Goal: Task Accomplishment & Management: Manage account settings

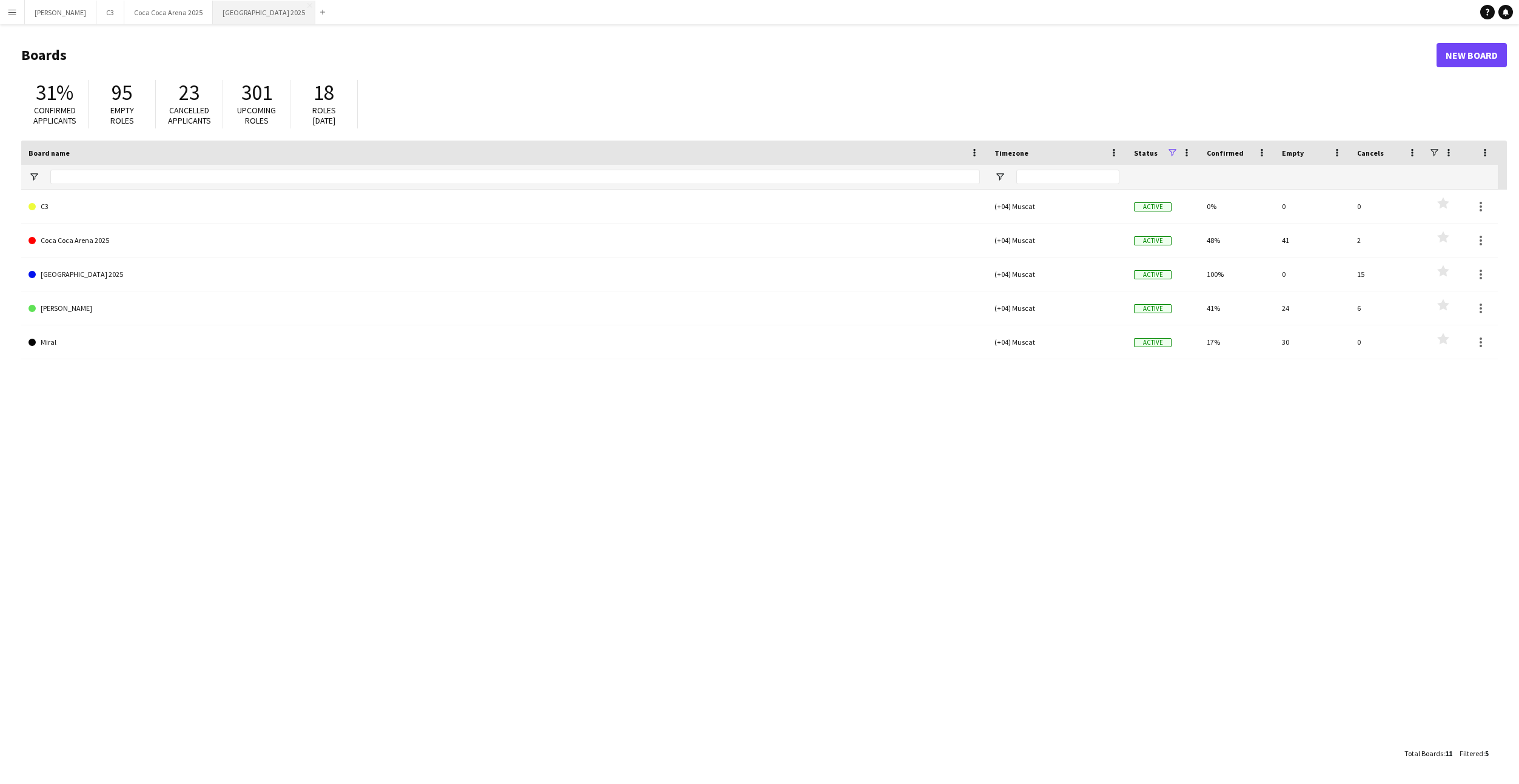
click at [213, 15] on button "[GEOGRAPHIC_DATA] 2025 Close" at bounding box center [264, 12] width 103 height 24
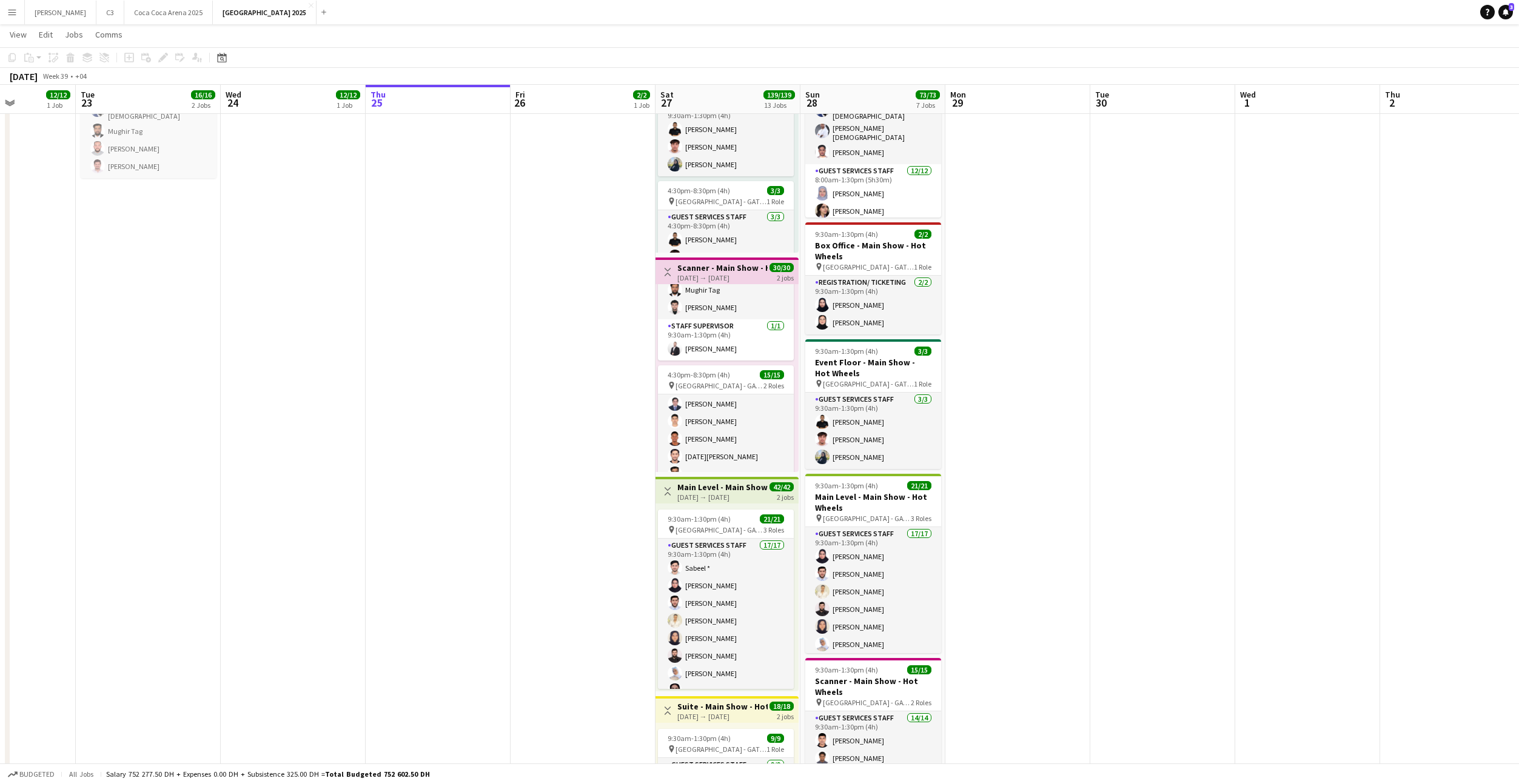
scroll to position [184, 0]
click at [743, 450] on app-card-role "Staff Supervisor 1/1 4:30pm-8:30pm (4h) Mohammad Joudeh" at bounding box center [726, 449] width 136 height 42
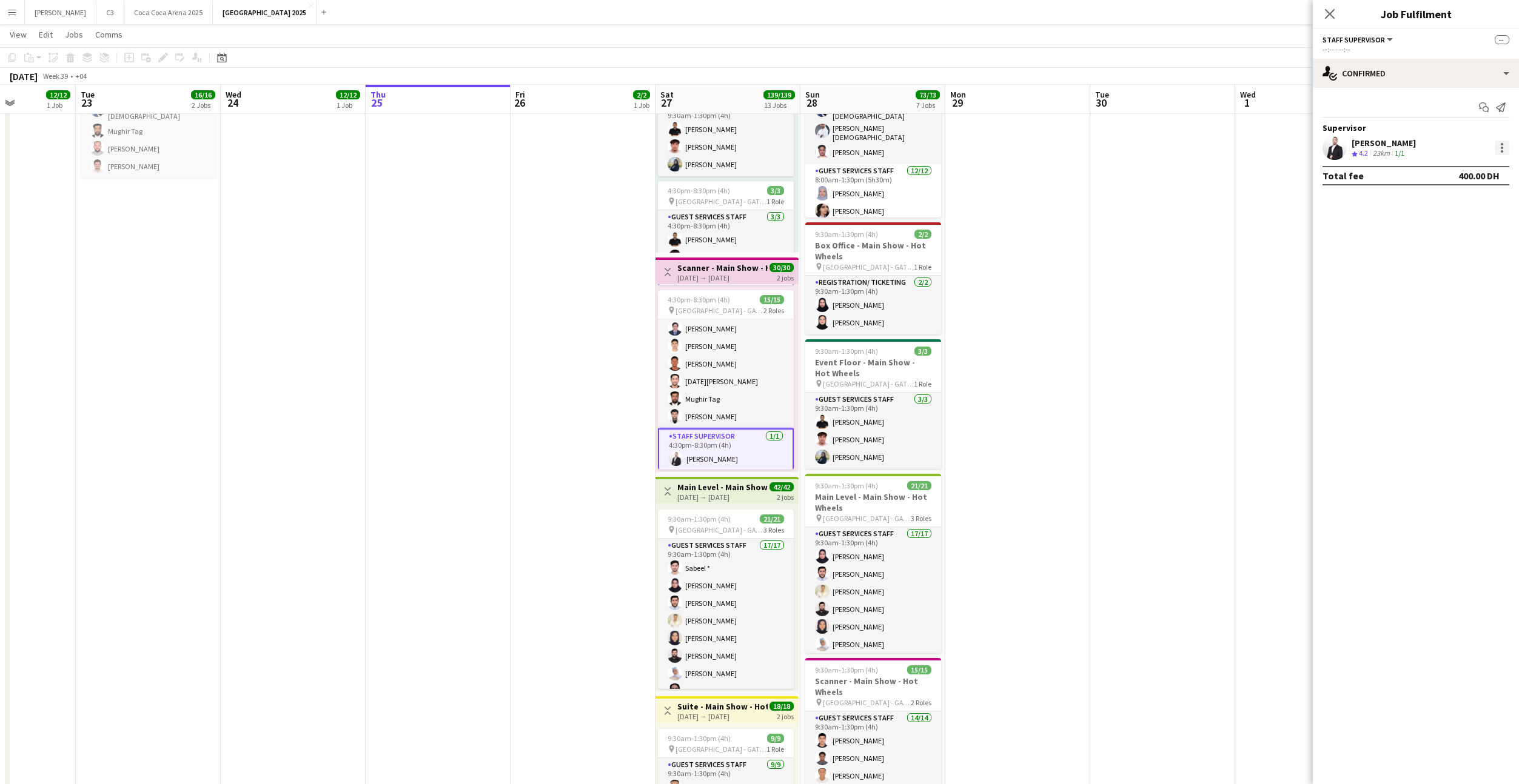
click at [1501, 148] on div at bounding box center [1502, 148] width 2 height 2
click at [1500, 108] on div at bounding box center [759, 392] width 1519 height 784
click at [1501, 106] on icon "Send notification" at bounding box center [1501, 108] width 10 height 10
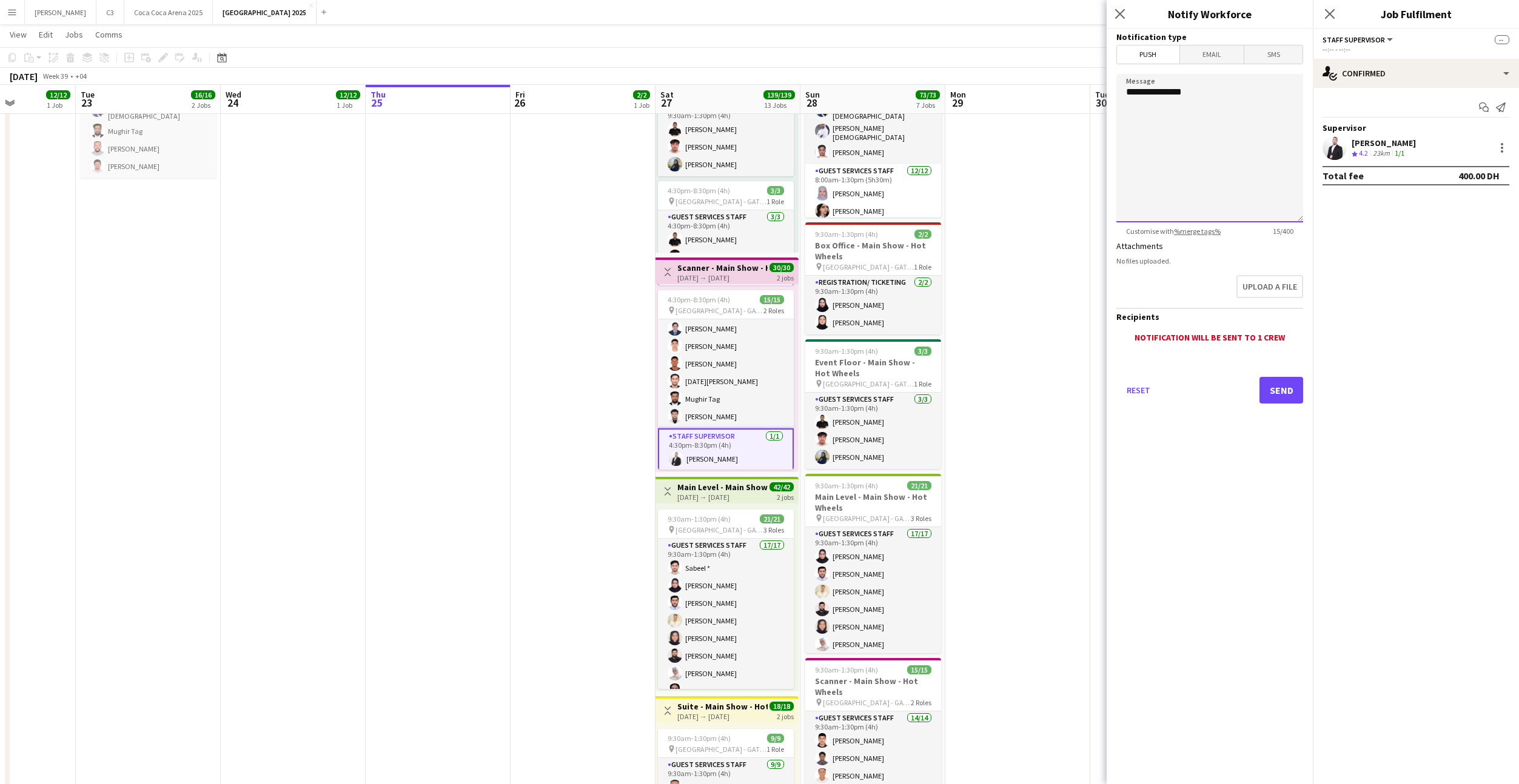
click at [1198, 113] on textarea "**********" at bounding box center [1209, 148] width 187 height 148
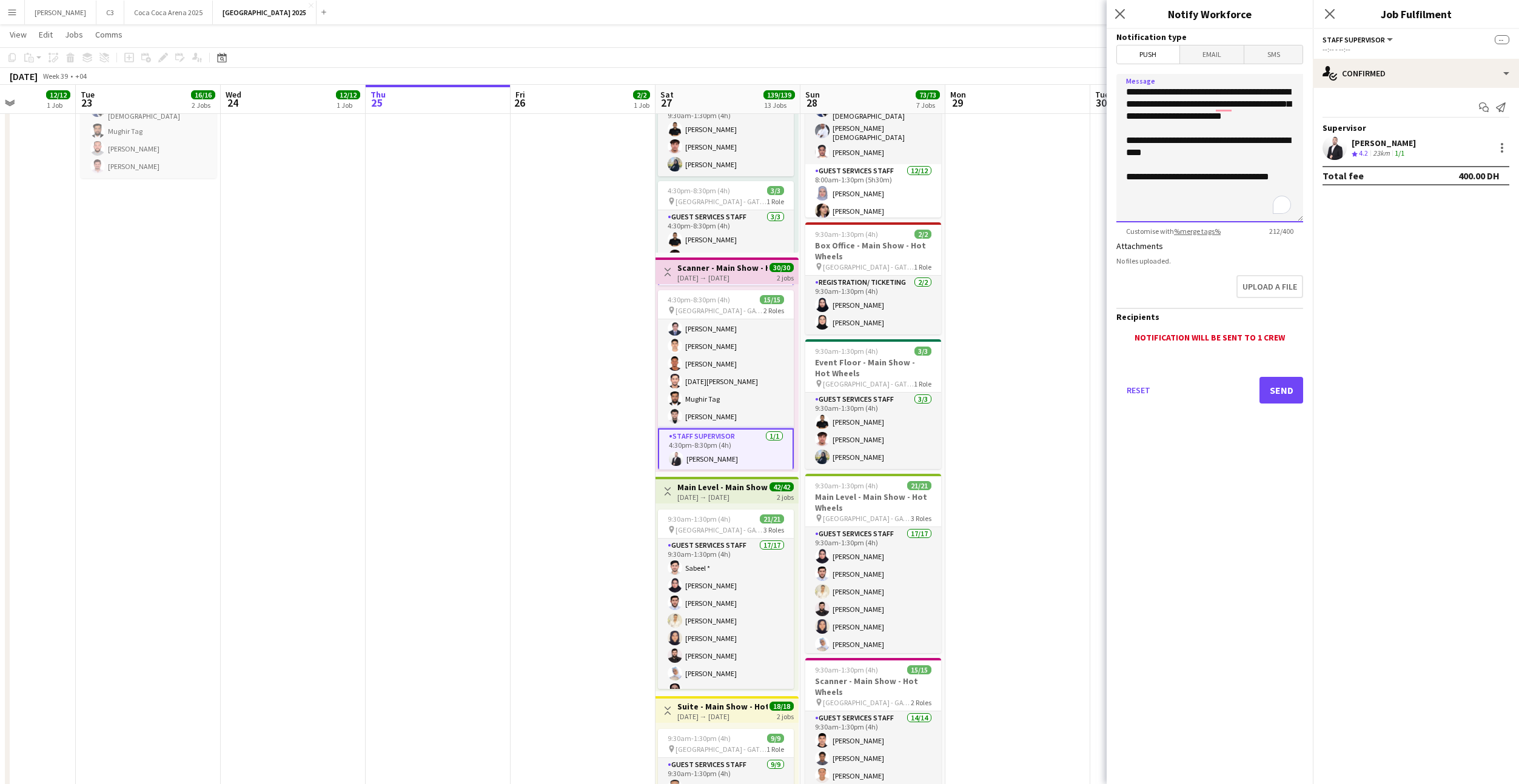
click at [1200, 91] on textarea "**********" at bounding box center [1209, 148] width 187 height 148
click at [1179, 196] on textarea "**********" at bounding box center [1209, 148] width 187 height 148
drag, startPoint x: 1290, startPoint y: 190, endPoint x: 1092, endPoint y: 104, distance: 215.9
click at [1093, 104] on body "Menu Boards Boards Boards All jobs Status Workforce Workforce My Workforce Recr…" at bounding box center [759, 526] width 1519 height 1697
paste textarea "**********"
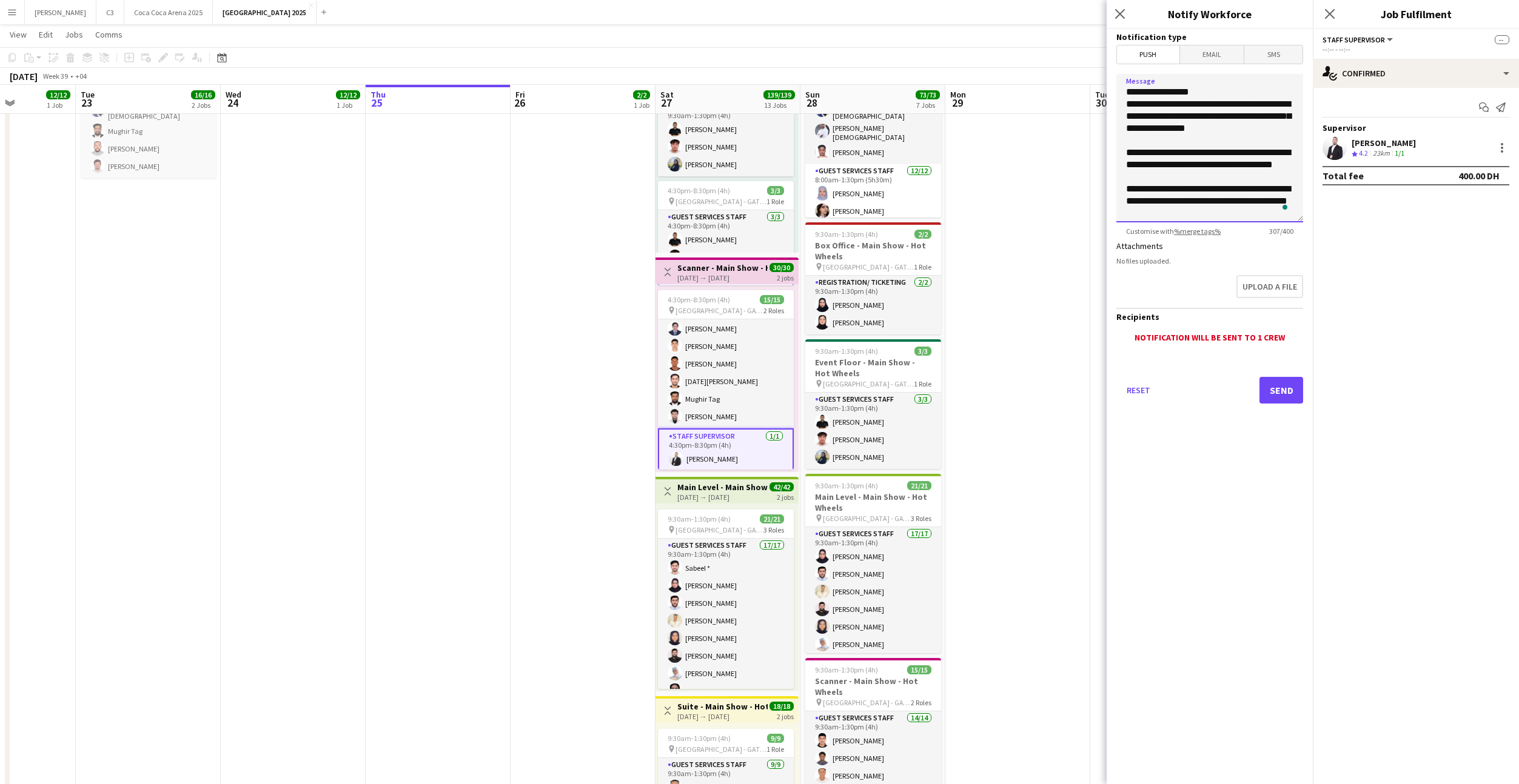
scroll to position [0, 0]
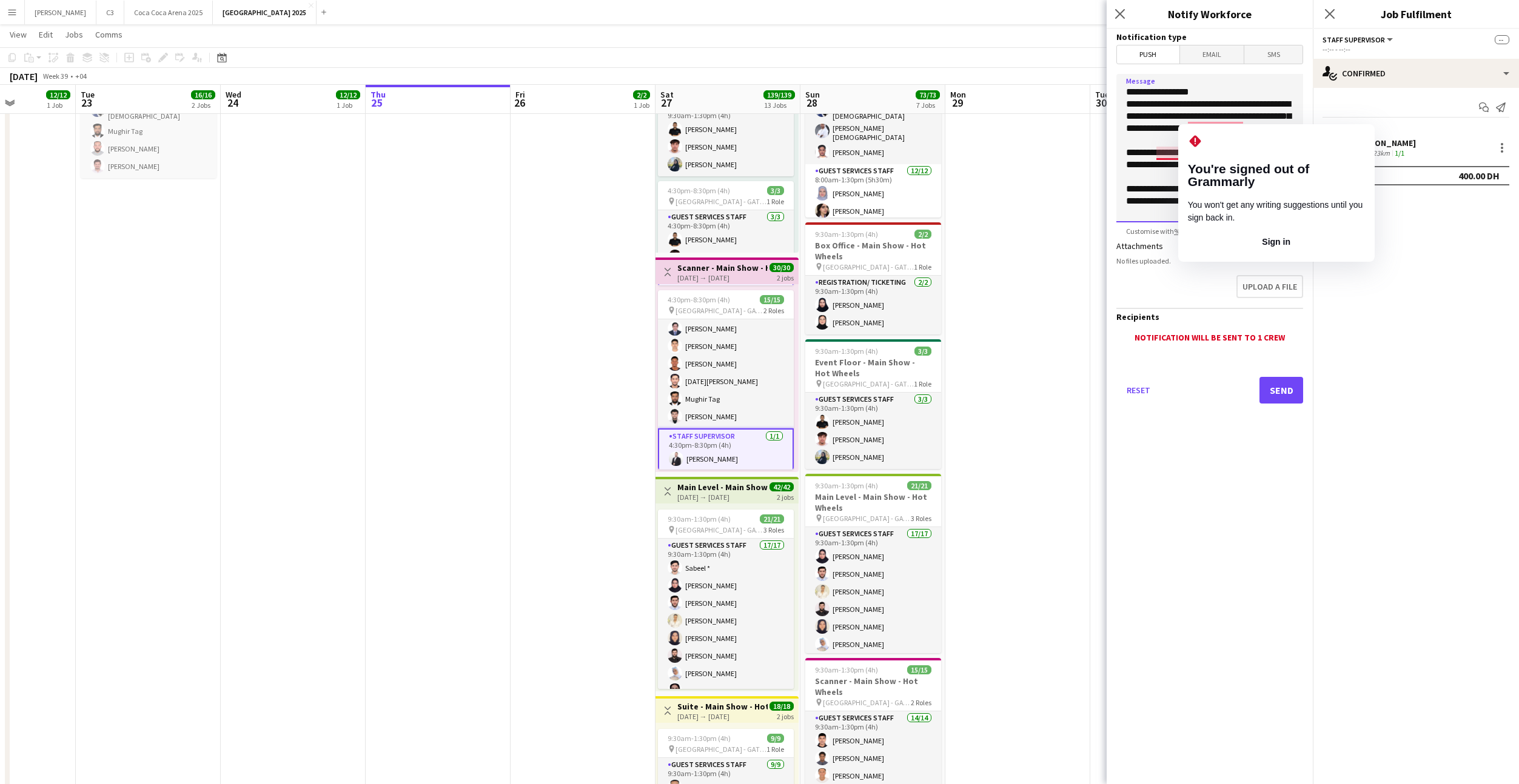
click at [1167, 155] on textarea "**********" at bounding box center [1209, 148] width 187 height 148
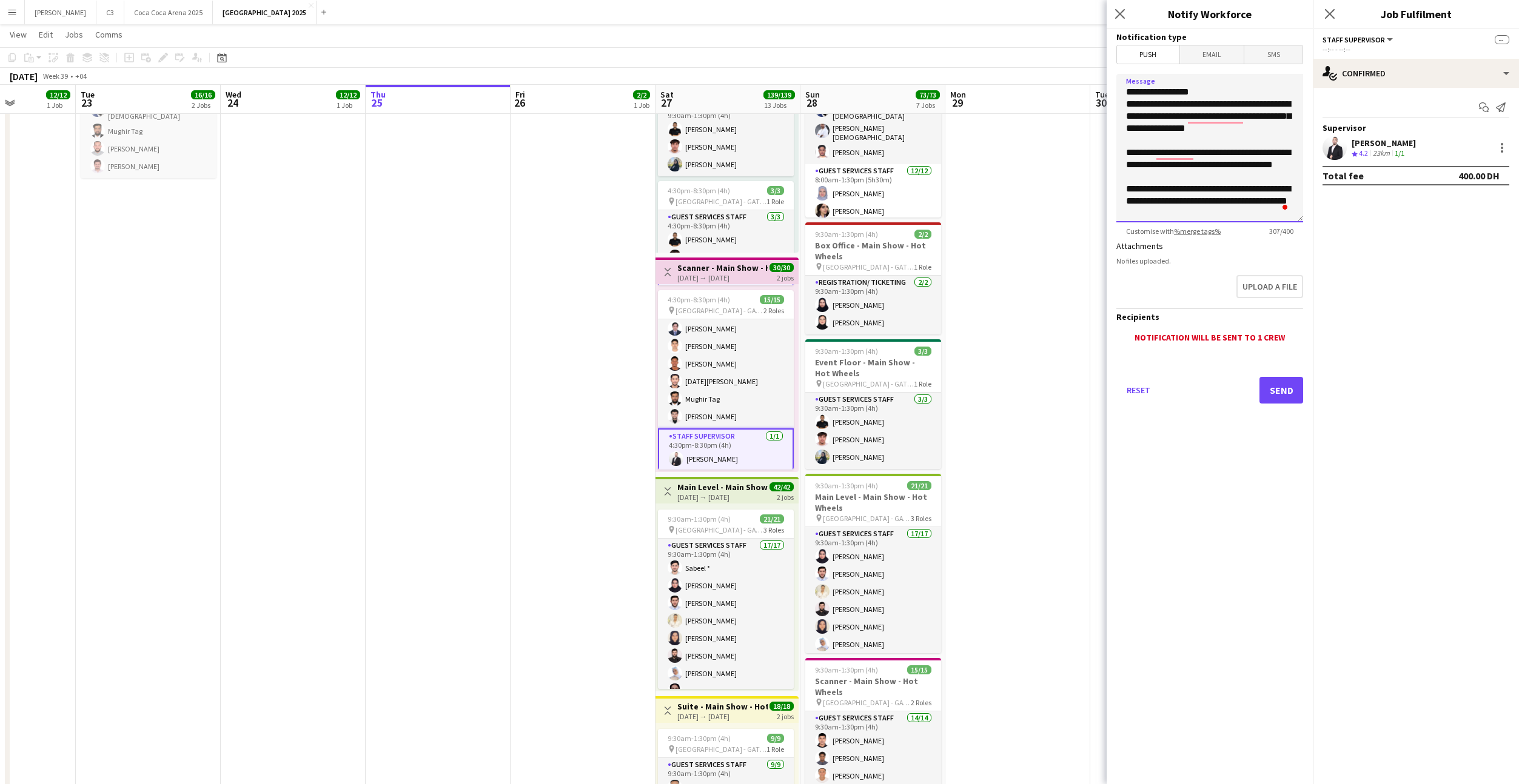
click at [1178, 157] on textarea "**********" at bounding box center [1209, 148] width 187 height 148
drag, startPoint x: 1144, startPoint y: 155, endPoint x: 1234, endPoint y: 155, distance: 90.0
click at [1234, 155] on textarea "**********" at bounding box center [1209, 148] width 187 height 148
click at [1219, 159] on textarea "**********" at bounding box center [1209, 148] width 187 height 148
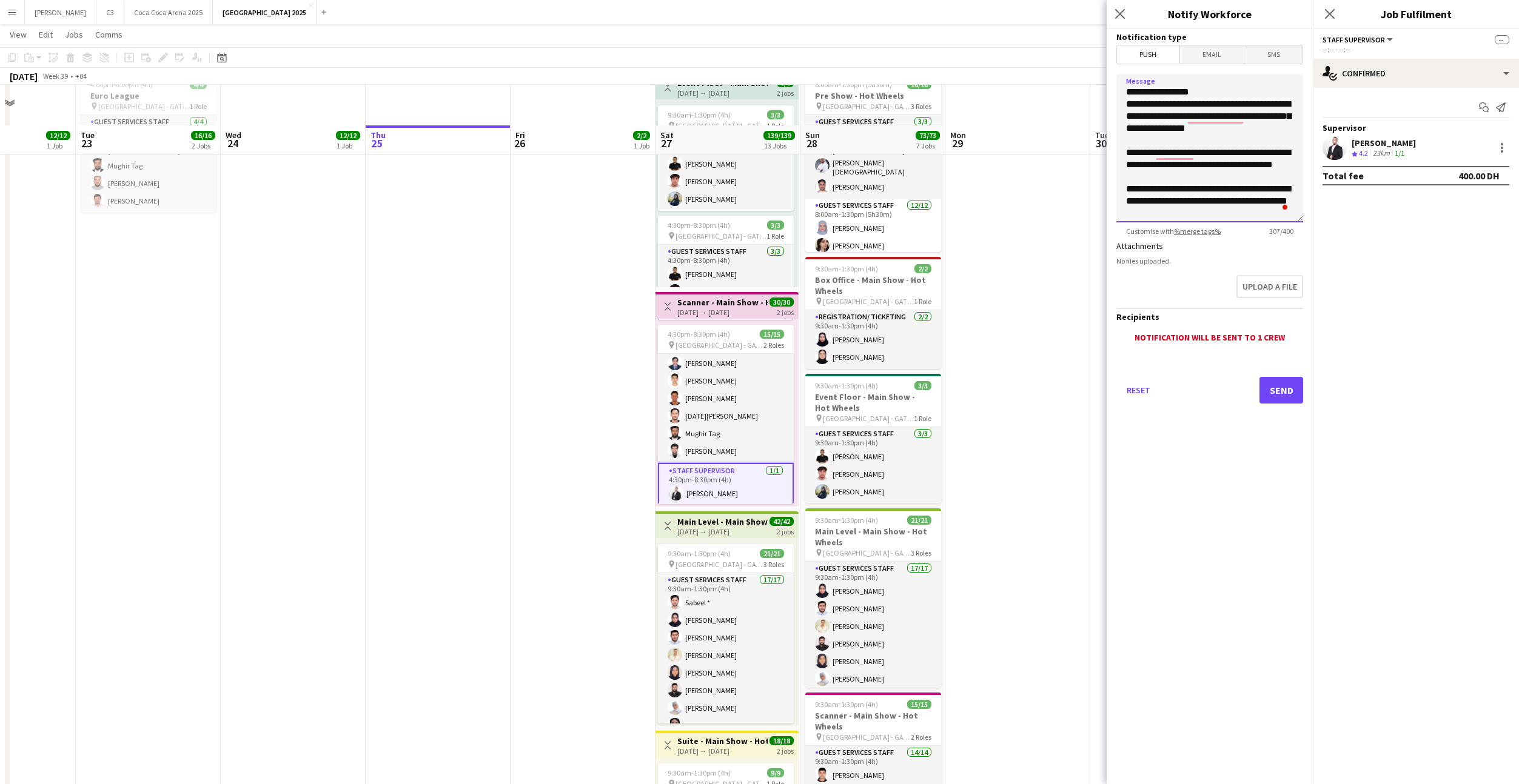
scroll to position [231, 0]
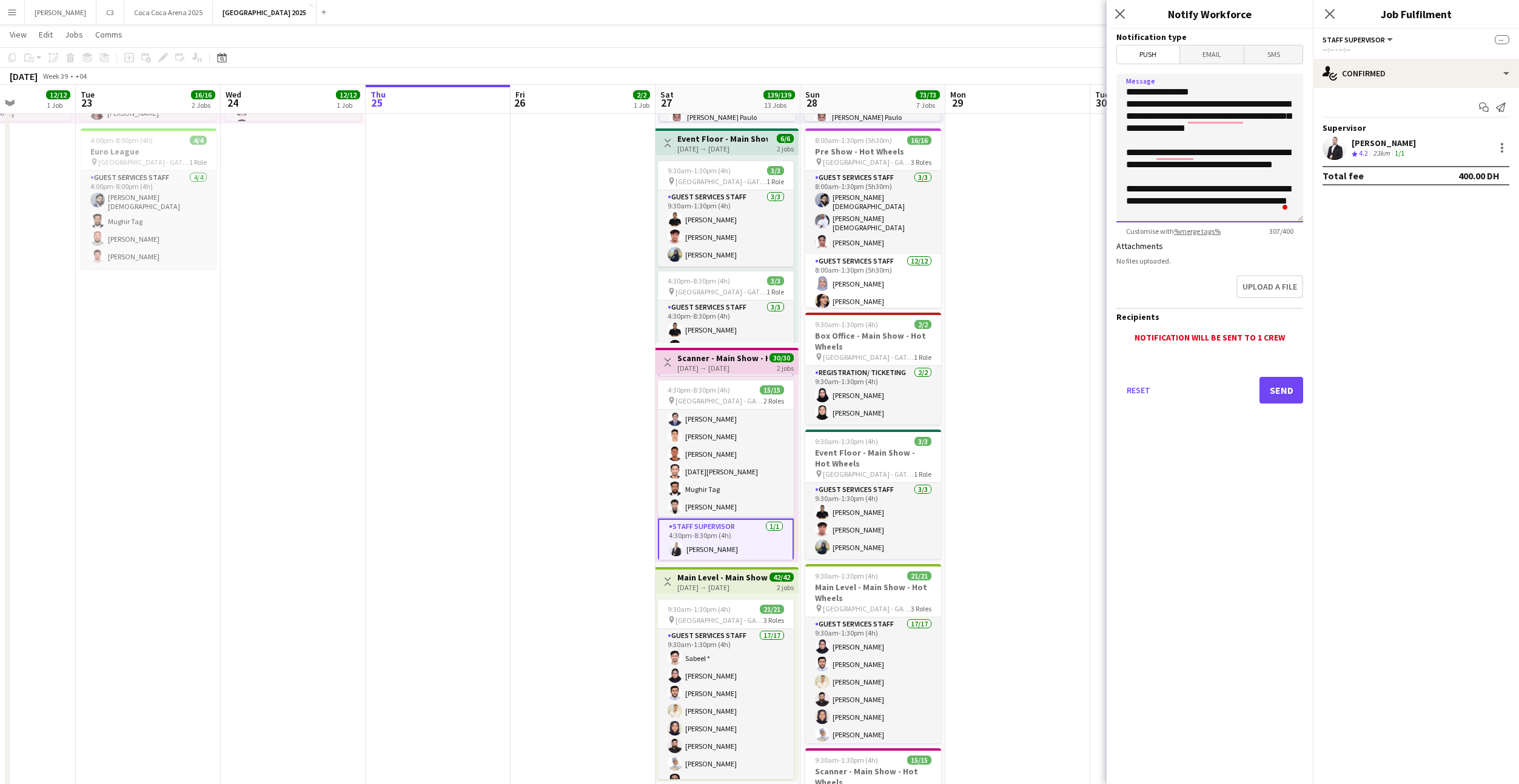
type textarea "**********"
click at [1274, 389] on button "Send" at bounding box center [1282, 390] width 44 height 27
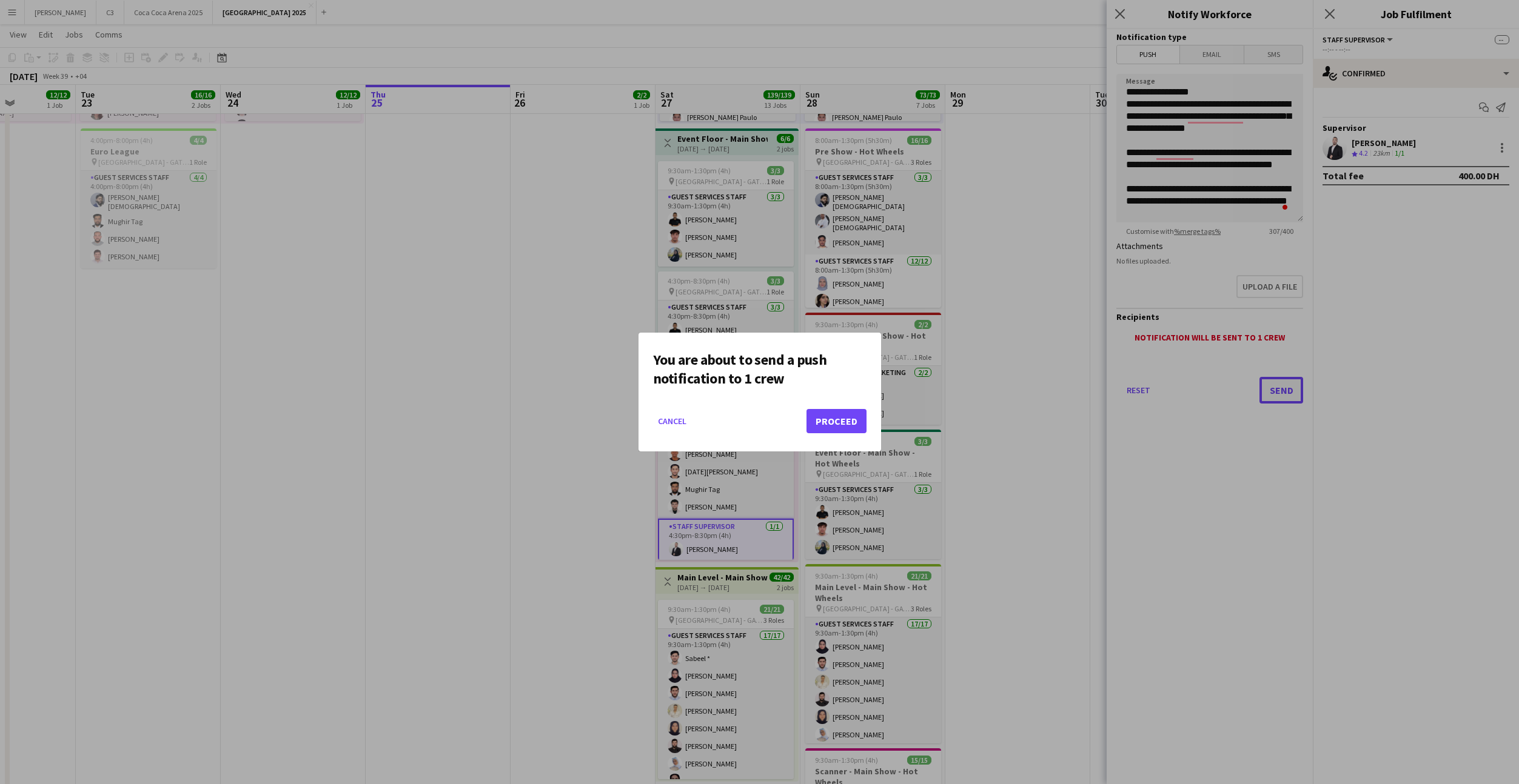
scroll to position [0, 0]
click at [848, 421] on button "Proceed" at bounding box center [837, 421] width 60 height 24
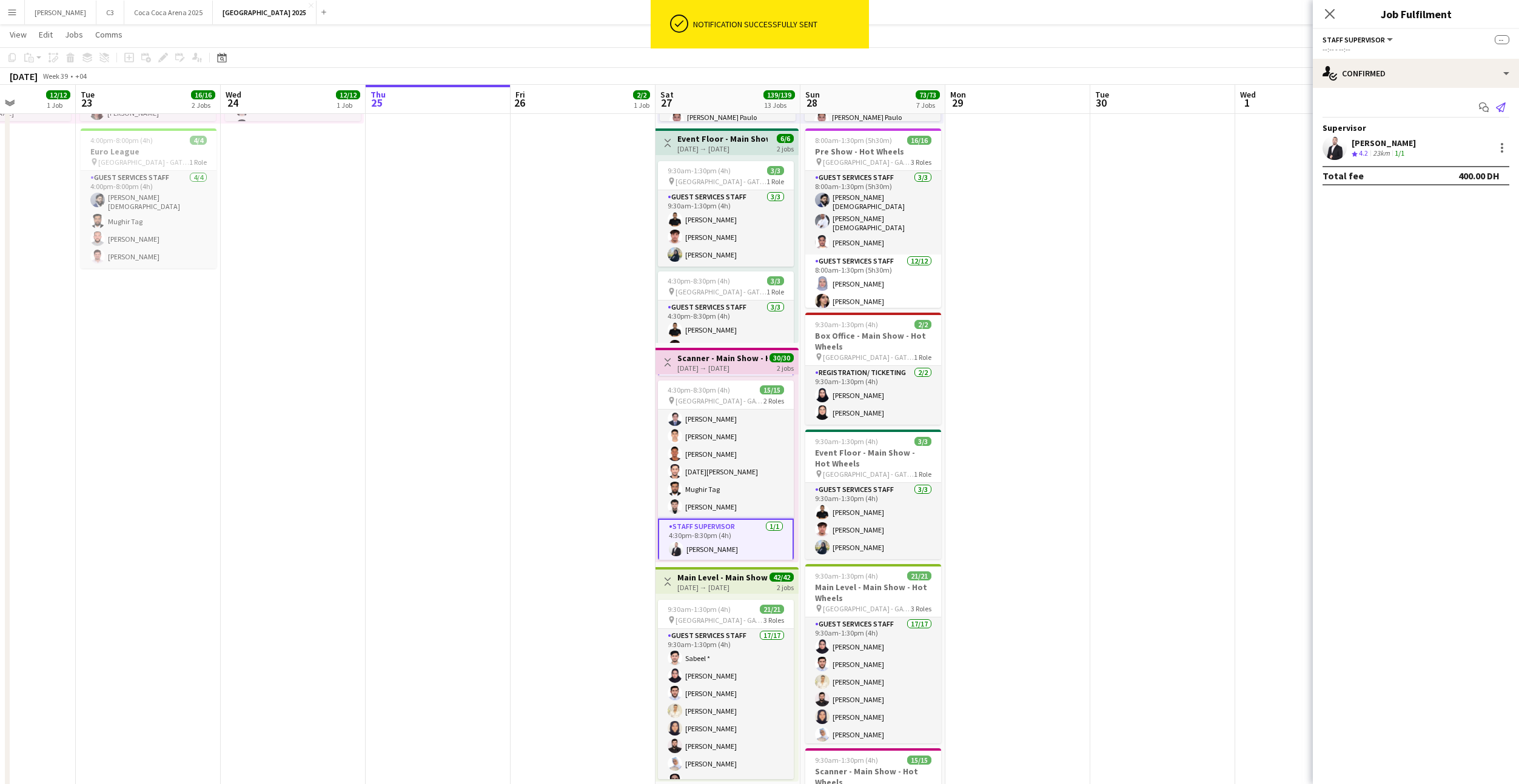
click at [1497, 106] on icon "Send notification" at bounding box center [1501, 108] width 10 height 10
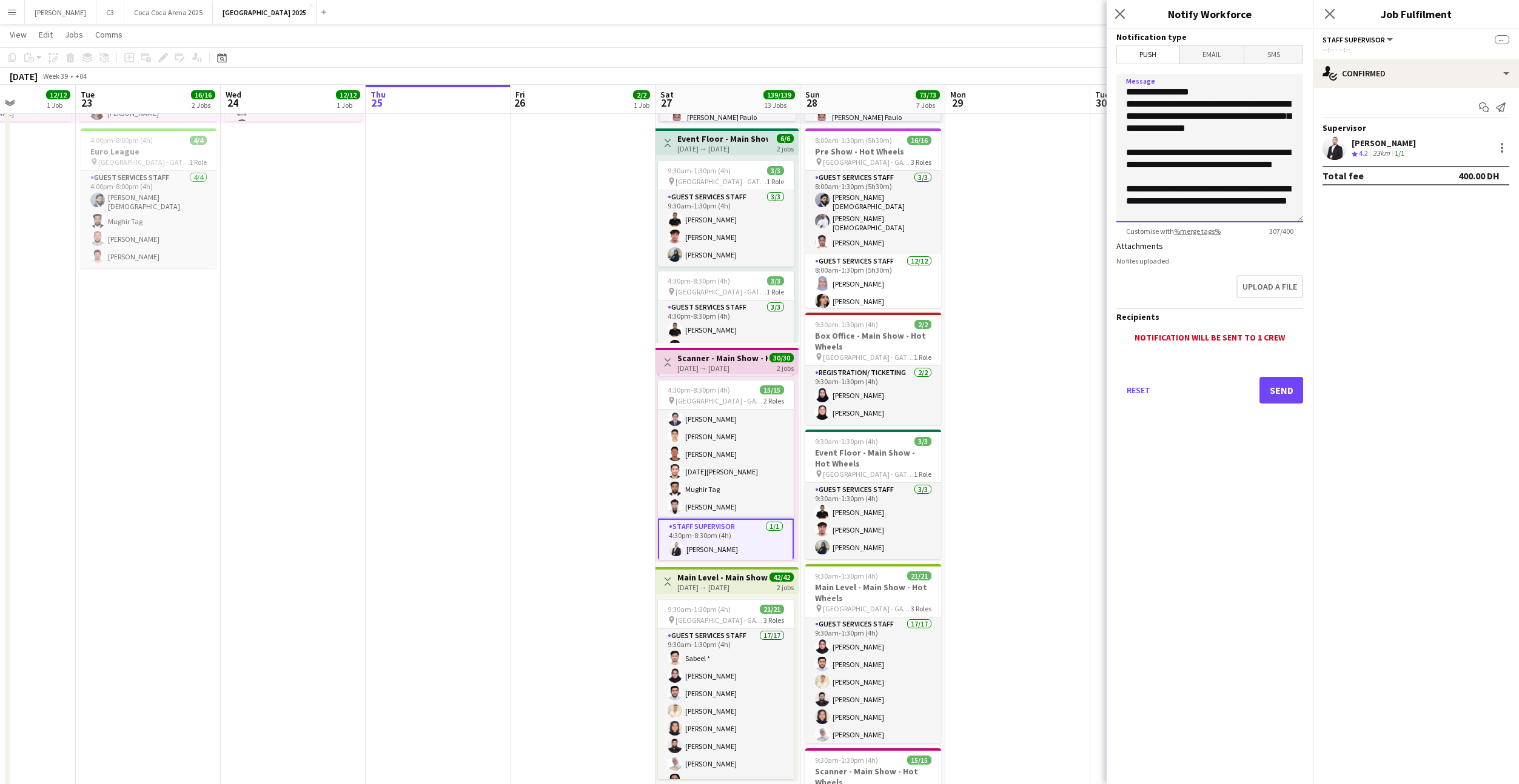
scroll to position [3, 0]
drag, startPoint x: 1270, startPoint y: 211, endPoint x: 1120, endPoint y: 101, distance: 186.0
click at [1120, 101] on textarea "**********" at bounding box center [1209, 148] width 187 height 148
click at [1115, 11] on icon "Close pop-in" at bounding box center [1119, 14] width 11 height 11
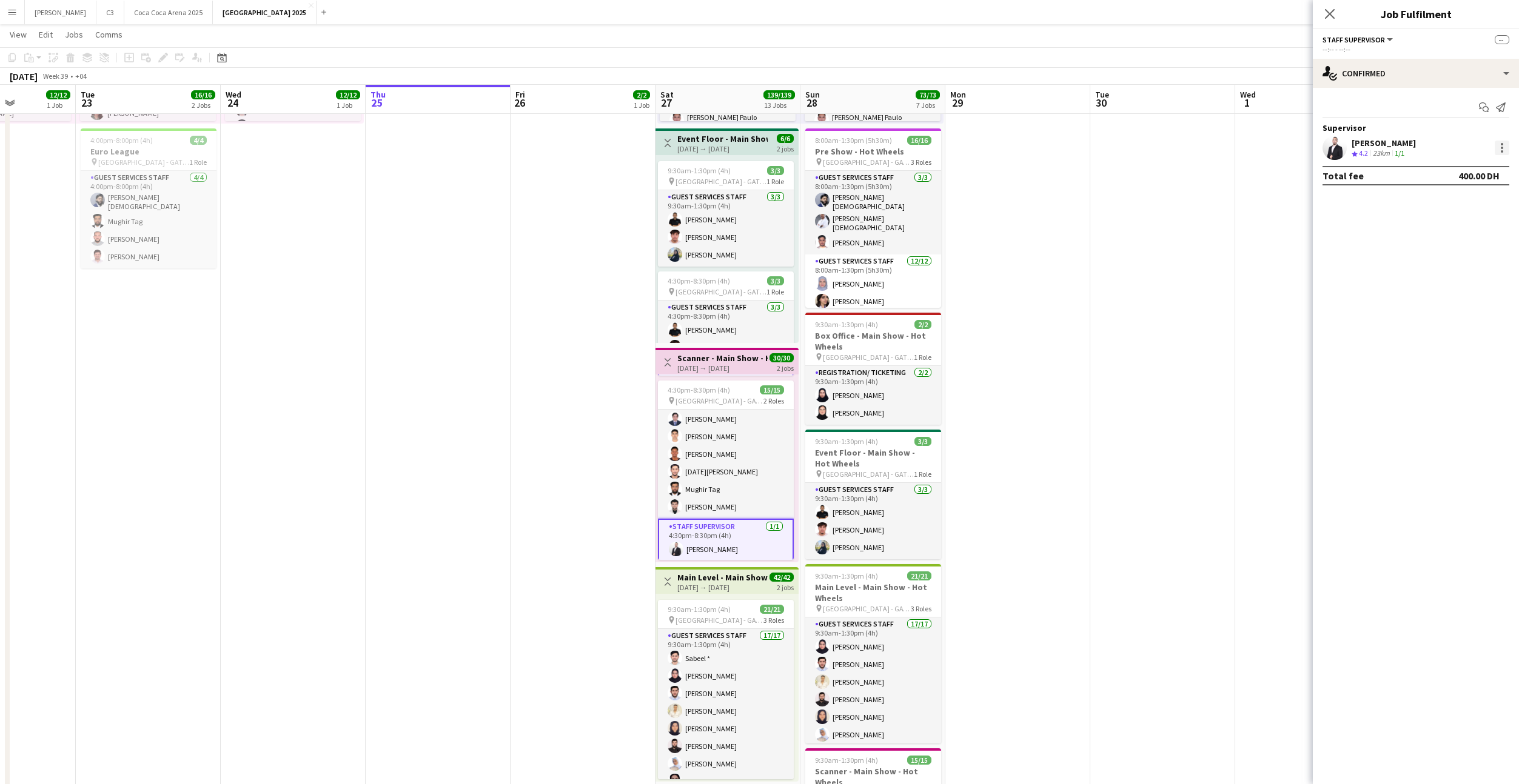
click at [1502, 141] on div at bounding box center [1502, 148] width 15 height 15
click at [1399, 262] on span "Remove" at bounding box center [1424, 257] width 150 height 11
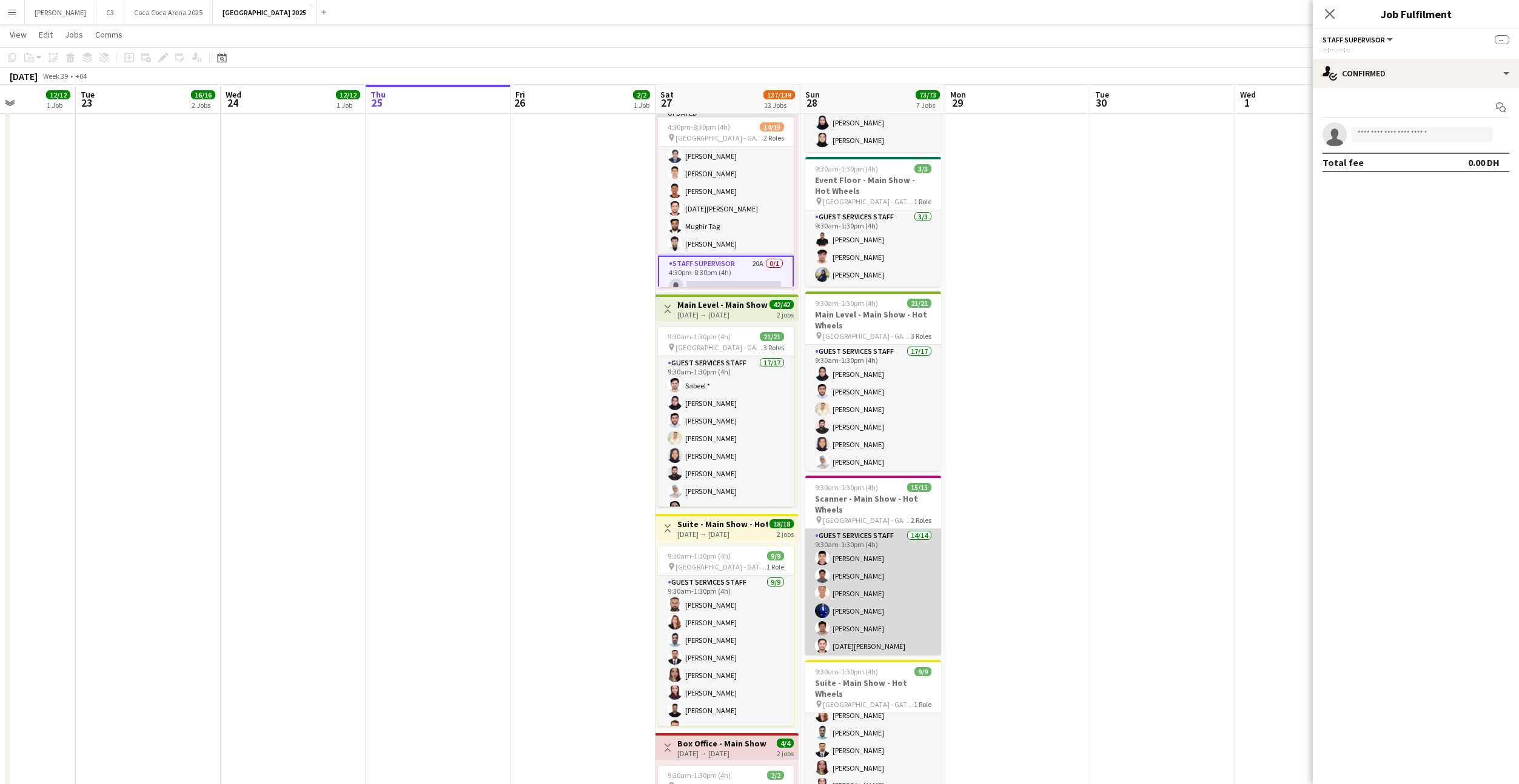
scroll to position [185, 0]
click at [894, 626] on app-card-role "Staff Supervisor 1/1 9:30am-1:30pm (4h) Mohammad Joudeh" at bounding box center [873, 634] width 136 height 42
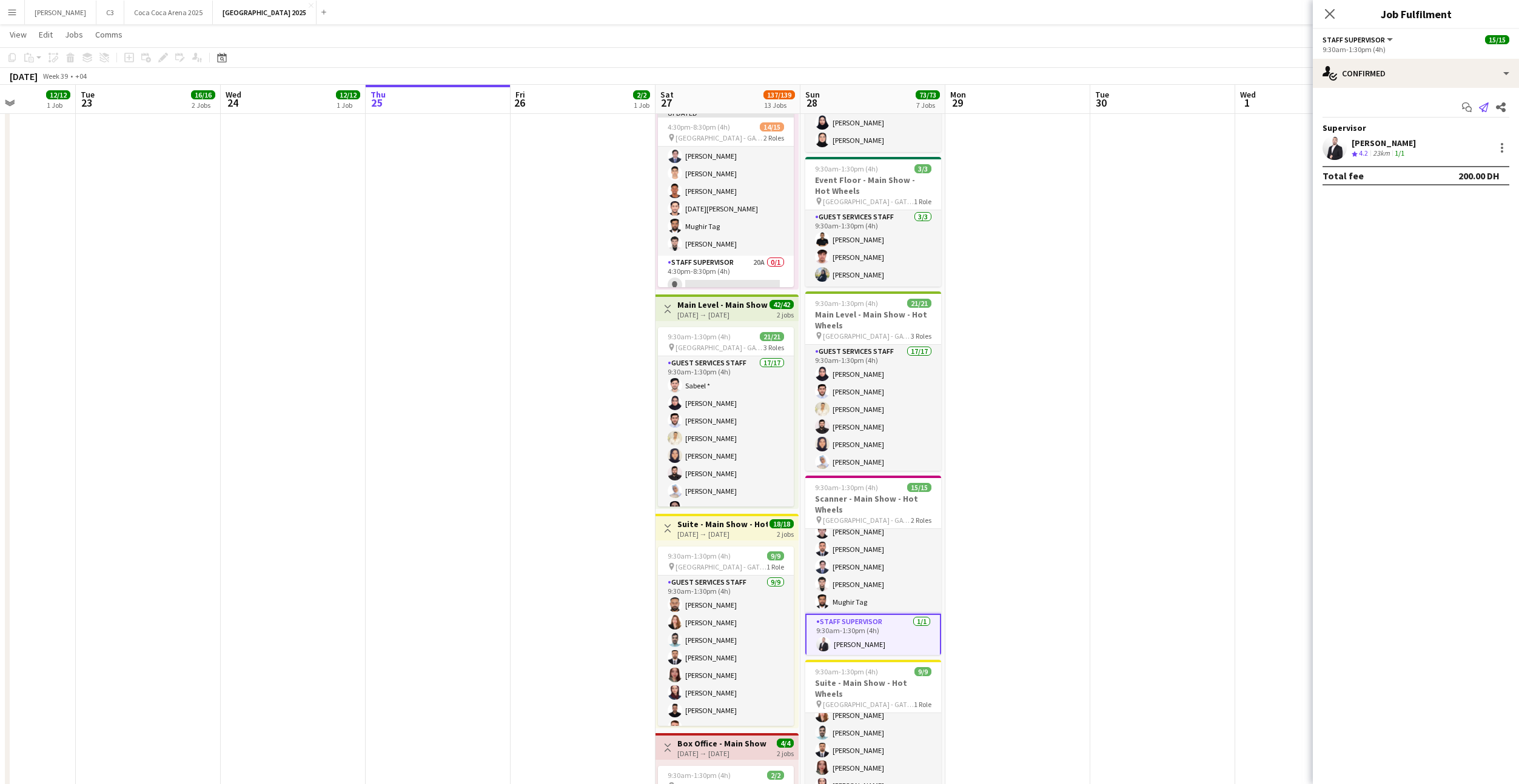
click at [1486, 105] on icon "Send notification" at bounding box center [1484, 108] width 10 height 10
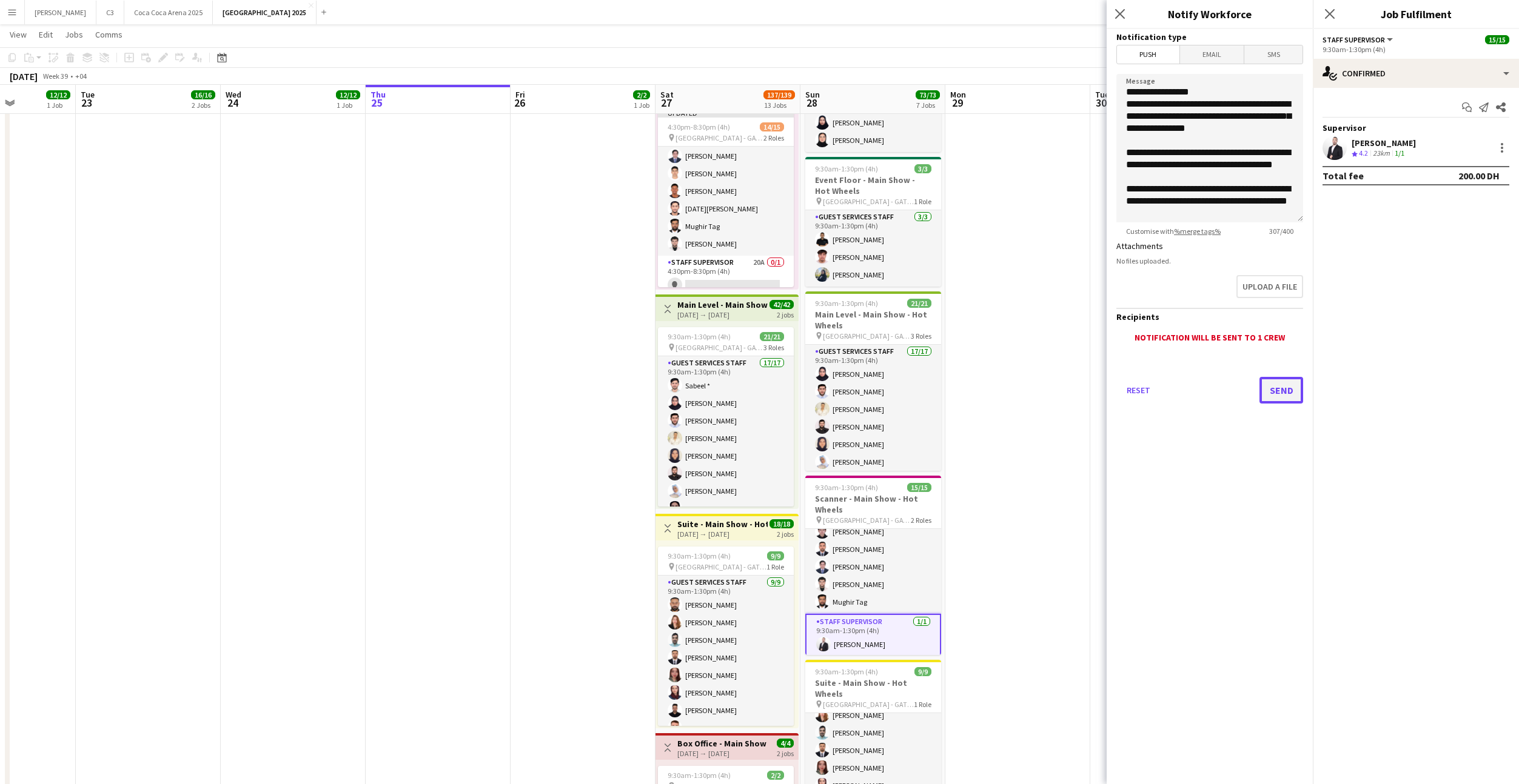
click at [1284, 390] on button "Send" at bounding box center [1282, 390] width 44 height 27
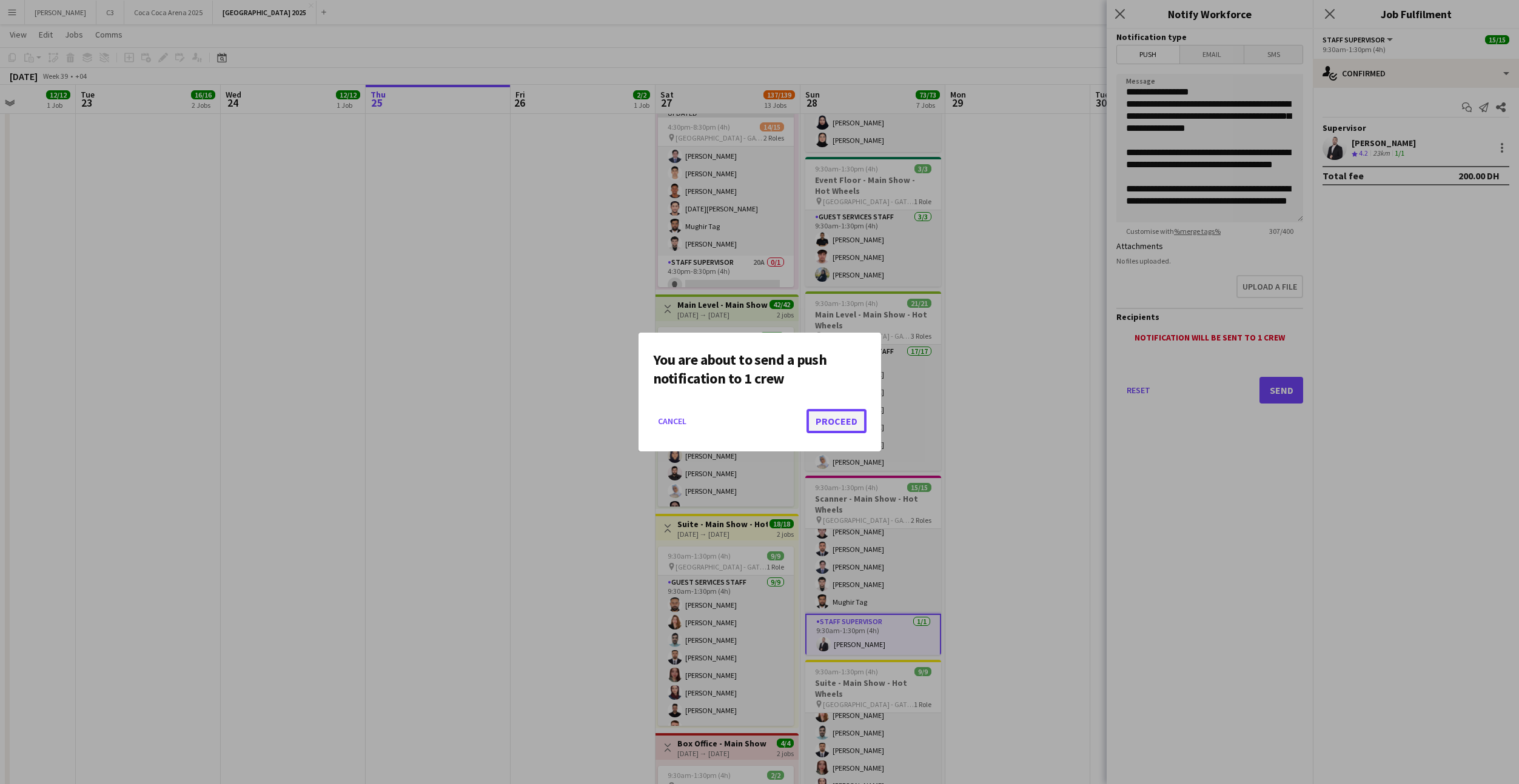
click at [836, 426] on button "Proceed" at bounding box center [837, 421] width 60 height 24
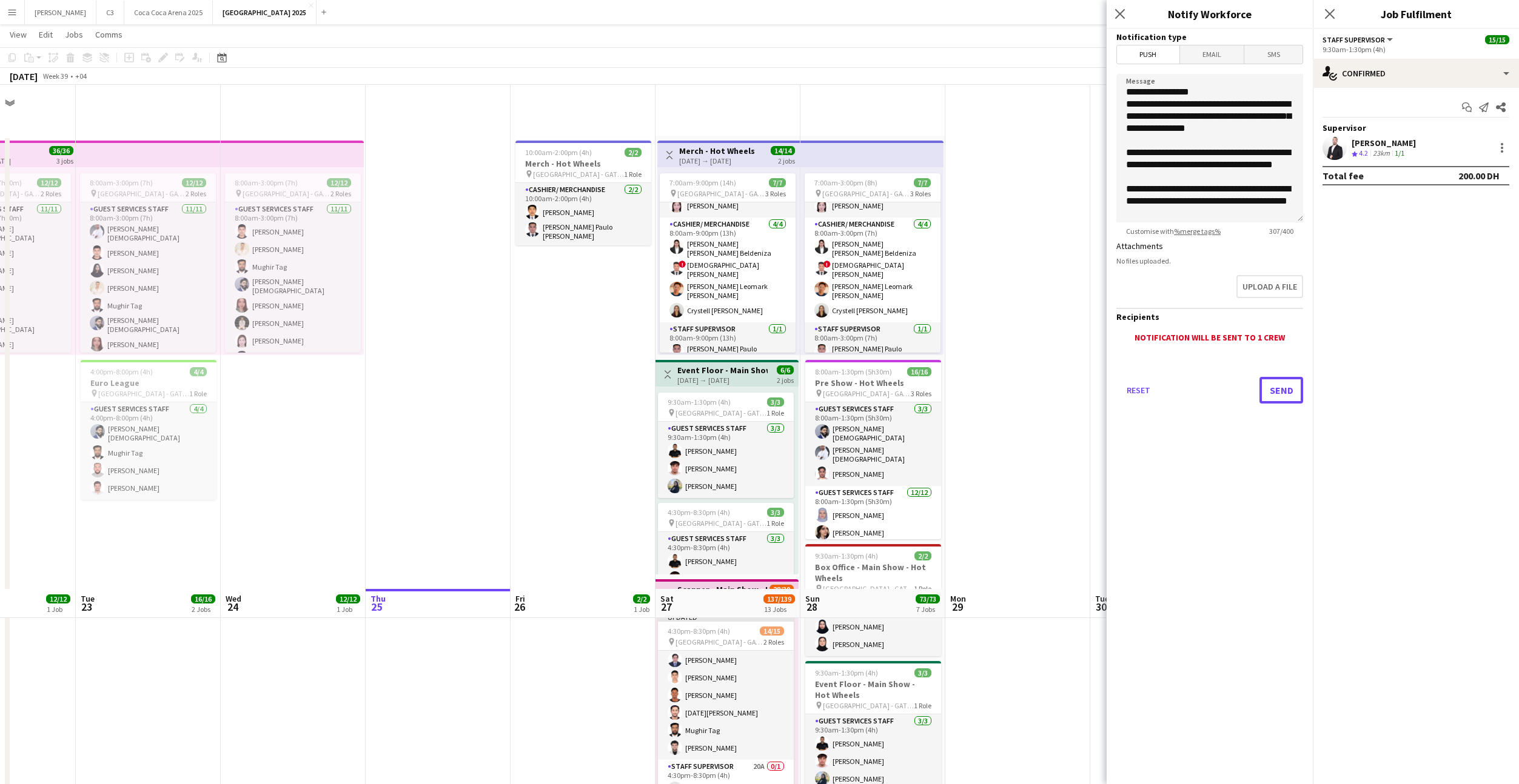
scroll to position [504, 0]
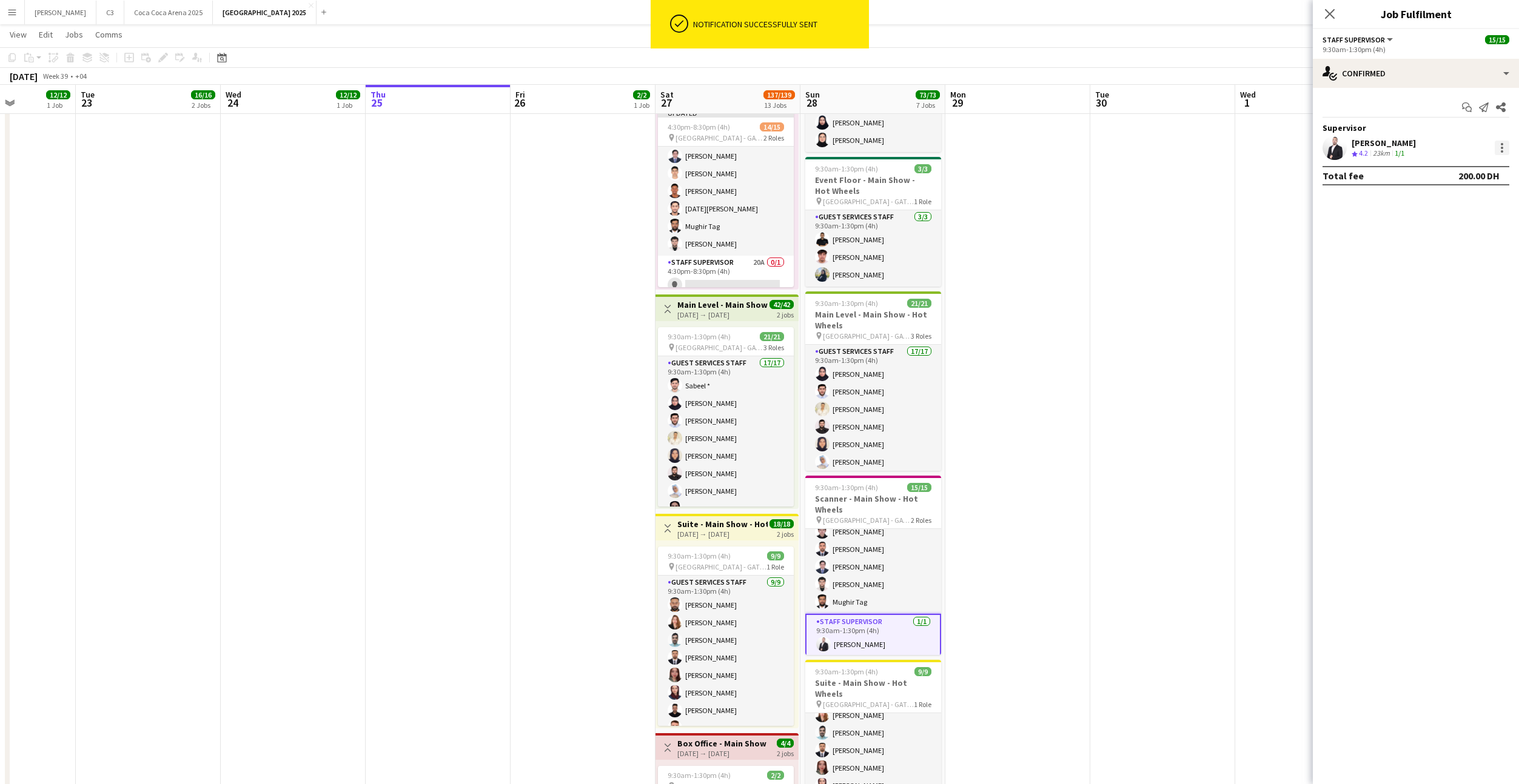
click at [1501, 148] on div at bounding box center [1502, 148] width 2 height 2
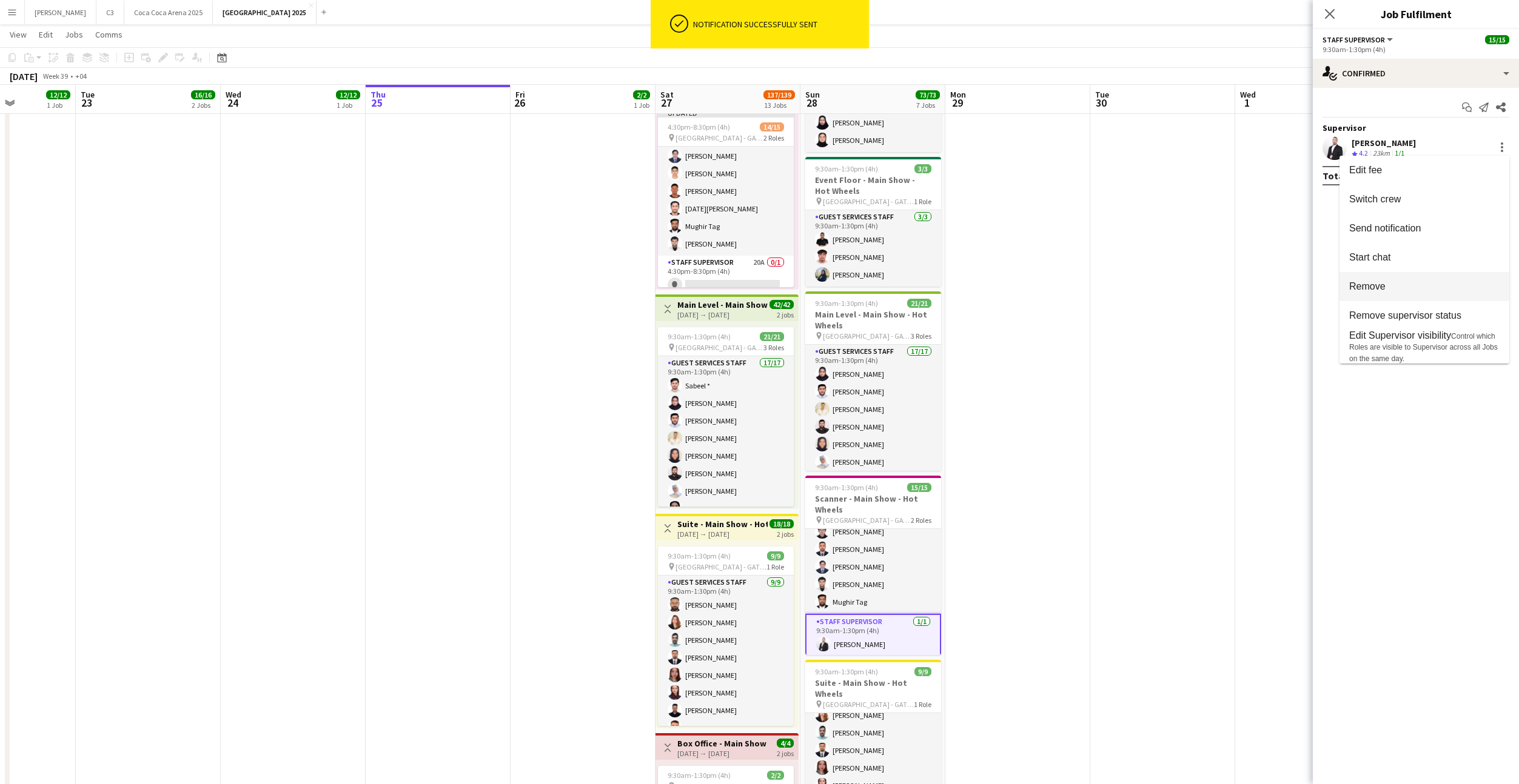
click at [1411, 292] on span "Remove" at bounding box center [1424, 286] width 150 height 11
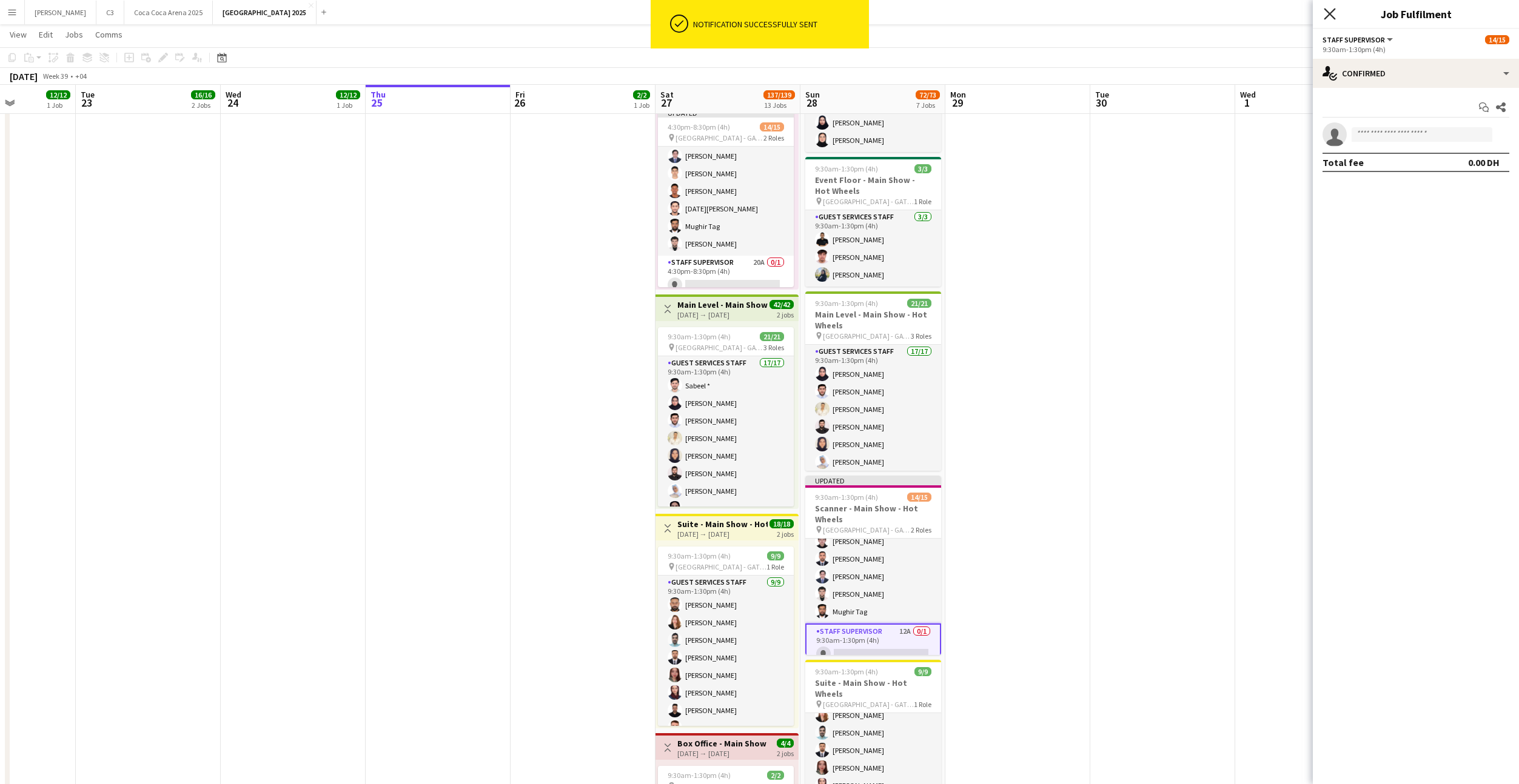
click at [1332, 15] on icon "Close pop-in" at bounding box center [1329, 14] width 11 height 11
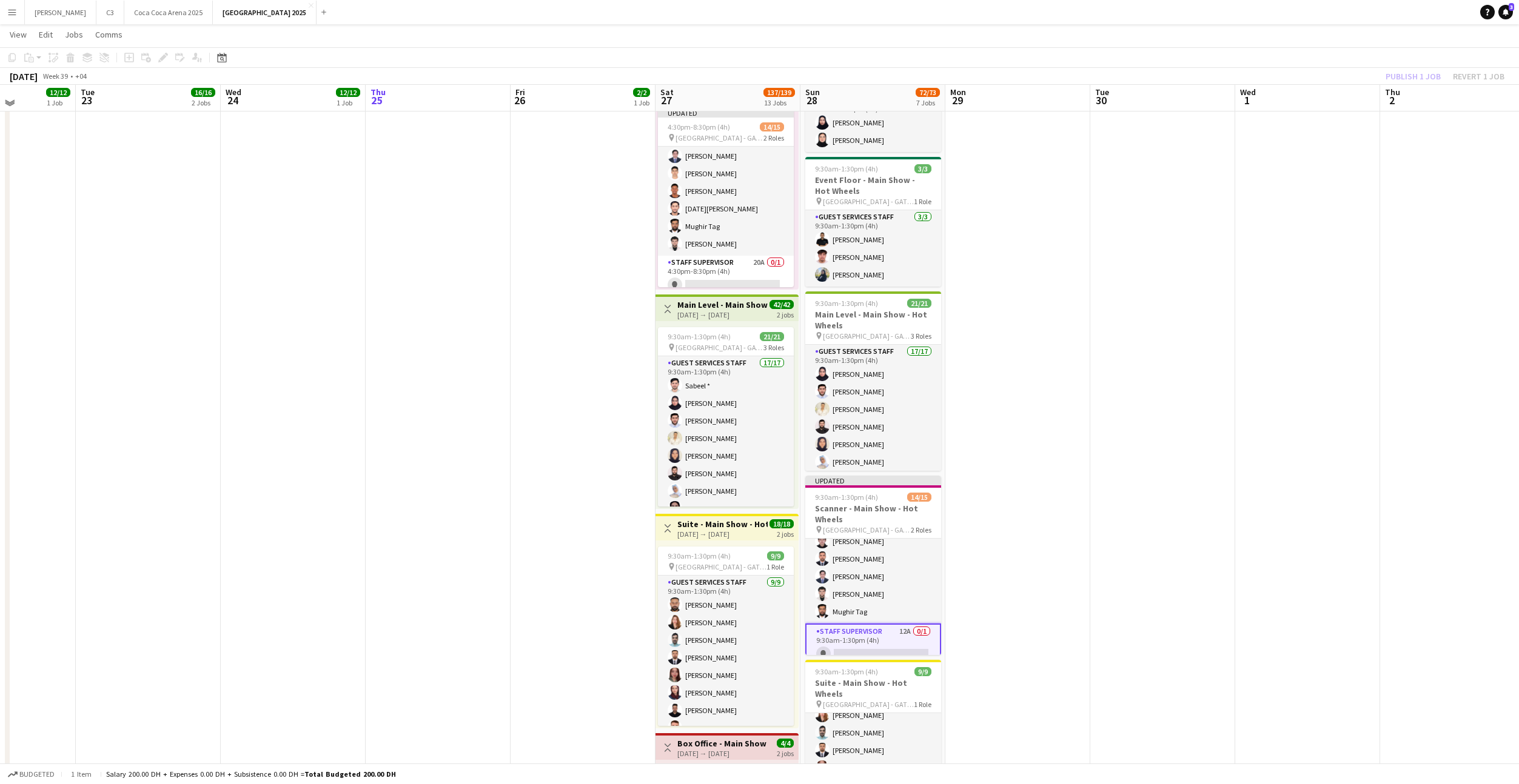
scroll to position [480, 0]
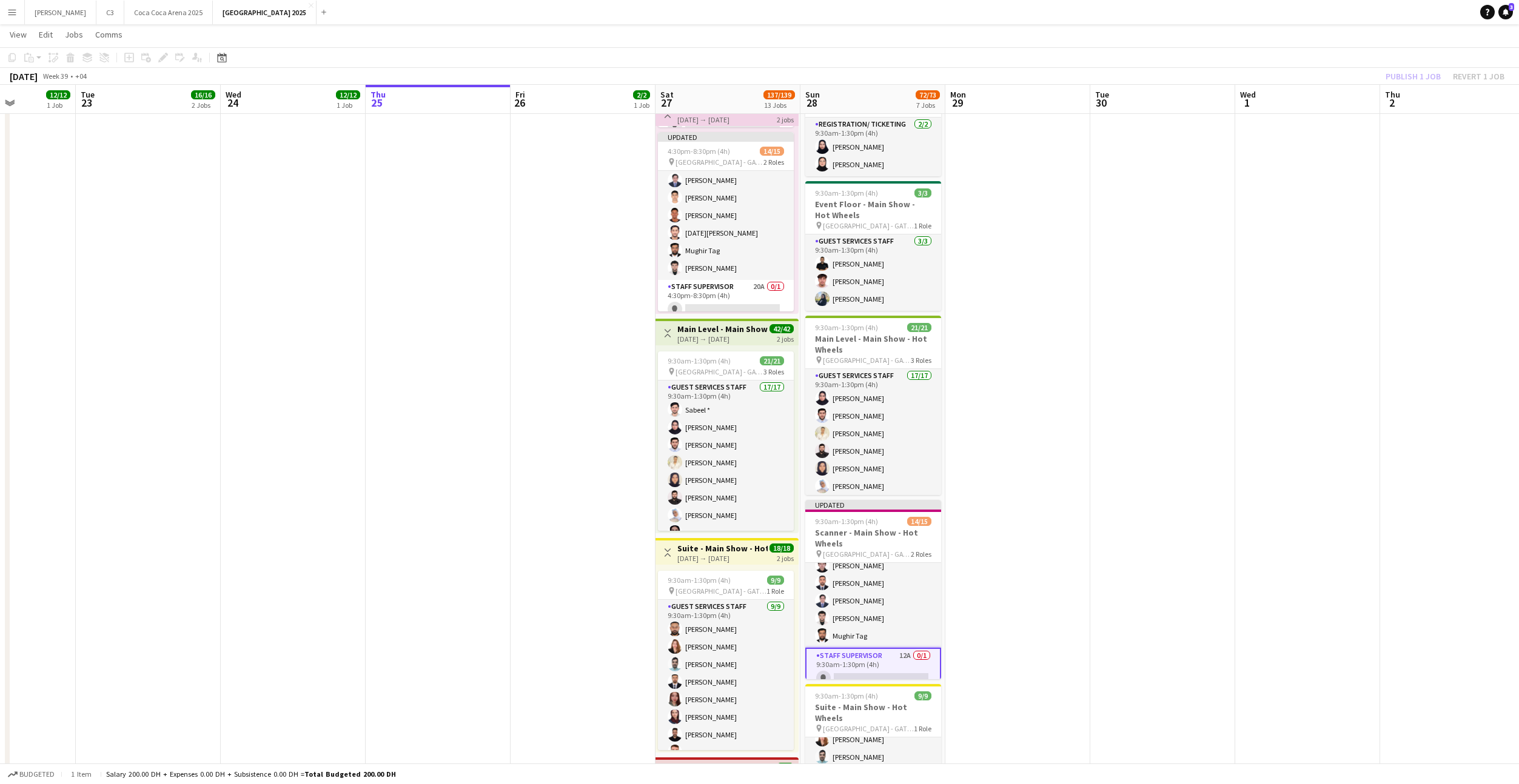
click at [1413, 77] on div "Publish 1 job Revert 1 job" at bounding box center [1444, 76] width 148 height 15
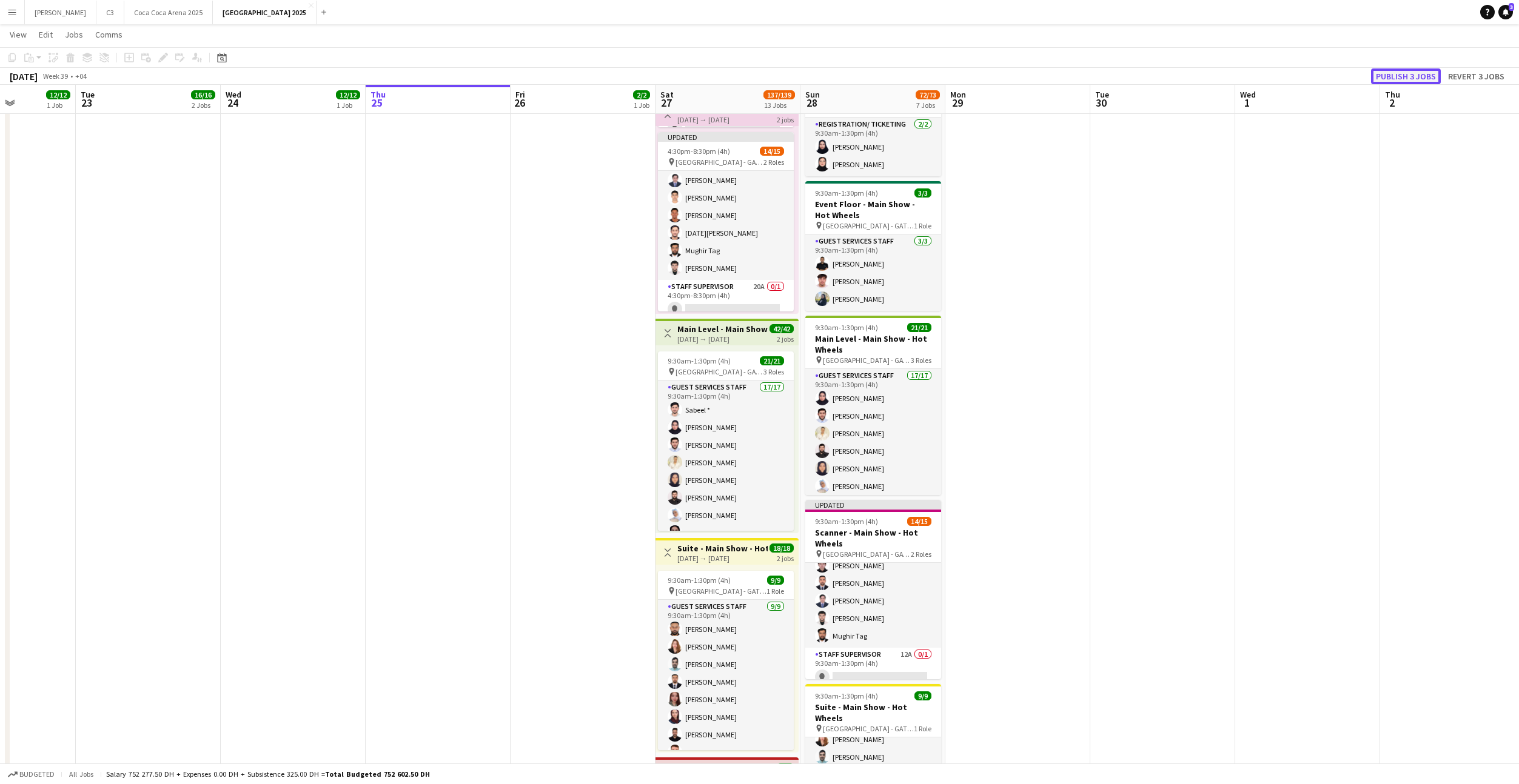
click at [1418, 76] on button "Publish 3 jobs" at bounding box center [1406, 76] width 70 height 15
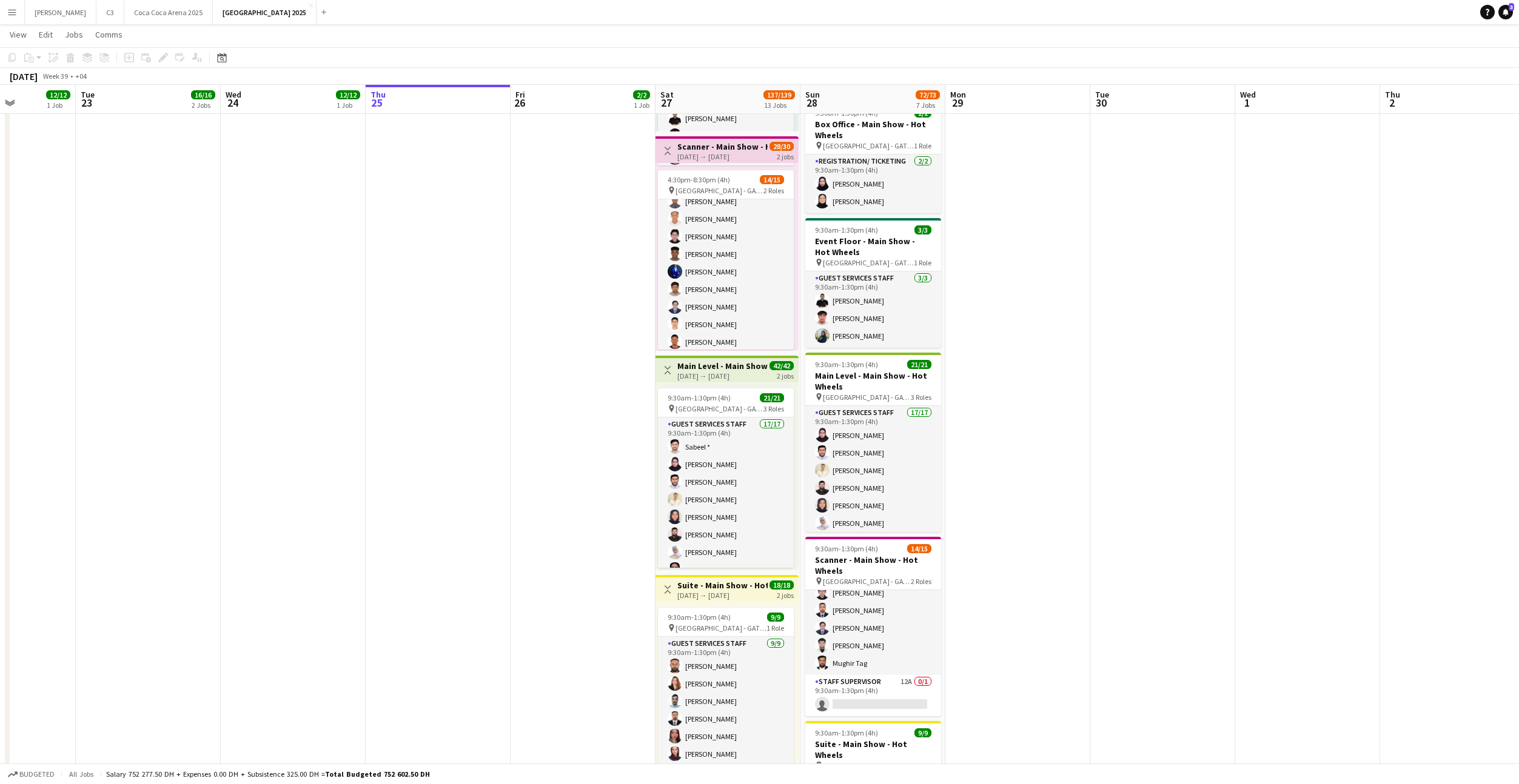
scroll to position [0, 0]
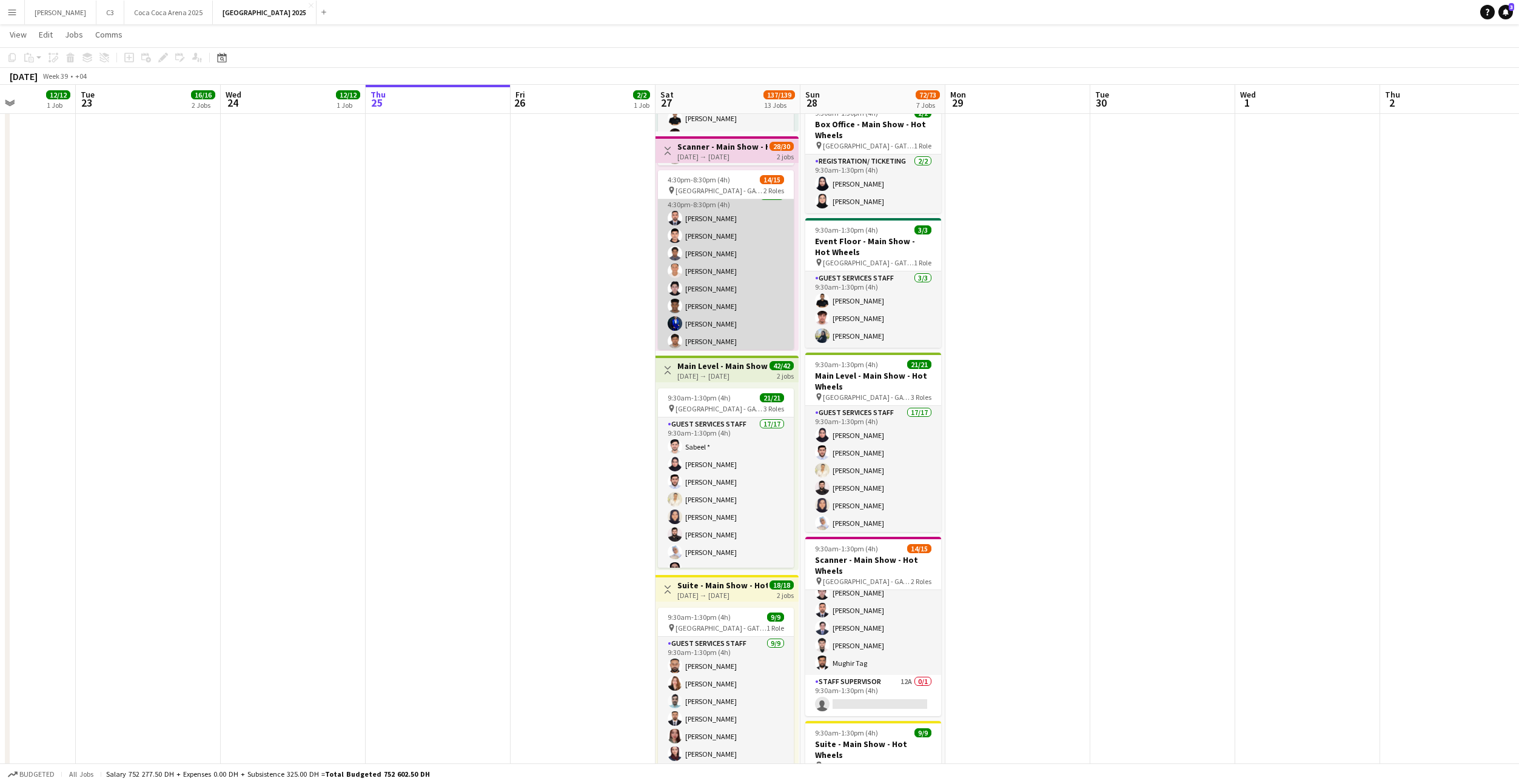
click at [732, 273] on app-card-role "Guest Services Staff 14/14 4:30pm-8:30pm (4h) Umer Sial Mostafa Haider Abdullah…" at bounding box center [726, 324] width 136 height 270
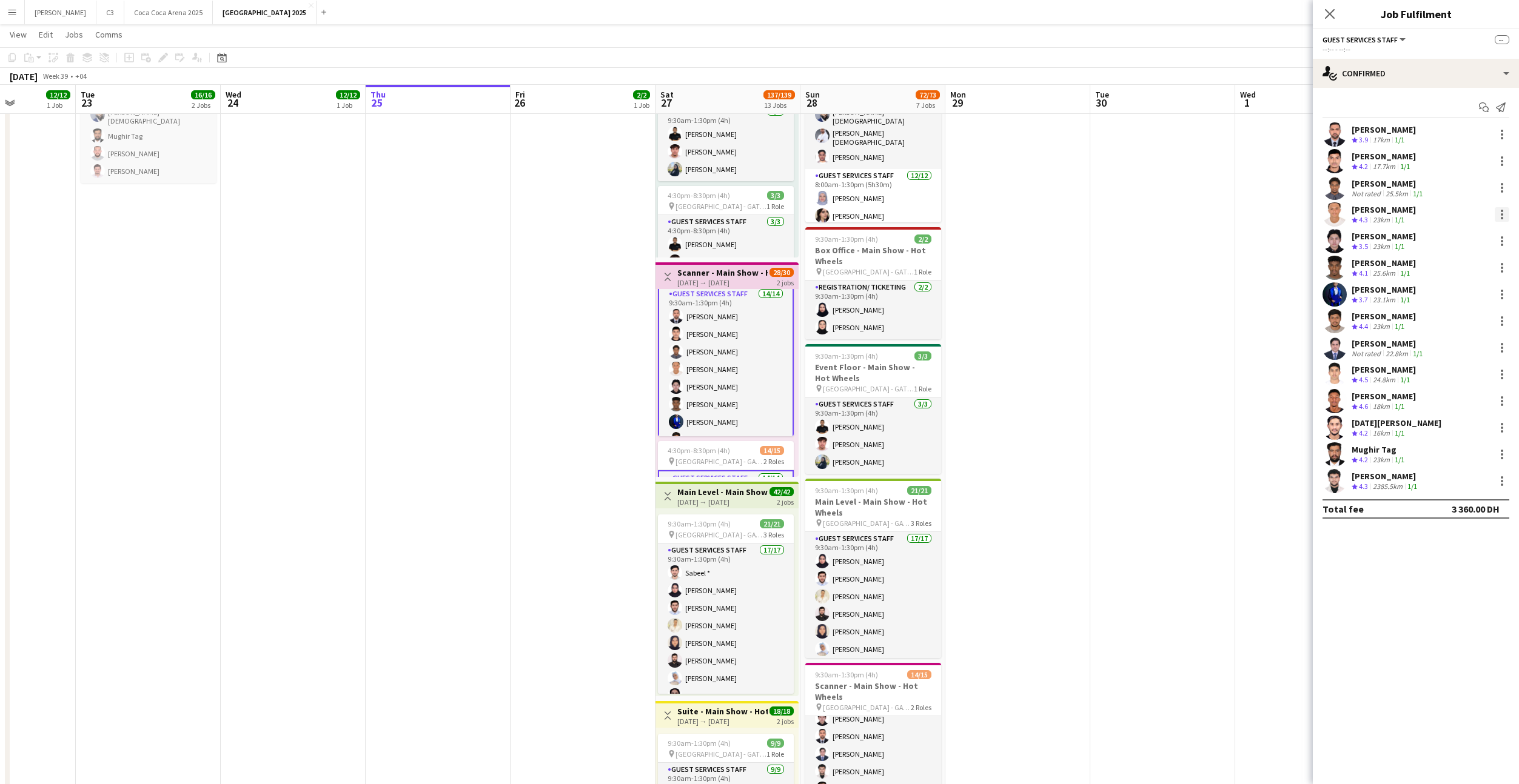
click at [1501, 214] on div at bounding box center [1502, 214] width 2 height 2
click at [1501, 107] on div at bounding box center [759, 392] width 1519 height 784
click at [1501, 107] on icon at bounding box center [1501, 108] width 10 height 10
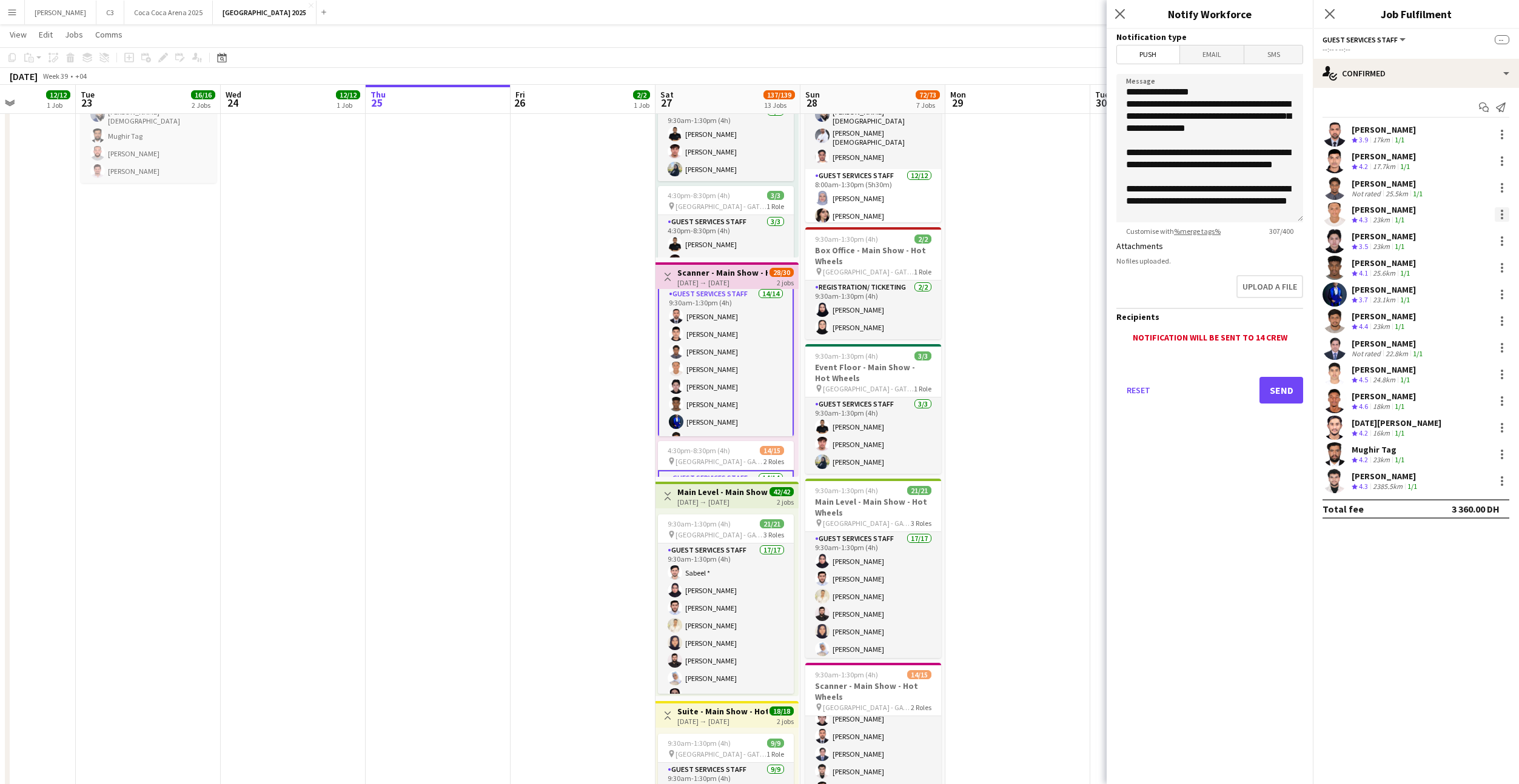
click at [1505, 214] on div at bounding box center [1502, 214] width 15 height 15
click at [1255, 209] on div at bounding box center [759, 392] width 1519 height 784
drag, startPoint x: 1274, startPoint y: 213, endPoint x: 1115, endPoint y: 98, distance: 196.2
click at [1116, 98] on textarea "**********" at bounding box center [1209, 148] width 187 height 148
drag, startPoint x: 1198, startPoint y: 213, endPoint x: 1119, endPoint y: 101, distance: 137.1
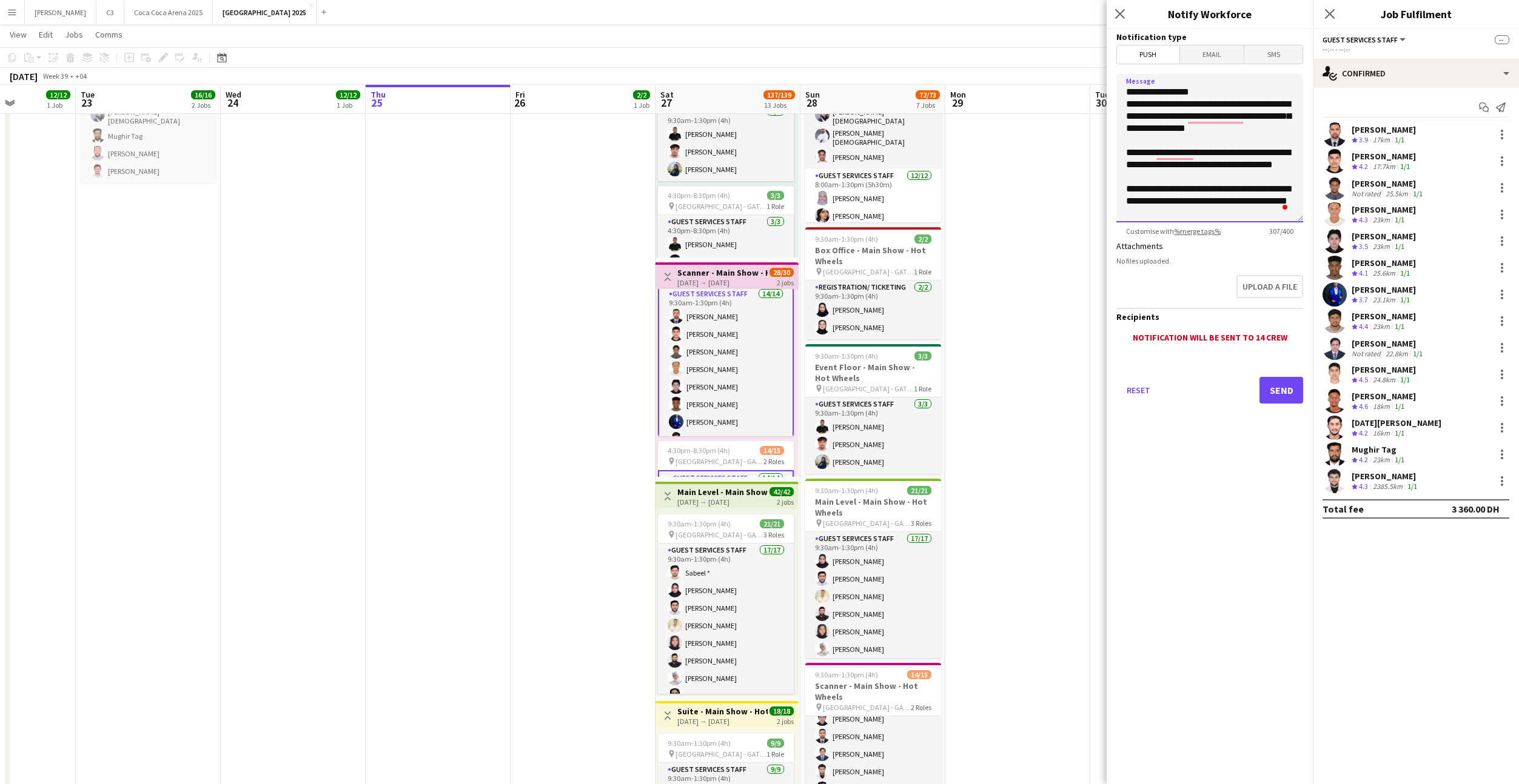
click at [1119, 101] on textarea "**********" at bounding box center [1209, 148] width 187 height 148
click at [1502, 291] on div at bounding box center [1502, 290] width 2 height 2
click at [1454, 344] on span "Send notification" at bounding box center [1460, 346] width 72 height 11
click at [1499, 295] on div at bounding box center [1502, 294] width 15 height 15
click at [1458, 349] on span "Send notification" at bounding box center [1460, 346] width 72 height 11
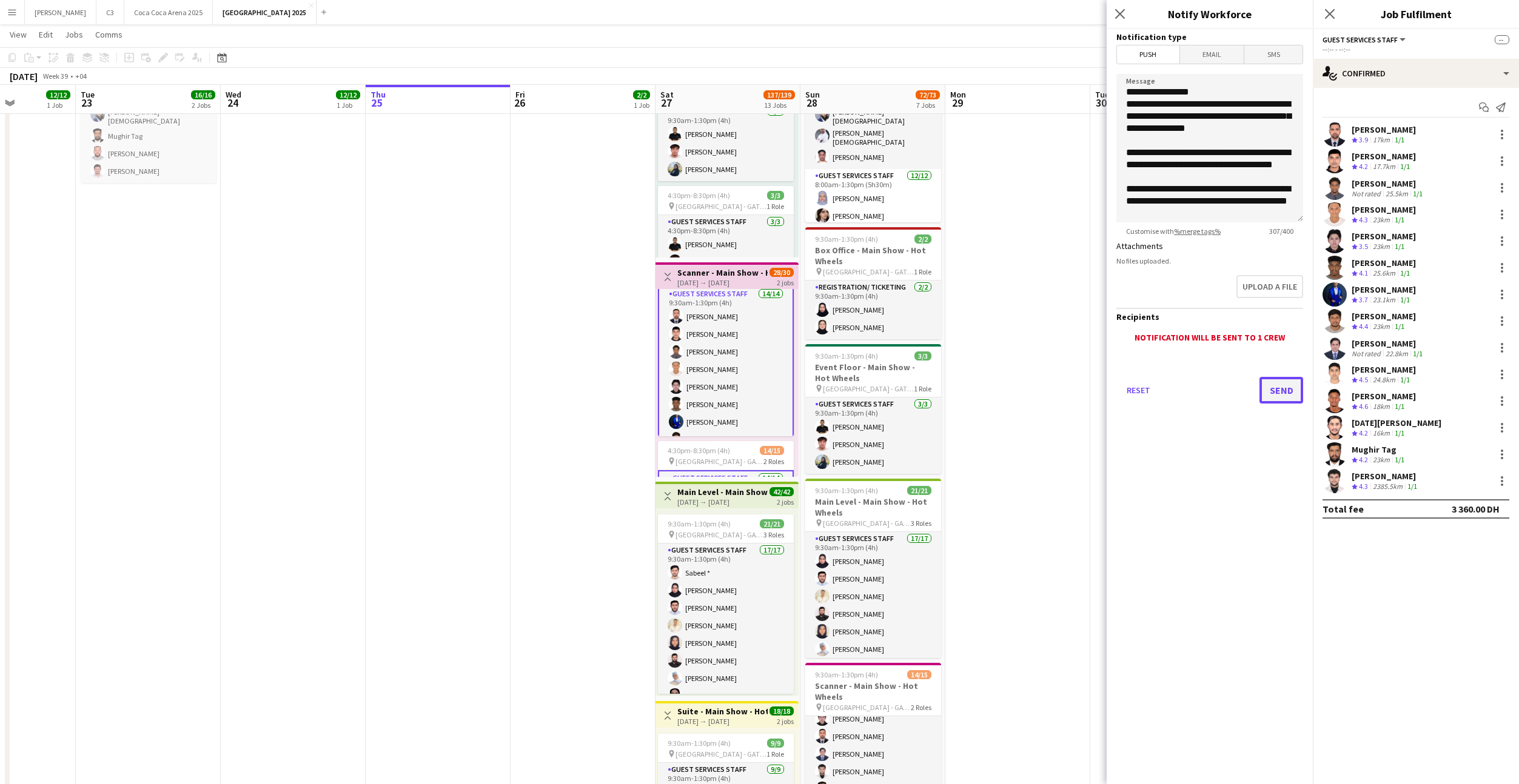
click at [1277, 390] on button "Send" at bounding box center [1282, 390] width 44 height 27
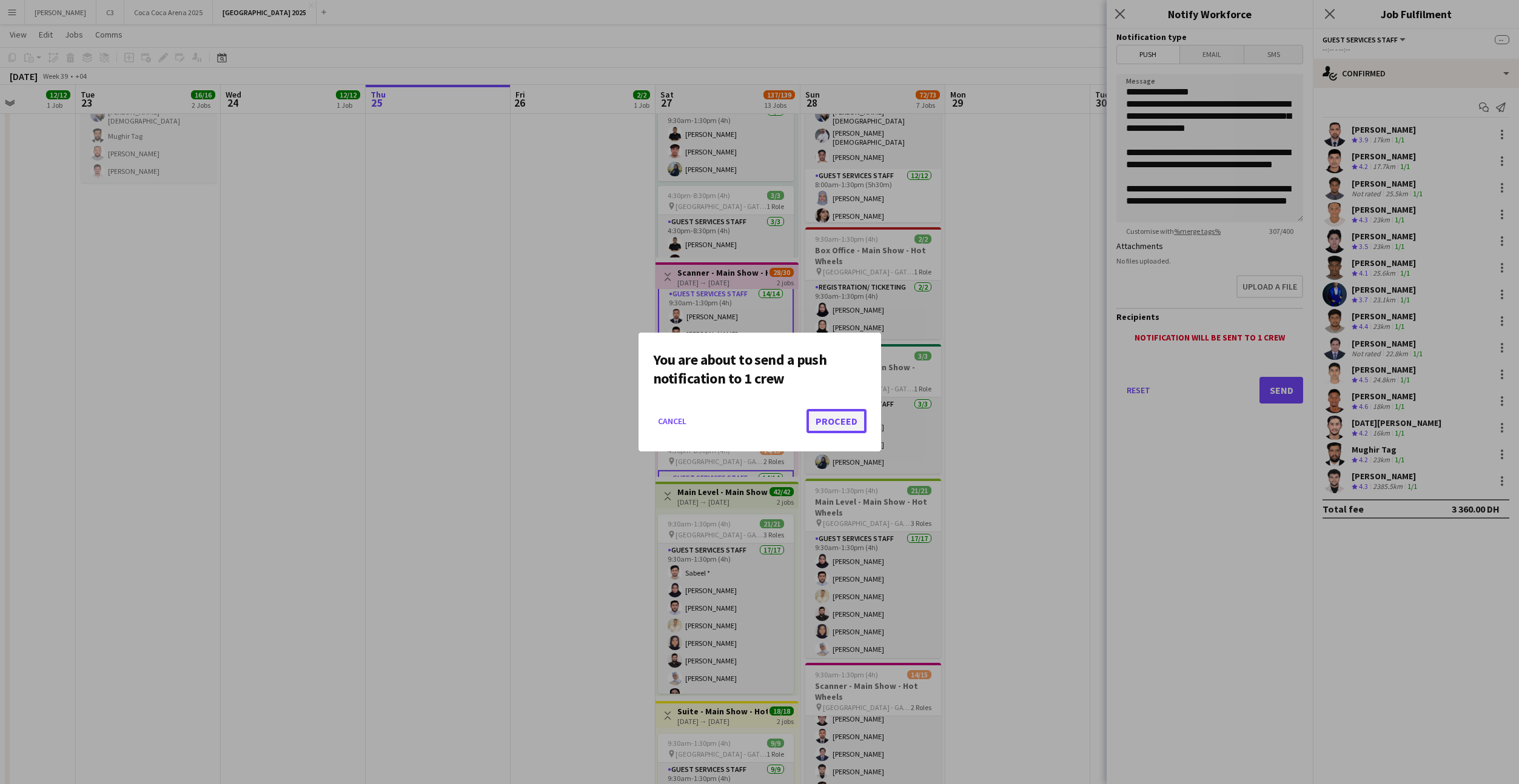
click at [850, 421] on button "Proceed" at bounding box center [837, 421] width 60 height 24
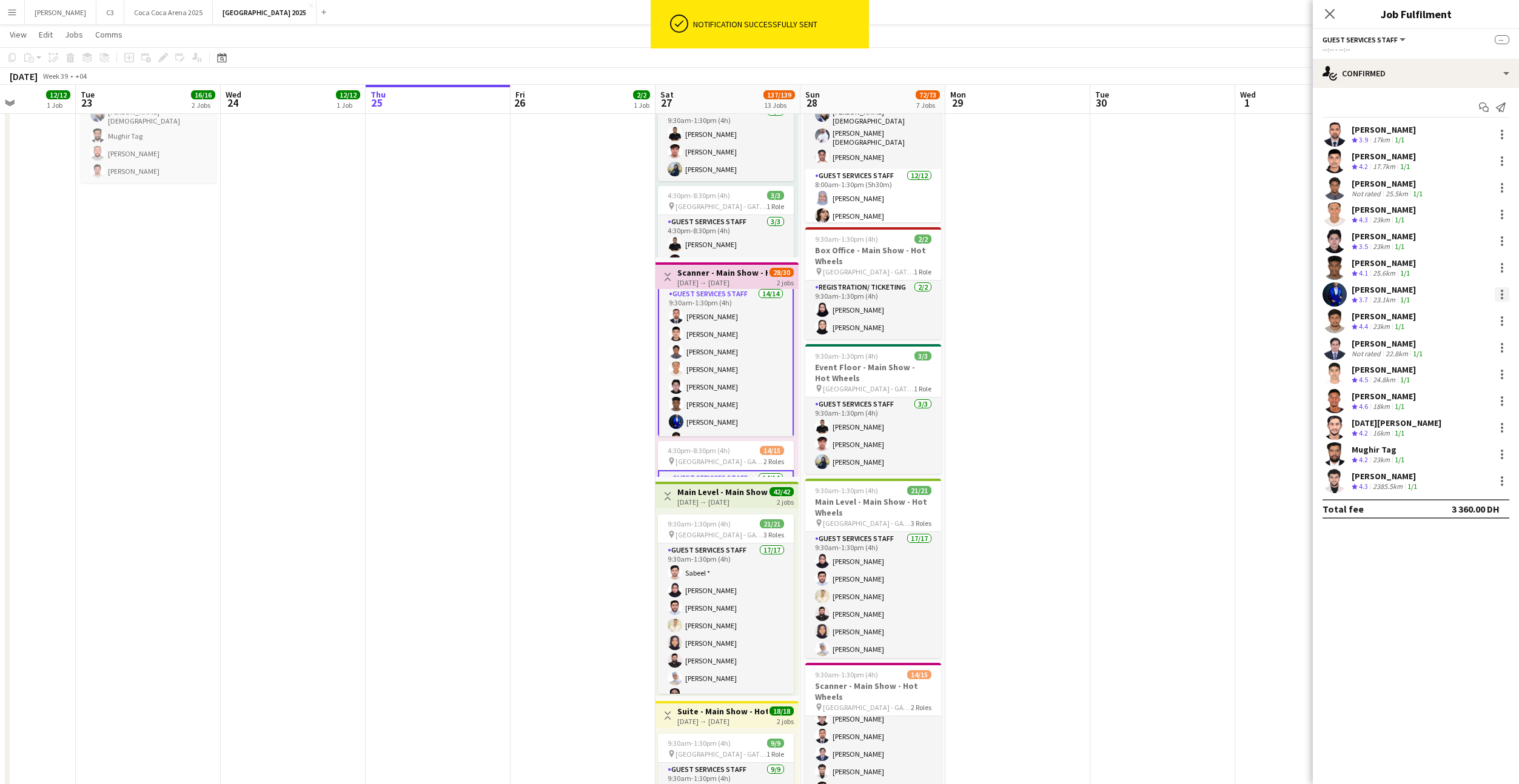
click at [1504, 294] on div at bounding box center [1502, 294] width 15 height 15
click at [1455, 403] on span "Remove" at bounding box center [1442, 403] width 37 height 11
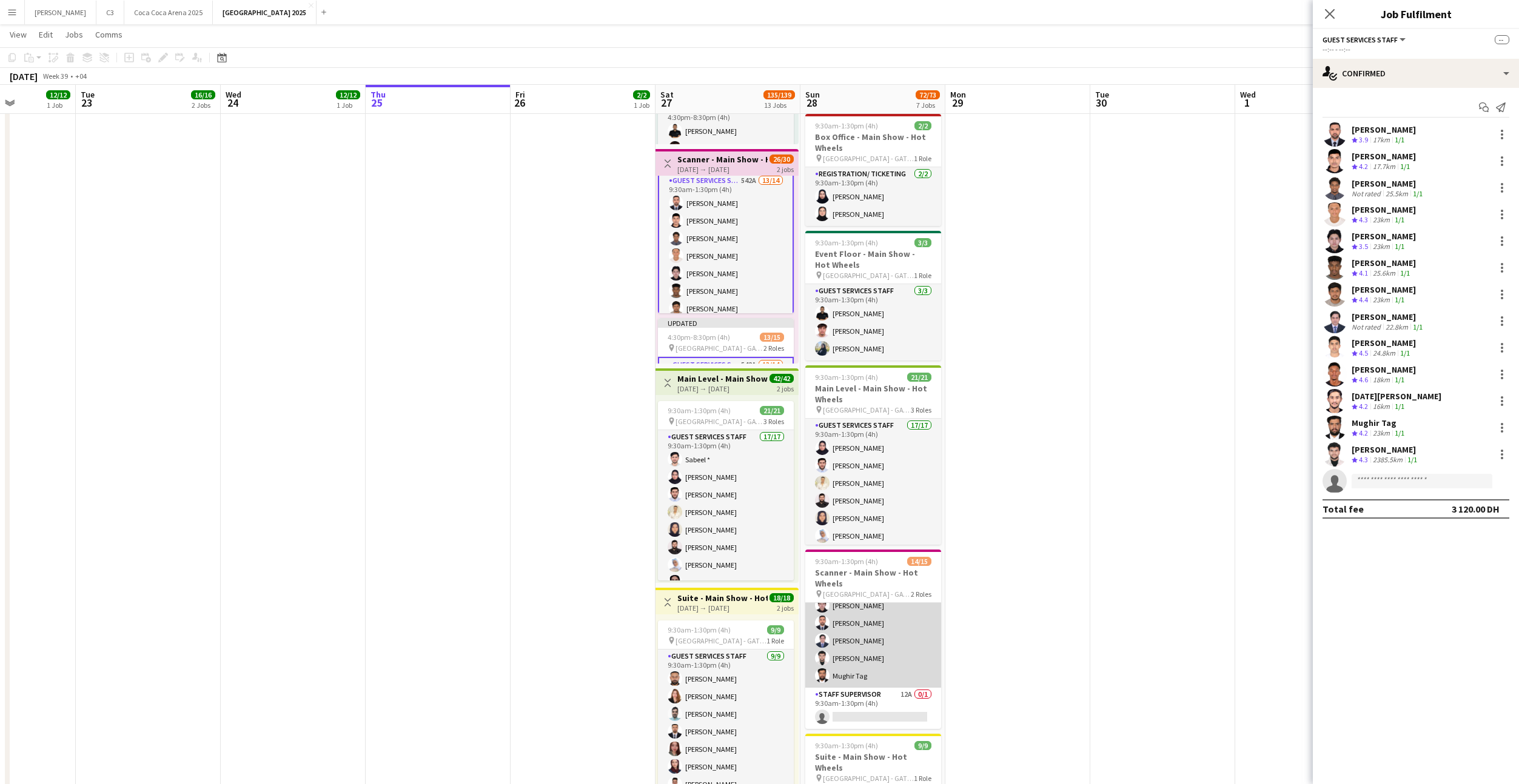
click at [907, 636] on app-card-role "Guest Services Staff 14/14 9:30am-1:30pm (4h) Mostafa Haider Abdullah Bader Ahm…" at bounding box center [873, 553] width 136 height 270
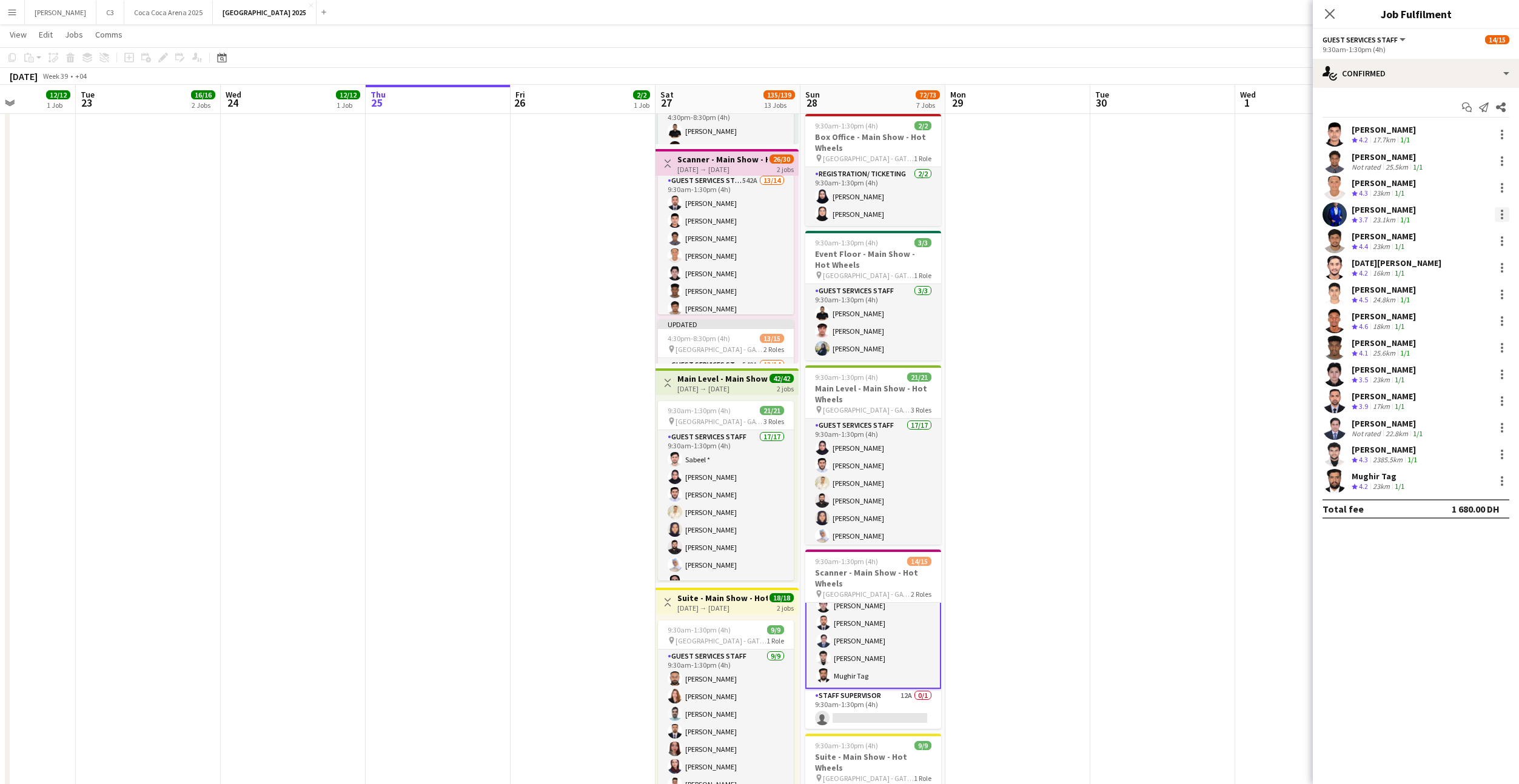
click at [1504, 212] on div at bounding box center [1502, 214] width 15 height 15
click at [1469, 290] on span "Send notification" at bounding box center [1460, 294] width 72 height 11
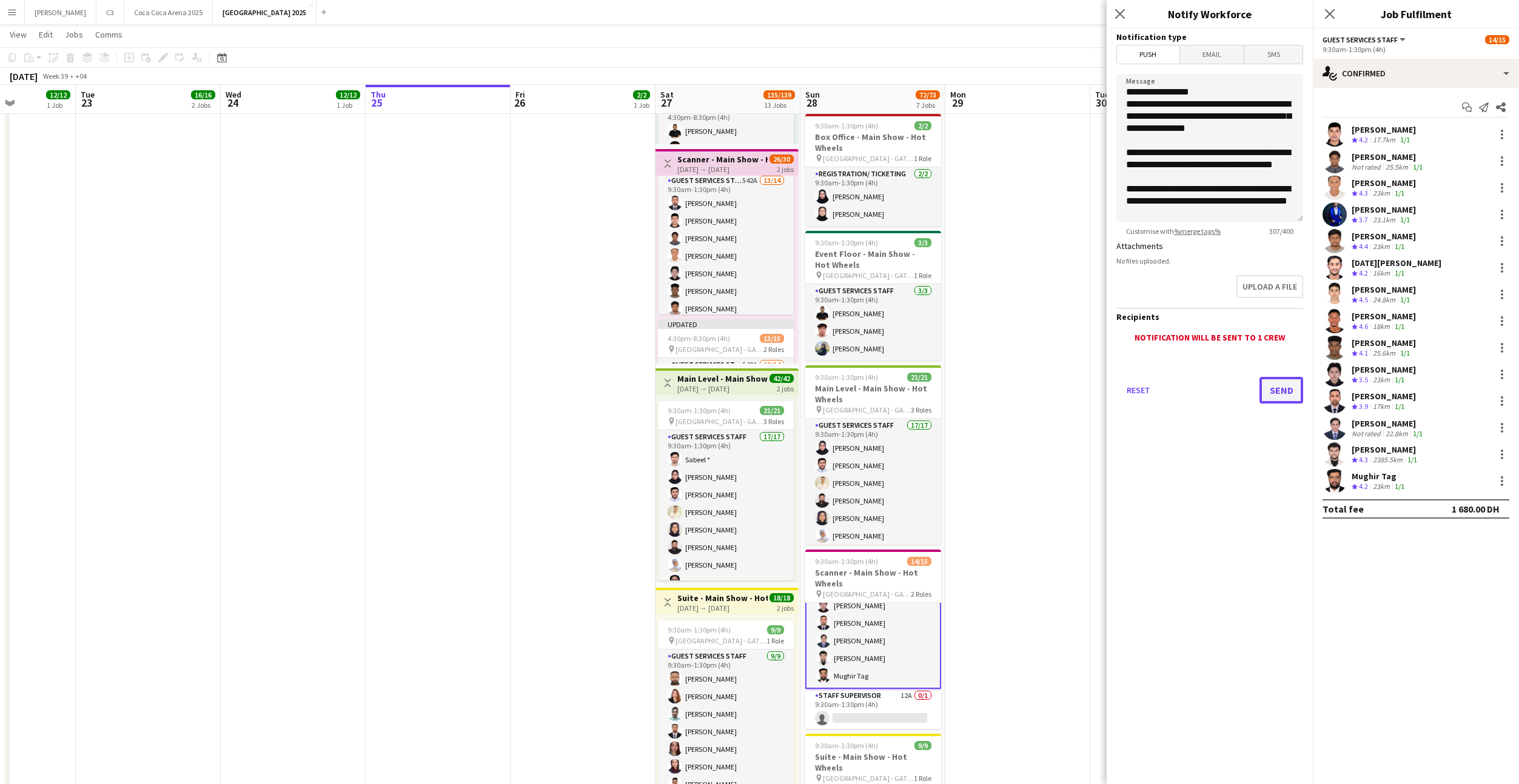
click at [1284, 391] on button "Send" at bounding box center [1282, 390] width 44 height 27
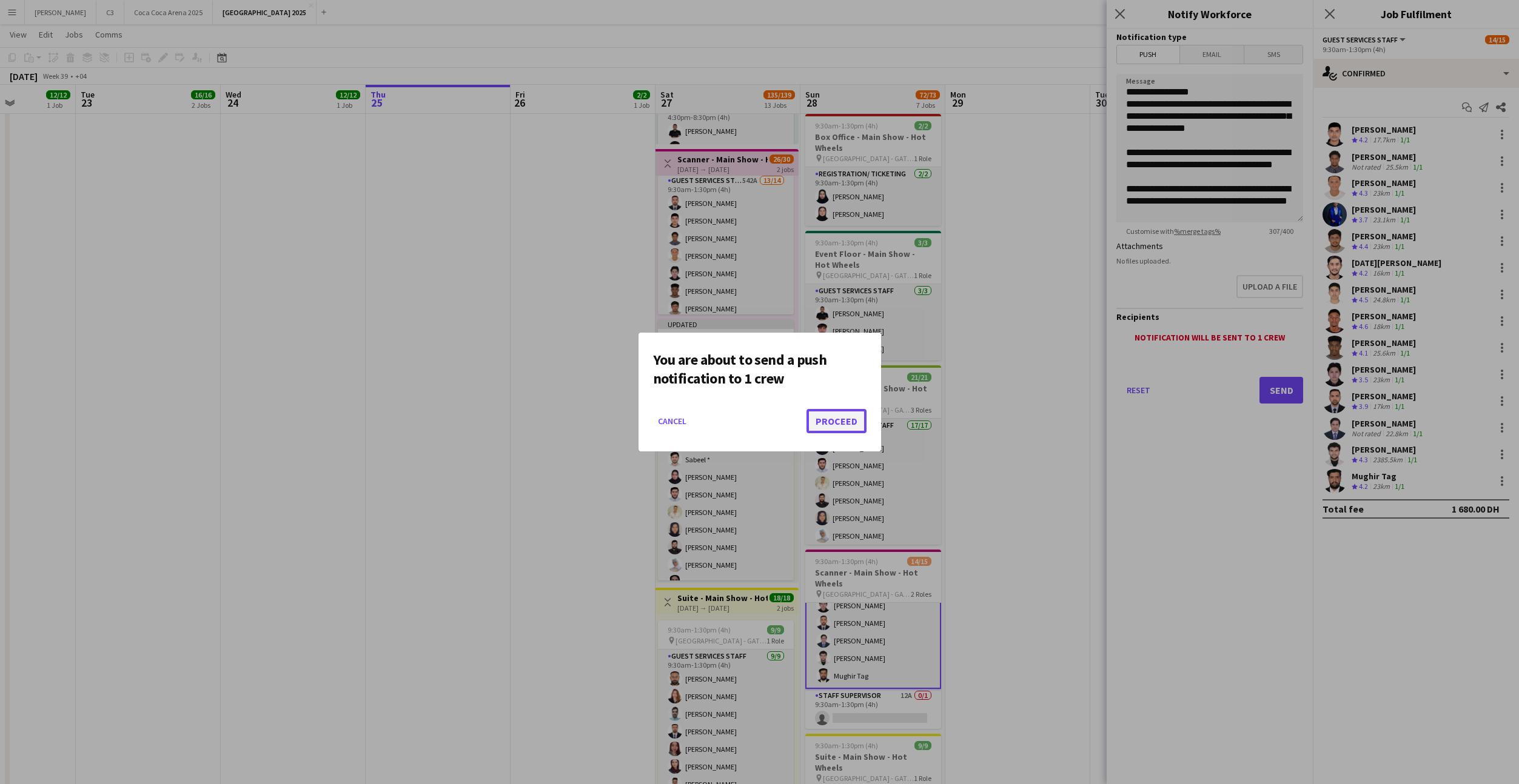
click at [846, 420] on button "Proceed" at bounding box center [837, 421] width 60 height 24
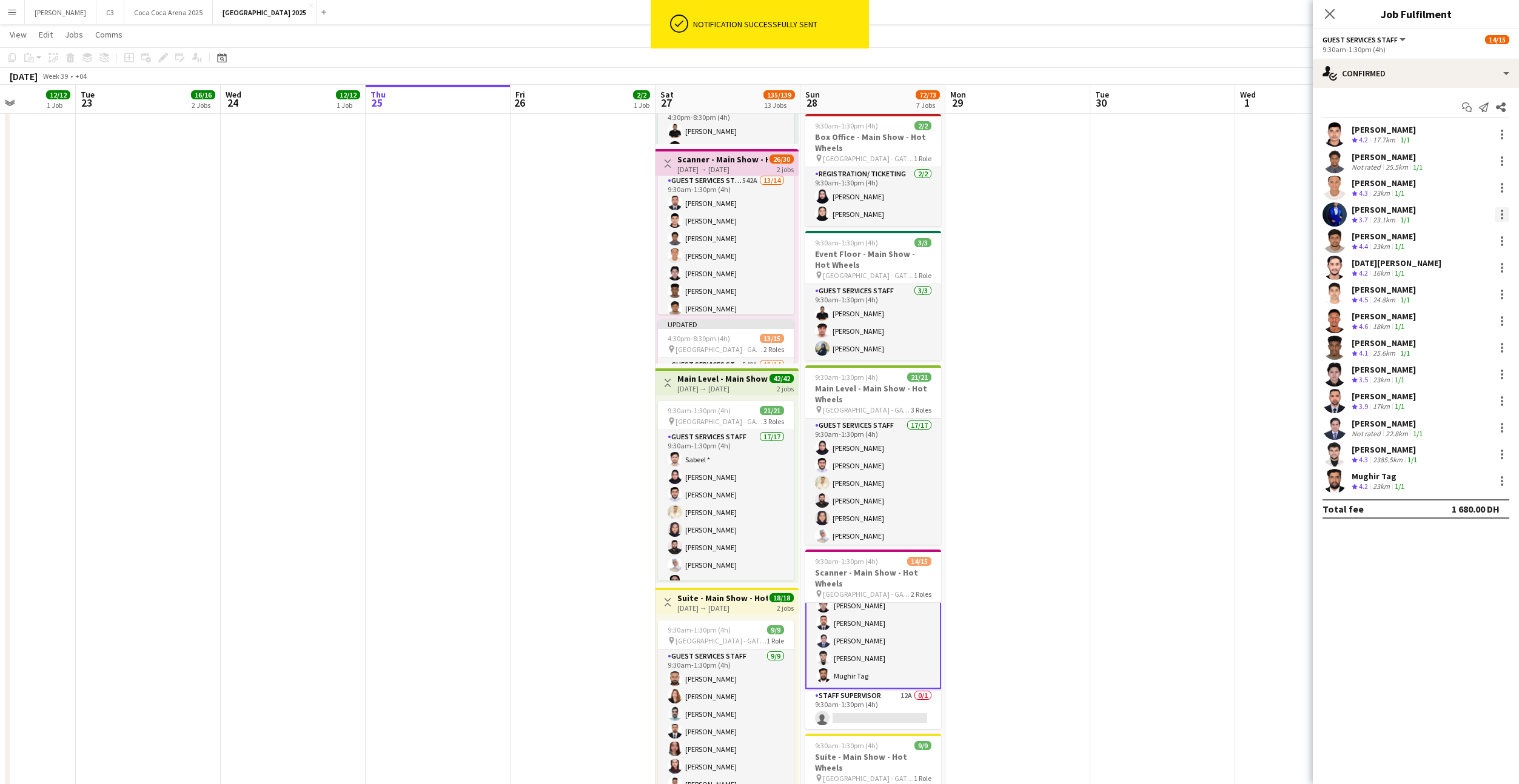
click at [1501, 210] on div at bounding box center [1502, 210] width 2 height 2
click at [1454, 349] on span "Remove" at bounding box center [1442, 353] width 37 height 11
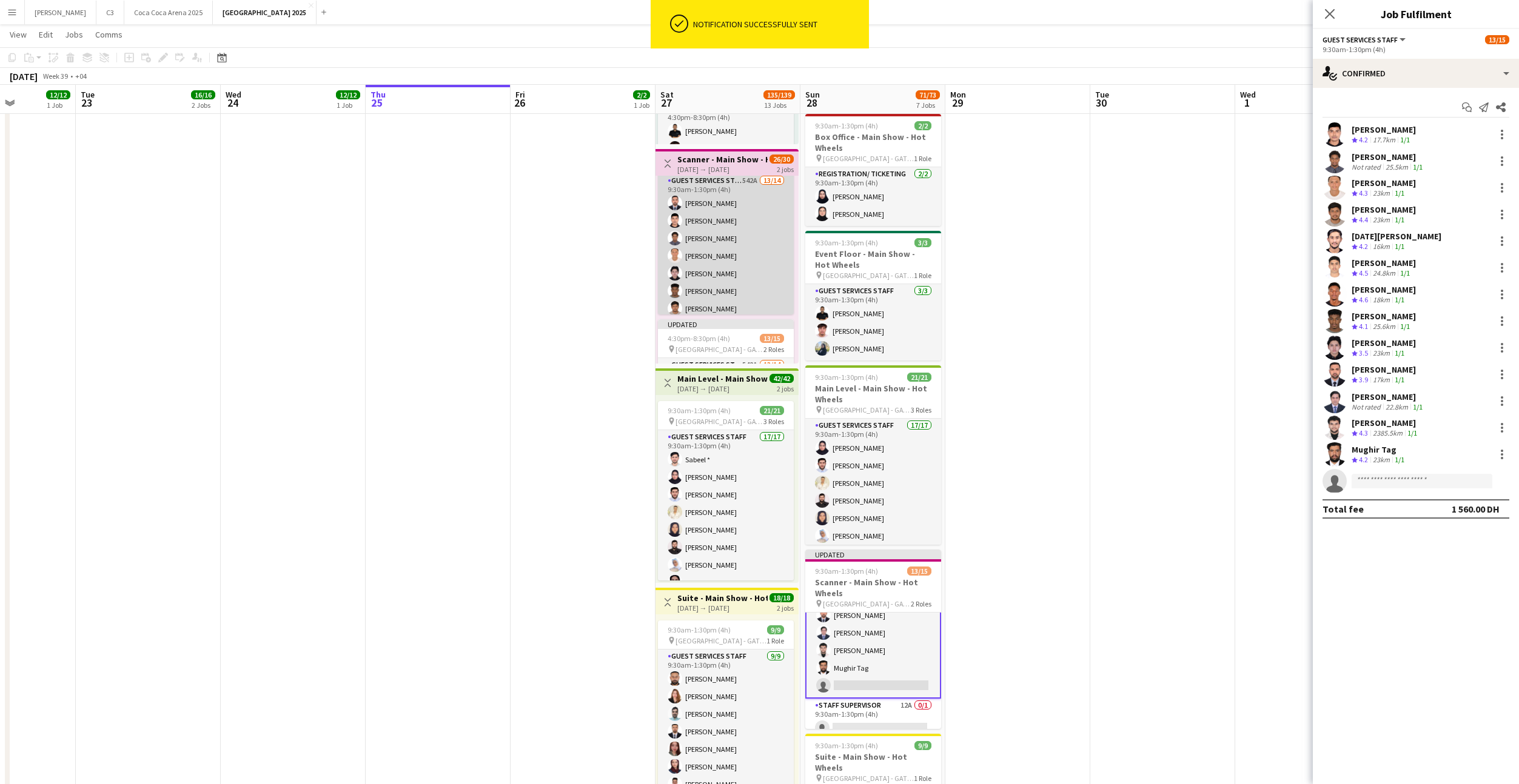
click at [740, 246] on app-card-role "Guest Services Staff 542A 13/14 9:30am-1:30pm (4h) Umer Sial Mostafa Haider Abd…" at bounding box center [726, 308] width 136 height 270
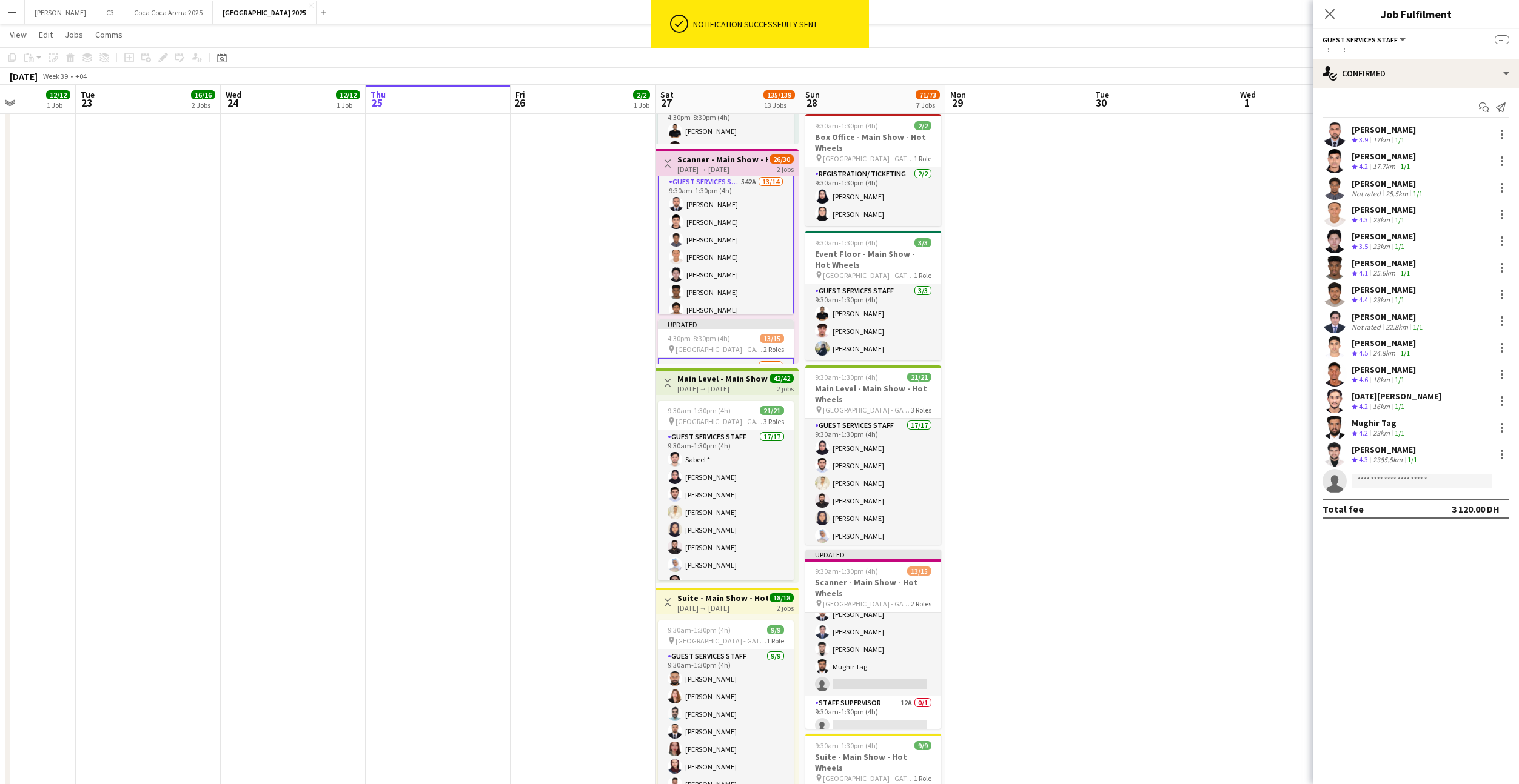
scroll to position [185, 0]
click at [1501, 214] on div at bounding box center [1502, 214] width 2 height 2
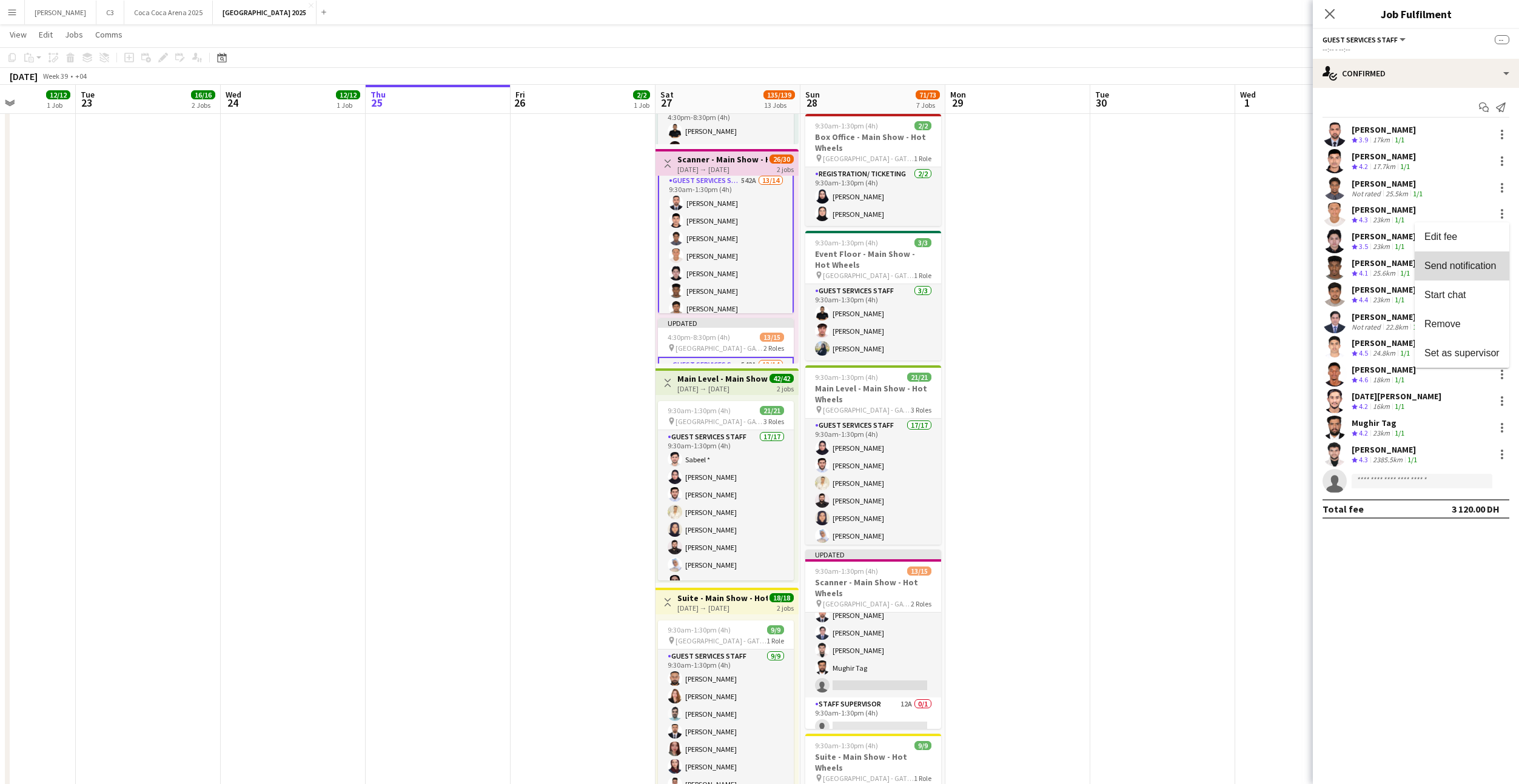
click at [1463, 268] on span "Send notification" at bounding box center [1460, 266] width 72 height 11
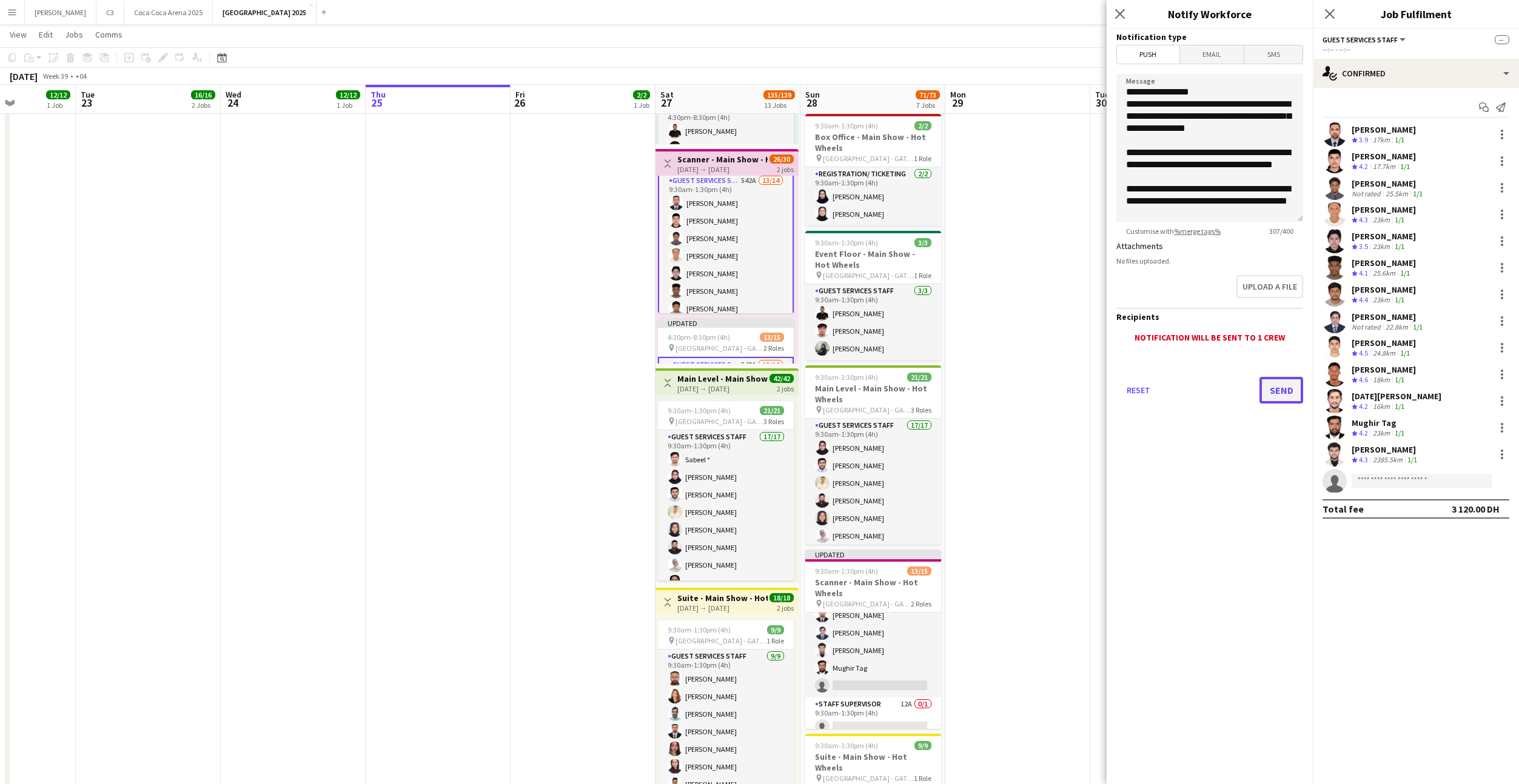
click at [1274, 385] on button "Send" at bounding box center [1282, 390] width 44 height 27
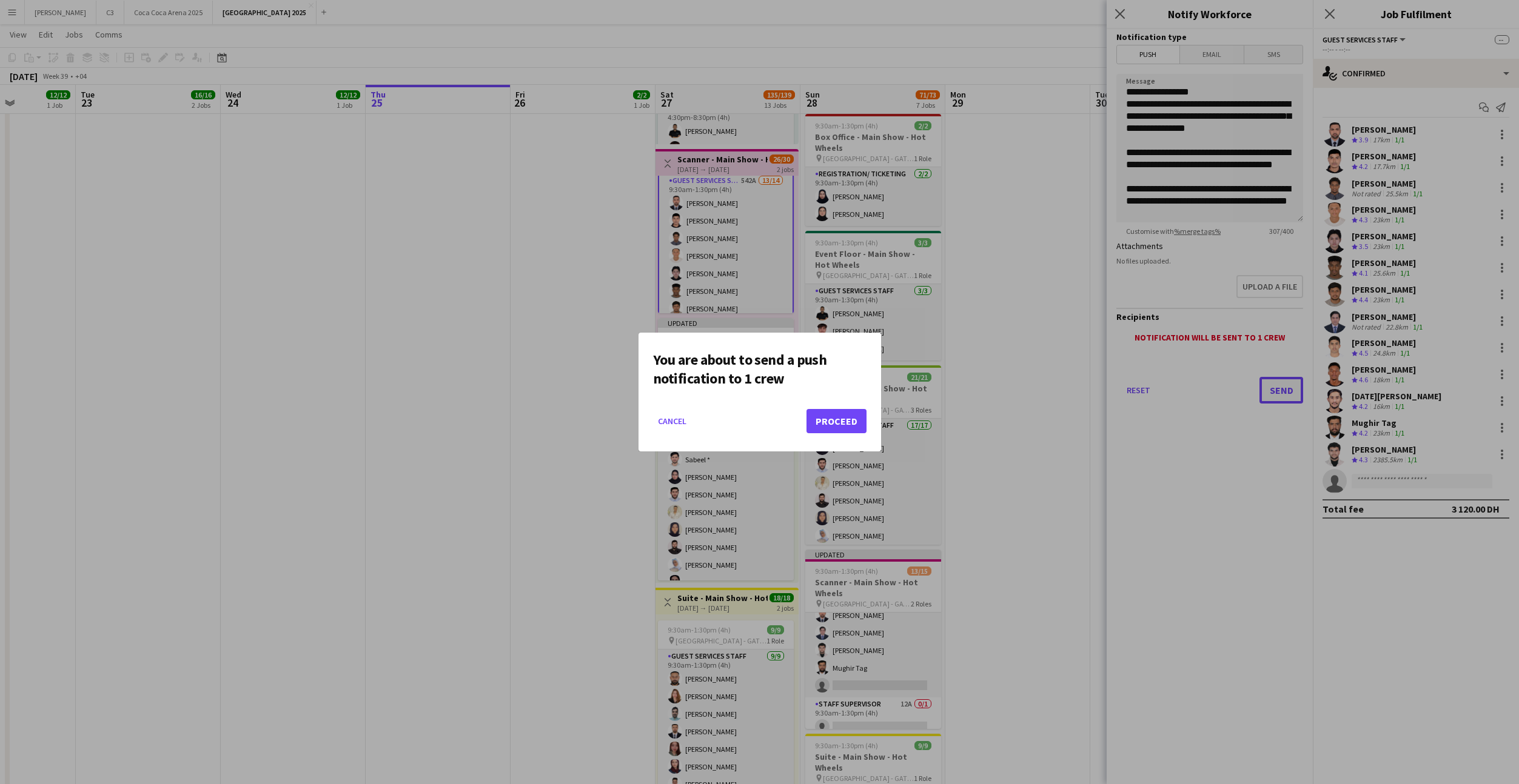
scroll to position [0, 0]
click at [850, 418] on button "Proceed" at bounding box center [837, 421] width 60 height 24
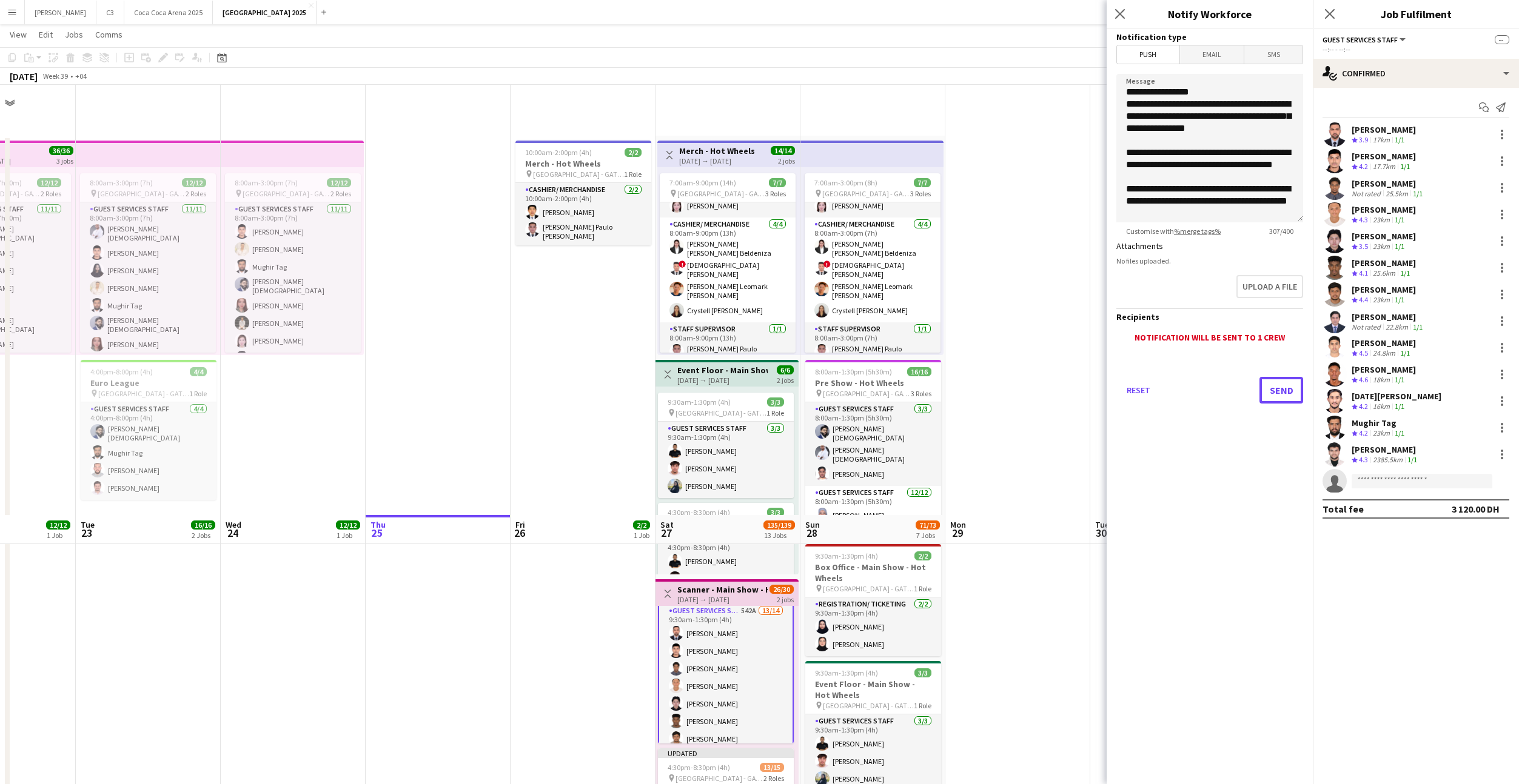
scroll to position [430, 0]
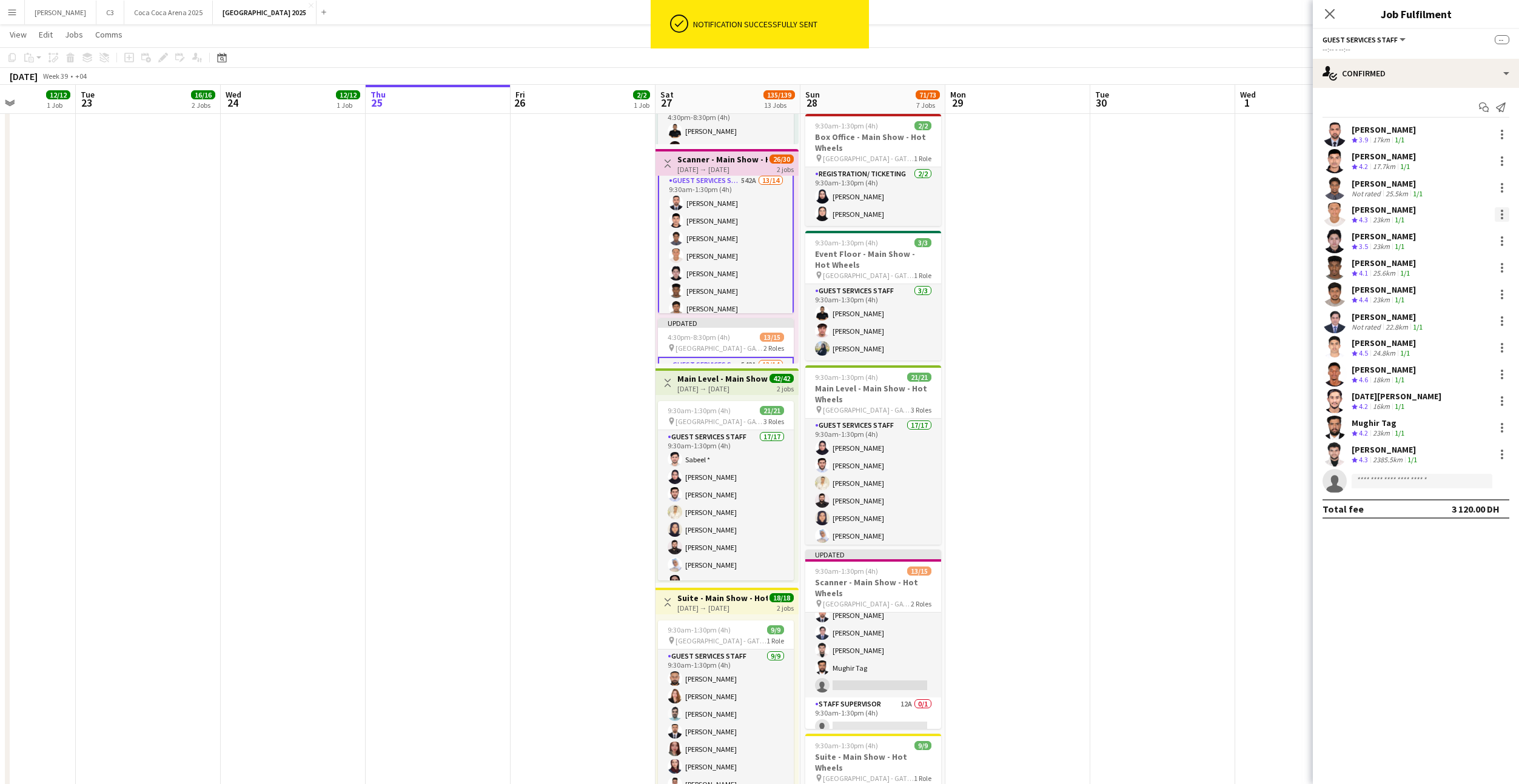
click at [1501, 212] on div at bounding box center [1502, 210] width 2 height 2
click at [1464, 322] on span "Remove" at bounding box center [1462, 324] width 75 height 11
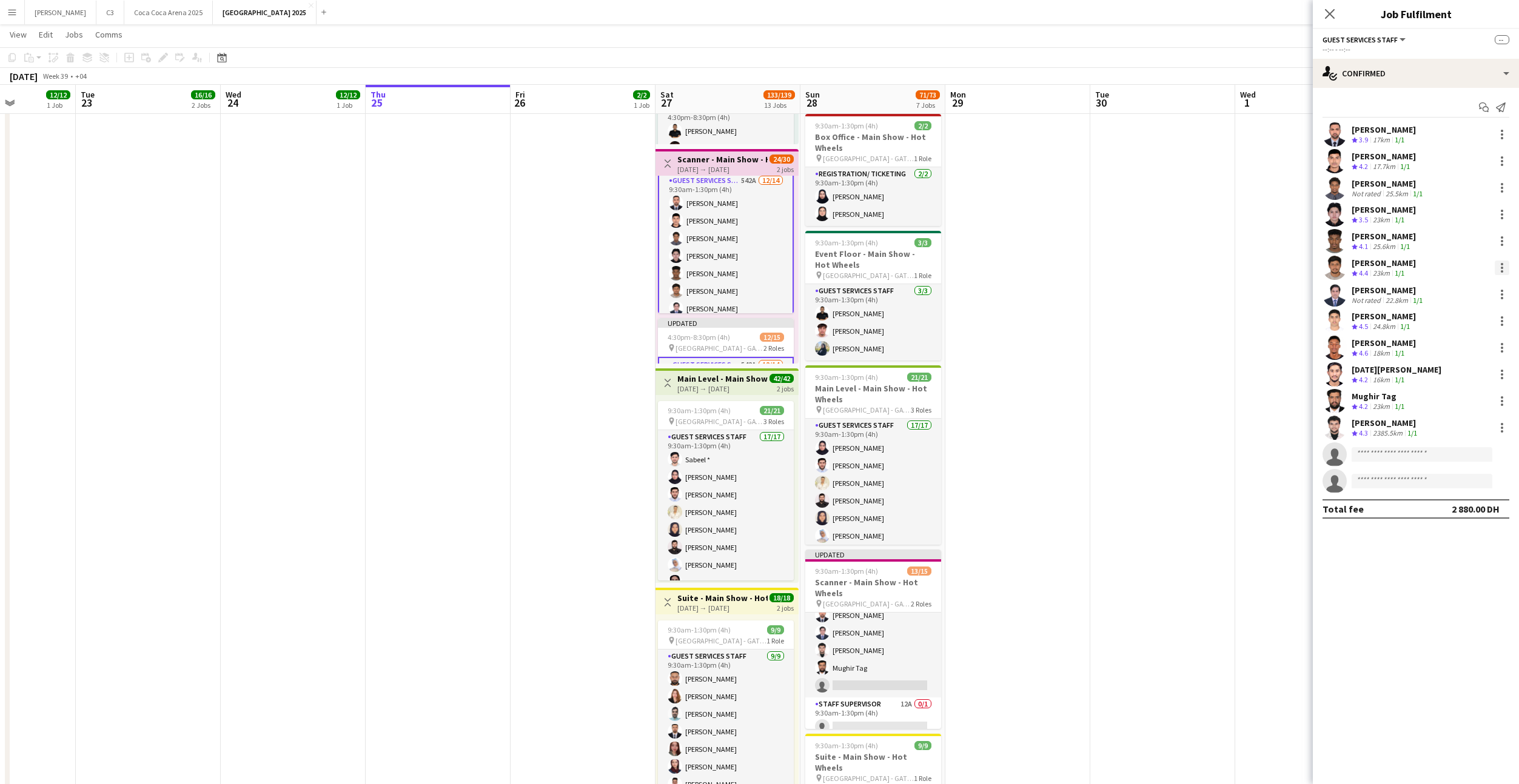
click at [1498, 268] on div at bounding box center [1502, 268] width 15 height 15
click at [1459, 320] on span "Send notification" at bounding box center [1460, 319] width 72 height 11
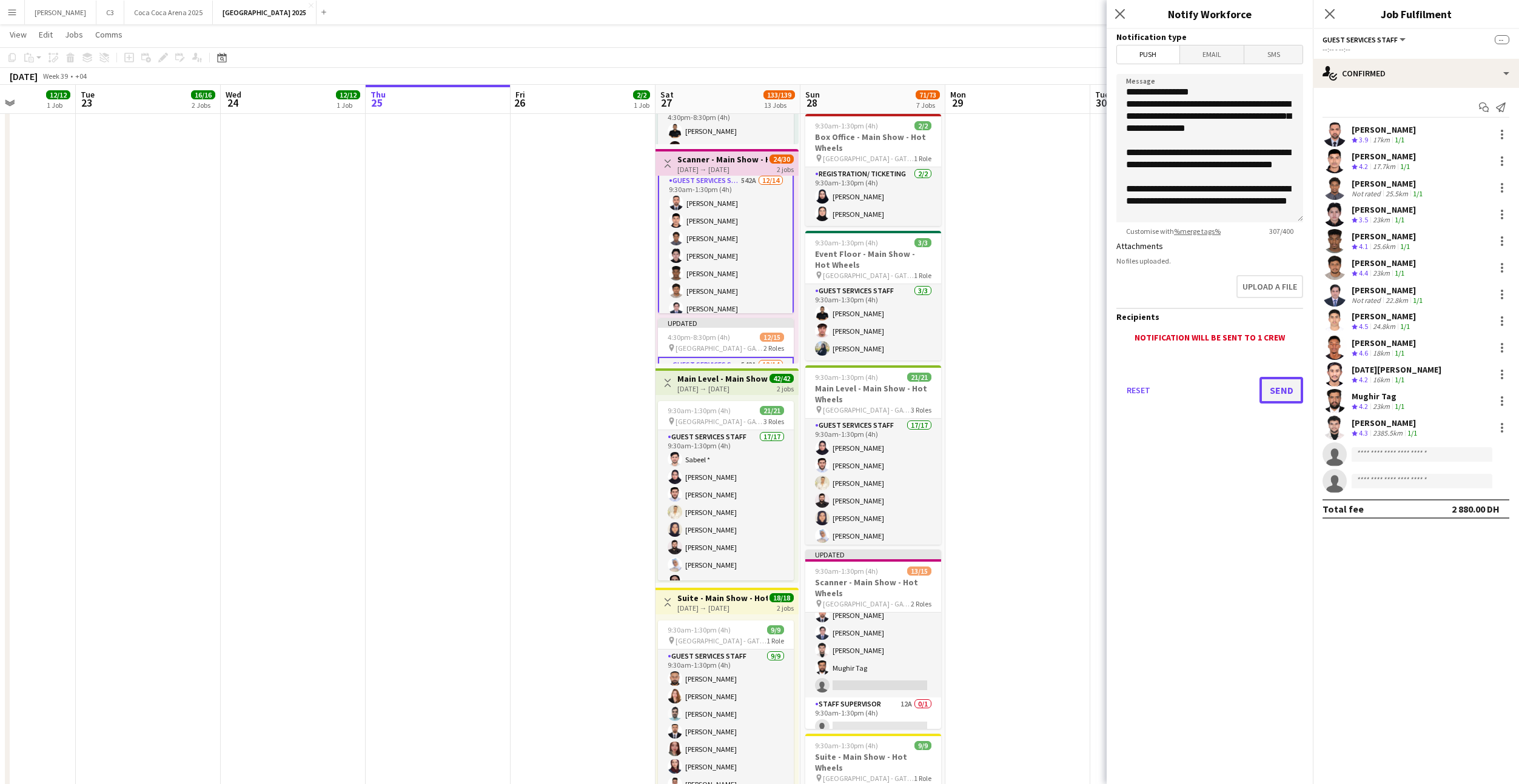
click at [1285, 391] on button "Send" at bounding box center [1282, 390] width 44 height 27
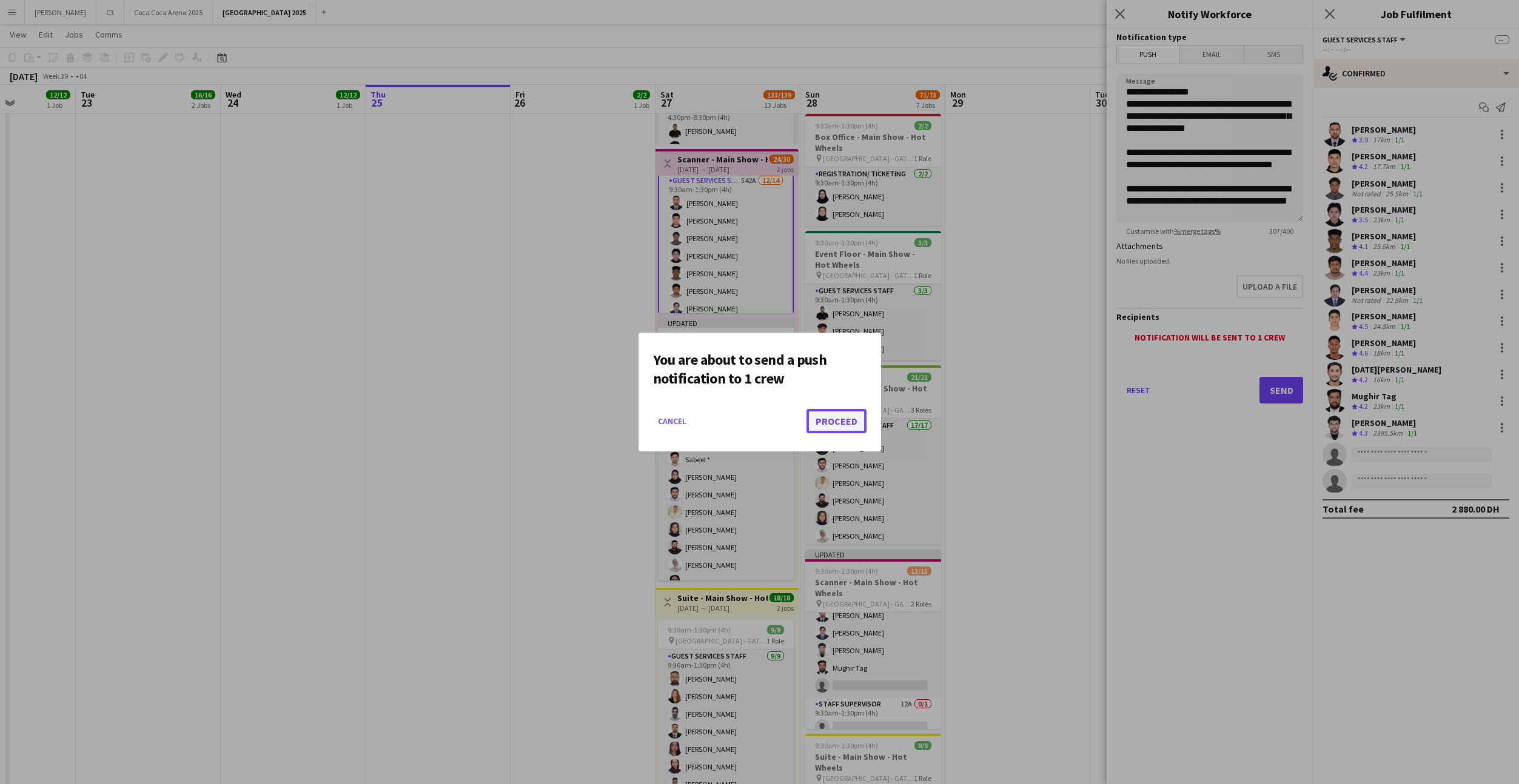
click at [855, 421] on button "Proceed" at bounding box center [837, 421] width 60 height 24
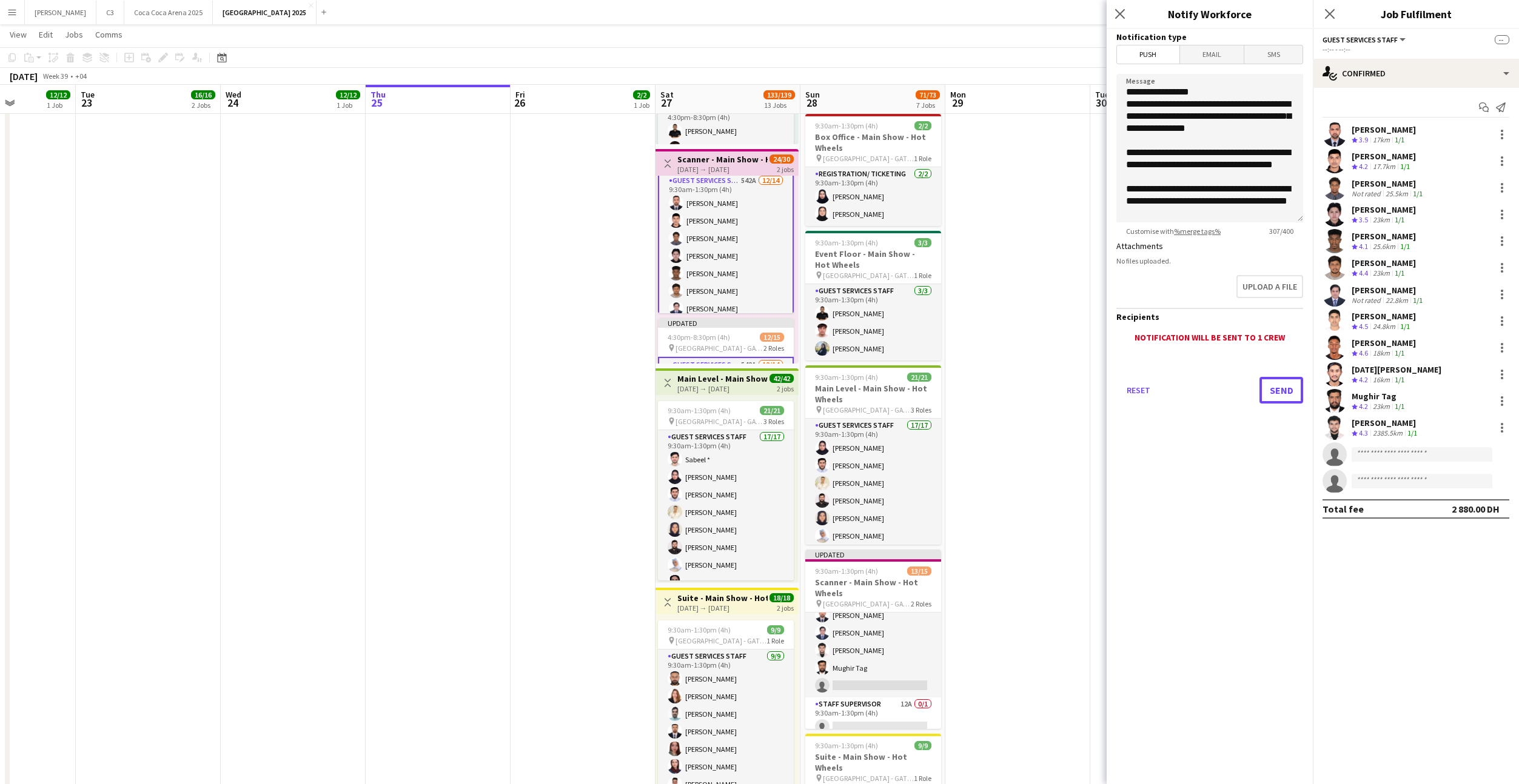
scroll to position [430, 0]
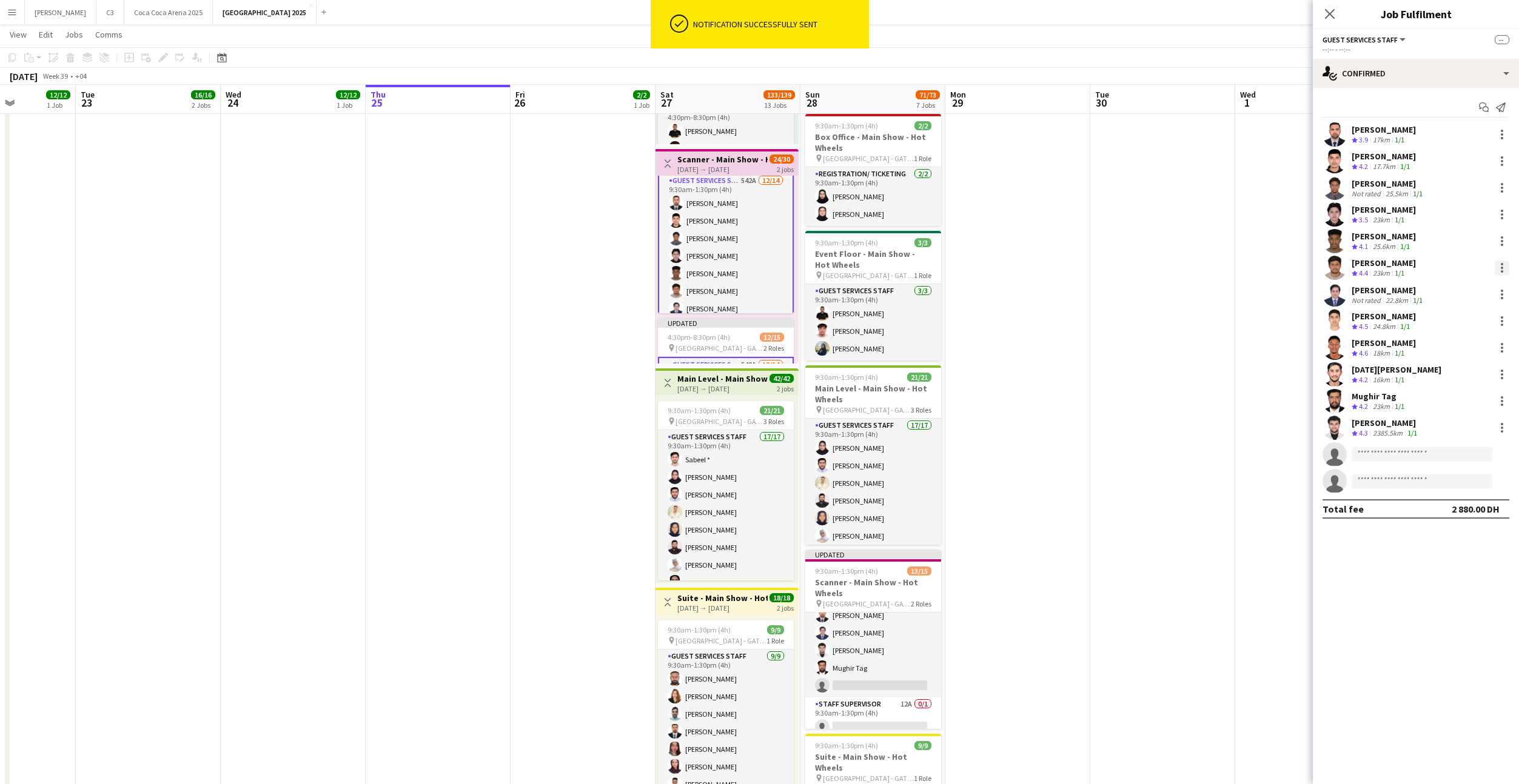
click at [1501, 271] on div at bounding box center [1502, 271] width 2 height 2
click at [1462, 378] on span "Remove" at bounding box center [1462, 377] width 75 height 11
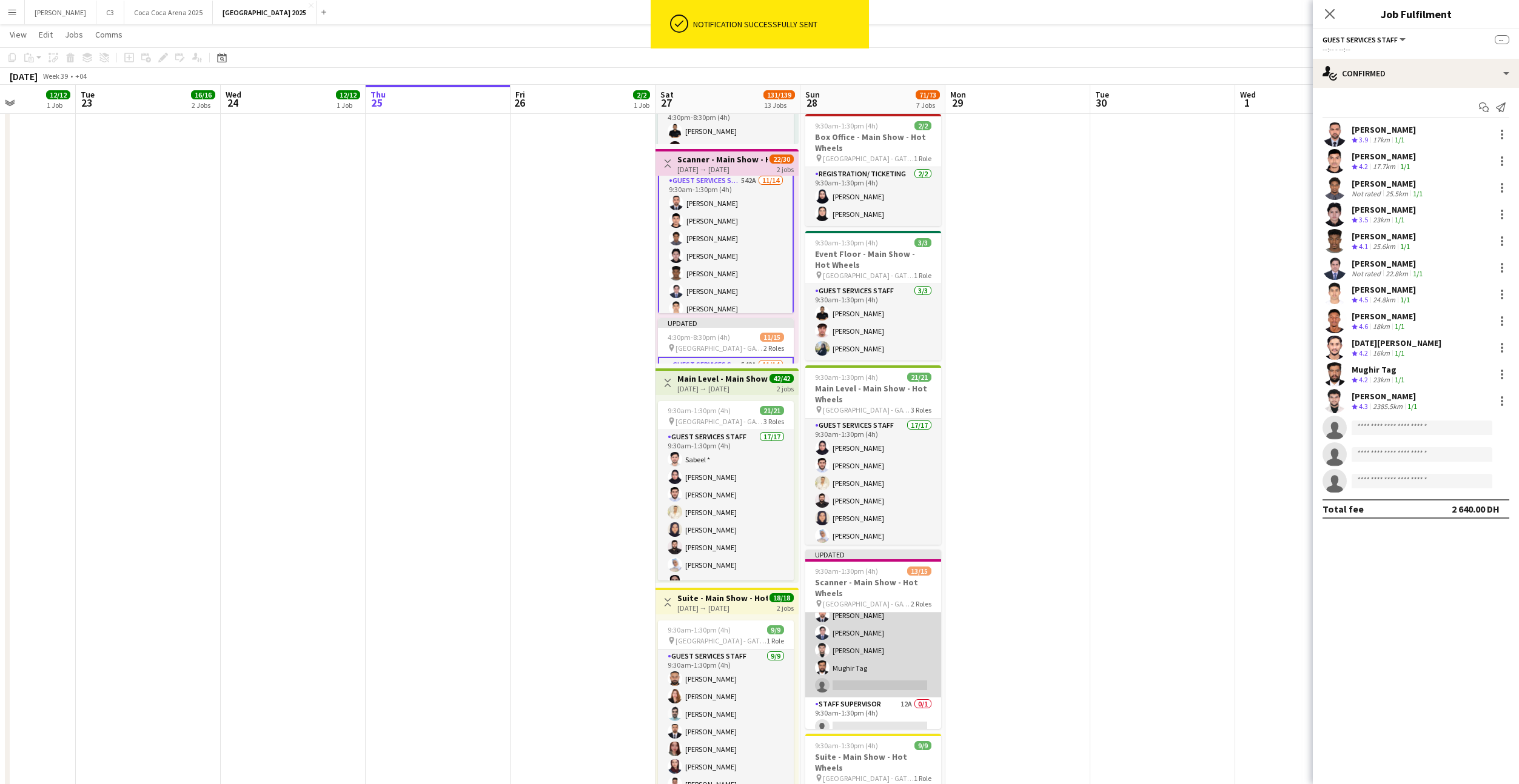
click at [889, 657] on app-card-role "Guest Services Staff 355A 13/14 9:30am-1:30pm (4h) Mostafa Haider Abdullah Bade…" at bounding box center [873, 562] width 136 height 270
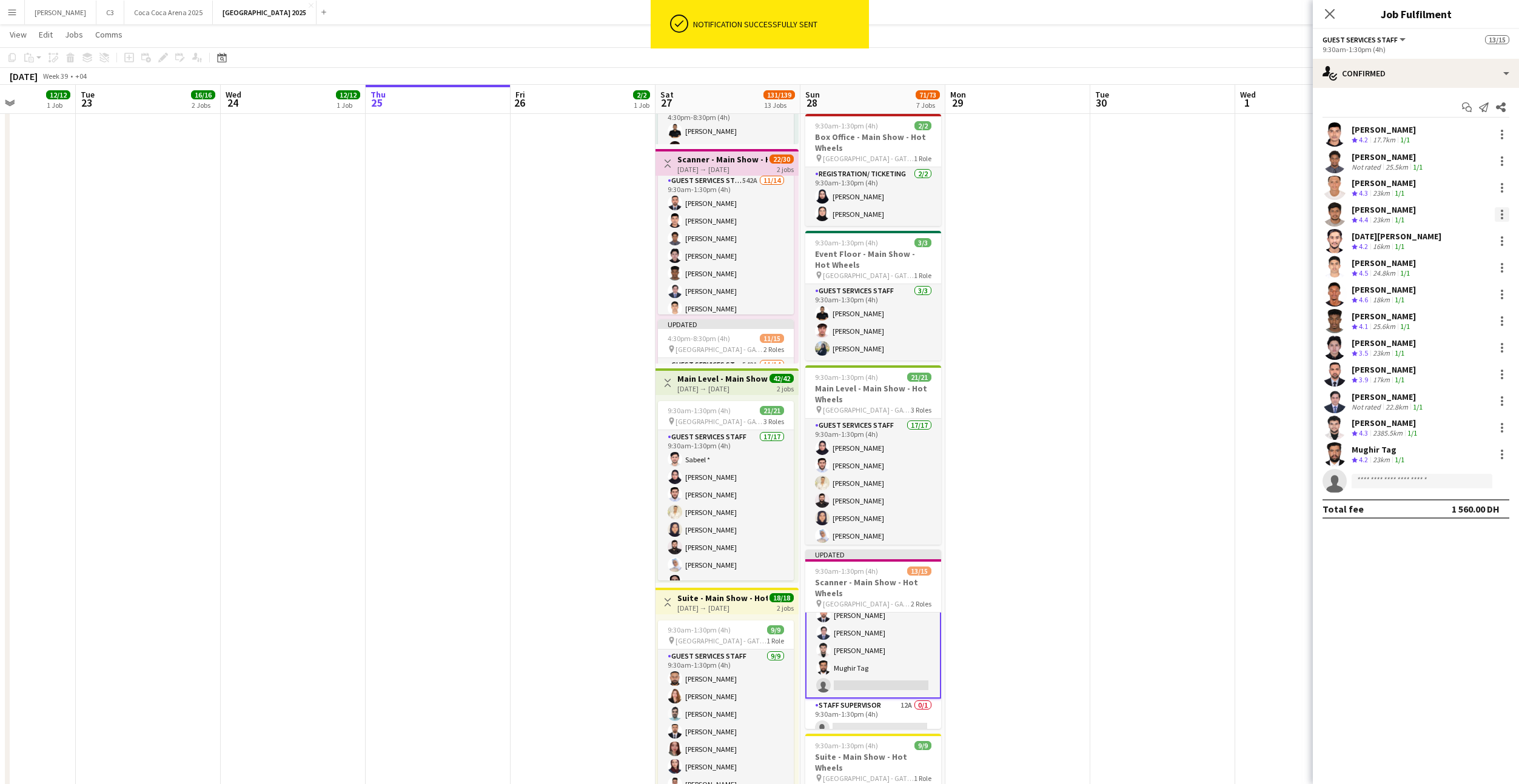
click at [1502, 214] on div at bounding box center [1502, 214] width 2 height 2
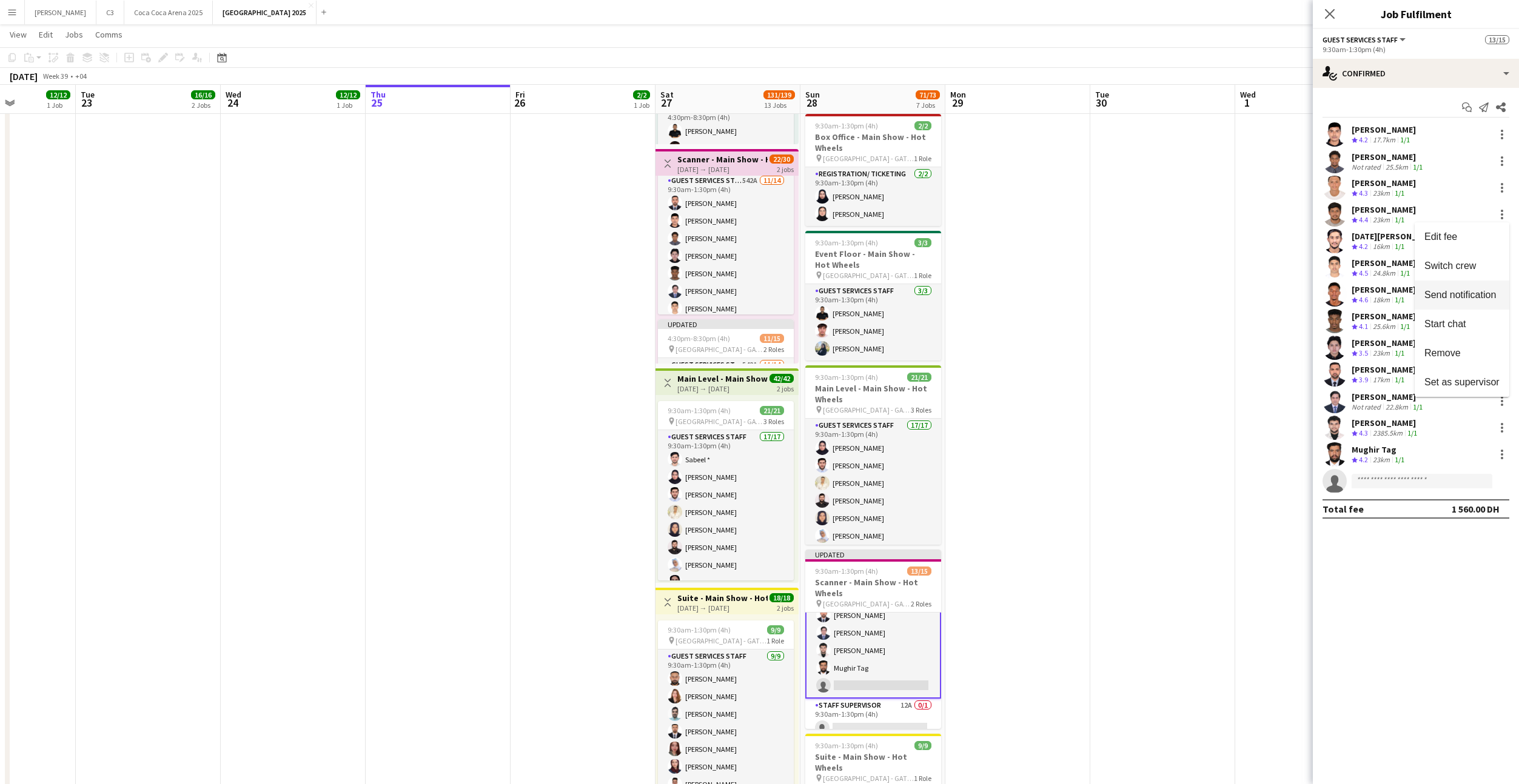
click at [1467, 298] on span "Send notification" at bounding box center [1460, 294] width 72 height 11
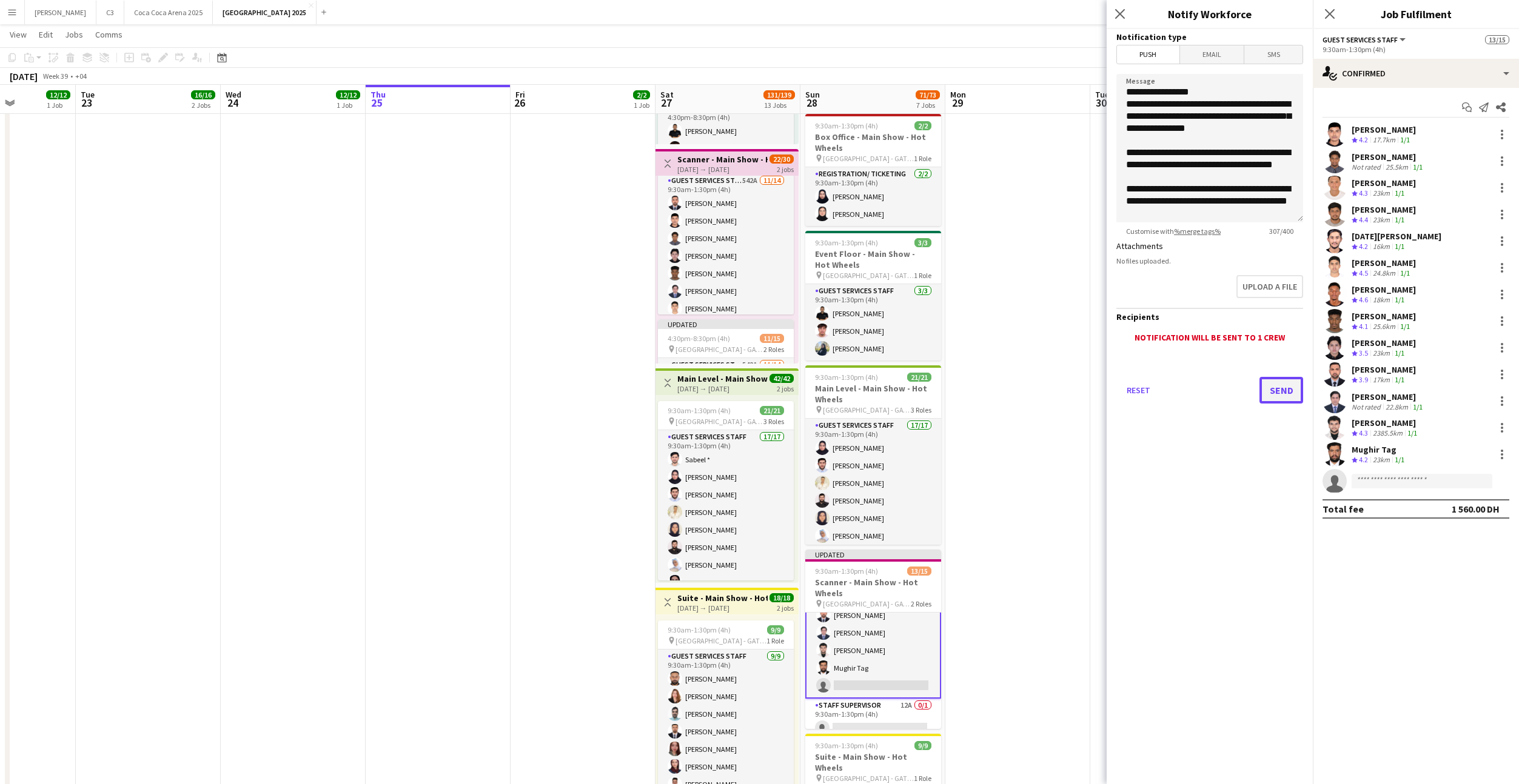
click at [1282, 390] on button "Send" at bounding box center [1282, 390] width 44 height 27
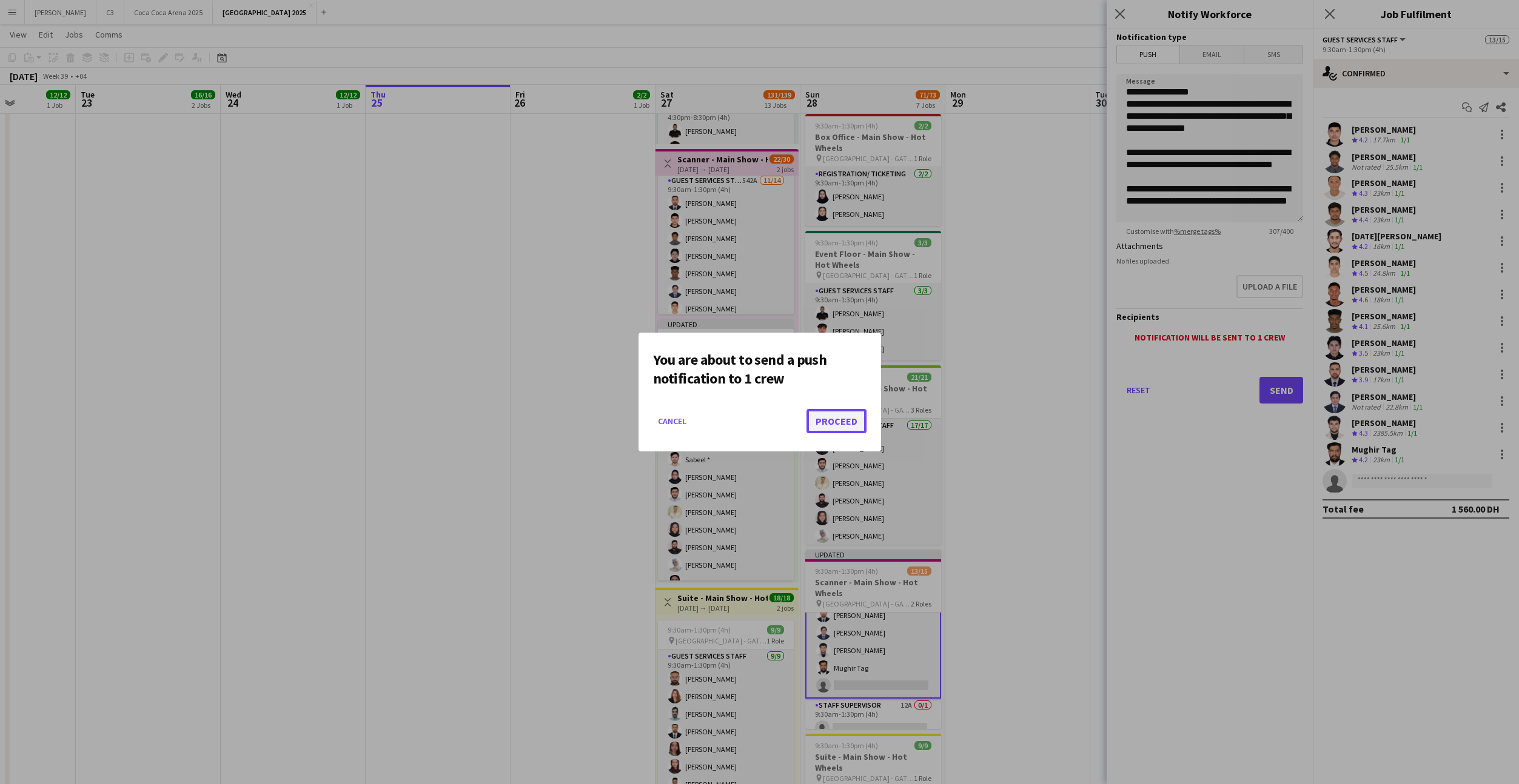
click at [837, 422] on button "Proceed" at bounding box center [837, 421] width 60 height 24
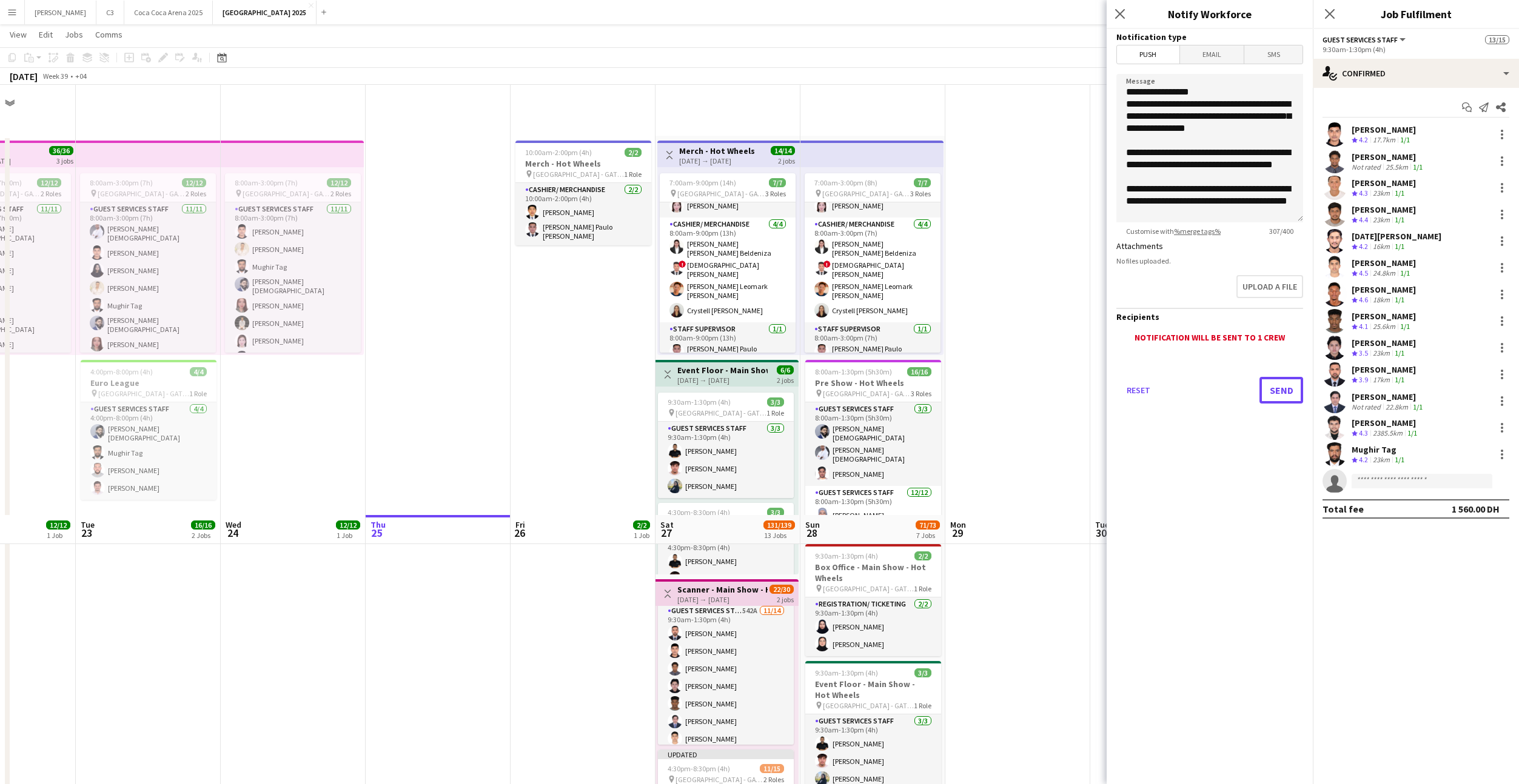
scroll to position [430, 0]
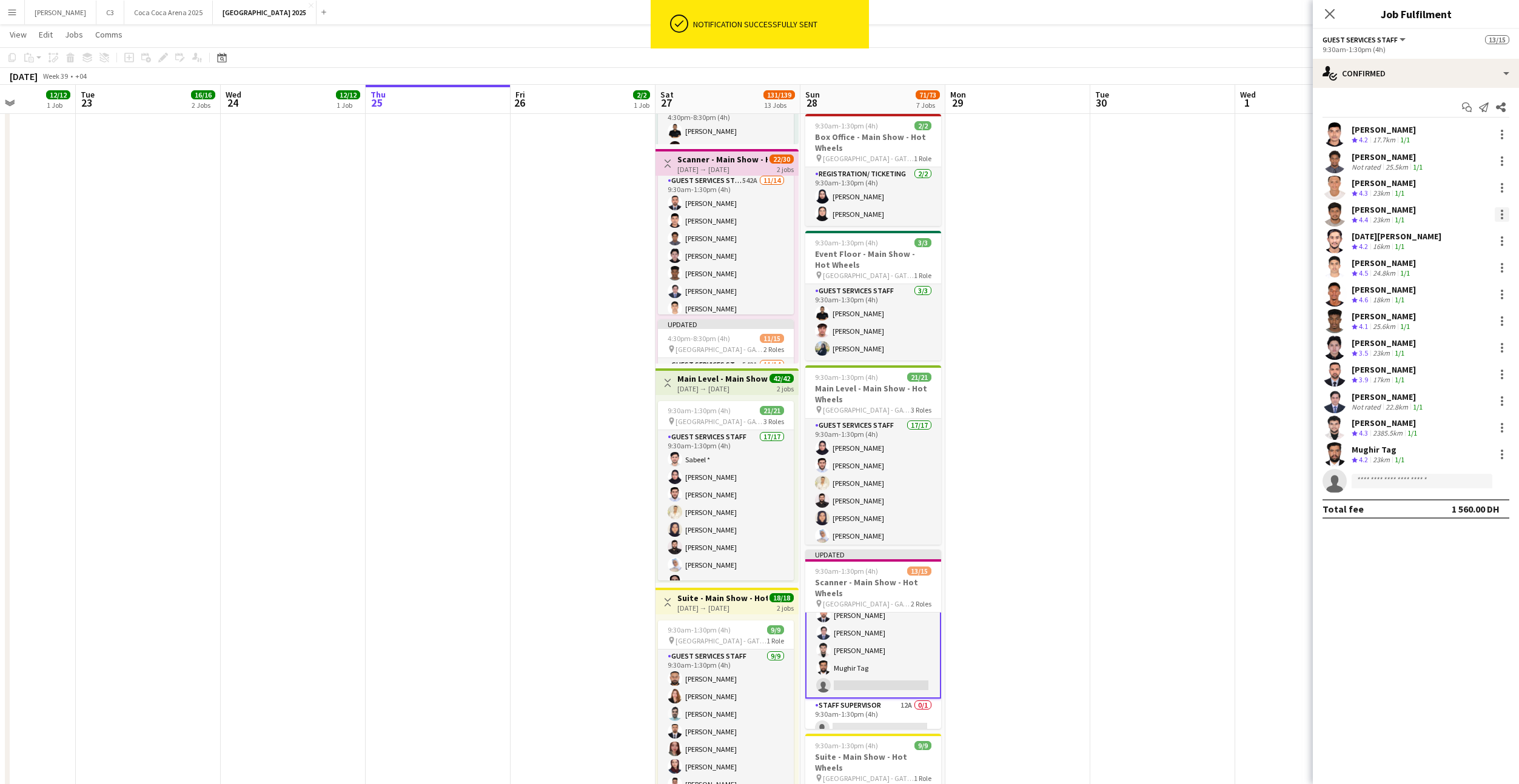
click at [1501, 214] on div at bounding box center [1502, 214] width 2 height 2
click at [1449, 346] on button "Remove" at bounding box center [1462, 354] width 95 height 29
click at [1503, 189] on div at bounding box center [1502, 188] width 15 height 15
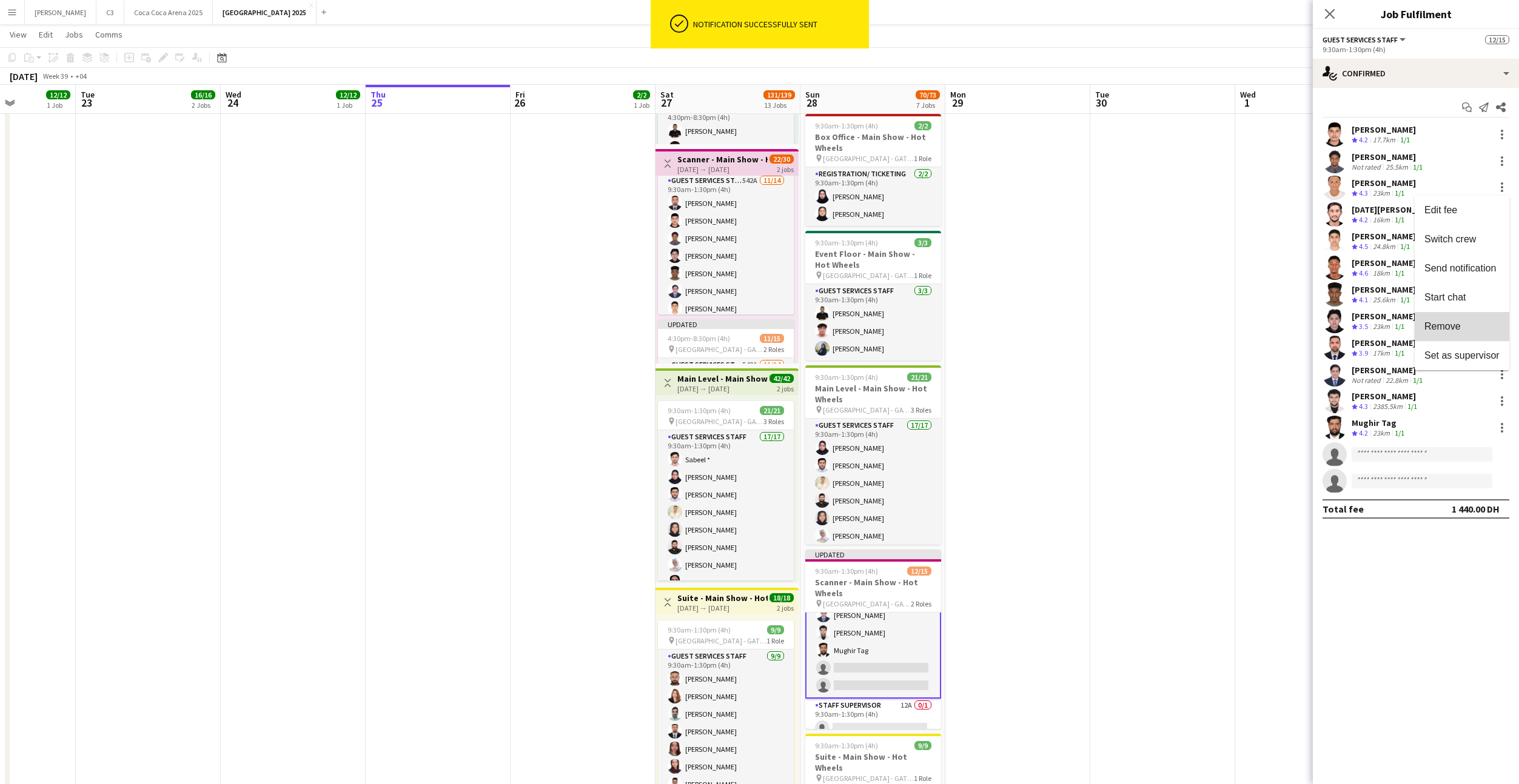
click at [1463, 328] on span "Remove" at bounding box center [1462, 326] width 75 height 11
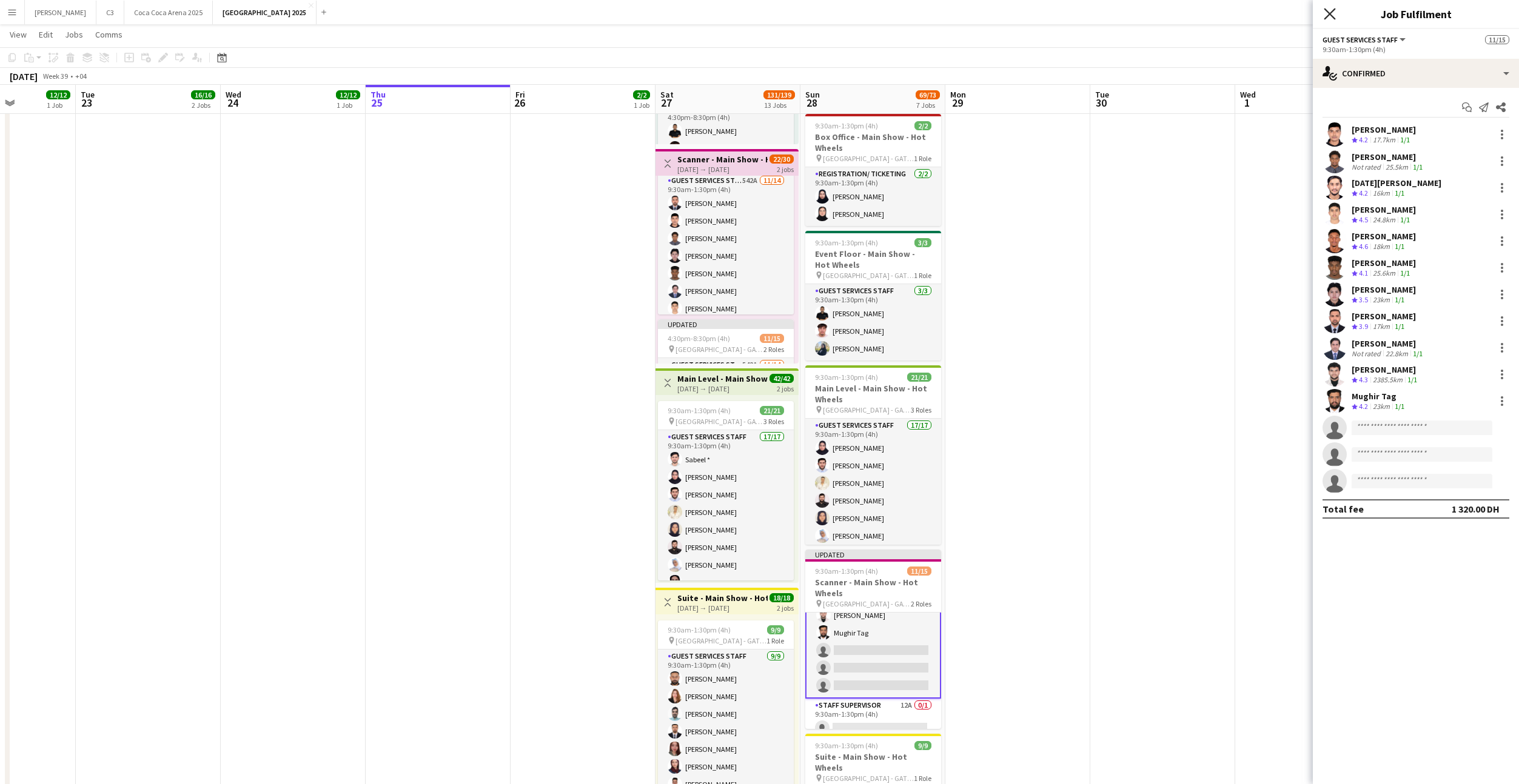
click at [1328, 14] on icon at bounding box center [1329, 14] width 11 height 11
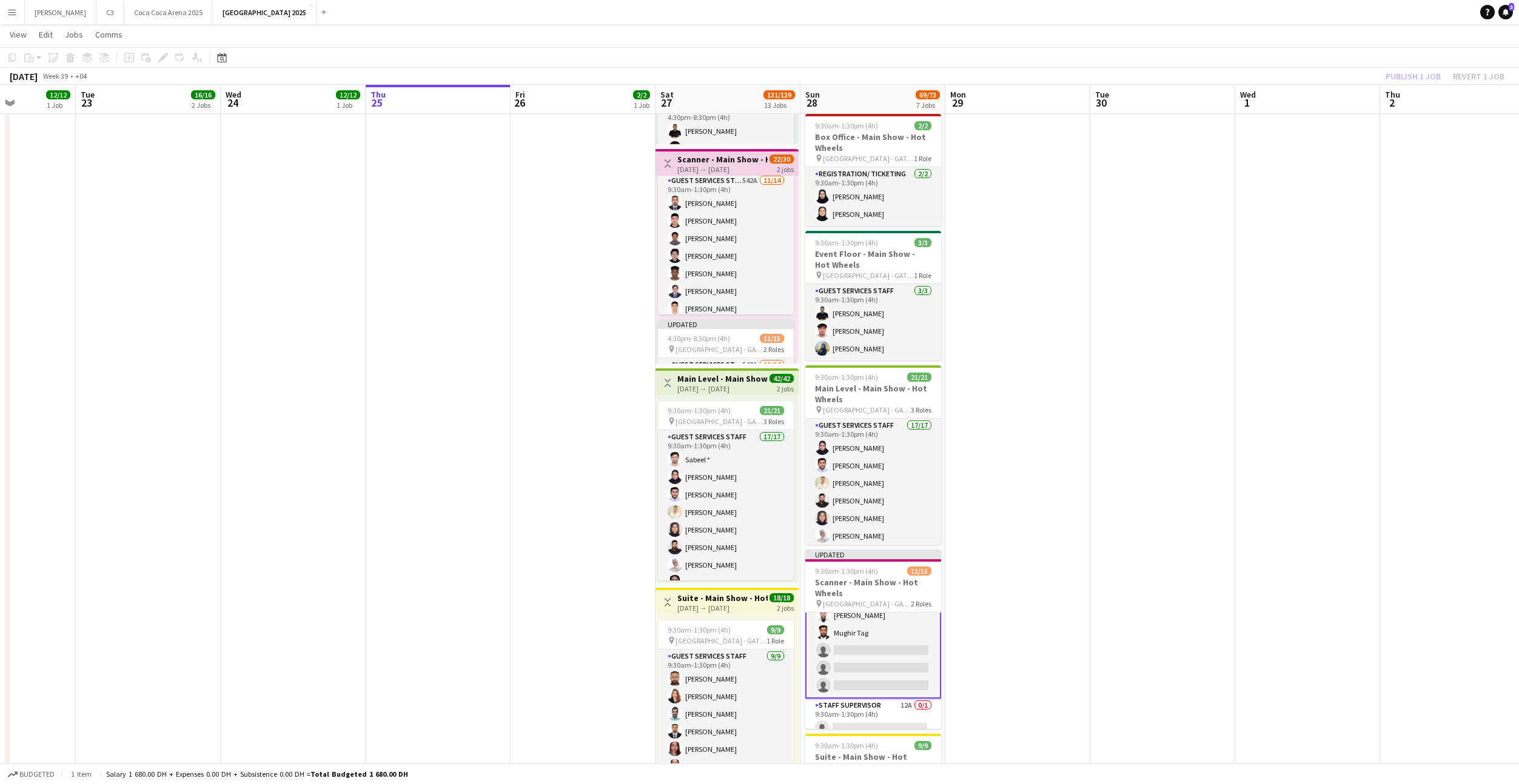
click at [1402, 79] on div "Publish 1 job Revert 1 job" at bounding box center [1444, 76] width 148 height 15
click at [1402, 79] on button "Publish 1 job" at bounding box center [1413, 76] width 65 height 15
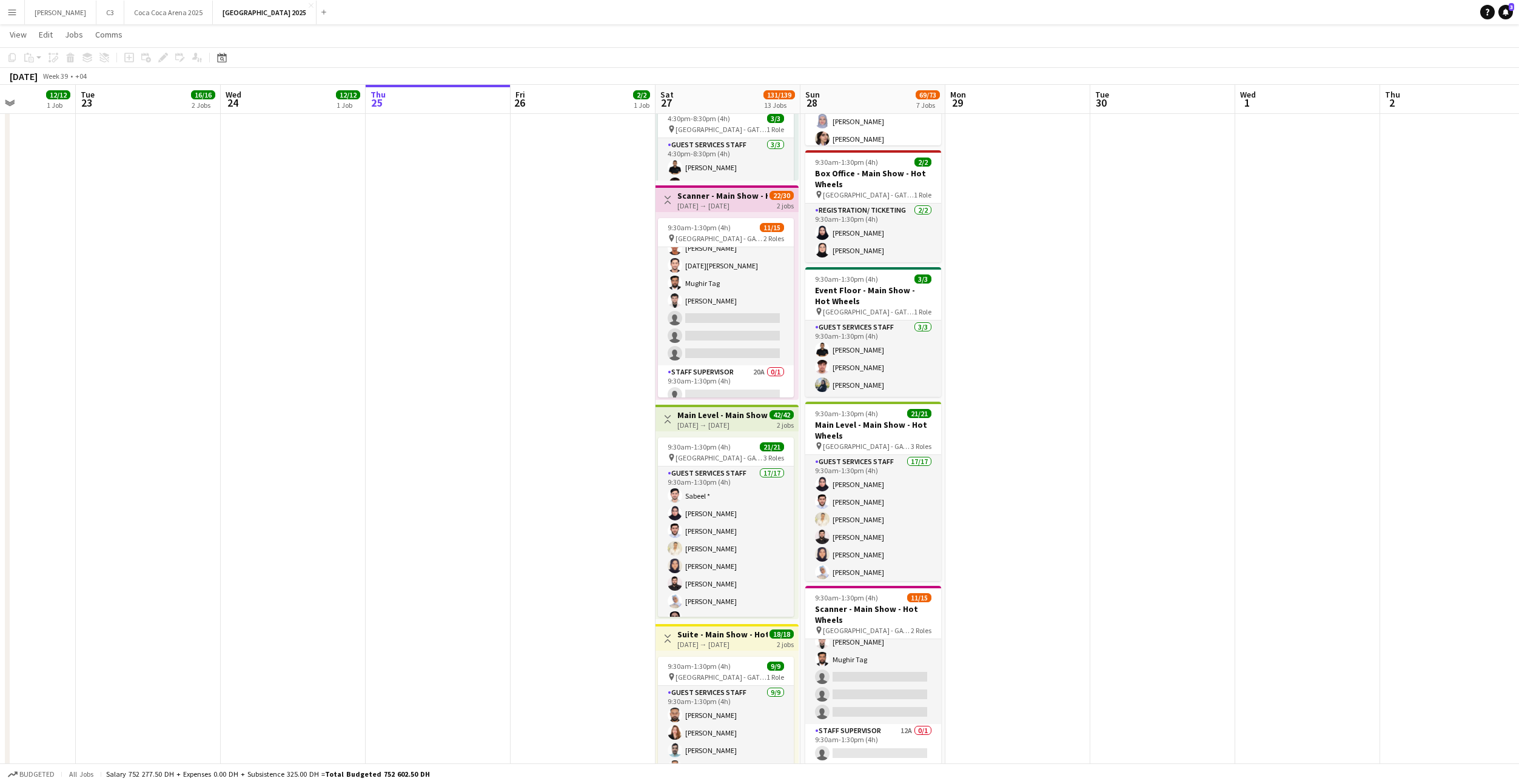
scroll to position [161, 0]
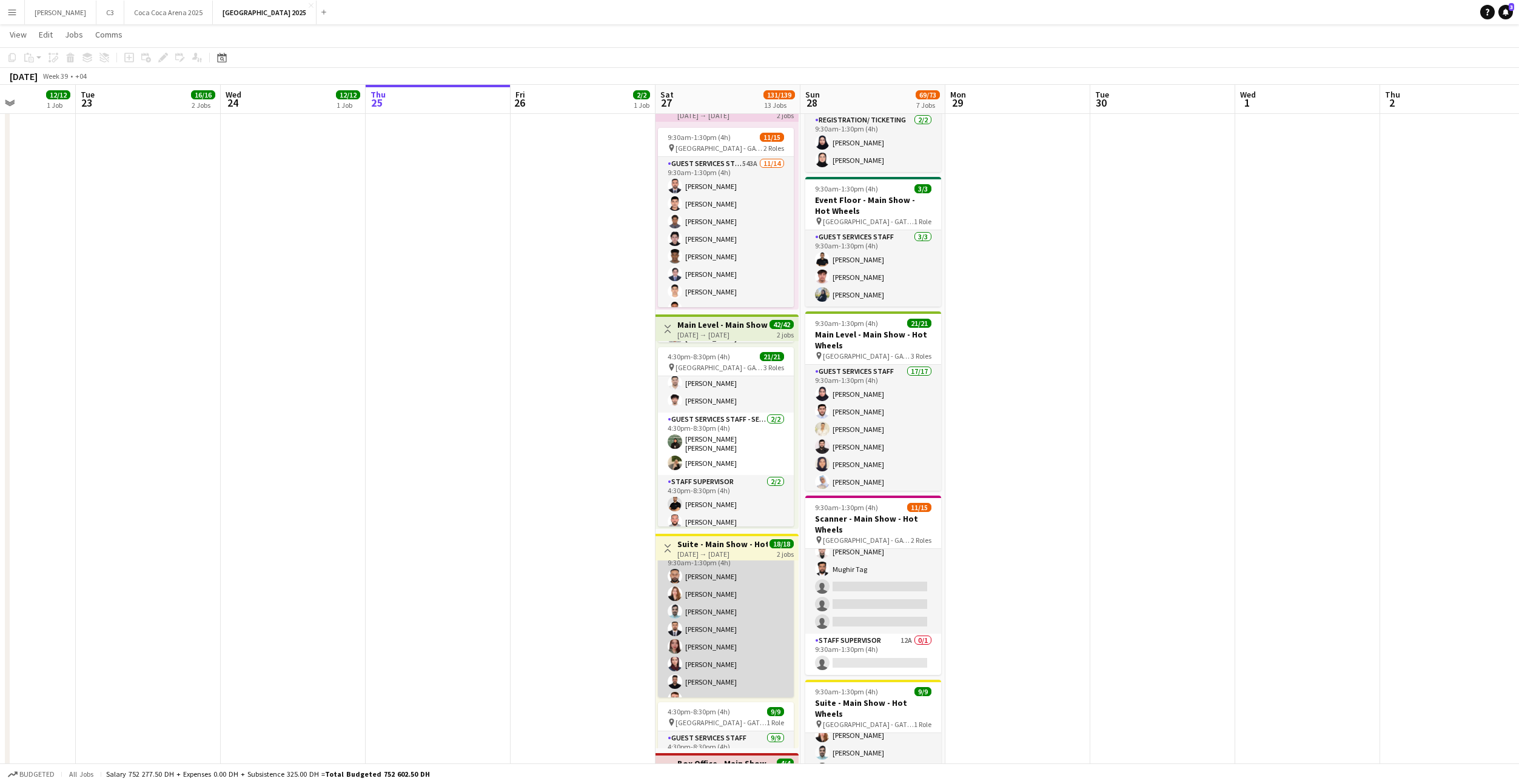
click at [746, 639] on app-card-role "Guest Services Staff 9/9 9:30am-1:30pm (4h) Ahmad Iqbal mayflor torres Amro Moh…" at bounding box center [726, 638] width 136 height 182
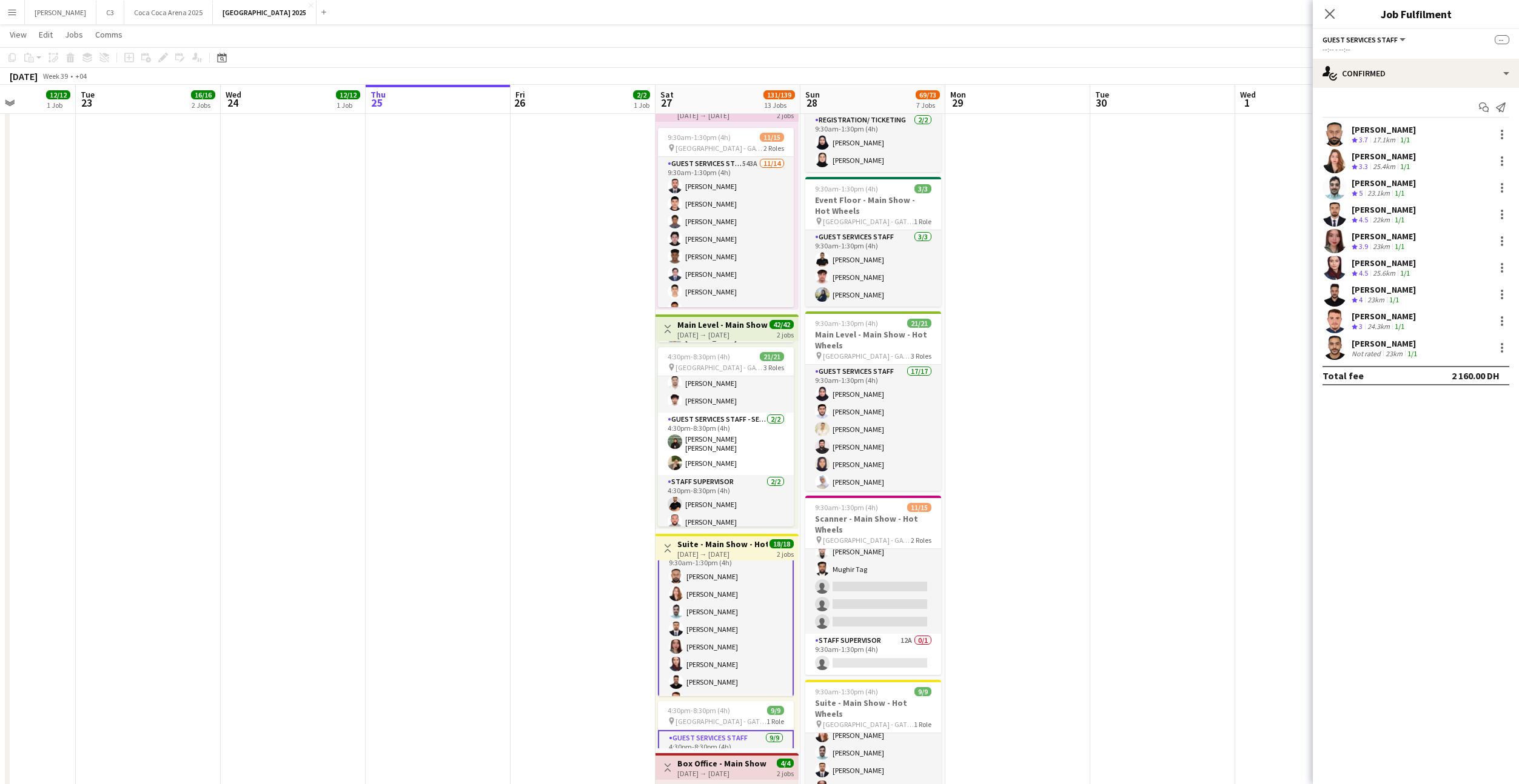
click at [1328, 322] on app-user-avatar at bounding box center [1335, 321] width 24 height 24
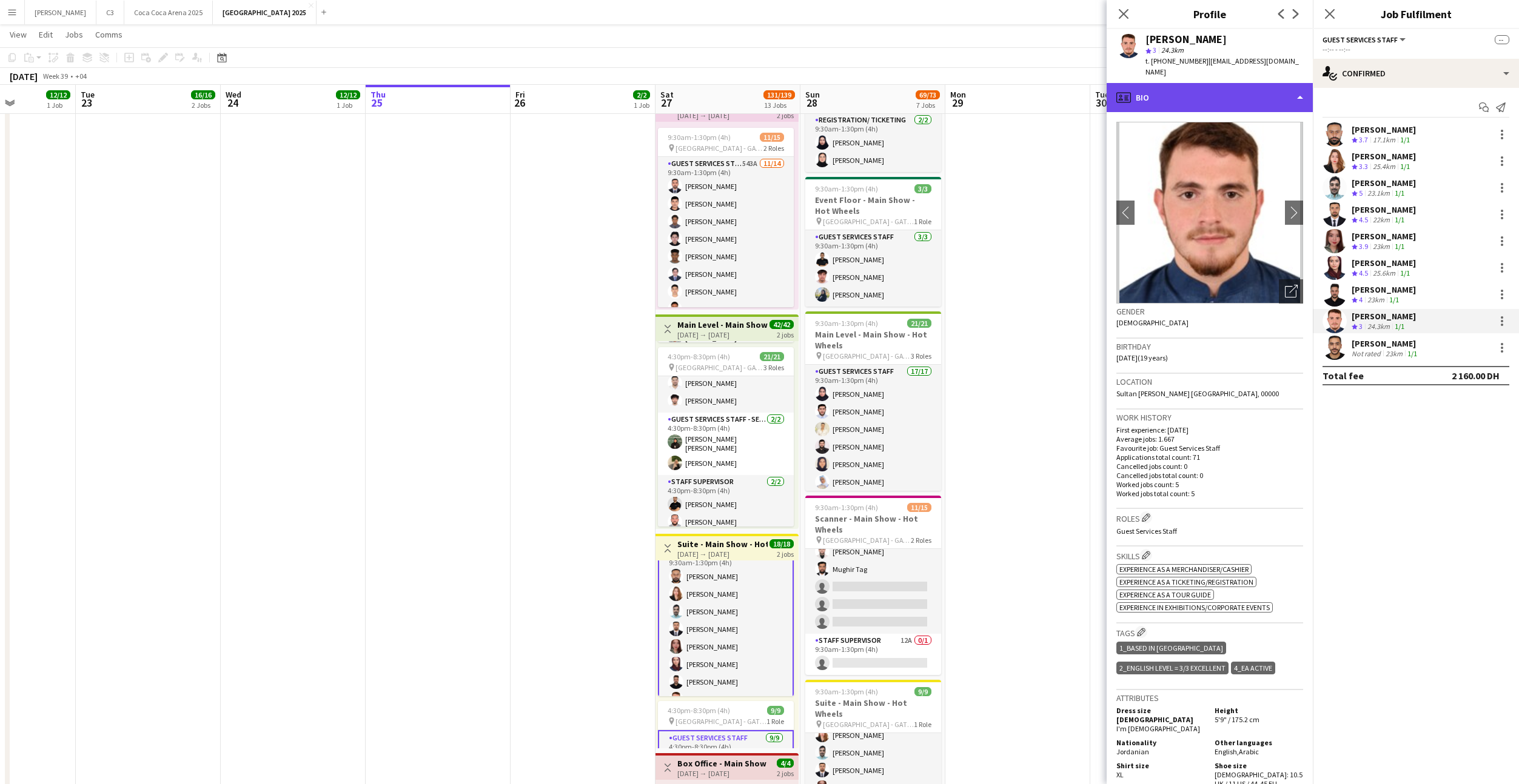
click at [1198, 83] on div "profile Bio" at bounding box center [1209, 98] width 206 height 29
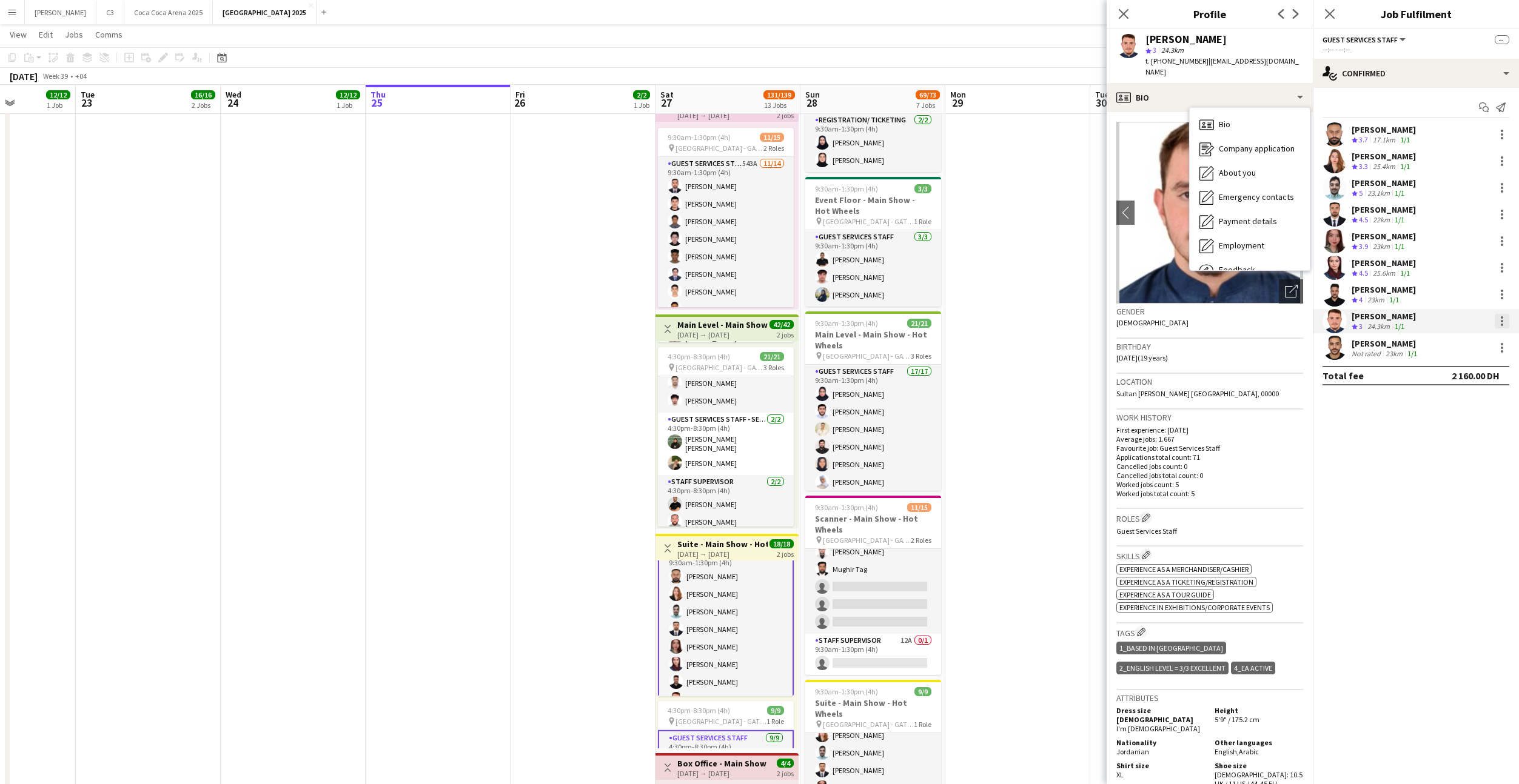
click at [1501, 321] on div at bounding box center [1502, 321] width 2 height 2
click at [1455, 375] on span "Send notification" at bounding box center [1460, 372] width 72 height 11
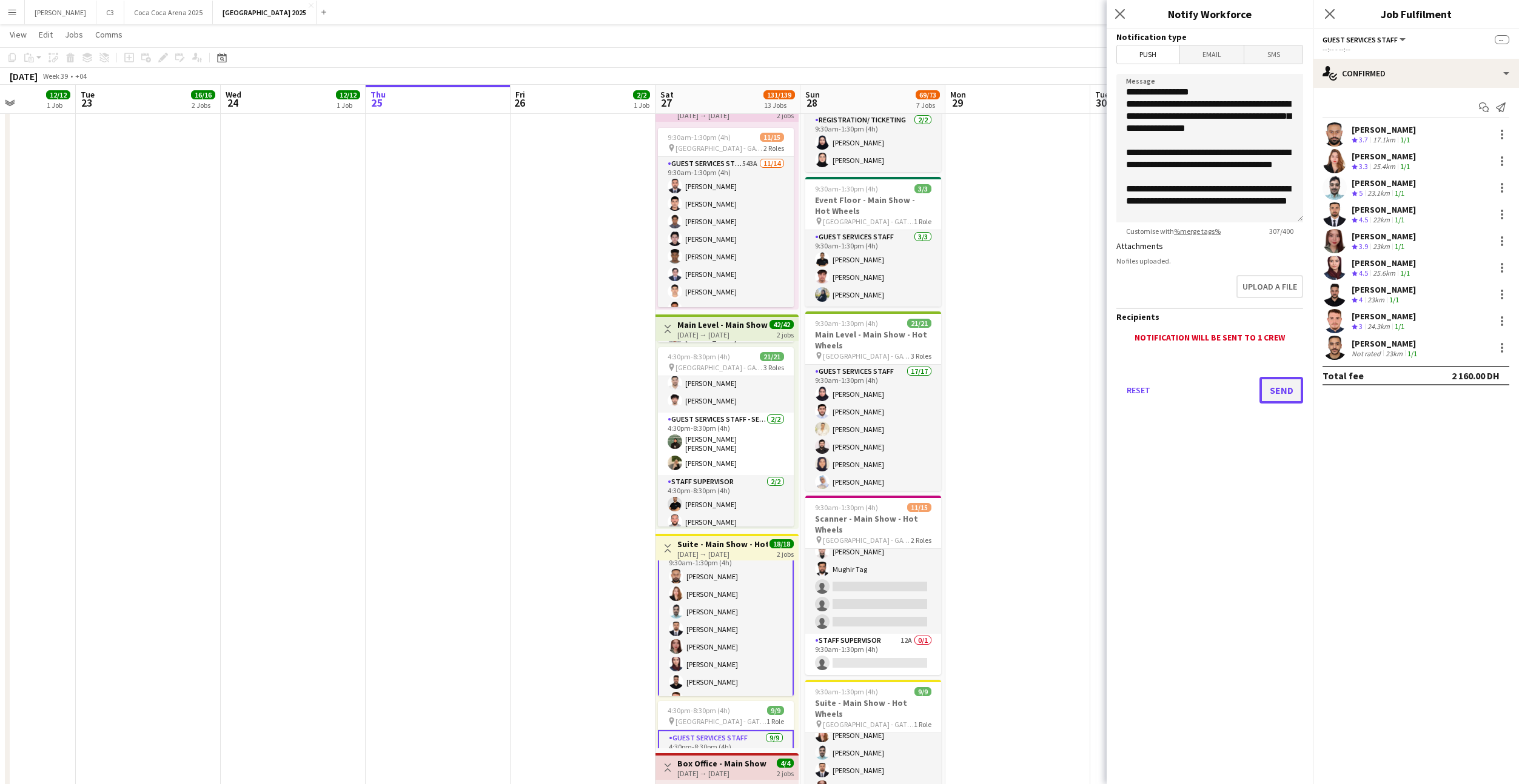
click at [1283, 390] on button "Send" at bounding box center [1282, 390] width 44 height 27
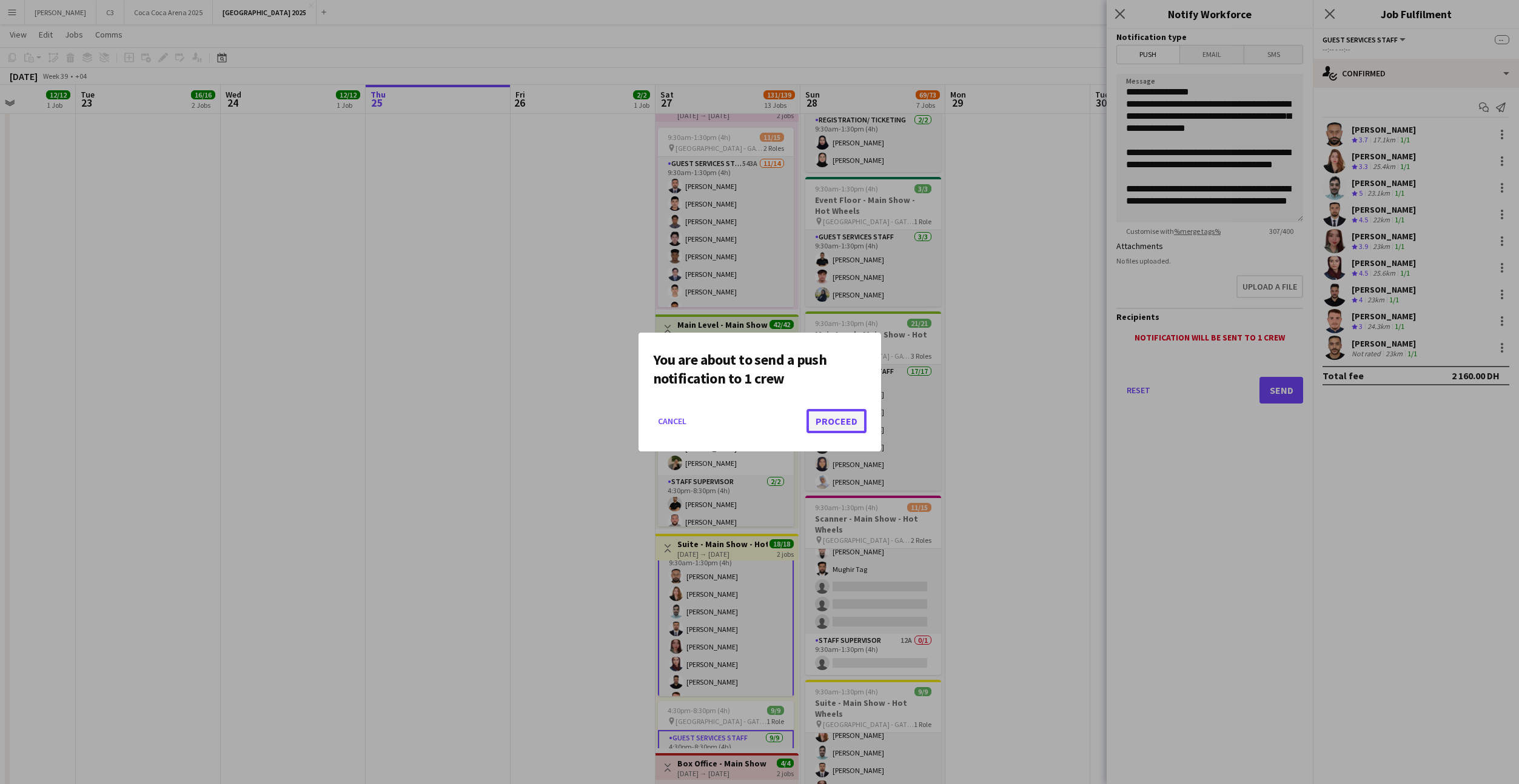
click at [834, 422] on button "Proceed" at bounding box center [837, 421] width 60 height 24
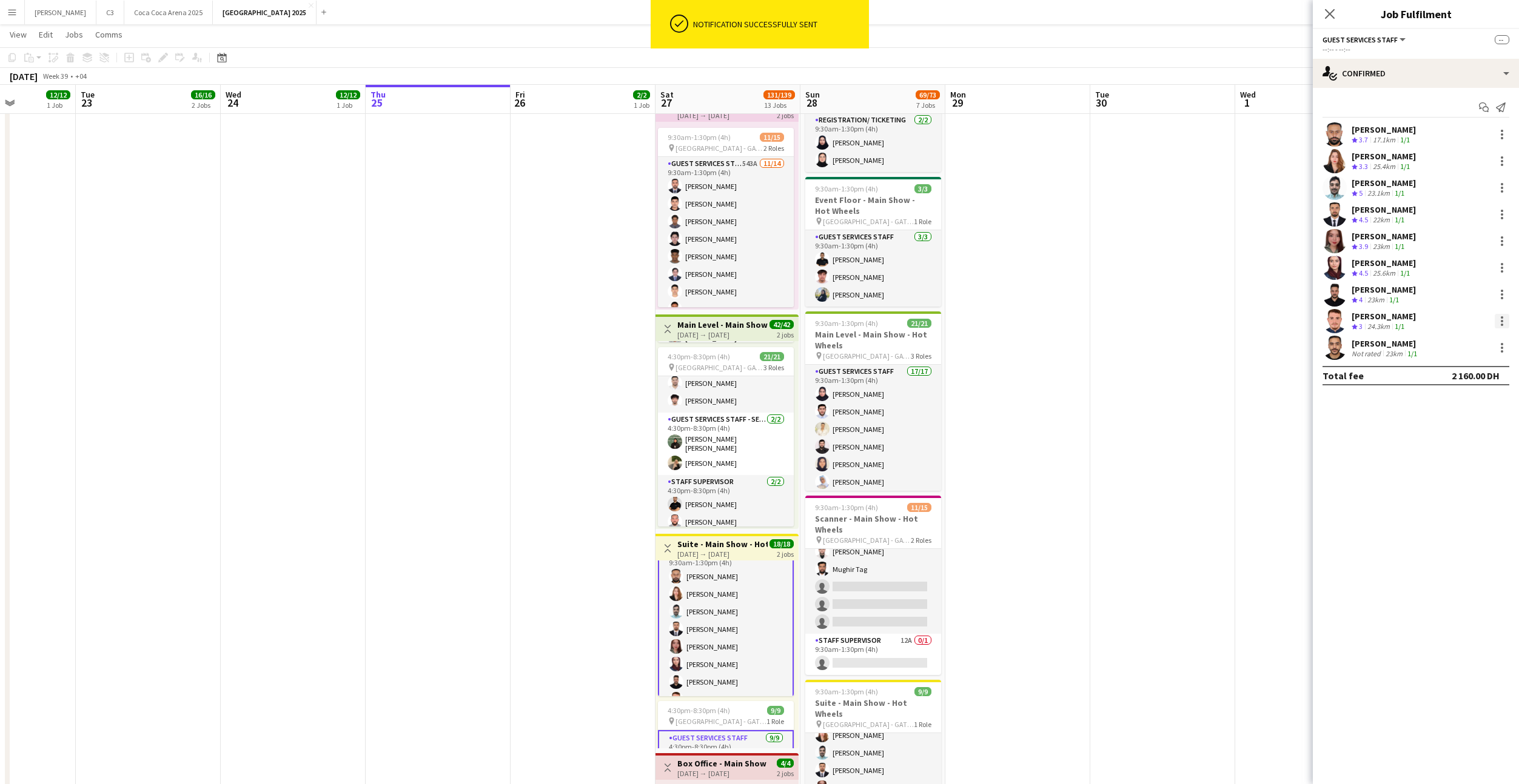
click at [1501, 320] on div at bounding box center [1502, 321] width 2 height 2
click at [1463, 431] on span "Remove" at bounding box center [1462, 430] width 75 height 11
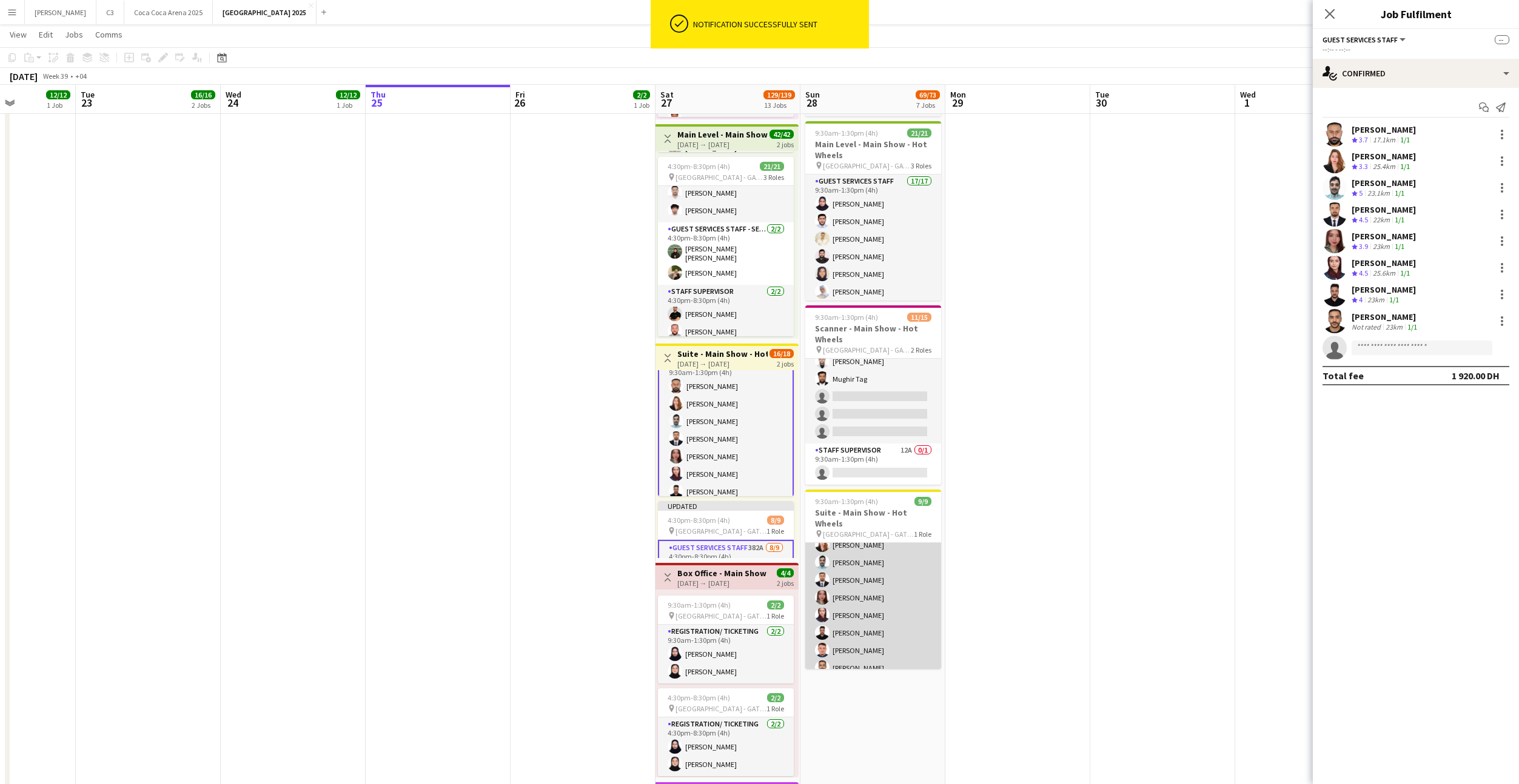
click at [888, 558] on app-card-role "Guest Services Staff 9/9 9:30am-1:30pm (4h) Ahmad Iqbal mayflor torres Amro Moh…" at bounding box center [873, 588] width 136 height 182
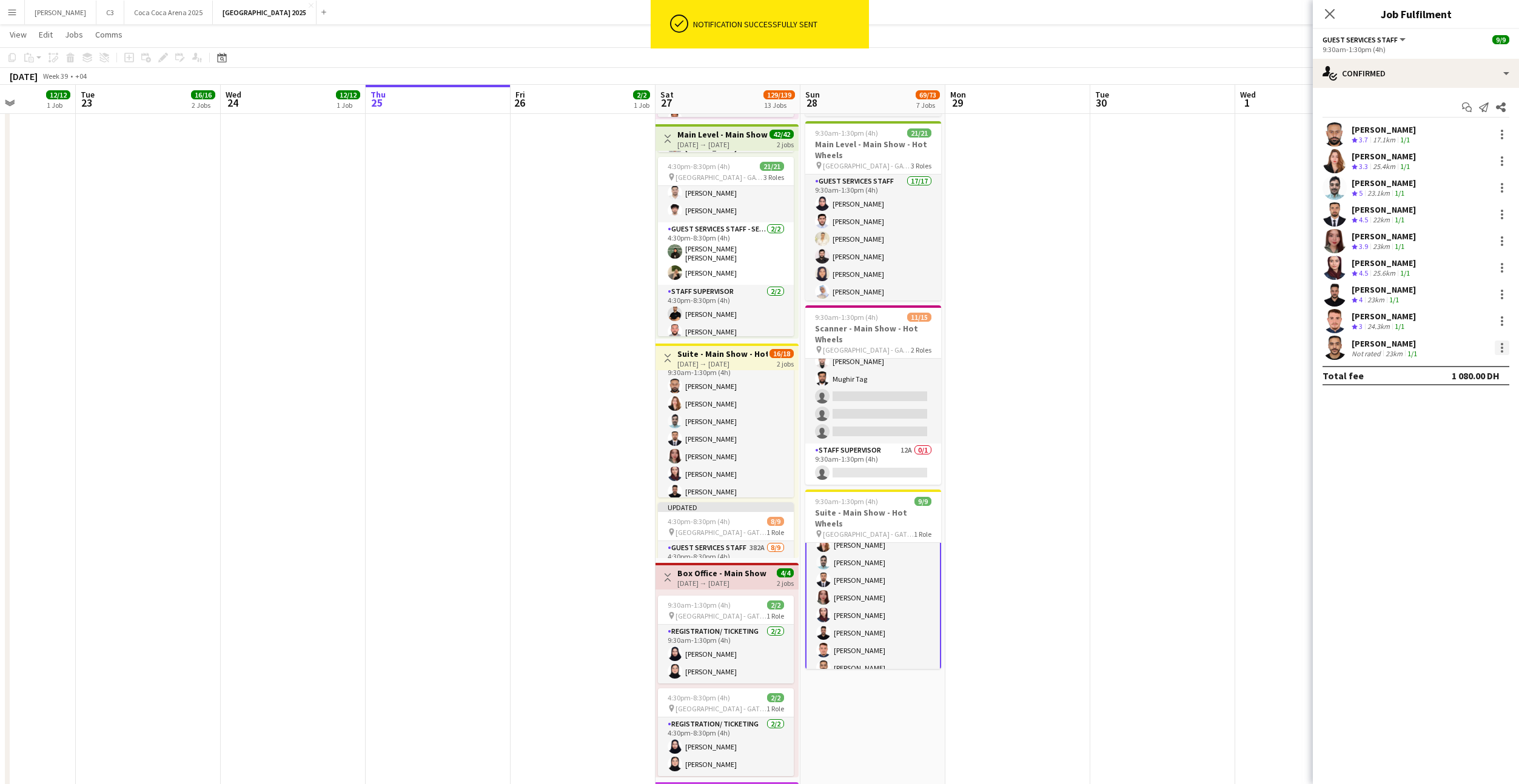
click at [1501, 348] on div at bounding box center [1502, 347] width 2 height 2
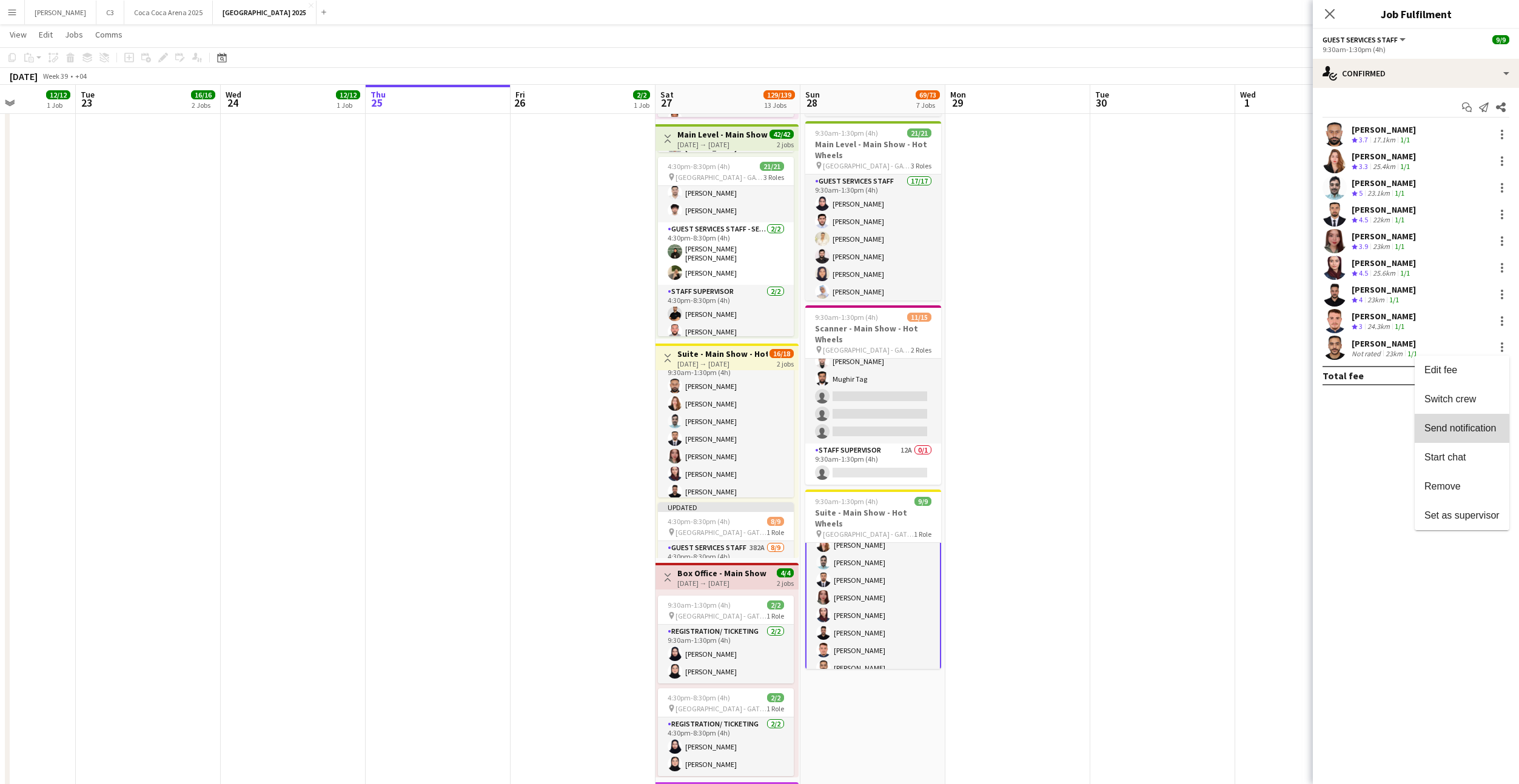
click at [1453, 429] on span "Send notification" at bounding box center [1460, 428] width 72 height 11
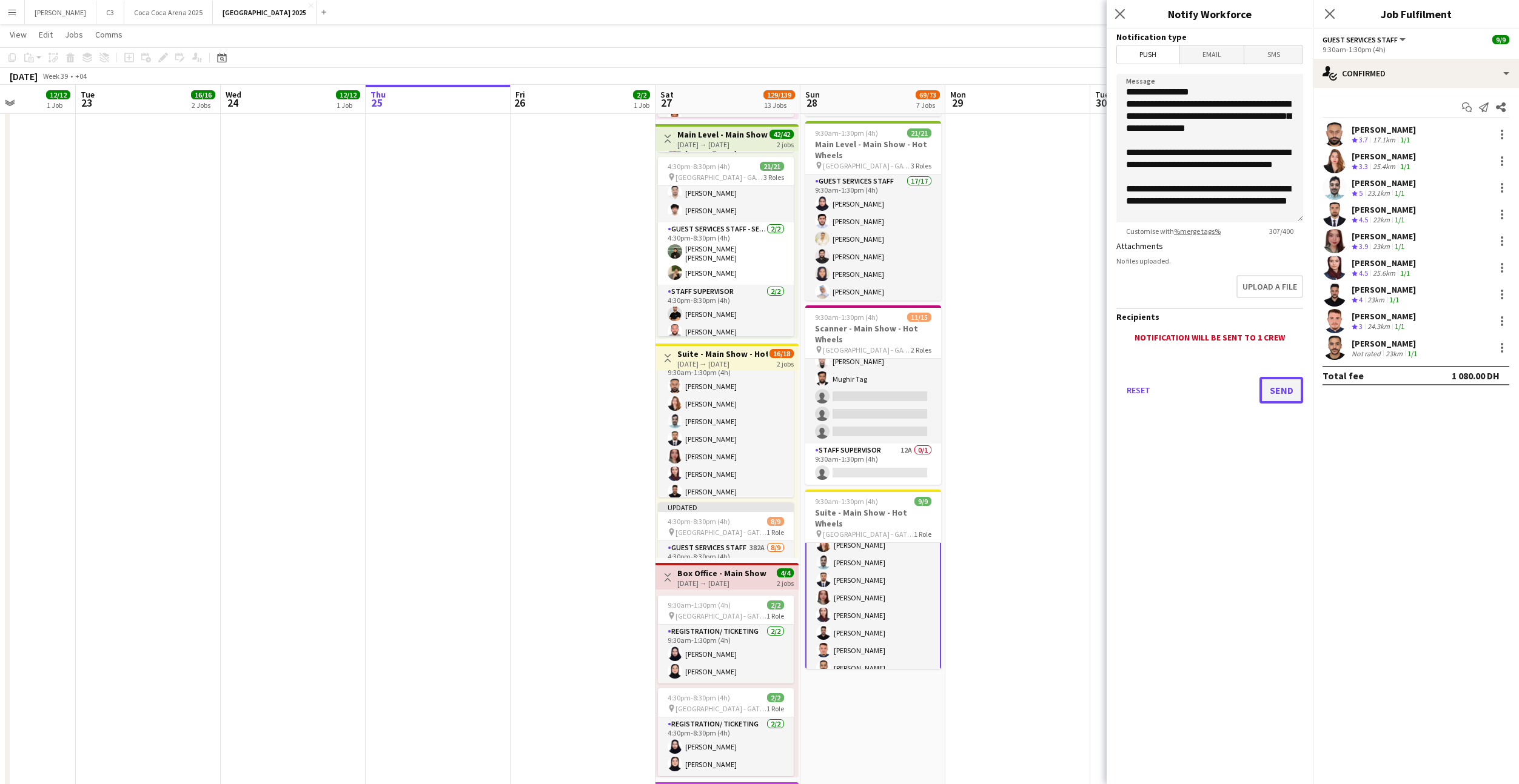
click at [1262, 389] on button "Send" at bounding box center [1282, 390] width 44 height 27
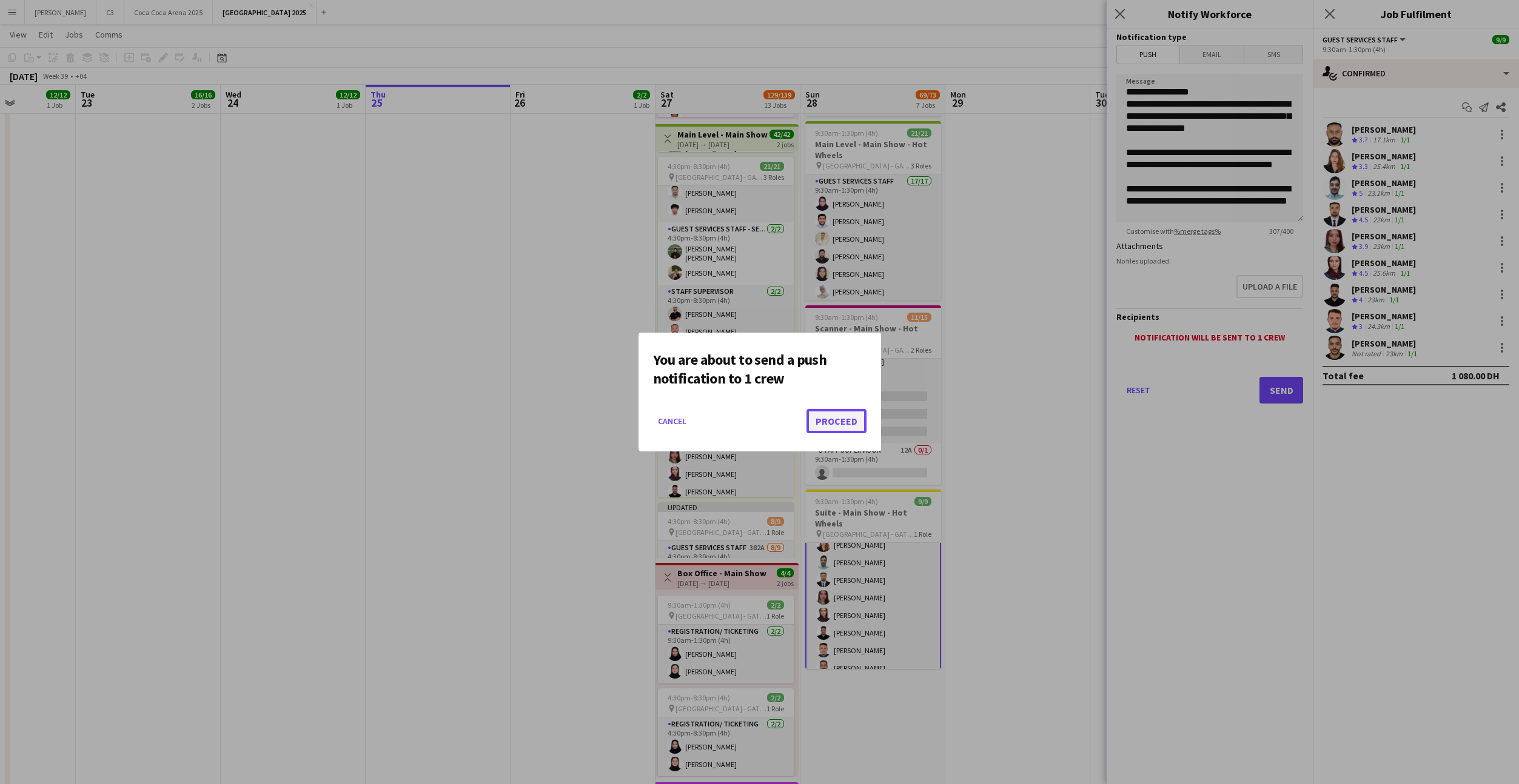
click at [846, 423] on button "Proceed" at bounding box center [837, 421] width 60 height 24
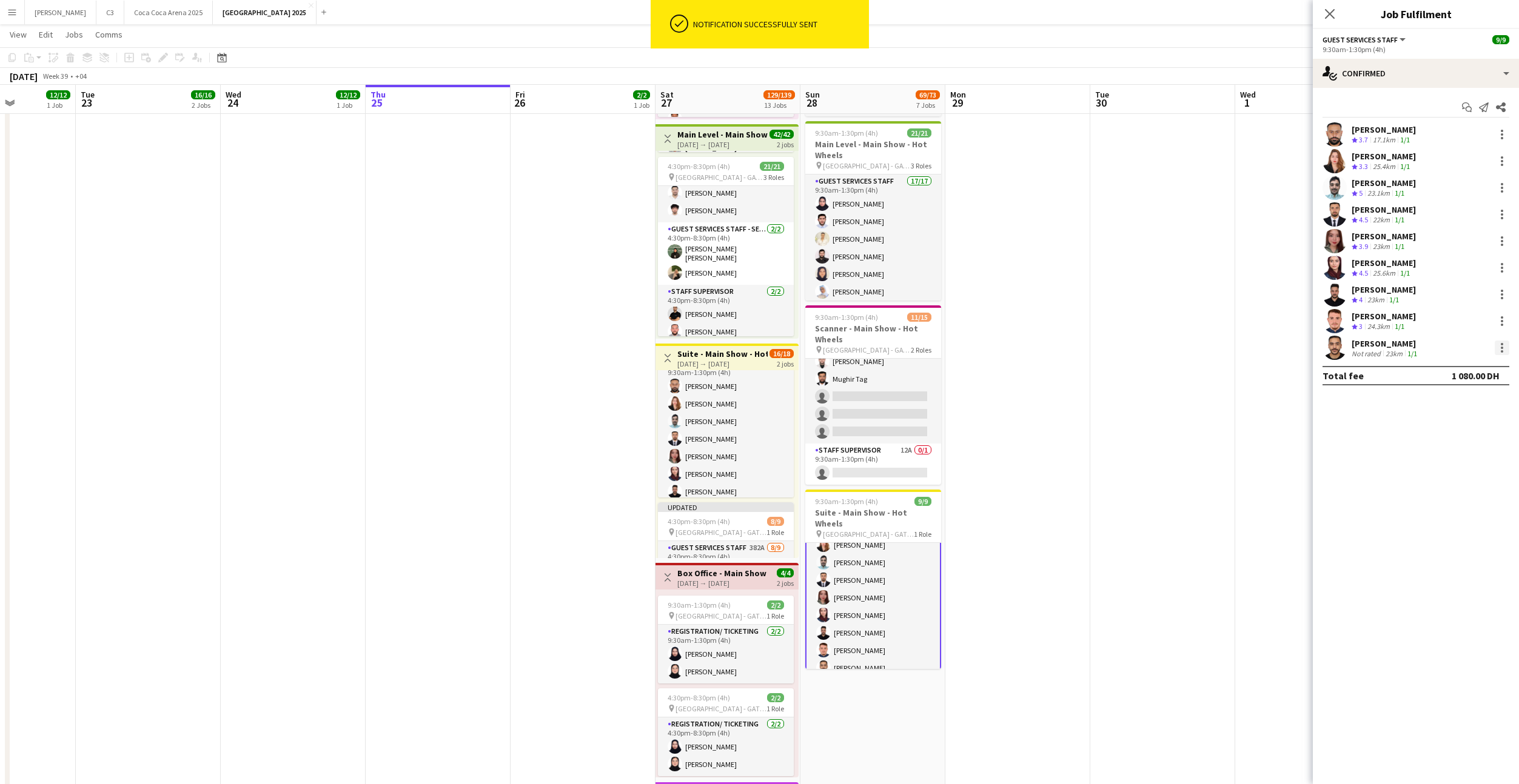
click at [1501, 351] on div at bounding box center [1502, 351] width 2 height 2
click at [1449, 479] on button "Remove" at bounding box center [1462, 487] width 95 height 29
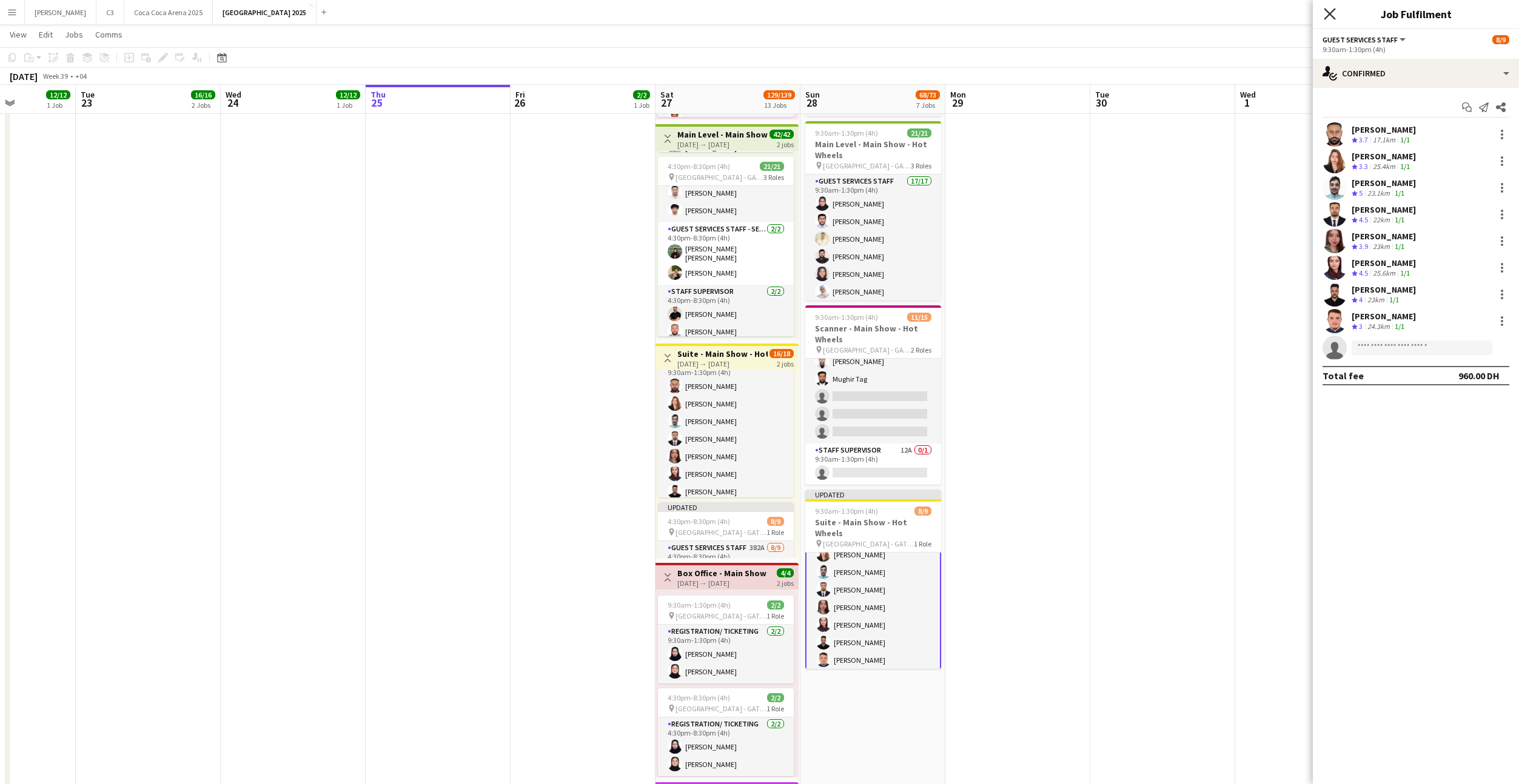
click at [1328, 13] on icon at bounding box center [1329, 14] width 11 height 11
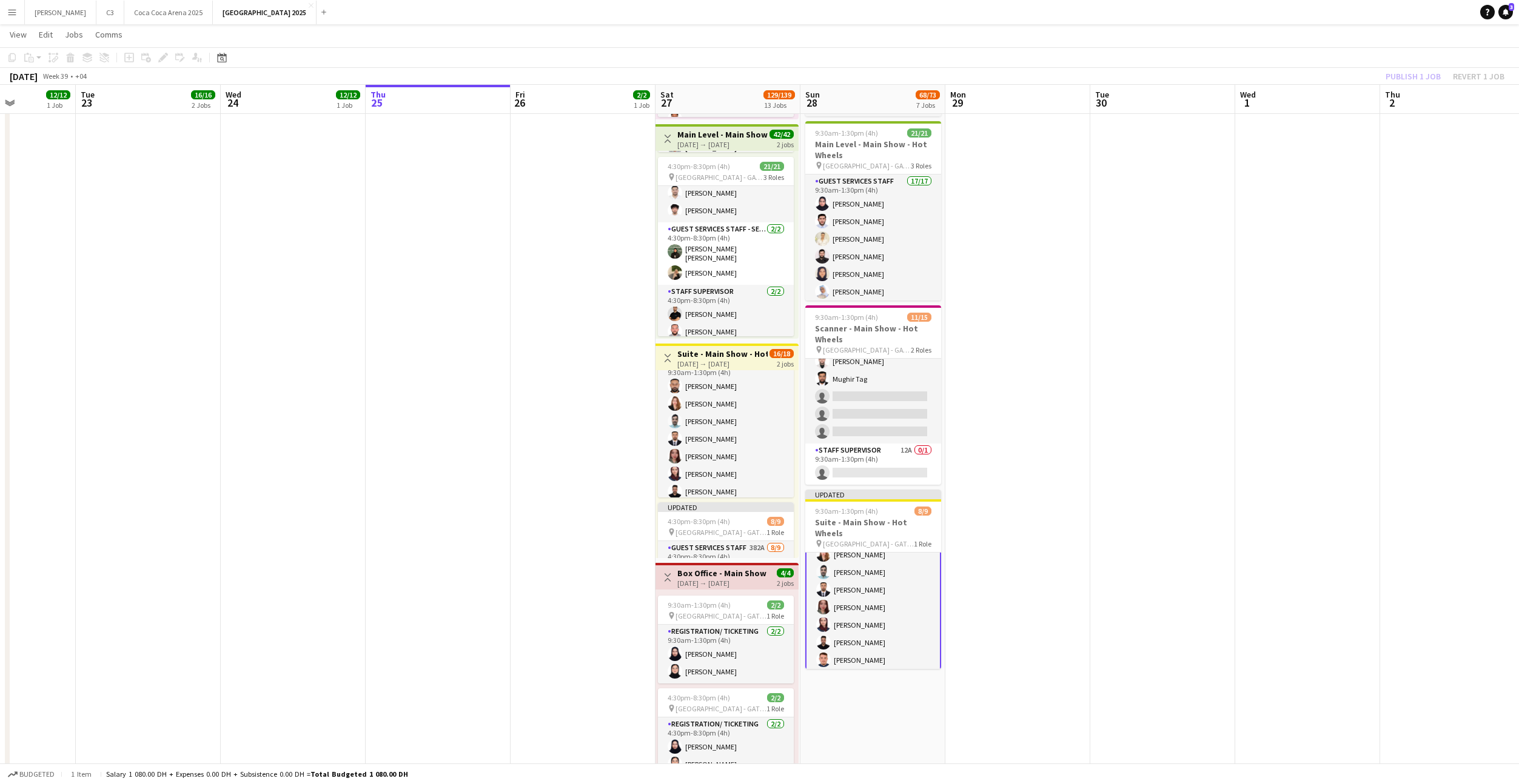
click at [1407, 76] on div "Publish 1 job Revert 1 job" at bounding box center [1444, 76] width 148 height 15
click at [1407, 76] on button "Publish 3 jobs" at bounding box center [1406, 76] width 70 height 15
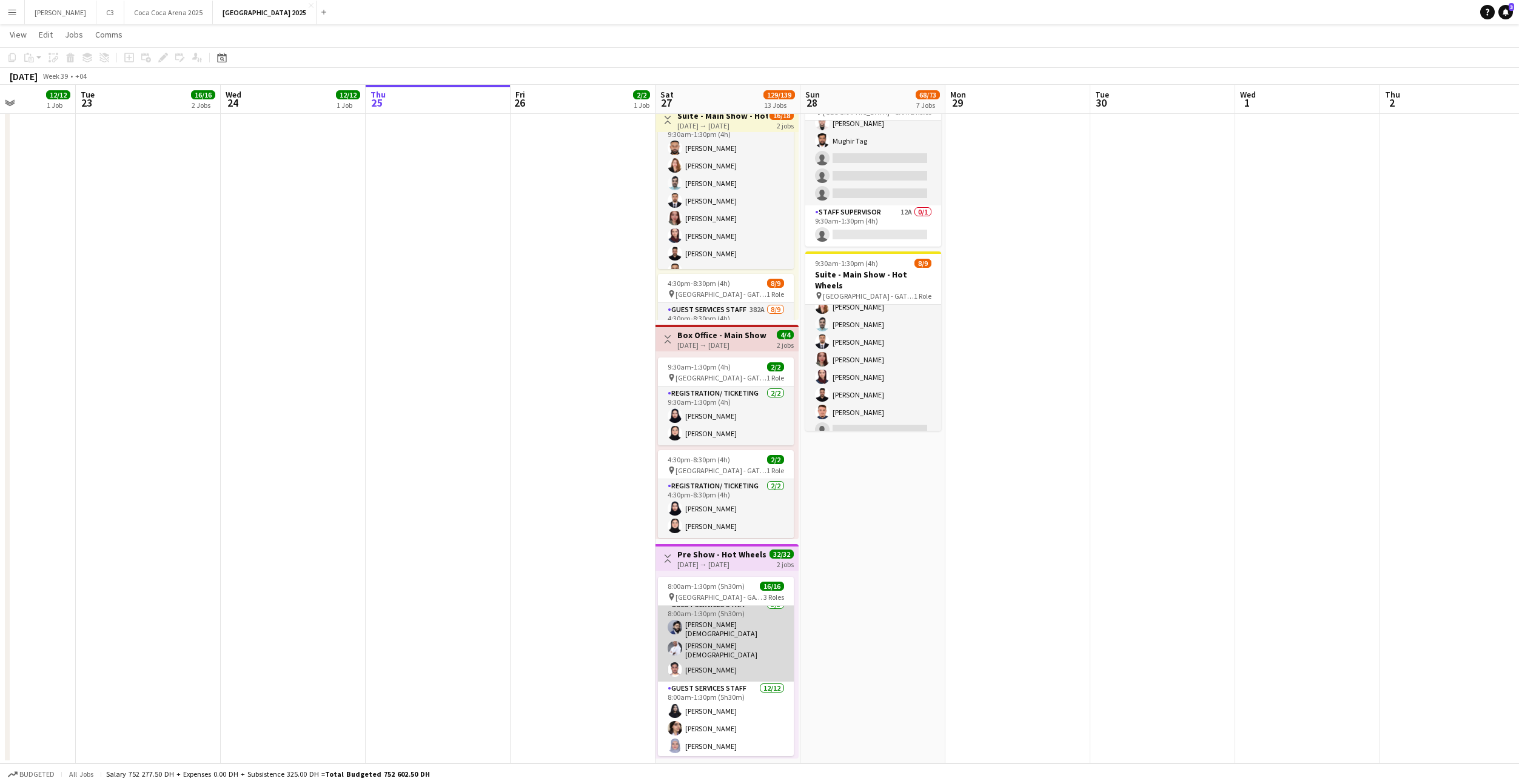
scroll to position [0, 0]
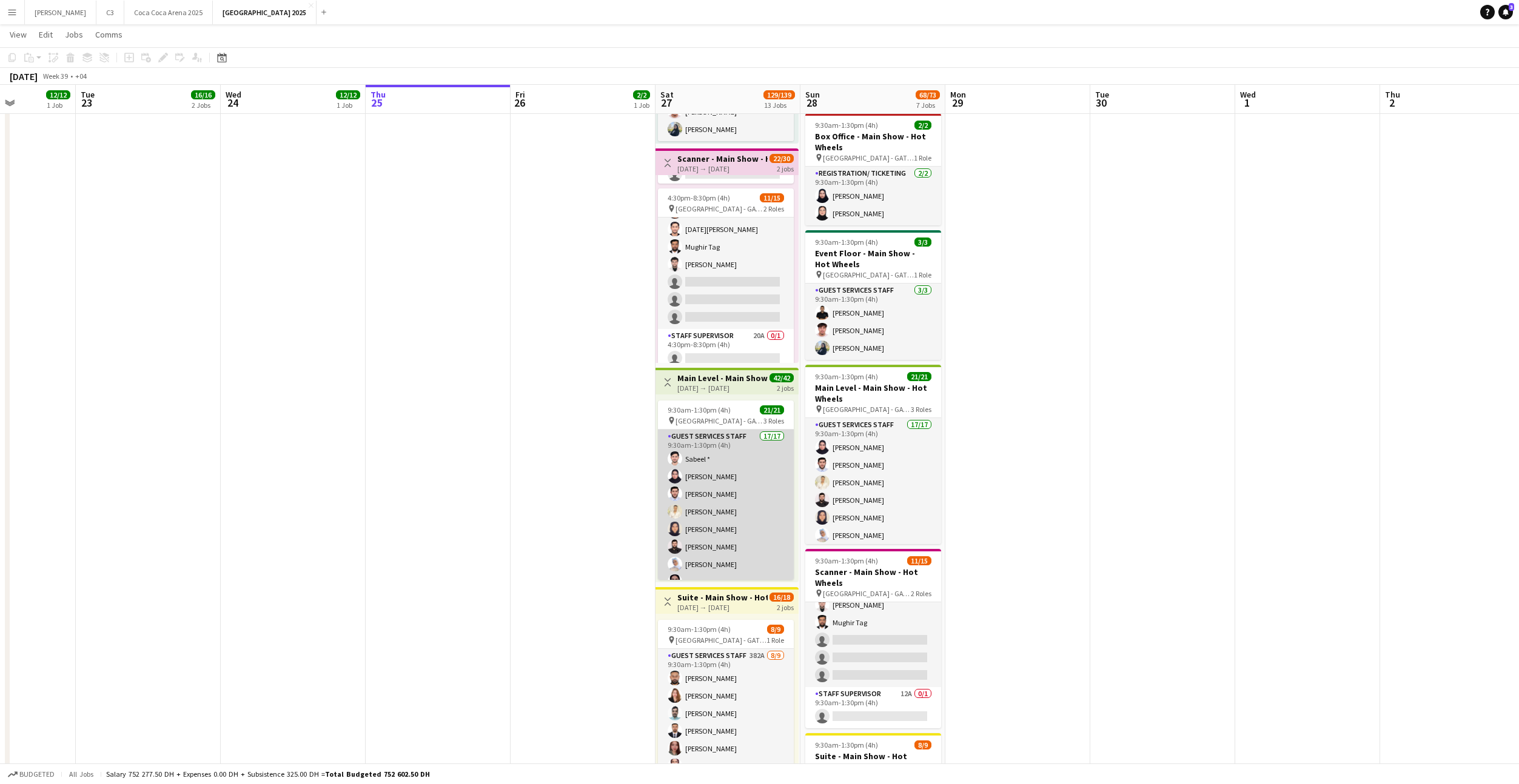
click at [744, 490] on app-card-role "Guest Services Staff 17/17 9:30am-1:30pm (4h) Sabeel * Ahed Adil Mohammad Mazin…" at bounding box center [726, 592] width 136 height 326
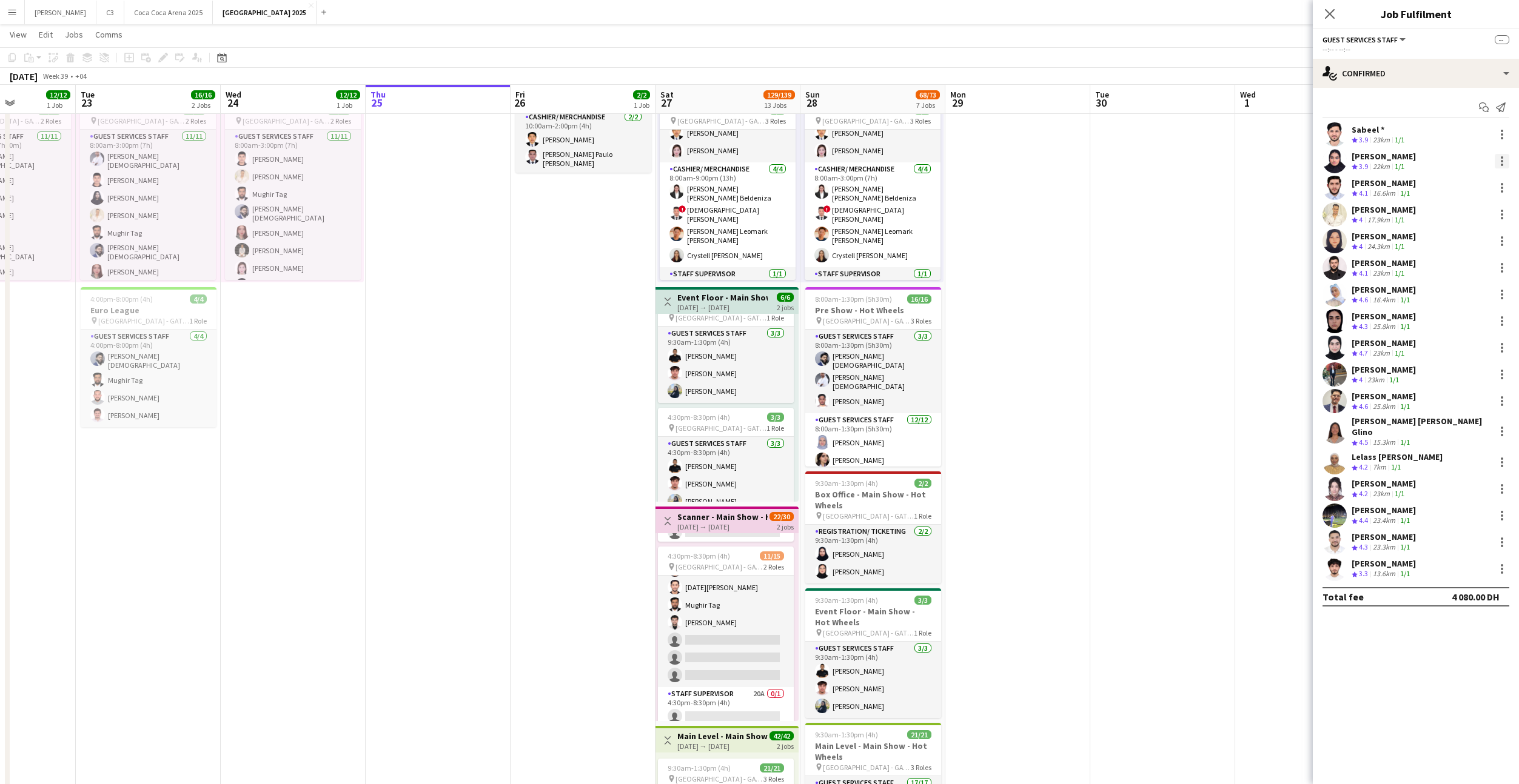
click at [1498, 164] on div at bounding box center [1502, 161] width 15 height 15
click at [1462, 209] on span "Send notification" at bounding box center [1460, 212] width 72 height 11
click at [1499, 183] on div at bounding box center [1502, 188] width 15 height 15
click at [1445, 244] on span "Send notification" at bounding box center [1460, 239] width 72 height 11
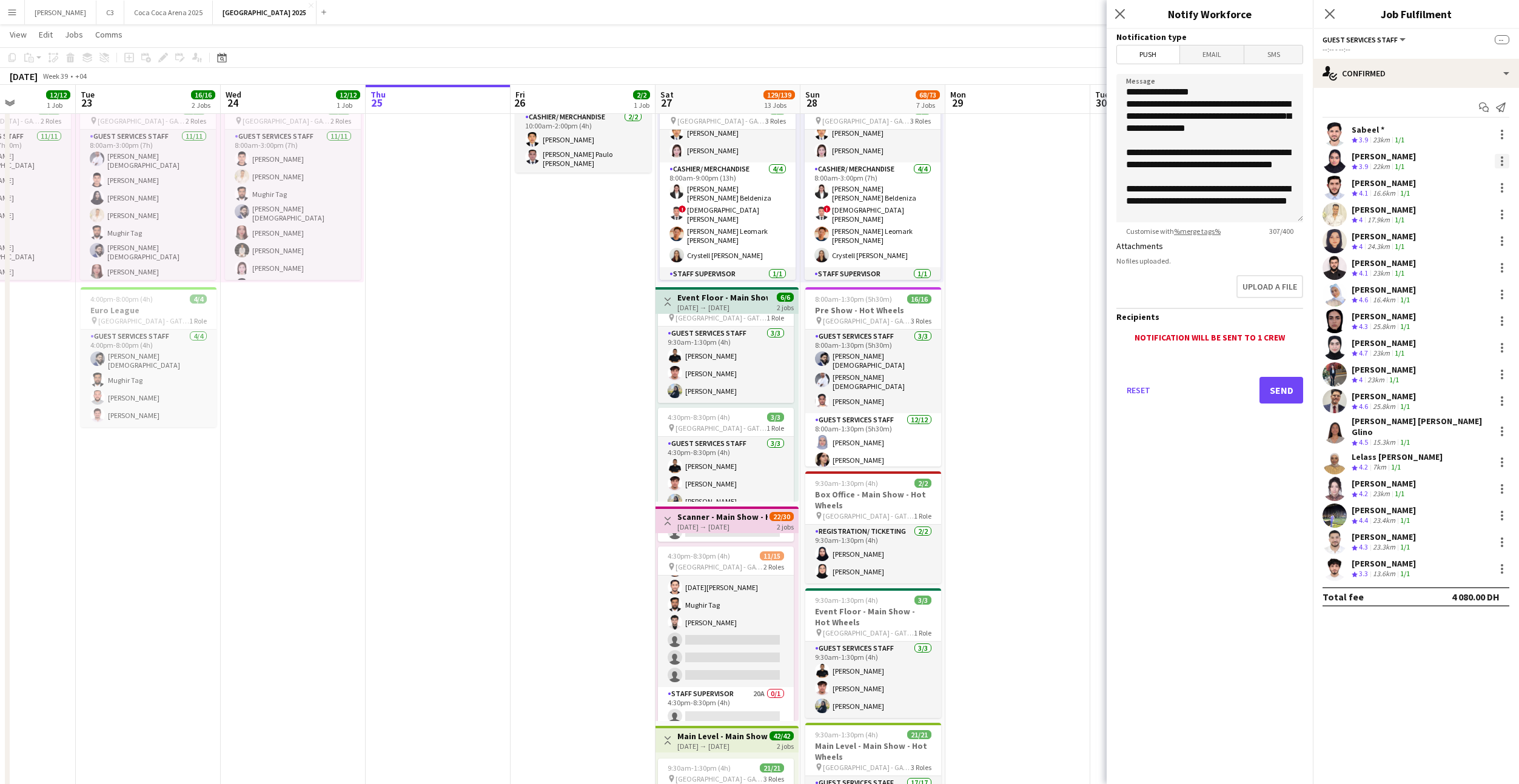
click at [1504, 157] on div at bounding box center [1502, 161] width 15 height 15
click at [1463, 216] on span "Send notification" at bounding box center [1460, 212] width 72 height 11
click at [1269, 384] on button "Send" at bounding box center [1282, 390] width 44 height 27
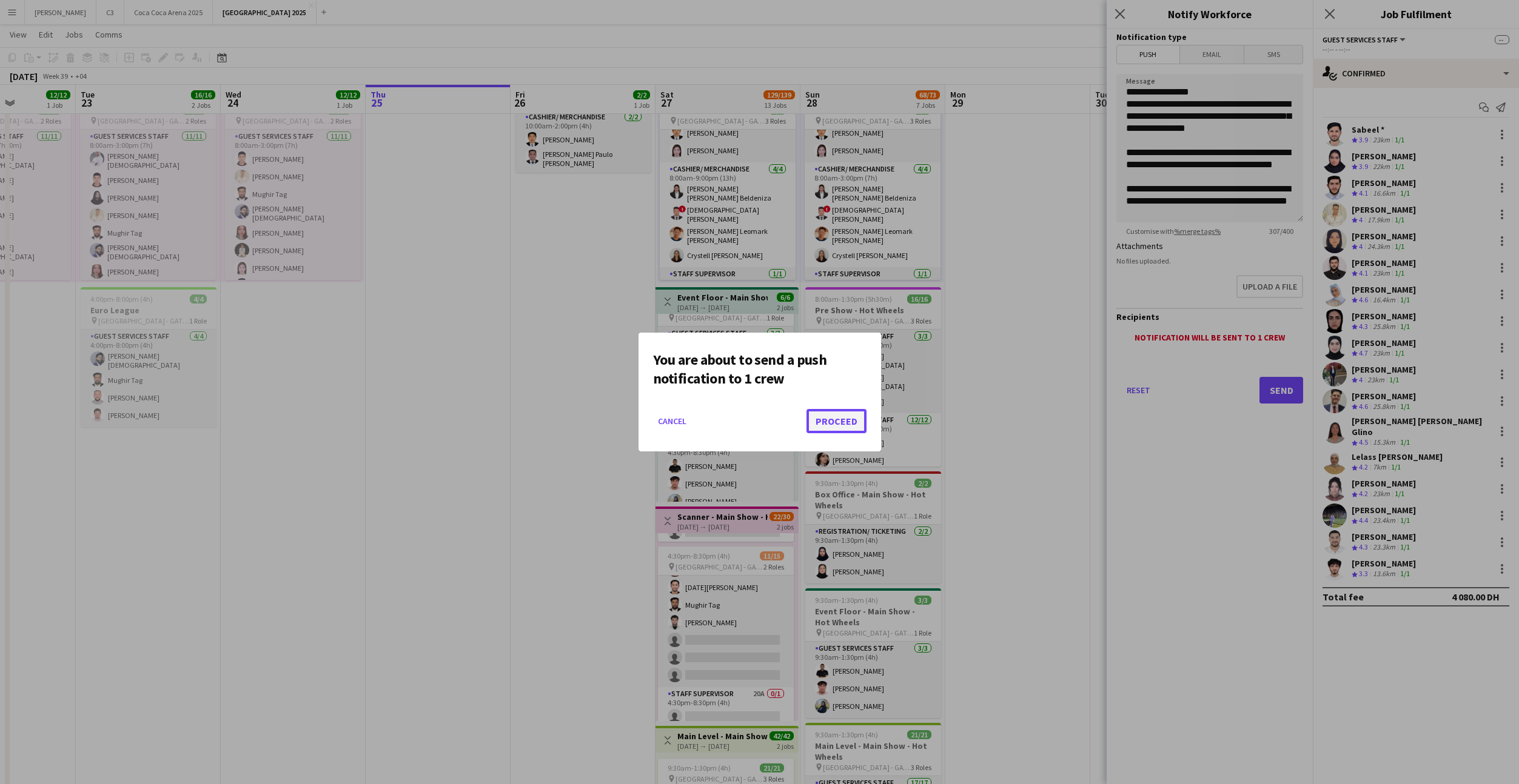
click at [829, 424] on button "Proceed" at bounding box center [837, 421] width 60 height 24
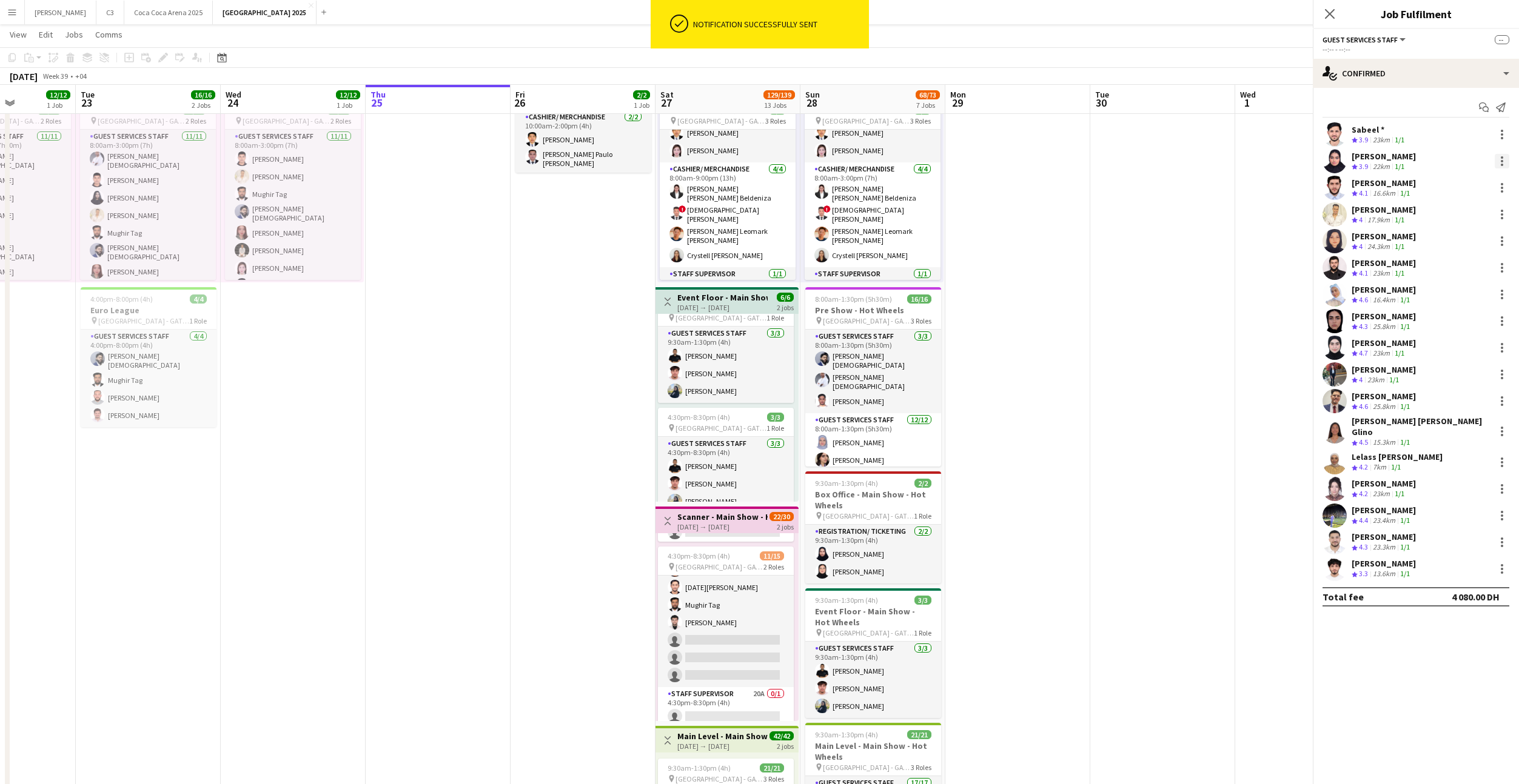
click at [1499, 162] on div at bounding box center [1502, 161] width 15 height 15
click at [1445, 273] on span "Remove" at bounding box center [1442, 271] width 37 height 11
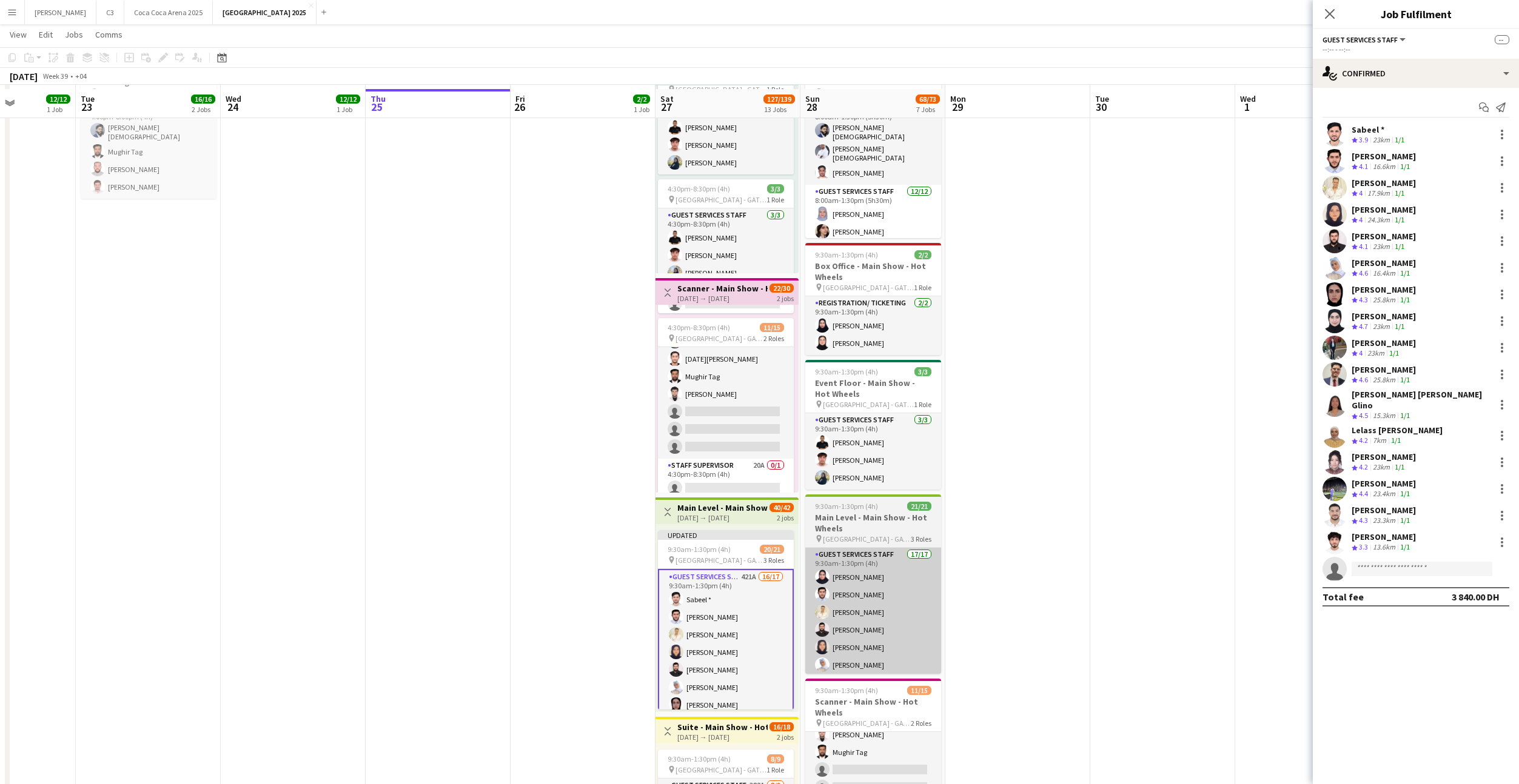
scroll to position [306, 0]
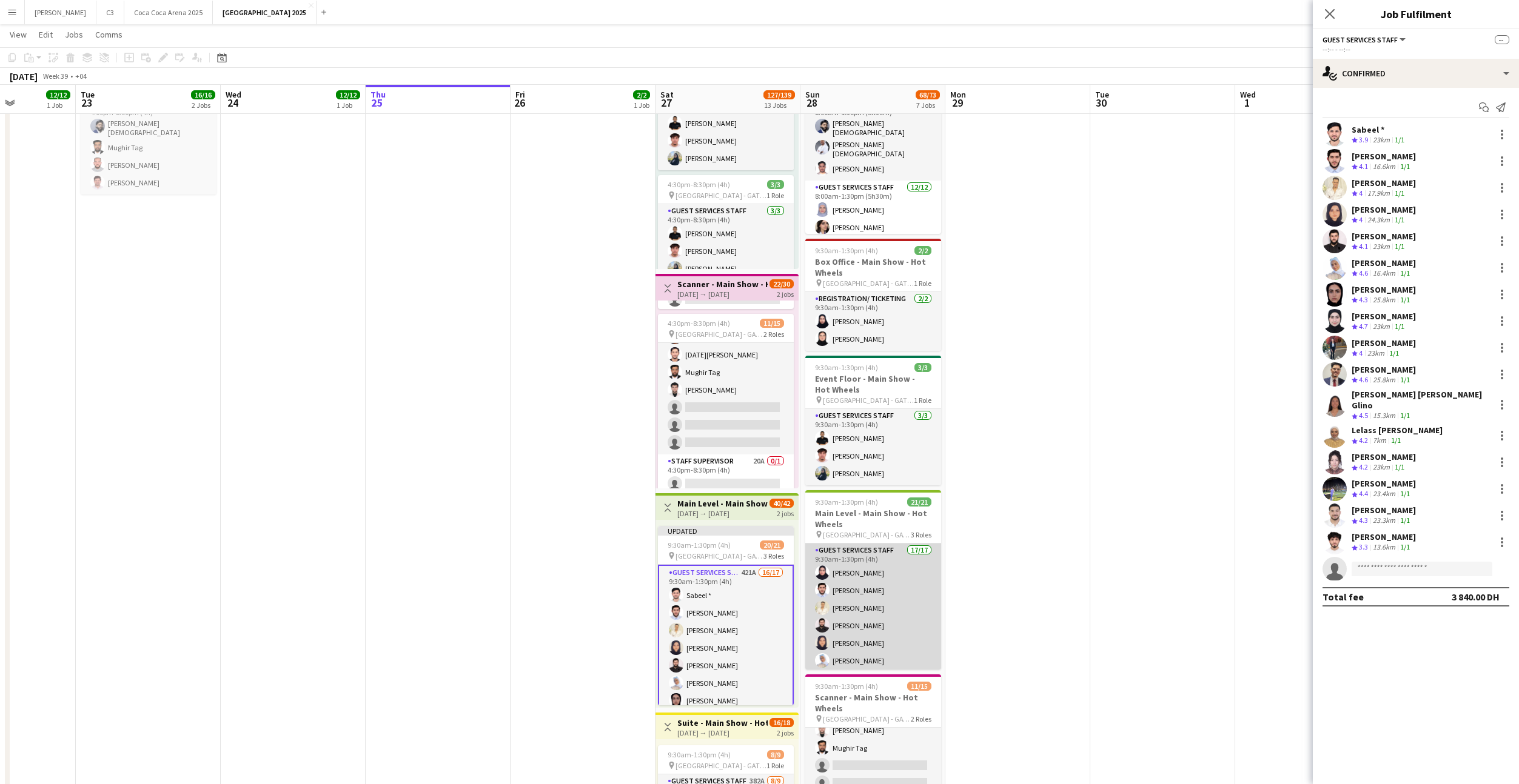
click at [904, 599] on app-card-role "Guest Services Staff 17/17 9:30am-1:30pm (4h) Ahed Adil Mohammad Mazin Sakib Sa…" at bounding box center [873, 707] width 136 height 326
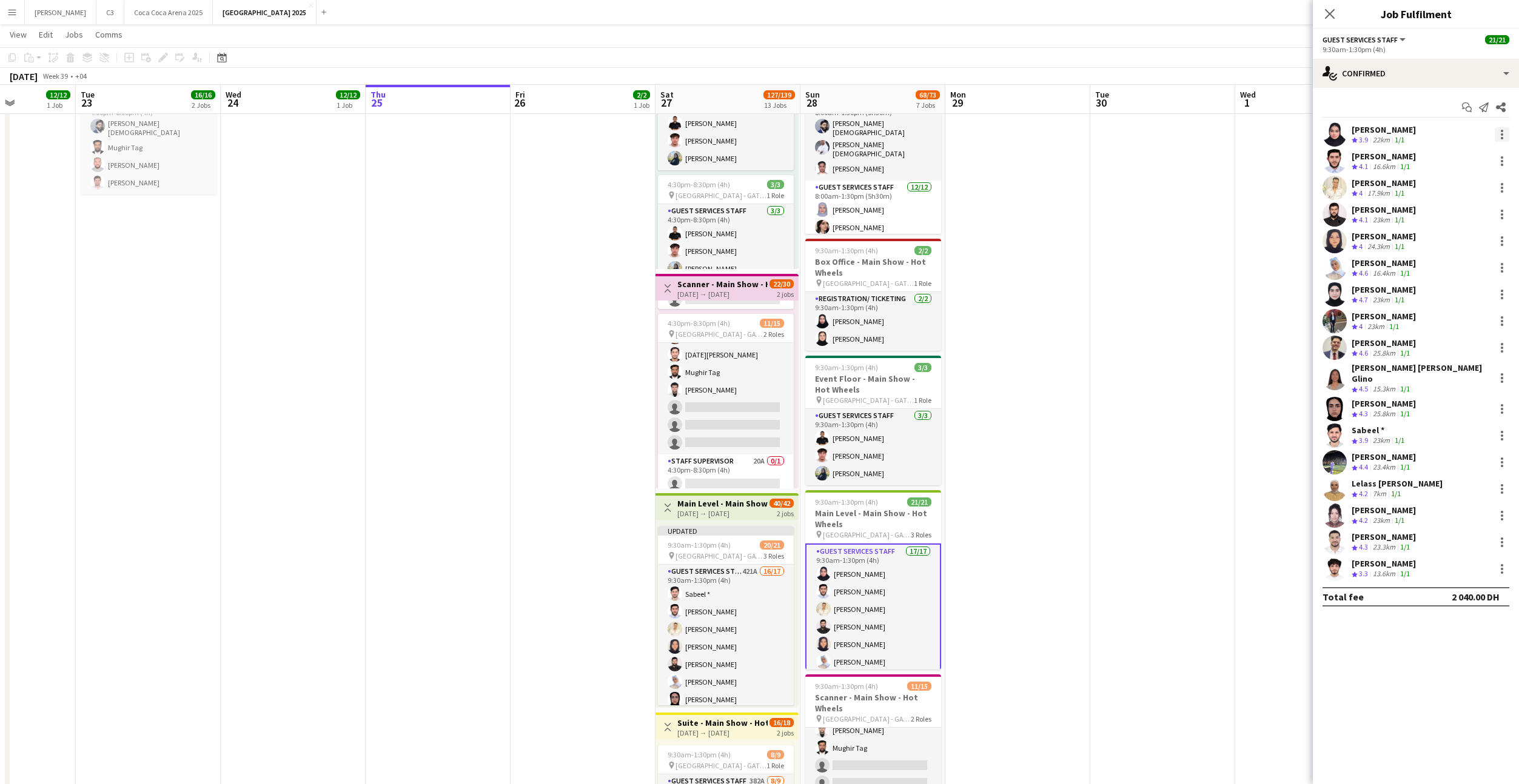
click at [1499, 133] on div at bounding box center [1502, 134] width 15 height 15
click at [1451, 209] on span "Send notification" at bounding box center [1460, 214] width 72 height 11
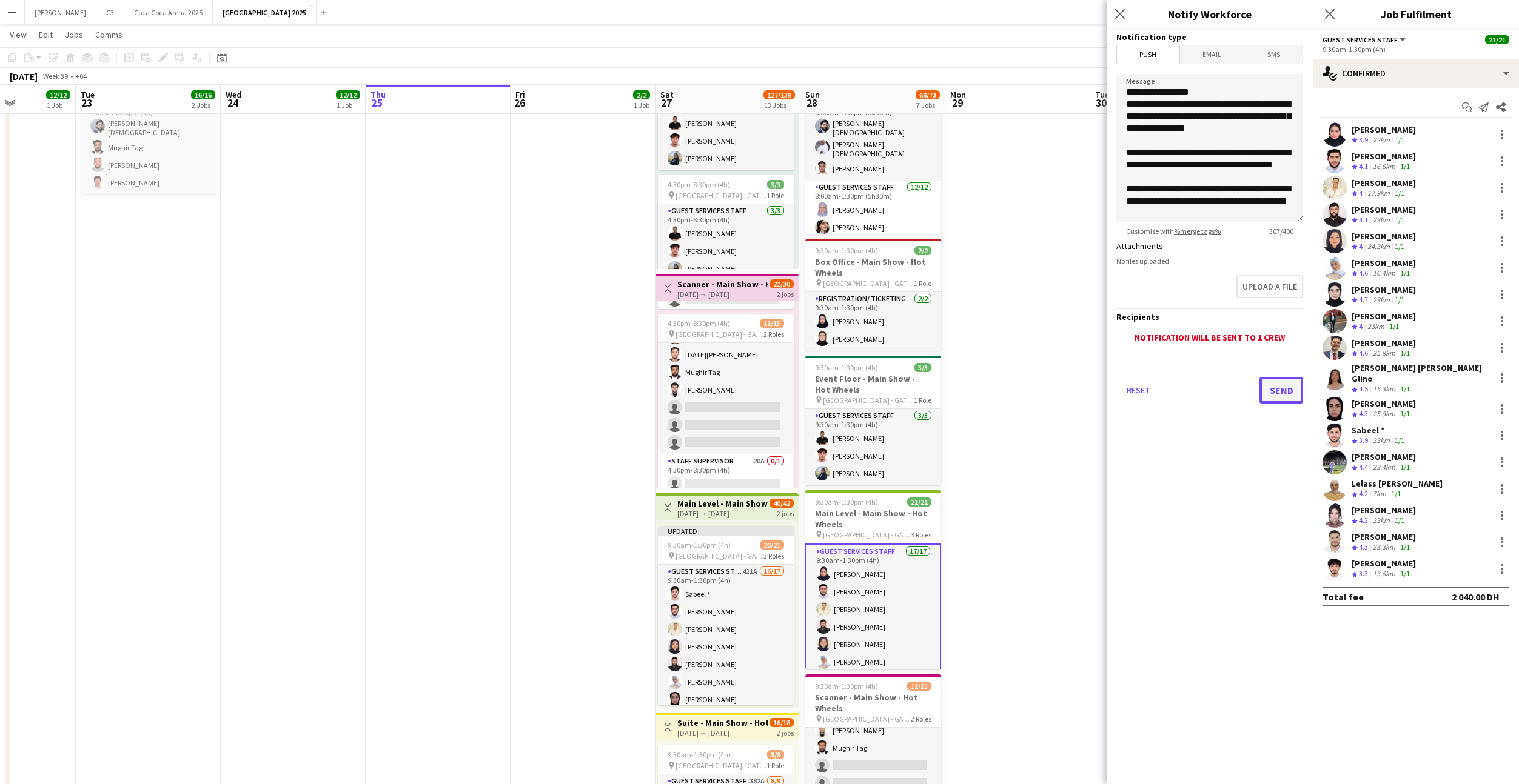
click at [1274, 385] on button "Send" at bounding box center [1282, 390] width 44 height 27
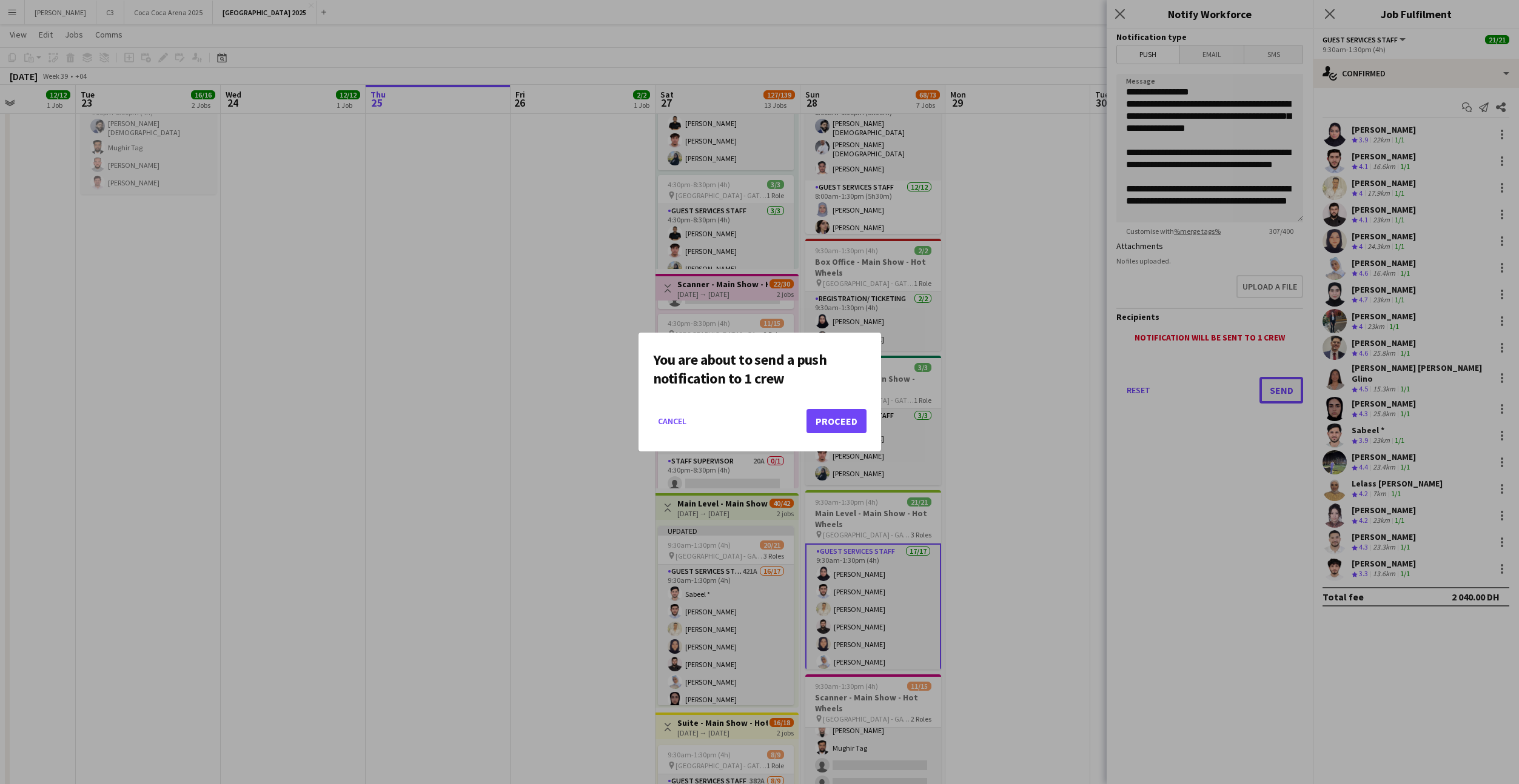
scroll to position [0, 0]
click at [852, 420] on button "Proceed" at bounding box center [837, 421] width 60 height 24
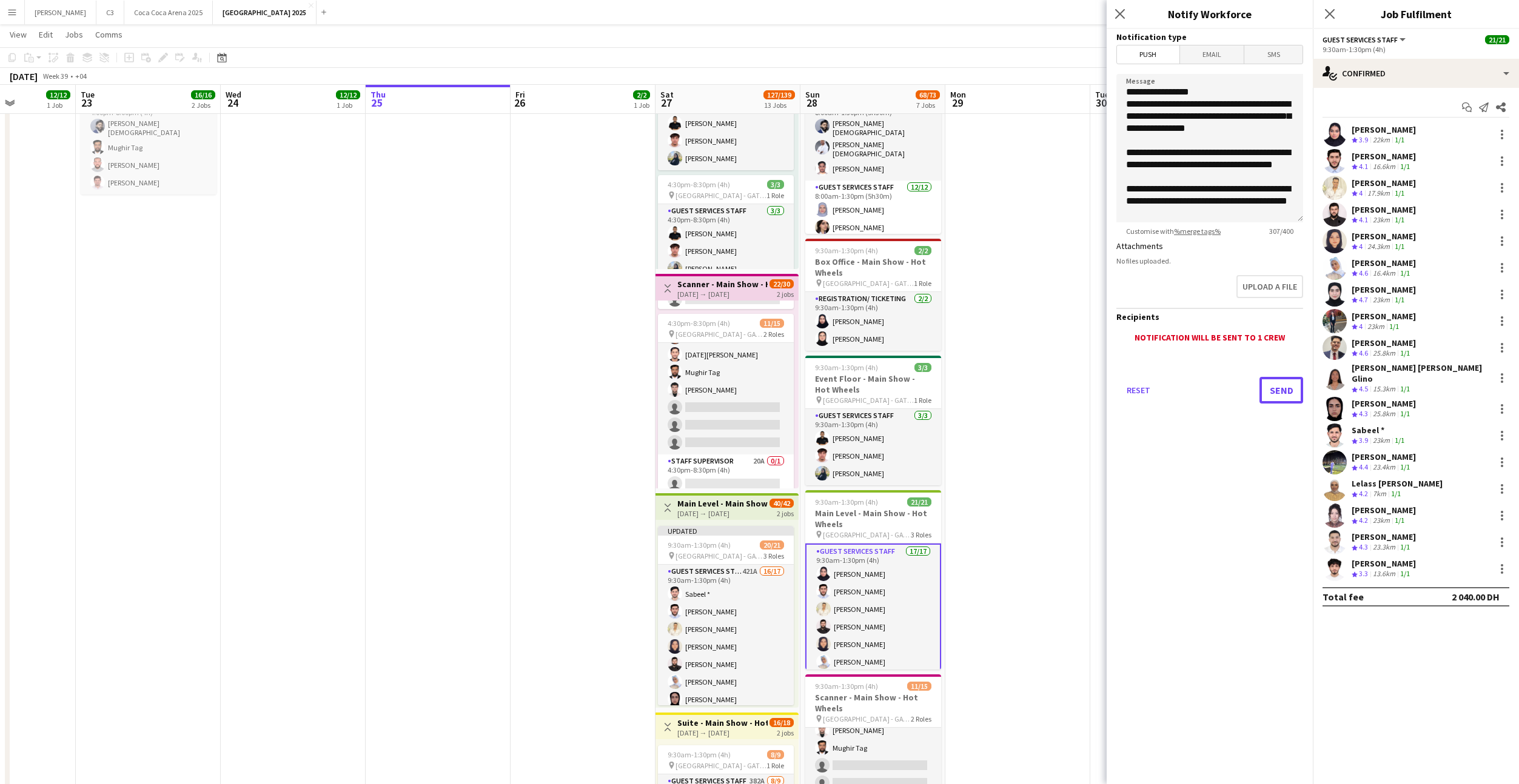
scroll to position [306, 0]
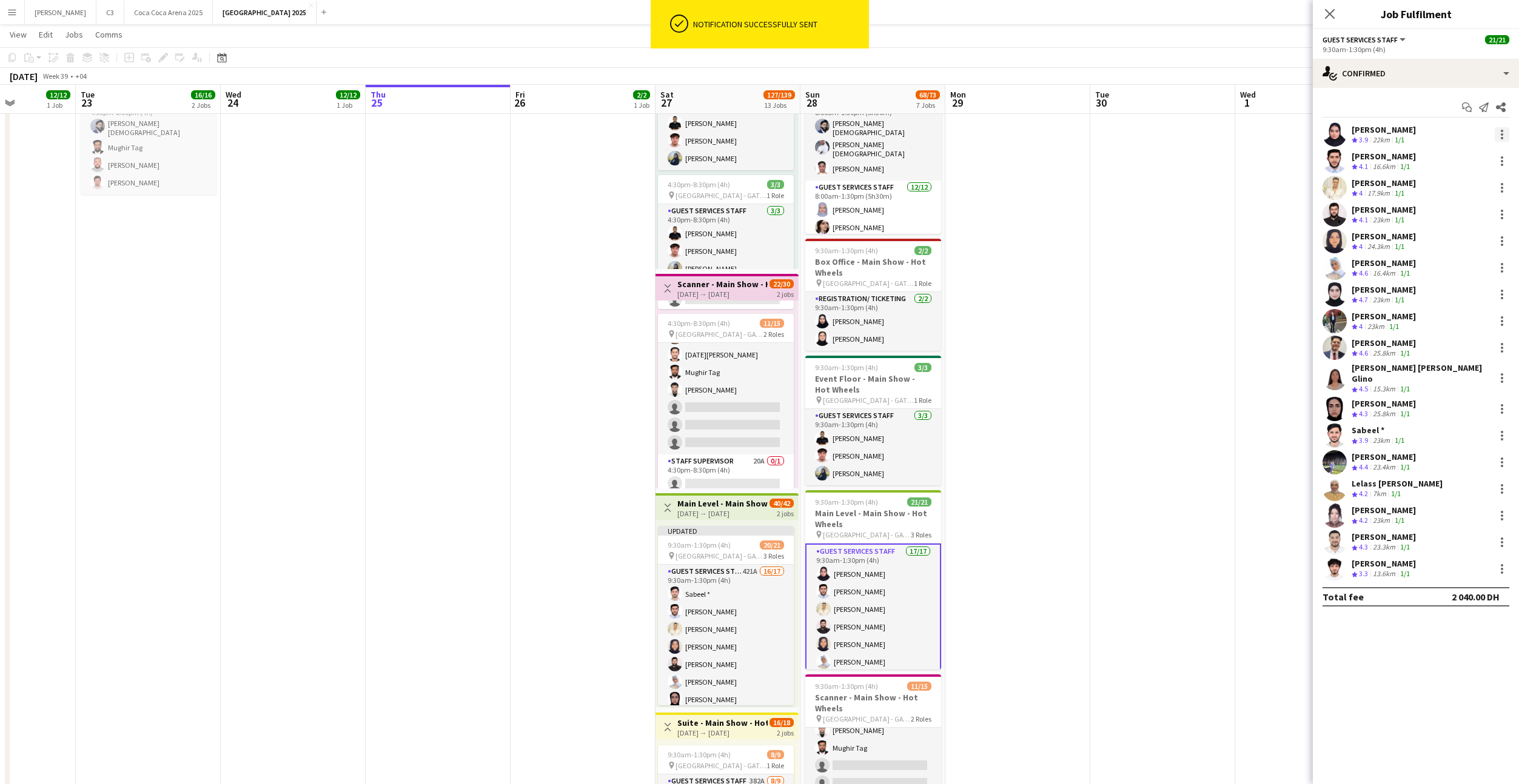
click at [1499, 134] on div at bounding box center [1502, 134] width 15 height 15
click at [1452, 271] on span "Remove" at bounding box center [1442, 273] width 37 height 11
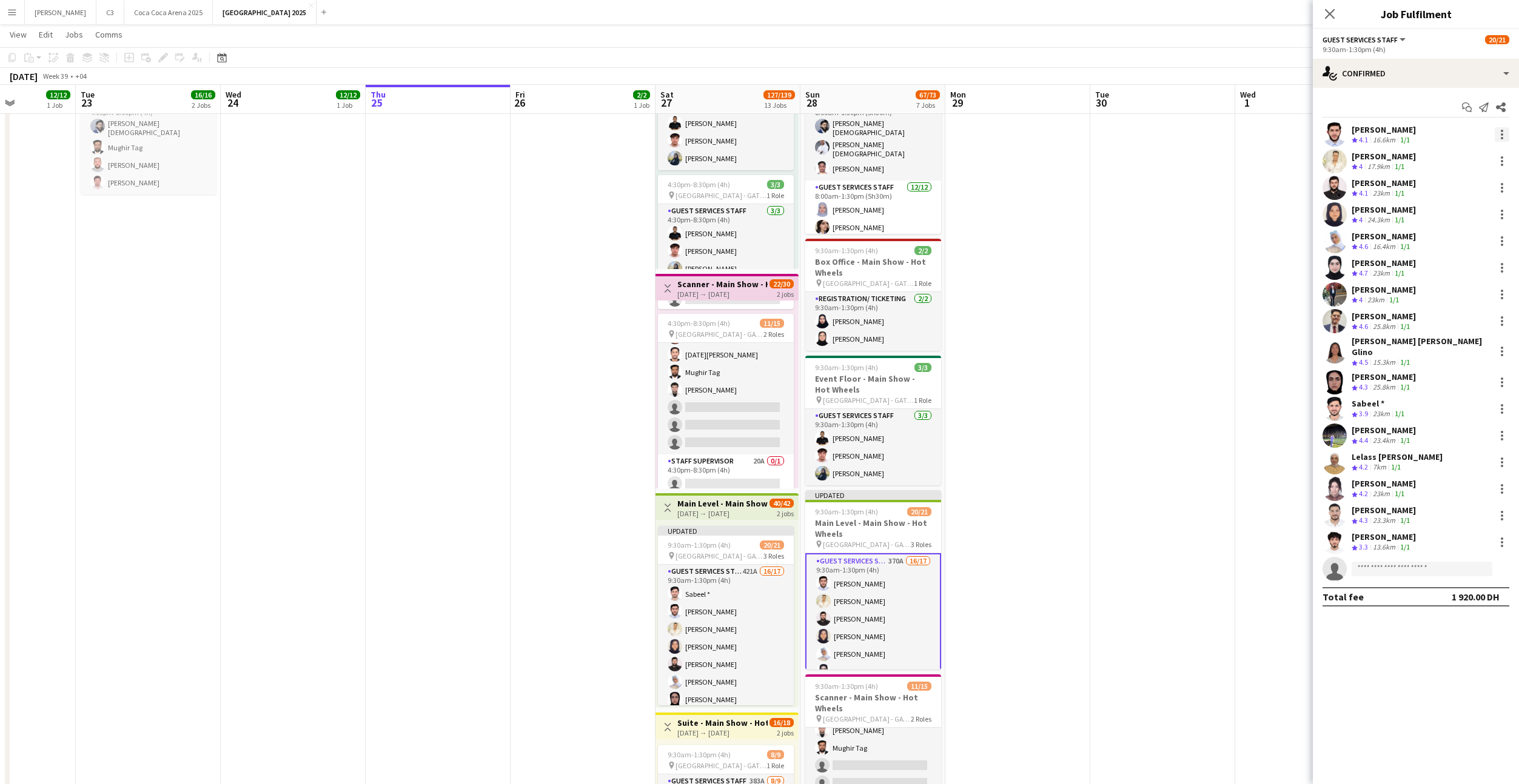
click at [1501, 129] on div at bounding box center [1502, 134] width 15 height 15
click at [1448, 212] on span "Send notification" at bounding box center [1460, 214] width 72 height 11
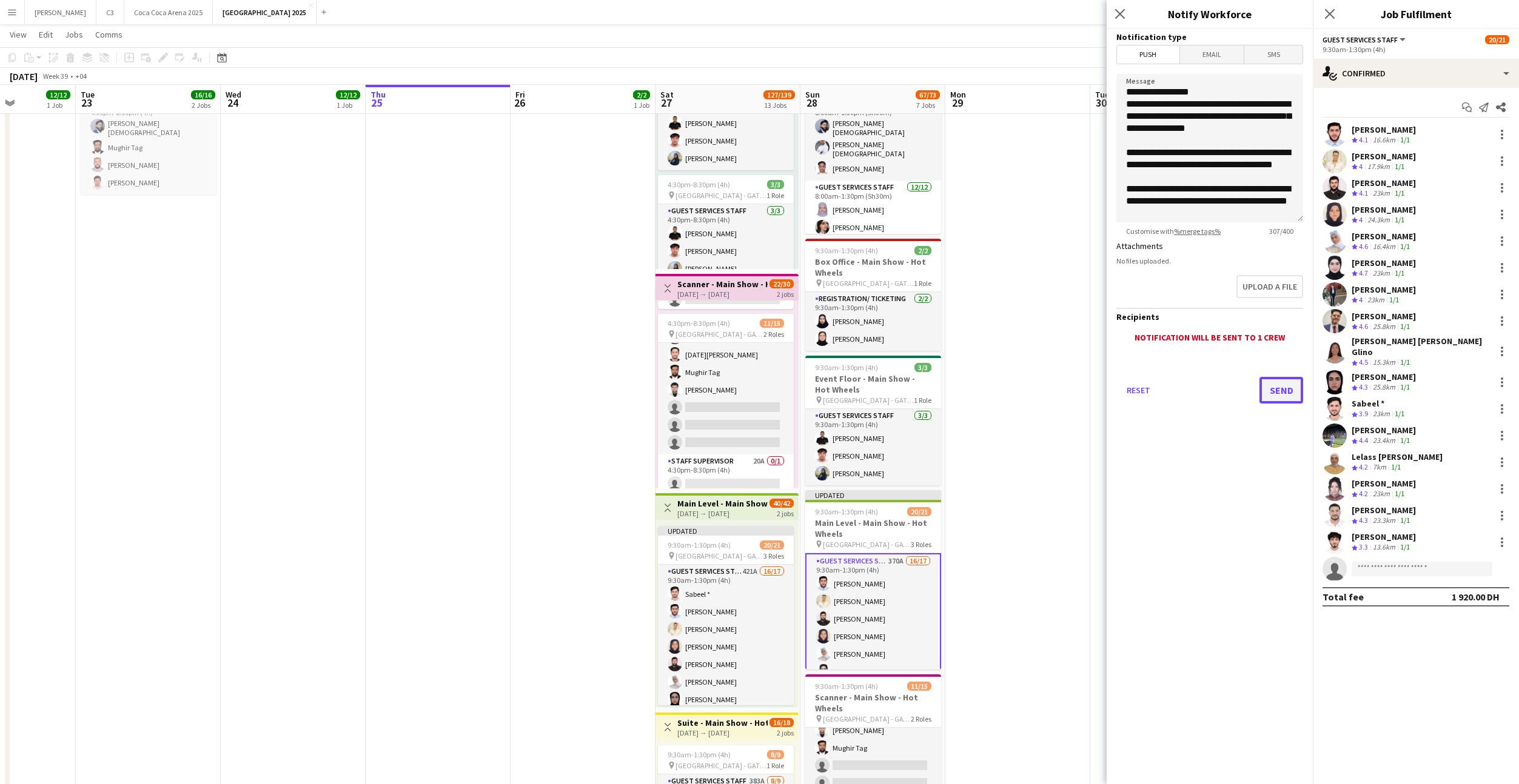
click at [1269, 398] on button "Send" at bounding box center [1282, 390] width 44 height 27
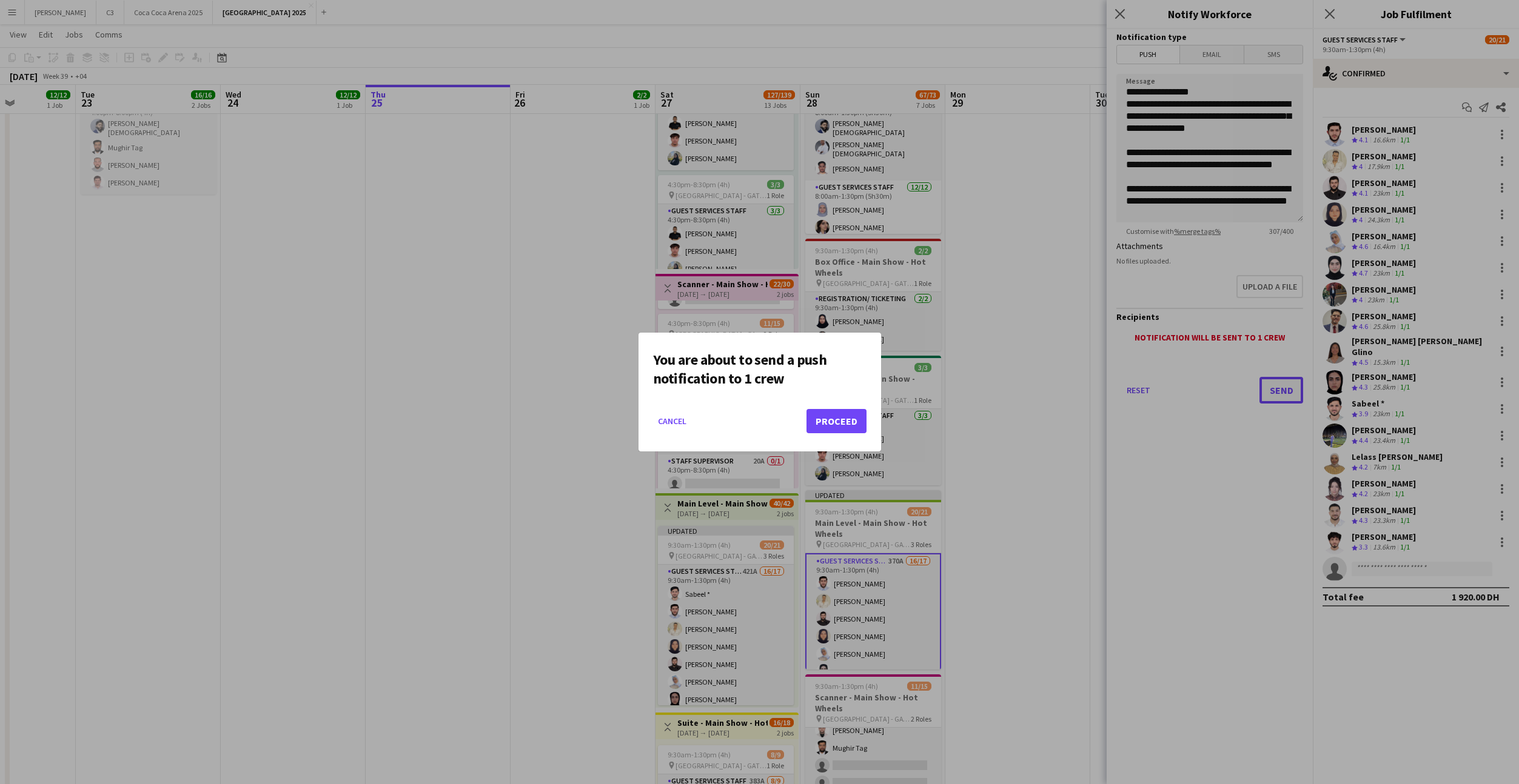
scroll to position [0, 0]
click at [834, 423] on button "Proceed" at bounding box center [837, 421] width 60 height 24
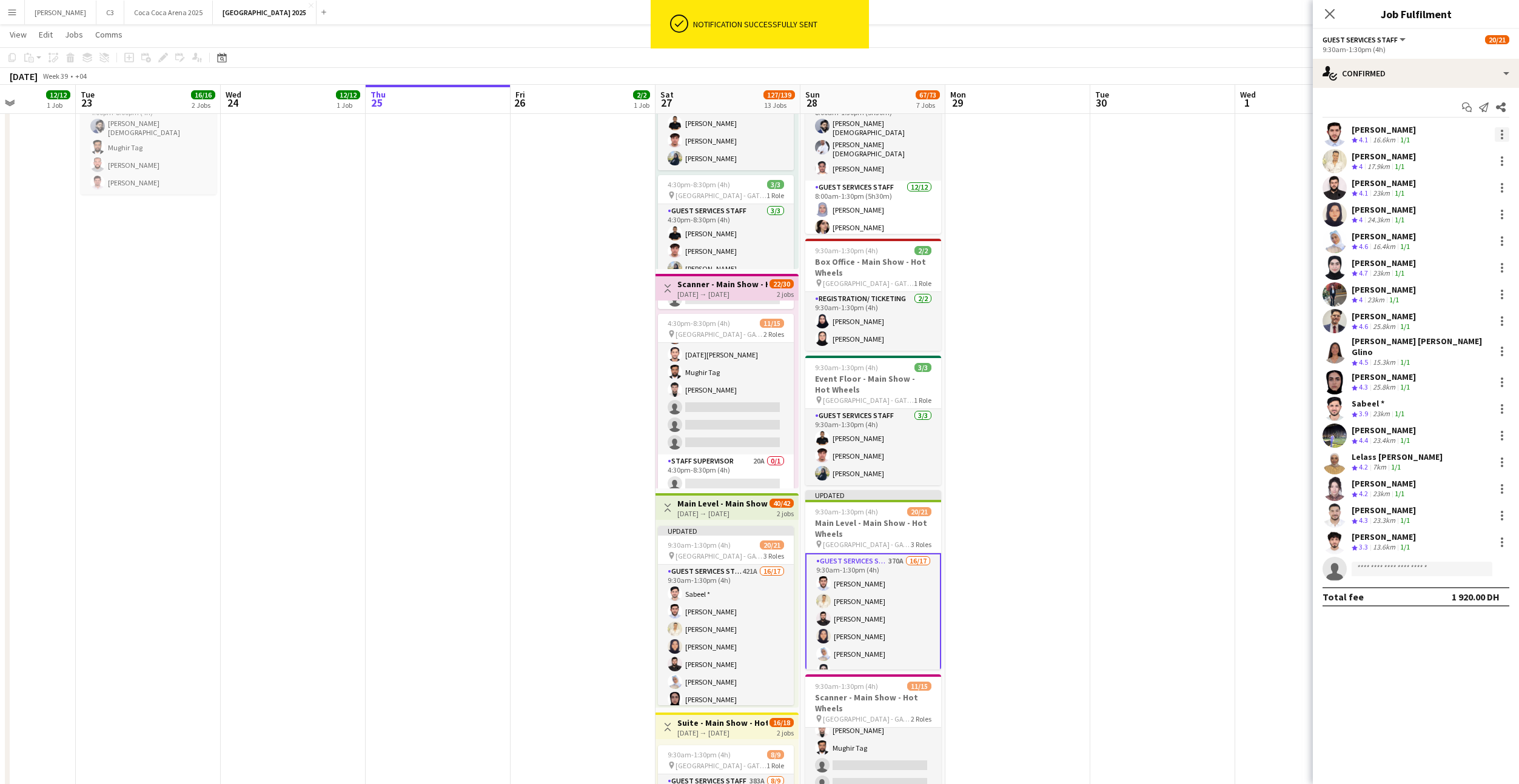
click at [1501, 134] on div at bounding box center [1502, 134] width 2 height 2
click at [1459, 268] on span "Remove" at bounding box center [1442, 273] width 37 height 11
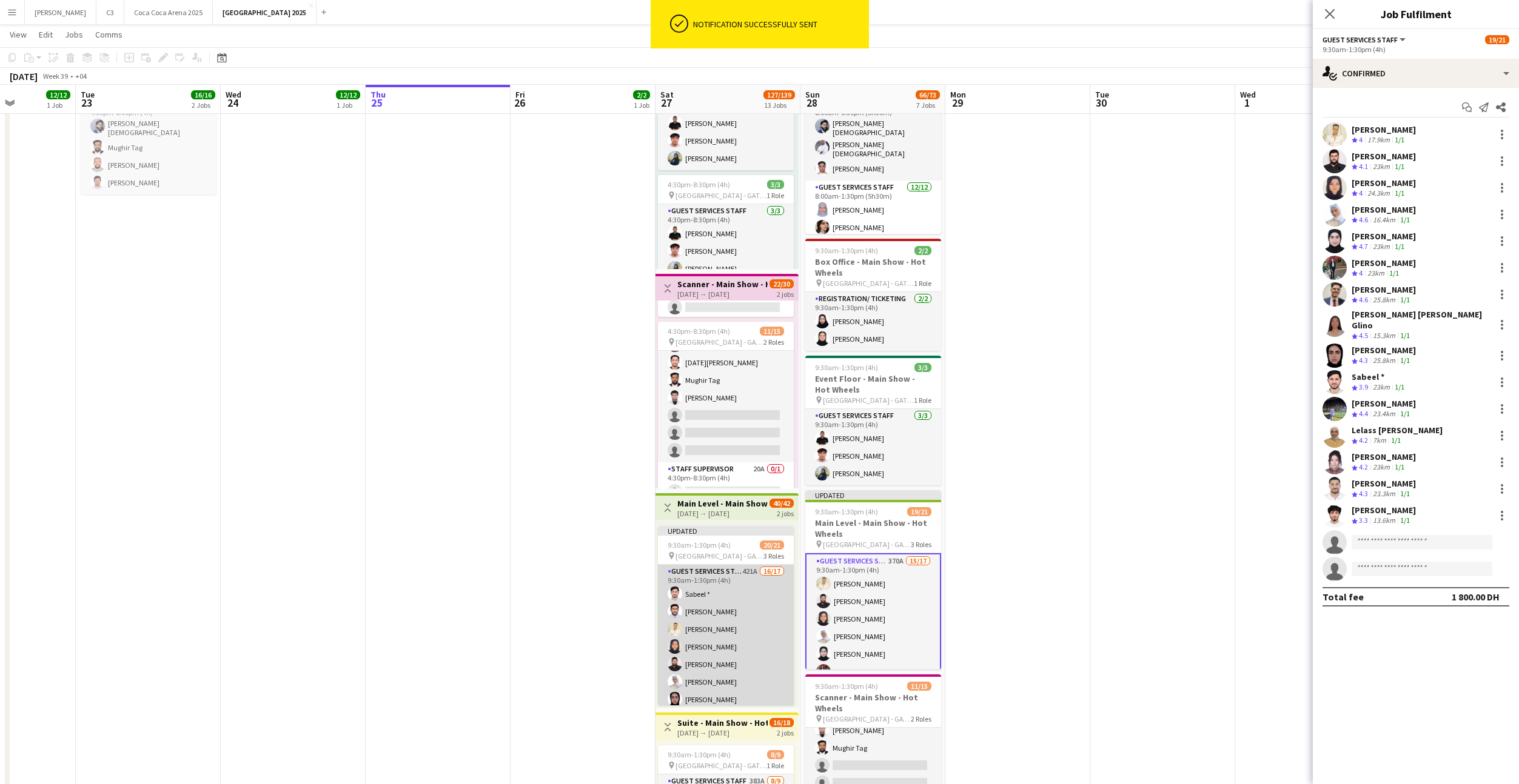
click at [726, 635] on app-card-role "Guest Services Staff 421A 16/17 9:30am-1:30pm (4h) Sabeel * Mohammad Mazin Saki…" at bounding box center [726, 728] width 136 height 326
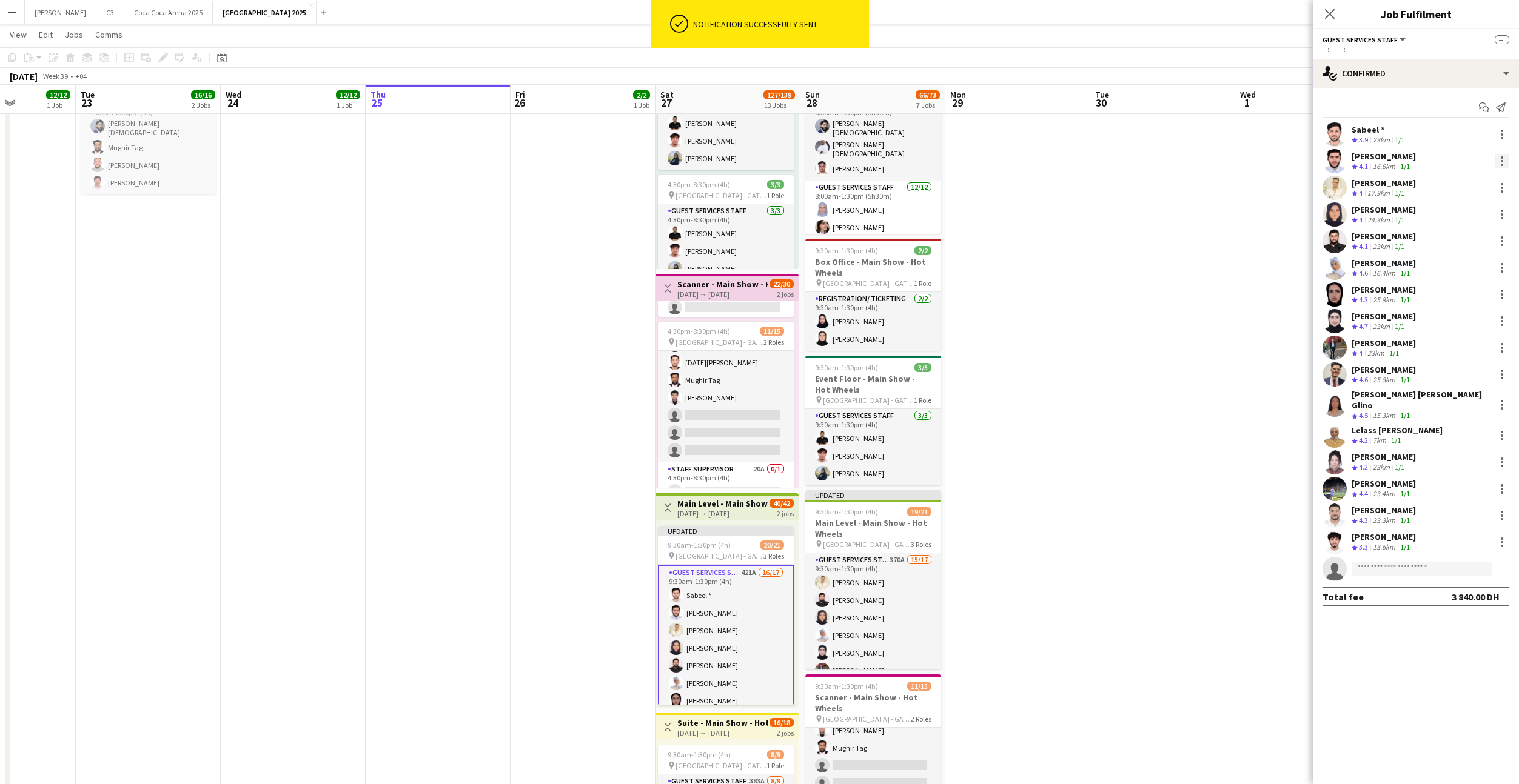
click at [1501, 157] on div at bounding box center [1502, 157] width 2 height 2
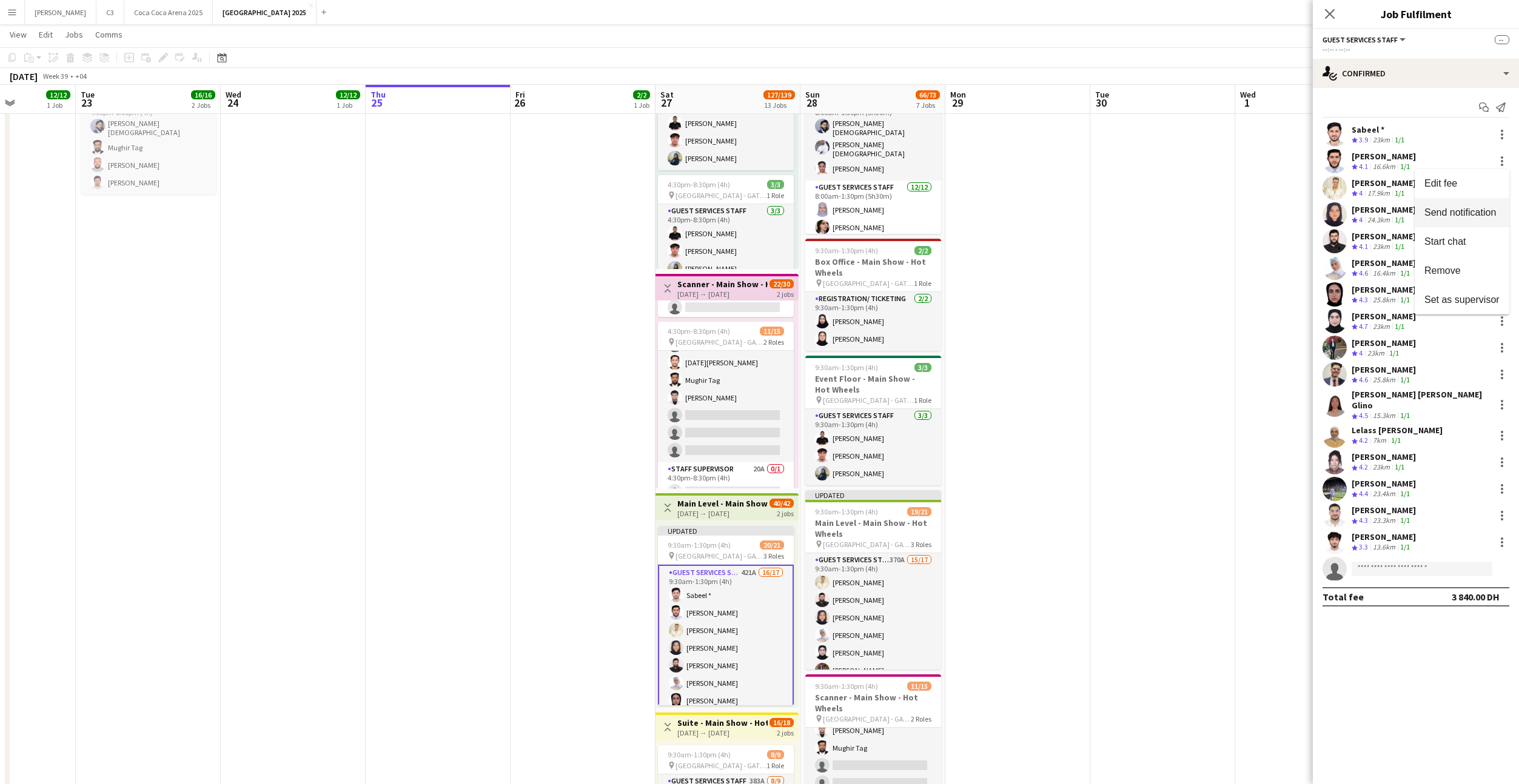
click at [1473, 211] on span "Send notification" at bounding box center [1460, 212] width 72 height 11
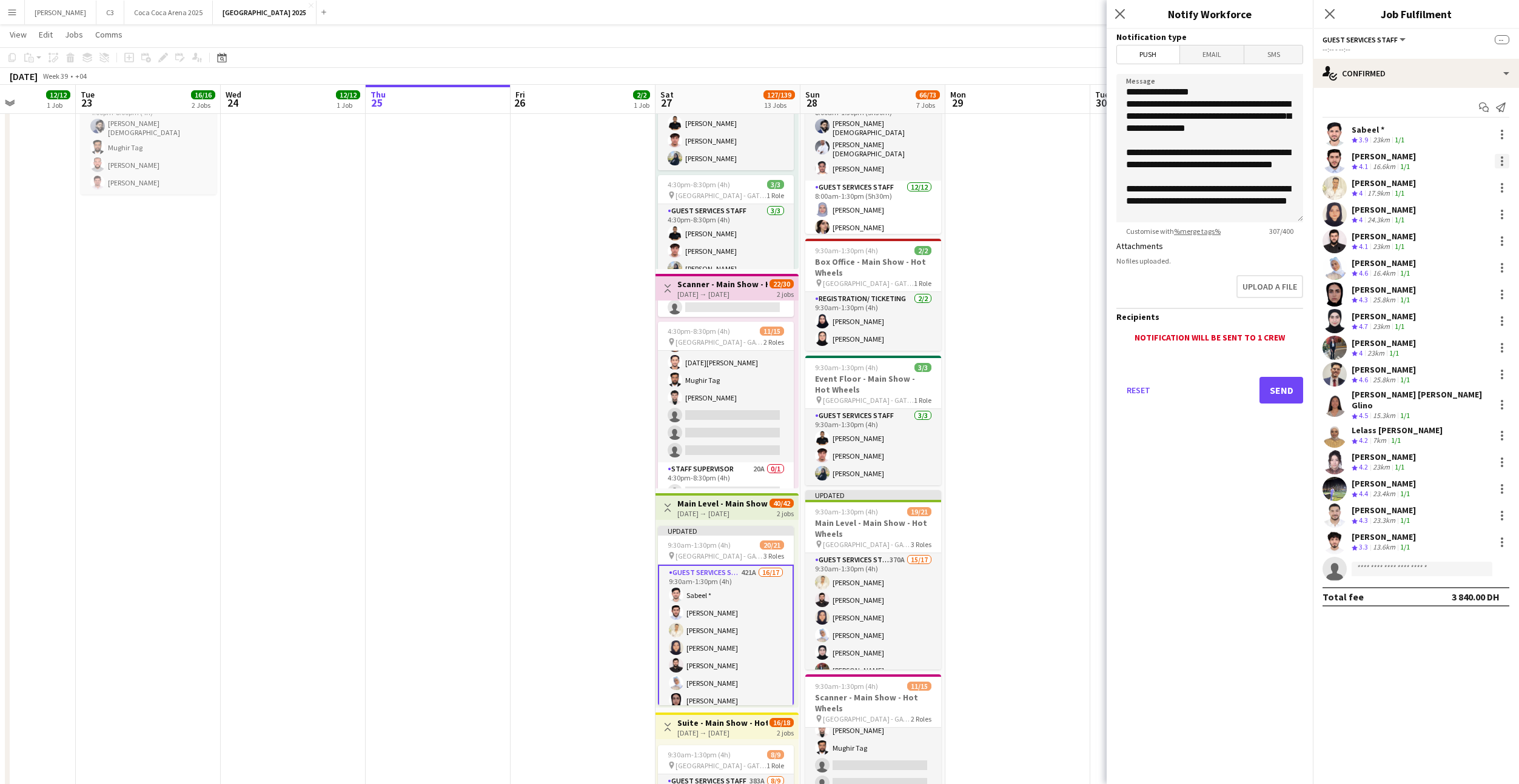
click at [1503, 157] on div at bounding box center [1502, 157] width 2 height 2
click at [1451, 214] on span "Send notification" at bounding box center [1460, 212] width 72 height 11
click at [1276, 394] on button "Send" at bounding box center [1282, 390] width 44 height 27
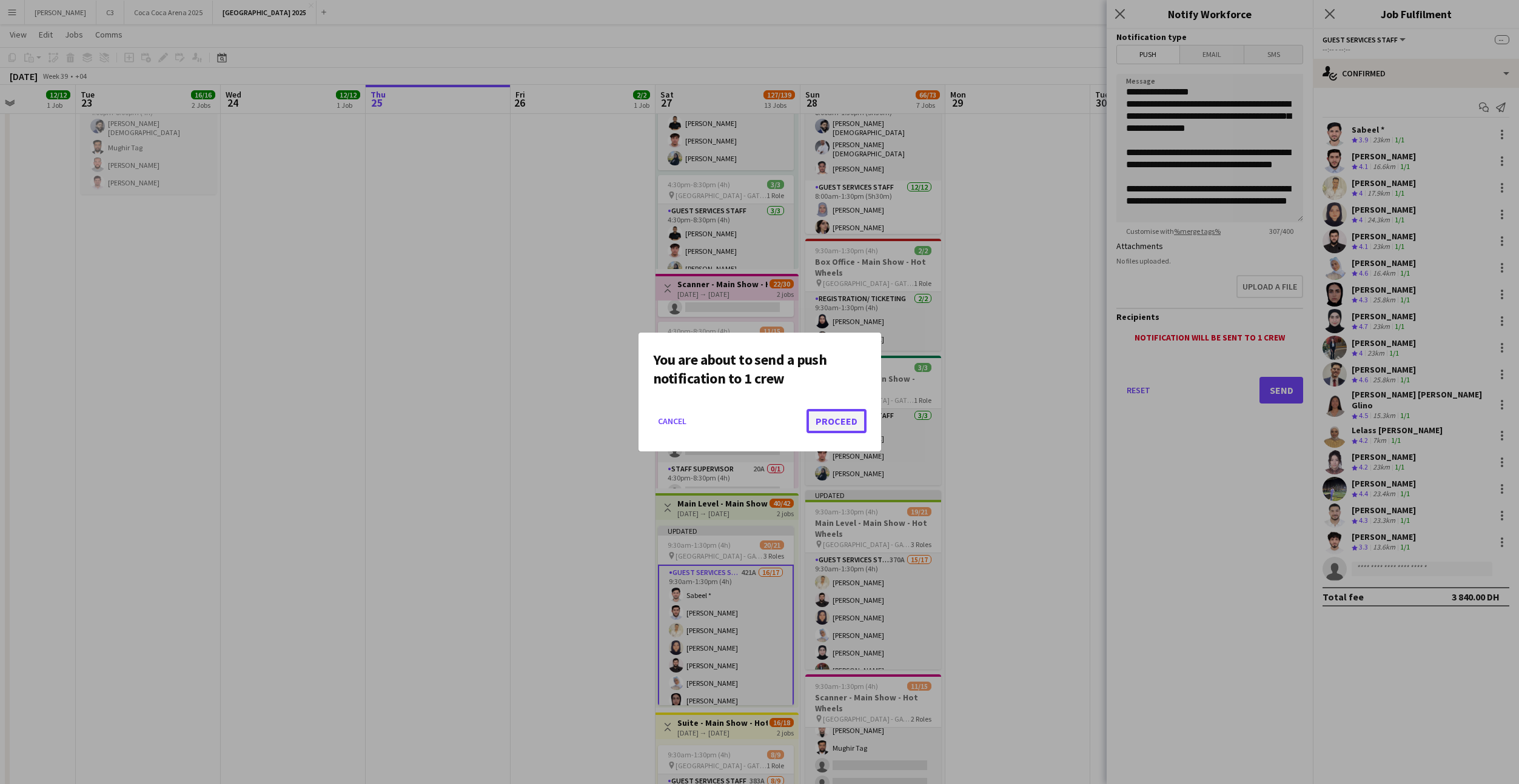
click at [825, 424] on button "Proceed" at bounding box center [837, 421] width 60 height 24
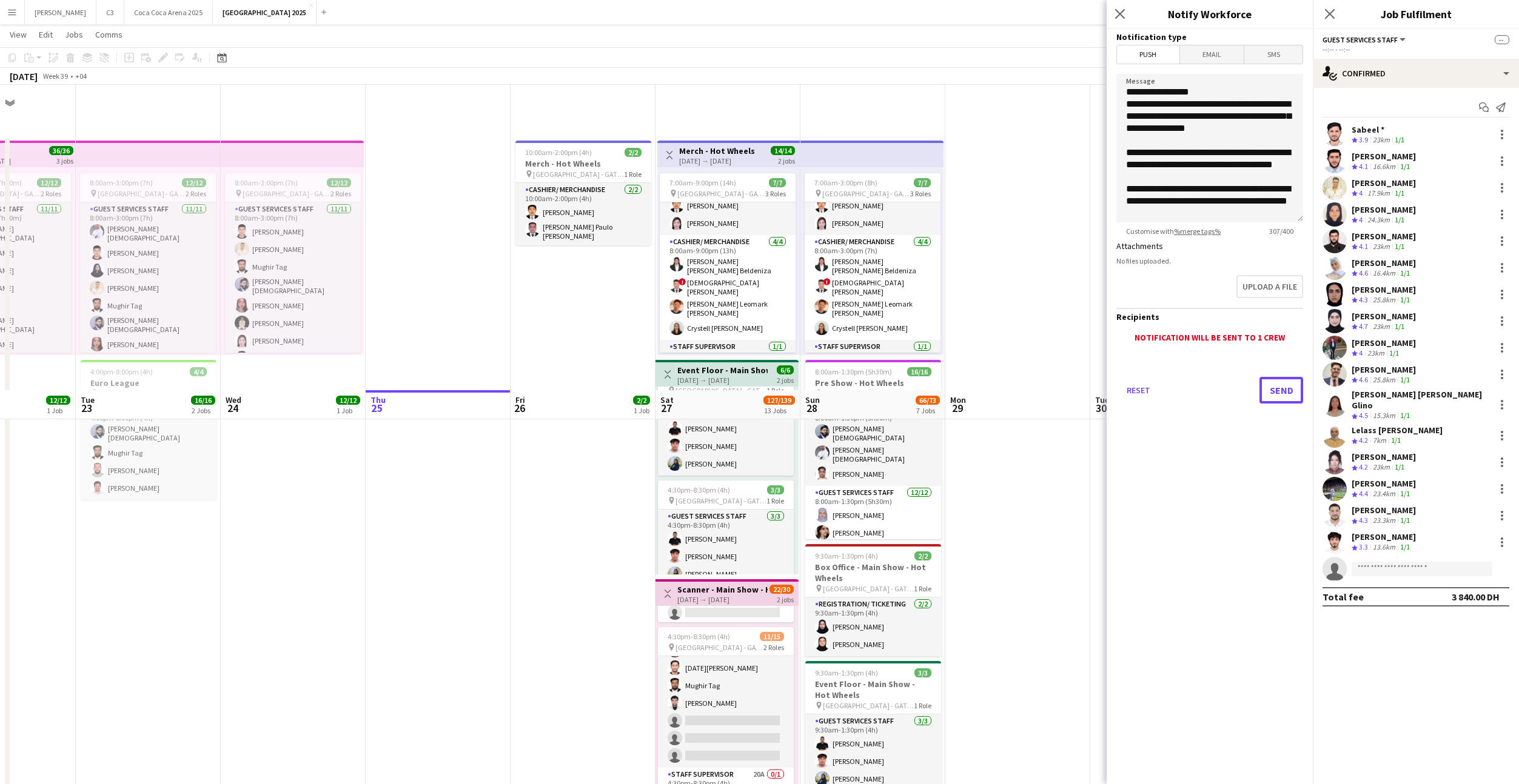
scroll to position [306, 0]
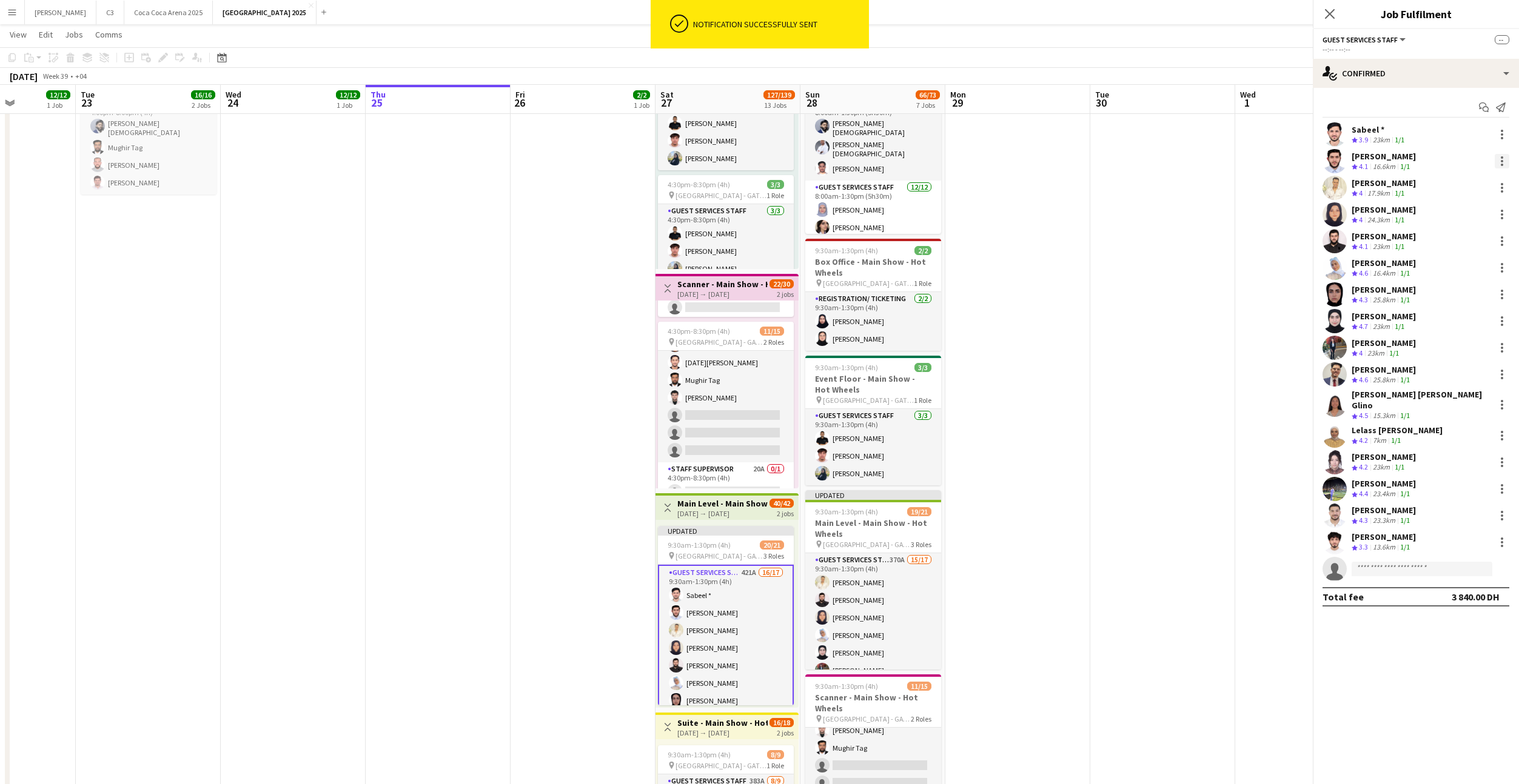
click at [1502, 164] on div at bounding box center [1502, 165] width 2 height 2
click at [1474, 272] on span "Remove" at bounding box center [1462, 271] width 75 height 11
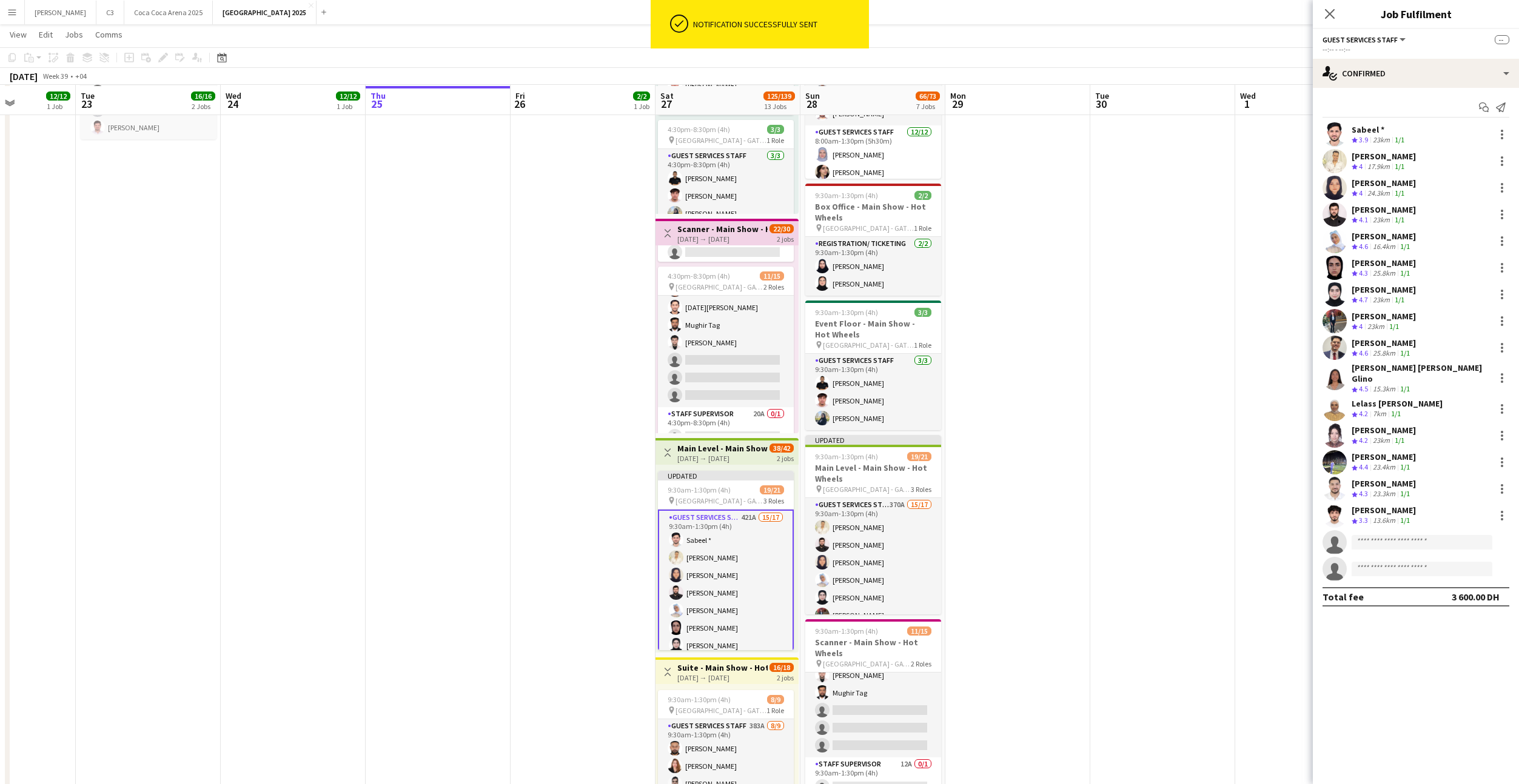
scroll to position [362, 0]
click at [1501, 238] on div at bounding box center [1502, 237] width 2 height 2
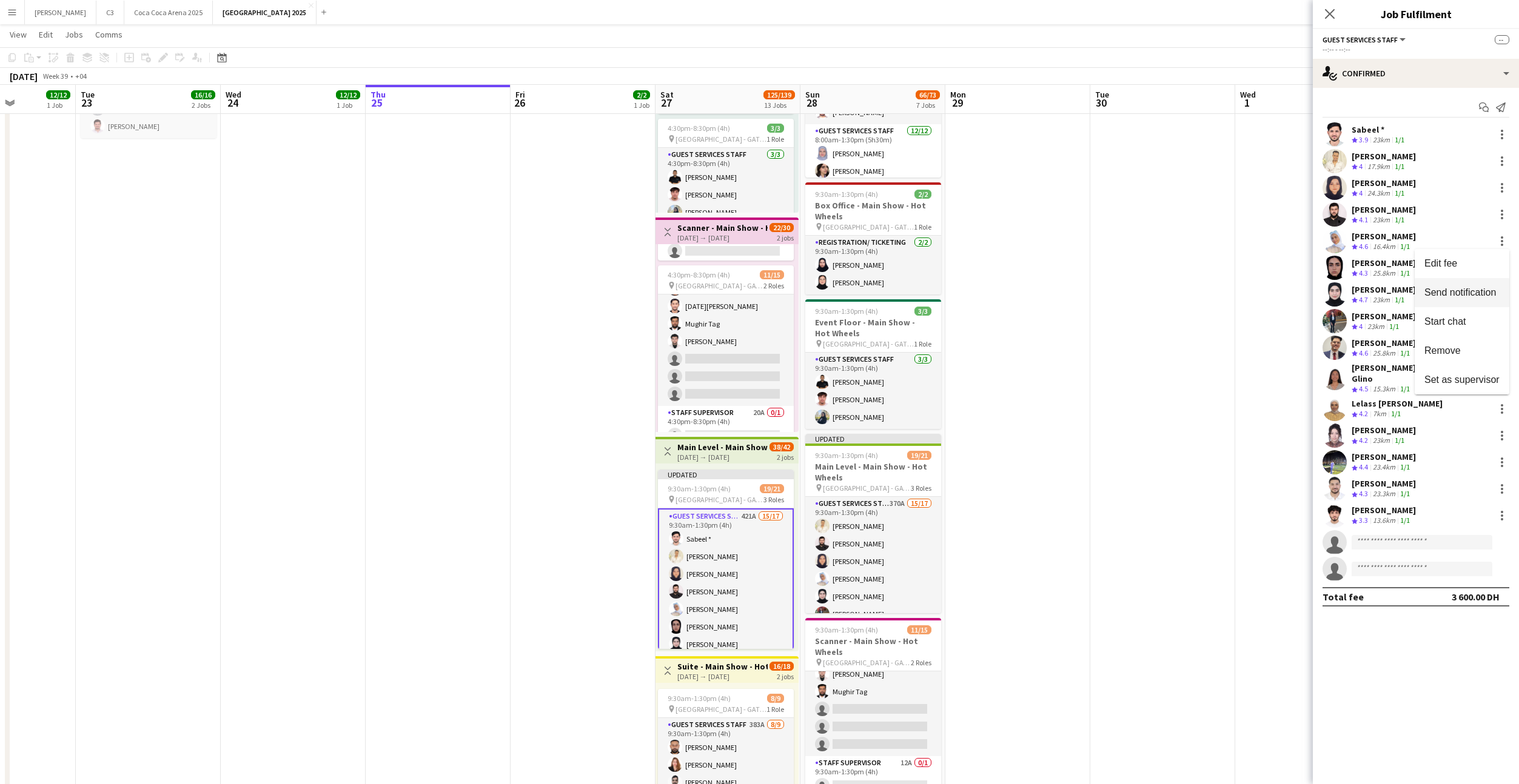
click at [1453, 292] on span "Send notification" at bounding box center [1460, 292] width 72 height 11
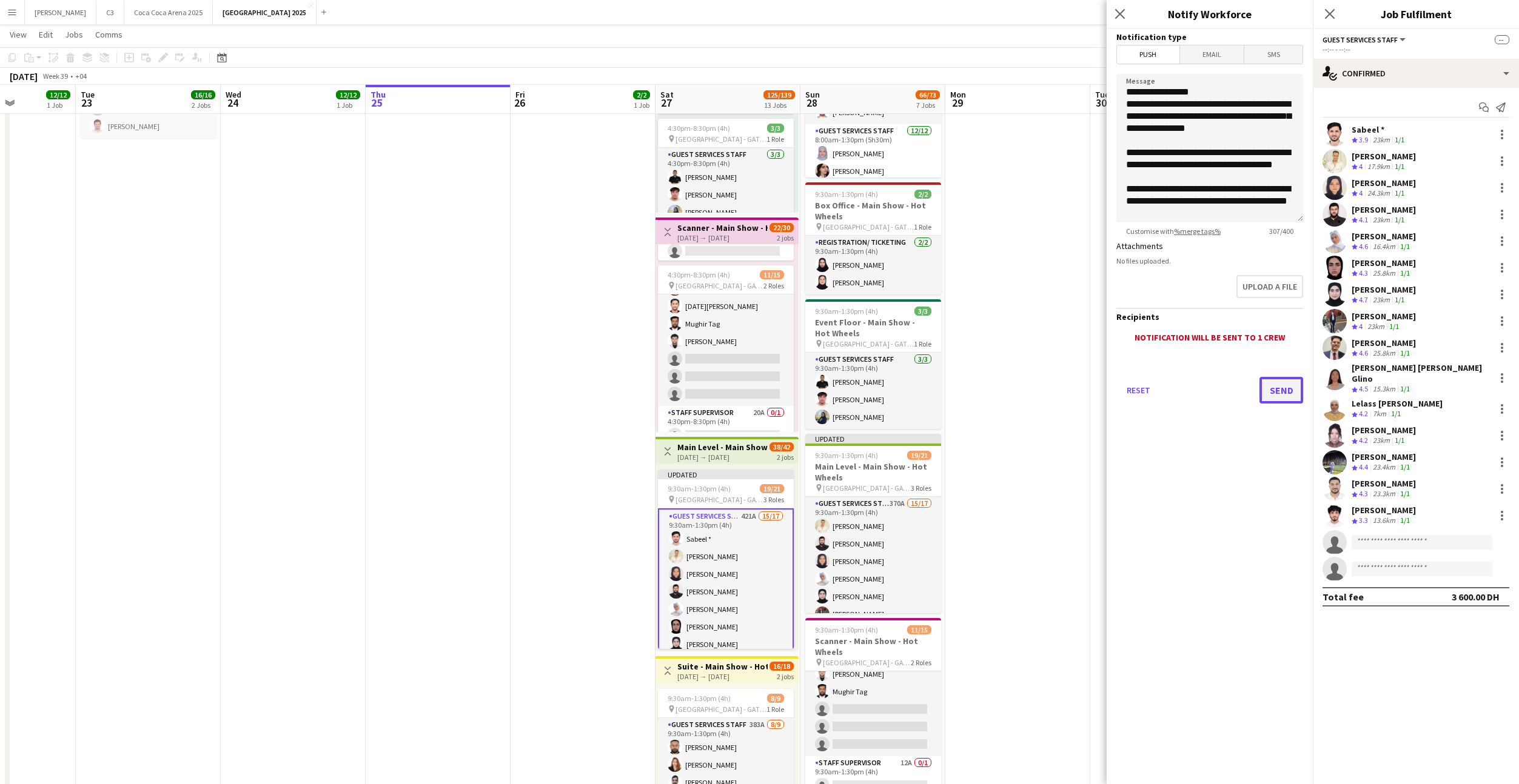
click at [1283, 394] on button "Send" at bounding box center [1282, 390] width 44 height 27
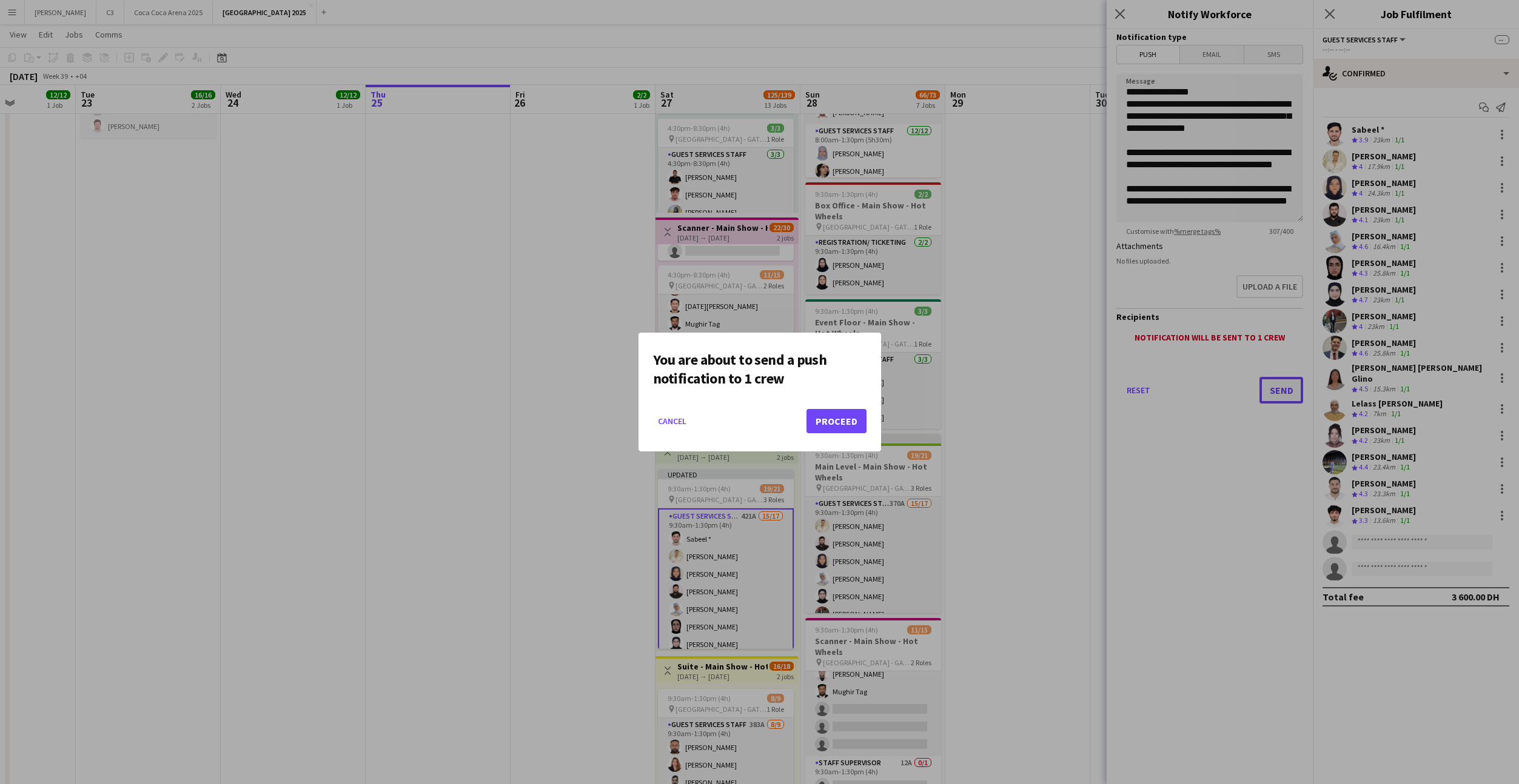
scroll to position [0, 0]
click at [852, 416] on button "Proceed" at bounding box center [837, 421] width 60 height 24
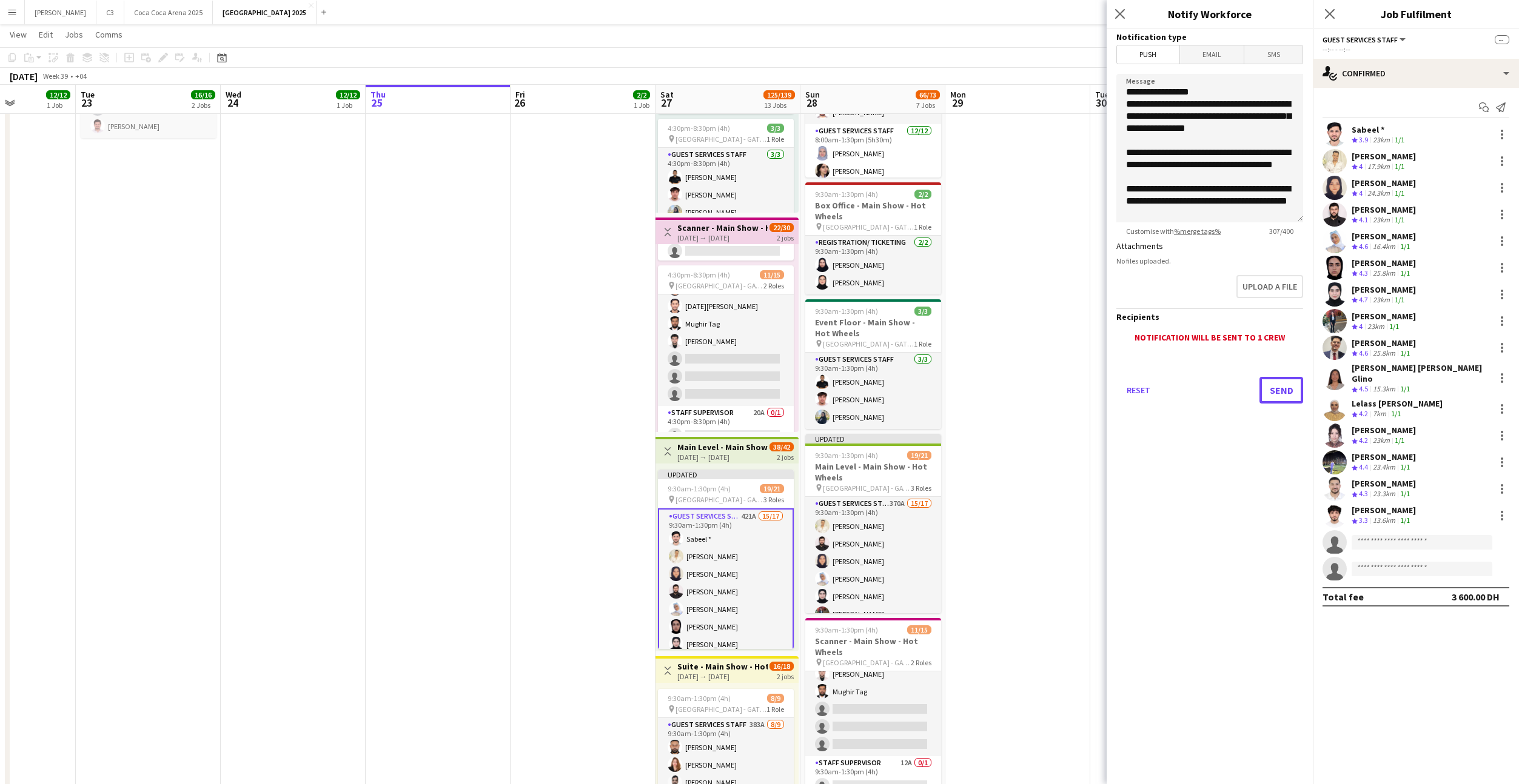
scroll to position [362, 0]
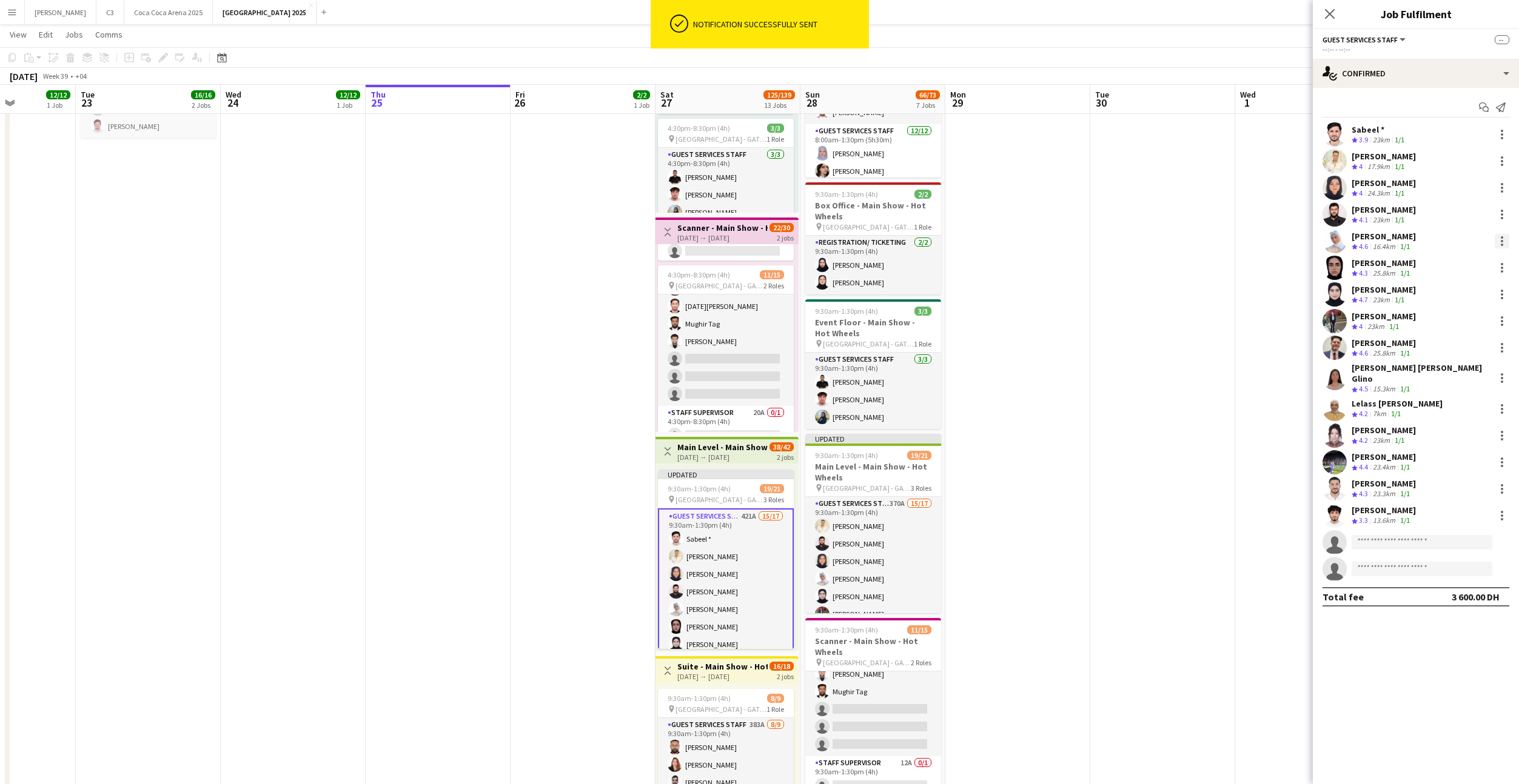
click at [1497, 241] on div at bounding box center [1502, 241] width 15 height 15
click at [1449, 354] on span "Remove" at bounding box center [1442, 350] width 37 height 11
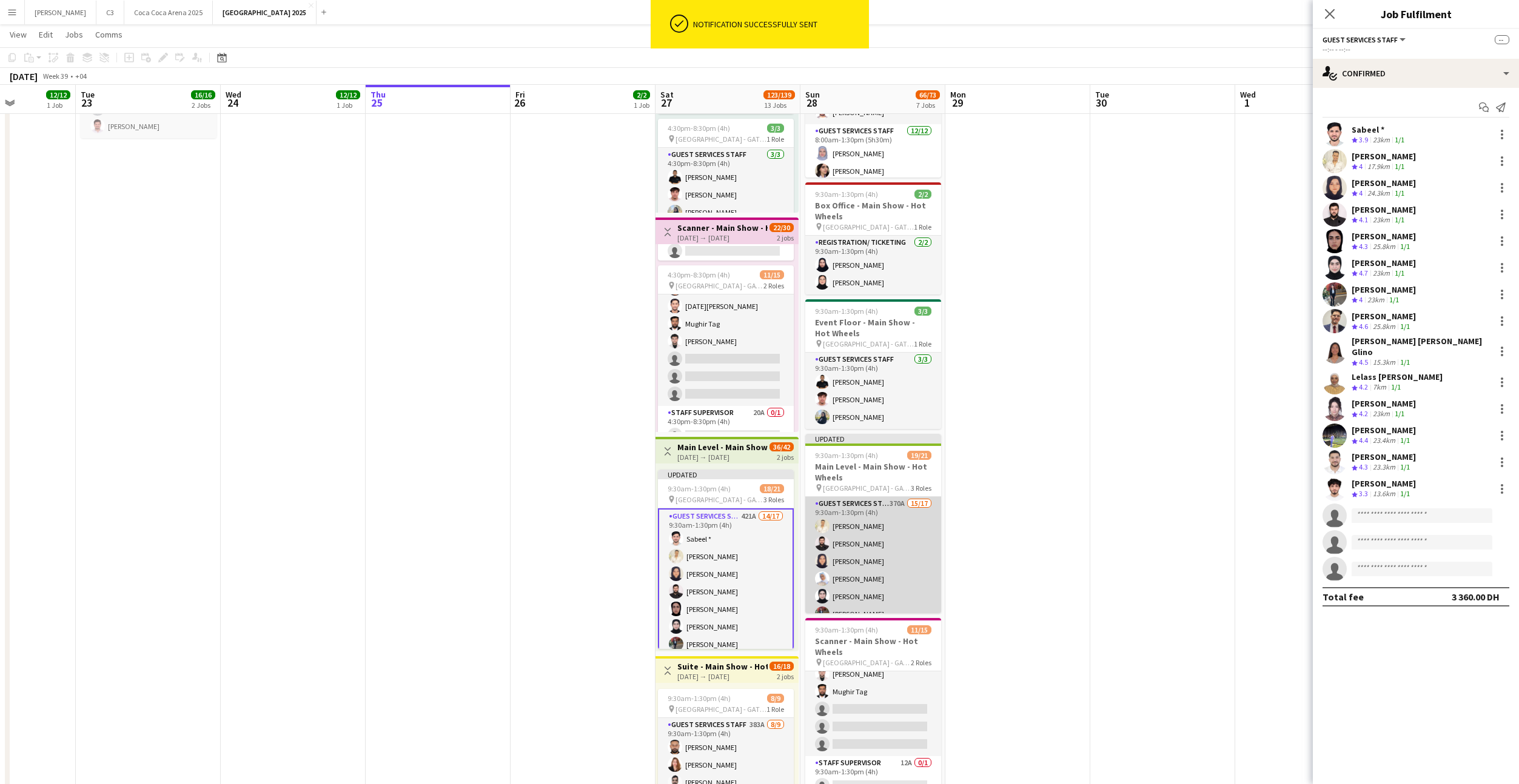
click at [899, 549] on app-card-role "Guest Services Staff 370A 15/17 9:30am-1:30pm (4h) Sakib Sayed Moumen Hassan Ra…" at bounding box center [873, 660] width 136 height 326
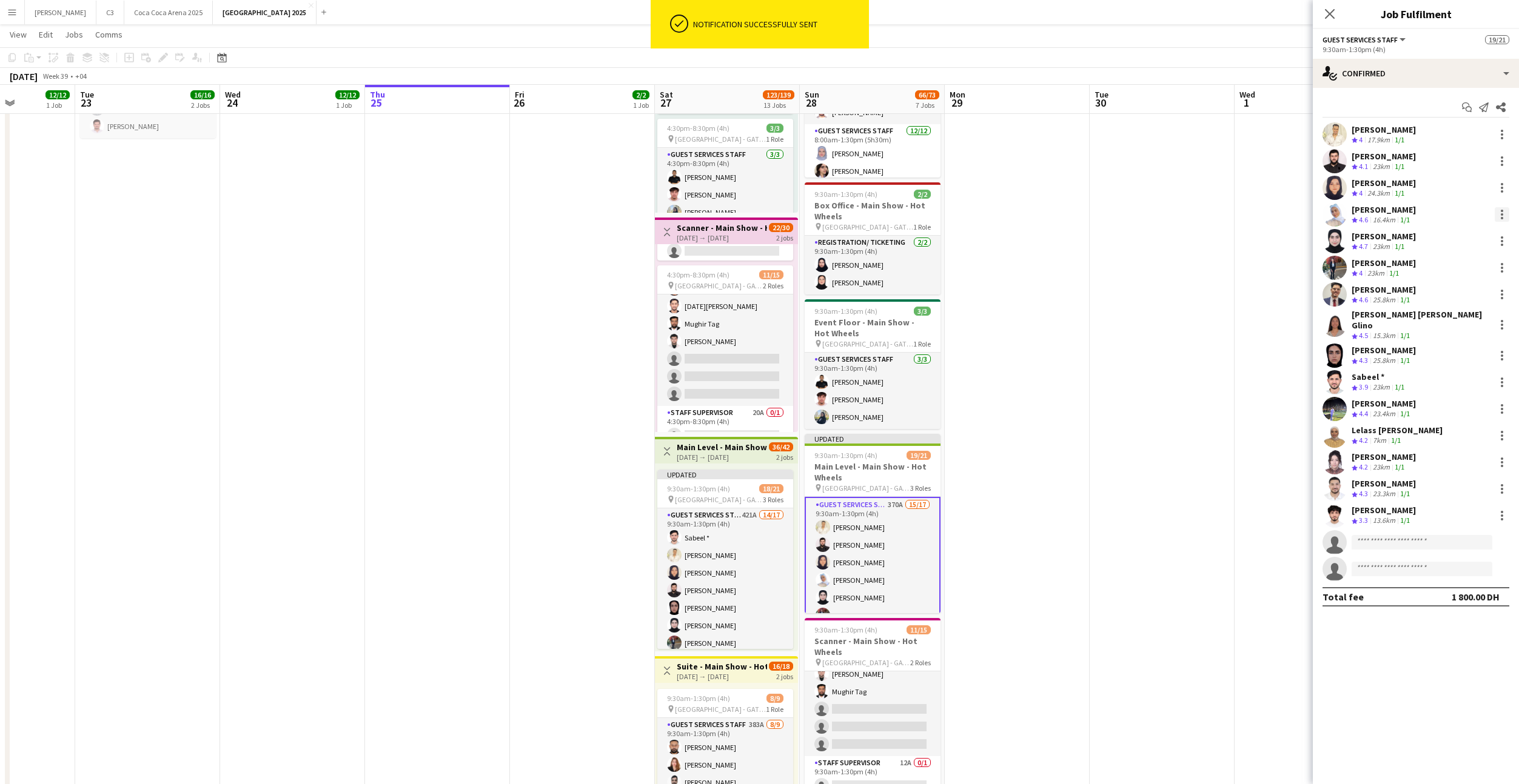
click at [1502, 215] on div at bounding box center [1502, 214] width 2 height 2
click at [1451, 292] on span "Send notification" at bounding box center [1460, 294] width 72 height 11
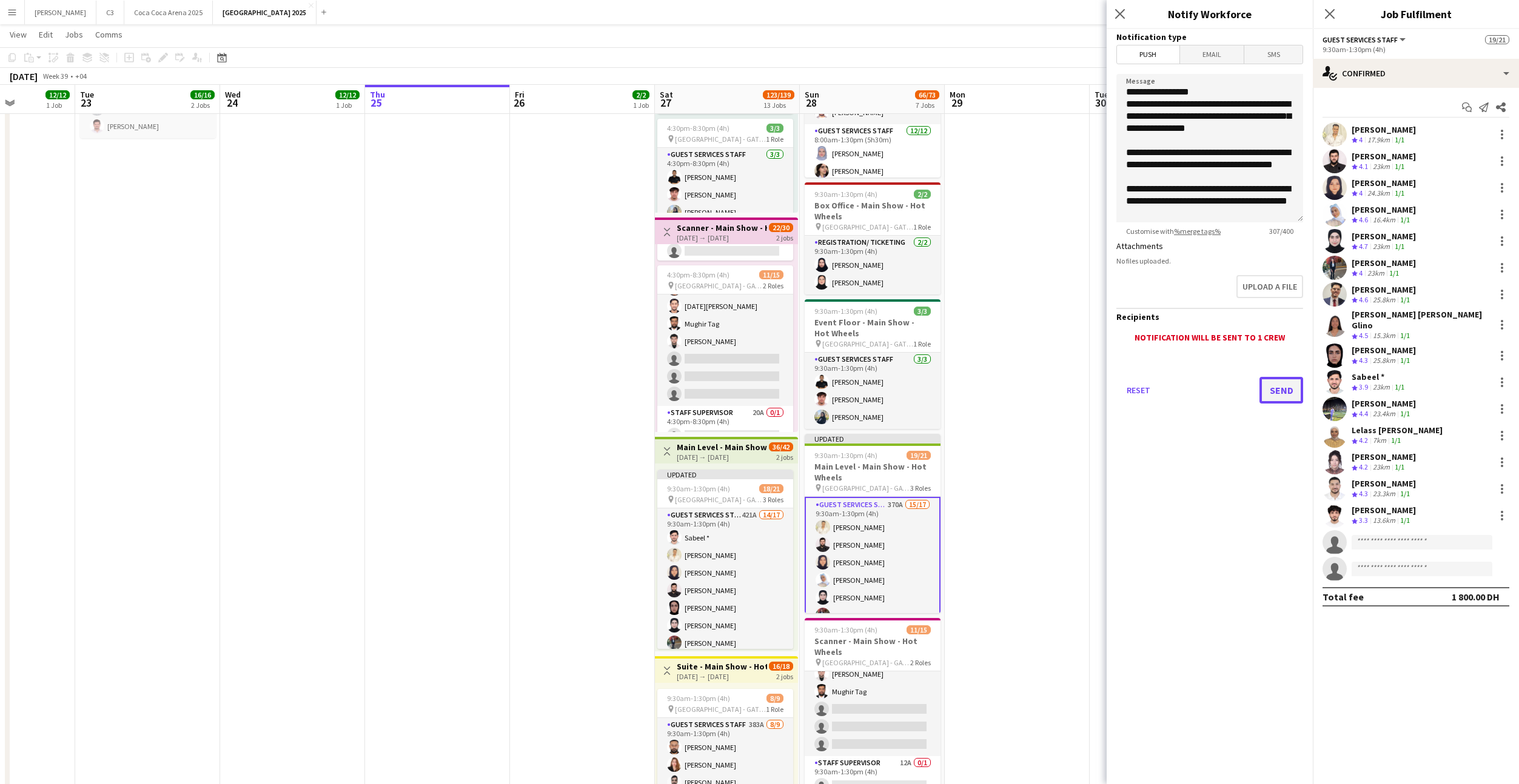
click at [1271, 391] on button "Send" at bounding box center [1282, 390] width 44 height 27
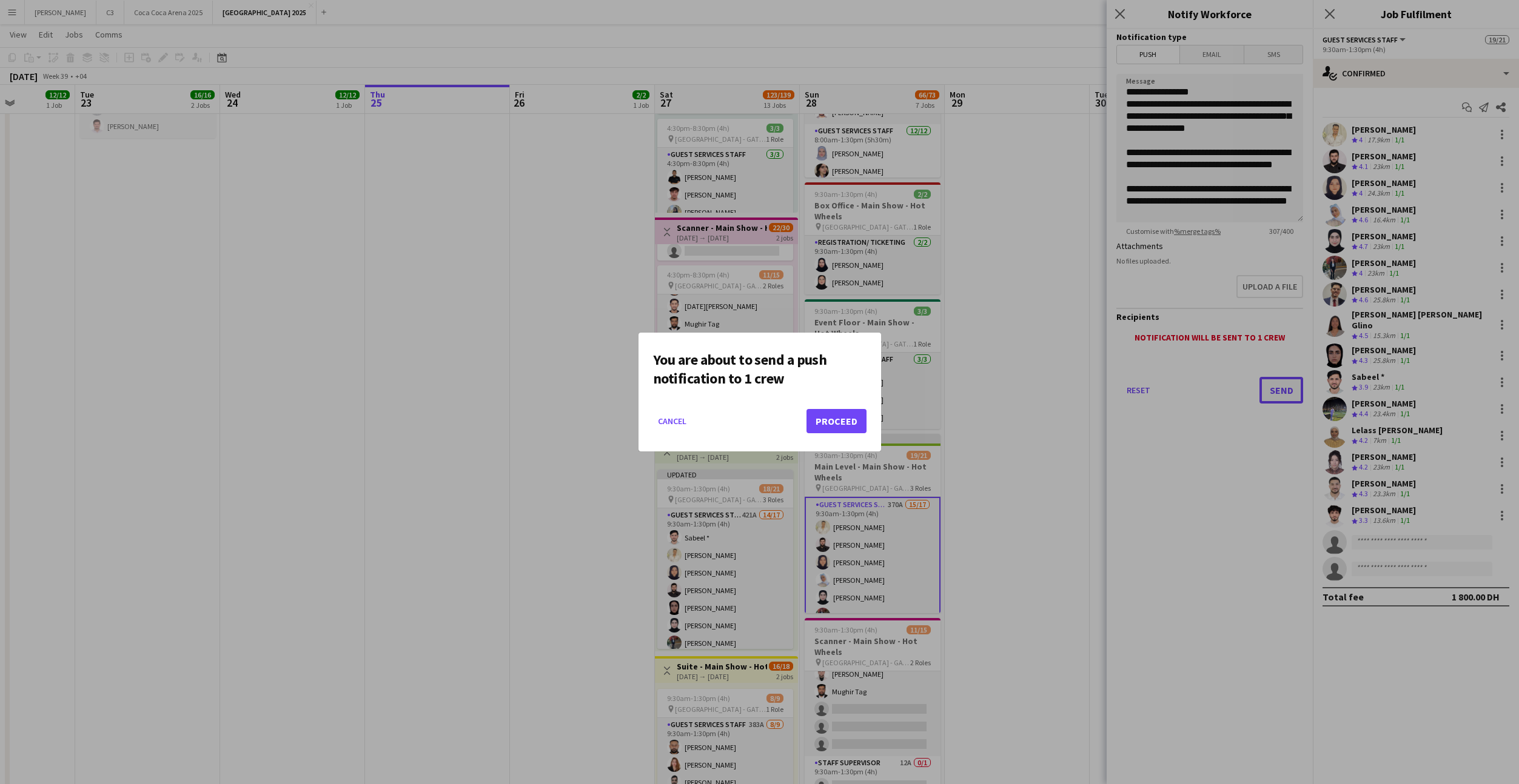
scroll to position [0, 0]
click at [827, 418] on button "Proceed" at bounding box center [837, 421] width 60 height 24
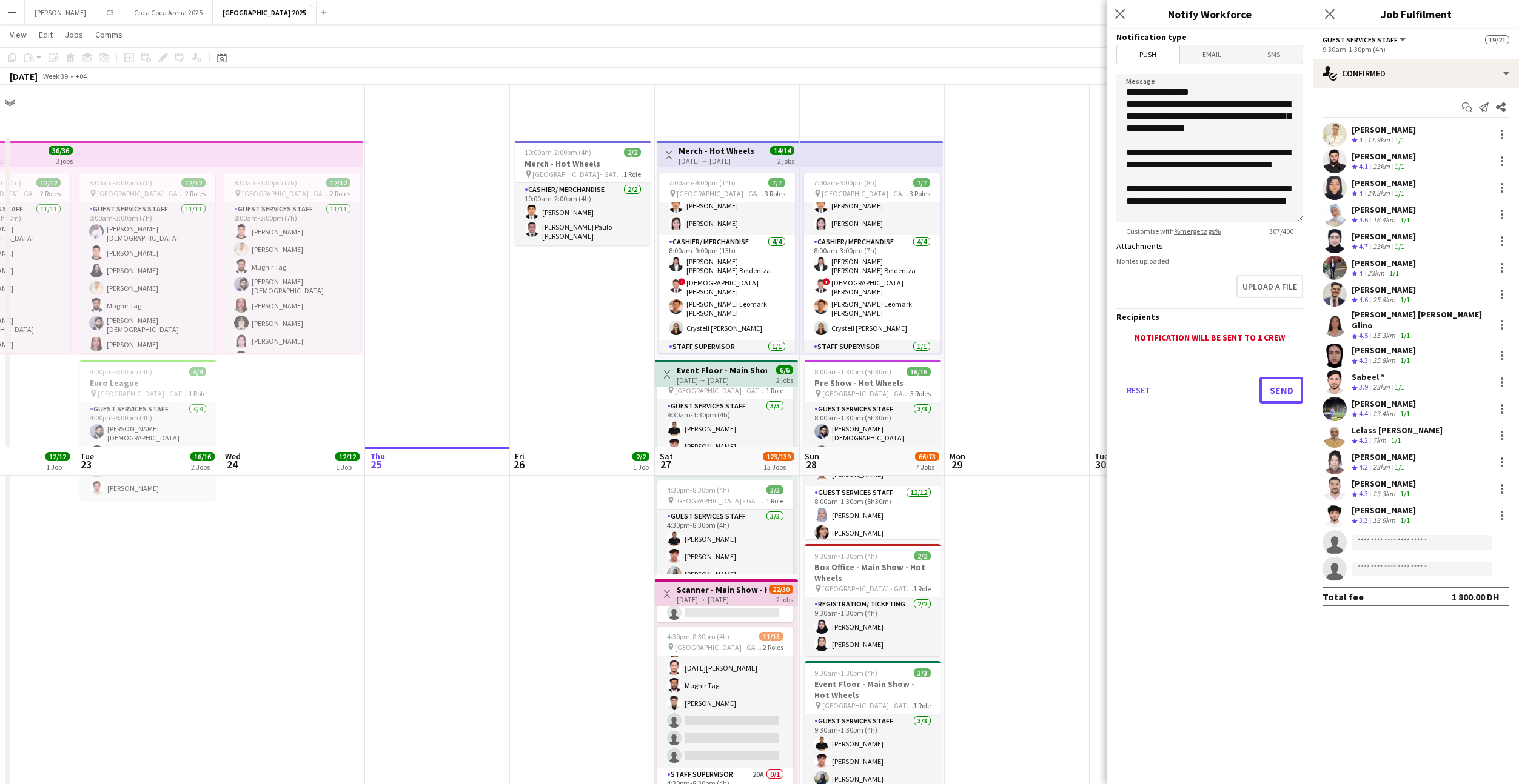
scroll to position [362, 0]
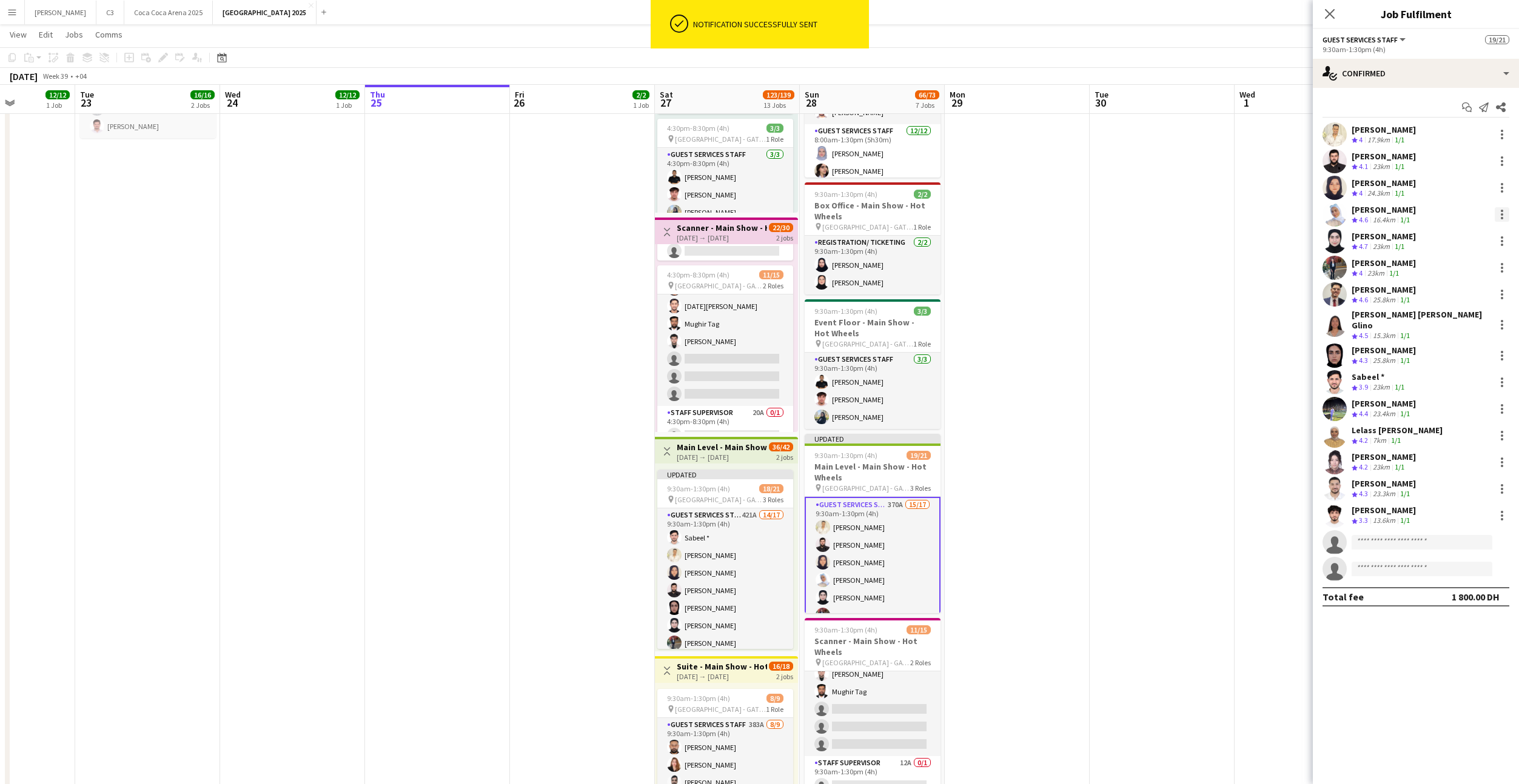
click at [1502, 217] on div at bounding box center [1502, 218] width 2 height 2
click at [1464, 350] on span "Remove" at bounding box center [1462, 353] width 75 height 11
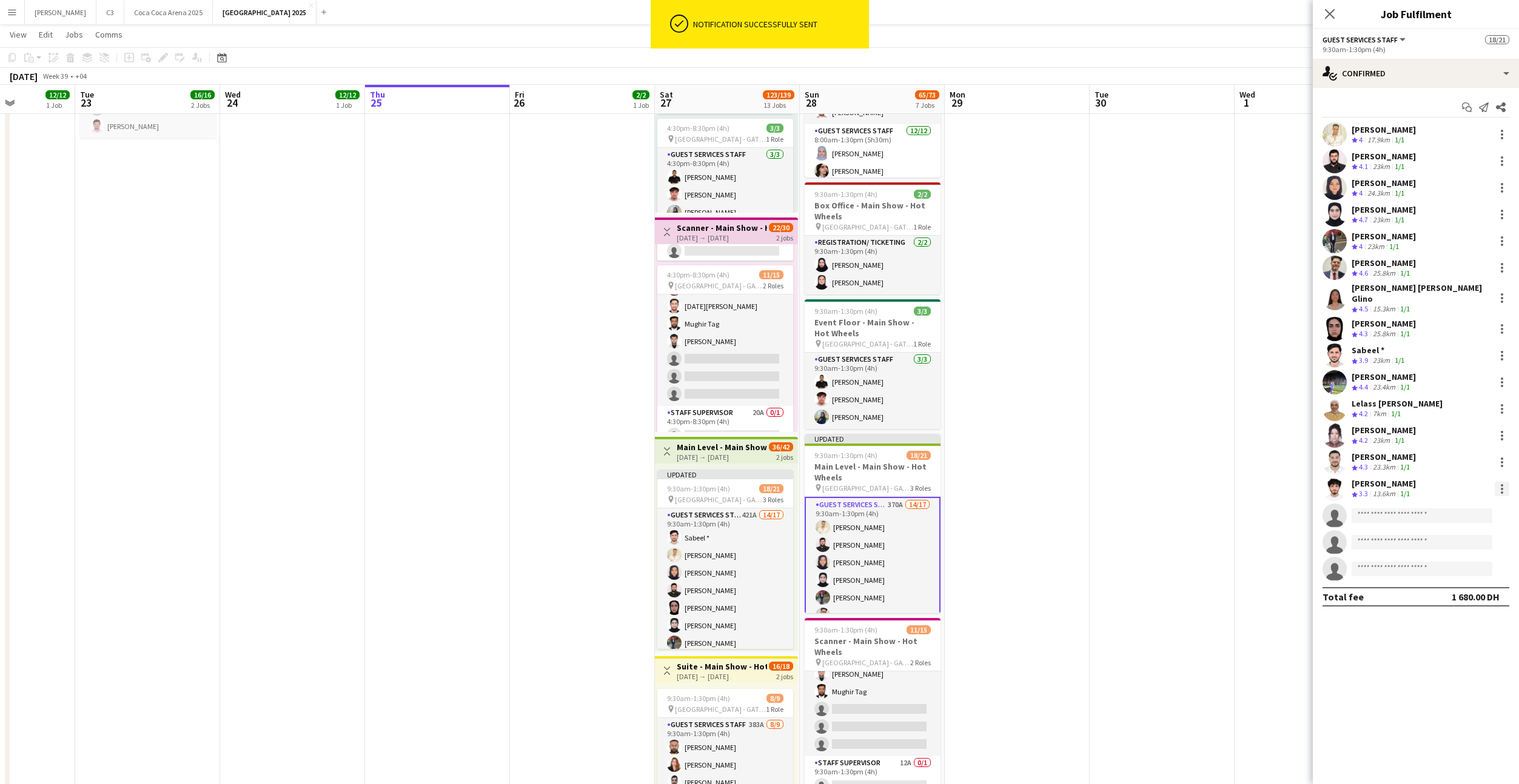
click at [1504, 482] on div at bounding box center [1502, 489] width 15 height 15
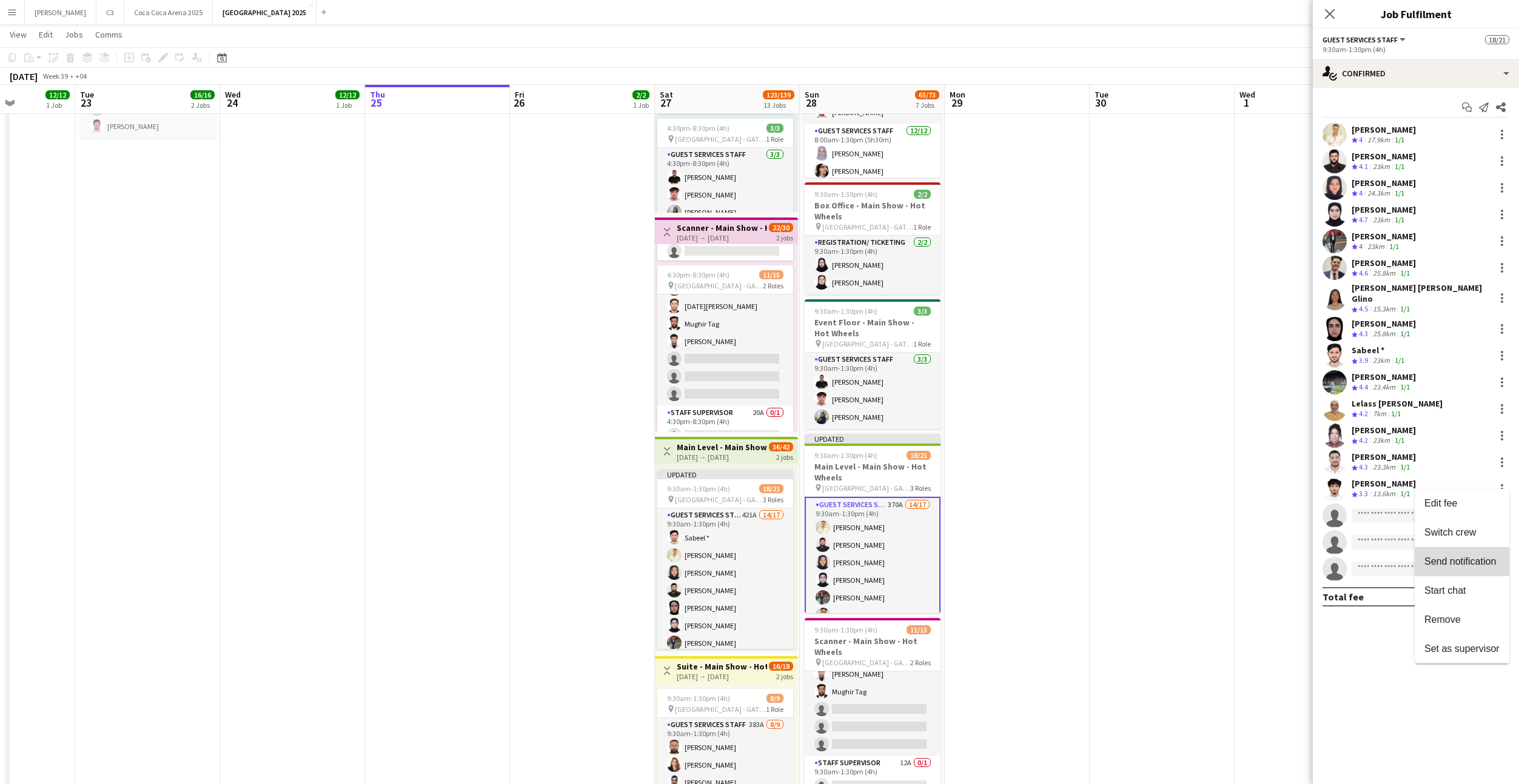
click at [1452, 566] on span "Send notification" at bounding box center [1460, 562] width 72 height 11
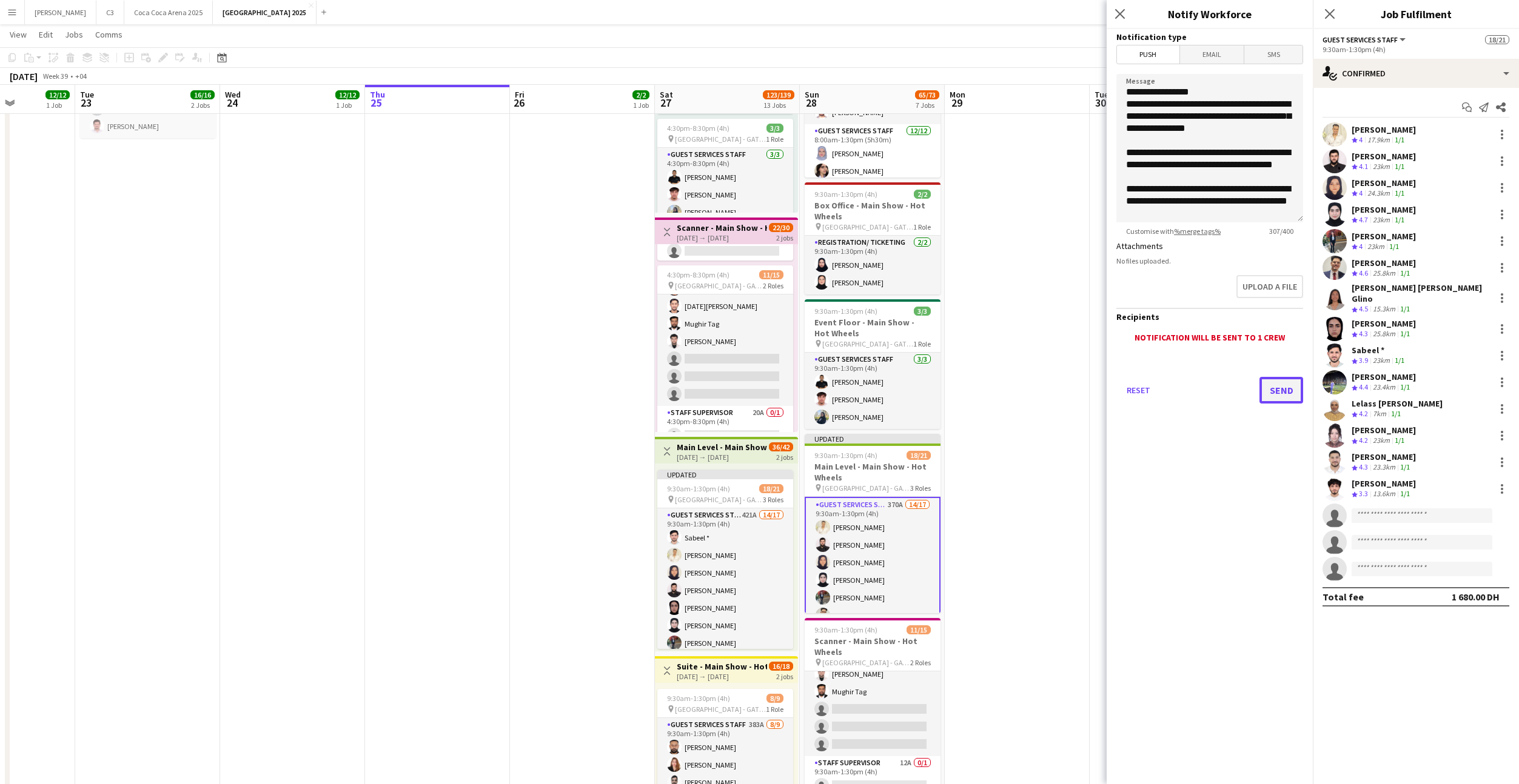
click at [1280, 393] on button "Send" at bounding box center [1282, 390] width 44 height 27
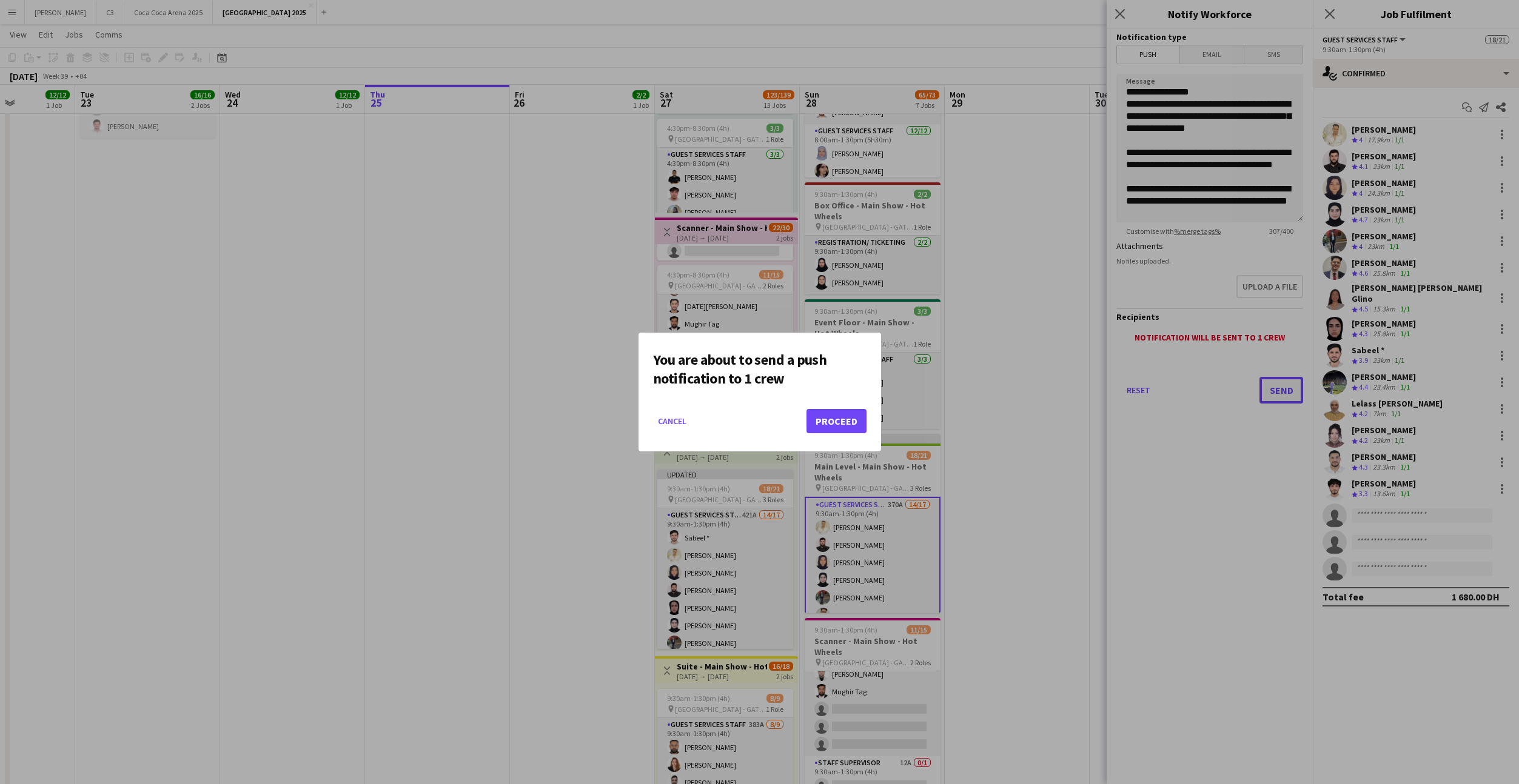
scroll to position [0, 0]
click at [827, 421] on button "Proceed" at bounding box center [837, 421] width 60 height 24
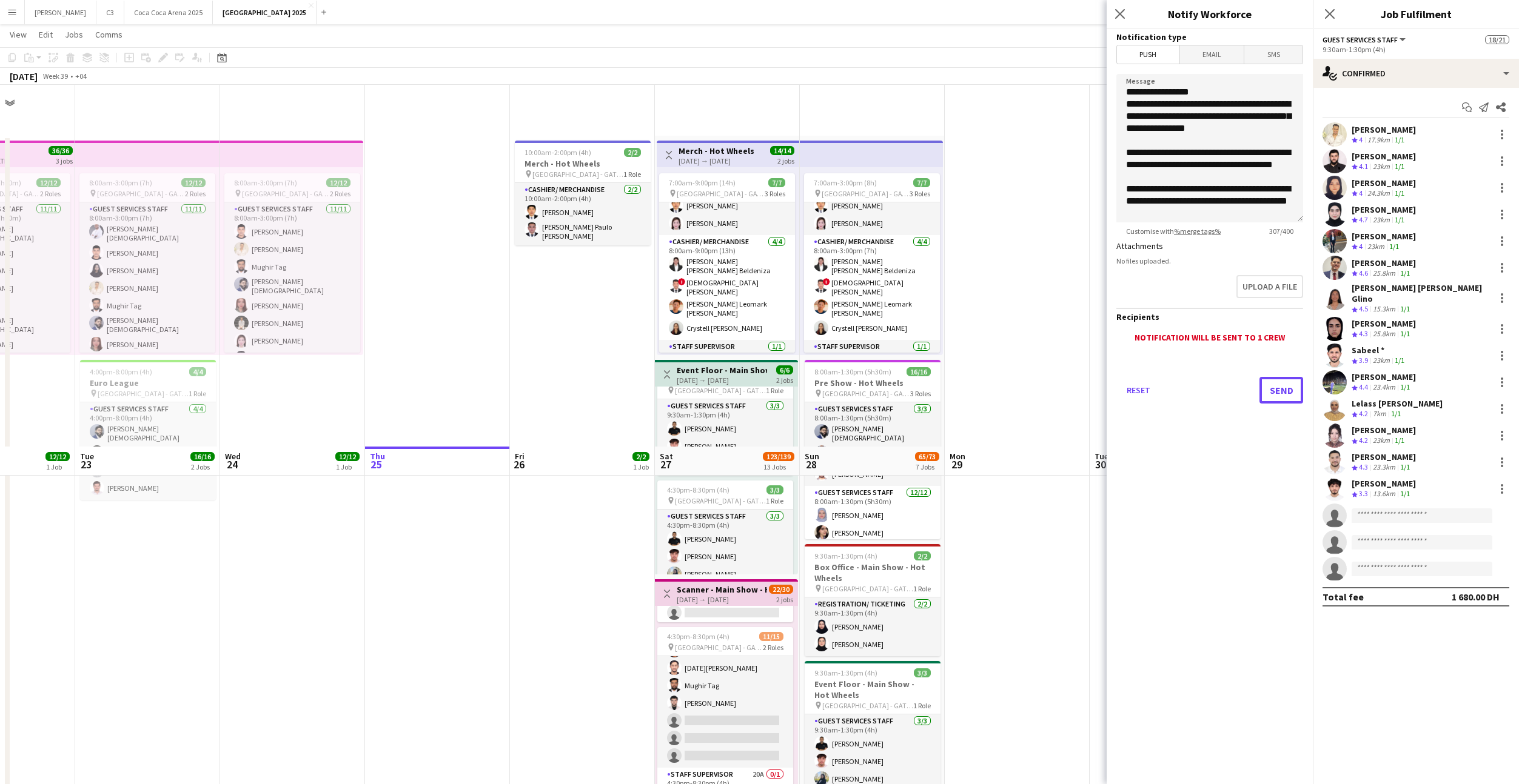
scroll to position [362, 0]
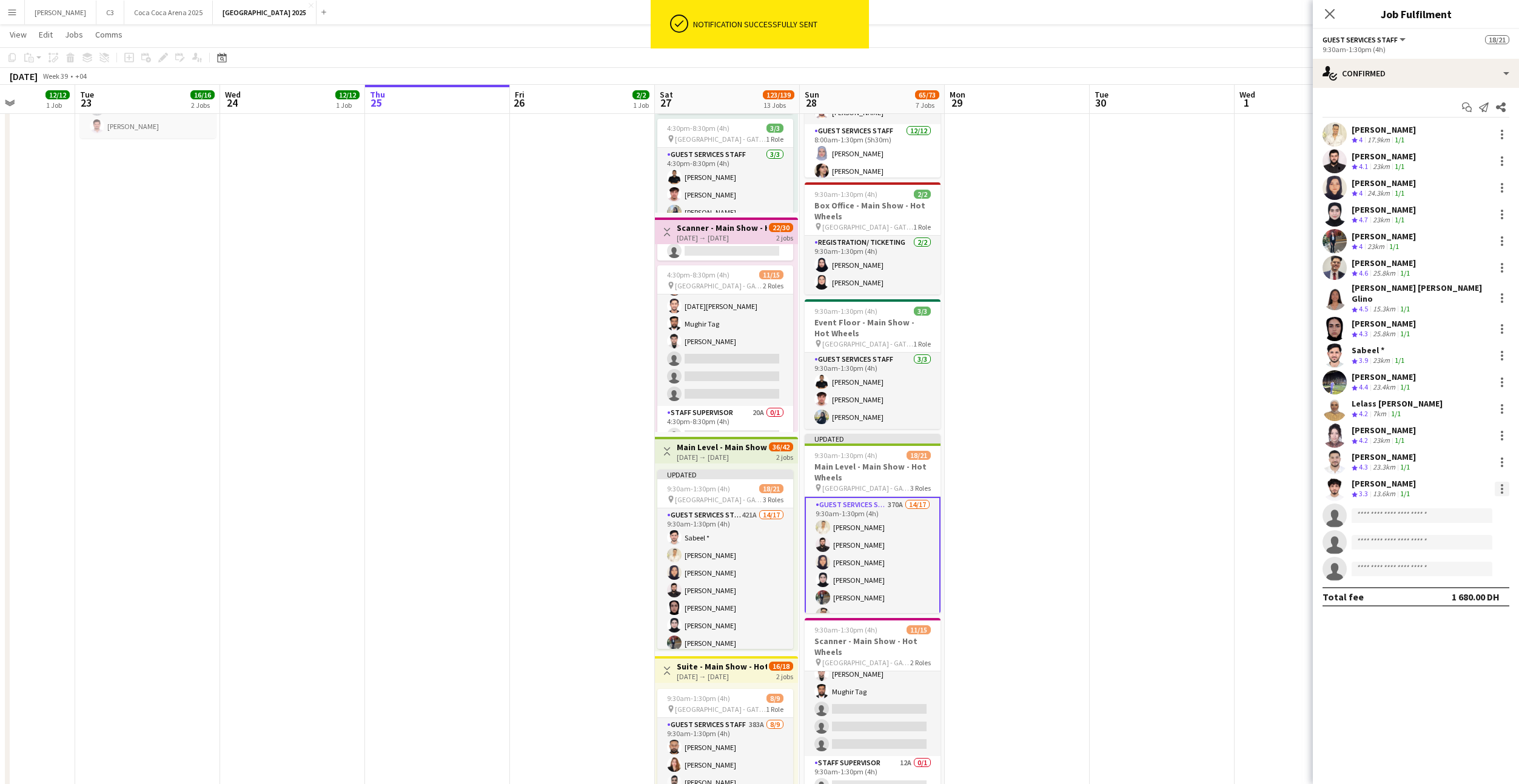
click at [1502, 482] on div at bounding box center [1502, 489] width 15 height 15
click at [1447, 619] on span "Remove" at bounding box center [1442, 619] width 37 height 11
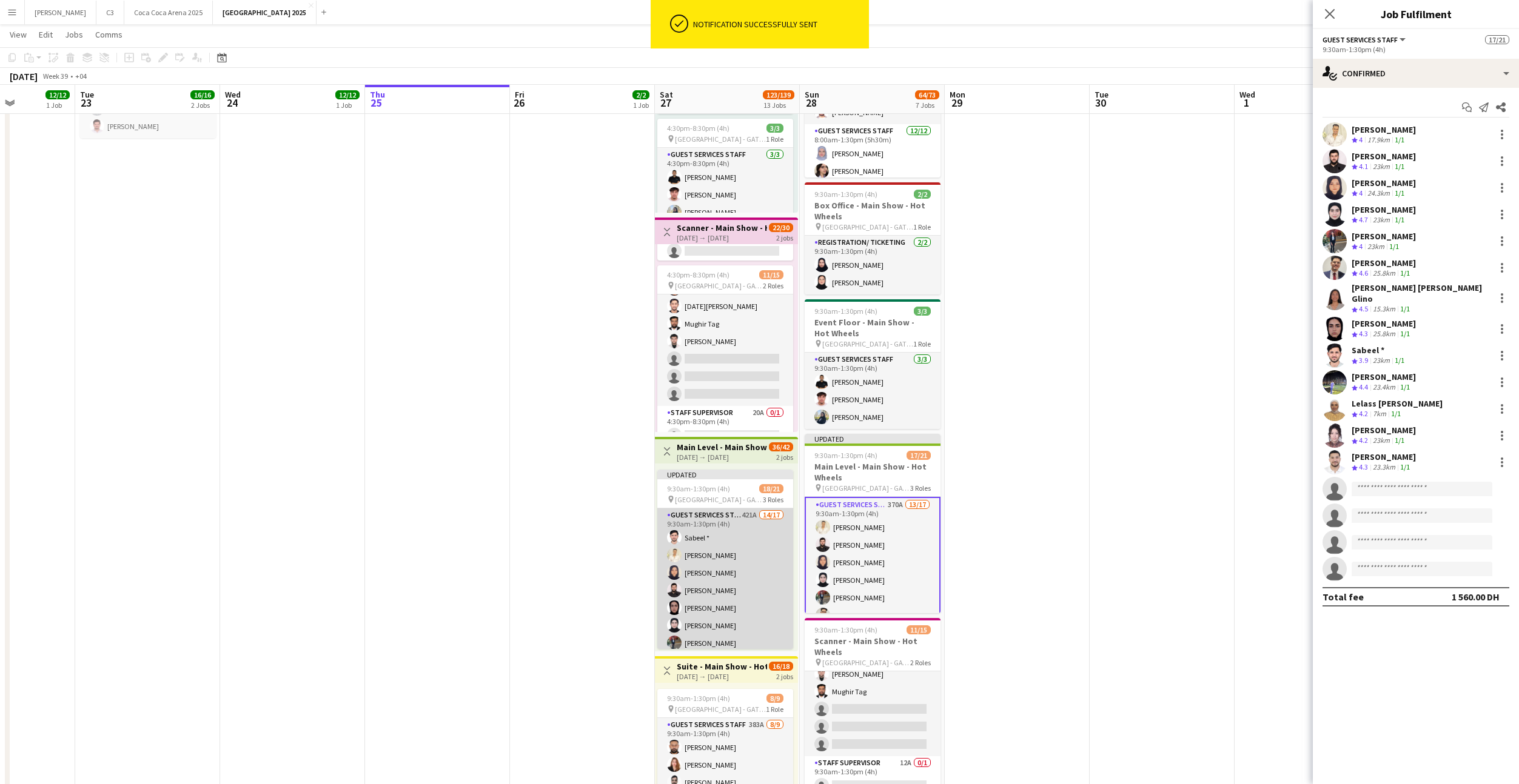
click at [748, 604] on app-card-role "Guest Services Staff 421A 14/17 9:30am-1:30pm (4h) Sabeel * Sakib Sayed Rama Mo…" at bounding box center [725, 672] width 136 height 326
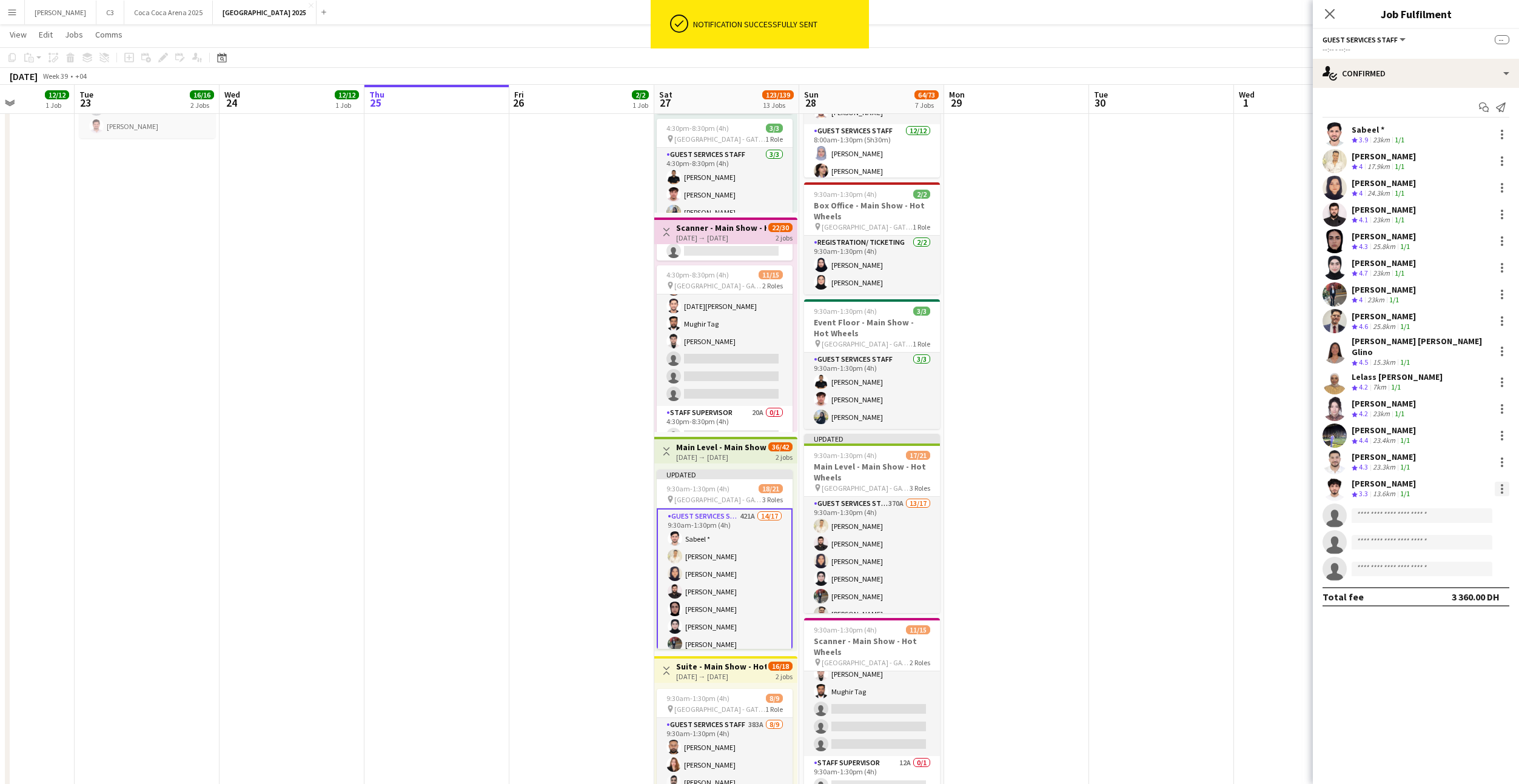
click at [1501, 488] on div at bounding box center [1502, 489] width 2 height 2
click at [1459, 540] on button "Send notification" at bounding box center [1462, 533] width 95 height 29
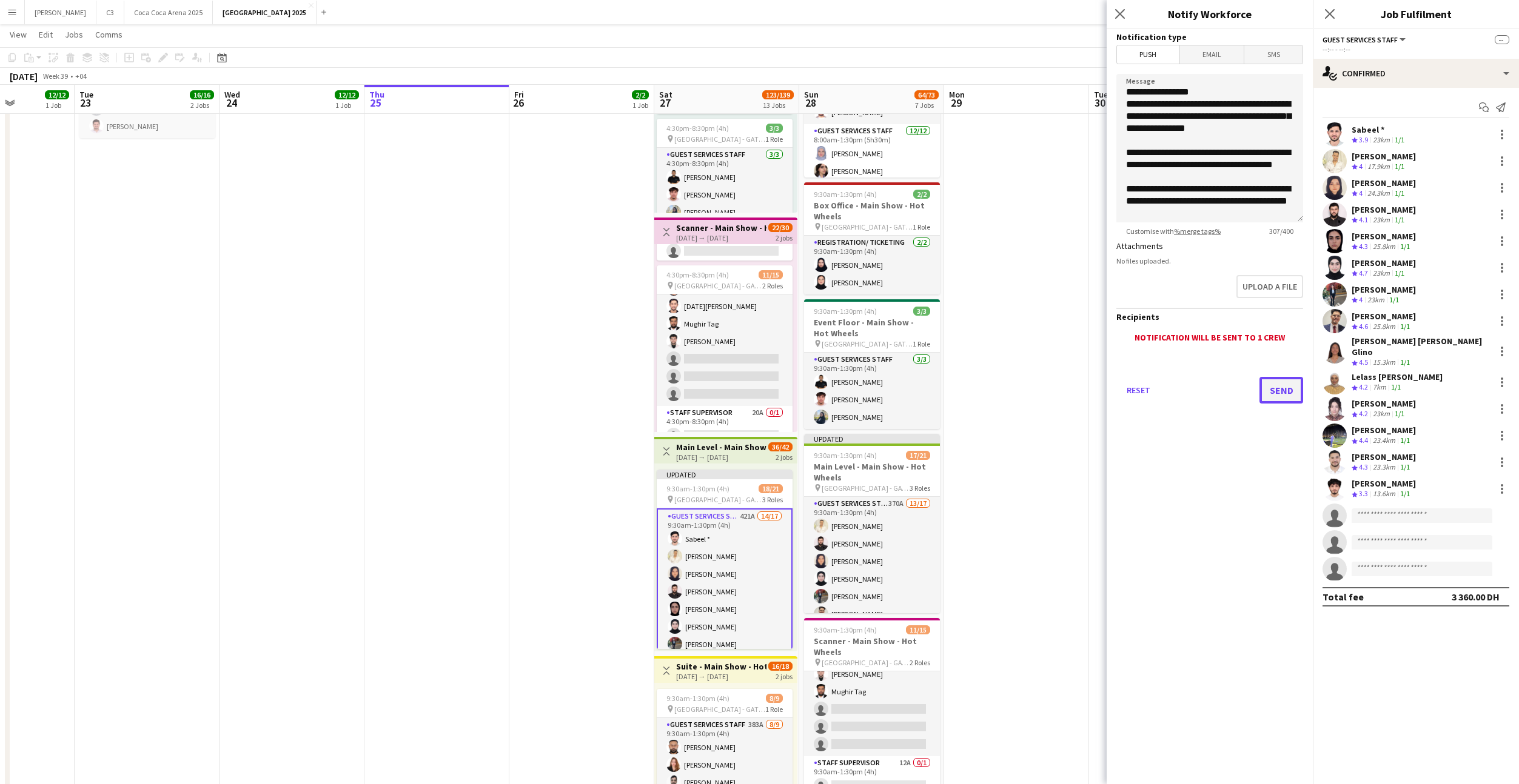
click at [1285, 394] on button "Send" at bounding box center [1282, 390] width 44 height 27
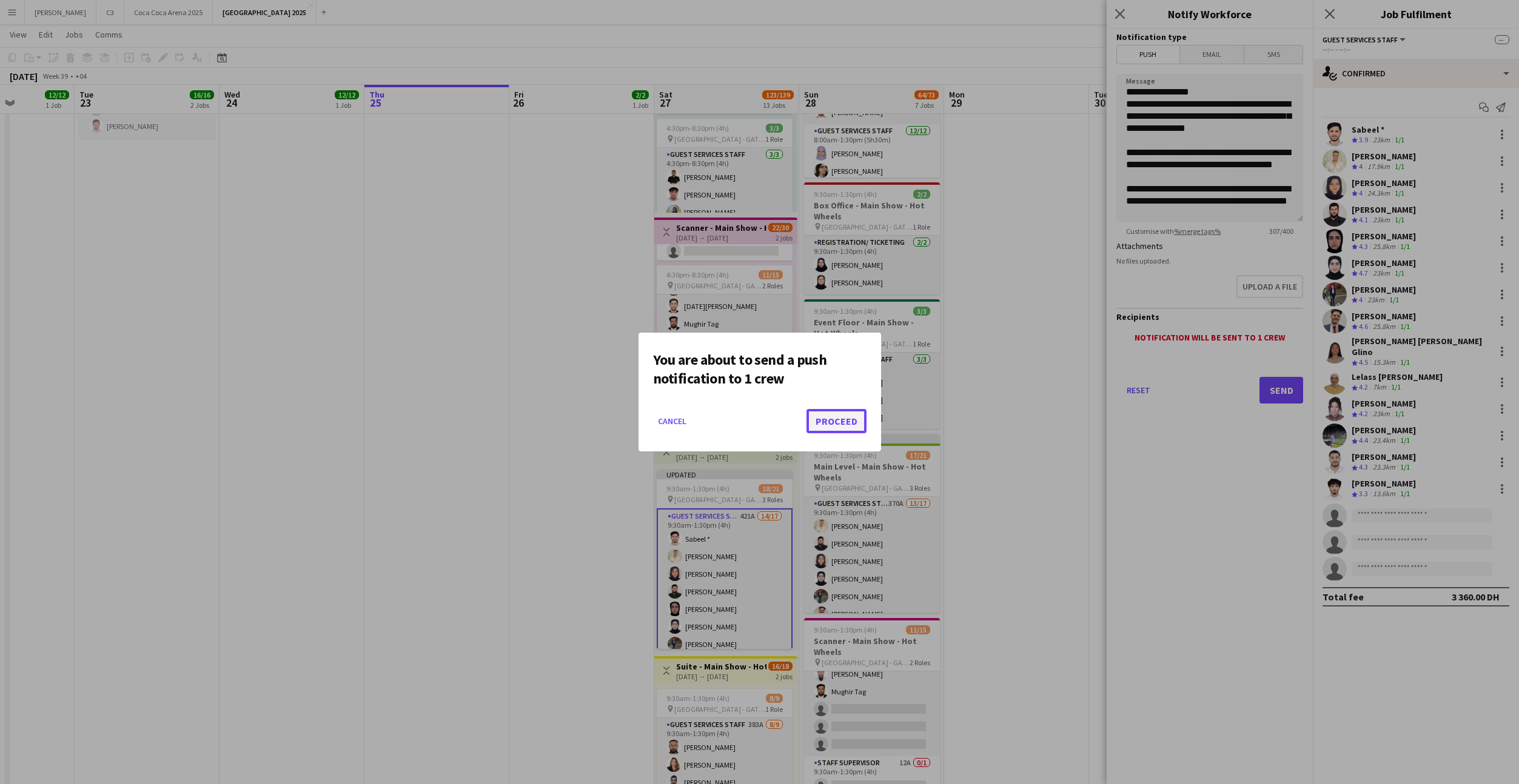
click at [850, 415] on button "Proceed" at bounding box center [837, 421] width 60 height 24
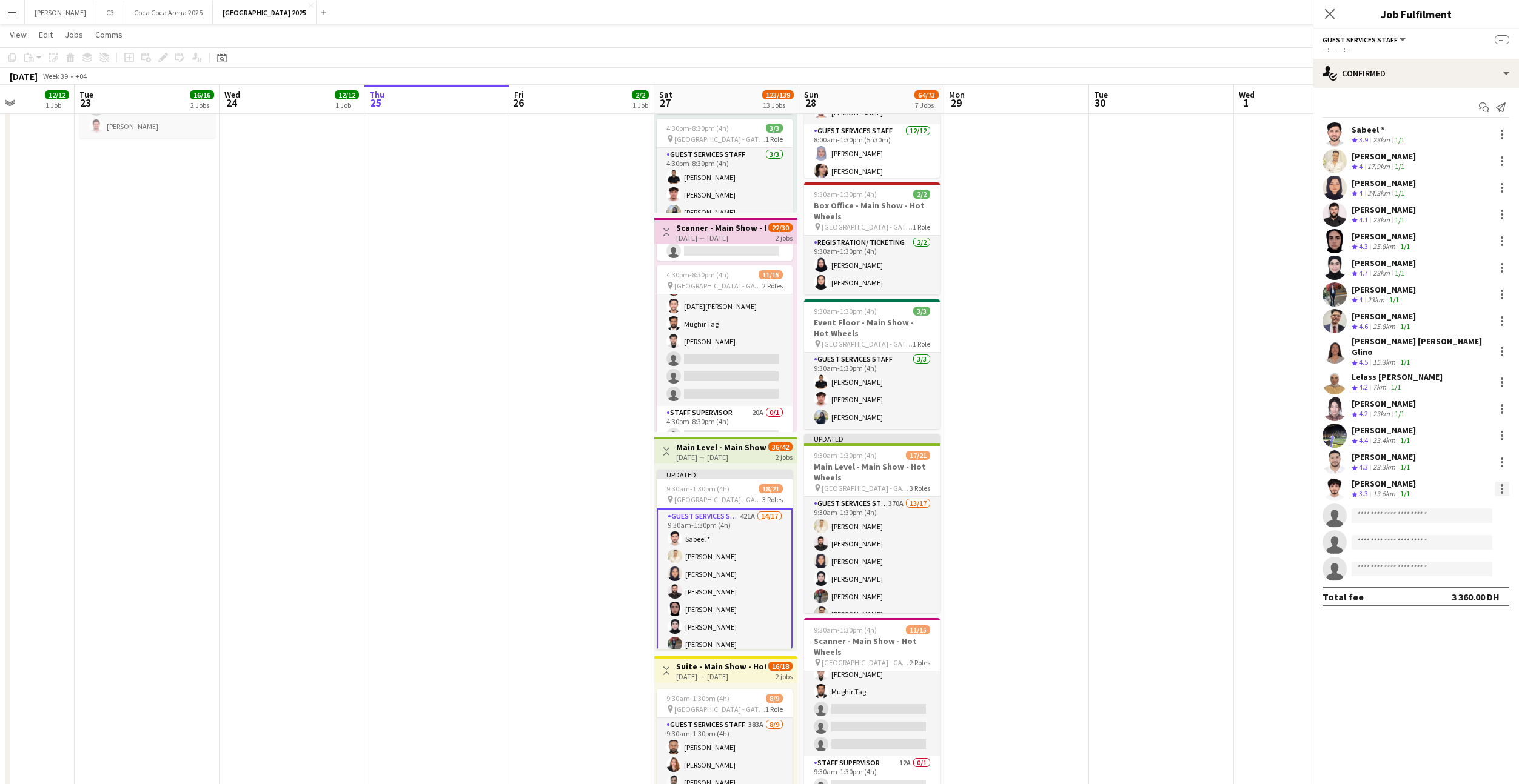
click at [1503, 487] on div at bounding box center [1502, 489] width 15 height 15
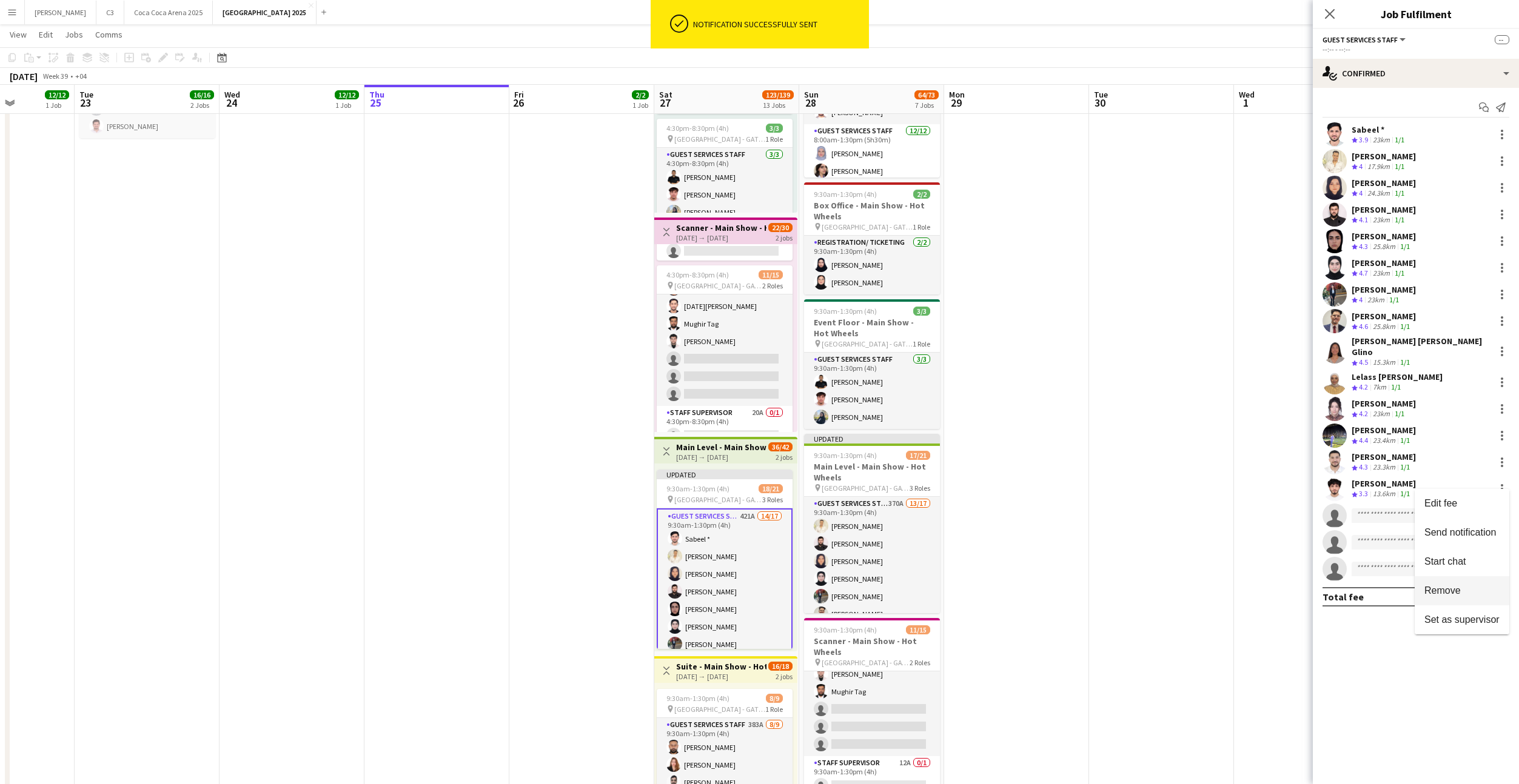
click at [1455, 588] on span "Remove" at bounding box center [1442, 590] width 37 height 11
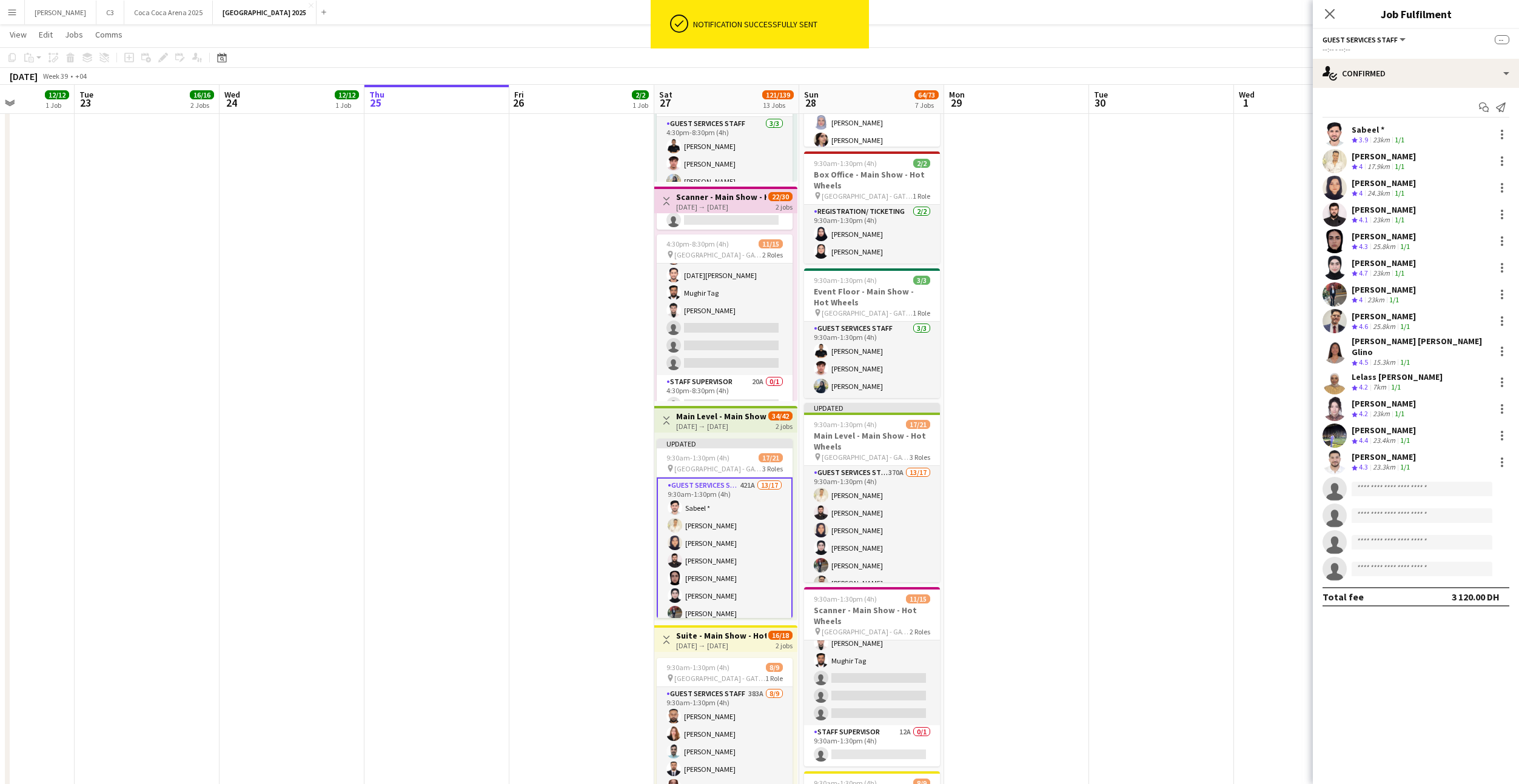
scroll to position [394, 0]
click at [1502, 346] on div at bounding box center [1502, 347] width 2 height 2
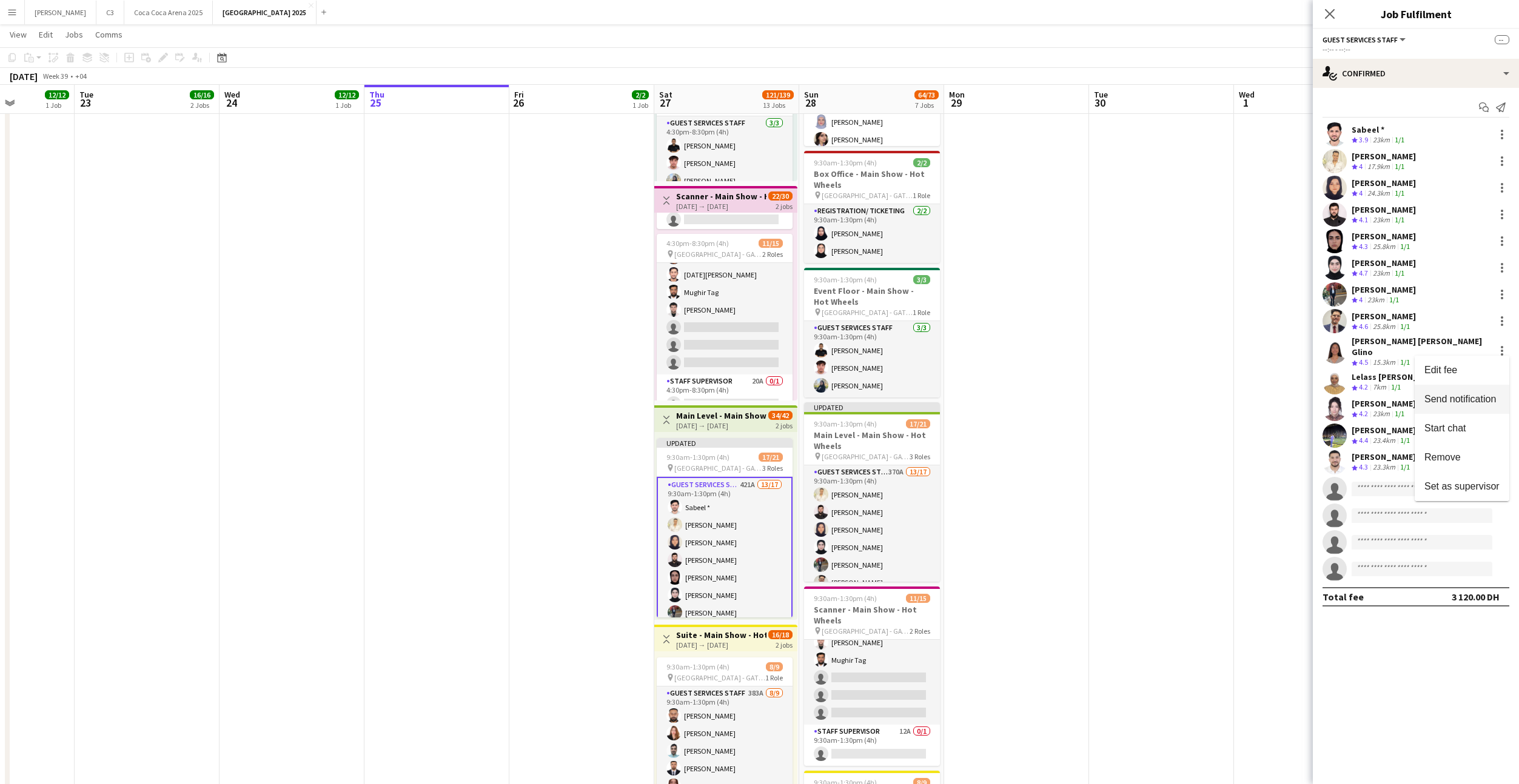
click at [1446, 399] on span "Send notification" at bounding box center [1460, 399] width 72 height 11
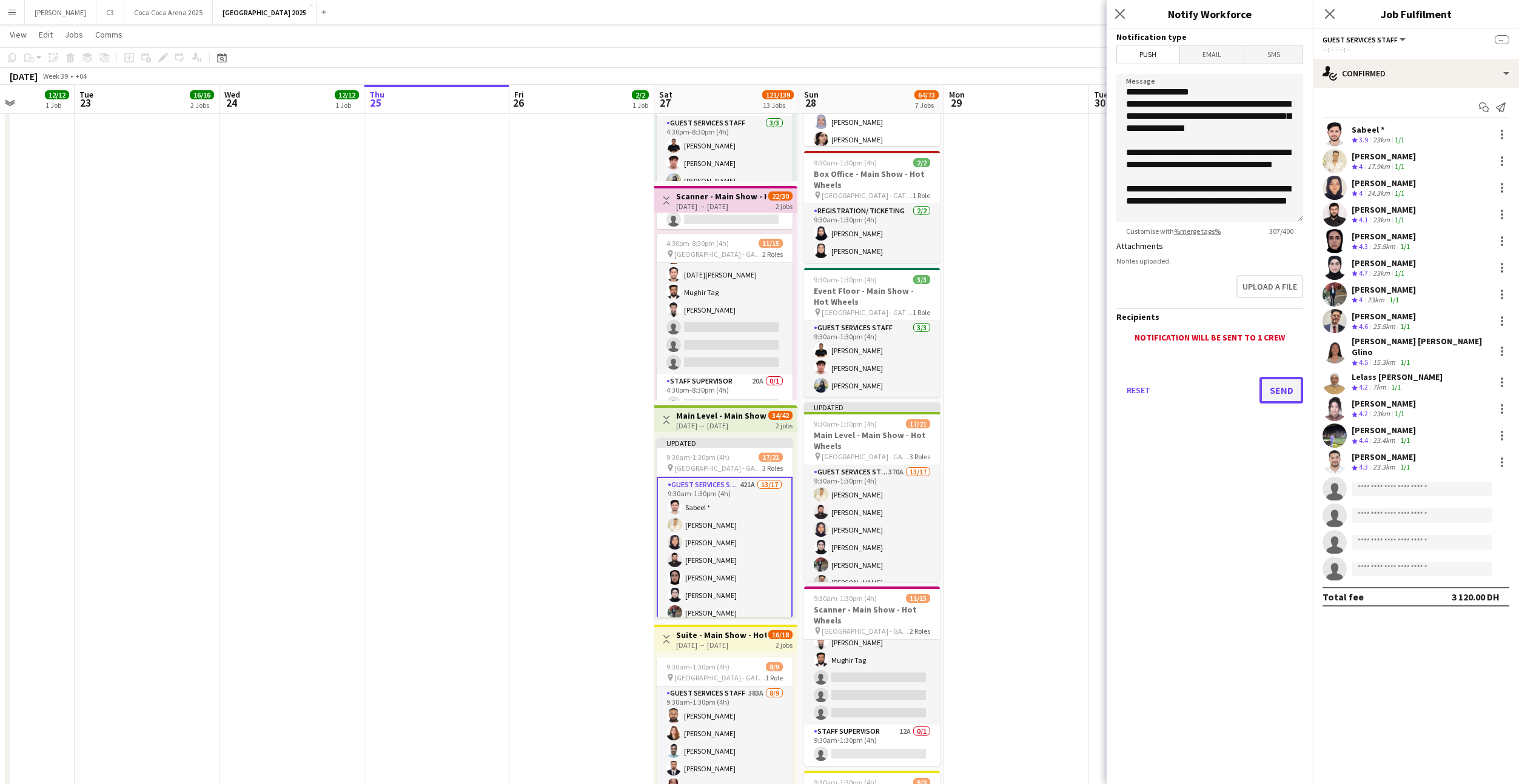
click at [1271, 402] on button "Send" at bounding box center [1282, 390] width 44 height 27
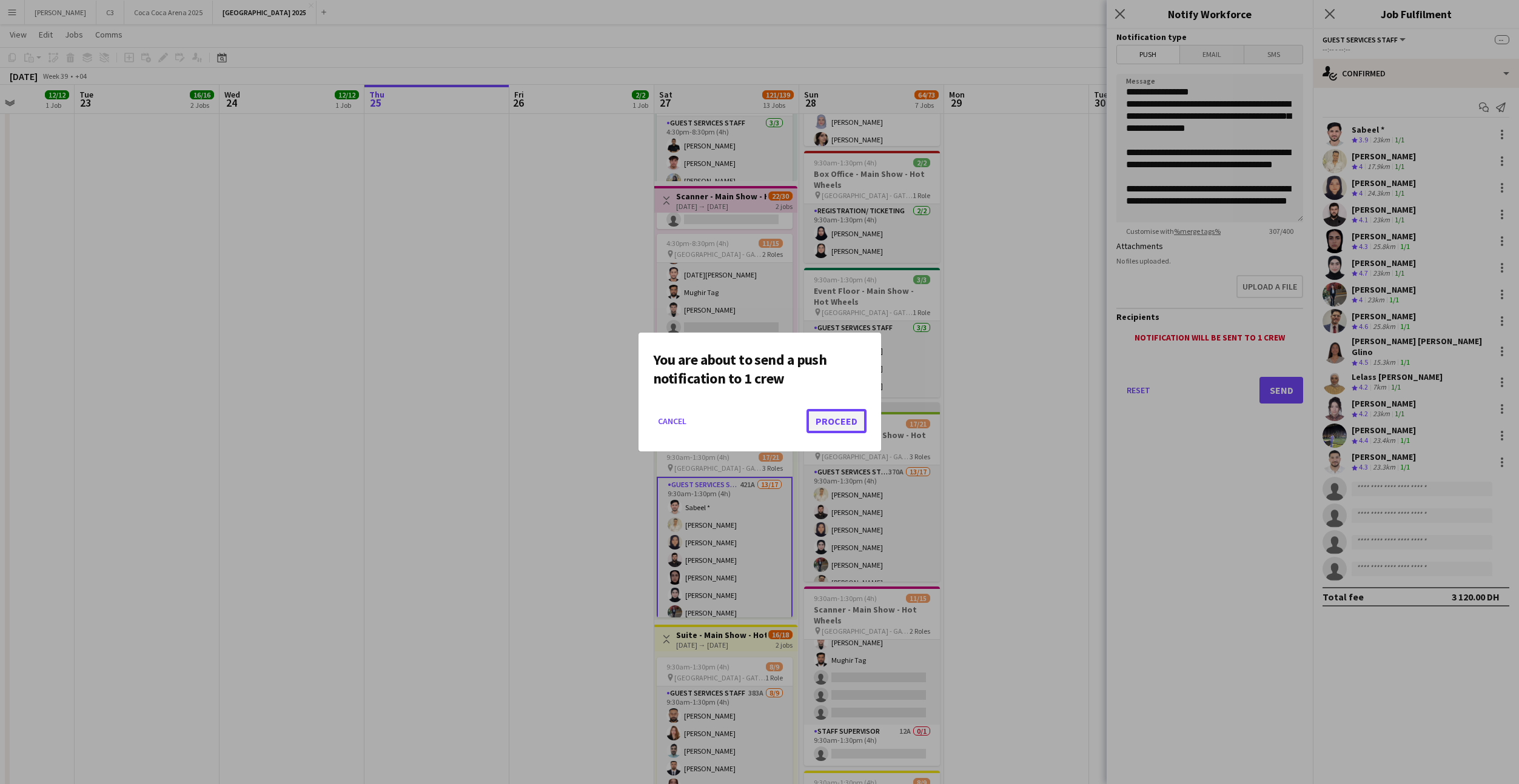
click at [843, 422] on button "Proceed" at bounding box center [837, 421] width 60 height 24
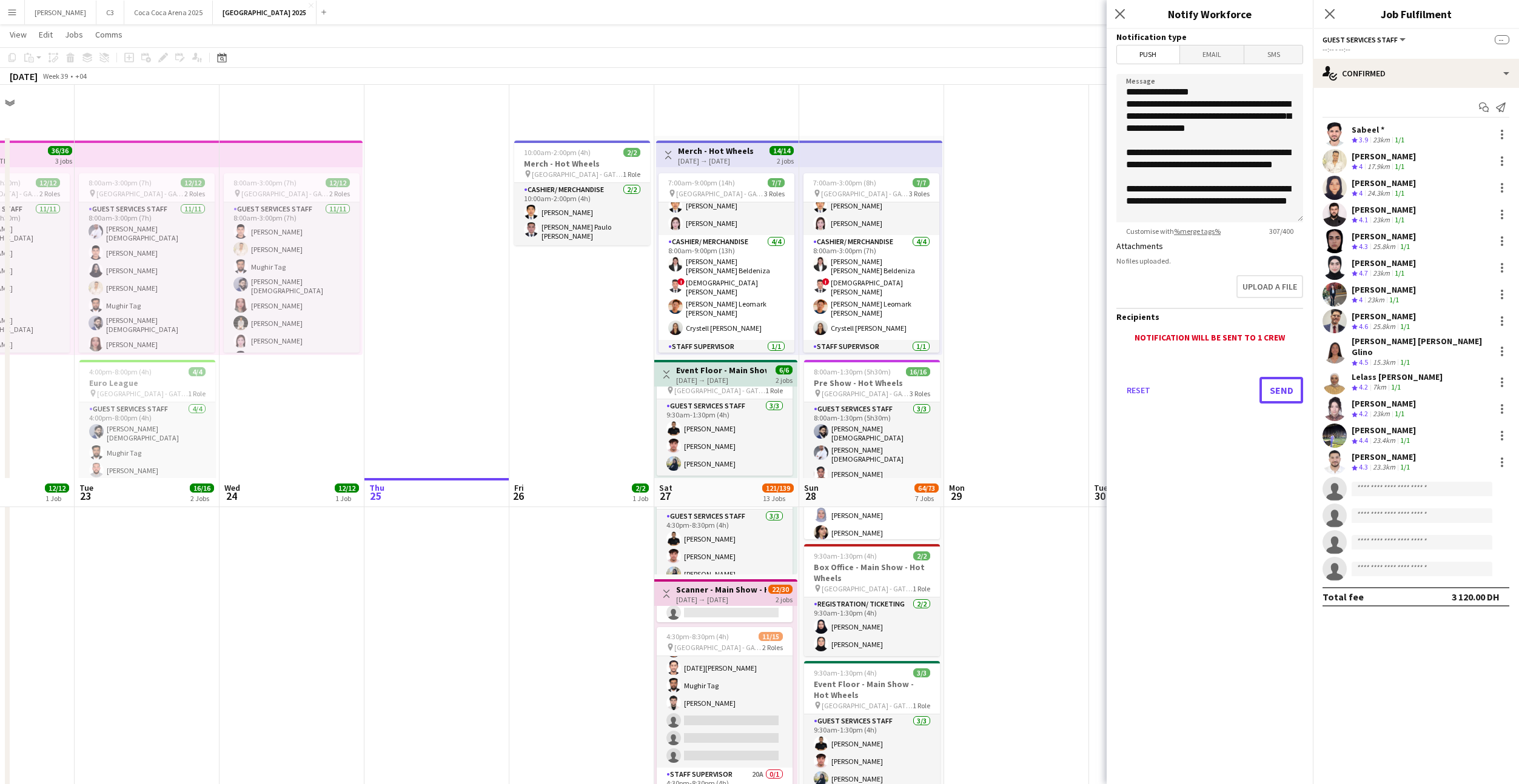
scroll to position [394, 0]
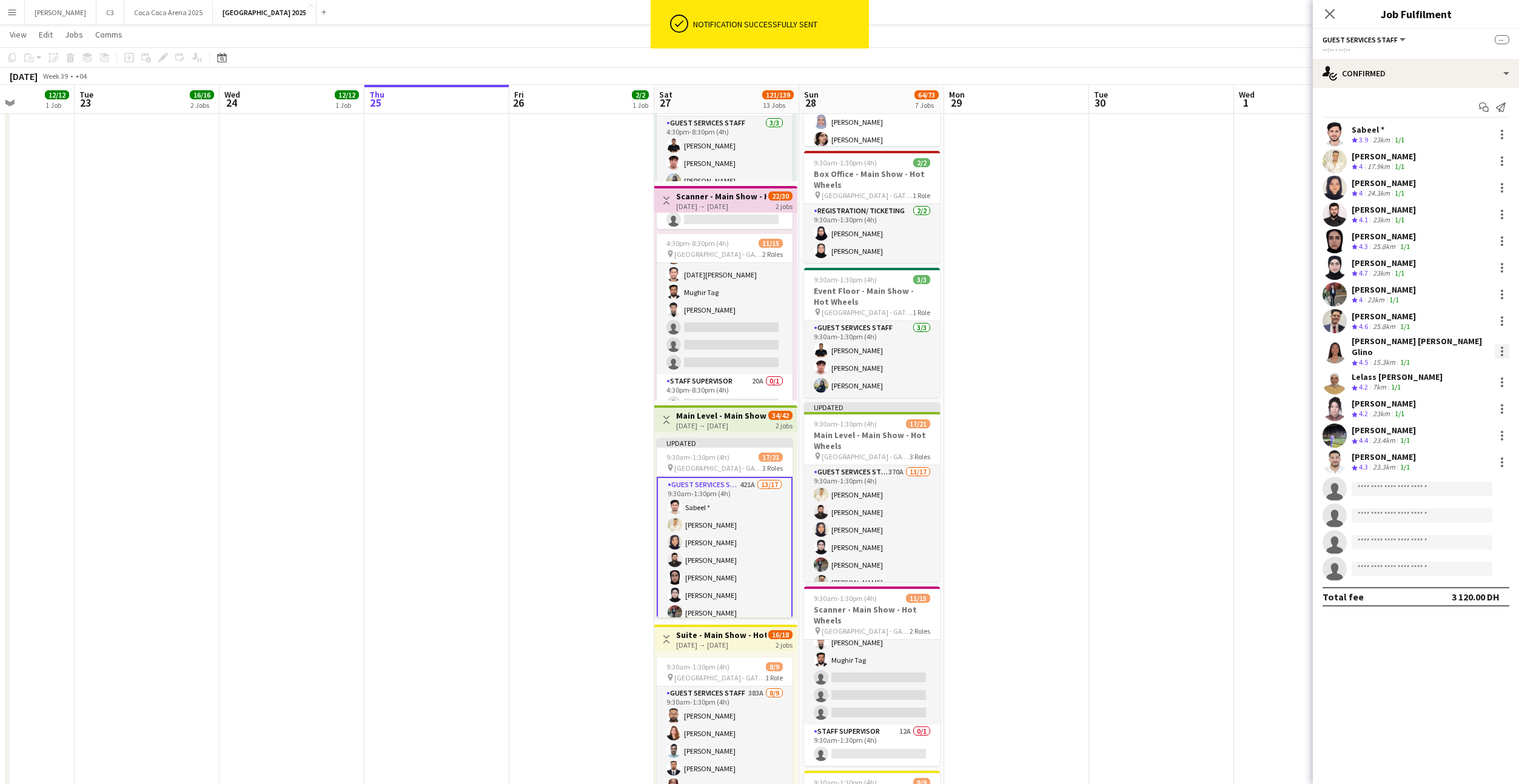
click at [1501, 350] on div at bounding box center [1502, 351] width 2 height 2
click at [1465, 450] on button "Remove" at bounding box center [1462, 458] width 95 height 29
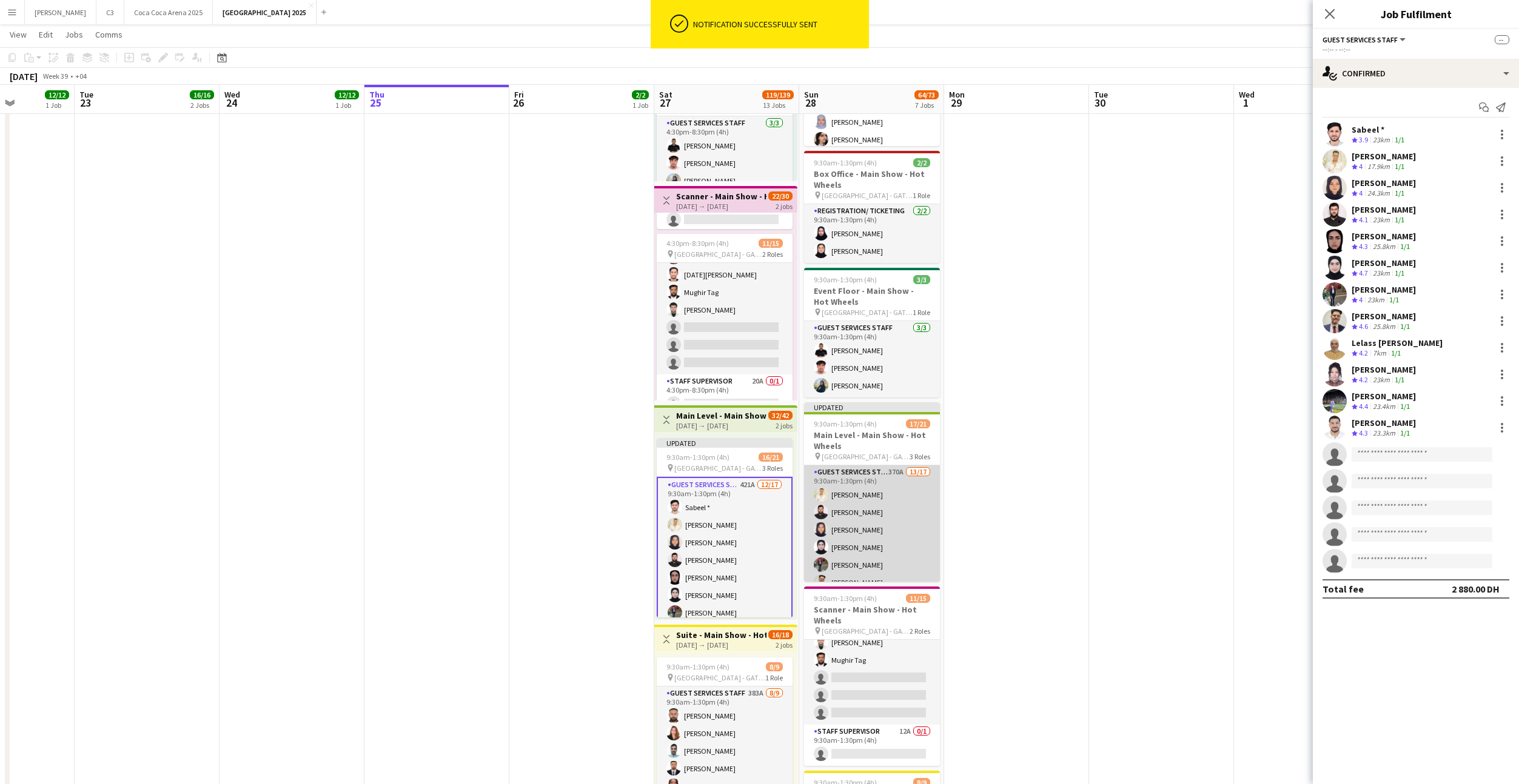
click at [884, 552] on app-card-role "Guest Services Staff 370A 13/17 9:30am-1:30pm (4h) Sakib Sayed Moumen Hassan Ra…" at bounding box center [872, 628] width 136 height 326
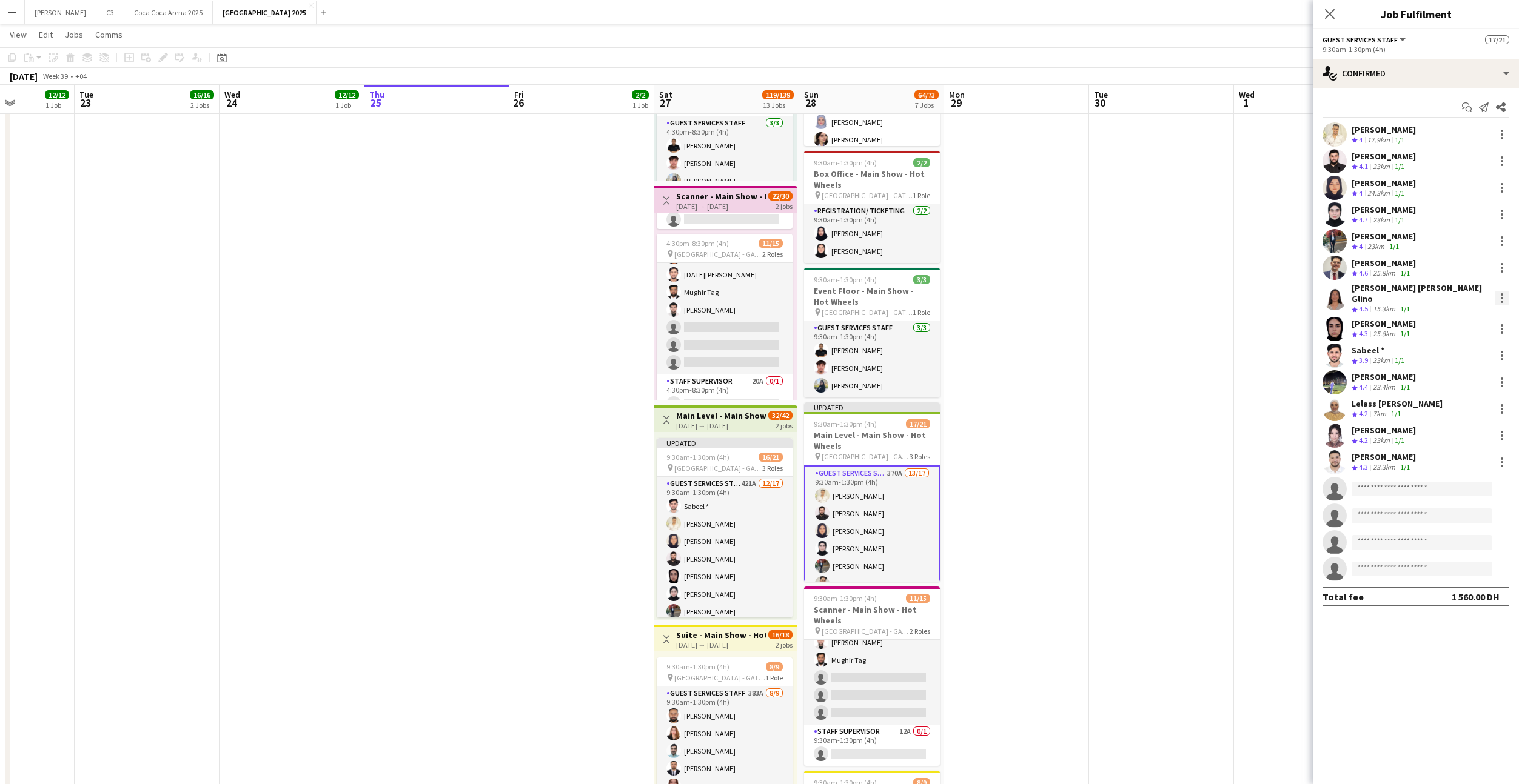
click at [1501, 297] on div at bounding box center [1502, 297] width 2 height 2
click at [1456, 375] on span "Send notification" at bounding box center [1460, 375] width 72 height 11
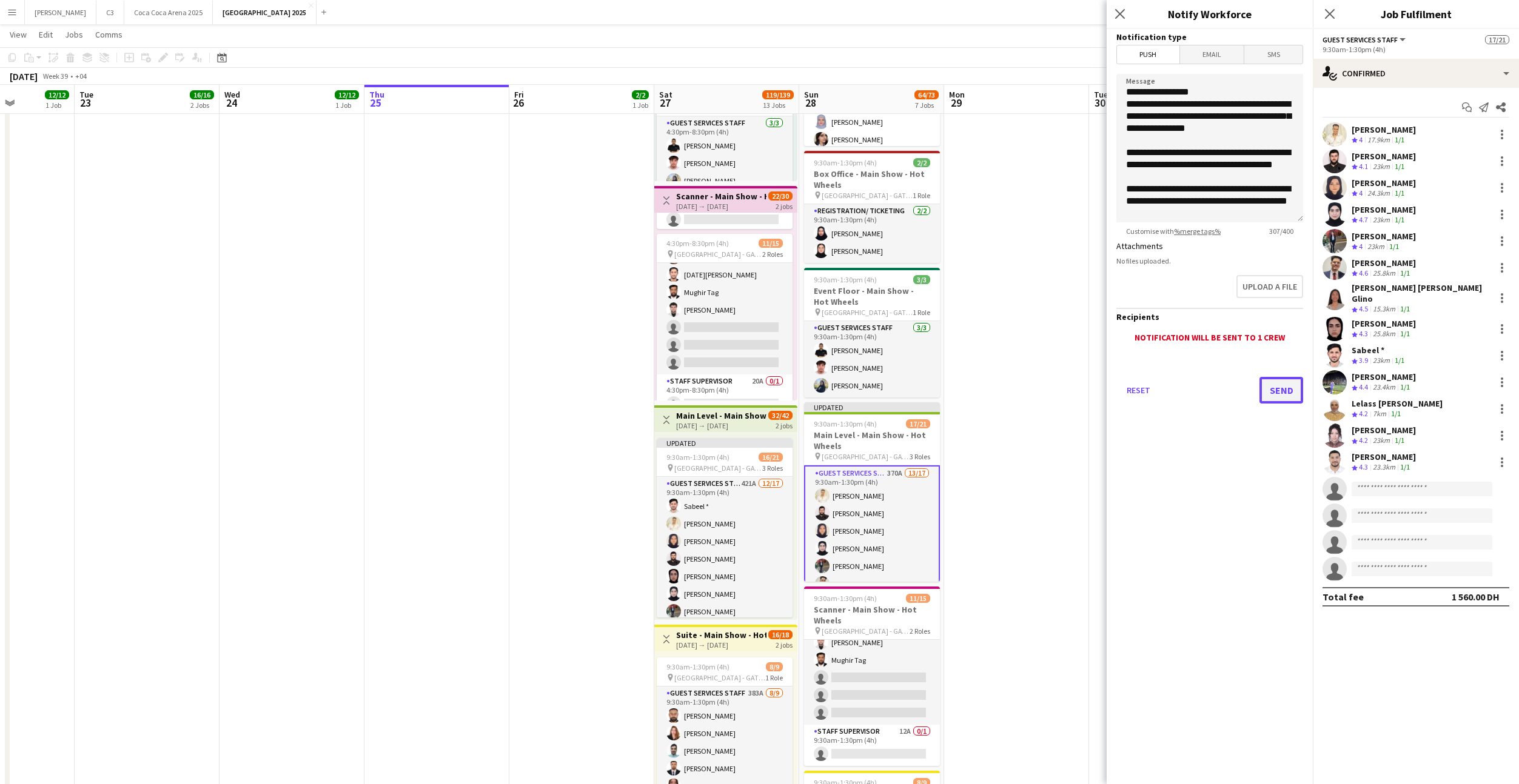
click at [1276, 389] on button "Send" at bounding box center [1282, 390] width 44 height 27
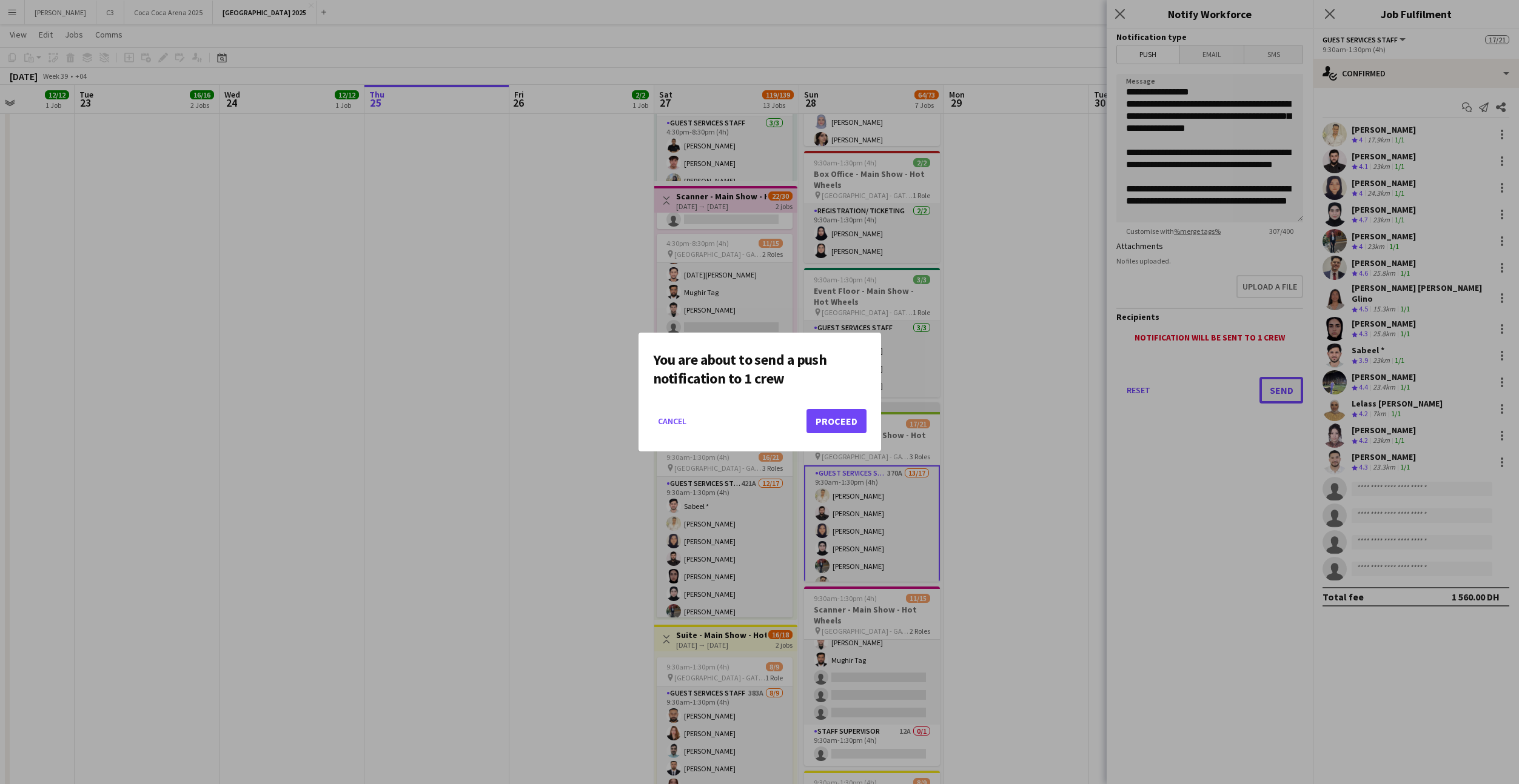
scroll to position [0, 0]
click at [833, 422] on button "Proceed" at bounding box center [837, 421] width 60 height 24
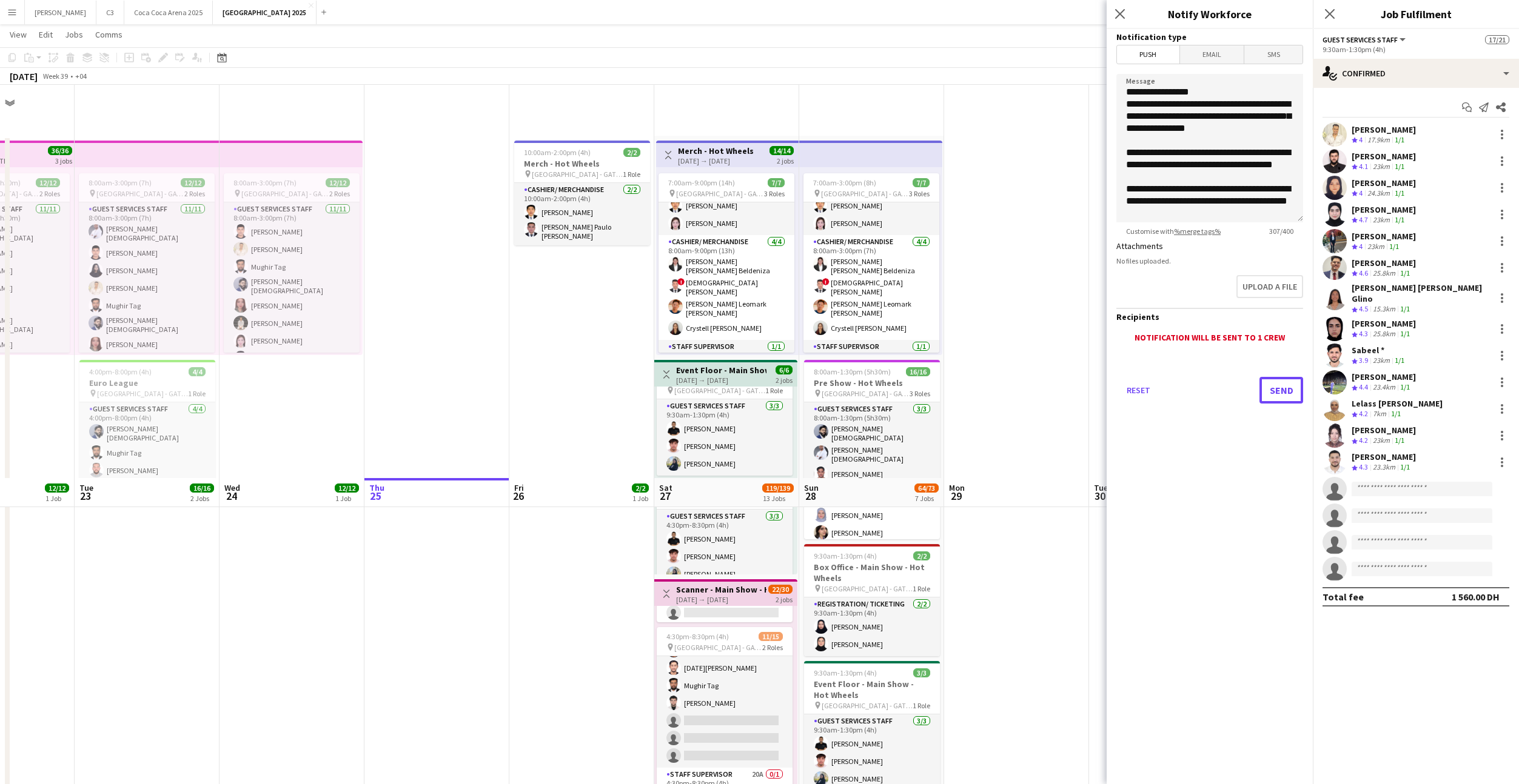
scroll to position [394, 0]
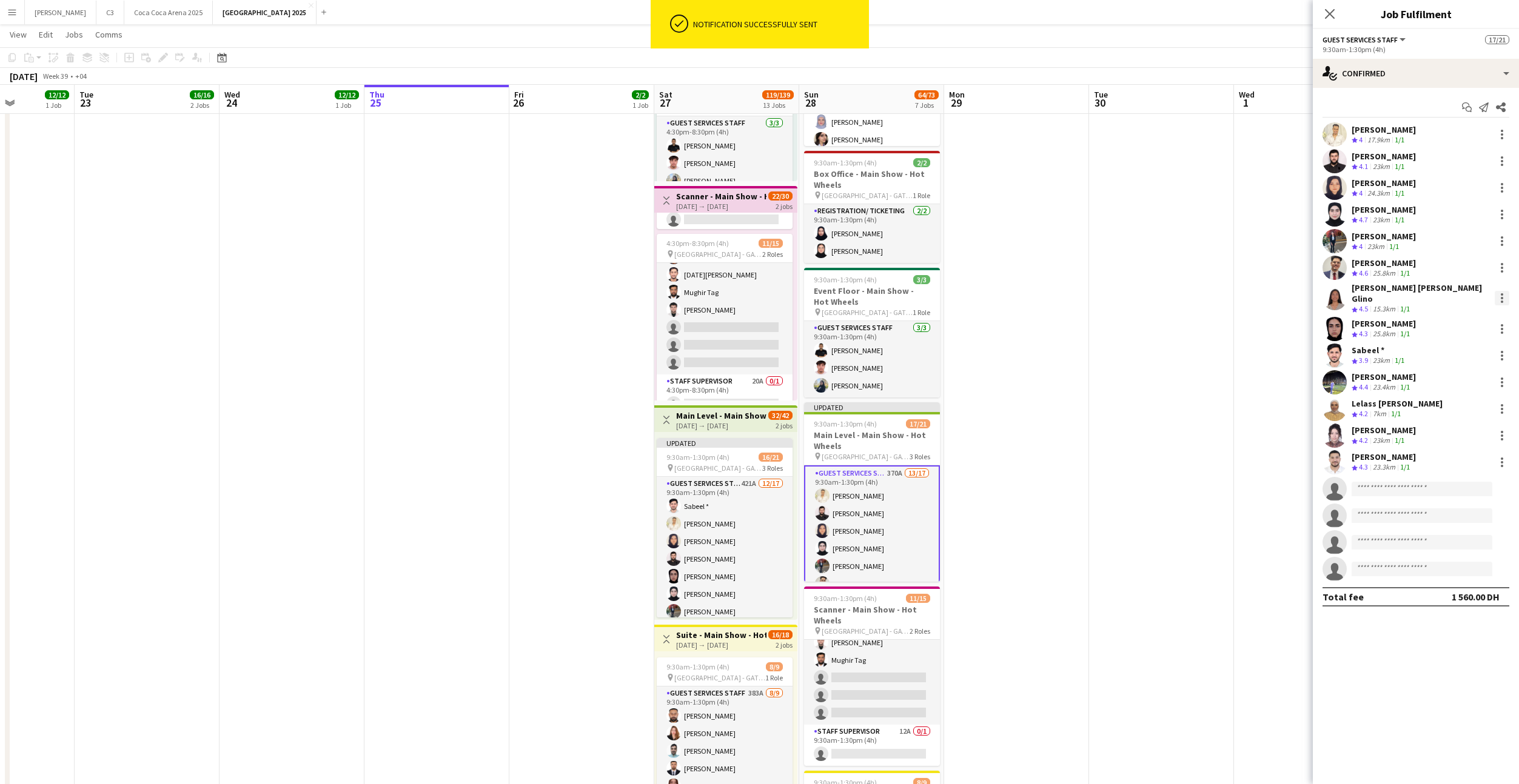
click at [1504, 295] on div at bounding box center [1502, 298] width 15 height 15
click at [1457, 429] on span "Remove" at bounding box center [1442, 433] width 37 height 11
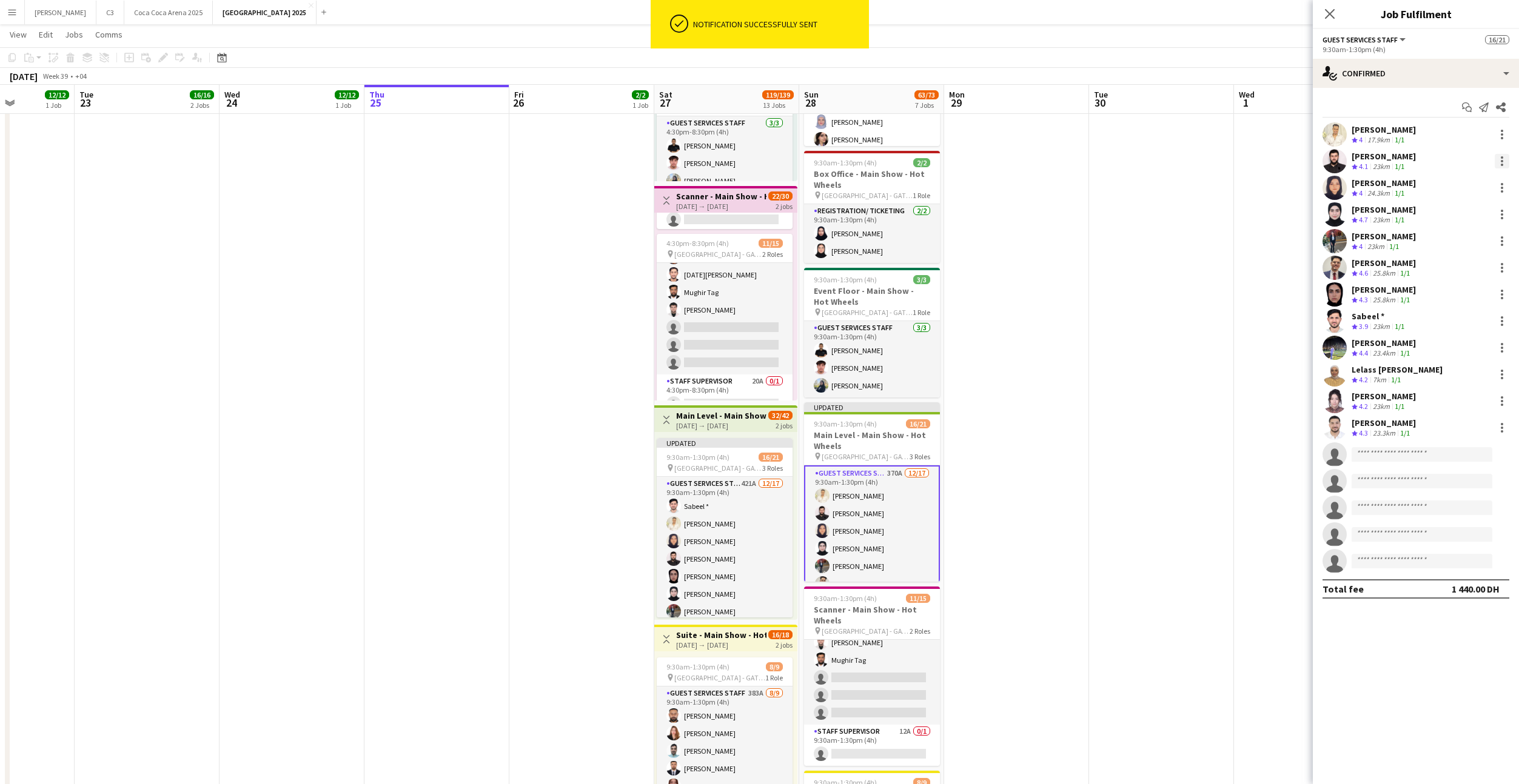
click at [1499, 161] on div at bounding box center [1502, 161] width 15 height 15
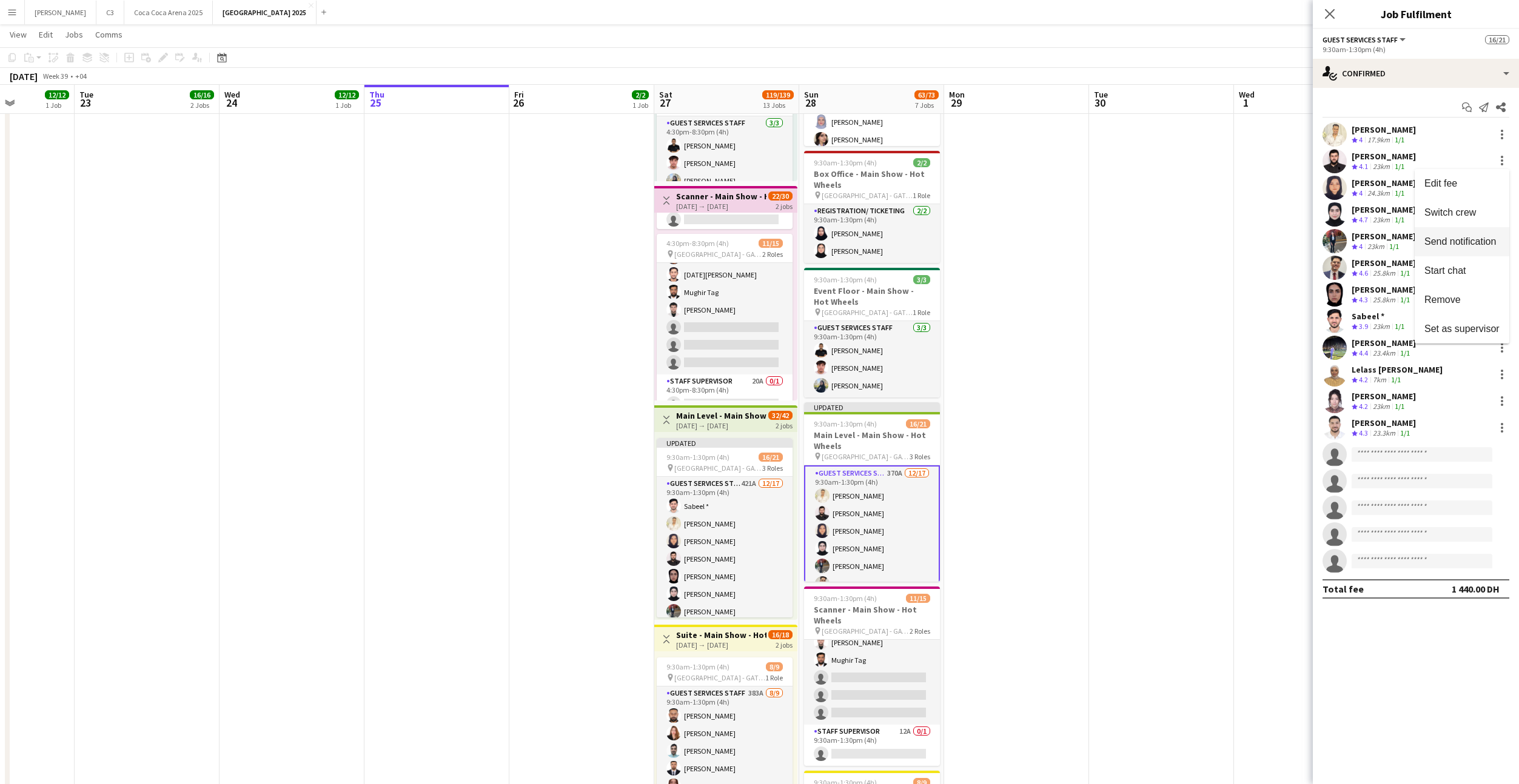
click at [1451, 237] on span "Send notification" at bounding box center [1460, 241] width 72 height 11
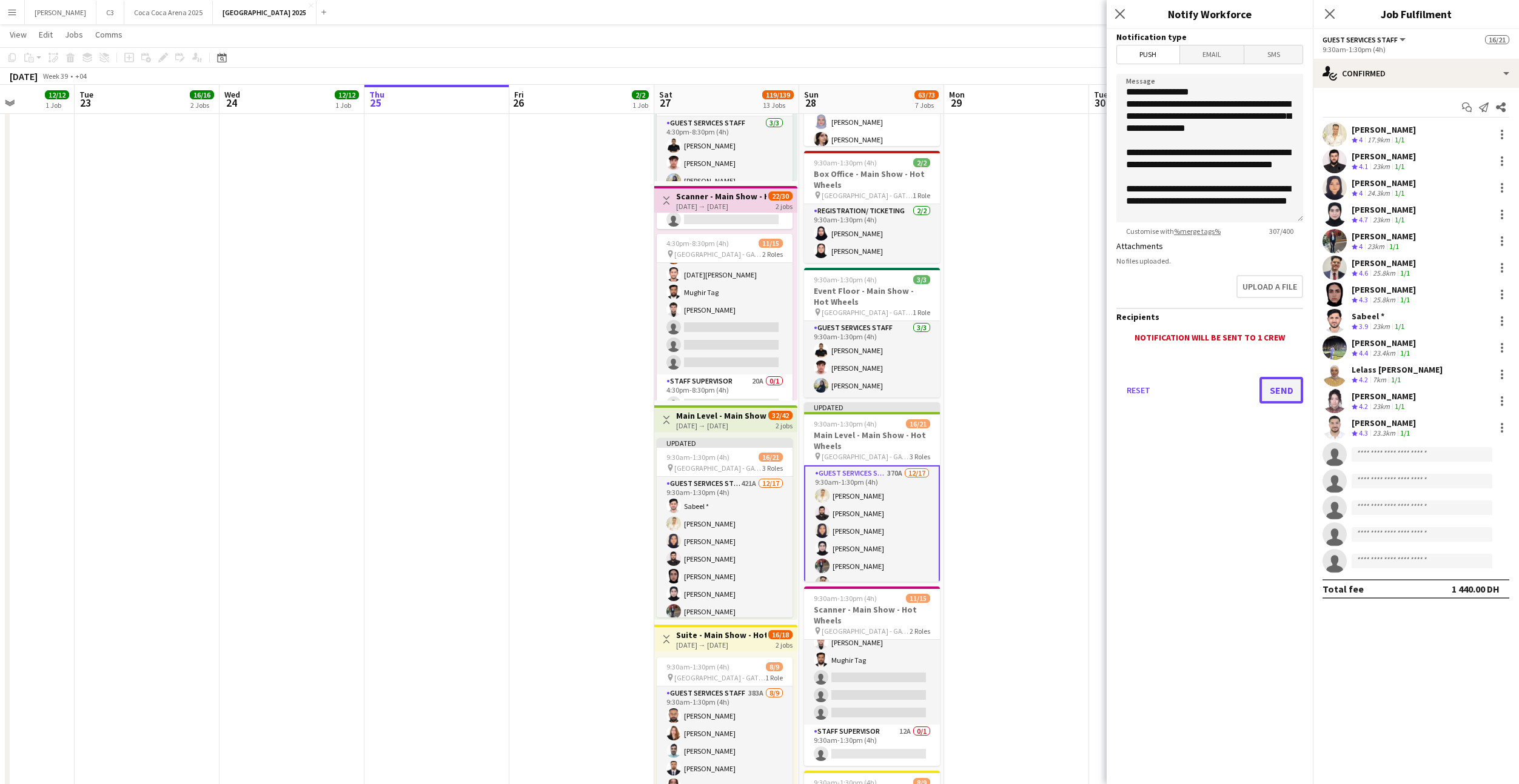
click at [1274, 380] on button "Send" at bounding box center [1282, 390] width 44 height 27
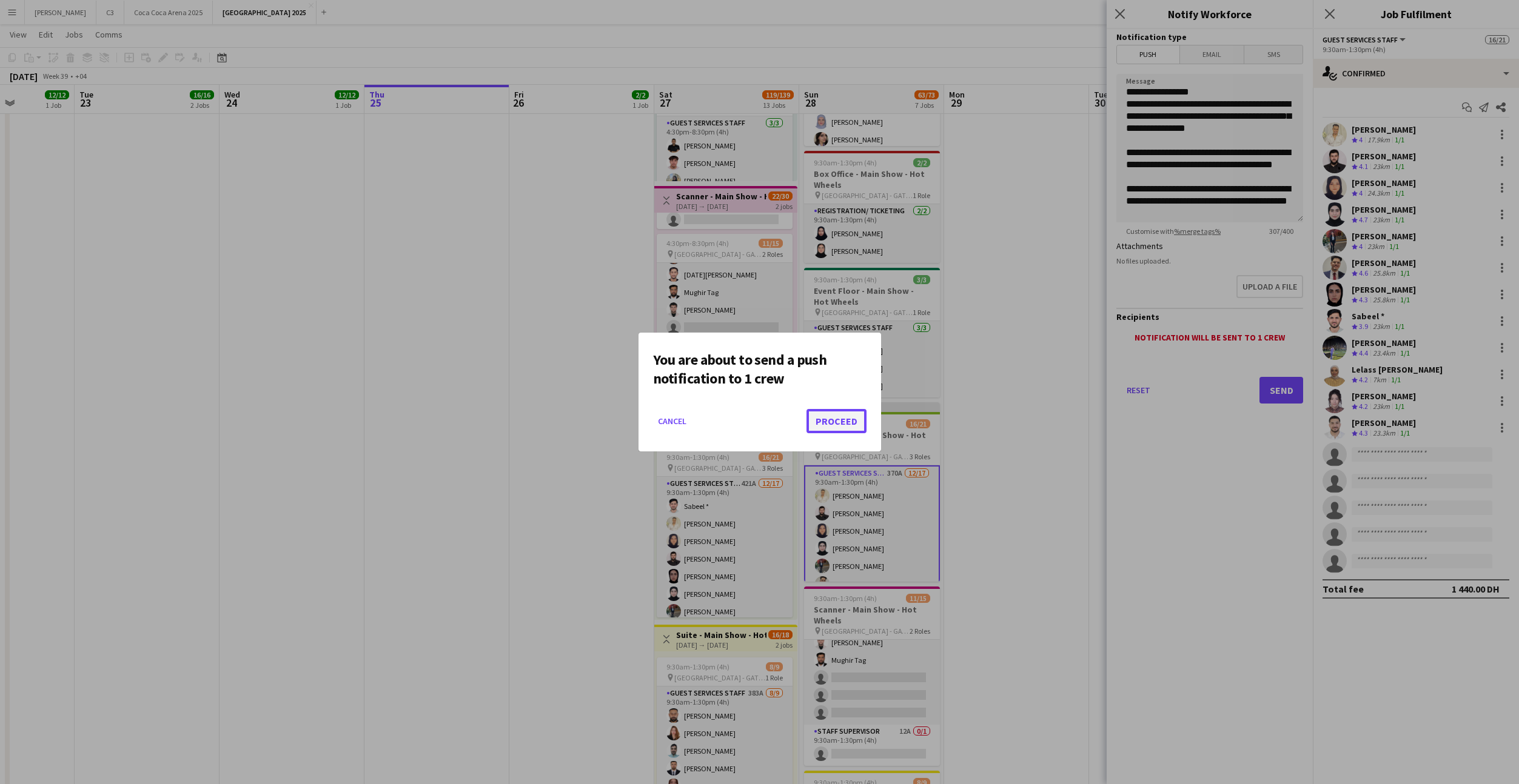
click at [847, 421] on button "Proceed" at bounding box center [837, 421] width 60 height 24
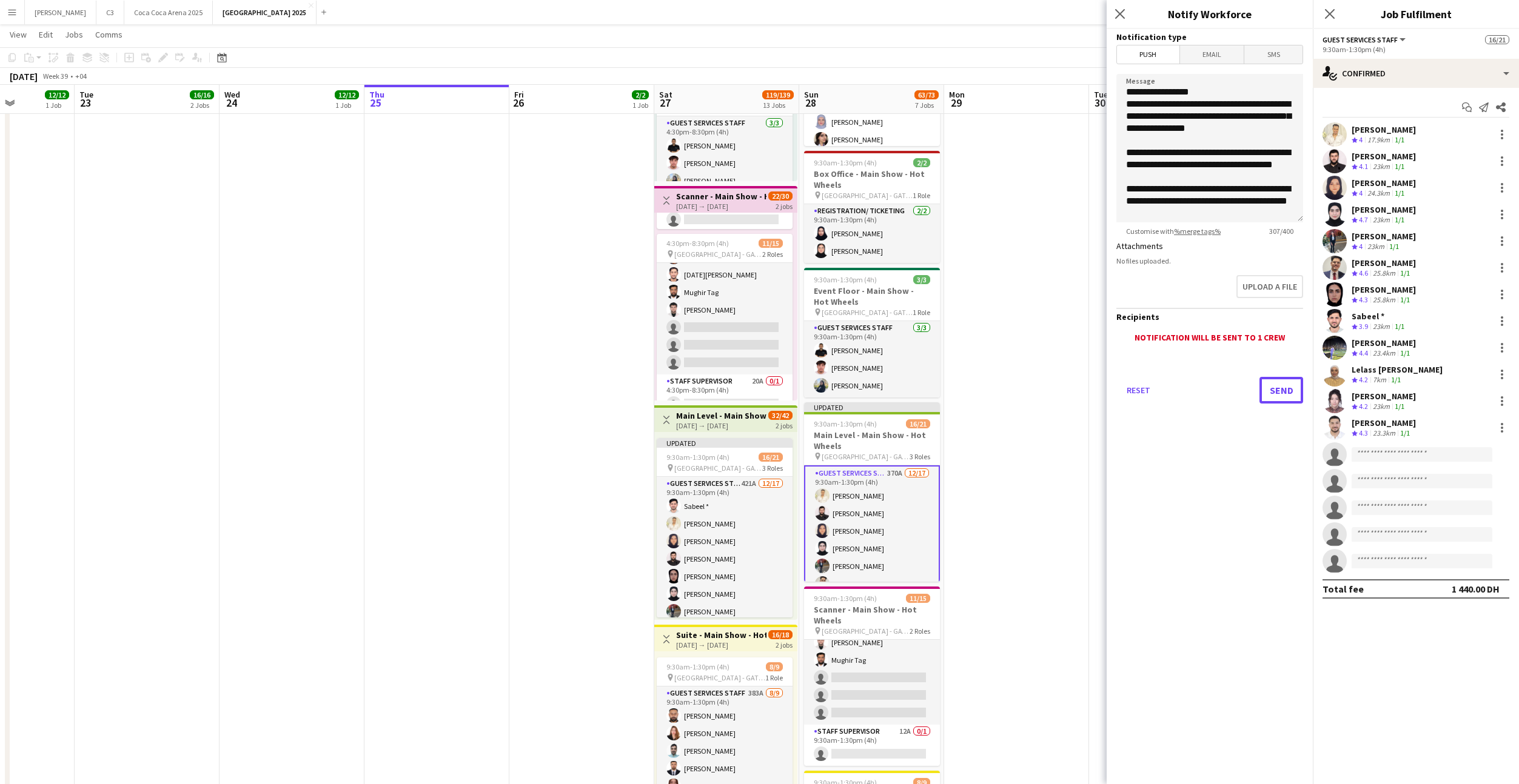
scroll to position [394, 0]
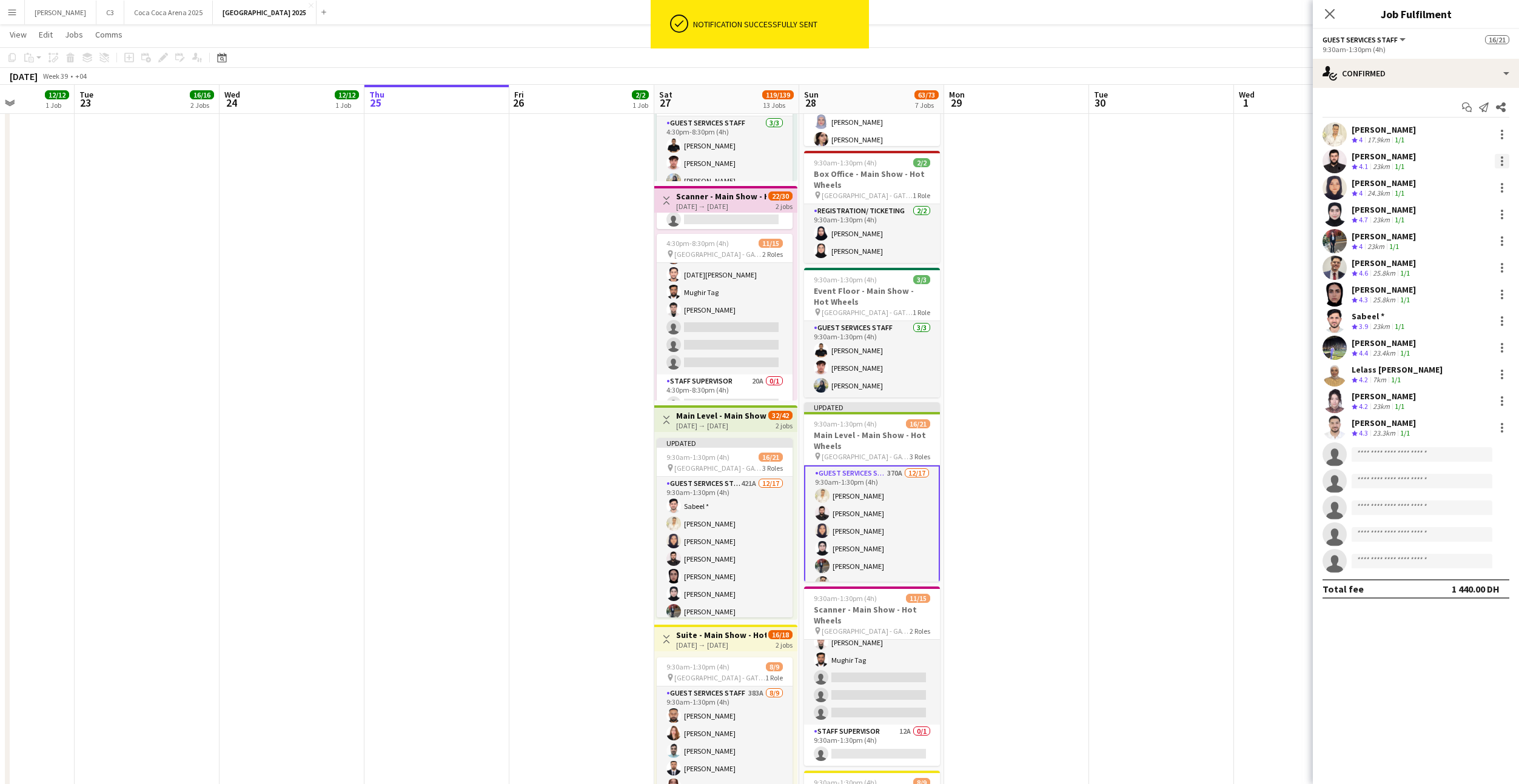
click at [1504, 162] on div at bounding box center [1502, 161] width 15 height 15
click at [1455, 294] on span "Remove" at bounding box center [1442, 299] width 37 height 11
click at [1500, 159] on div at bounding box center [1502, 161] width 15 height 15
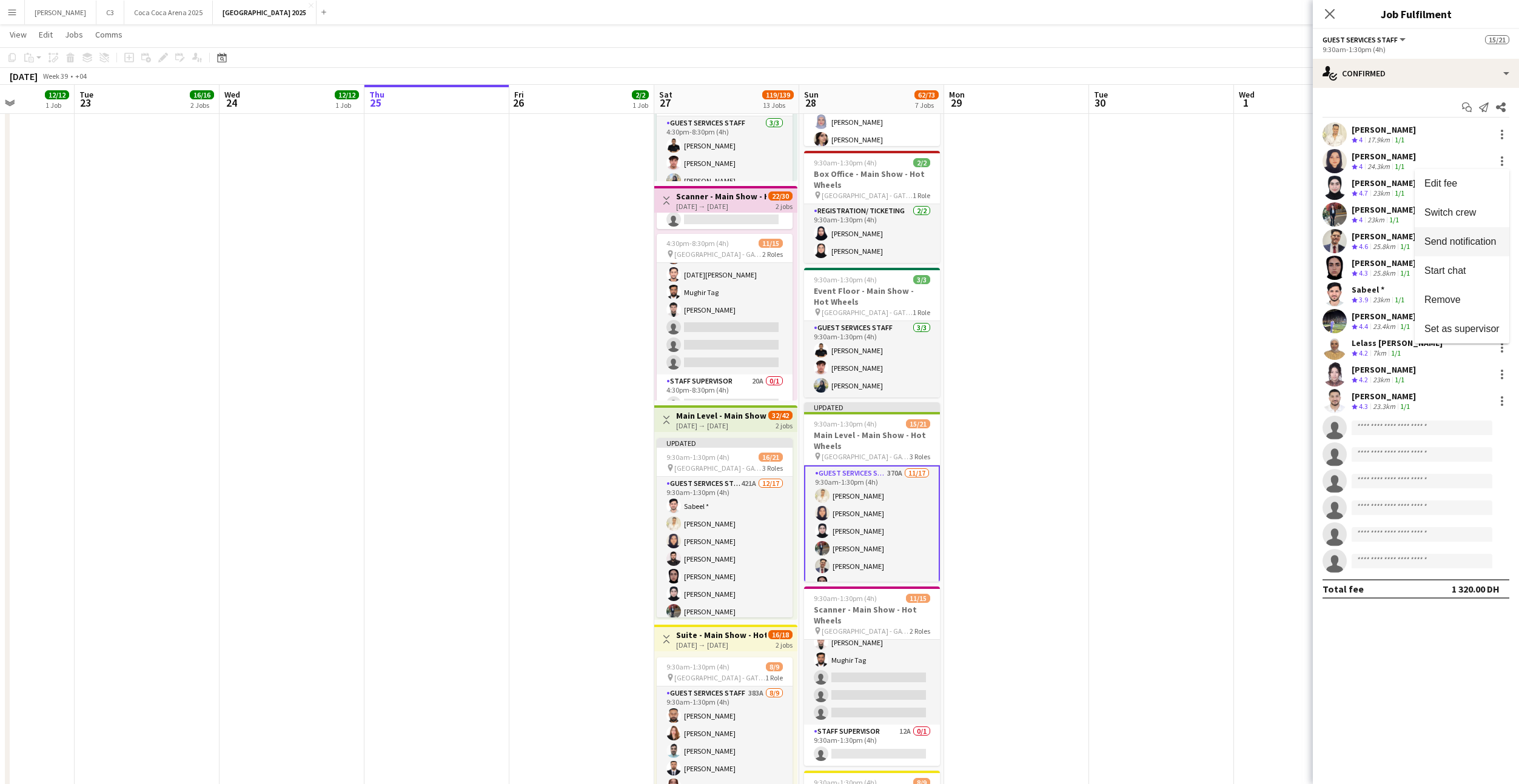
click at [1459, 238] on span "Send notification" at bounding box center [1460, 241] width 72 height 11
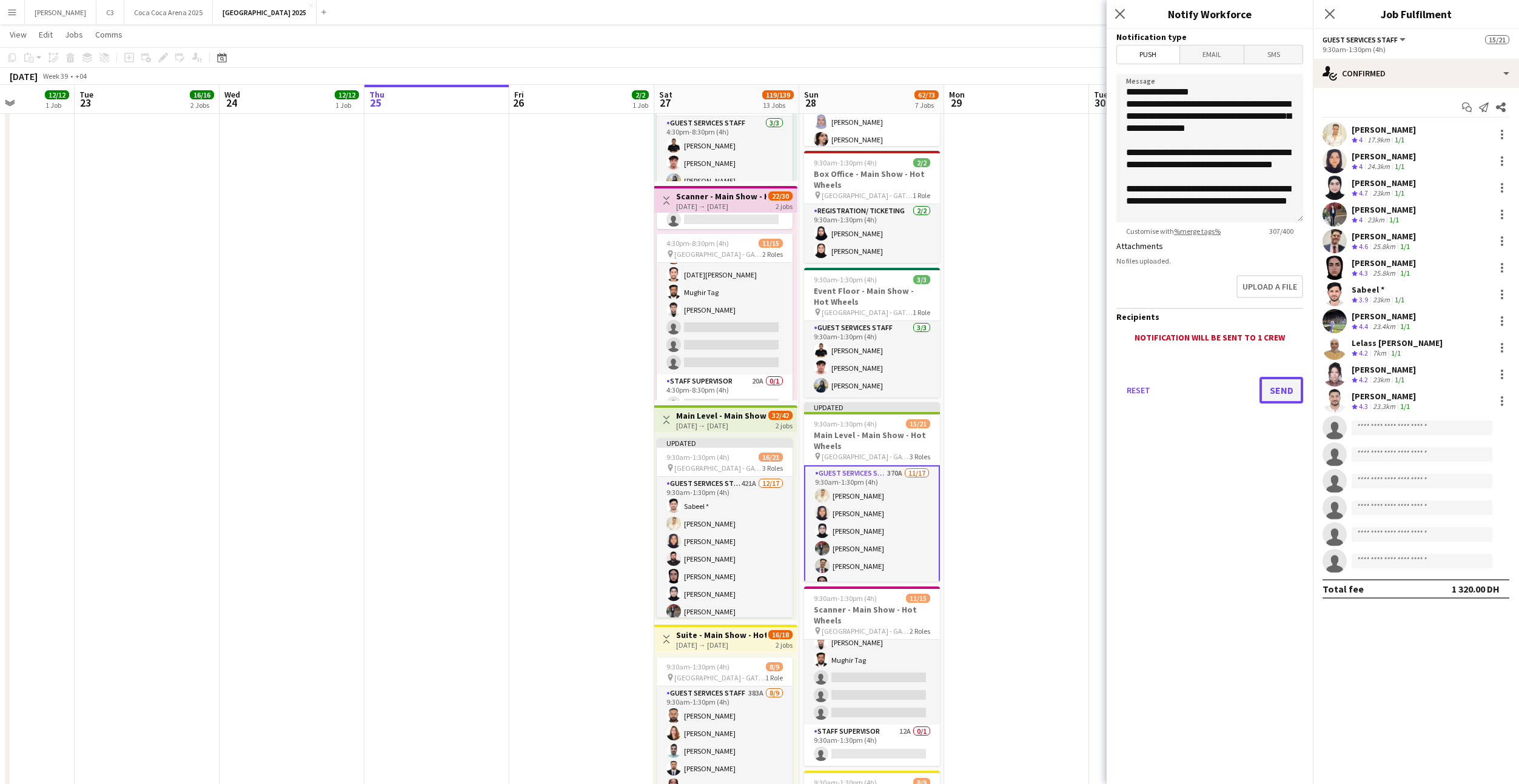
click at [1275, 385] on button "Send" at bounding box center [1282, 390] width 44 height 27
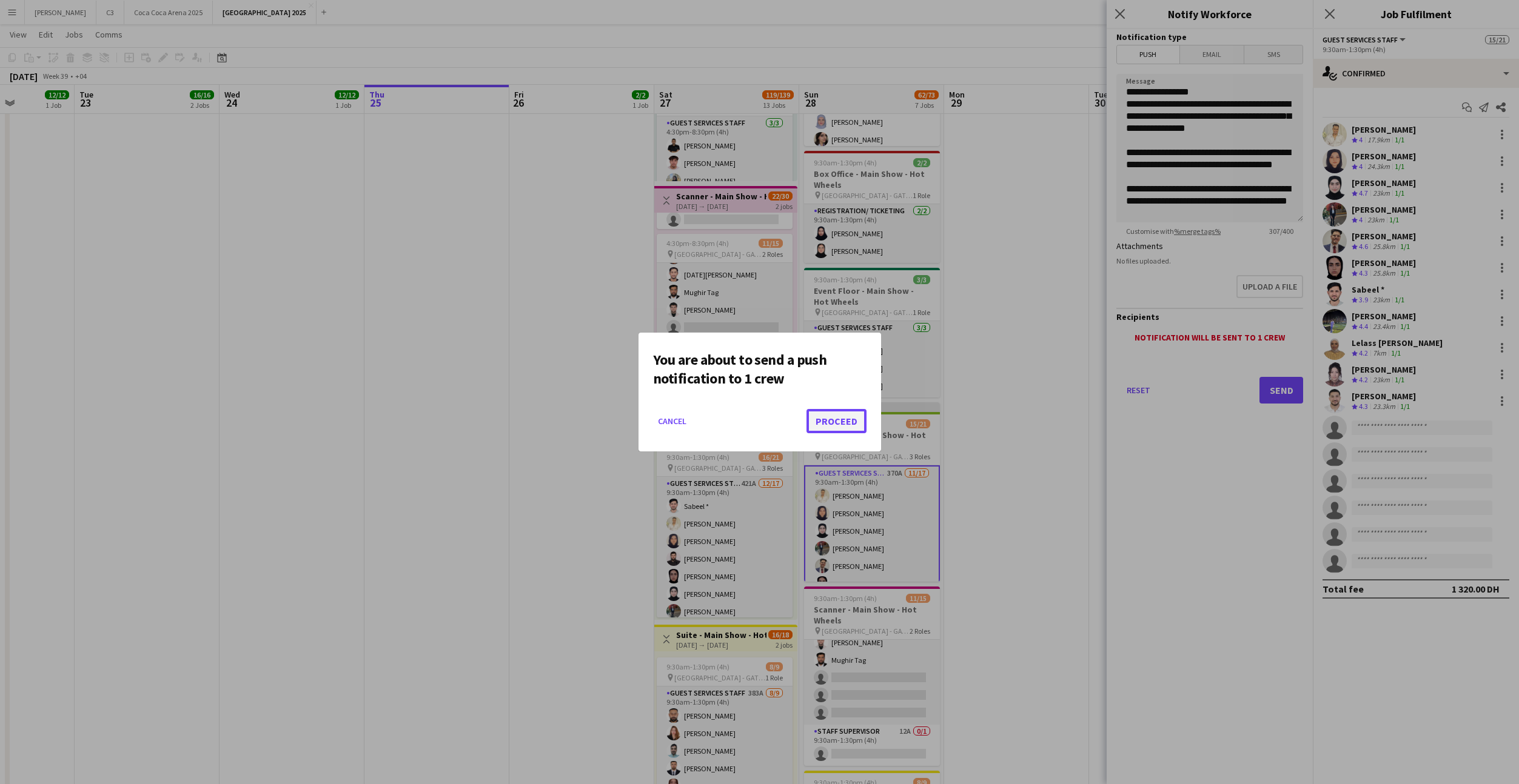
click at [841, 421] on button "Proceed" at bounding box center [837, 421] width 60 height 24
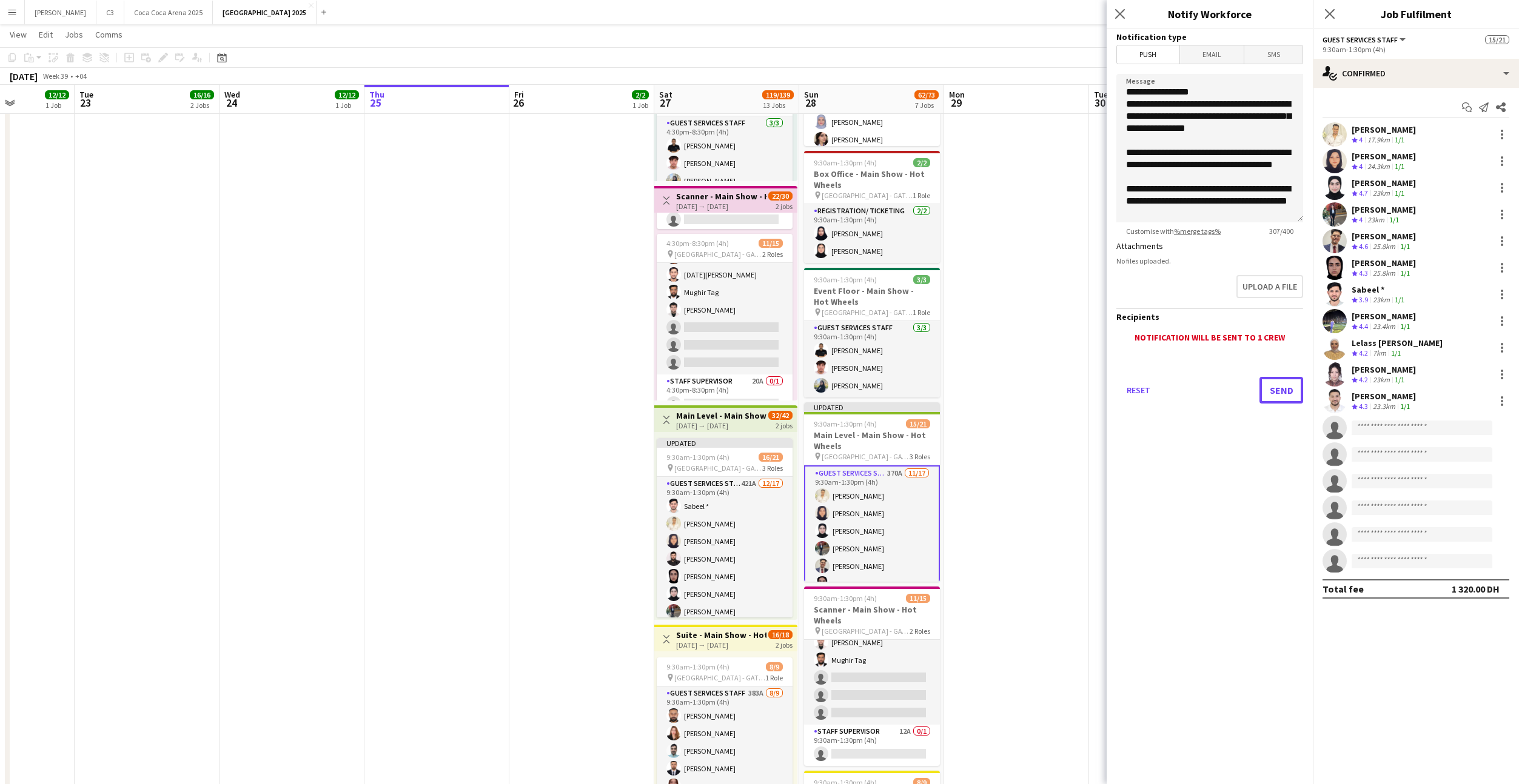
scroll to position [394, 0]
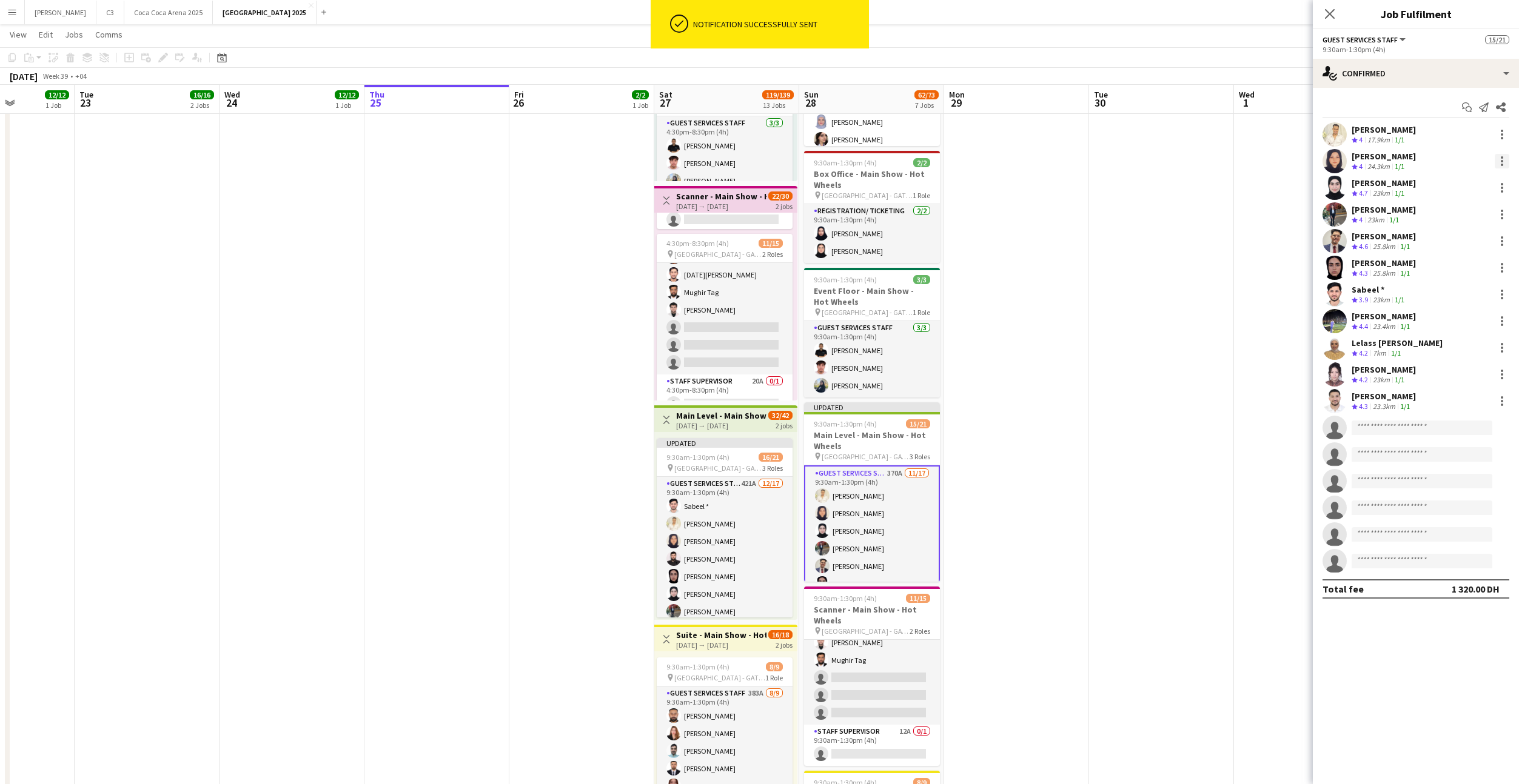
click at [1501, 162] on div at bounding box center [1502, 161] width 15 height 15
click at [1460, 304] on span "Remove" at bounding box center [1462, 299] width 75 height 11
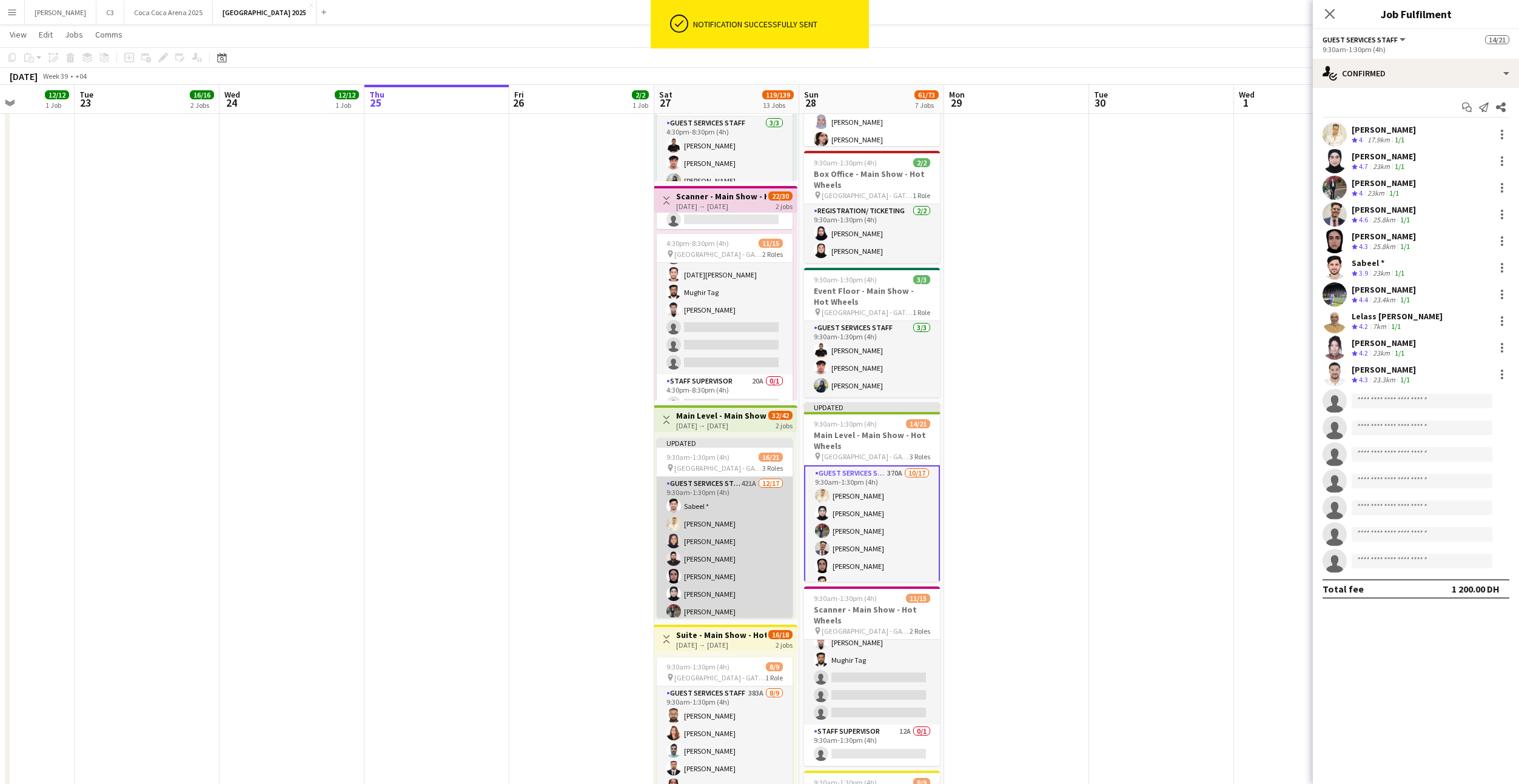
click at [748, 535] on app-card-role "Guest Services Staff 421A 12/17 9:30am-1:30pm (4h) Sabeel * Sakib Sayed Rama Mo…" at bounding box center [724, 638] width 136 height 323
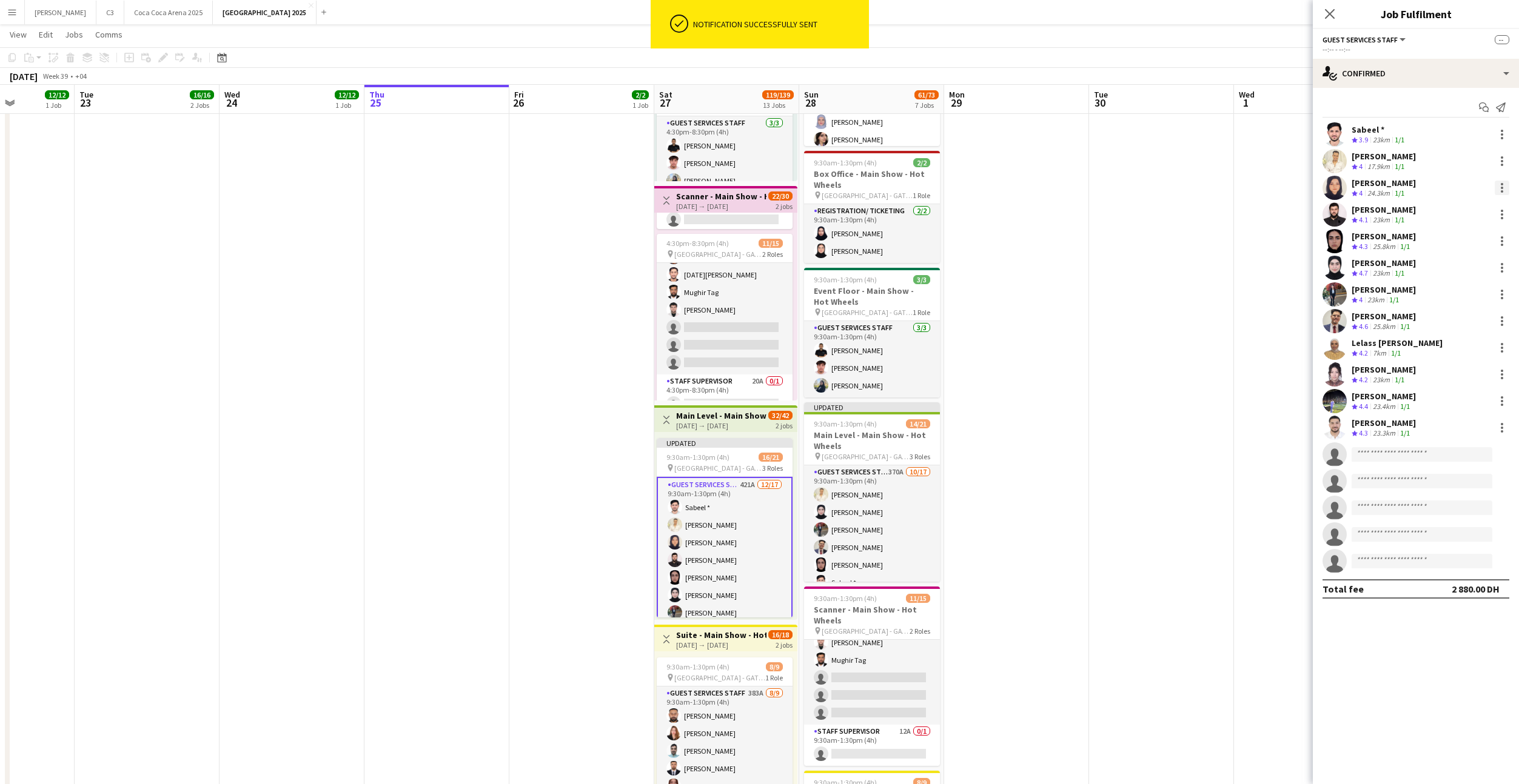
click at [1505, 191] on div at bounding box center [1502, 188] width 15 height 15
click at [1455, 244] on span "Send notification" at bounding box center [1460, 239] width 72 height 11
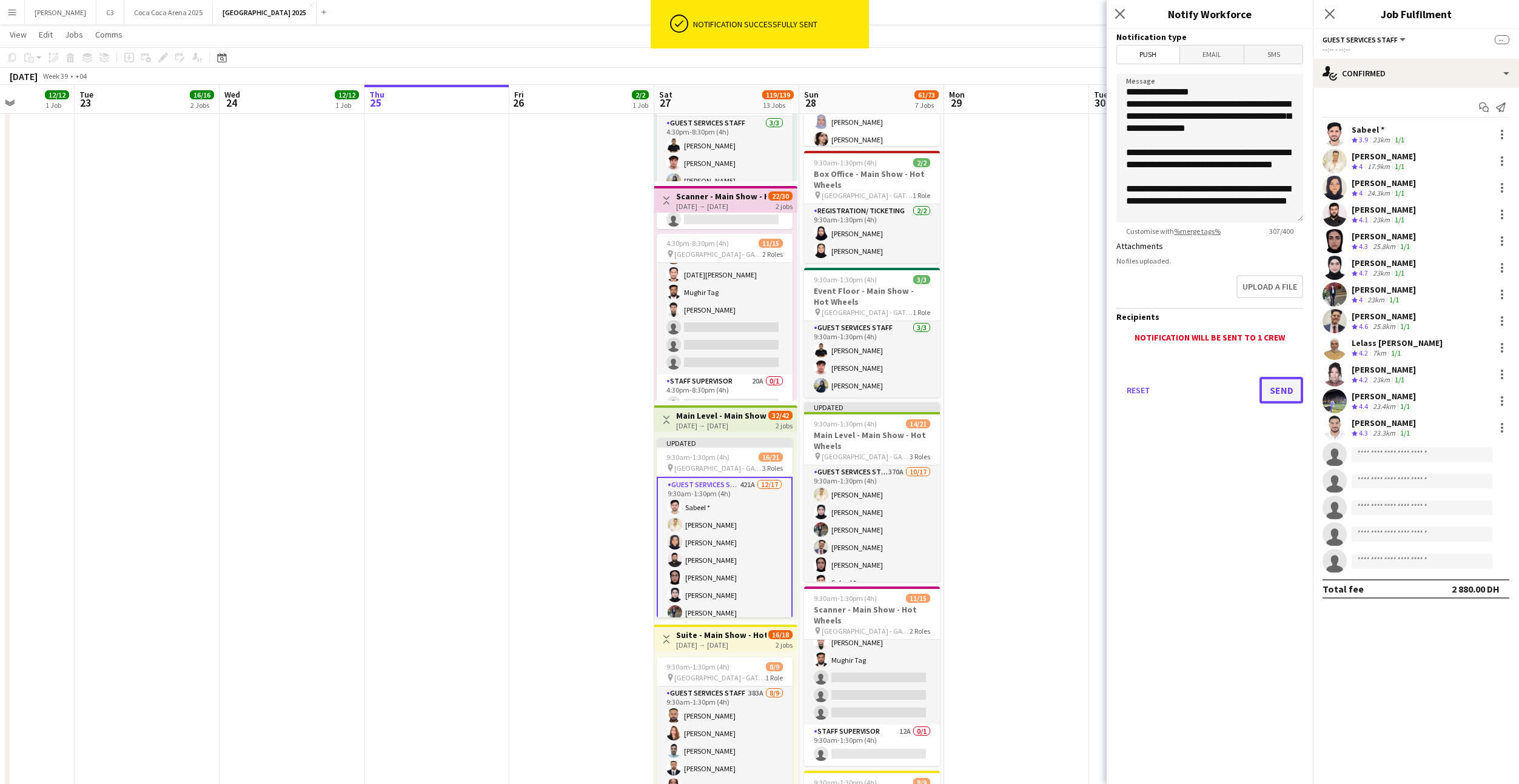
click at [1278, 391] on button "Send" at bounding box center [1282, 390] width 44 height 27
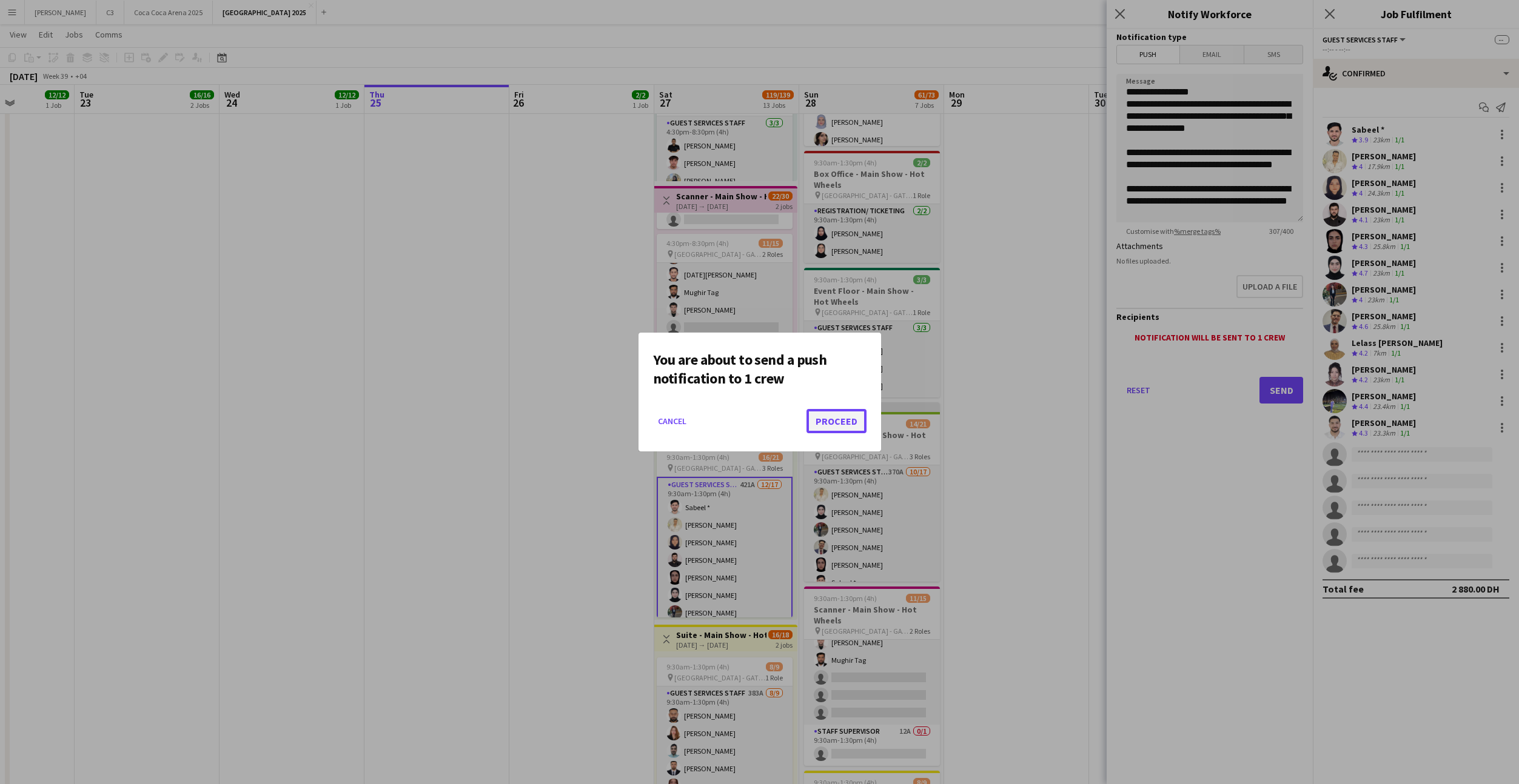
click at [848, 427] on button "Proceed" at bounding box center [837, 421] width 60 height 24
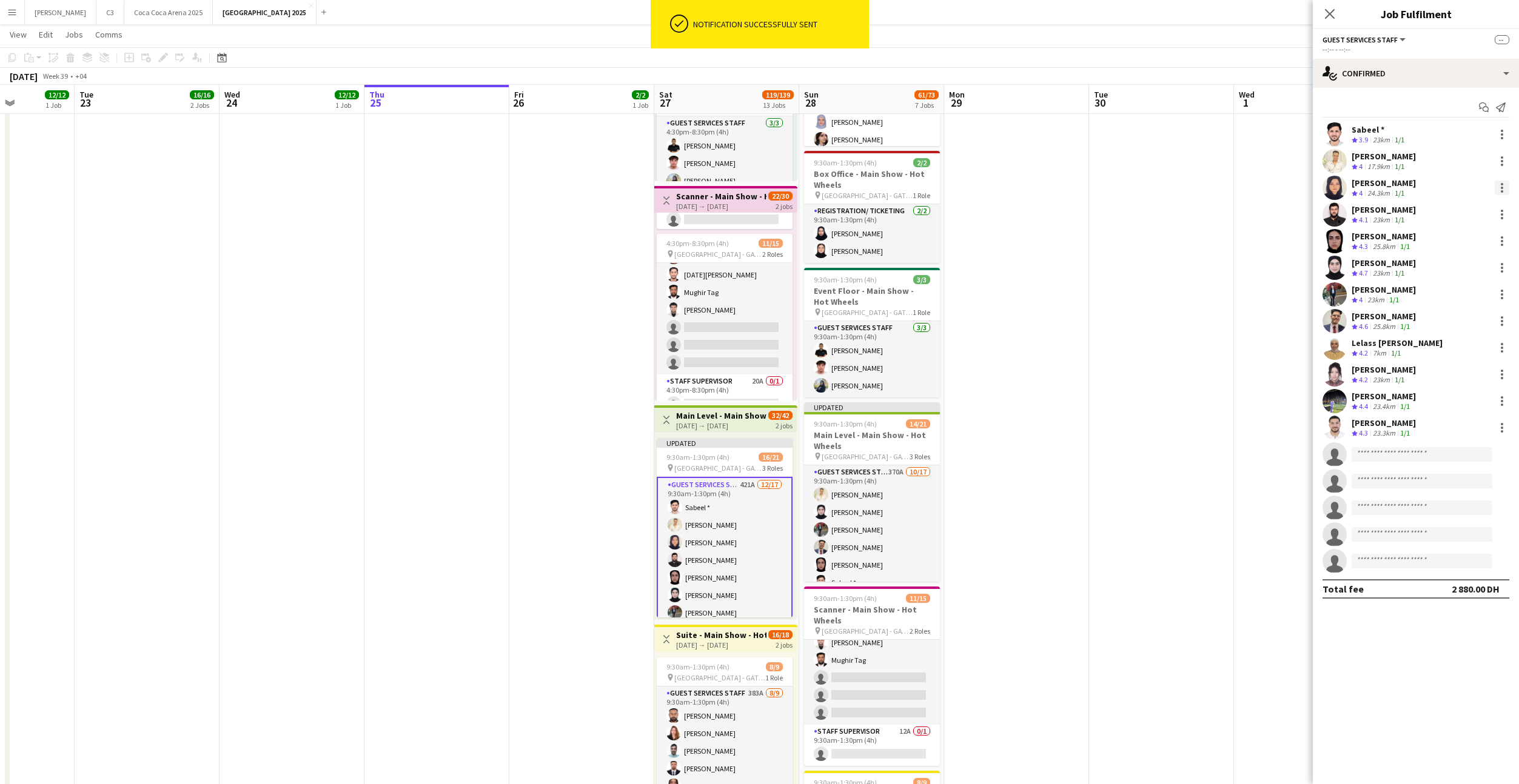
click at [1504, 188] on div at bounding box center [1502, 188] width 15 height 15
click at [1473, 289] on button "Remove" at bounding box center [1462, 297] width 95 height 29
click at [1499, 187] on div at bounding box center [1502, 188] width 15 height 15
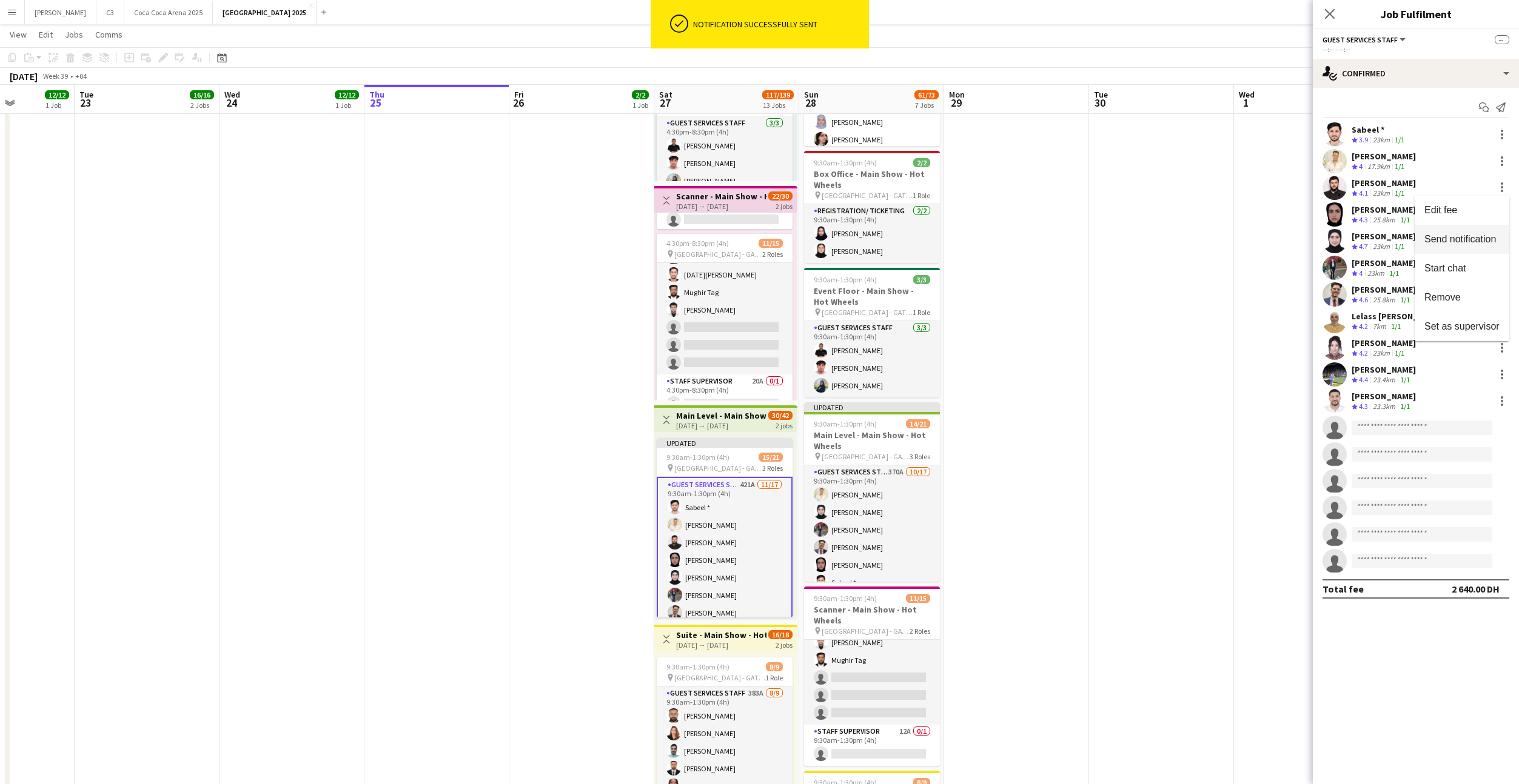
click at [1464, 239] on span "Send notification" at bounding box center [1460, 239] width 72 height 11
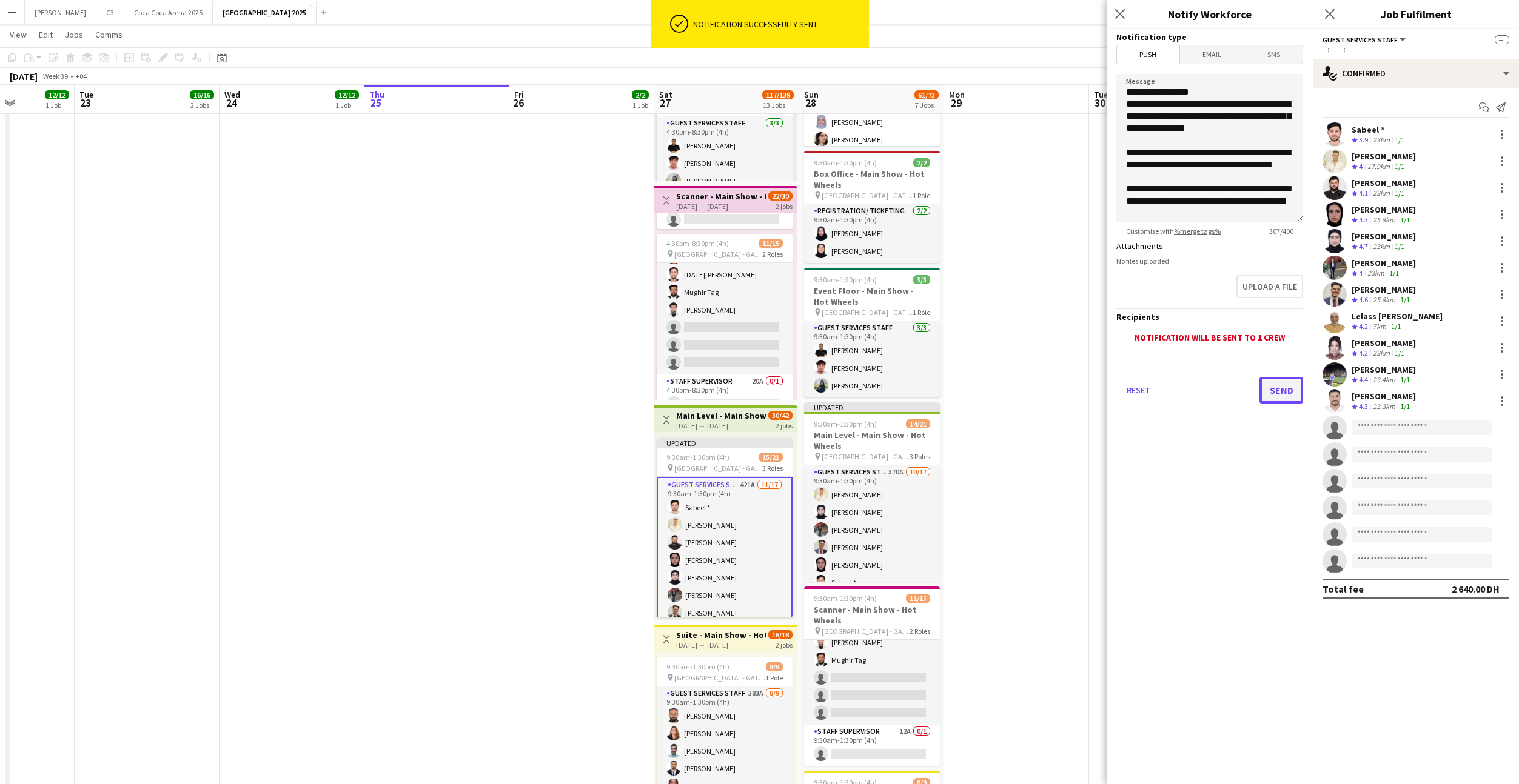
click at [1269, 391] on button "Send" at bounding box center [1282, 390] width 44 height 27
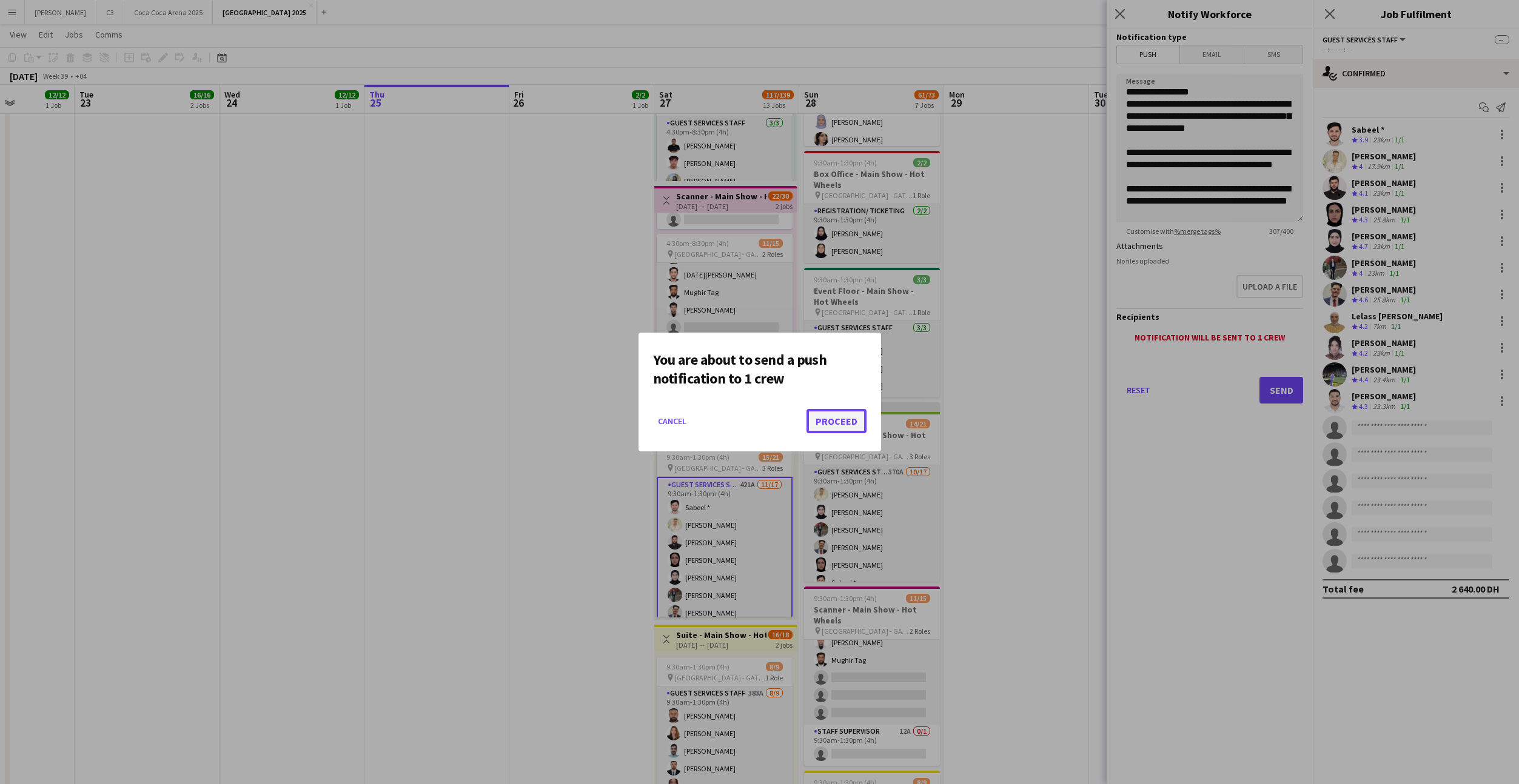
click at [852, 420] on button "Proceed" at bounding box center [837, 421] width 60 height 24
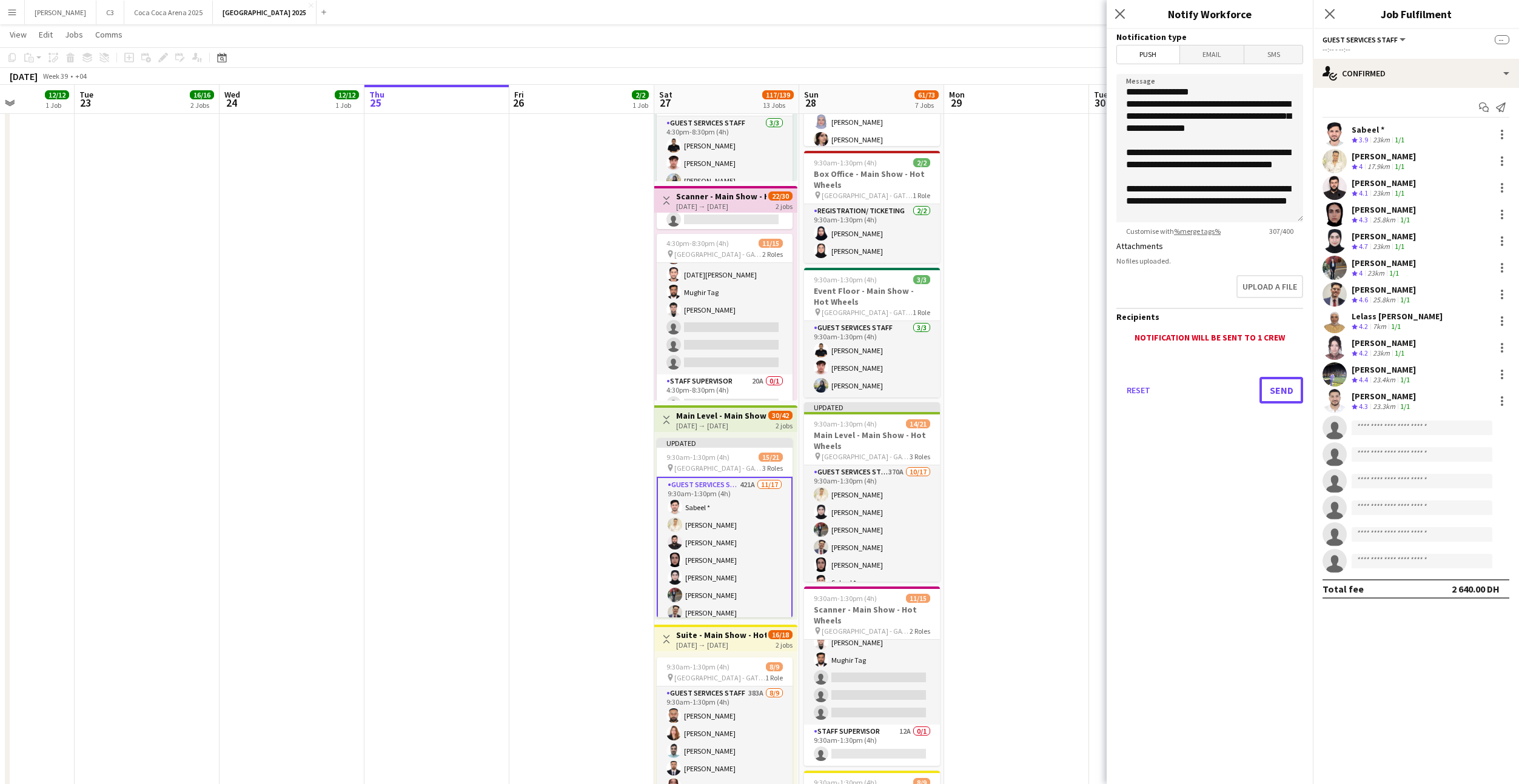
scroll to position [394, 0]
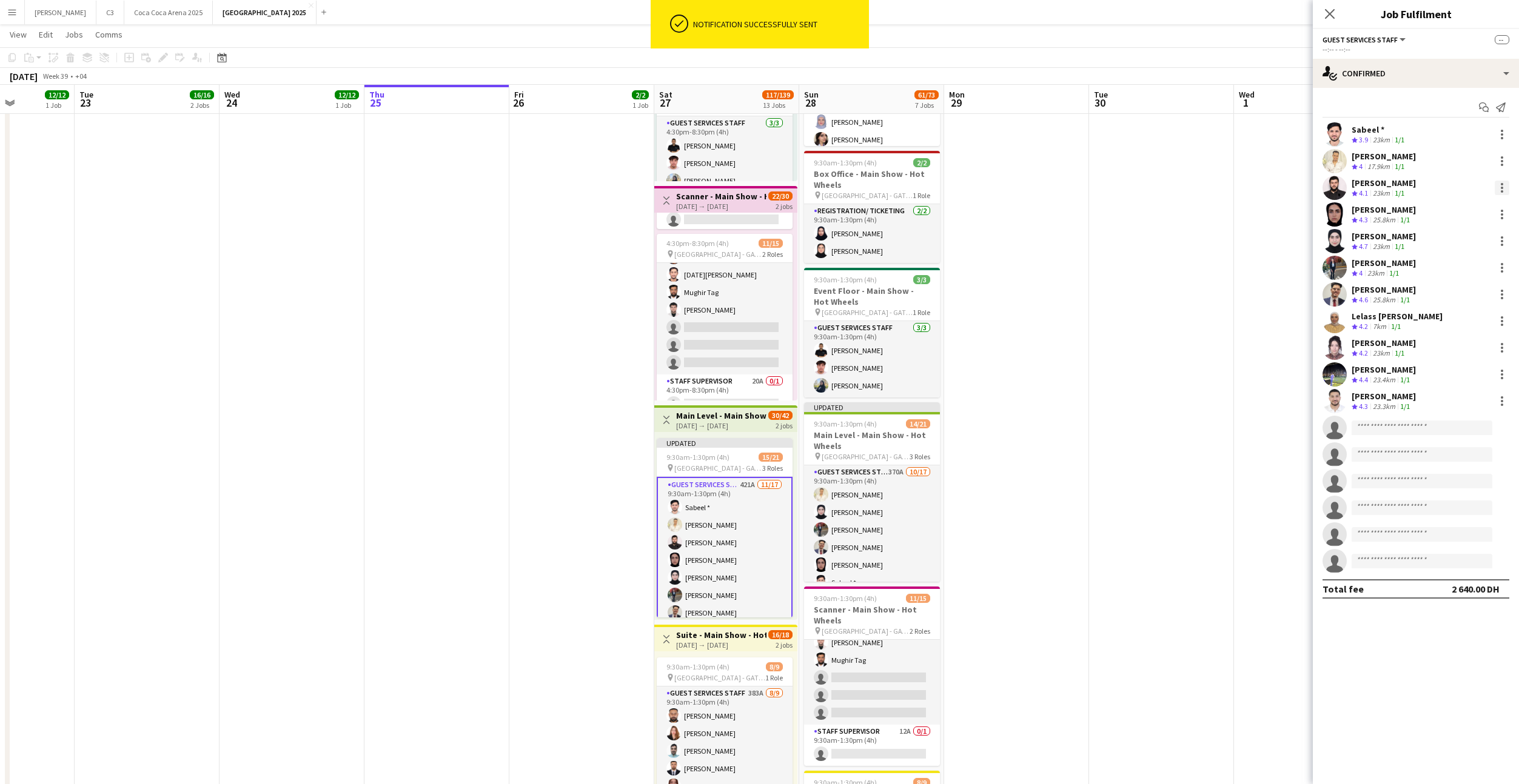
click at [1499, 191] on div at bounding box center [1502, 188] width 15 height 15
click at [1468, 295] on span "Remove" at bounding box center [1462, 297] width 75 height 11
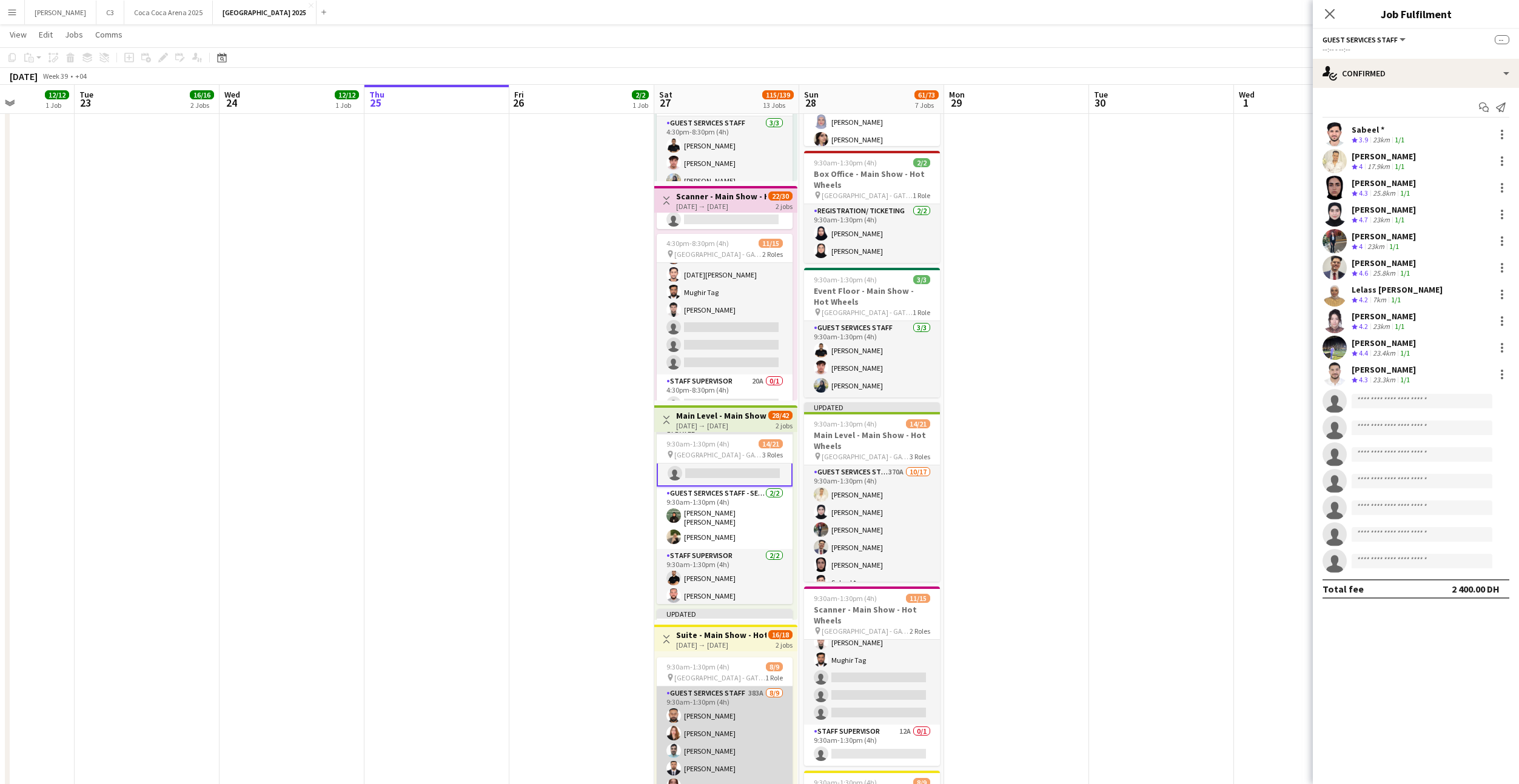
scroll to position [32, 0]
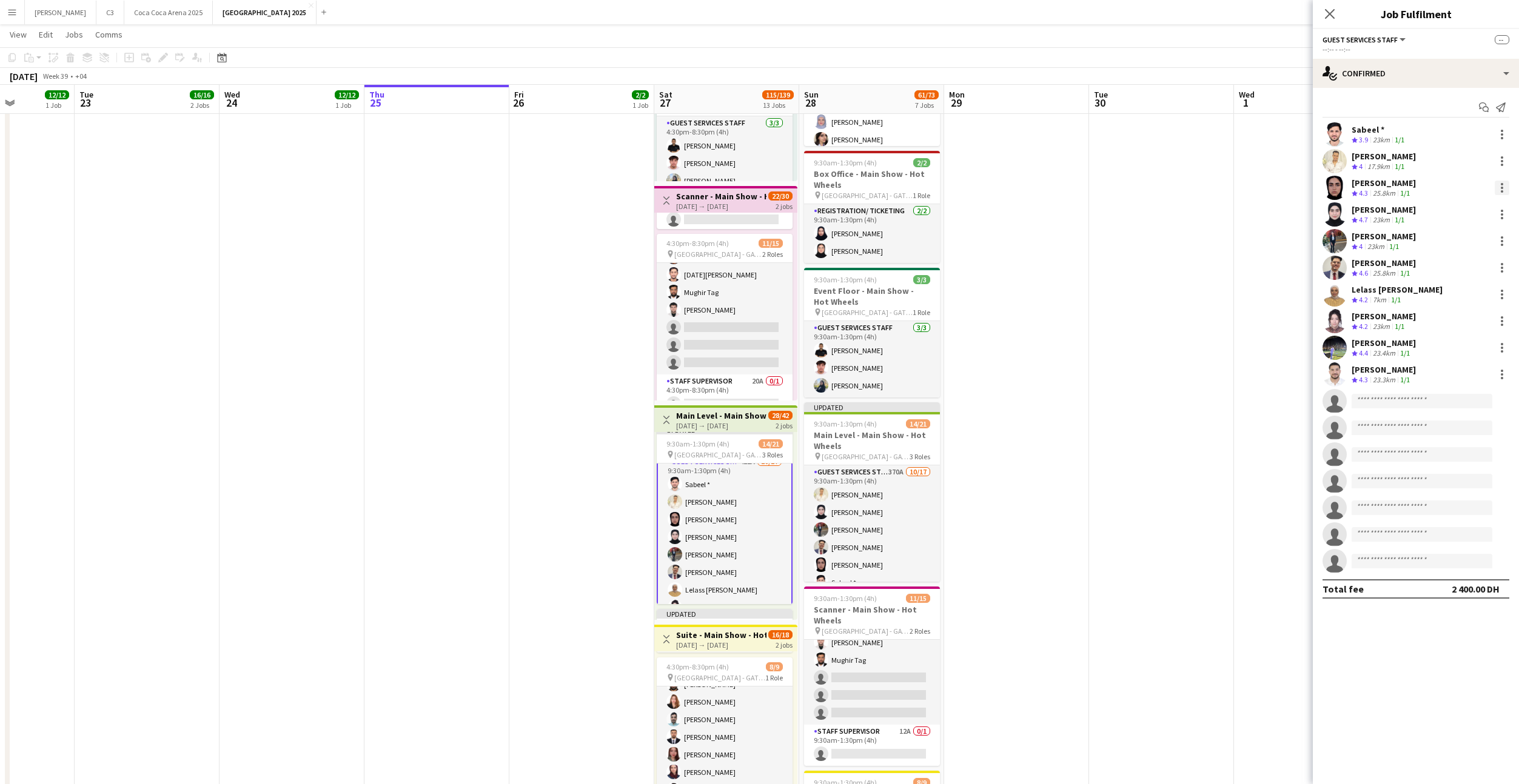
click at [1504, 191] on div at bounding box center [1502, 188] width 15 height 15
click at [1464, 237] on span "Send notification" at bounding box center [1460, 239] width 72 height 11
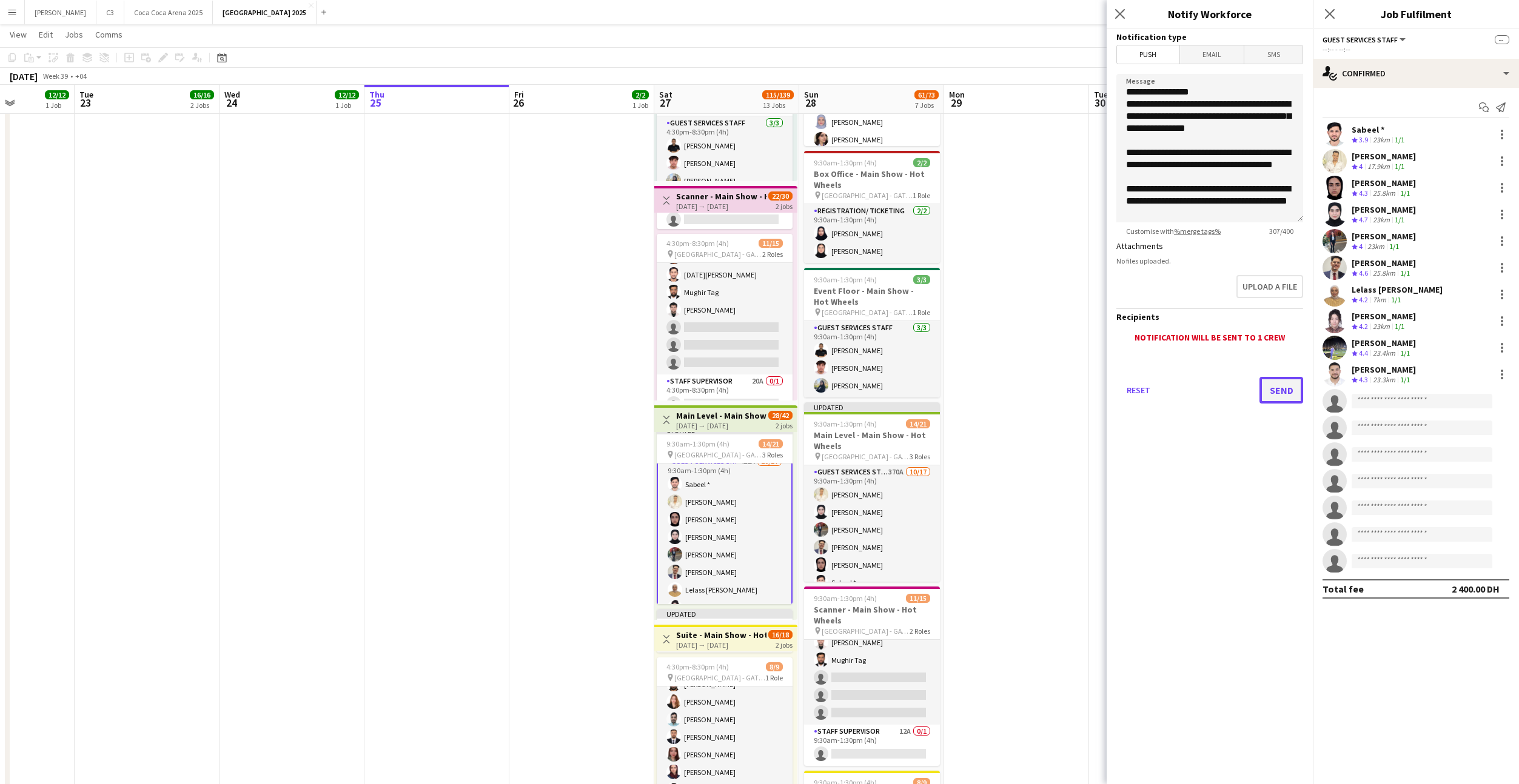
click at [1265, 381] on button "Send" at bounding box center [1282, 390] width 44 height 27
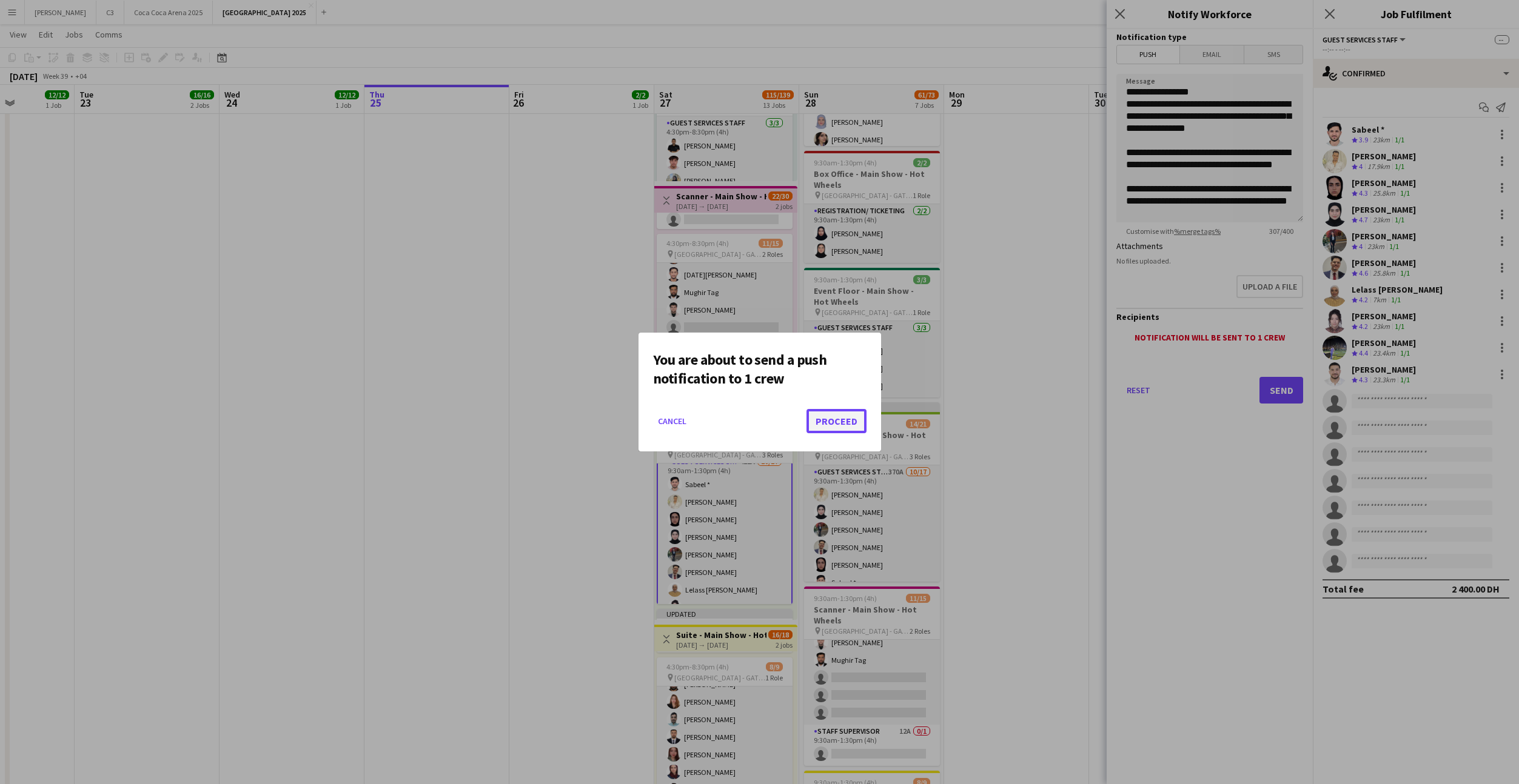
click at [851, 422] on button "Proceed" at bounding box center [837, 421] width 60 height 24
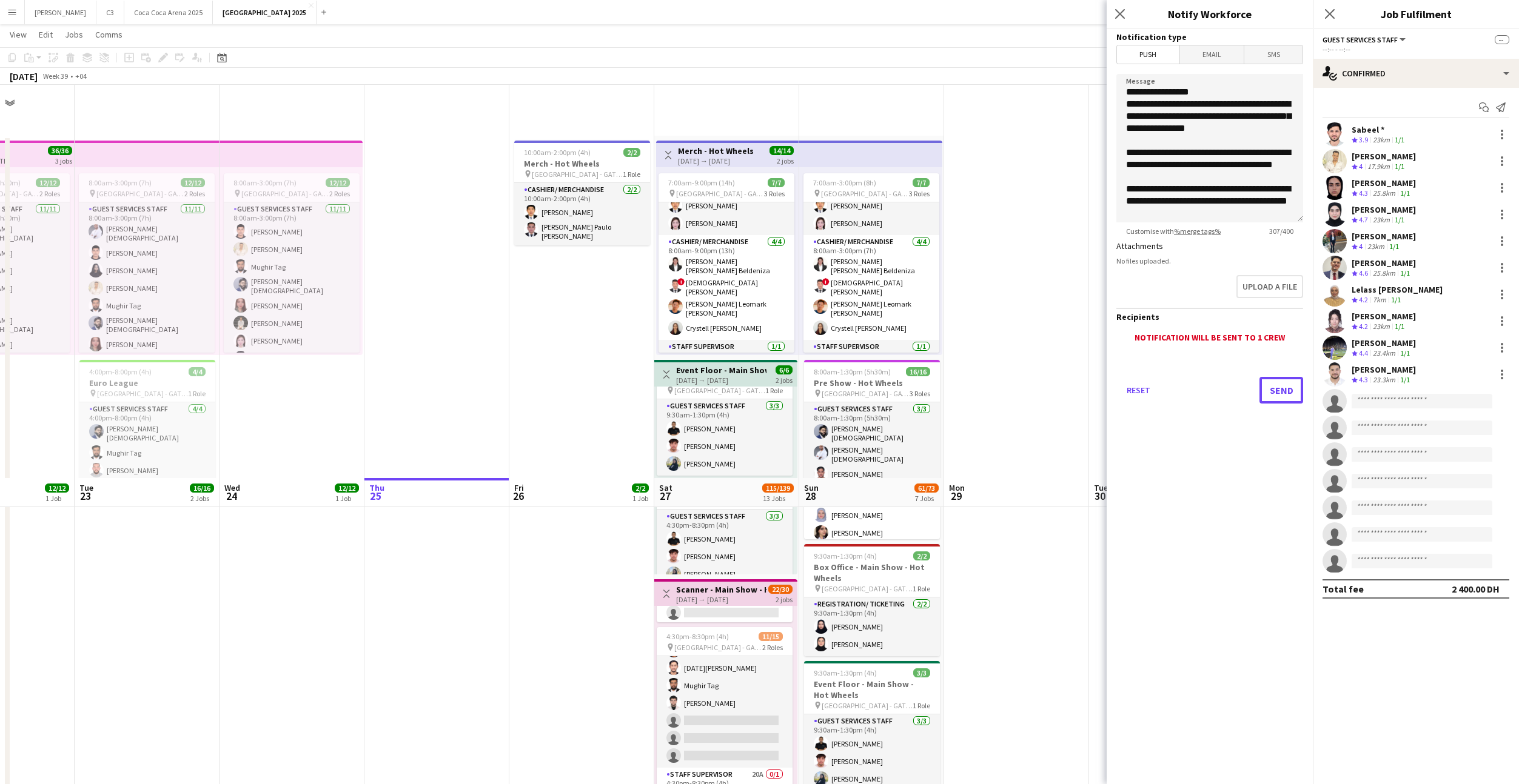
scroll to position [394, 0]
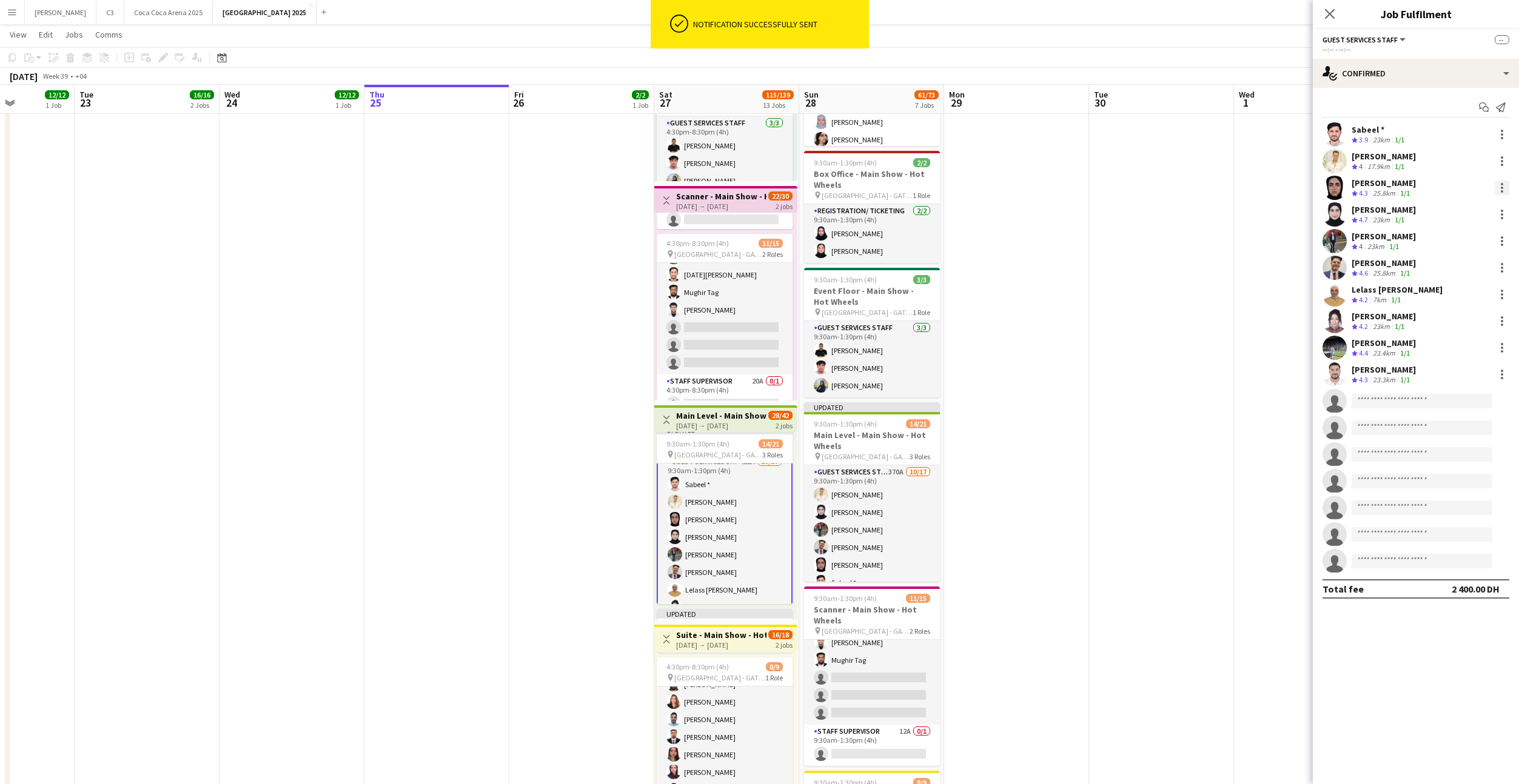
click at [1502, 187] on div at bounding box center [1502, 187] width 2 height 2
click at [1444, 293] on span "Remove" at bounding box center [1442, 297] width 37 height 11
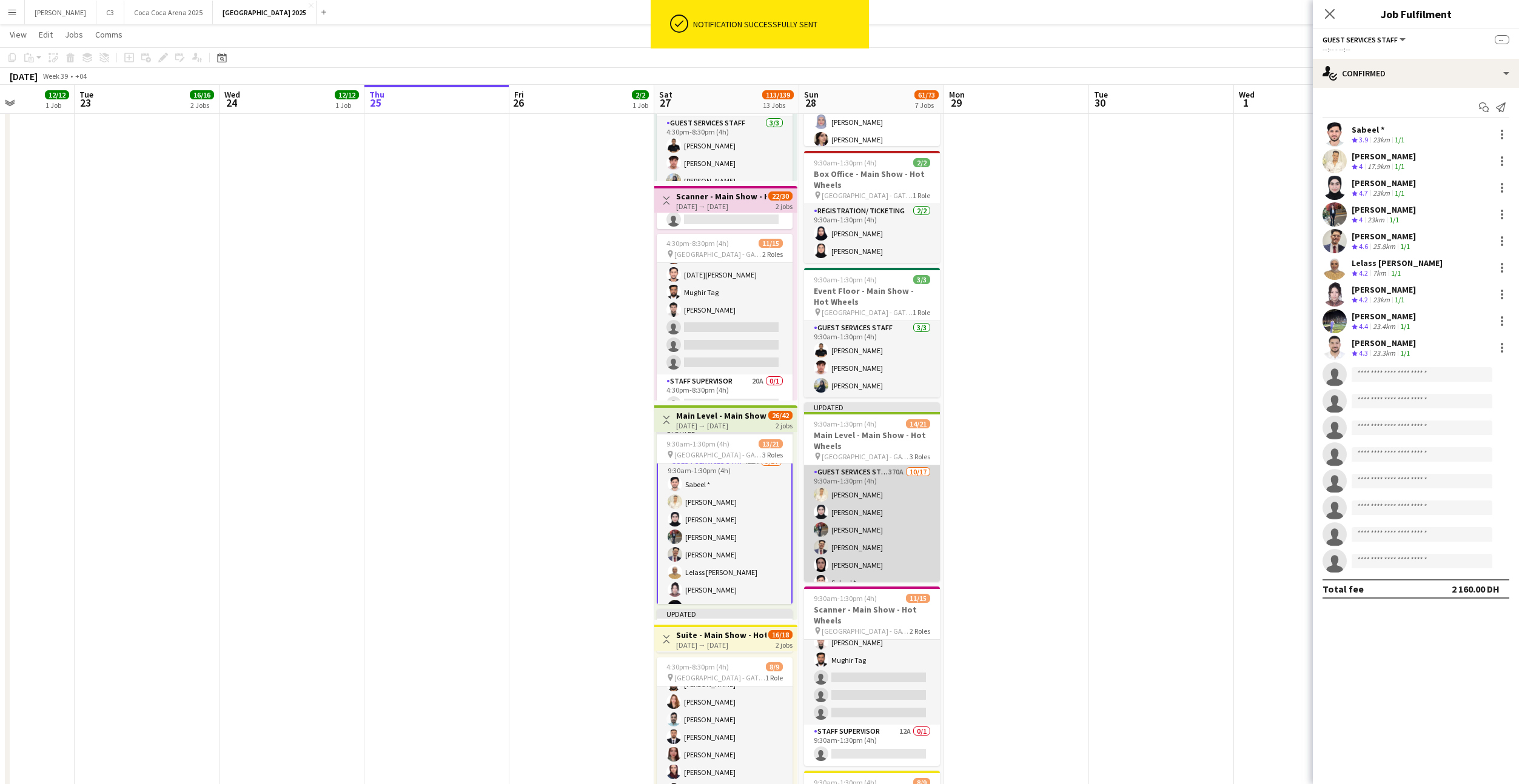
click at [898, 504] on app-card-role "Guest Services Staff 370A 10/17 9:30am-1:30pm (4h) Sakib Sayed Farah Baker Salw…" at bounding box center [872, 627] width 136 height 323
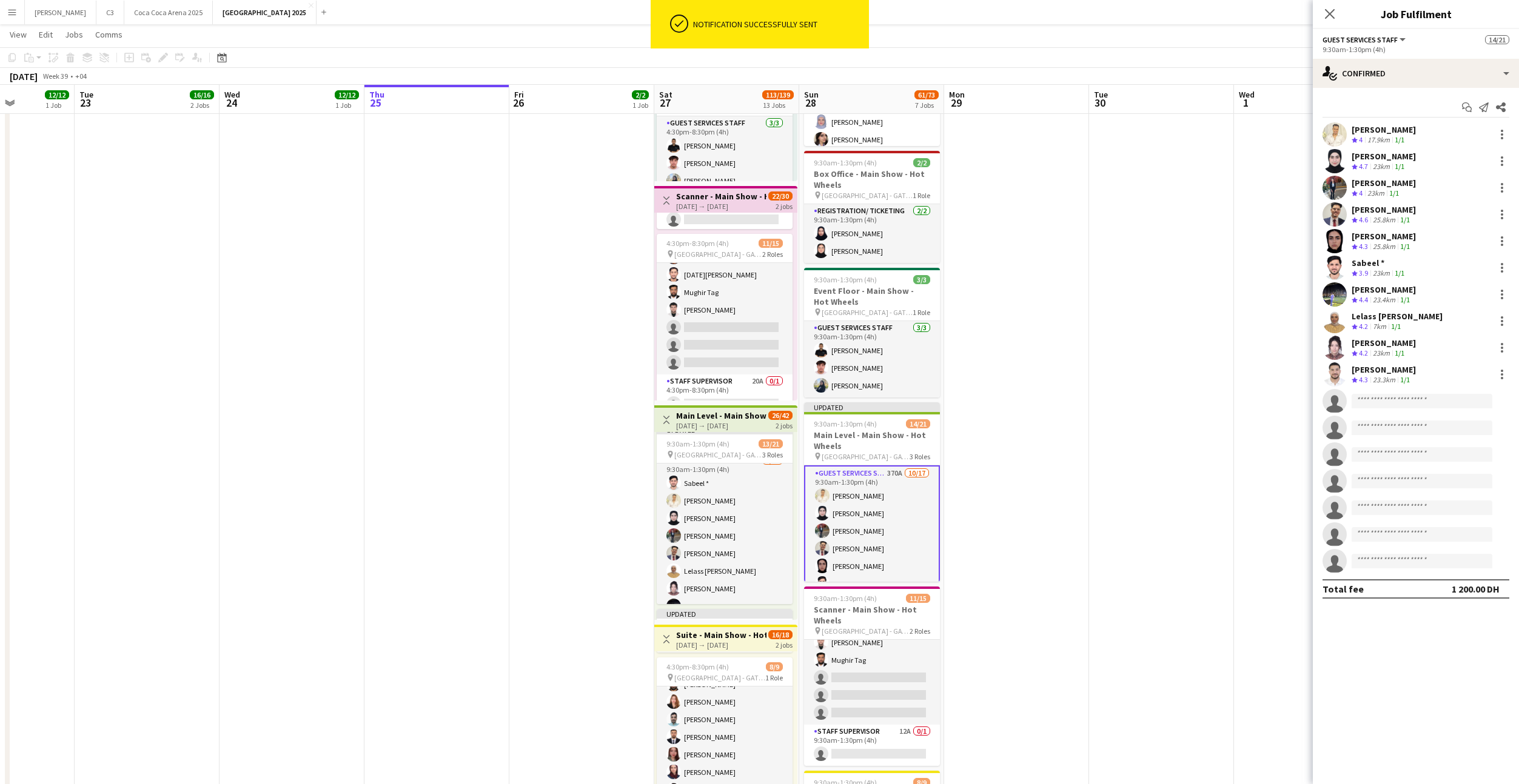
scroll to position [8, 0]
click at [1502, 238] on div at bounding box center [1502, 237] width 2 height 2
click at [1446, 321] on span "Send notification" at bounding box center [1460, 321] width 72 height 11
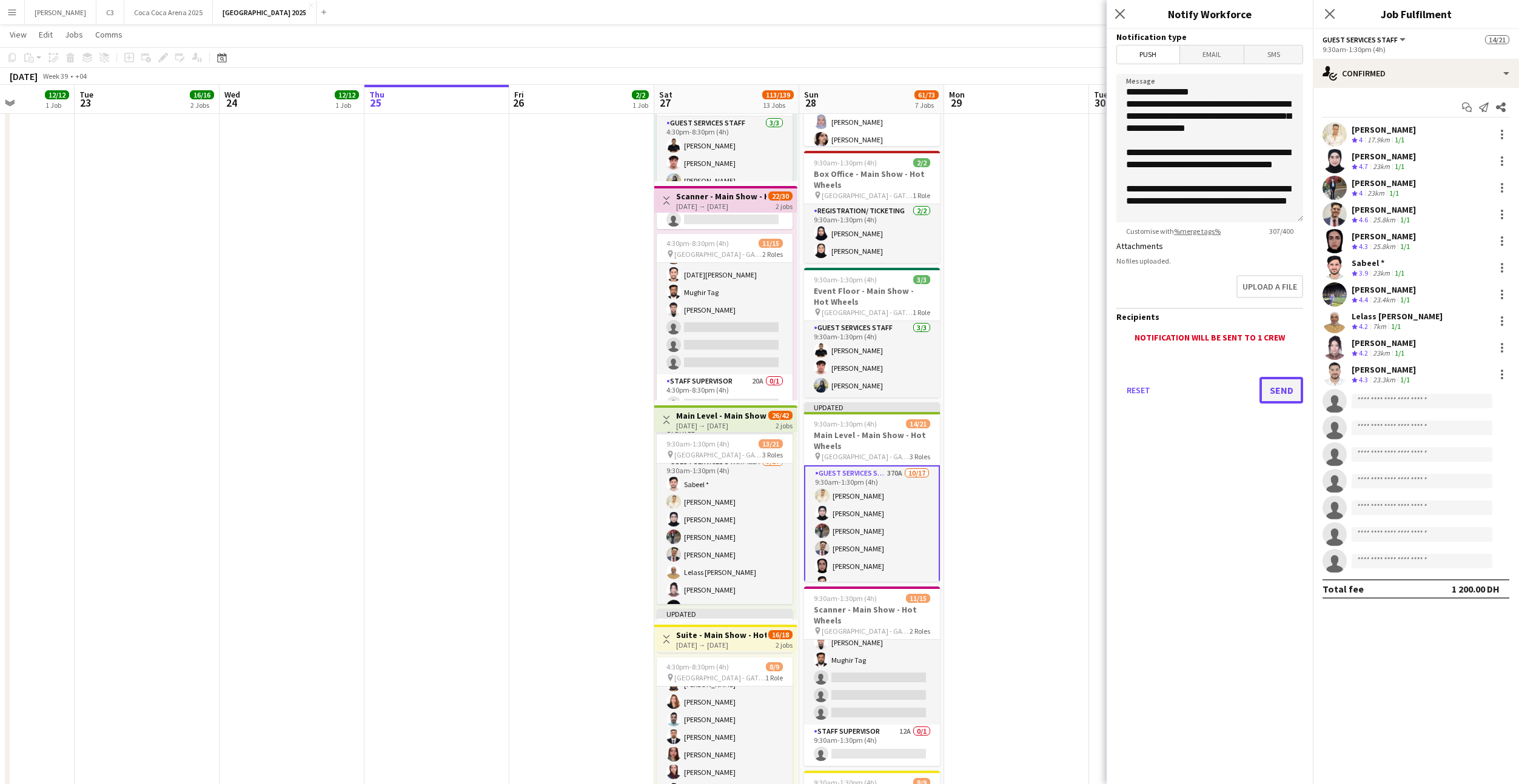
click at [1270, 388] on button "Send" at bounding box center [1282, 390] width 44 height 27
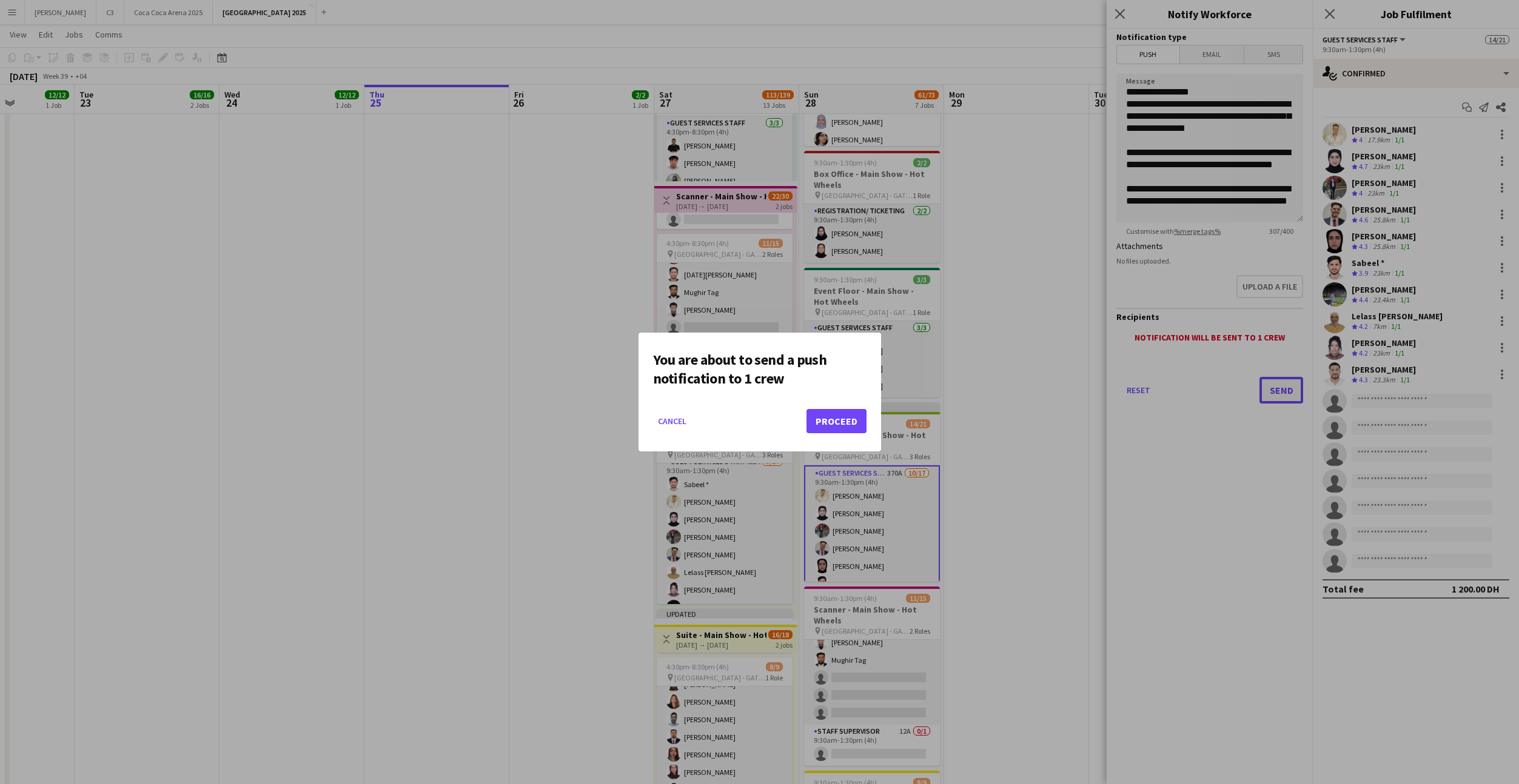
scroll to position [0, 0]
click at [842, 420] on button "Proceed" at bounding box center [837, 421] width 60 height 24
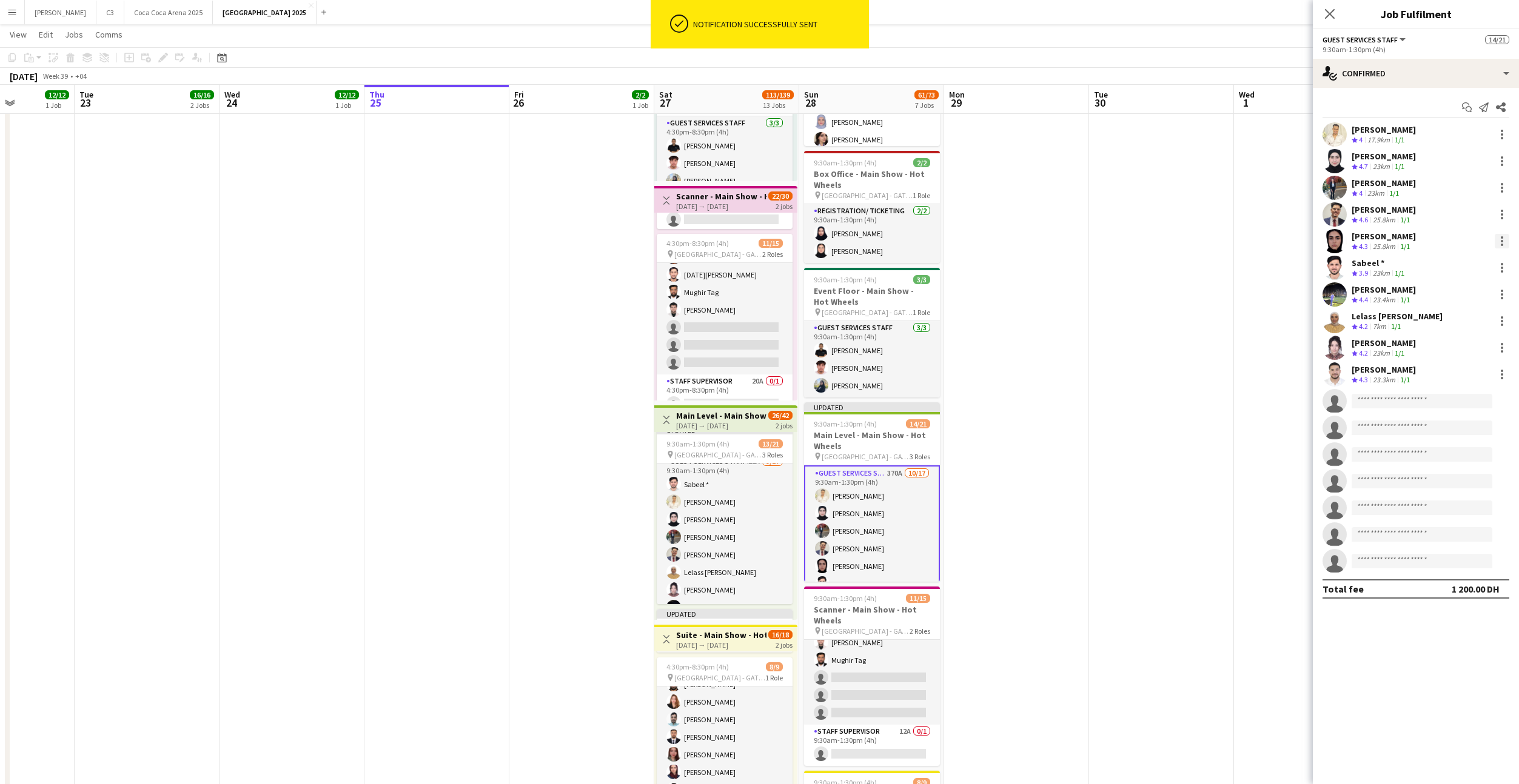
click at [1502, 244] on div at bounding box center [1502, 244] width 2 height 2
click at [1455, 375] on span "Remove" at bounding box center [1442, 380] width 37 height 11
click at [1331, 9] on icon "Close pop-in" at bounding box center [1329, 14] width 11 height 11
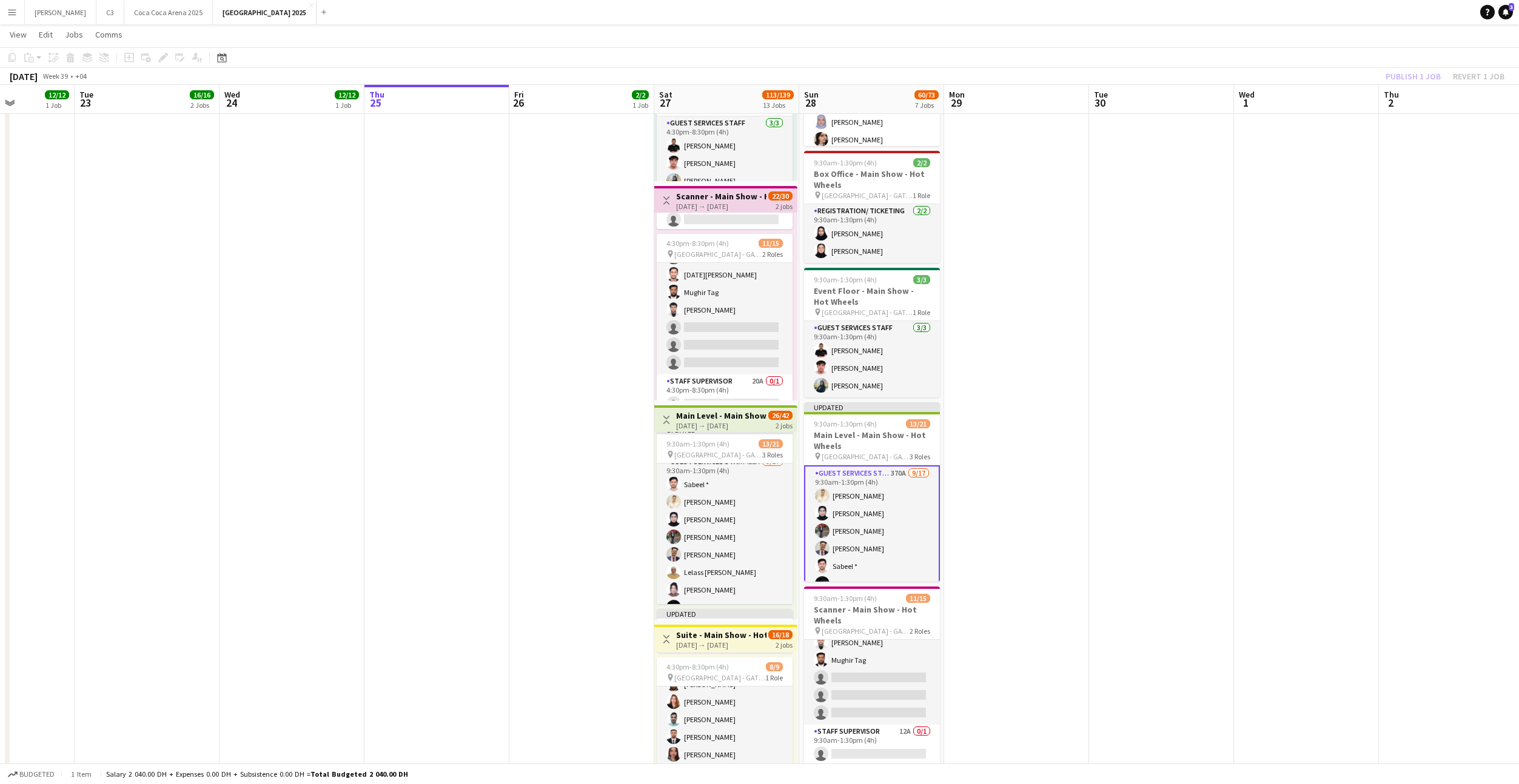
click at [1411, 75] on div "Publish 1 job Revert 1 job" at bounding box center [1444, 76] width 148 height 15
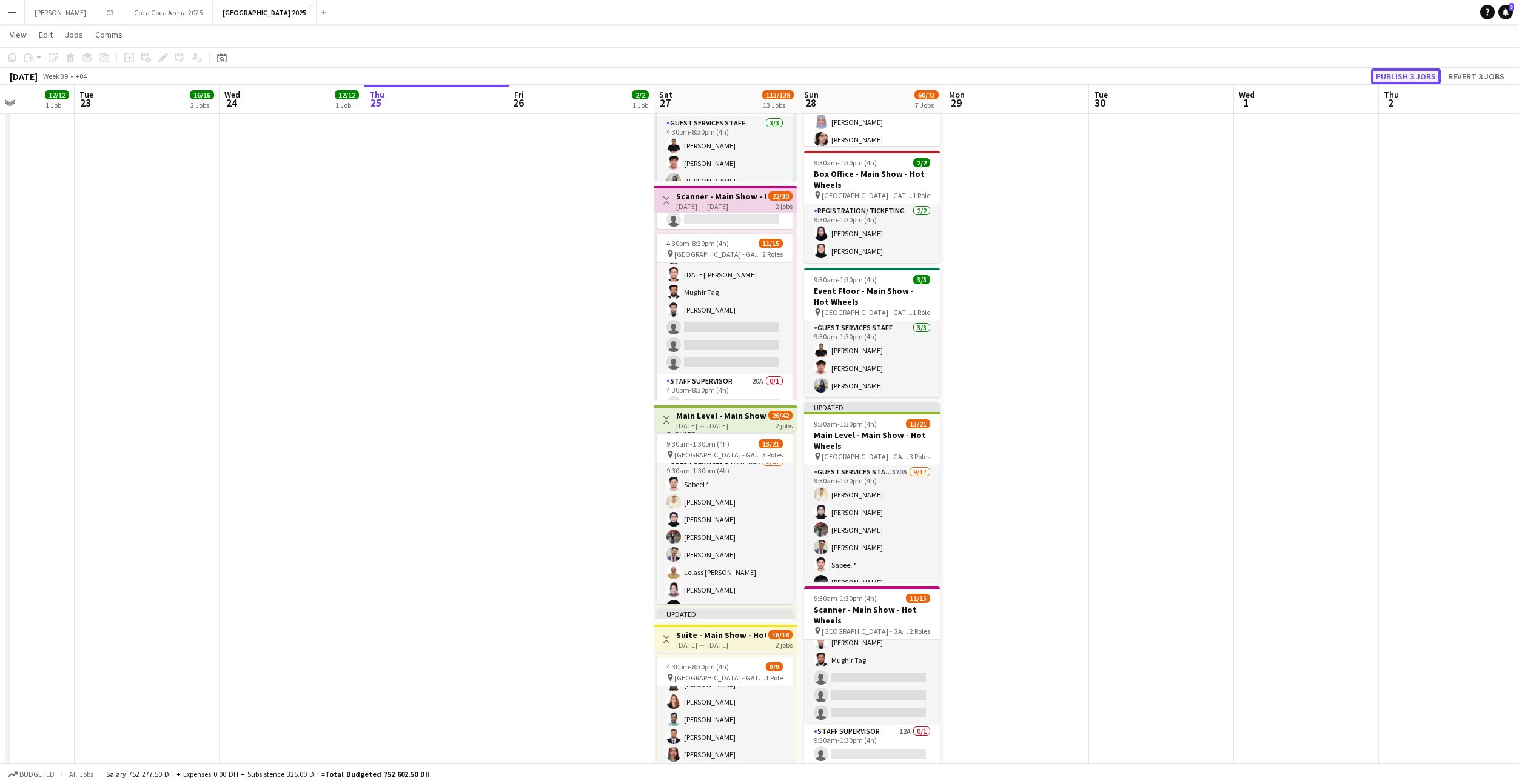
click at [1415, 75] on button "Publish 3 jobs" at bounding box center [1406, 76] width 70 height 15
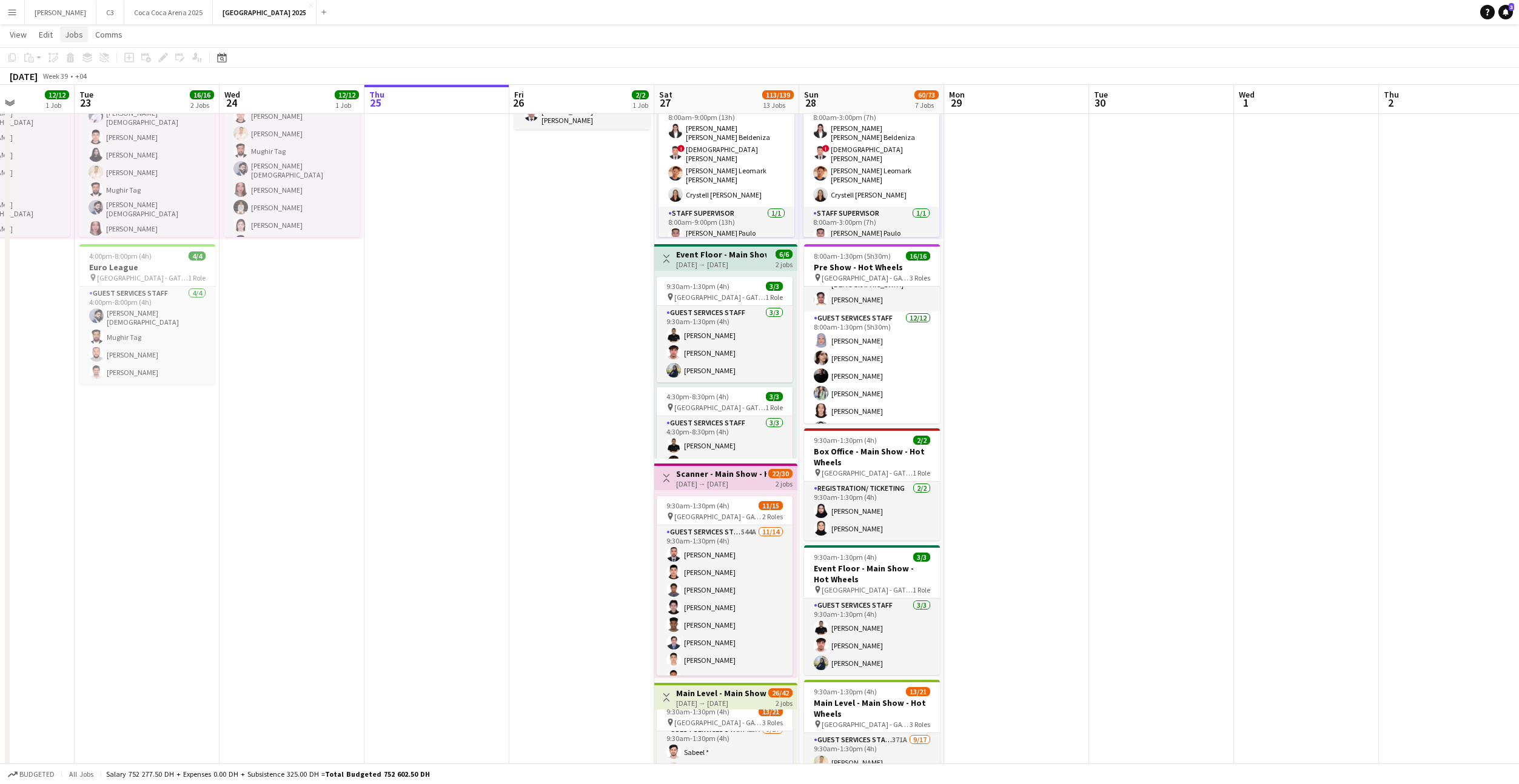
scroll to position [37, 0]
click at [718, 481] on div "27-09-2025 → 27-09-2025" at bounding box center [721, 483] width 91 height 9
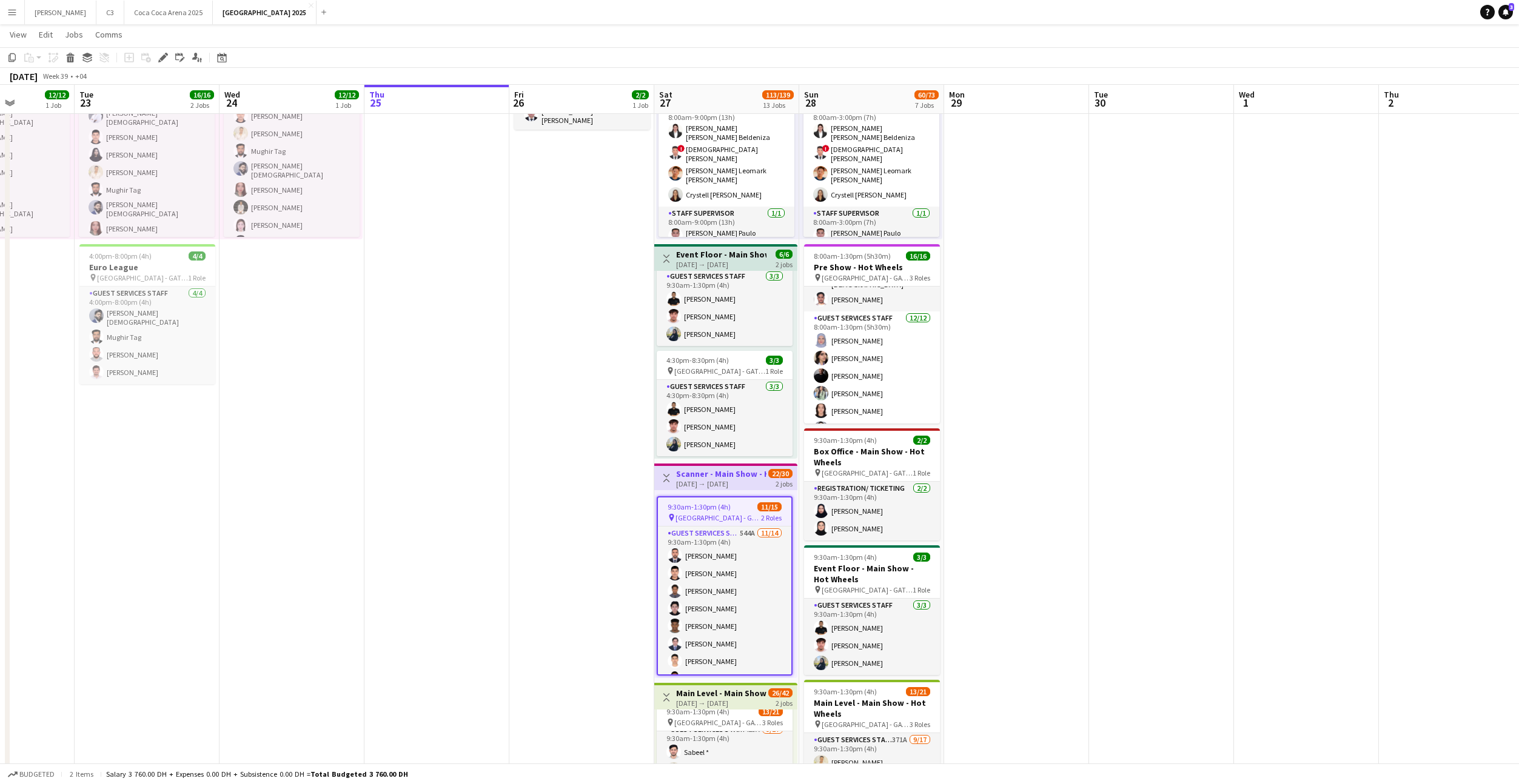
click at [701, 469] on h3 "Scanner - Main Show - Hot Wheels" at bounding box center [721, 473] width 91 height 11
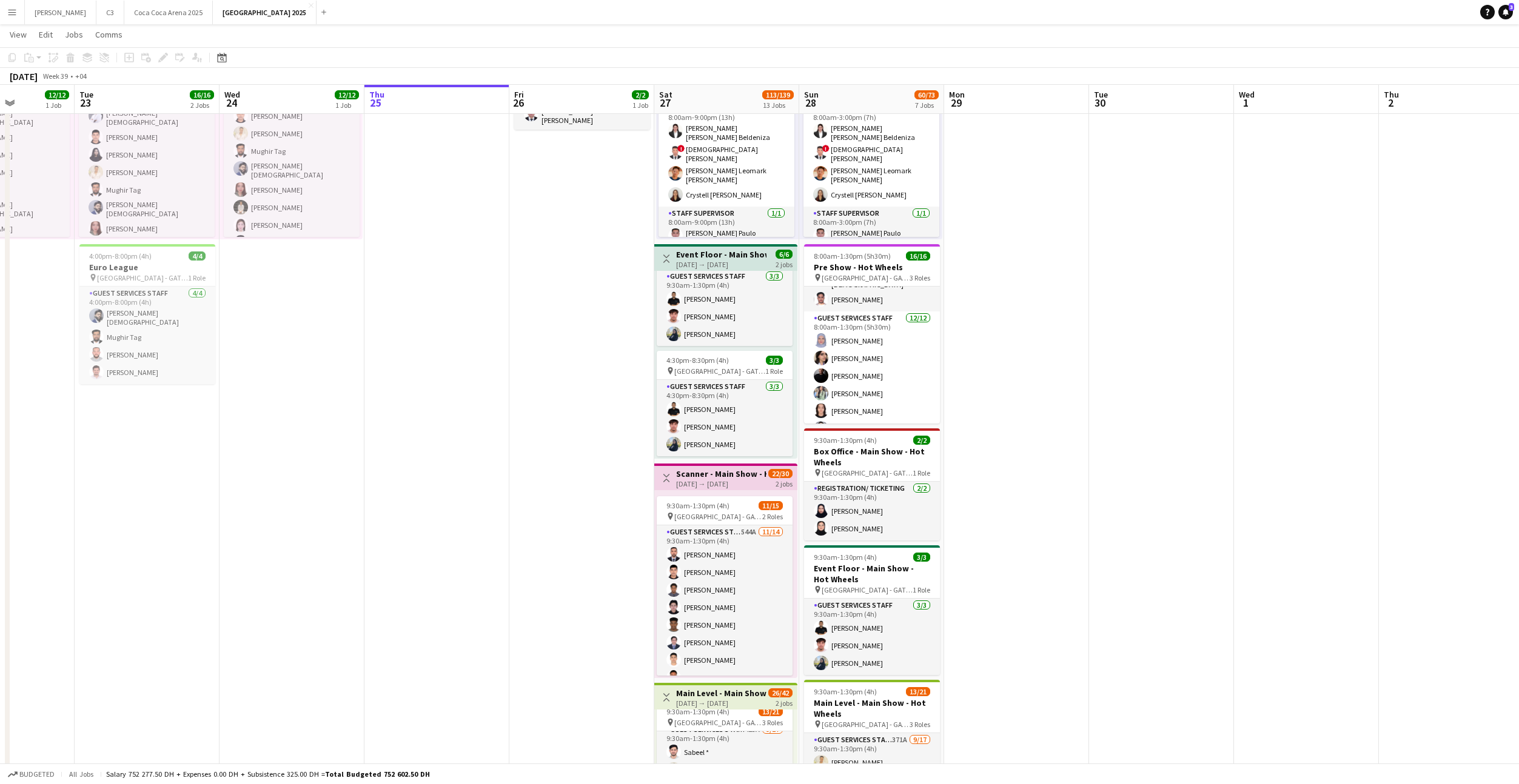
click at [701, 469] on h3 "Scanner - Main Show - Hot Wheels" at bounding box center [721, 473] width 91 height 11
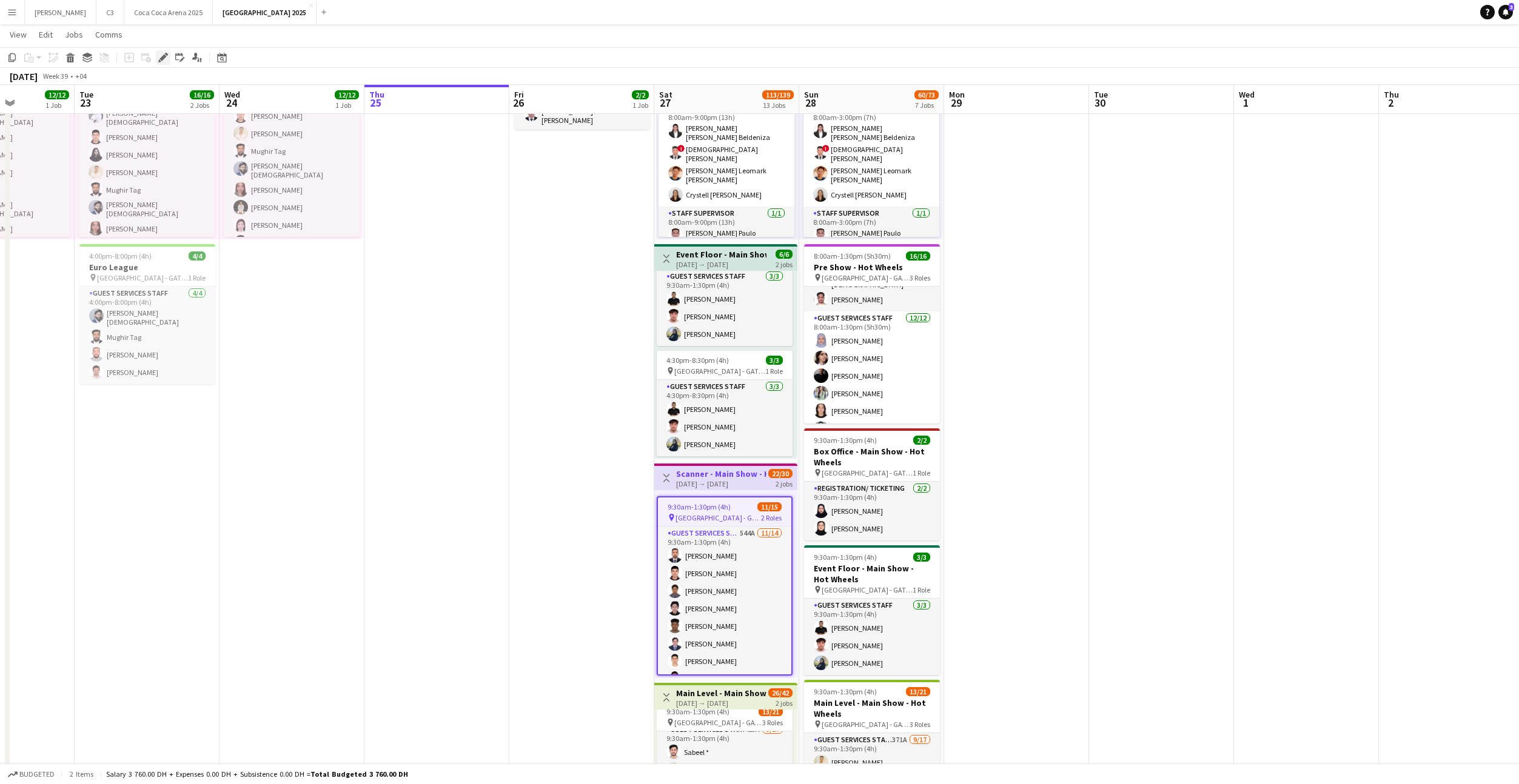
click at [165, 58] on icon at bounding box center [163, 58] width 7 height 7
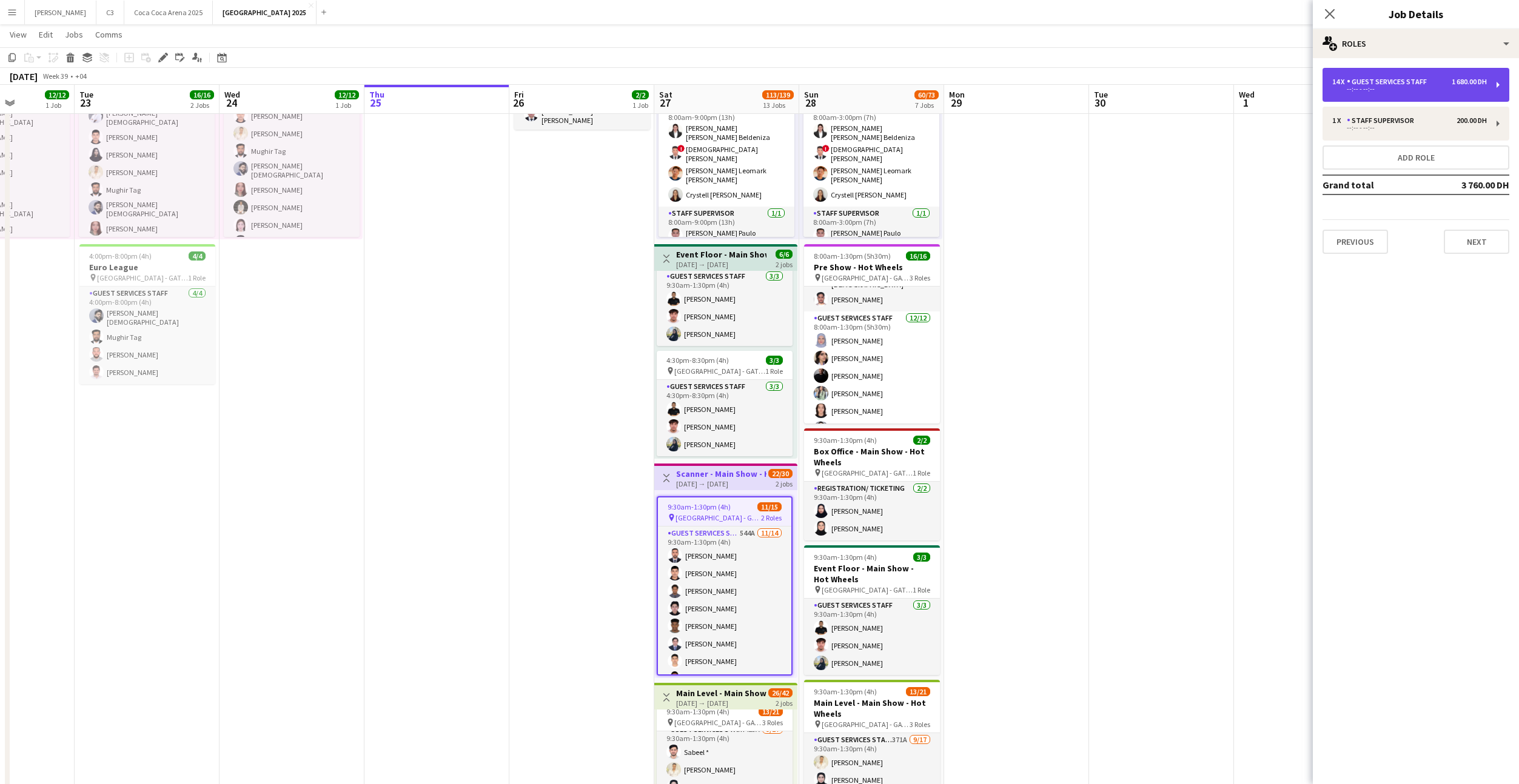
click at [1364, 88] on div "--:-- - --:--" at bounding box center [1410, 89] width 155 height 6
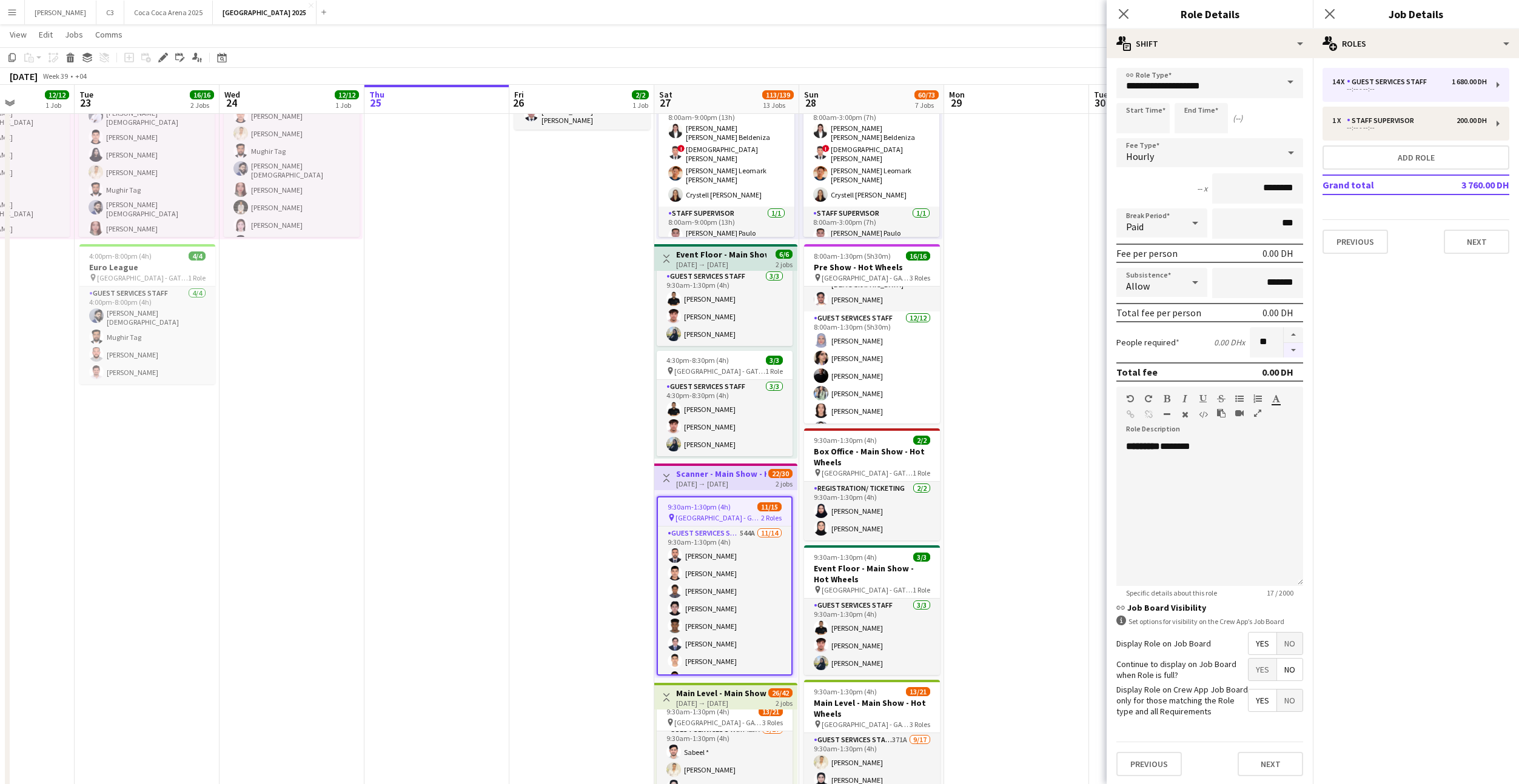
click at [1292, 349] on button "button" at bounding box center [1293, 350] width 20 height 15
type input "**"
click at [1268, 764] on button "Next" at bounding box center [1270, 764] width 65 height 24
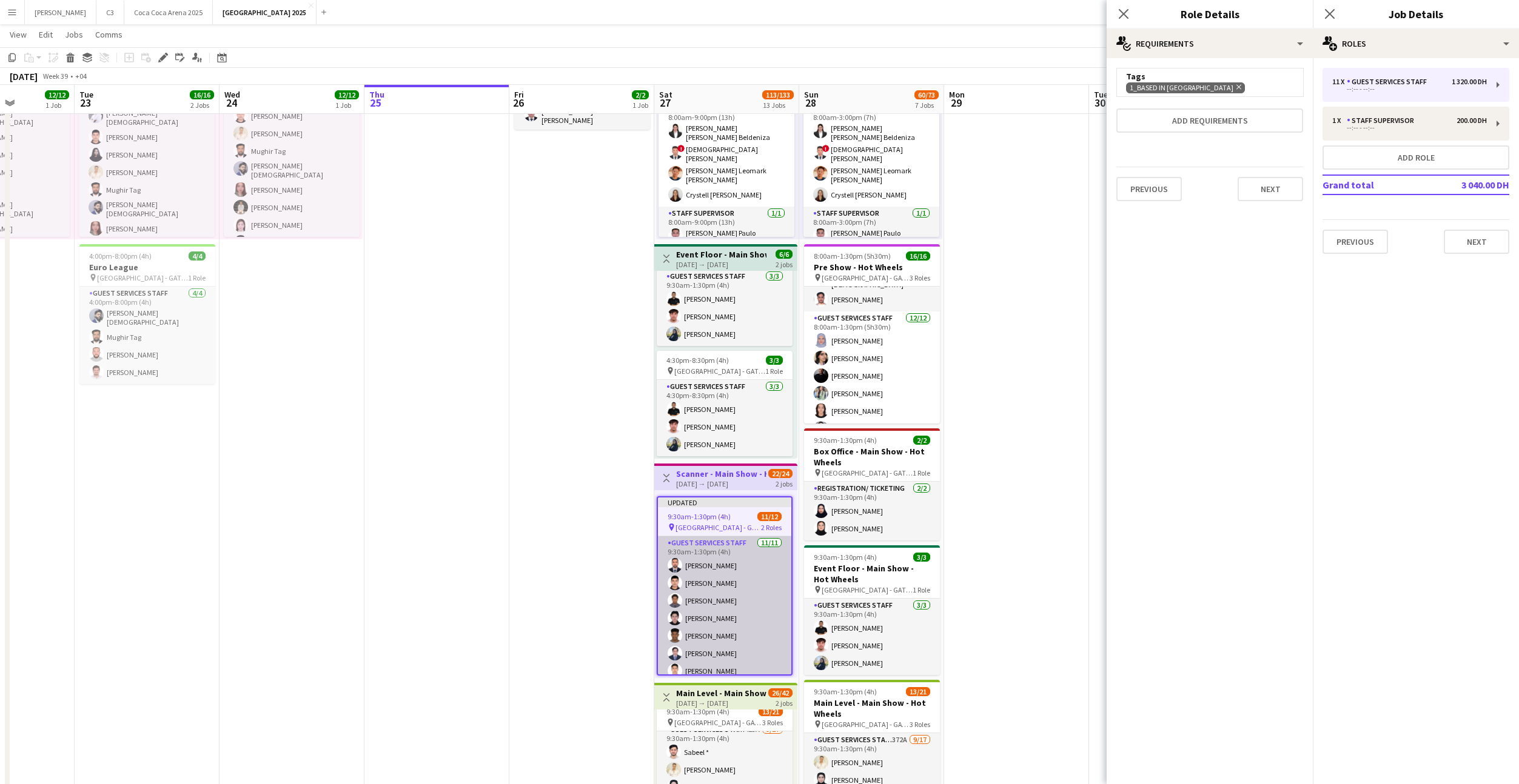
scroll to position [120, 0]
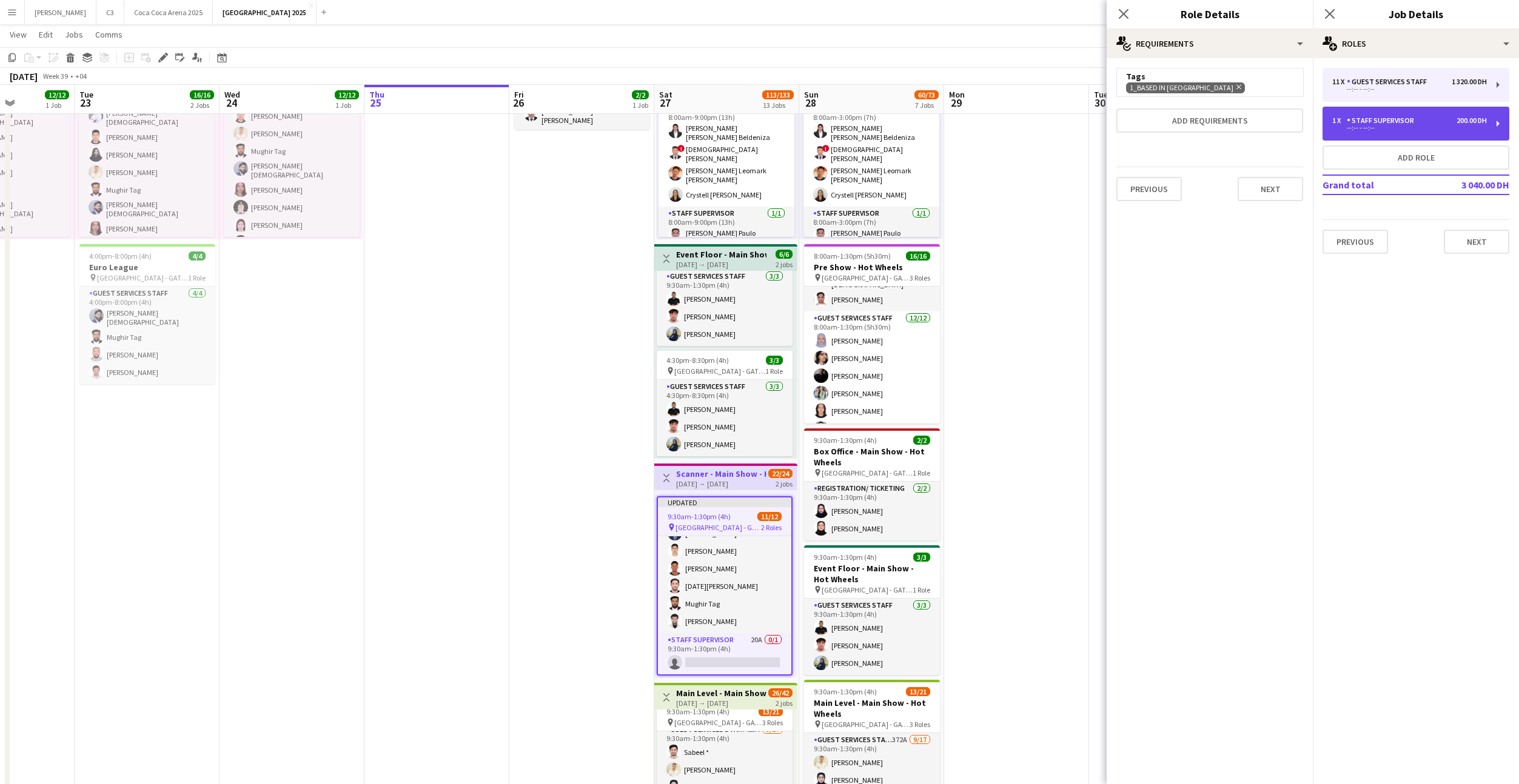
click at [1398, 135] on div "1 x Staff Supervisor 200.00 DH --:-- - --:--" at bounding box center [1415, 124] width 187 height 34
type input "**********"
type input "********"
type input "*"
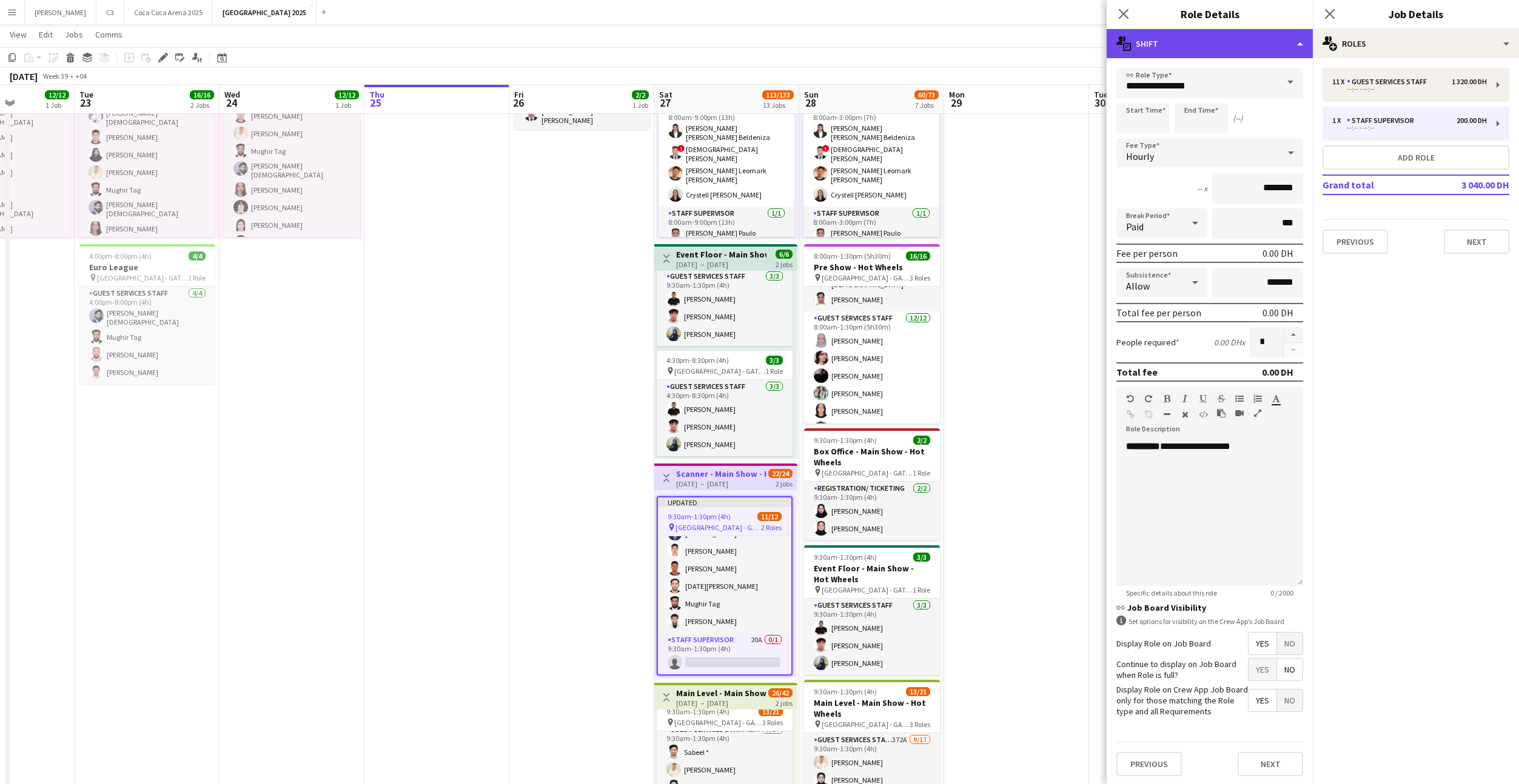
click at [1191, 42] on div "multiple-actions-text Shift" at bounding box center [1209, 44] width 206 height 29
click at [1226, 141] on div "bin-2 Delete Role" at bounding box center [1249, 145] width 120 height 24
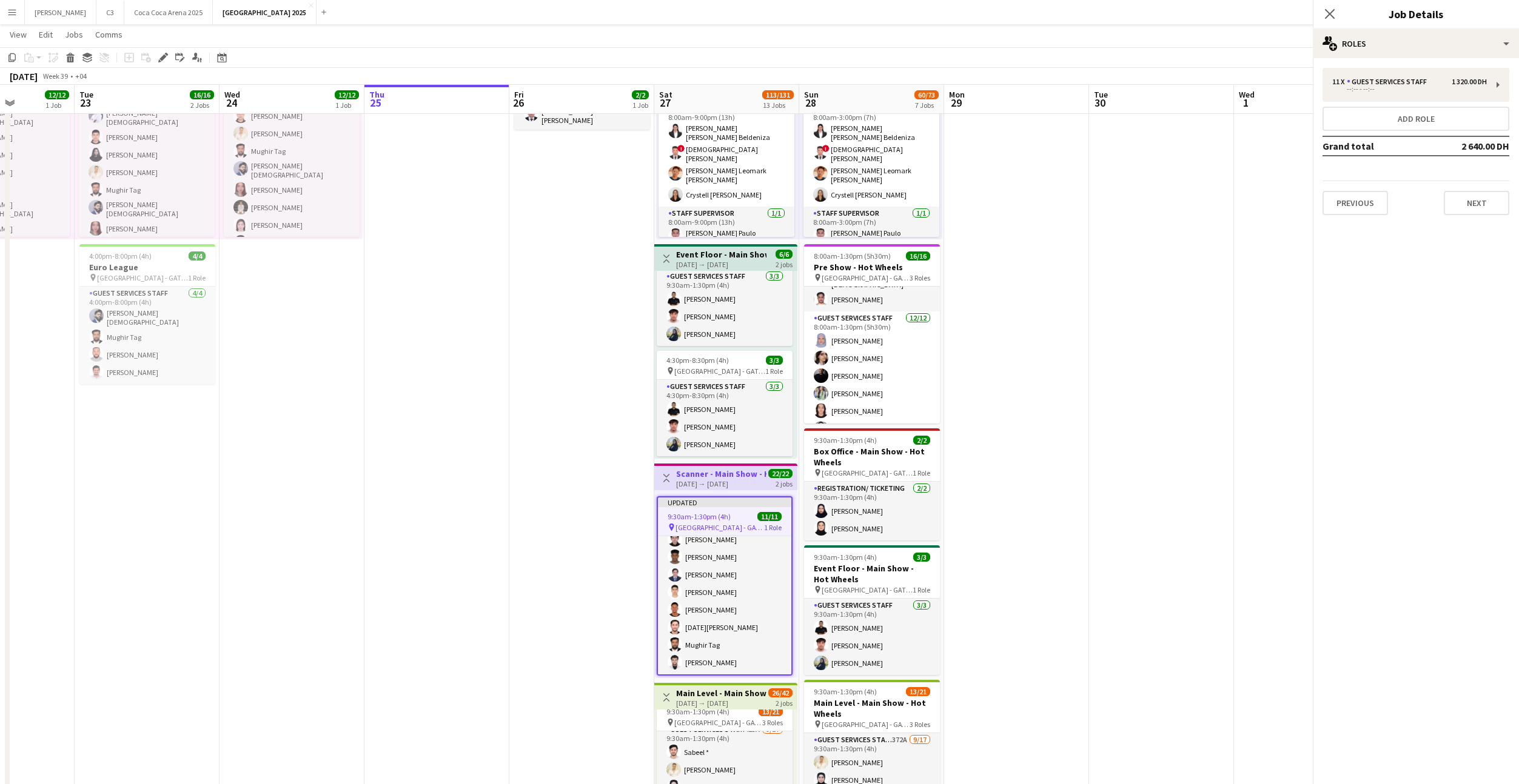
scroll to position [79, 0]
click at [1328, 17] on icon "Close pop-in" at bounding box center [1329, 14] width 11 height 11
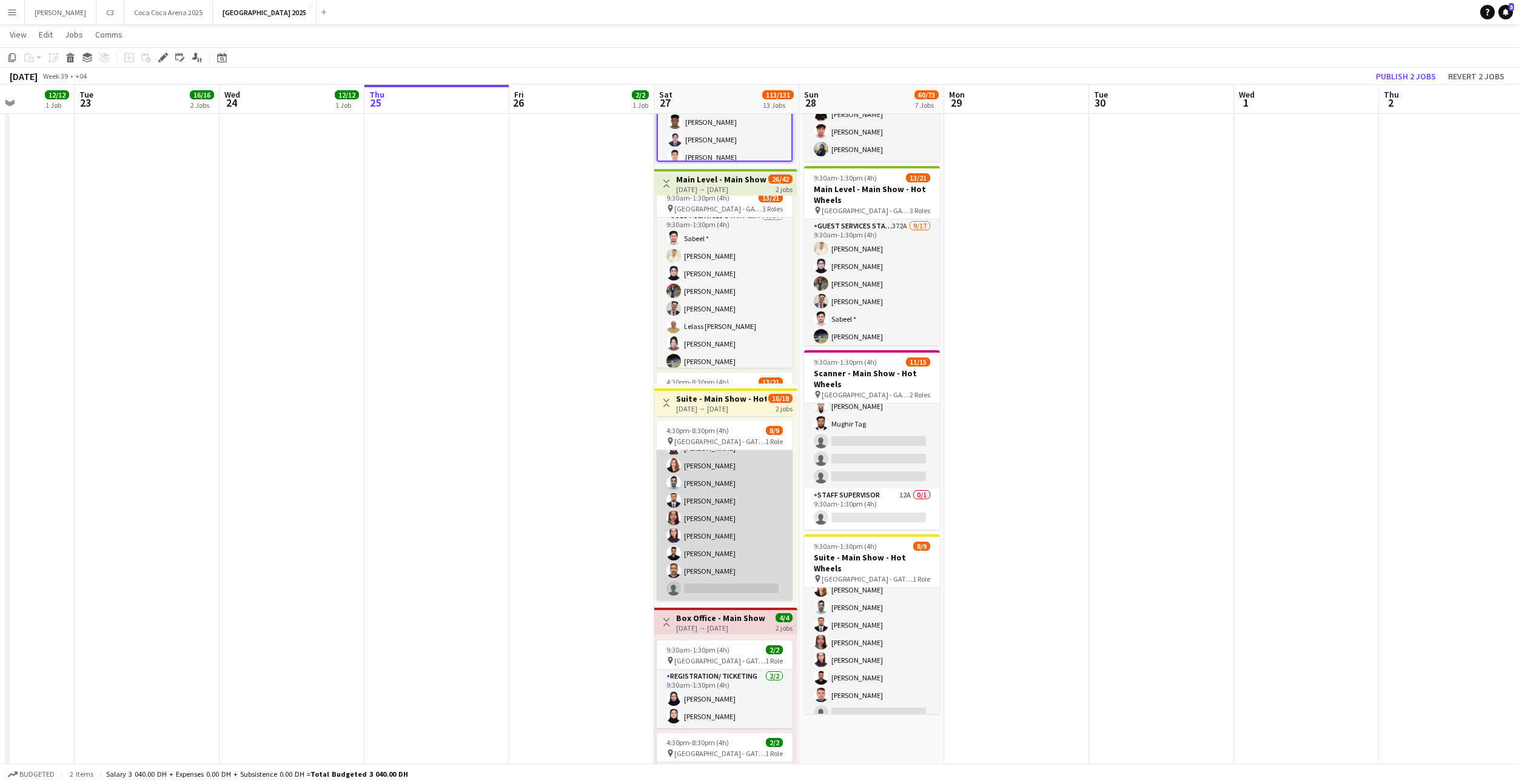
click at [735, 546] on app-card-role "Guest Services Staff 385A 8/9 4:30pm-8:30pm (4h) Ahmad Iqbal mayflor torres Amr…" at bounding box center [724, 509] width 136 height 182
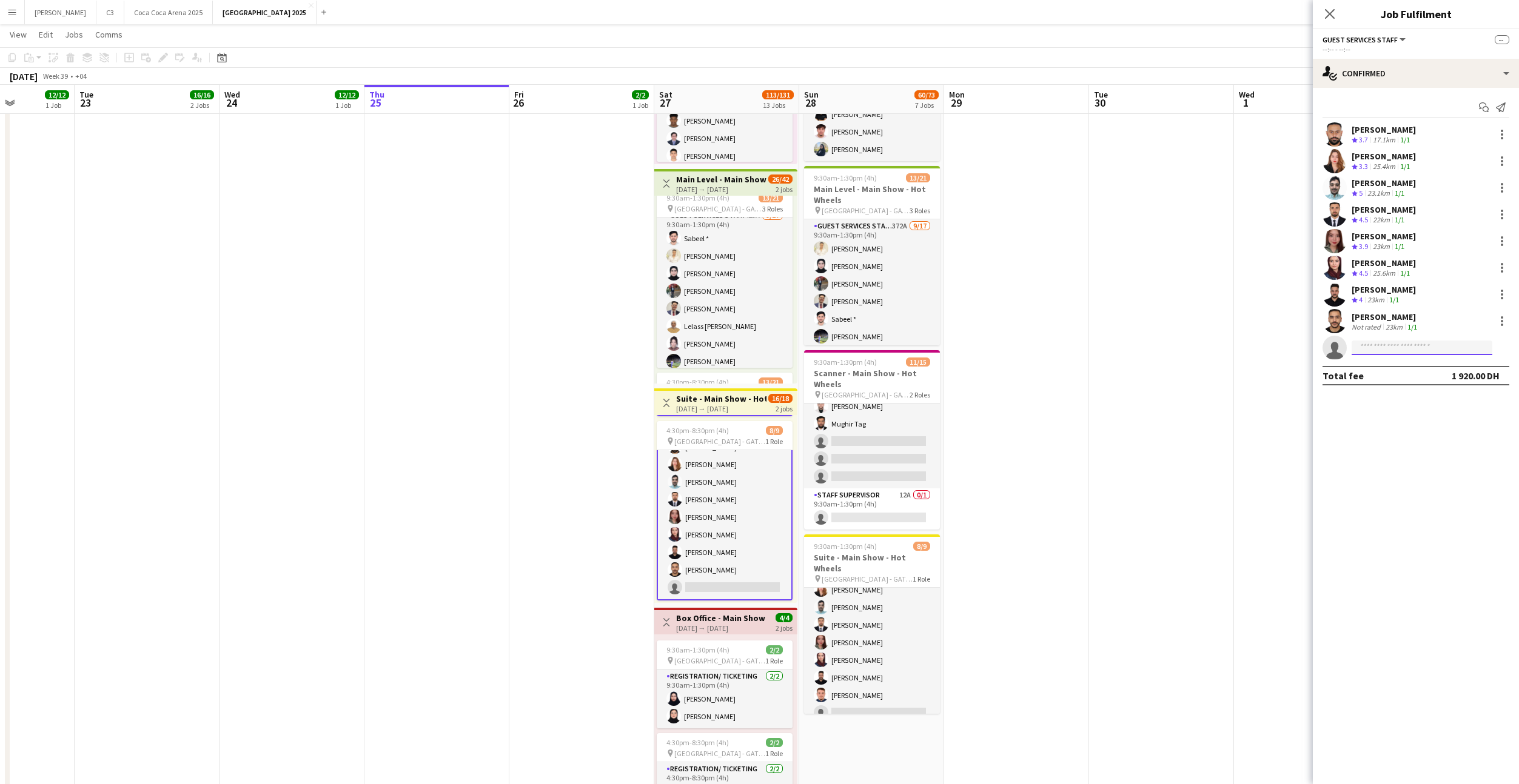
click at [1393, 353] on input at bounding box center [1422, 348] width 141 height 15
type input "******"
click at [1330, 11] on icon "Close pop-in" at bounding box center [1329, 14] width 11 height 11
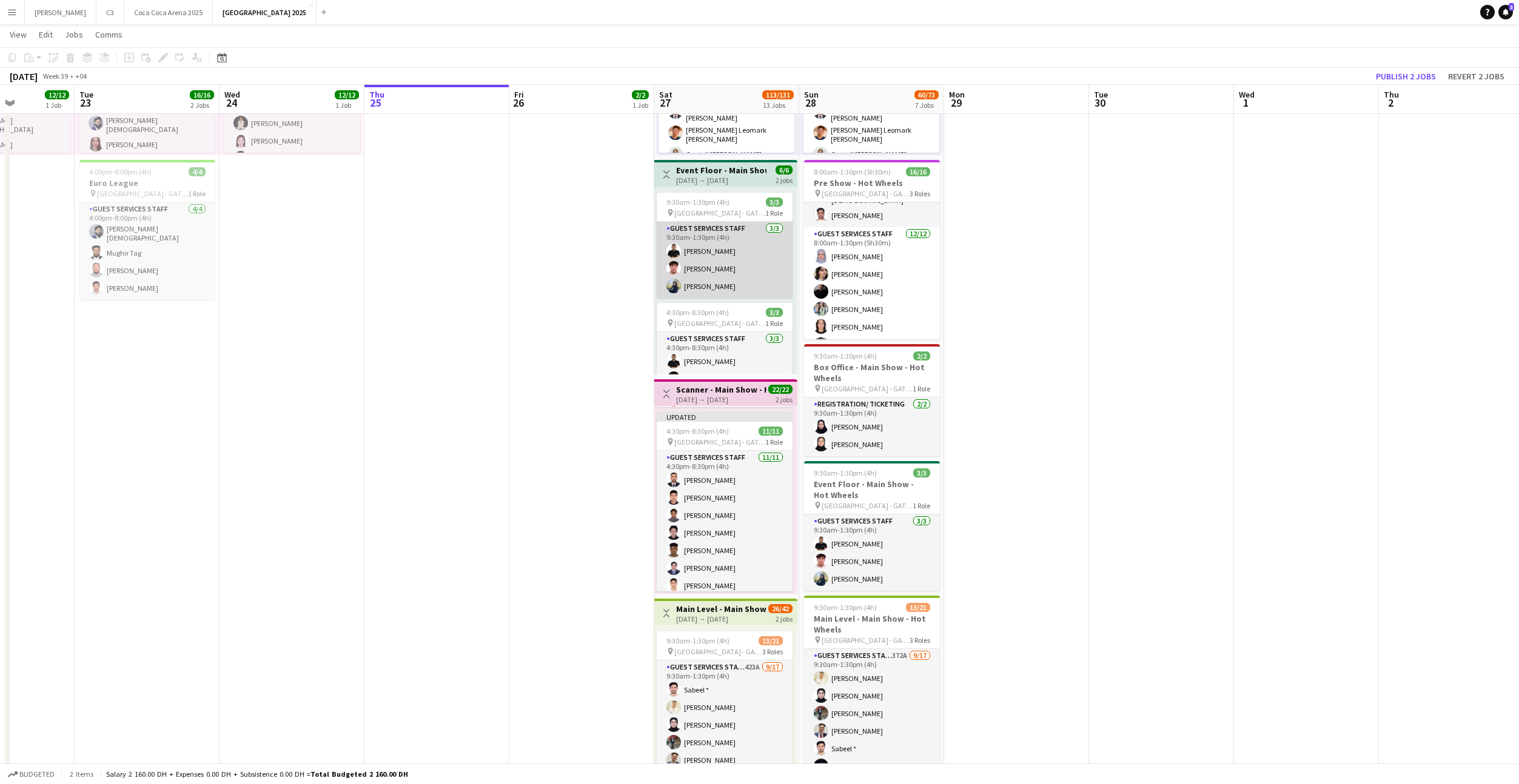
click at [732, 236] on app-card-role "Guest Services Staff 3/3 9:30am-1:30pm (4h) Khaled Abualnaja Ahmed Khalil Shahd…" at bounding box center [724, 260] width 136 height 77
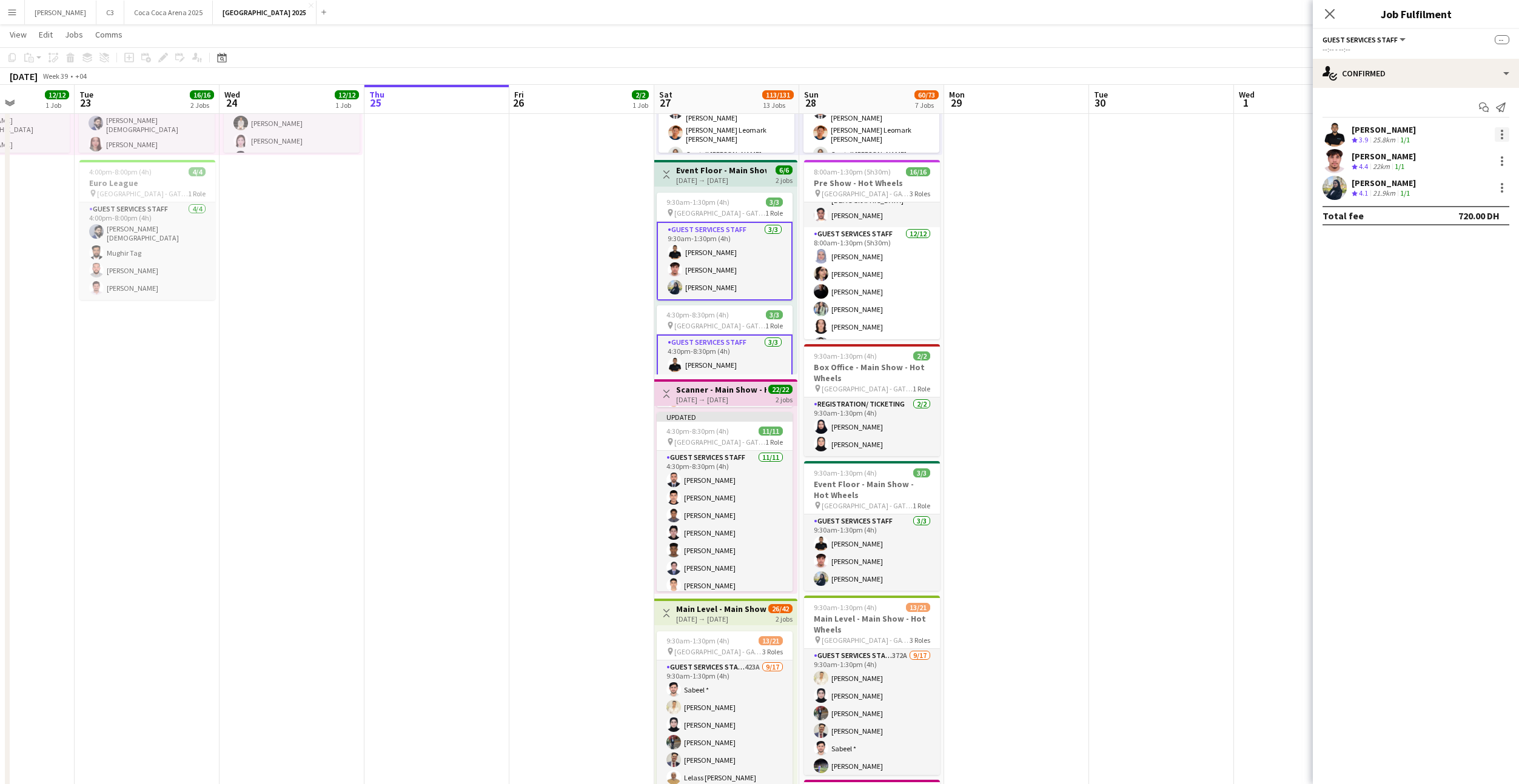
click at [1497, 132] on div at bounding box center [1502, 134] width 15 height 15
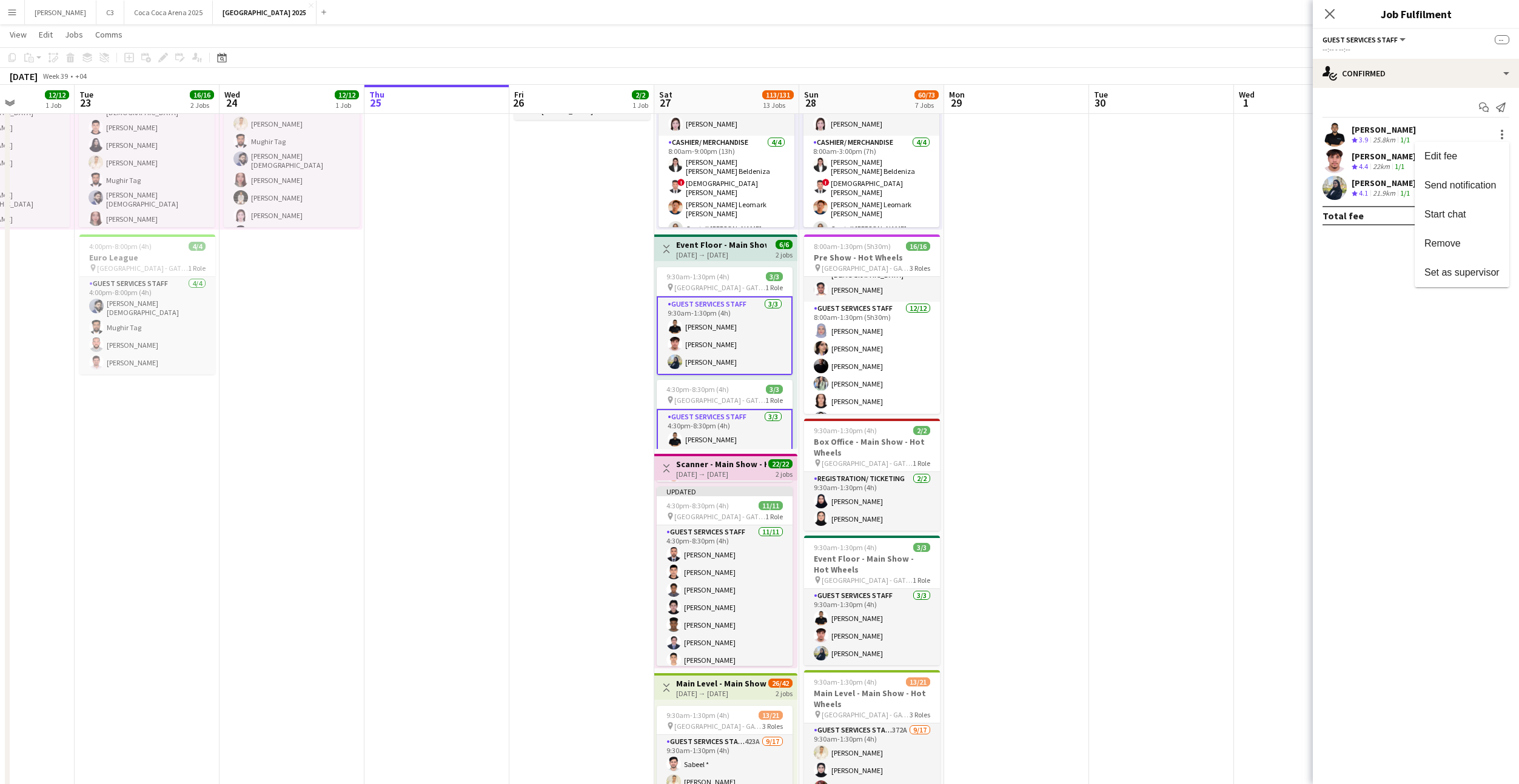
click at [1338, 318] on div at bounding box center [759, 392] width 1519 height 784
click at [1329, 13] on icon at bounding box center [1329, 14] width 11 height 11
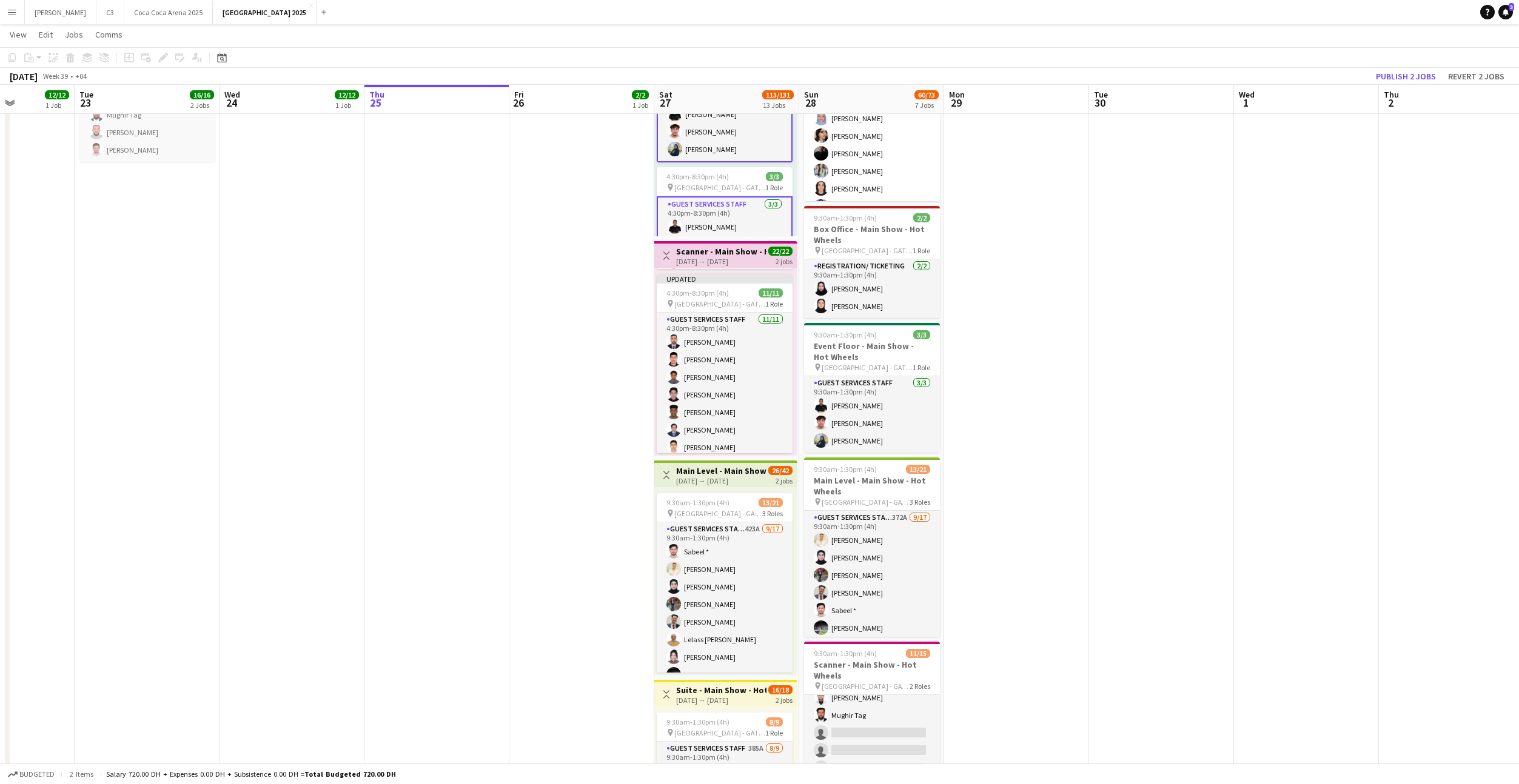
click at [713, 477] on div "27-09-2025 → 27-09-2025" at bounding box center [721, 481] width 91 height 9
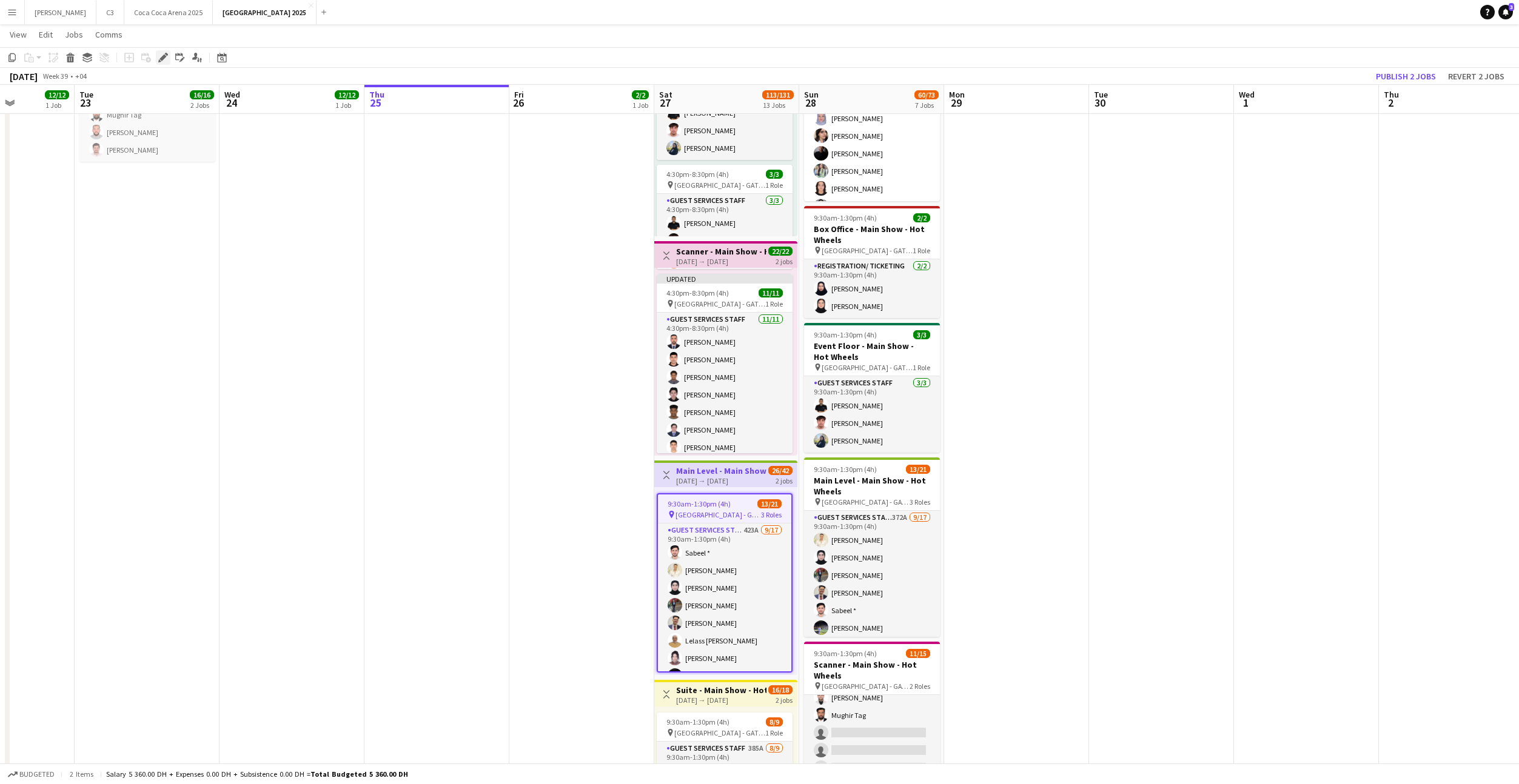
click at [162, 59] on icon at bounding box center [163, 58] width 7 height 7
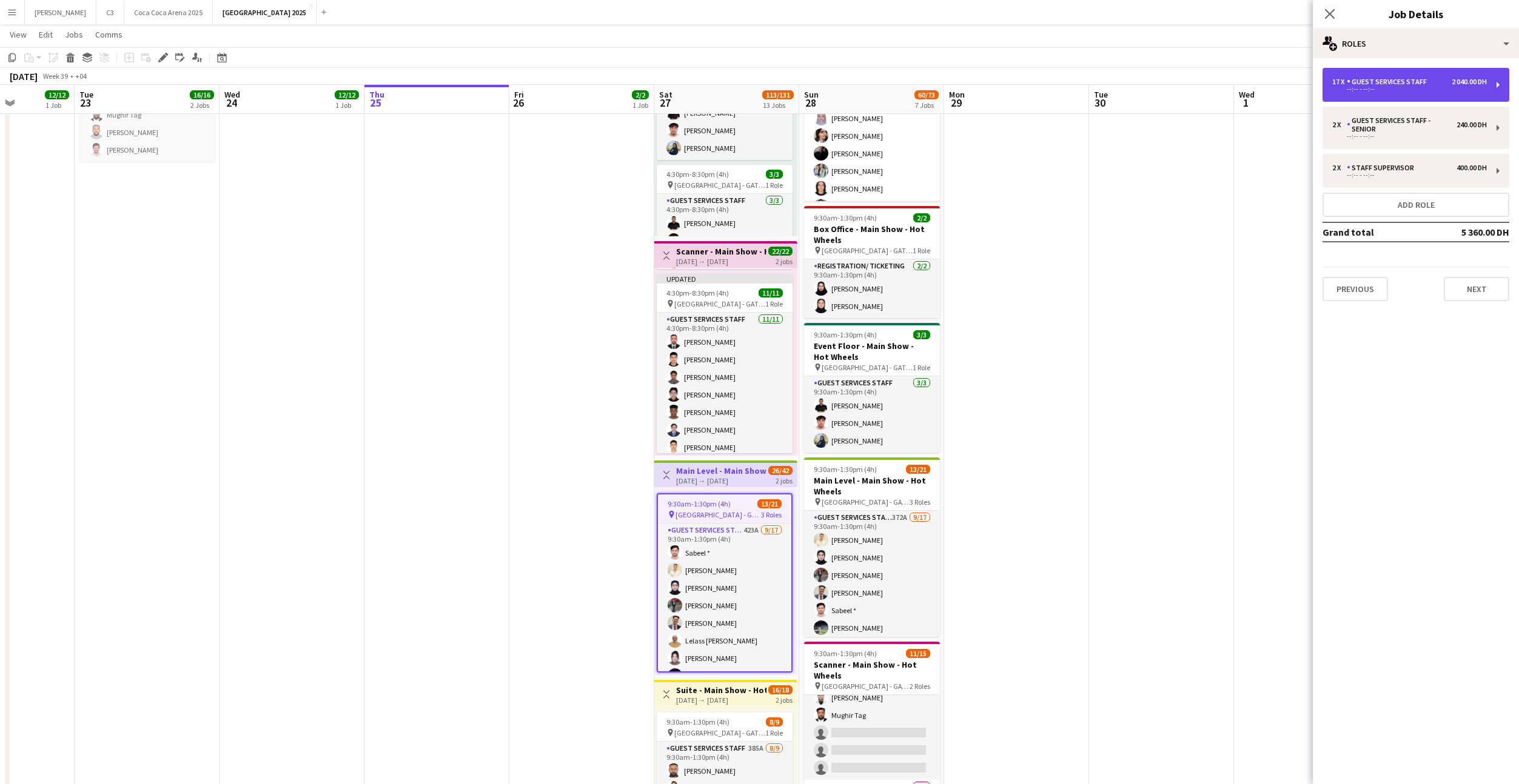
click at [1404, 94] on div "17 x Guest Services Staff 2 040.00 DH --:-- - --:--" at bounding box center [1415, 85] width 187 height 34
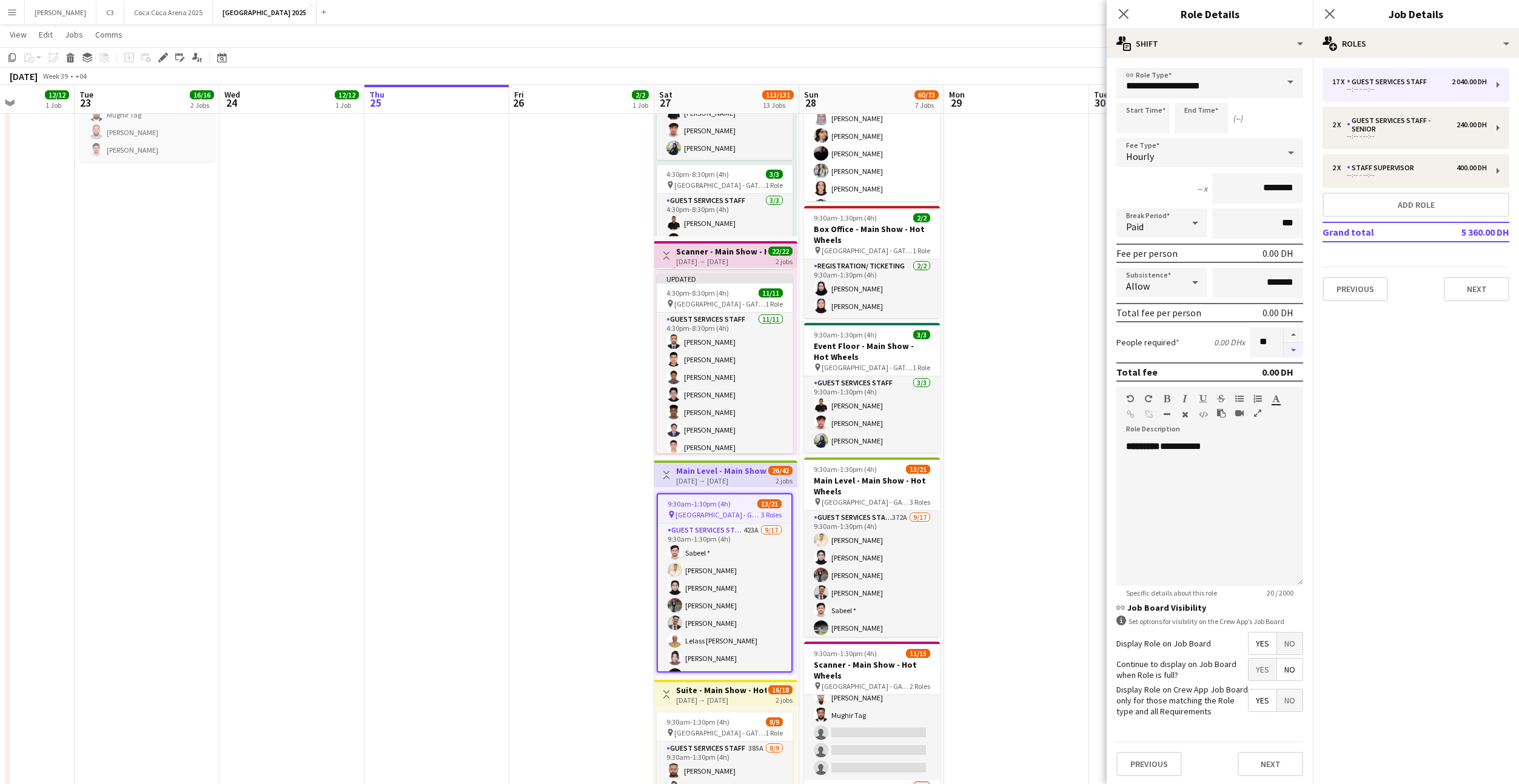
click at [1287, 346] on button "button" at bounding box center [1293, 350] width 20 height 15
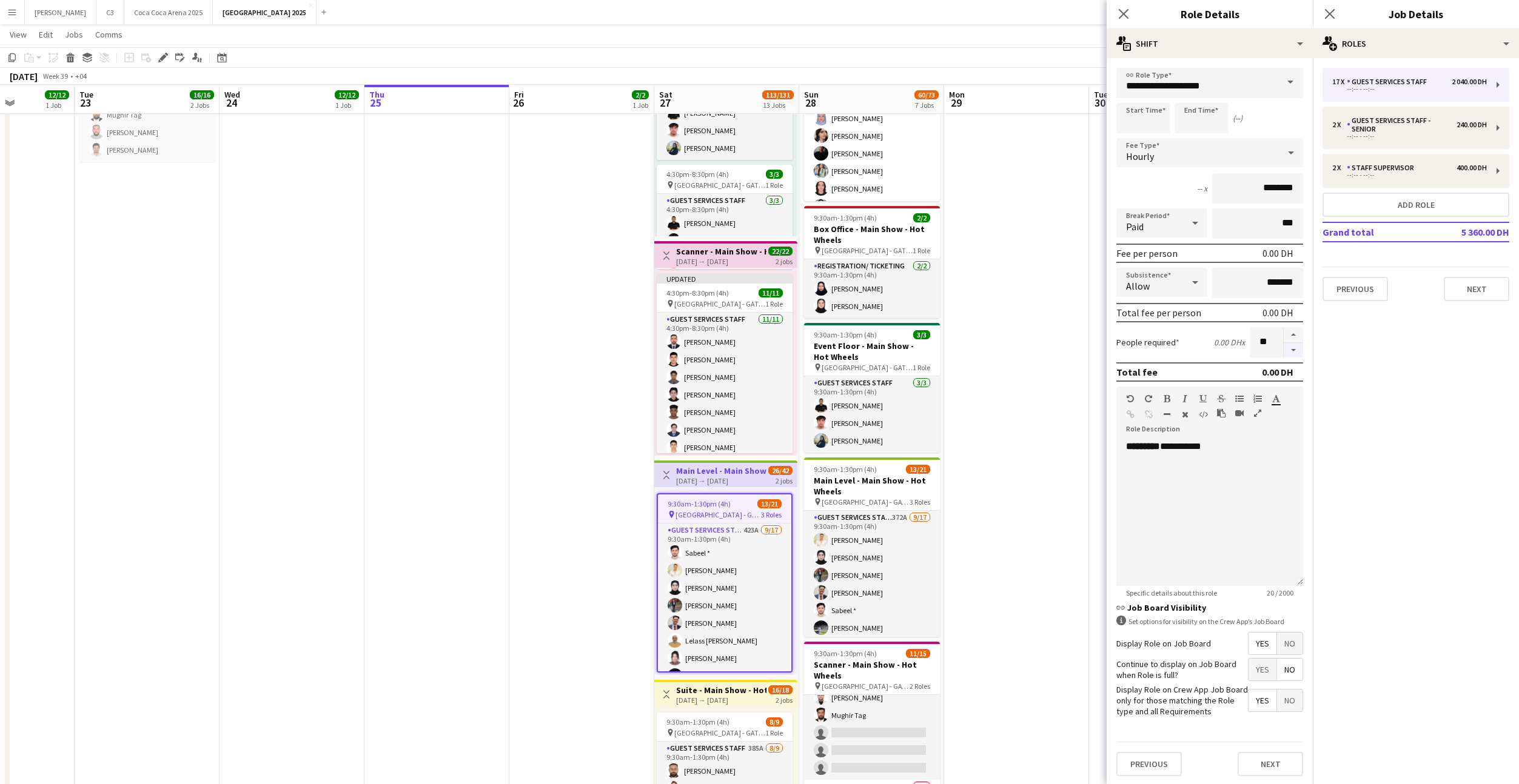
type input "**"
click at [1279, 761] on button "Next" at bounding box center [1270, 764] width 65 height 24
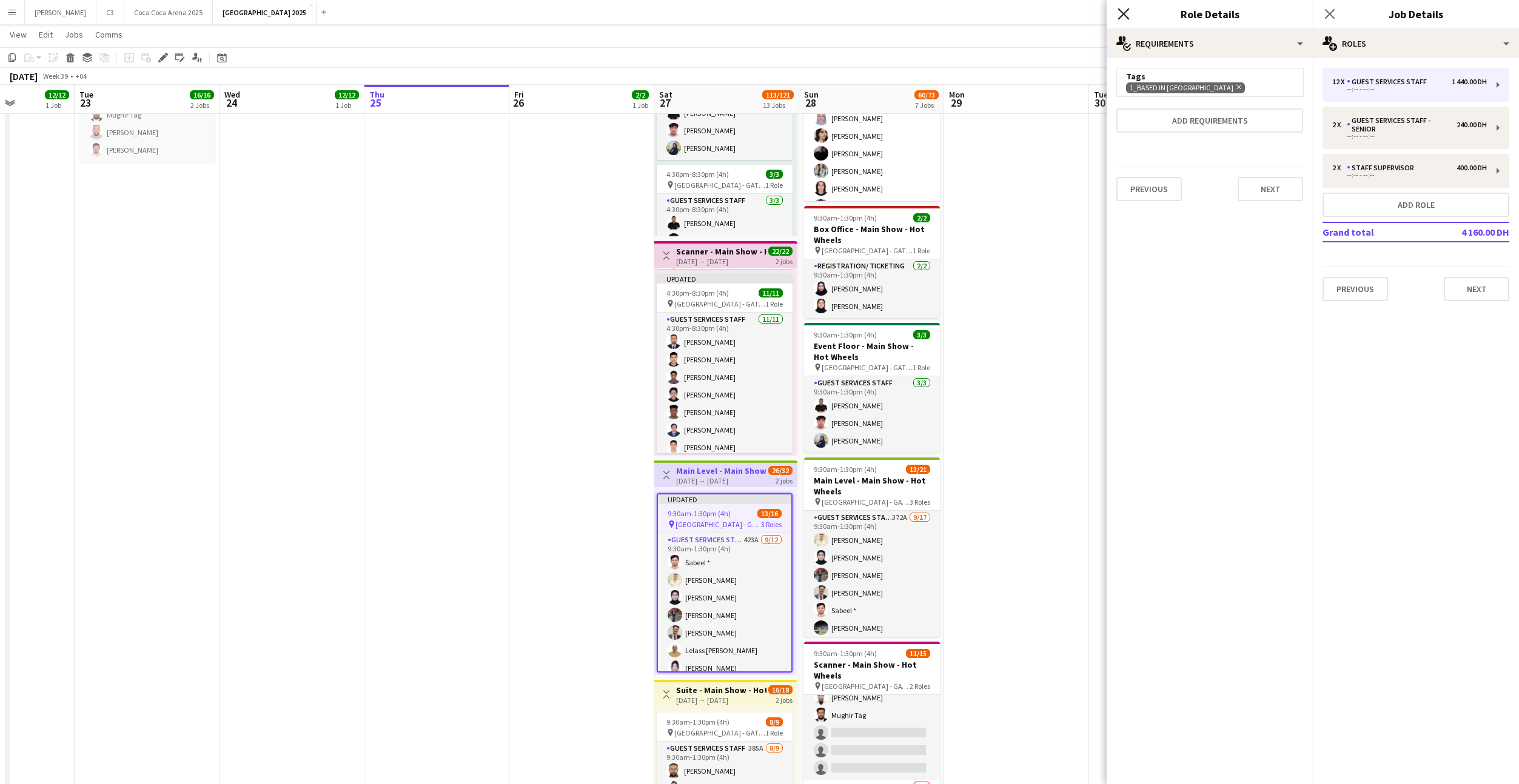
click at [1121, 15] on icon at bounding box center [1124, 14] width 11 height 11
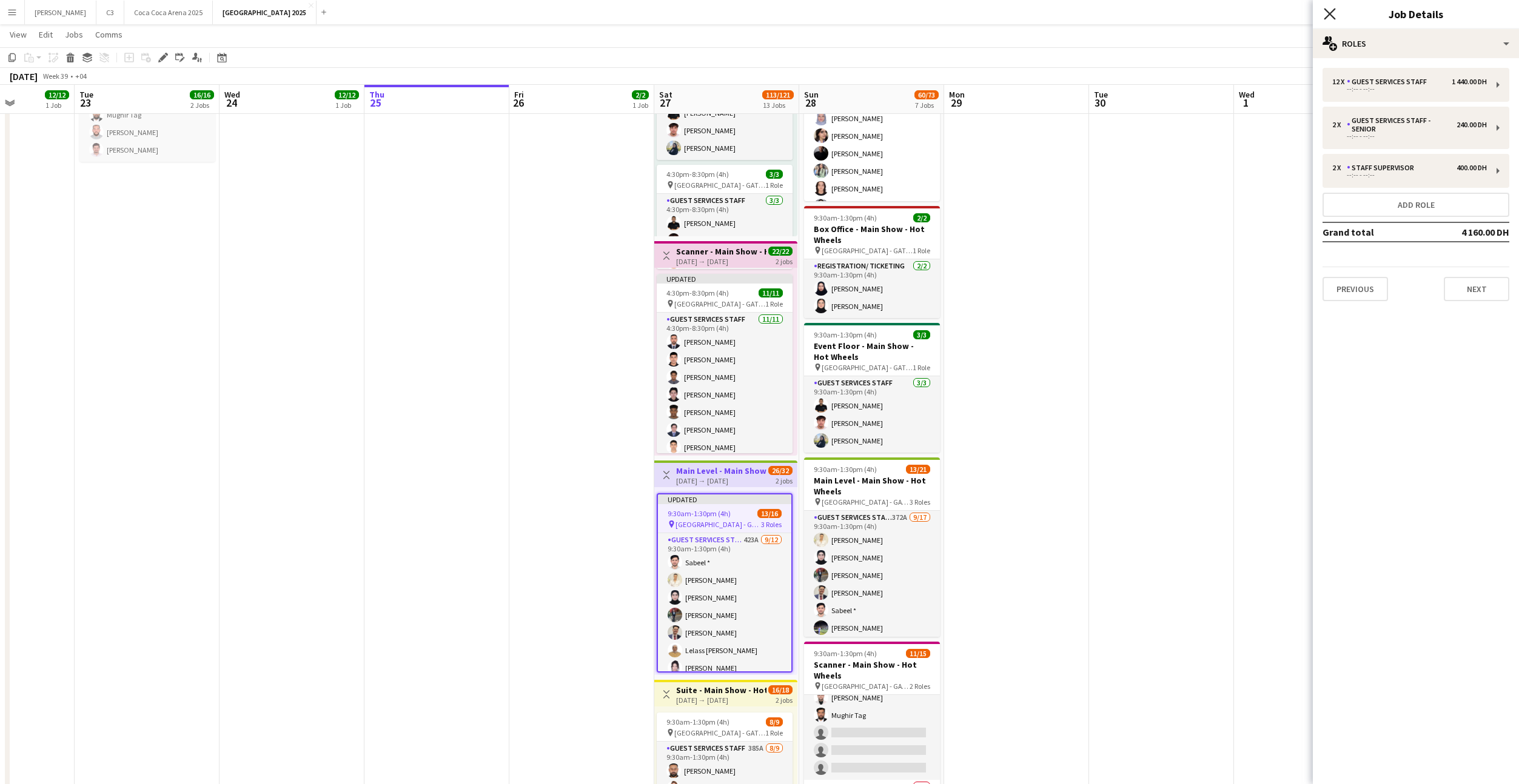
click at [1327, 10] on icon "Close pop-in" at bounding box center [1329, 14] width 11 height 11
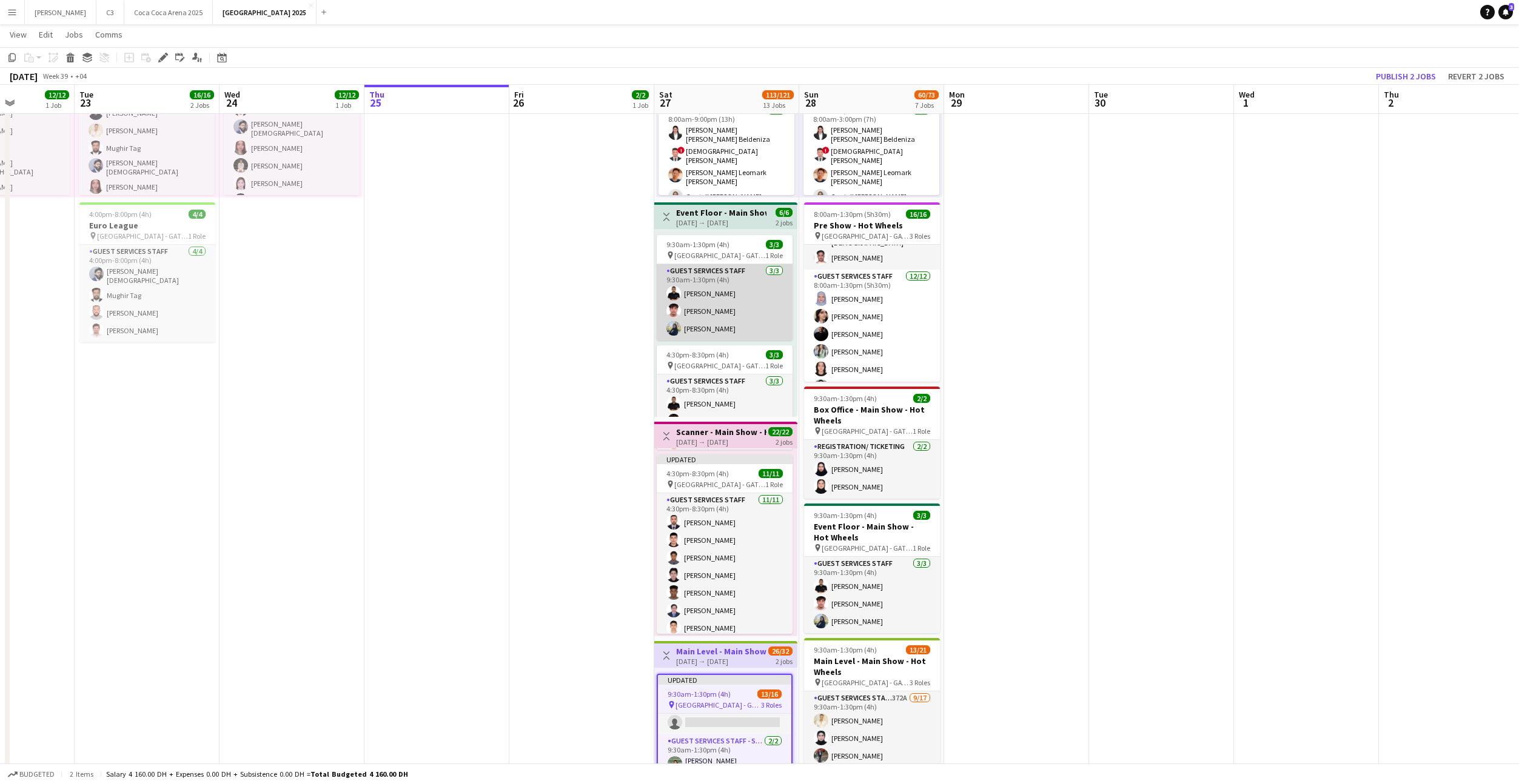
click at [741, 315] on app-card-role "Guest Services Staff 3/3 9:30am-1:30pm (4h) Khaled Abualnaja Ahmed Khalil Shahd…" at bounding box center [724, 302] width 136 height 77
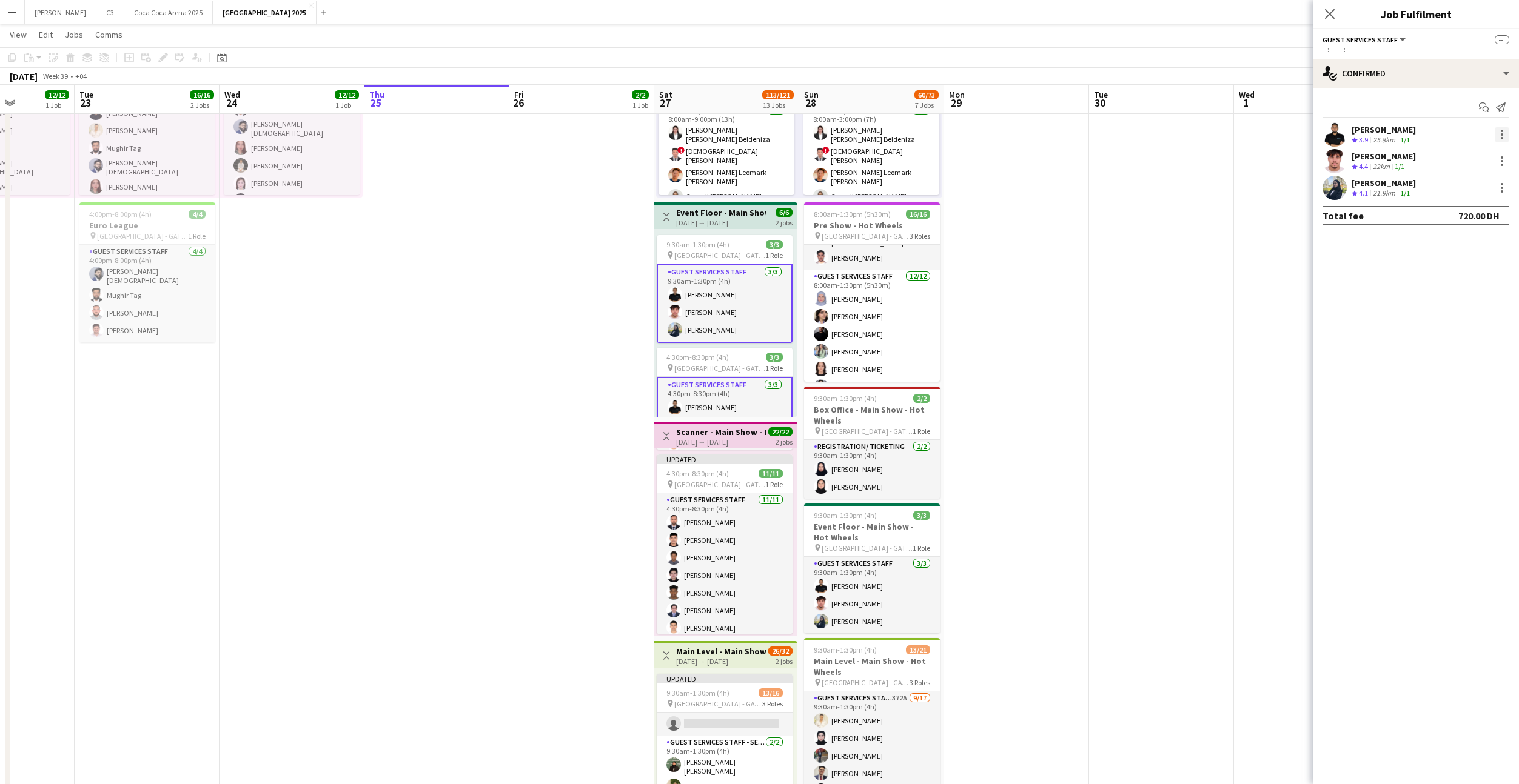
click at [1499, 133] on div at bounding box center [1502, 134] width 15 height 15
click at [1337, 167] on div at bounding box center [759, 392] width 1519 height 784
click at [1332, 161] on app-user-avatar at bounding box center [1335, 161] width 24 height 24
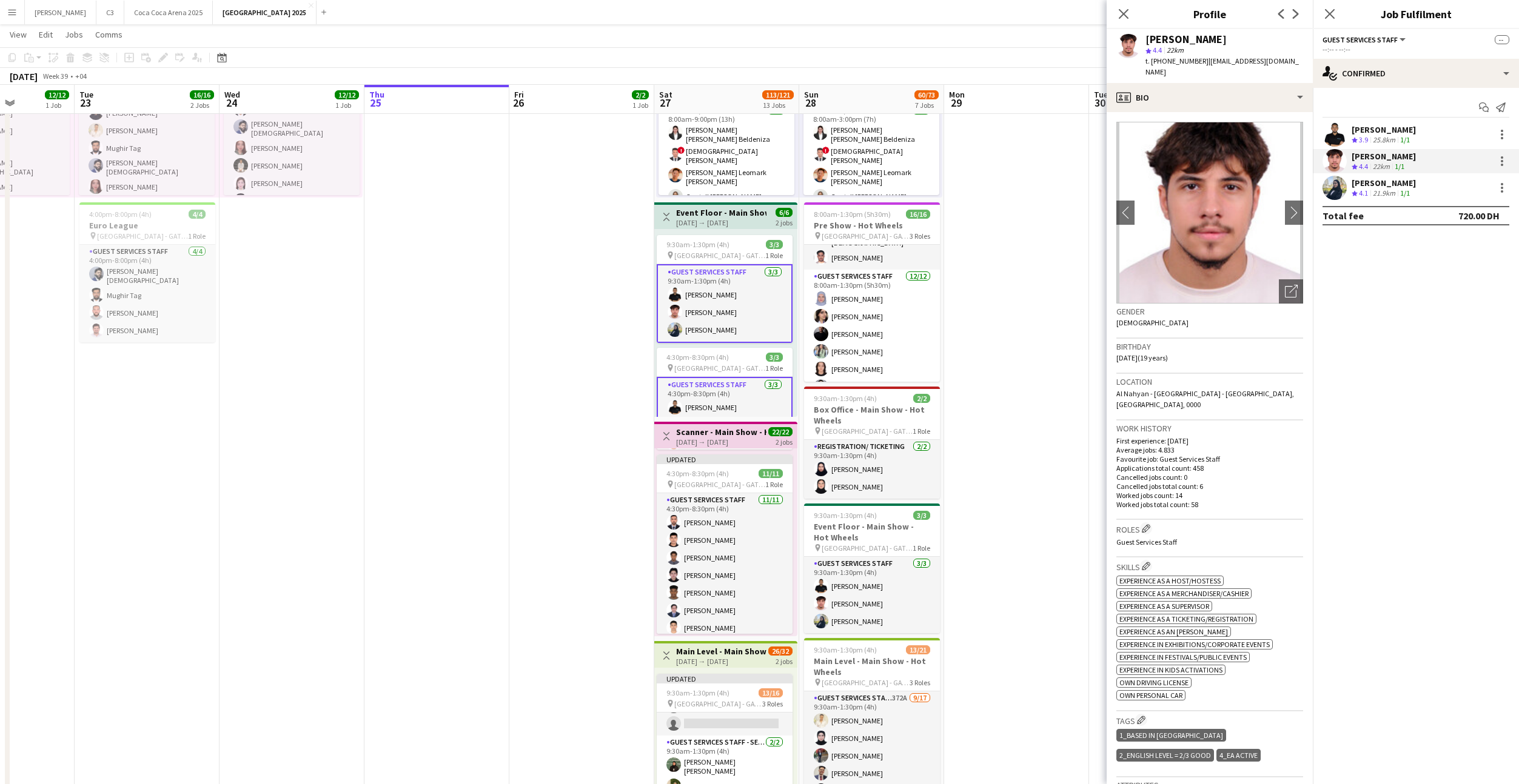
drag, startPoint x: 1261, startPoint y: 80, endPoint x: 1203, endPoint y: 63, distance: 60.4
click at [1203, 63] on div "Ahmed Khalil star 4.4 22km t. +971502901306 | ahmedwalidkhalil9b@gmail.com" at bounding box center [1209, 56] width 206 height 54
copy span "[EMAIL_ADDRESS][DOMAIN_NAME]"
click at [1503, 161] on div at bounding box center [1502, 161] width 2 height 2
click at [1476, 264] on button "Remove" at bounding box center [1462, 271] width 95 height 29
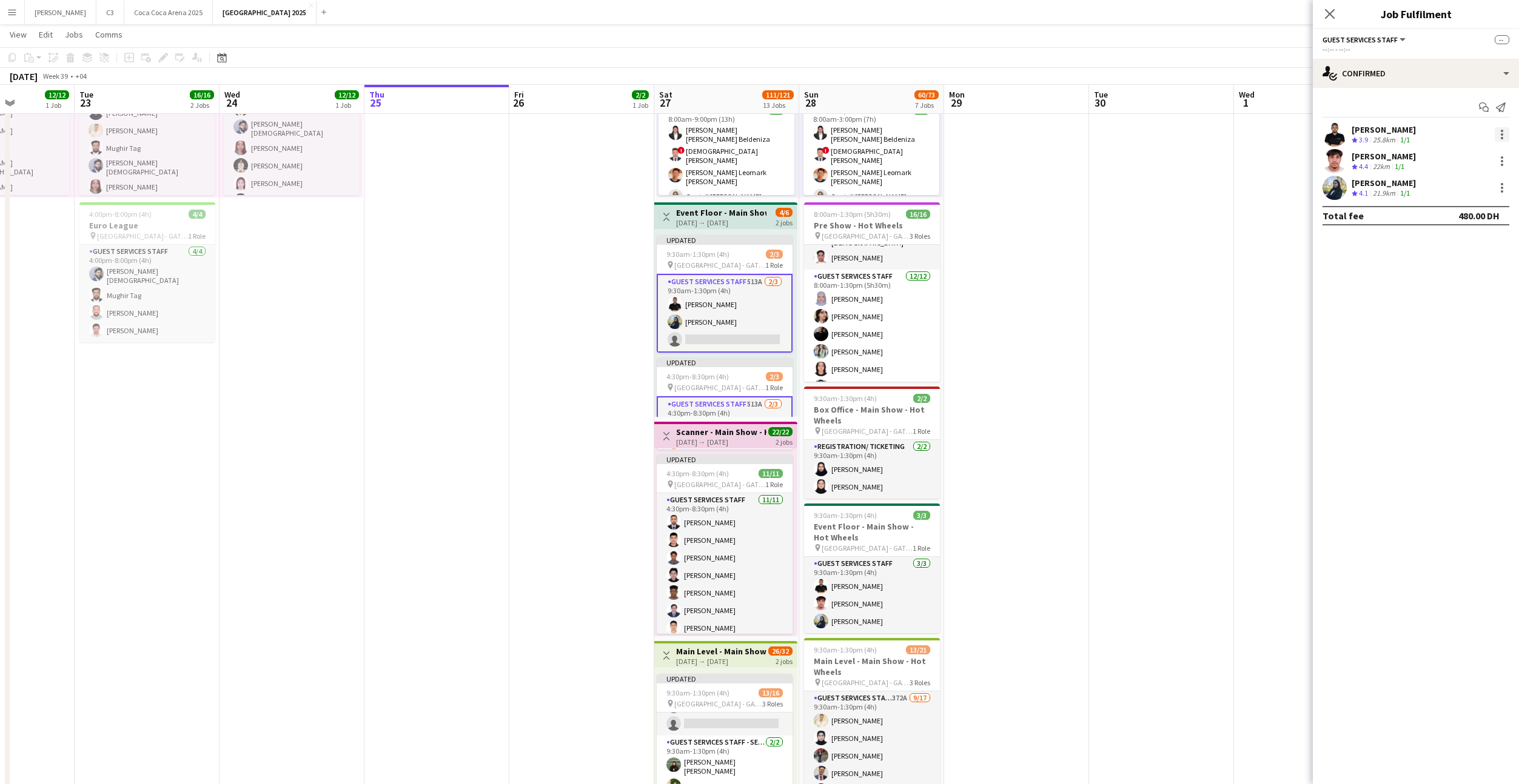
click at [1499, 134] on div at bounding box center [1502, 134] width 15 height 15
click at [1479, 240] on span "Remove" at bounding box center [1462, 244] width 75 height 11
click at [1499, 129] on div at bounding box center [1502, 134] width 15 height 15
click at [1477, 240] on span "Remove" at bounding box center [1462, 244] width 75 height 11
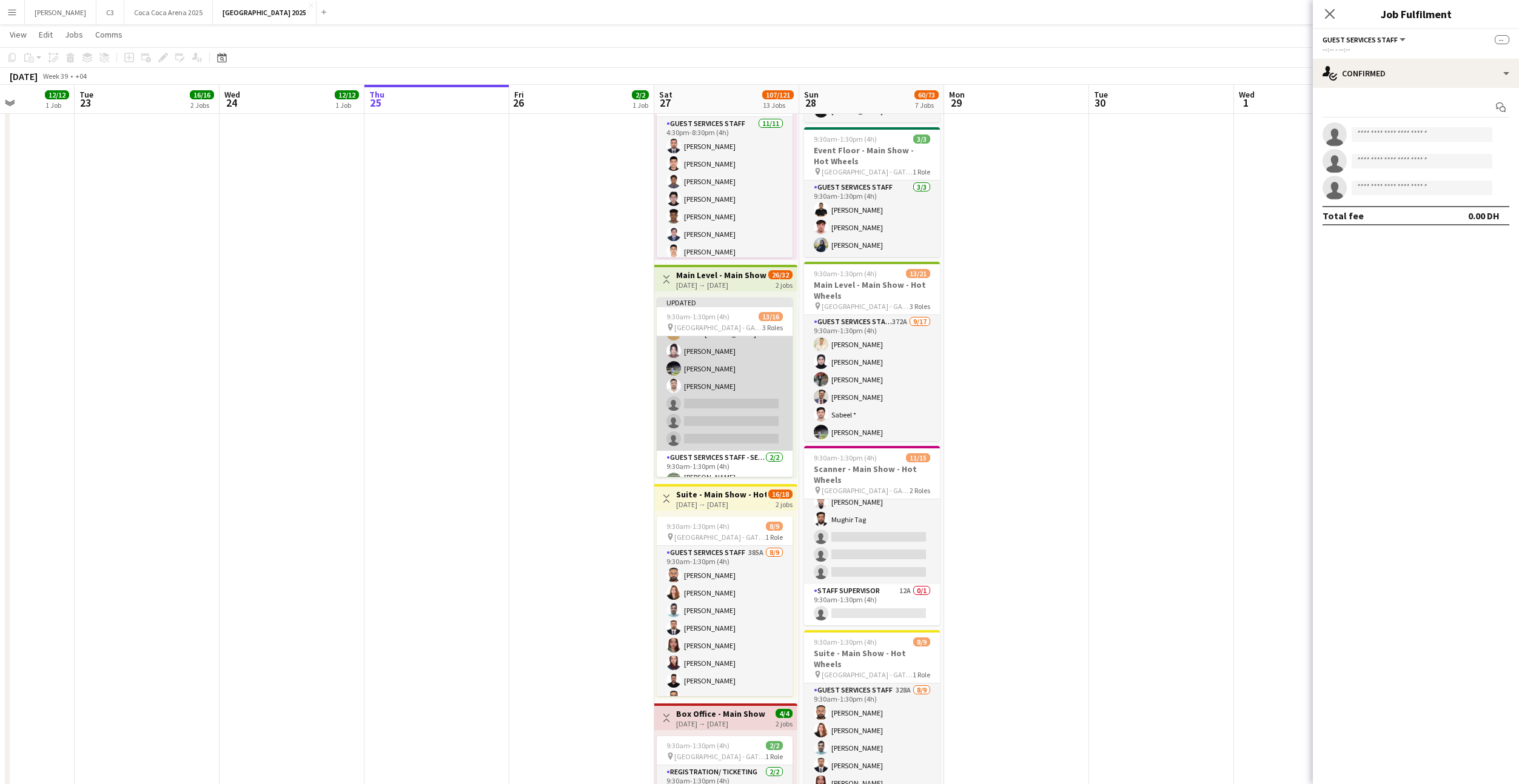
click at [716, 384] on app-card-role "Guest Services Staff 423A 9/12 9:30am-1:30pm (4h) Sabeel * Sakib Sayed Farah Ba…" at bounding box center [724, 333] width 136 height 235
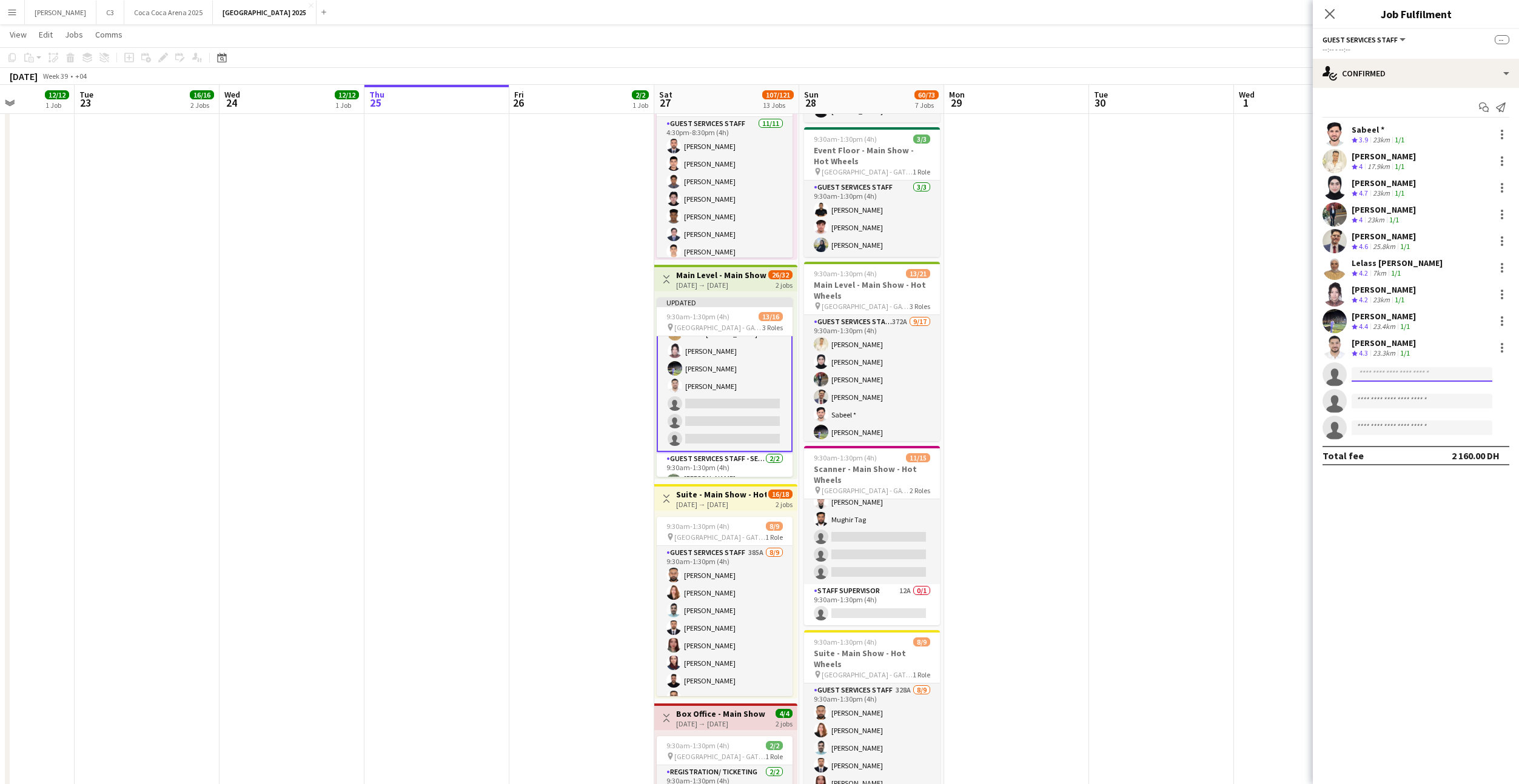
click at [1386, 381] on body "Menu Boards Boards Boards All jobs Status Workforce Workforce My Workforce Recr…" at bounding box center [759, 315] width 1519 height 1697
type input "*********"
click at [1331, 14] on icon at bounding box center [1329, 14] width 11 height 11
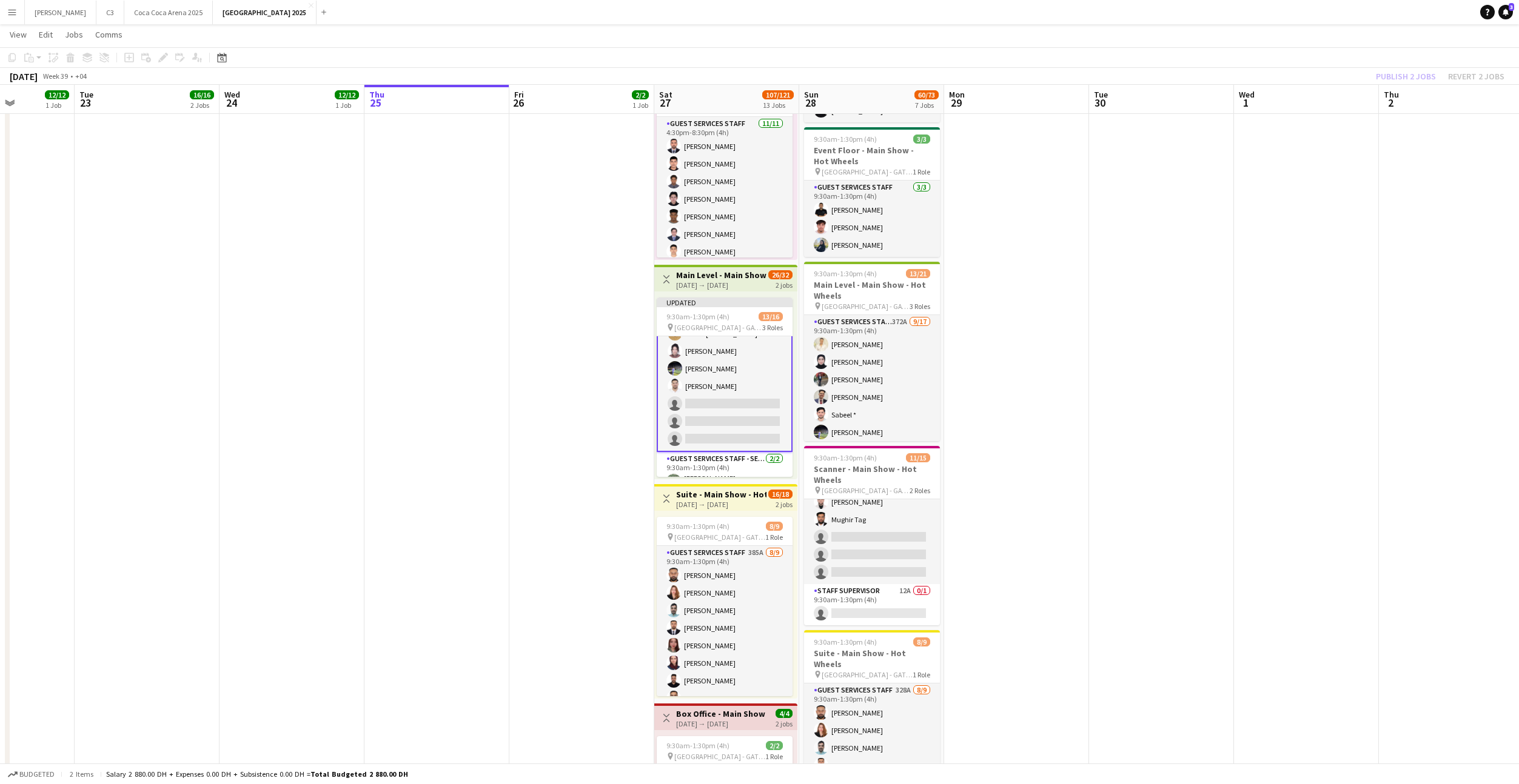
click at [1411, 72] on div "Publish 2 jobs Revert 2 jobs" at bounding box center [1439, 76] width 157 height 15
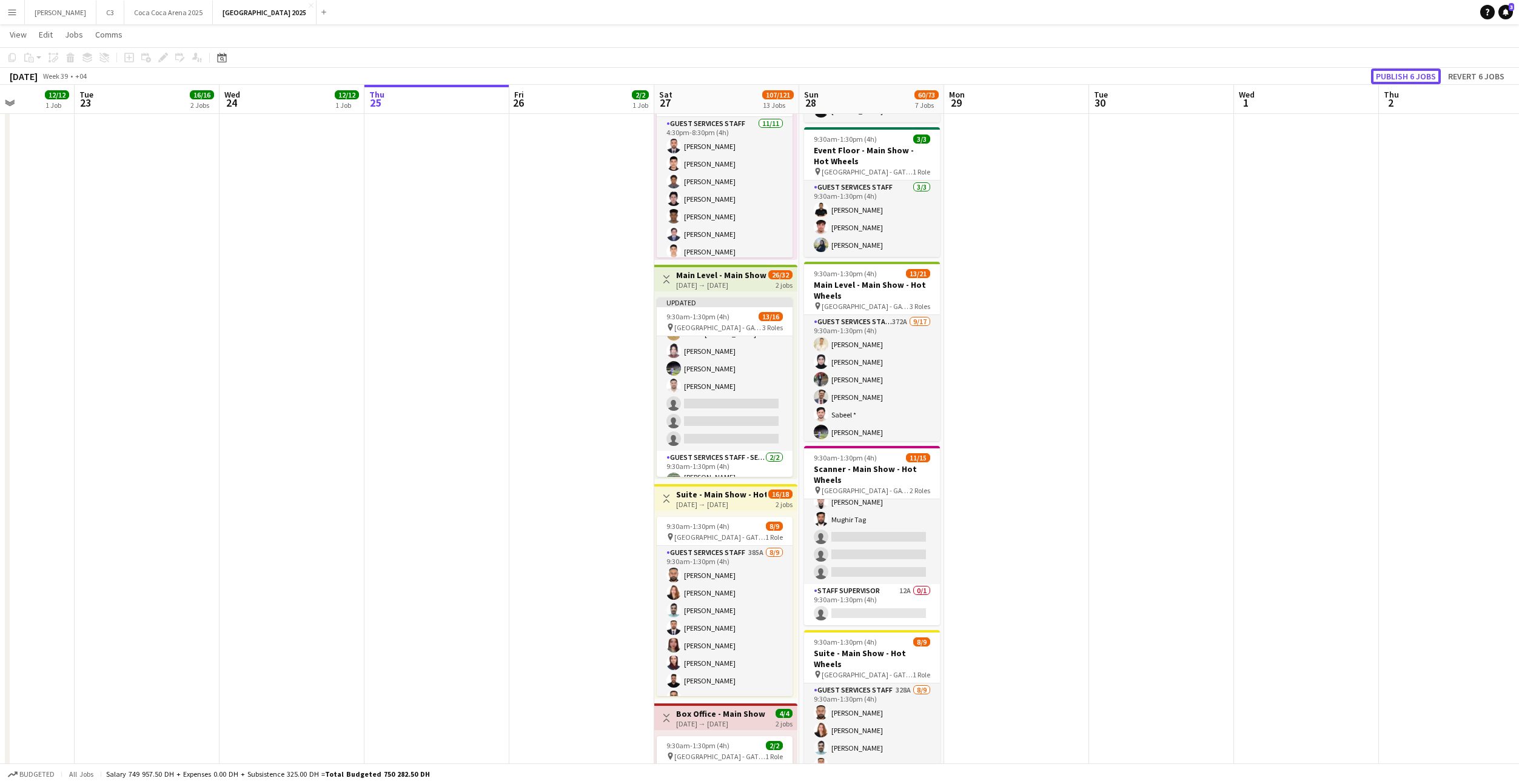
click at [1411, 72] on button "Publish 6 jobs" at bounding box center [1406, 76] width 70 height 15
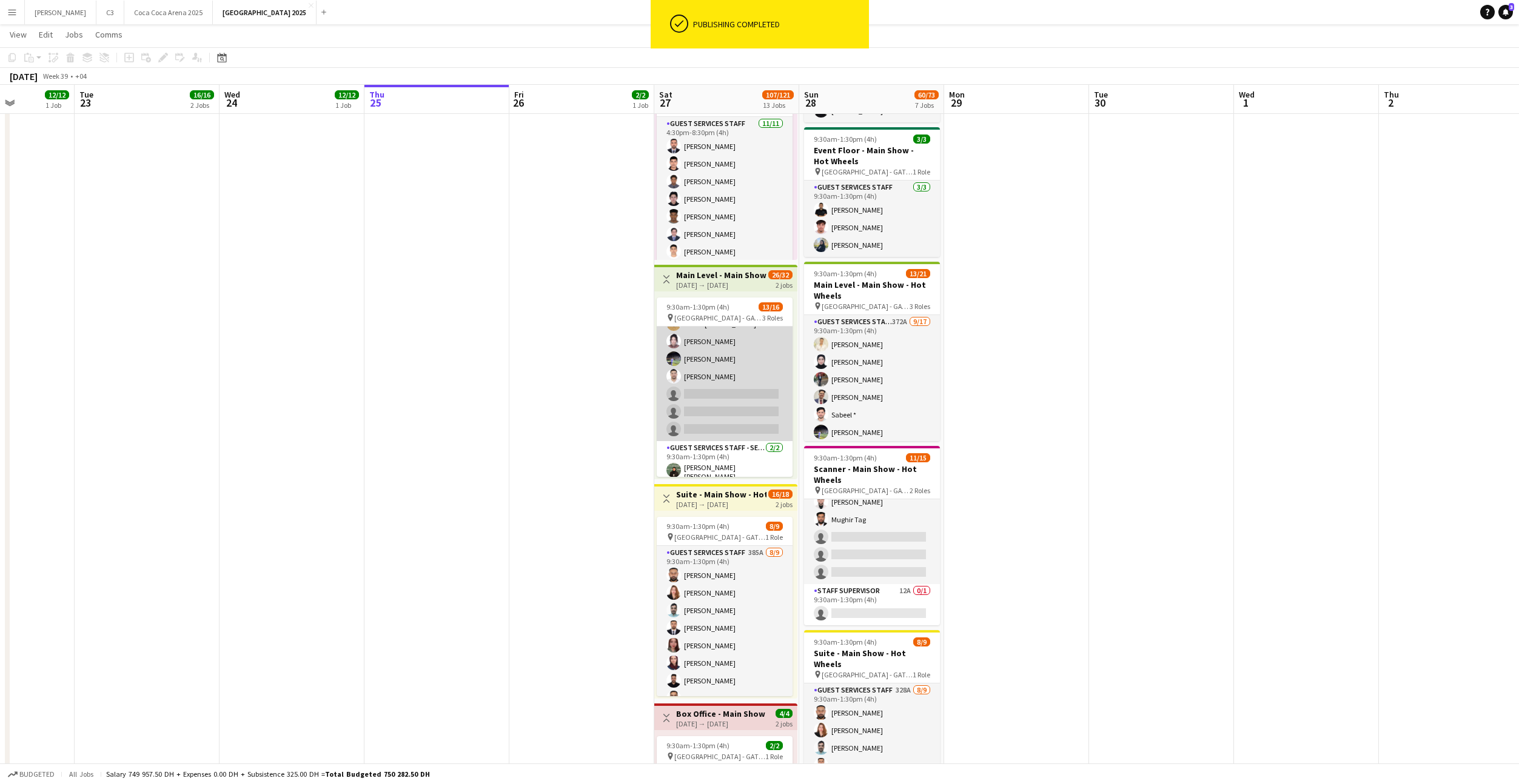
click at [735, 407] on app-card-role "Guest Services Staff 423A 9/12 9:30am-1:30pm (4h) Sabeel * Sakib Sayed Farah Ba…" at bounding box center [724, 324] width 136 height 235
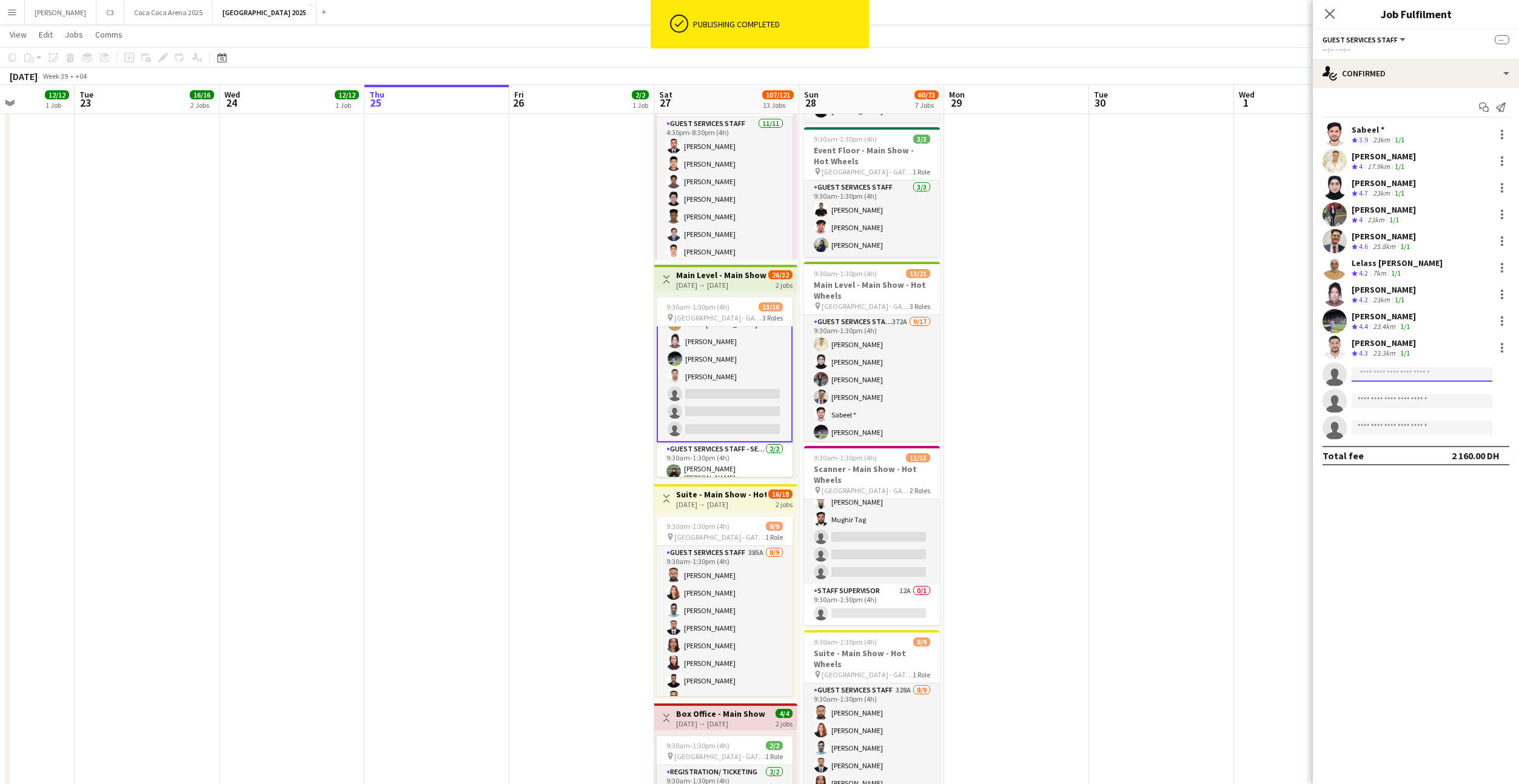
click at [1375, 374] on input at bounding box center [1422, 375] width 141 height 15
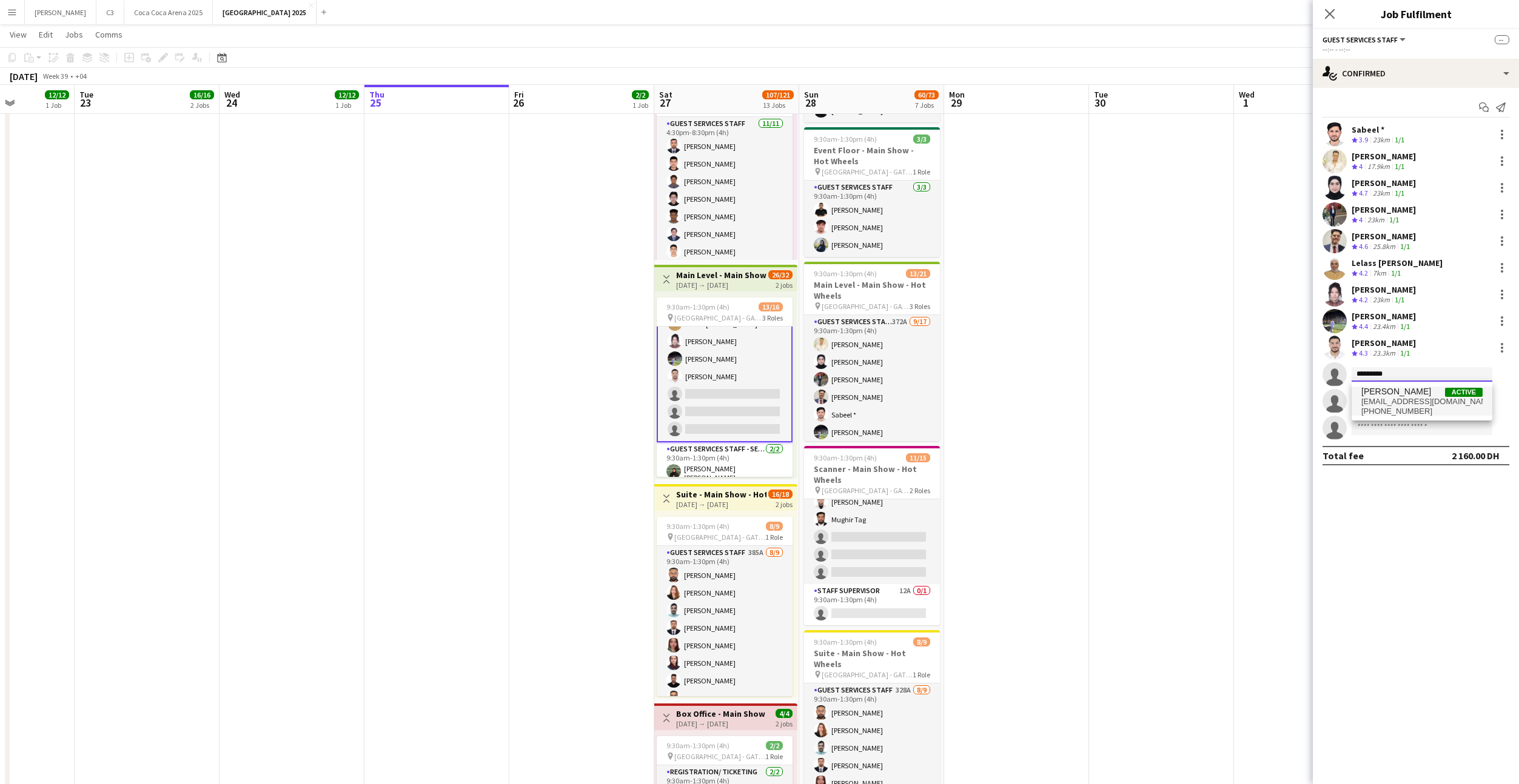
type input "*********"
click at [1397, 402] on span "[EMAIL_ADDRESS][DOMAIN_NAME]" at bounding box center [1421, 402] width 121 height 10
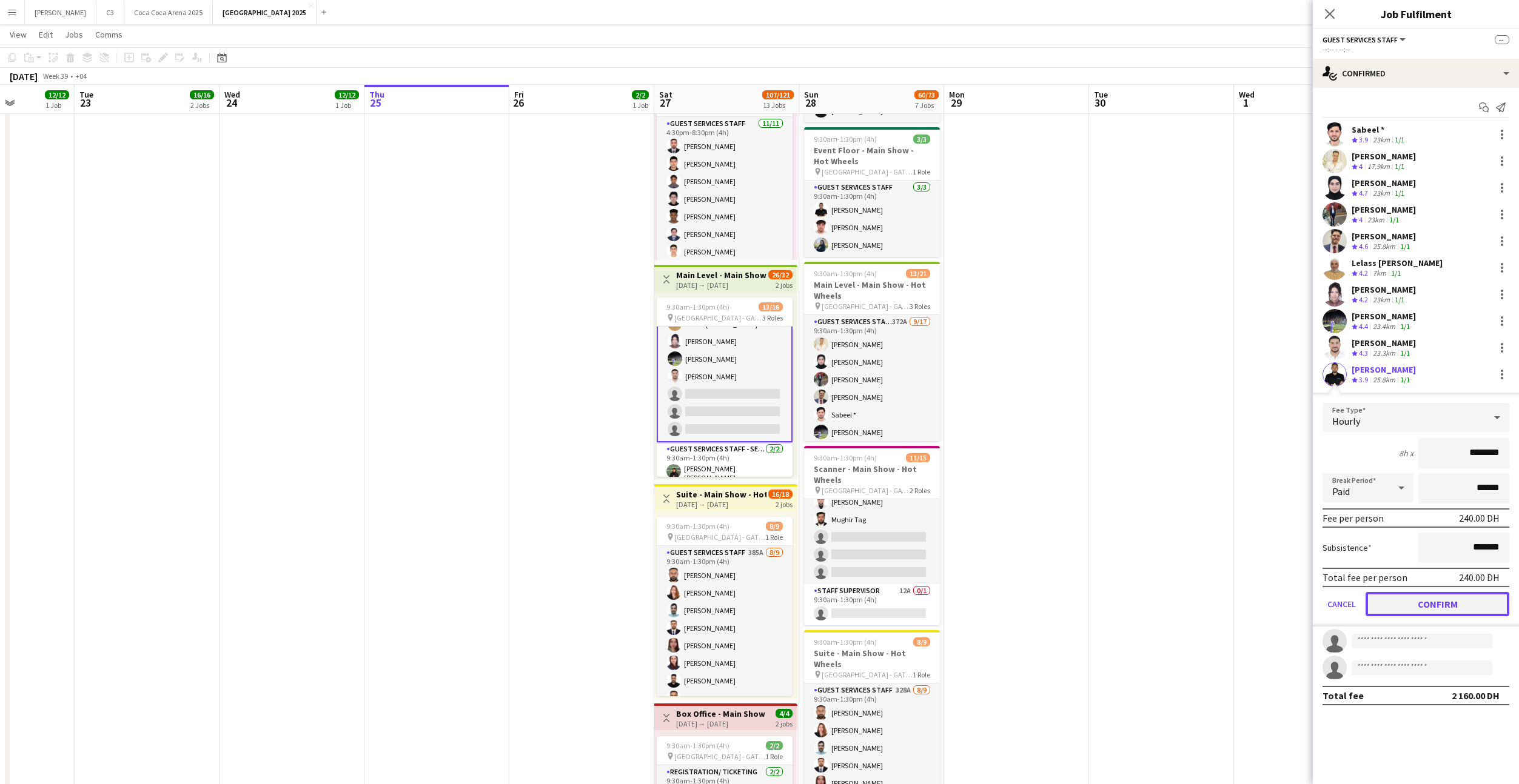
click at [1398, 601] on button "Confirm" at bounding box center [1437, 605] width 144 height 24
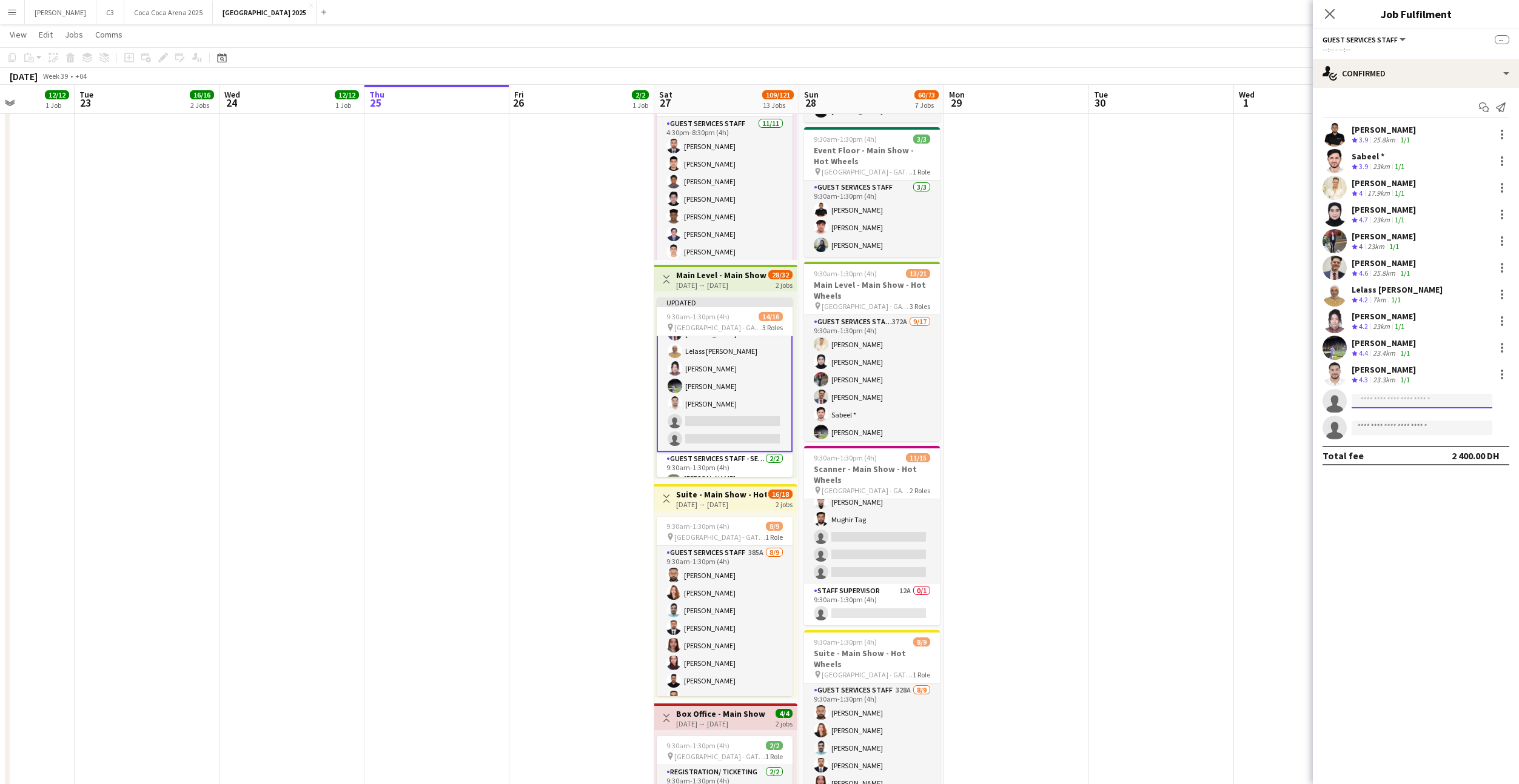
click at [1384, 401] on input at bounding box center [1422, 401] width 141 height 15
paste input "**********"
type input "**********"
click at [1399, 429] on span "[EMAIL_ADDRESS][DOMAIN_NAME]" at bounding box center [1421, 429] width 121 height 10
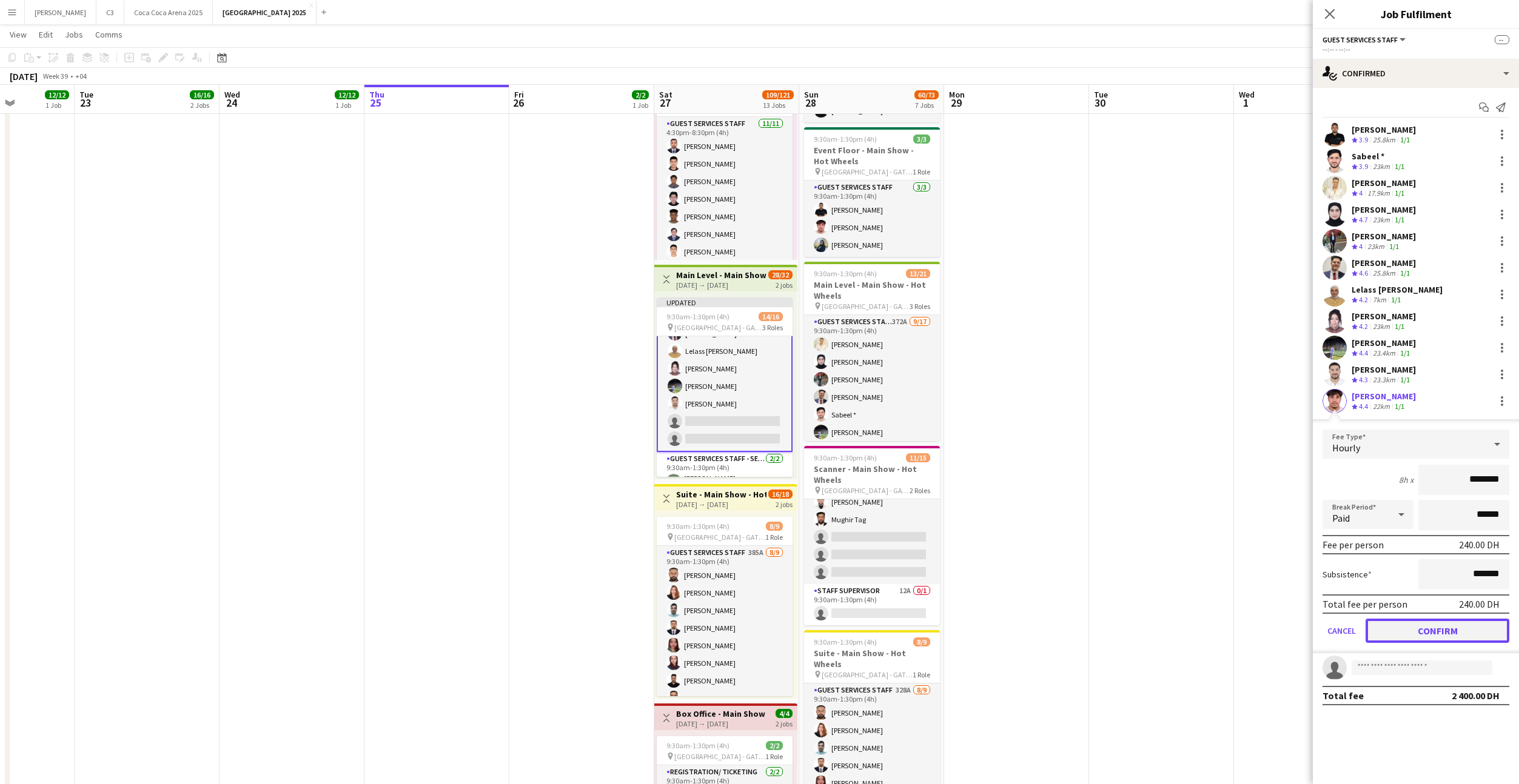
click at [1410, 630] on button "Confirm" at bounding box center [1437, 631] width 144 height 24
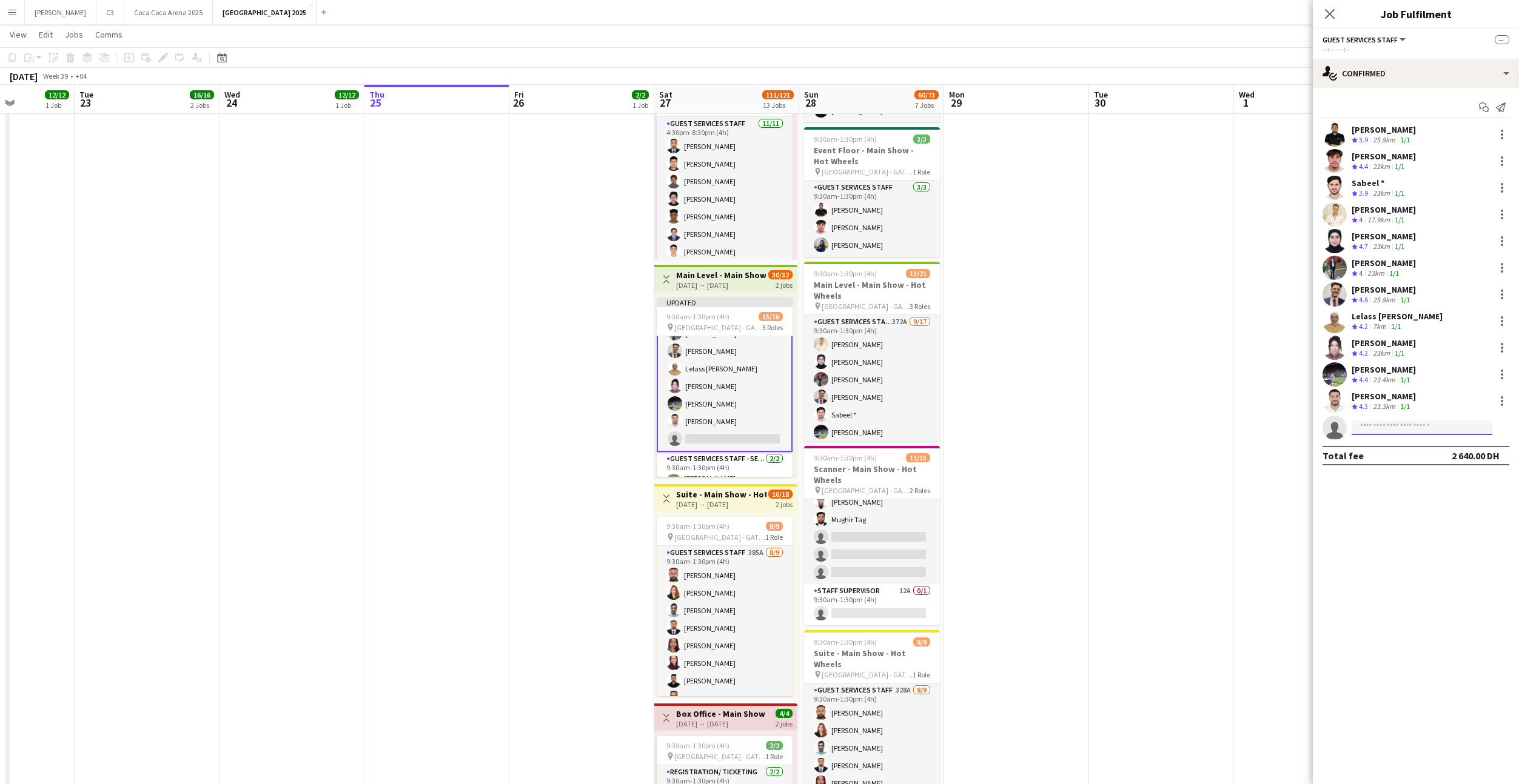
click at [1381, 427] on input at bounding box center [1422, 428] width 141 height 15
type input "*******"
click at [1414, 478] on span "[PERSON_NAME]" at bounding box center [1396, 474] width 70 height 11
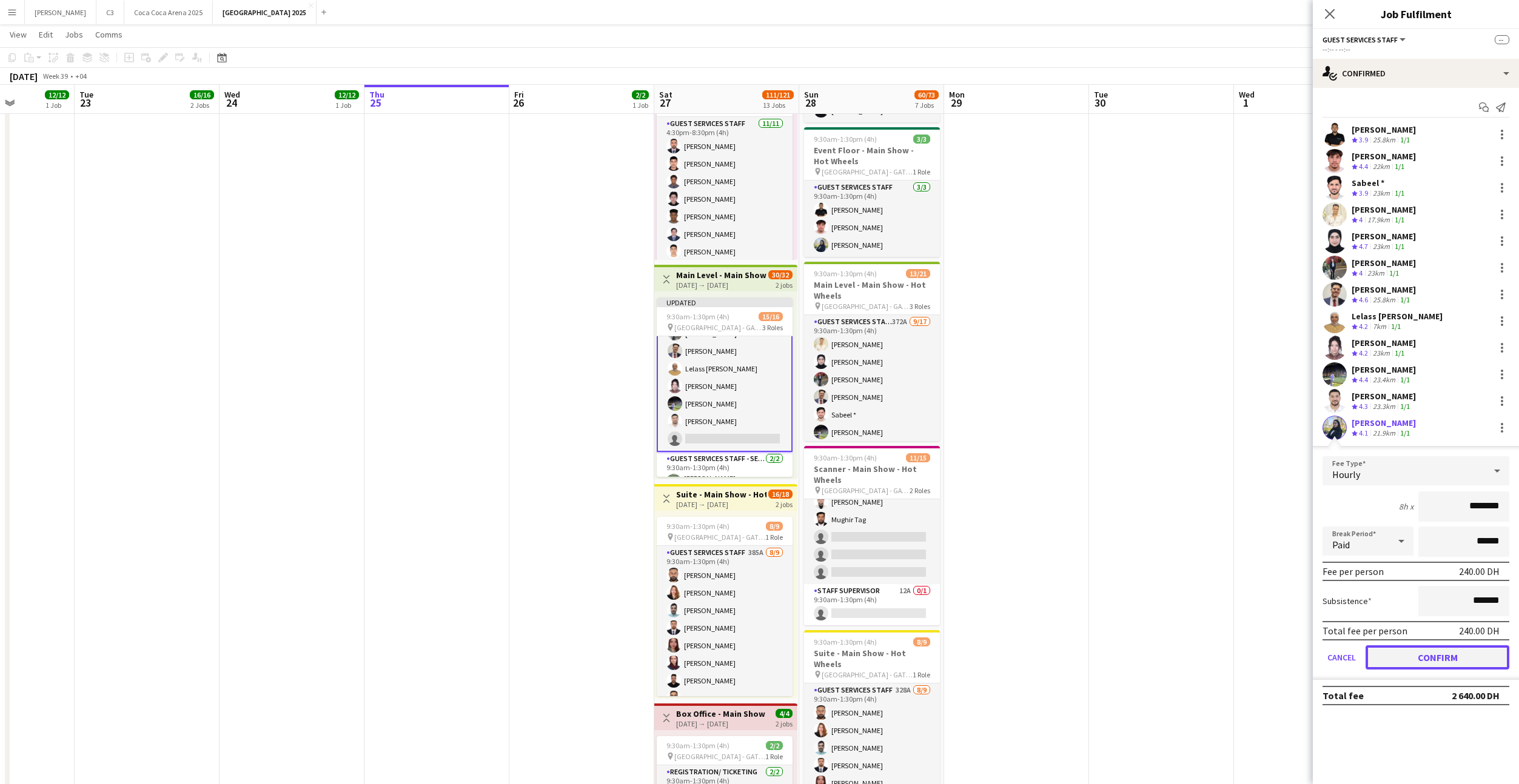
click at [1404, 653] on button "Confirm" at bounding box center [1437, 658] width 144 height 24
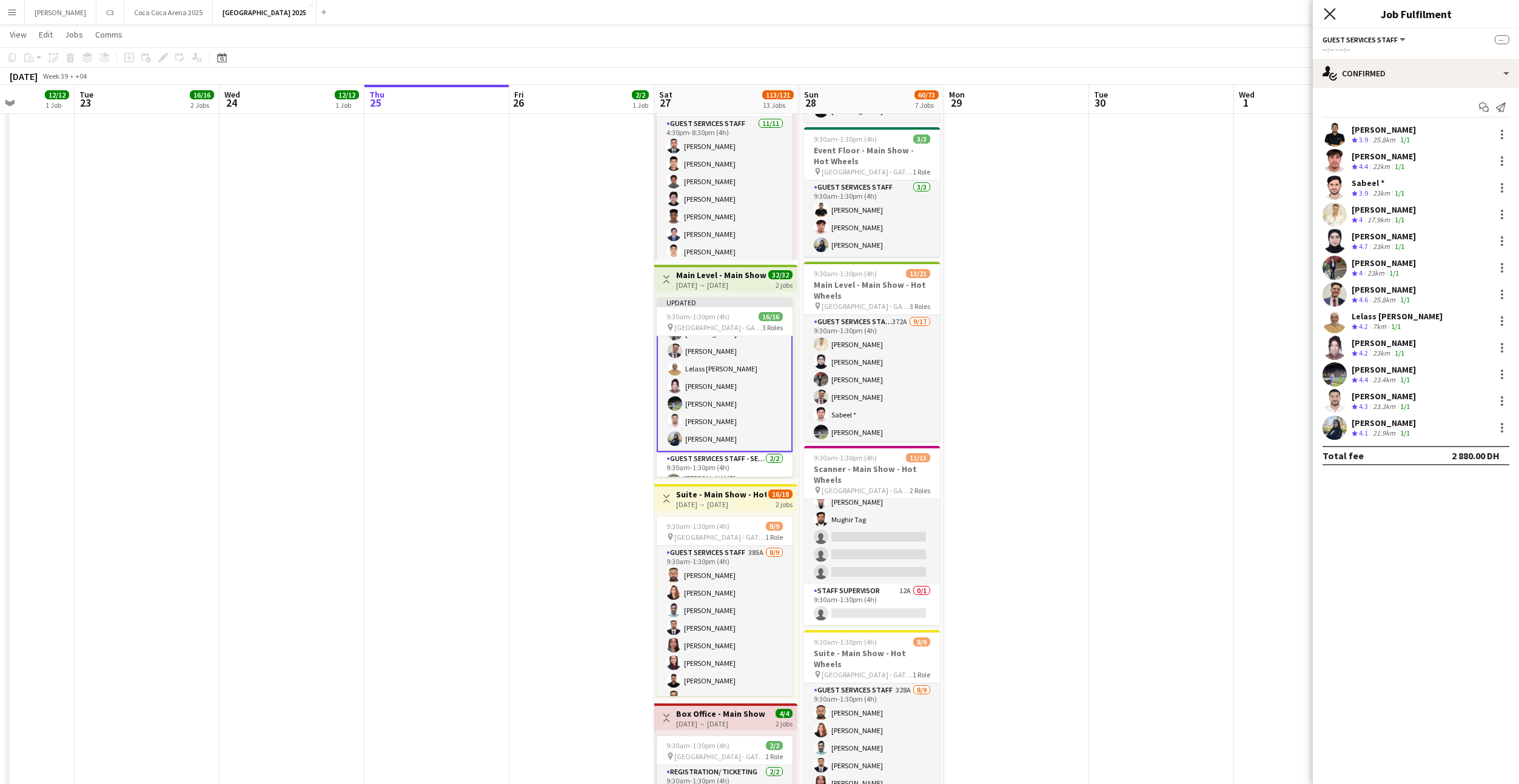
click at [1331, 12] on icon at bounding box center [1329, 14] width 11 height 11
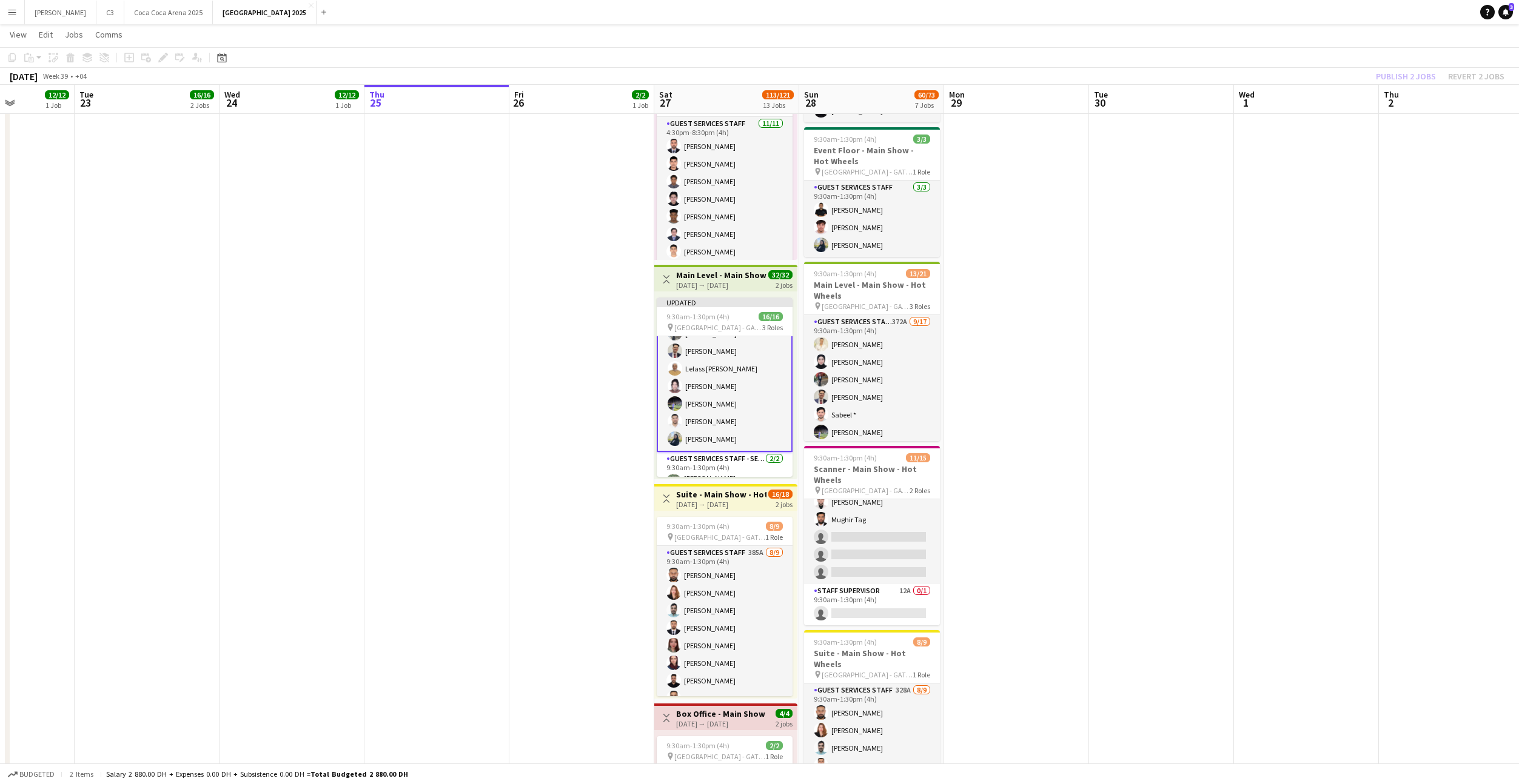
click at [1403, 77] on div "Publish 2 jobs Revert 2 jobs" at bounding box center [1439, 76] width 157 height 15
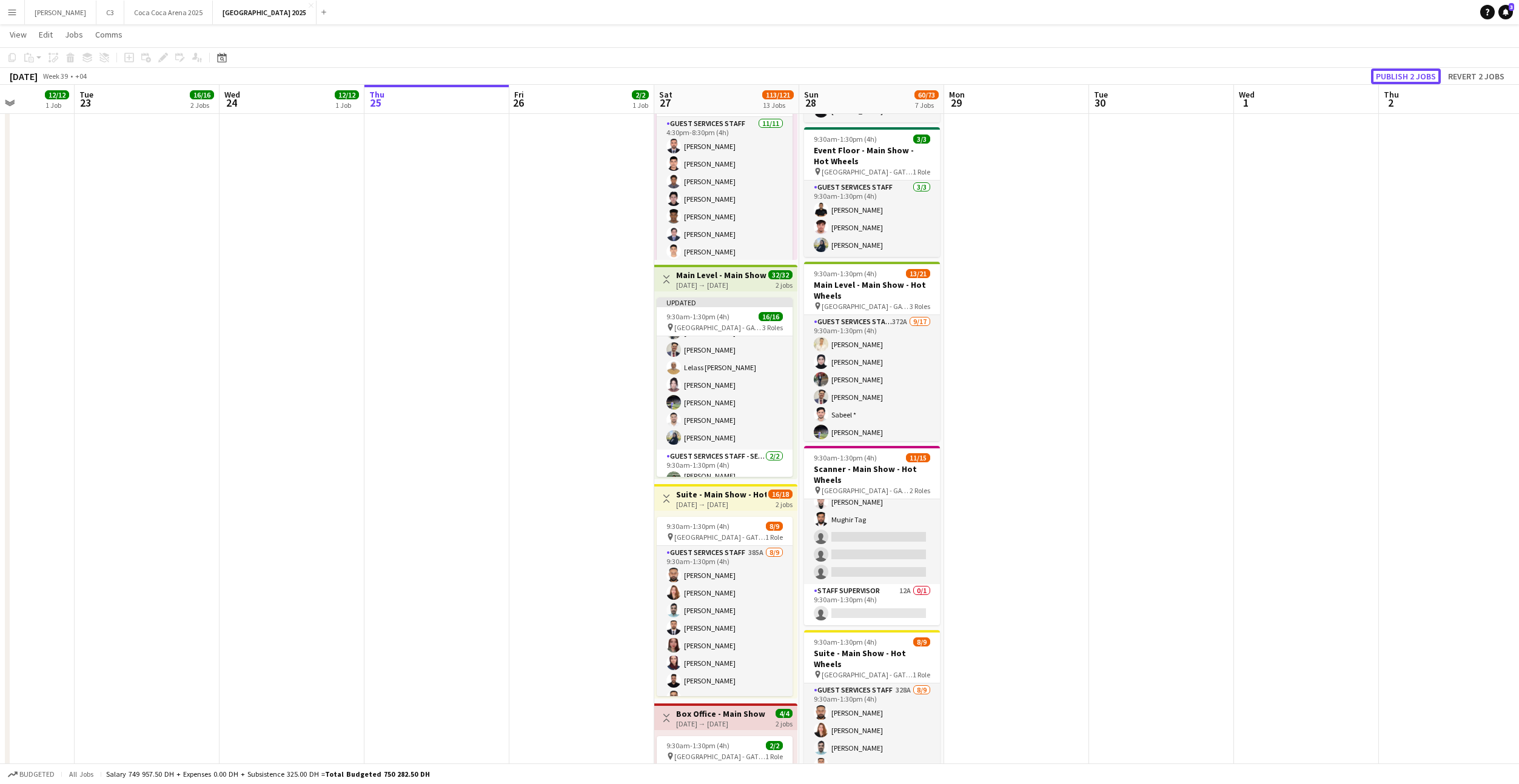
scroll to position [120, 0]
click at [1403, 77] on button "Publish 2 jobs" at bounding box center [1406, 76] width 70 height 15
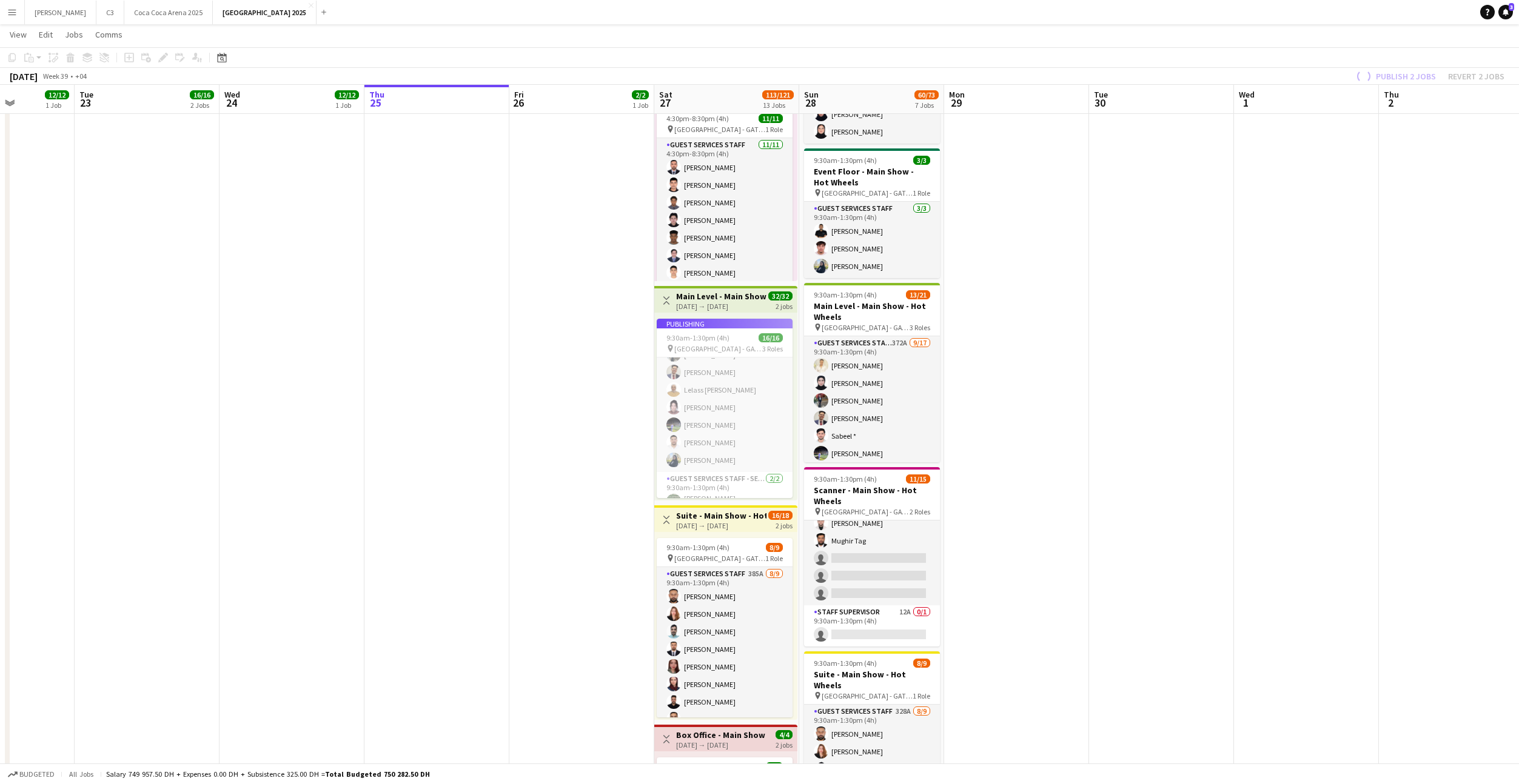
scroll to position [109, 0]
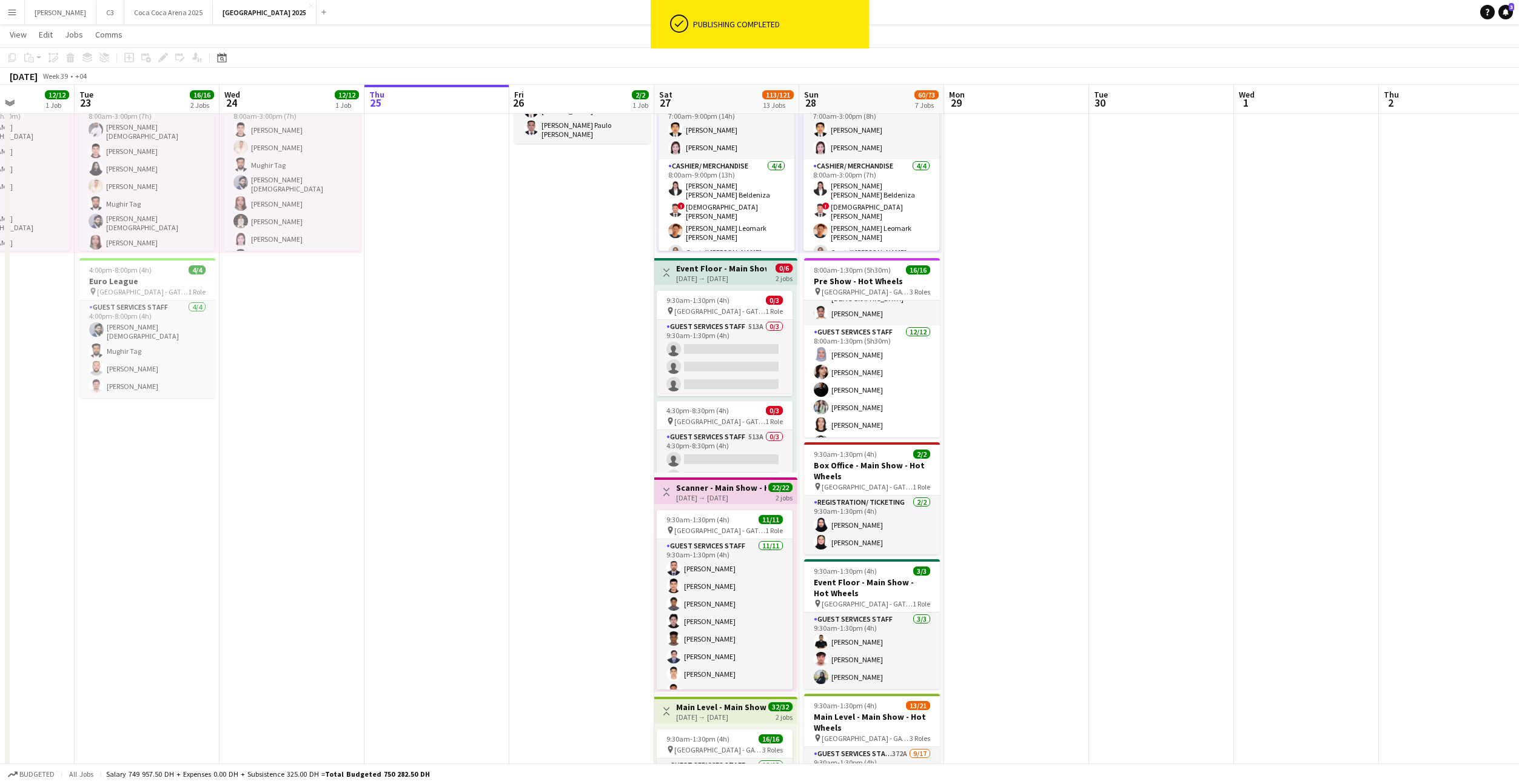
click at [720, 274] on div "27-09-2025 → 27-09-2025" at bounding box center [721, 278] width 91 height 9
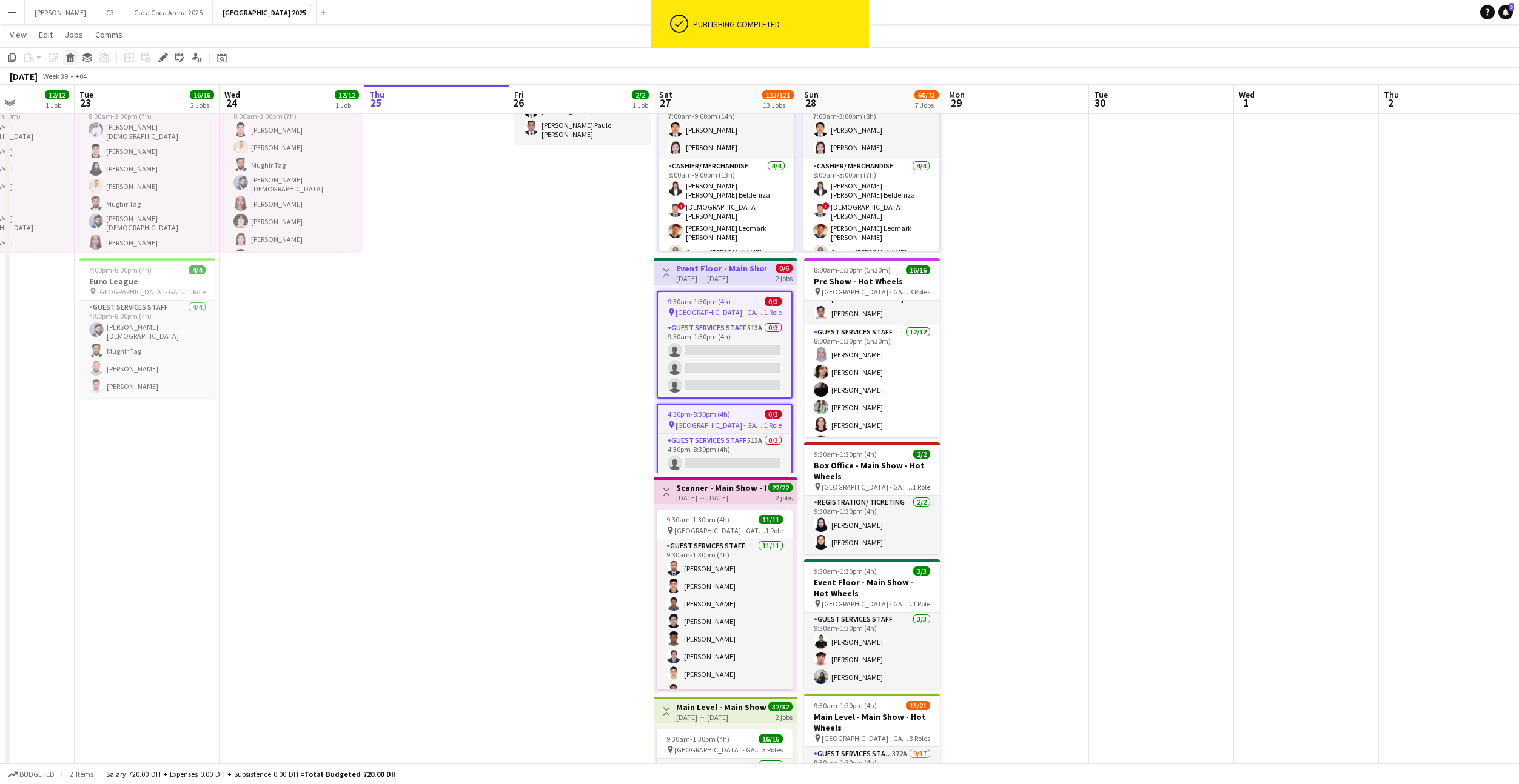
click at [70, 55] on icon "Delete" at bounding box center [70, 58] width 10 height 10
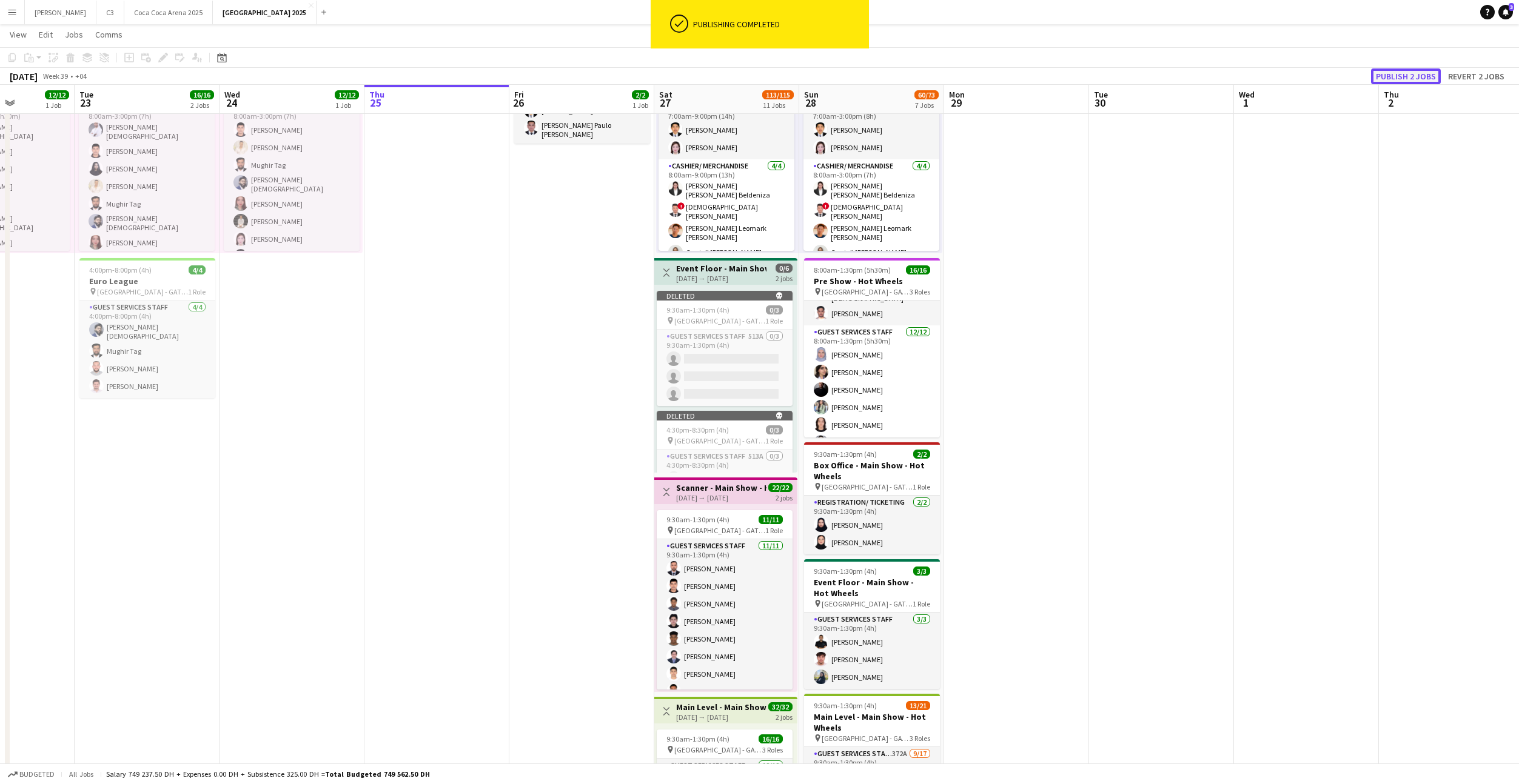
click at [1415, 72] on button "Publish 2 jobs" at bounding box center [1406, 76] width 70 height 15
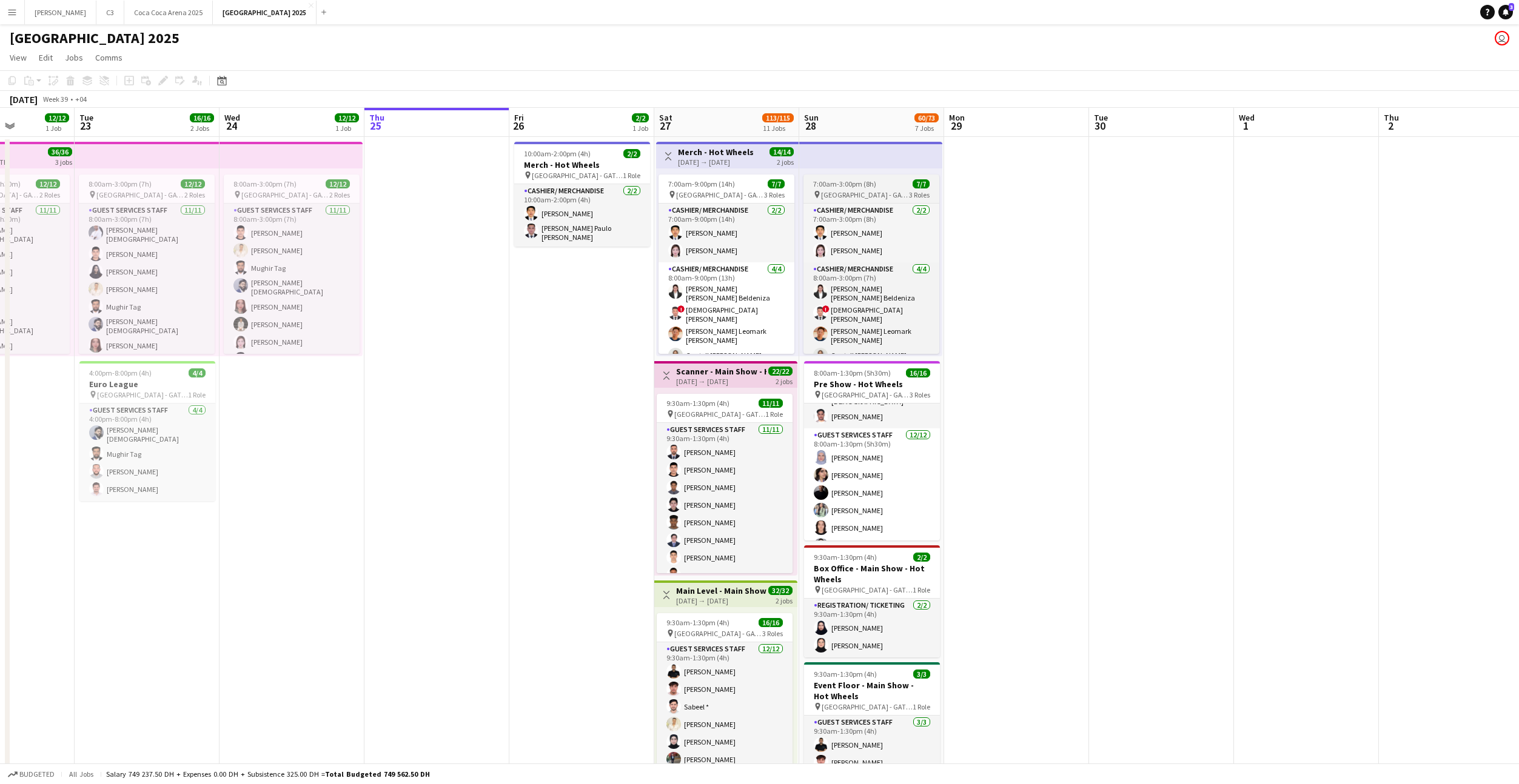
click at [865, 187] on span "7:00am-3:00pm (8h)" at bounding box center [844, 183] width 63 height 9
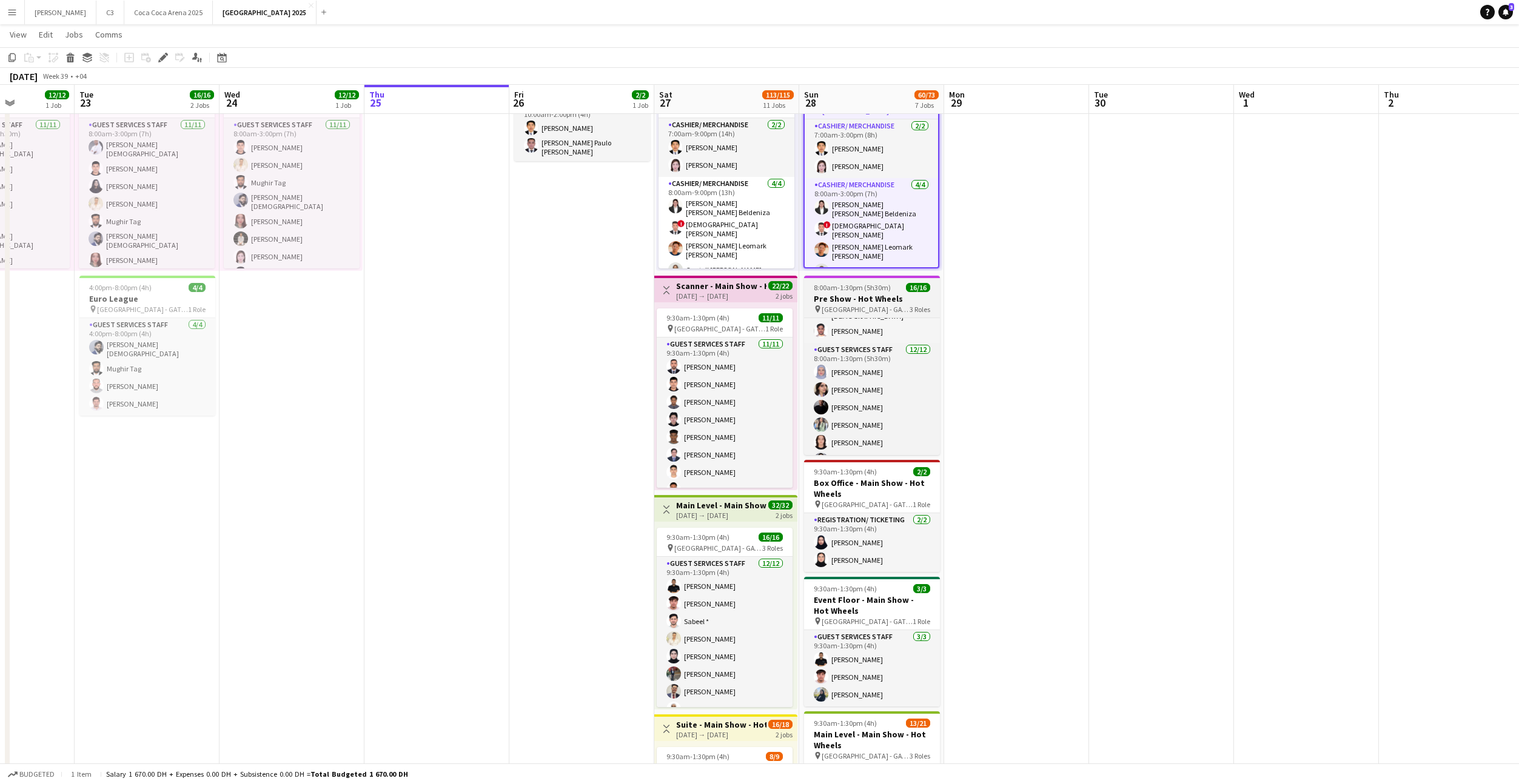
click at [883, 283] on span "8:00am-1:30pm (5h30m)" at bounding box center [852, 287] width 77 height 9
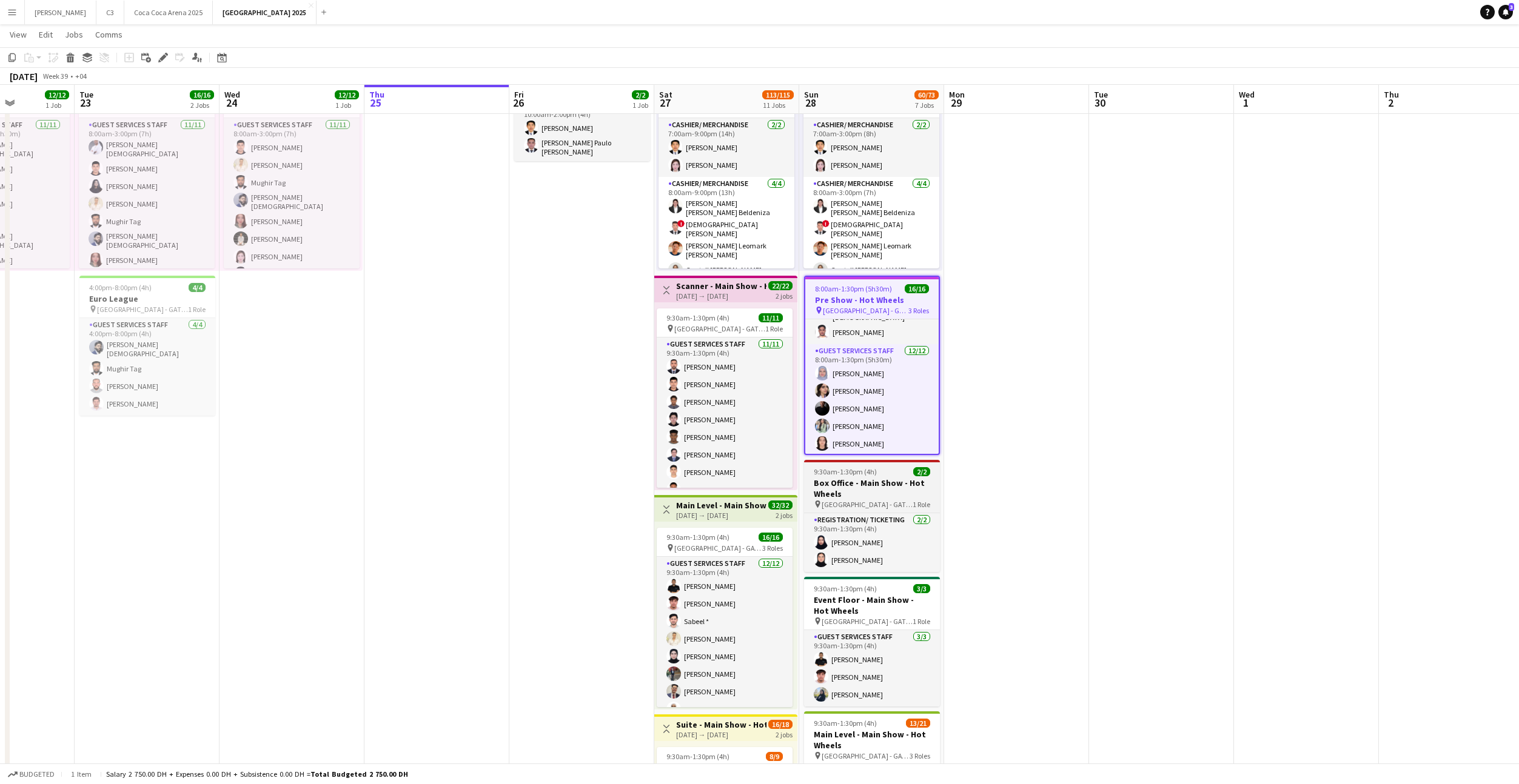
click at [889, 469] on div "9:30am-1:30pm (4h) 2/2" at bounding box center [872, 471] width 136 height 9
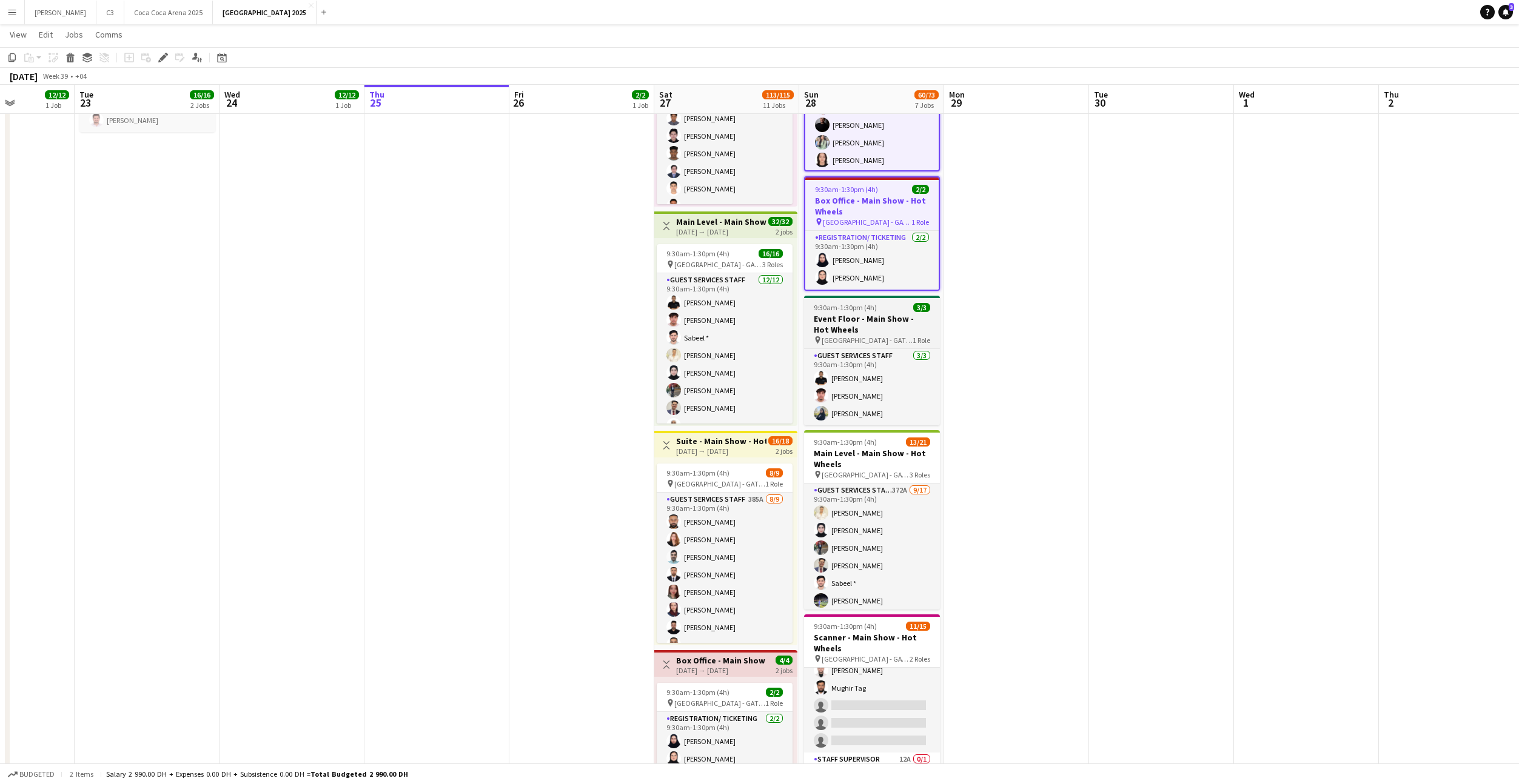
click at [862, 311] on span "9:30am-1:30pm (4h)" at bounding box center [845, 307] width 63 height 9
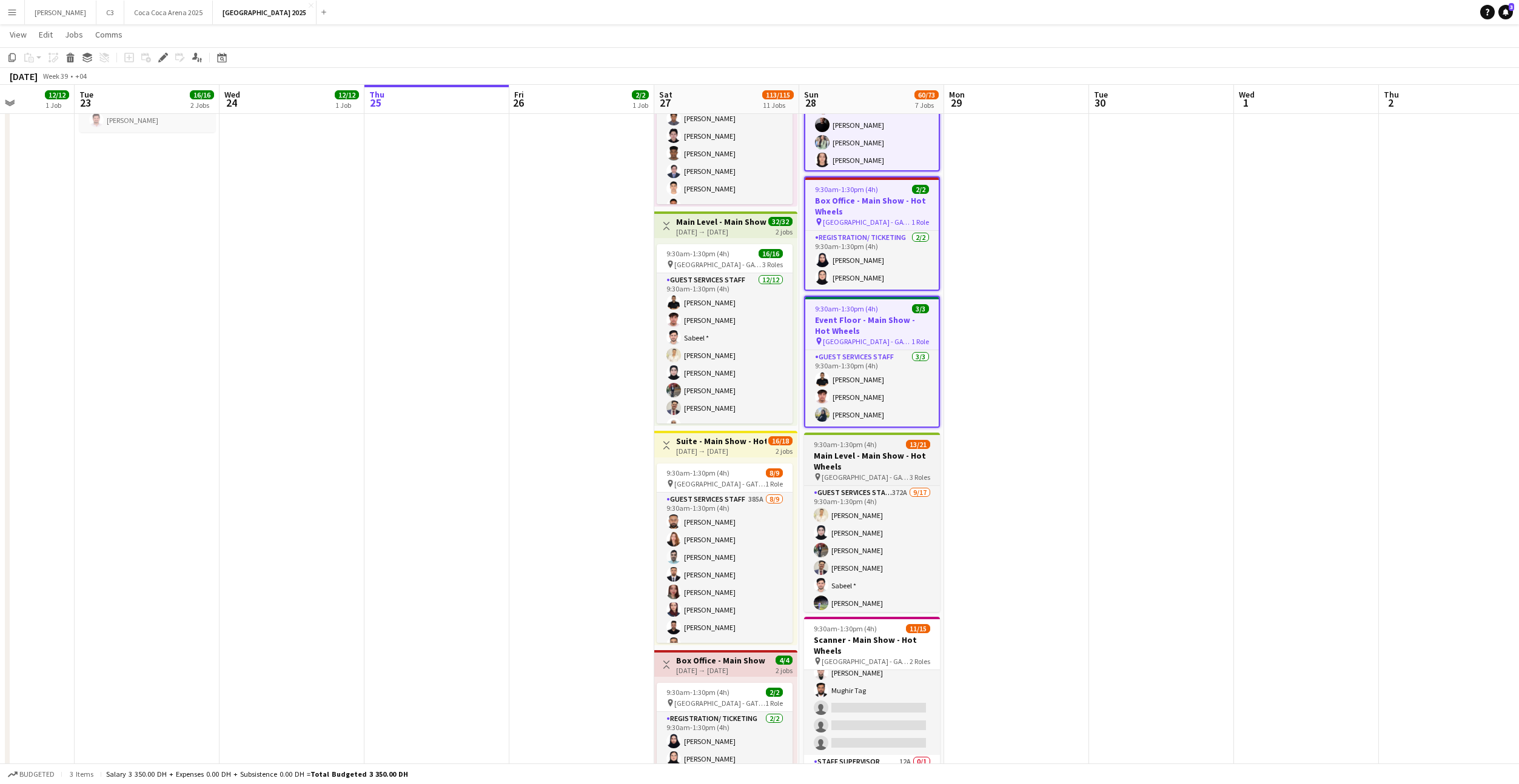
click at [865, 446] on span "9:30am-1:30pm (4h)" at bounding box center [845, 444] width 63 height 9
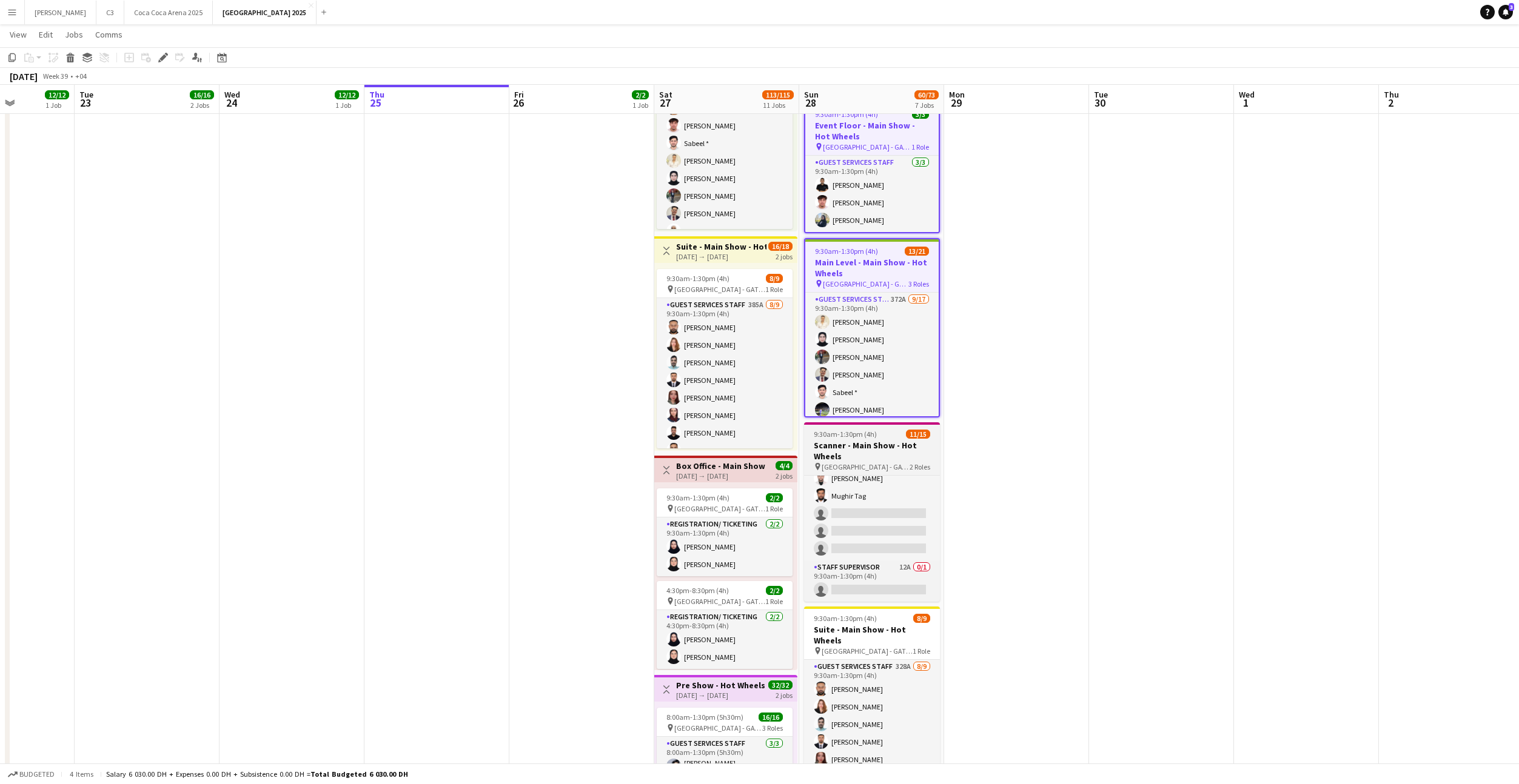
click at [858, 441] on h3 "Scanner - Main Show - Hot Wheels" at bounding box center [872, 451] width 136 height 22
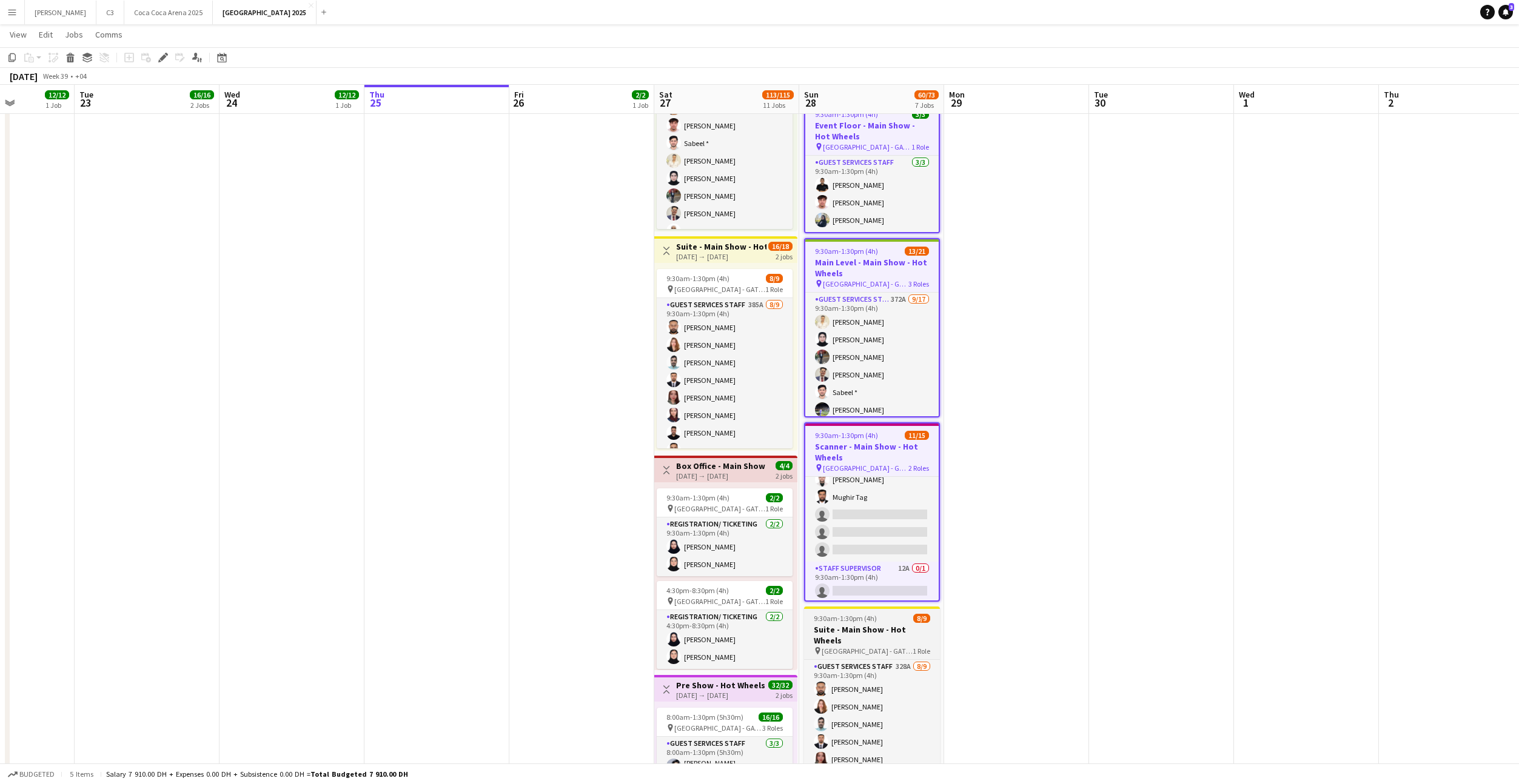
click at [862, 619] on span "9:30am-1:30pm (4h)" at bounding box center [845, 618] width 63 height 9
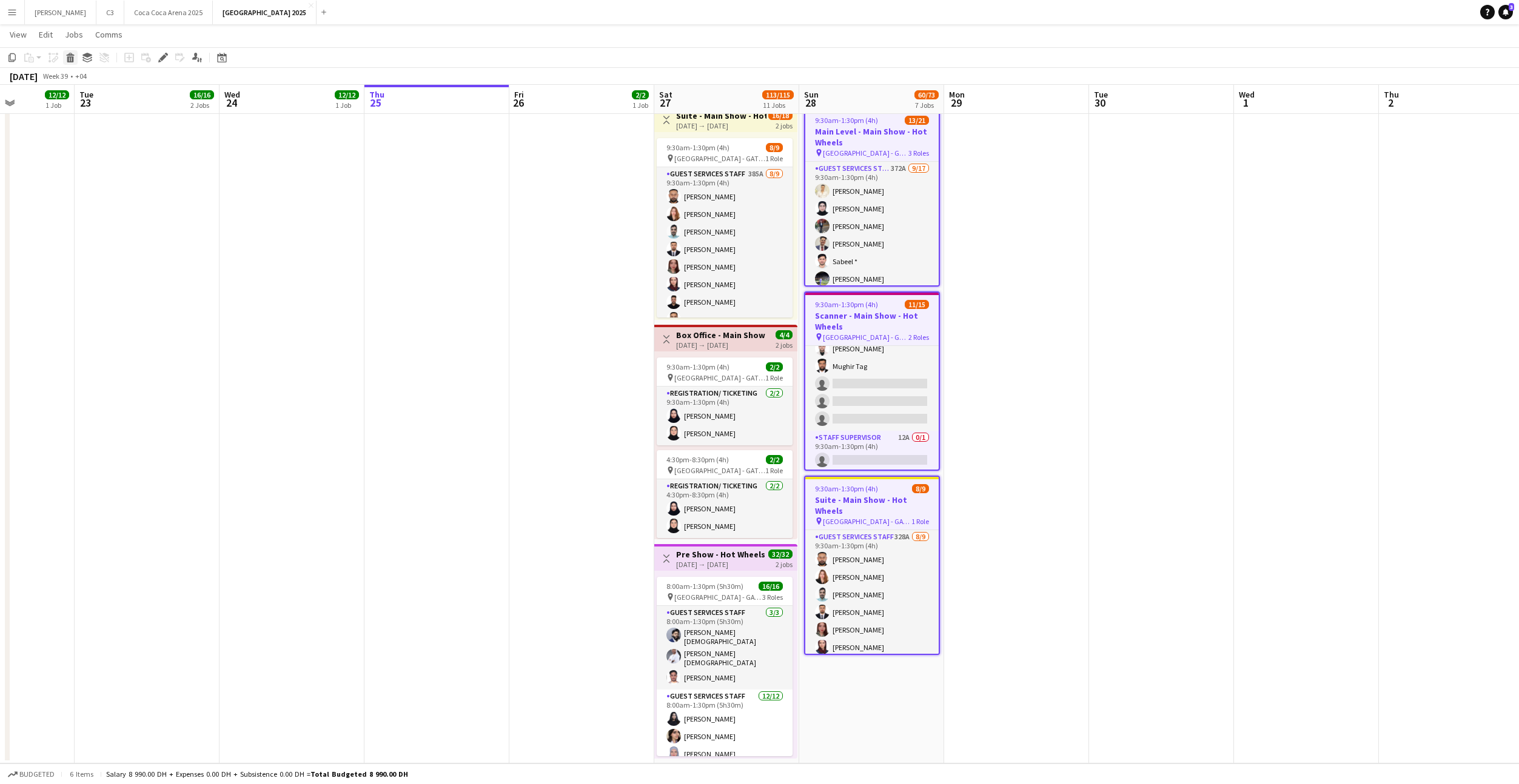
click at [68, 58] on icon at bounding box center [71, 59] width 7 height 6
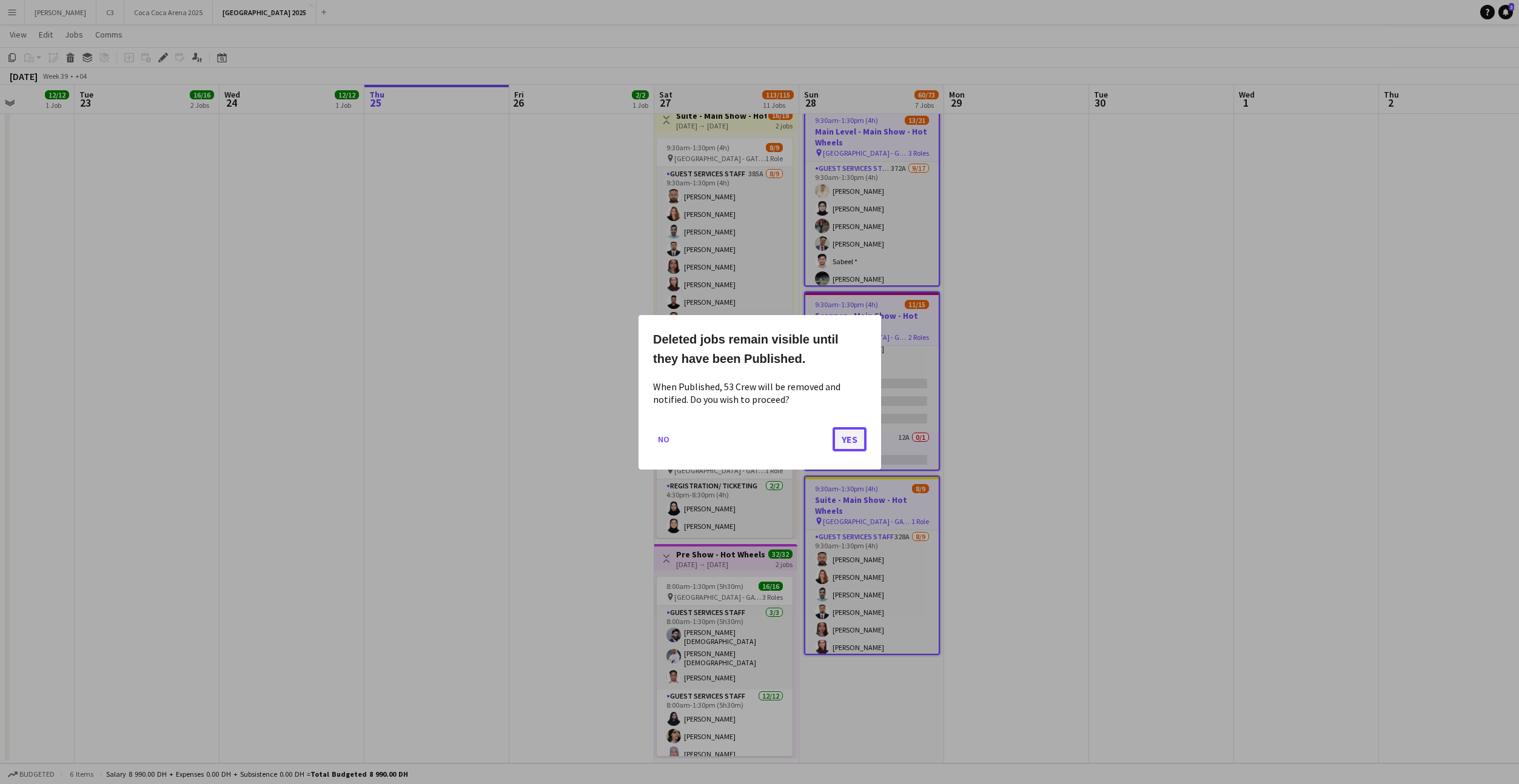
click at [842, 434] on button "Yes" at bounding box center [850, 439] width 34 height 24
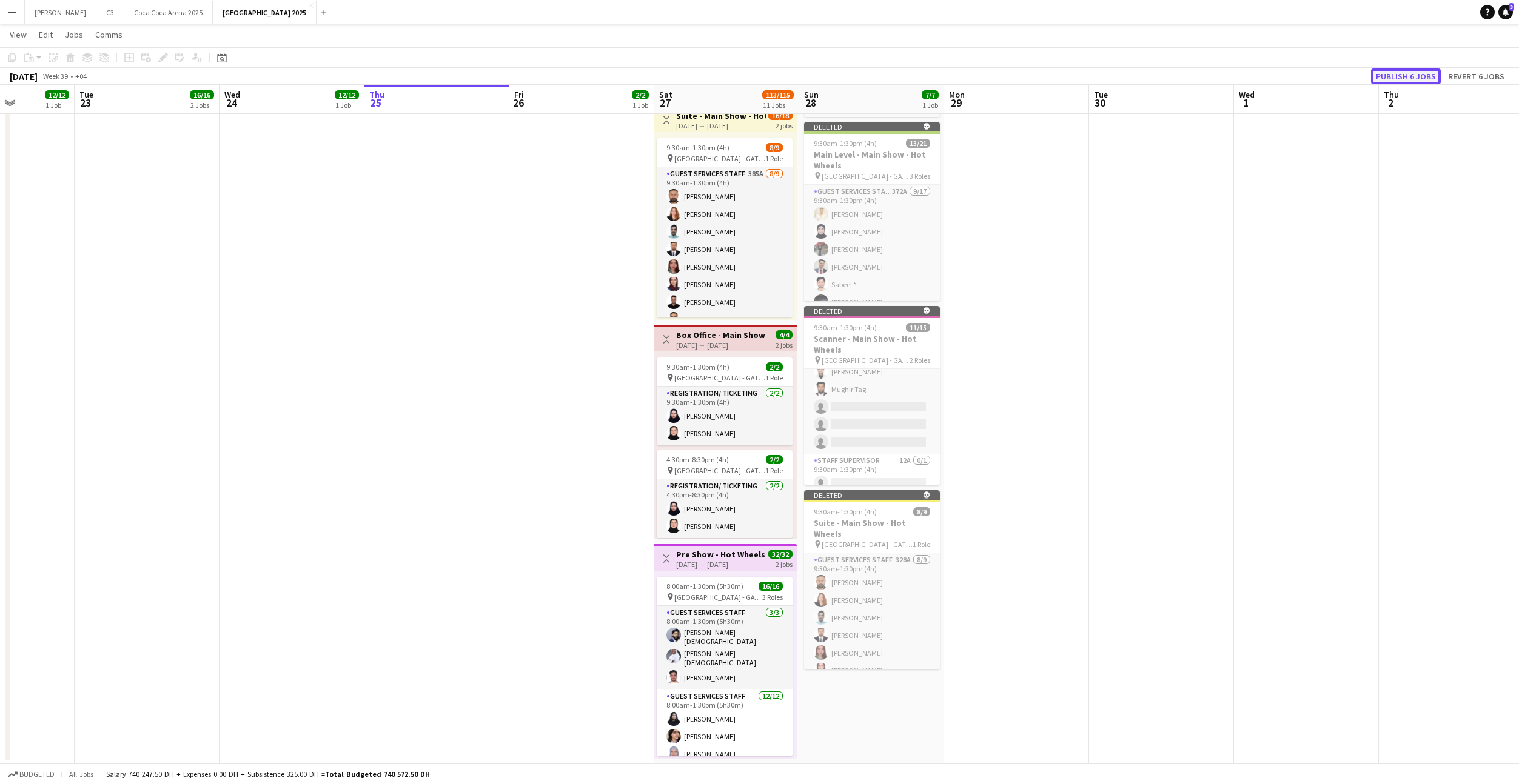
click at [1408, 81] on button "Publish 6 jobs" at bounding box center [1406, 76] width 70 height 15
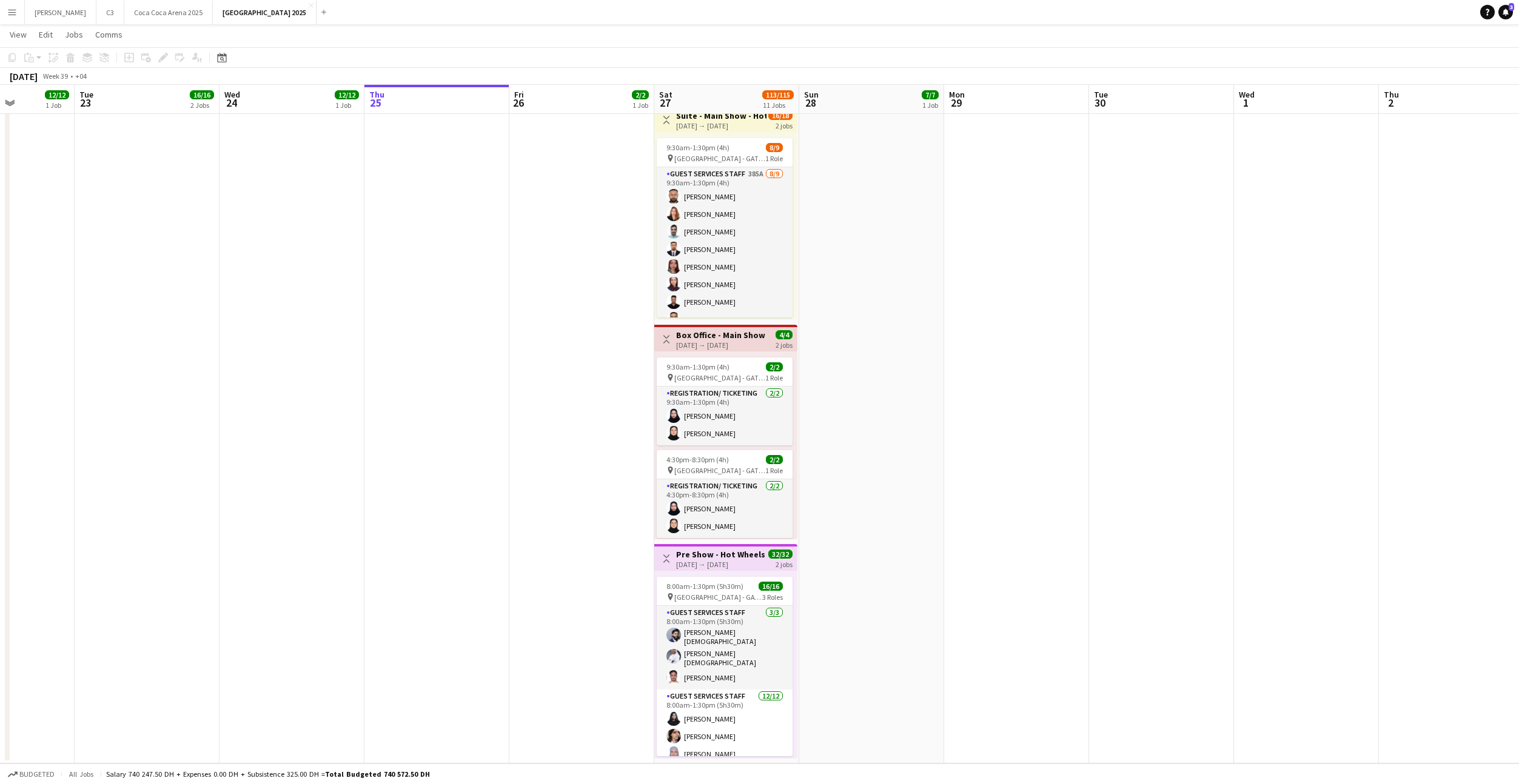
click at [716, 566] on div "27-09-2025 → 27-09-2025" at bounding box center [720, 564] width 89 height 9
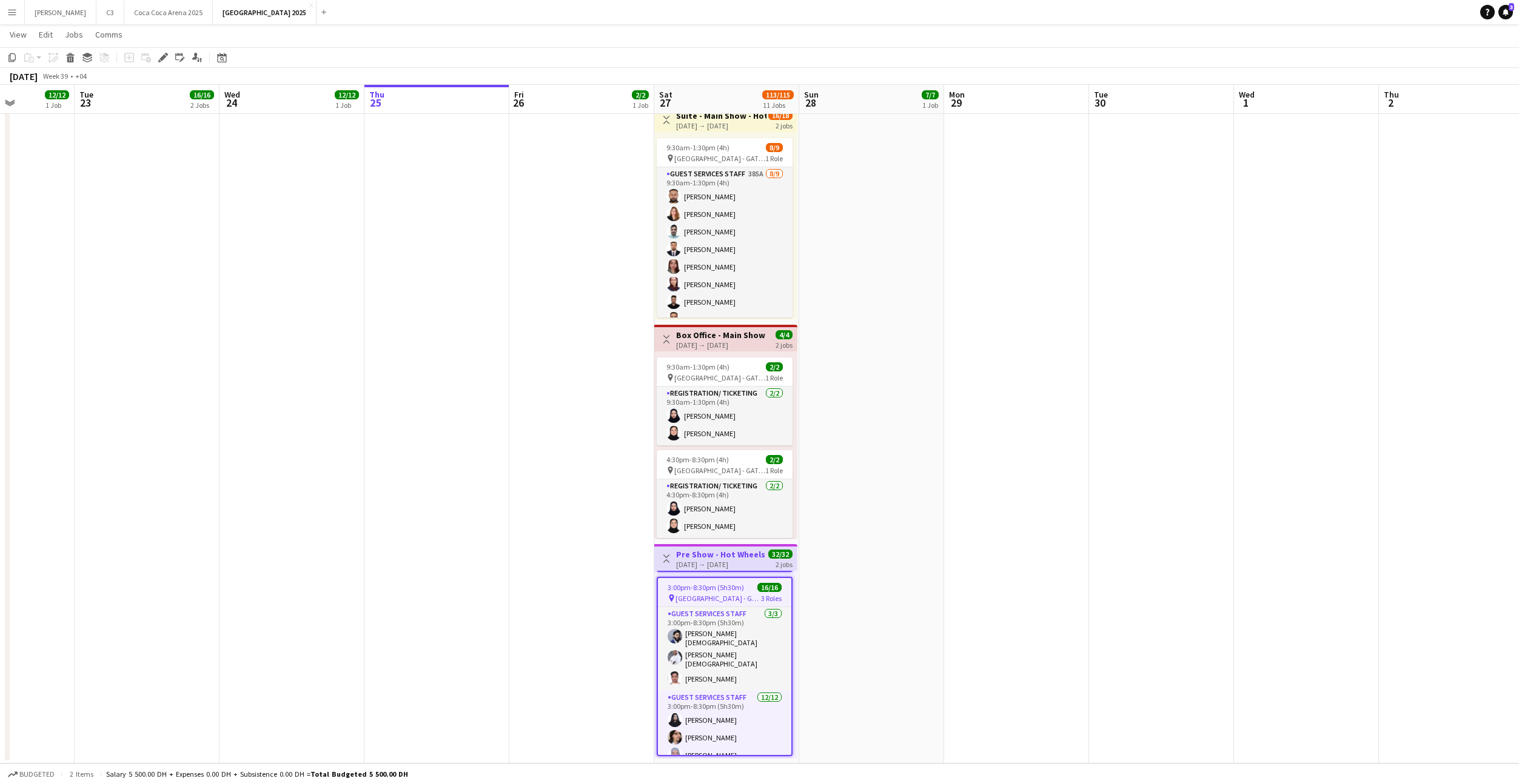
click at [700, 591] on span "3:00pm-8:30pm (5h30m)" at bounding box center [706, 587] width 77 height 9
click at [70, 58] on icon at bounding box center [71, 59] width 7 height 6
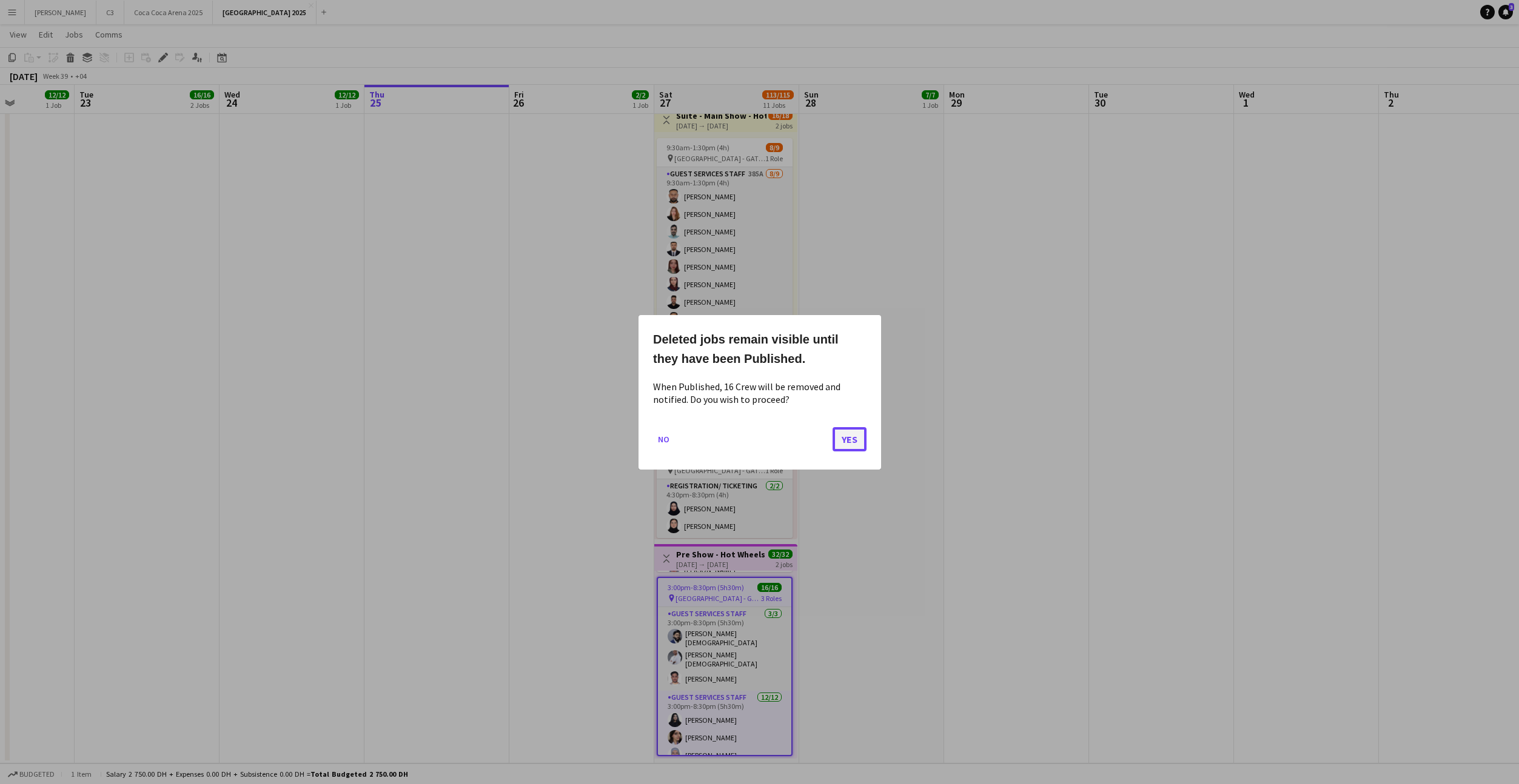
click at [849, 442] on button "Yes" at bounding box center [850, 439] width 34 height 24
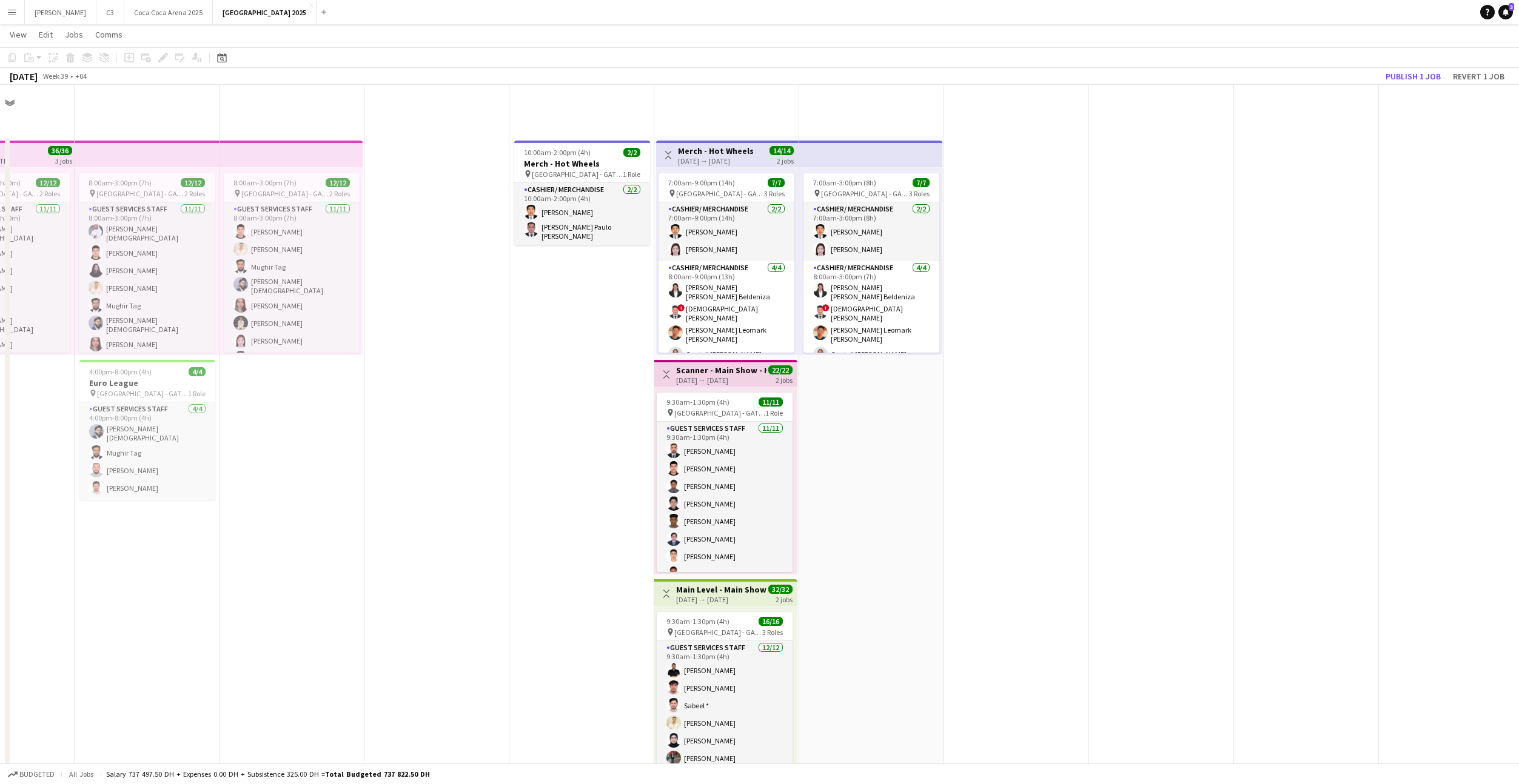
scroll to position [694, 0]
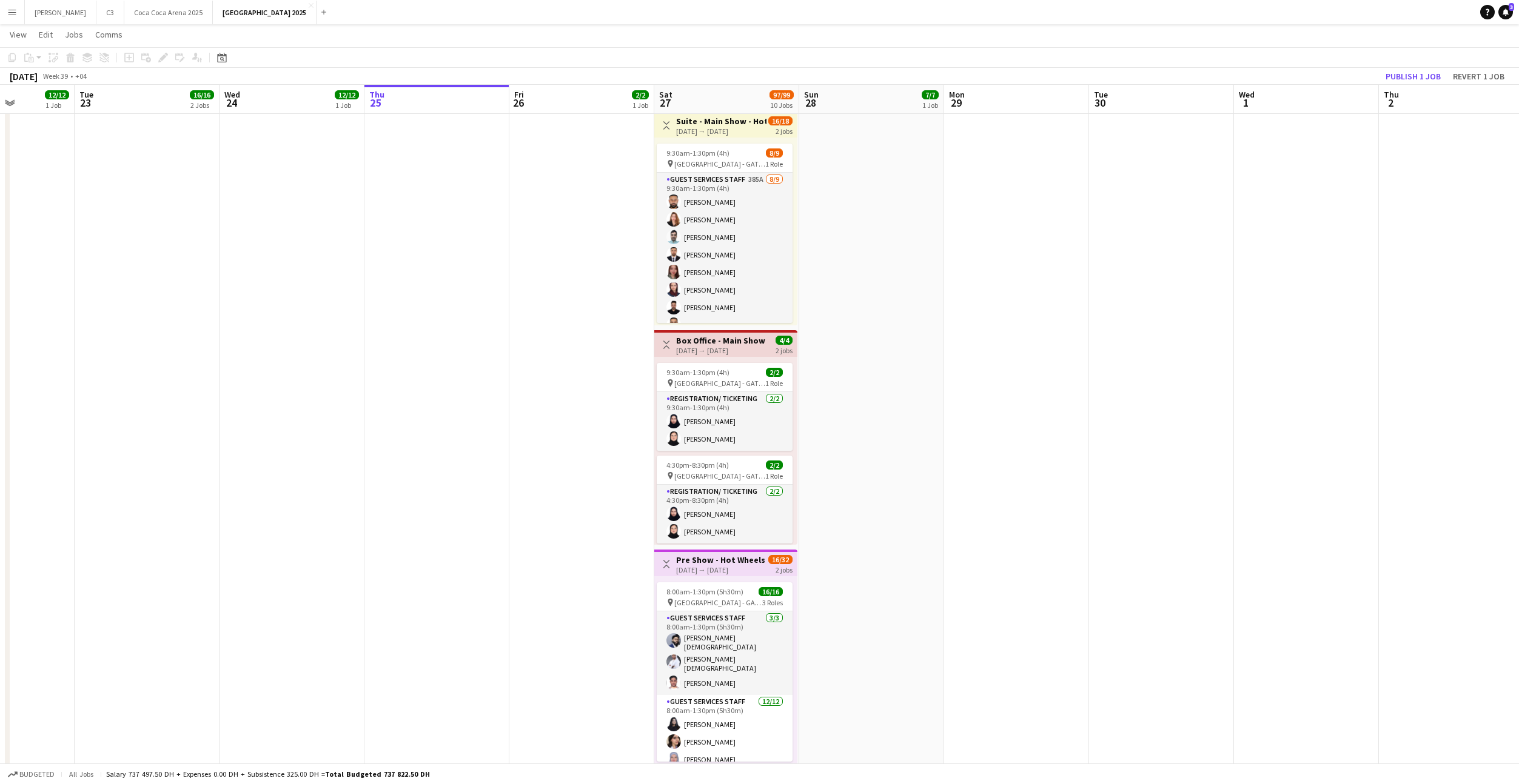
click at [732, 481] on app-job-card "4:30pm-8:30pm (4h) 2/2 pin Etihad Arena - GATE 7 1 Role Registration/ Ticketing…" at bounding box center [724, 500] width 136 height 88
click at [68, 57] on icon at bounding box center [71, 59] width 7 height 6
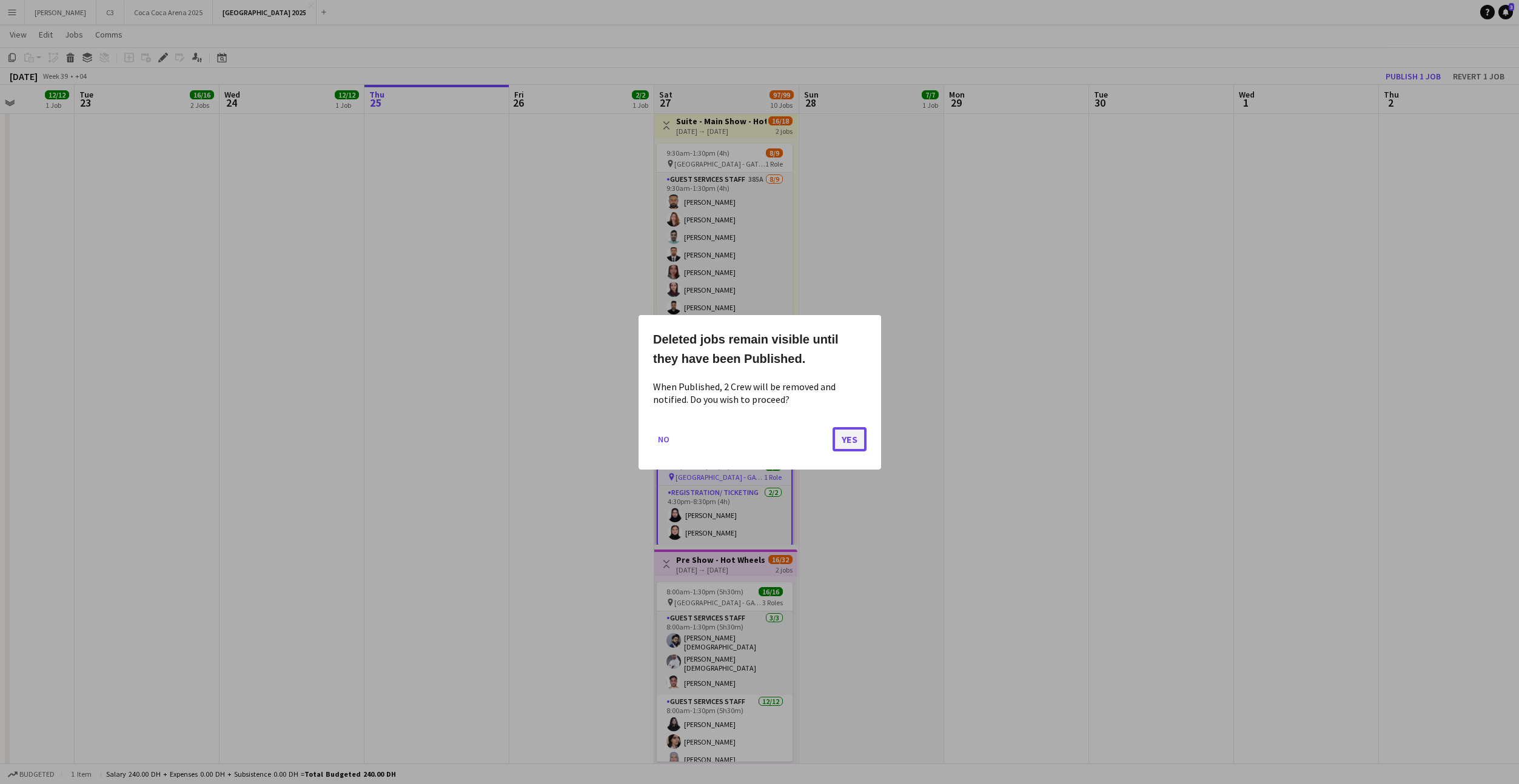
click at [850, 441] on button "Yes" at bounding box center [850, 439] width 34 height 24
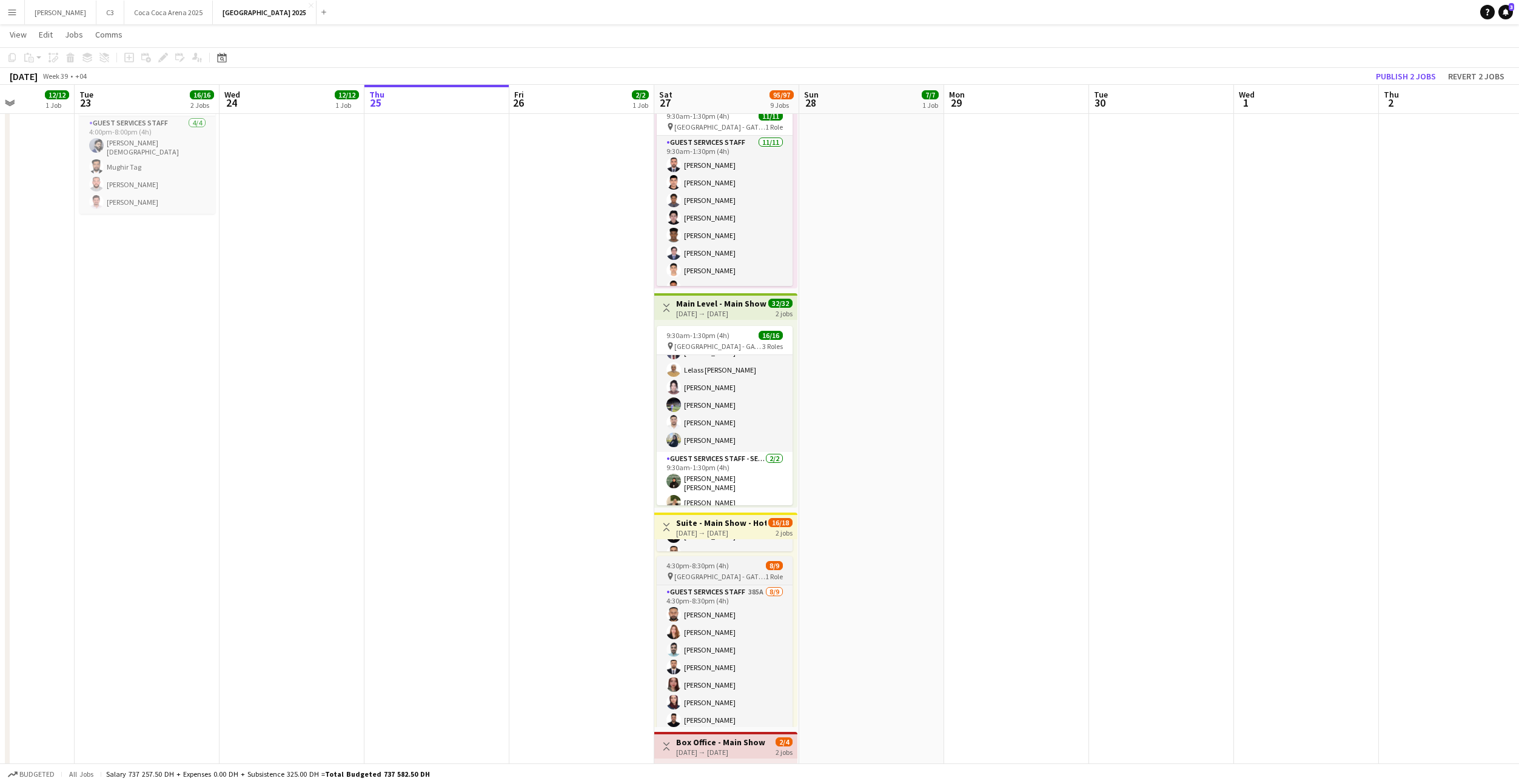
click at [724, 572] on span "[GEOGRAPHIC_DATA] - GATE 7" at bounding box center [720, 576] width 91 height 9
click at [70, 55] on icon at bounding box center [70, 55] width 8 height 3
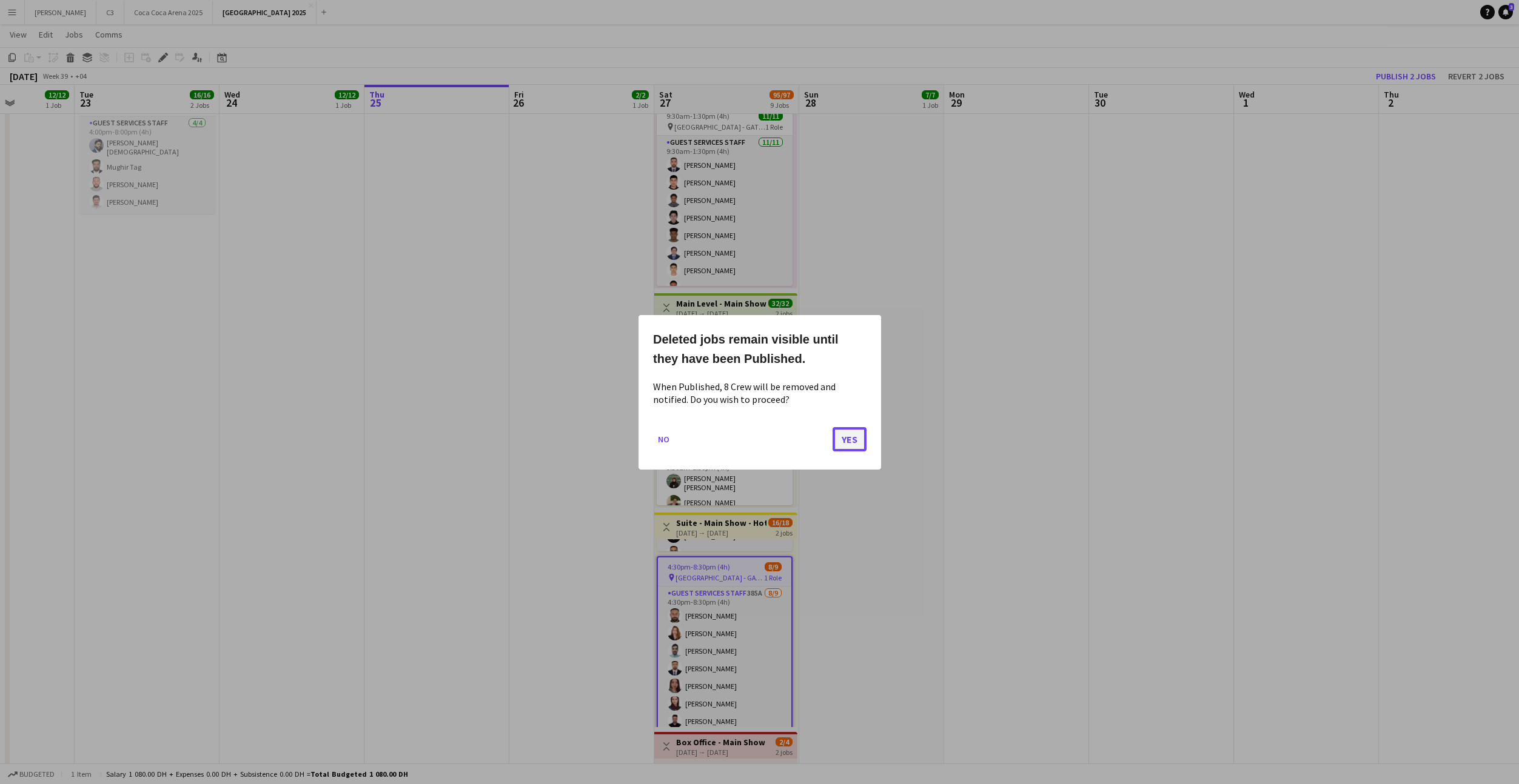
click at [849, 434] on button "Yes" at bounding box center [850, 439] width 34 height 24
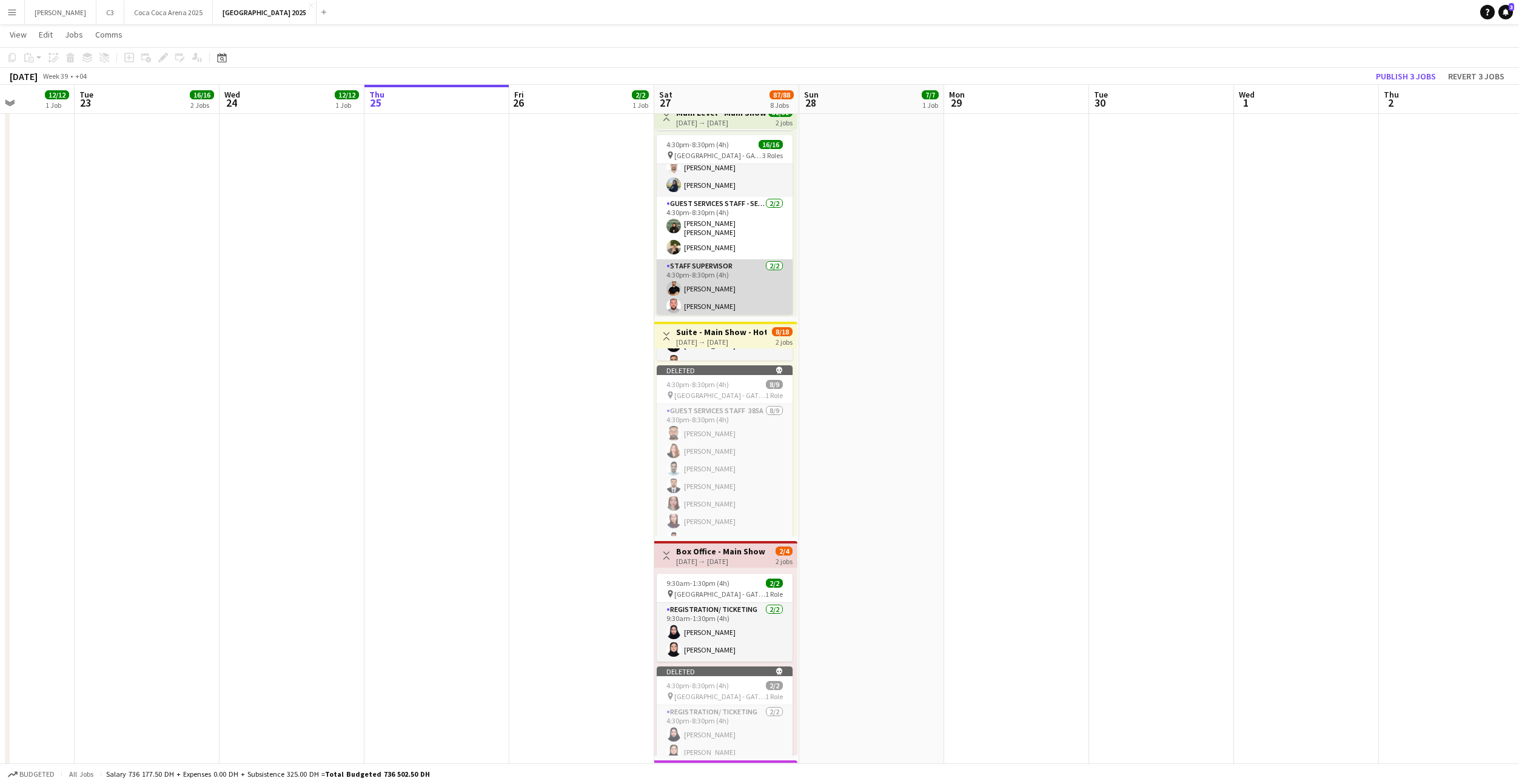
click at [722, 293] on app-card-role "Staff Supervisor 2/2 4:30pm-8:30pm (4h) Ward Kamel Youssef Esmat" at bounding box center [724, 288] width 136 height 59
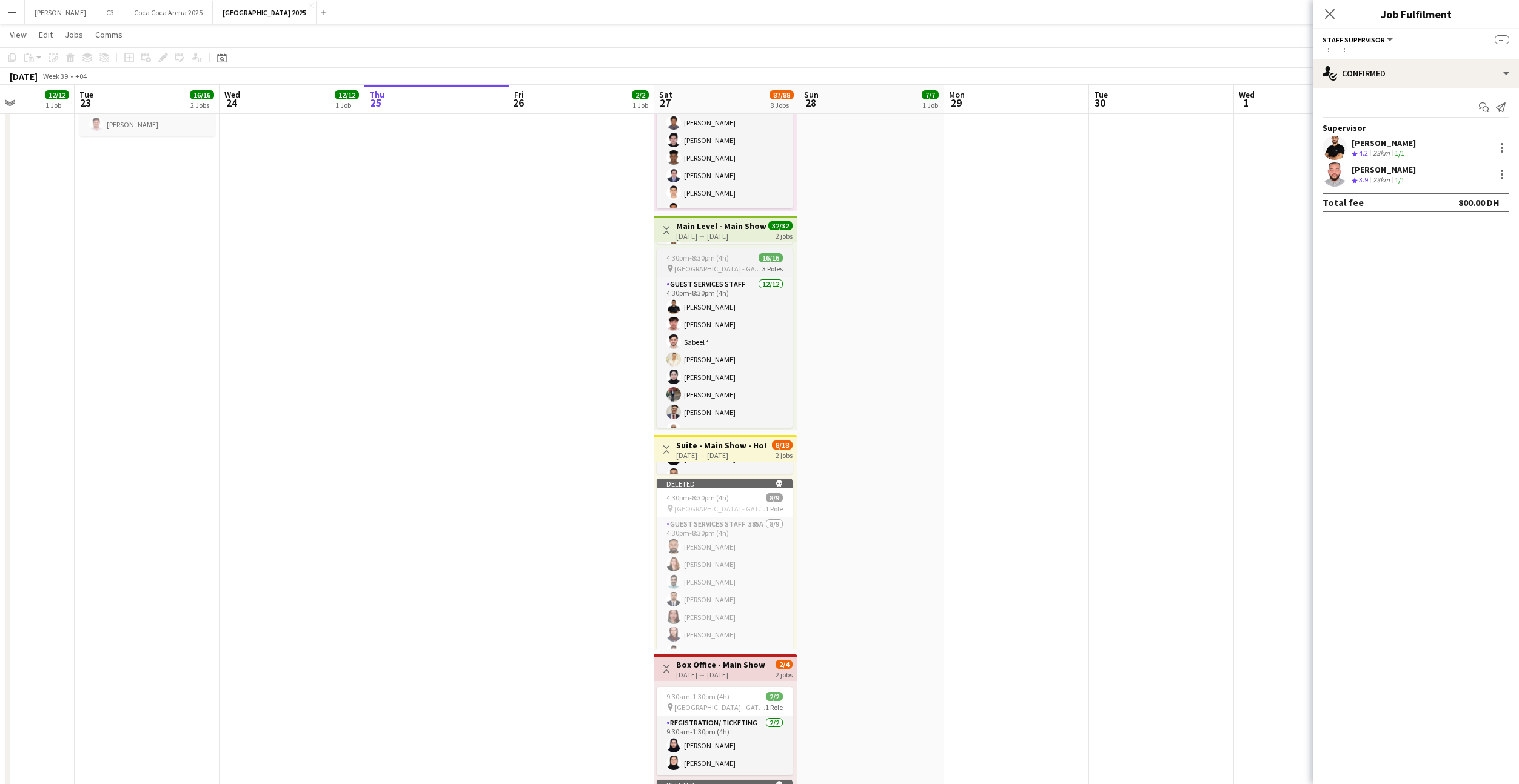
click at [720, 269] on span "[GEOGRAPHIC_DATA] - GATE 7" at bounding box center [718, 268] width 88 height 9
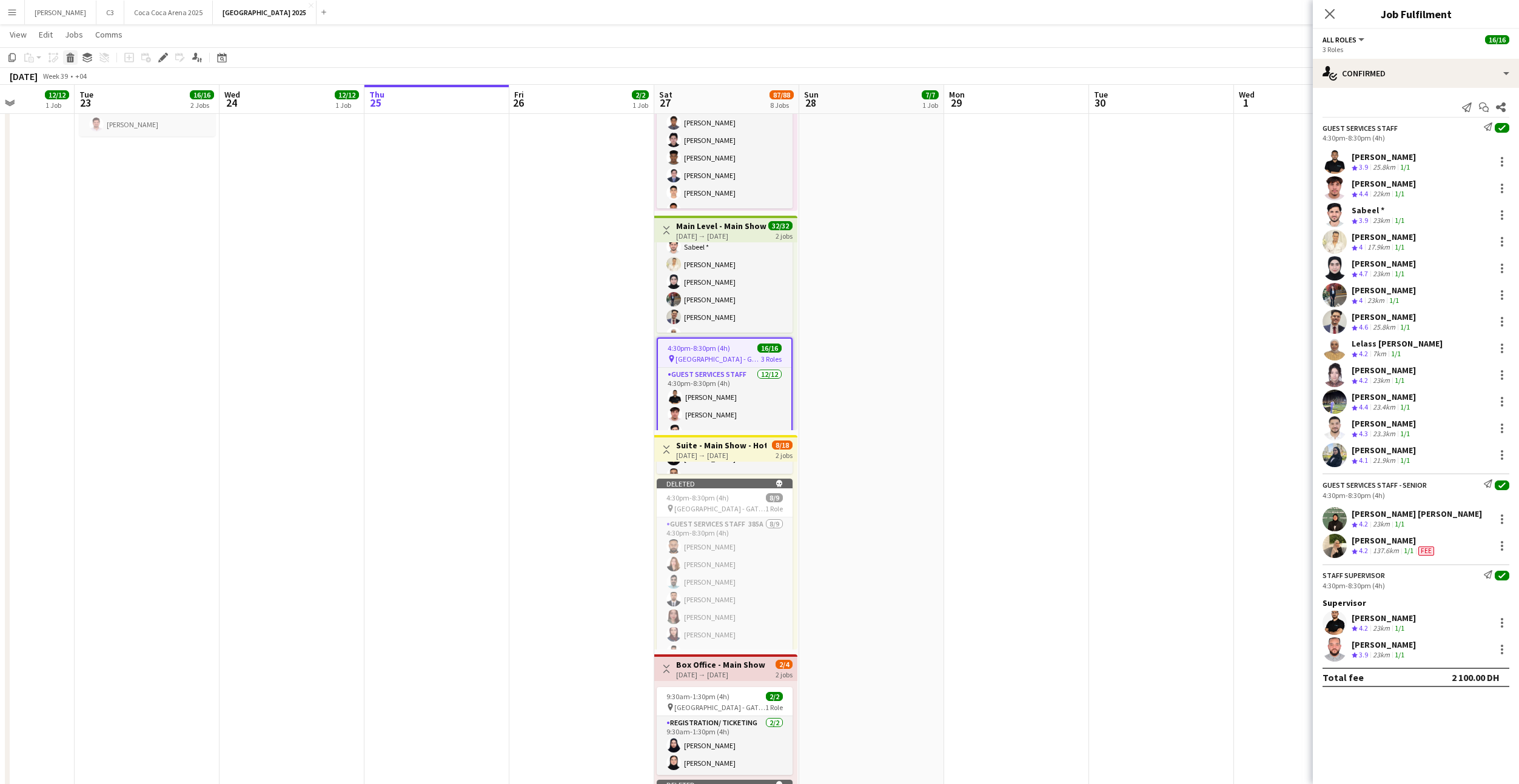
click at [66, 61] on icon "Delete" at bounding box center [70, 58] width 10 height 10
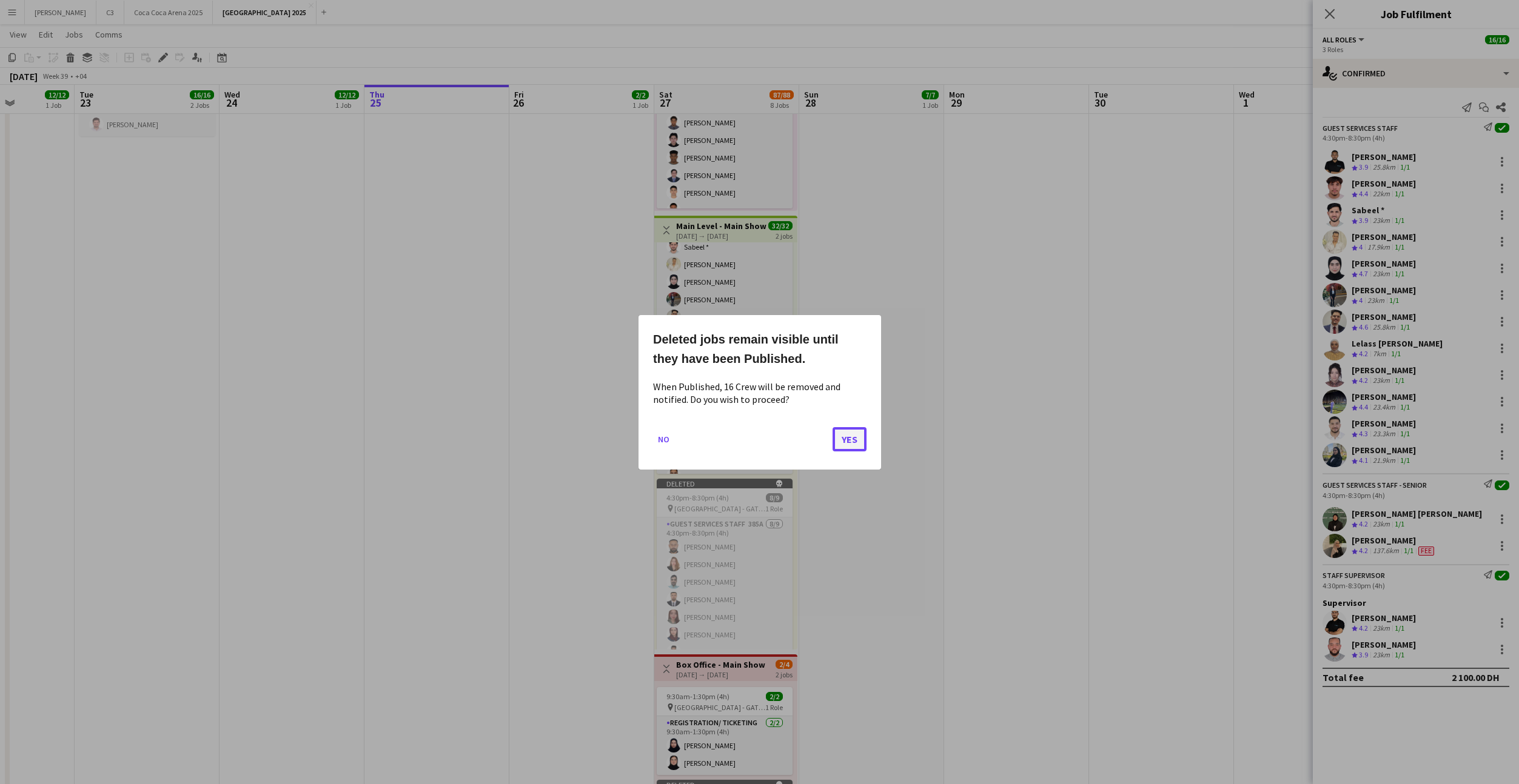
click at [855, 444] on button "Yes" at bounding box center [850, 439] width 34 height 24
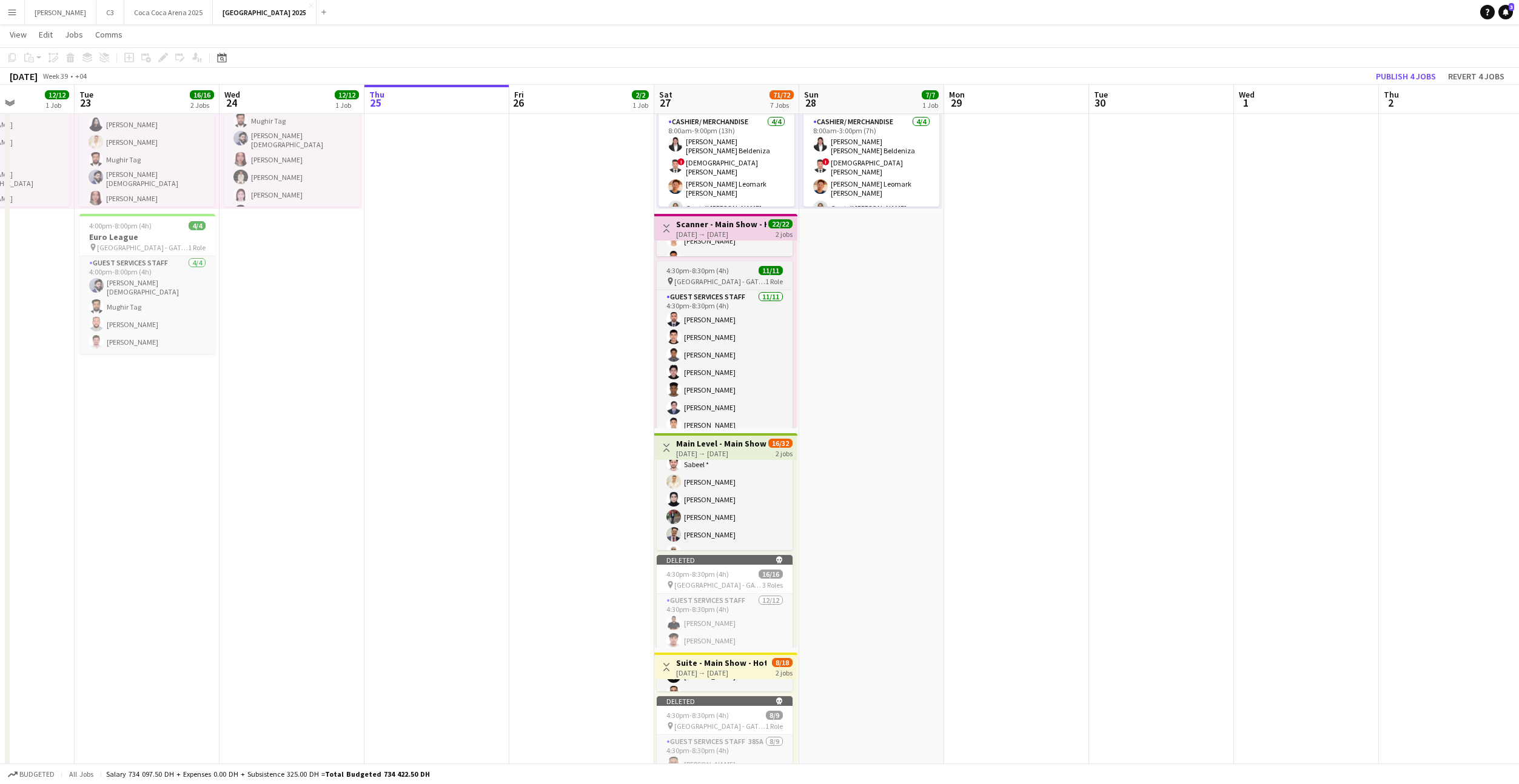
click at [704, 270] on span "4:30pm-8:30pm (4h)" at bounding box center [697, 270] width 63 height 9
click at [70, 61] on icon at bounding box center [71, 59] width 7 height 6
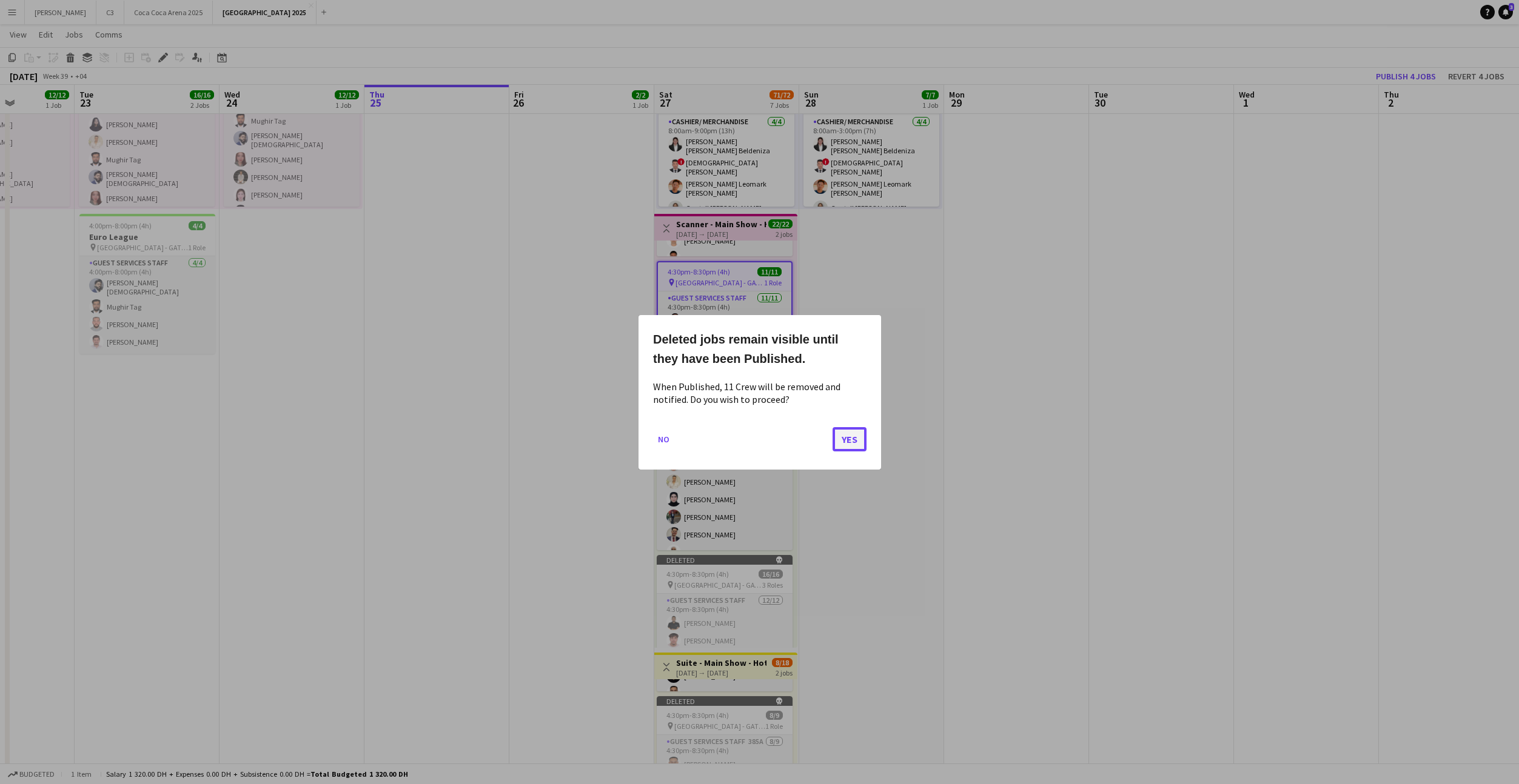
click at [843, 430] on button "Yes" at bounding box center [850, 439] width 34 height 24
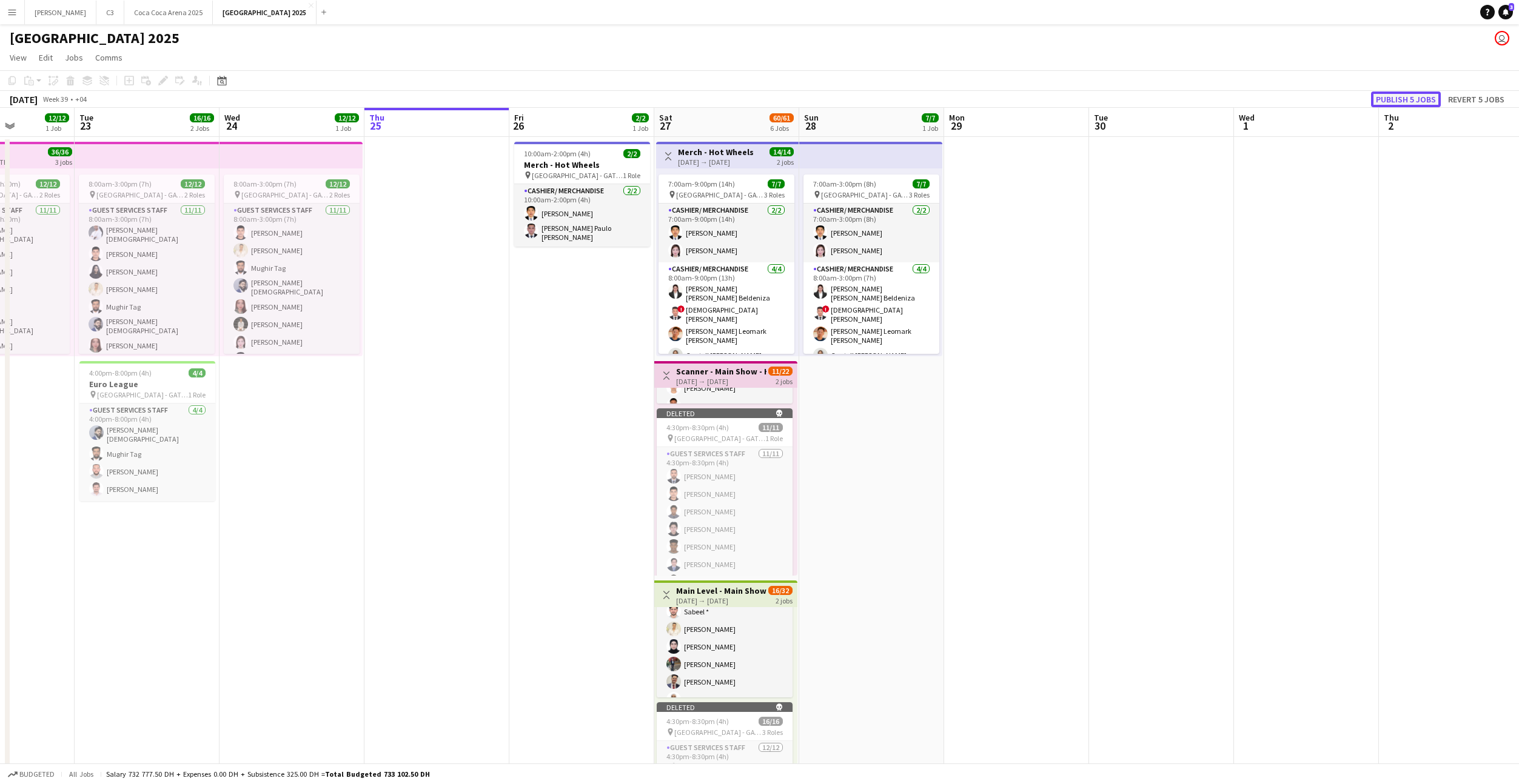
click at [1402, 100] on button "Publish 5 jobs" at bounding box center [1406, 99] width 70 height 15
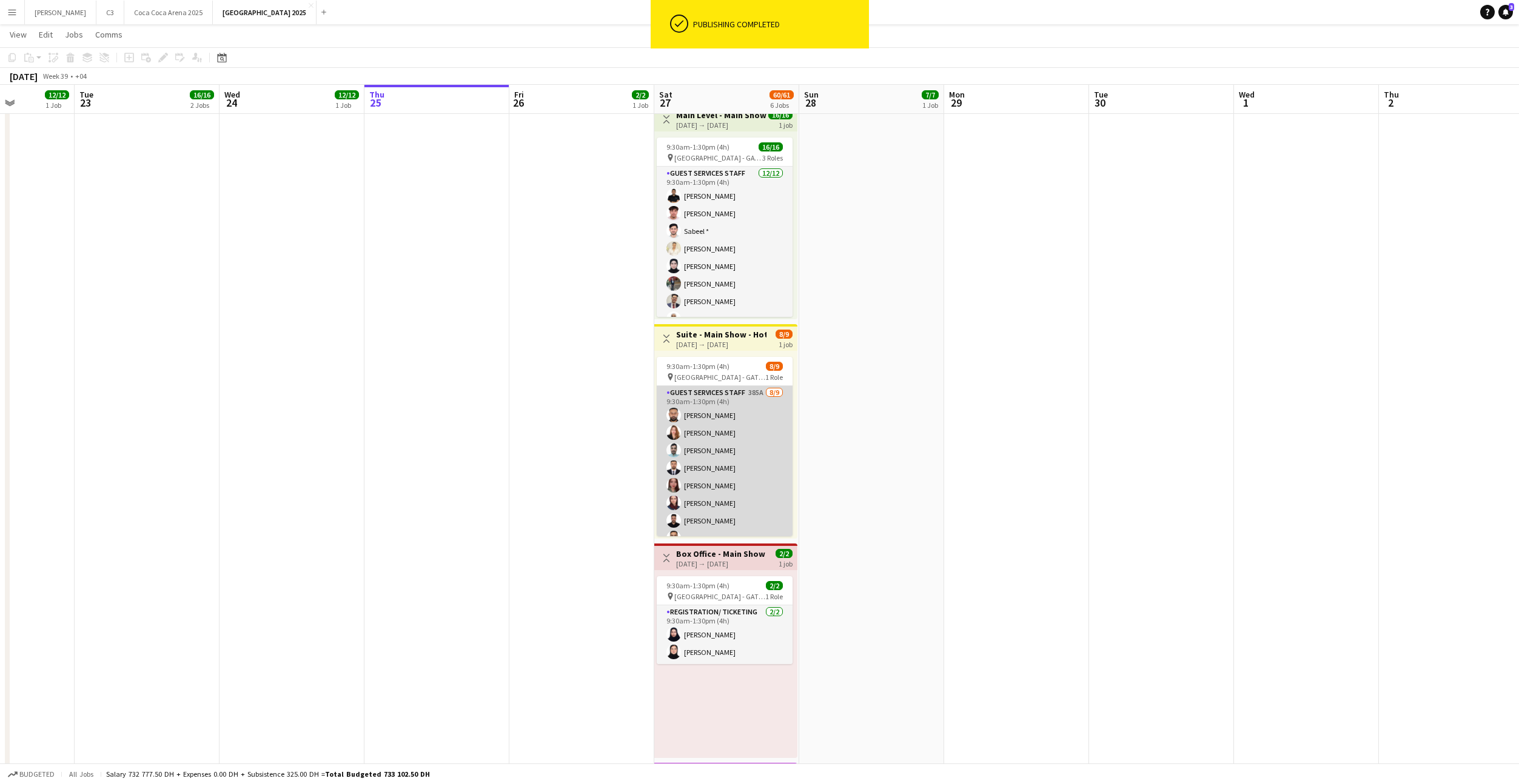
click at [724, 487] on app-card-role "Guest Services Staff 385A 8/9 9:30am-1:30pm (4h) Ahmad Iqbal mayflor torres Amr…" at bounding box center [724, 477] width 136 height 182
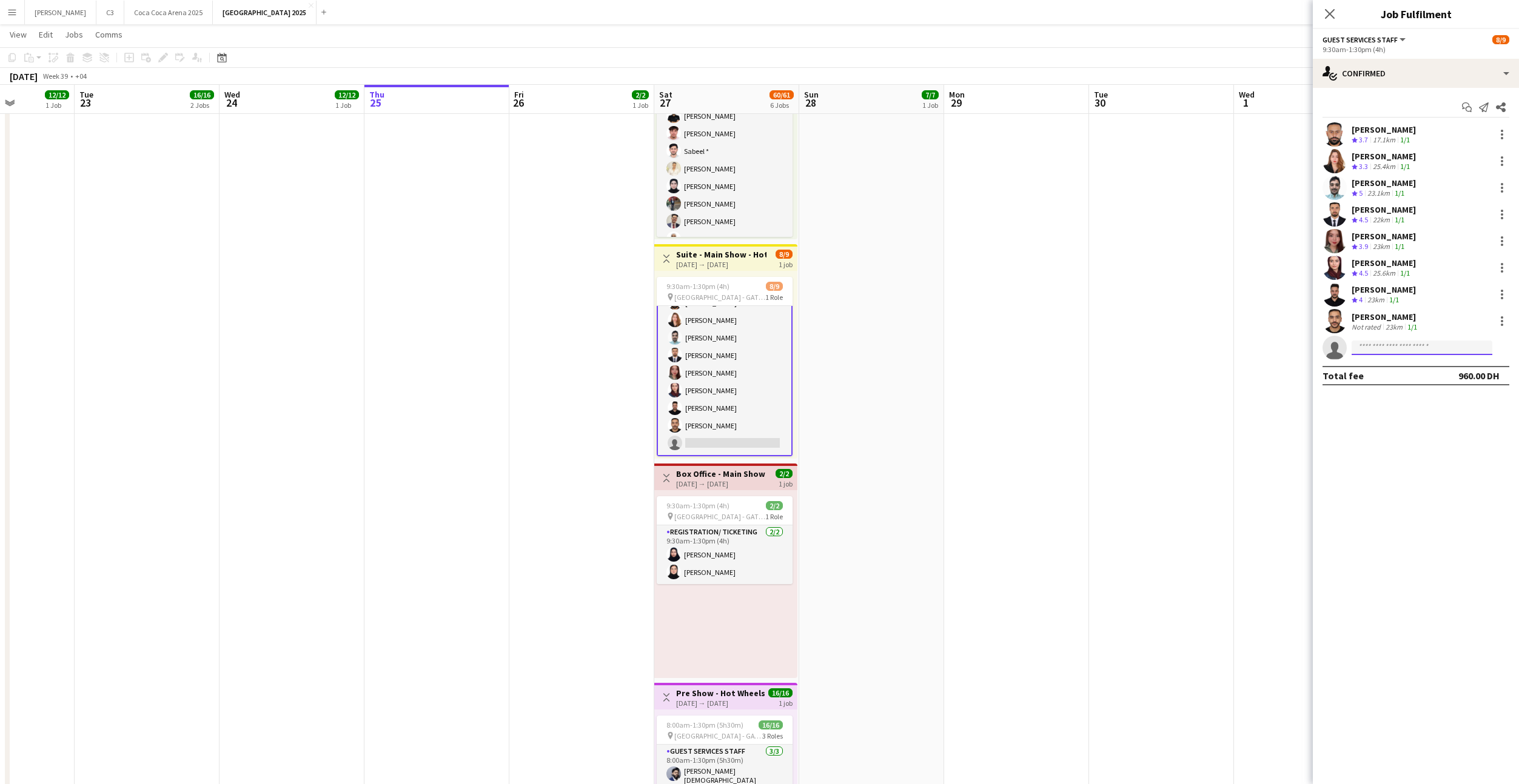
click at [1422, 344] on input at bounding box center [1422, 348] width 141 height 15
type input "******"
click at [1405, 386] on span "[PHONE_NUMBER]" at bounding box center [1421, 385] width 121 height 10
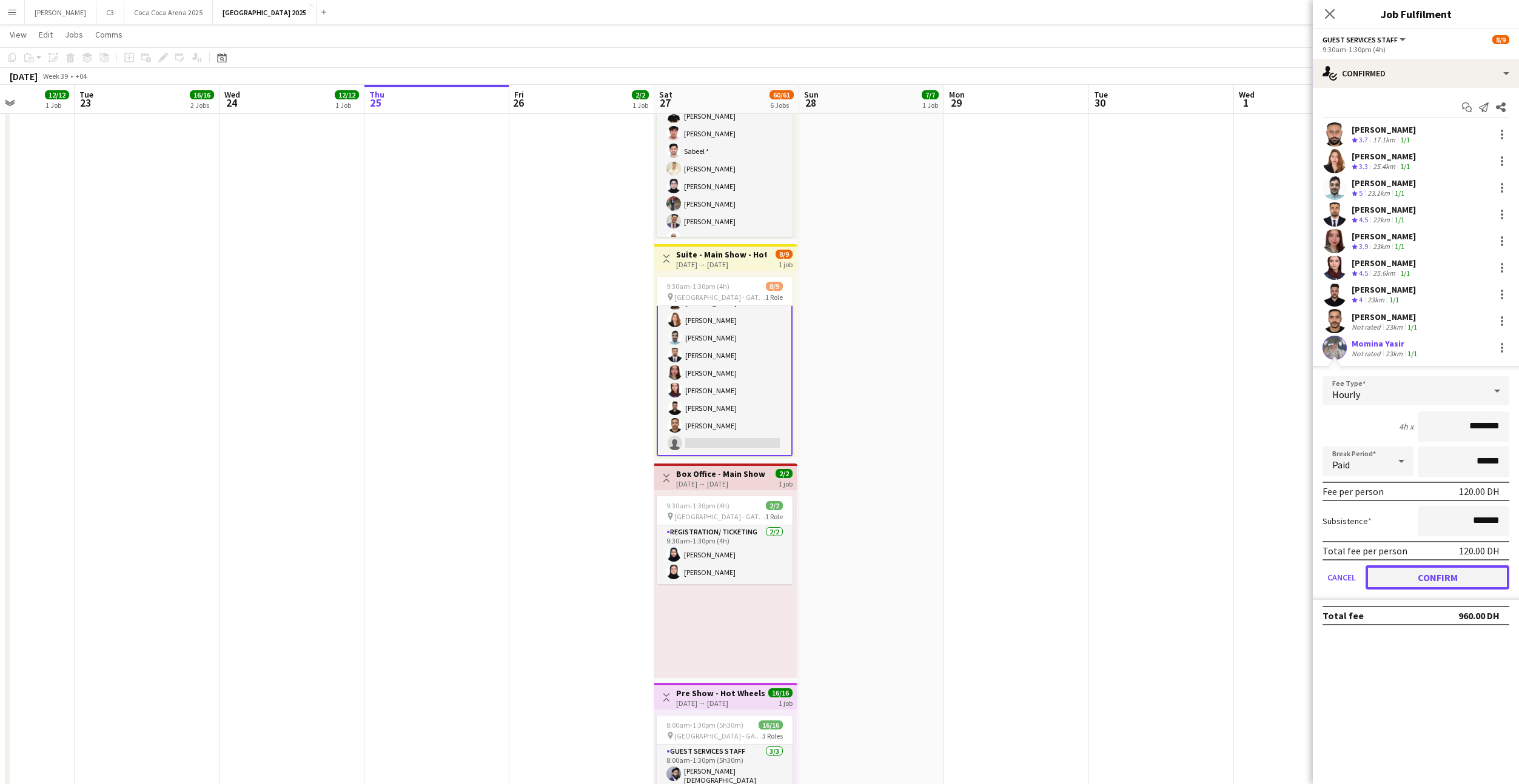
click at [1413, 578] on button "Confirm" at bounding box center [1437, 578] width 144 height 24
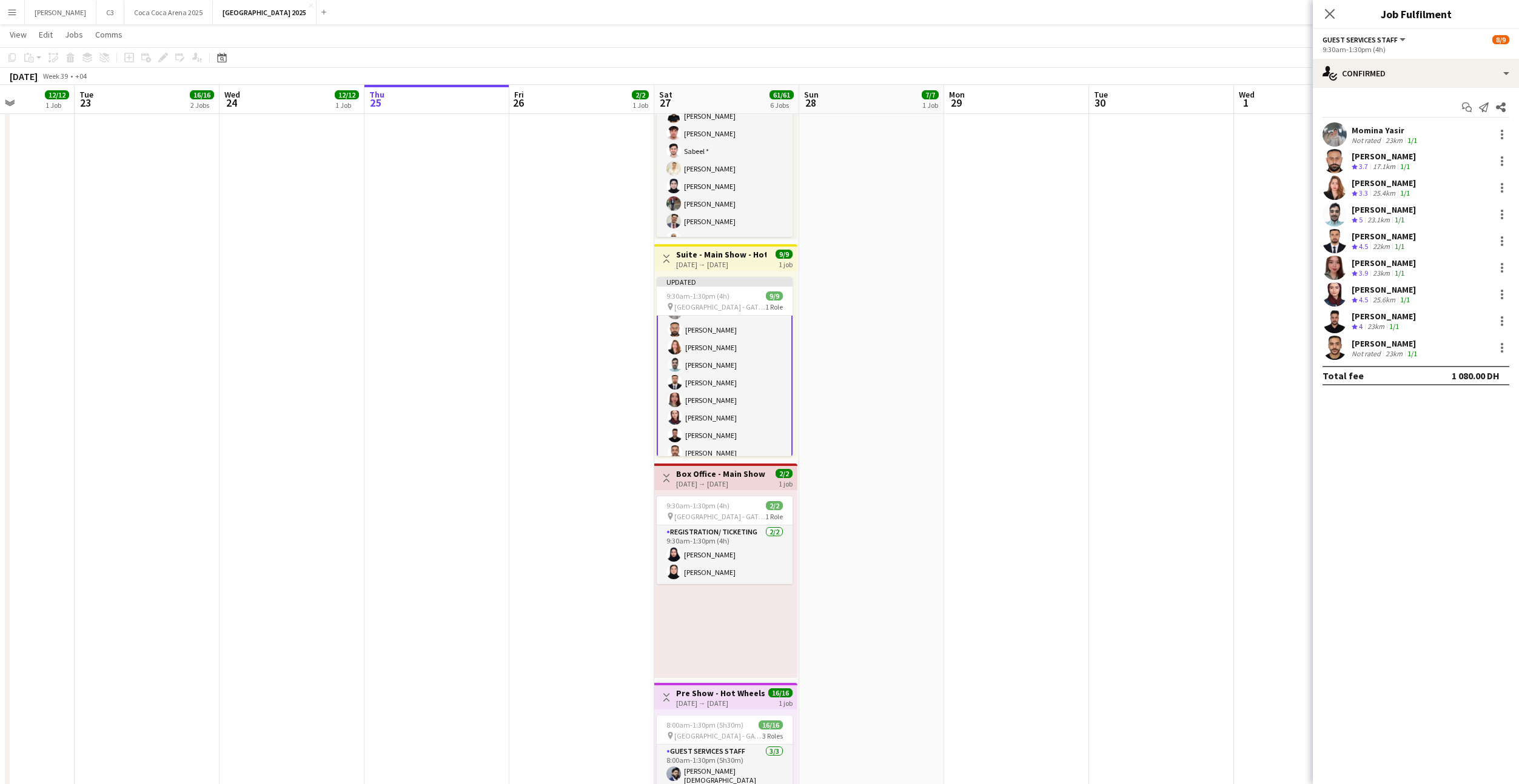
click at [1333, 136] on app-user-avatar at bounding box center [1335, 134] width 24 height 24
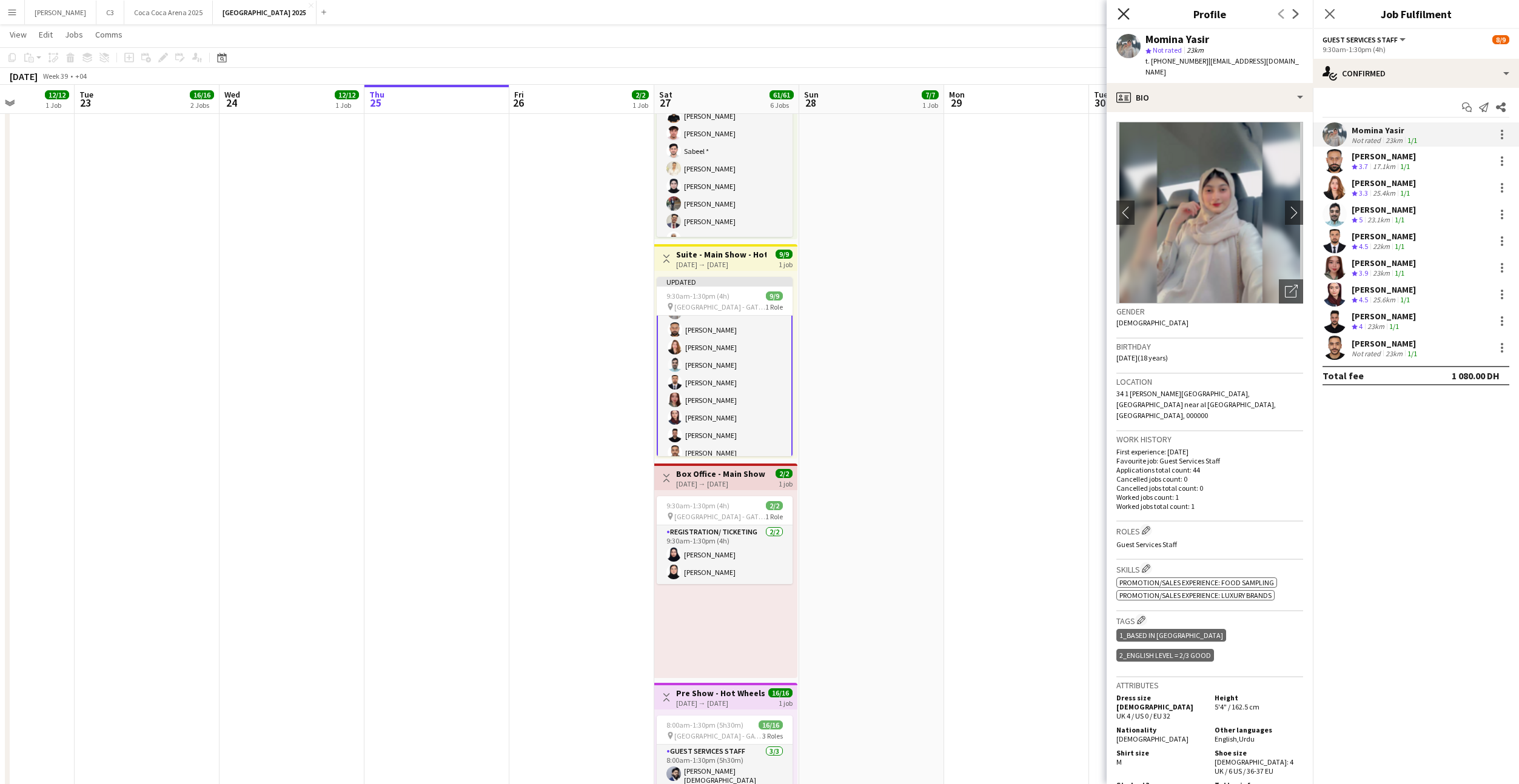
click at [1124, 15] on icon at bounding box center [1124, 14] width 11 height 11
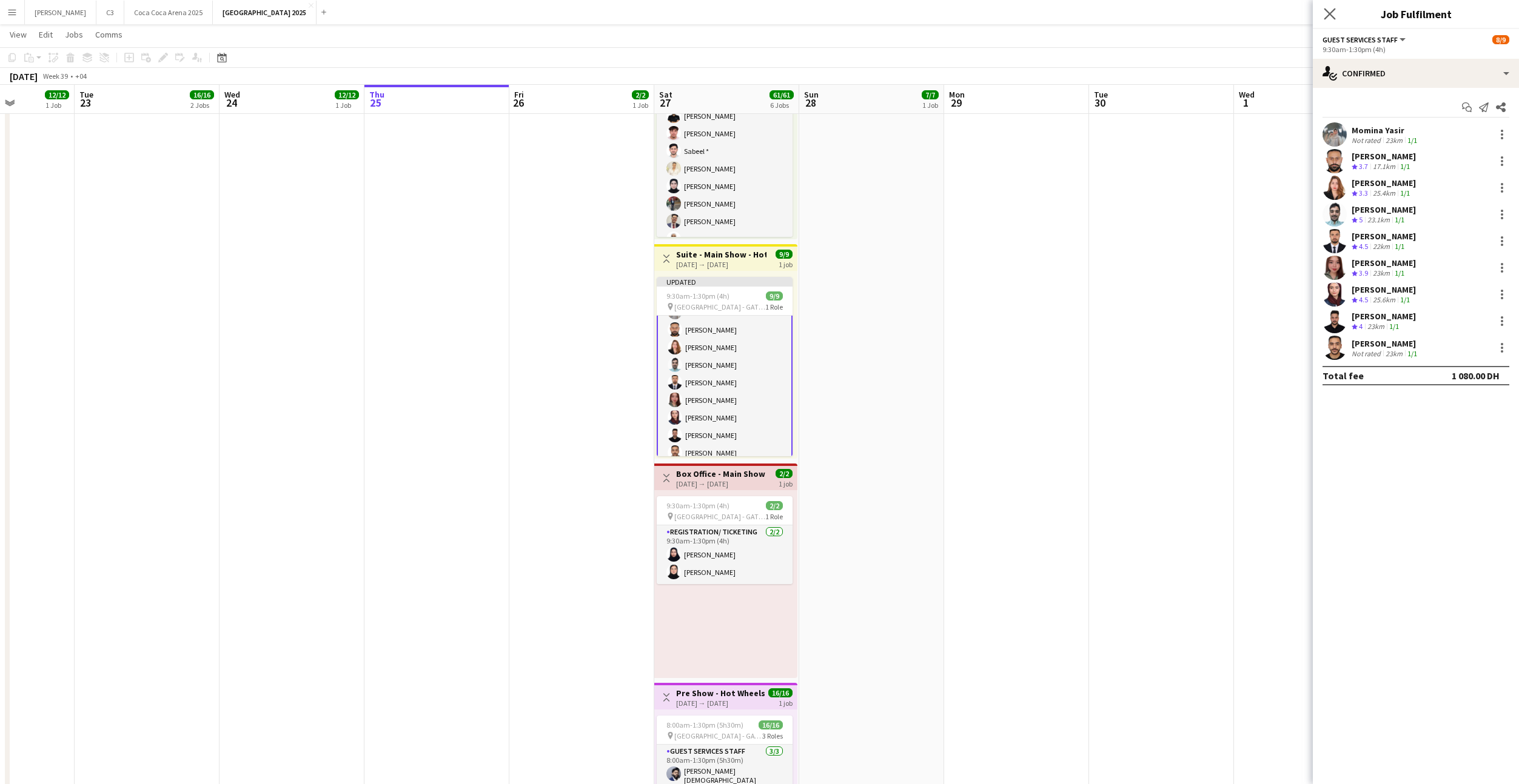
click at [1336, 18] on app-icon "Close pop-in" at bounding box center [1330, 15] width 18 height 18
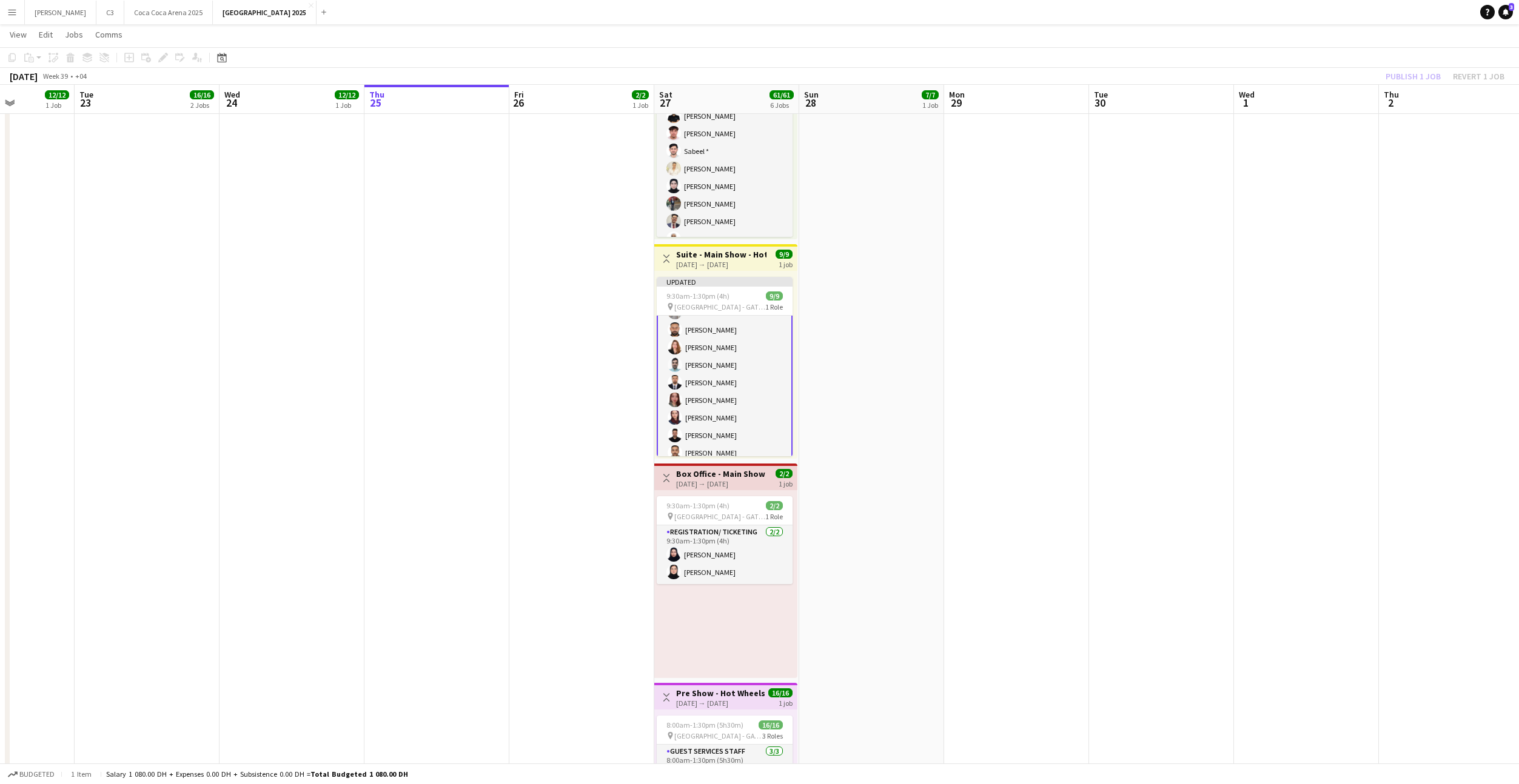
click at [1406, 79] on div "Publish 1 job Revert 1 job" at bounding box center [1444, 76] width 148 height 15
click at [1406, 79] on button "Publish 1 job" at bounding box center [1413, 76] width 65 height 15
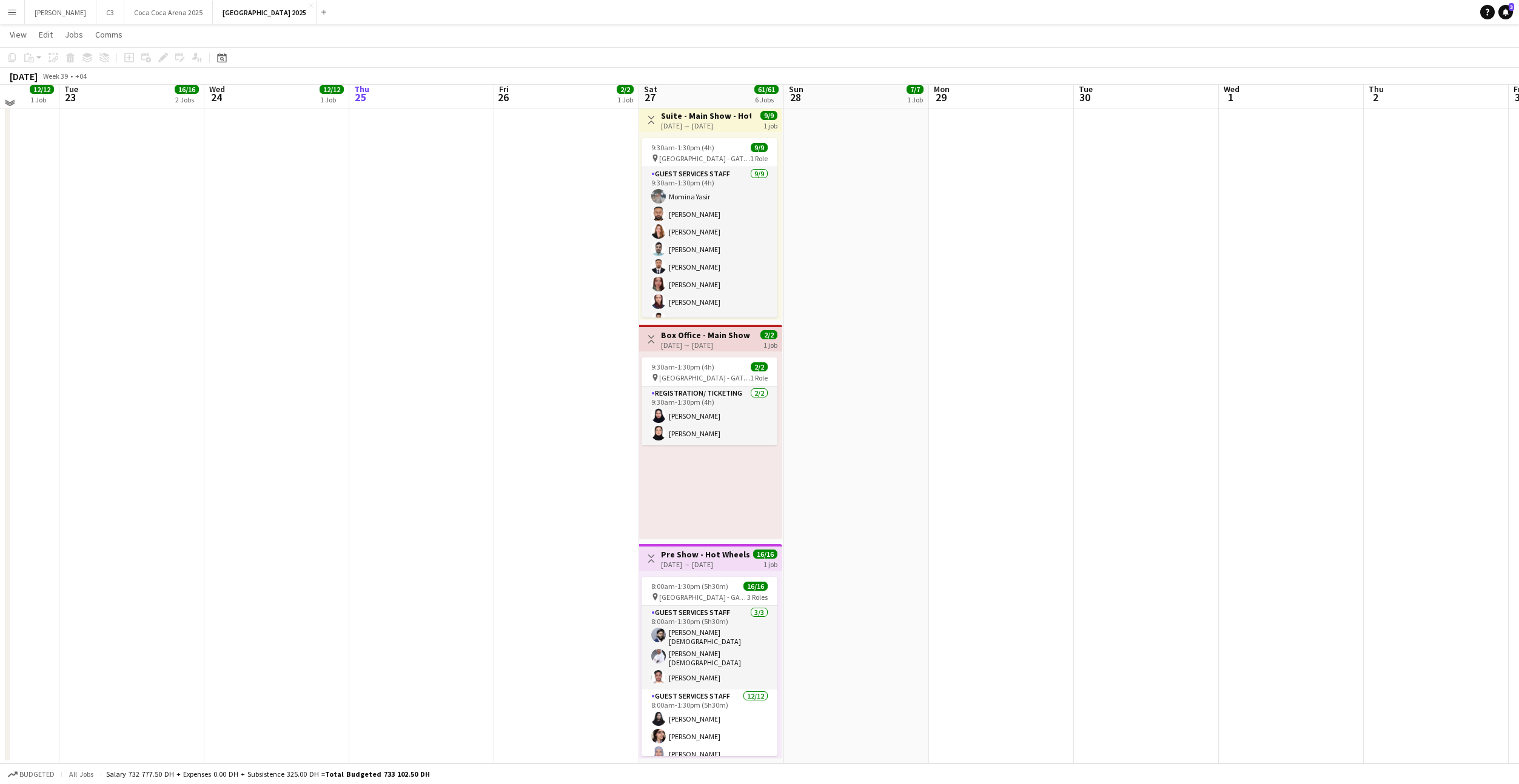
scroll to position [675, 0]
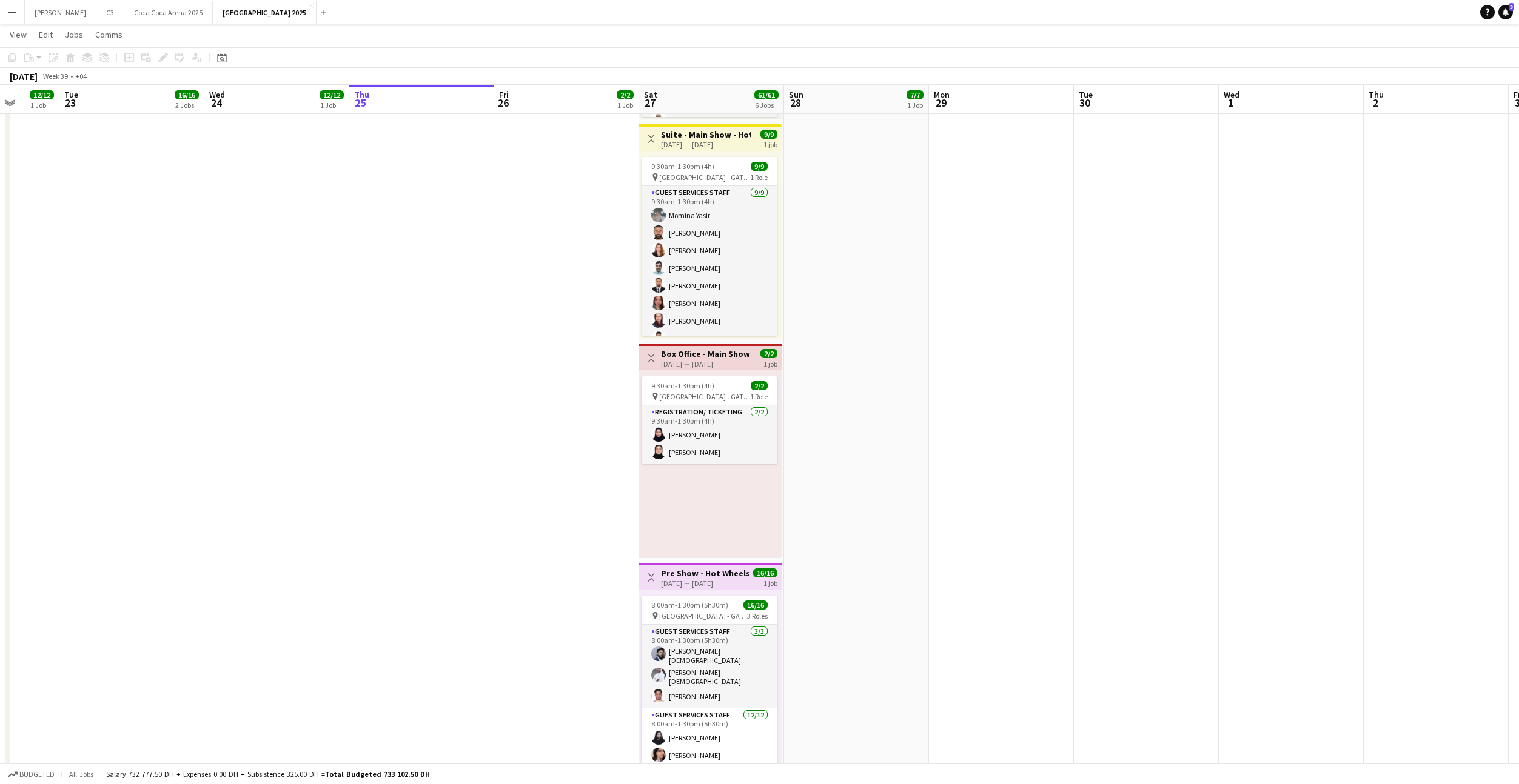
click at [685, 579] on div "27-09-2025 → 27-09-2025" at bounding box center [705, 583] width 89 height 9
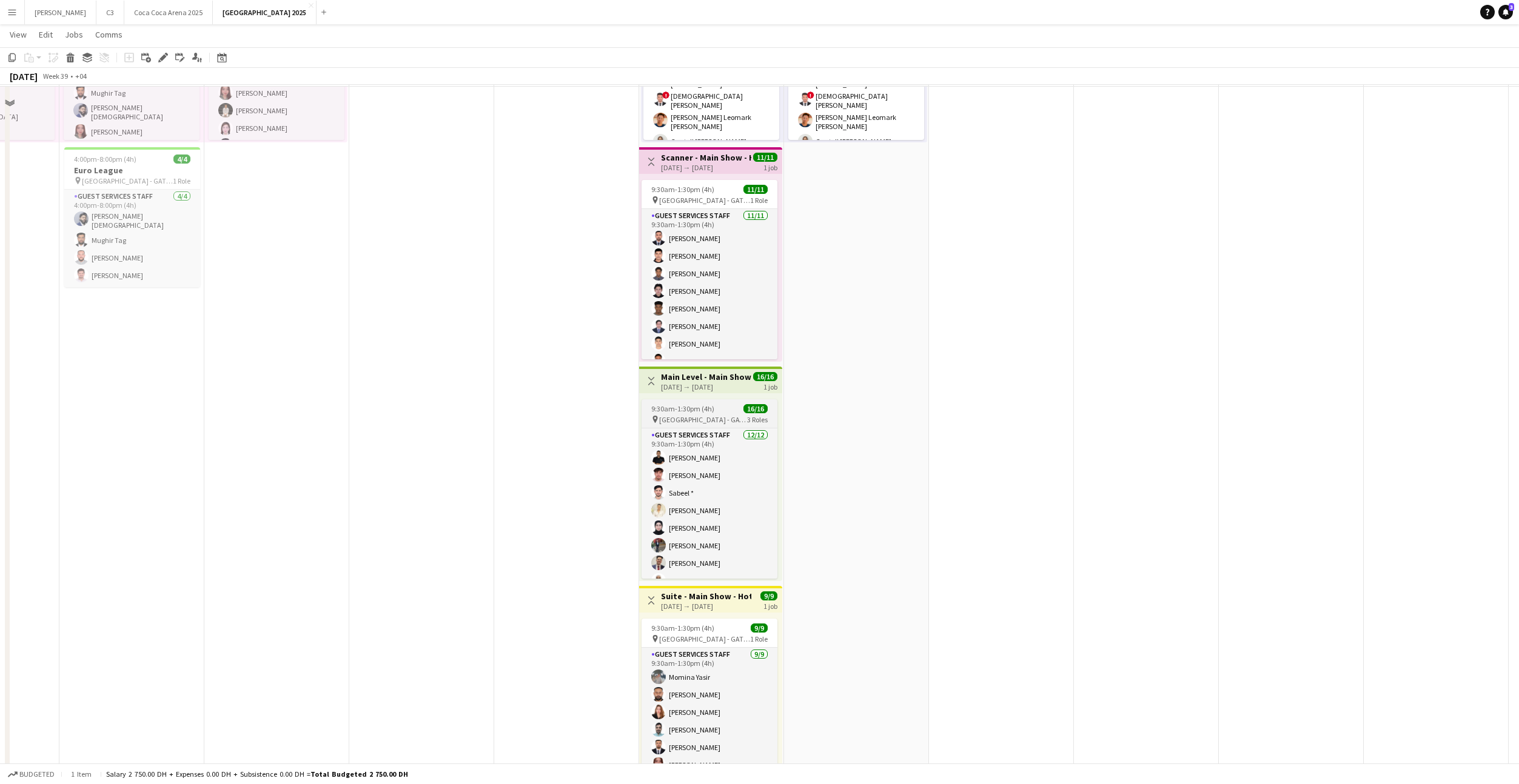
scroll to position [123, 0]
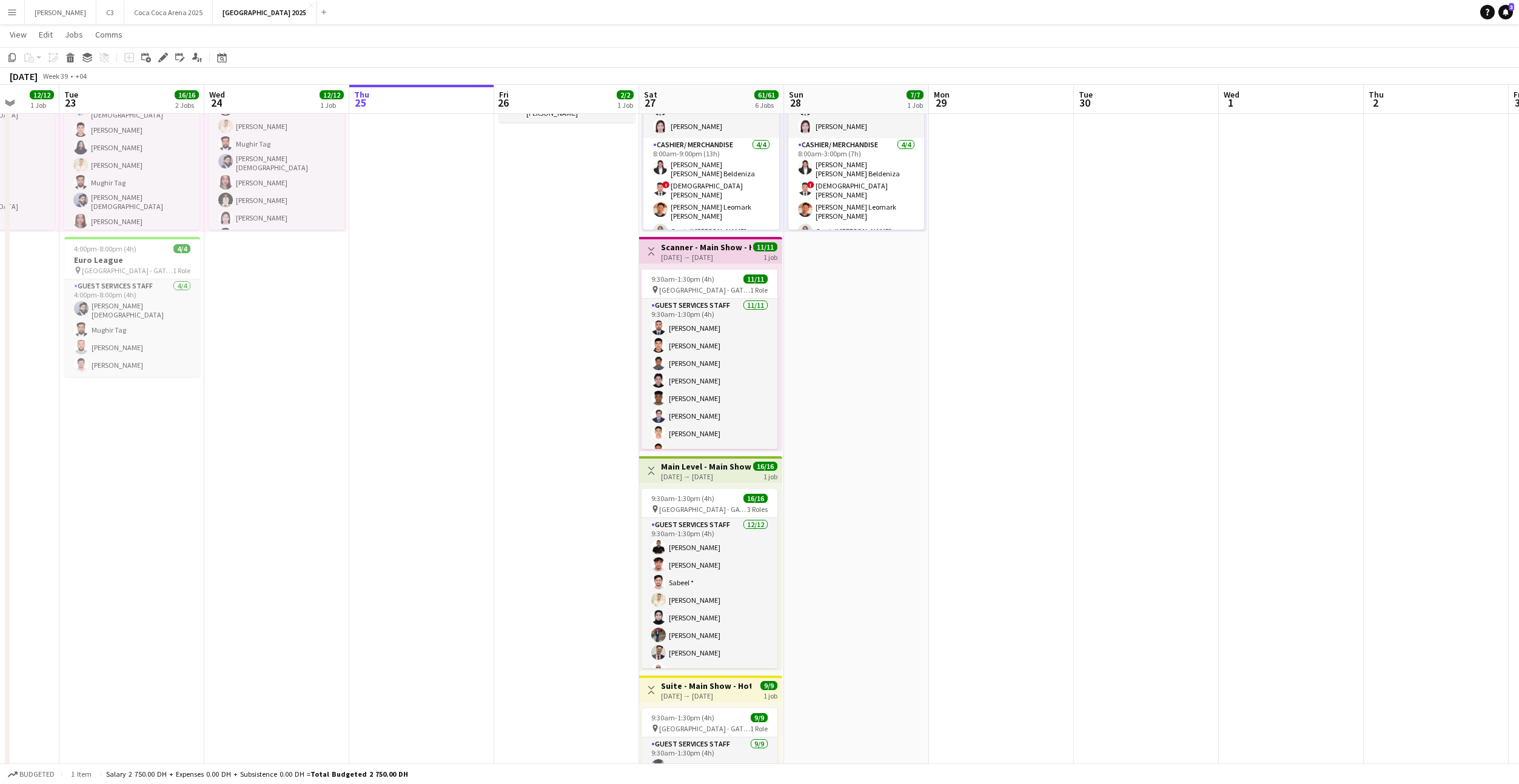
click at [688, 257] on div "27-09-2025 → 27-09-2025" at bounding box center [706, 257] width 91 height 9
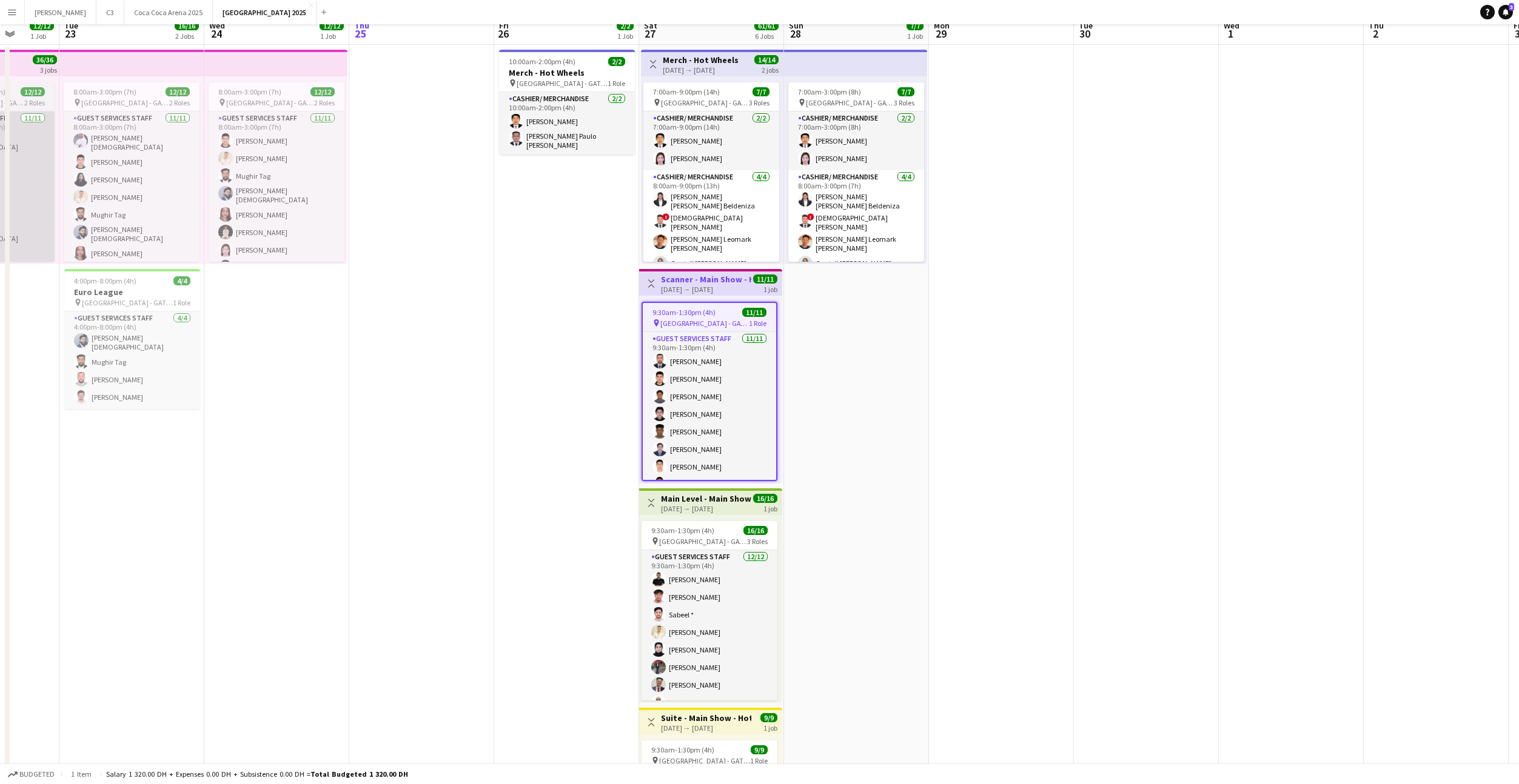
scroll to position [0, 0]
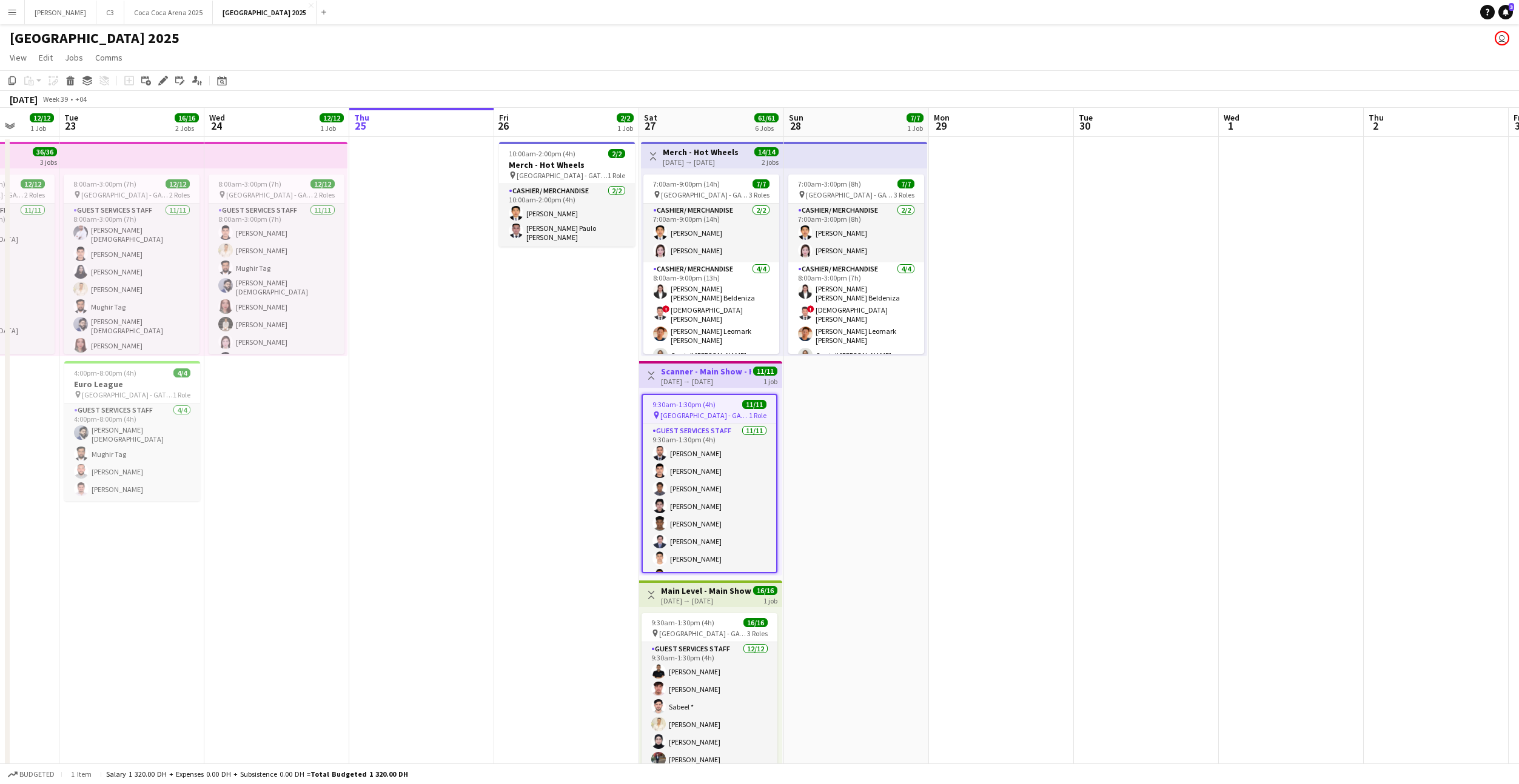
click at [864, 427] on app-date-cell "7:00am-3:00pm (8h) 7/7 pin Etihad Arena - GATE 7 3 Roles Cashier/ Merchandise 2…" at bounding box center [857, 797] width 145 height 1321
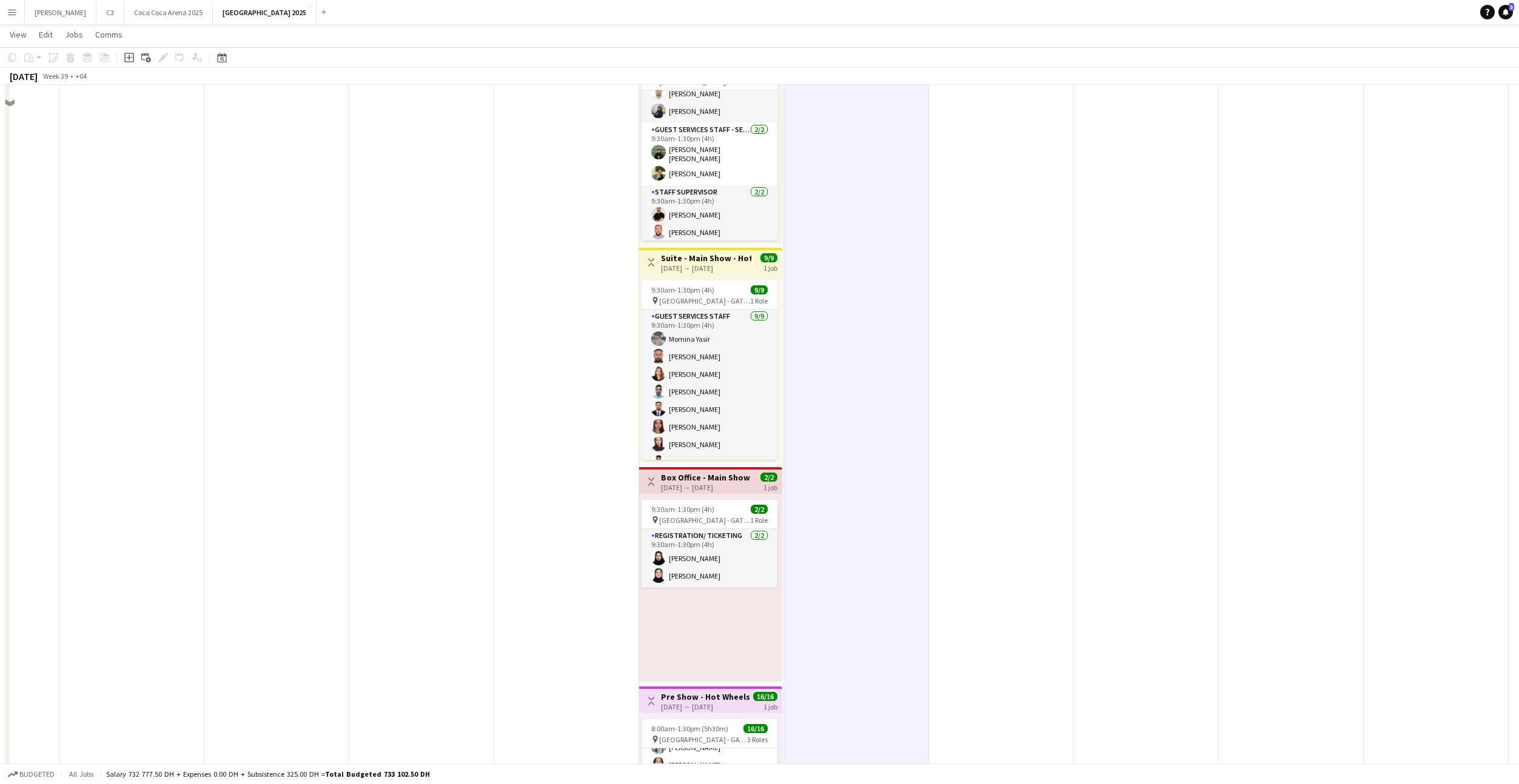
scroll to position [694, 0]
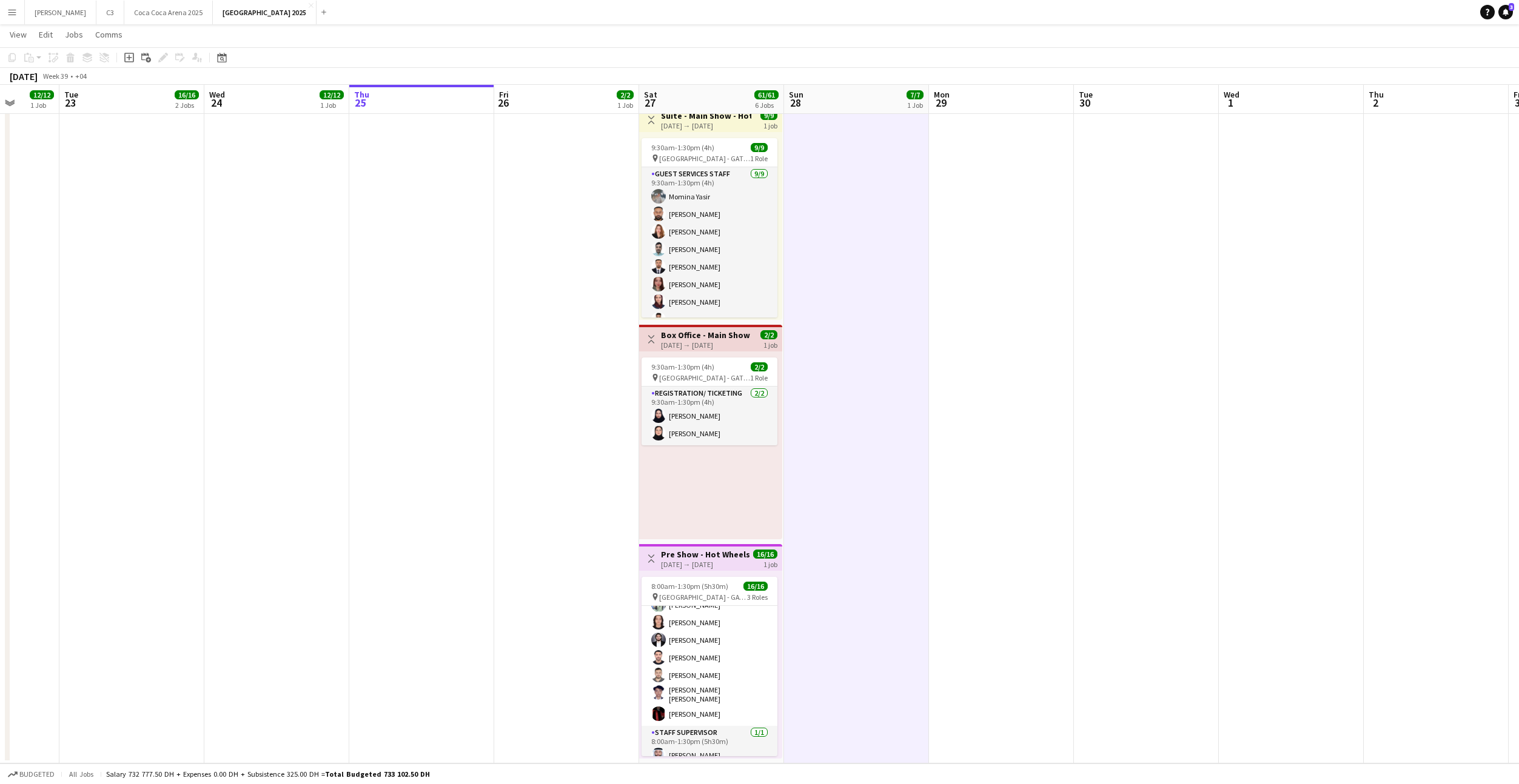
click at [686, 553] on h3 "Pre Show - Hot Wheels" at bounding box center [705, 554] width 89 height 11
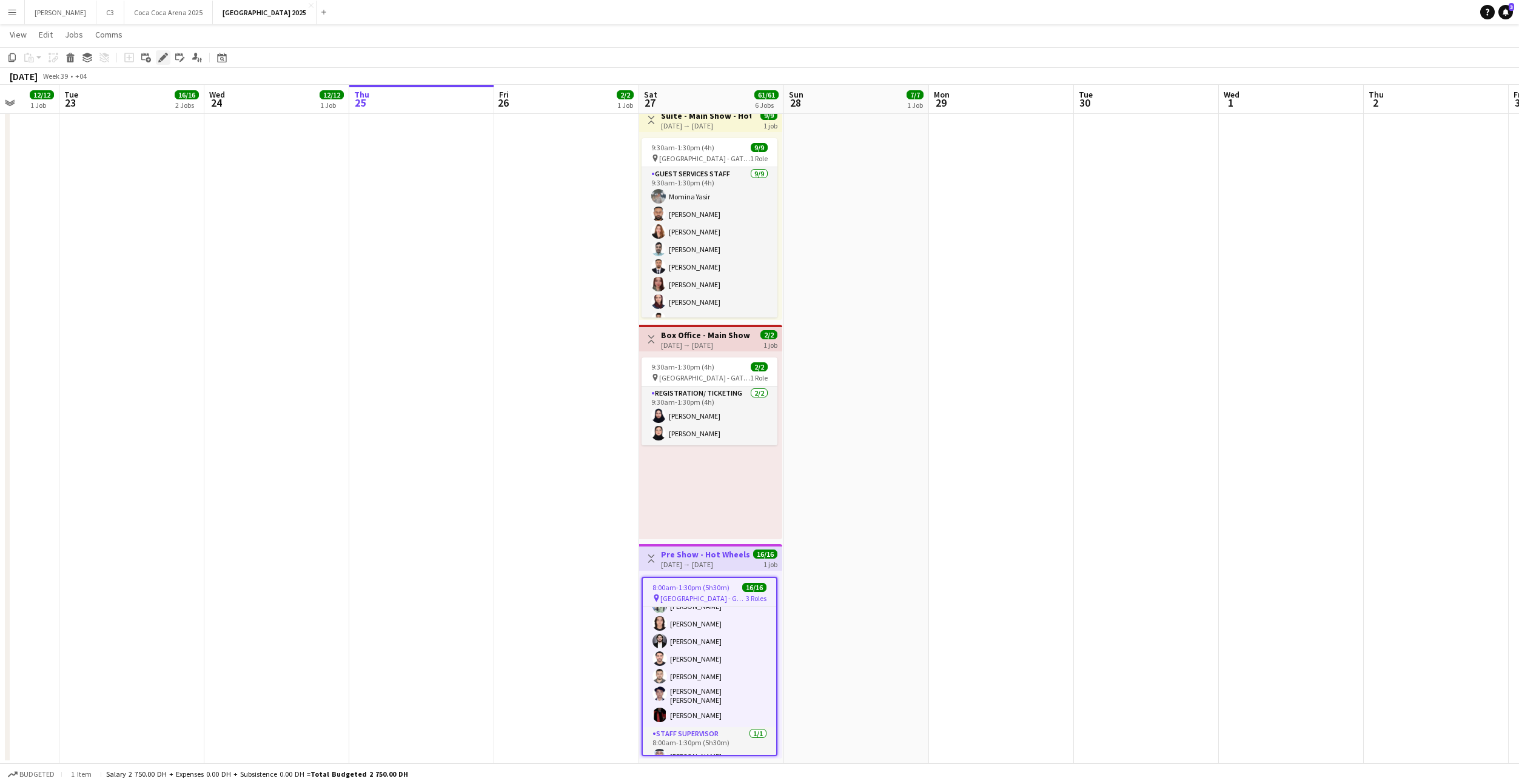
click at [165, 61] on icon "Edit" at bounding box center [163, 58] width 10 height 10
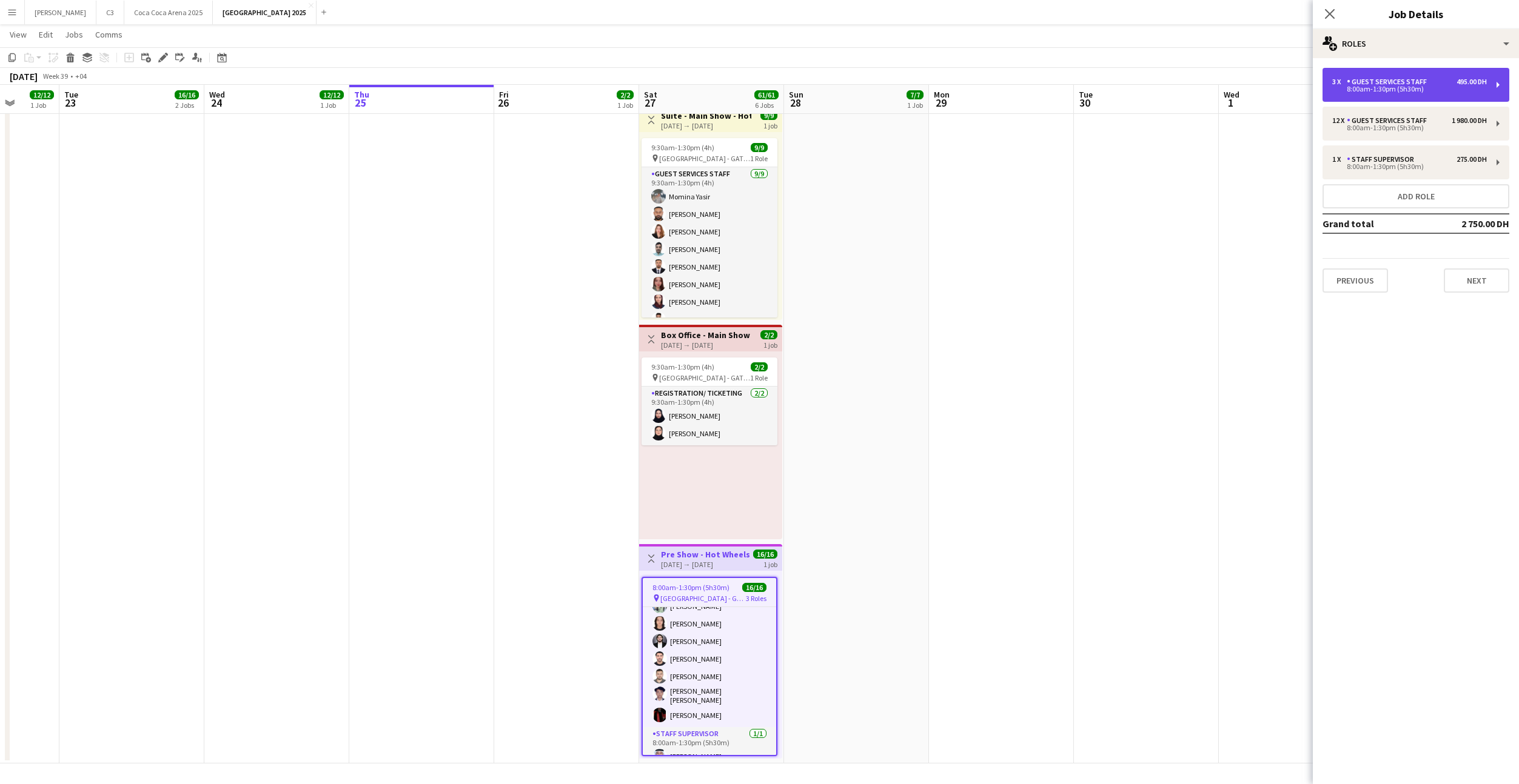
click at [1388, 92] on div "8:00am-1:30pm (5h30m)" at bounding box center [1410, 89] width 155 height 6
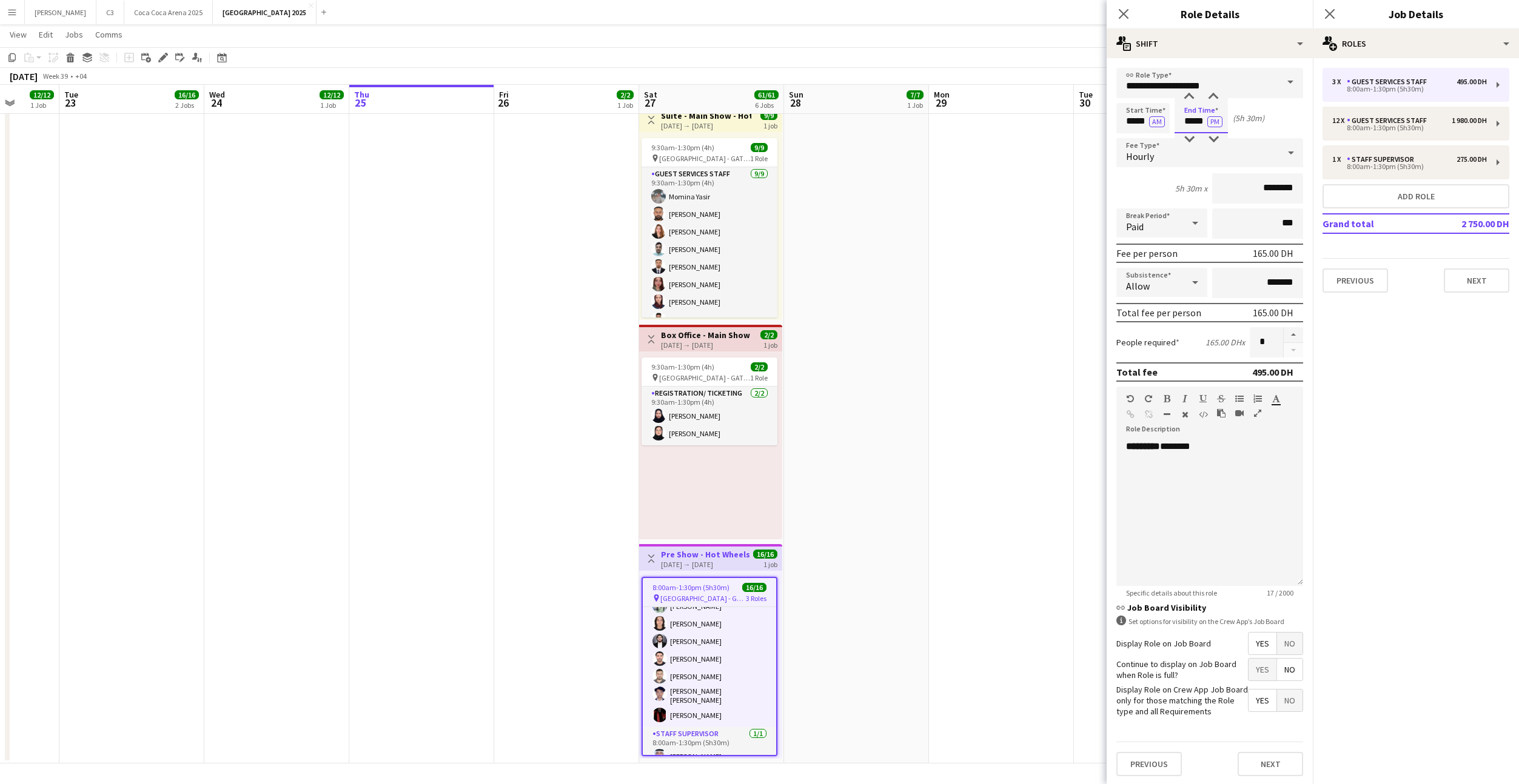
click at [1195, 124] on input "*****" at bounding box center [1200, 117] width 53 height 30
click at [1260, 767] on button "Next" at bounding box center [1270, 763] width 65 height 24
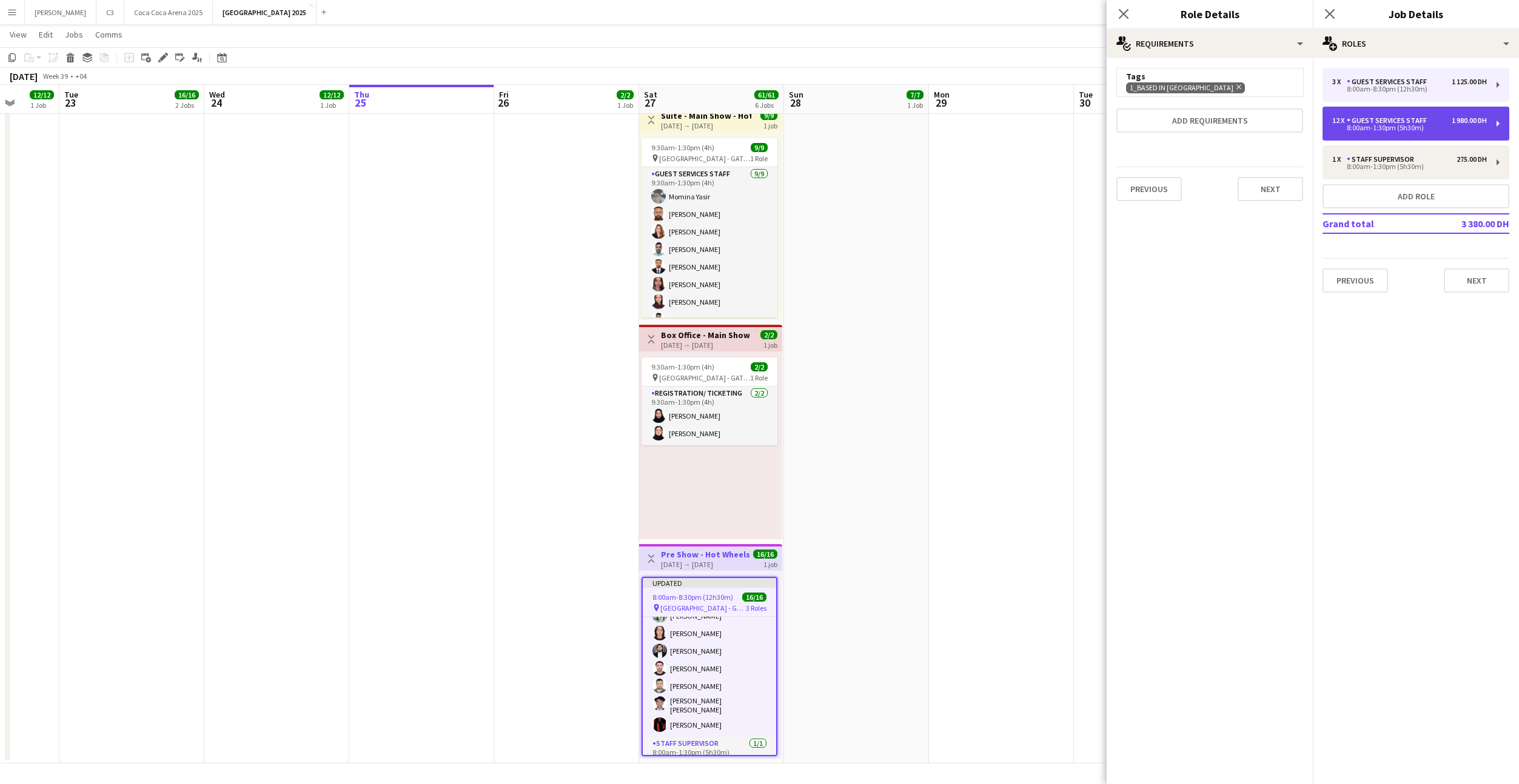
click at [1406, 129] on div "8:00am-1:30pm (5h30m)" at bounding box center [1410, 127] width 155 height 6
type input "*****"
type input "**"
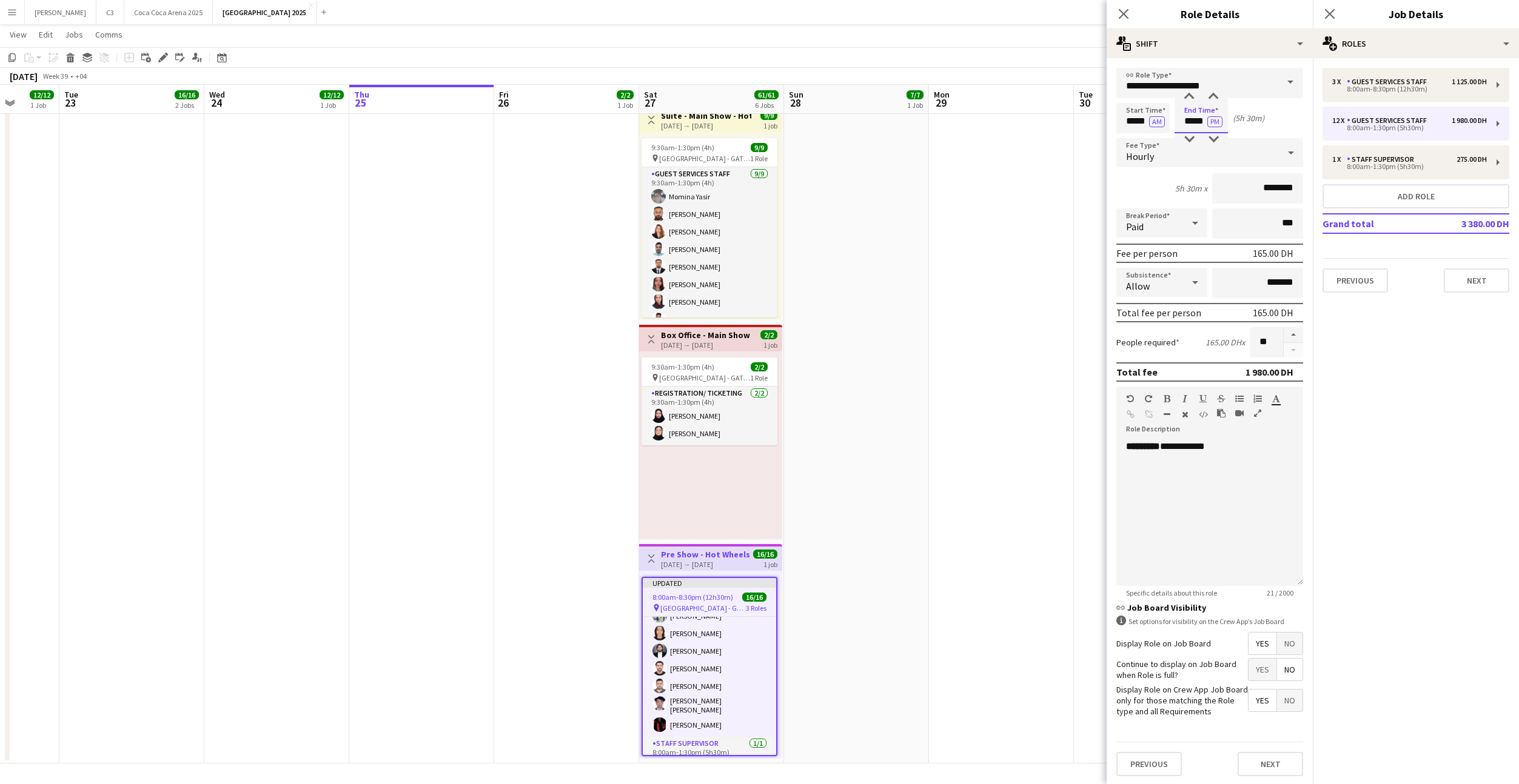
click at [1195, 121] on input "*****" at bounding box center [1200, 117] width 53 height 30
type input "*****"
click at [1265, 767] on button "Next" at bounding box center [1270, 764] width 65 height 24
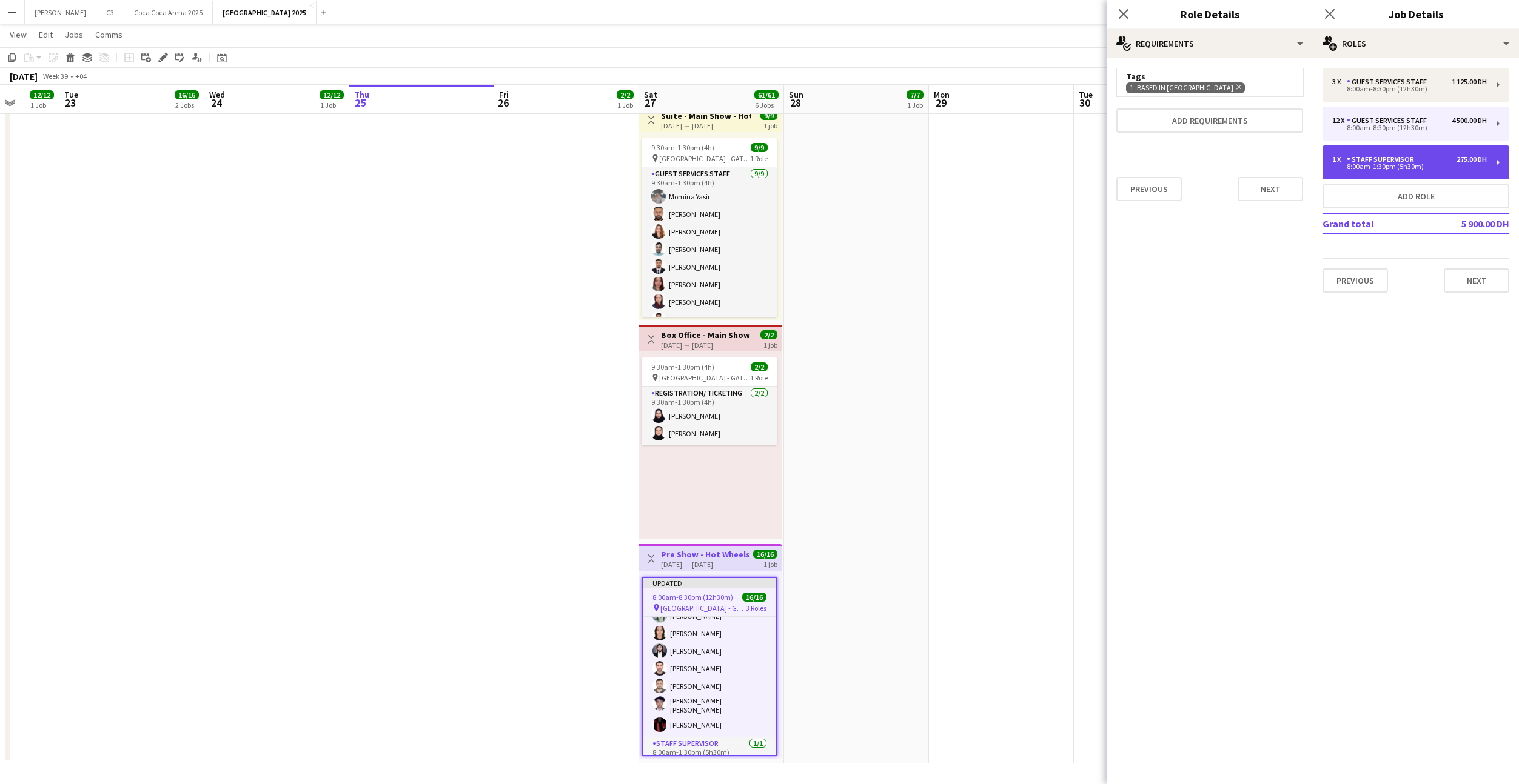
click at [1404, 156] on div "Staff Supervisor" at bounding box center [1383, 159] width 72 height 8
type input "**********"
type input "*****"
type input "********"
type input "*"
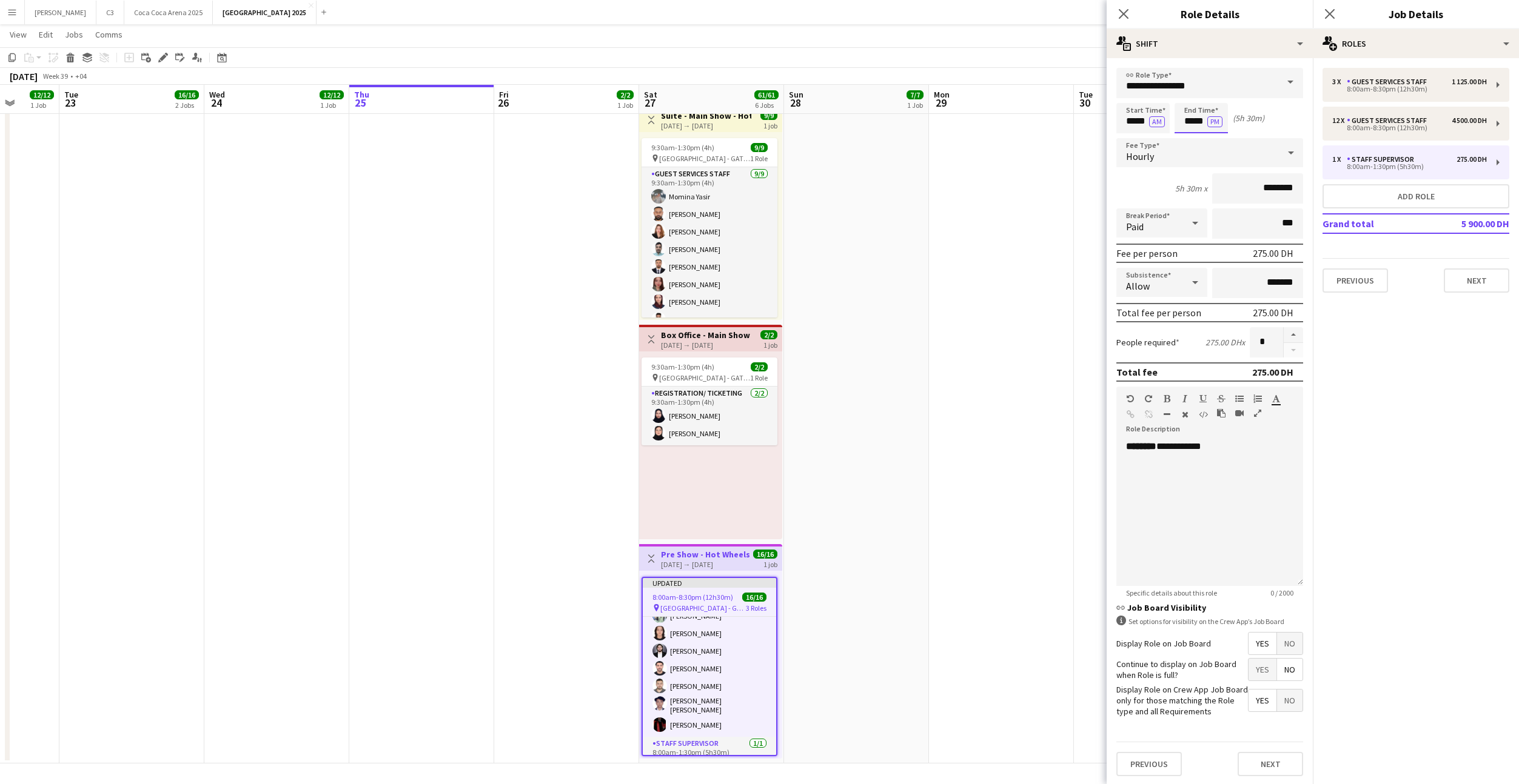
click at [1190, 124] on input "*****" at bounding box center [1200, 117] width 53 height 30
type input "*****"
click at [1259, 763] on button "Next" at bounding box center [1270, 764] width 65 height 24
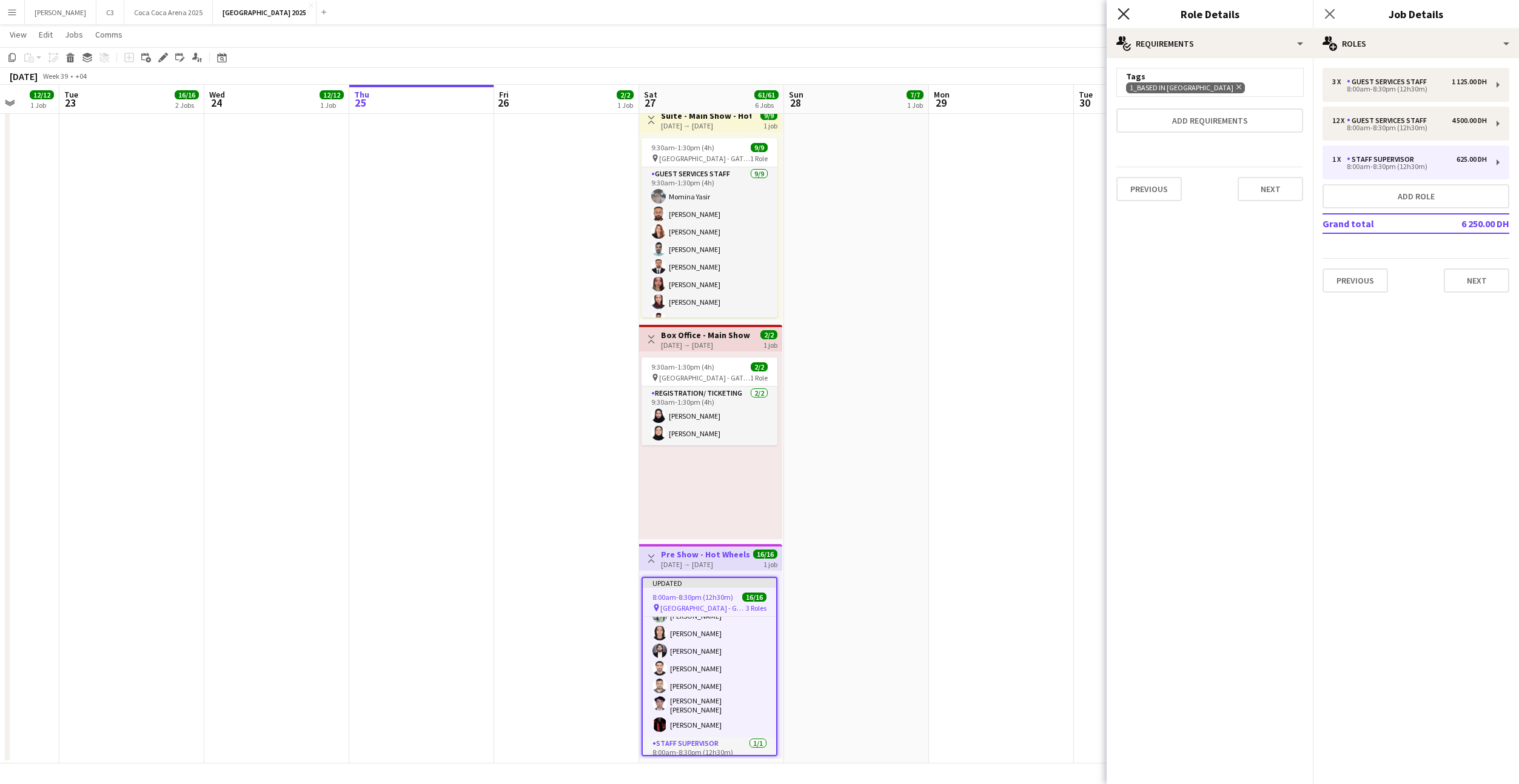
click at [1124, 13] on icon "Close pop-in" at bounding box center [1124, 14] width 11 height 11
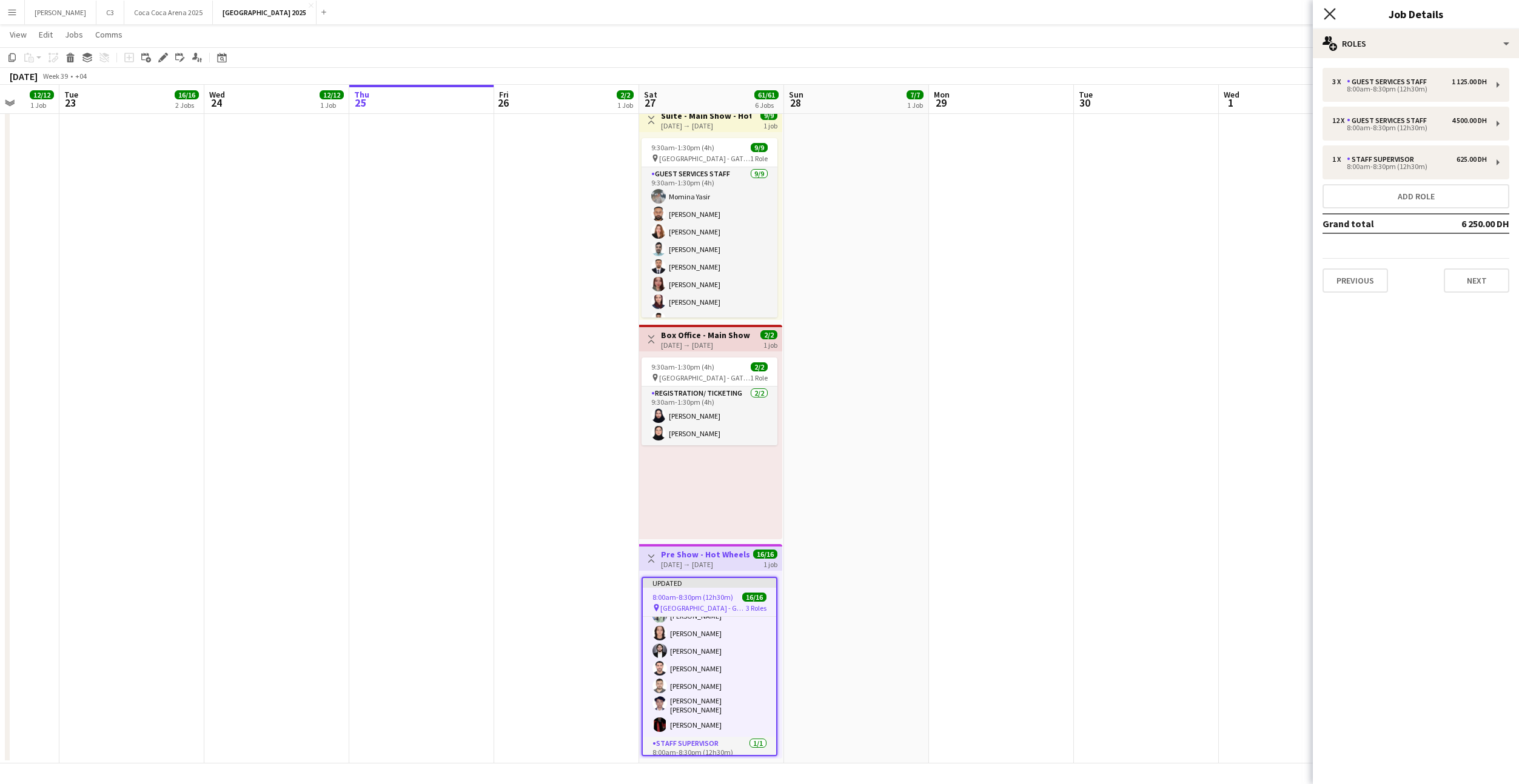
click at [1330, 15] on icon at bounding box center [1329, 14] width 11 height 11
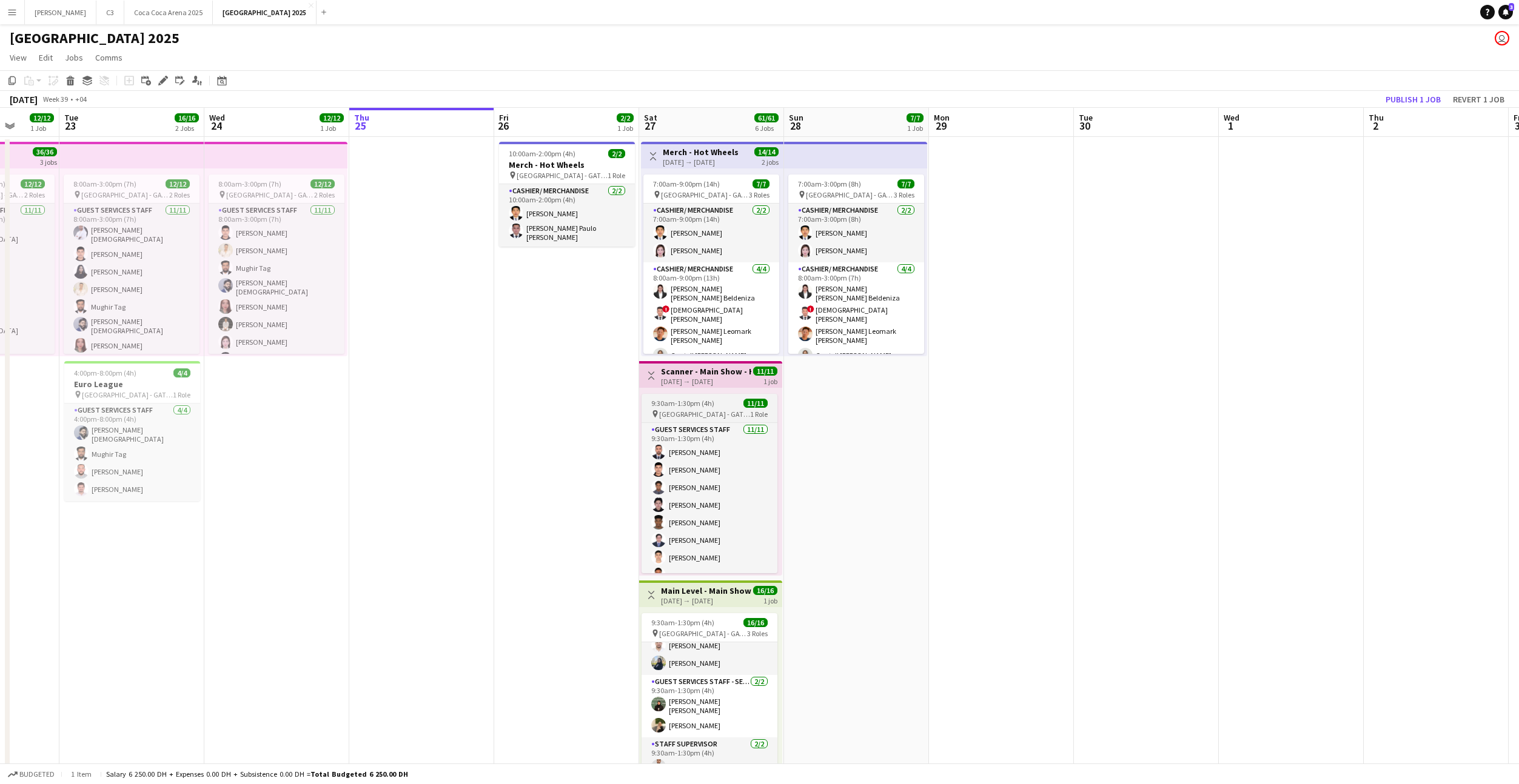
click at [682, 398] on app-job-card "9:30am-1:30pm (4h) 11/11 pin Etihad Arena - GATE 7 1 Role Guest Services Staff …" at bounding box center [709, 483] width 136 height 179
click at [165, 80] on icon at bounding box center [163, 81] width 7 height 7
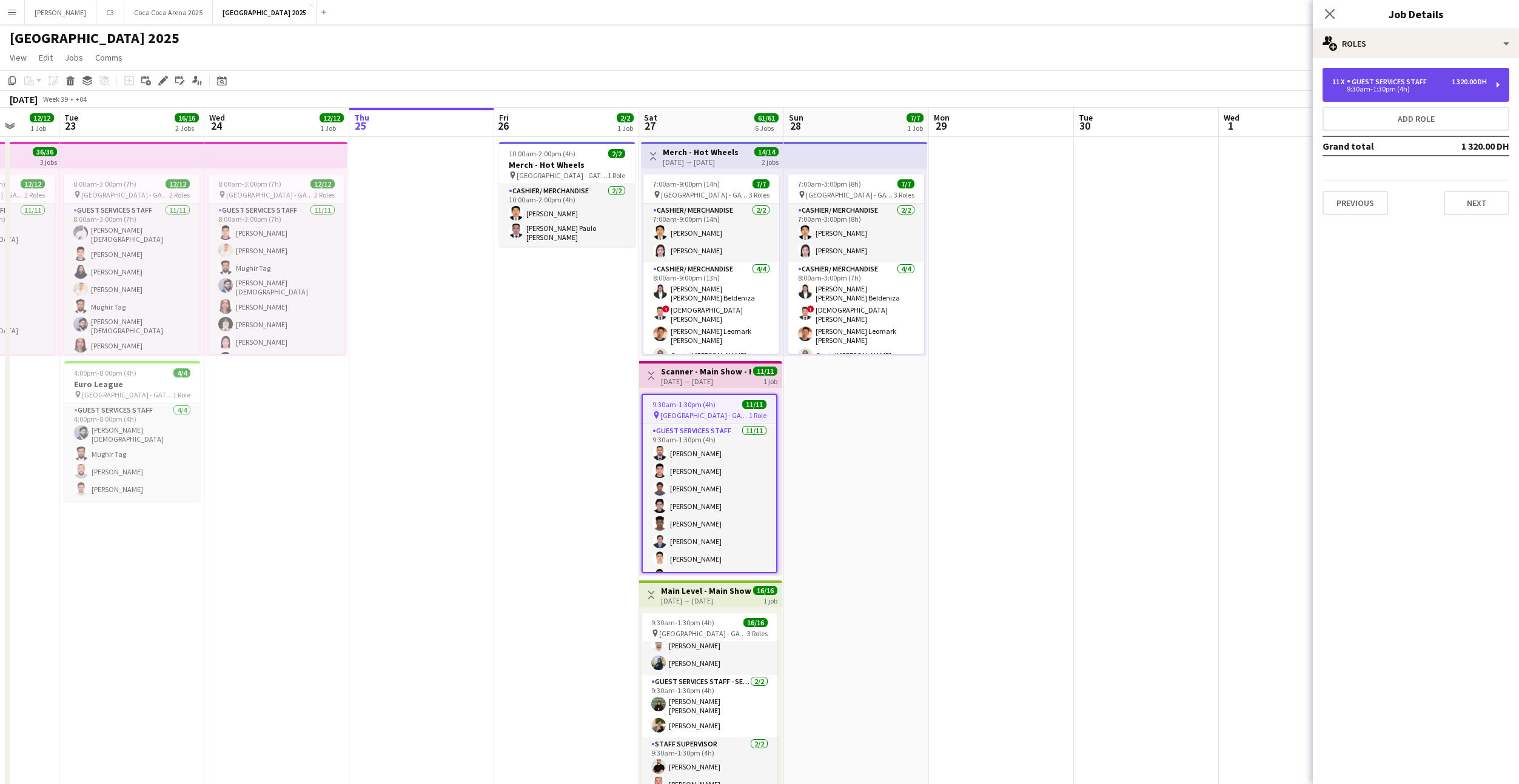
click at [1340, 79] on div "11 x" at bounding box center [1340, 81] width 15 height 8
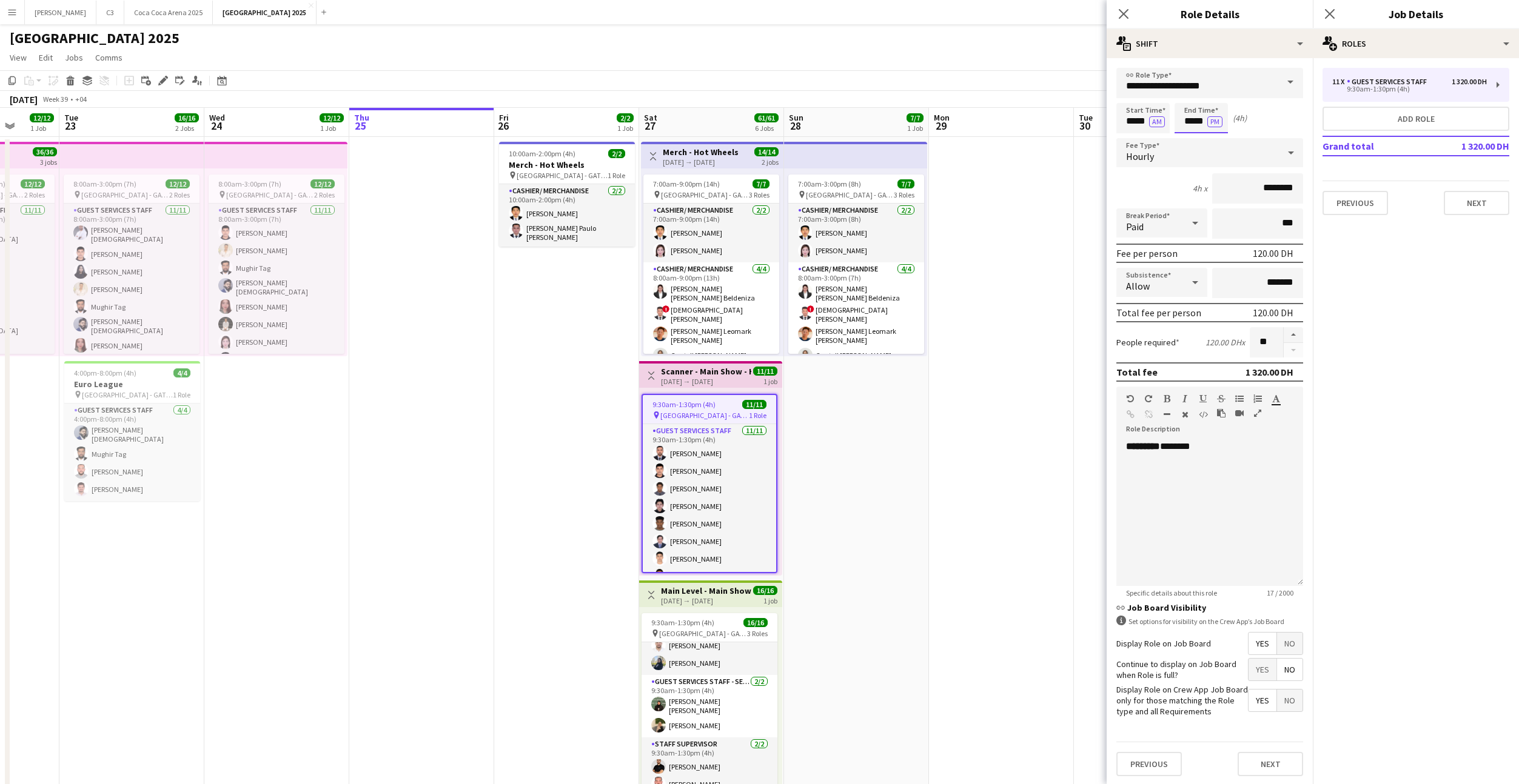
click at [1195, 121] on input "*****" at bounding box center [1200, 117] width 53 height 30
type input "*****"
click at [1270, 762] on button "Next" at bounding box center [1270, 763] width 65 height 24
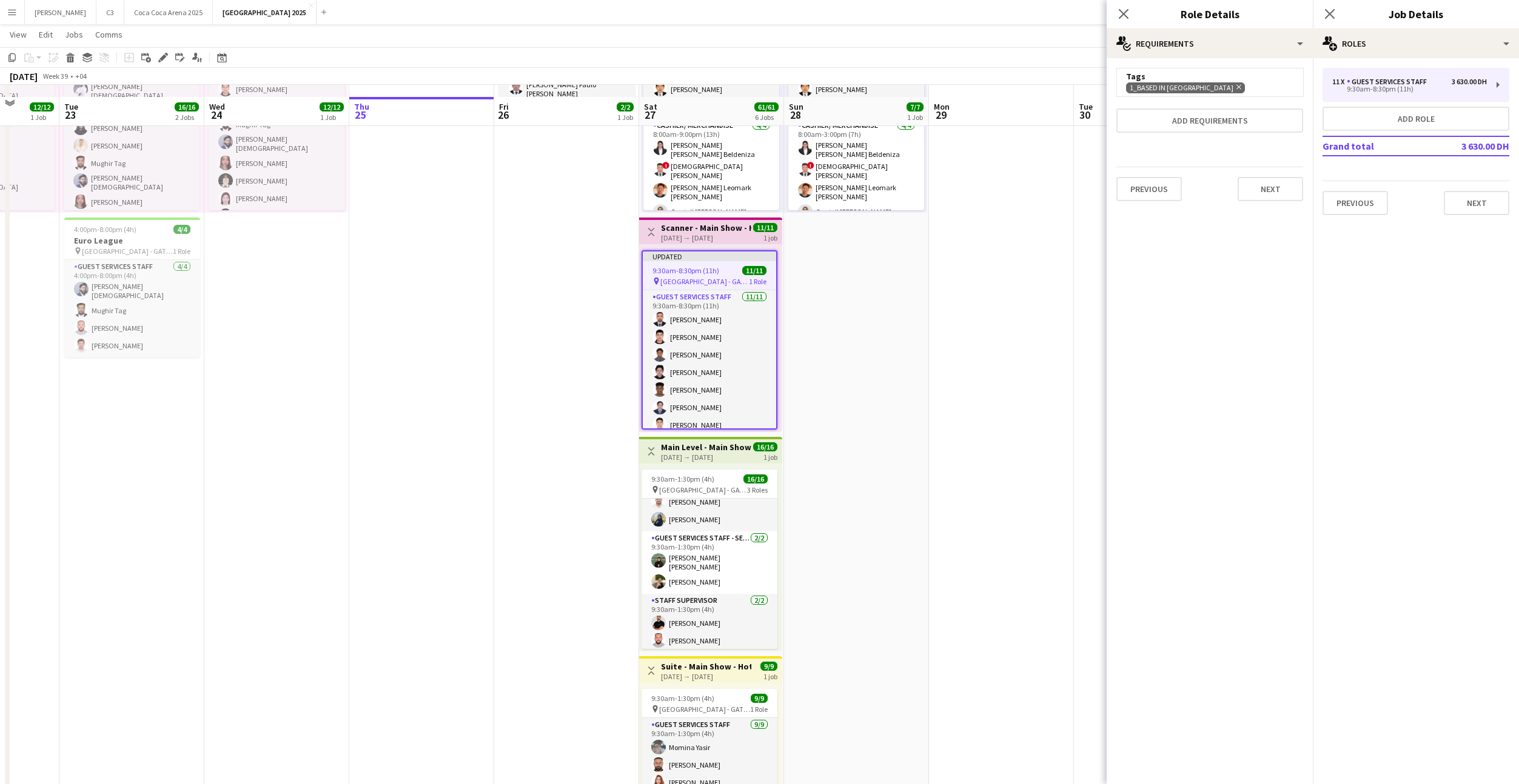
scroll to position [155, 0]
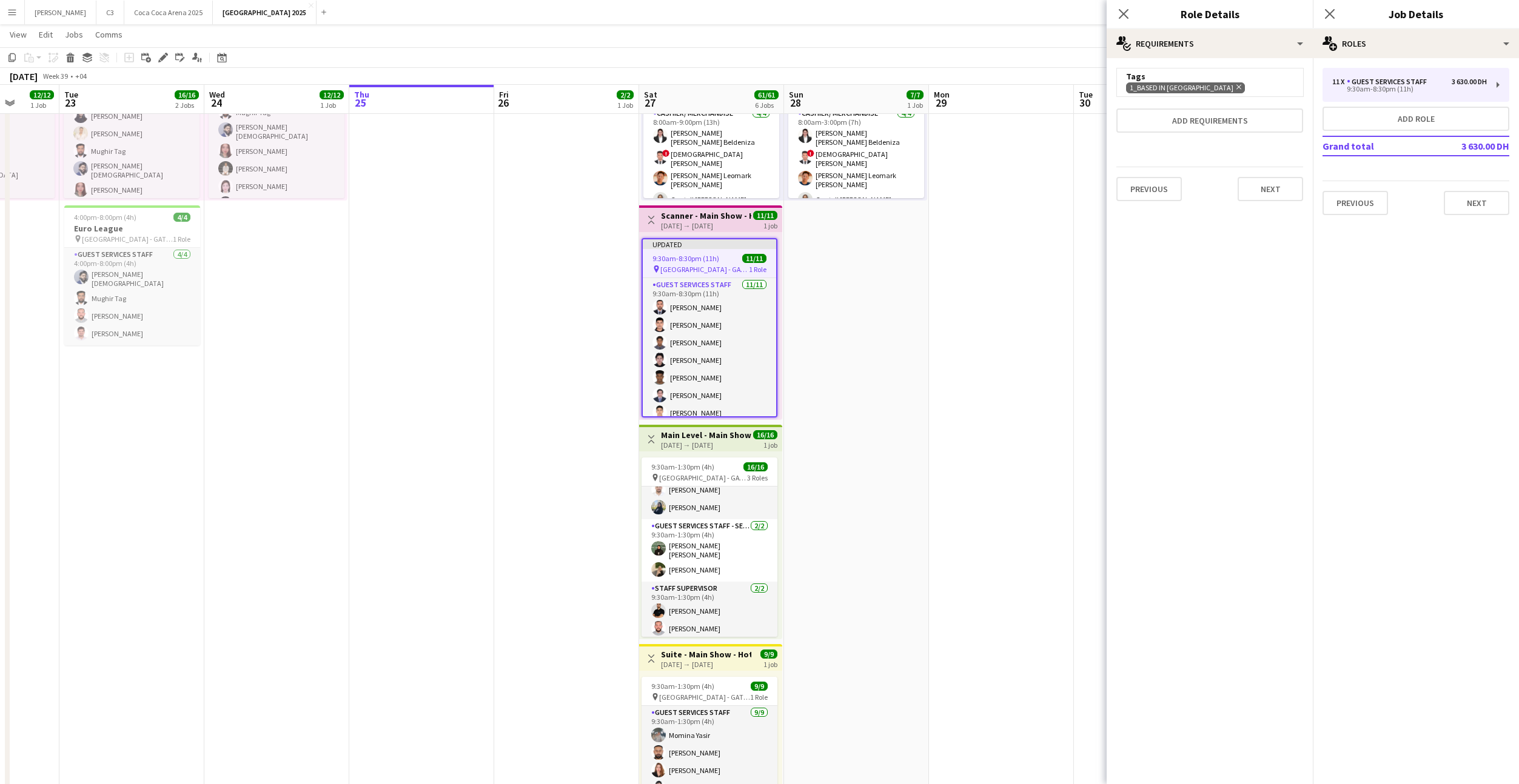
click at [710, 441] on div "27-09-2025 → 27-09-2025" at bounding box center [706, 445] width 91 height 9
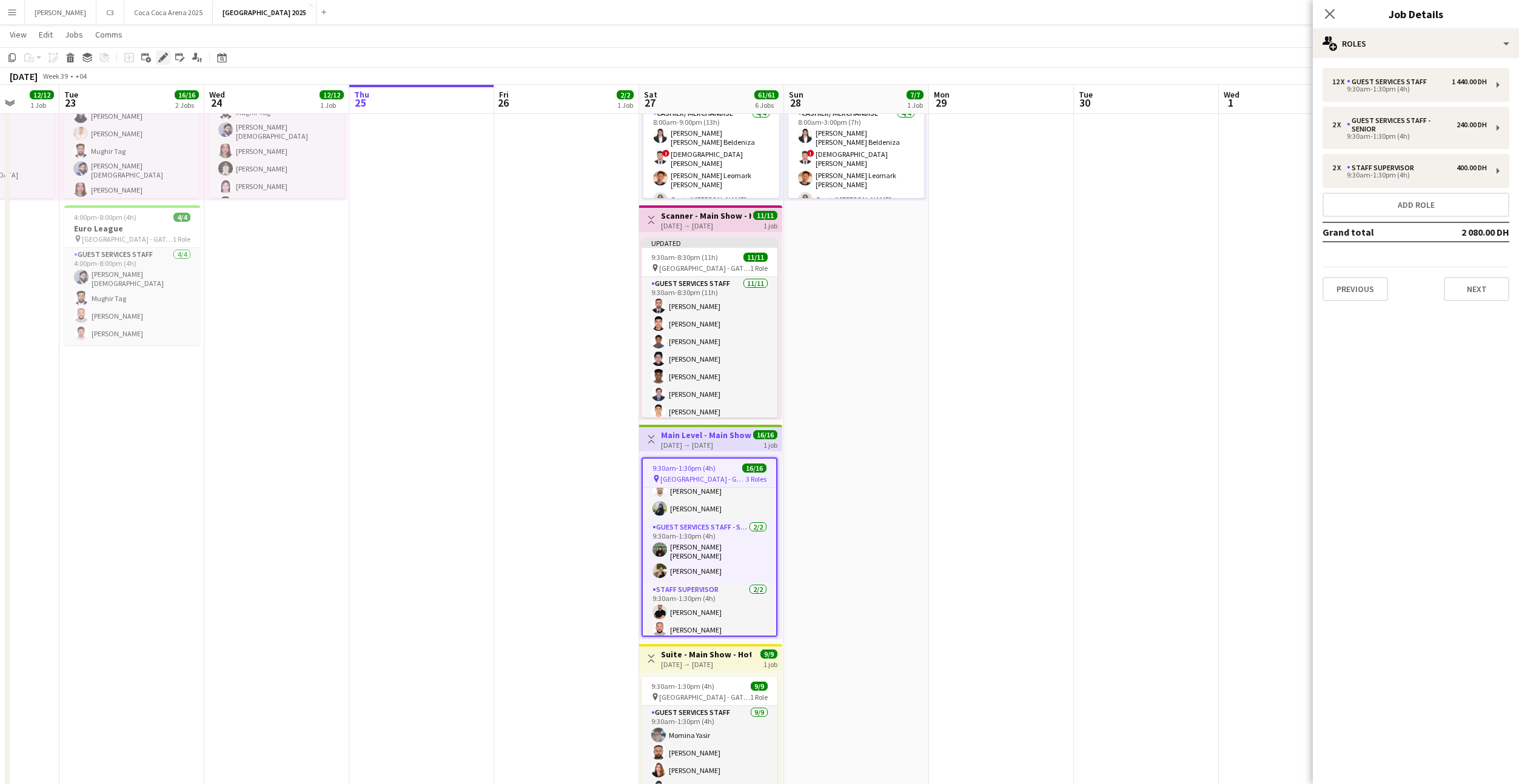
click at [163, 57] on icon at bounding box center [163, 58] width 7 height 7
click at [1411, 81] on div "Guest Services Staff" at bounding box center [1389, 81] width 85 height 8
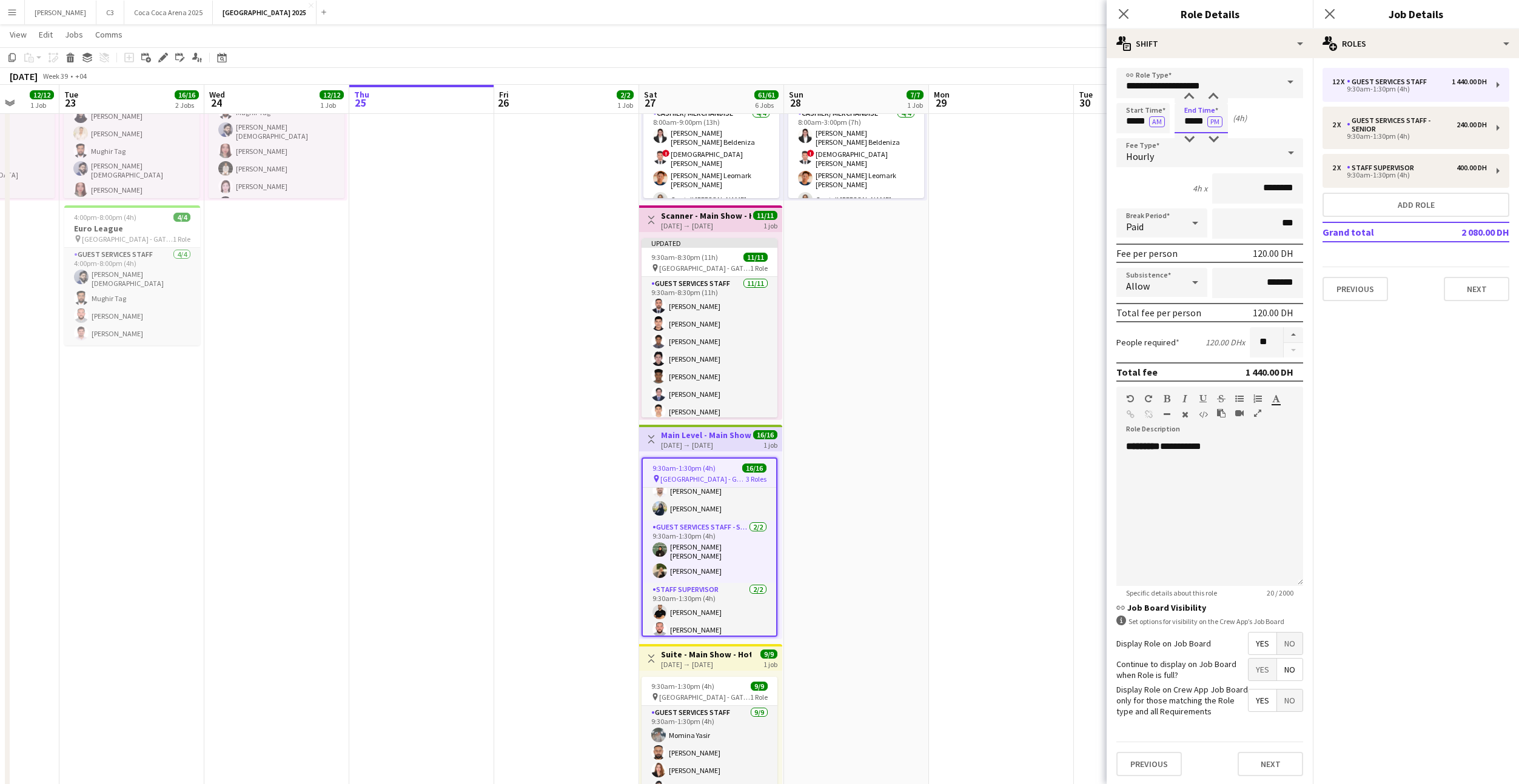
click at [1192, 121] on input "*****" at bounding box center [1200, 117] width 53 height 30
type input "*****"
click at [1255, 772] on button "Next" at bounding box center [1270, 764] width 65 height 24
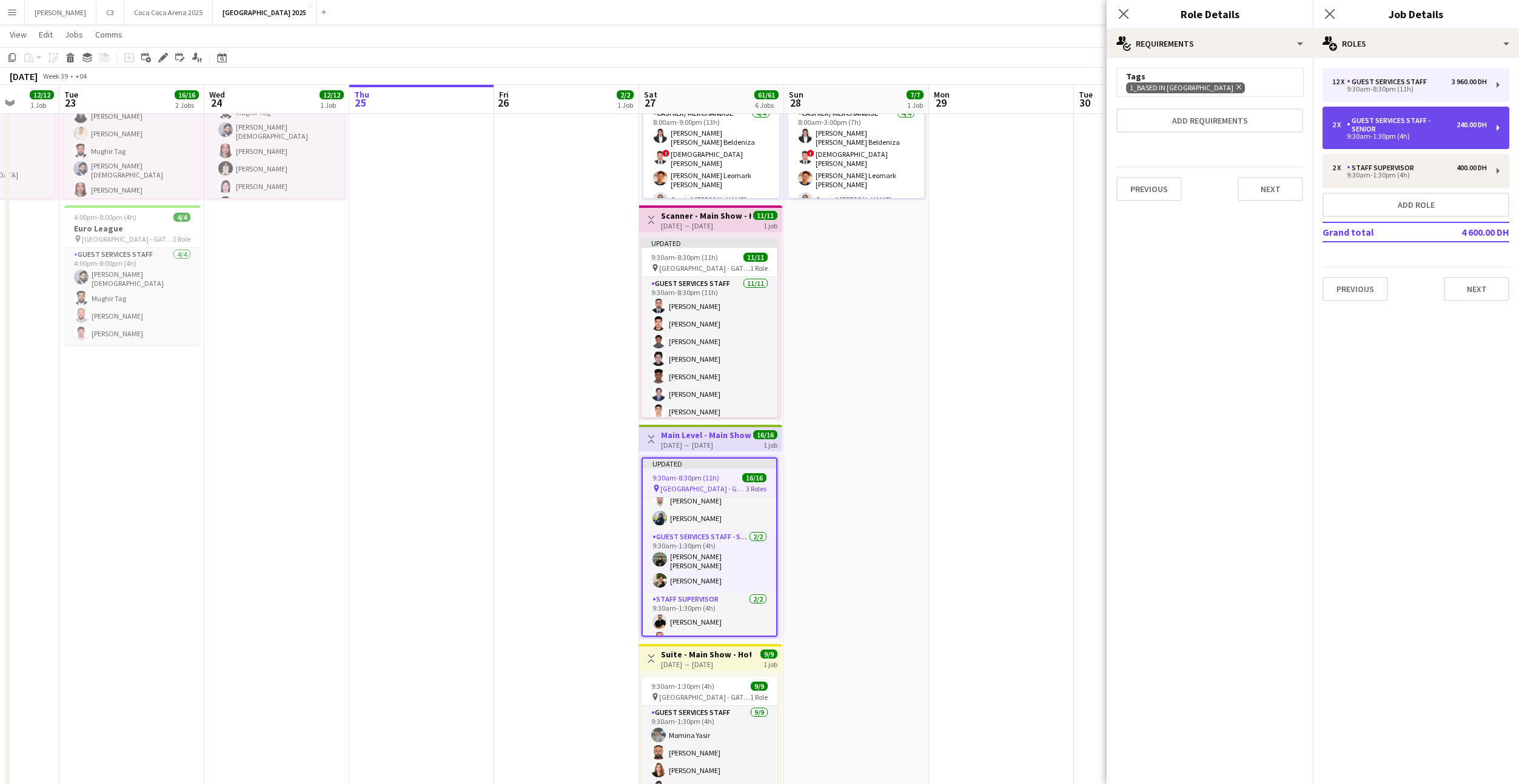
click at [1371, 129] on div "Guest Services Staff - Senior" at bounding box center [1402, 125] width 110 height 17
type input "**********"
type input "*****"
type input "*"
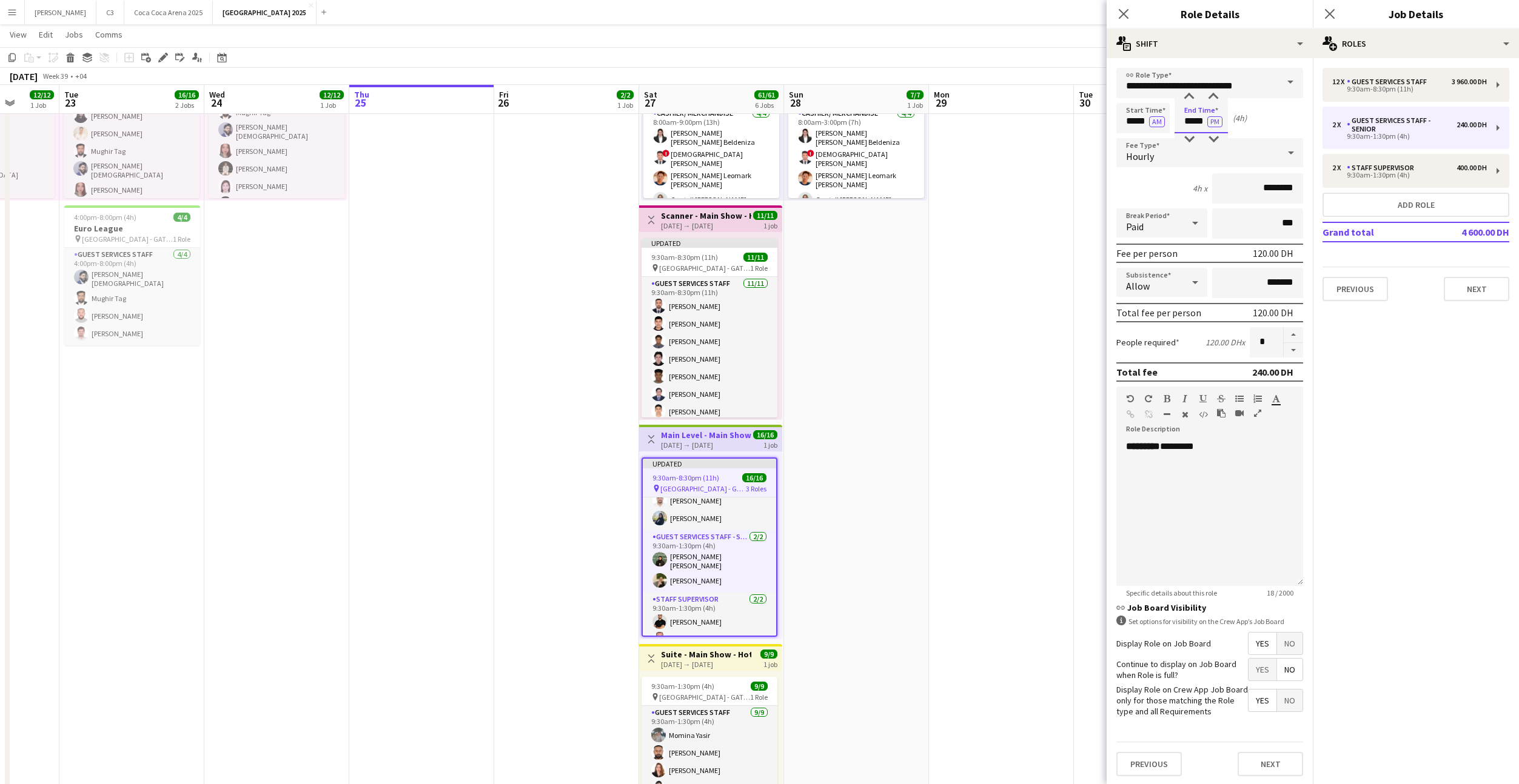
click at [1200, 119] on input "*****" at bounding box center [1200, 117] width 53 height 30
type input "*****"
click at [1265, 769] on button "Next" at bounding box center [1270, 764] width 65 height 24
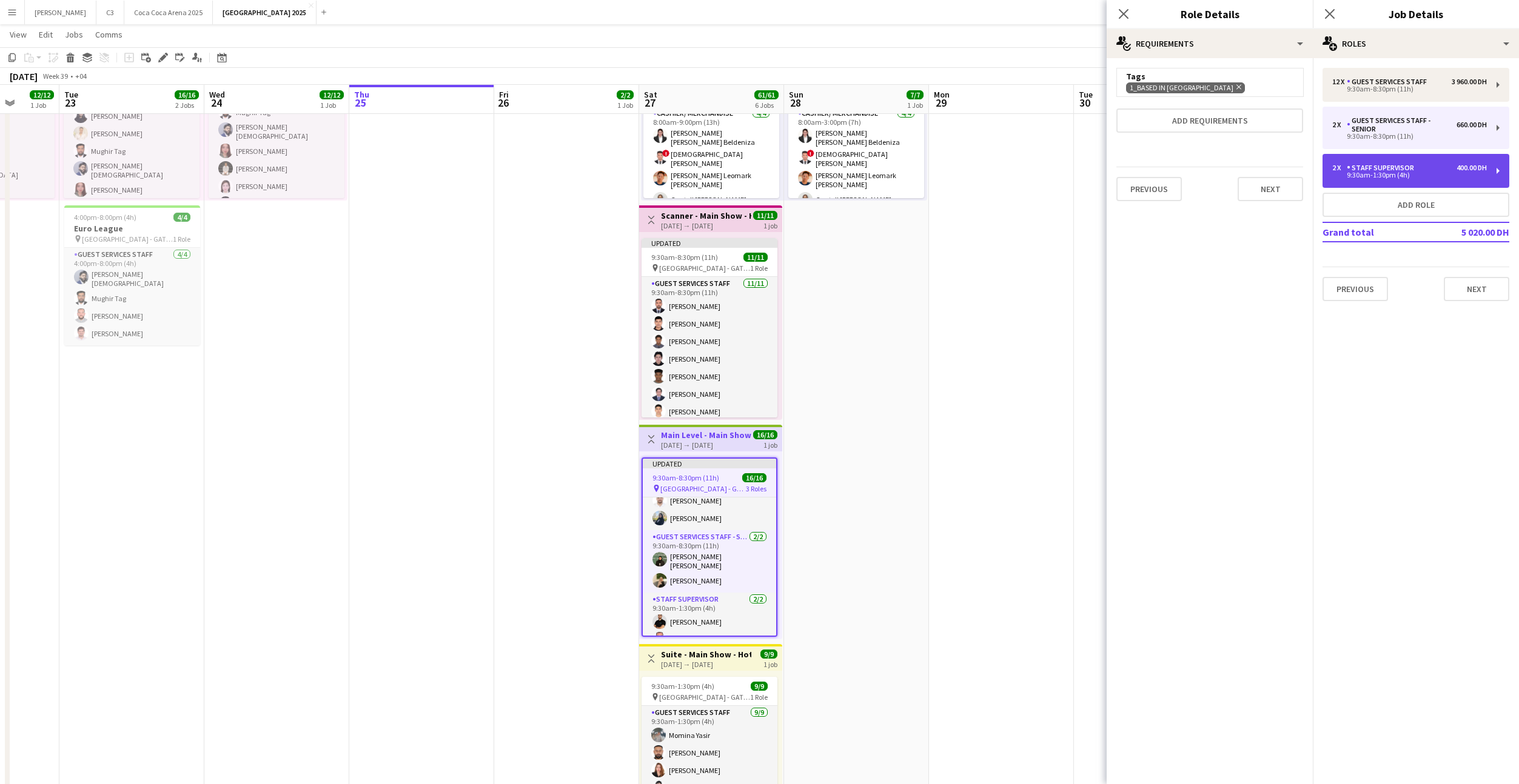
click at [1378, 162] on div "2 x Staff Supervisor 400.00 DH 9:30am-1:30pm (4h)" at bounding box center [1415, 171] width 187 height 34
type input "**********"
type input "*****"
type input "********"
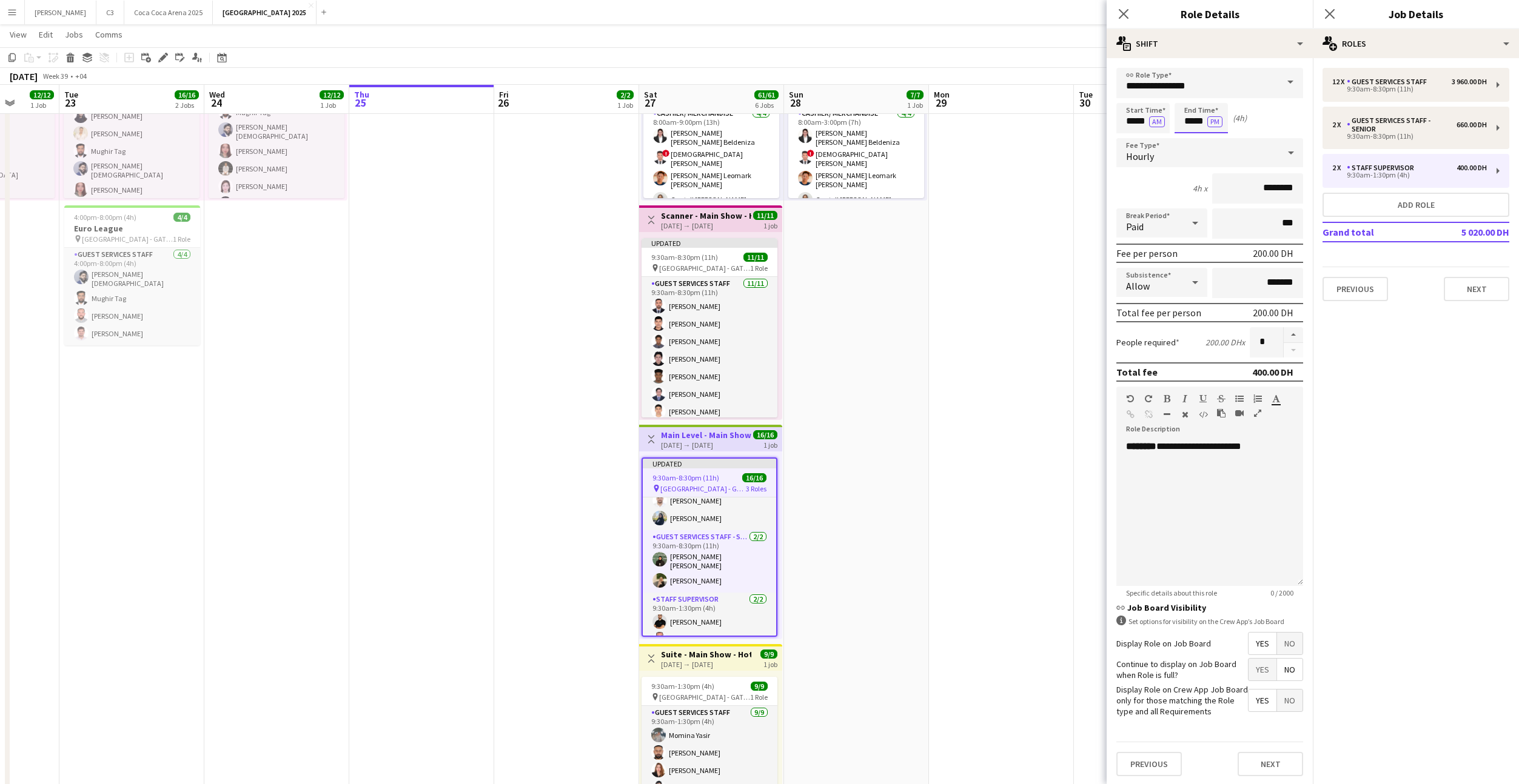
click at [1194, 117] on input "*****" at bounding box center [1200, 117] width 53 height 30
type input "*****"
click at [1270, 751] on div "Previous Next" at bounding box center [1209, 764] width 187 height 44
click at [1269, 762] on button "Next" at bounding box center [1270, 764] width 65 height 24
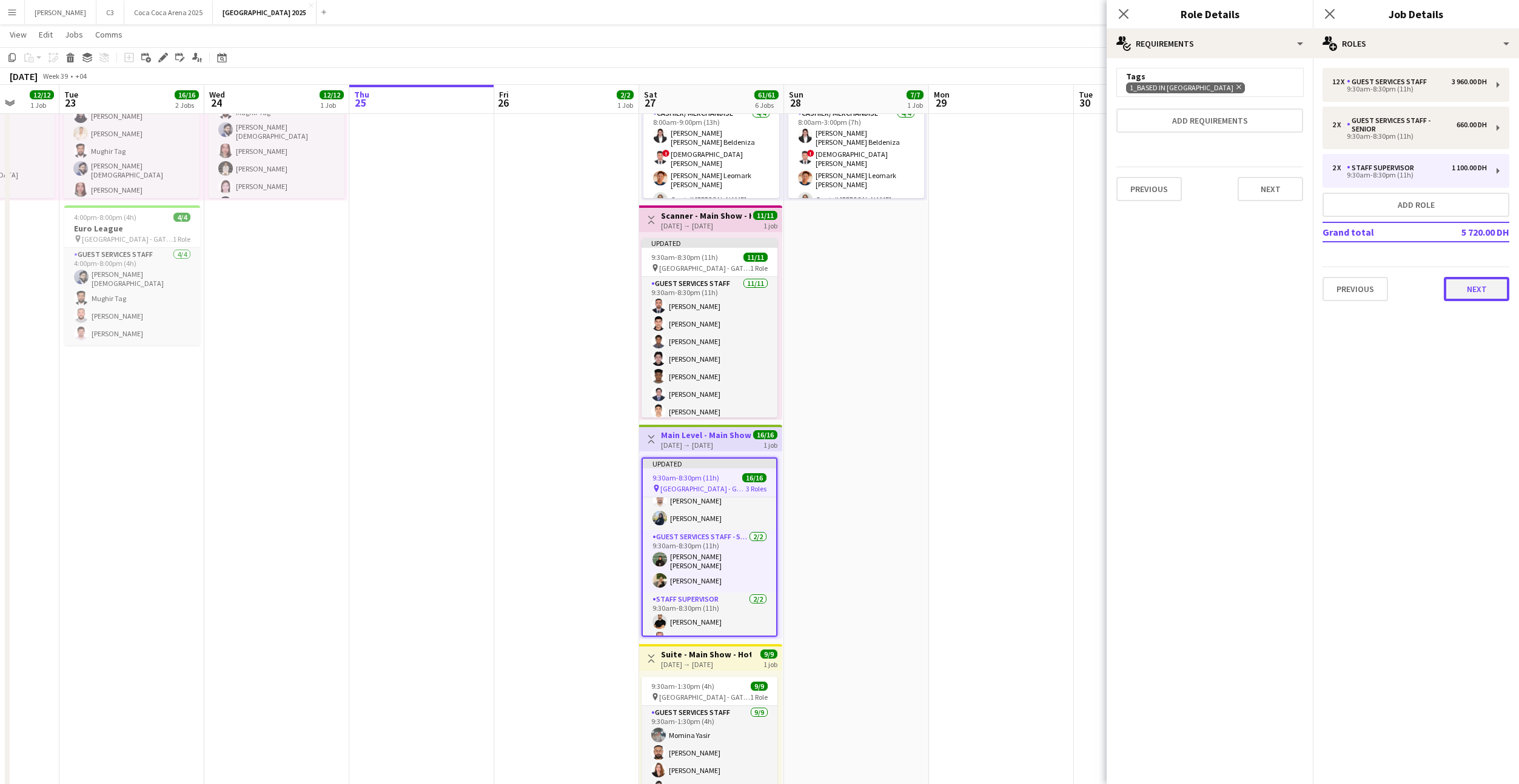
click at [1467, 280] on button "Next" at bounding box center [1477, 289] width 65 height 24
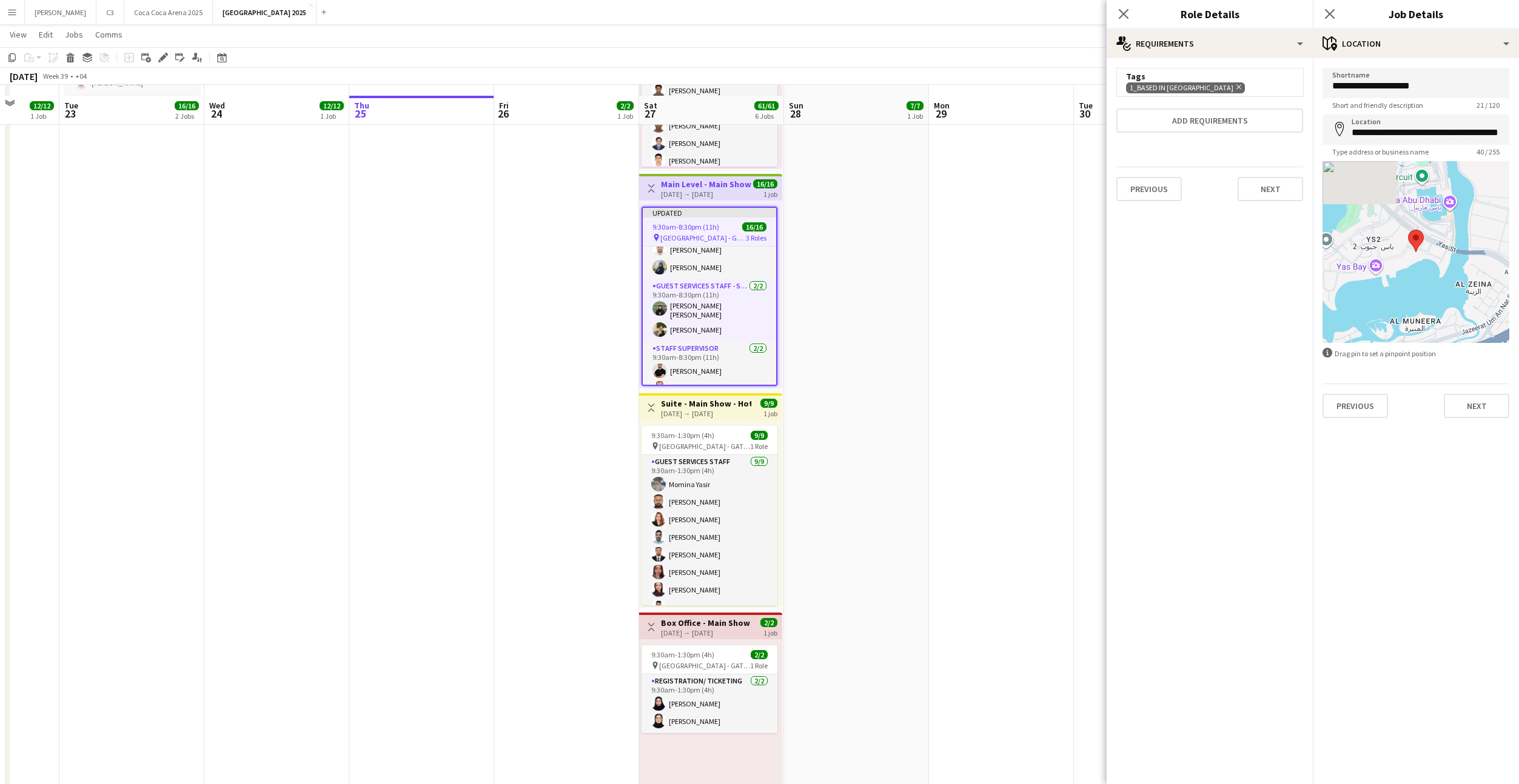
scroll to position [432, 0]
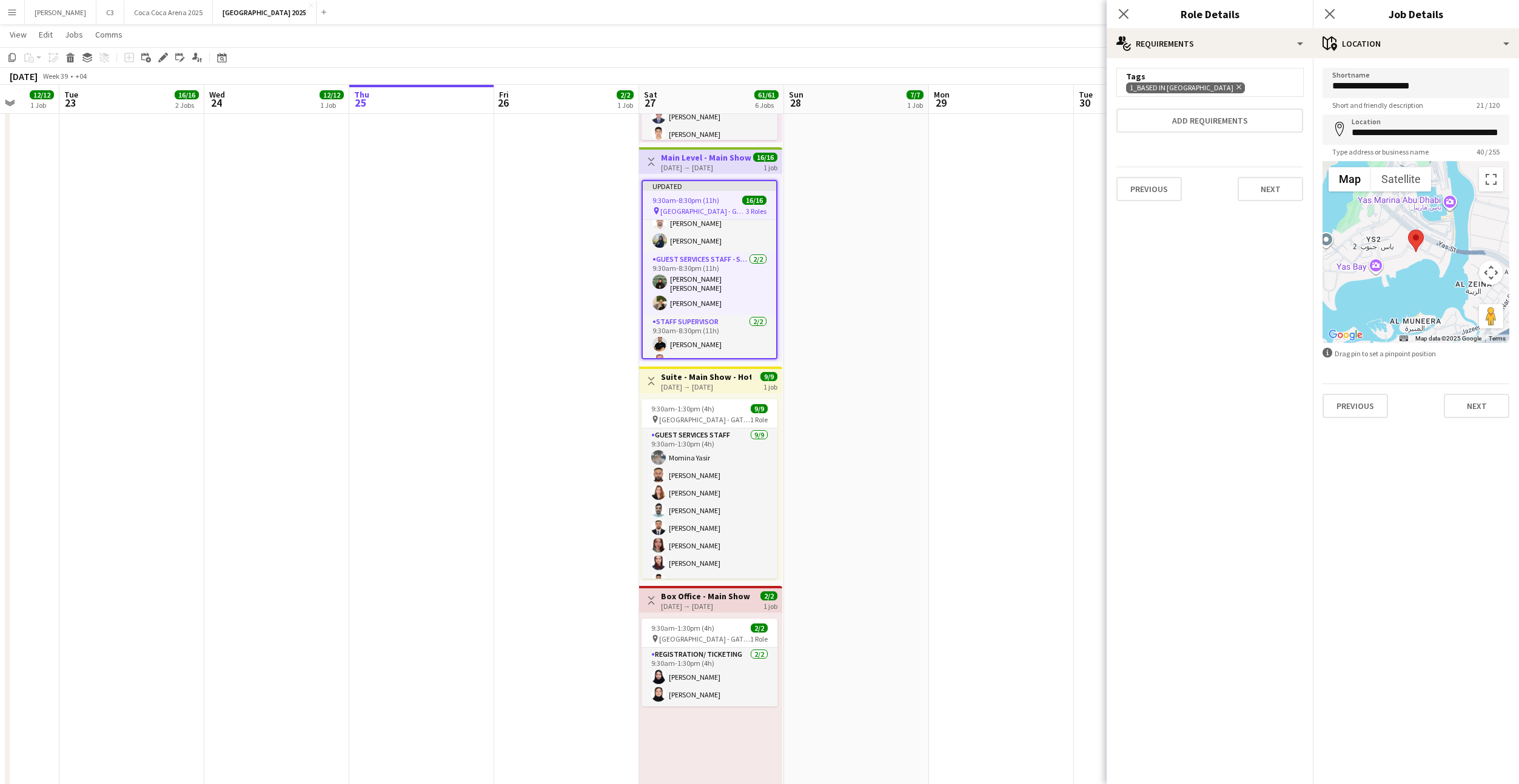
click at [701, 397] on div "9:30am-1:30pm (4h) 9/9 pin Etihad Arena - GATE 7 1 Role Guest Services Staff 9/…" at bounding box center [711, 487] width 144 height 188
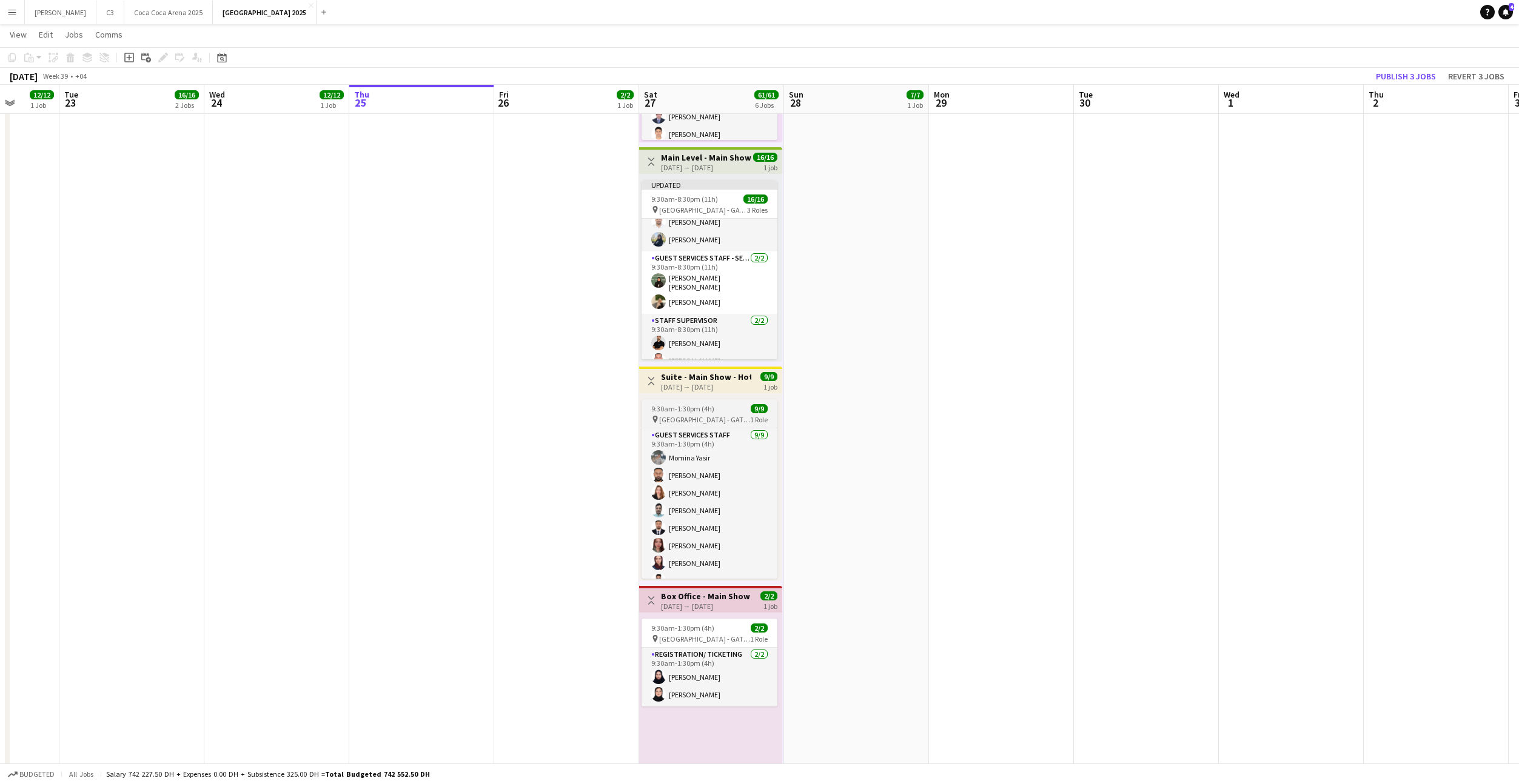
click at [699, 405] on span "9:30am-1:30pm (4h)" at bounding box center [682, 408] width 63 height 9
click at [165, 60] on icon "Edit" at bounding box center [163, 58] width 10 height 10
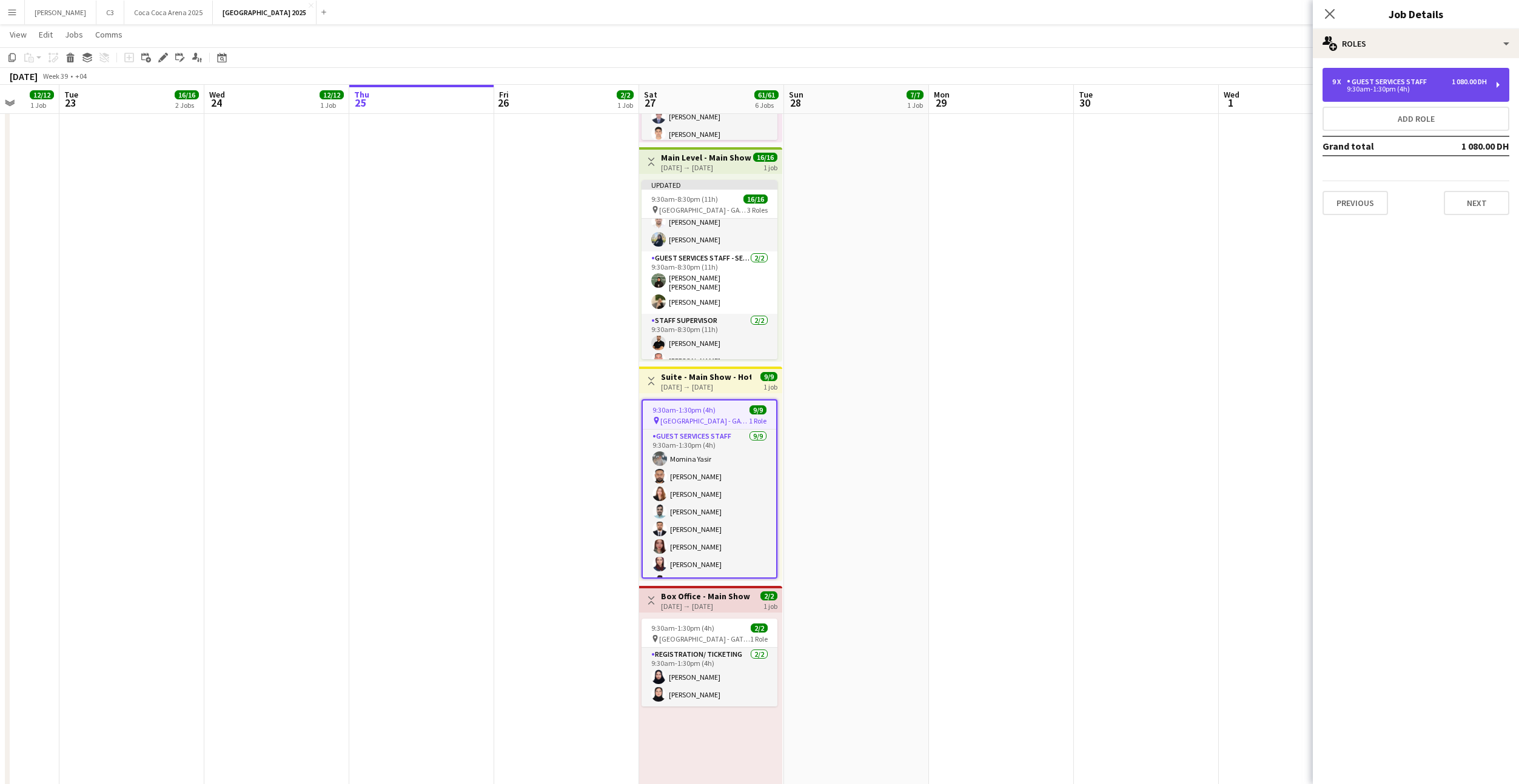
click at [1395, 81] on div "Guest Services Staff" at bounding box center [1389, 81] width 85 height 8
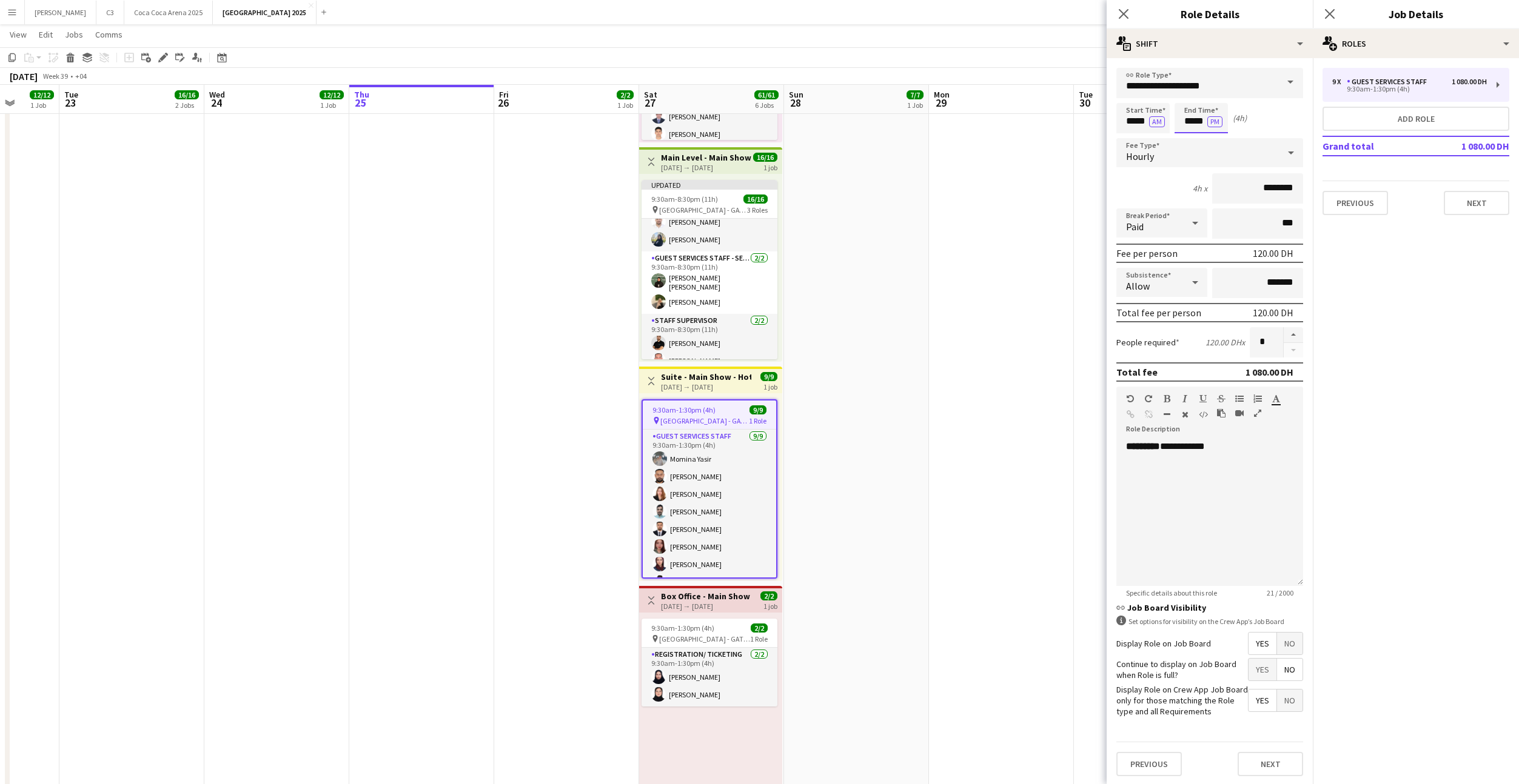
click at [1194, 124] on input "*****" at bounding box center [1200, 117] width 53 height 30
type input "*****"
click at [1262, 764] on button "Next" at bounding box center [1270, 764] width 65 height 24
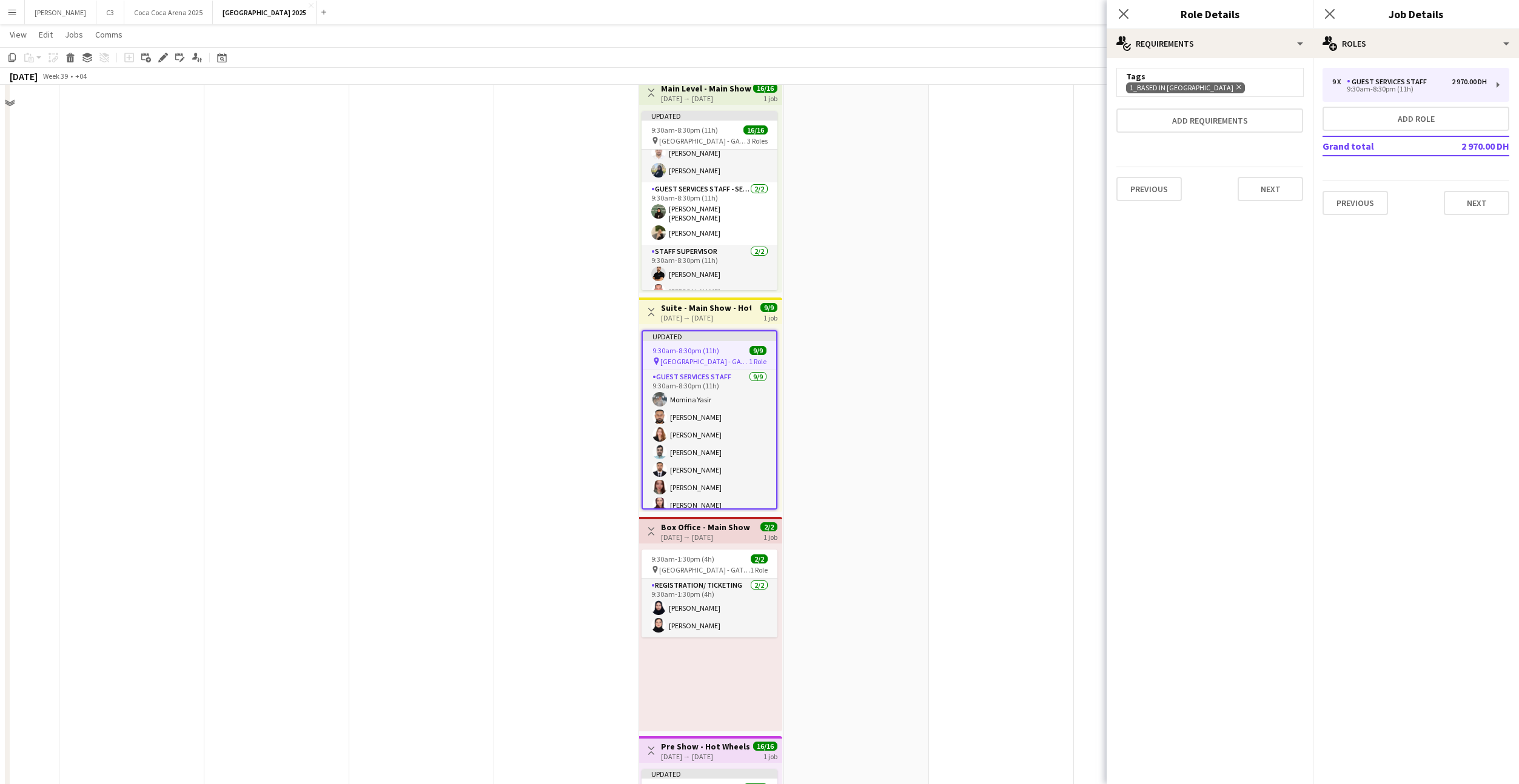
scroll to position [607, 0]
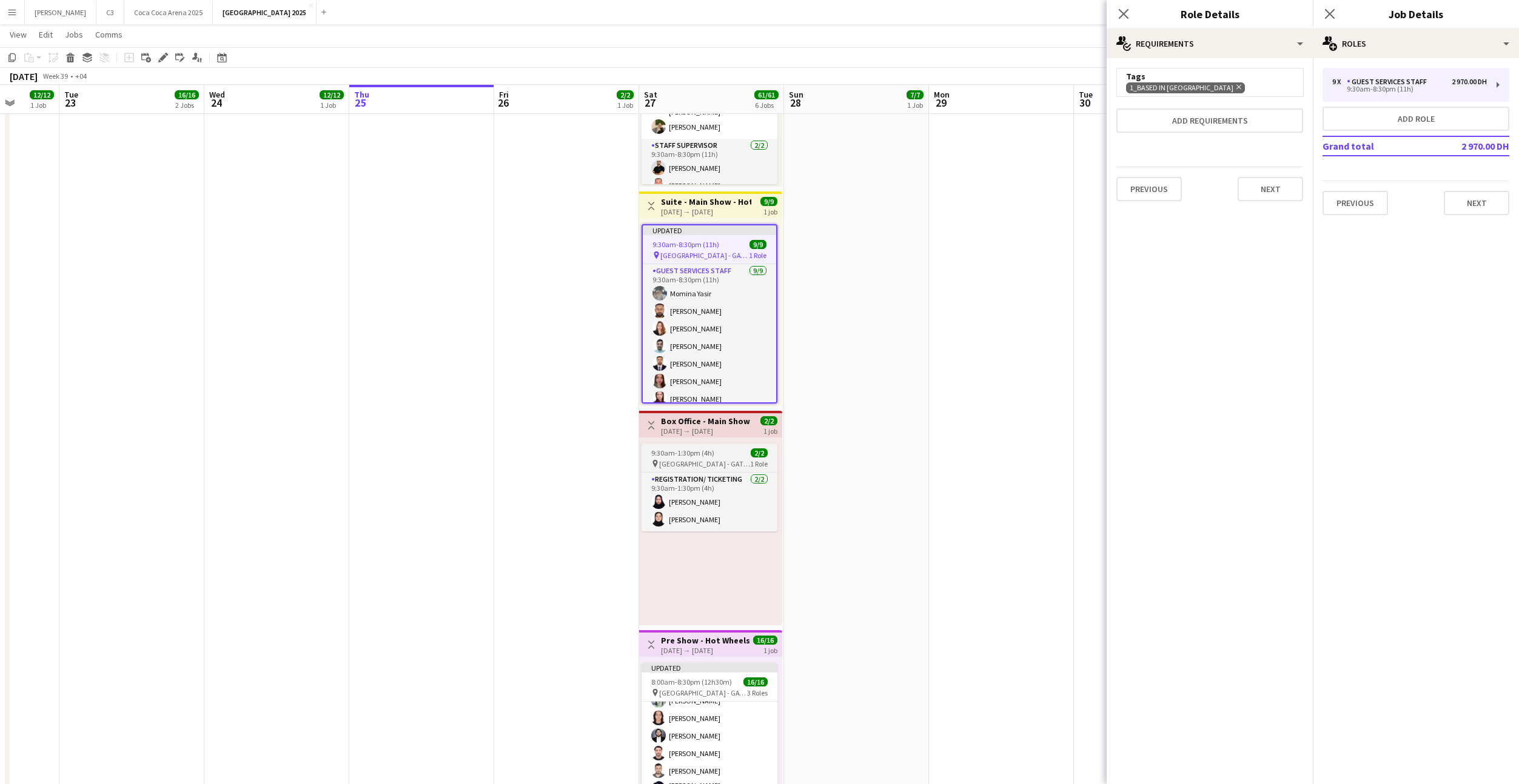
click at [706, 451] on span "9:30am-1:30pm (4h)" at bounding box center [682, 452] width 63 height 9
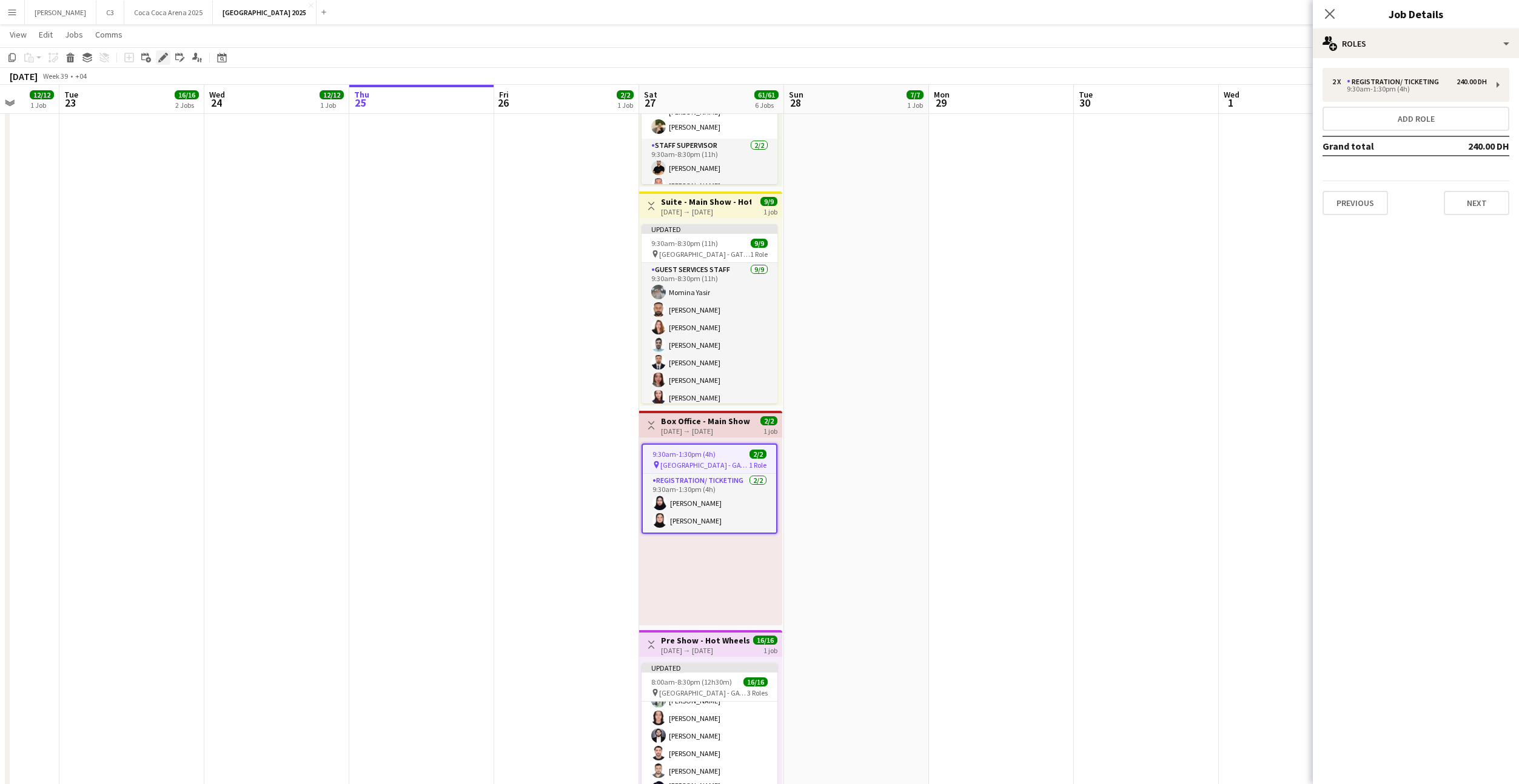
click at [162, 58] on icon at bounding box center [163, 58] width 7 height 7
click at [1371, 99] on div "2 x Registration/ Ticketing 240.00 DH 9:30am-1:30pm (4h)" at bounding box center [1415, 85] width 187 height 34
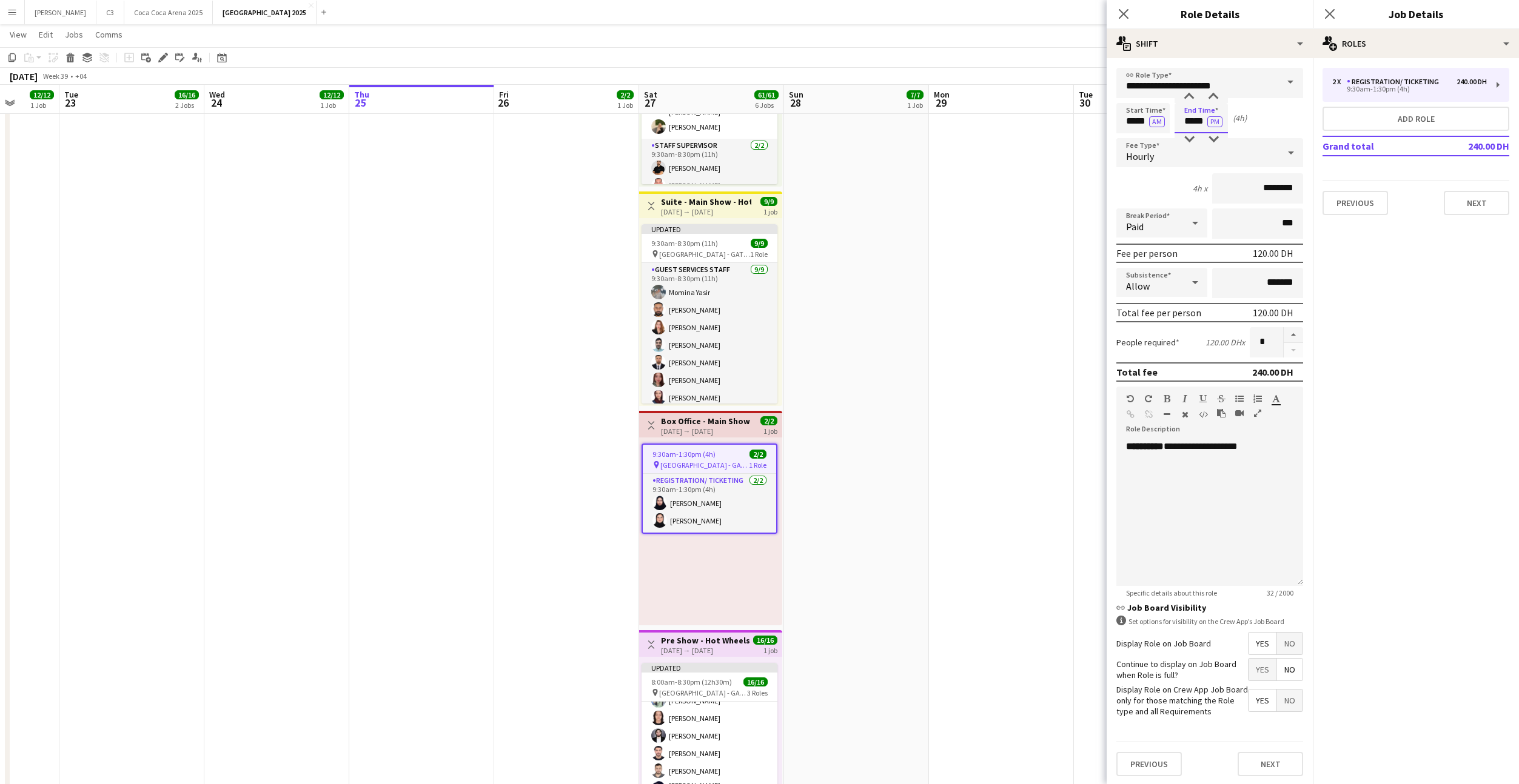
click at [1199, 121] on input "*****" at bounding box center [1200, 117] width 53 height 30
type input "*****"
click at [1269, 763] on button "Next" at bounding box center [1270, 764] width 65 height 24
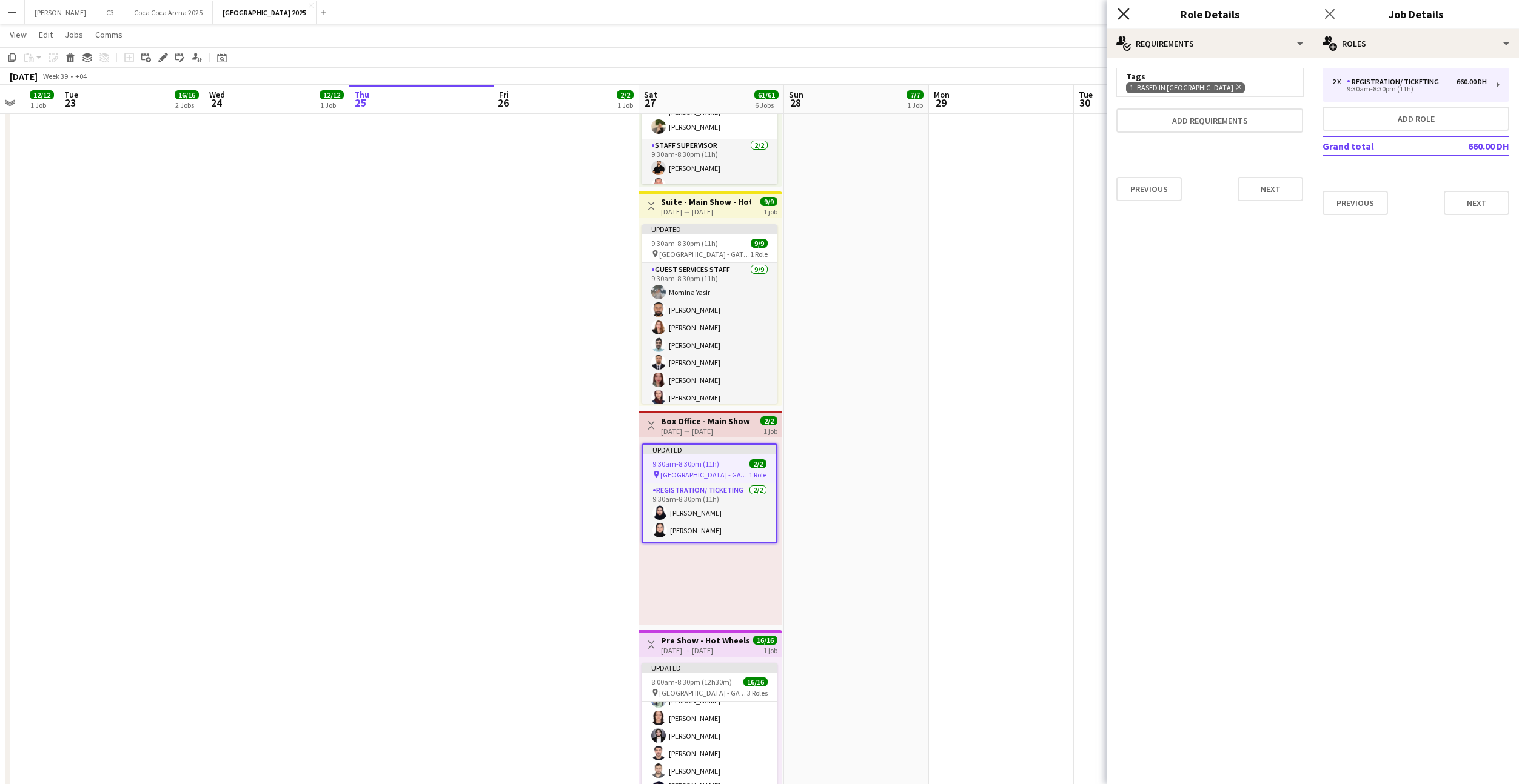
click at [1123, 11] on icon "Close pop-in" at bounding box center [1124, 14] width 11 height 11
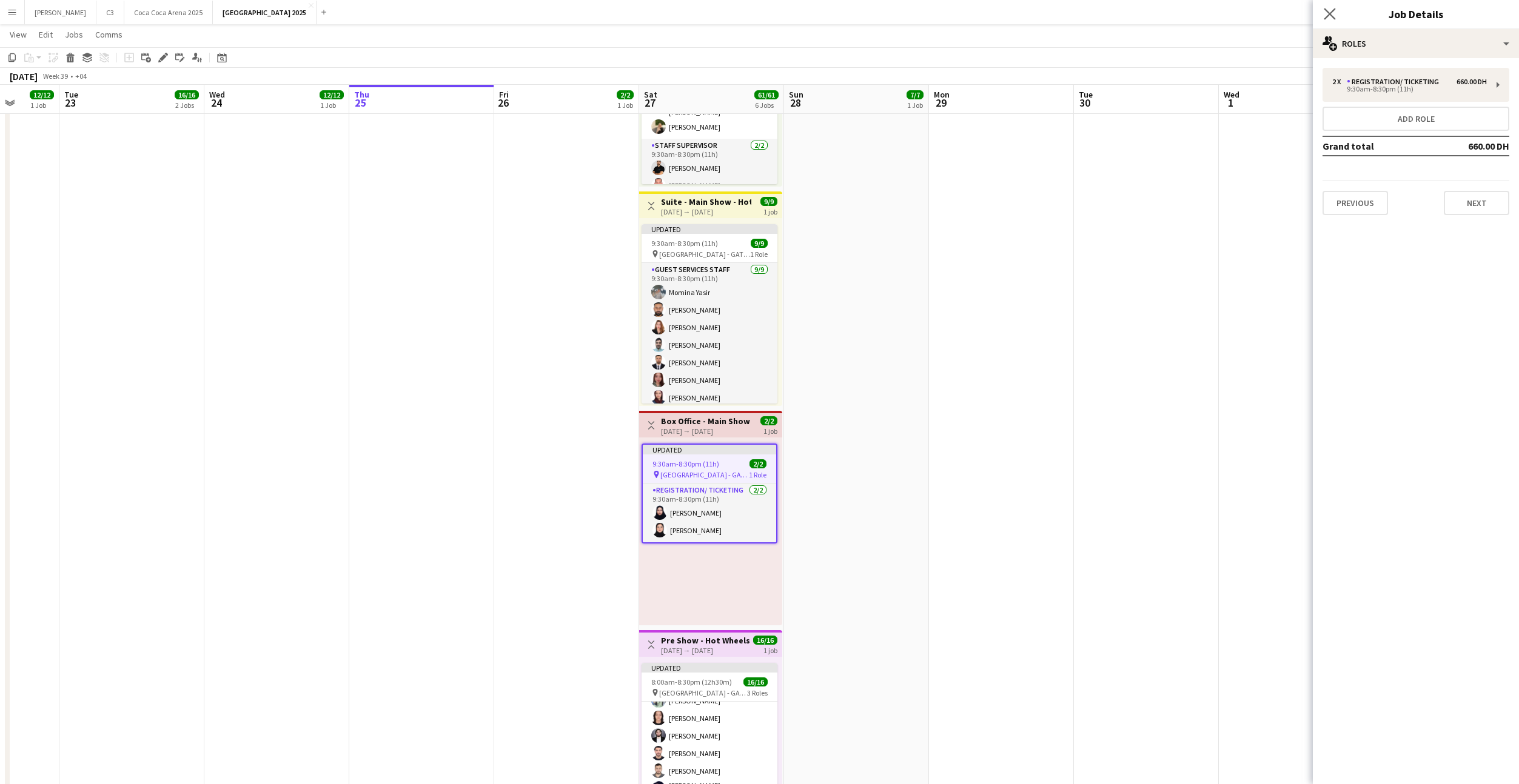
click at [1337, 11] on app-icon "Close pop-in" at bounding box center [1330, 15] width 18 height 18
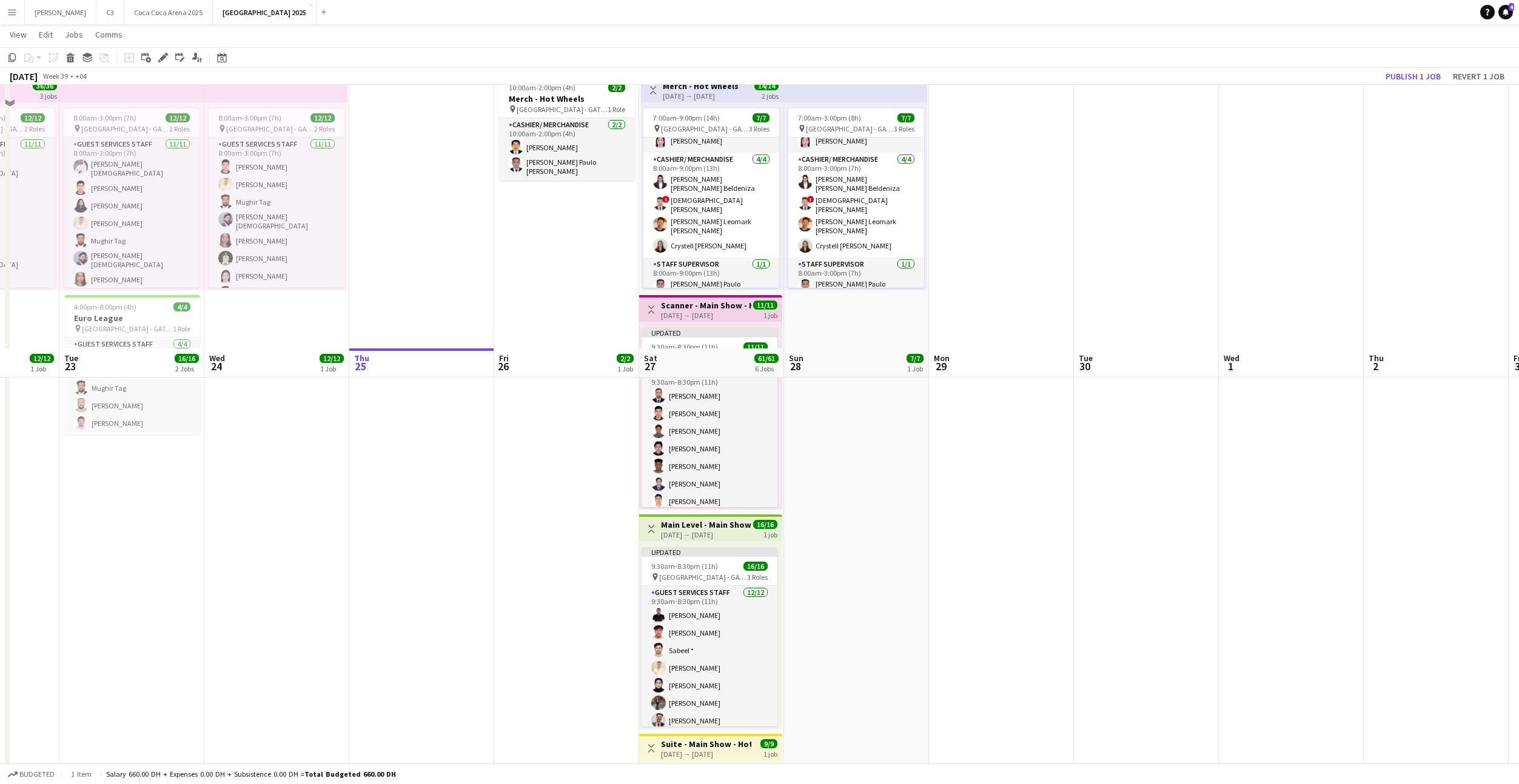
scroll to position [0, 0]
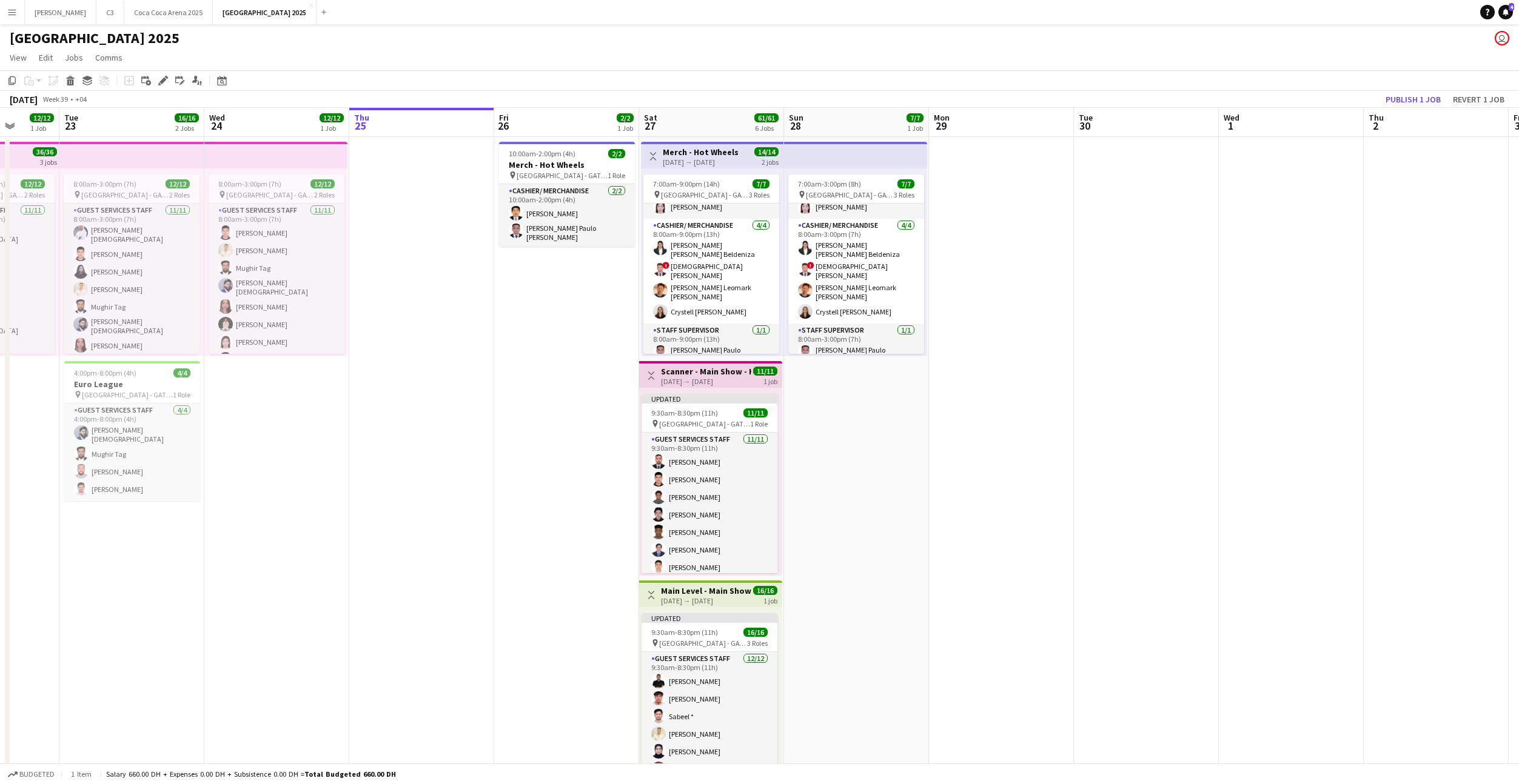
click at [696, 375] on h3 "Scanner - Main Show - Hot Wheels" at bounding box center [706, 371] width 91 height 11
click at [884, 425] on app-date-cell "7:00am-3:00pm (8h) 7/7 pin Etihad Arena - GATE 7 3 Roles Cashier/ Merchandise 2…" at bounding box center [857, 797] width 145 height 1321
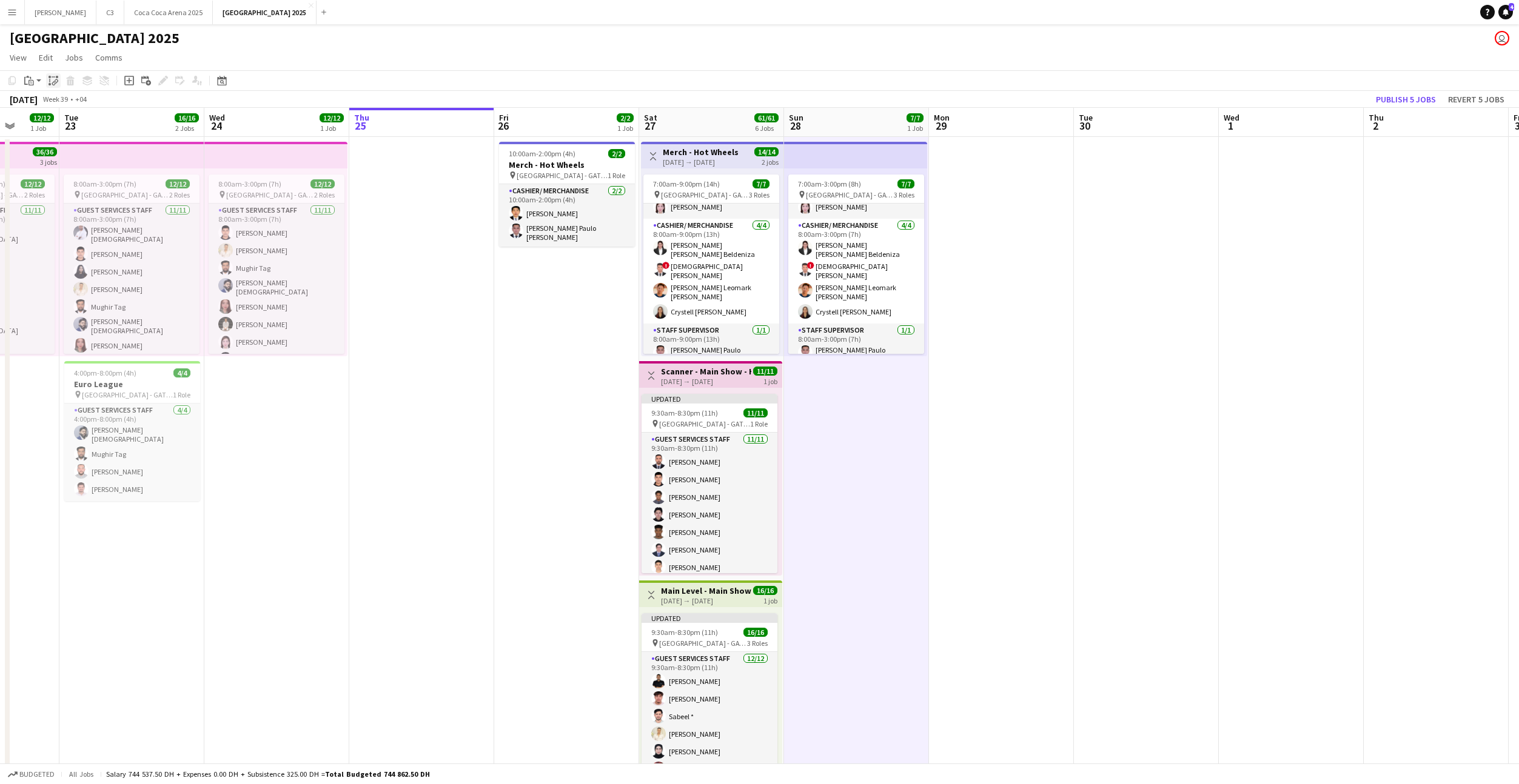
click at [55, 79] on icon "Paste linked Job" at bounding box center [53, 81] width 10 height 10
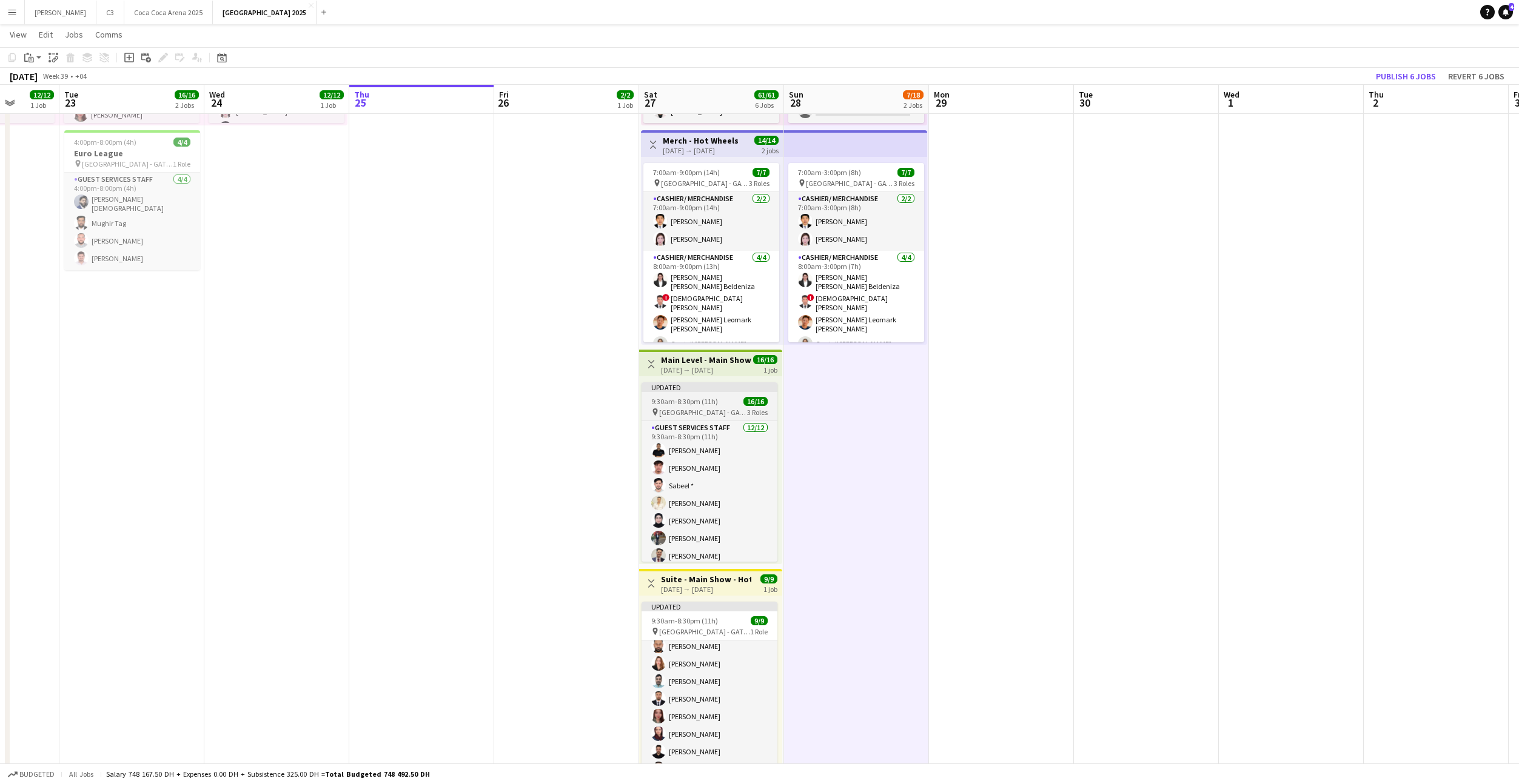
click at [705, 407] on span "[GEOGRAPHIC_DATA] - GATE 7" at bounding box center [703, 412] width 88 height 9
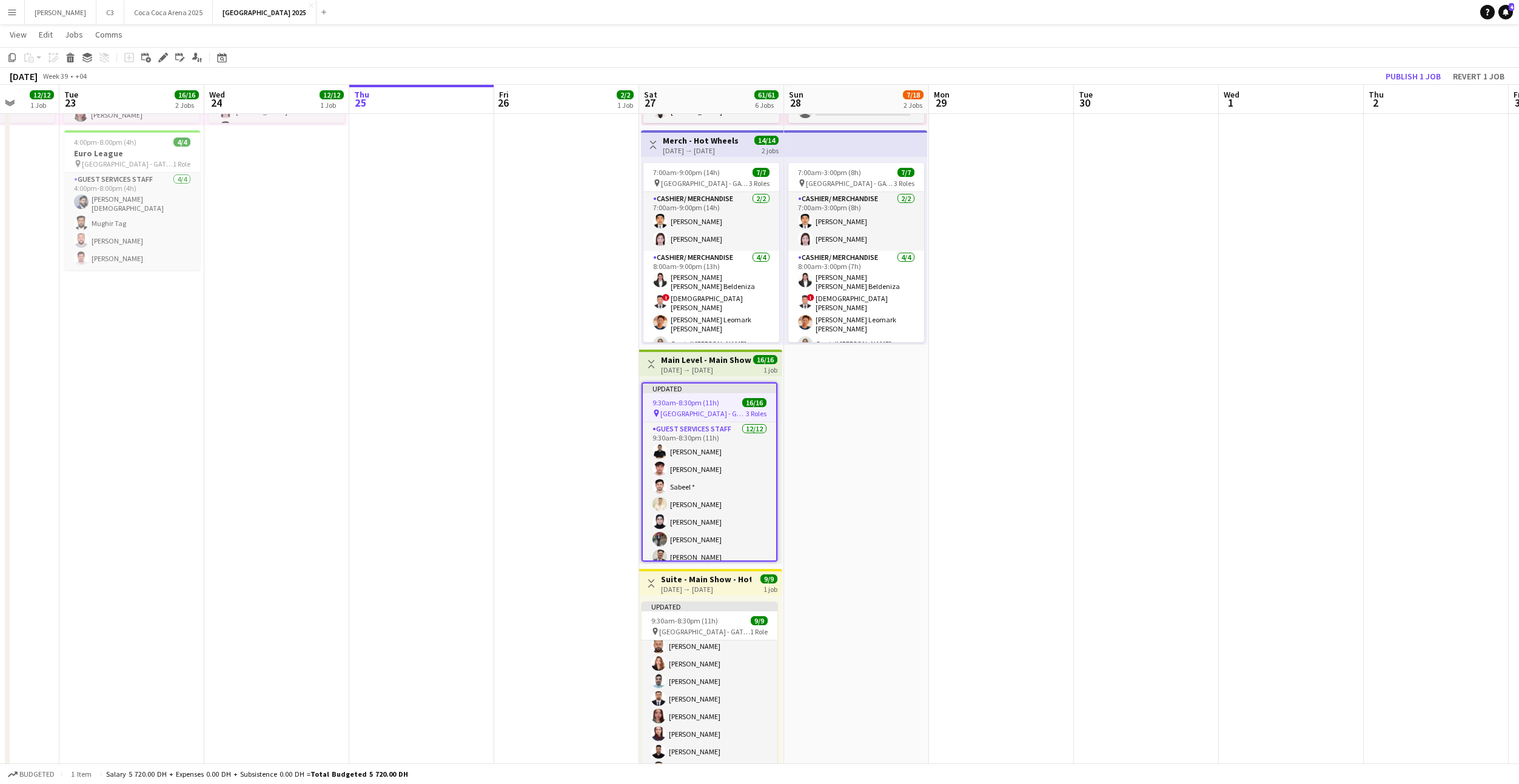
click at [832, 412] on app-date-cell "Draft 9:30am-8:30pm (11h) 0/11 pin Etihad Arena - GATE 7 1 Role Guest Services …" at bounding box center [857, 566] width 145 height 1321
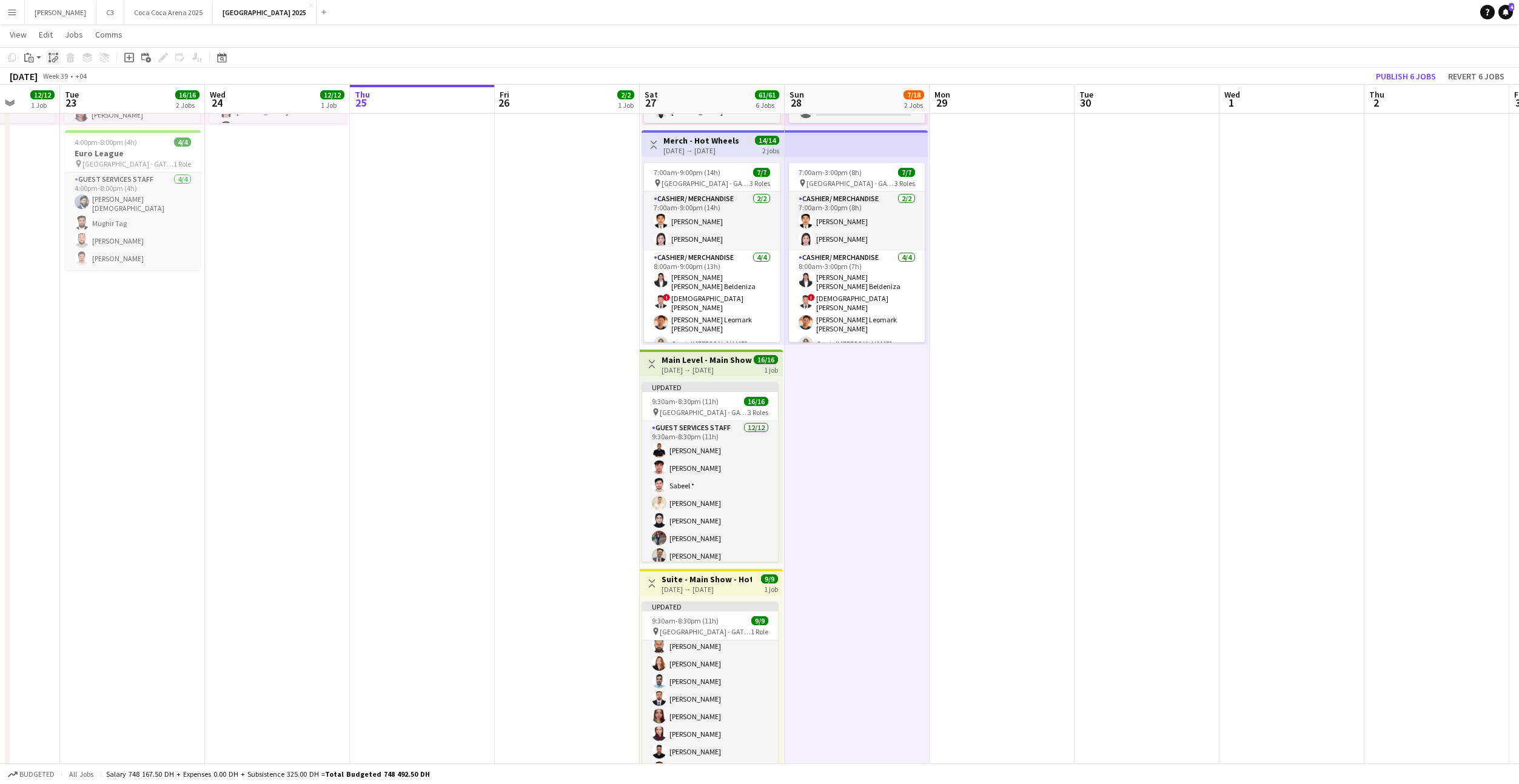
click at [54, 58] on icon at bounding box center [54, 60] width 4 height 5
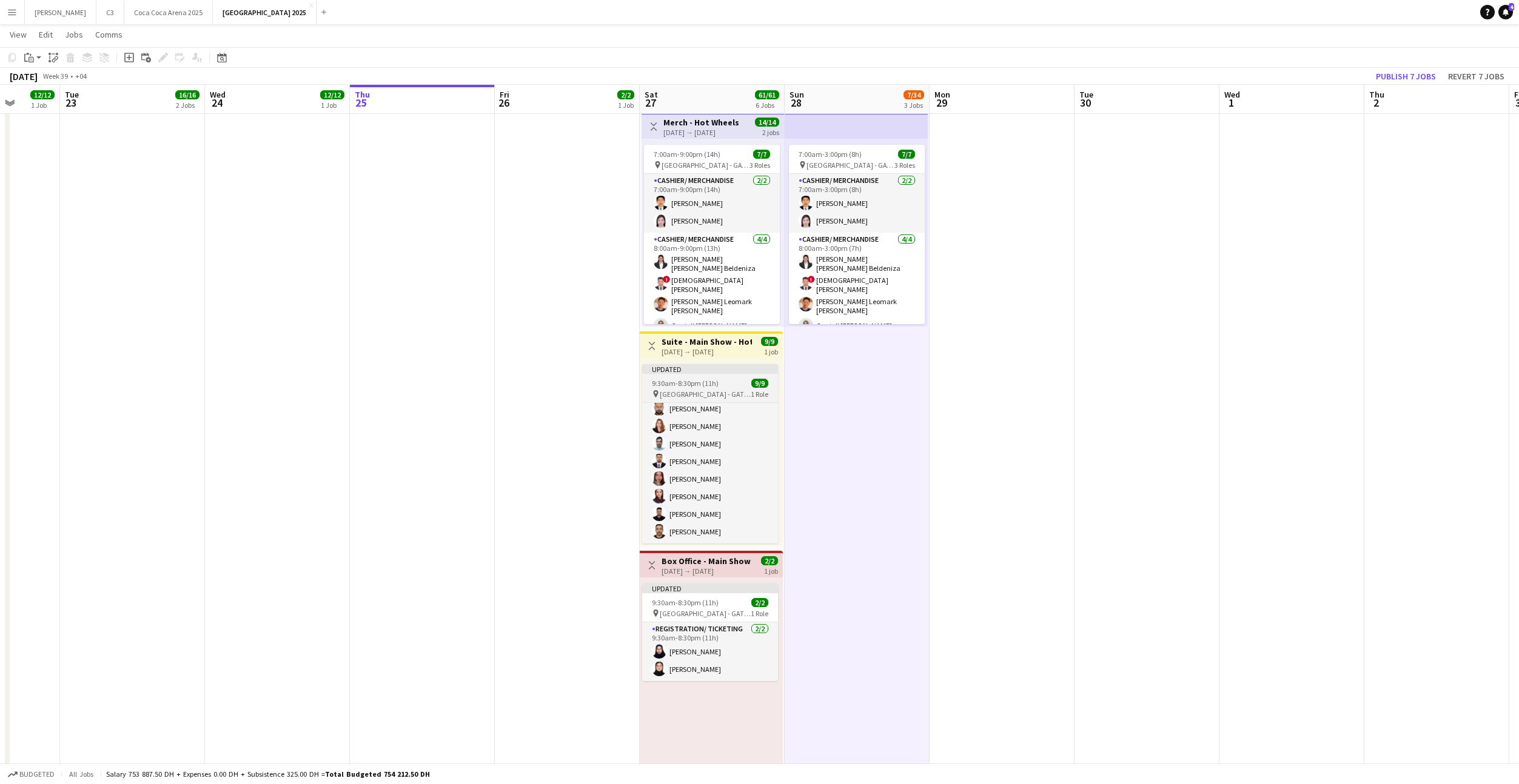
click at [700, 390] on span "[GEOGRAPHIC_DATA] - GATE 7" at bounding box center [705, 394] width 91 height 9
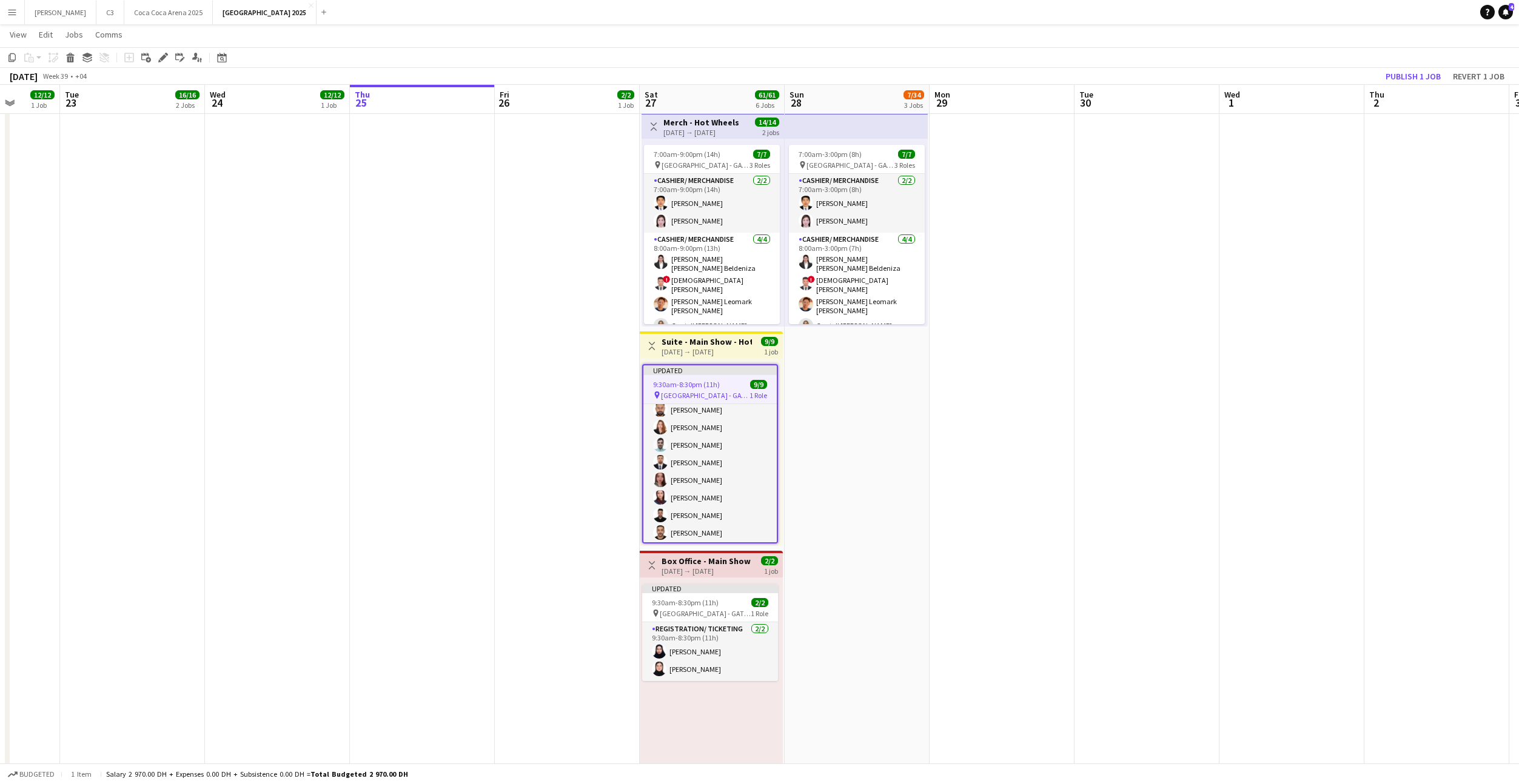
click at [881, 389] on app-date-cell "Draft 9:30am-8:30pm (11h) 0/11 pin Etihad Arena - GATE 7 1 Role Guest Services …" at bounding box center [857, 328] width 145 height 1321
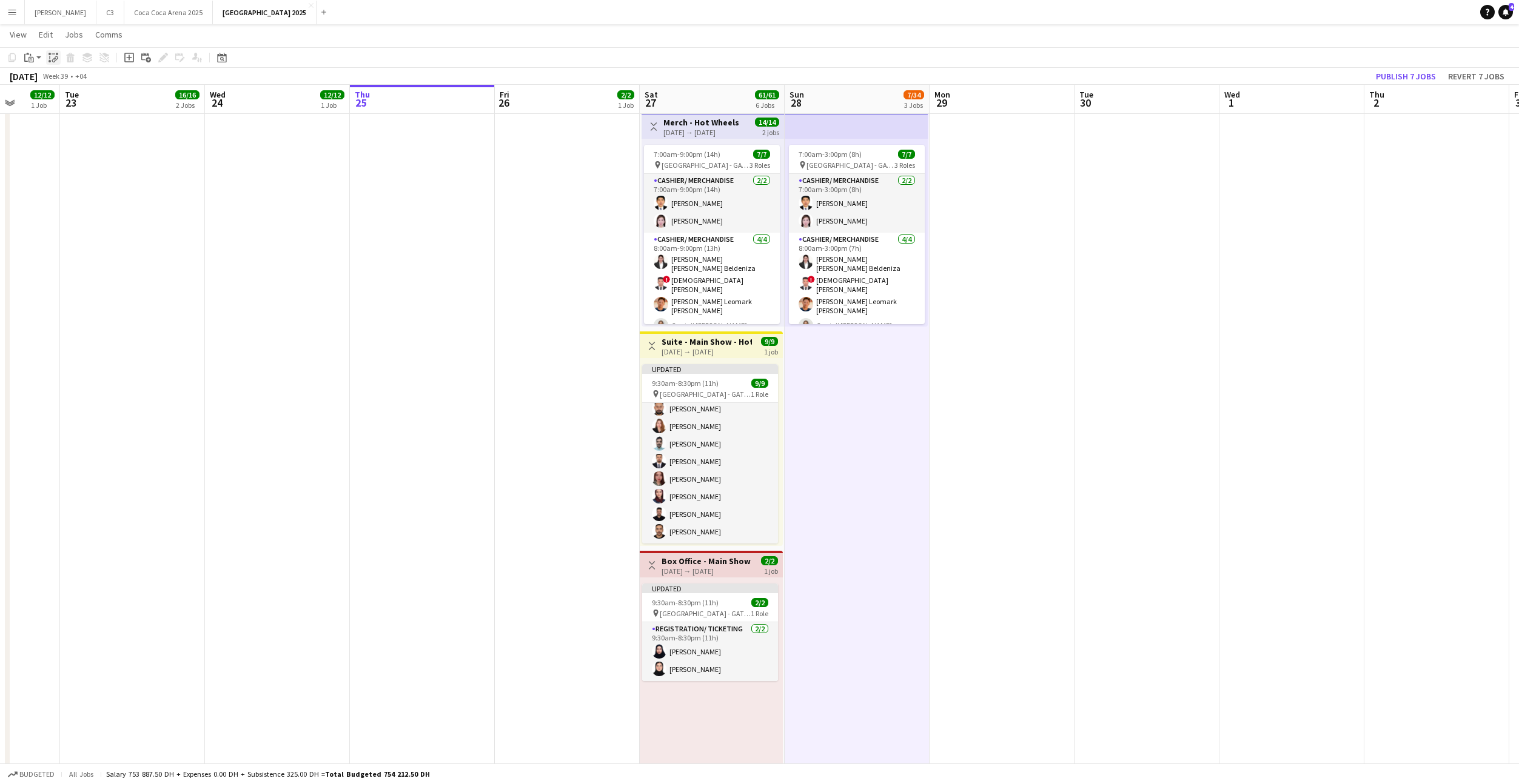
click at [55, 58] on icon at bounding box center [54, 60] width 4 height 5
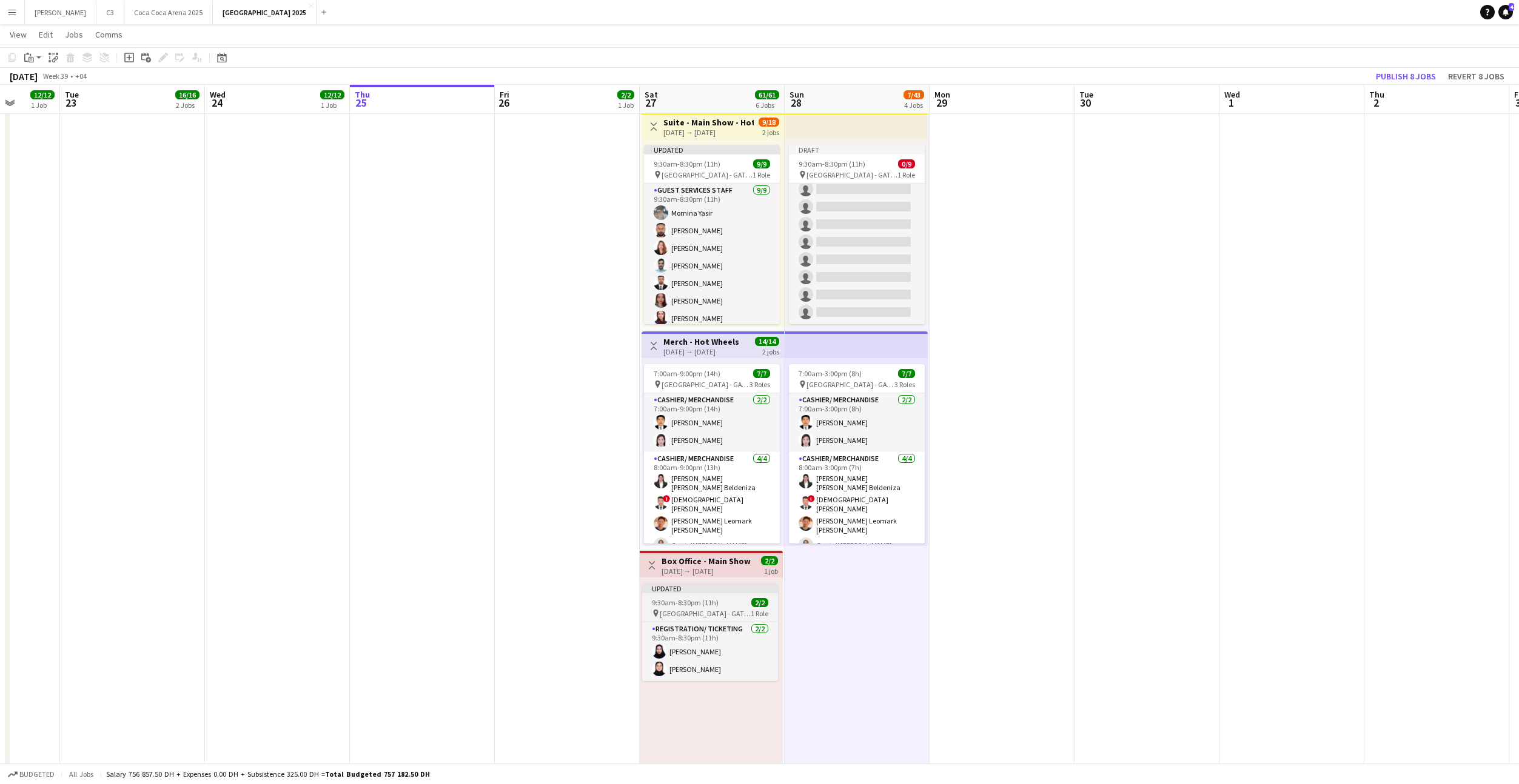
click at [709, 588] on div "Updated" at bounding box center [710, 588] width 136 height 10
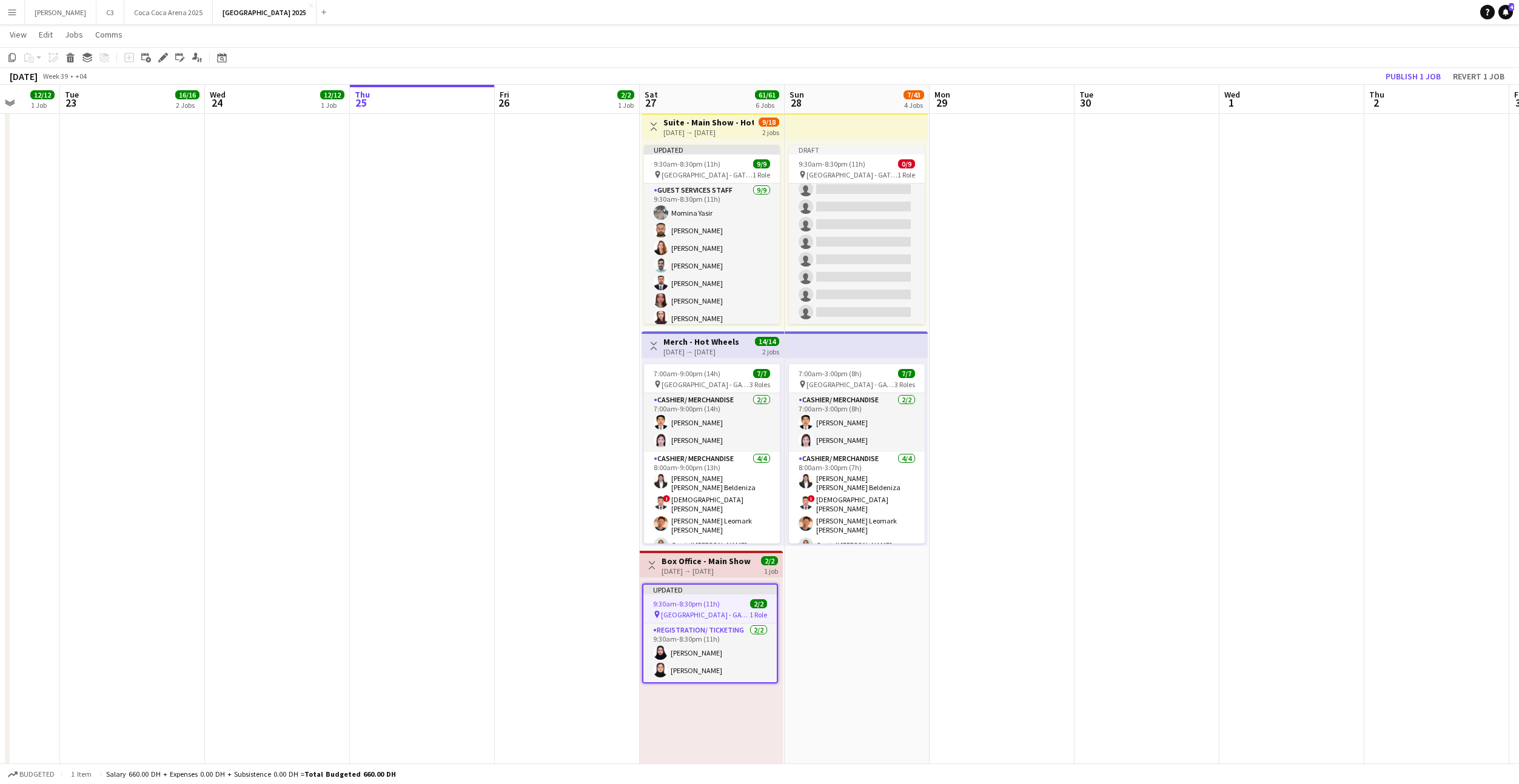
click at [824, 585] on app-date-cell "Draft 9:30am-8:30pm (11h) 0/11 pin Etihad Arena - GATE 7 1 Role Guest Services …" at bounding box center [857, 328] width 145 height 1321
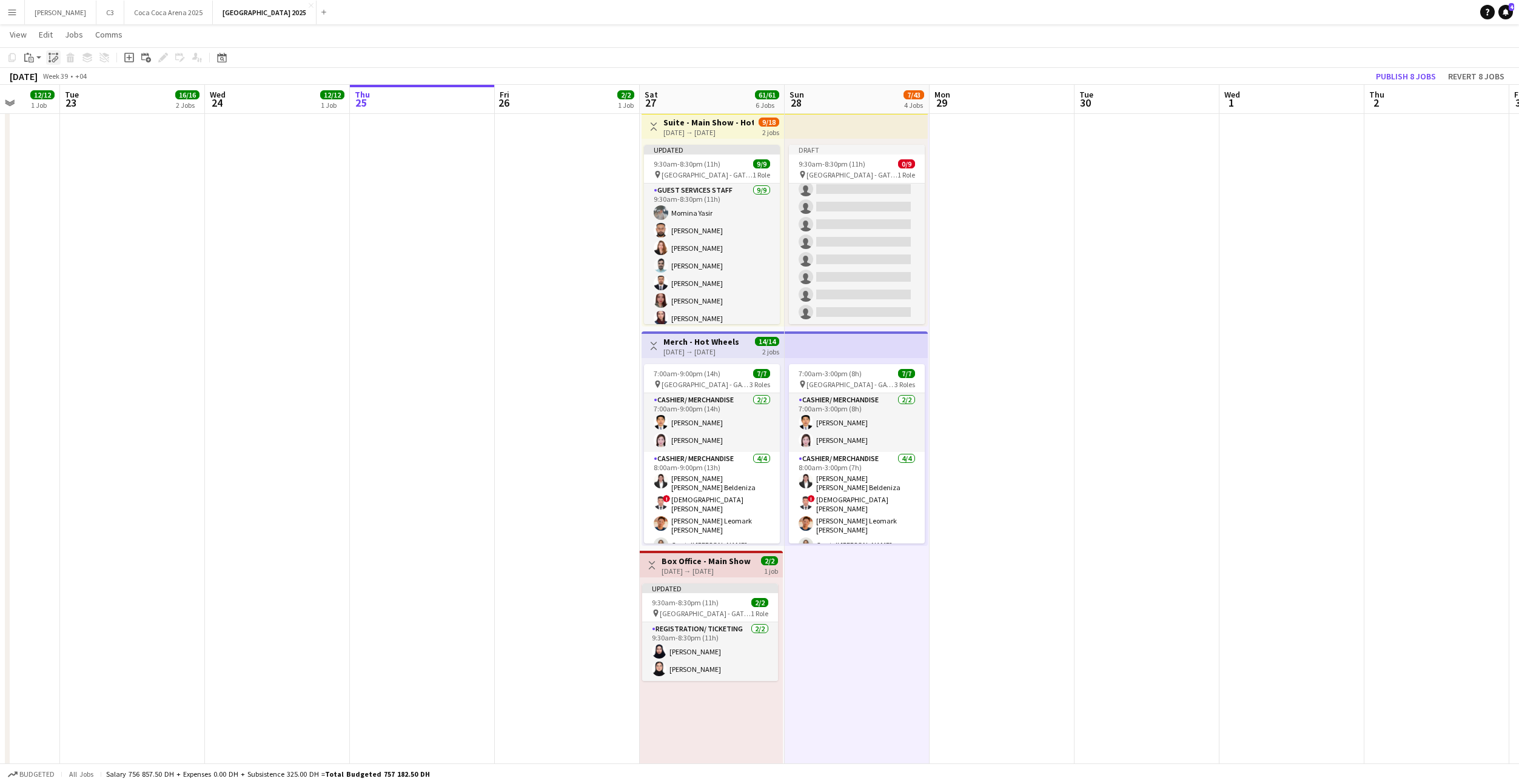
click at [57, 58] on icon "Paste linked Job" at bounding box center [53, 58] width 10 height 10
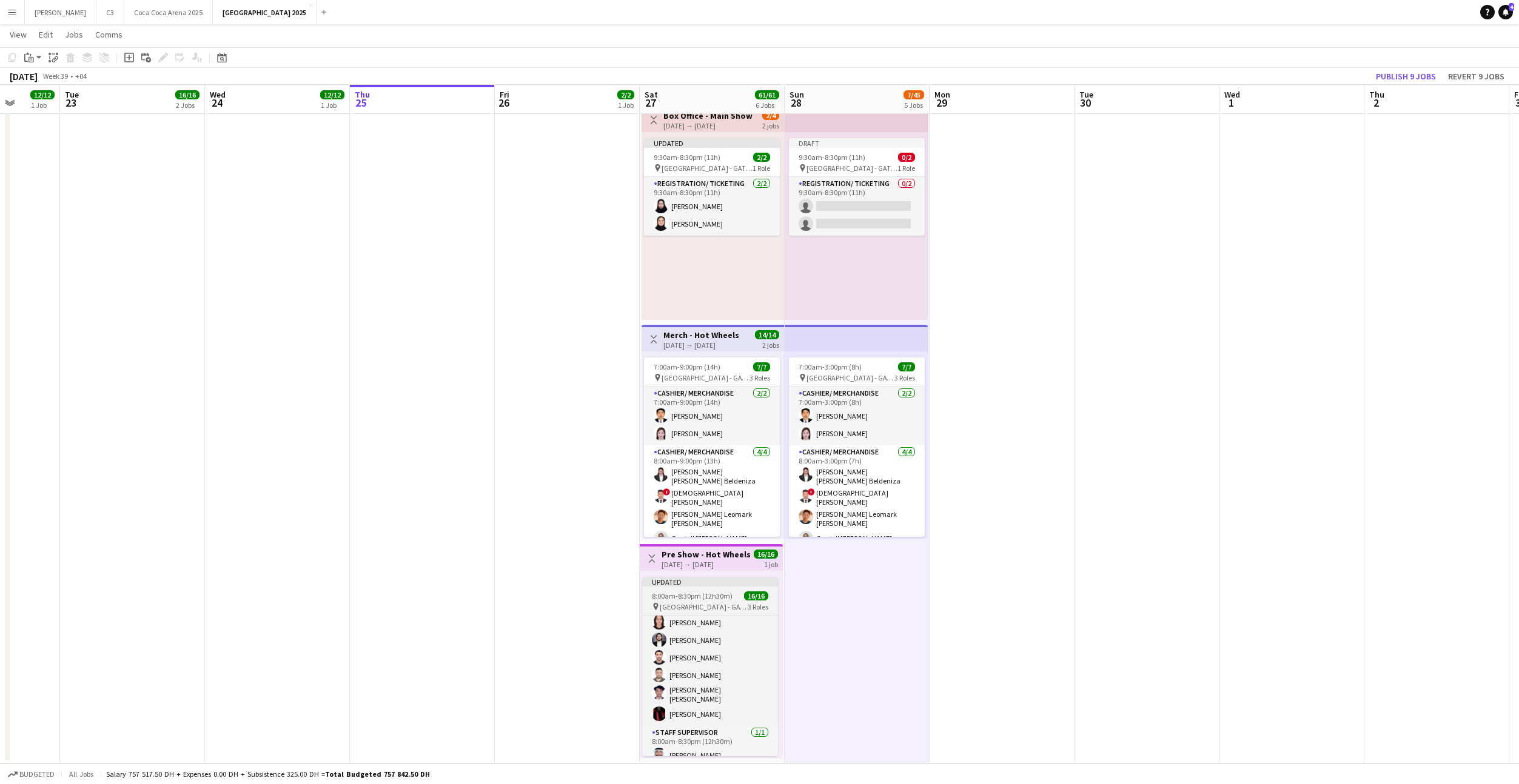
click at [706, 584] on div "Updated" at bounding box center [710, 582] width 136 height 10
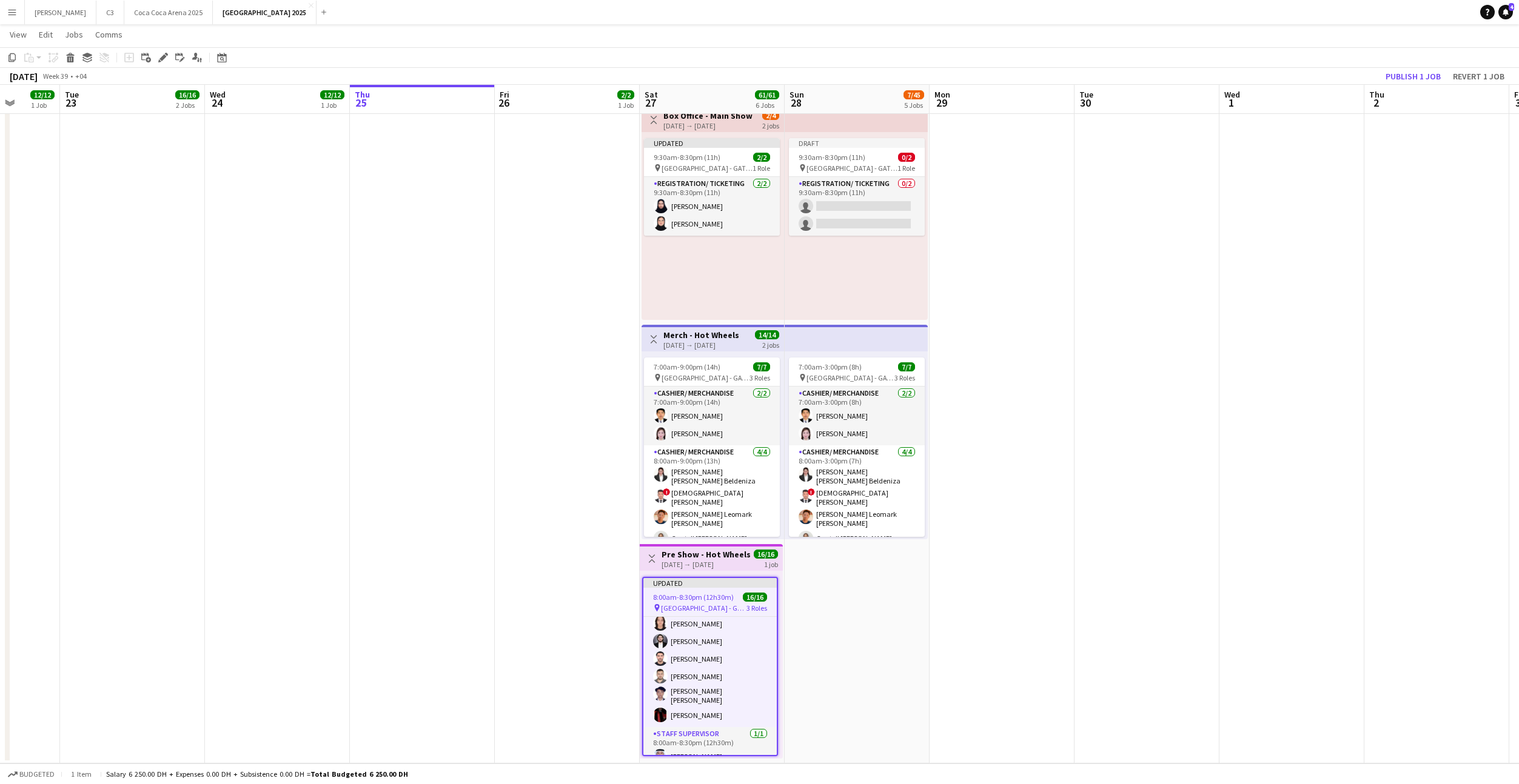
click at [843, 588] on app-date-cell "Draft 9:30am-8:30pm (11h) 0/11 pin Etihad Arena - GATE 7 1 Role Guest Services …" at bounding box center [857, 103] width 145 height 1321
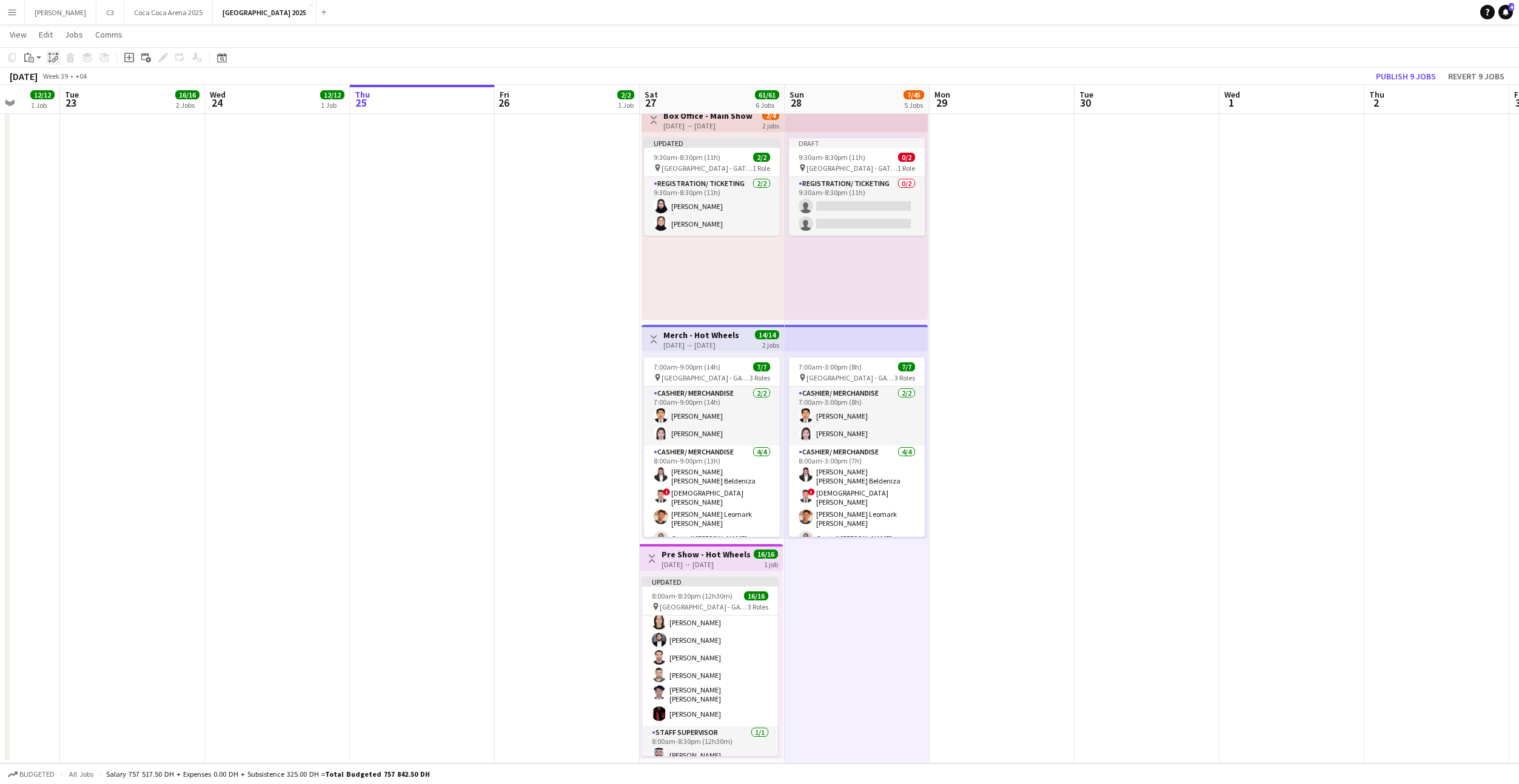
click at [53, 59] on icon at bounding box center [54, 60] width 4 height 5
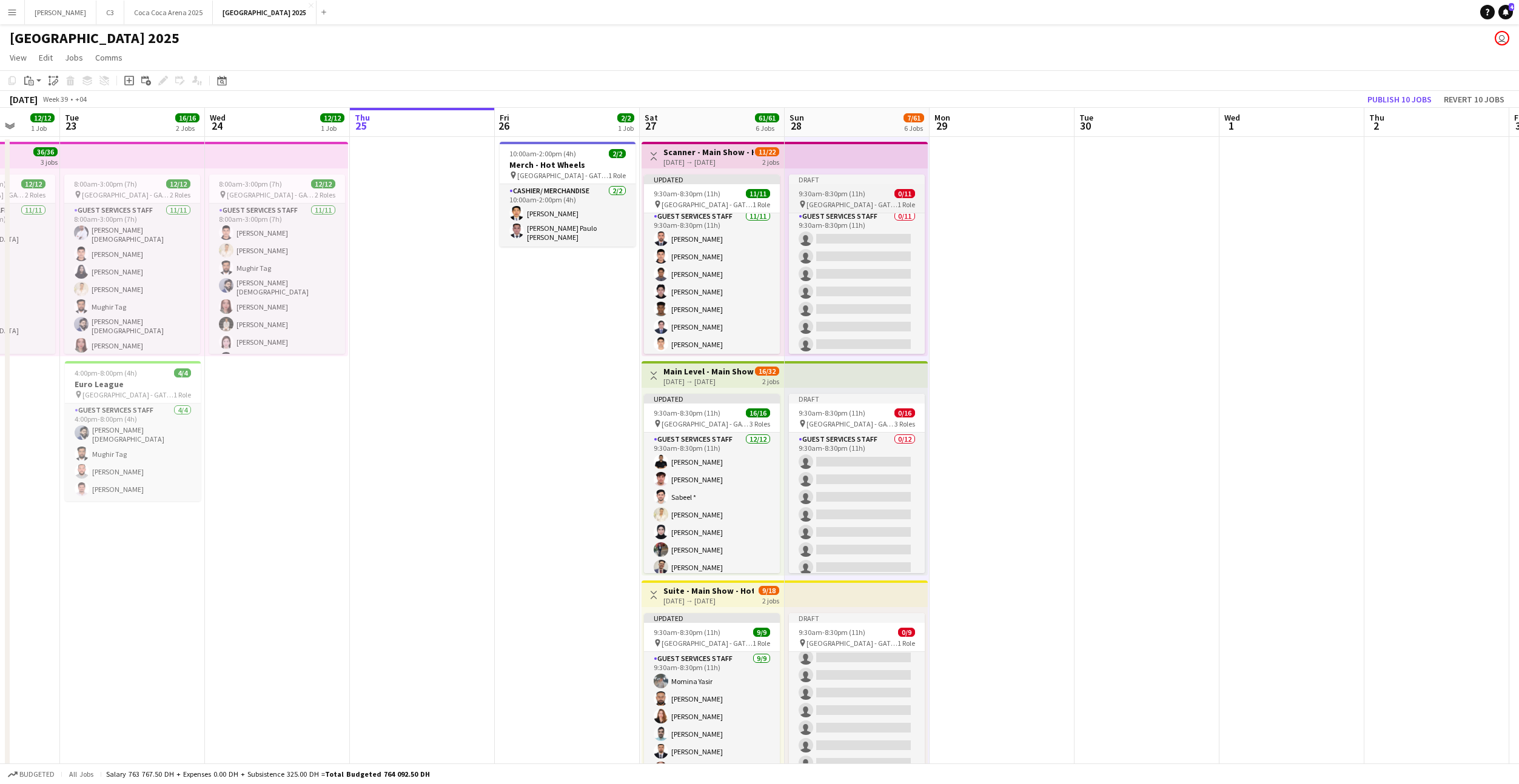
click at [833, 200] on span "[GEOGRAPHIC_DATA] - GATE 7" at bounding box center [852, 204] width 91 height 9
click at [163, 81] on icon at bounding box center [163, 81] width 7 height 7
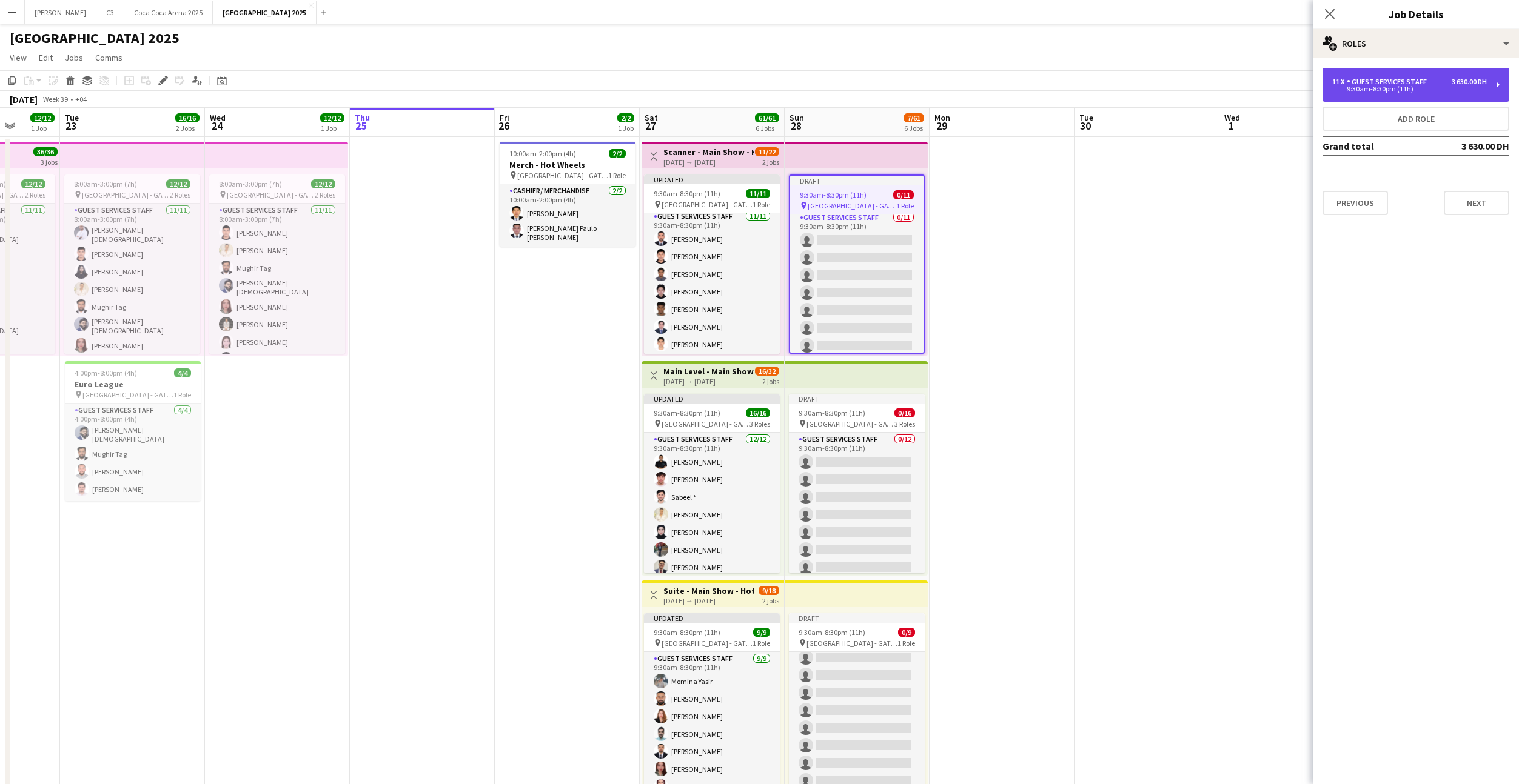
click at [1414, 97] on div "11 x Guest Services Staff 3 630.00 DH 9:30am-8:30pm (11h)" at bounding box center [1415, 85] width 187 height 34
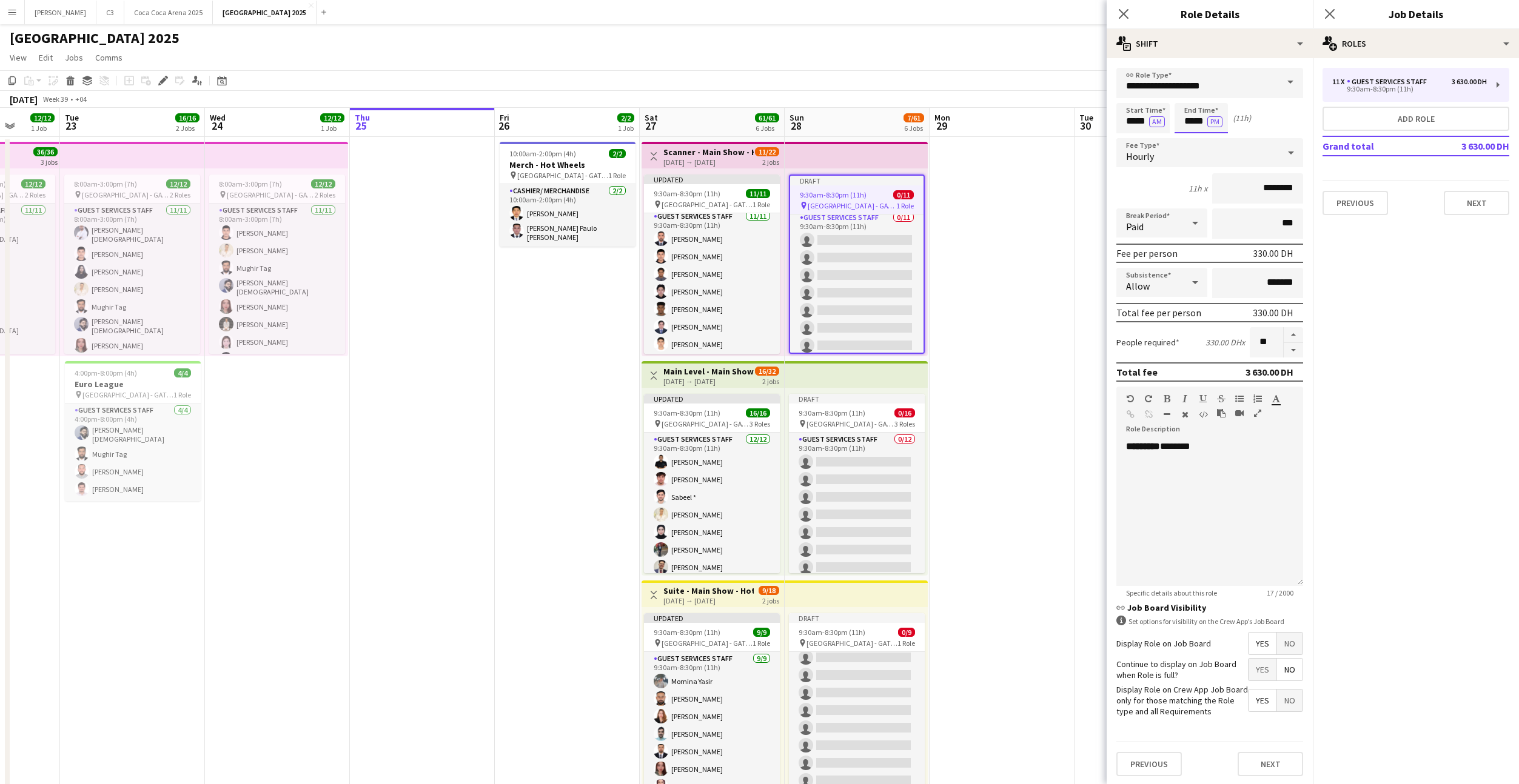
click at [1200, 121] on input "*****" at bounding box center [1200, 117] width 53 height 30
type input "*****"
click at [1262, 760] on button "Next" at bounding box center [1270, 764] width 65 height 24
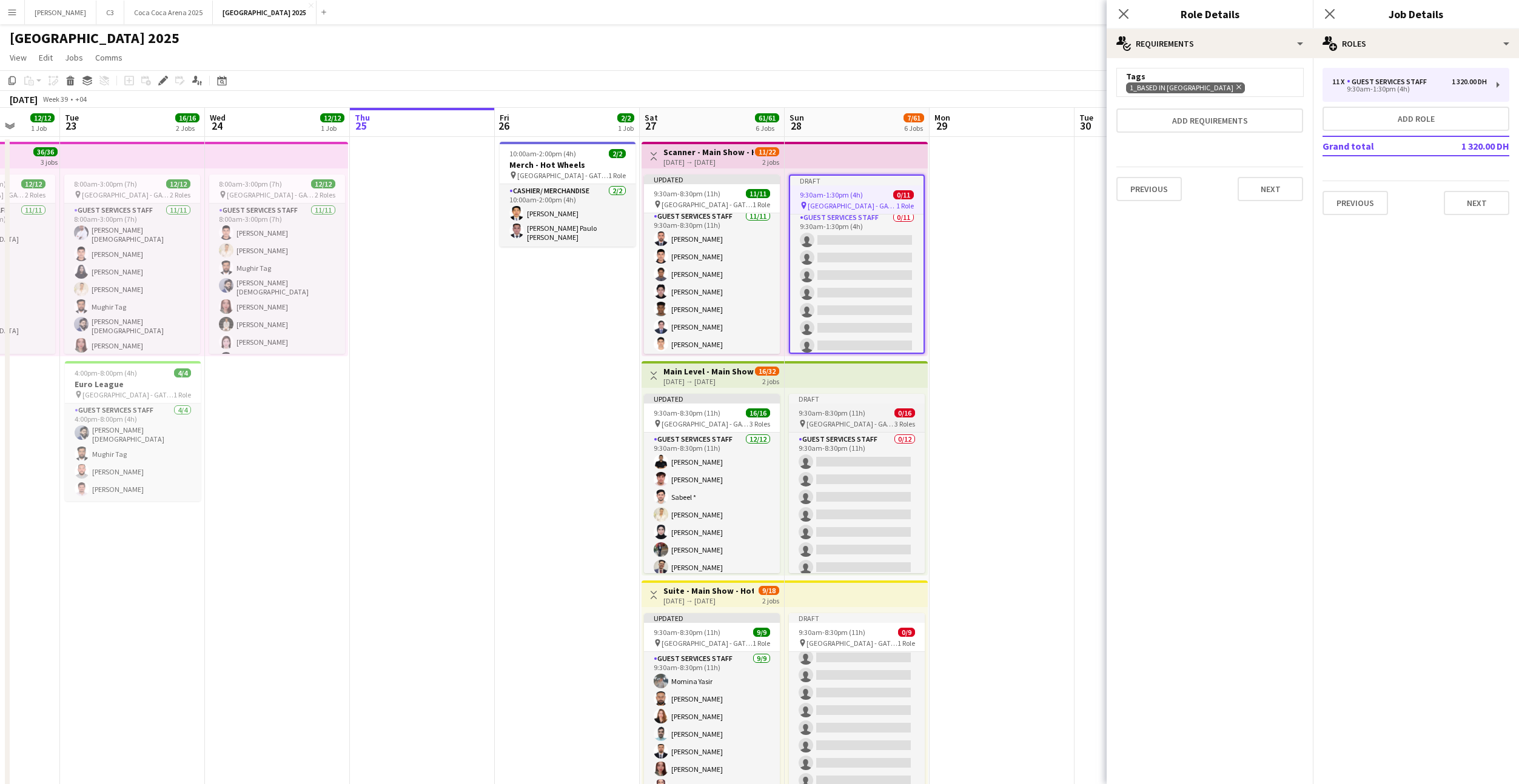
click at [850, 403] on div "Draft" at bounding box center [856, 399] width 136 height 10
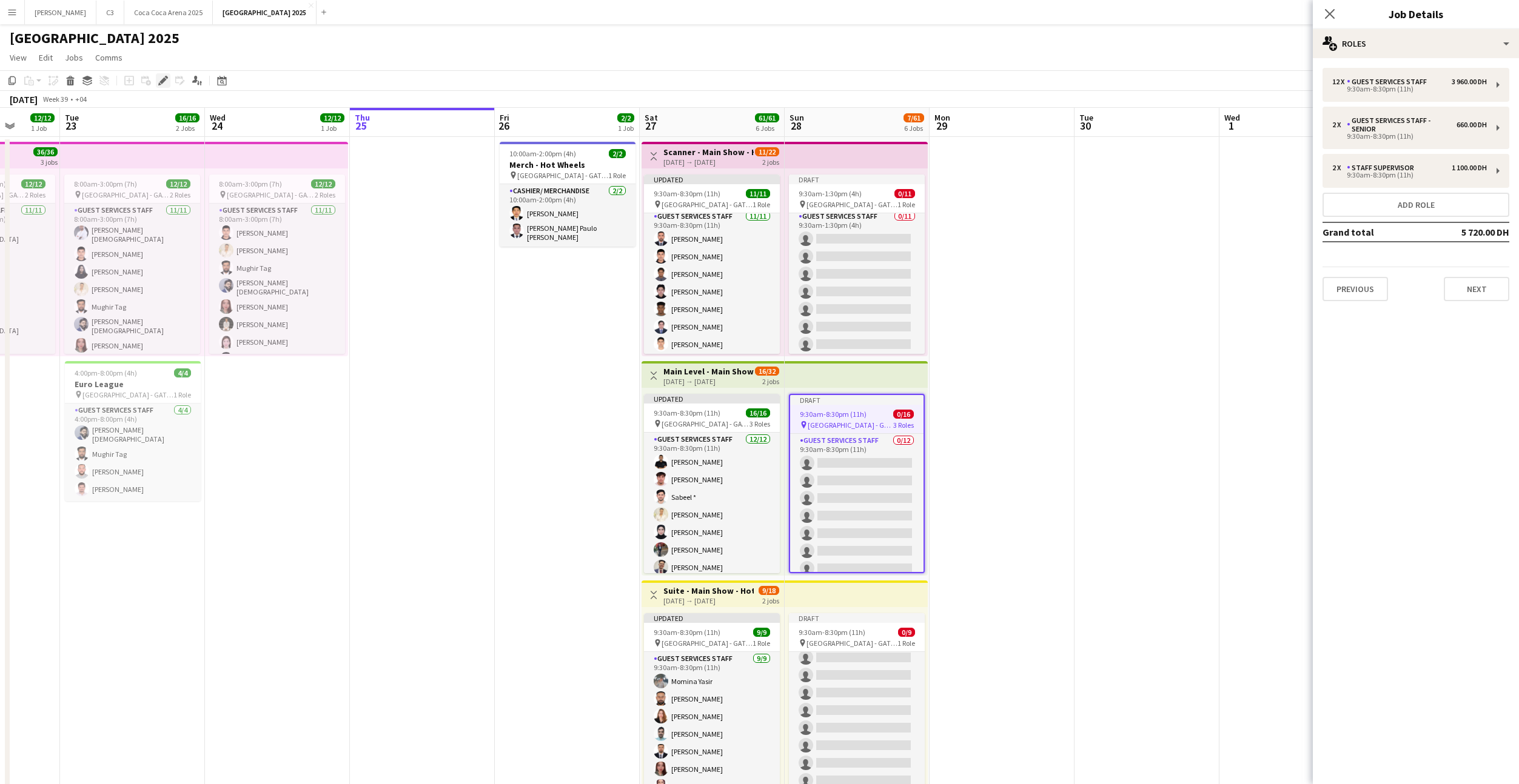
click at [161, 77] on icon "Edit" at bounding box center [163, 81] width 10 height 10
click at [1384, 100] on div "12 x Guest Services Staff 3 960.00 DH 9:30am-8:30pm (11h)" at bounding box center [1415, 85] width 187 height 34
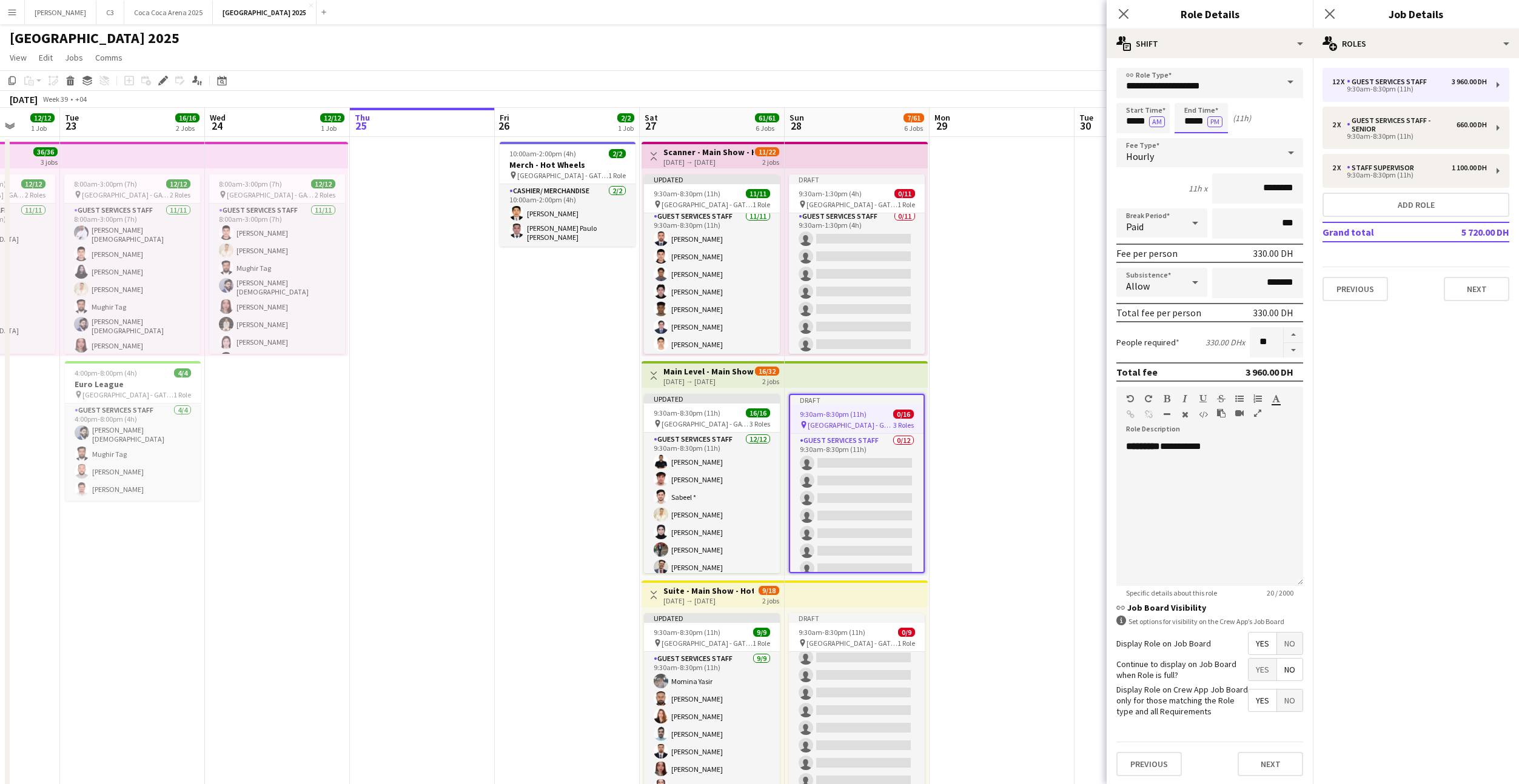
click at [1189, 126] on input "*****" at bounding box center [1200, 117] width 53 height 30
type input "*****"
click at [1269, 769] on button "Next" at bounding box center [1270, 764] width 65 height 24
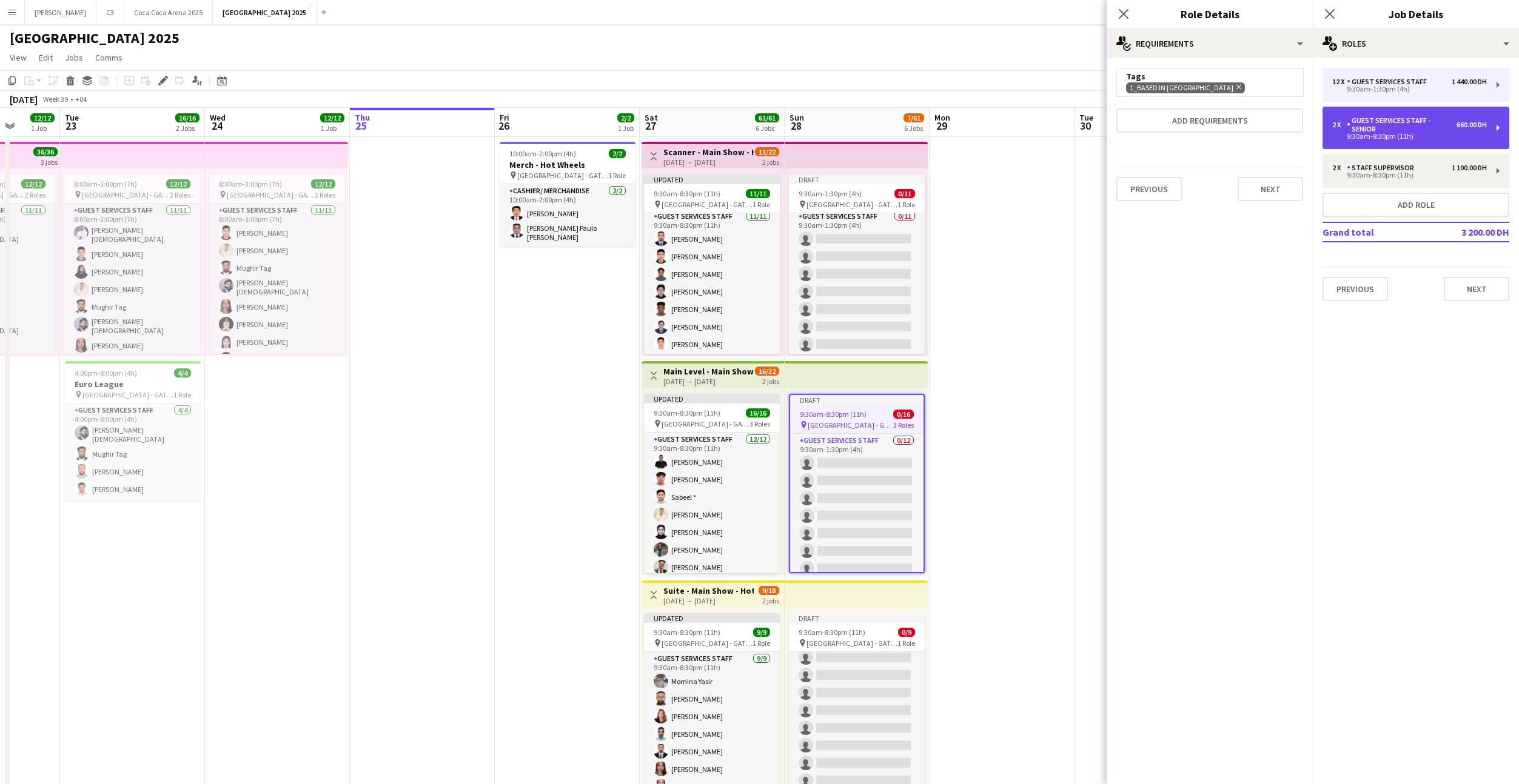
click at [1383, 129] on div "Guest Services Staff - Senior" at bounding box center [1402, 125] width 110 height 17
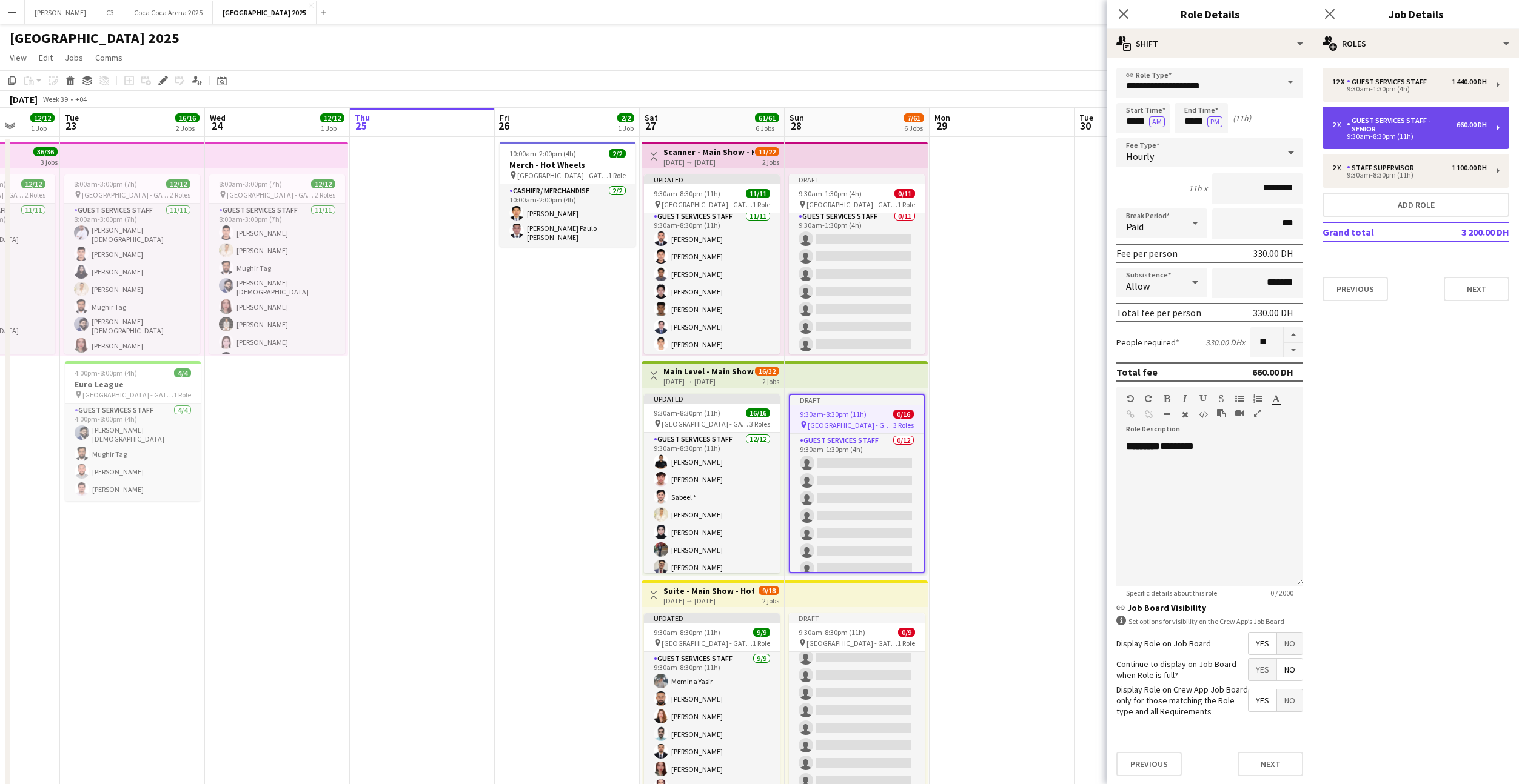
type input "**********"
type input "*****"
type input "*"
click at [1187, 124] on input "*****" at bounding box center [1200, 117] width 53 height 30
type input "*****"
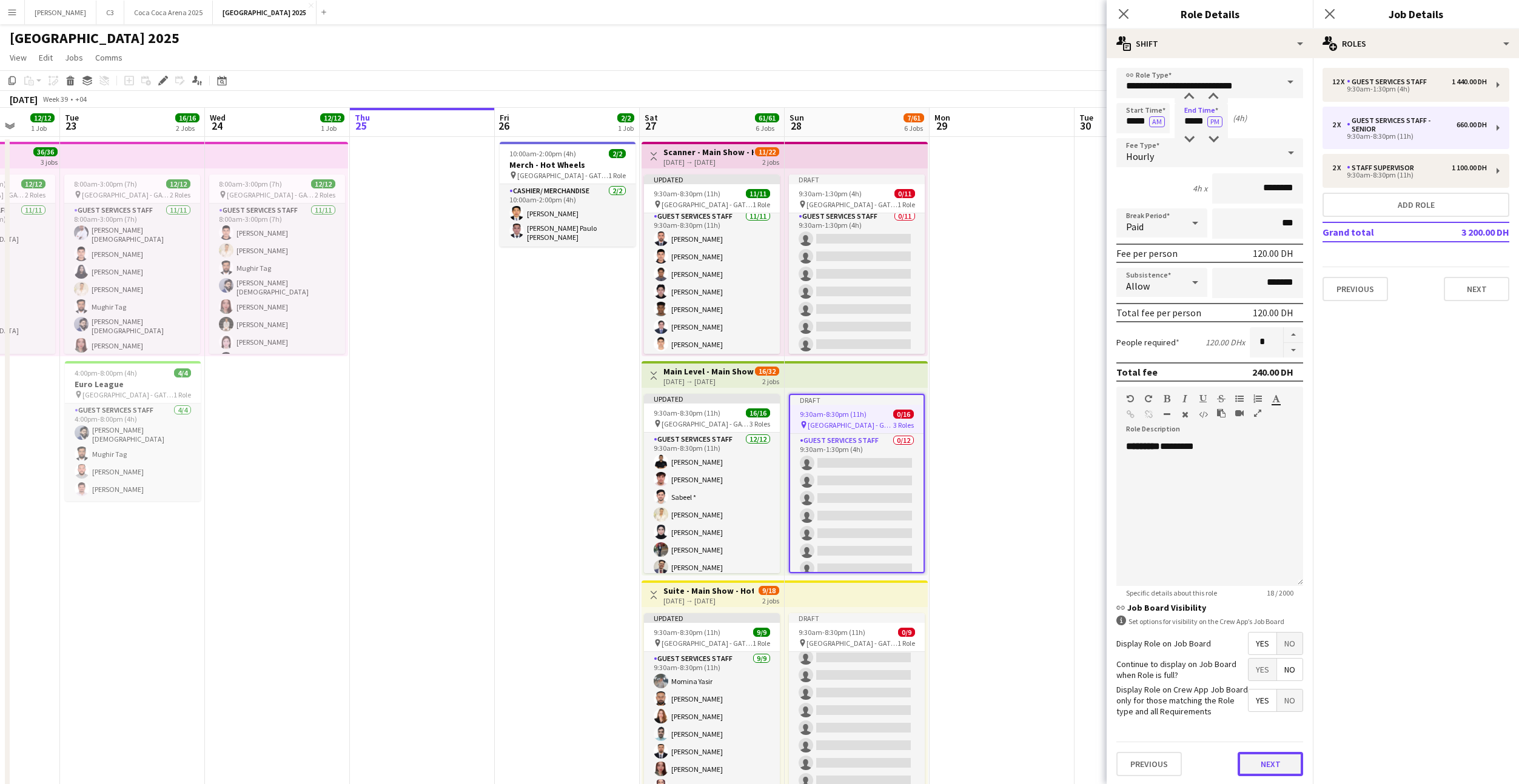
click at [1278, 763] on button "Next" at bounding box center [1270, 764] width 65 height 24
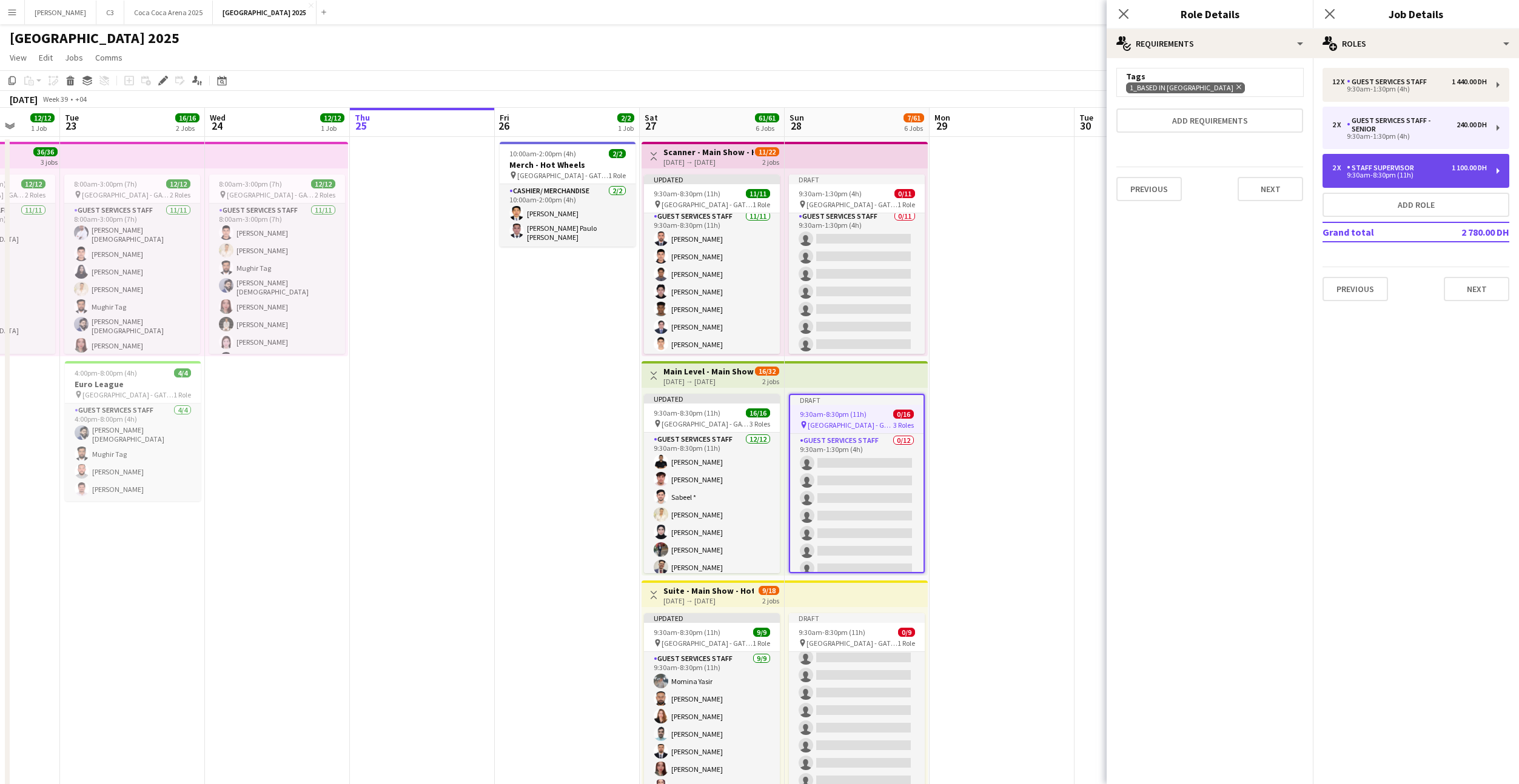
click at [1383, 178] on div "9:30am-8:30pm (11h)" at bounding box center [1410, 174] width 155 height 6
type input "**********"
type input "*****"
type input "********"
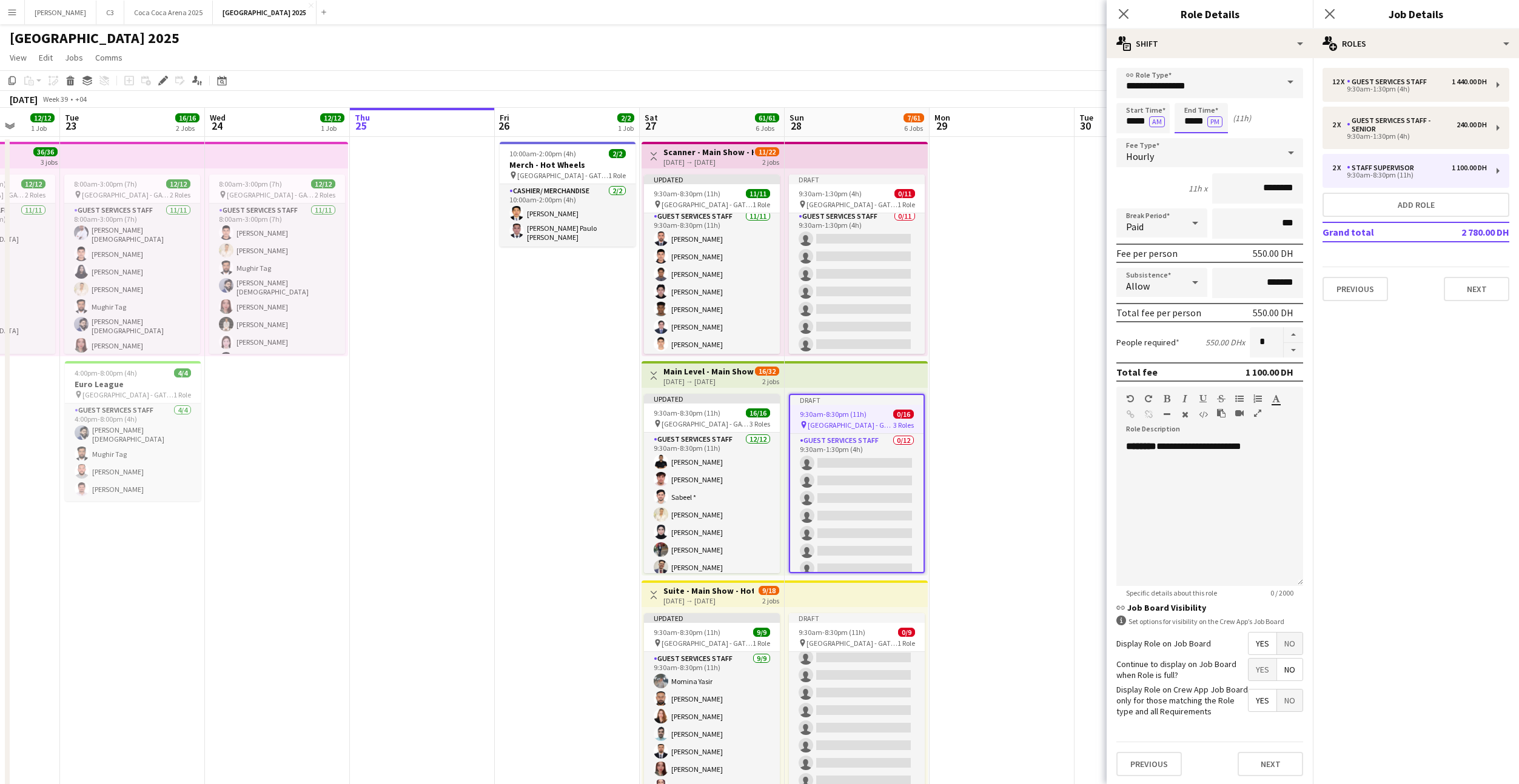
click at [1194, 121] on input "*****" at bounding box center [1200, 117] width 53 height 30
type input "*****"
click at [1268, 763] on button "Next" at bounding box center [1270, 764] width 65 height 24
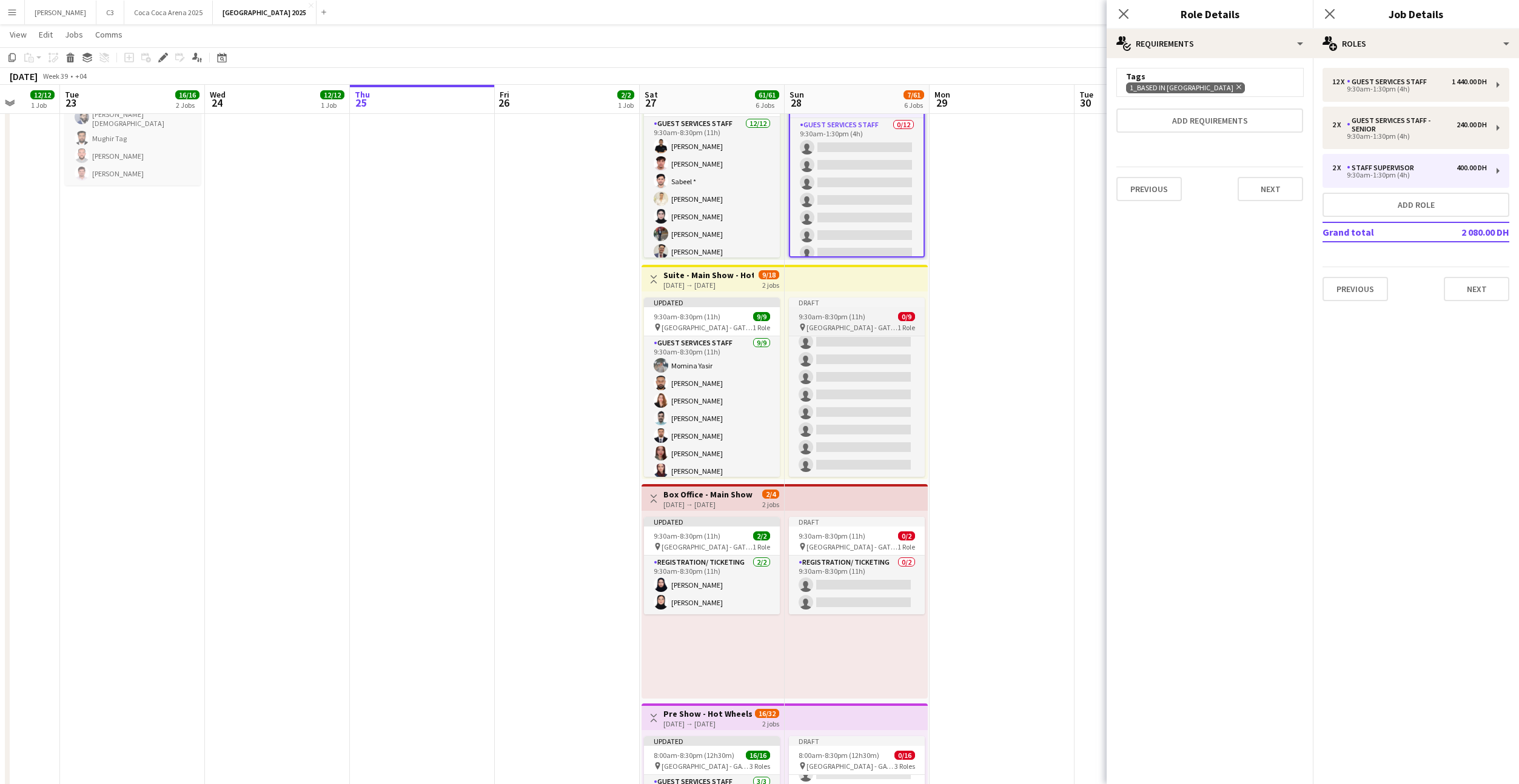
click at [849, 307] on app-job-card "Draft 9:30am-8:30pm (11h) 0/9 pin Etihad Arena - GATE 7 1 Role Guest Services S…" at bounding box center [856, 387] width 136 height 179
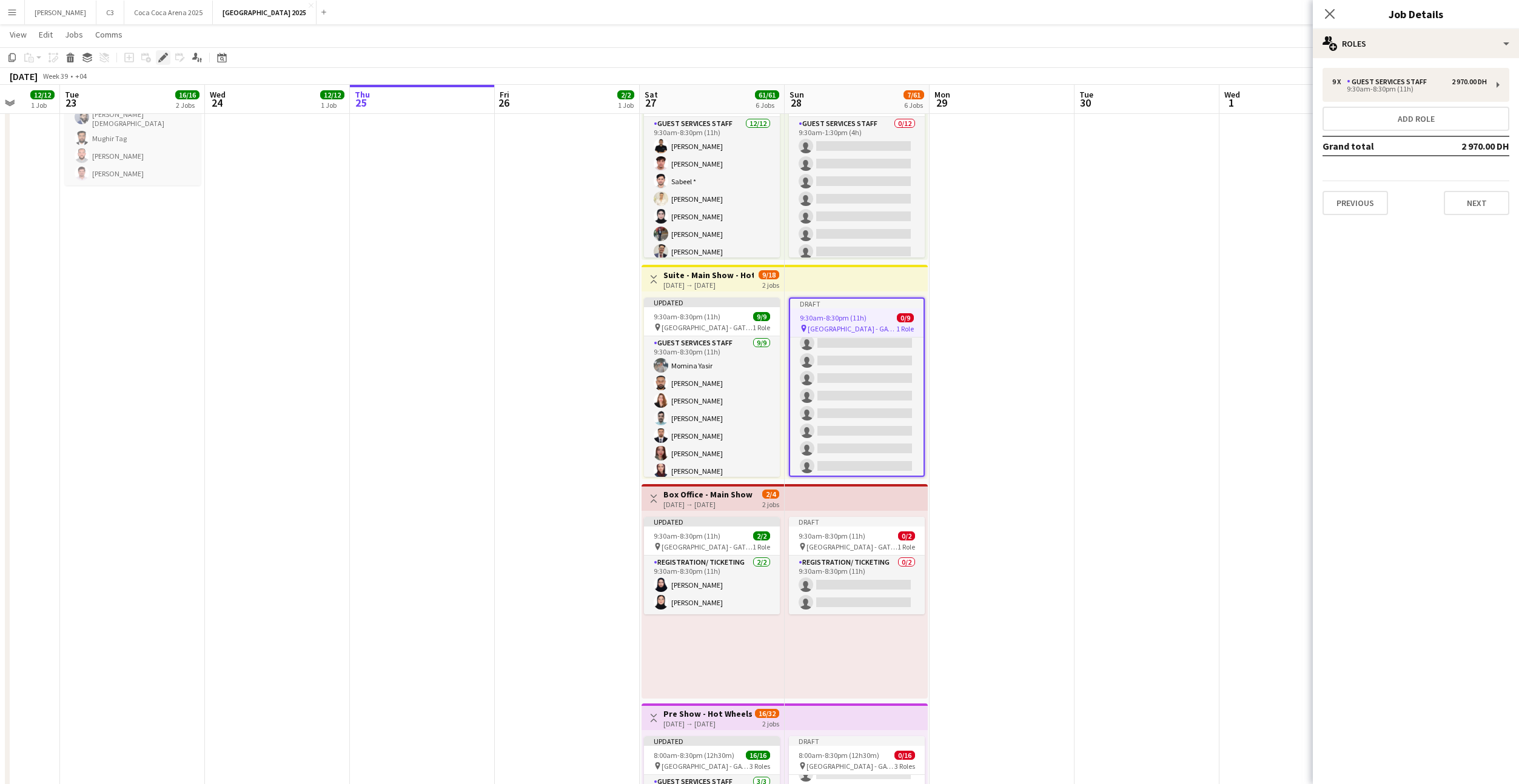
click at [166, 58] on icon "Edit" at bounding box center [163, 58] width 10 height 10
click at [1391, 91] on div "9:30am-8:30pm (11h)" at bounding box center [1410, 89] width 155 height 6
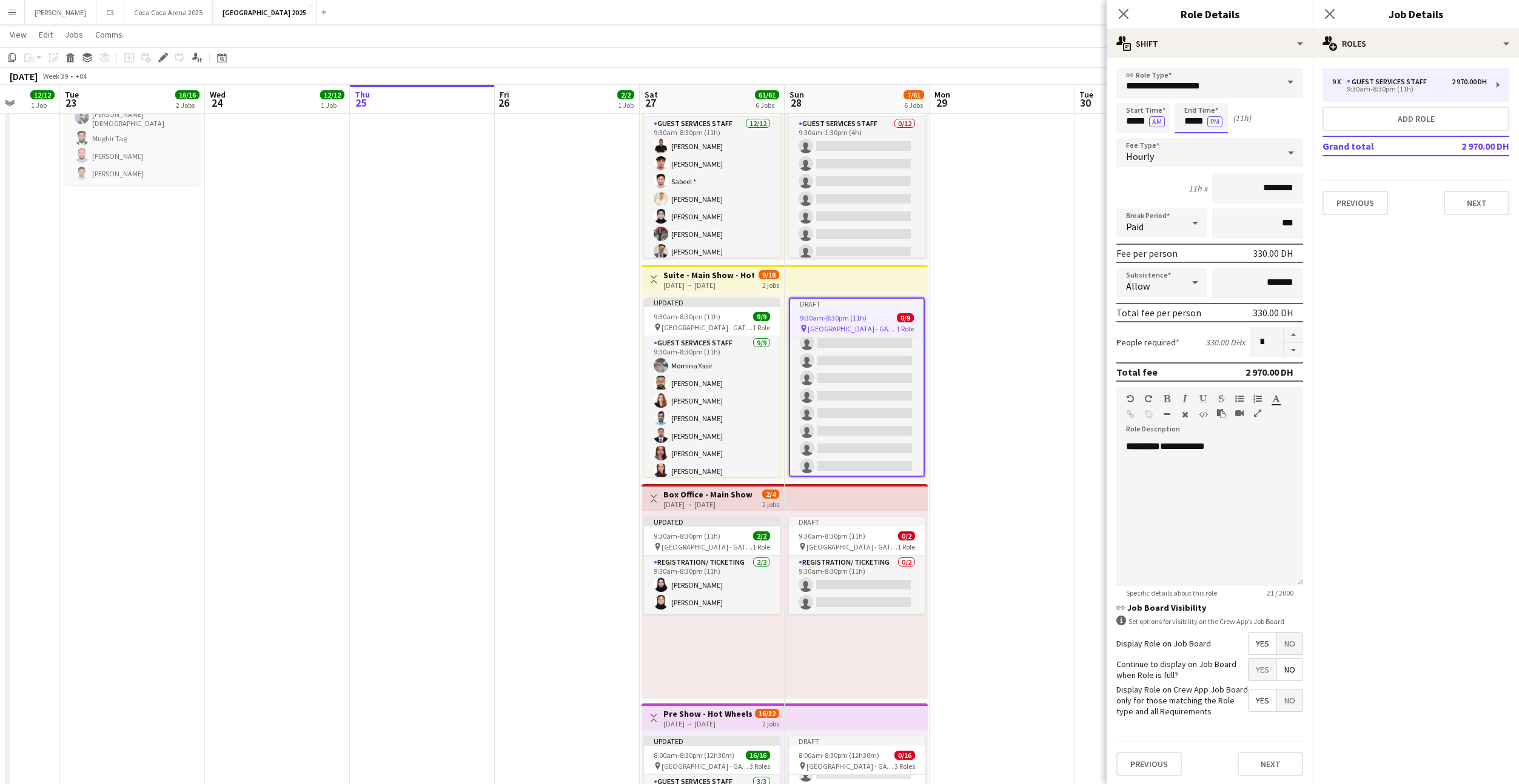
click at [1201, 126] on input "*****" at bounding box center [1200, 117] width 53 height 30
type input "*****"
click at [1256, 764] on button "Next" at bounding box center [1270, 764] width 65 height 24
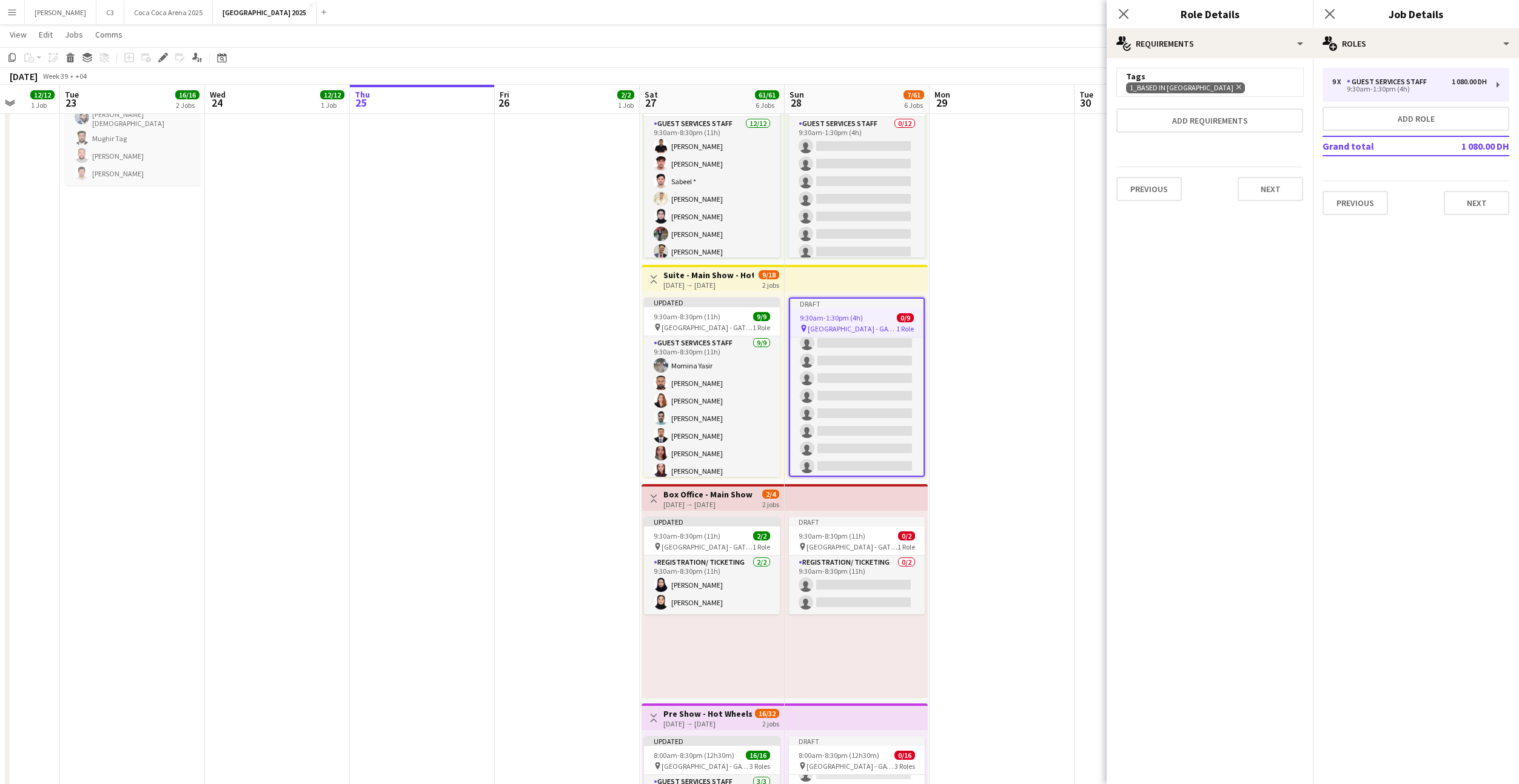
scroll to position [430, 0]
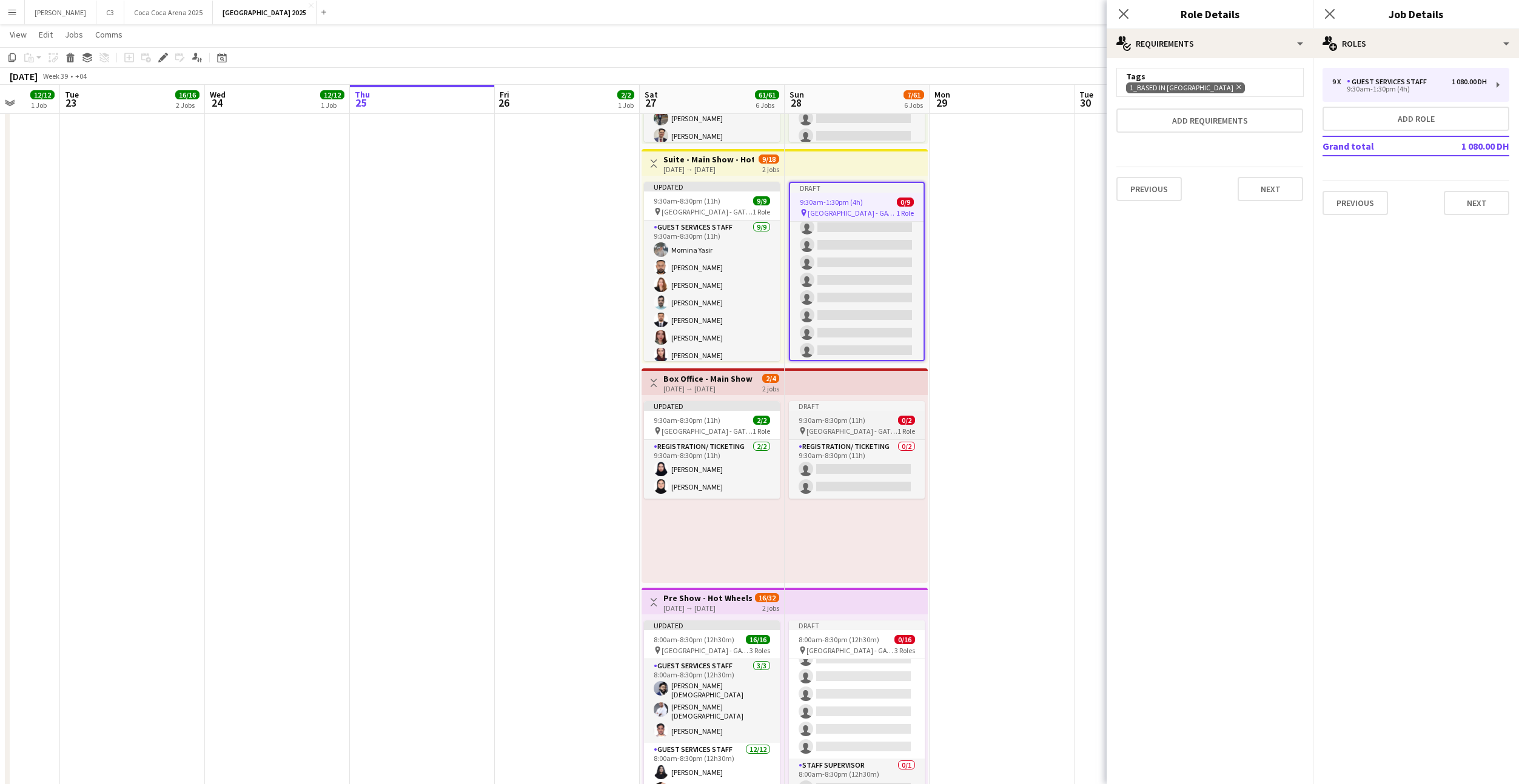
click at [856, 415] on app-job-card "Draft 9:30am-8:30pm (11h) 0/2 pin Etihad Arena - GATE 7 1 Role Registration/ Ti…" at bounding box center [856, 450] width 136 height 98
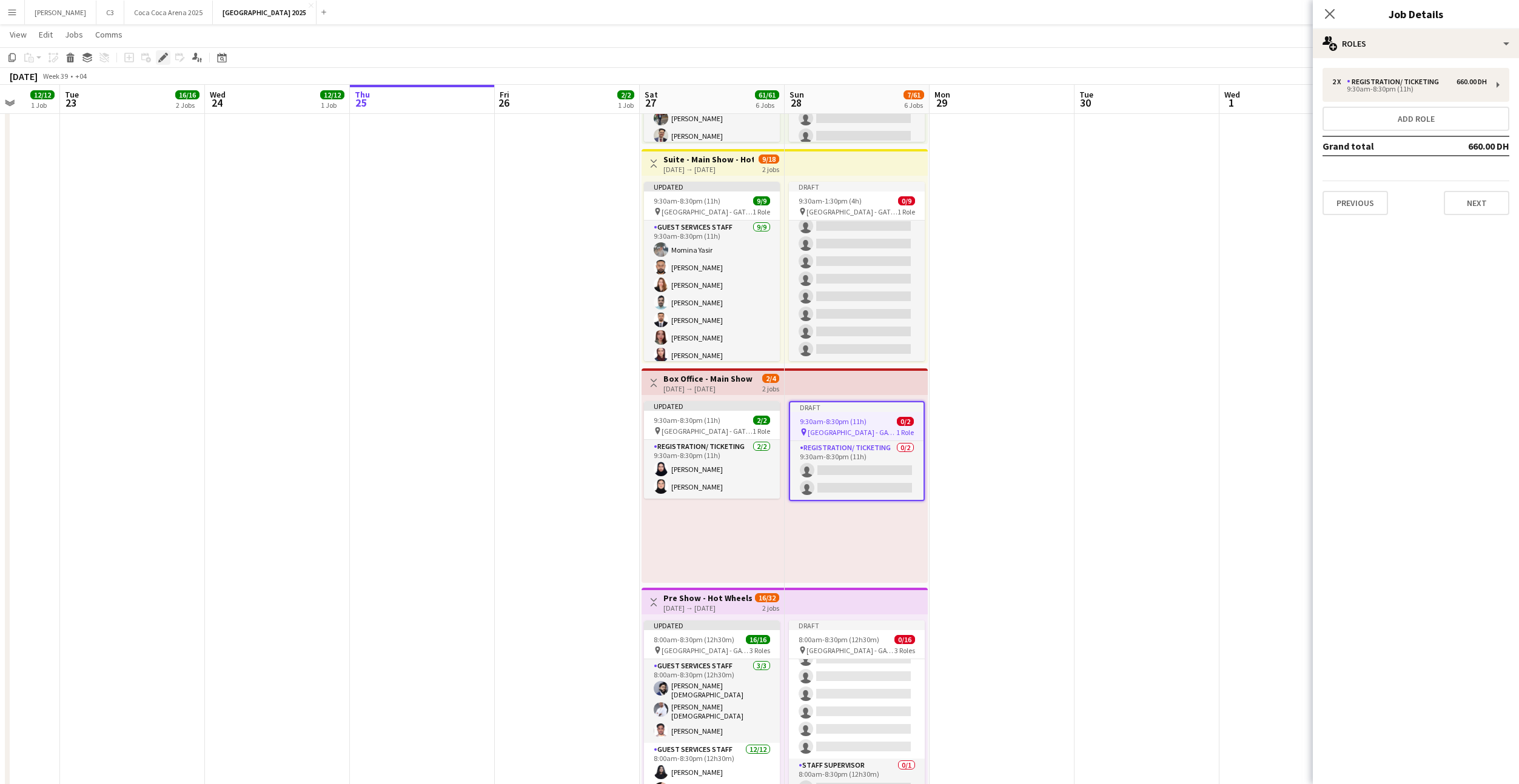
click at [163, 55] on icon at bounding box center [163, 58] width 7 height 7
click at [1387, 79] on div "Registration/ Ticketing" at bounding box center [1395, 81] width 97 height 8
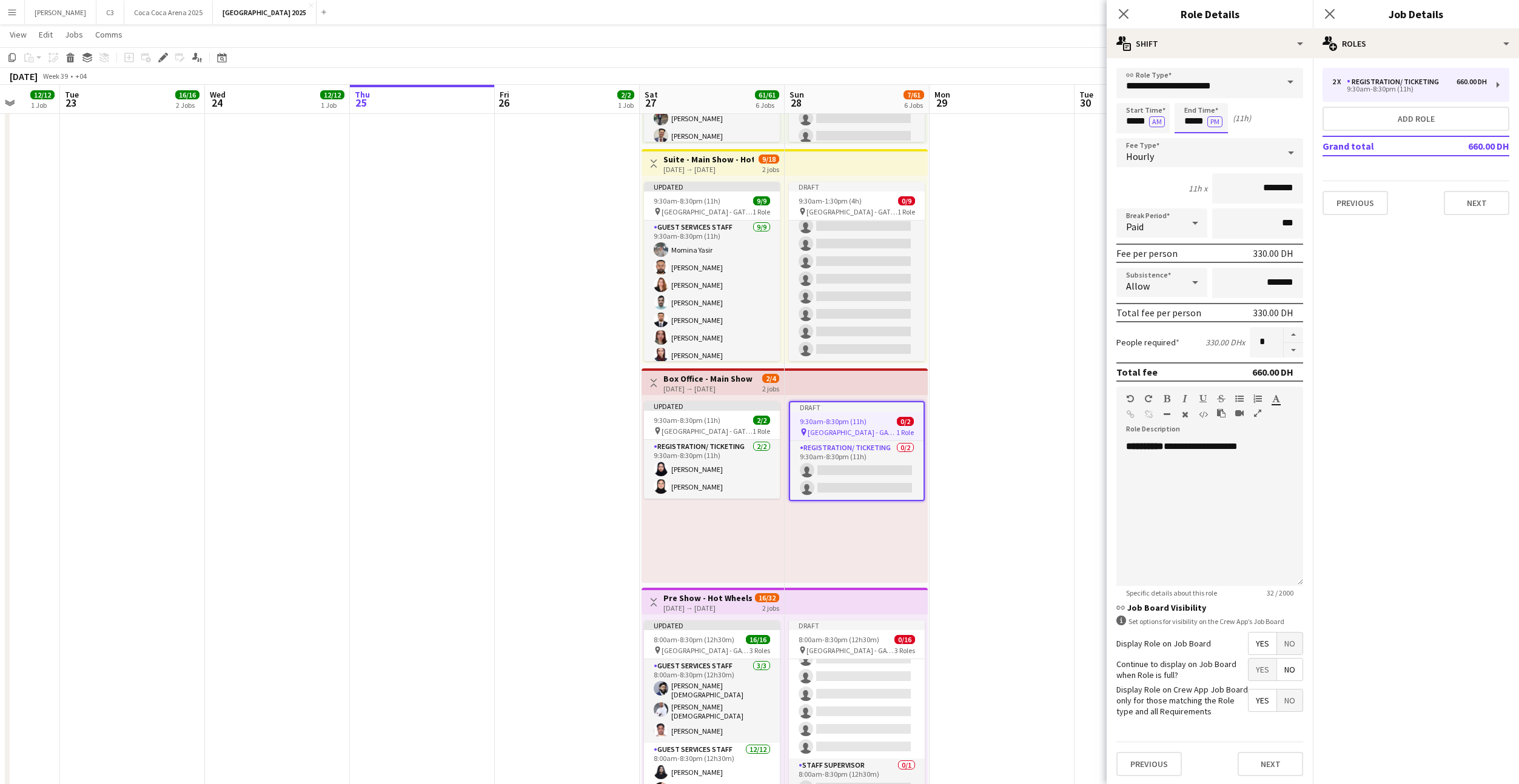
click at [1198, 117] on input "*****" at bounding box center [1200, 117] width 53 height 30
type input "*****"
click at [1266, 756] on button "Next" at bounding box center [1270, 764] width 65 height 24
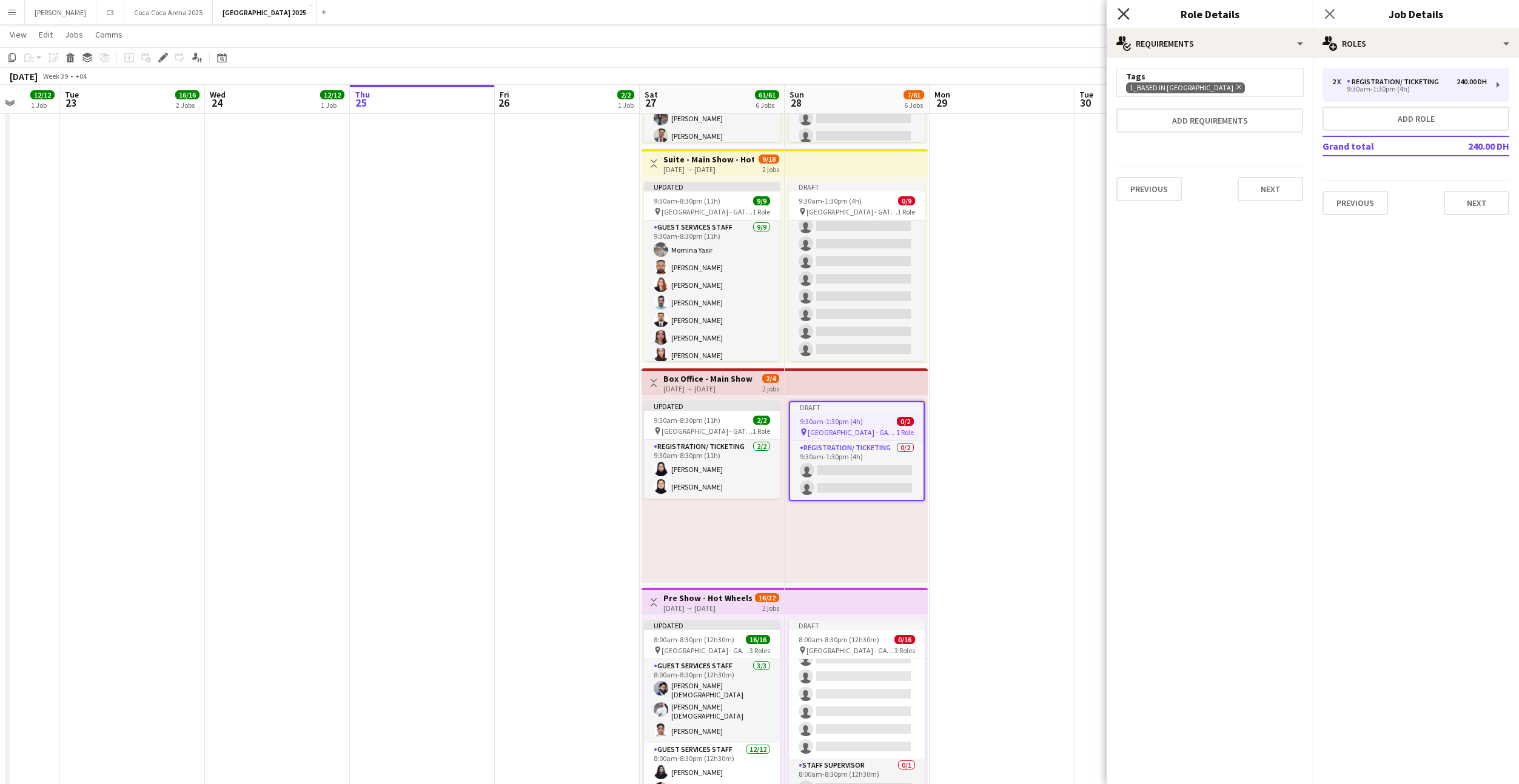
click at [1124, 11] on icon "Close pop-in" at bounding box center [1124, 14] width 11 height 11
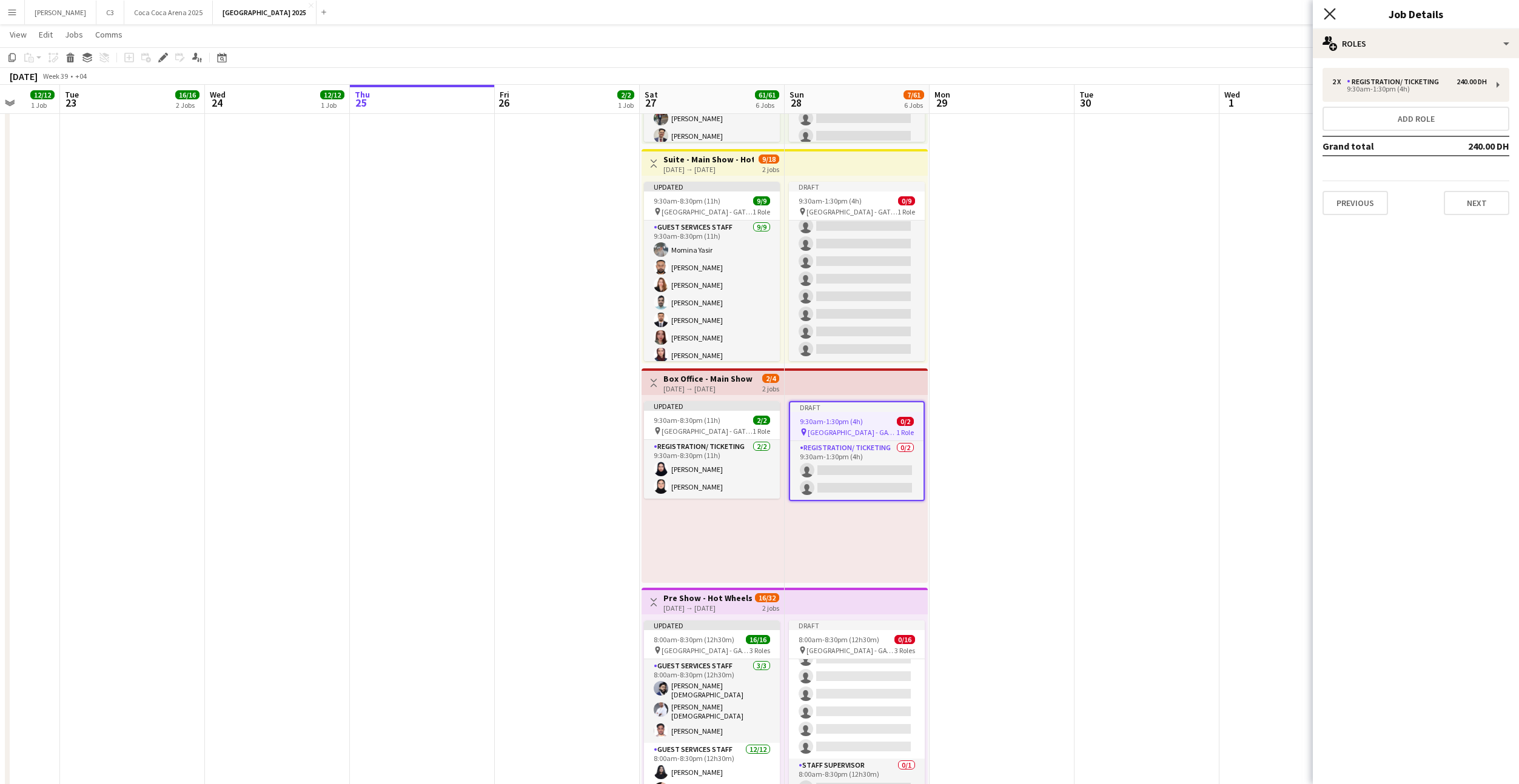
click at [1329, 14] on icon at bounding box center [1329, 14] width 11 height 11
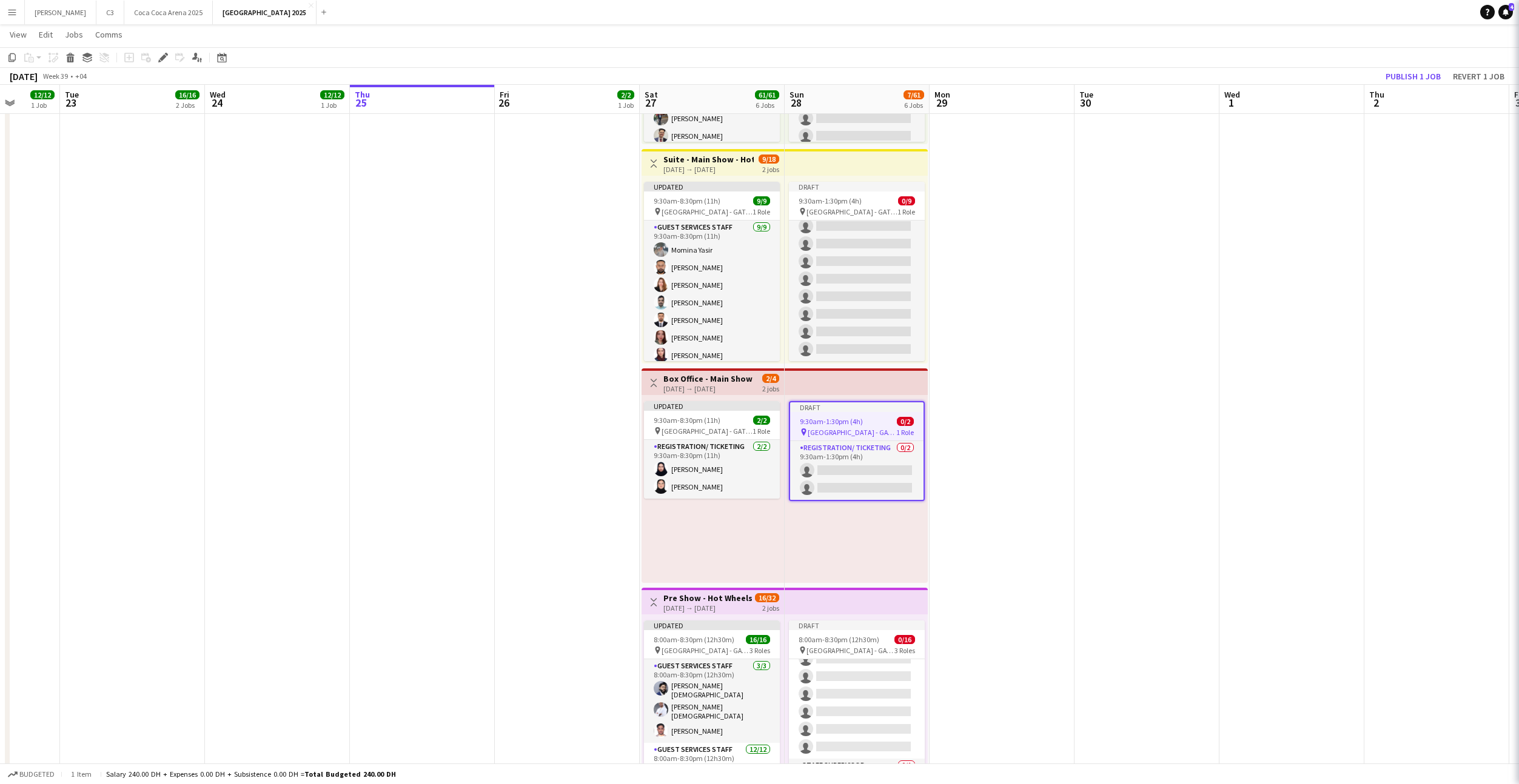
scroll to position [592, 0]
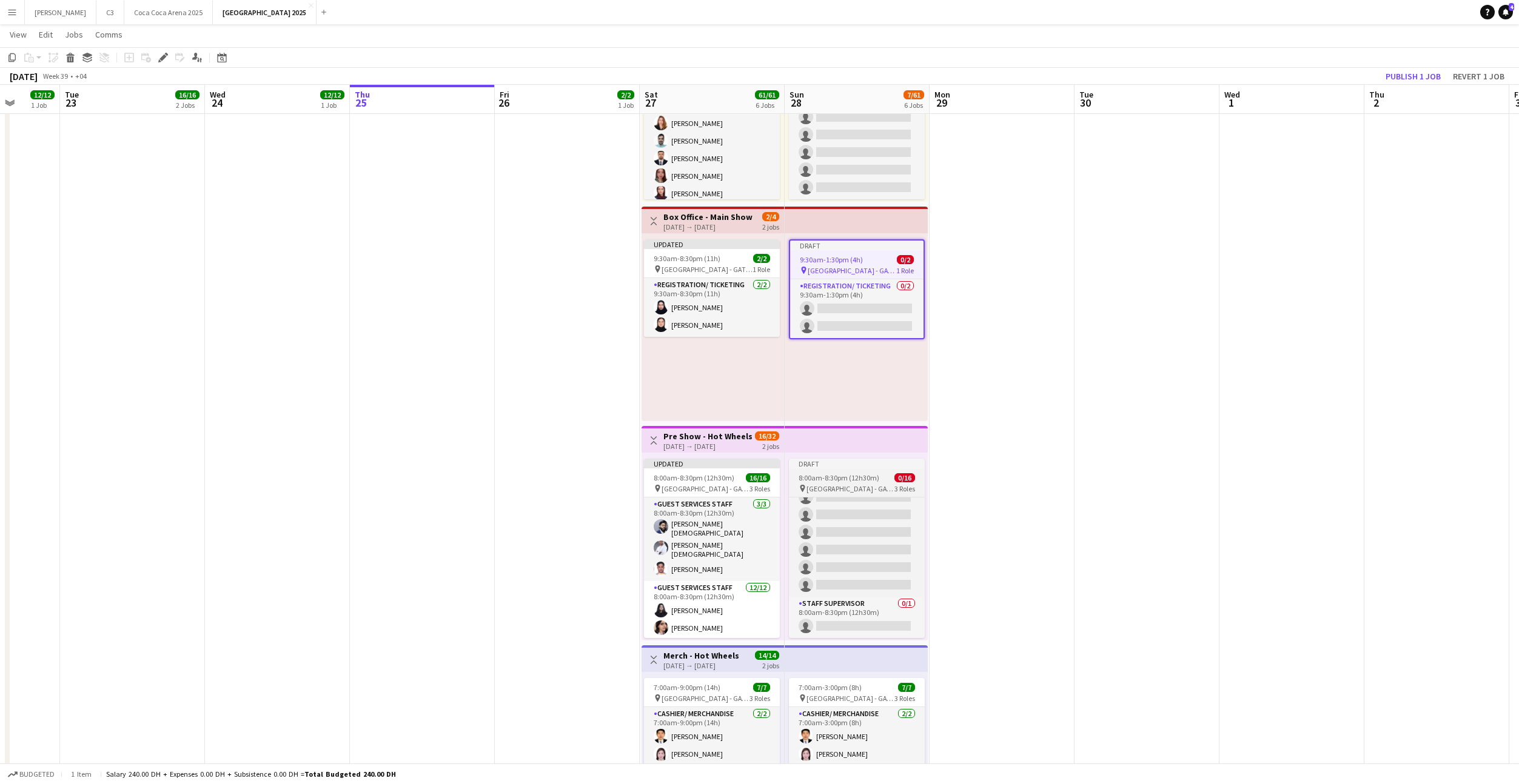
click at [836, 476] on span "8:00am-8:30pm (12h30m)" at bounding box center [838, 478] width 81 height 9
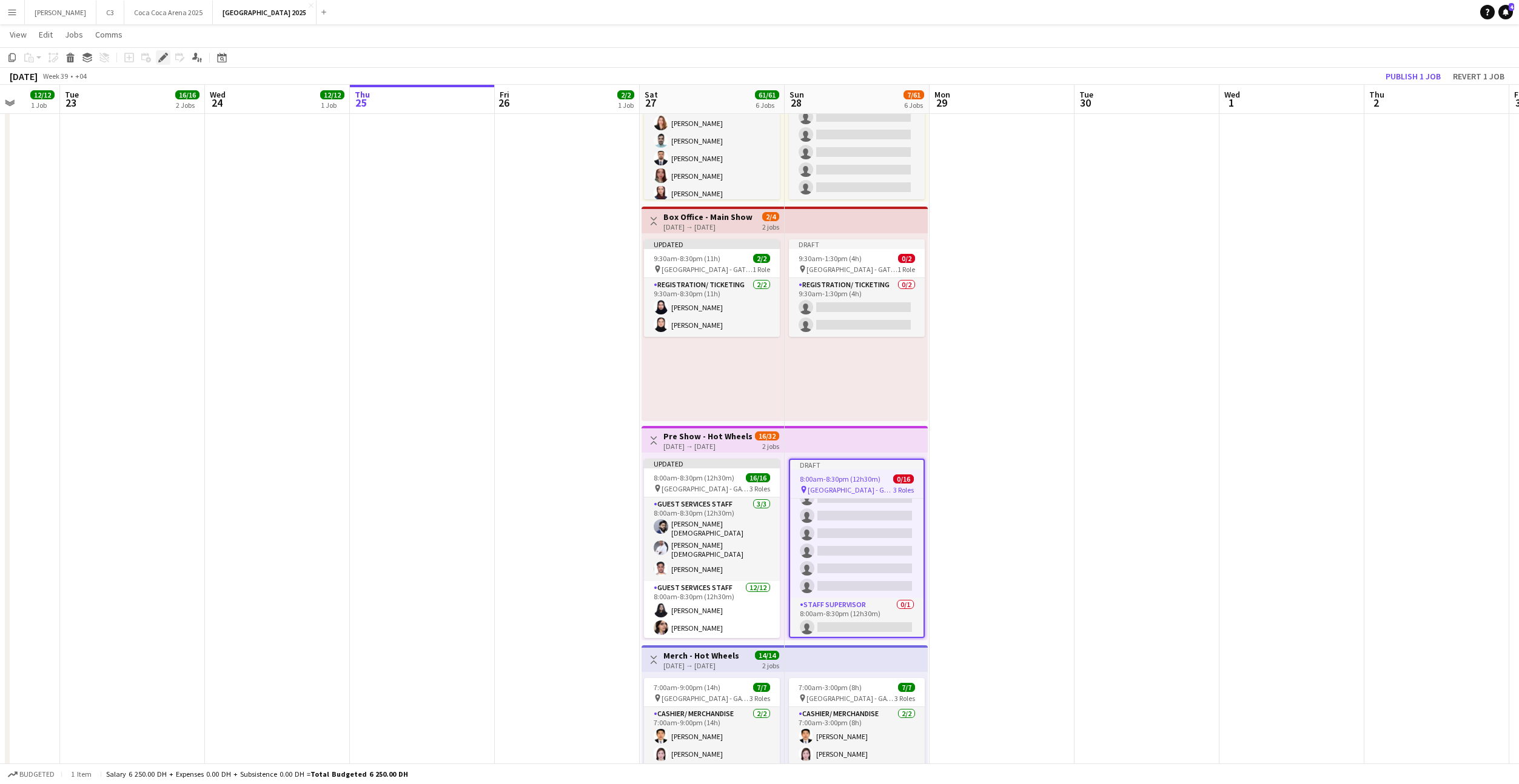
click at [165, 55] on icon at bounding box center [163, 58] width 7 height 7
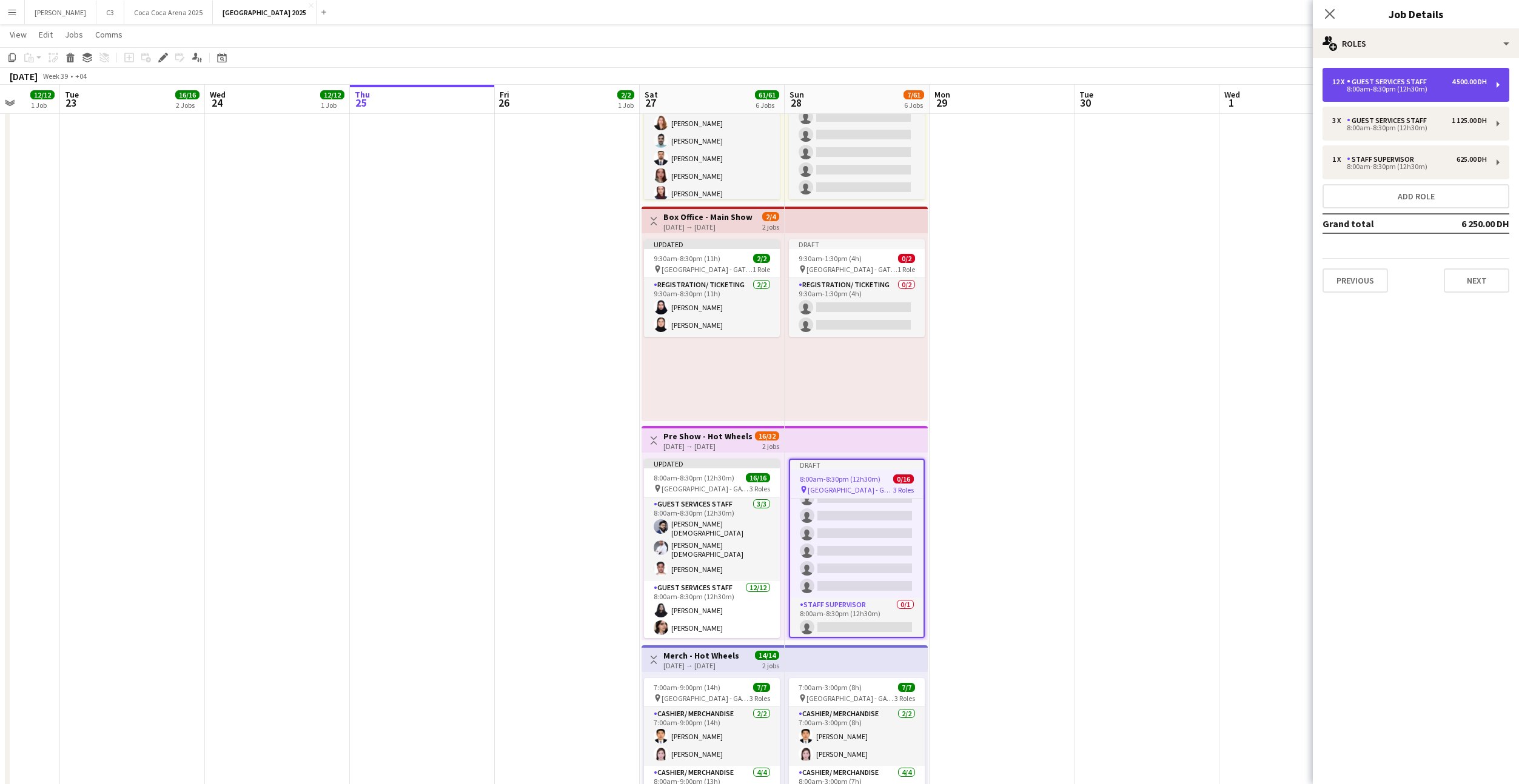
click at [1410, 91] on div "8:00am-8:30pm (12h30m)" at bounding box center [1410, 89] width 155 height 6
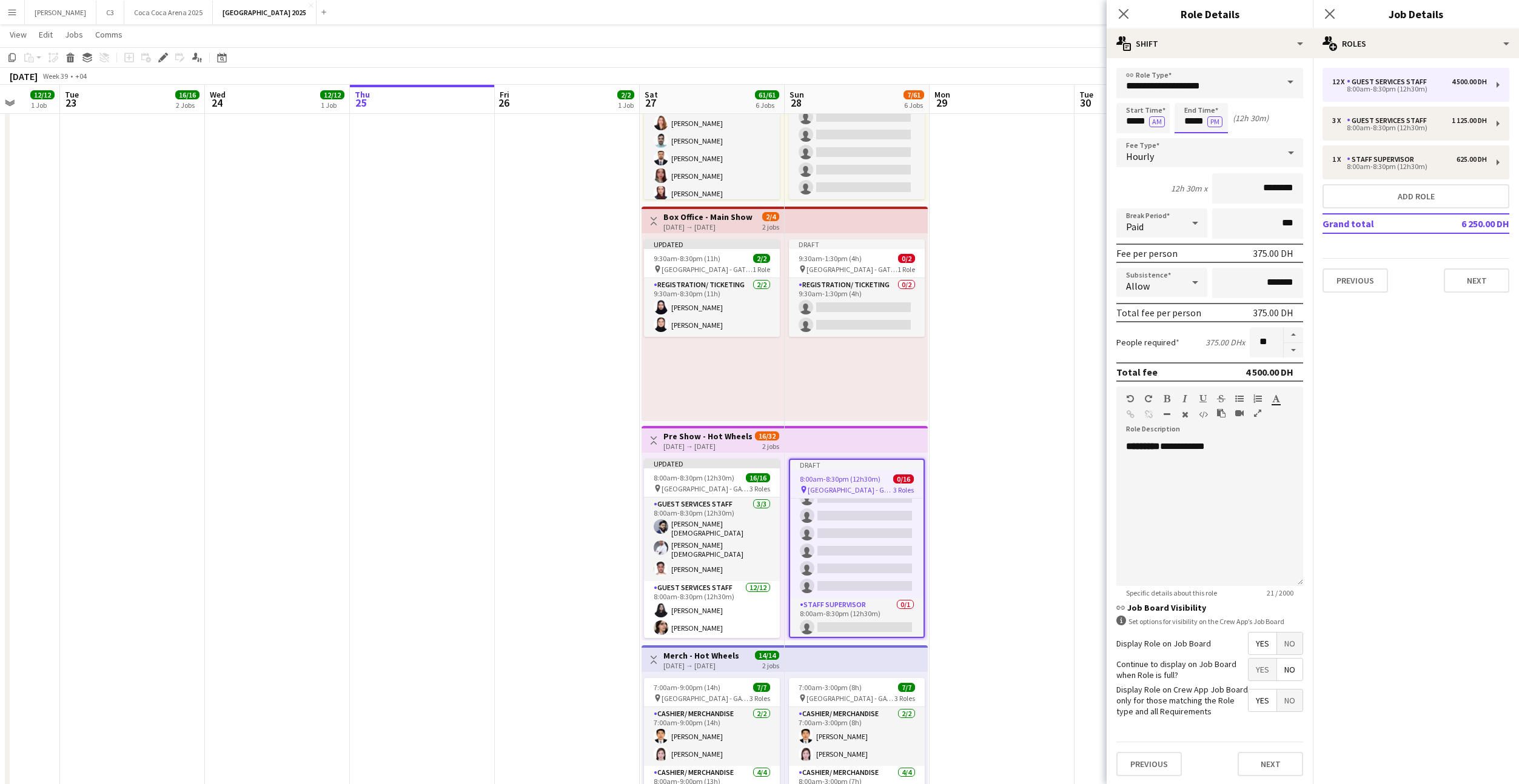
click at [1191, 121] on input "*****" at bounding box center [1200, 117] width 53 height 30
click at [1267, 766] on button "Next" at bounding box center [1270, 764] width 65 height 24
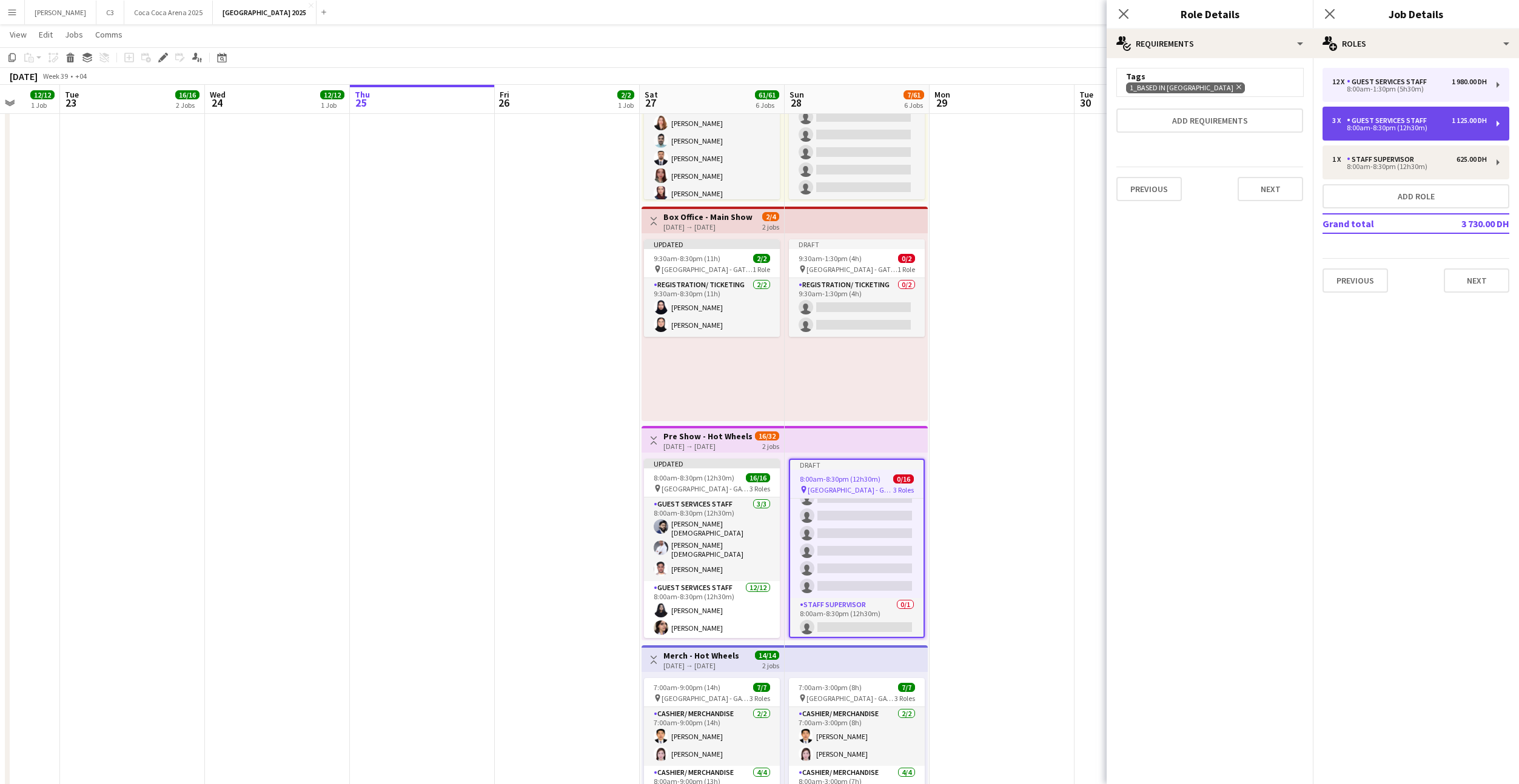
click at [1413, 122] on div "Guest Services Staff" at bounding box center [1389, 121] width 85 height 8
type input "*****"
type input "*"
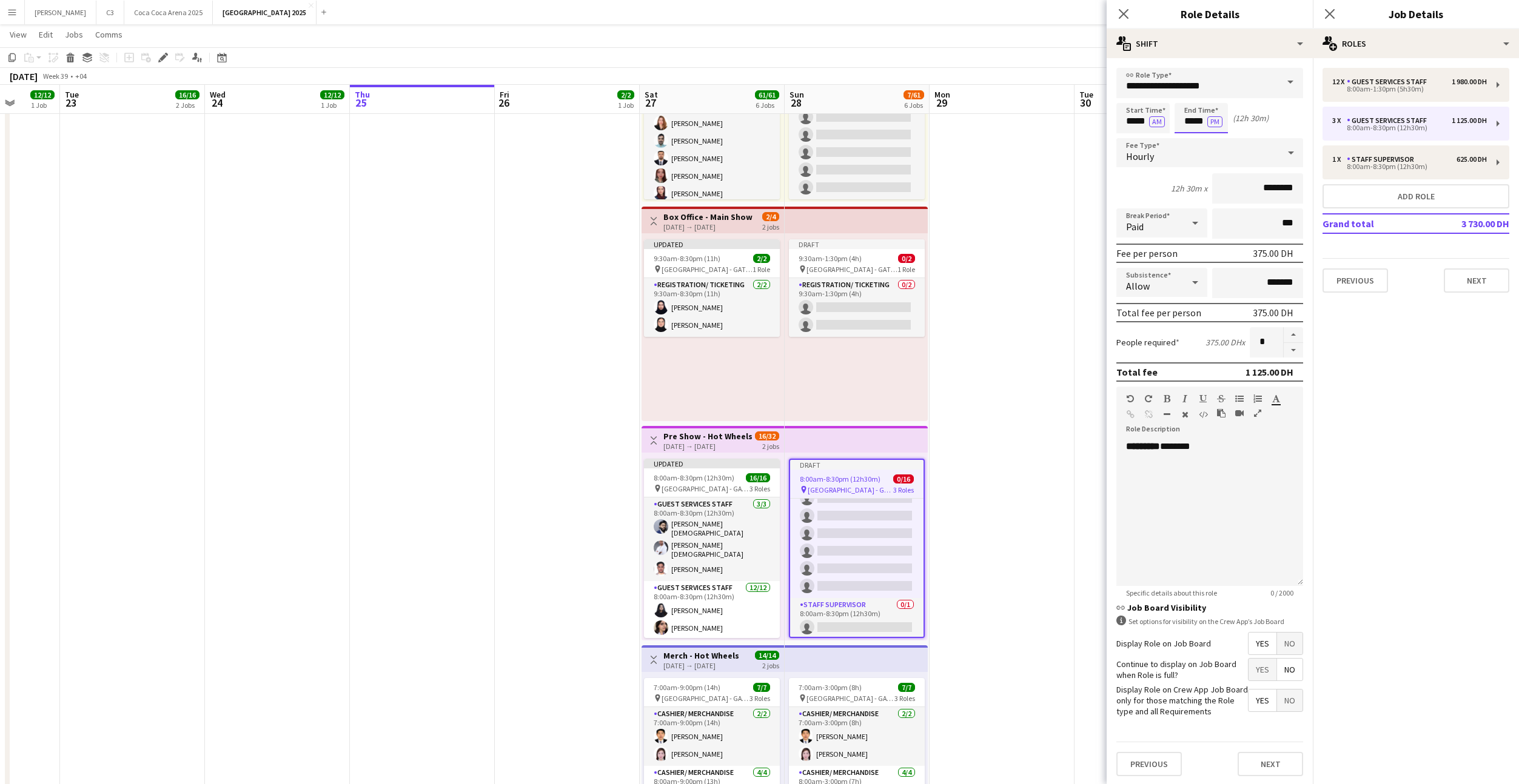
click at [1189, 121] on input "*****" at bounding box center [1200, 117] width 53 height 30
type input "*****"
click at [1262, 770] on button "Next" at bounding box center [1270, 764] width 65 height 24
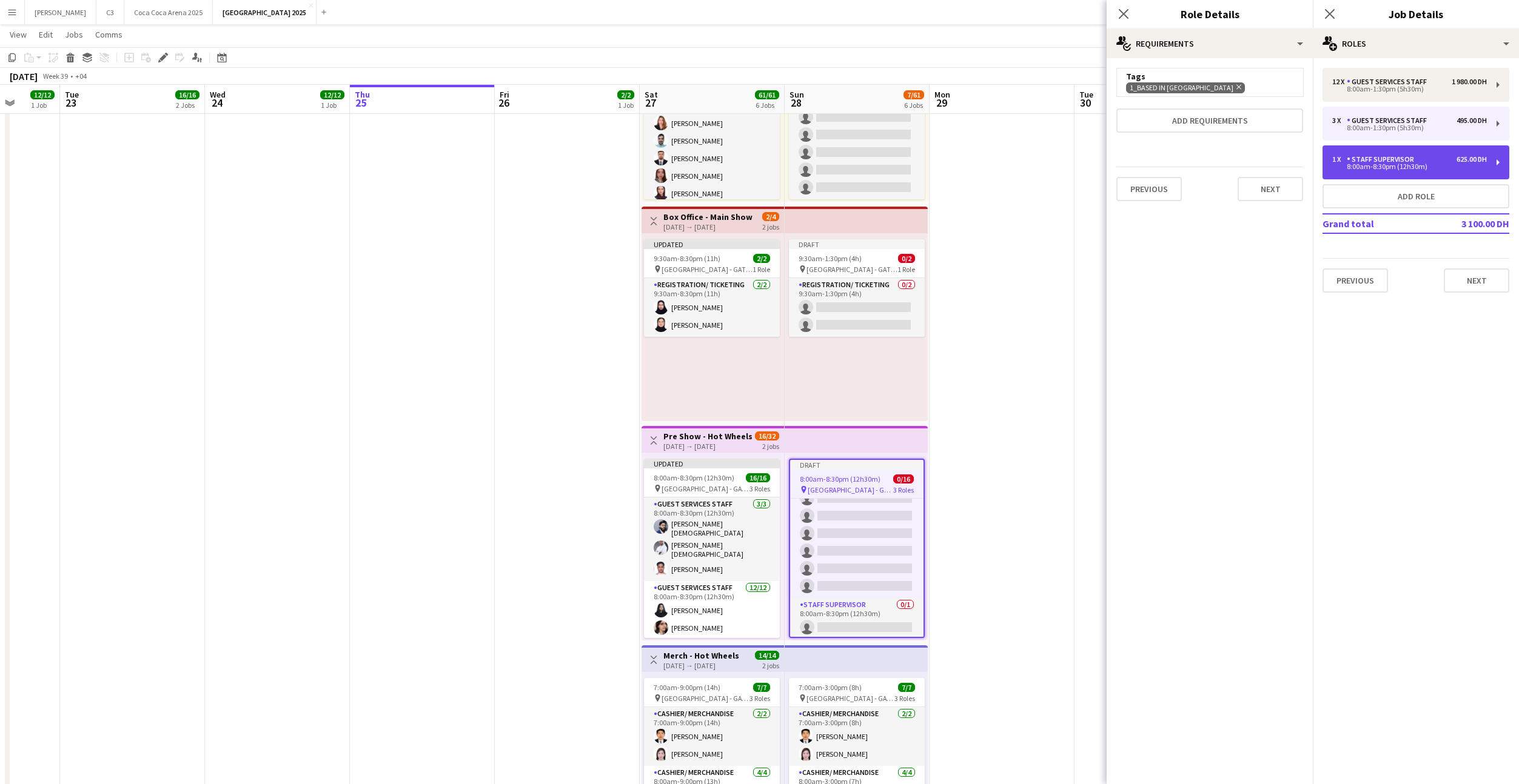
click at [1383, 162] on div "Staff Supervisor" at bounding box center [1383, 159] width 72 height 8
type input "**********"
type input "*****"
type input "********"
type input "*"
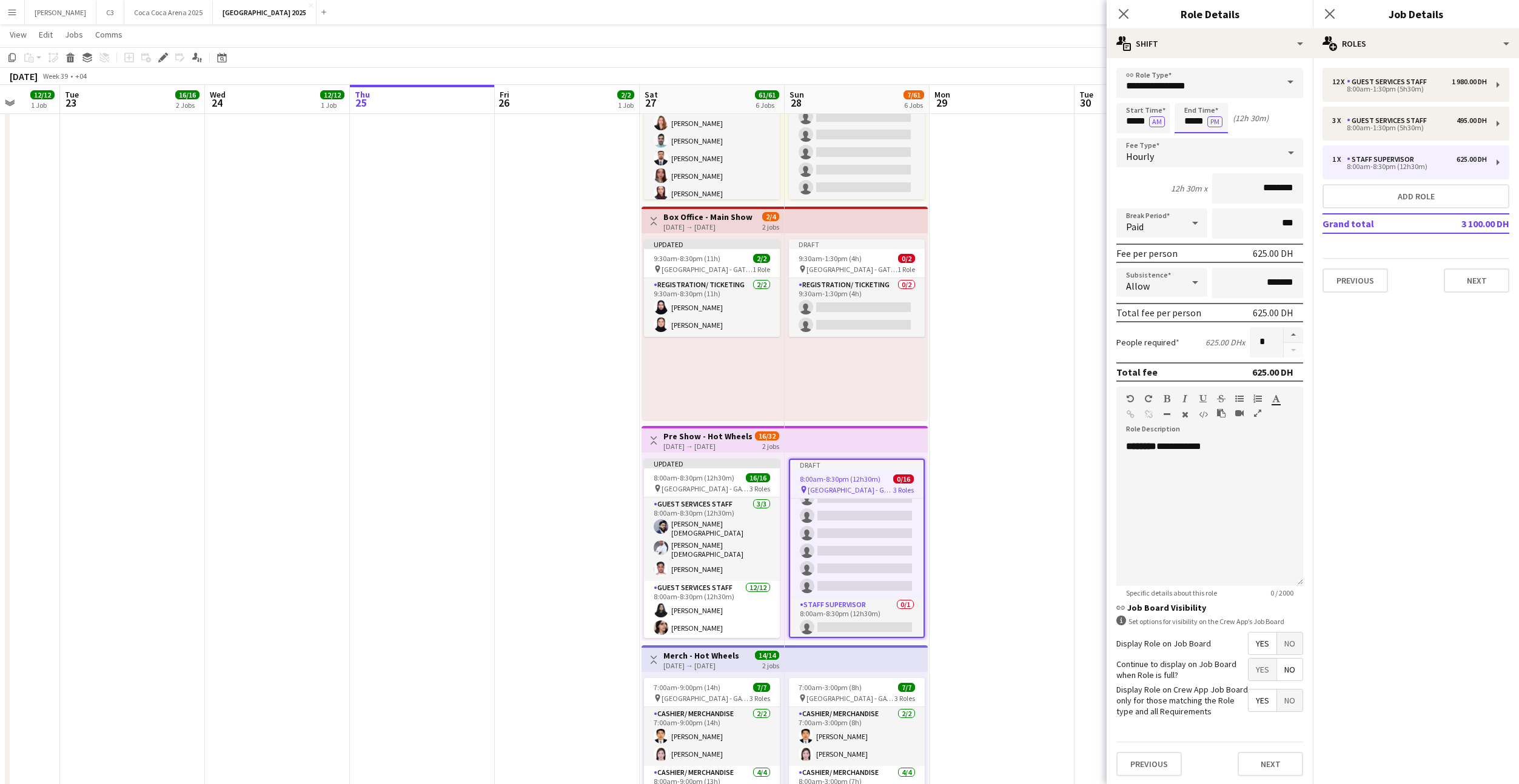
click at [1188, 126] on input "*****" at bounding box center [1200, 117] width 53 height 30
type input "*****"
click at [1273, 769] on button "Next" at bounding box center [1270, 764] width 65 height 24
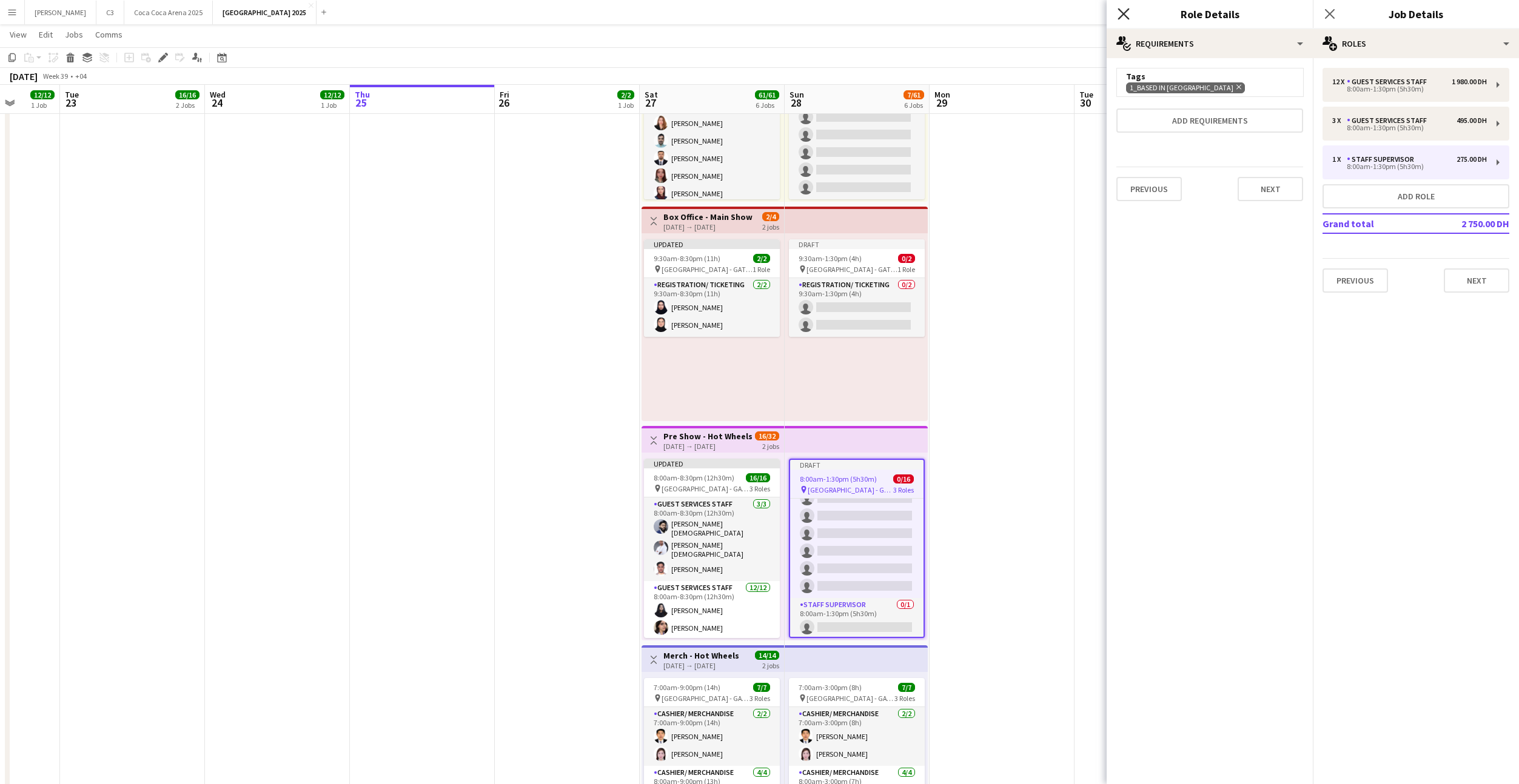
click at [1126, 13] on icon "Close pop-in" at bounding box center [1124, 14] width 11 height 11
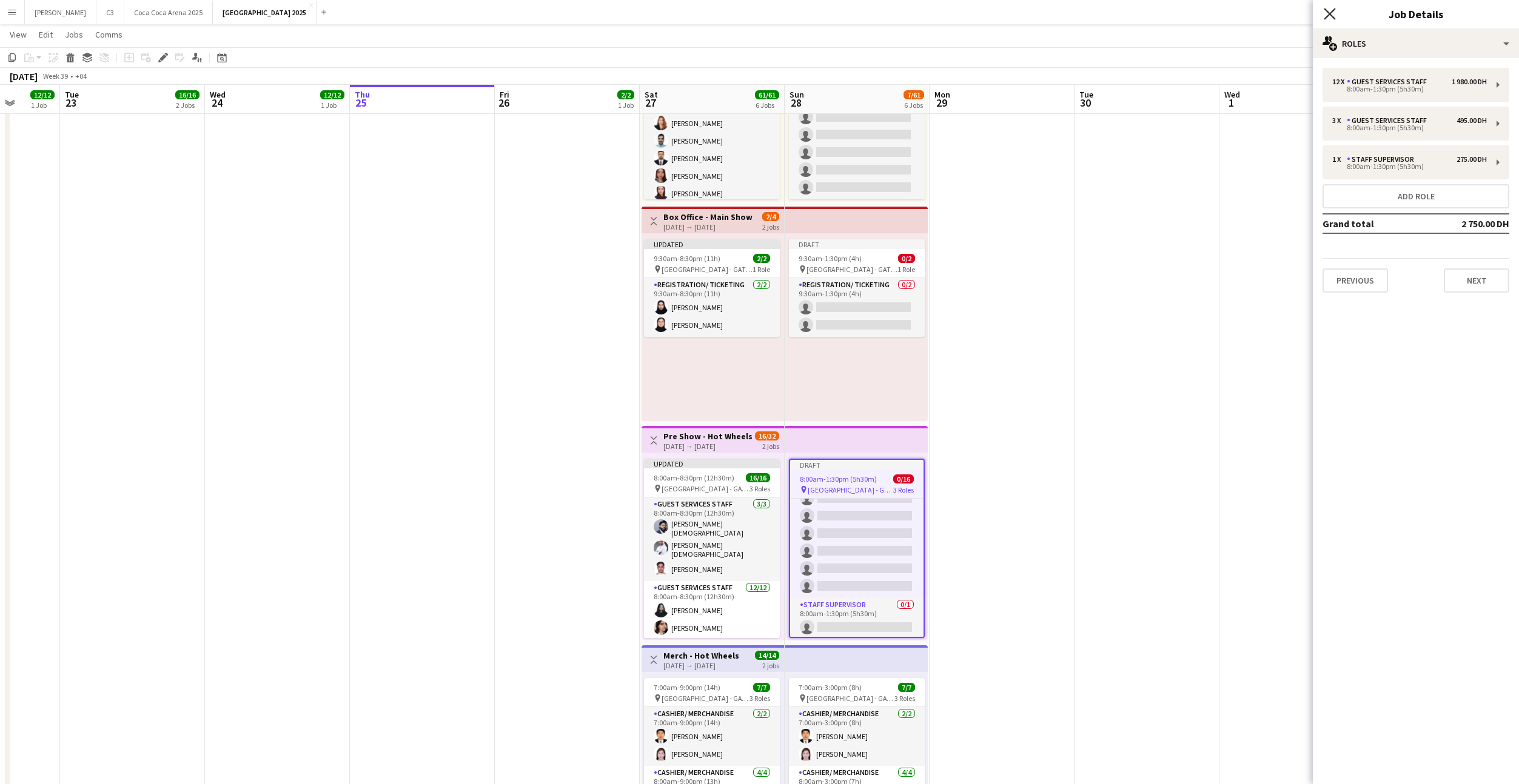
click at [1334, 13] on icon "Close pop-in" at bounding box center [1329, 14] width 11 height 11
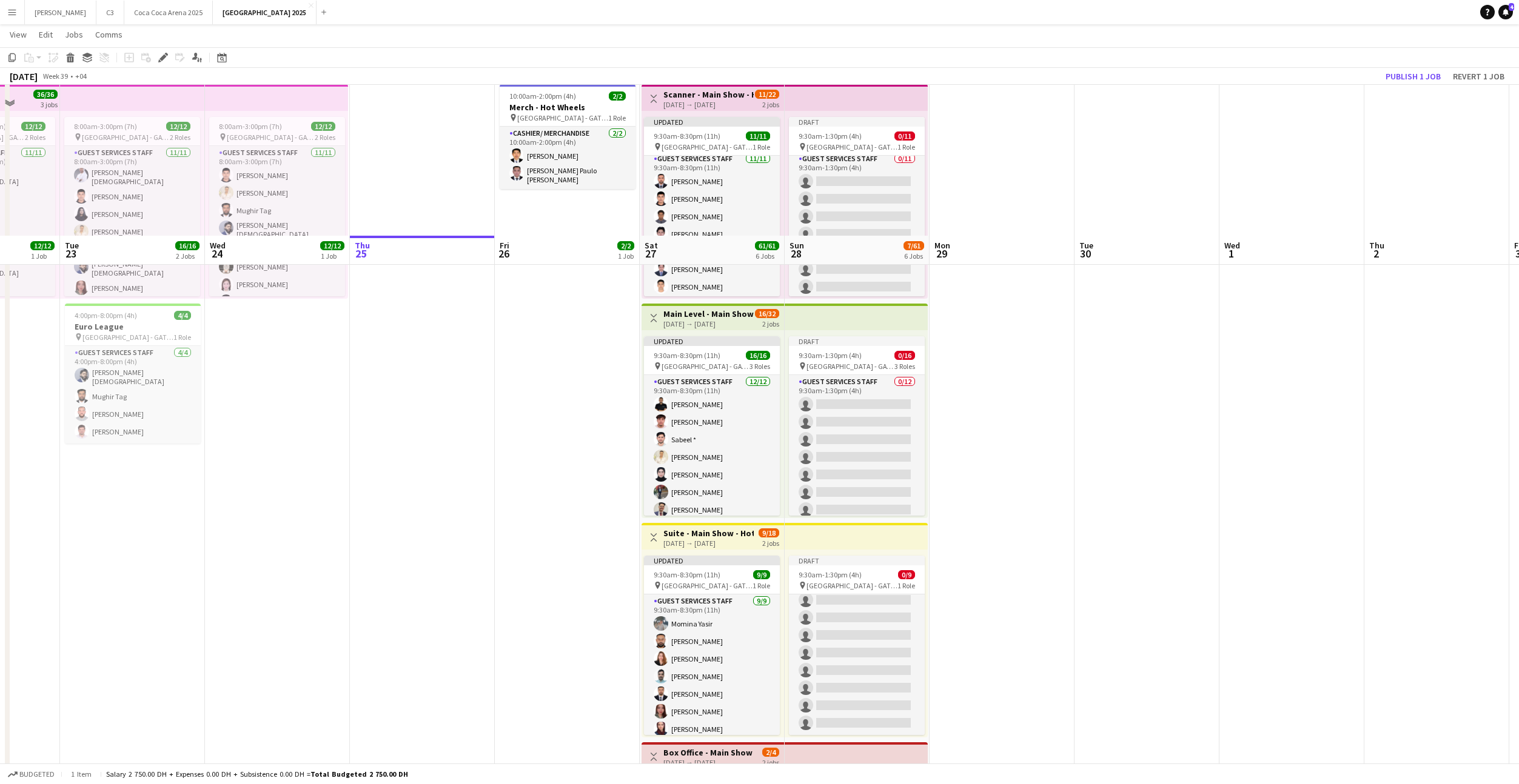
scroll to position [0, 0]
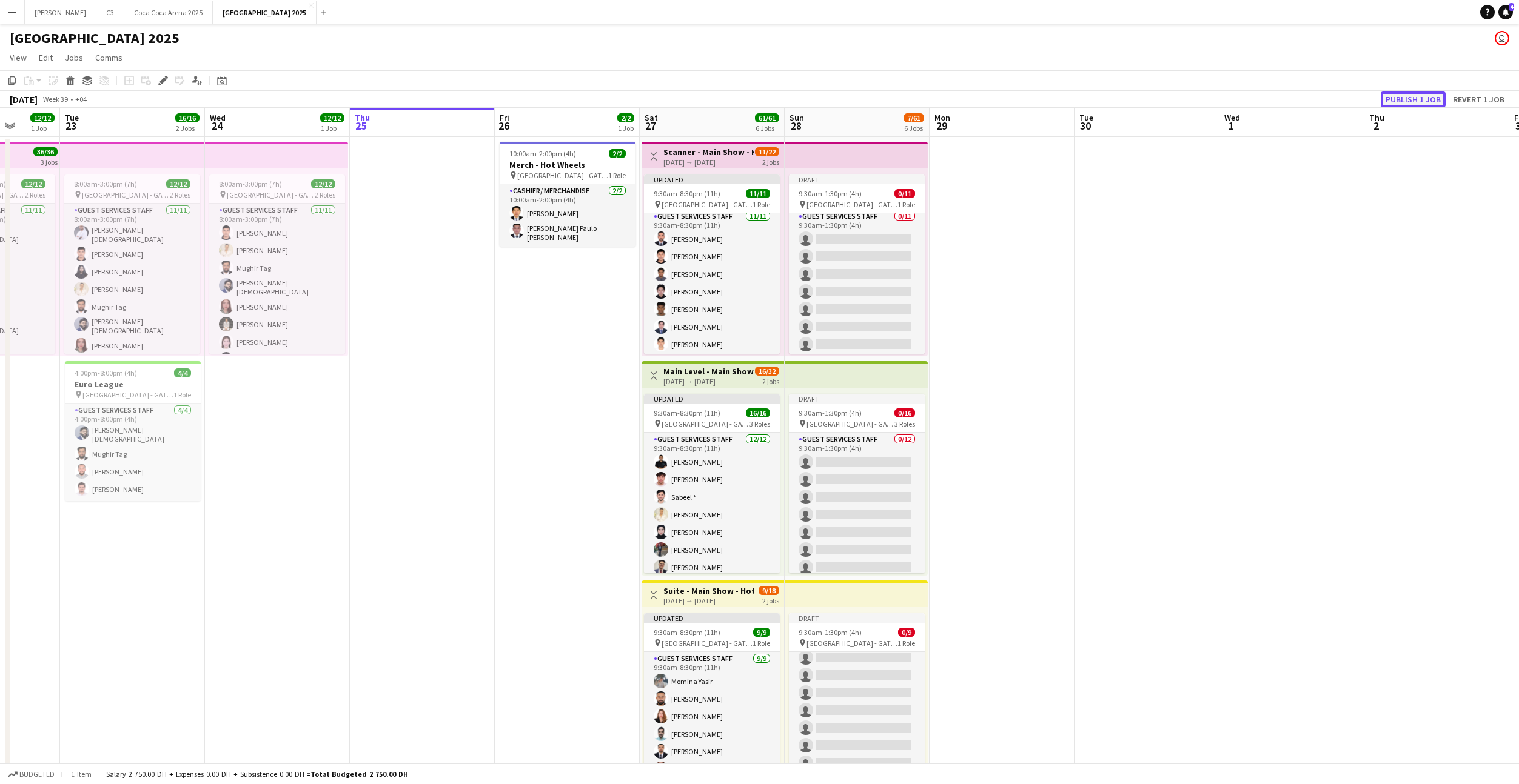
click at [1404, 104] on button "Publish 1 job" at bounding box center [1413, 99] width 65 height 15
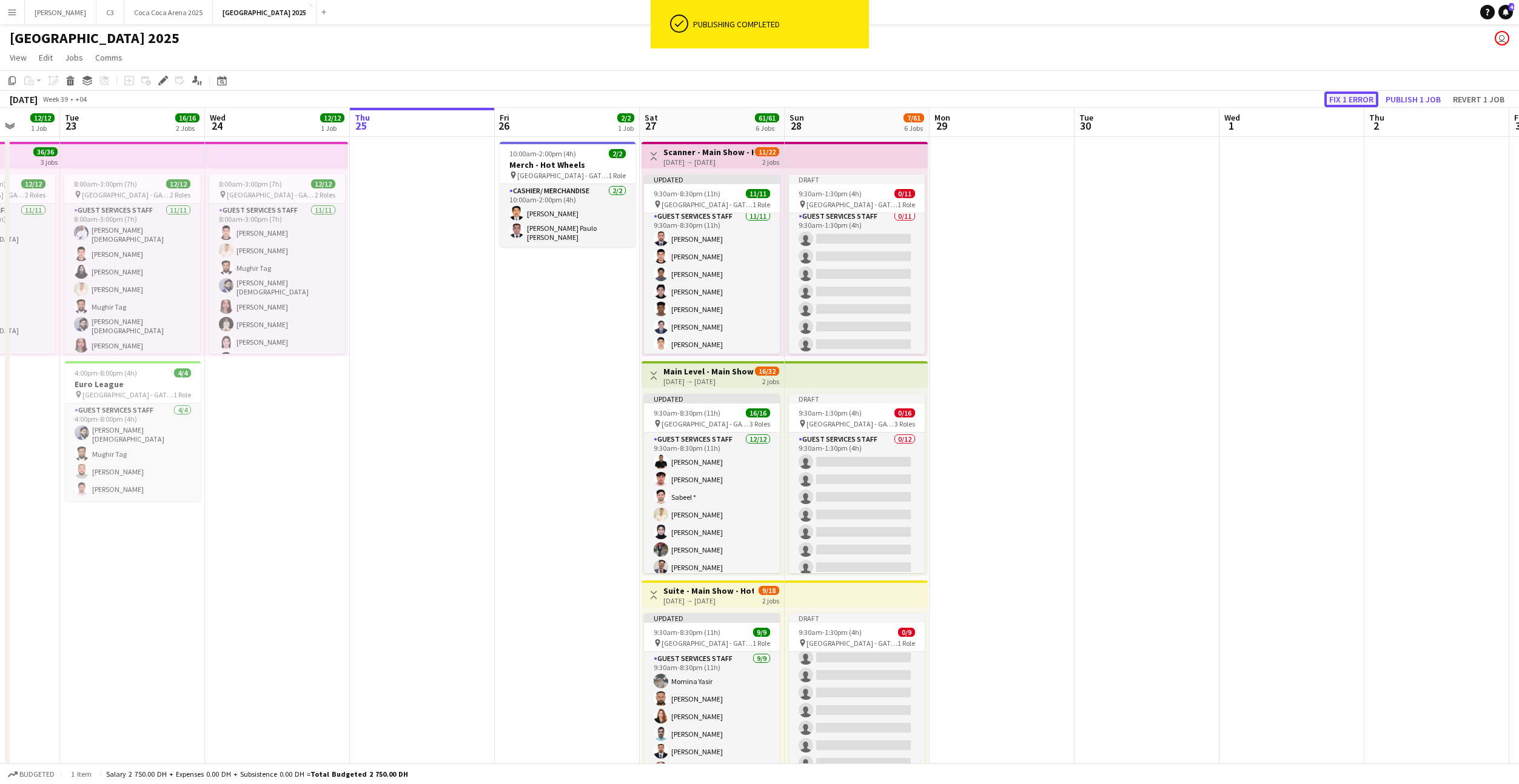
click at [1368, 98] on button "Fix 1 error" at bounding box center [1351, 99] width 54 height 15
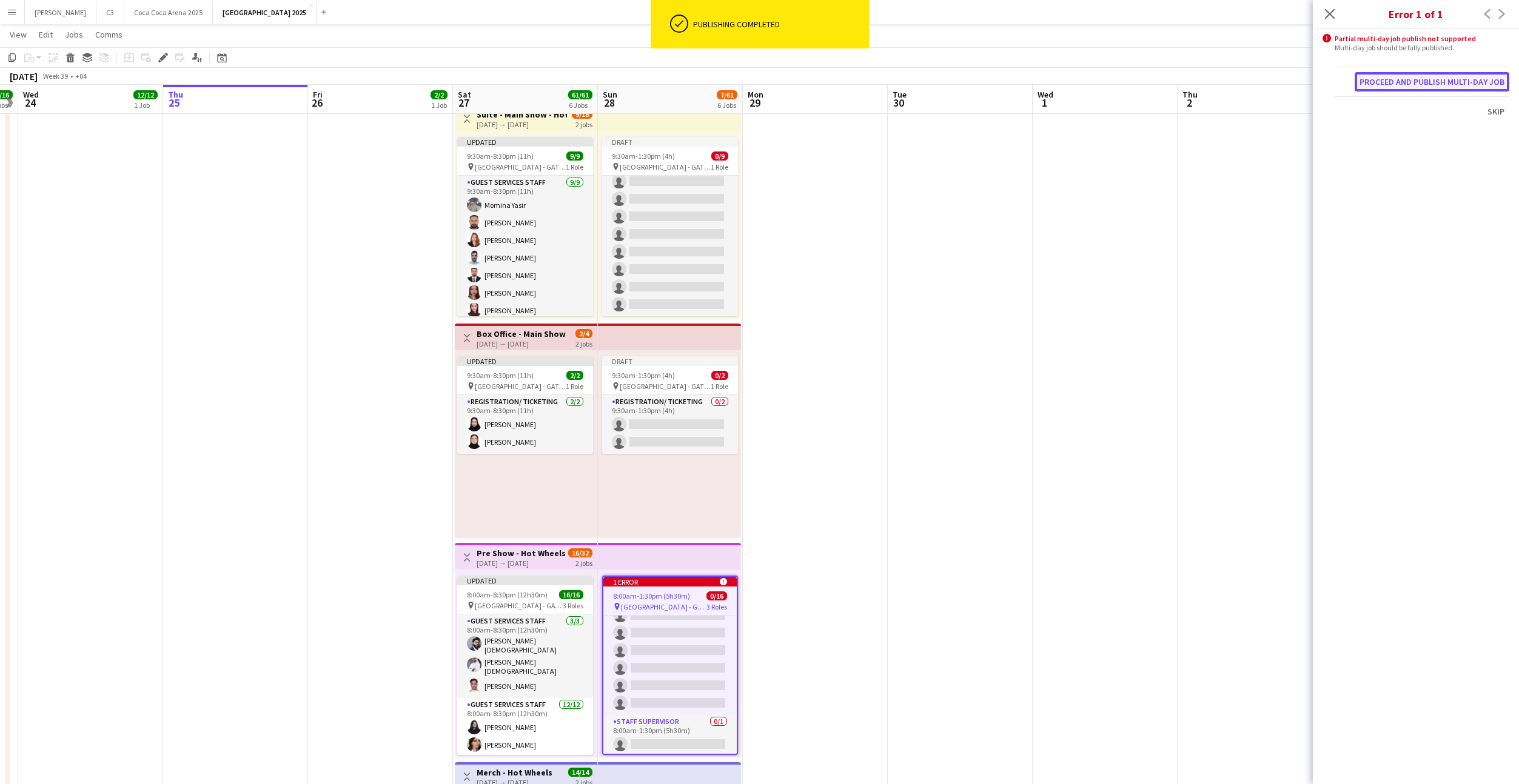
click at [1413, 78] on button "Proceed and publish multi-day job" at bounding box center [1432, 81] width 155 height 20
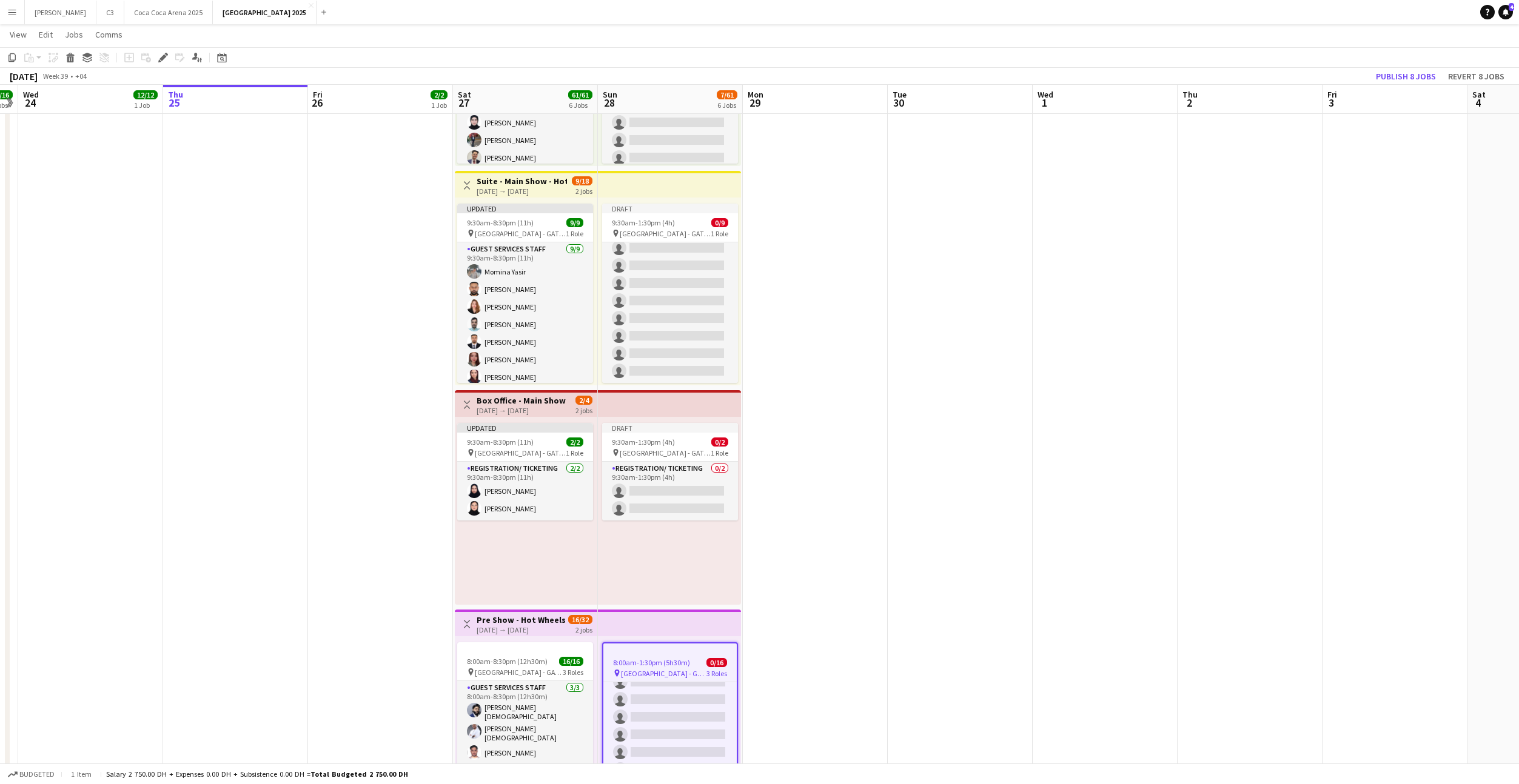
scroll to position [384, 0]
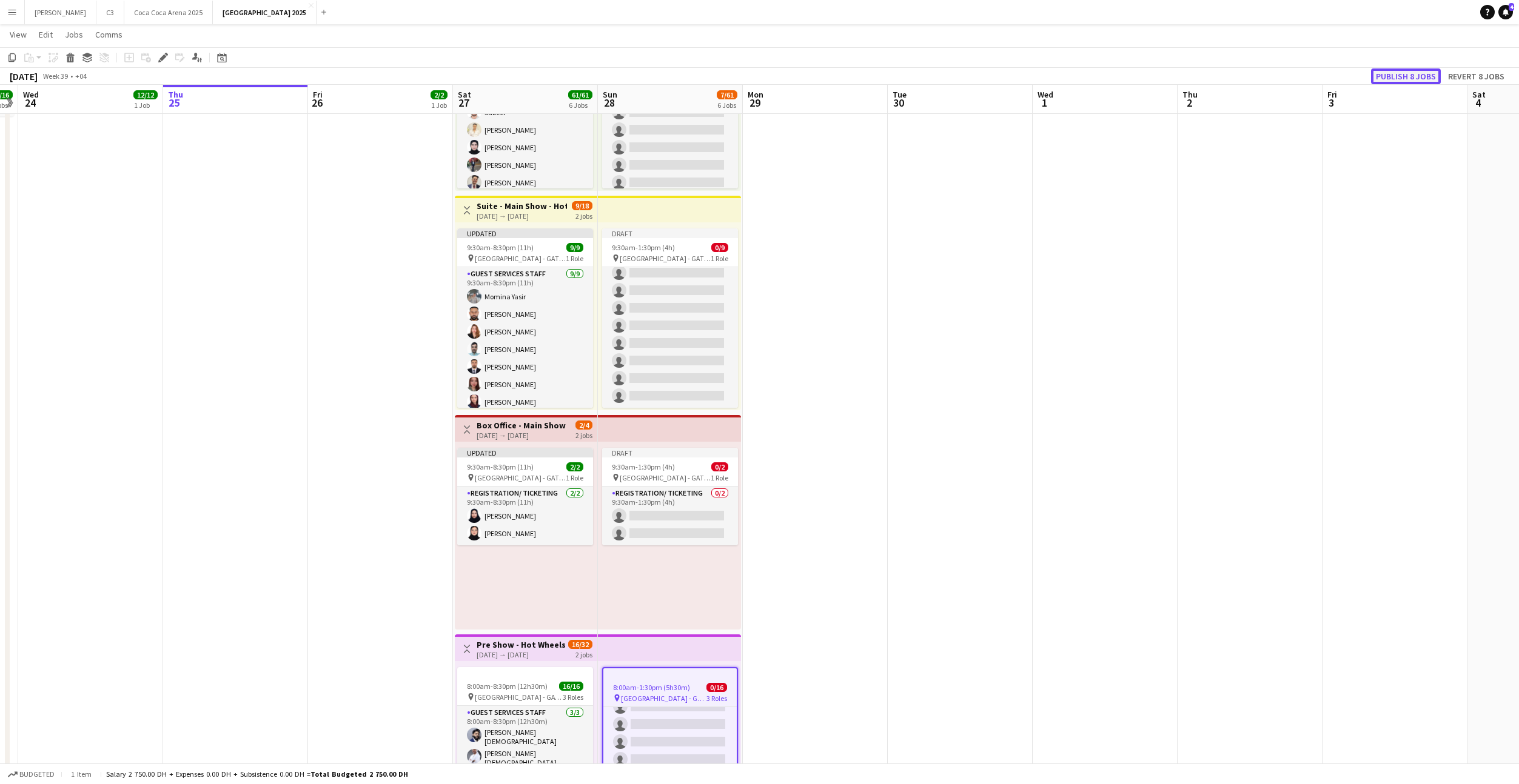
click at [1418, 68] on button "Publish 8 jobs" at bounding box center [1406, 76] width 70 height 15
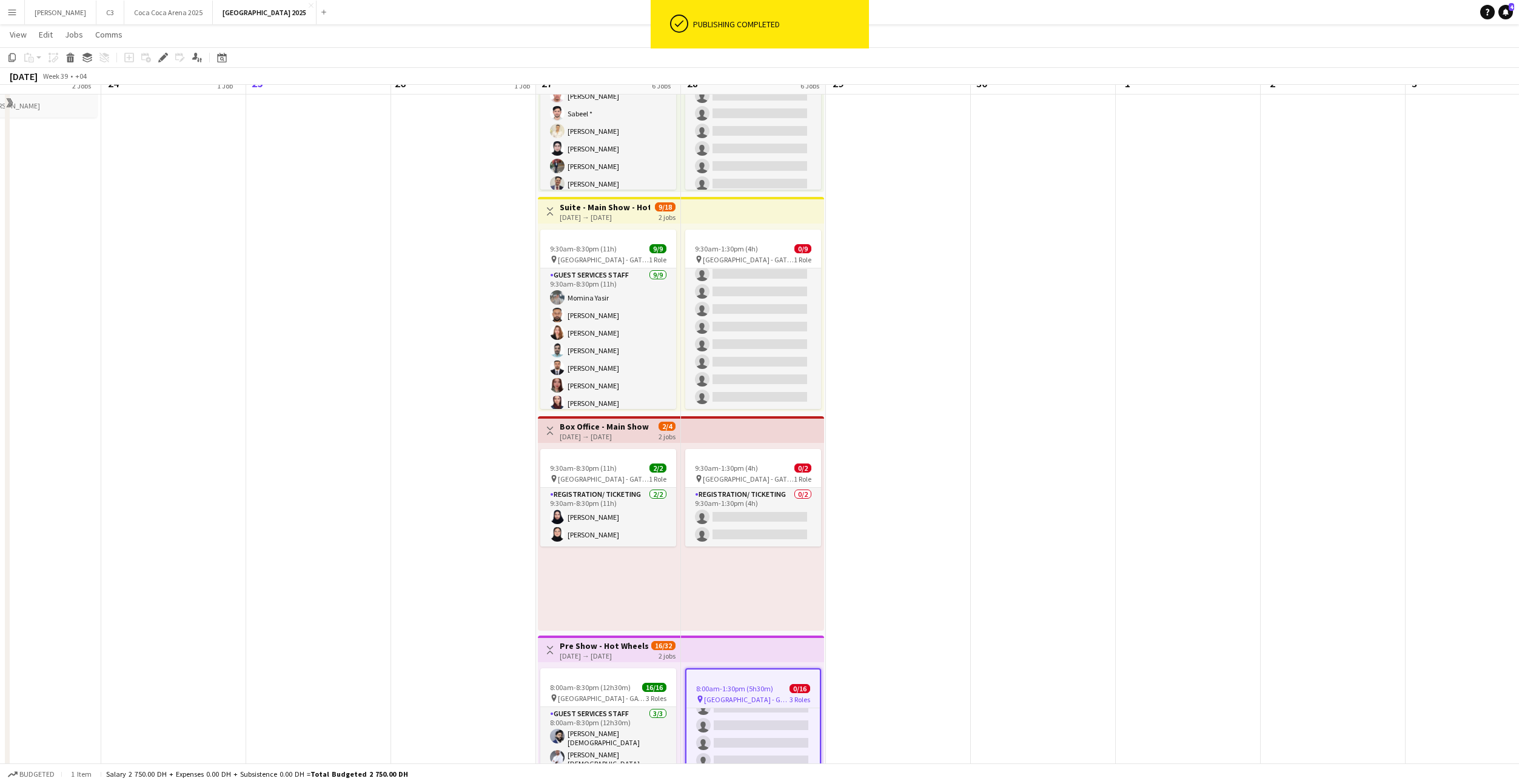
scroll to position [328, 0]
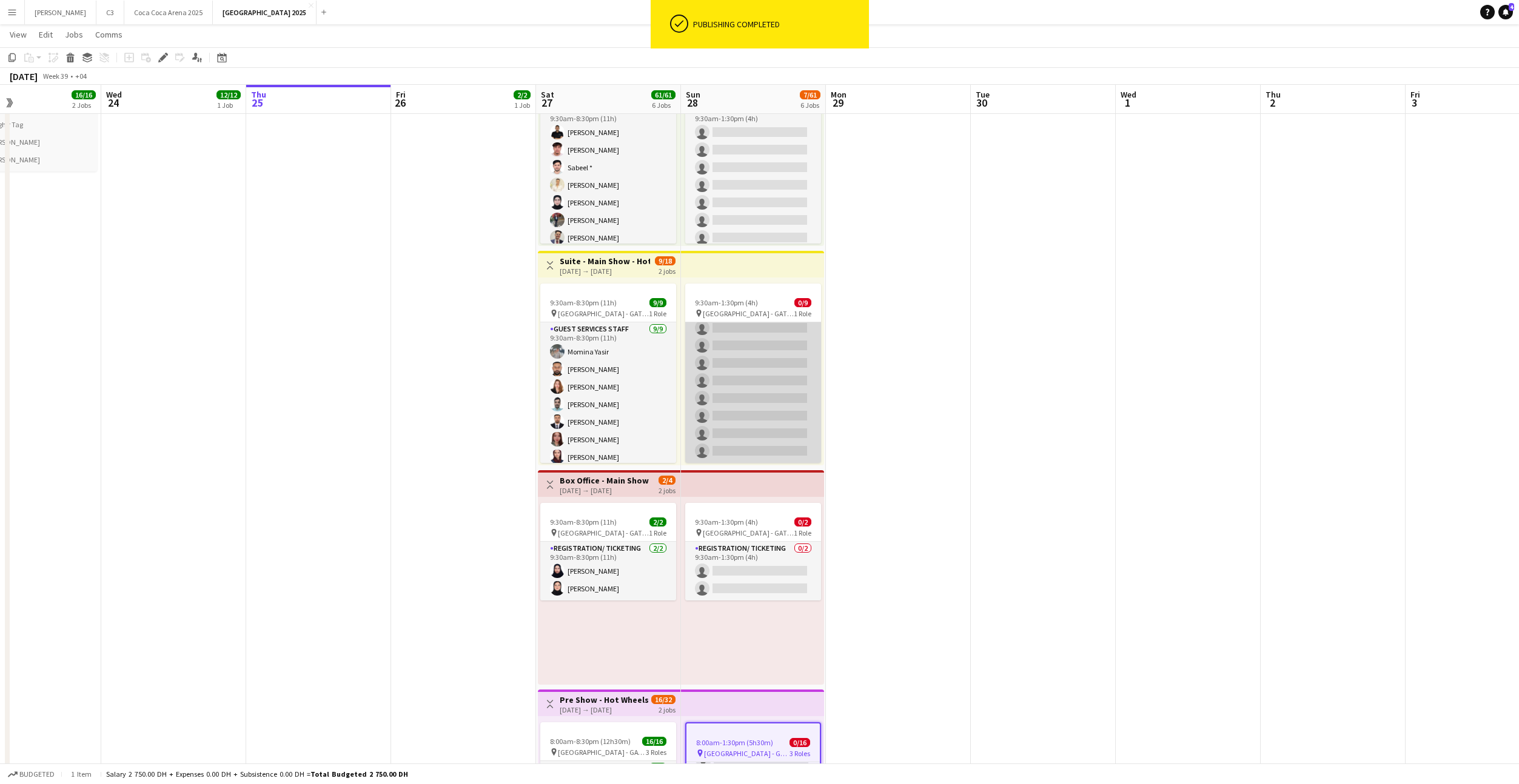
click at [776, 395] on app-card-role "Guest Services Staff 0/9 9:30am-1:30pm (4h) single-neutral-actions single-neutr…" at bounding box center [753, 372] width 136 height 182
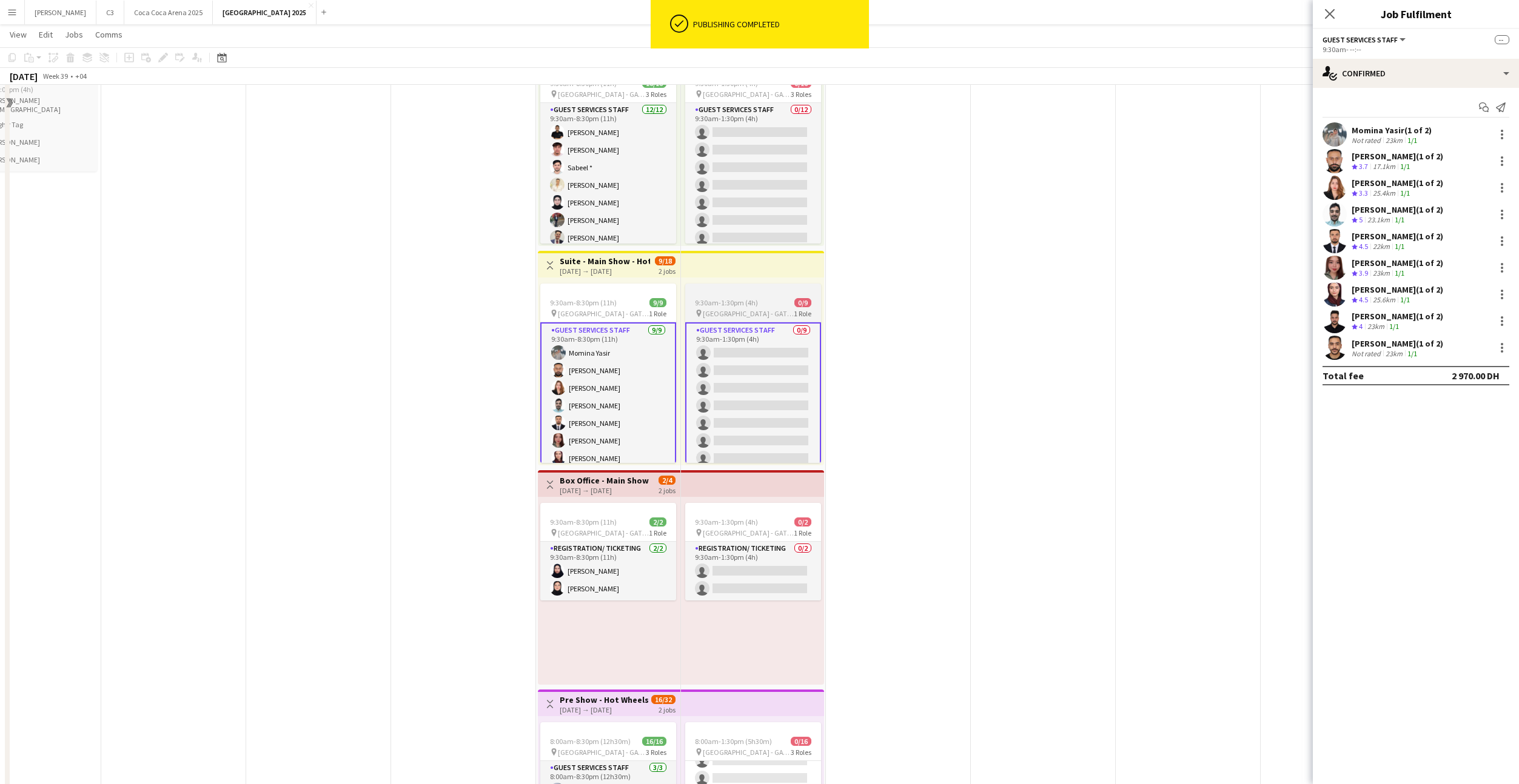
scroll to position [0, 0]
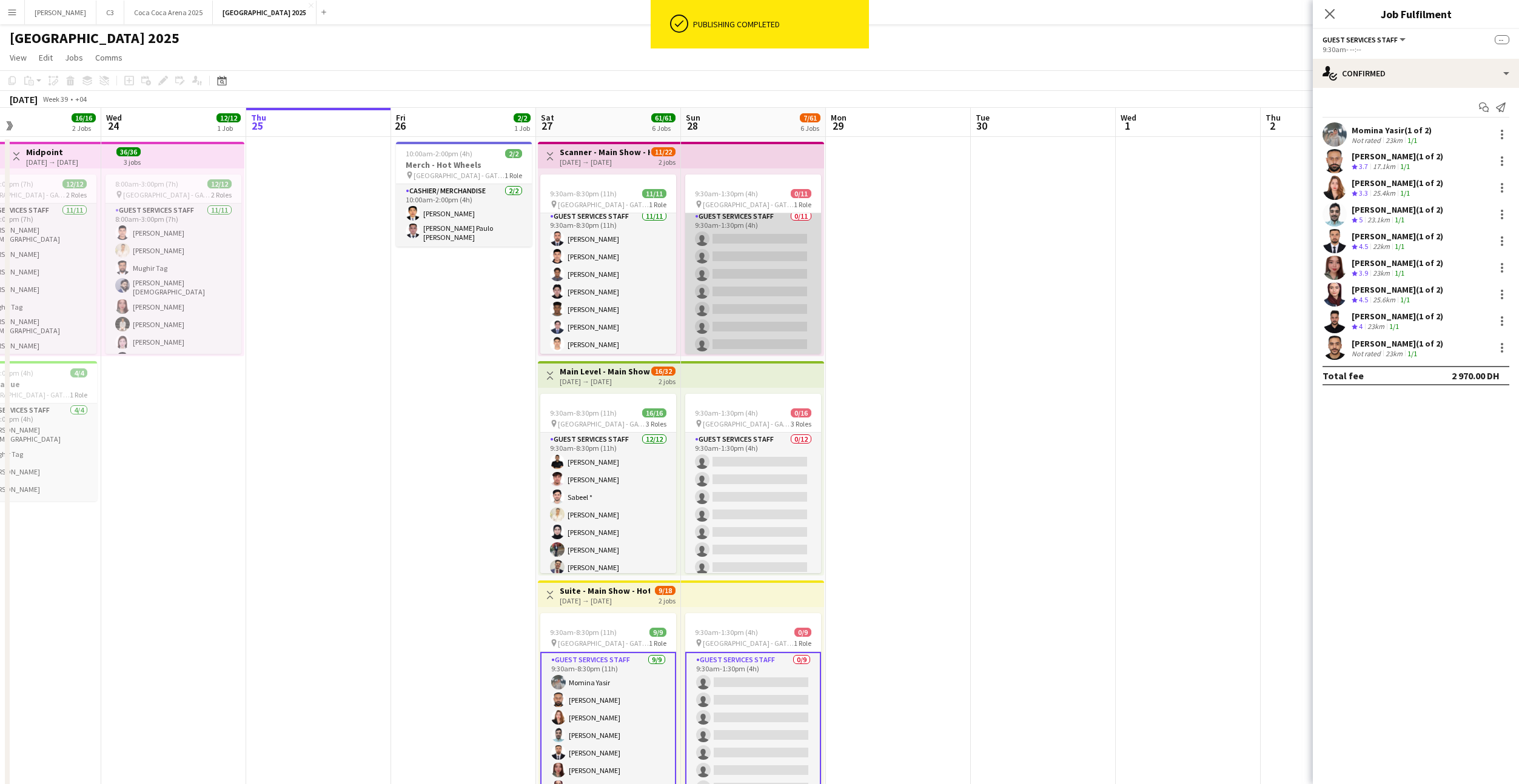
click at [762, 302] on app-card-role "Guest Services Staff 0/11 9:30am-1:30pm (4h) single-neutral-actions single-neut…" at bounding box center [753, 318] width 136 height 217
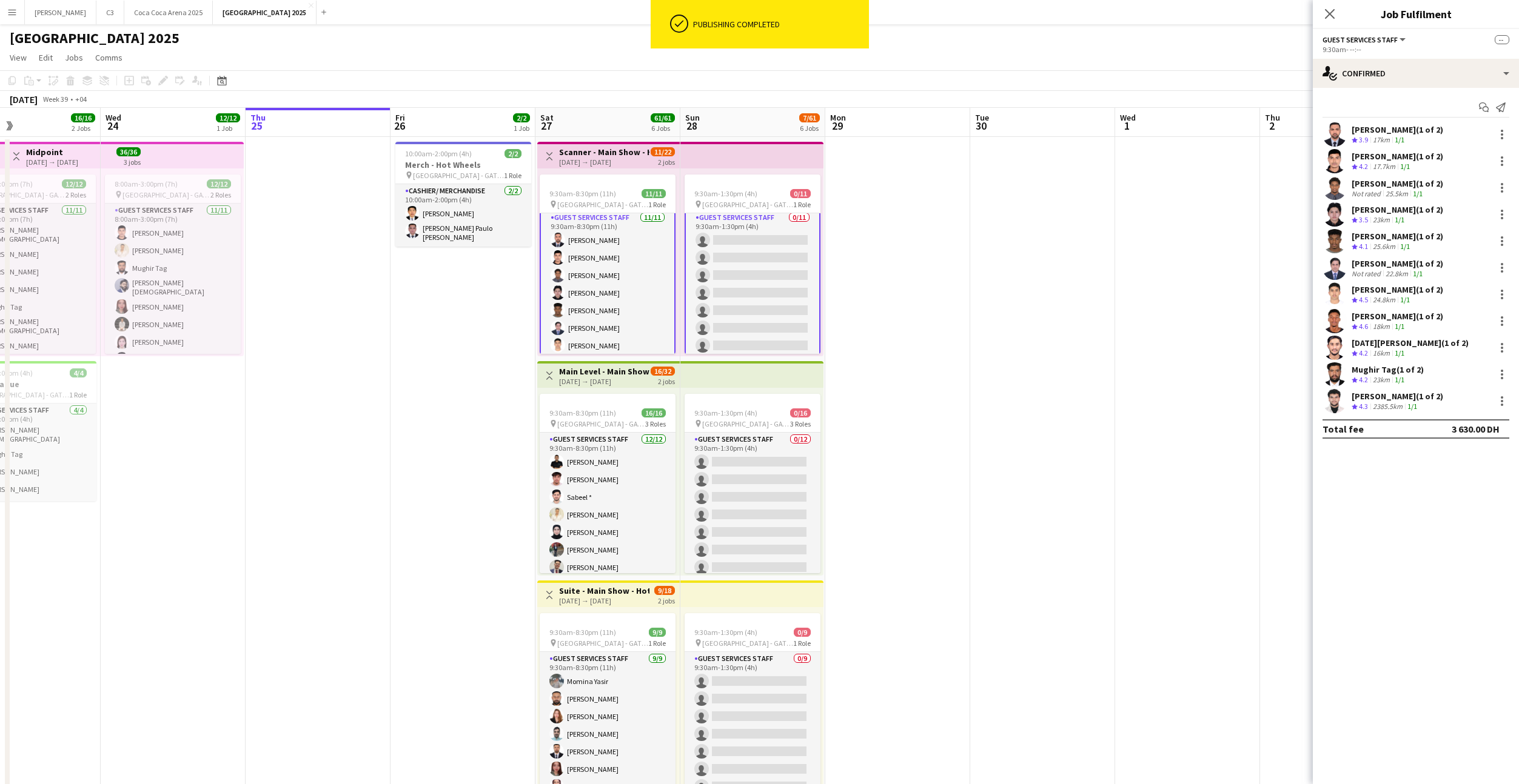
scroll to position [5, 0]
click at [767, 285] on app-card-role "Guest Services Staff 0/11 9:30am-1:30pm (4h) single-neutral-actions single-neut…" at bounding box center [753, 318] width 136 height 219
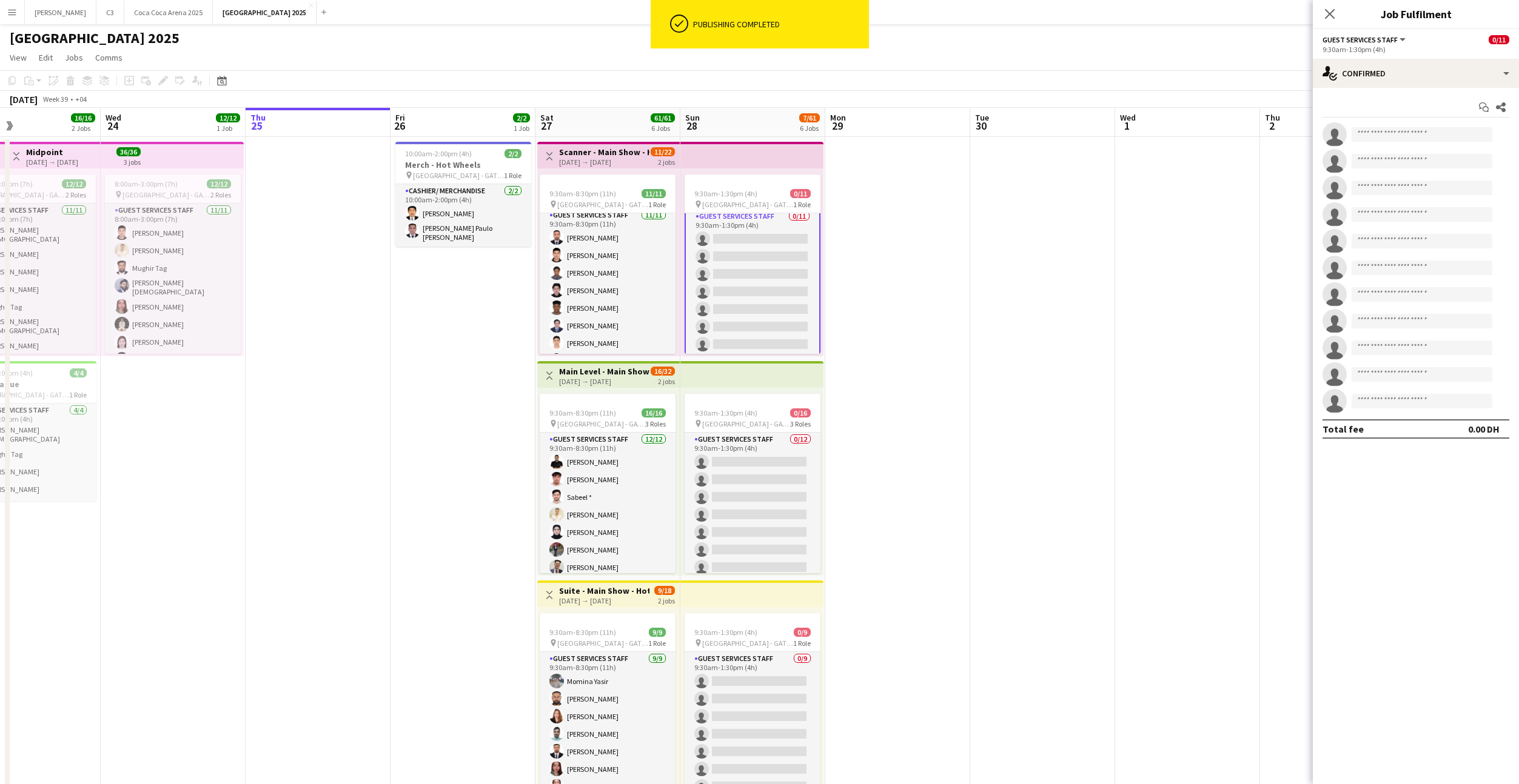
scroll to position [3, 0]
click at [1381, 137] on input at bounding box center [1422, 134] width 141 height 15
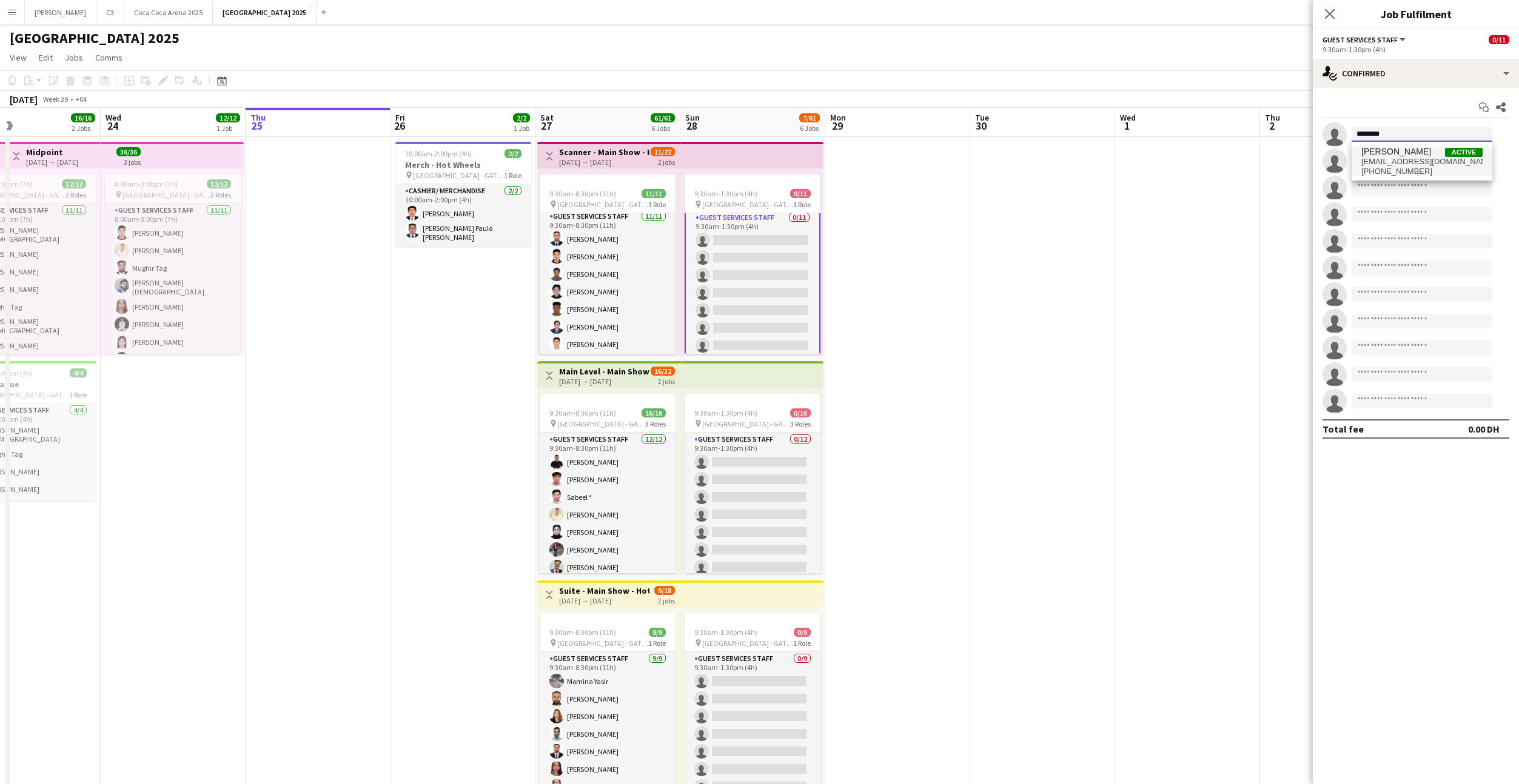
type input "********"
click at [1403, 167] on span "+971568629666" at bounding box center [1421, 172] width 121 height 10
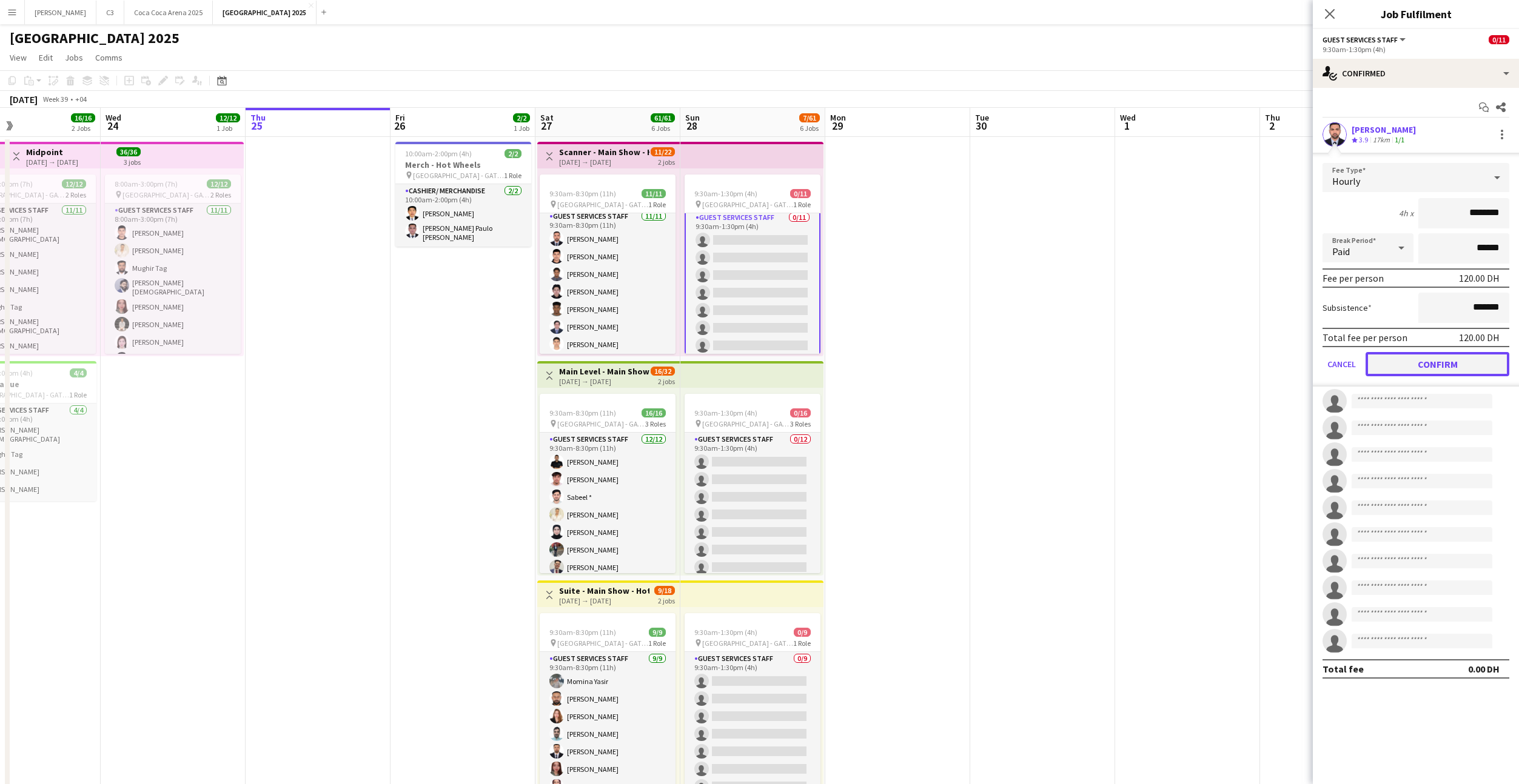
click at [1434, 363] on button "Confirm" at bounding box center [1437, 364] width 144 height 24
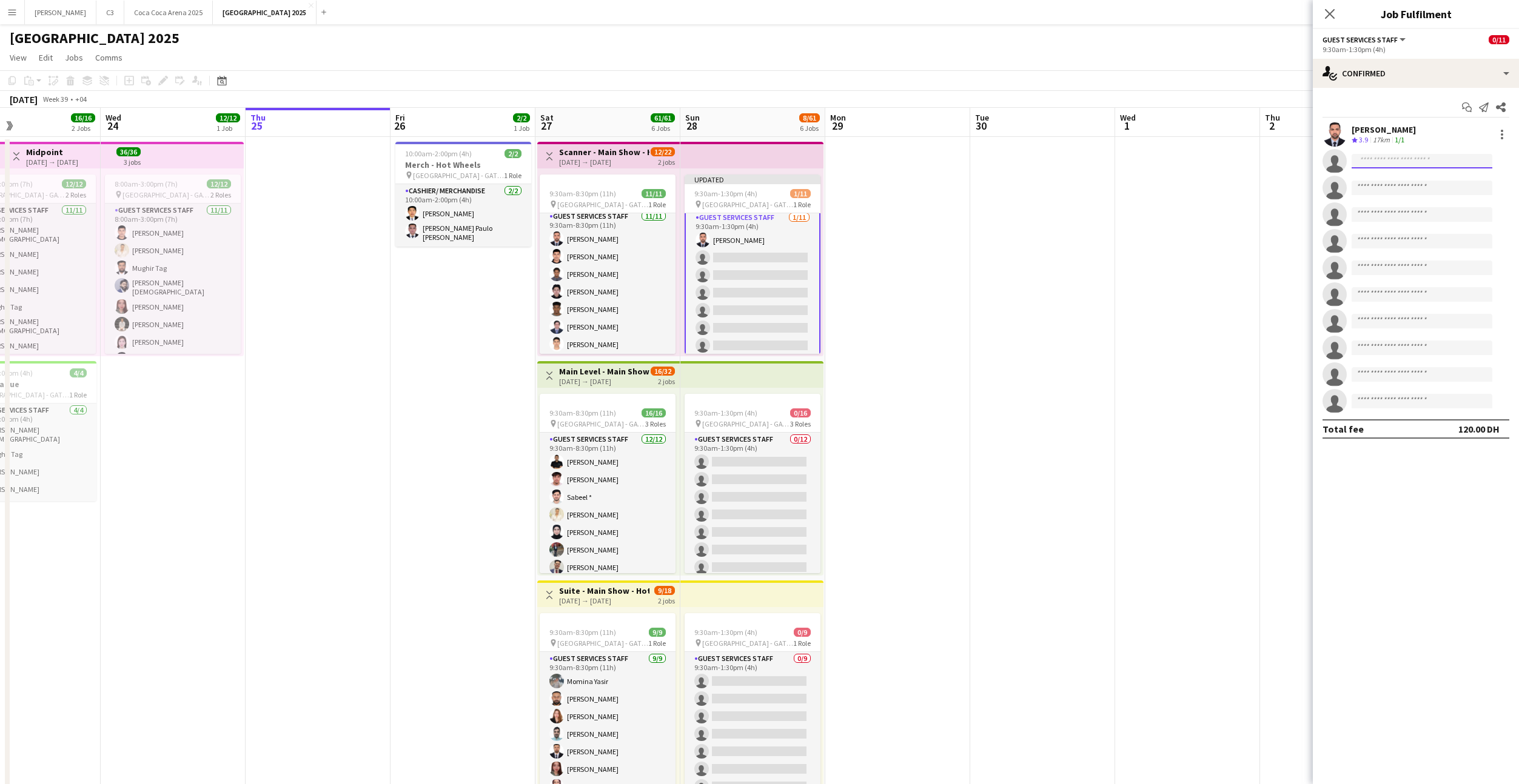
click at [1381, 155] on input at bounding box center [1422, 161] width 141 height 15
type input "*"
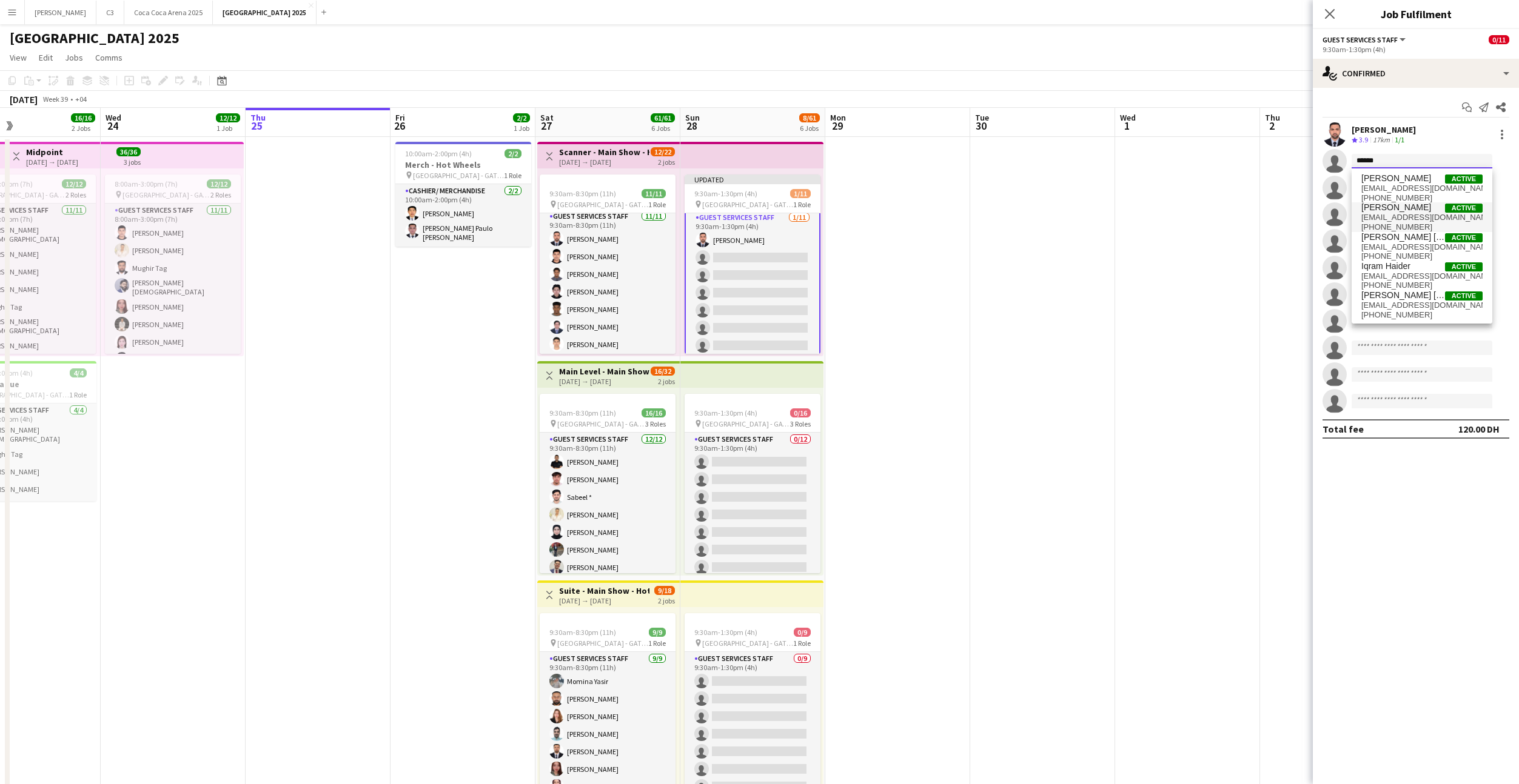
type input "******"
click at [1403, 216] on span "haider_dx619@yahoo.com" at bounding box center [1421, 218] width 121 height 10
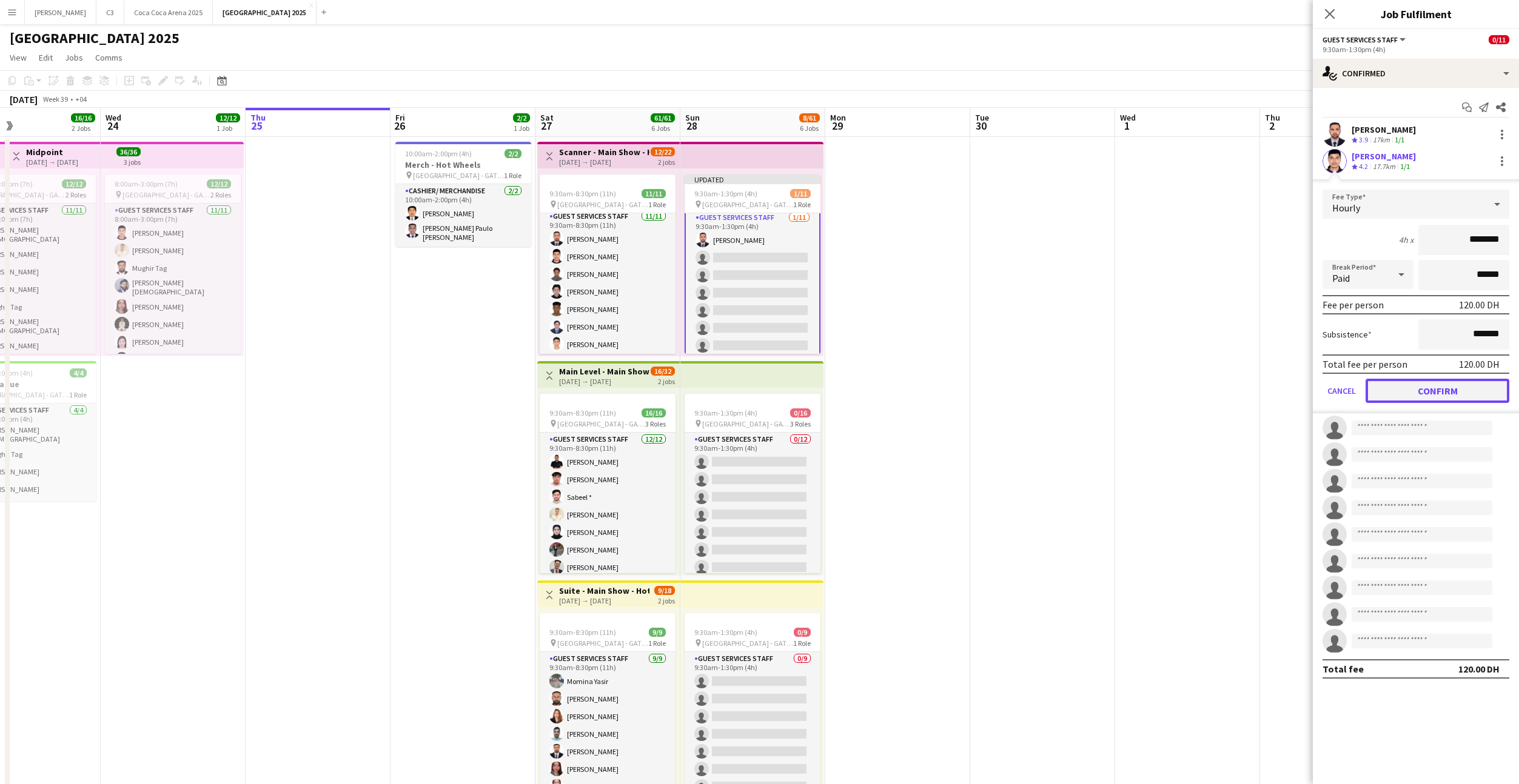
click at [1410, 394] on button "Confirm" at bounding box center [1437, 391] width 144 height 24
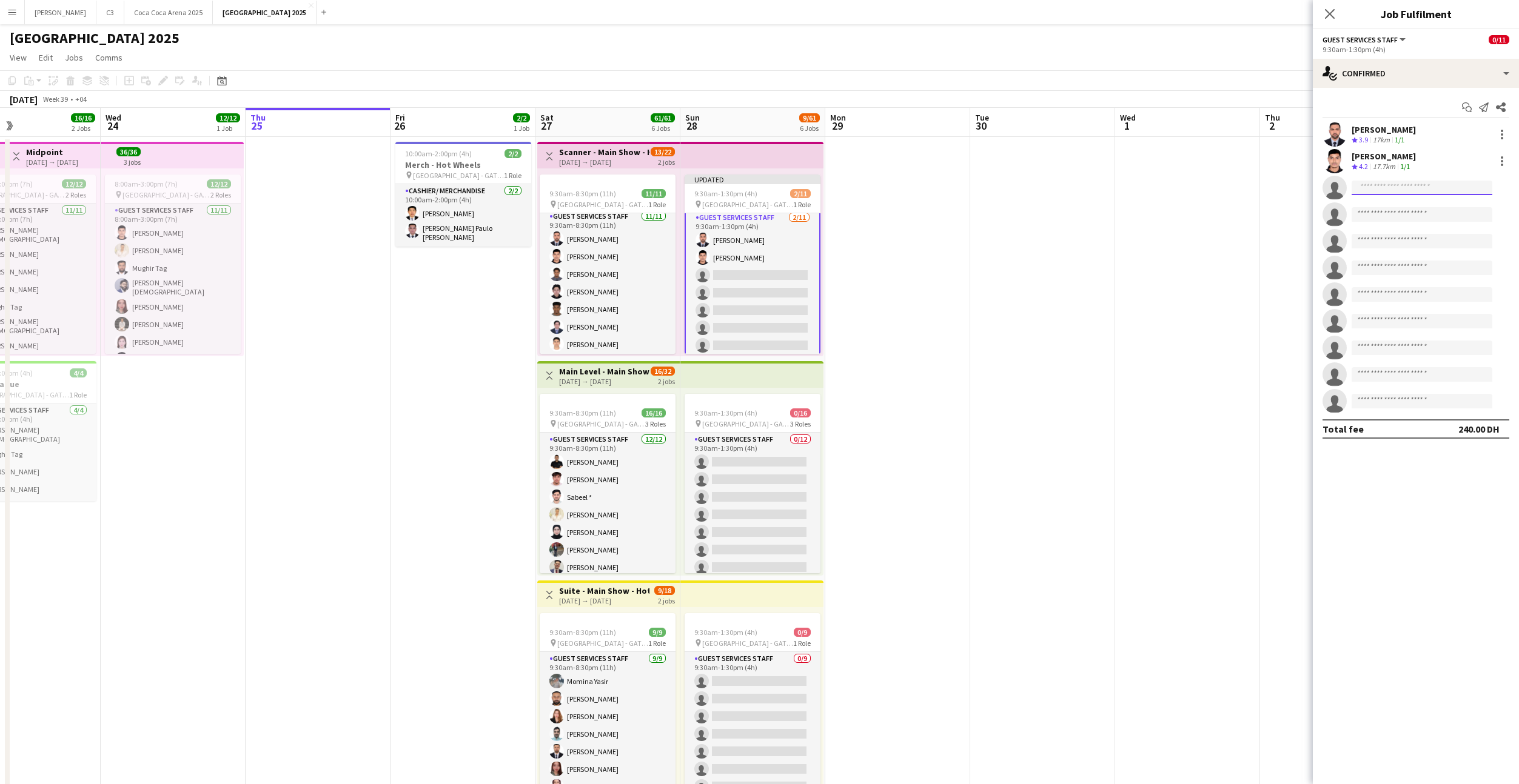
click at [1376, 187] on input at bounding box center [1422, 188] width 141 height 15
type input "**********"
click at [1400, 212] on span "abdullahbader447@gmail.com" at bounding box center [1421, 215] width 121 height 10
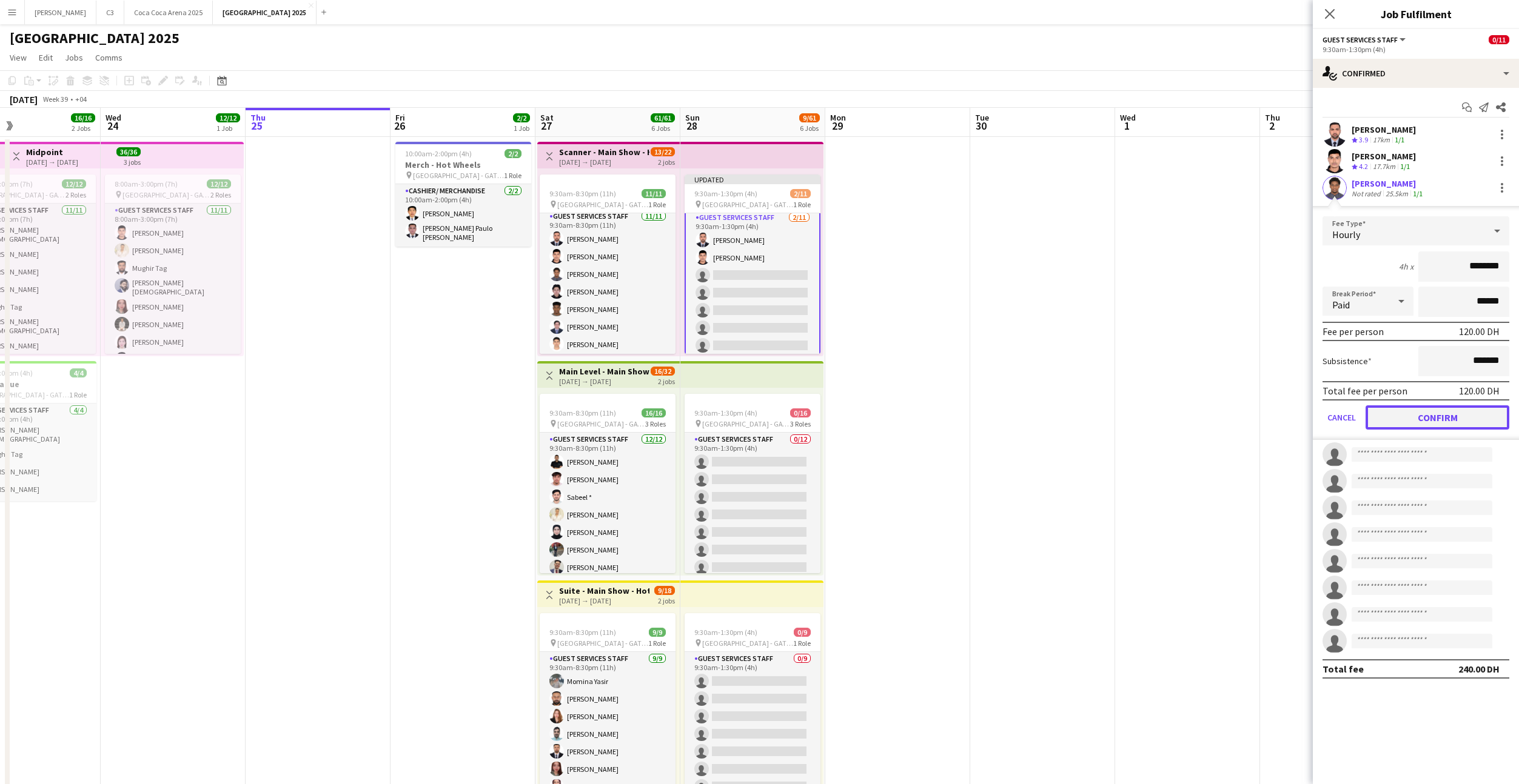
click at [1416, 416] on button "Confirm" at bounding box center [1437, 418] width 144 height 24
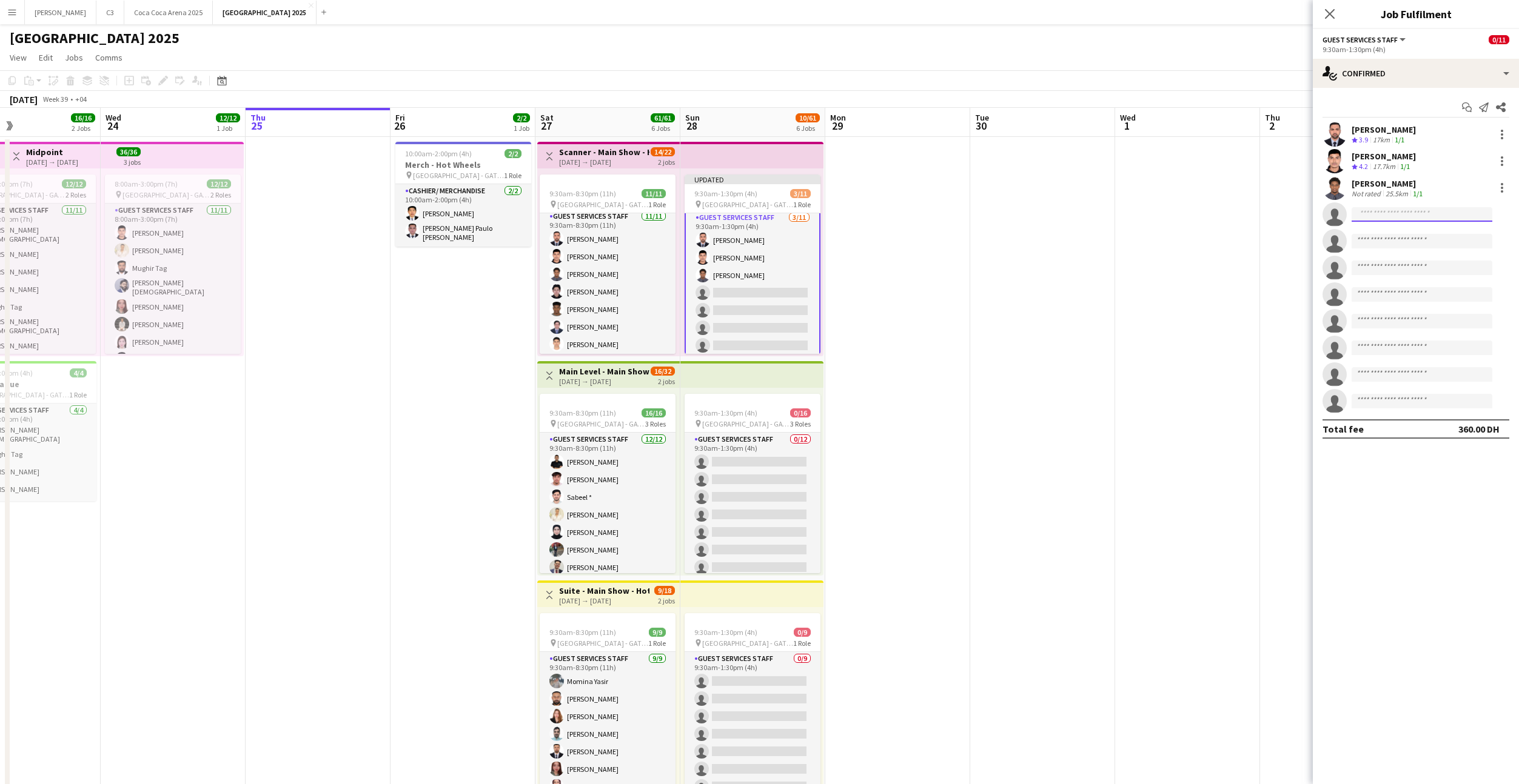
click at [1386, 212] on input at bounding box center [1422, 214] width 141 height 15
type input "******"
click at [1402, 247] on span "+971509100671" at bounding box center [1421, 252] width 121 height 10
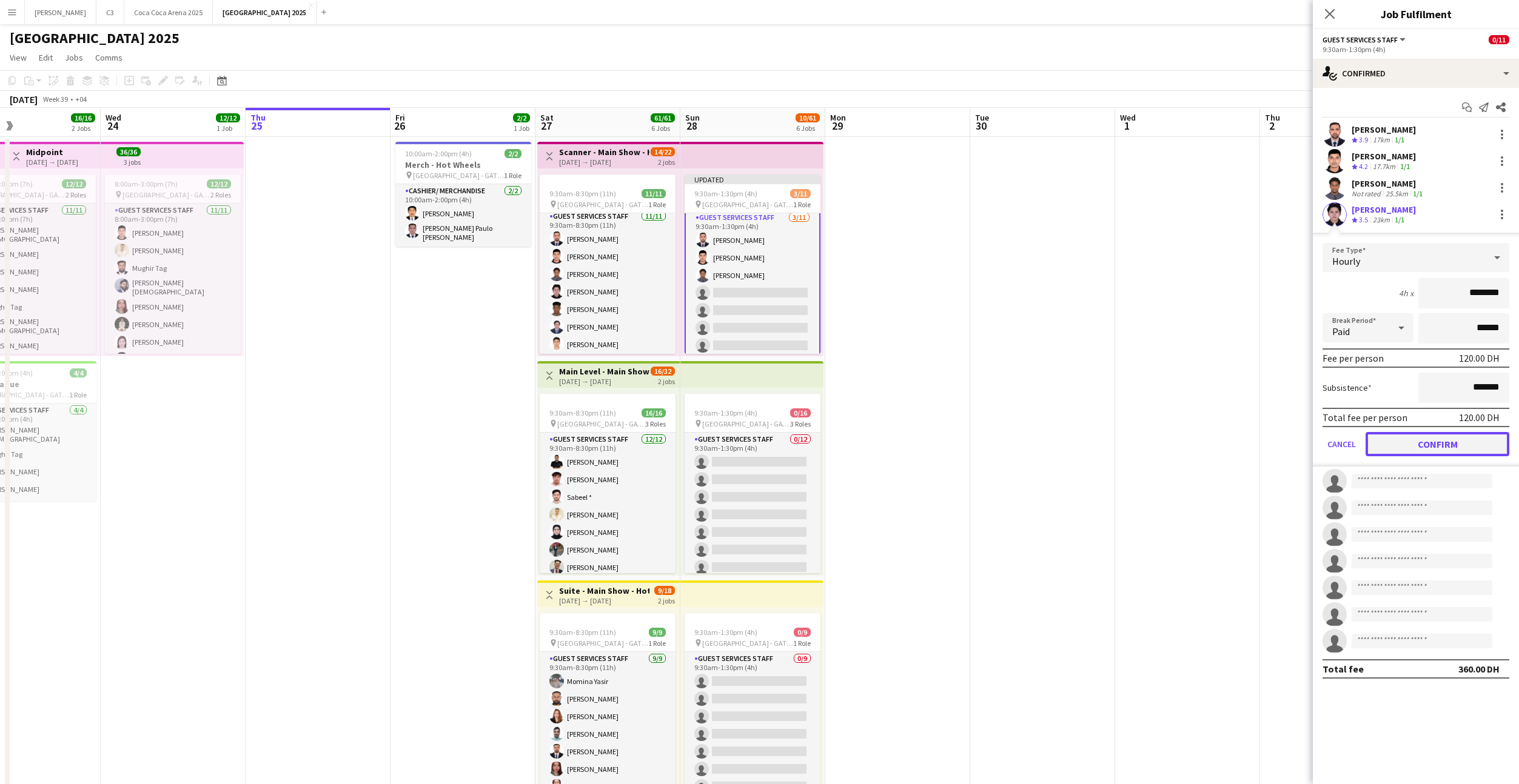
click at [1392, 445] on button "Confirm" at bounding box center [1437, 444] width 144 height 24
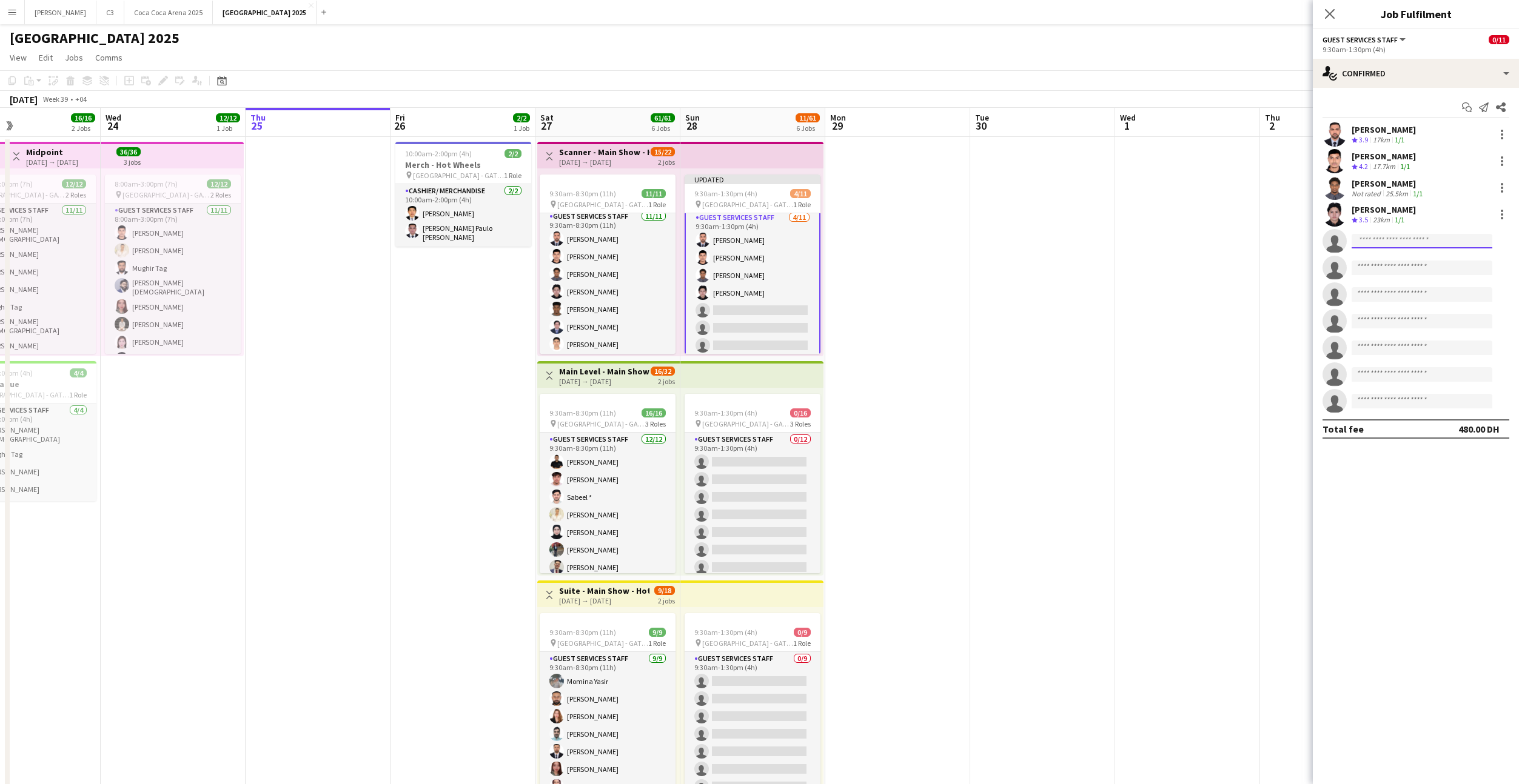
click at [1387, 238] on input at bounding box center [1422, 241] width 141 height 15
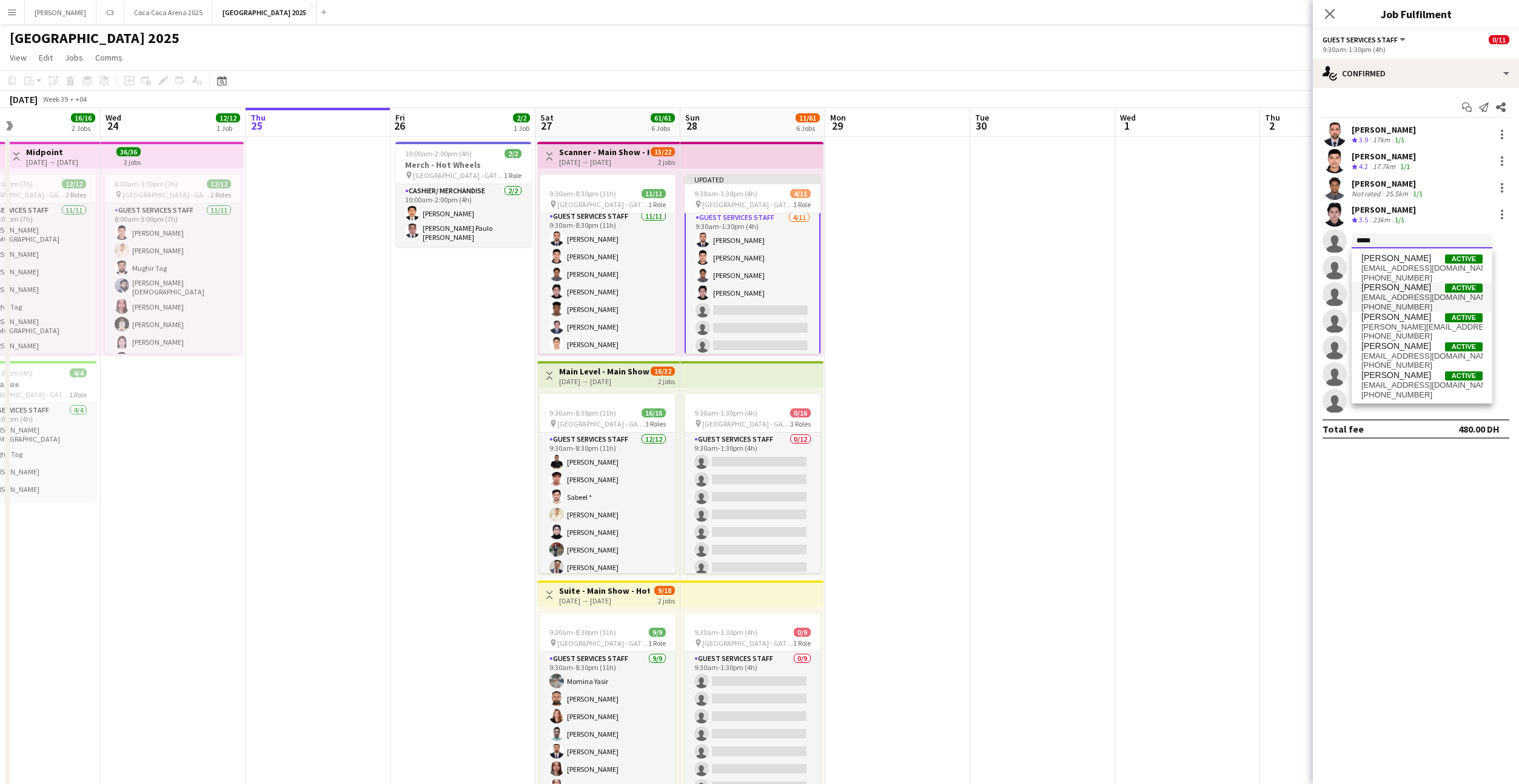
type input "*****"
click at [1411, 295] on span "mahdimuez8@gmail.com" at bounding box center [1421, 297] width 121 height 10
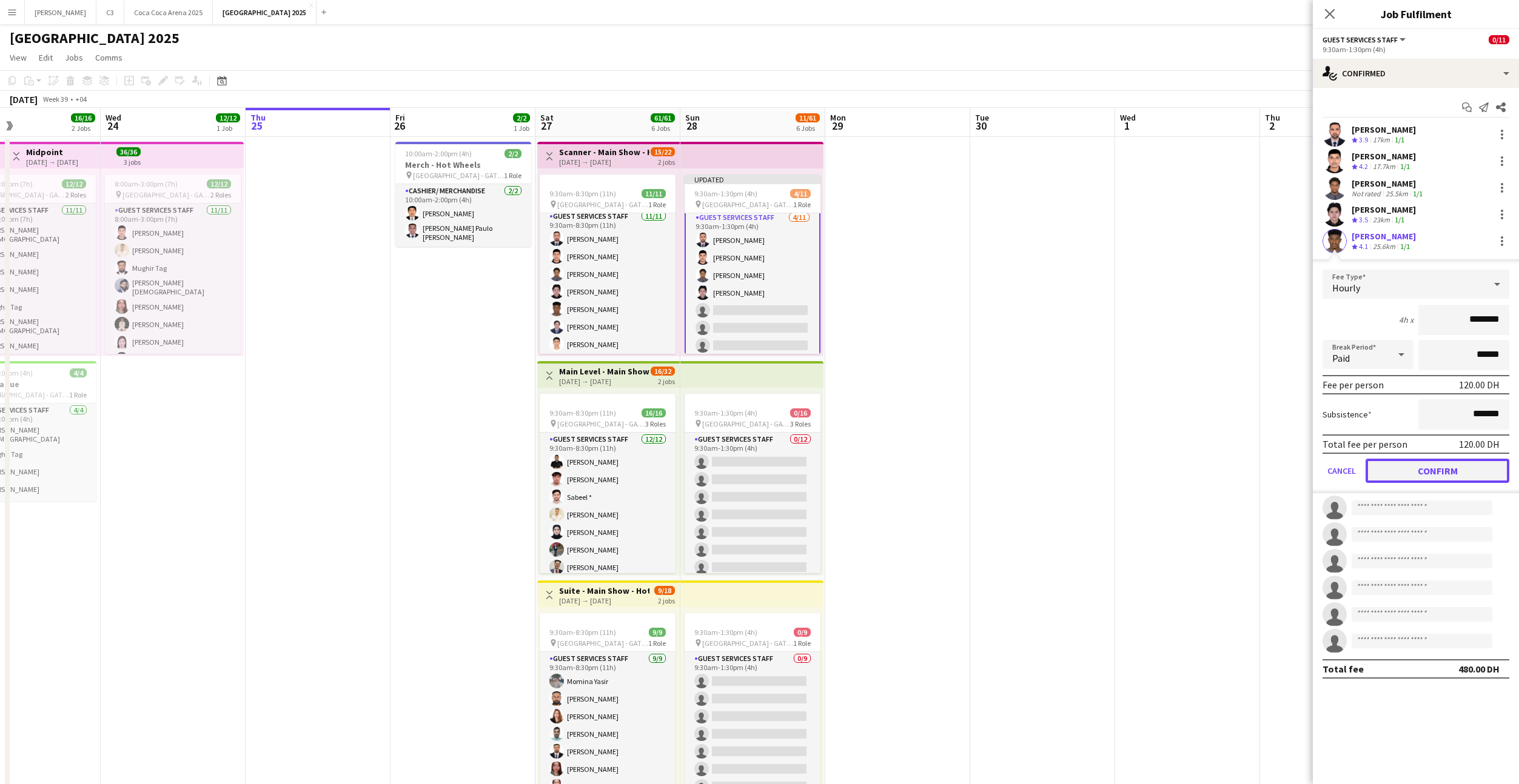
click at [1414, 463] on button "Confirm" at bounding box center [1437, 471] width 144 height 24
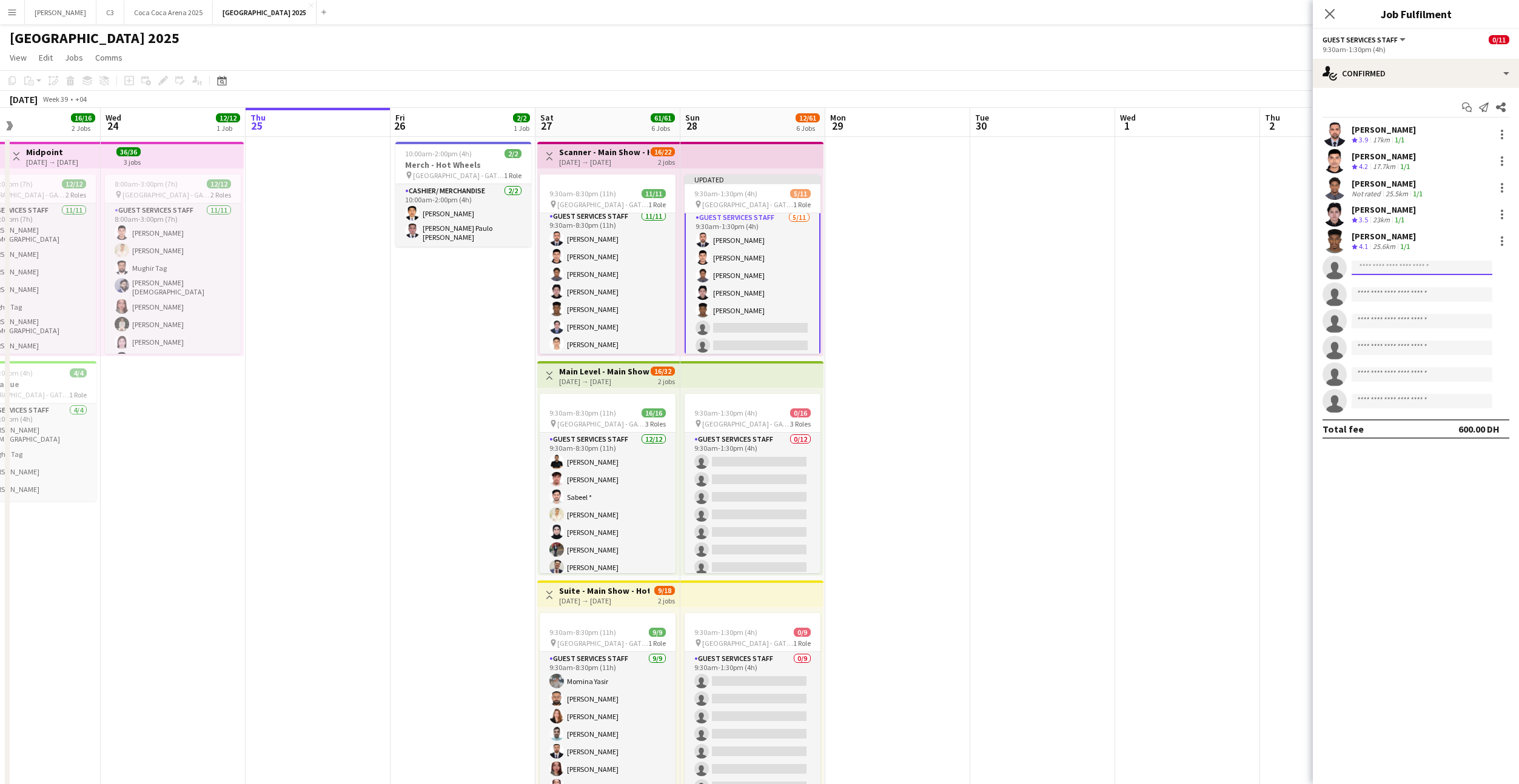
click at [1366, 264] on input at bounding box center [1422, 268] width 141 height 15
type input "******"
type input "**********"
click at [1409, 292] on span "jamfarooq004@yahoo.com" at bounding box center [1421, 295] width 121 height 10
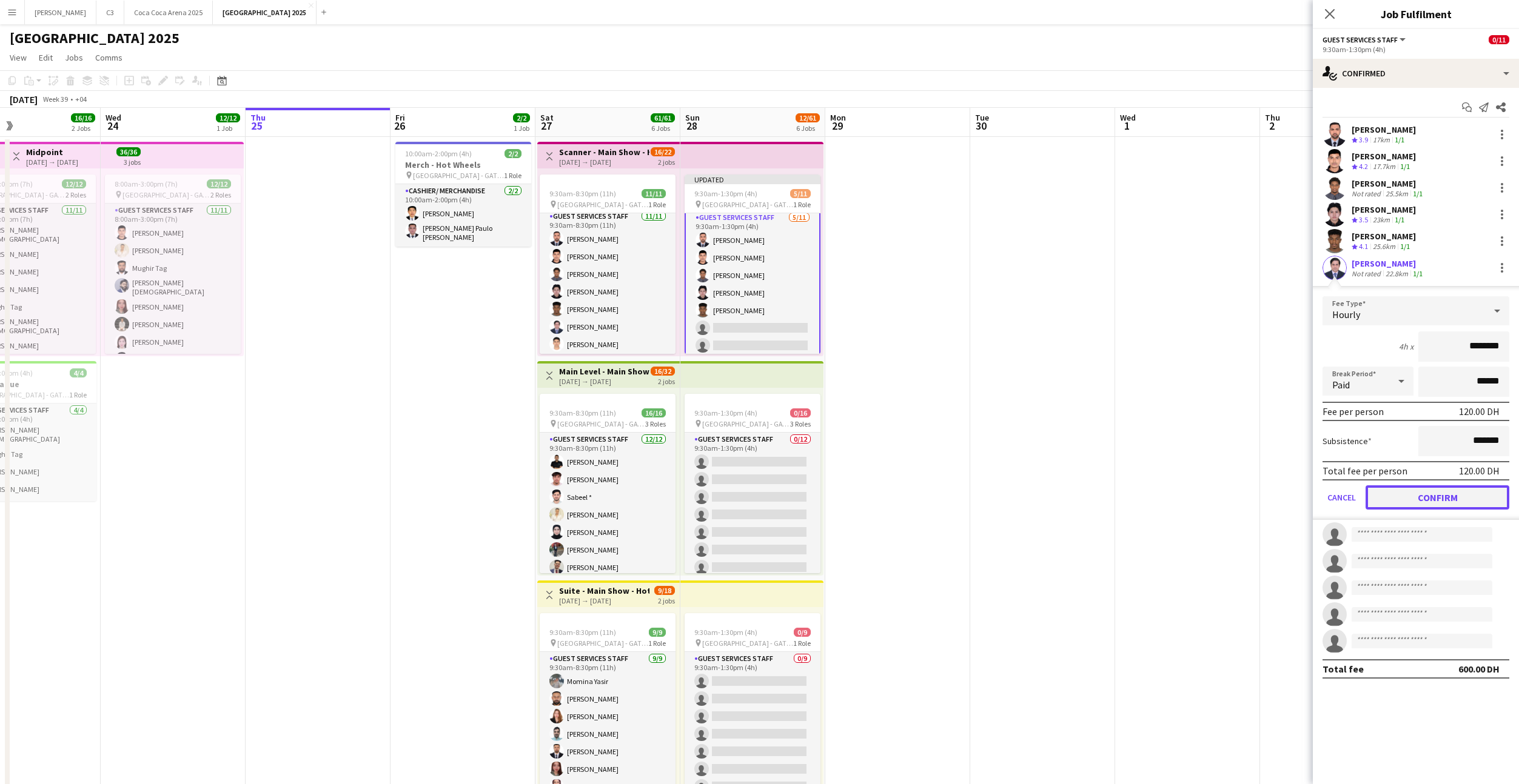
click at [1413, 496] on button "Confirm" at bounding box center [1437, 498] width 144 height 24
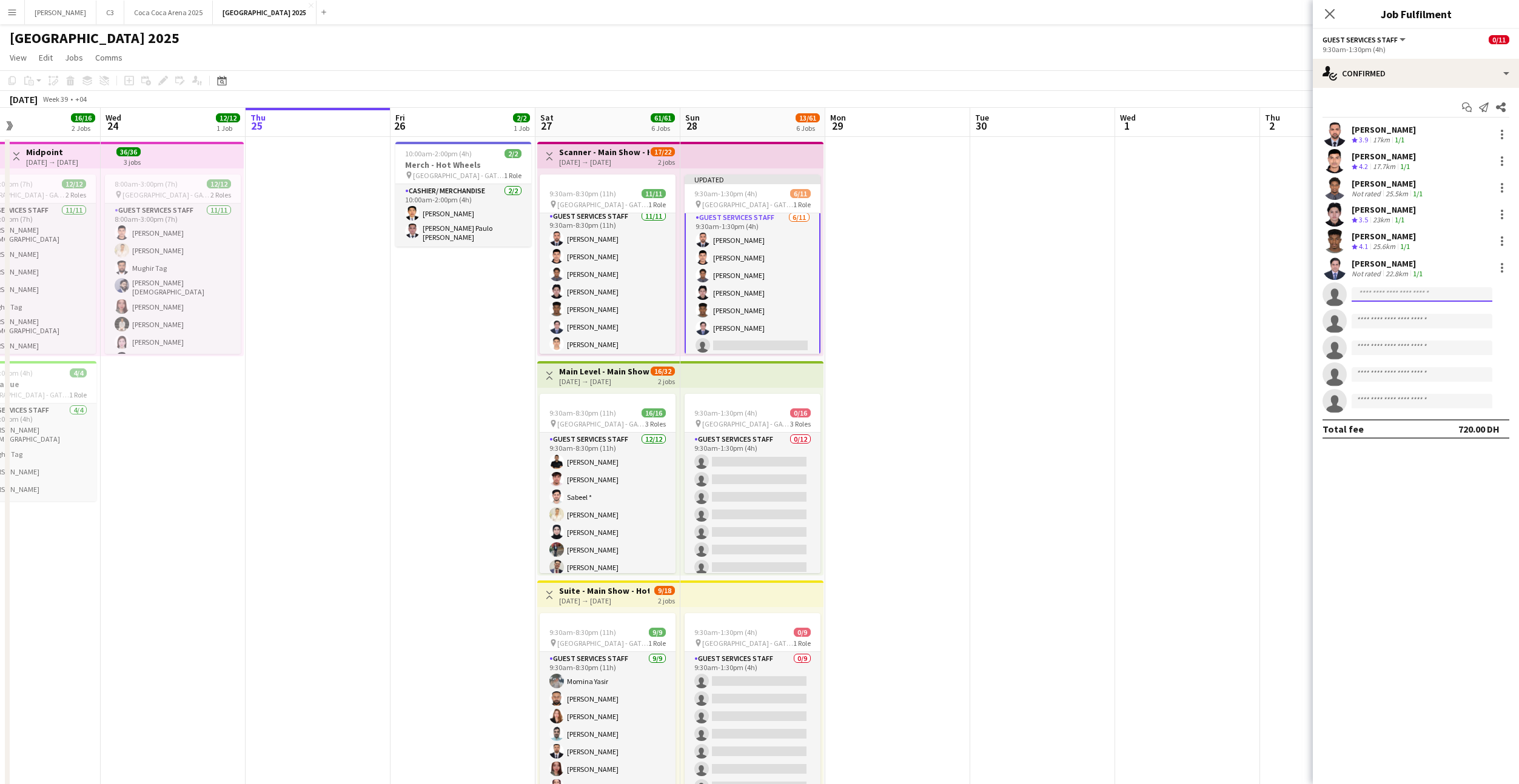
click at [1383, 293] on input at bounding box center [1422, 294] width 141 height 15
type input "*"
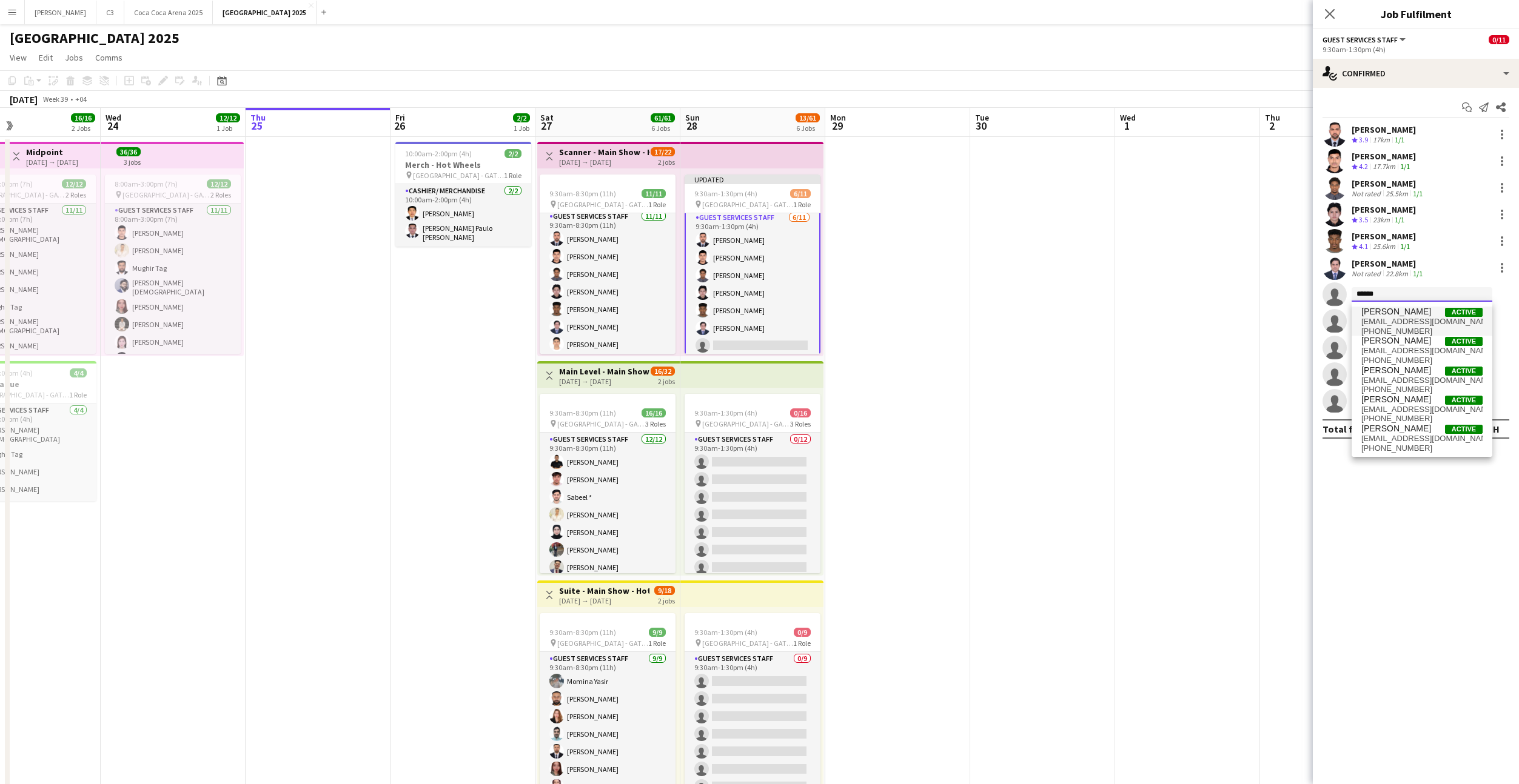
type input "******"
click at [1394, 319] on span "nw9er_02@hotmail.com" at bounding box center [1421, 322] width 121 height 10
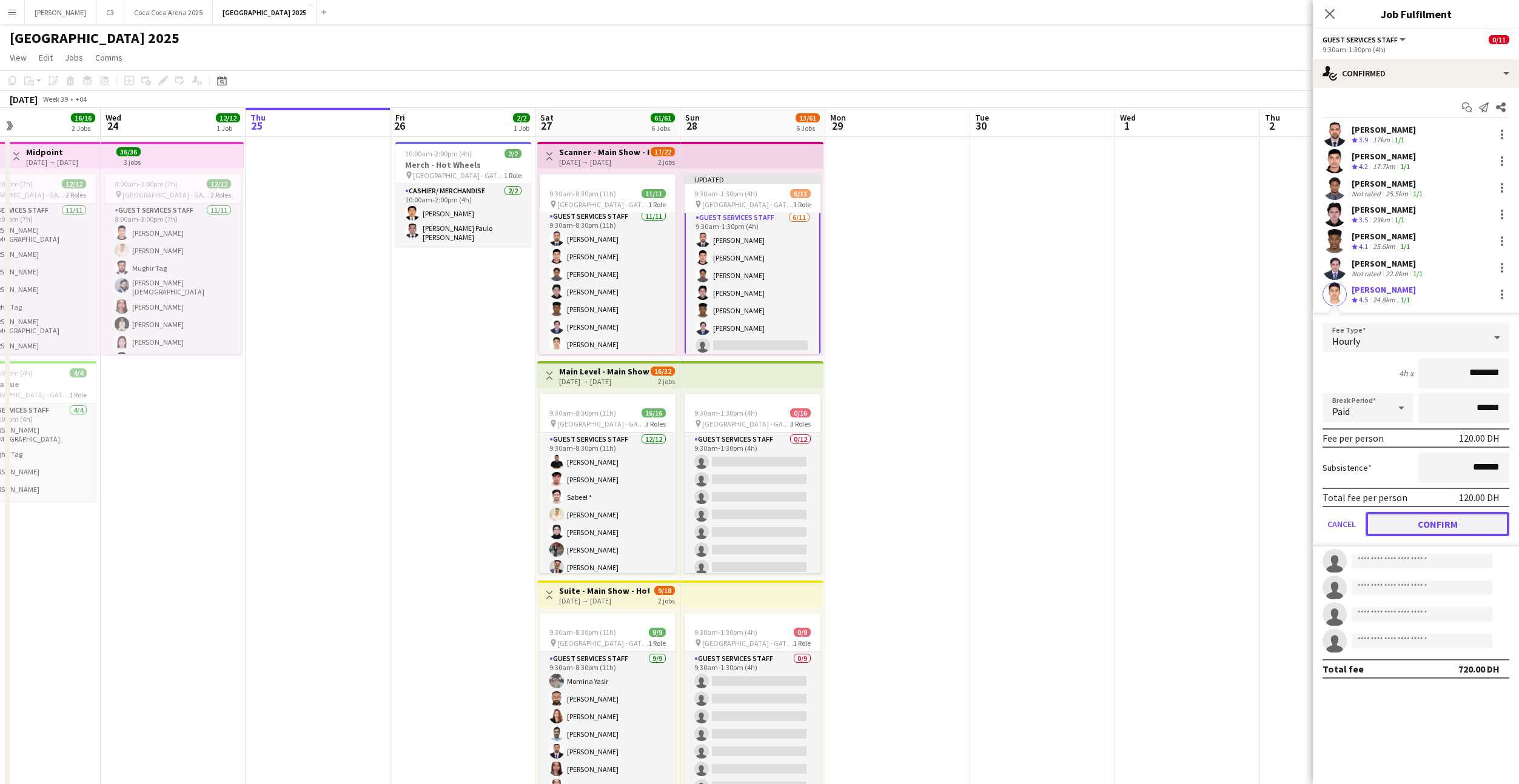
click at [1403, 524] on button "Confirm" at bounding box center [1437, 524] width 144 height 24
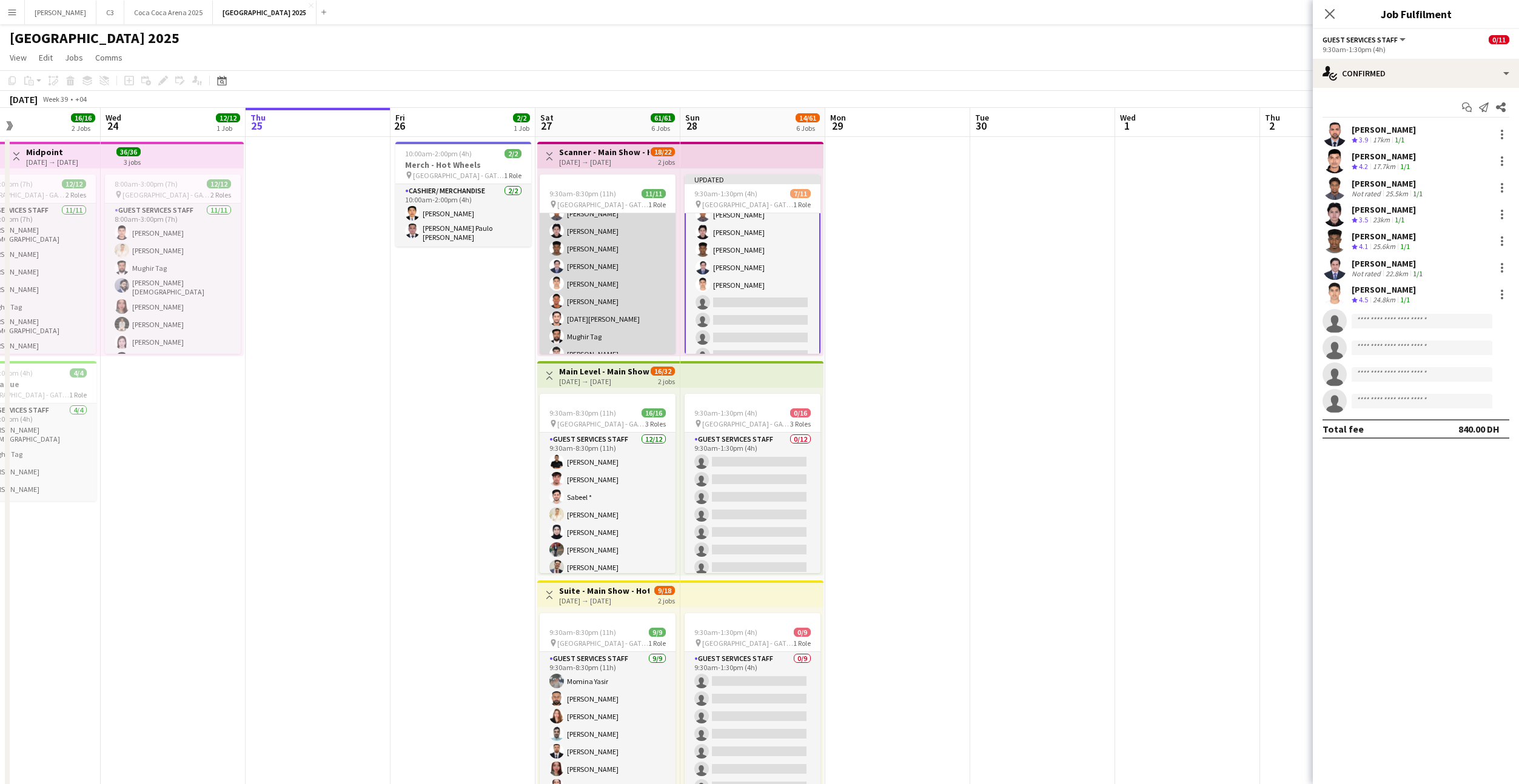
scroll to position [77, 0]
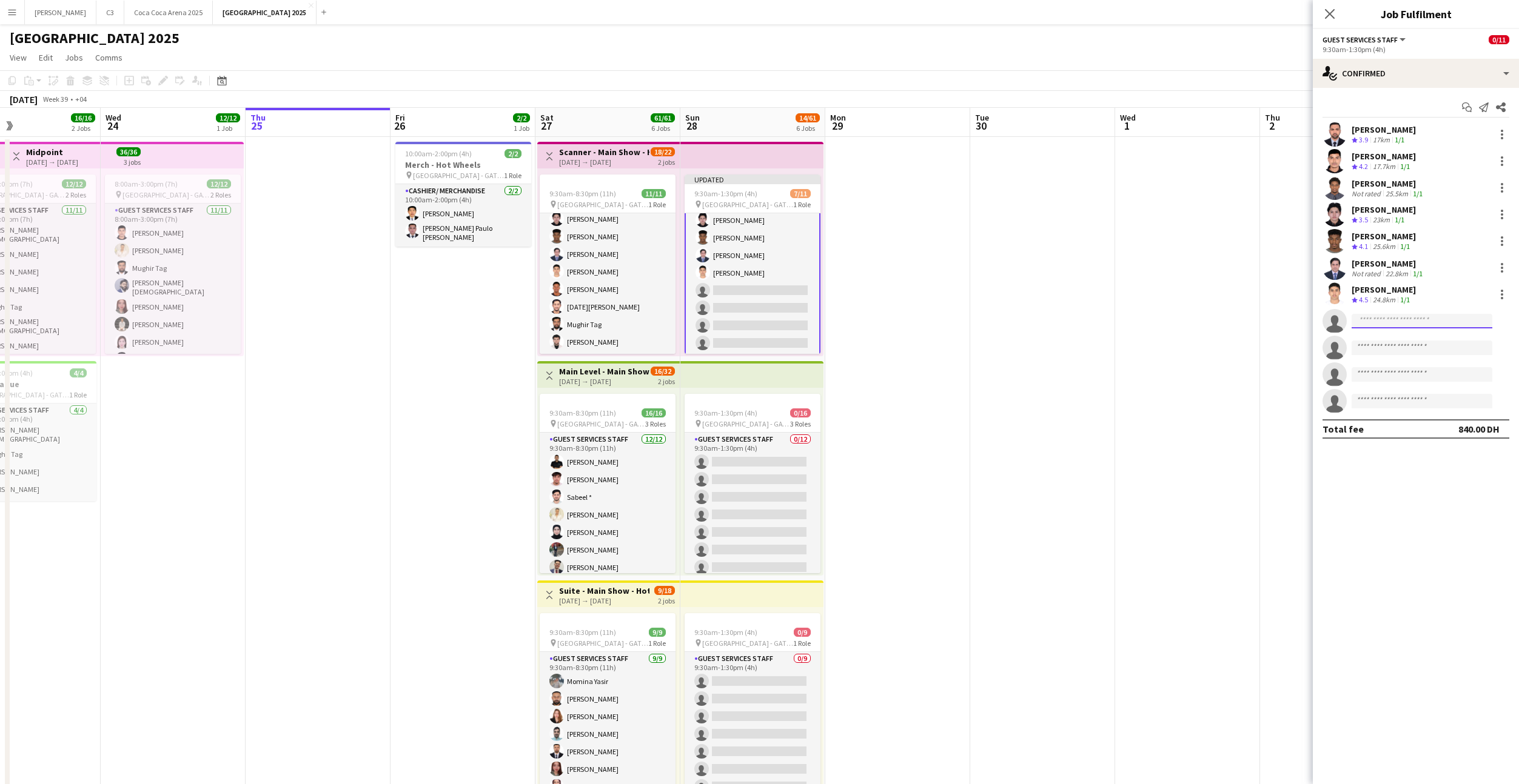
click at [1403, 316] on input at bounding box center [1422, 321] width 141 height 15
type input "*******"
click at [1396, 372] on span "gsmohamed11@gmail.com" at bounding box center [1421, 377] width 121 height 10
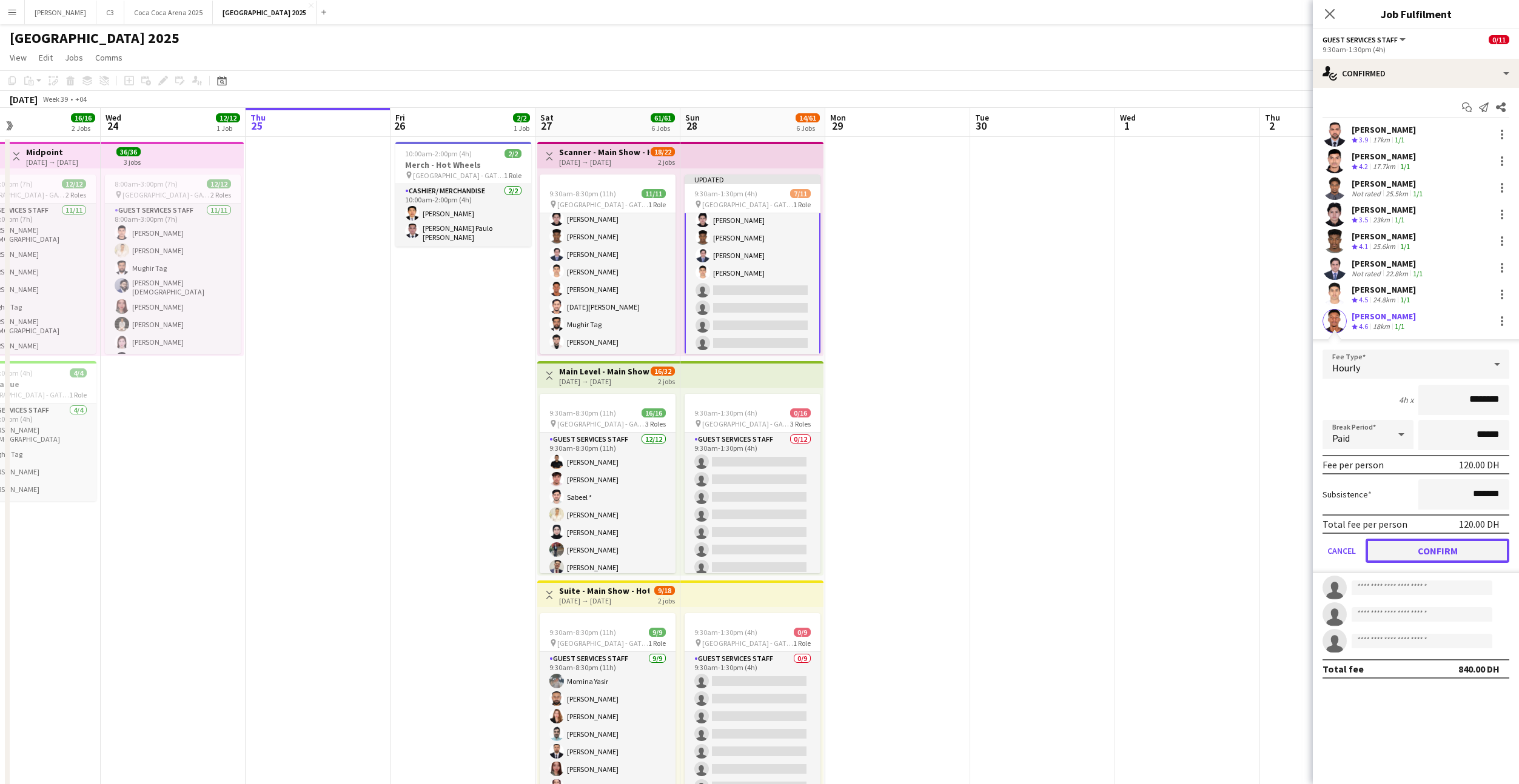
click at [1406, 559] on button "Confirm" at bounding box center [1437, 551] width 144 height 24
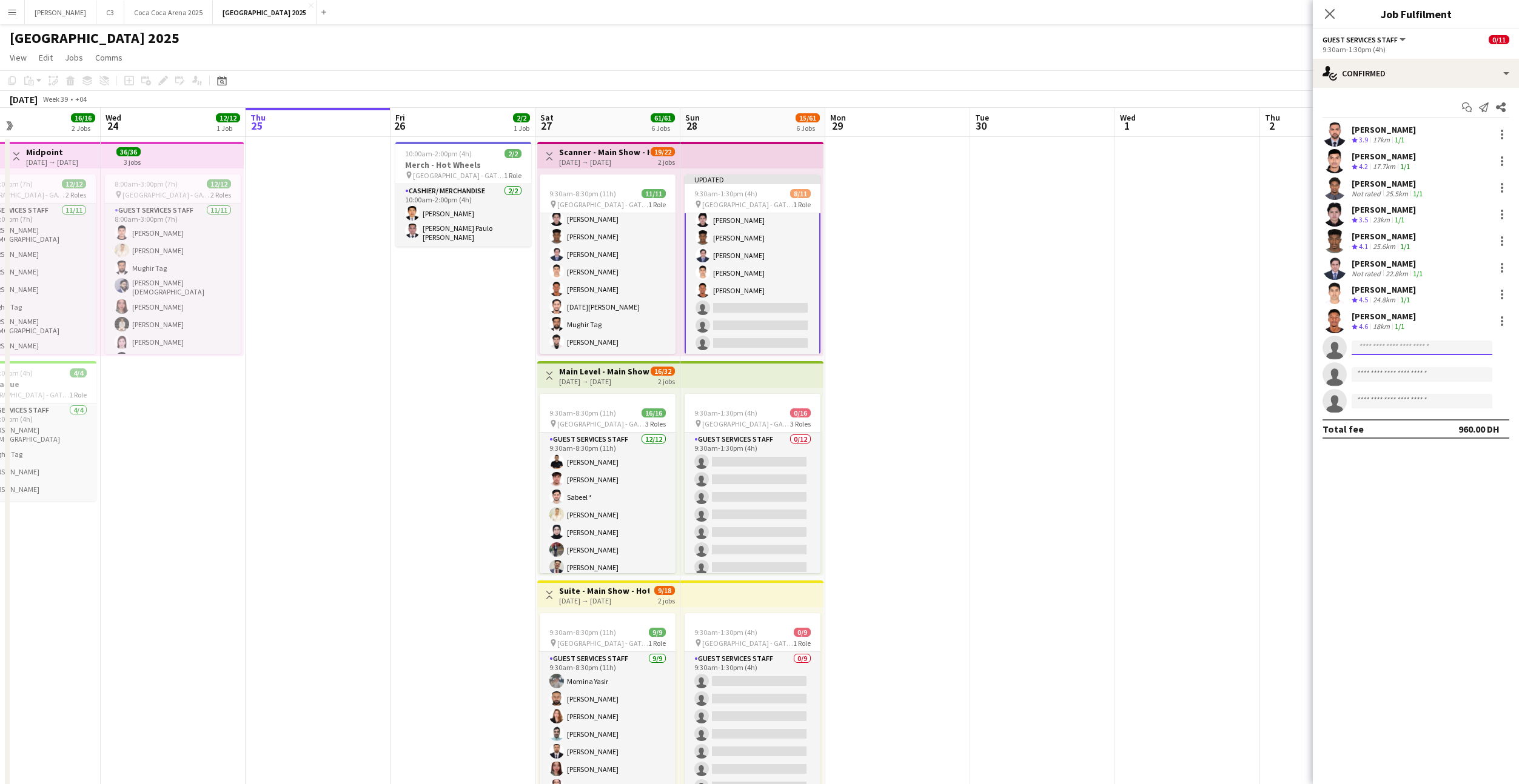
click at [1379, 349] on input at bounding box center [1422, 348] width 141 height 15
type input "*********"
click at [1397, 370] on span "raja.sahab1@hotmail.com" at bounding box center [1421, 375] width 121 height 10
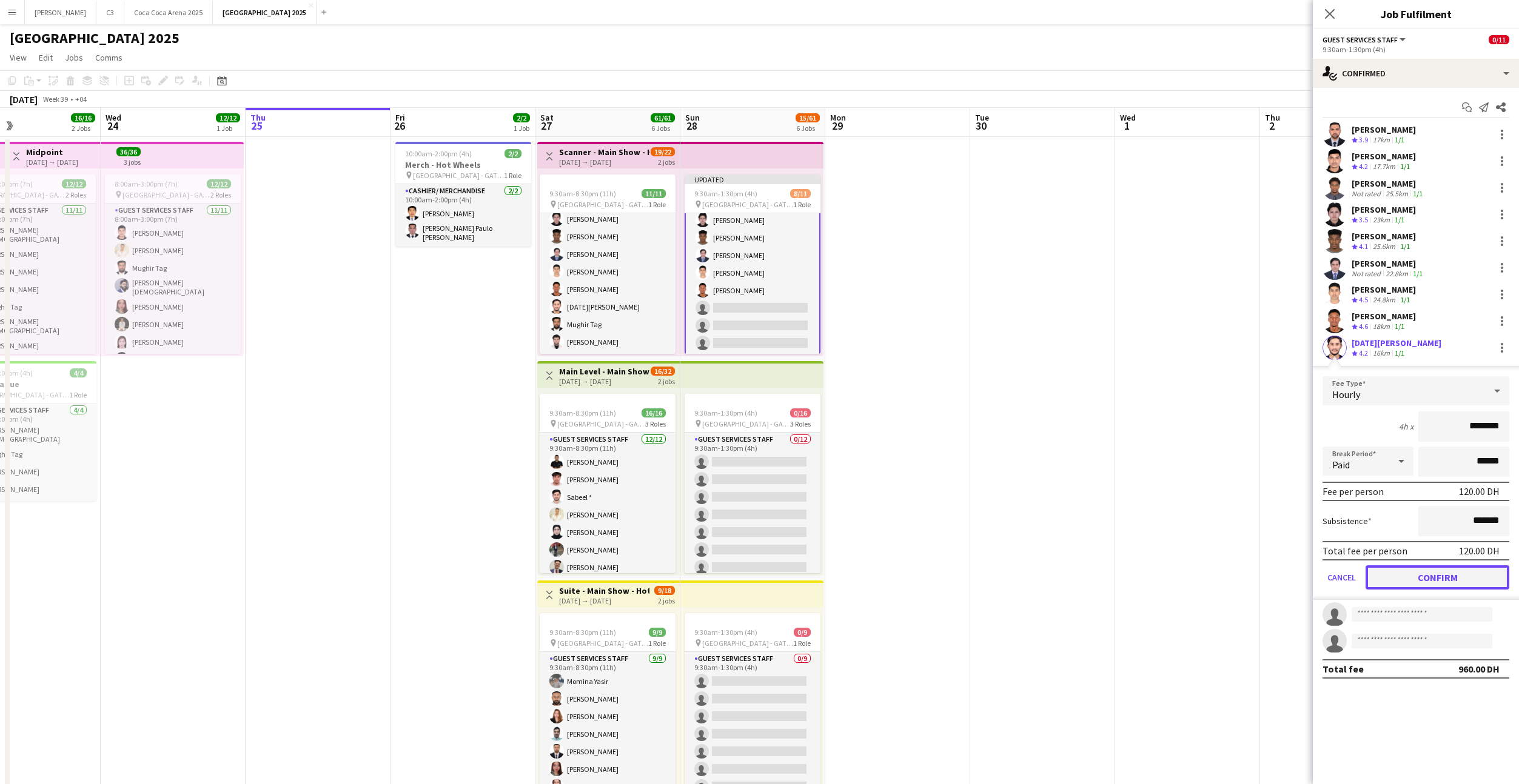
click at [1398, 579] on button "Confirm" at bounding box center [1437, 578] width 144 height 24
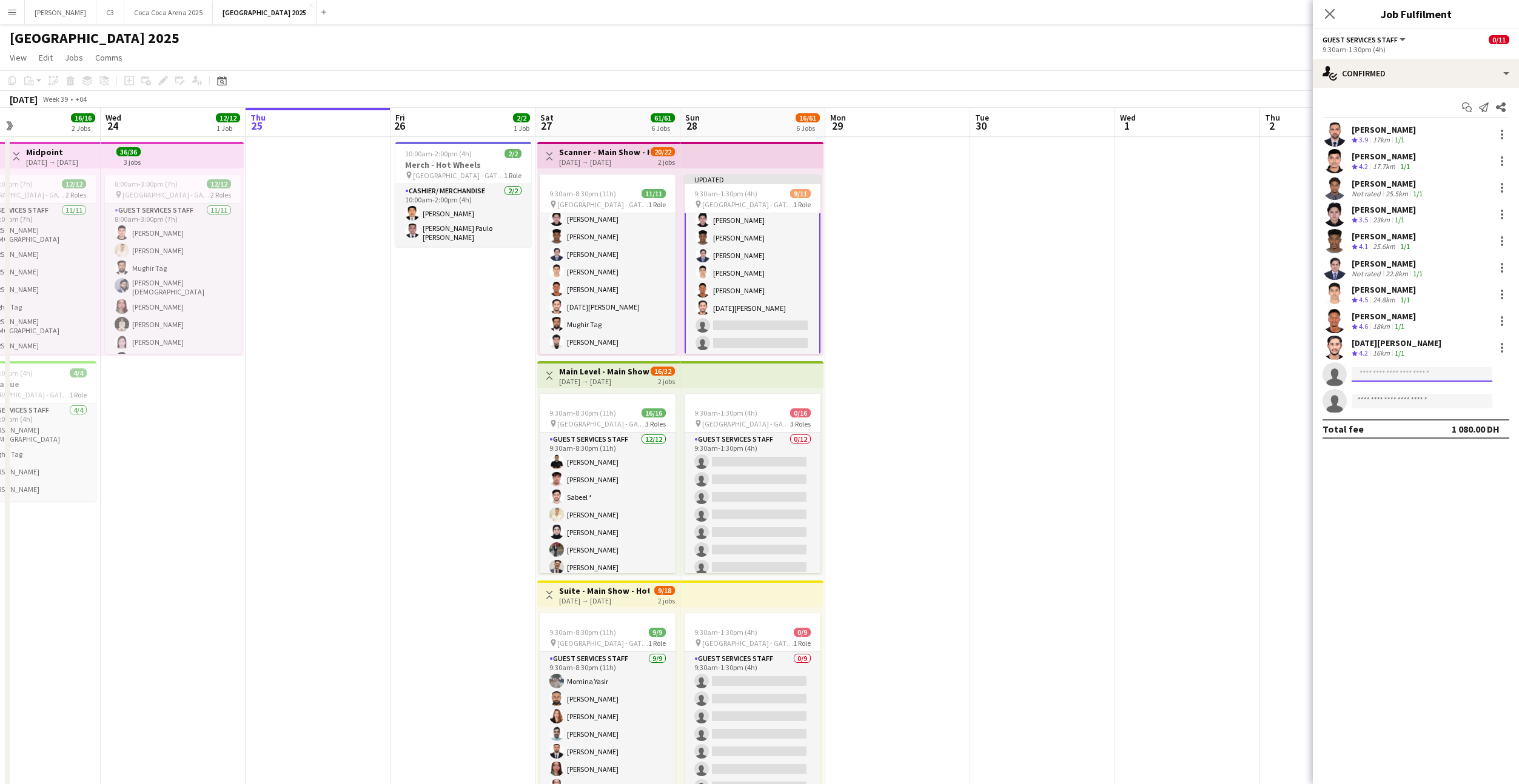
click at [1378, 372] on input at bounding box center [1422, 375] width 141 height 15
type input "******"
click at [1403, 403] on span "mr.mughir@gmail.com" at bounding box center [1421, 402] width 121 height 10
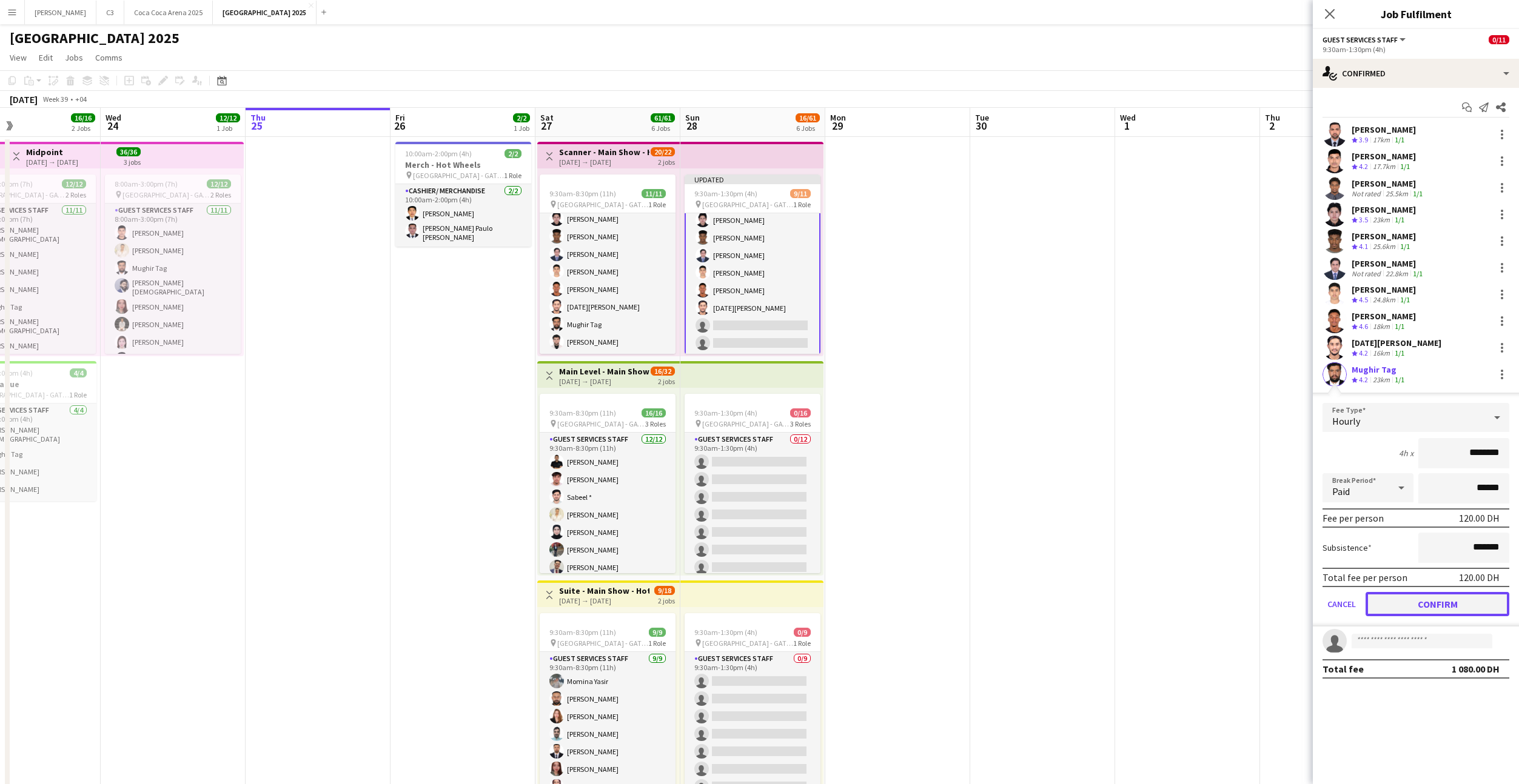
click at [1388, 610] on button "Confirm" at bounding box center [1437, 605] width 144 height 24
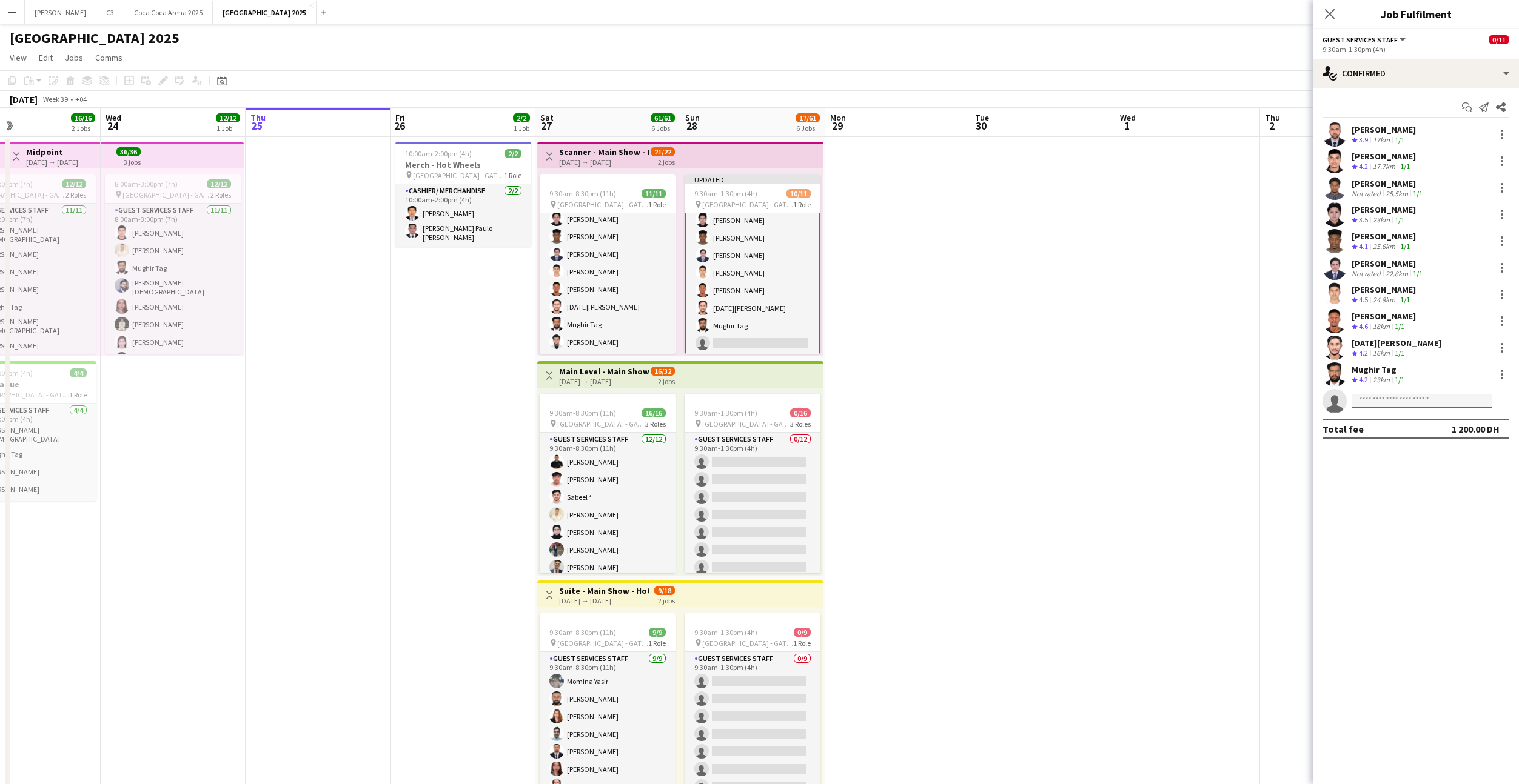
click at [1380, 399] on input at bounding box center [1422, 401] width 141 height 15
type input "**********"
click at [1388, 425] on span "mahamoudmohamed924@gmail.com" at bounding box center [1421, 429] width 121 height 10
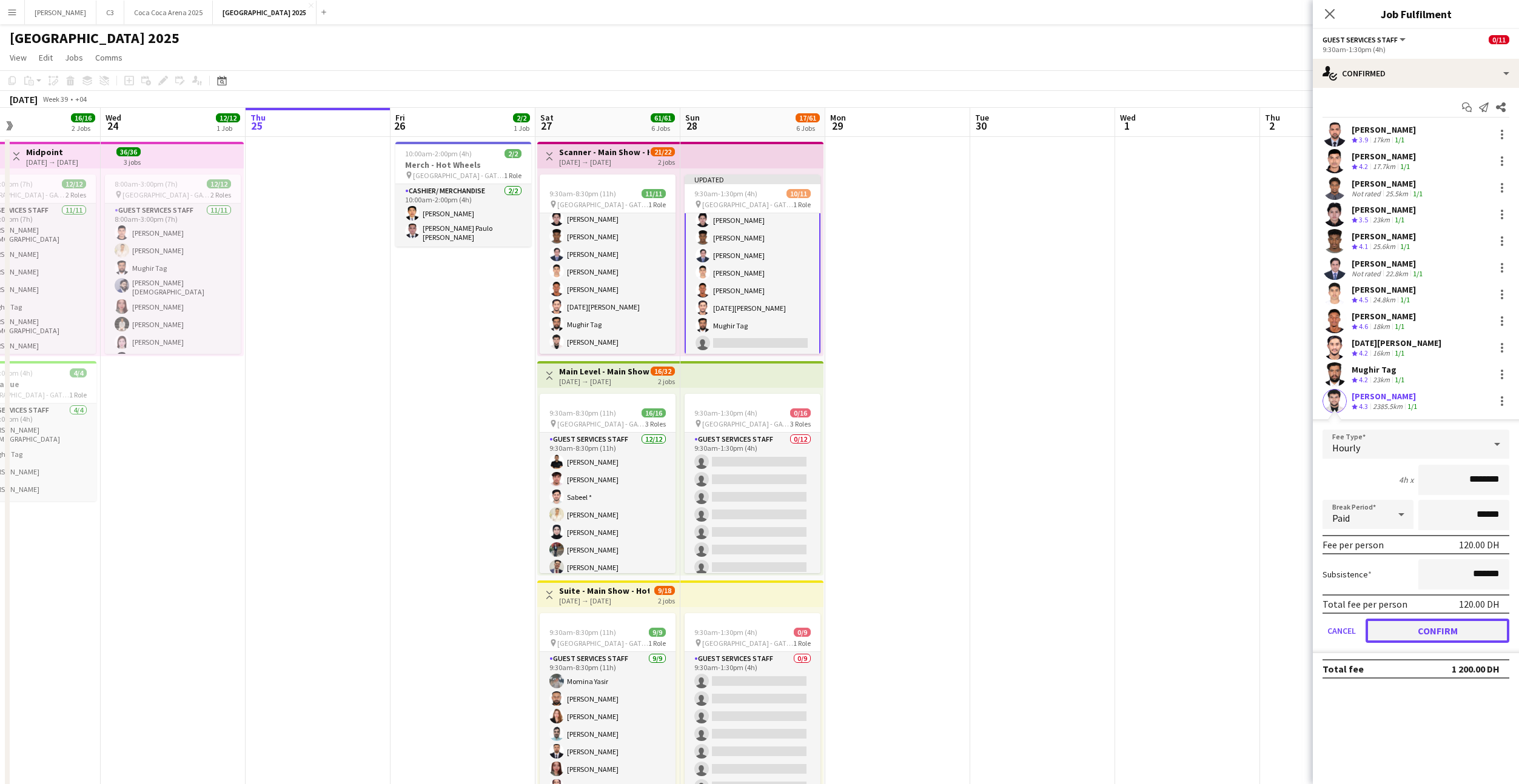
click at [1415, 627] on button "Confirm" at bounding box center [1437, 631] width 144 height 24
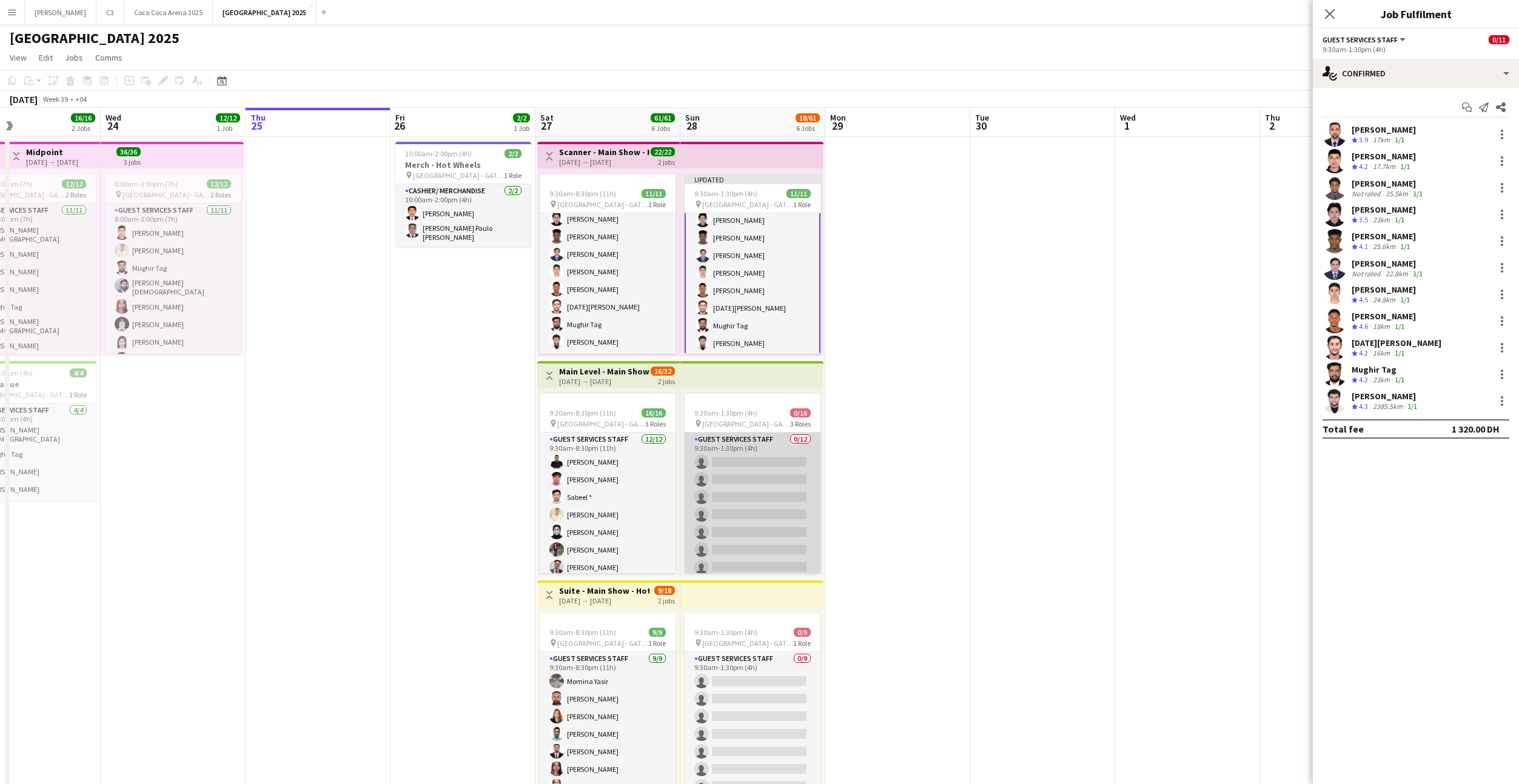
click at [761, 469] on app-card-role "Guest Services Staff 0/12 9:30am-1:30pm (4h) single-neutral-actions single-neut…" at bounding box center [753, 550] width 136 height 235
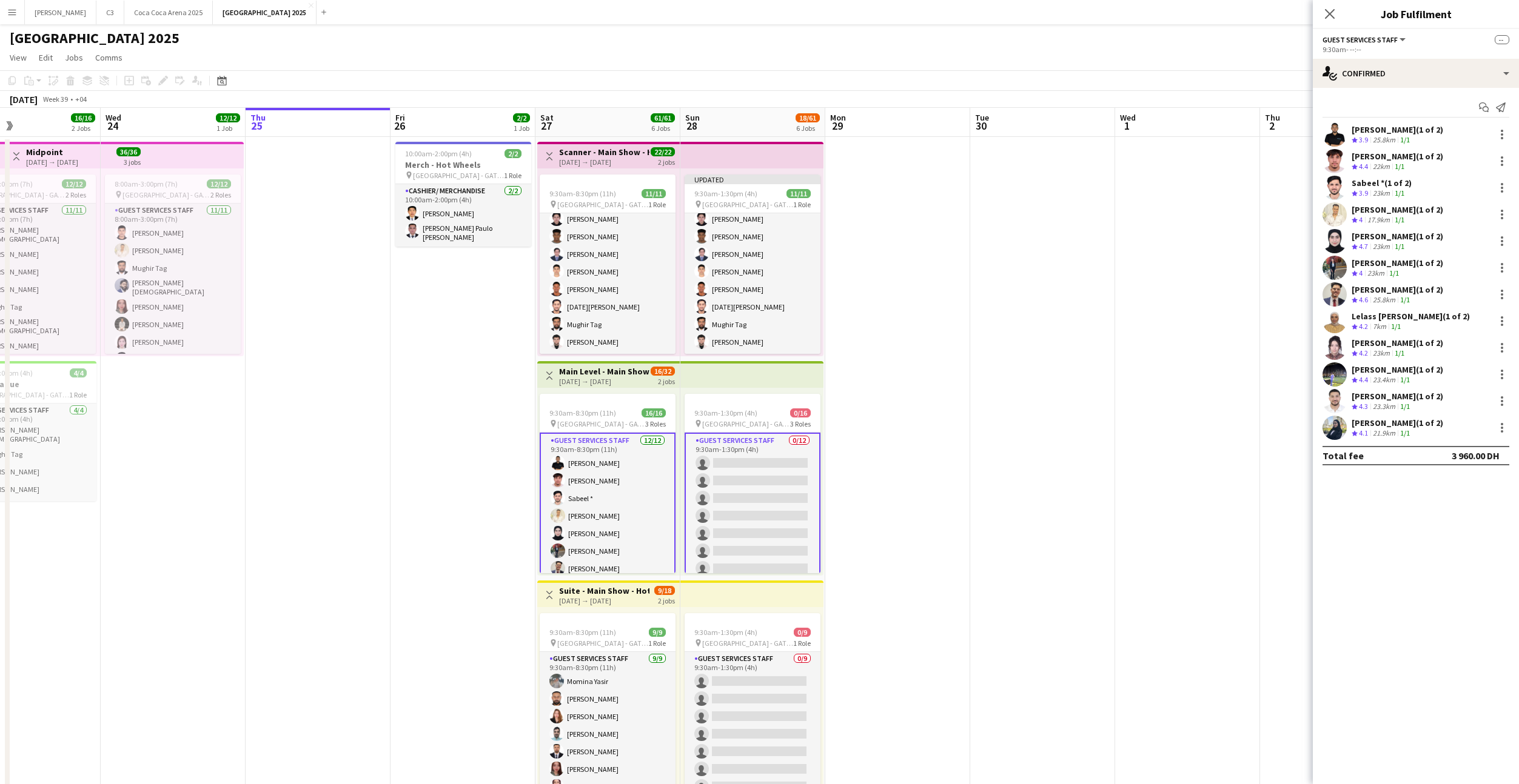
scroll to position [75, 0]
click at [741, 504] on app-card-role "Guest Services Staff 0/12 9:30am-1:30pm (4h) single-neutral-actions single-neut…" at bounding box center [753, 551] width 136 height 237
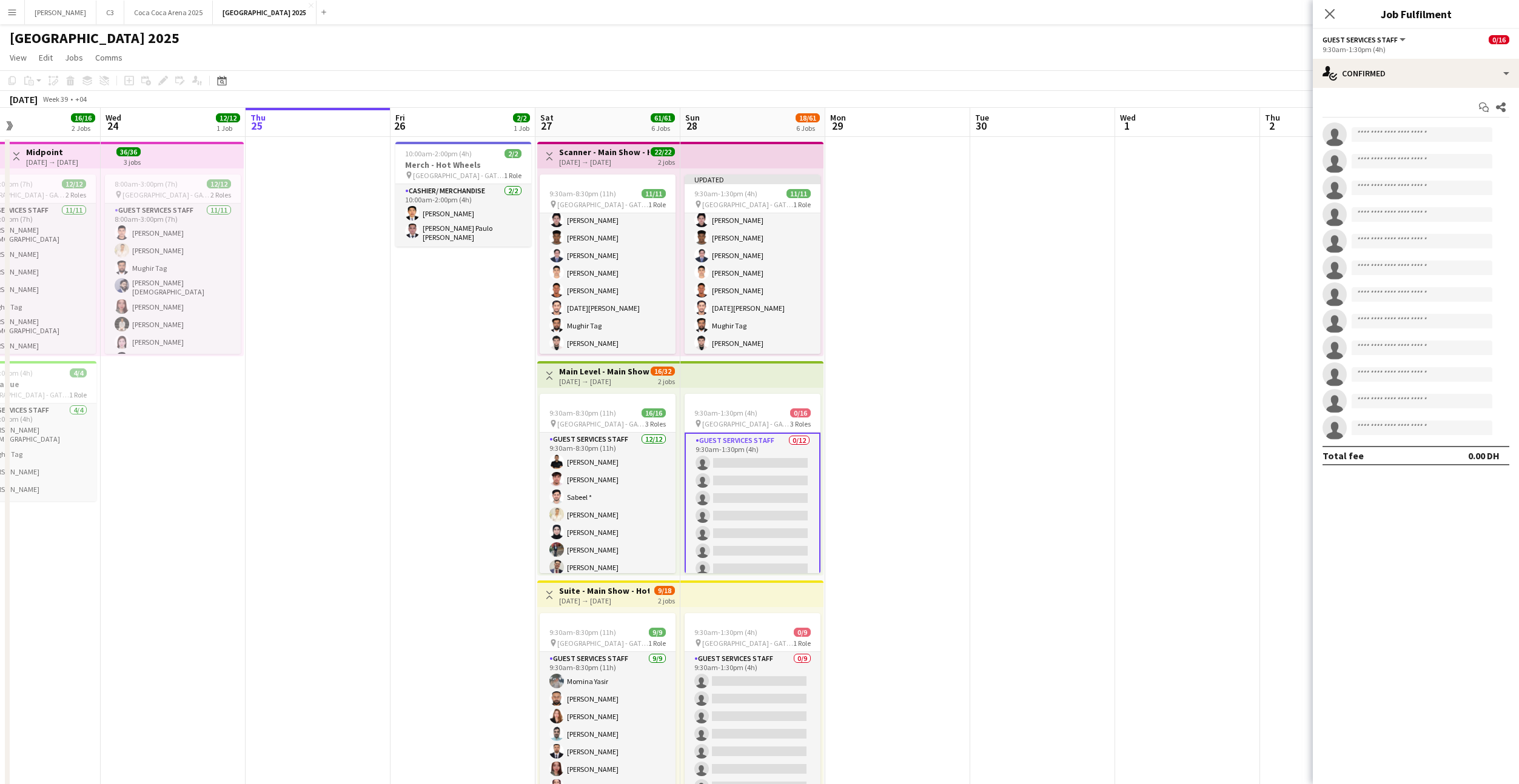
click at [1400, 126] on app-invite-slot "single-neutral-actions" at bounding box center [1415, 134] width 206 height 24
click at [1378, 136] on input at bounding box center [1422, 134] width 141 height 15
type input "*********"
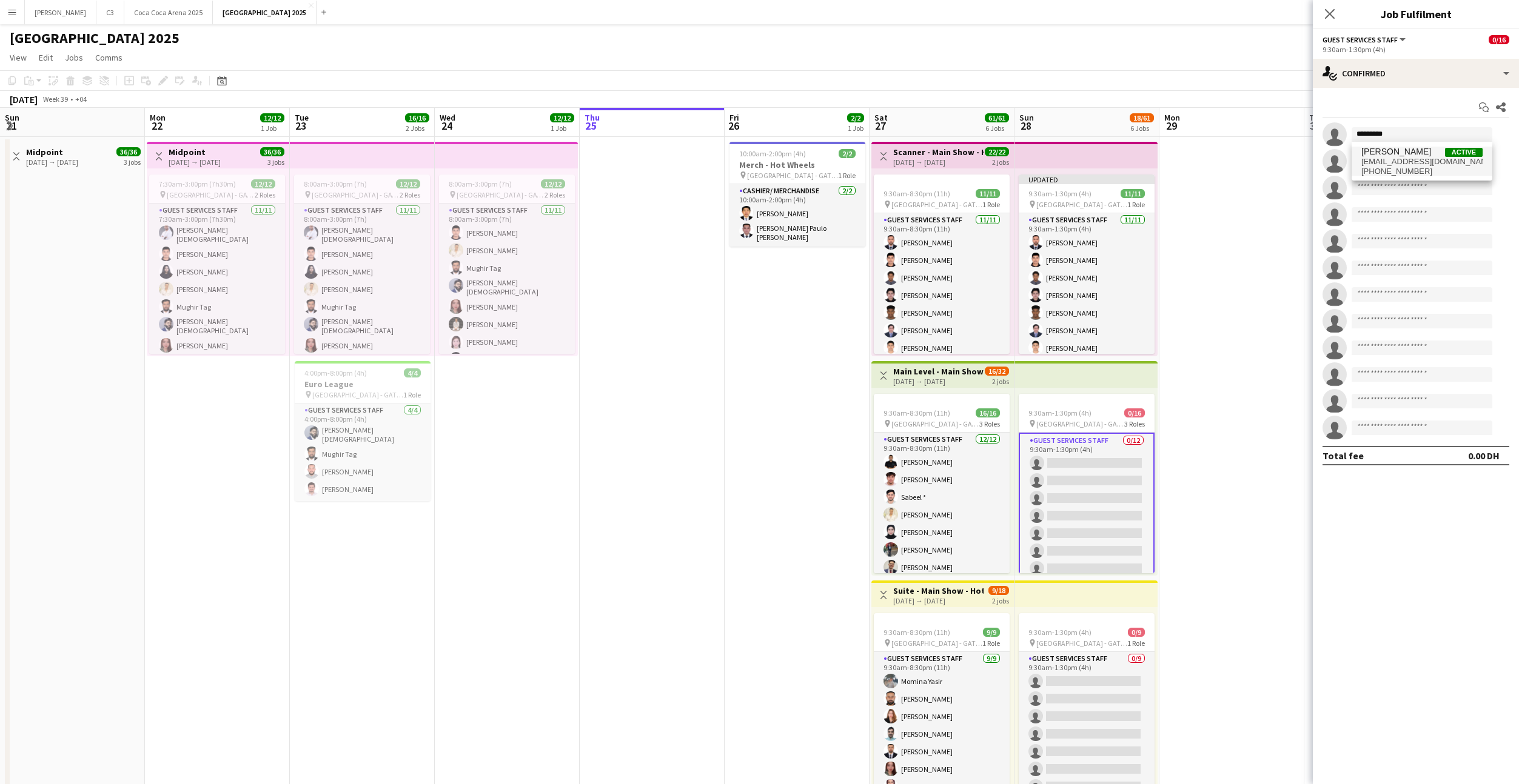
scroll to position [212, 0]
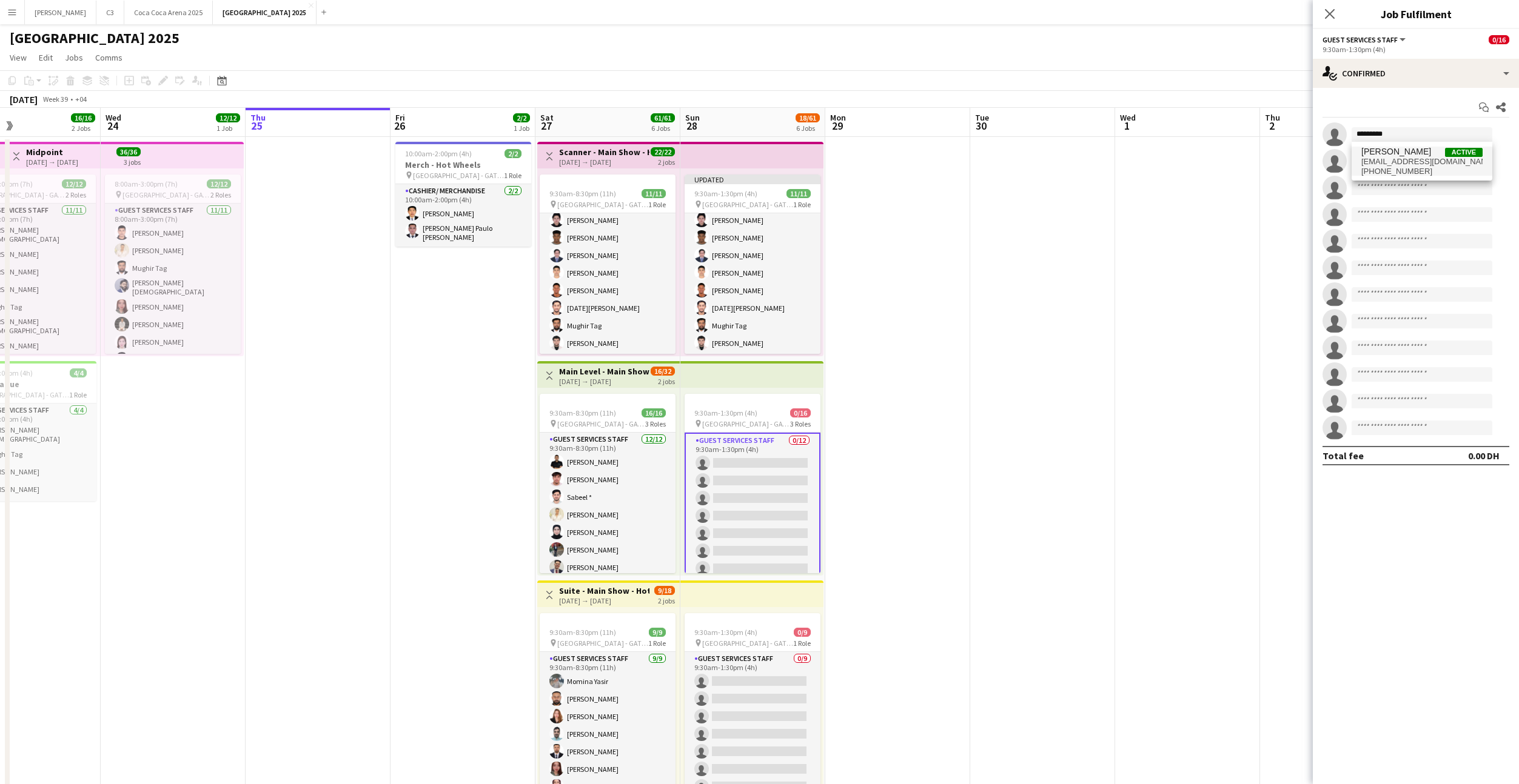
type input "*********"
click at [1399, 156] on span "[PERSON_NAME]" at bounding box center [1396, 152] width 70 height 11
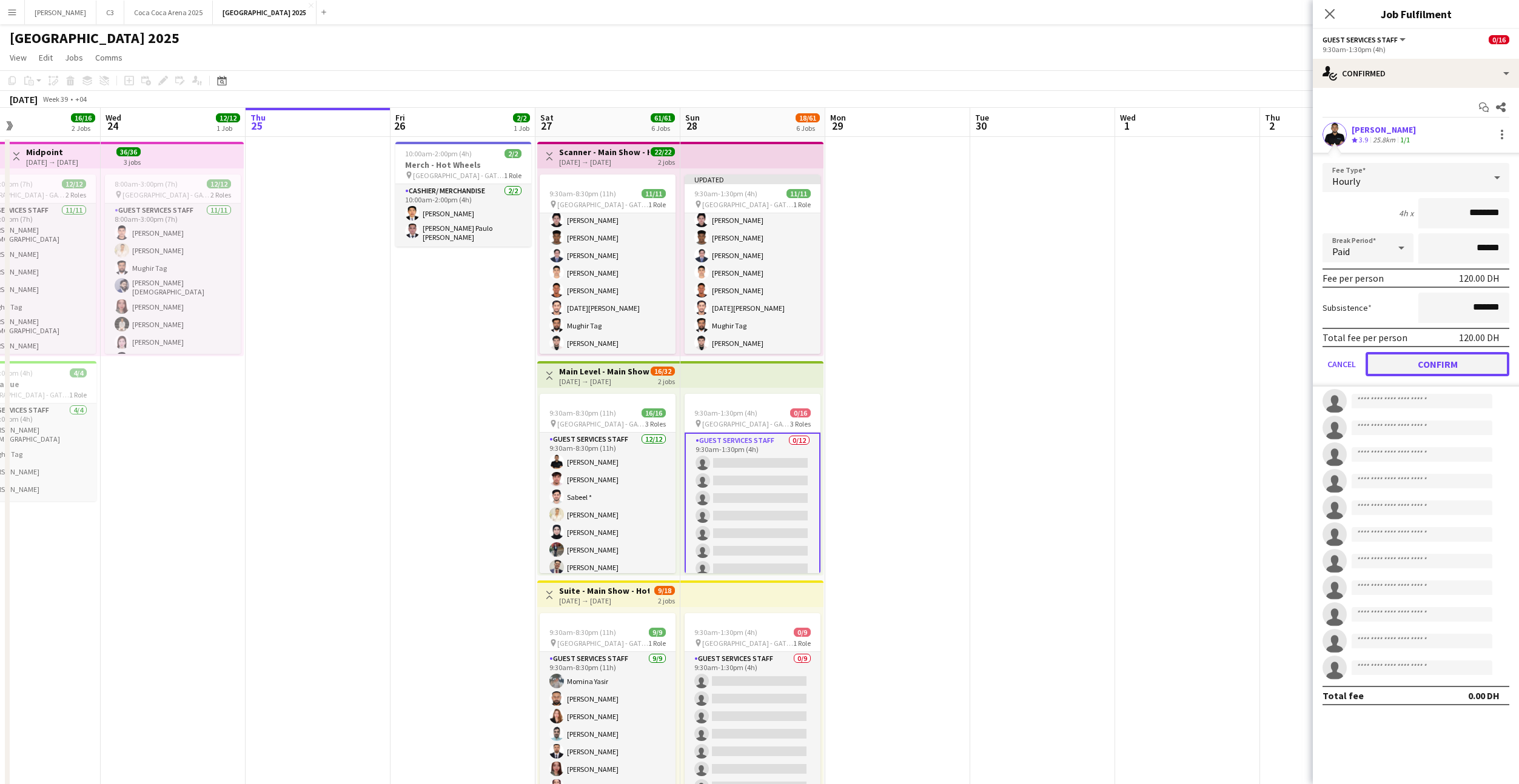
click at [1404, 369] on button "Confirm" at bounding box center [1437, 364] width 144 height 24
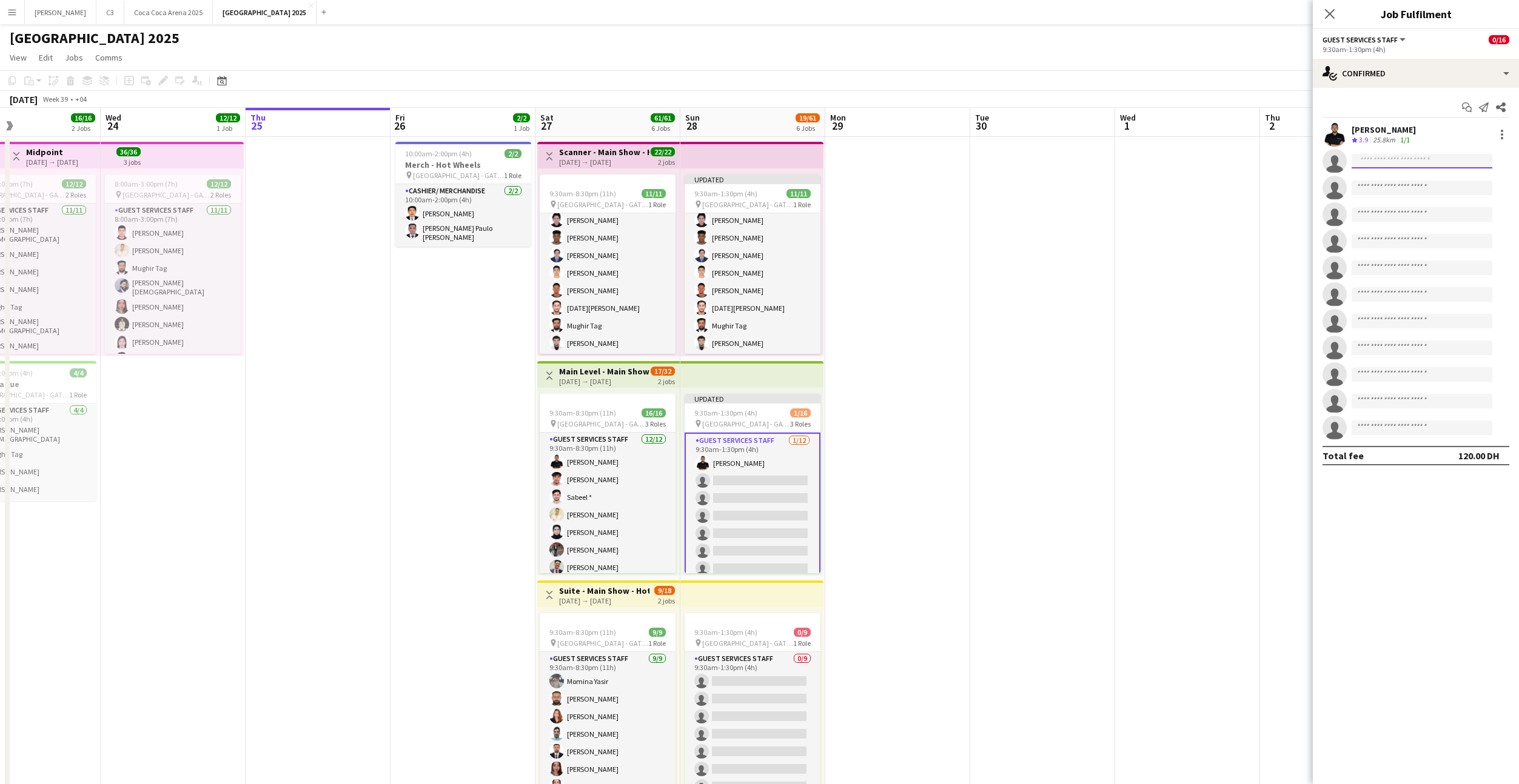
click at [1384, 160] on input at bounding box center [1422, 161] width 141 height 15
type input "**********"
click at [1384, 221] on span "[EMAIL_ADDRESS][DOMAIN_NAME]" at bounding box center [1421, 218] width 121 height 10
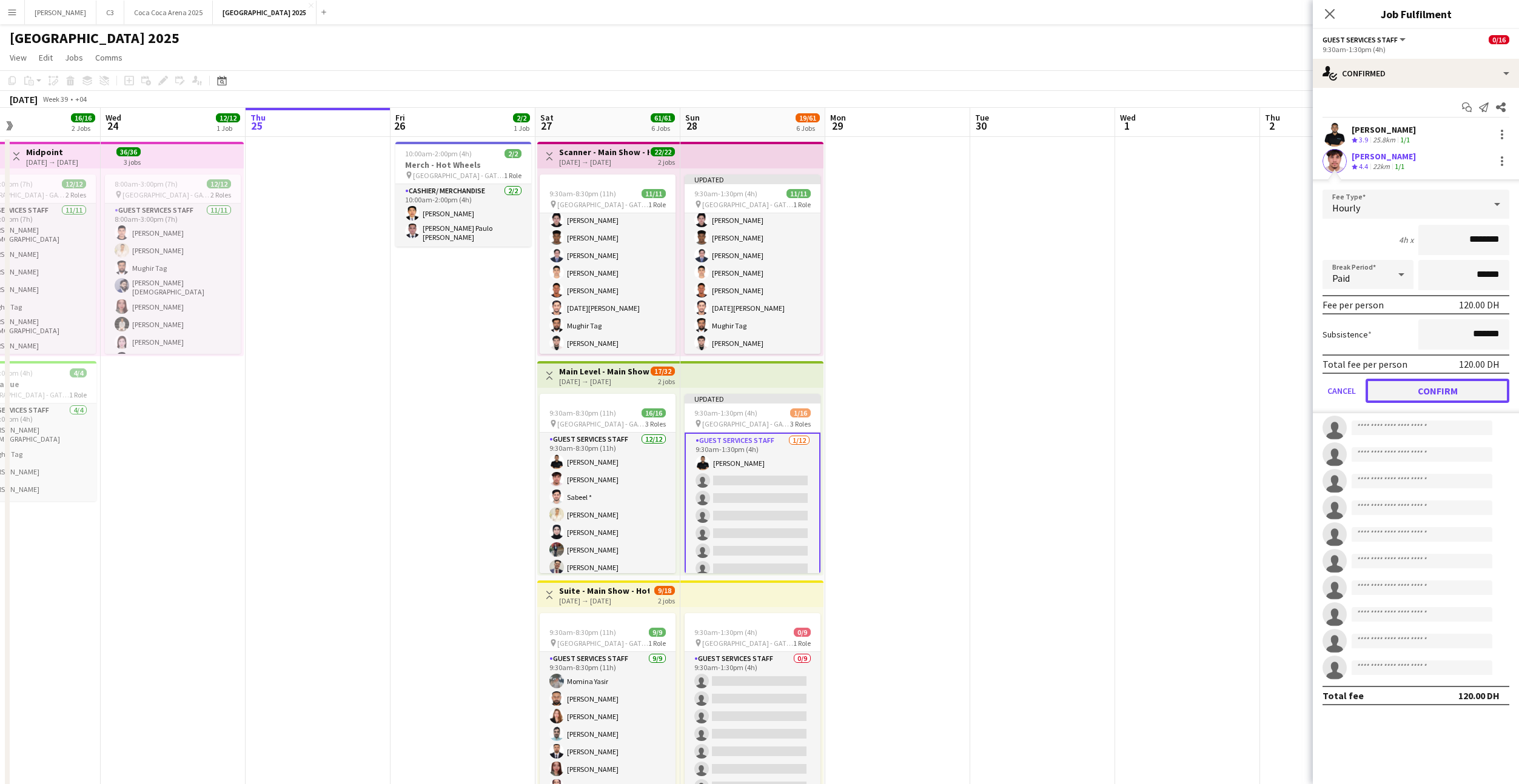
click at [1399, 390] on button "Confirm" at bounding box center [1437, 391] width 144 height 24
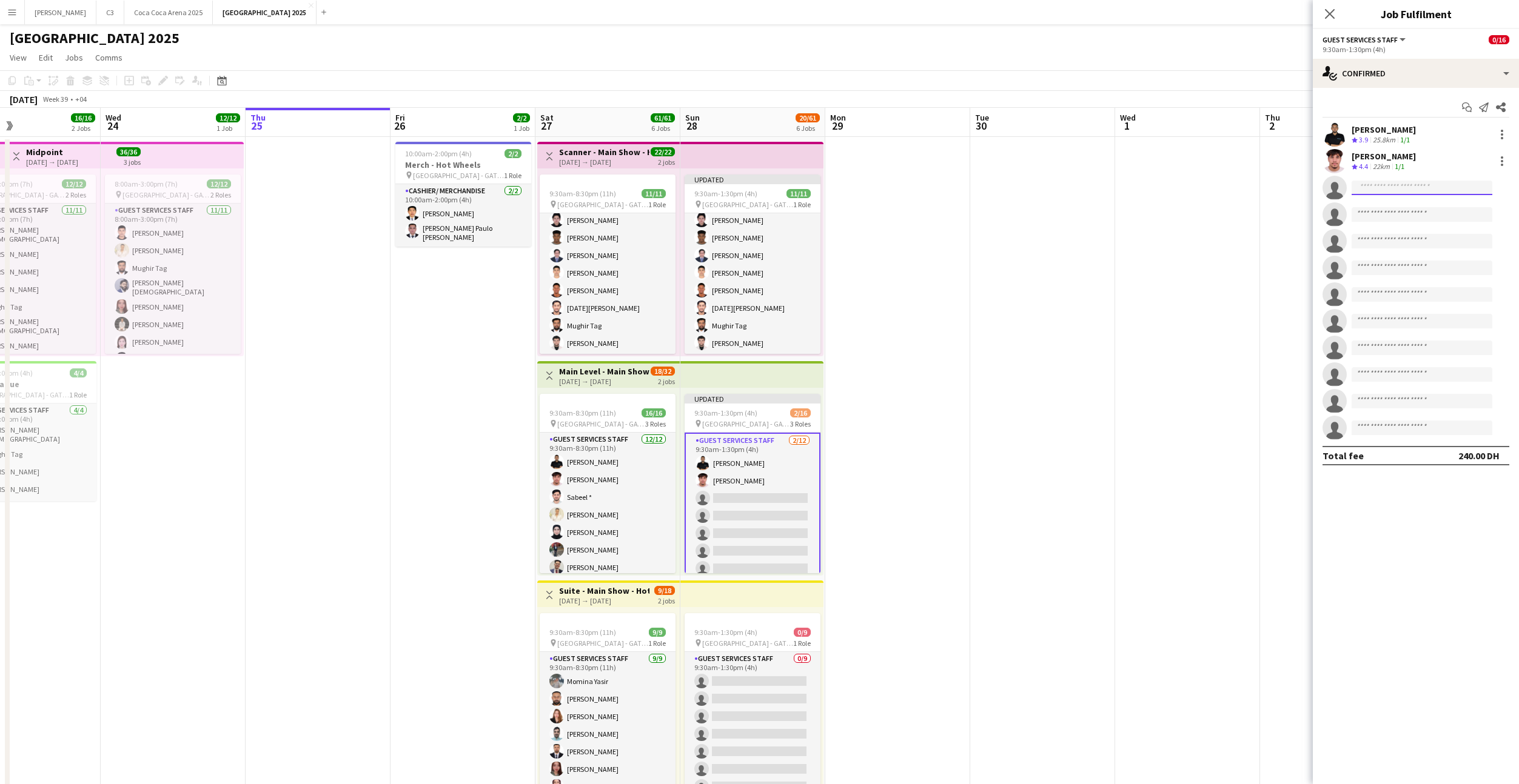
click at [1385, 191] on input at bounding box center [1422, 188] width 141 height 15
type input "******"
click at [1395, 212] on span "[EMAIL_ADDRESS][DOMAIN_NAME]" at bounding box center [1421, 215] width 121 height 10
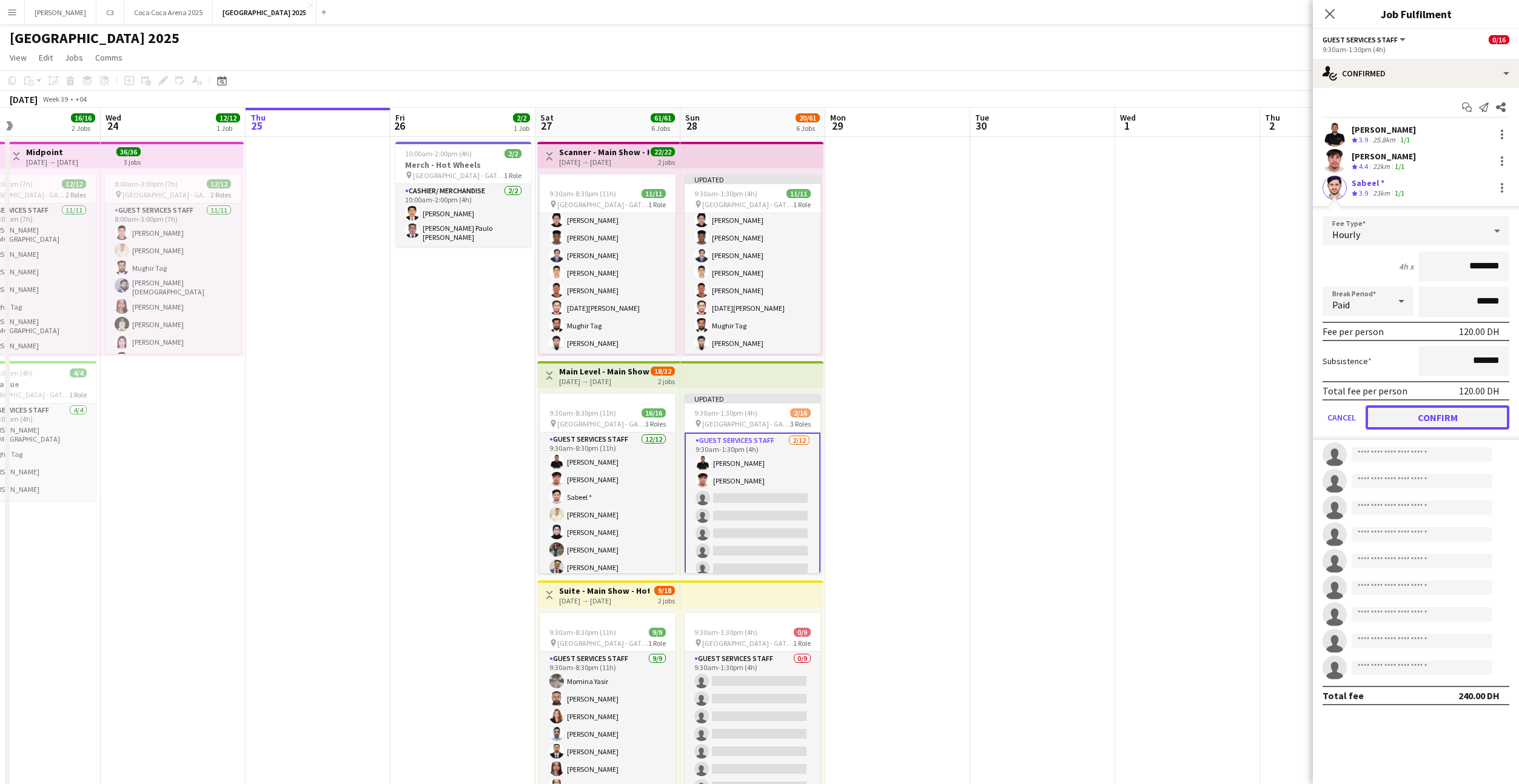
click at [1415, 420] on button "Confirm" at bounding box center [1437, 418] width 144 height 24
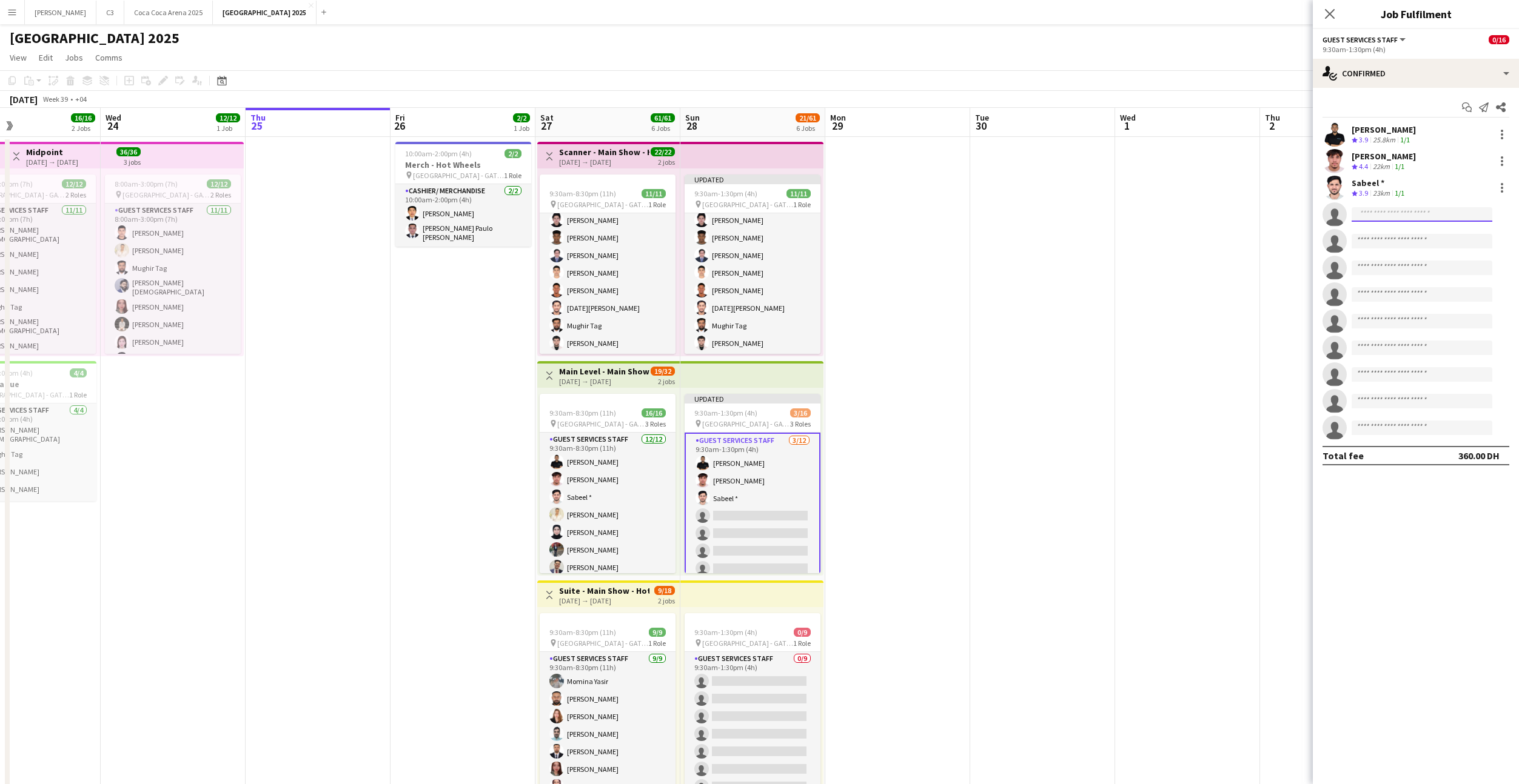
click at [1386, 212] on input at bounding box center [1422, 214] width 141 height 15
type input "********"
click at [1384, 236] on span "[PERSON_NAME]" at bounding box center [1396, 231] width 70 height 11
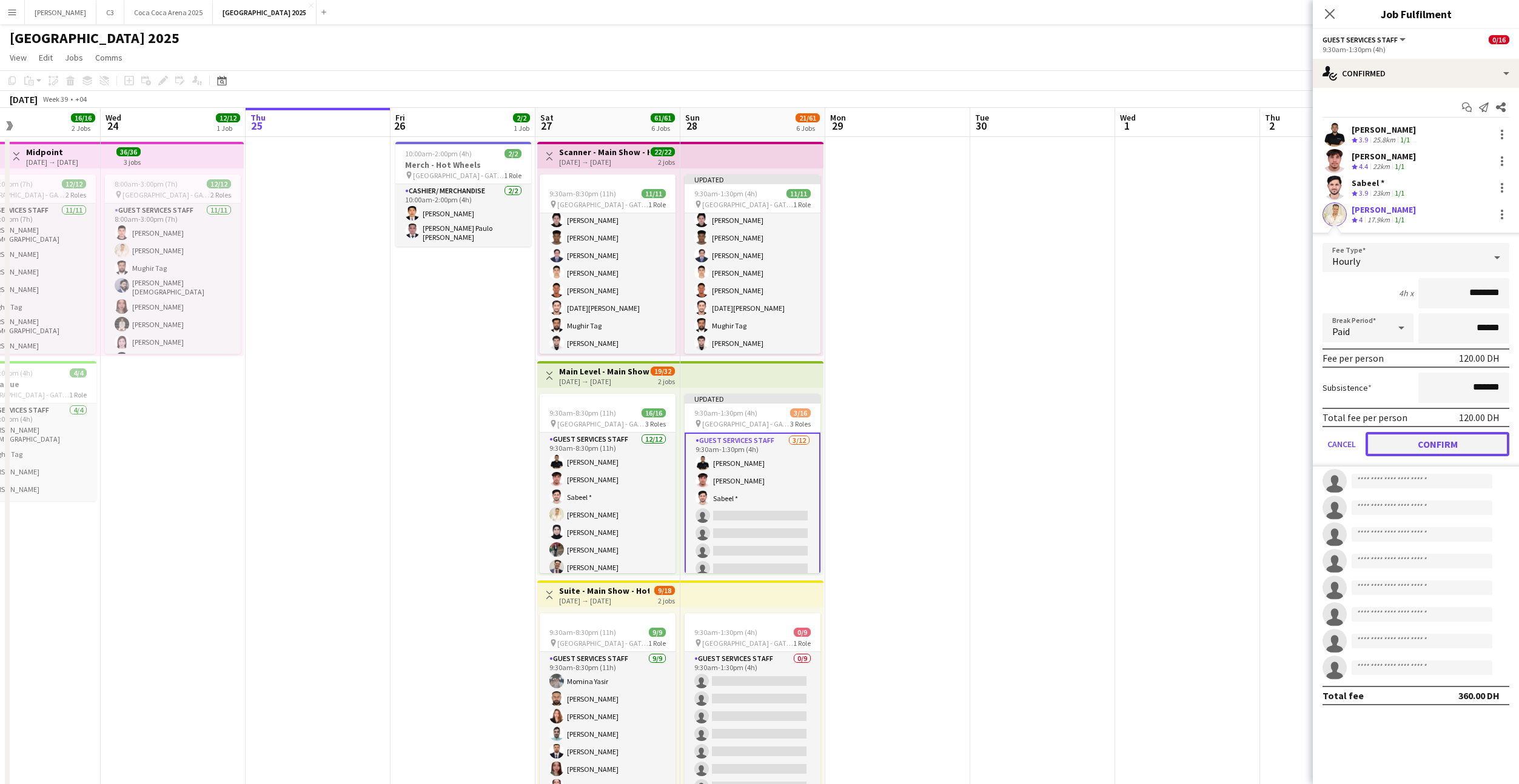
click at [1406, 441] on button "Confirm" at bounding box center [1437, 444] width 144 height 24
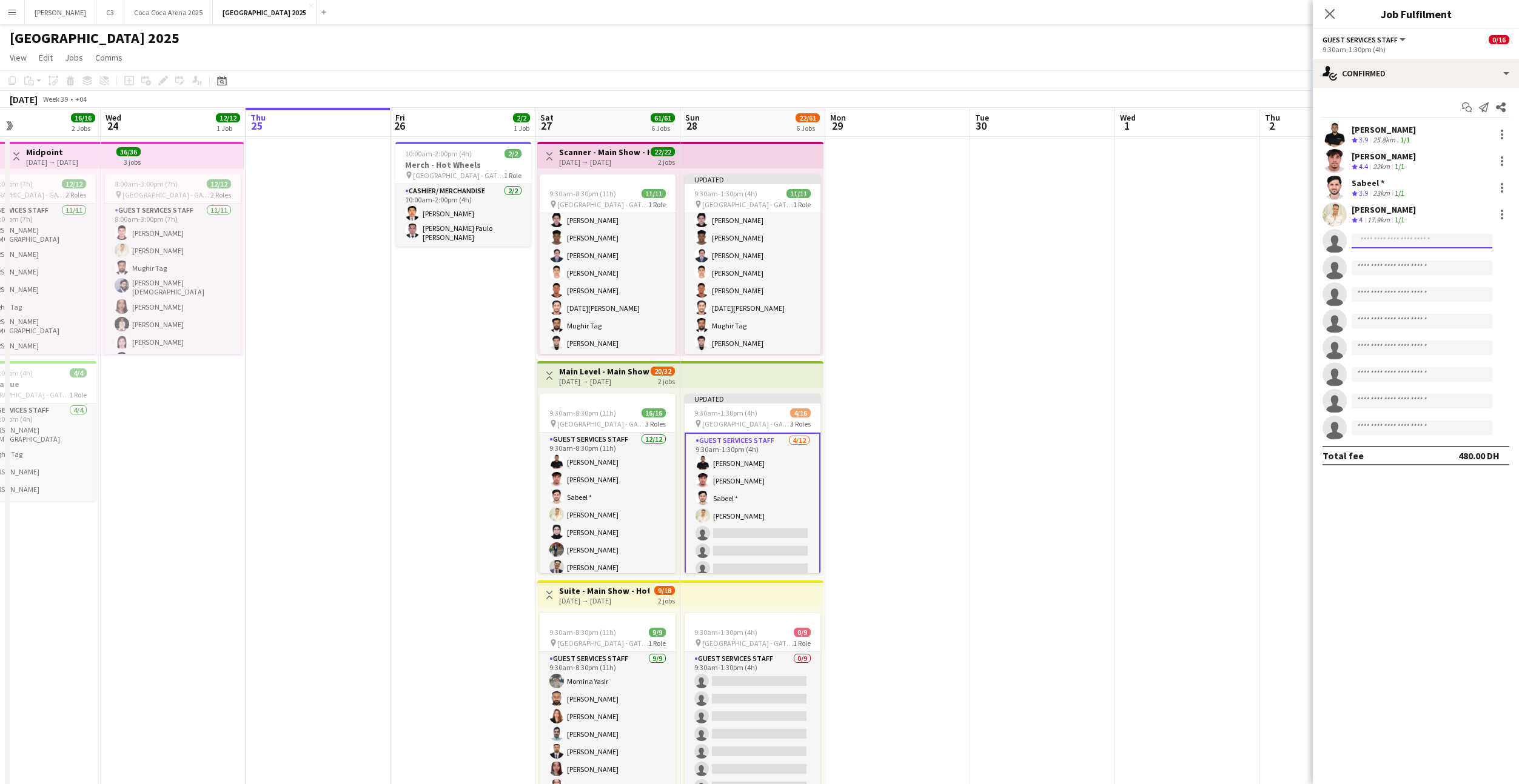
click at [1392, 242] on input at bounding box center [1422, 241] width 141 height 15
type input "********"
click at [1403, 266] on span "[EMAIL_ADDRESS][DOMAIN_NAME]" at bounding box center [1421, 268] width 121 height 10
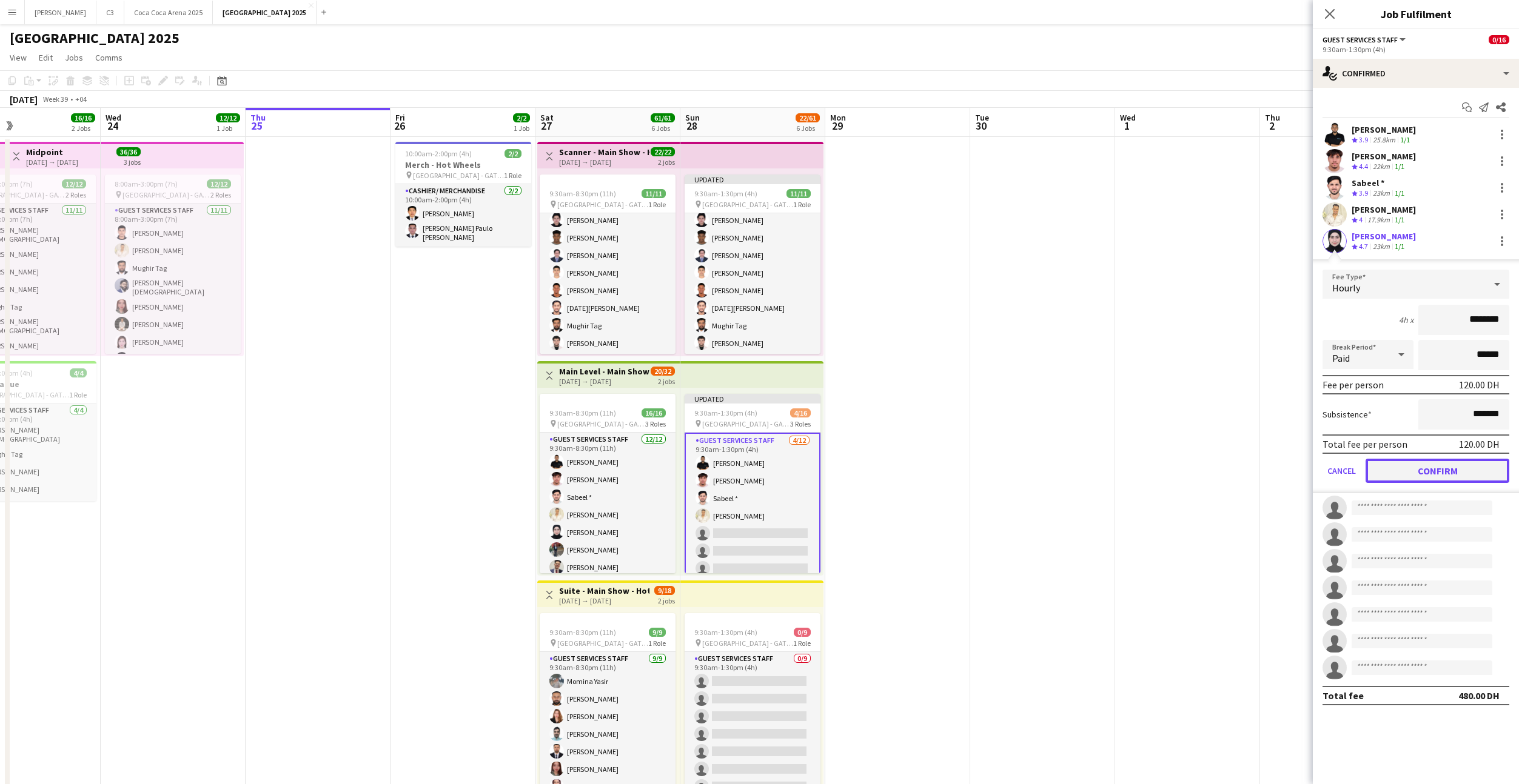
click at [1407, 473] on button "Confirm" at bounding box center [1437, 471] width 144 height 24
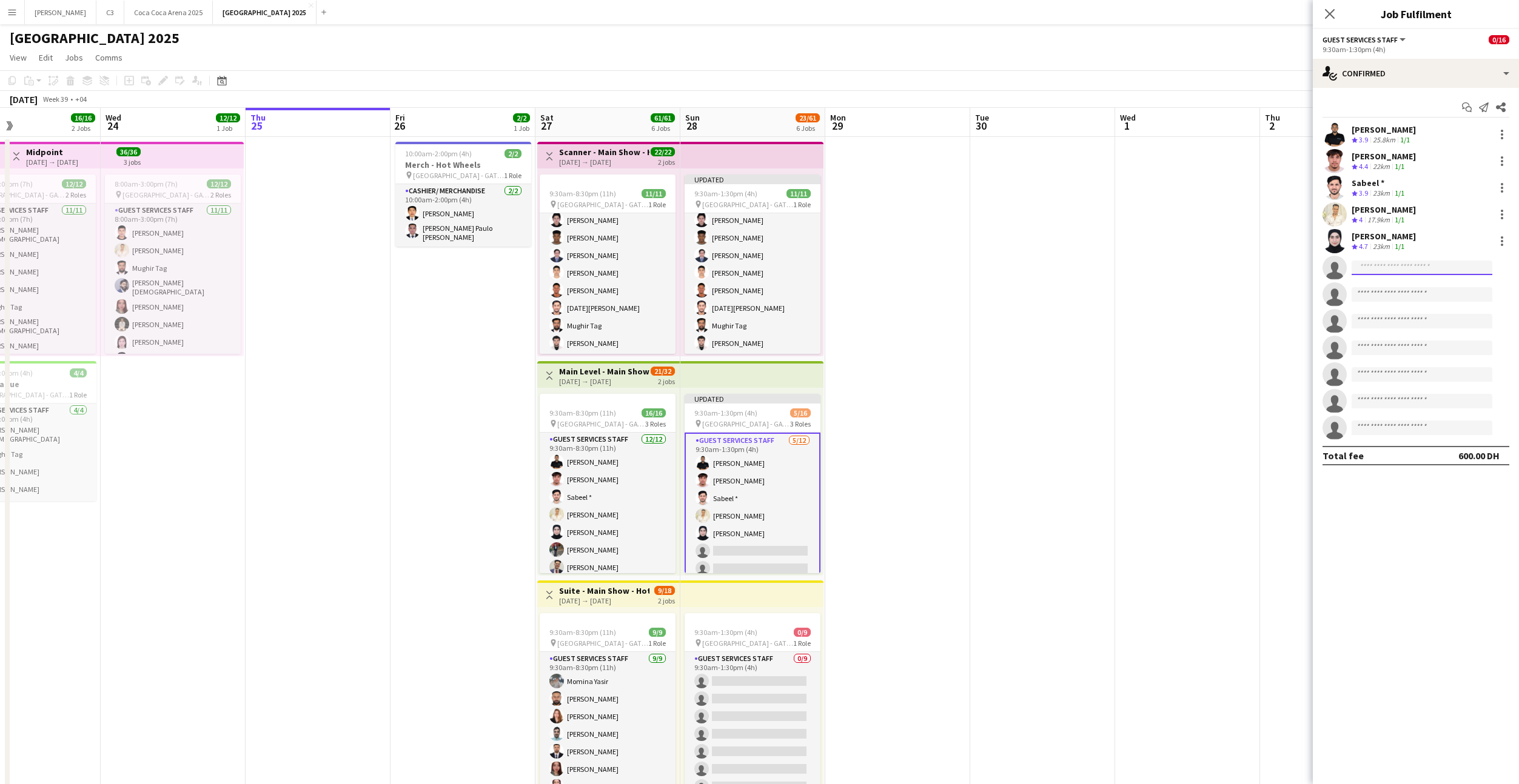
click at [1390, 266] on input at bounding box center [1422, 268] width 141 height 15
type input "*******"
click at [1399, 295] on span "[EMAIL_ADDRESS][DOMAIN_NAME]" at bounding box center [1421, 295] width 121 height 10
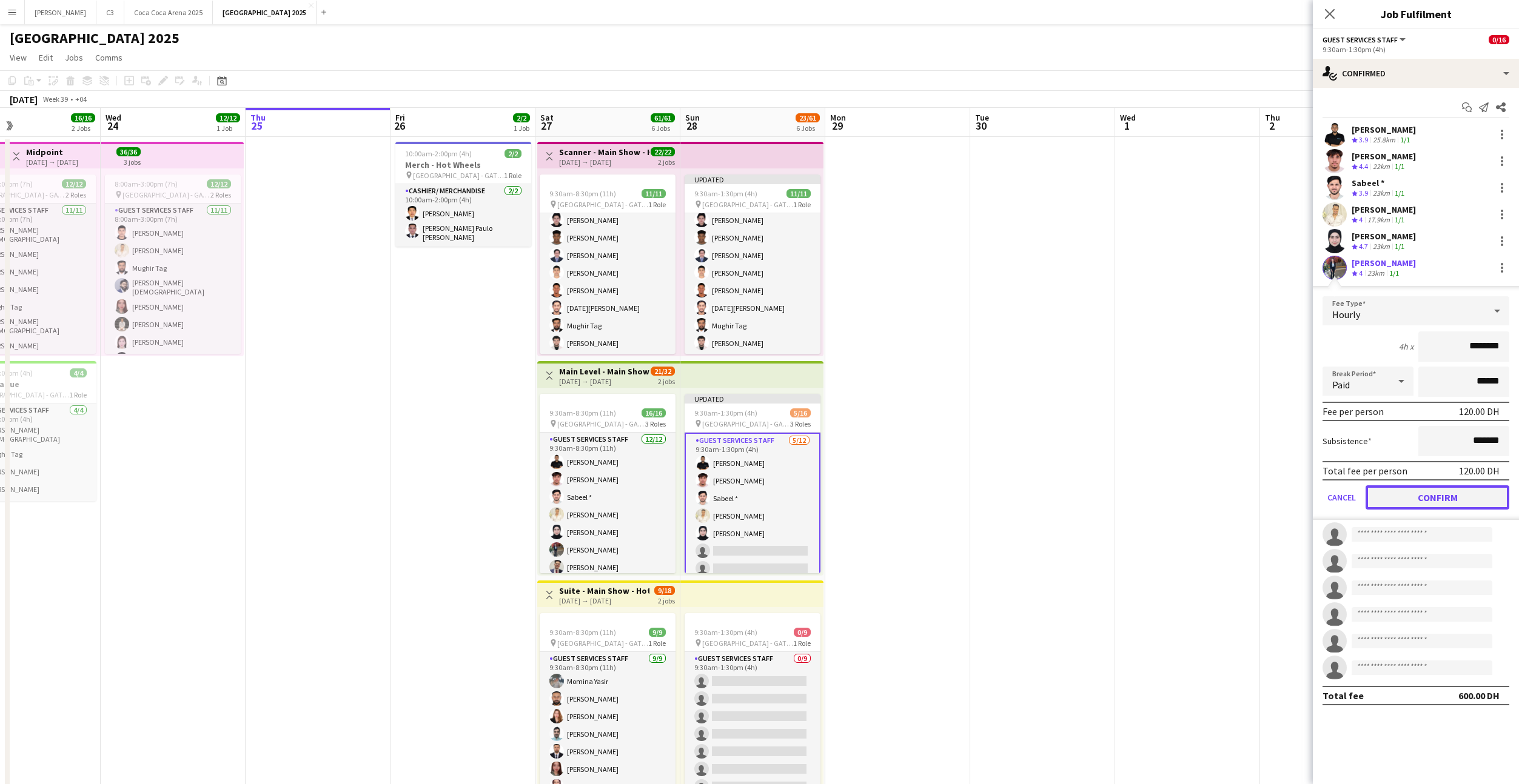
click at [1406, 496] on button "Confirm" at bounding box center [1437, 498] width 144 height 24
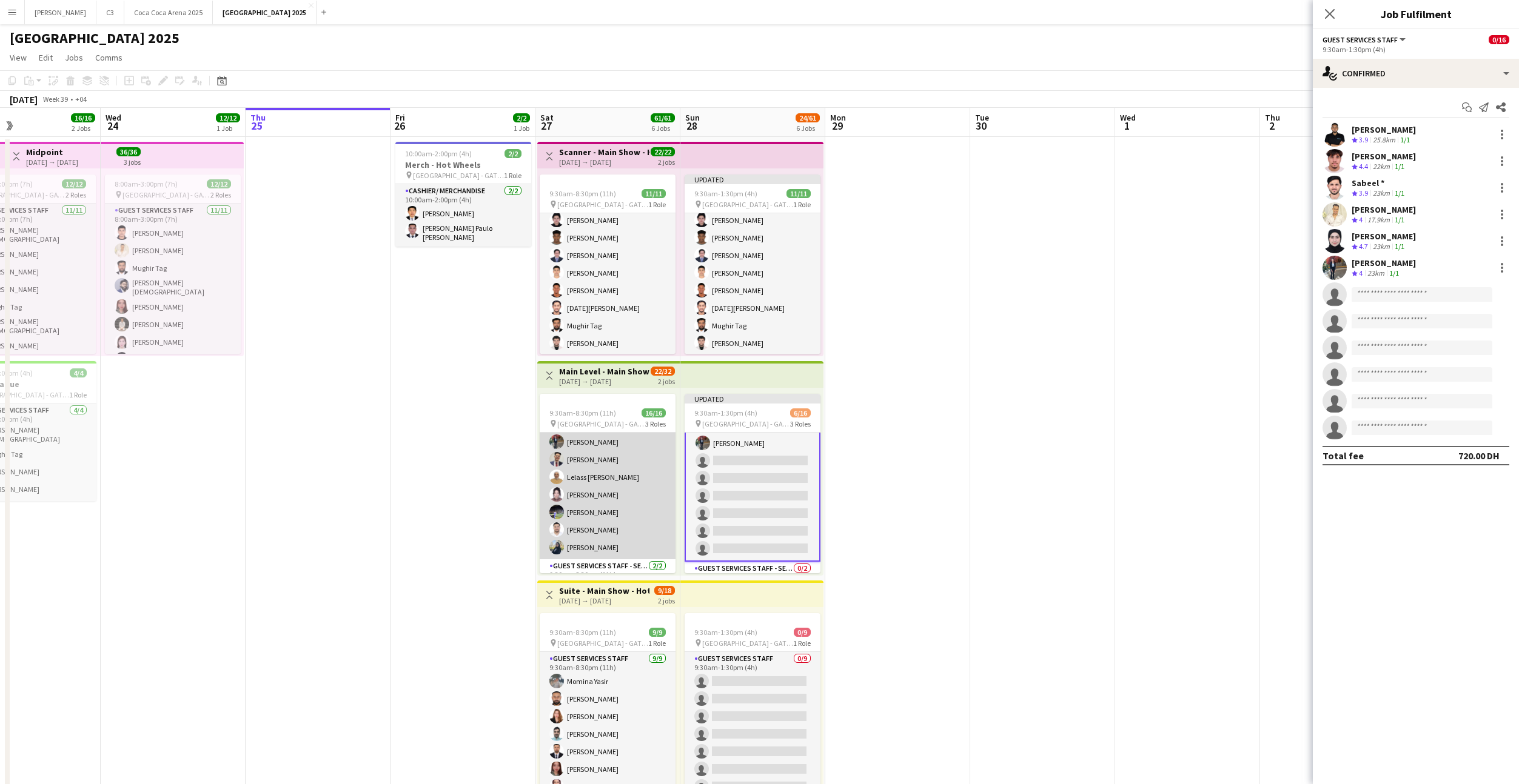
scroll to position [114, 0]
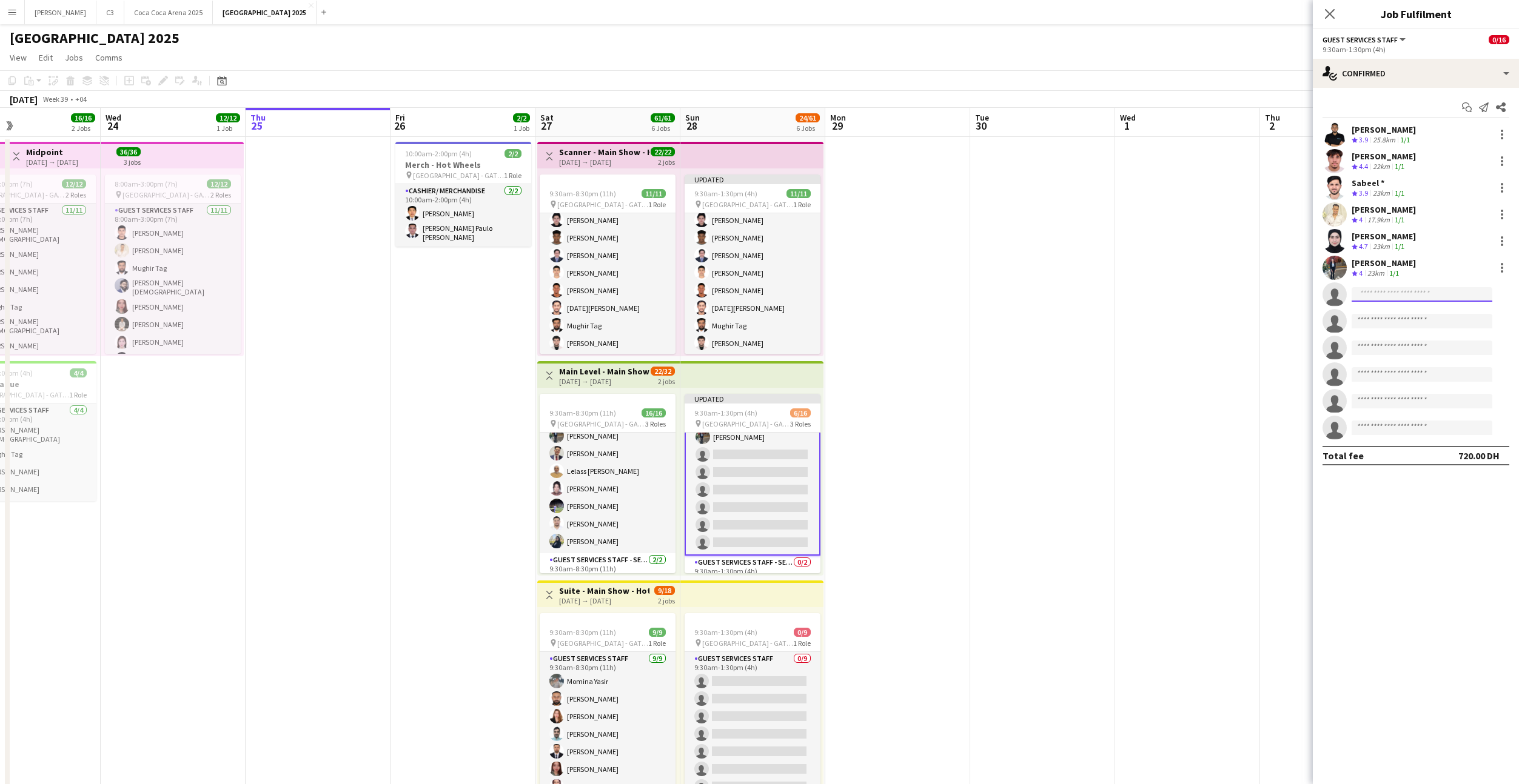
click at [1393, 296] on input at bounding box center [1422, 294] width 141 height 15
type input "*****"
click at [1402, 317] on span "[EMAIL_ADDRESS][DOMAIN_NAME]" at bounding box center [1421, 322] width 121 height 10
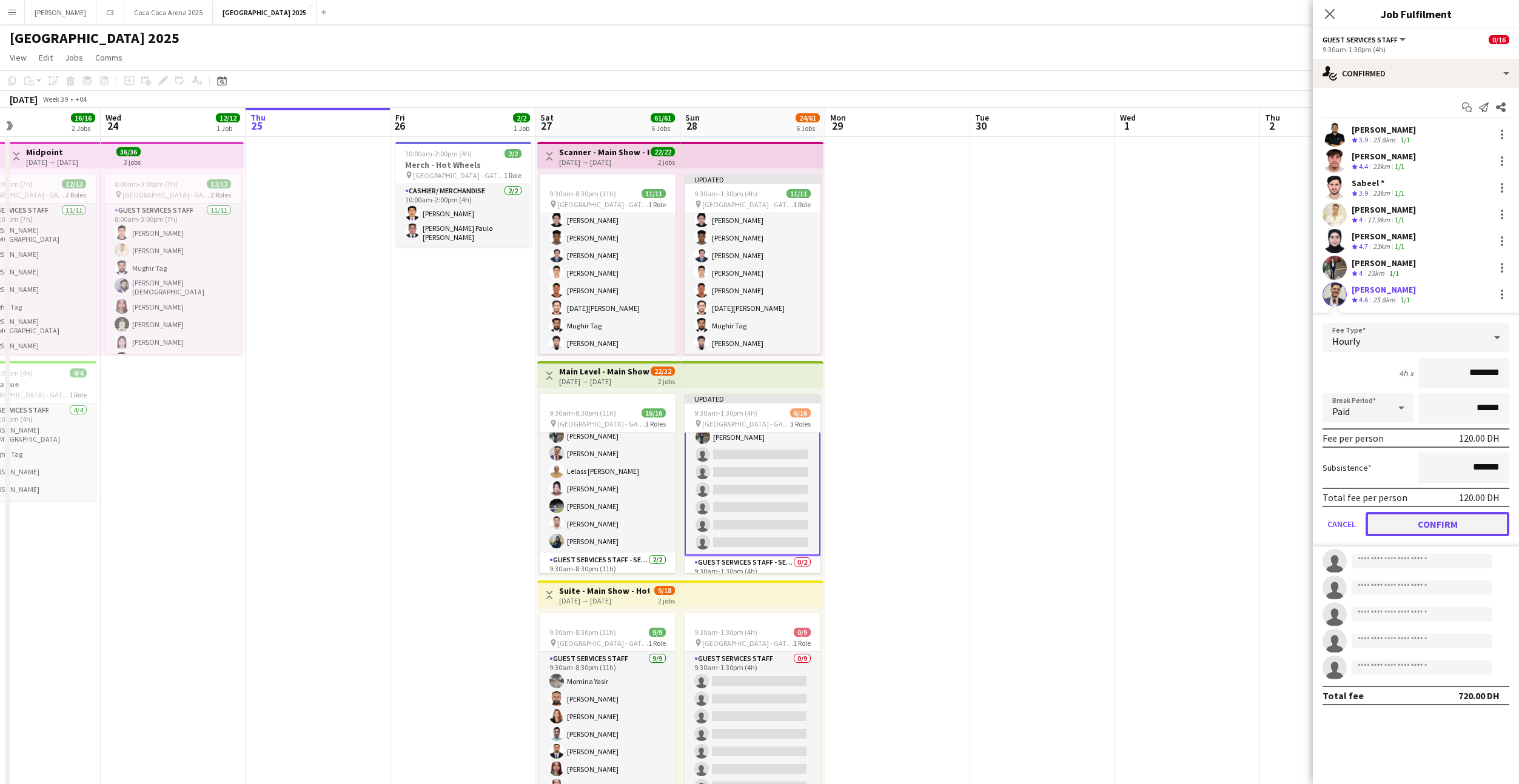
click at [1402, 522] on button "Confirm" at bounding box center [1437, 524] width 144 height 24
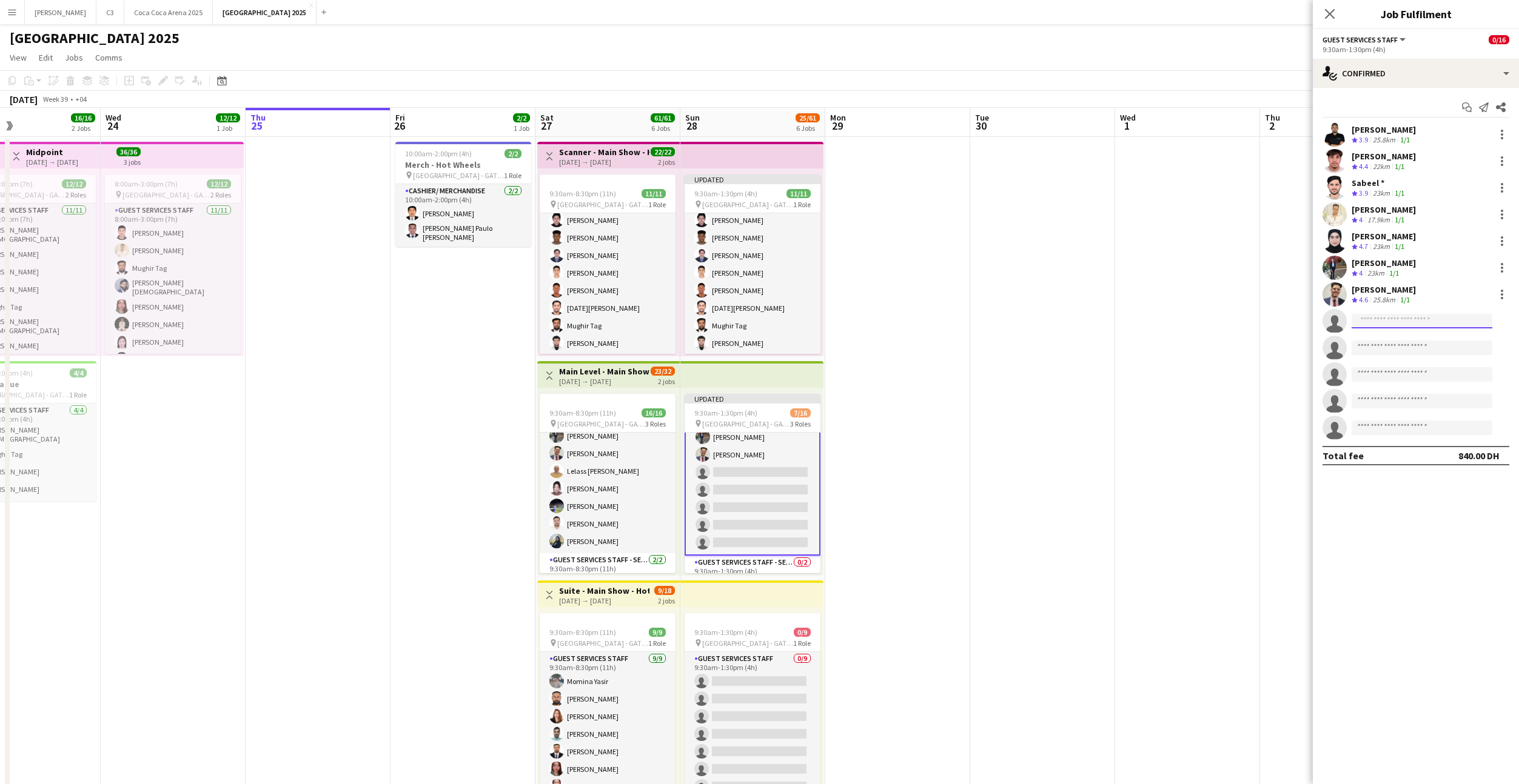
click at [1380, 319] on input at bounding box center [1422, 321] width 141 height 15
type input "******"
click at [1404, 346] on span "[EMAIL_ADDRESS][DOMAIN_NAME]" at bounding box center [1421, 349] width 121 height 10
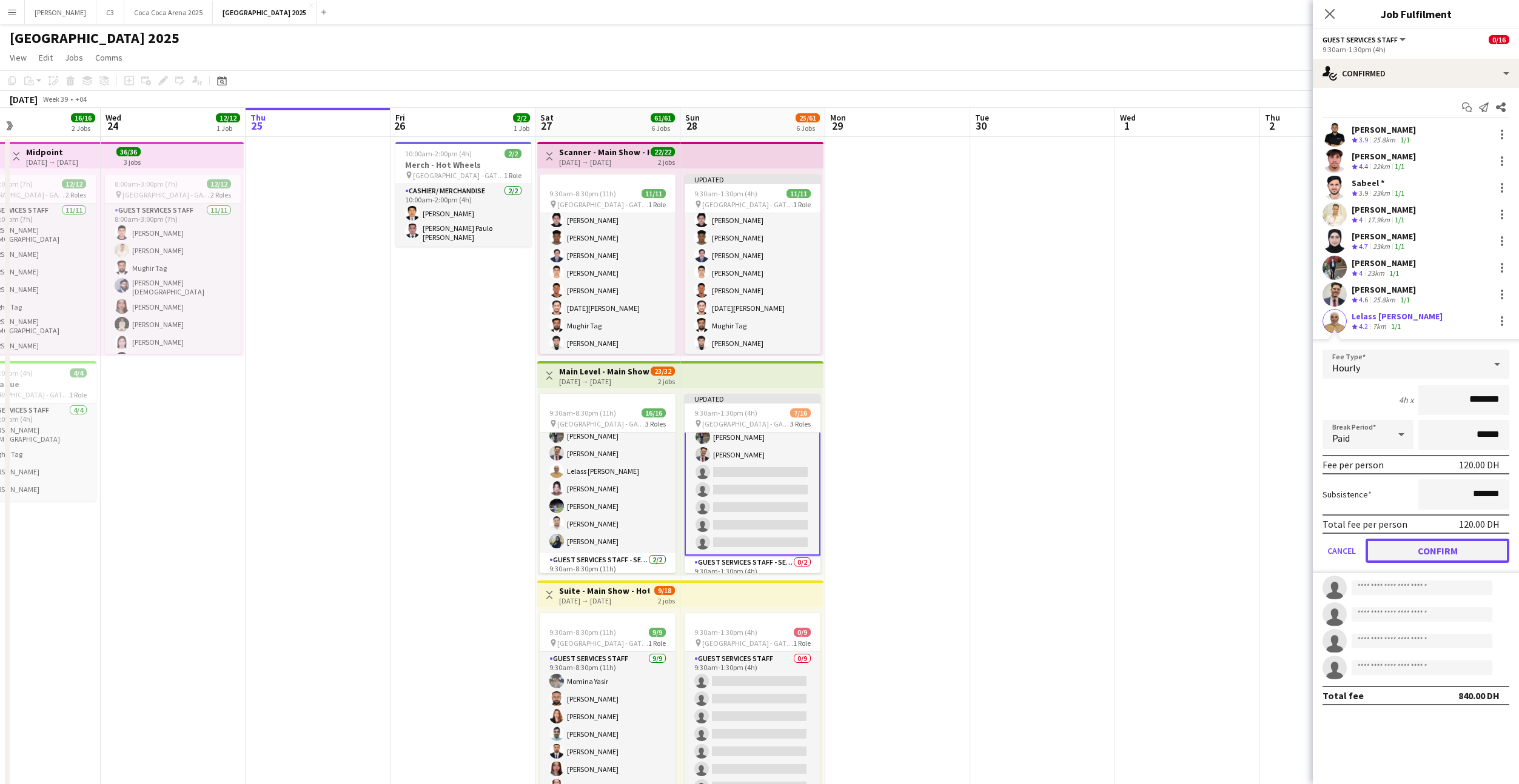
click at [1392, 552] on button "Confirm" at bounding box center [1437, 551] width 144 height 24
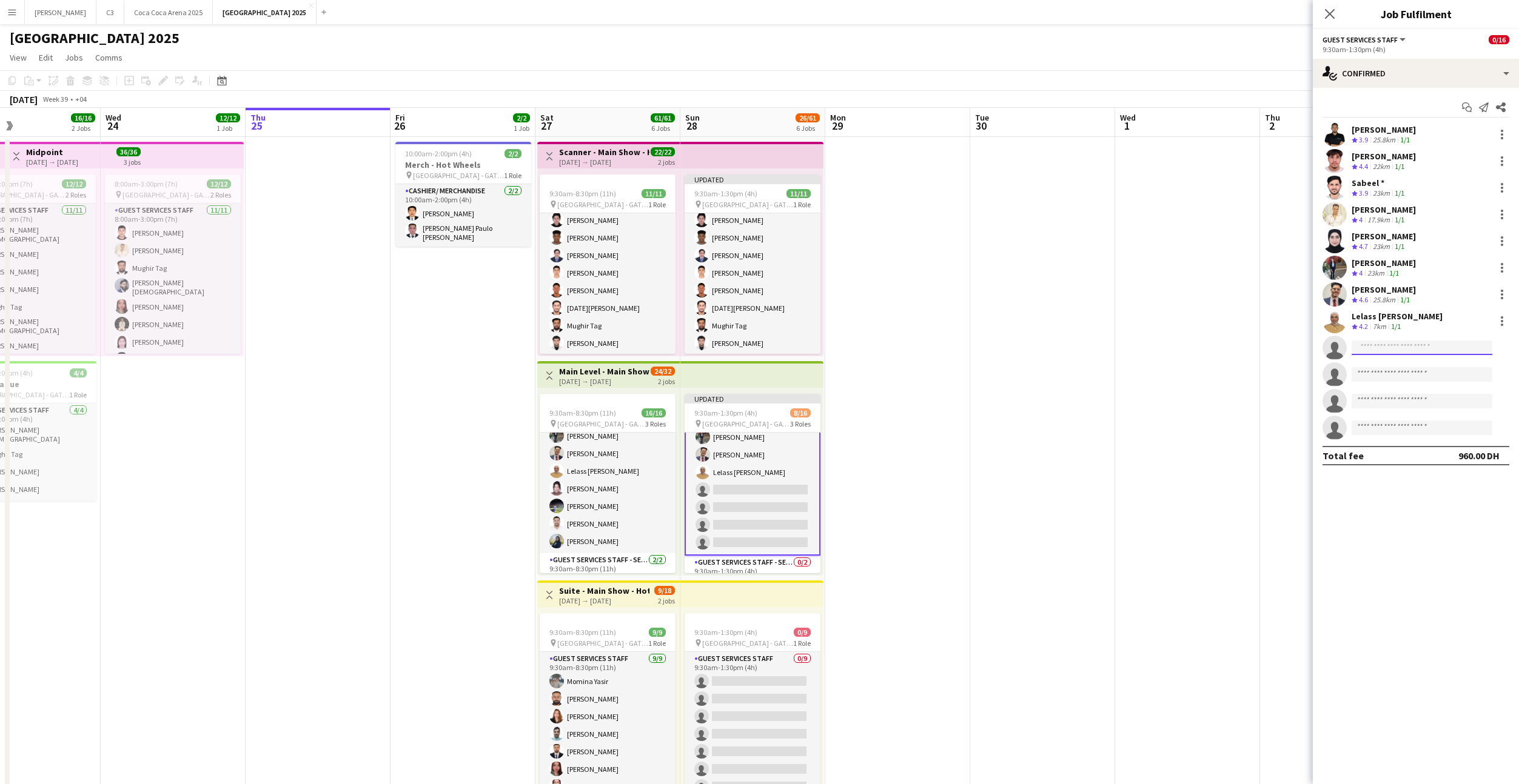
click at [1384, 346] on input at bounding box center [1422, 348] width 141 height 15
type input "*****"
click at [1388, 433] on span "[EMAIL_ADDRESS][DOMAIN_NAME]" at bounding box center [1421, 434] width 121 height 10
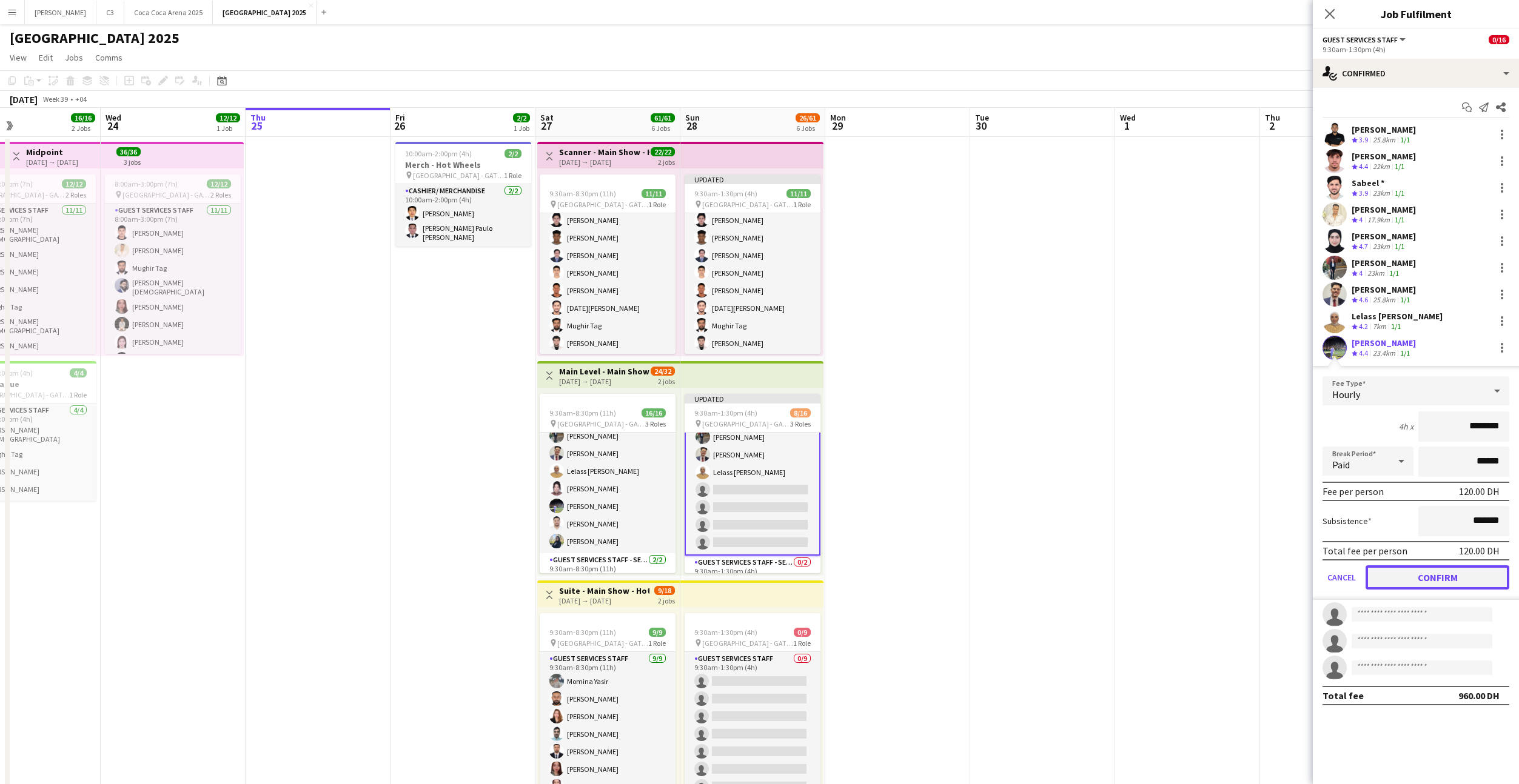
click at [1396, 575] on button "Confirm" at bounding box center [1437, 578] width 144 height 24
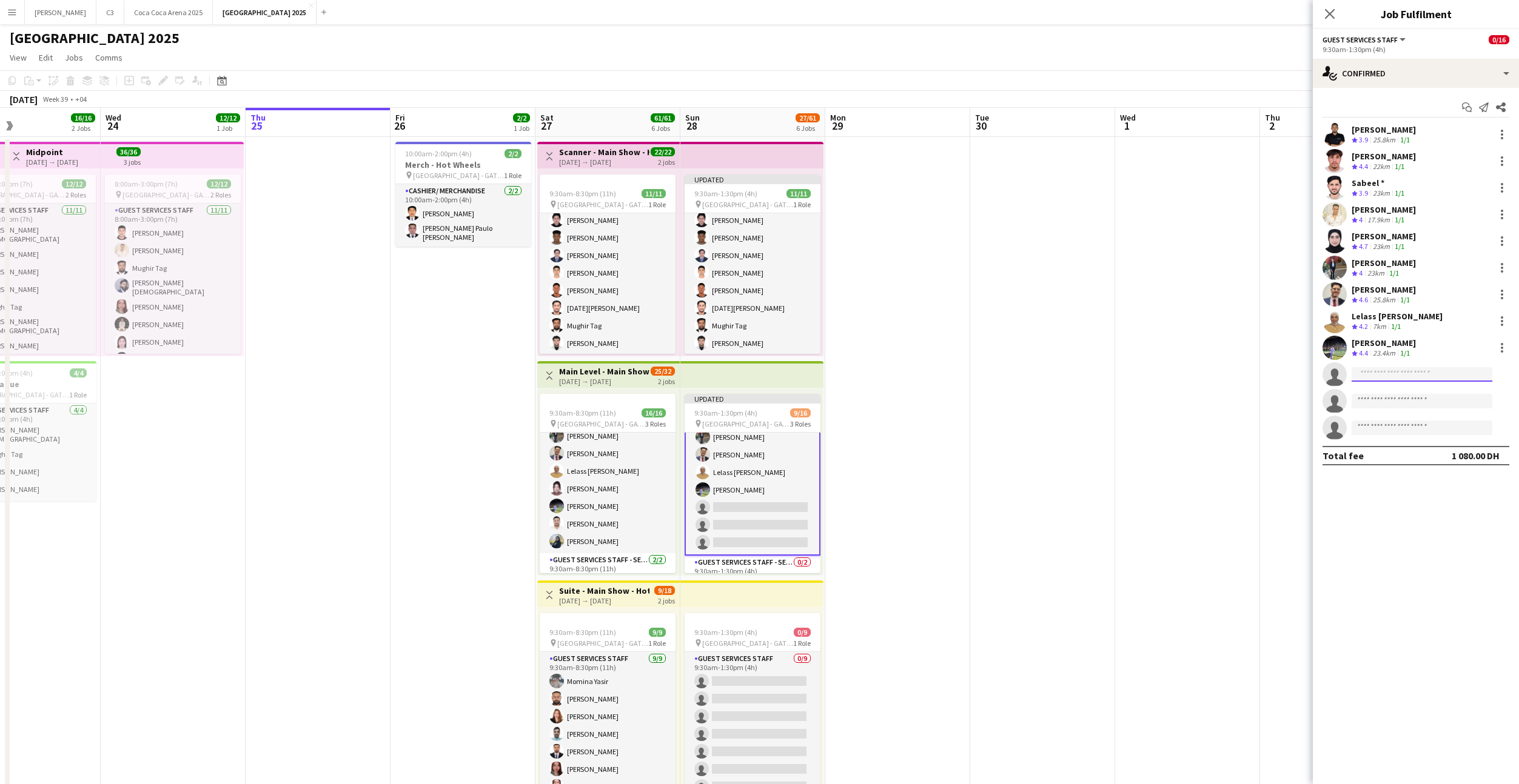
click at [1375, 374] on input at bounding box center [1422, 375] width 141 height 15
type input "********"
click at [1397, 421] on span "[PERSON_NAME]" at bounding box center [1396, 421] width 70 height 11
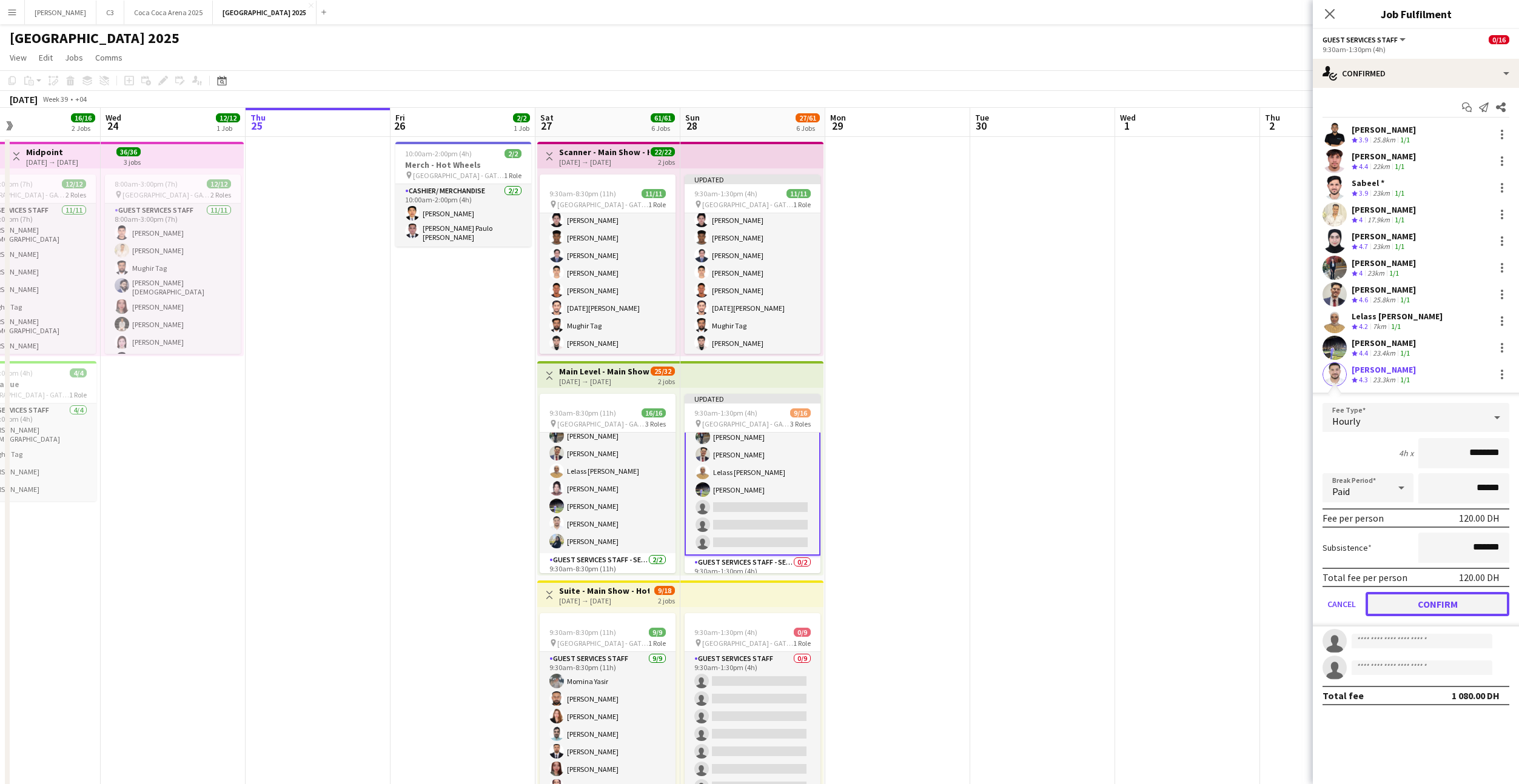
click at [1407, 607] on button "Confirm" at bounding box center [1437, 605] width 144 height 24
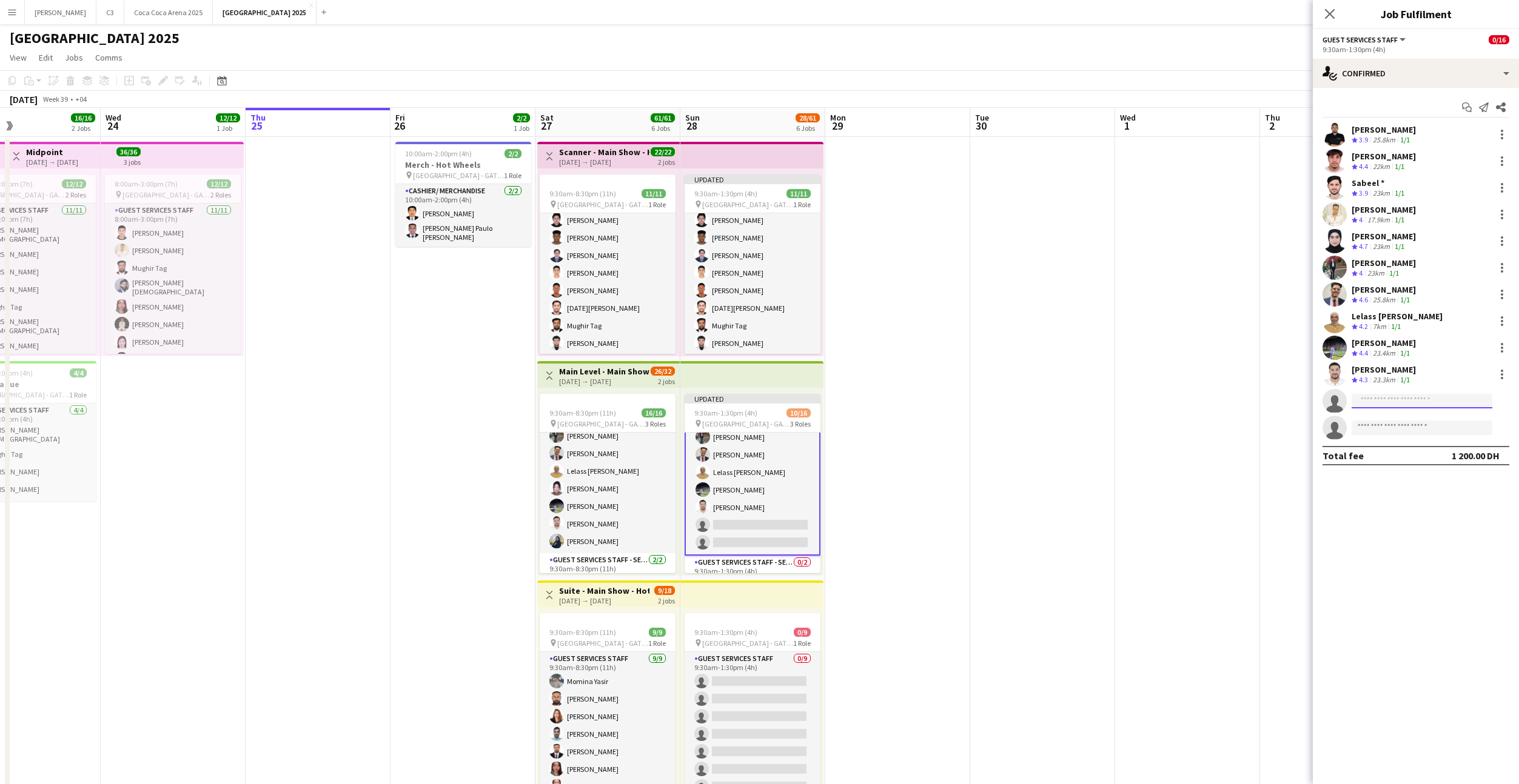
click at [1392, 394] on input at bounding box center [1422, 401] width 141 height 15
type input "********"
click at [1394, 431] on span "[EMAIL_ADDRESS][DOMAIN_NAME]" at bounding box center [1421, 429] width 121 height 10
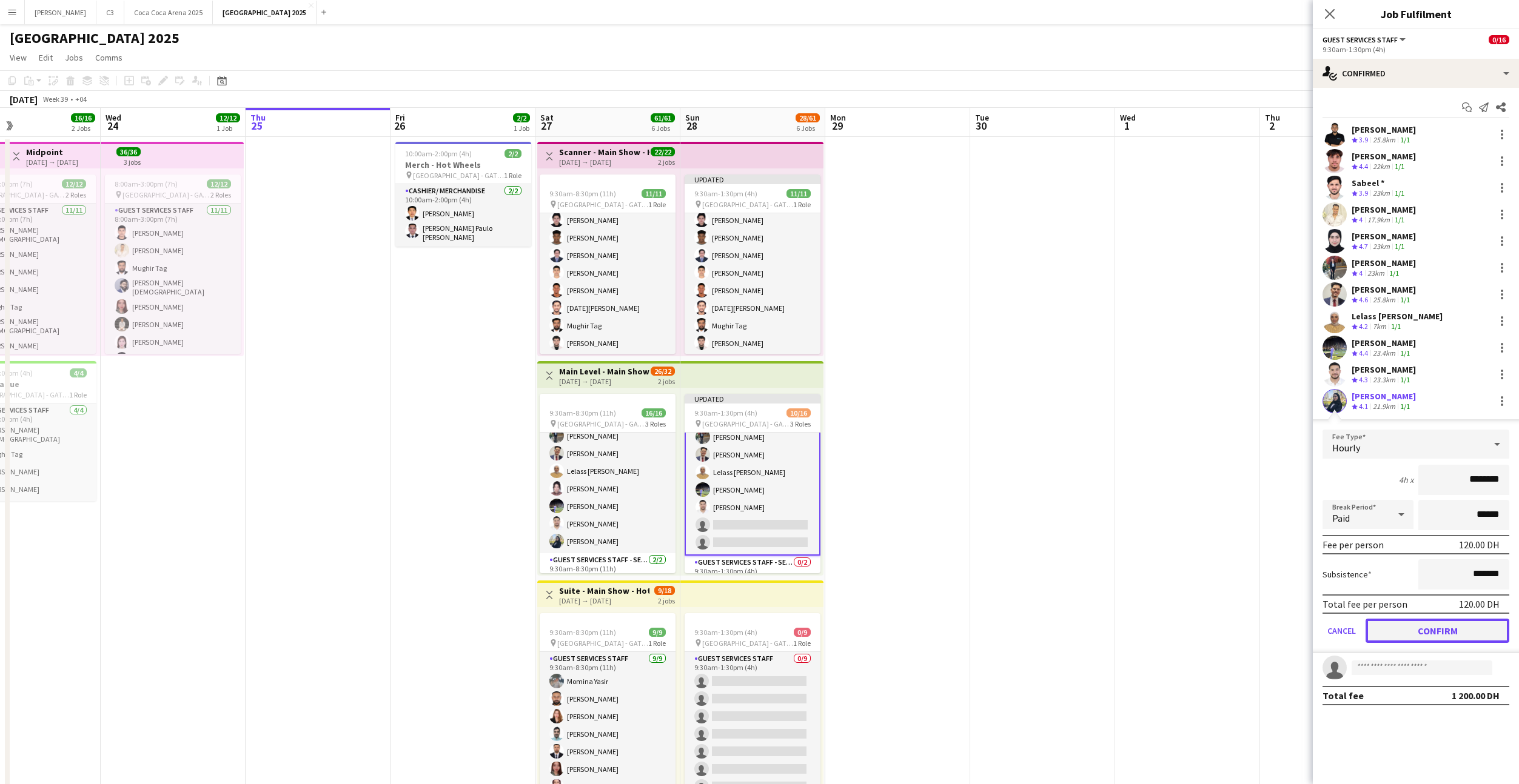
click at [1400, 634] on button "Confirm" at bounding box center [1437, 631] width 144 height 24
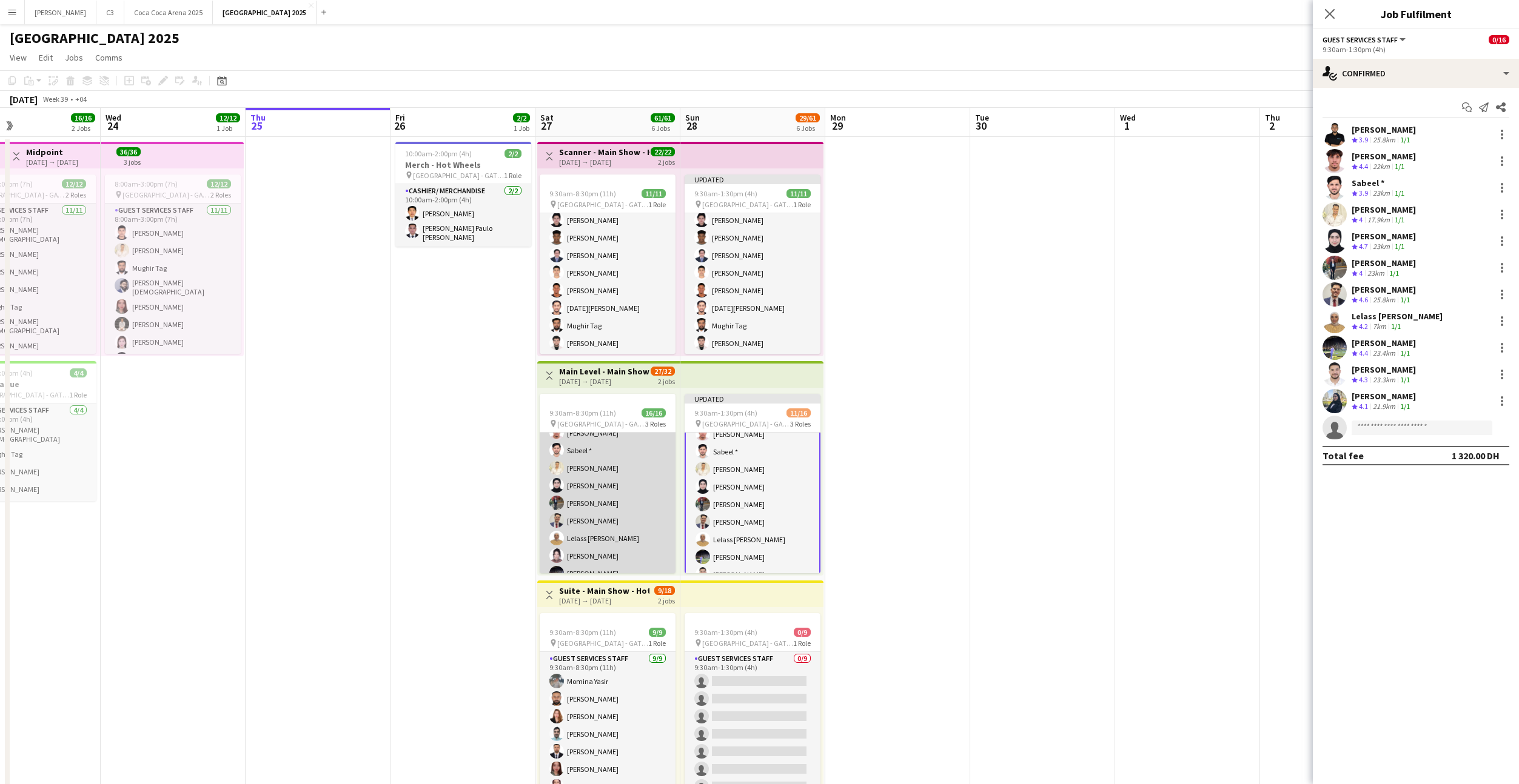
scroll to position [0, 0]
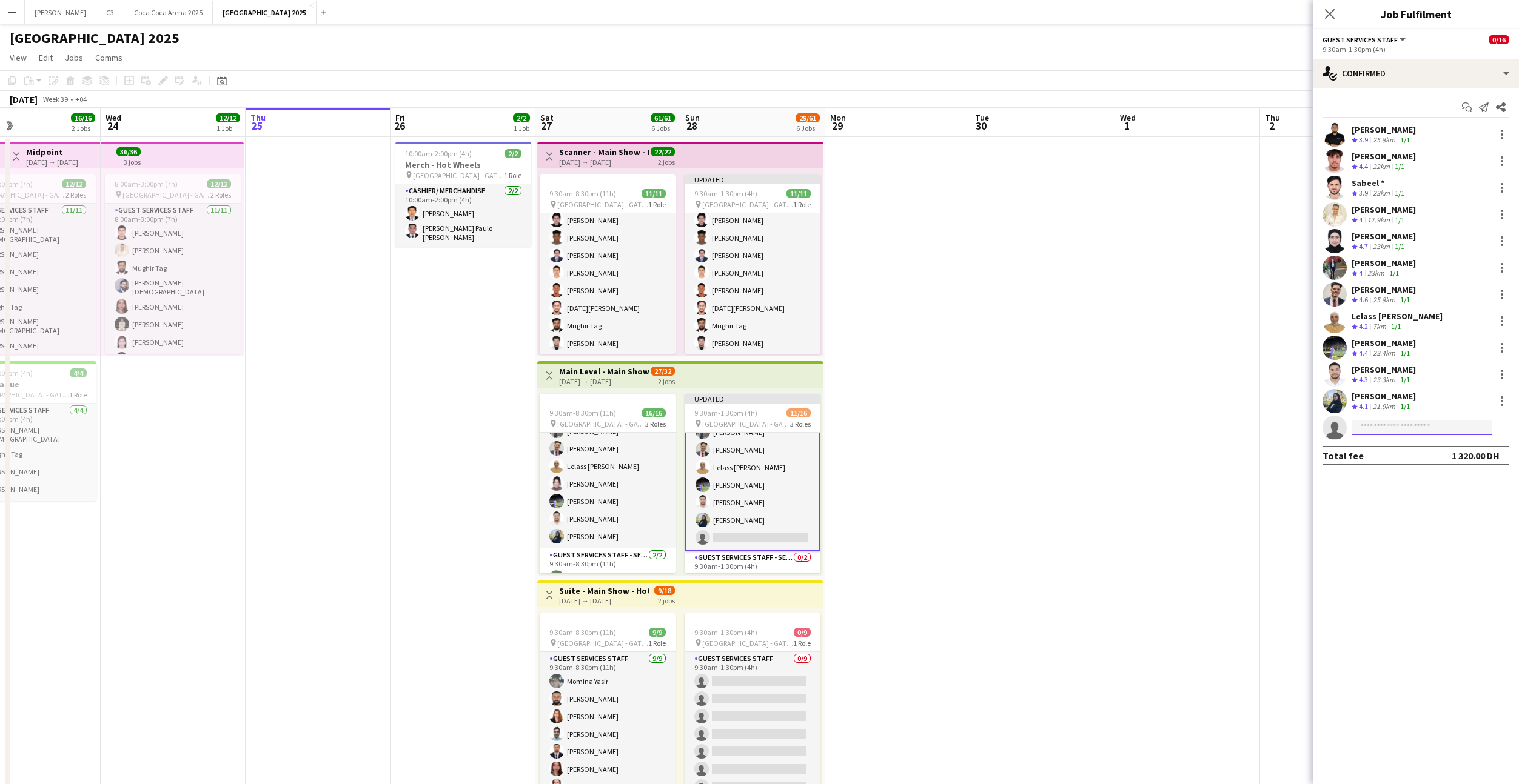
click at [1424, 428] on input at bounding box center [1422, 428] width 141 height 15
type input "********"
click at [1400, 451] on span "[EMAIL_ADDRESS][DOMAIN_NAME]" at bounding box center [1421, 456] width 121 height 10
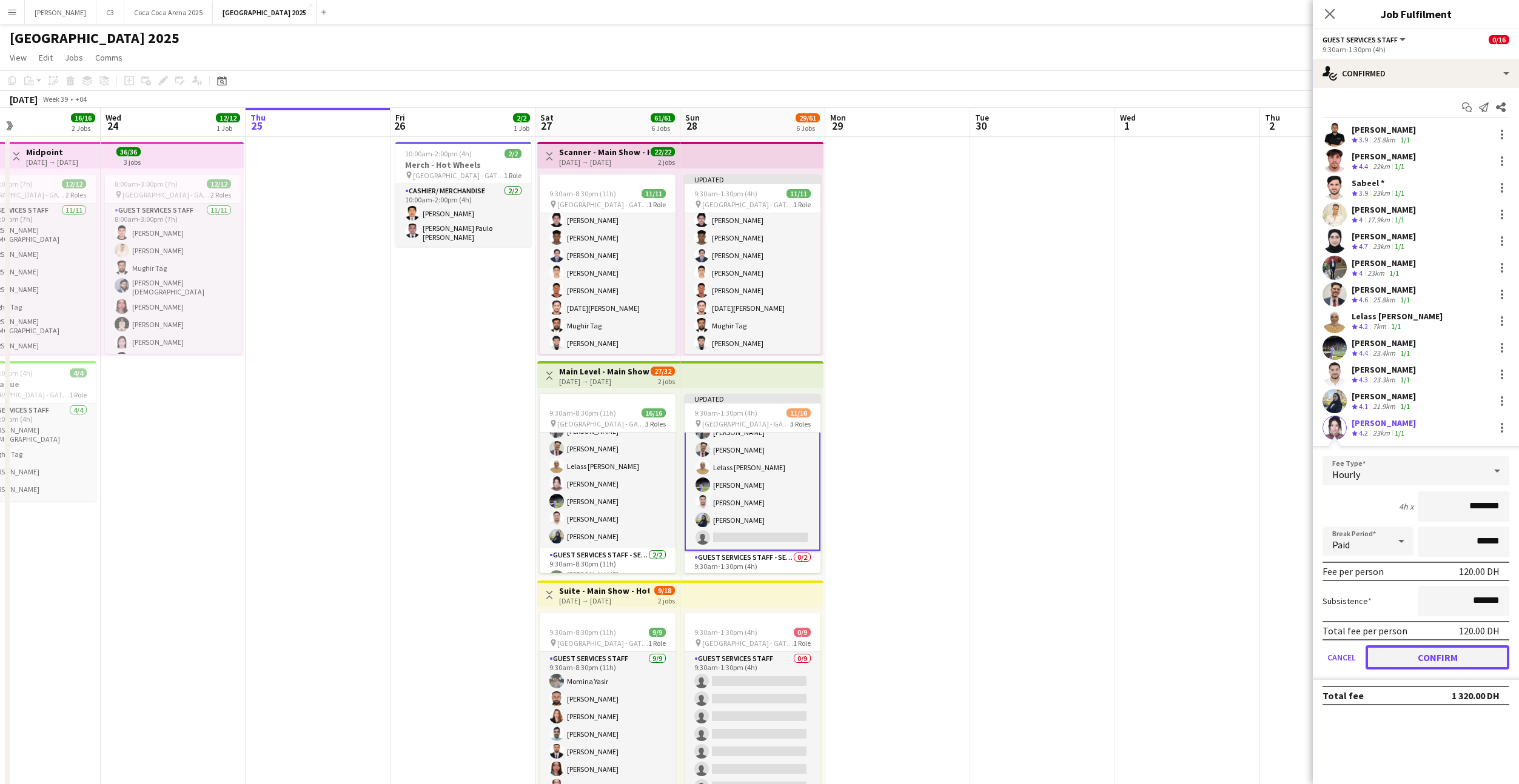
click at [1399, 660] on button "Confirm" at bounding box center [1437, 658] width 144 height 24
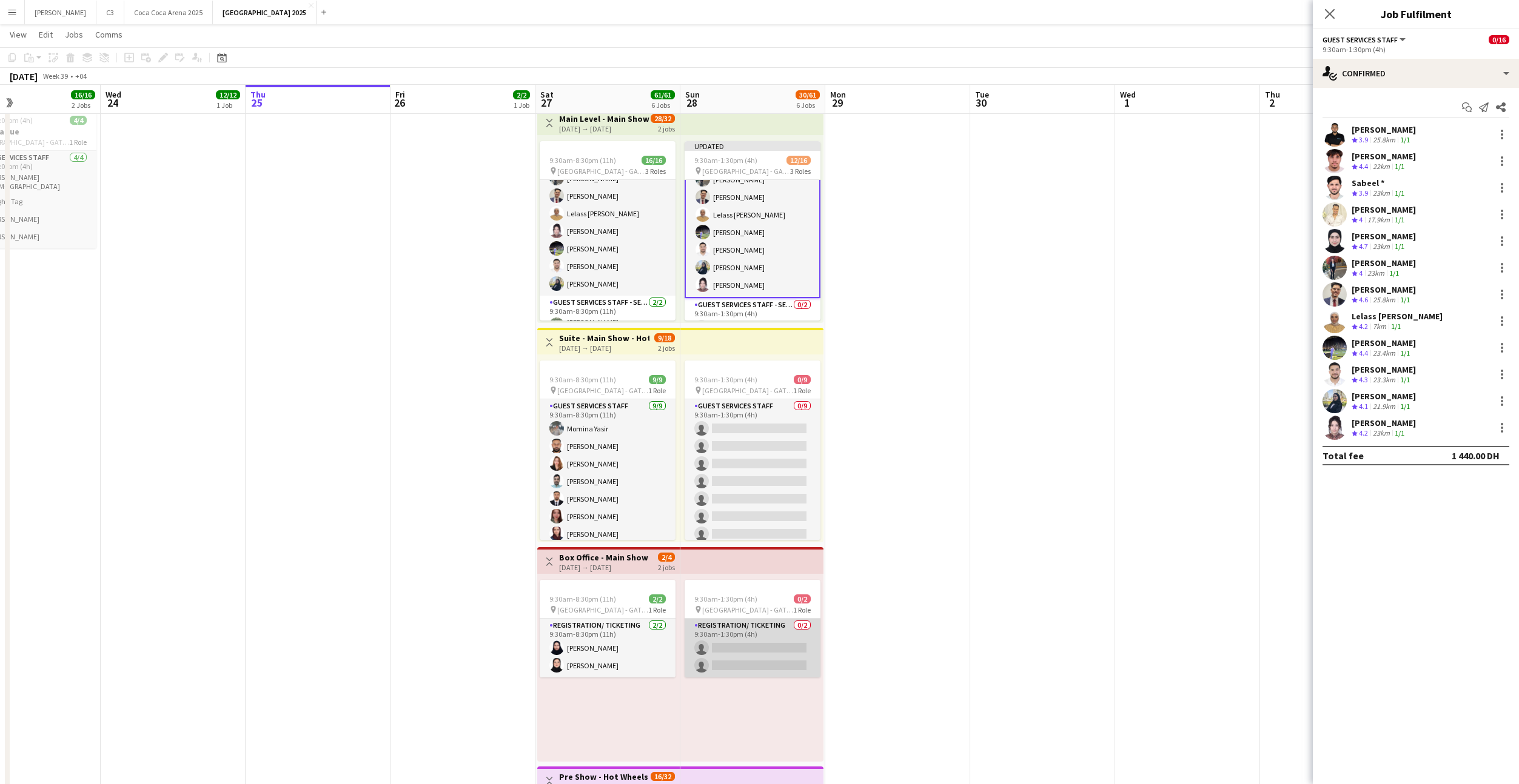
click at [774, 664] on app-card-role "Registration/ Ticketing 0/2 9:30am-1:30pm (4h) single-neutral-actions single-ne…" at bounding box center [753, 648] width 136 height 59
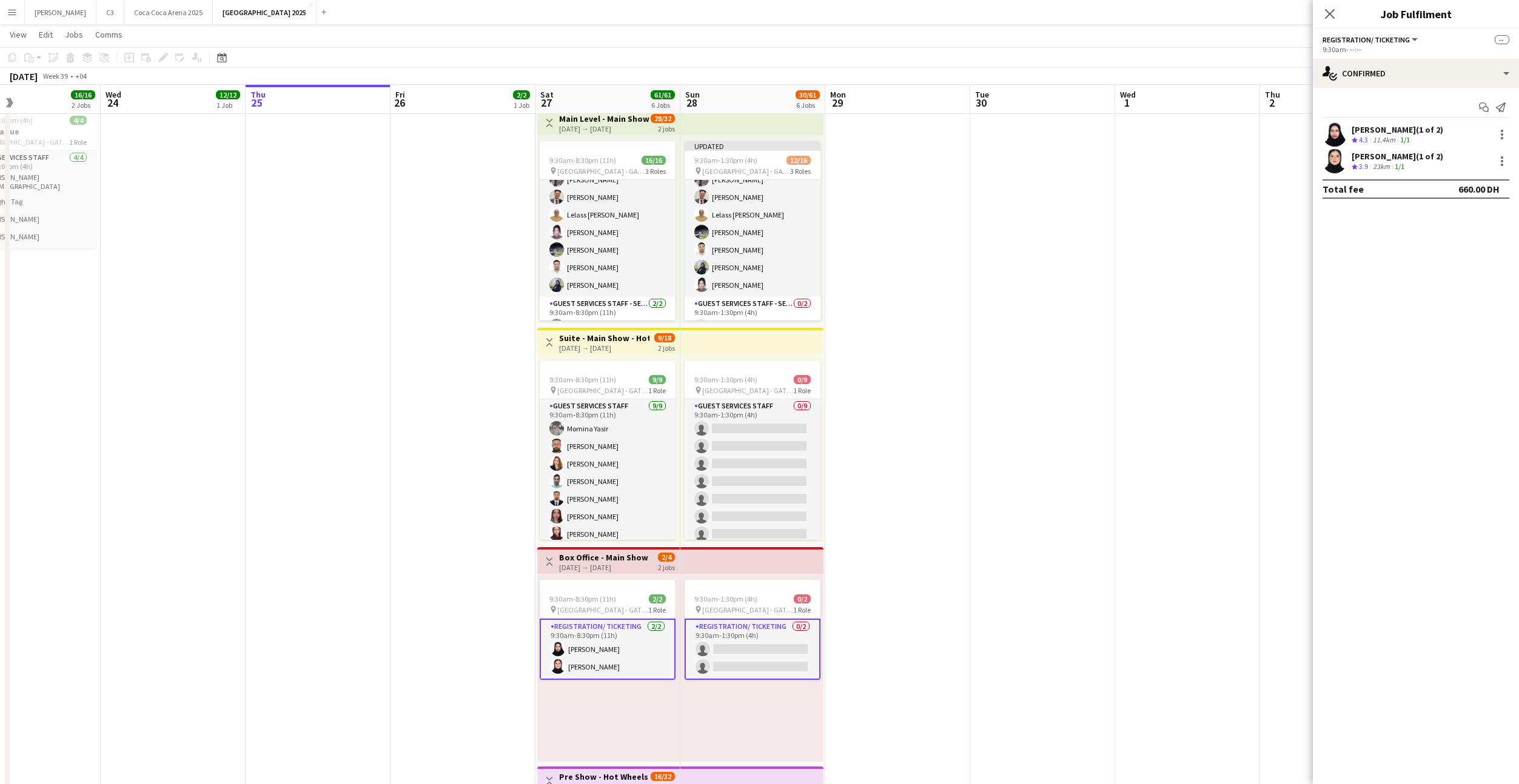
click at [754, 648] on app-card-role "Registration/ Ticketing 0/2 9:30am-1:30pm (4h) single-neutral-actions single-ne…" at bounding box center [753, 649] width 136 height 61
click at [1370, 134] on input at bounding box center [1422, 134] width 141 height 15
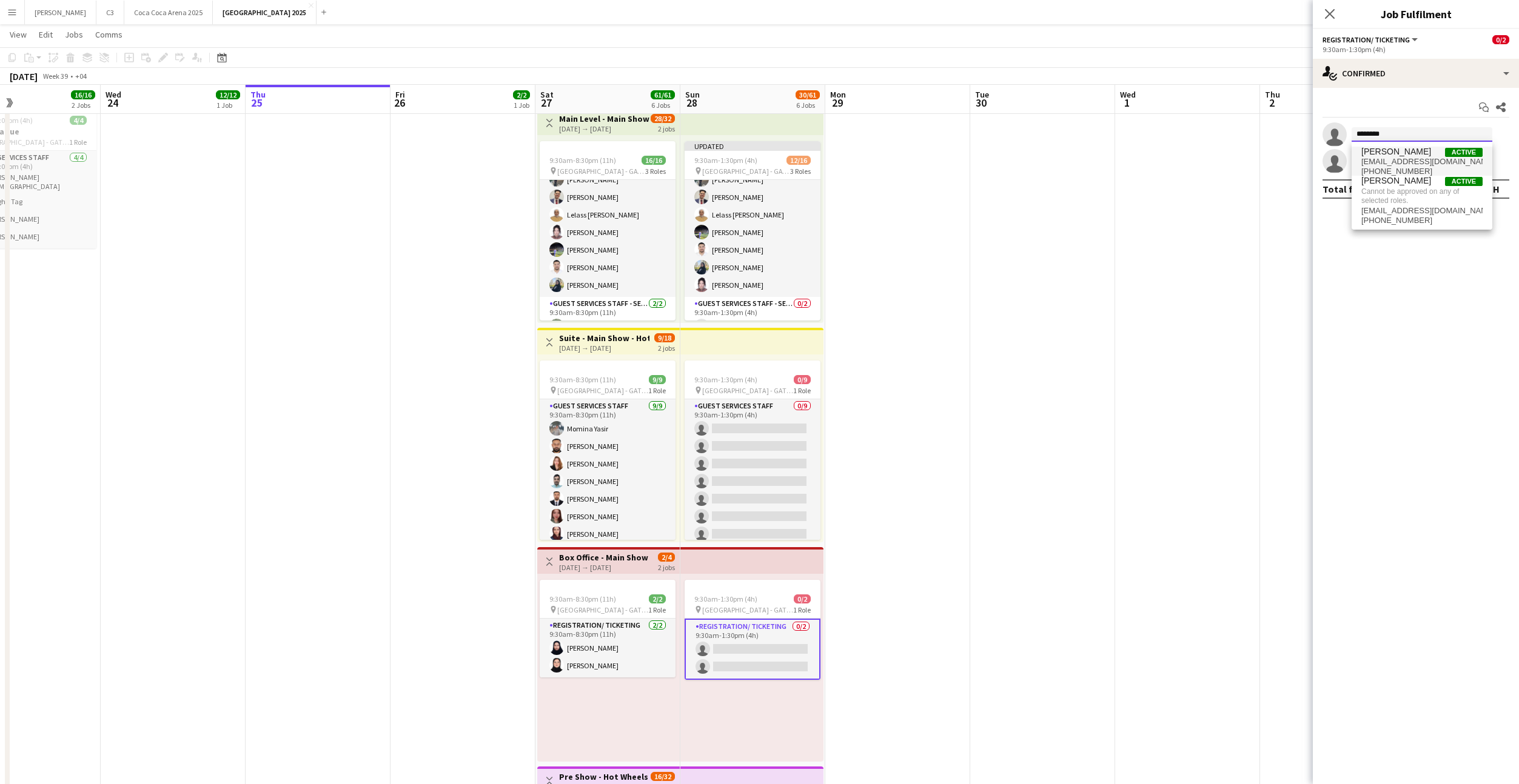
type input "********"
click at [1405, 155] on span "[PERSON_NAME]" at bounding box center [1396, 152] width 70 height 11
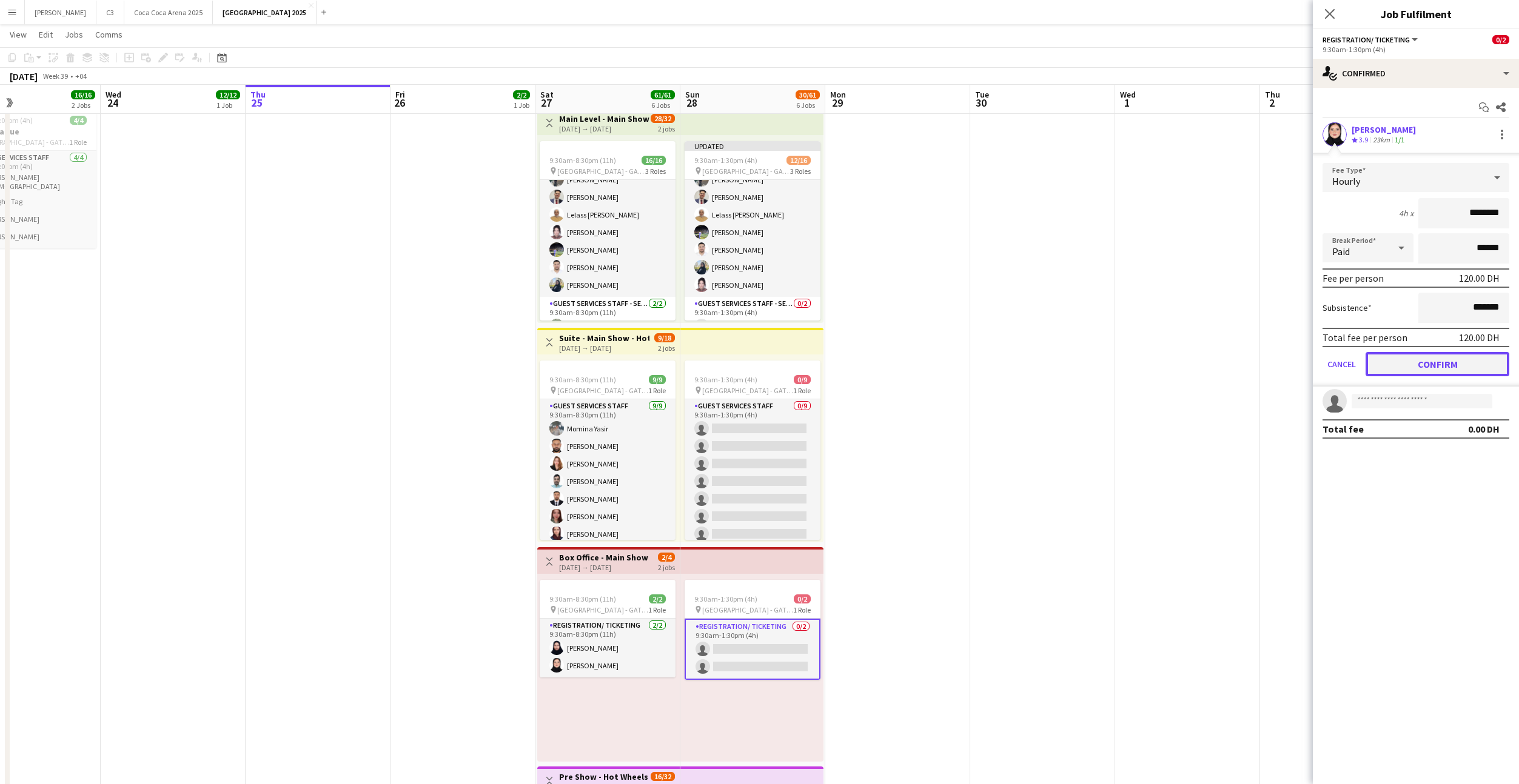
click at [1408, 369] on button "Confirm" at bounding box center [1437, 364] width 144 height 24
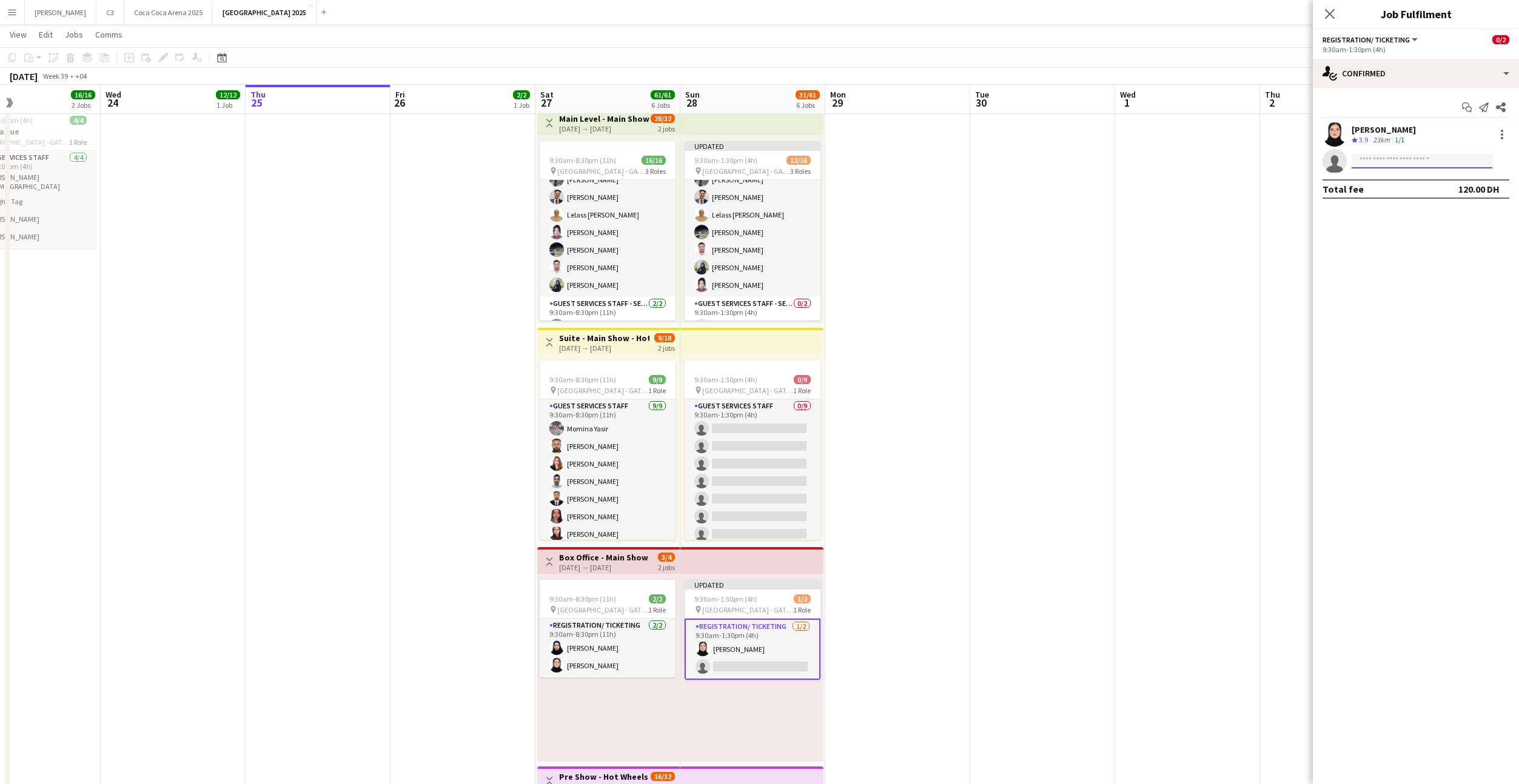
click at [1386, 163] on input at bounding box center [1422, 161] width 141 height 15
type input "******"
click at [1425, 190] on span "[EMAIL_ADDRESS][DOMAIN_NAME]" at bounding box center [1421, 188] width 121 height 10
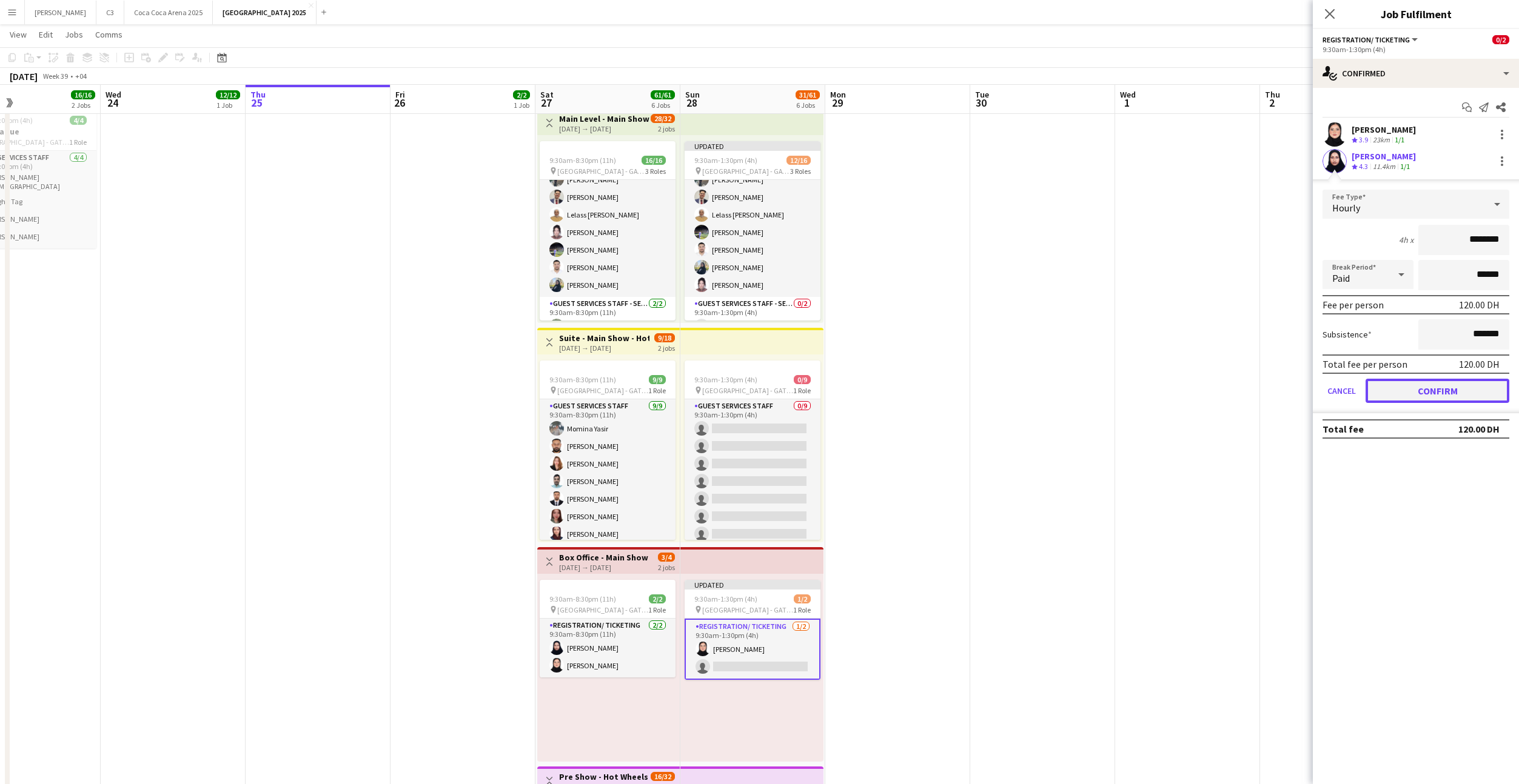
click at [1406, 387] on button "Confirm" at bounding box center [1437, 391] width 144 height 24
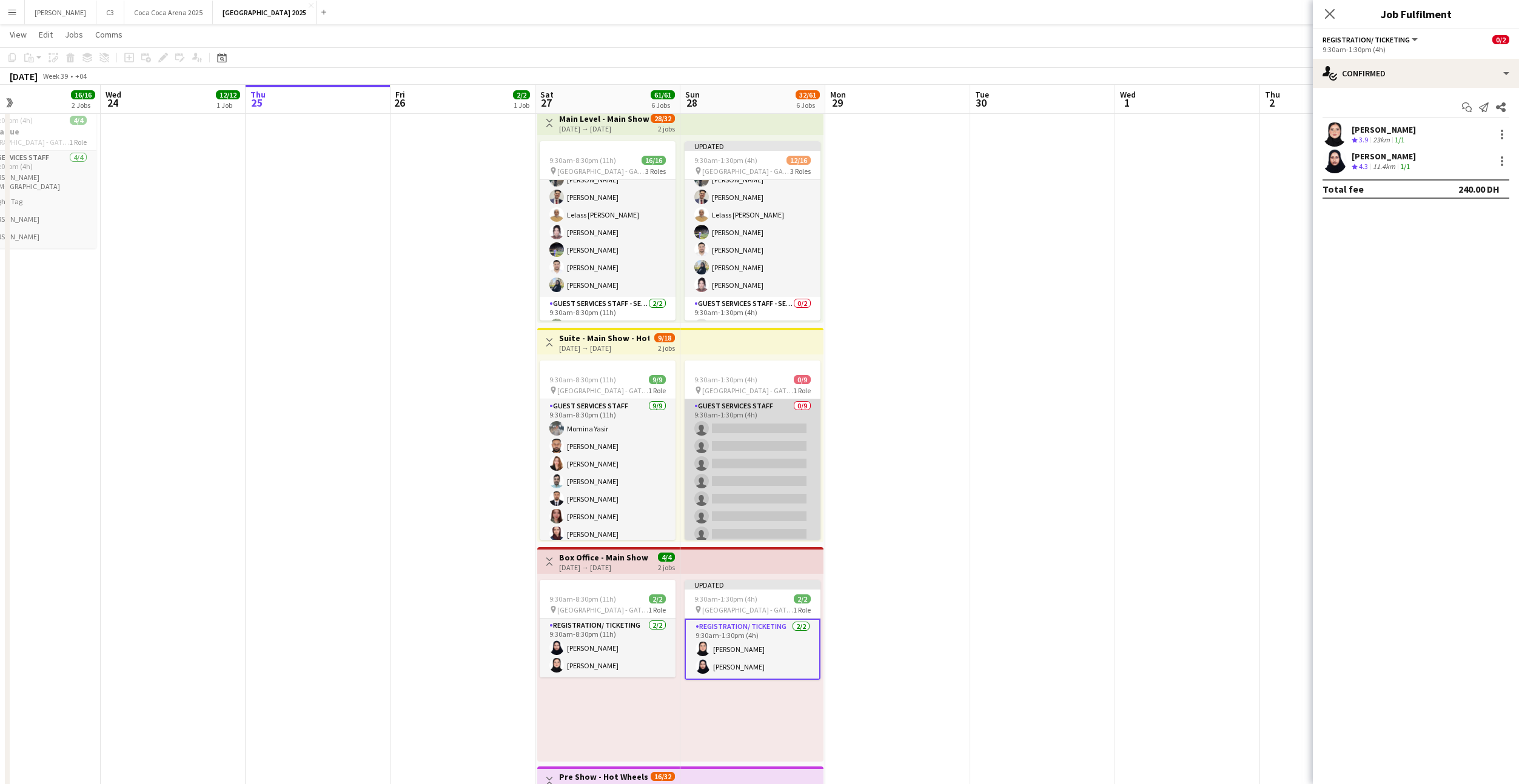
click at [793, 474] on app-card-role "Guest Services Staff 0/9 9:30am-1:30pm (4h) single-neutral-actions single-neutr…" at bounding box center [753, 490] width 136 height 182
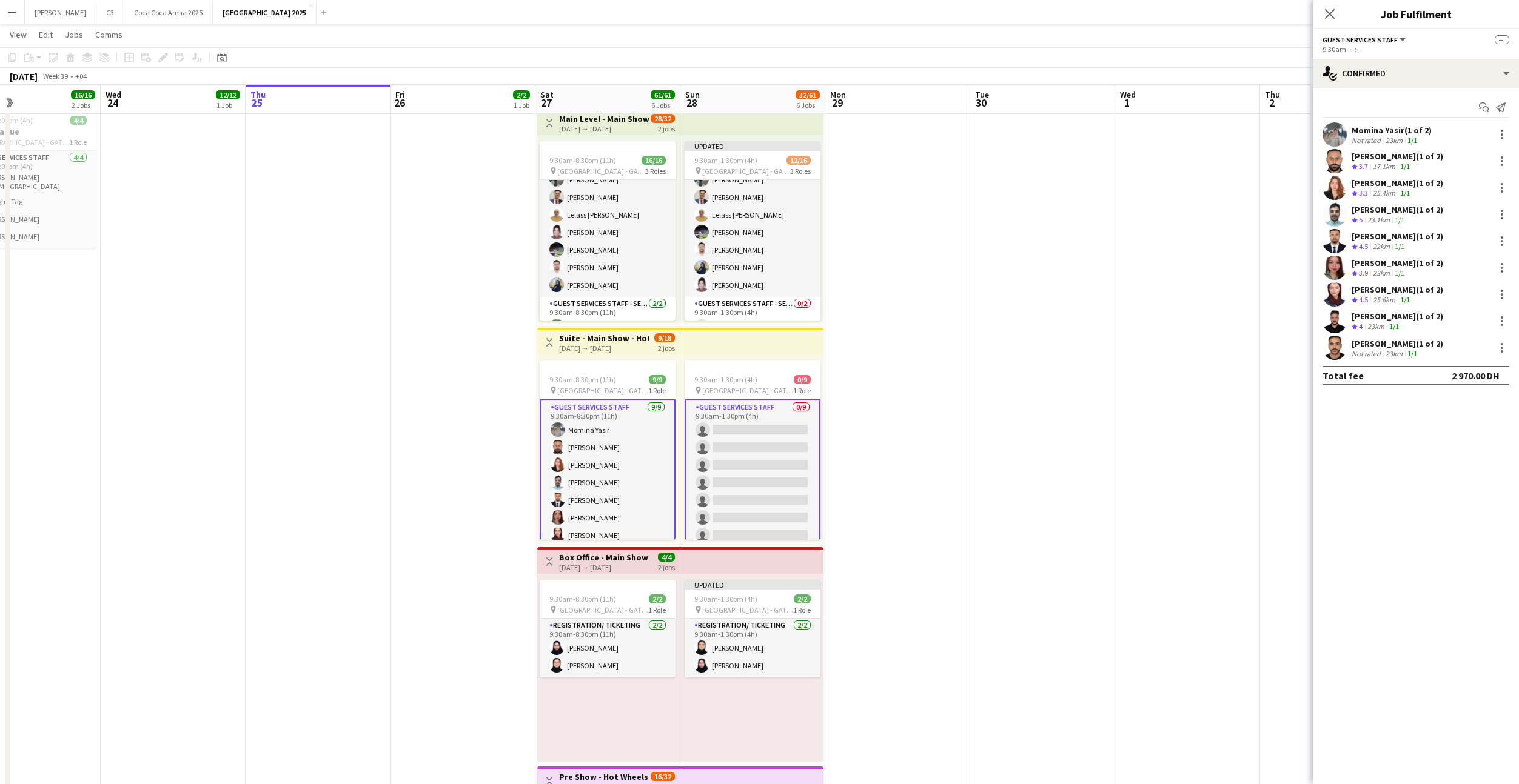
click at [791, 464] on app-card-role "Guest Services Staff 0/9 9:30am-1:30pm (4h) single-neutral-actions single-neutr…" at bounding box center [753, 491] width 136 height 184
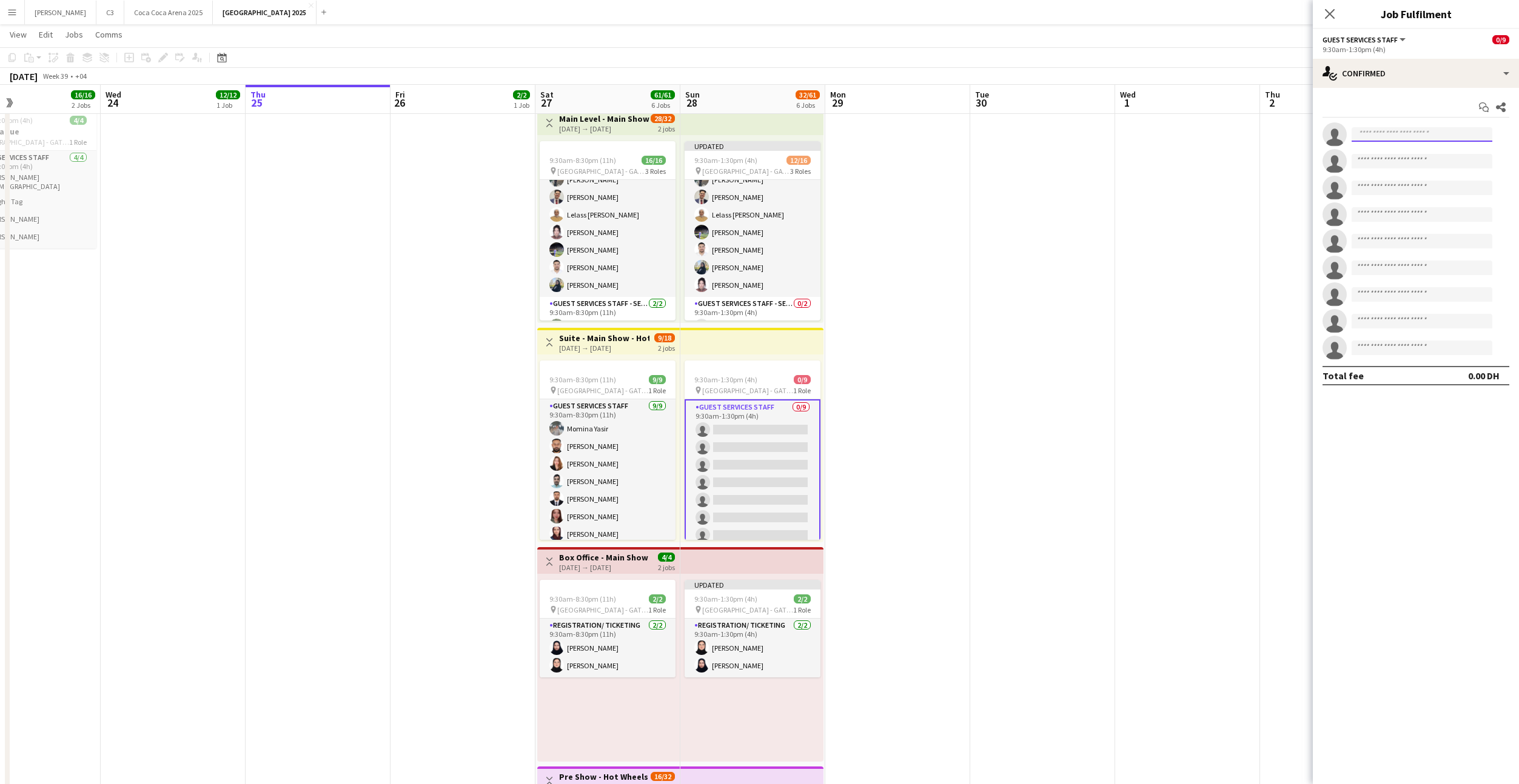
click at [1369, 138] on input at bounding box center [1422, 134] width 141 height 15
type input "******"
click at [1398, 163] on span "[EMAIL_ADDRESS][DOMAIN_NAME]" at bounding box center [1421, 162] width 121 height 10
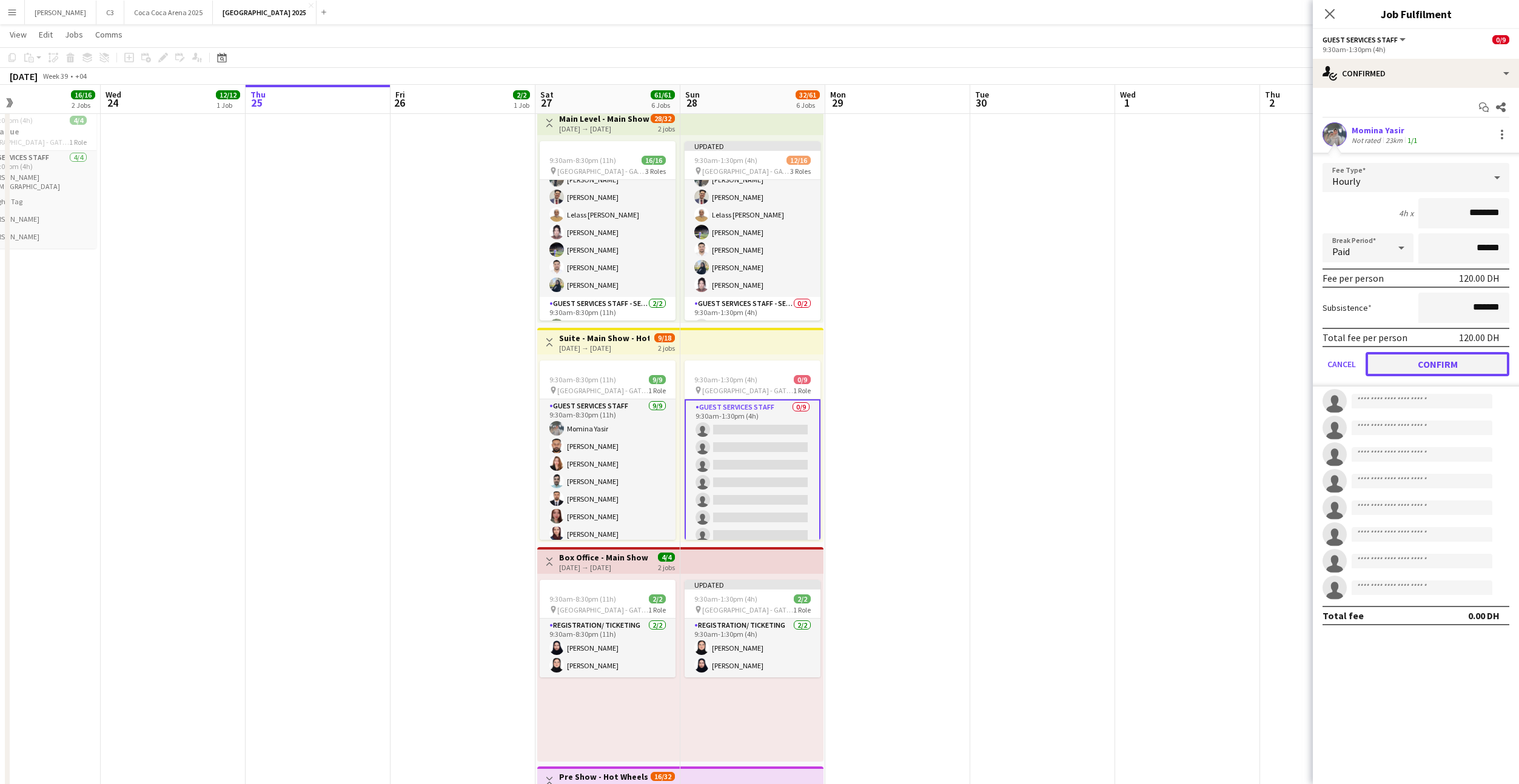
click at [1397, 363] on button "Confirm" at bounding box center [1437, 364] width 144 height 24
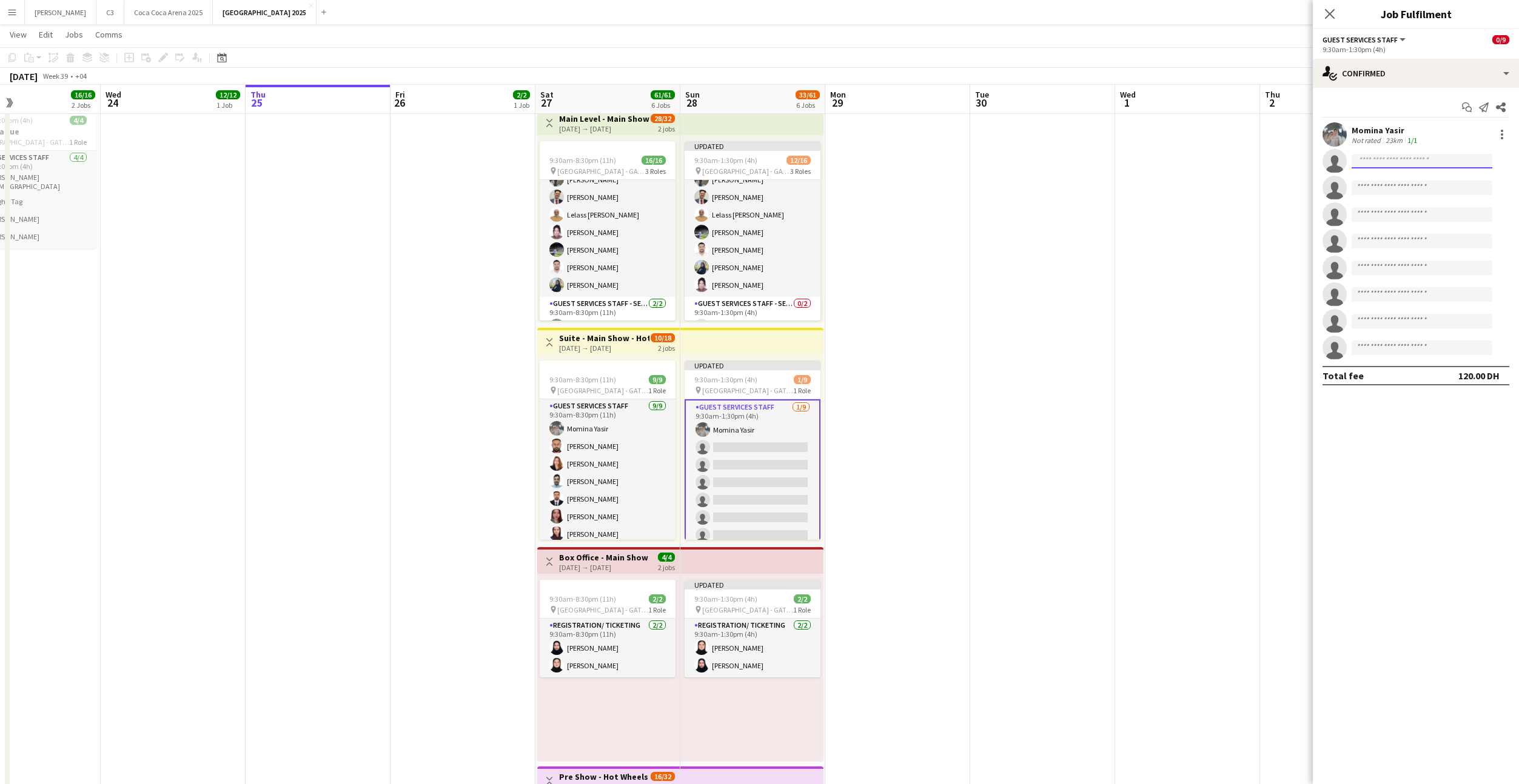
click at [1377, 159] on input at bounding box center [1422, 161] width 141 height 15
type input "**********"
click at [1404, 193] on span "[PHONE_NUMBER]" at bounding box center [1421, 198] width 121 height 10
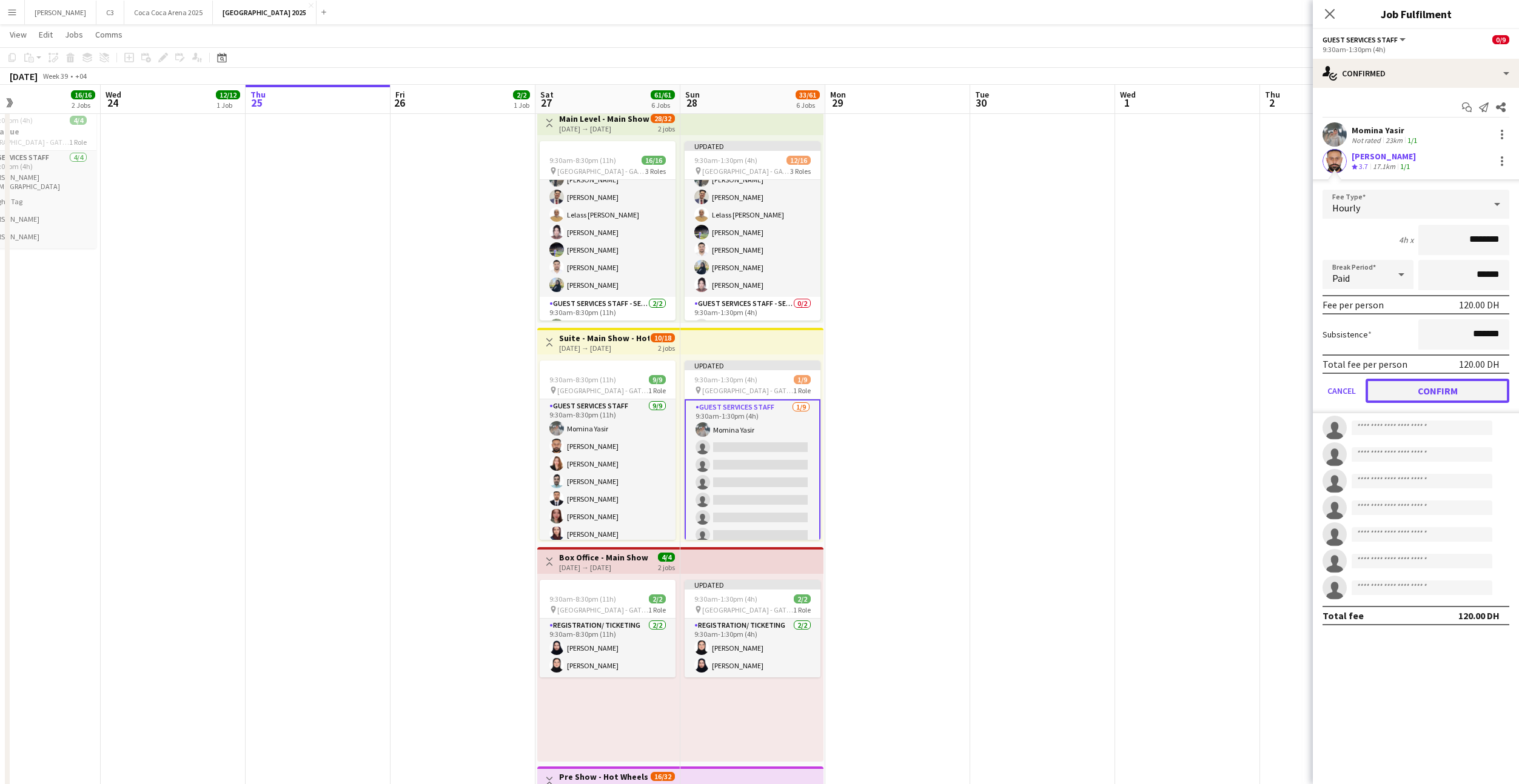
click at [1407, 390] on button "Confirm" at bounding box center [1437, 391] width 144 height 24
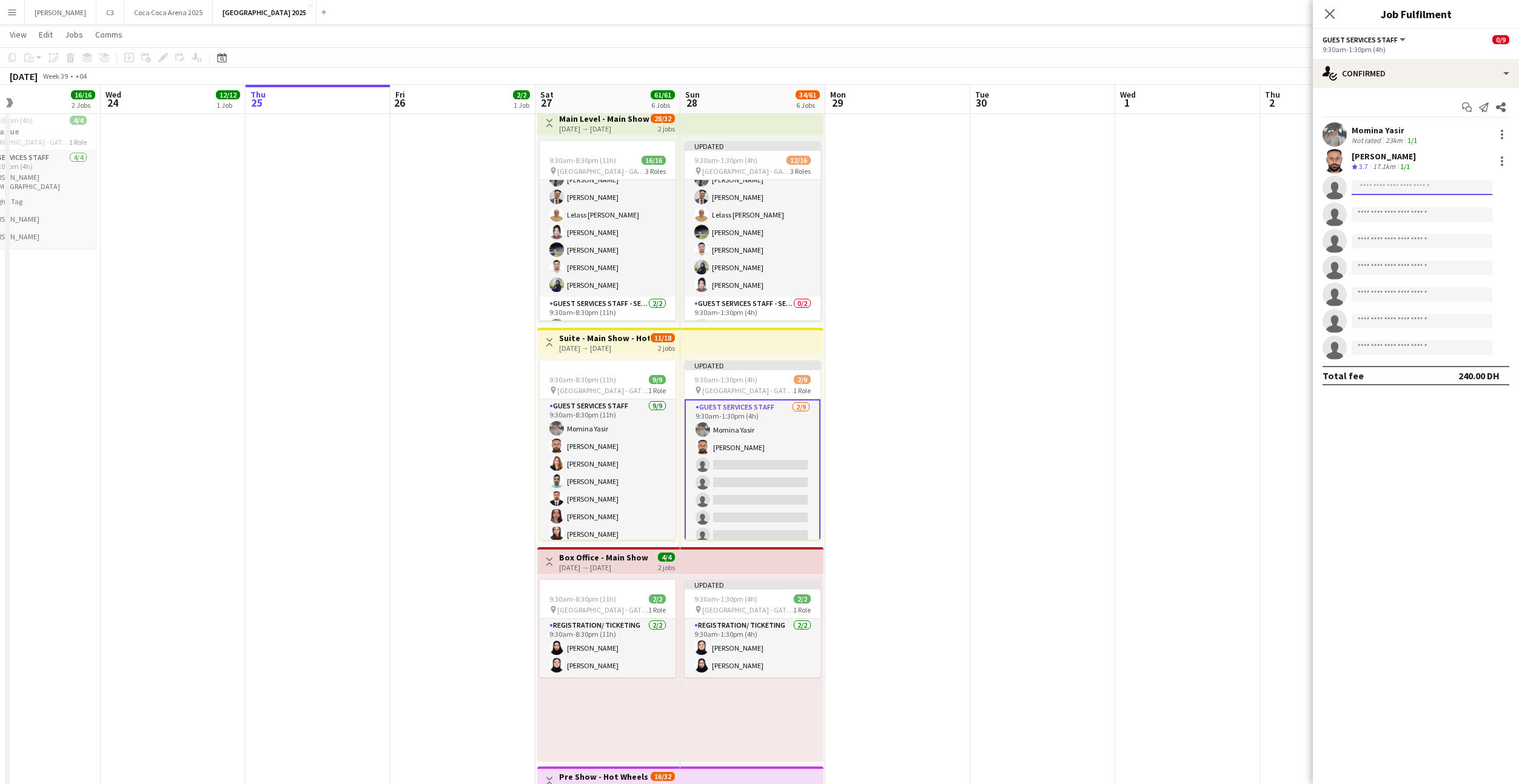
click at [1379, 188] on input at bounding box center [1422, 188] width 141 height 15
type input "*******"
click at [1397, 214] on span "[EMAIL_ADDRESS][DOMAIN_NAME]" at bounding box center [1421, 215] width 121 height 10
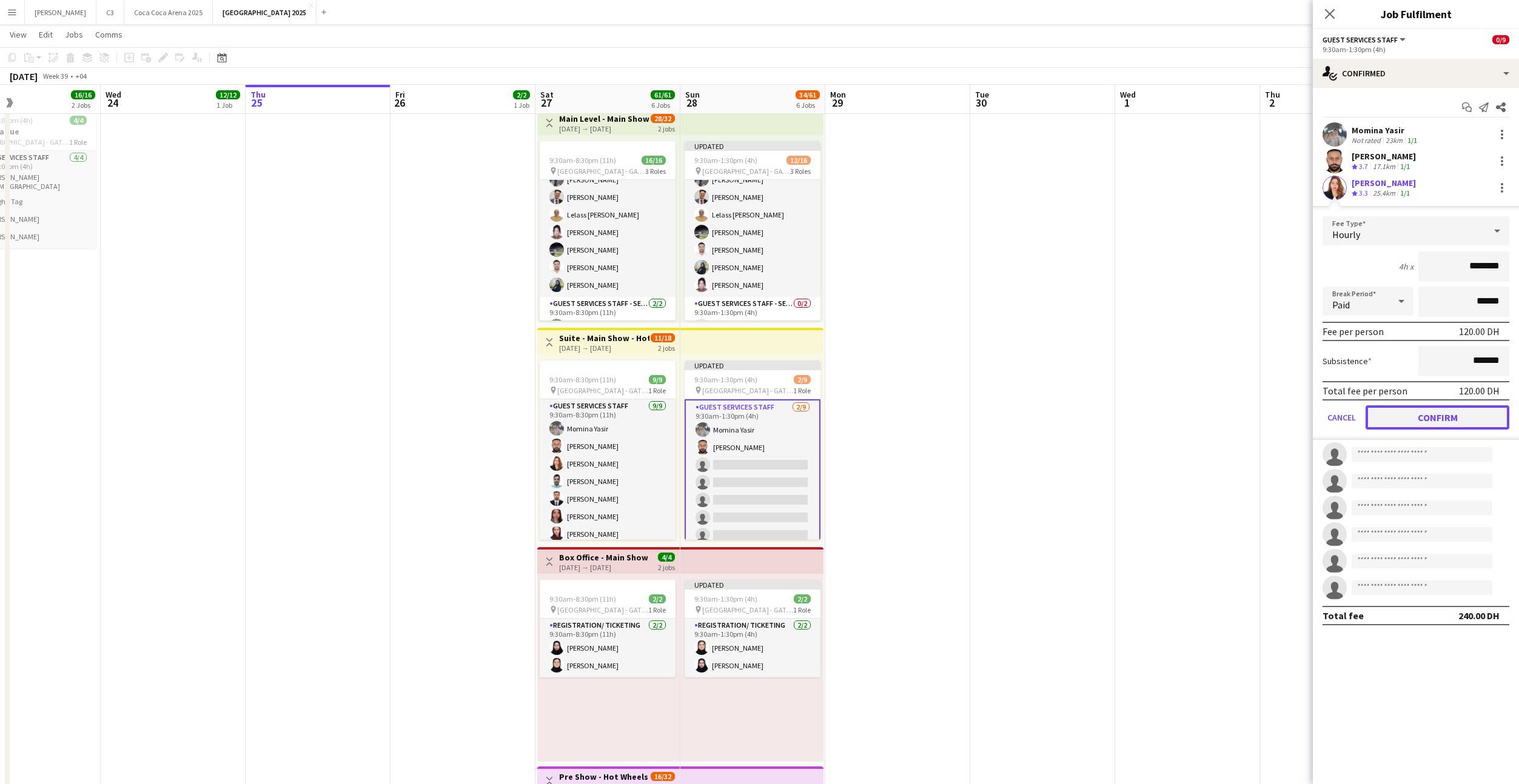
click at [1396, 423] on button "Confirm" at bounding box center [1437, 418] width 144 height 24
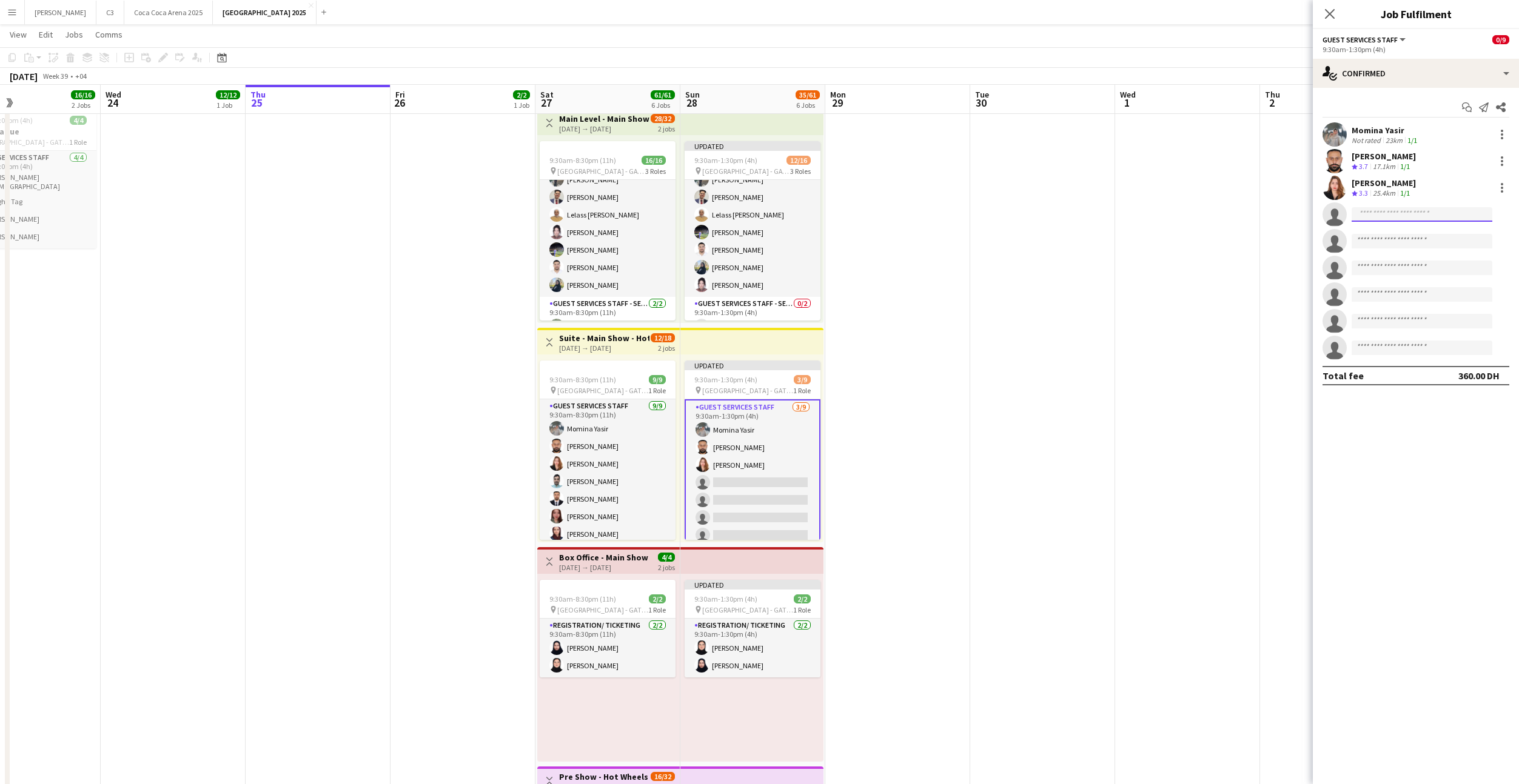
click at [1387, 214] on input at bounding box center [1422, 214] width 141 height 15
type input "*******"
click at [1392, 237] on span "[EMAIL_ADDRESS][DOMAIN_NAME]" at bounding box center [1421, 242] width 121 height 10
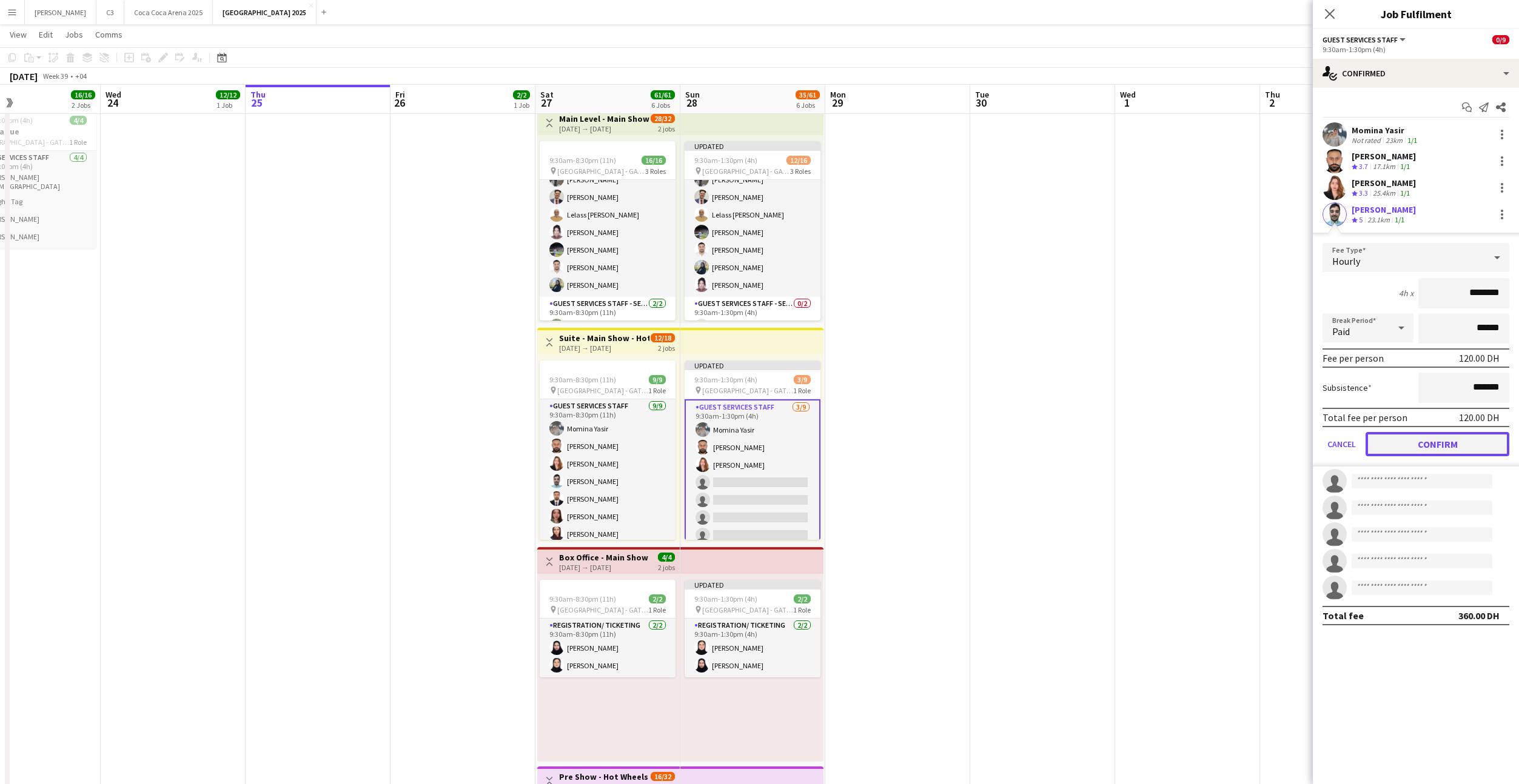
click at [1407, 443] on button "Confirm" at bounding box center [1437, 444] width 144 height 24
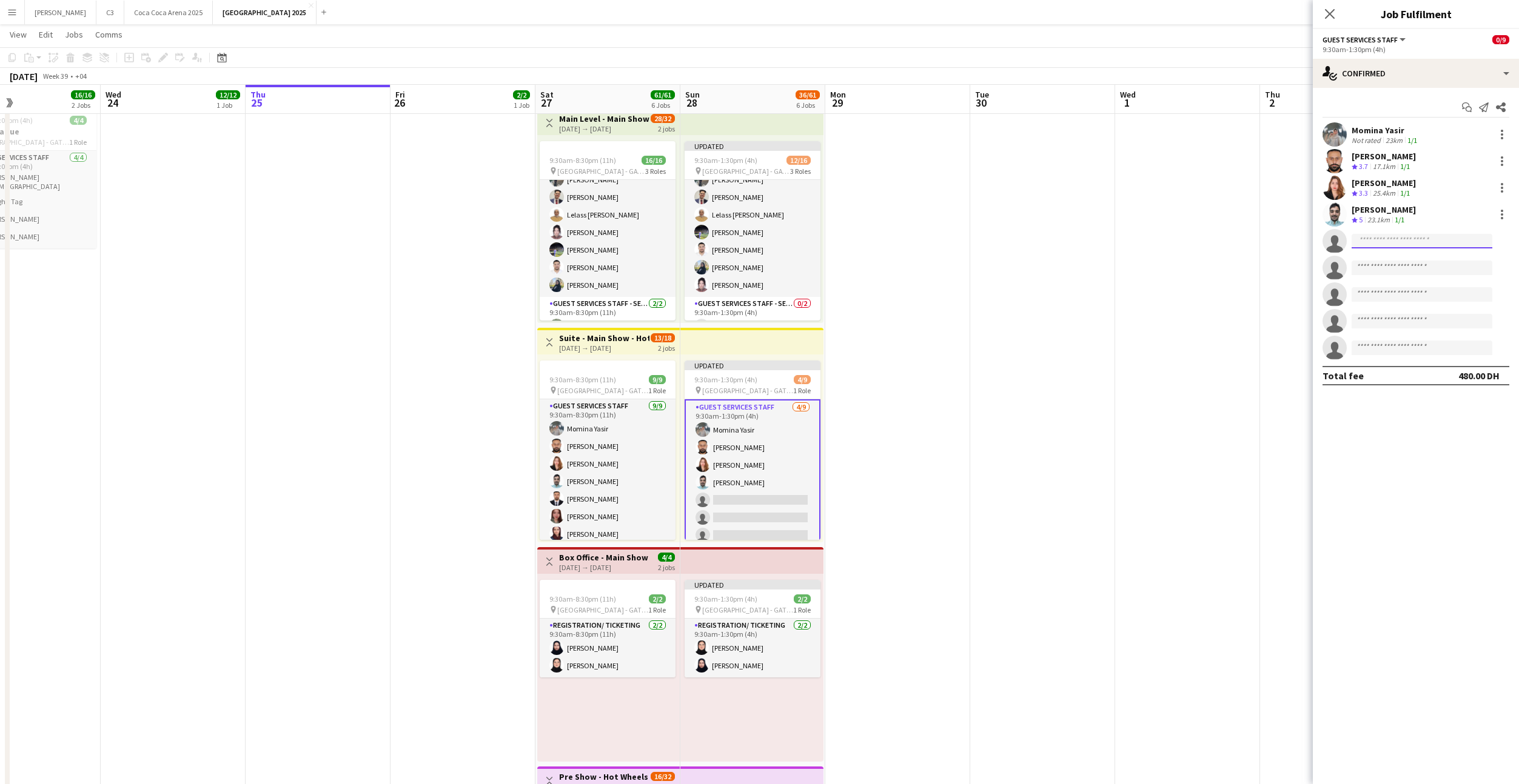
click at [1380, 240] on input at bounding box center [1422, 241] width 141 height 15
type input "**********"
click at [1402, 266] on span "[EMAIL_ADDRESS][PERSON_NAME][DOMAIN_NAME]" at bounding box center [1421, 268] width 121 height 10
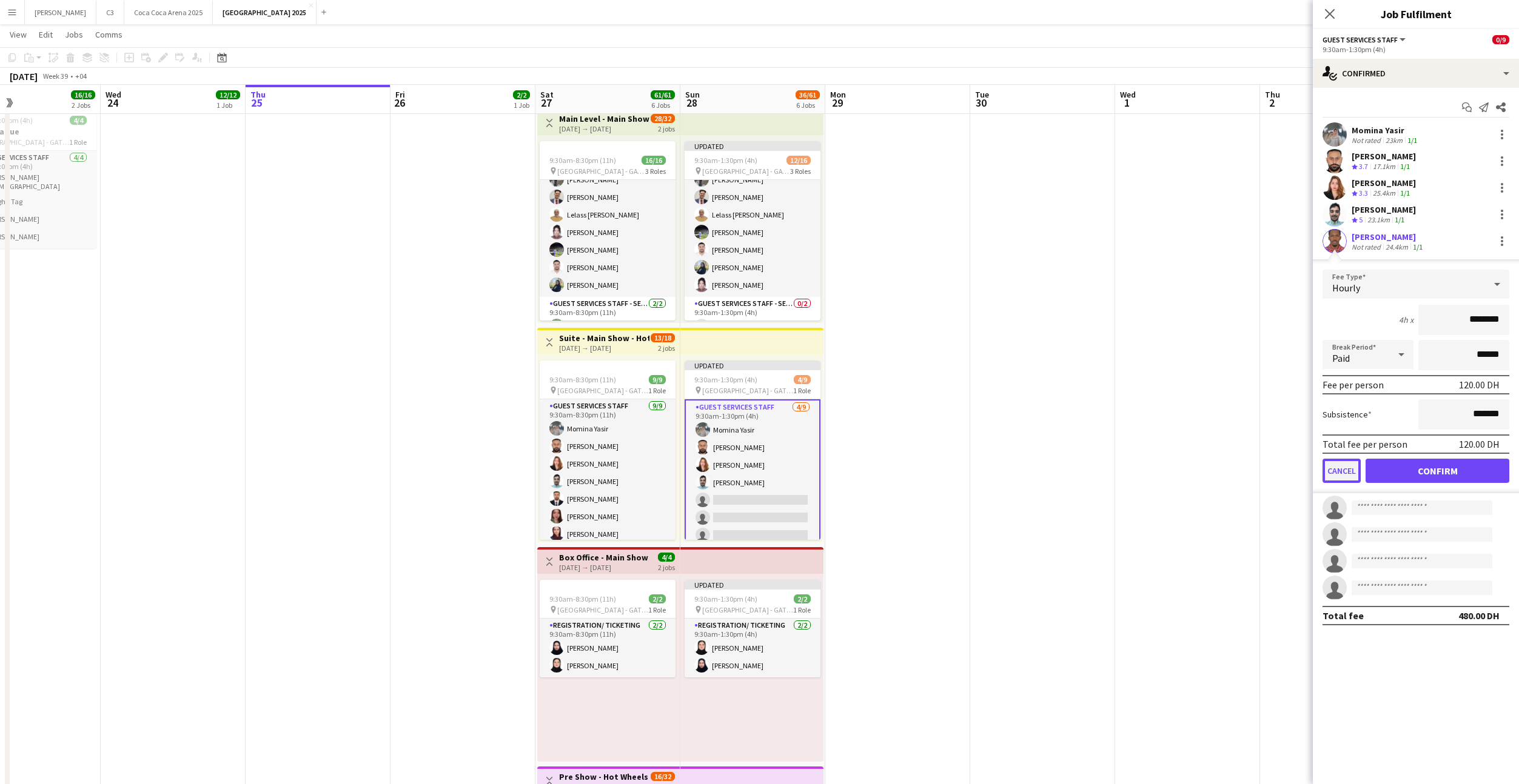
click at [1342, 462] on button "Cancel" at bounding box center [1341, 471] width 38 height 24
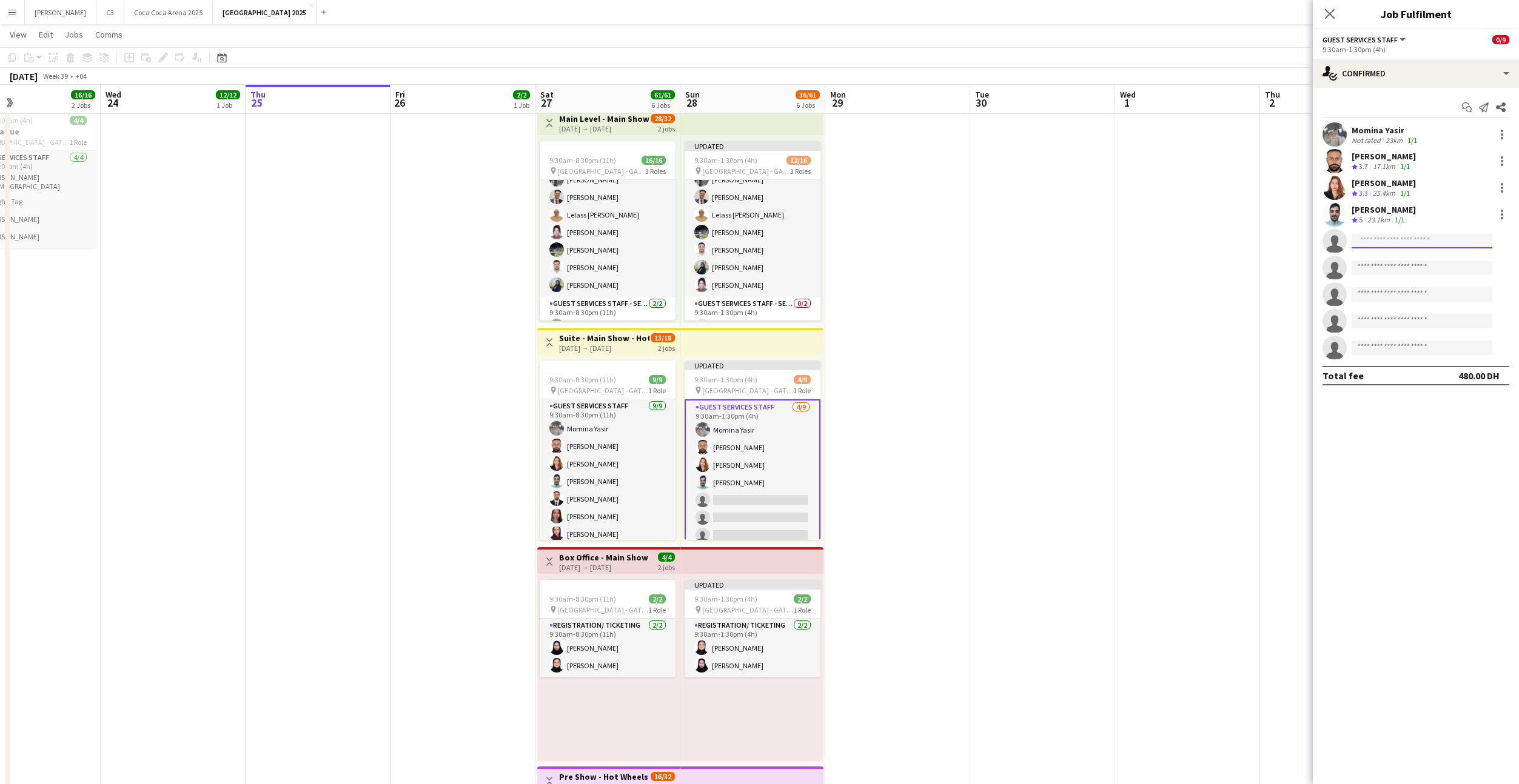
click at [1389, 242] on input at bounding box center [1422, 241] width 141 height 15
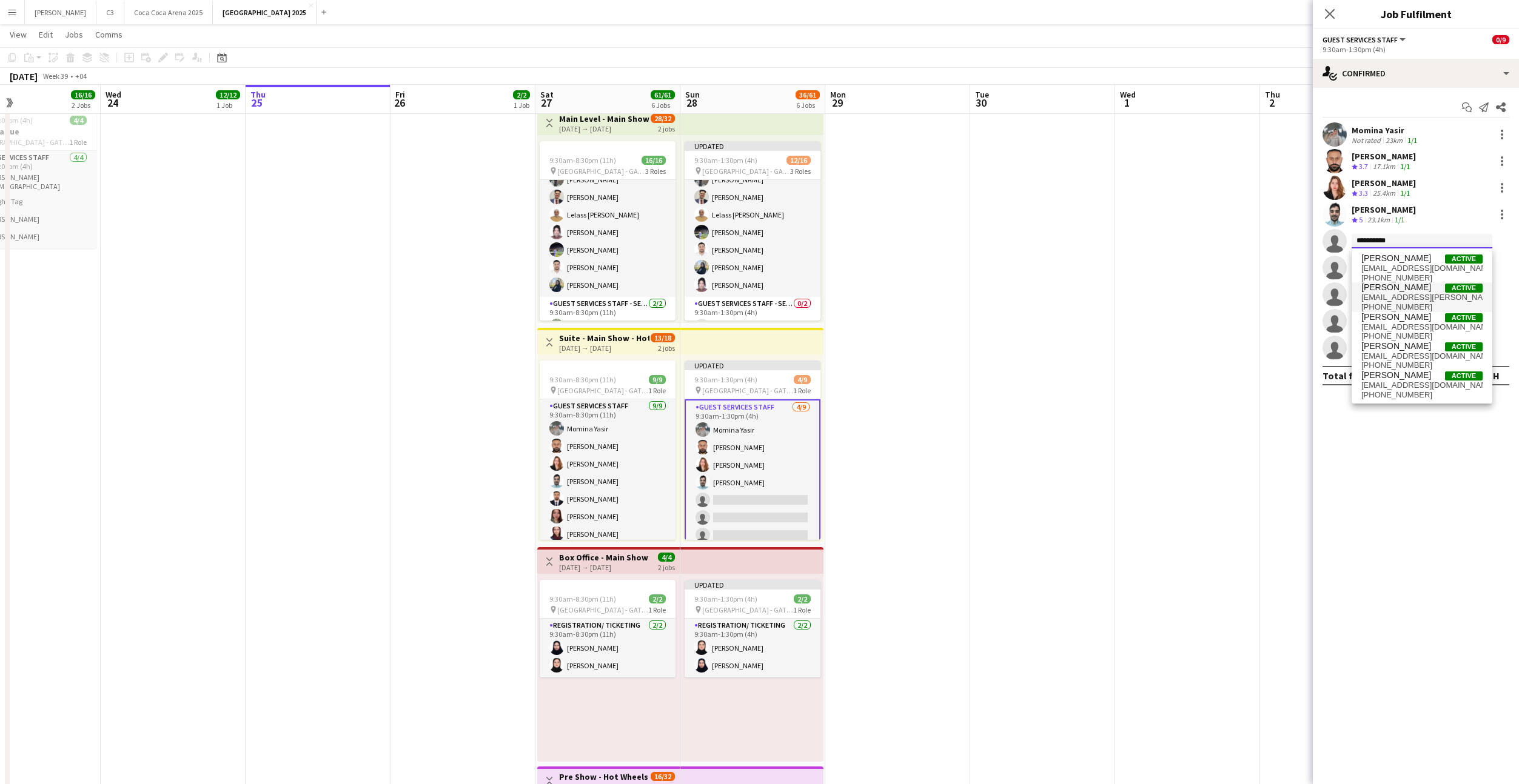
type input "**********"
click at [1404, 294] on span "[EMAIL_ADDRESS][PERSON_NAME][DOMAIN_NAME]" at bounding box center [1421, 297] width 121 height 10
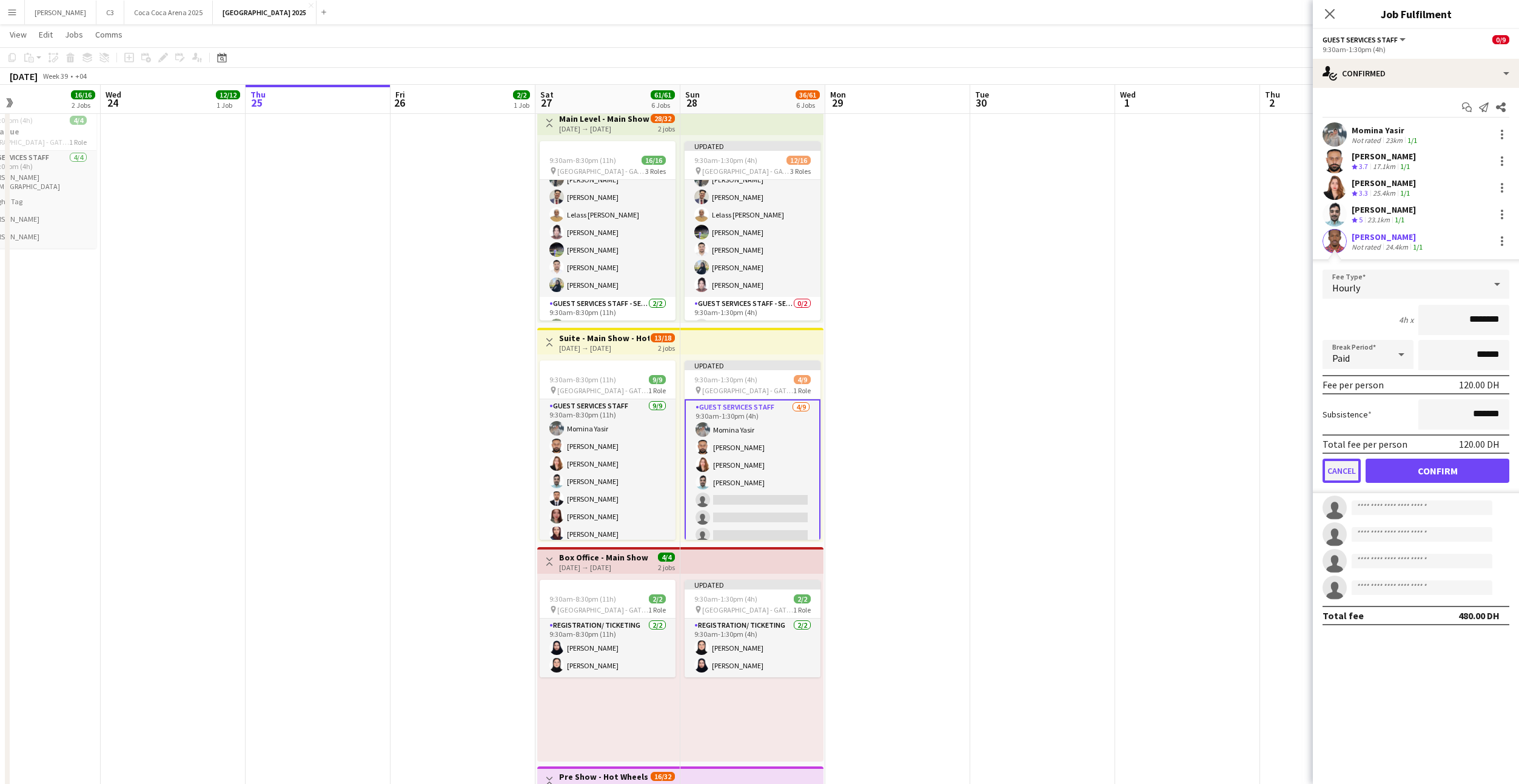
click at [1331, 469] on button "Cancel" at bounding box center [1341, 471] width 38 height 24
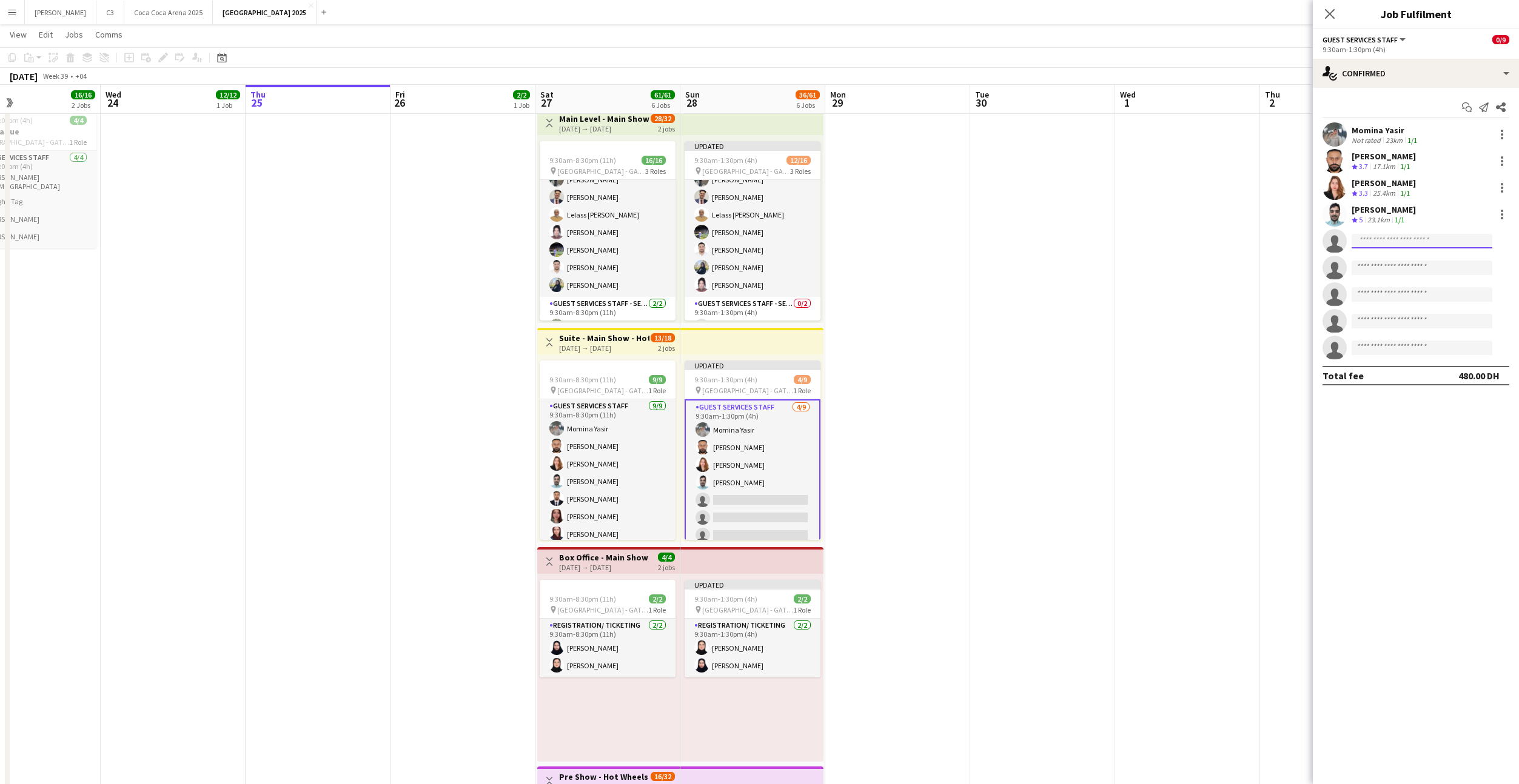
click at [1397, 240] on input at bounding box center [1422, 241] width 141 height 15
type input "**********"
click at [1413, 269] on span "[EMAIL_ADDRESS][DOMAIN_NAME]" at bounding box center [1421, 268] width 121 height 10
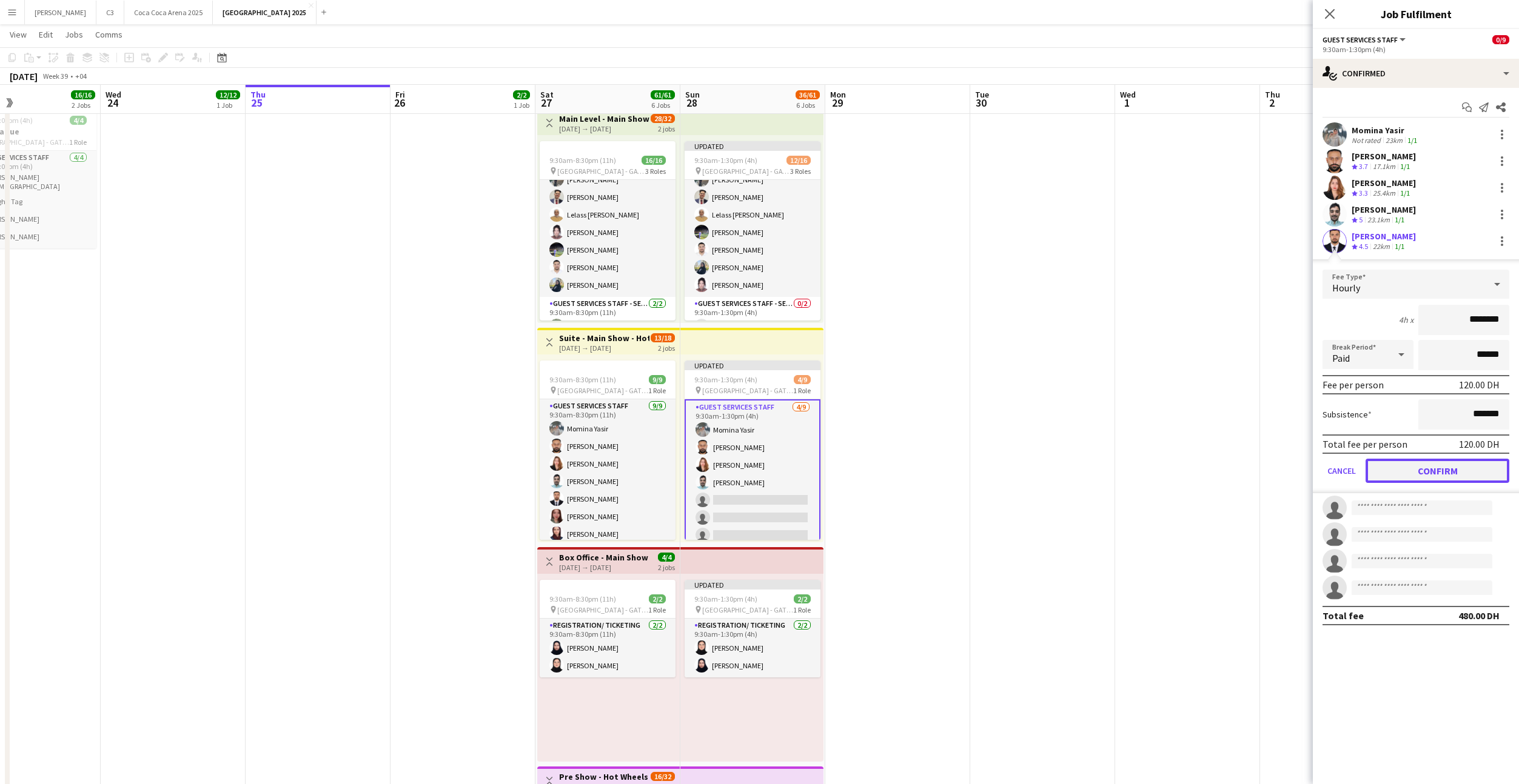
click at [1406, 468] on button "Confirm" at bounding box center [1437, 471] width 144 height 24
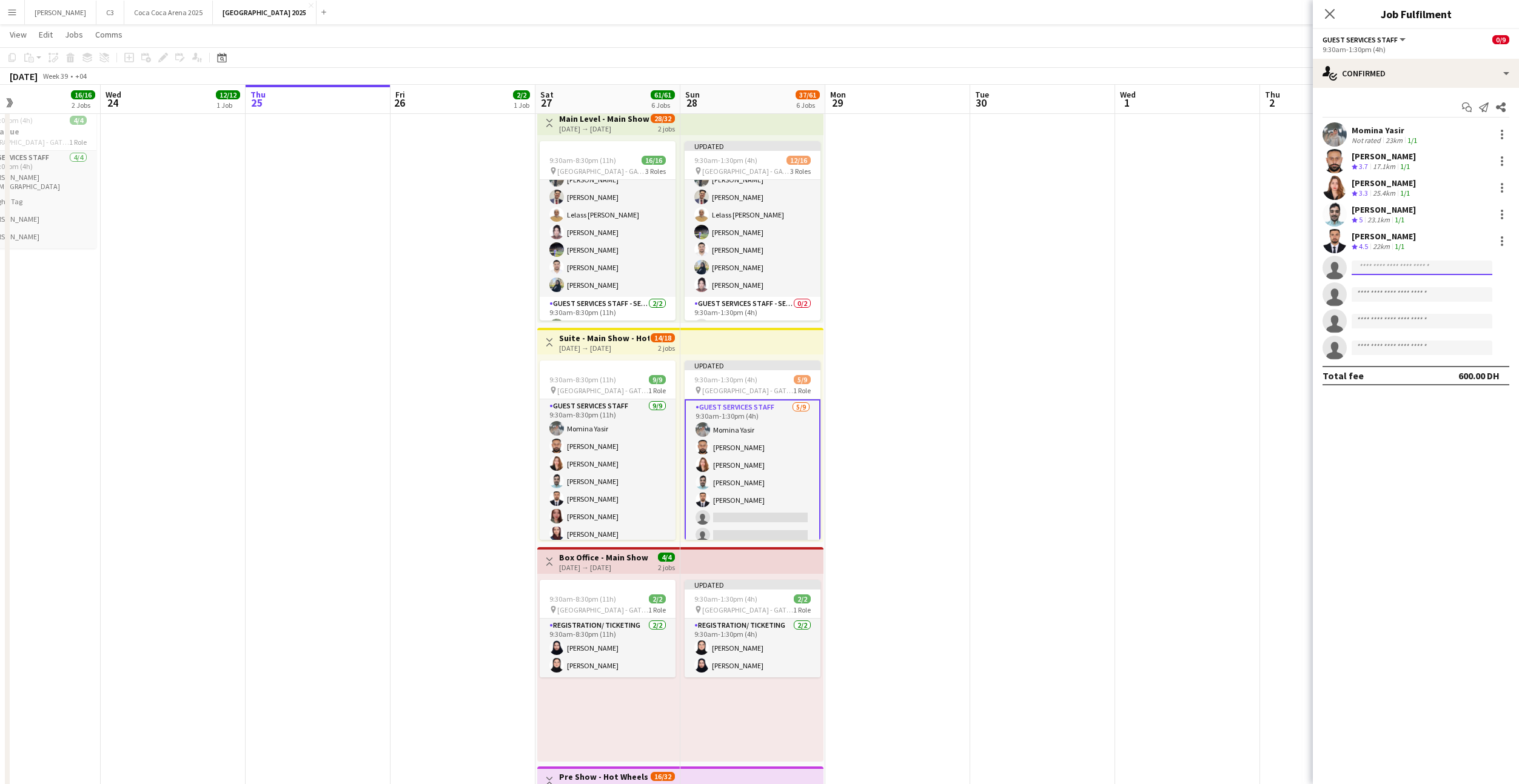
click at [1378, 264] on input at bounding box center [1422, 268] width 141 height 15
type input "***"
click at [1398, 294] on span "[EMAIL_ADDRESS][DOMAIN_NAME]" at bounding box center [1421, 295] width 121 height 10
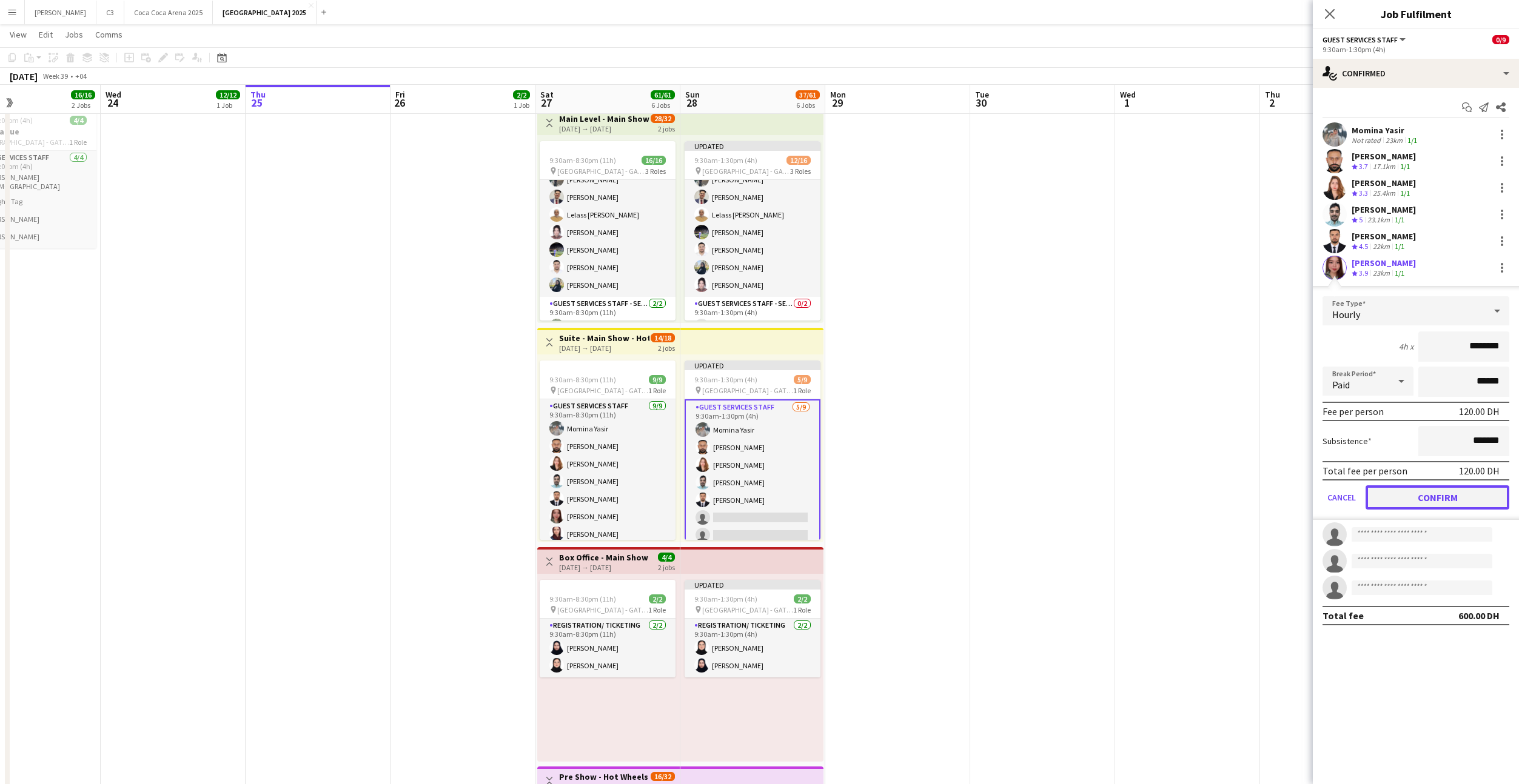
click at [1395, 494] on button "Confirm" at bounding box center [1437, 498] width 144 height 24
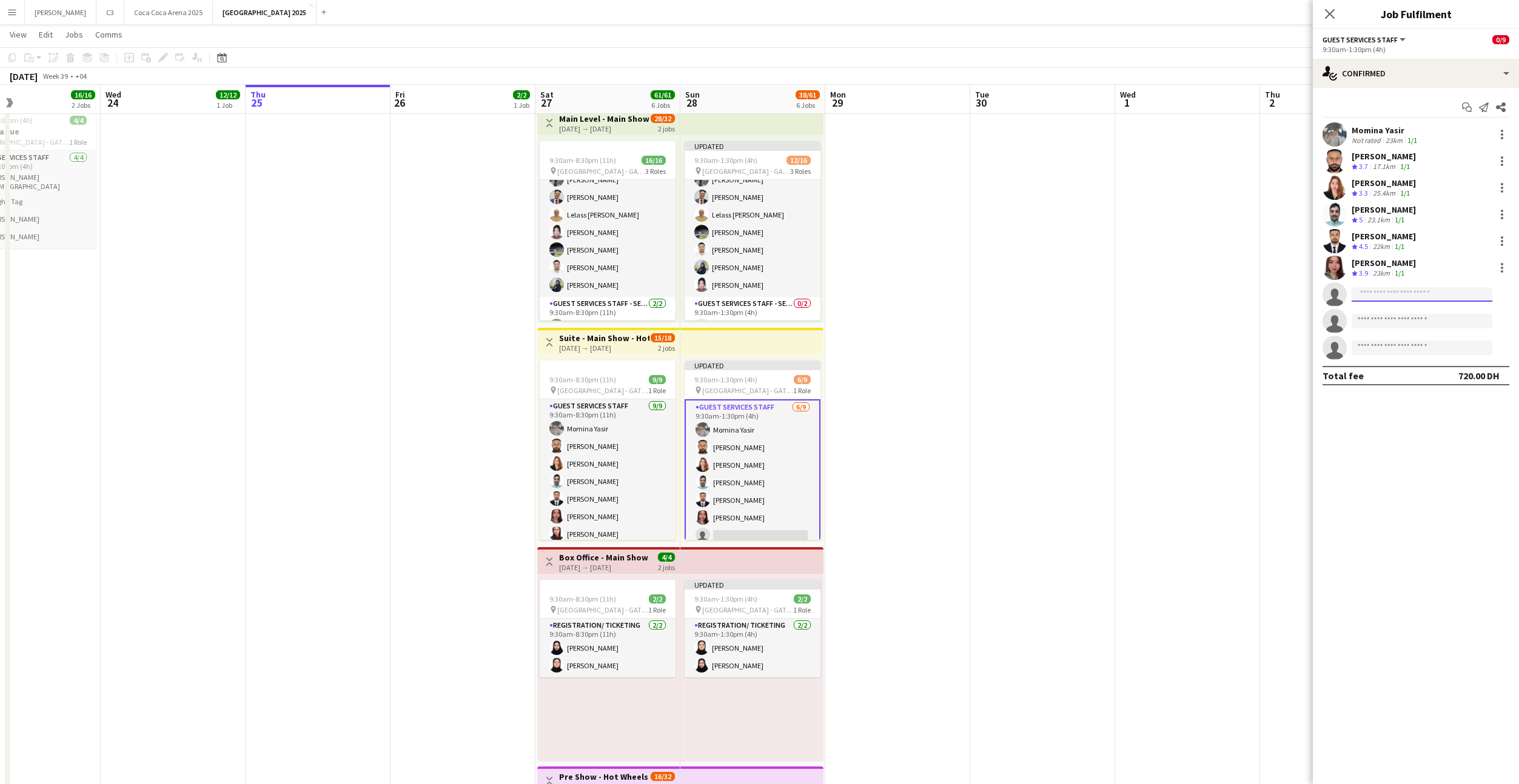
click at [1378, 291] on input at bounding box center [1422, 294] width 141 height 15
type input "**********"
click at [1399, 315] on span "[PERSON_NAME]" at bounding box center [1396, 311] width 70 height 11
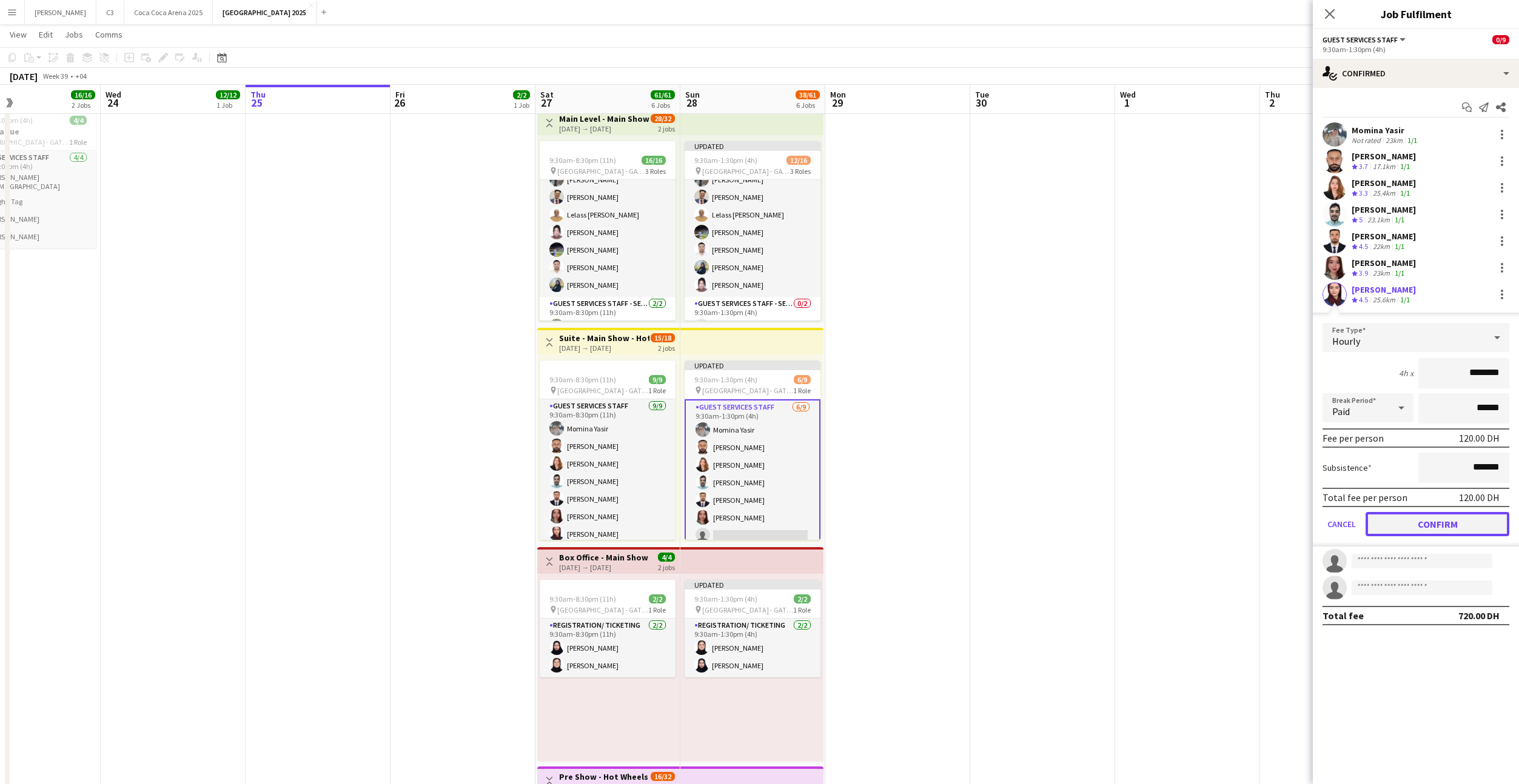
click at [1402, 520] on button "Confirm" at bounding box center [1437, 524] width 144 height 24
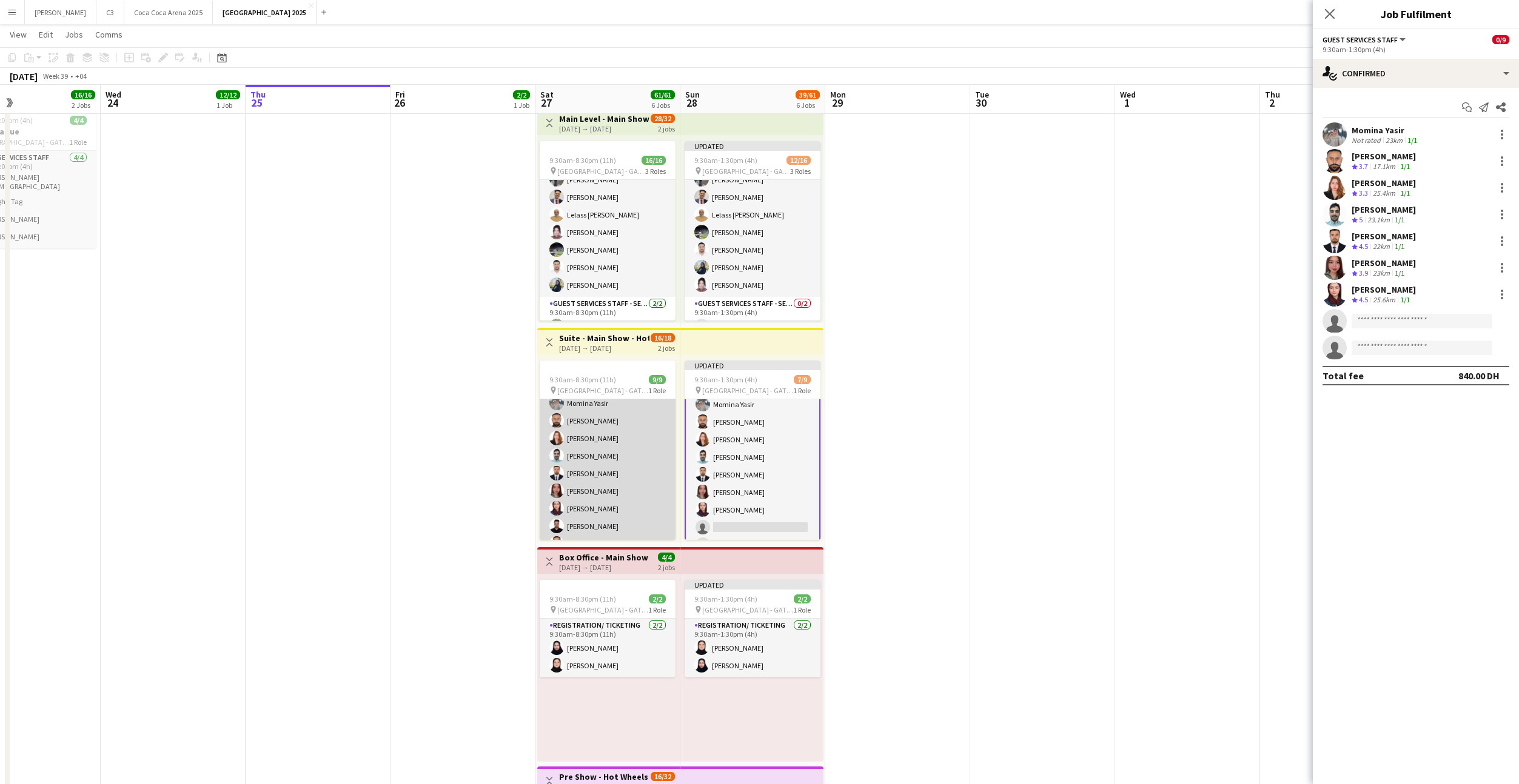
scroll to position [42, 0]
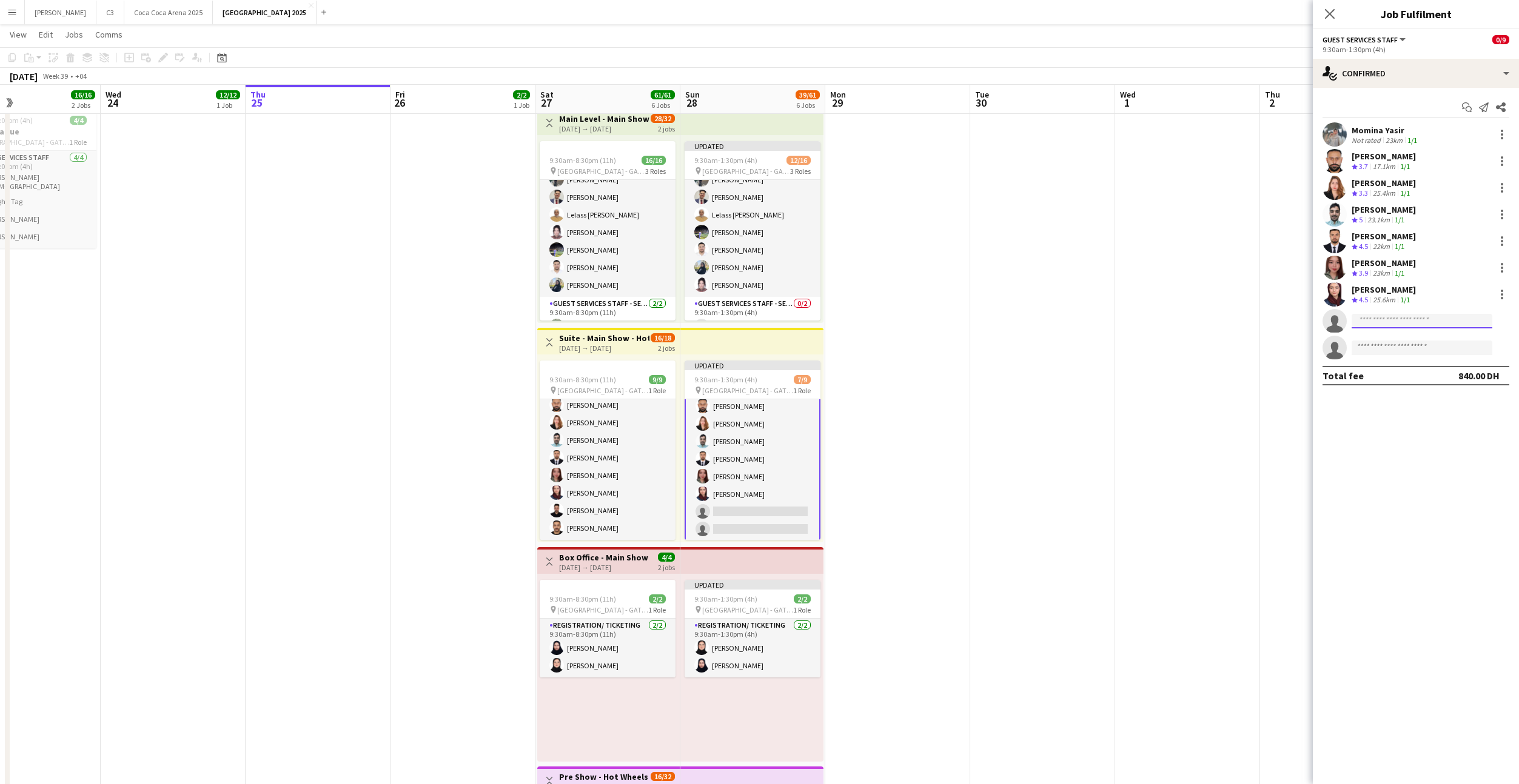
click at [1389, 314] on input at bounding box center [1422, 321] width 141 height 15
type input "*"
type input "********"
click at [1394, 374] on span "[EMAIL_ADDRESS][DOMAIN_NAME]" at bounding box center [1421, 377] width 121 height 10
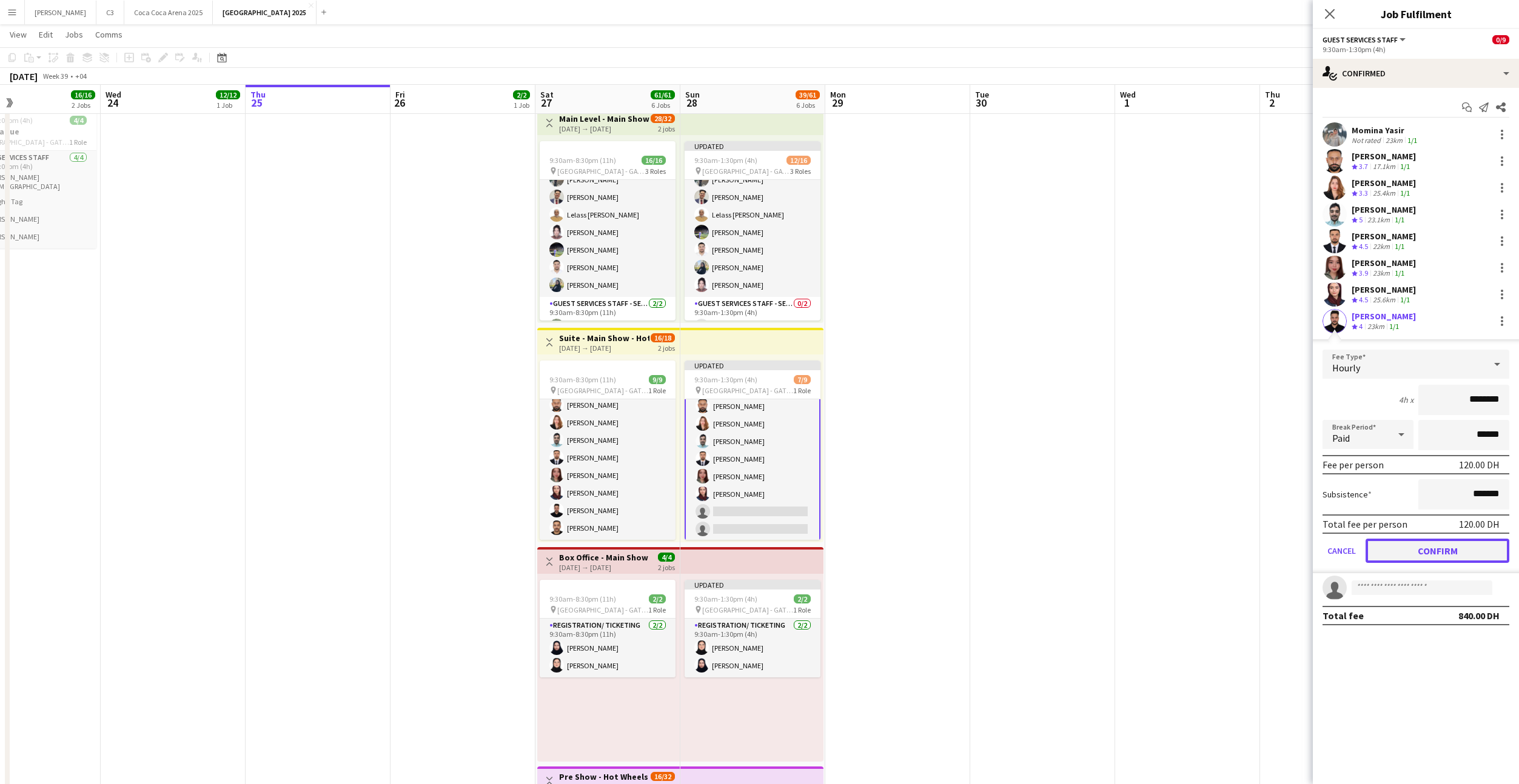
click at [1393, 547] on button "Confirm" at bounding box center [1437, 551] width 144 height 24
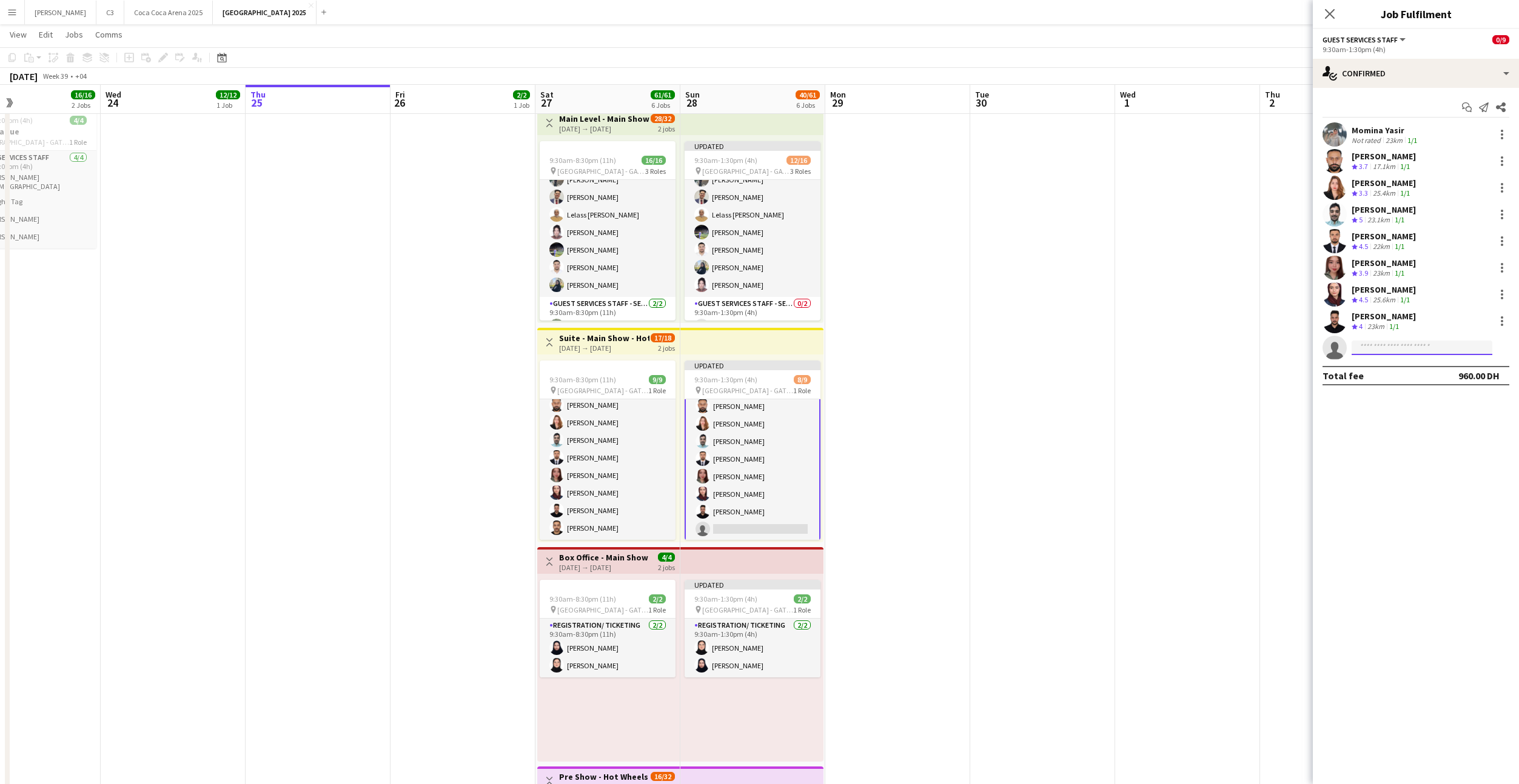
click at [1399, 346] on input at bounding box center [1422, 348] width 141 height 15
click at [1411, 349] on input "****" at bounding box center [1422, 348] width 141 height 15
type input "*****"
click at [1411, 372] on span "[EMAIL_ADDRESS][DOMAIN_NAME]" at bounding box center [1421, 375] width 121 height 10
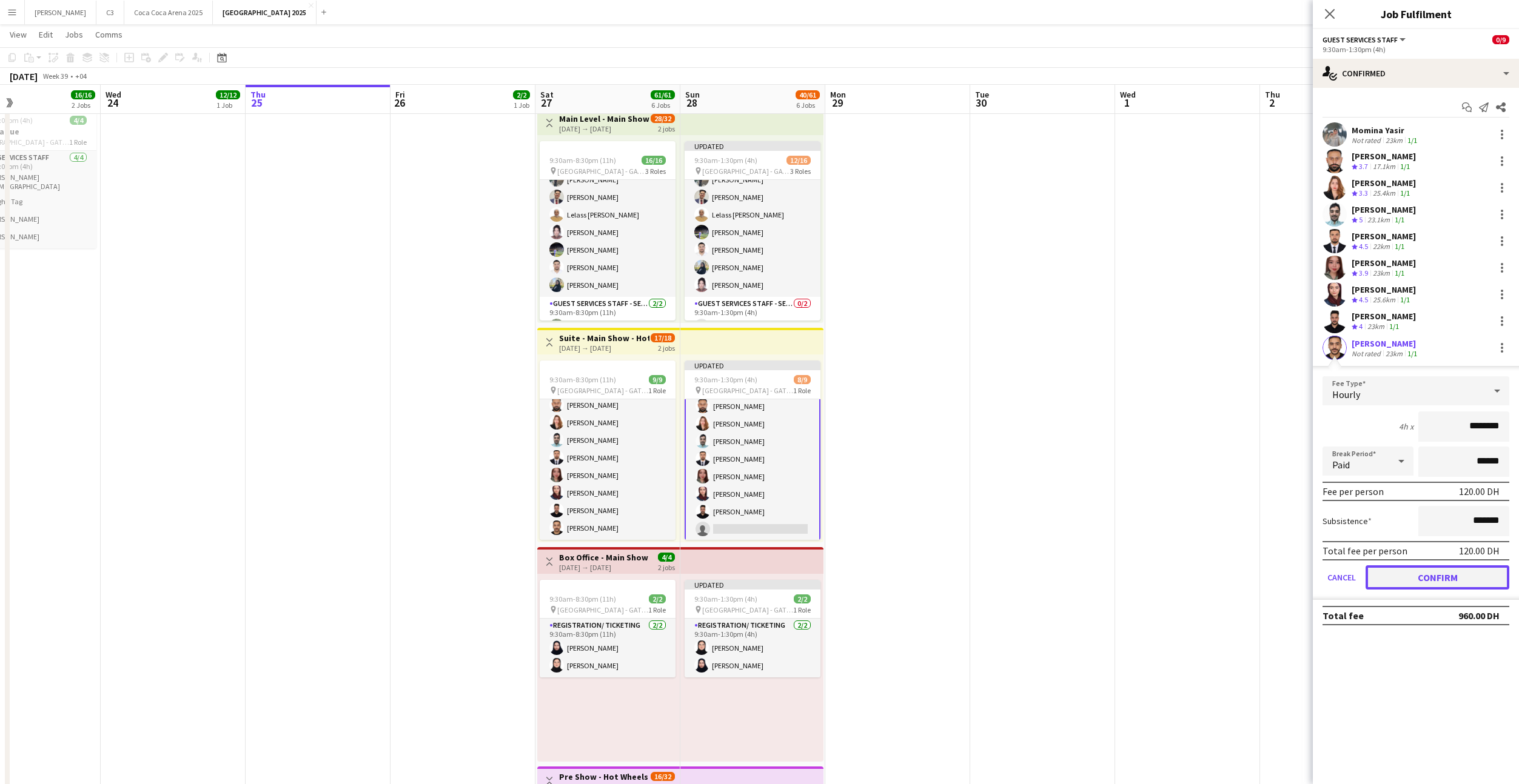
click at [1410, 573] on button "Confirm" at bounding box center [1437, 578] width 144 height 24
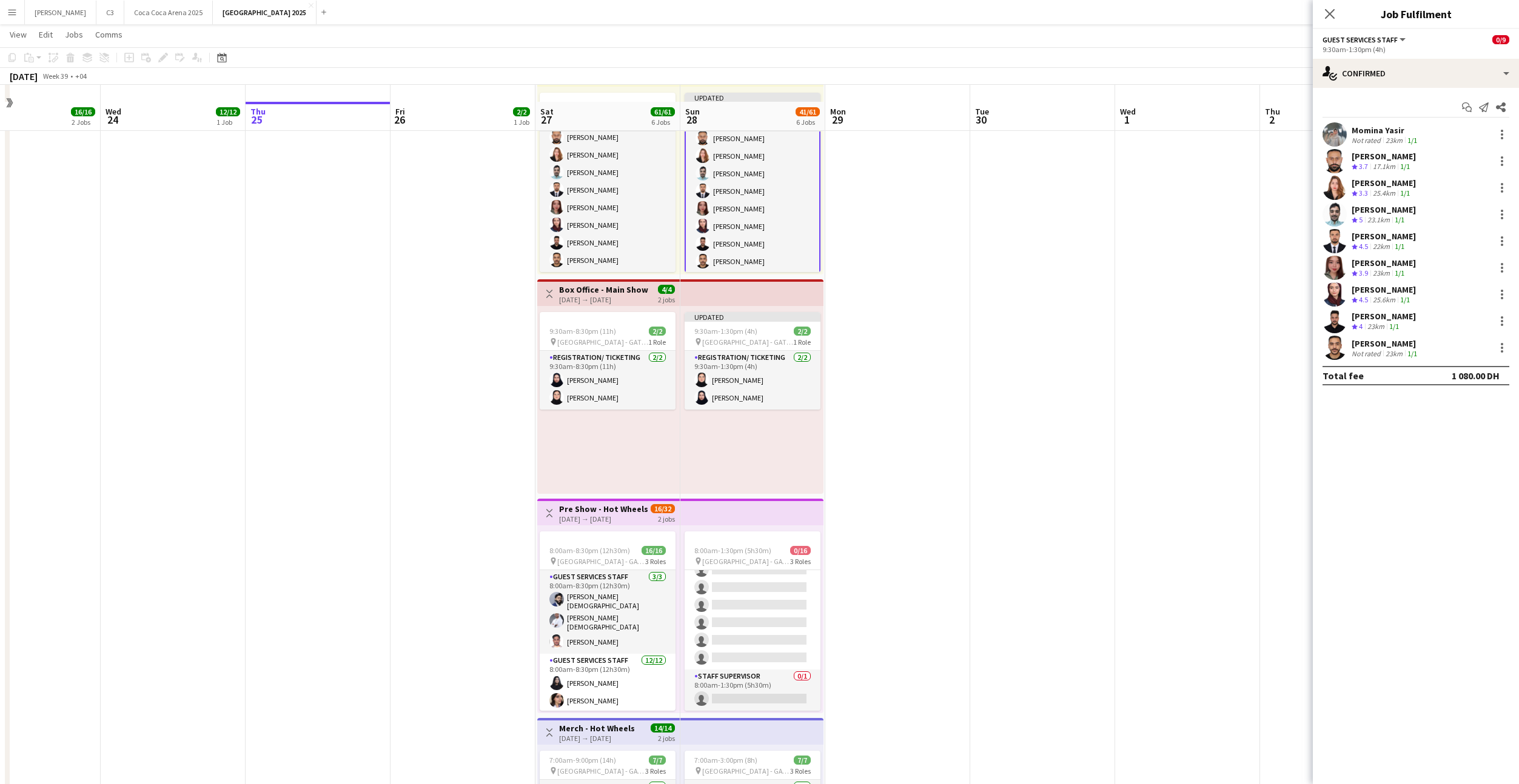
scroll to position [541, 0]
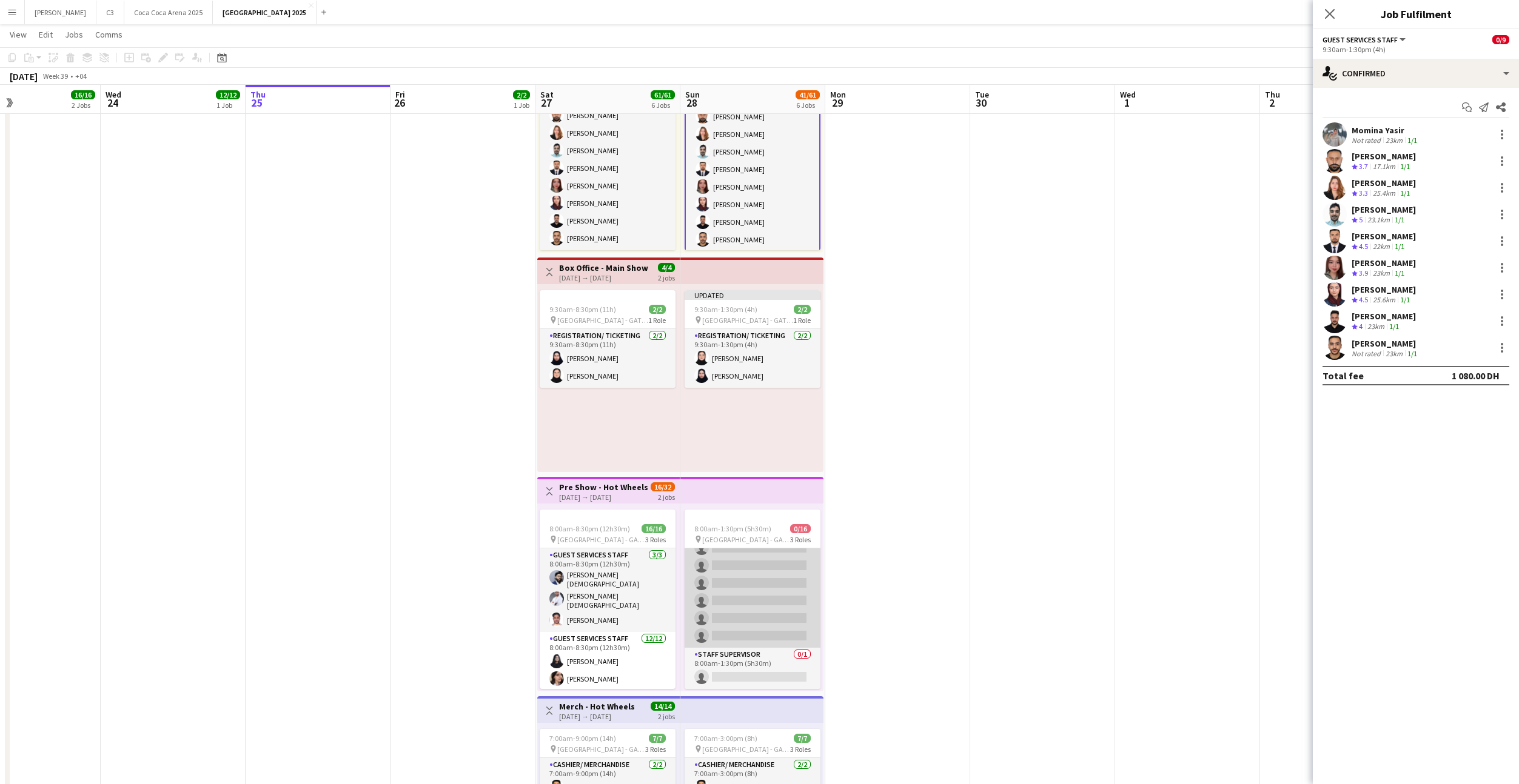
click at [775, 575] on app-card-role "Guest Services Staff 0/12 8:00am-1:30pm (5h30m) single-neutral-actions single-n…" at bounding box center [753, 531] width 136 height 235
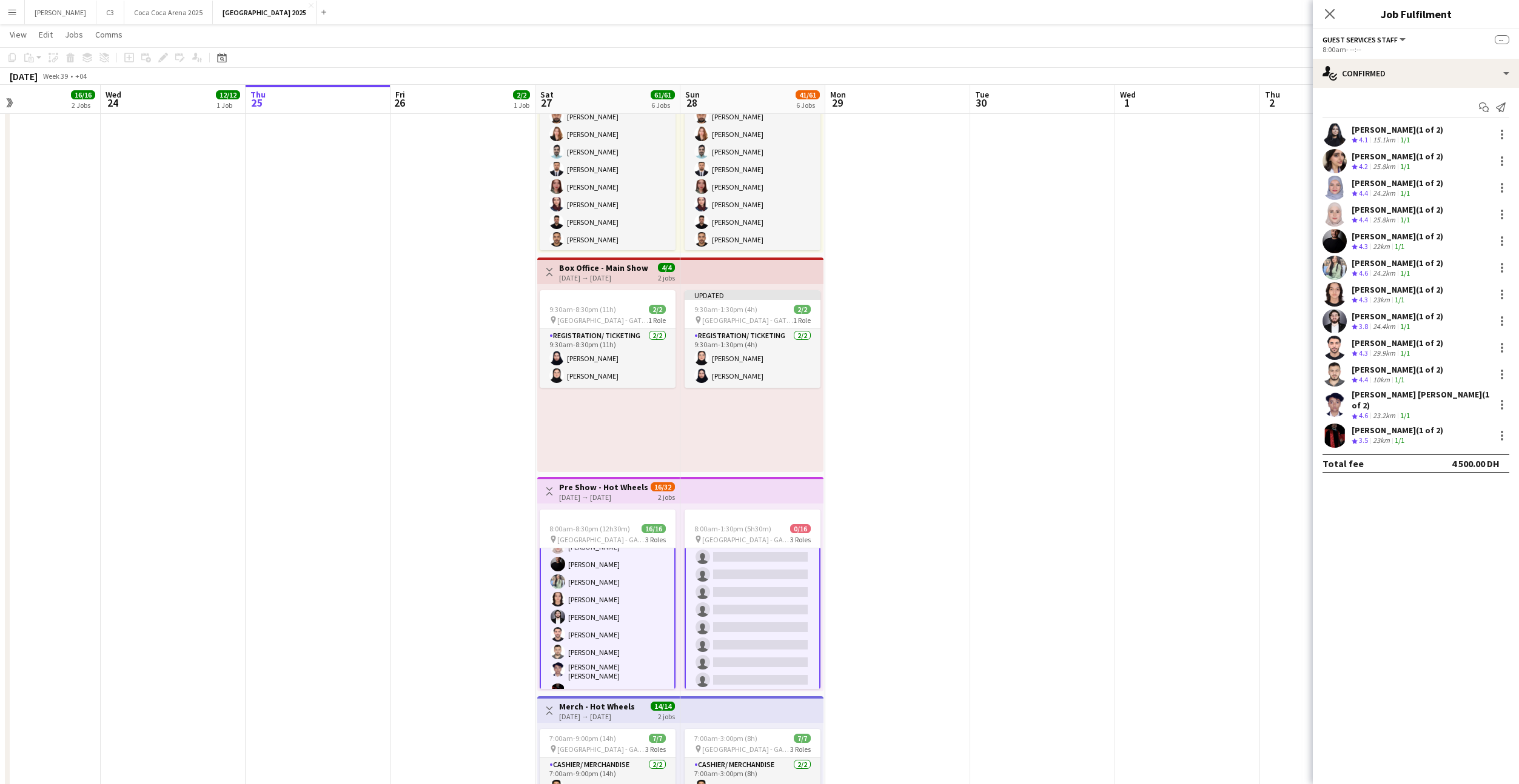
scroll to position [214, 0]
click at [769, 666] on app-card-role "Staff Supervisor 0/1 8:00am-1:30pm (5h30m) single-neutral-actions" at bounding box center [753, 668] width 136 height 42
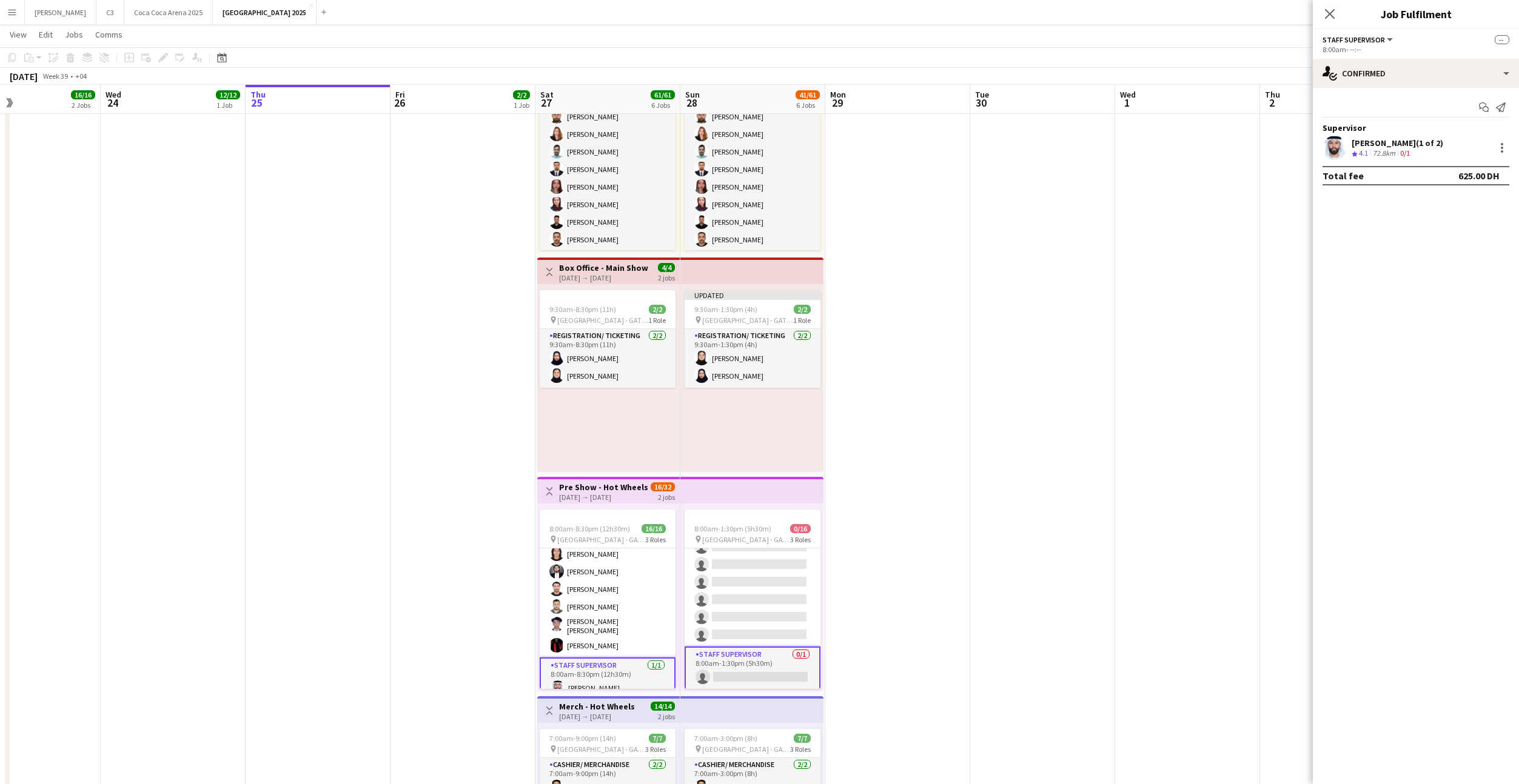
click at [768, 669] on app-card-role "Staff Supervisor 0/1 8:00am-1:30pm (5h30m) single-neutral-actions" at bounding box center [753, 668] width 136 height 44
click at [1371, 139] on input at bounding box center [1422, 134] width 141 height 15
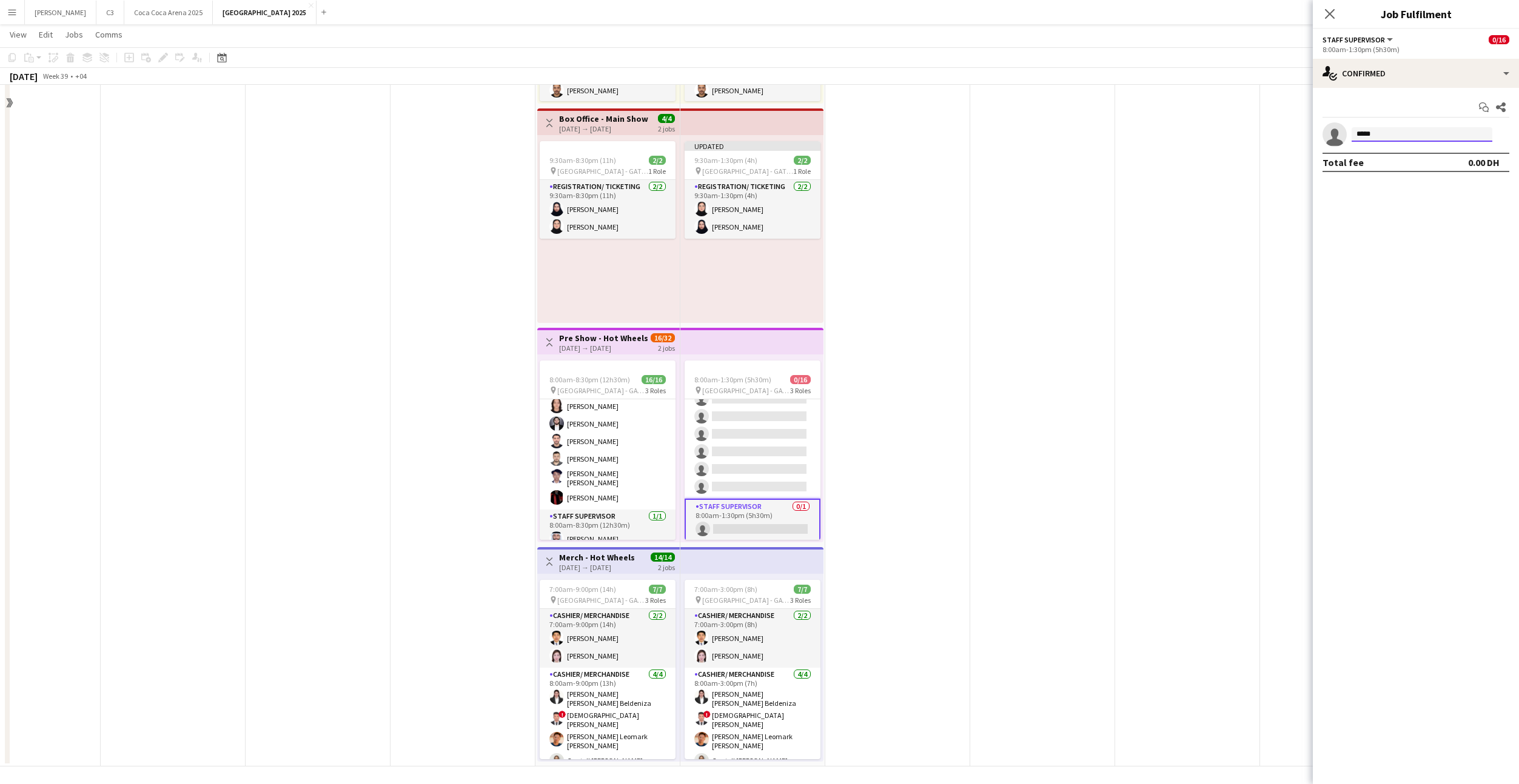
scroll to position [694, 0]
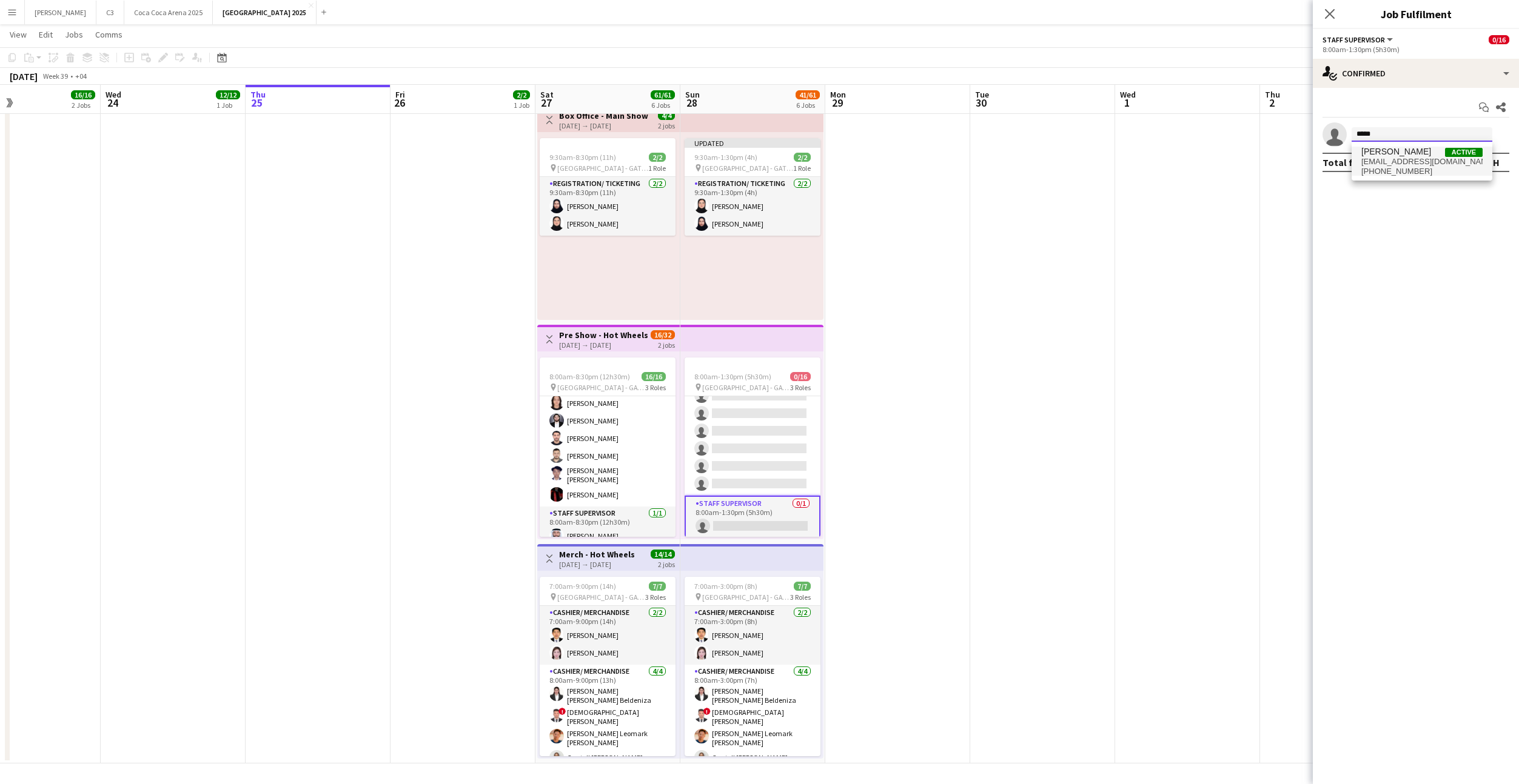
type input "*****"
click at [1397, 165] on span "[EMAIL_ADDRESS][DOMAIN_NAME]" at bounding box center [1421, 162] width 121 height 10
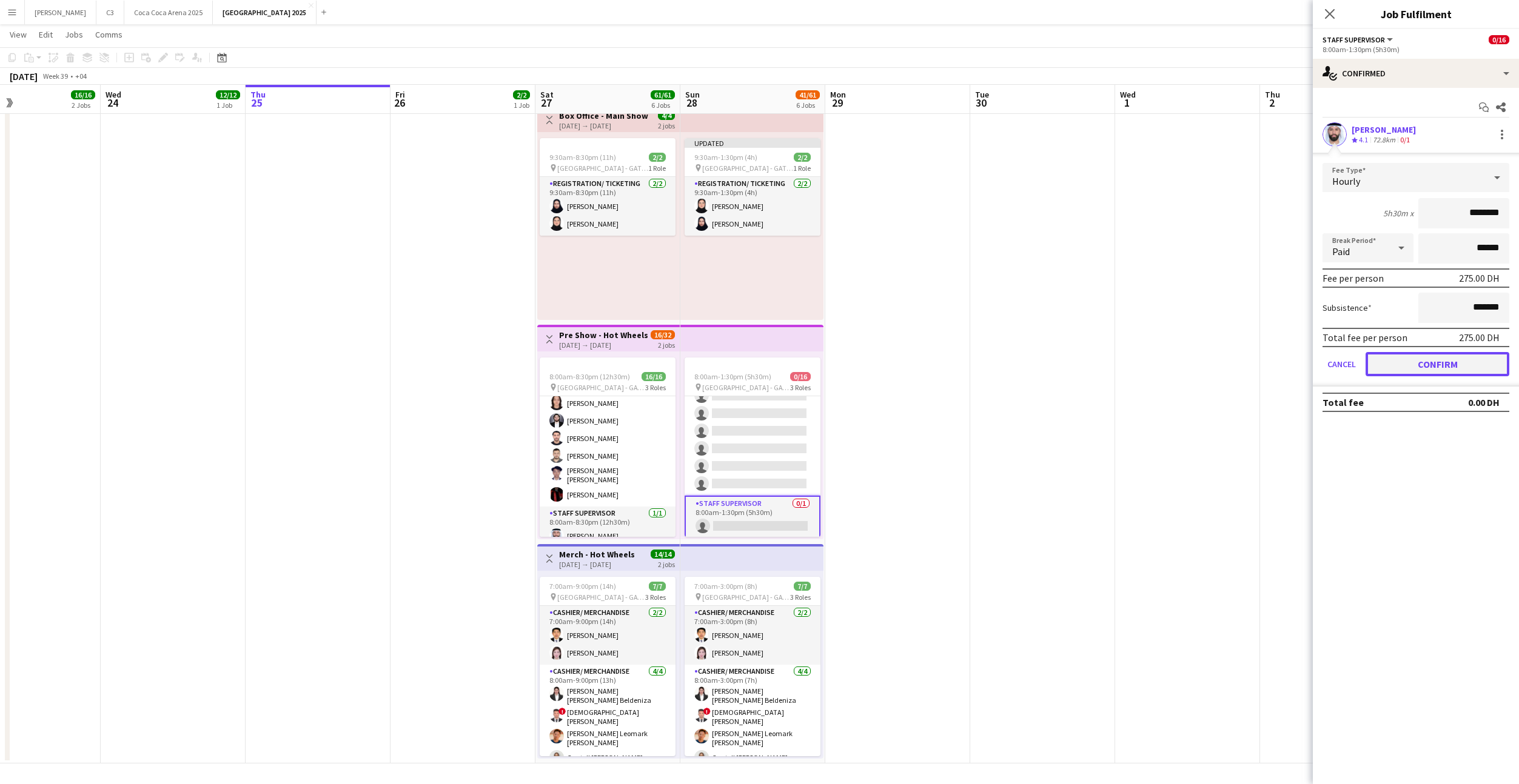
click at [1402, 365] on button "Confirm" at bounding box center [1437, 364] width 144 height 24
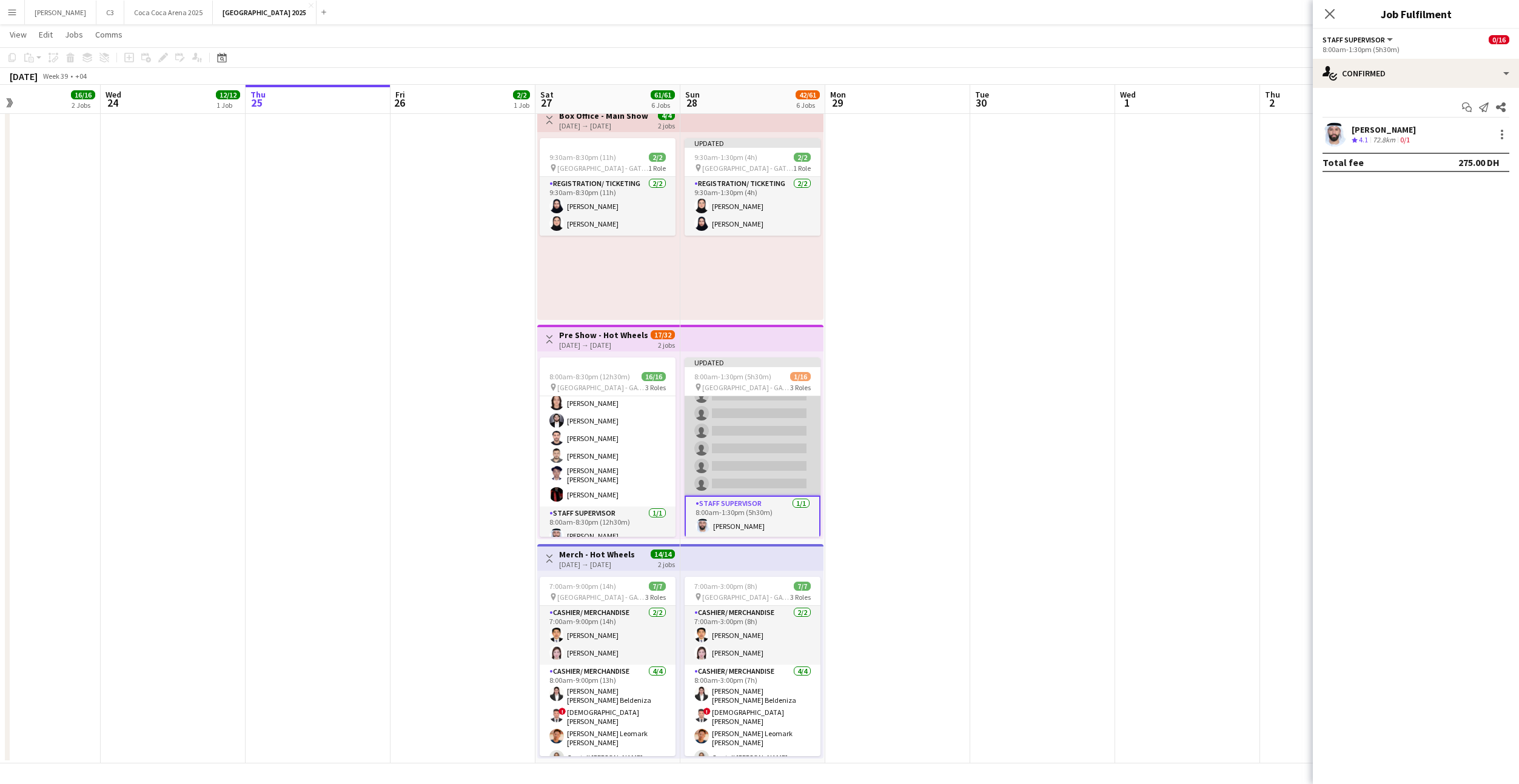
click at [761, 447] on app-card-role "Guest Services Staff 0/12 8:00am-1:30pm (5h30m) single-neutral-actions single-n…" at bounding box center [753, 379] width 136 height 235
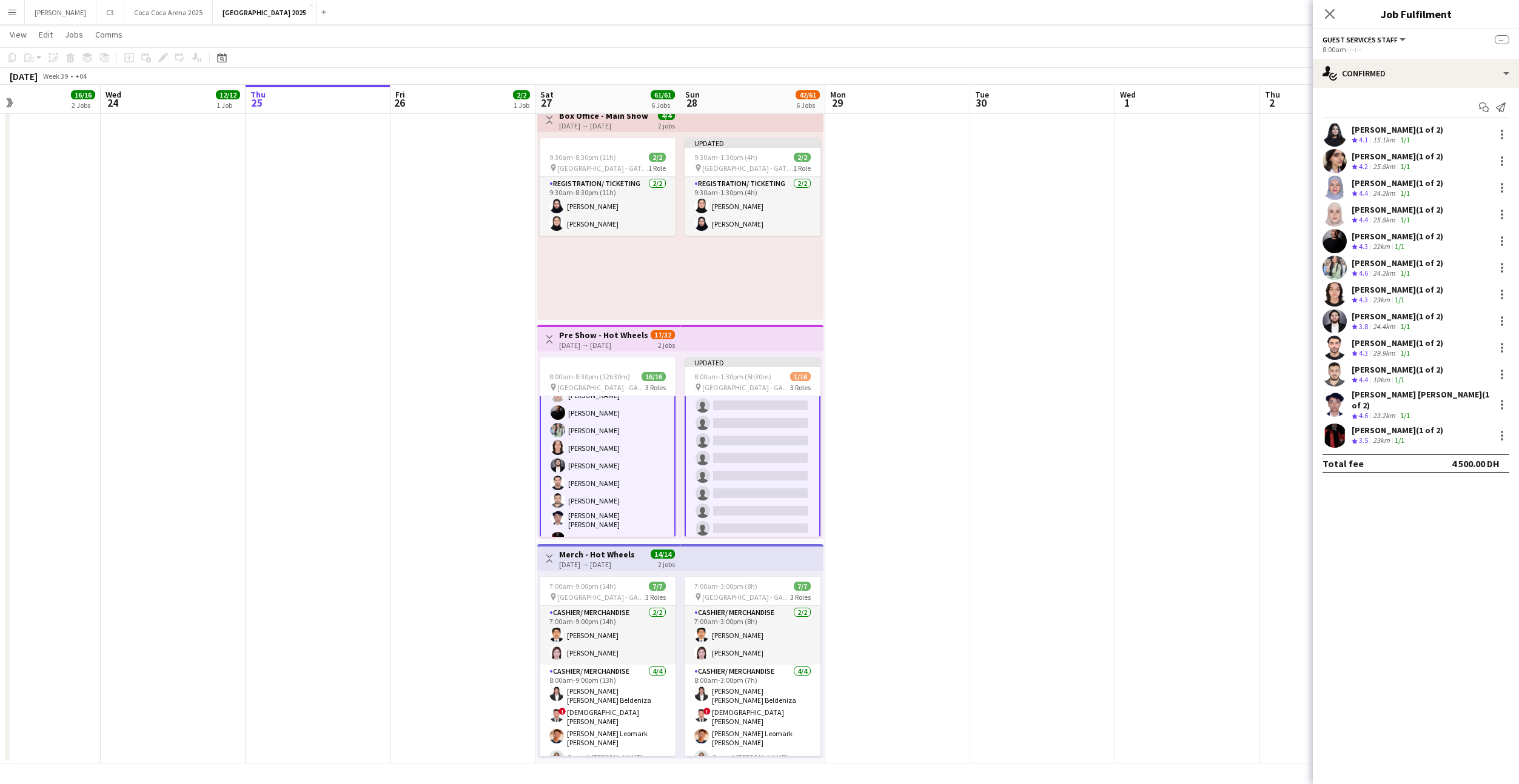
scroll to position [114, 0]
click at [735, 467] on app-card-role "Guest Services Staff 0/12 8:00am-1:30pm (5h30m) single-neutral-actions single-n…" at bounding box center [753, 542] width 136 height 237
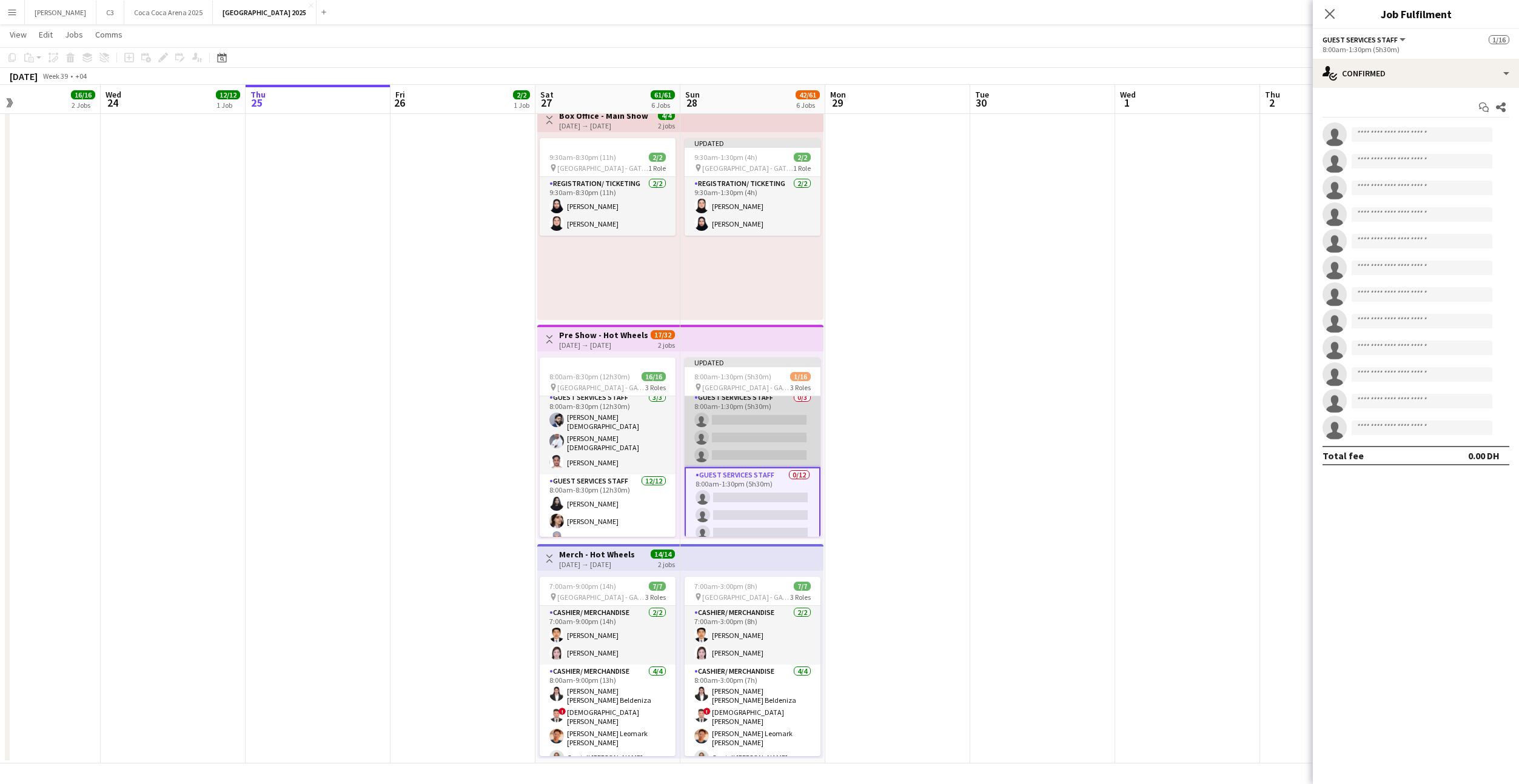
click at [748, 428] on app-card-role "Guest Services Staff 0/3 8:00am-1:30pm (5h30m) single-neutral-actions single-ne…" at bounding box center [753, 429] width 136 height 77
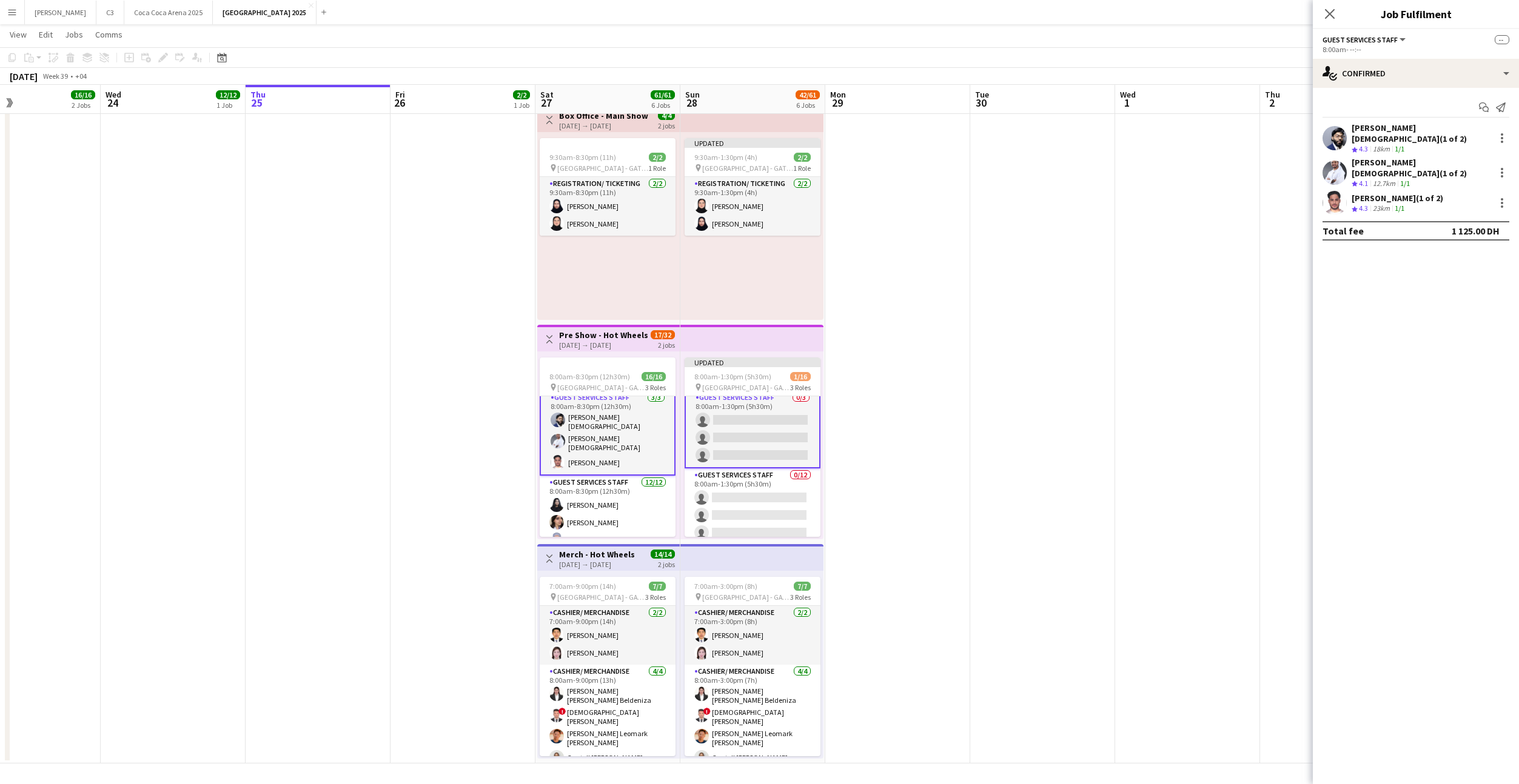
click at [750, 438] on app-card-role "Guest Services Staff 0/3 8:00am-1:30pm (5h30m) single-neutral-actions single-ne…" at bounding box center [753, 429] width 136 height 79
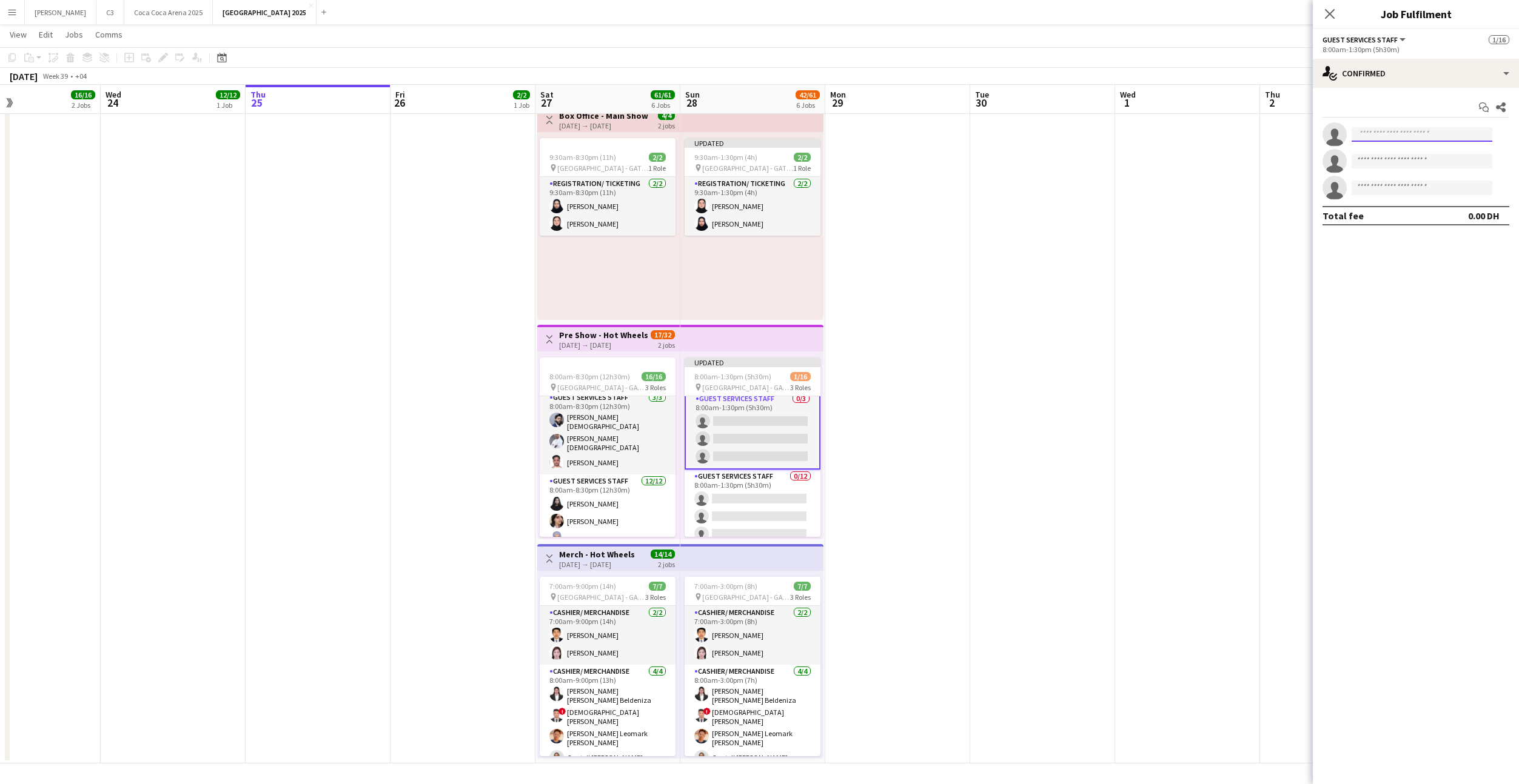
click at [1404, 137] on input at bounding box center [1422, 134] width 141 height 15
type input "*******"
click at [1401, 154] on span "[PERSON_NAME][DEMOGRAPHIC_DATA]" at bounding box center [1402, 152] width 84 height 11
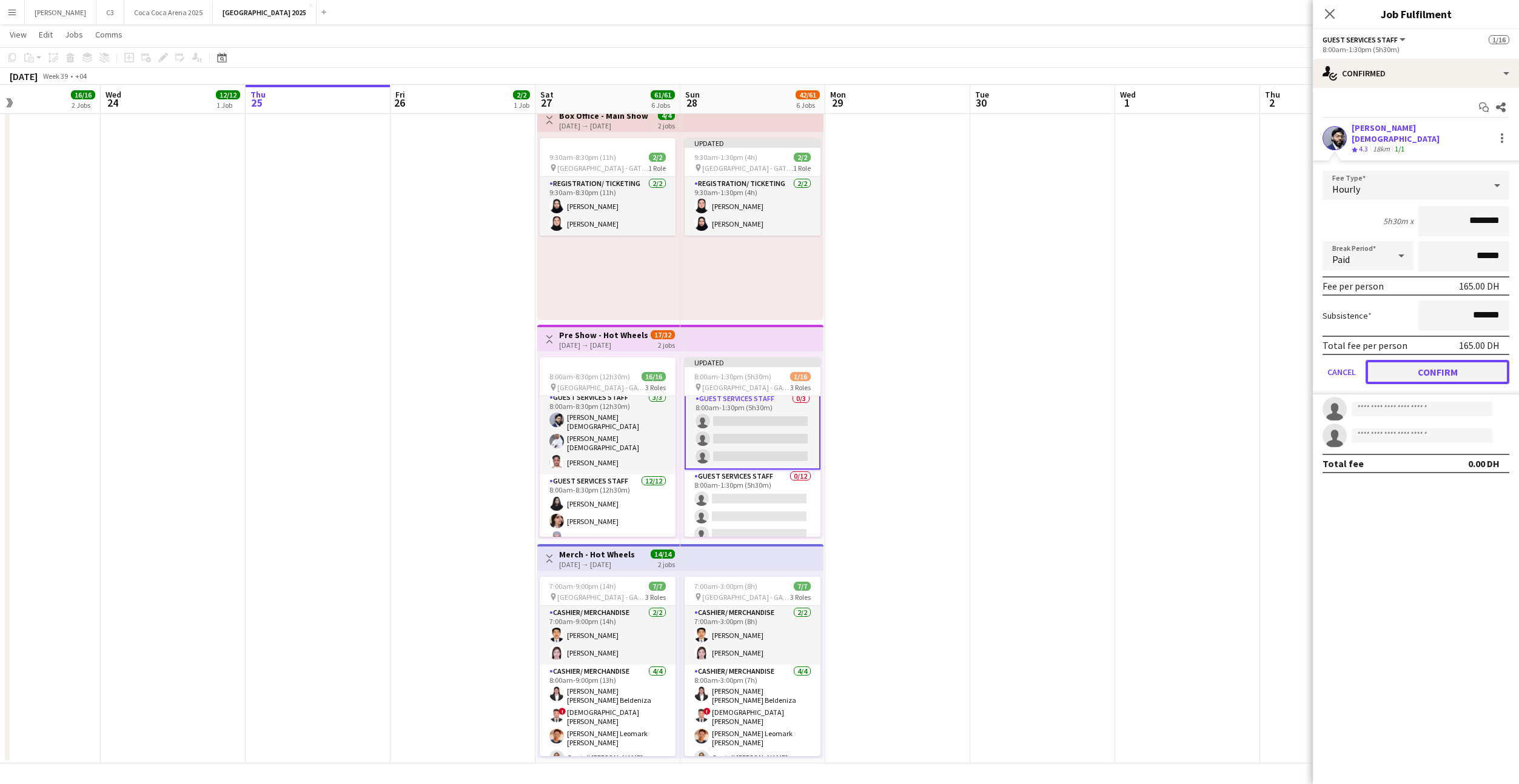
click at [1408, 363] on button "Confirm" at bounding box center [1437, 372] width 144 height 24
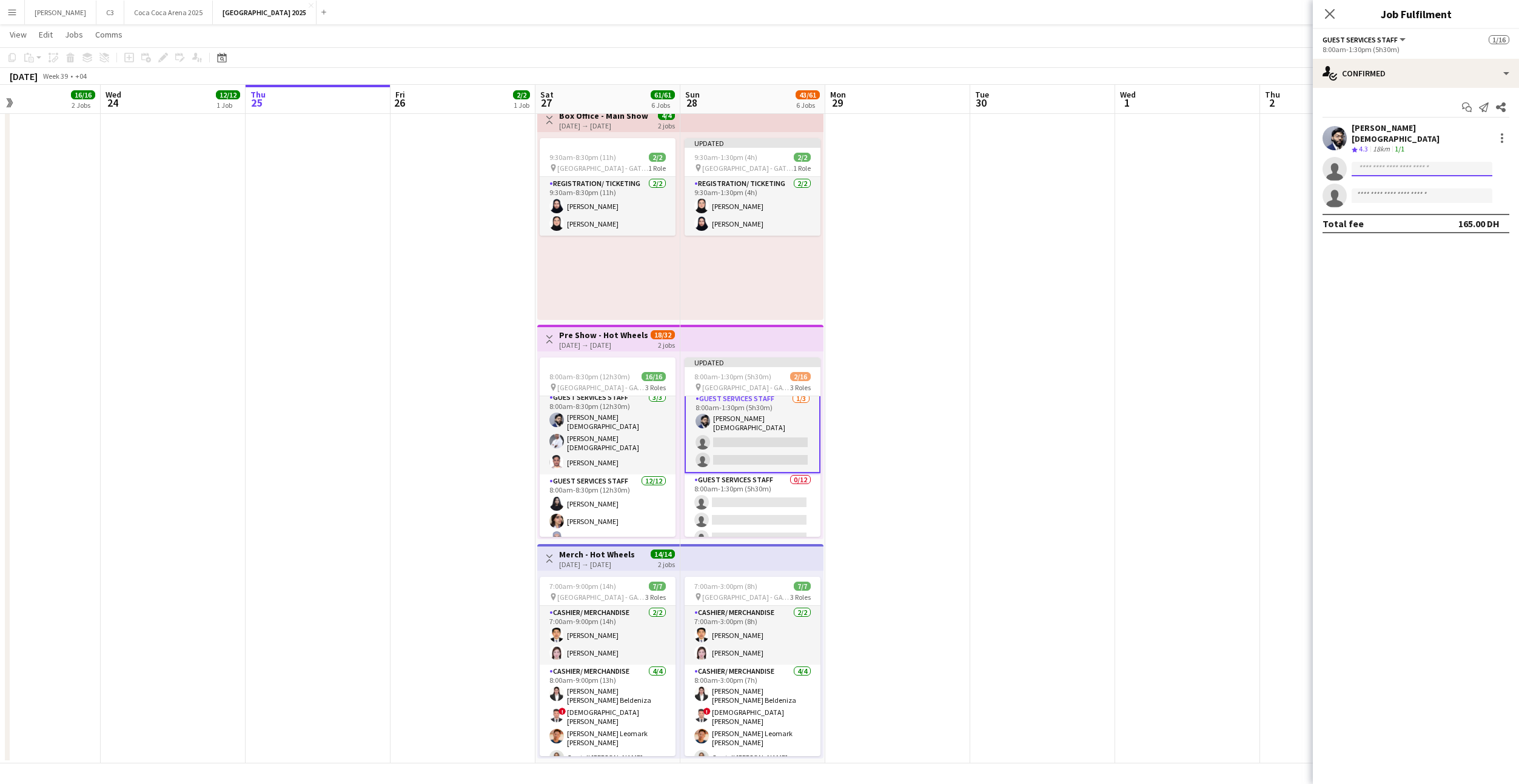
click at [1392, 162] on input at bounding box center [1422, 170] width 141 height 15
type input "*********"
click at [1403, 187] on span "[EMAIL_ADDRESS][DOMAIN_NAME]" at bounding box center [1421, 188] width 121 height 10
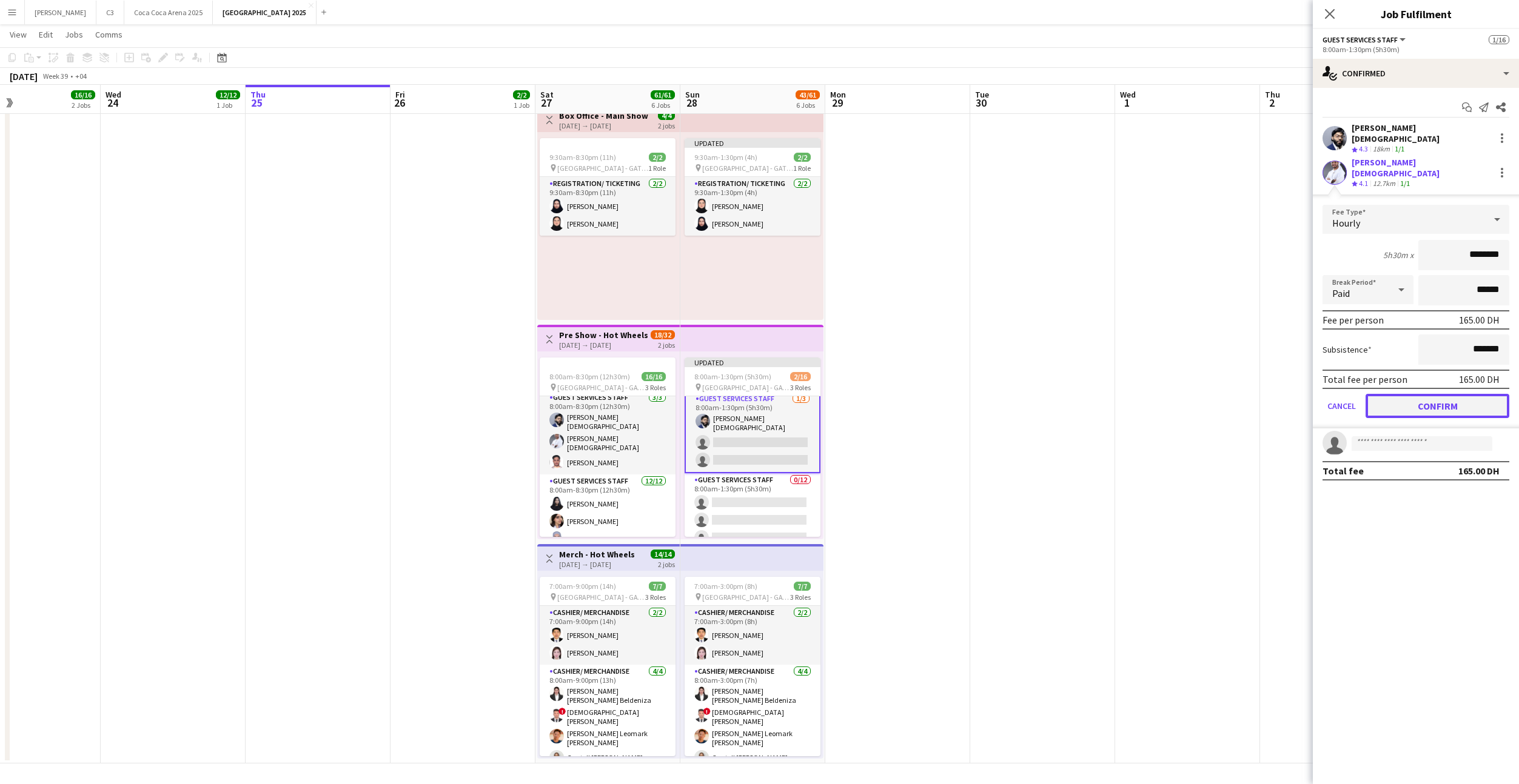
click at [1407, 394] on button "Confirm" at bounding box center [1437, 406] width 144 height 24
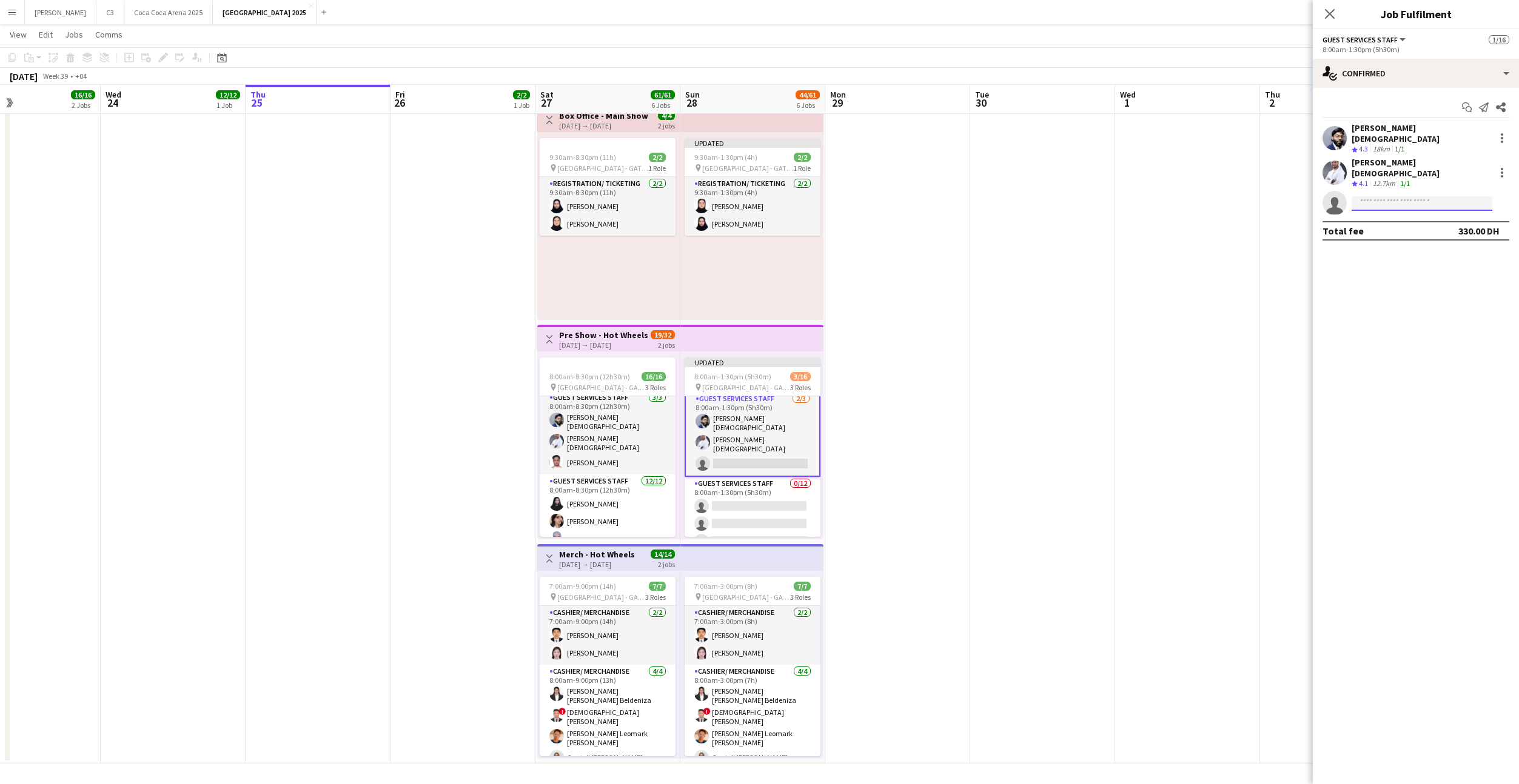
click at [1417, 196] on input at bounding box center [1422, 204] width 141 height 15
type input "*****"
click at [1424, 209] on span "[PERSON_NAME]" at bounding box center [1396, 205] width 70 height 11
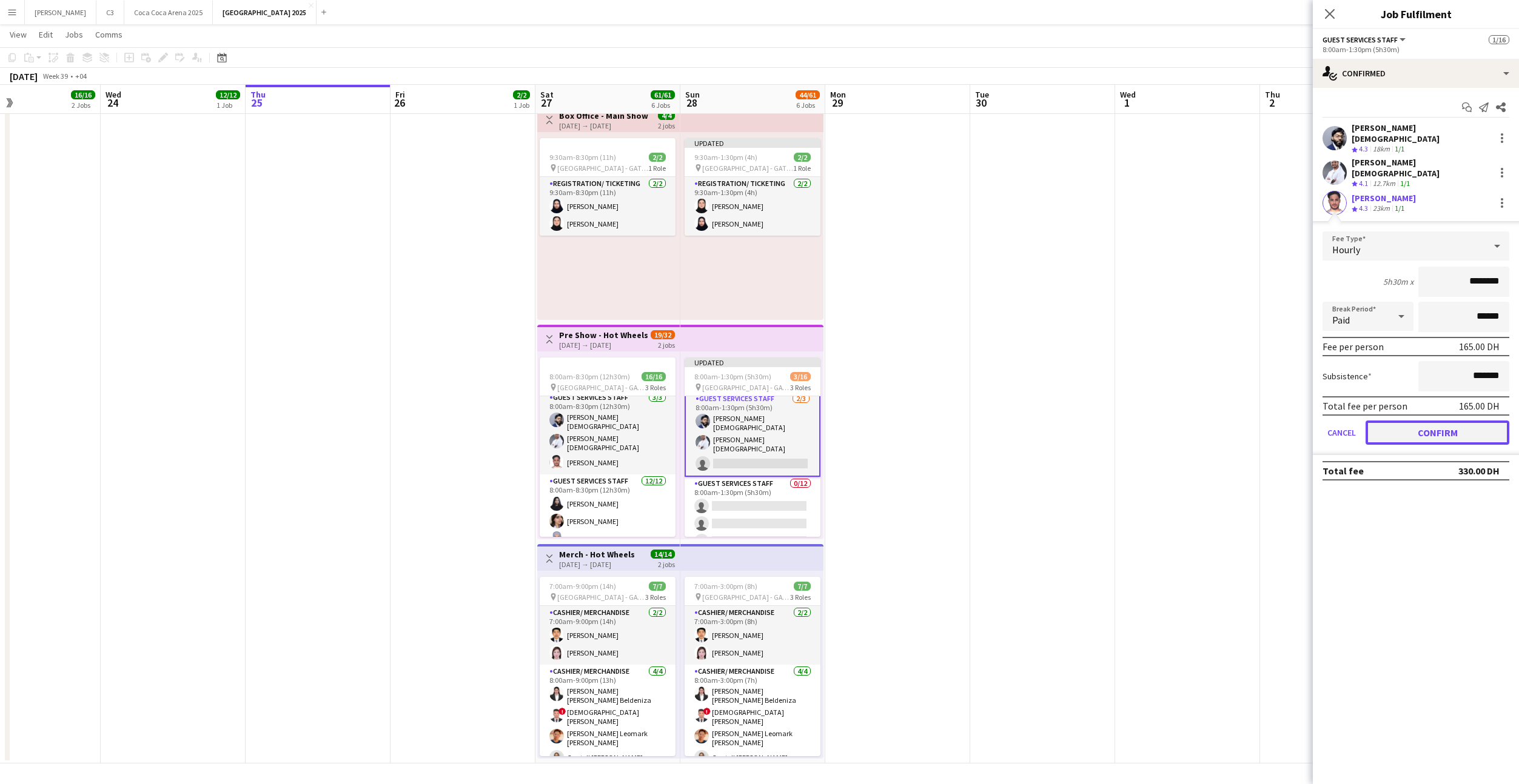
click at [1415, 421] on button "Confirm" at bounding box center [1437, 433] width 144 height 24
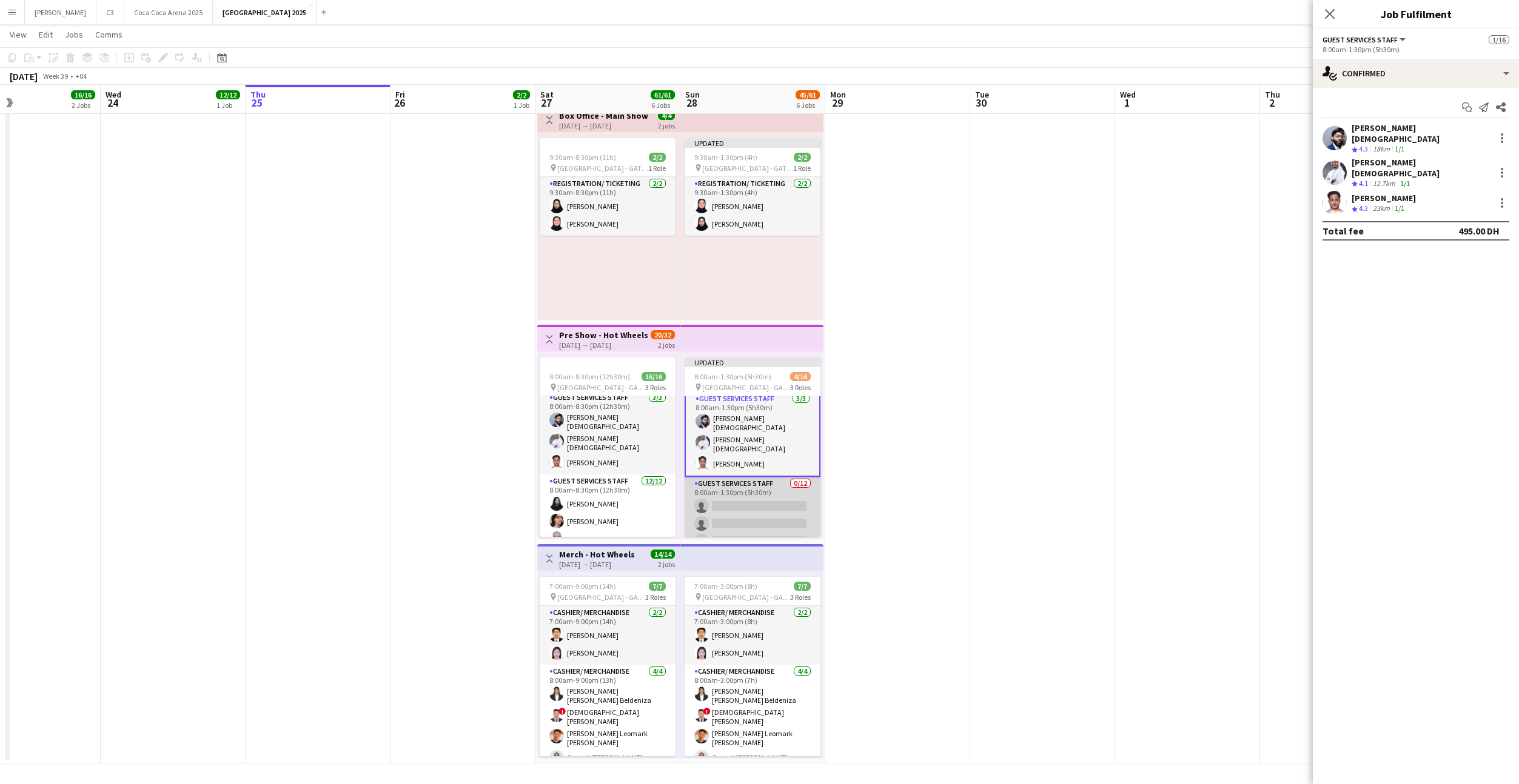
click at [765, 513] on app-card-role "Guest Services Staff 0/12 8:00am-1:30pm (5h30m) single-neutral-actions single-n…" at bounding box center [753, 594] width 136 height 235
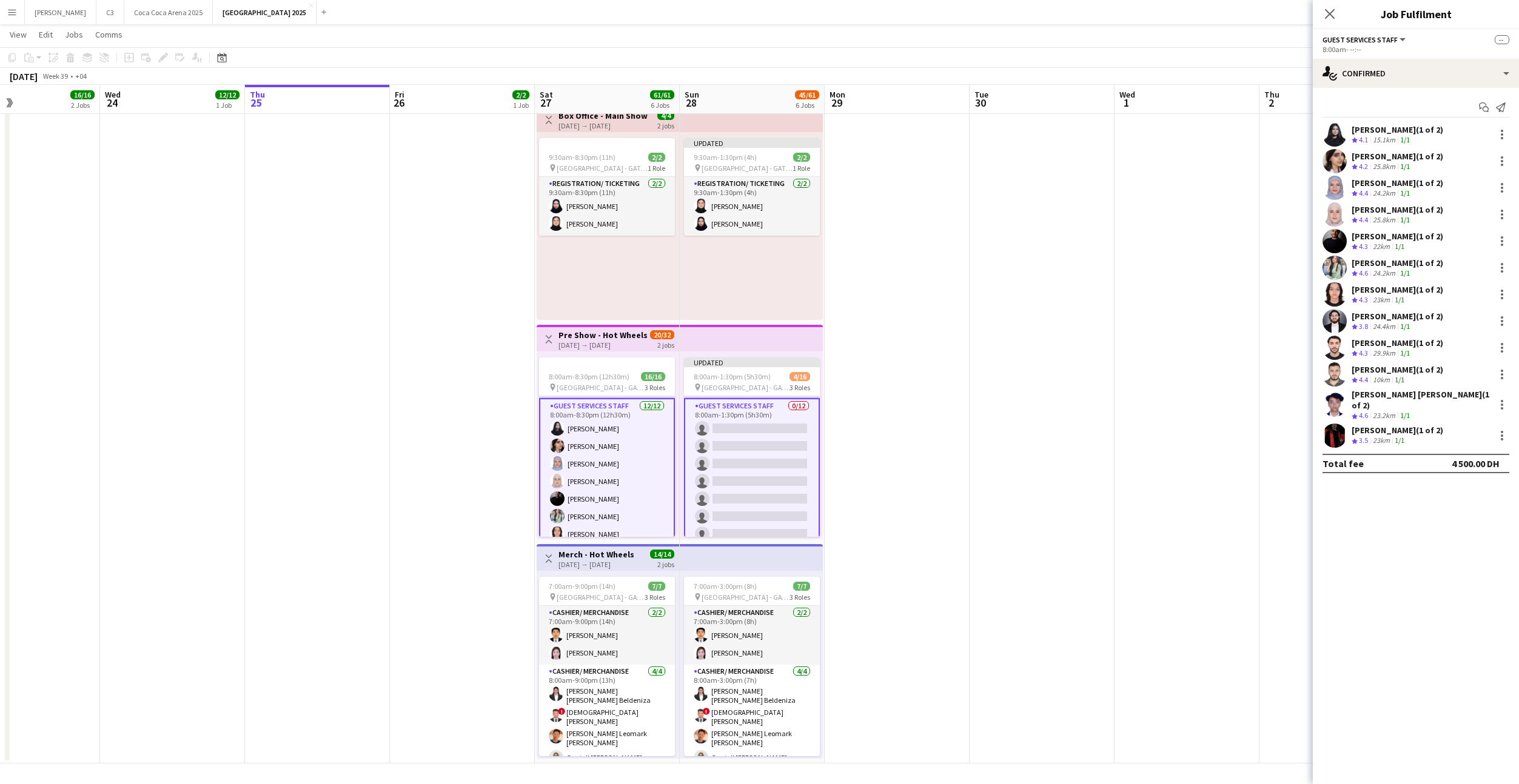
click at [746, 453] on app-card-role "Guest Services Staff 0/12 8:00am-1:30pm (5h30m) single-neutral-actions single-n…" at bounding box center [752, 517] width 136 height 237
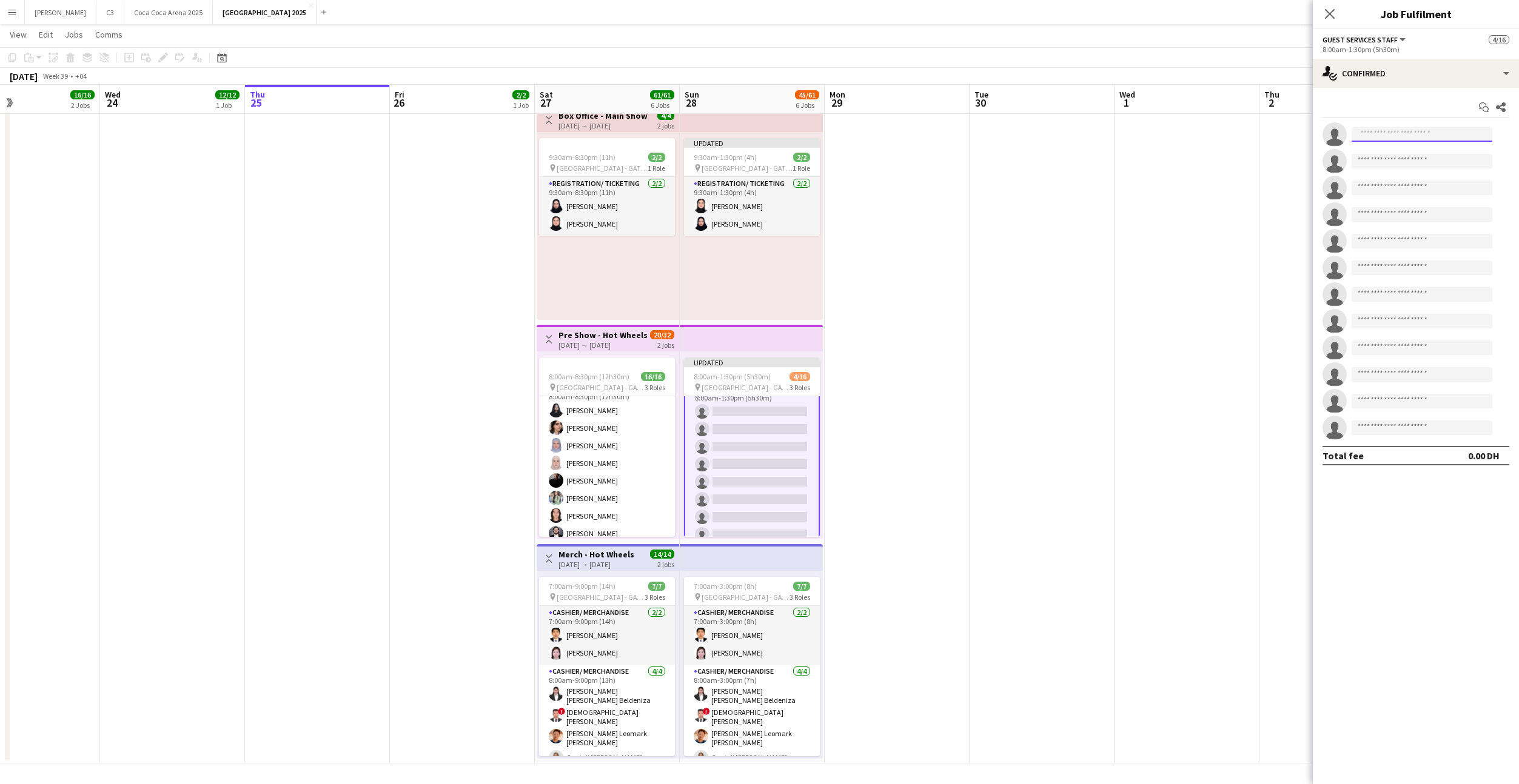
click at [1389, 139] on input at bounding box center [1422, 134] width 141 height 15
type input "*******"
click at [1403, 162] on span "[EMAIL_ADDRESS][DOMAIN_NAME]" at bounding box center [1421, 162] width 121 height 10
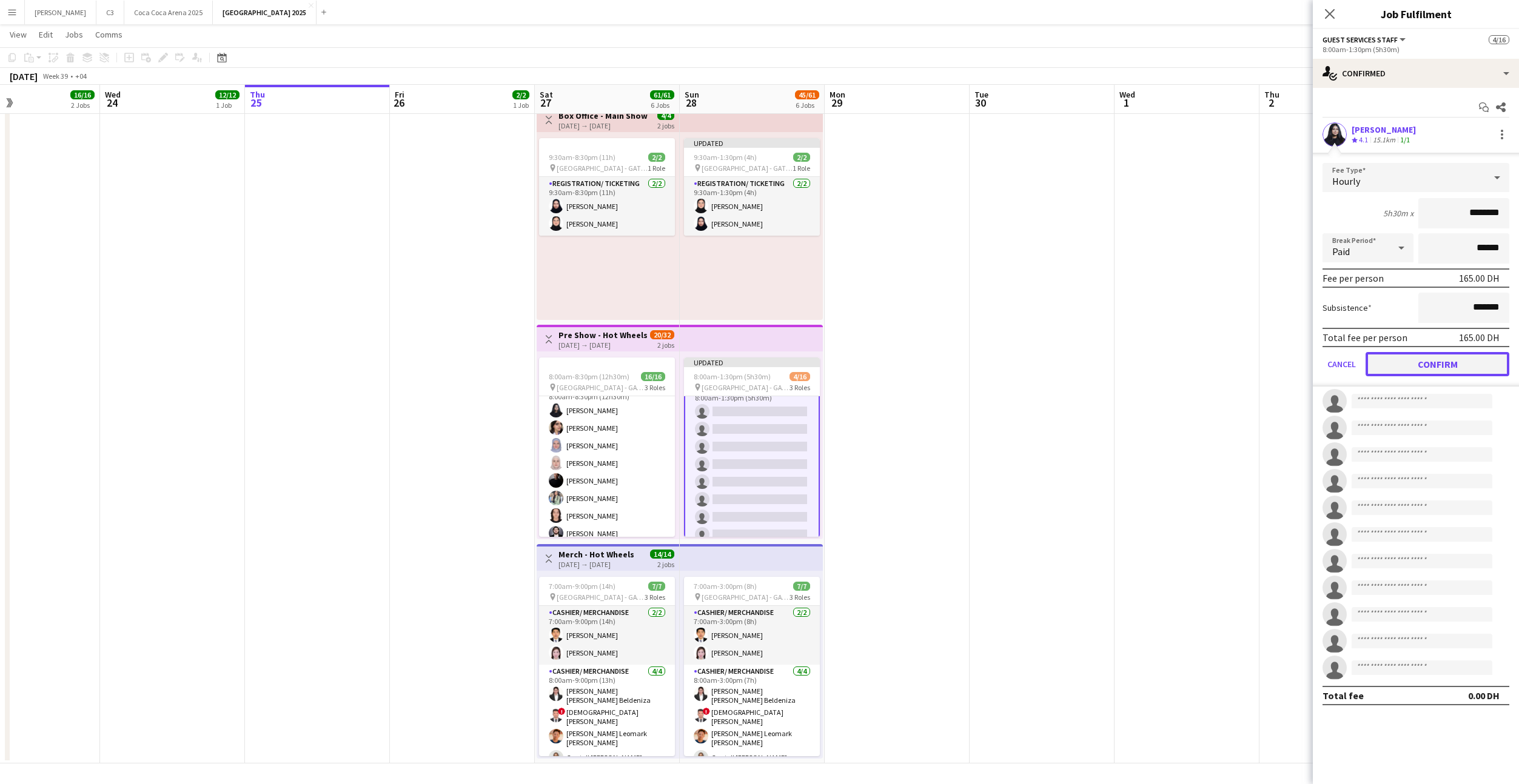
click at [1414, 362] on button "Confirm" at bounding box center [1437, 364] width 144 height 24
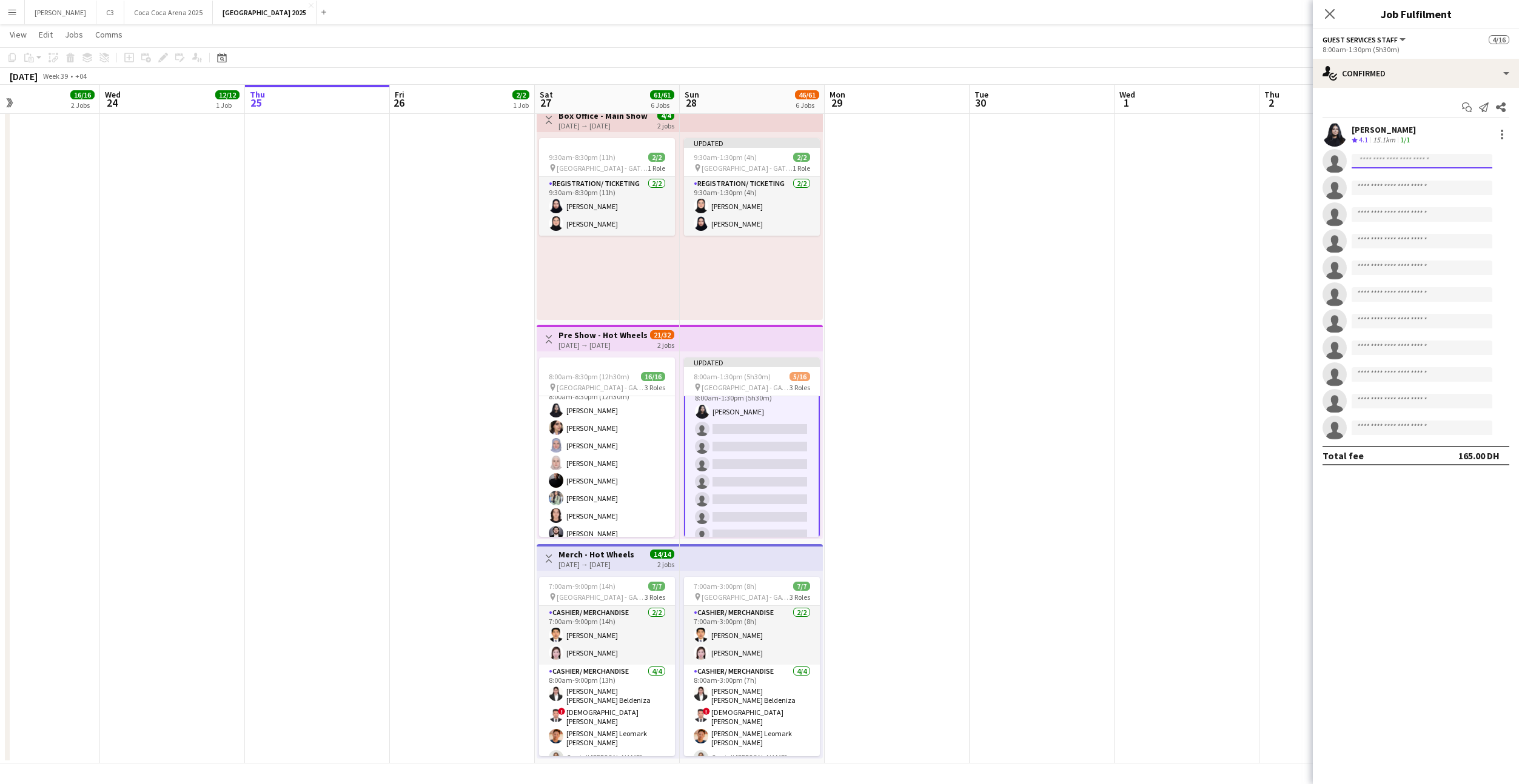
click at [1385, 161] on input at bounding box center [1422, 161] width 141 height 15
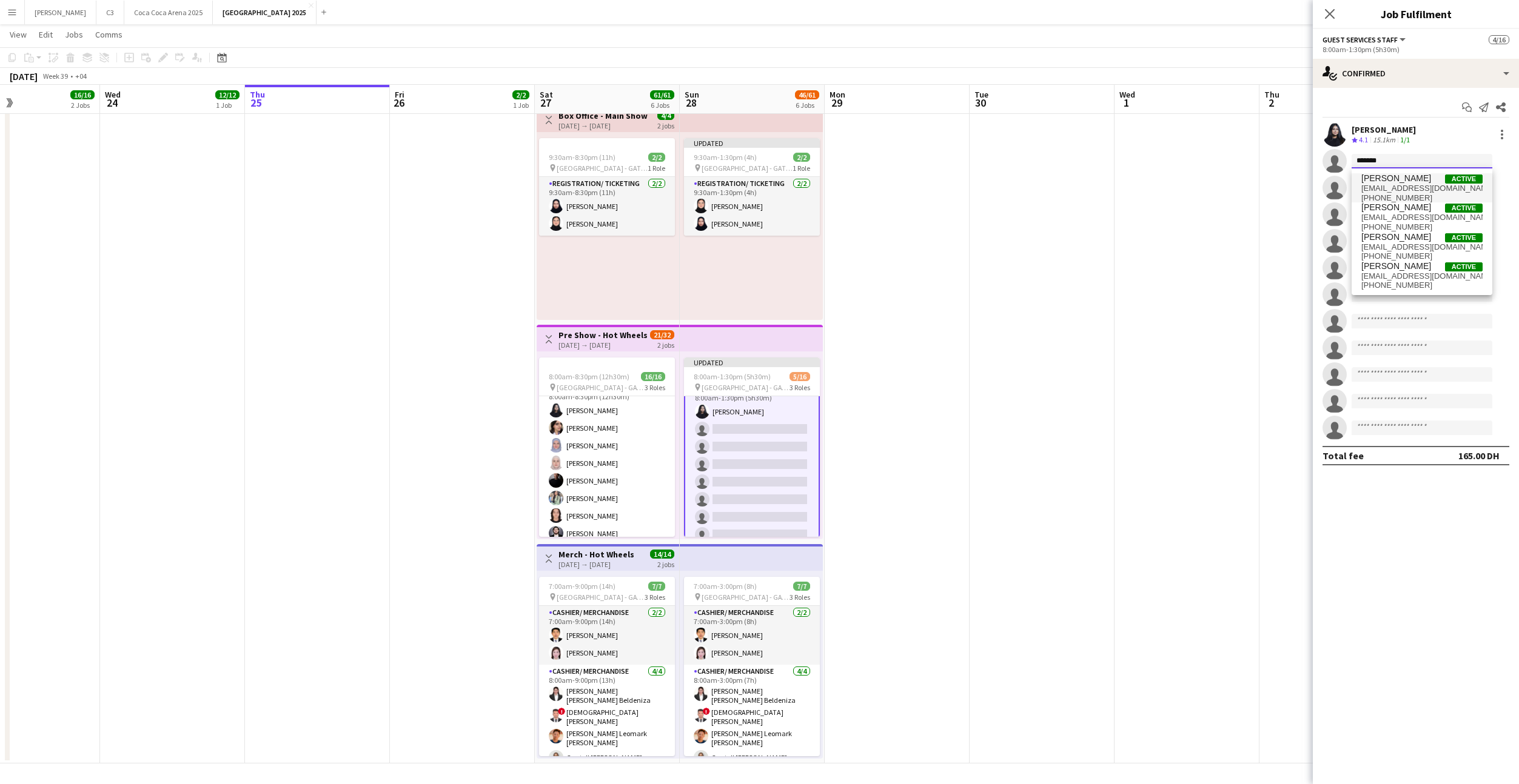
type input "*******"
click at [1414, 185] on span "[EMAIL_ADDRESS][DOMAIN_NAME]" at bounding box center [1421, 188] width 121 height 10
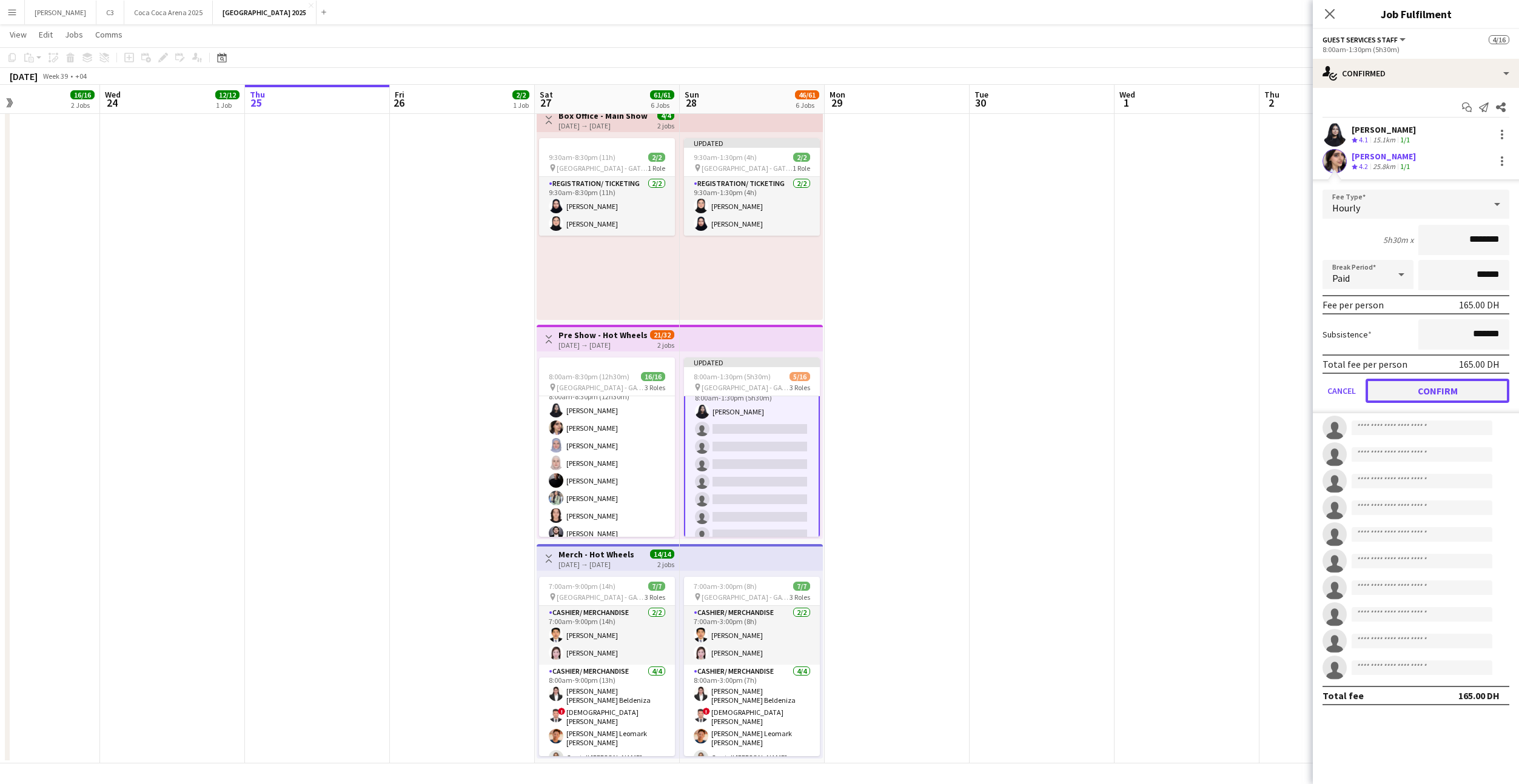
click at [1404, 391] on button "Confirm" at bounding box center [1437, 391] width 144 height 24
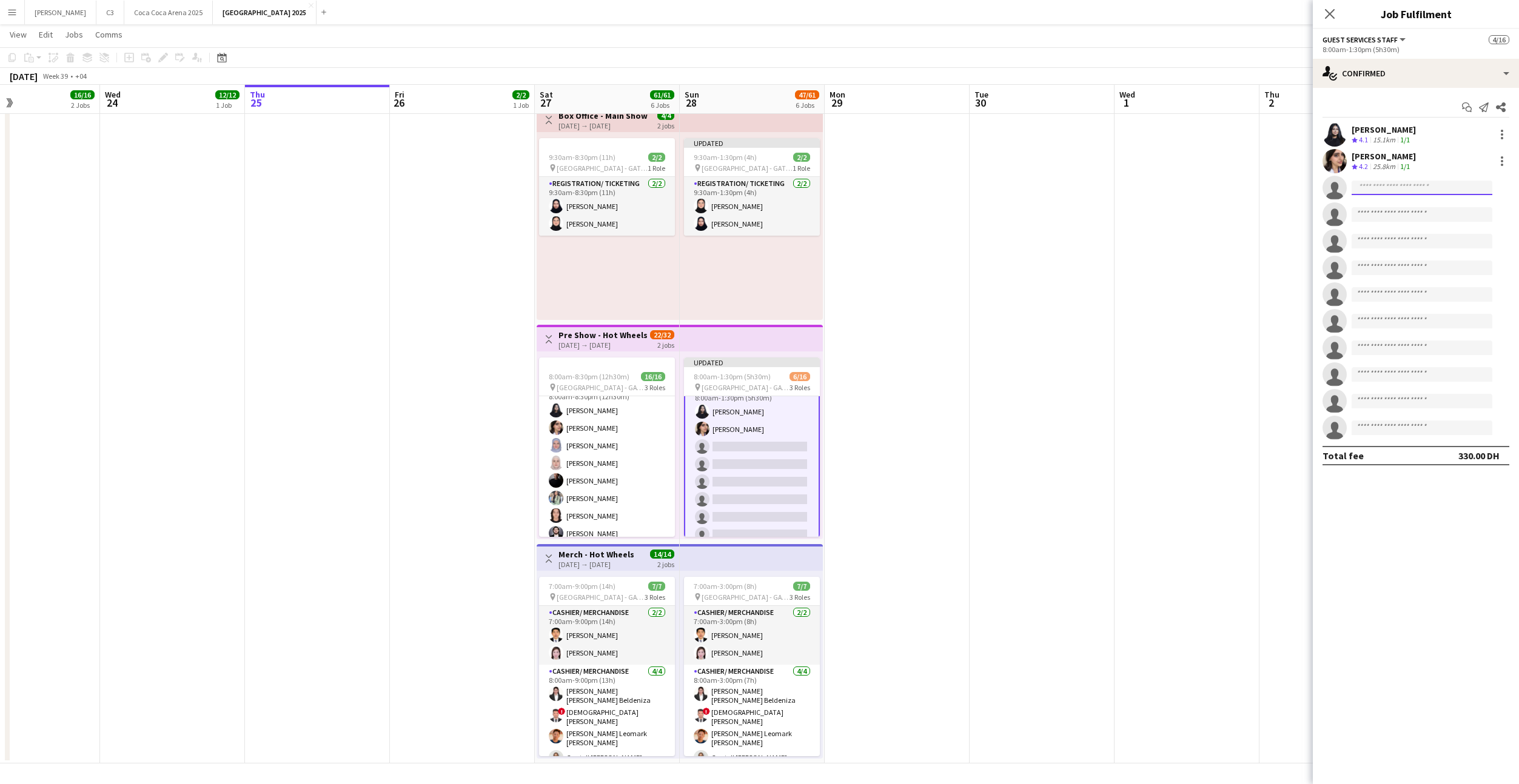
click at [1390, 187] on input at bounding box center [1422, 188] width 141 height 15
type input "******"
click at [1398, 215] on span "[EMAIL_ADDRESS][DOMAIN_NAME]" at bounding box center [1421, 215] width 121 height 10
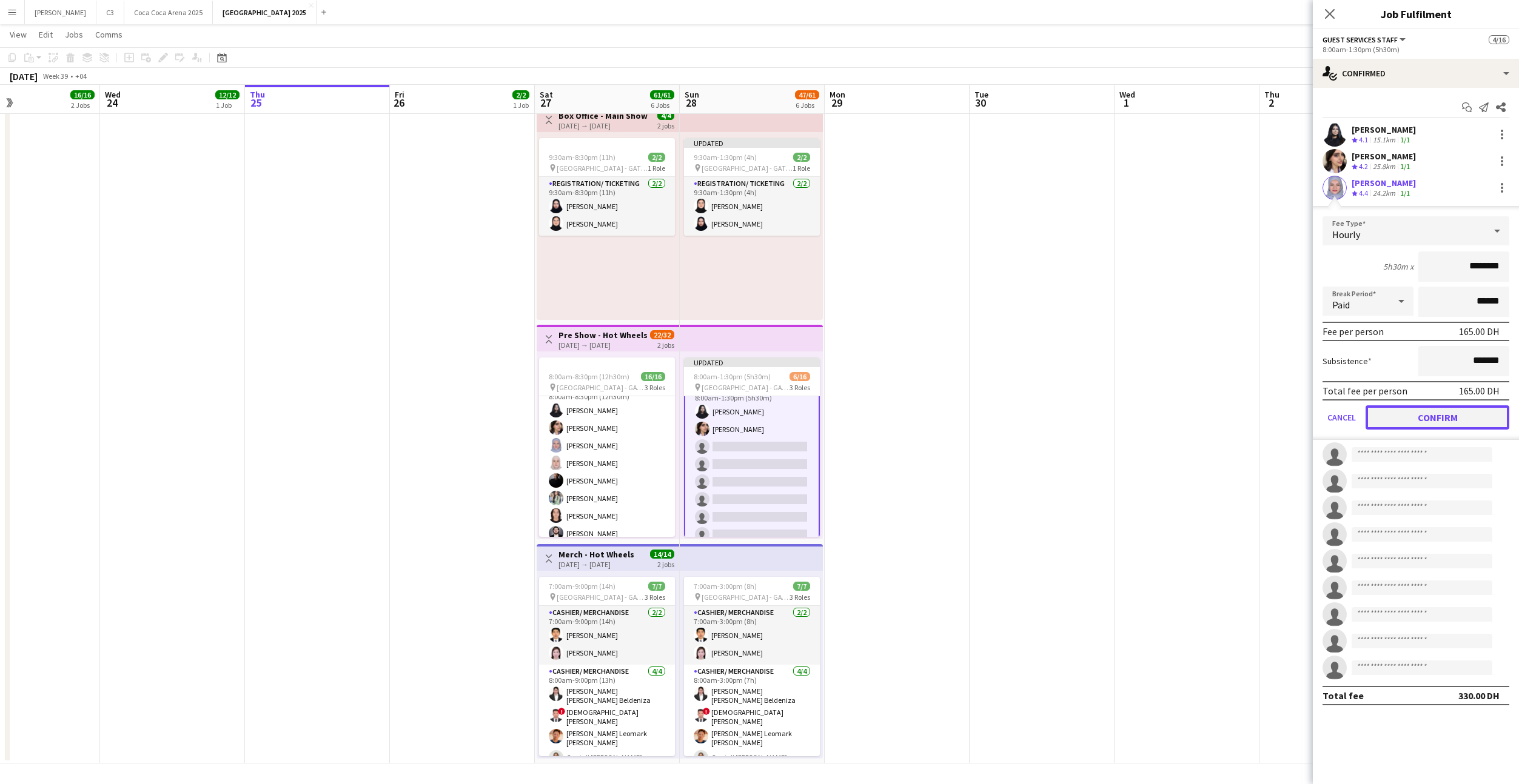
click at [1398, 410] on button "Confirm" at bounding box center [1437, 418] width 144 height 24
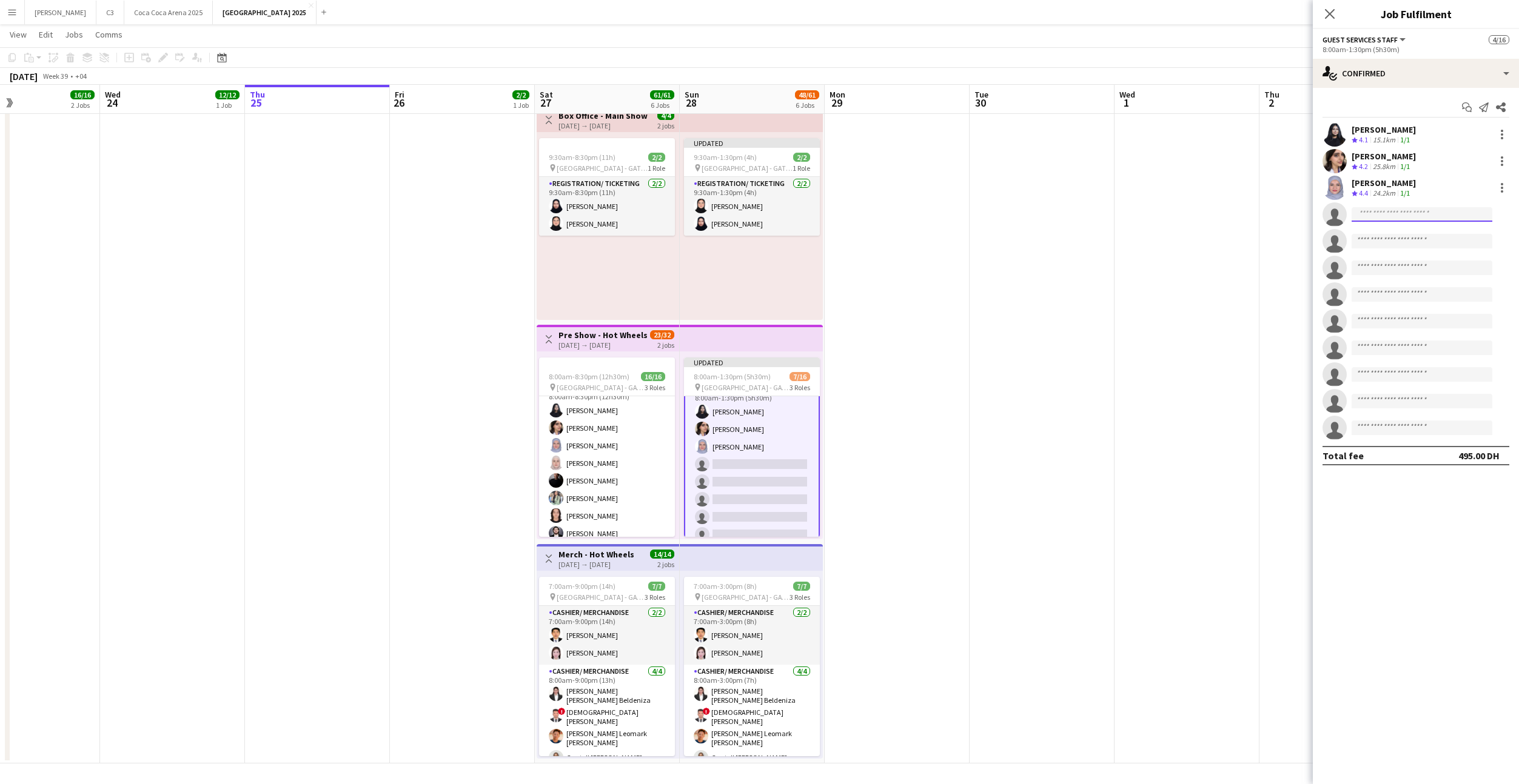
click at [1379, 214] on input at bounding box center [1422, 214] width 141 height 15
type input "********"
click at [1396, 238] on span "[EMAIL_ADDRESS][DOMAIN_NAME]" at bounding box center [1421, 242] width 121 height 10
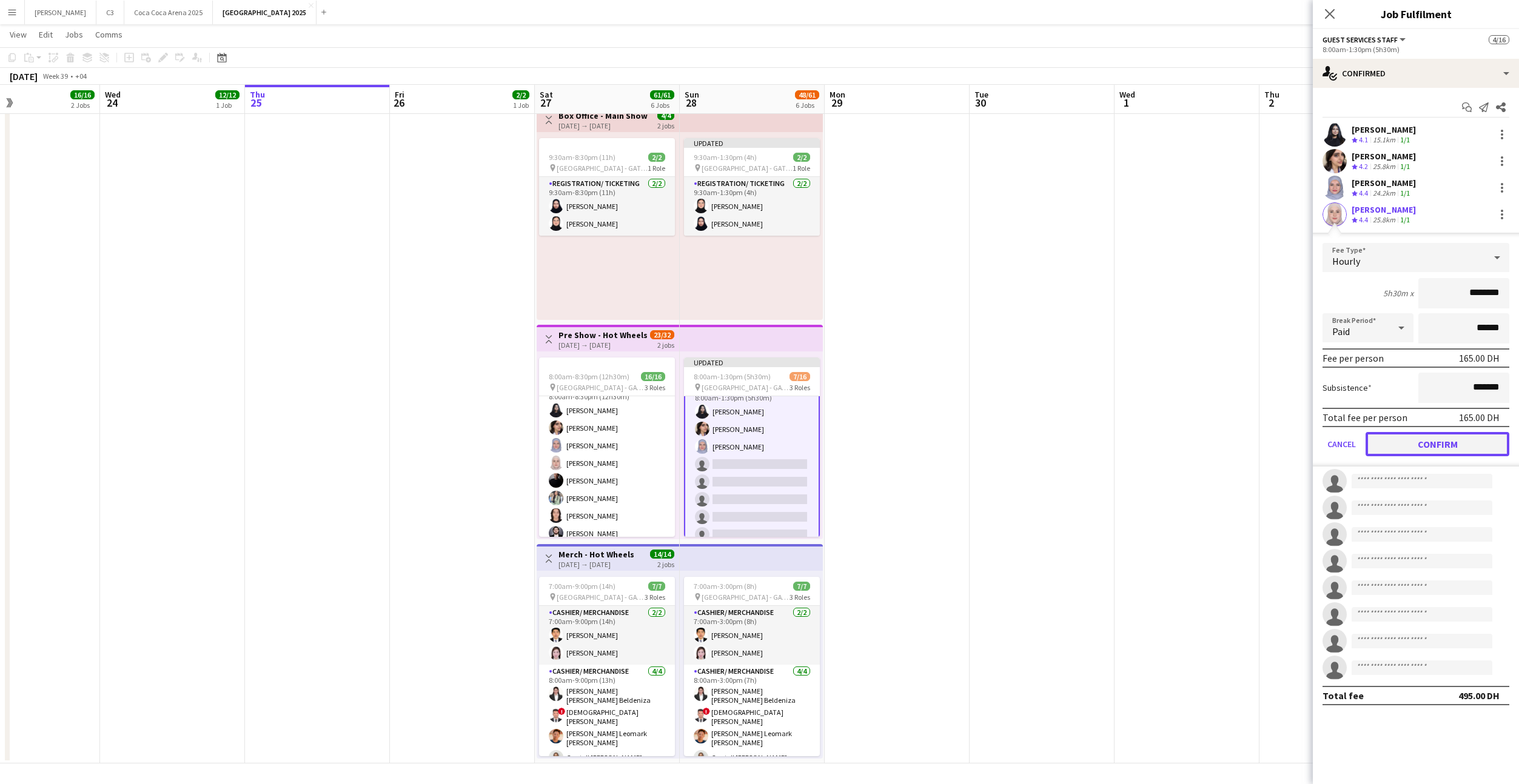
click at [1399, 443] on button "Confirm" at bounding box center [1437, 444] width 144 height 24
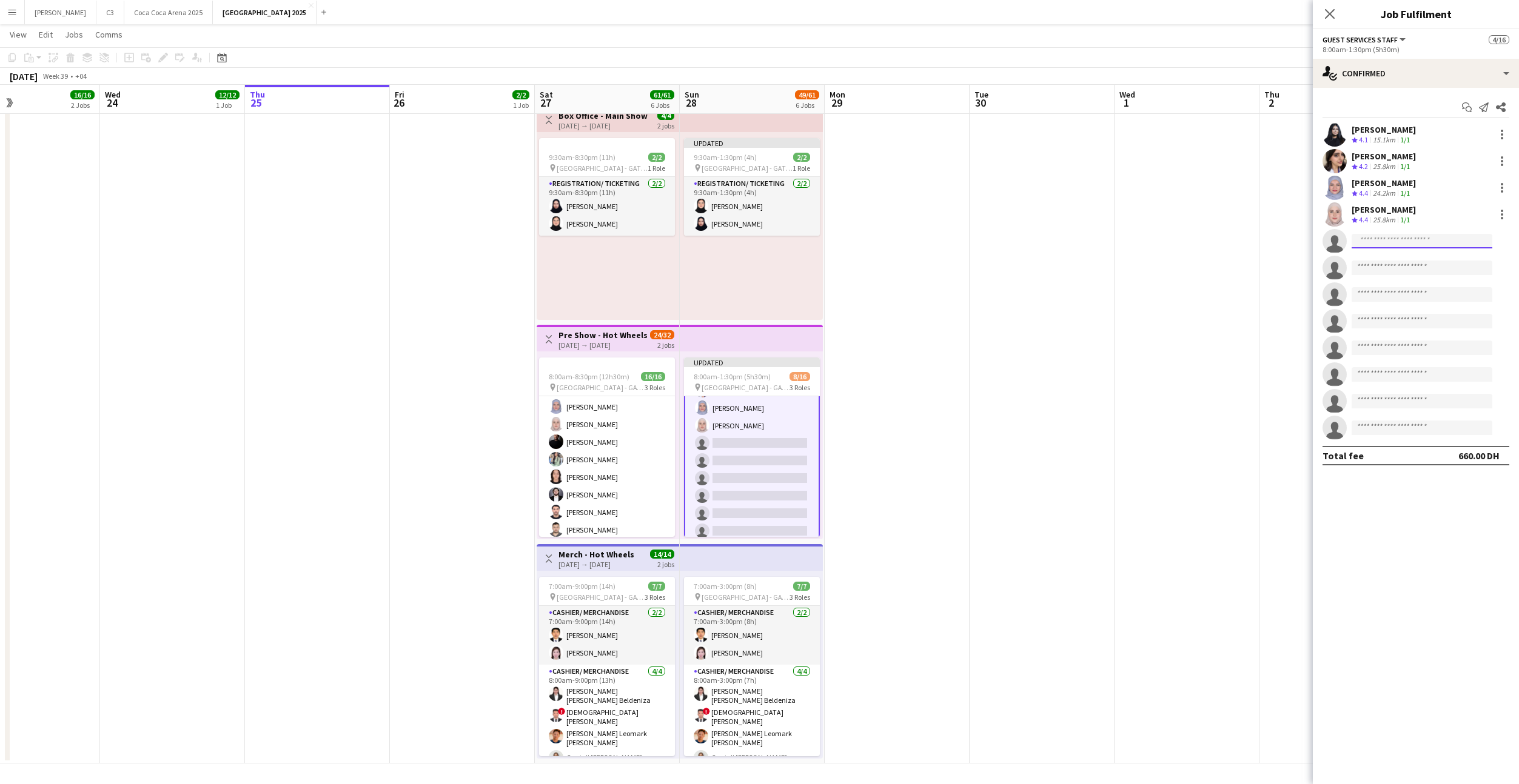
click at [1389, 238] on input at bounding box center [1422, 241] width 141 height 15
type input "**********"
click at [1399, 268] on span "[EMAIL_ADDRESS][DOMAIN_NAME]" at bounding box center [1421, 268] width 121 height 10
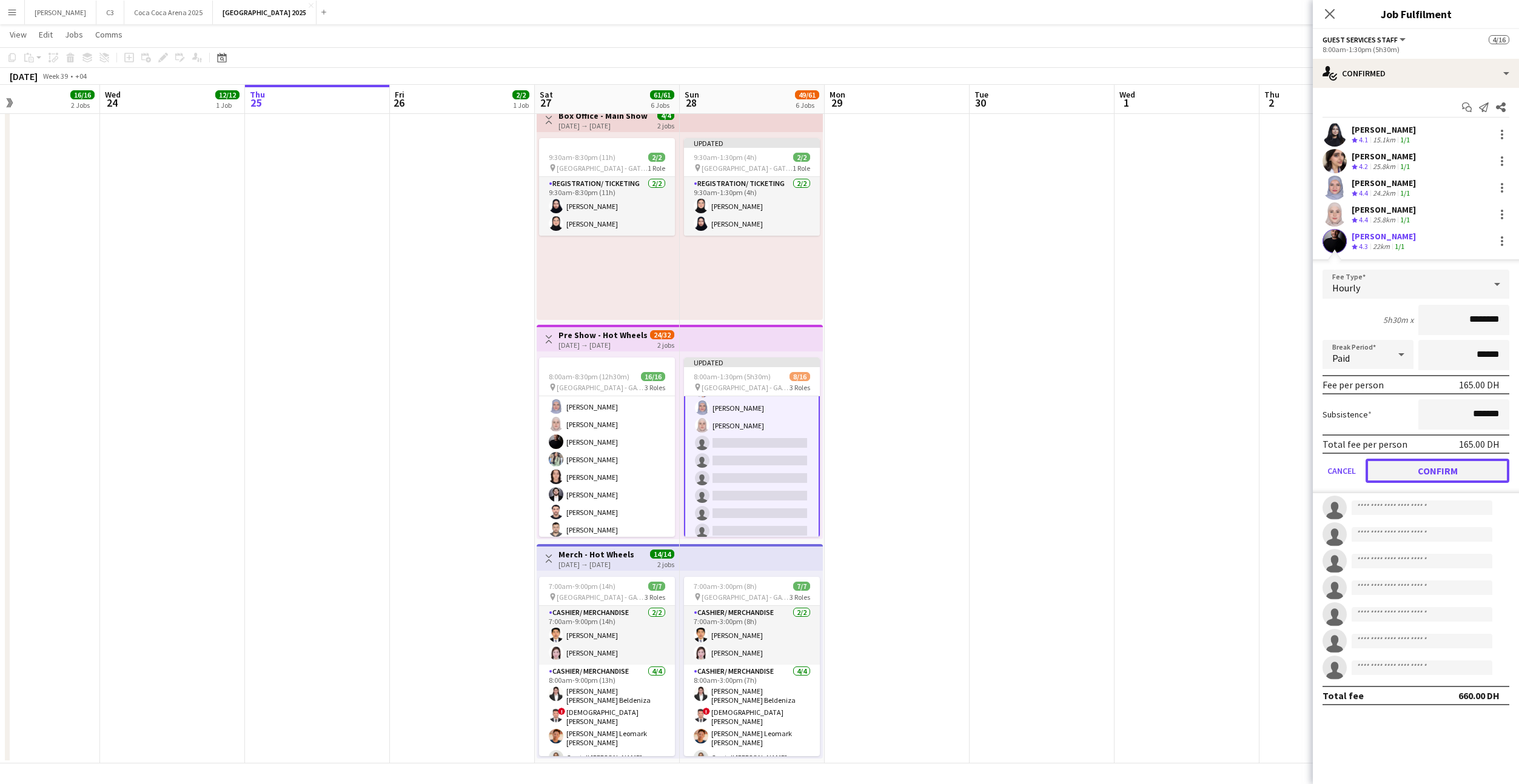
click at [1401, 472] on button "Confirm" at bounding box center [1437, 471] width 144 height 24
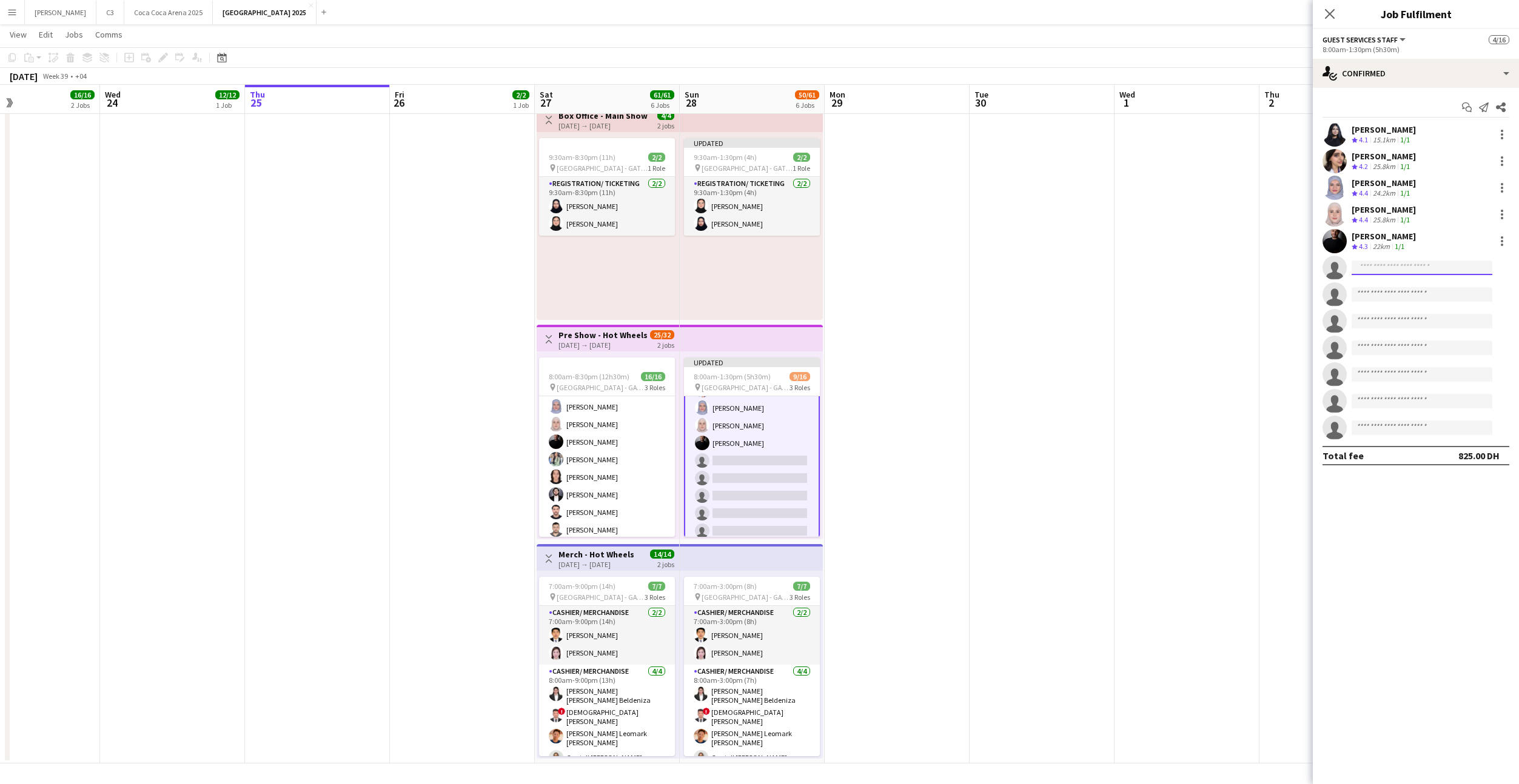
click at [1393, 266] on input at bounding box center [1422, 268] width 141 height 15
type input "*********"
click at [1389, 320] on span "[EMAIL_ADDRESS][DOMAIN_NAME]" at bounding box center [1421, 324] width 121 height 10
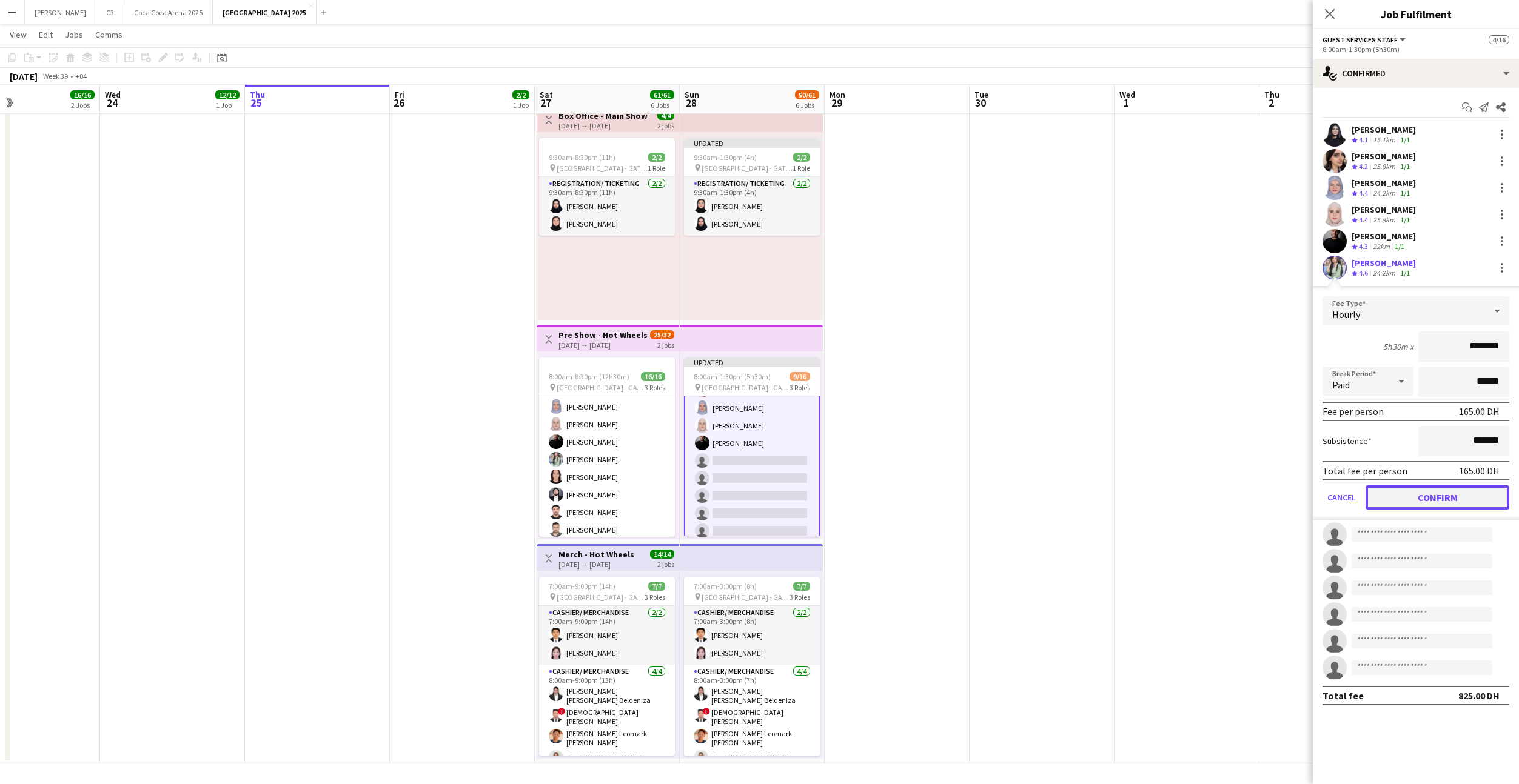
click at [1412, 497] on button "Confirm" at bounding box center [1437, 498] width 144 height 24
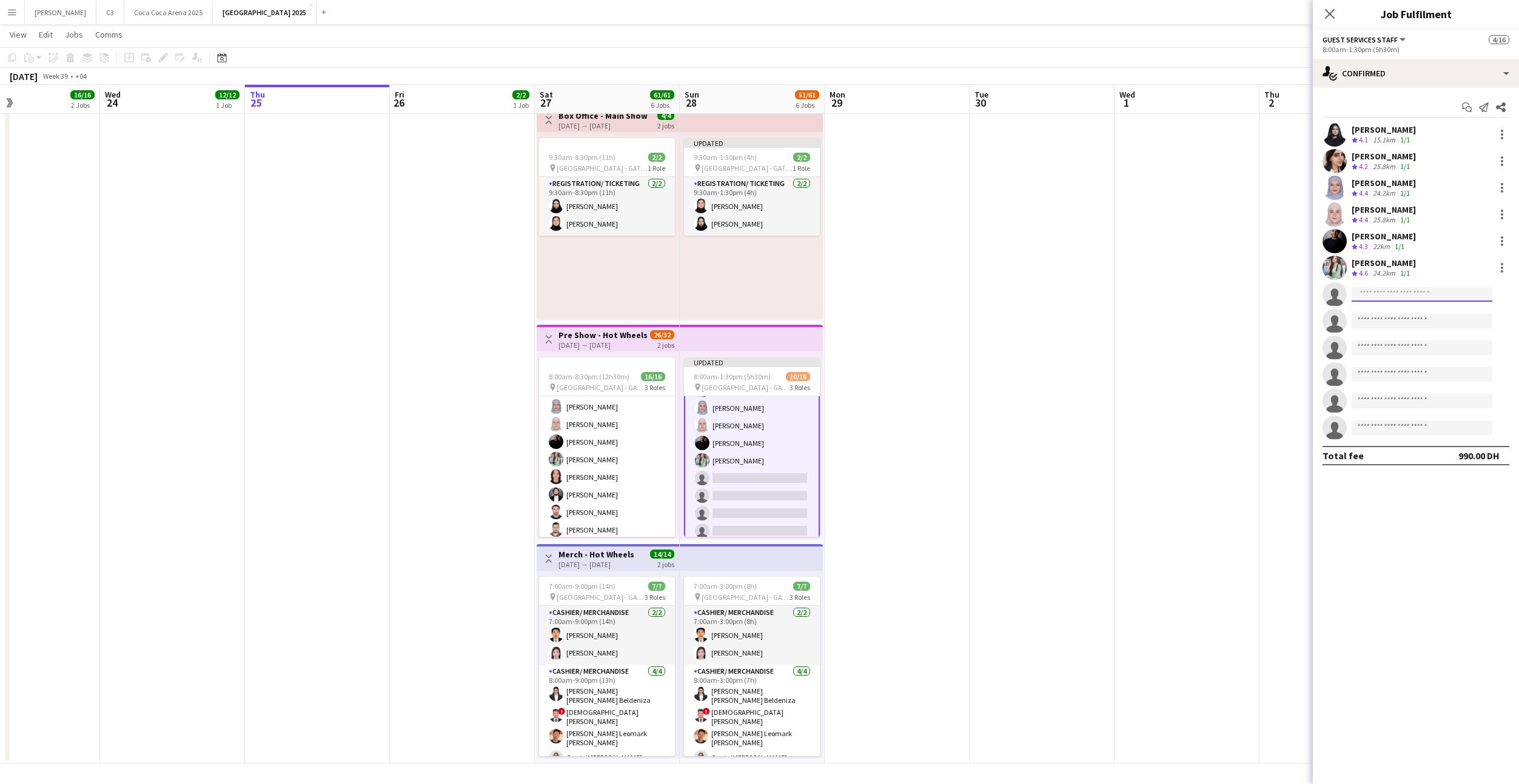
click at [1377, 290] on input at bounding box center [1422, 294] width 141 height 15
type input "**********"
click at [1392, 323] on span "[EMAIL_ADDRESS][DOMAIN_NAME]" at bounding box center [1421, 322] width 121 height 10
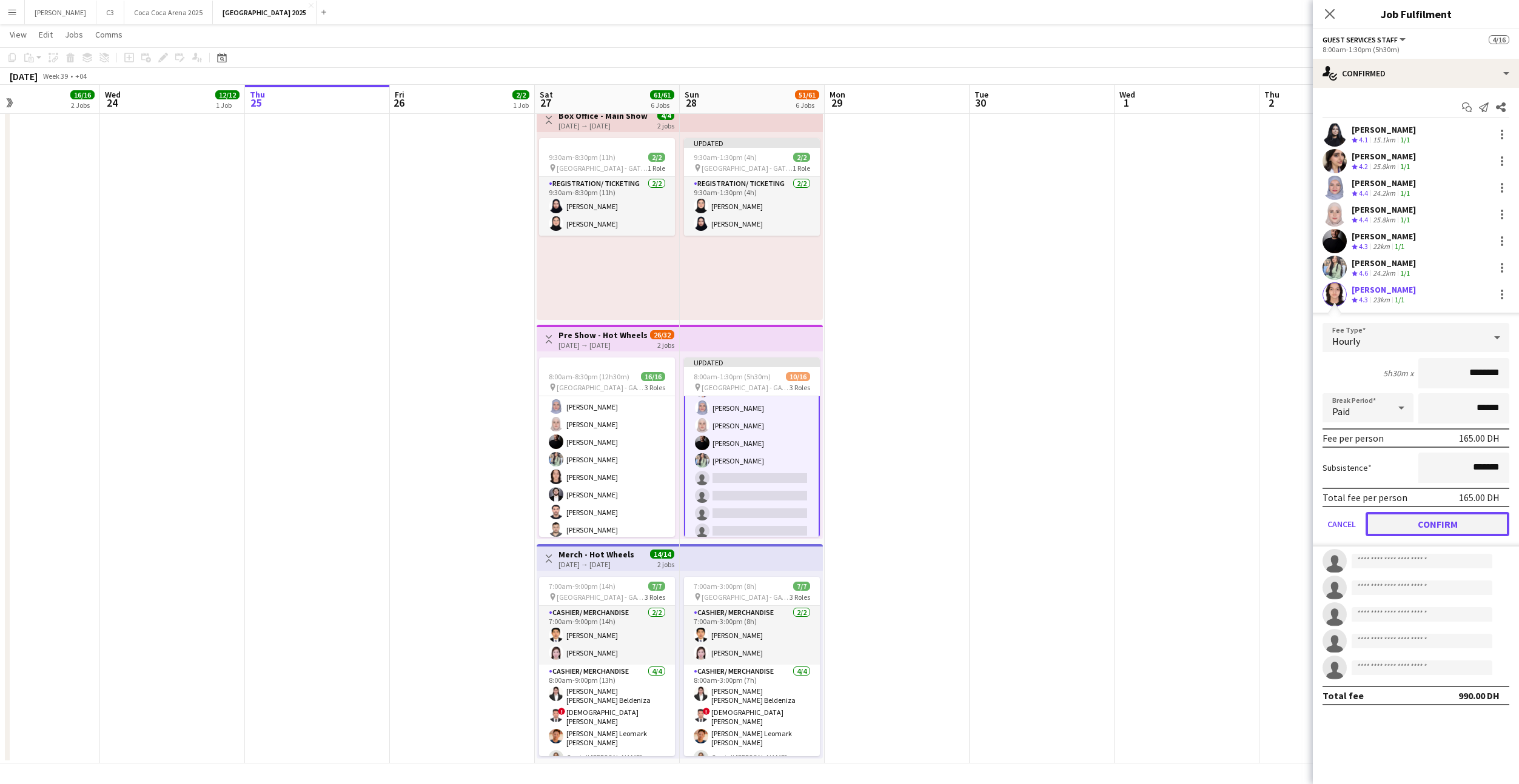
click at [1399, 521] on button "Confirm" at bounding box center [1437, 524] width 144 height 24
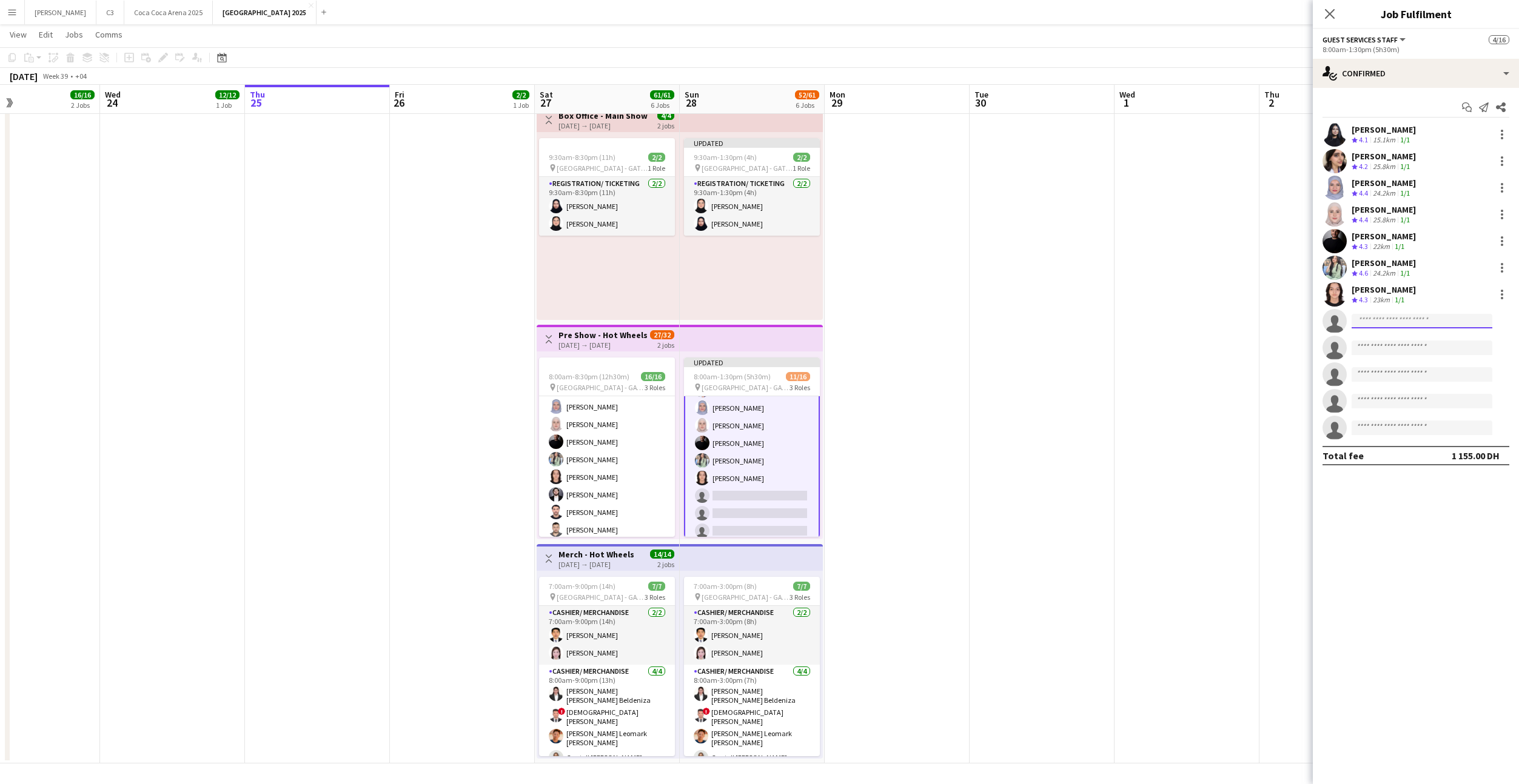
click at [1416, 320] on input at bounding box center [1422, 321] width 141 height 15
type input "*********"
click at [1397, 341] on span "[PERSON_NAME]" at bounding box center [1396, 338] width 70 height 11
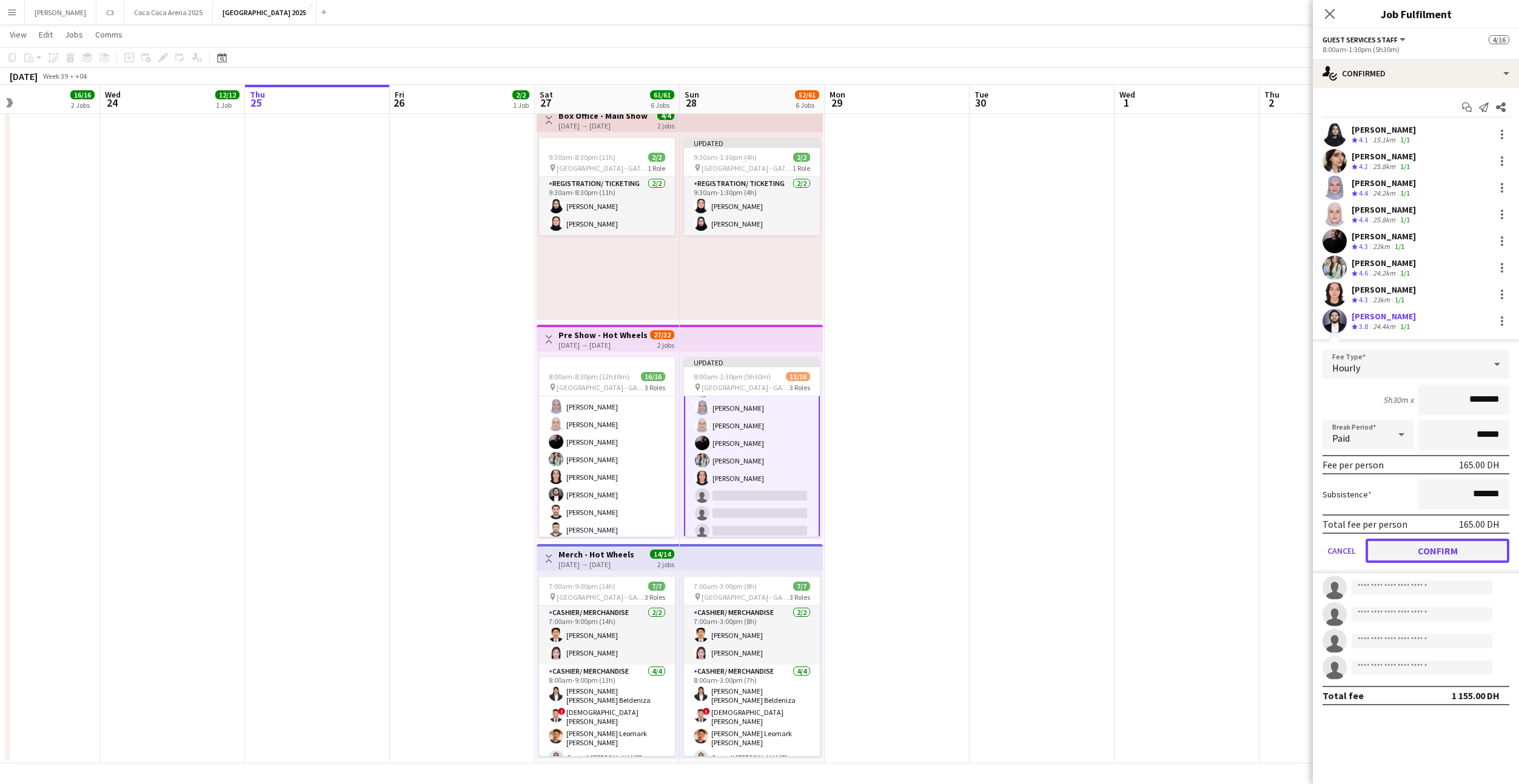
click at [1389, 548] on button "Confirm" at bounding box center [1437, 551] width 144 height 24
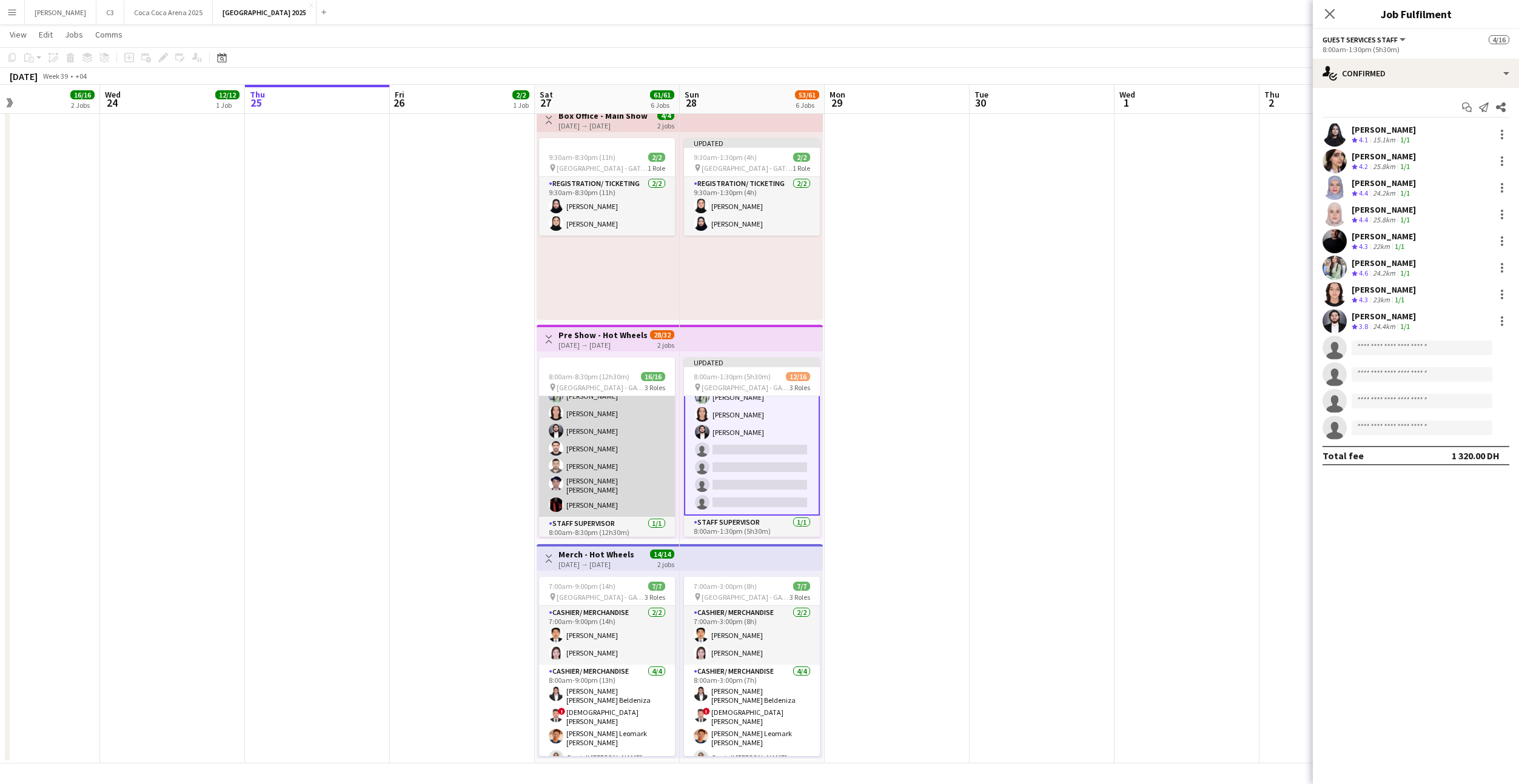
scroll to position [212, 0]
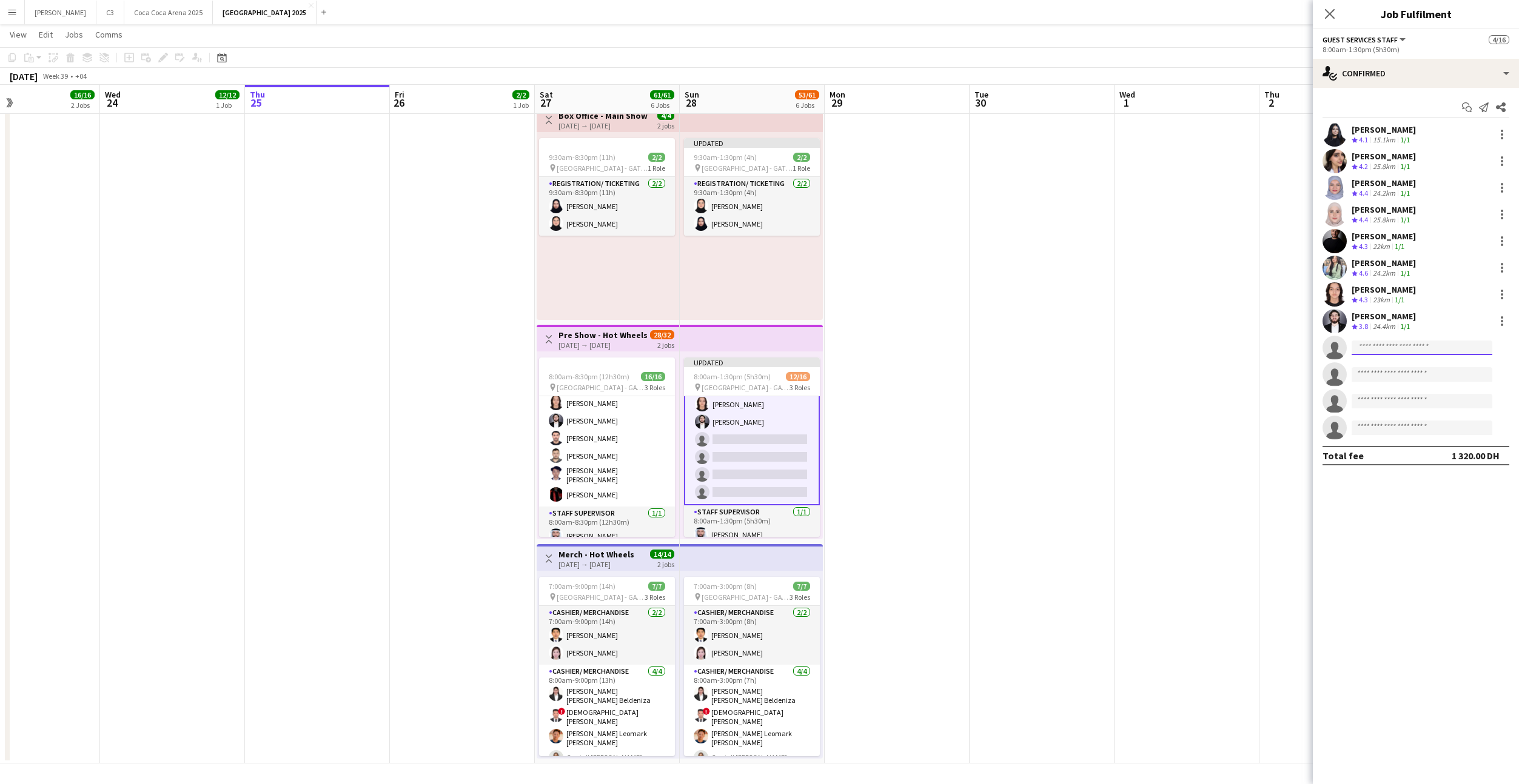
click at [1380, 349] on input at bounding box center [1422, 348] width 141 height 15
type input "****"
click at [1384, 396] on span "[PERSON_NAME]" at bounding box center [1396, 394] width 70 height 11
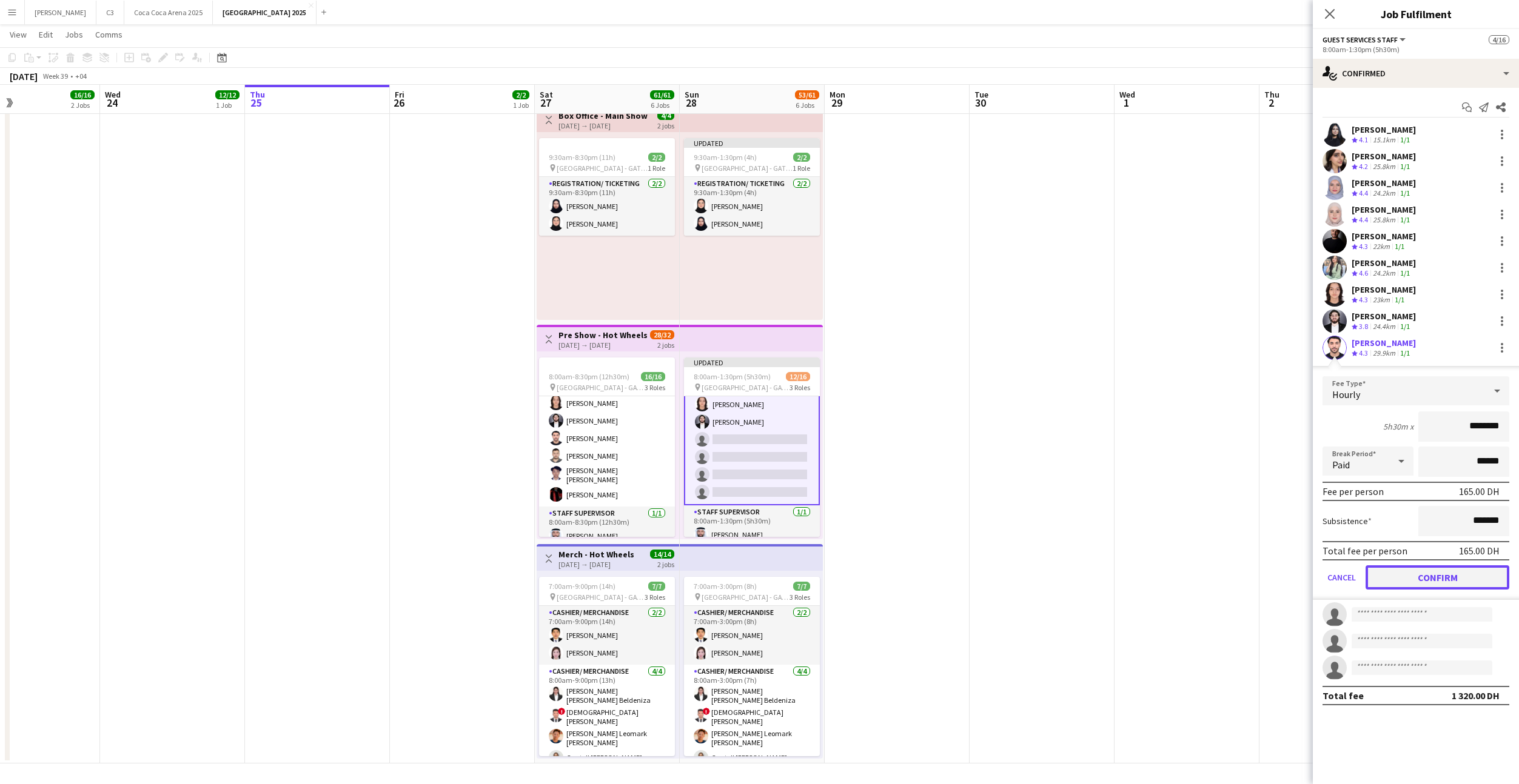
click at [1416, 575] on button "Confirm" at bounding box center [1437, 578] width 144 height 24
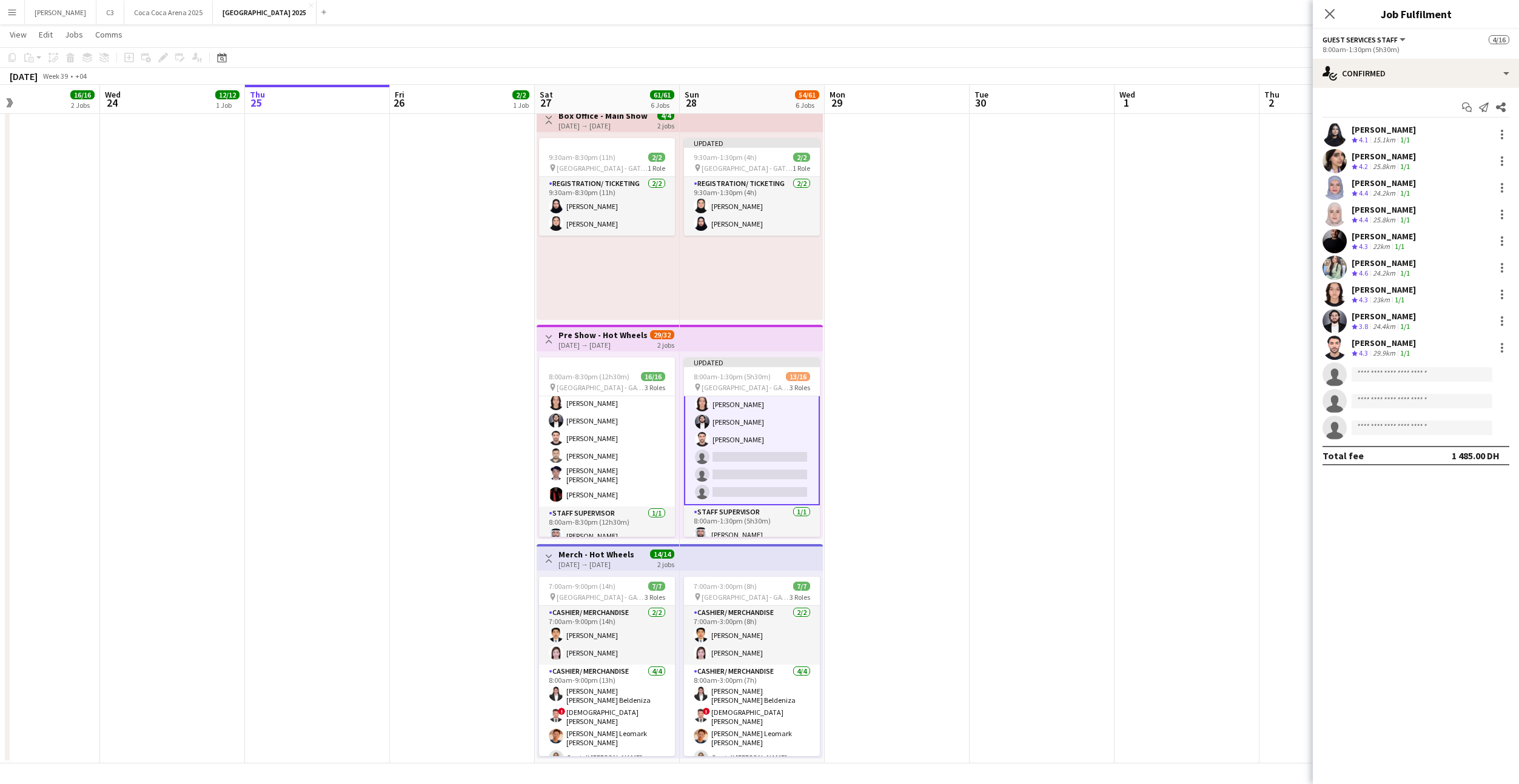
click at [1395, 365] on app-invite-slot "single-neutral-actions" at bounding box center [1415, 375] width 206 height 24
click at [1378, 377] on input at bounding box center [1422, 375] width 141 height 15
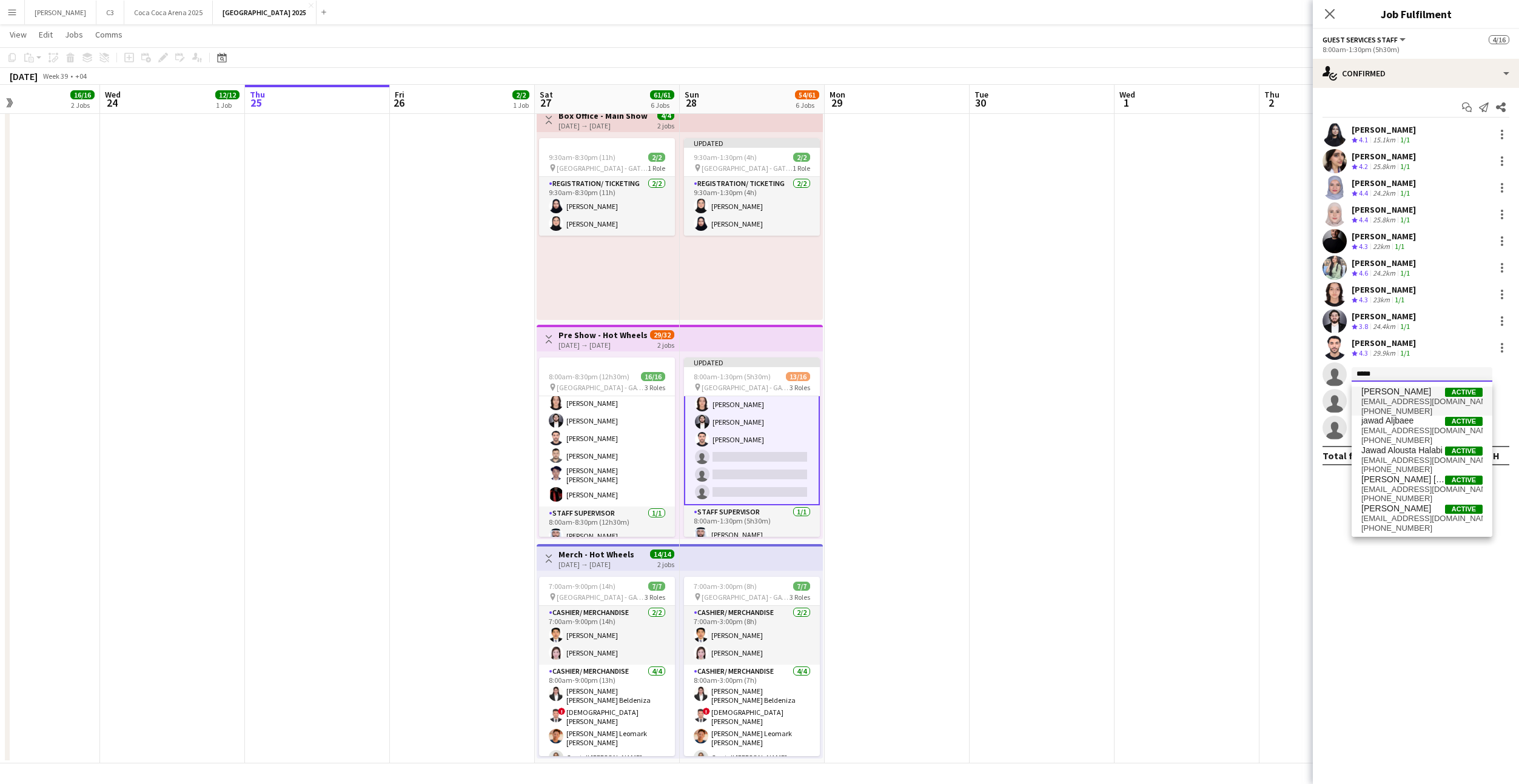
type input "*****"
click at [1397, 395] on span "[PERSON_NAME]" at bounding box center [1396, 391] width 70 height 11
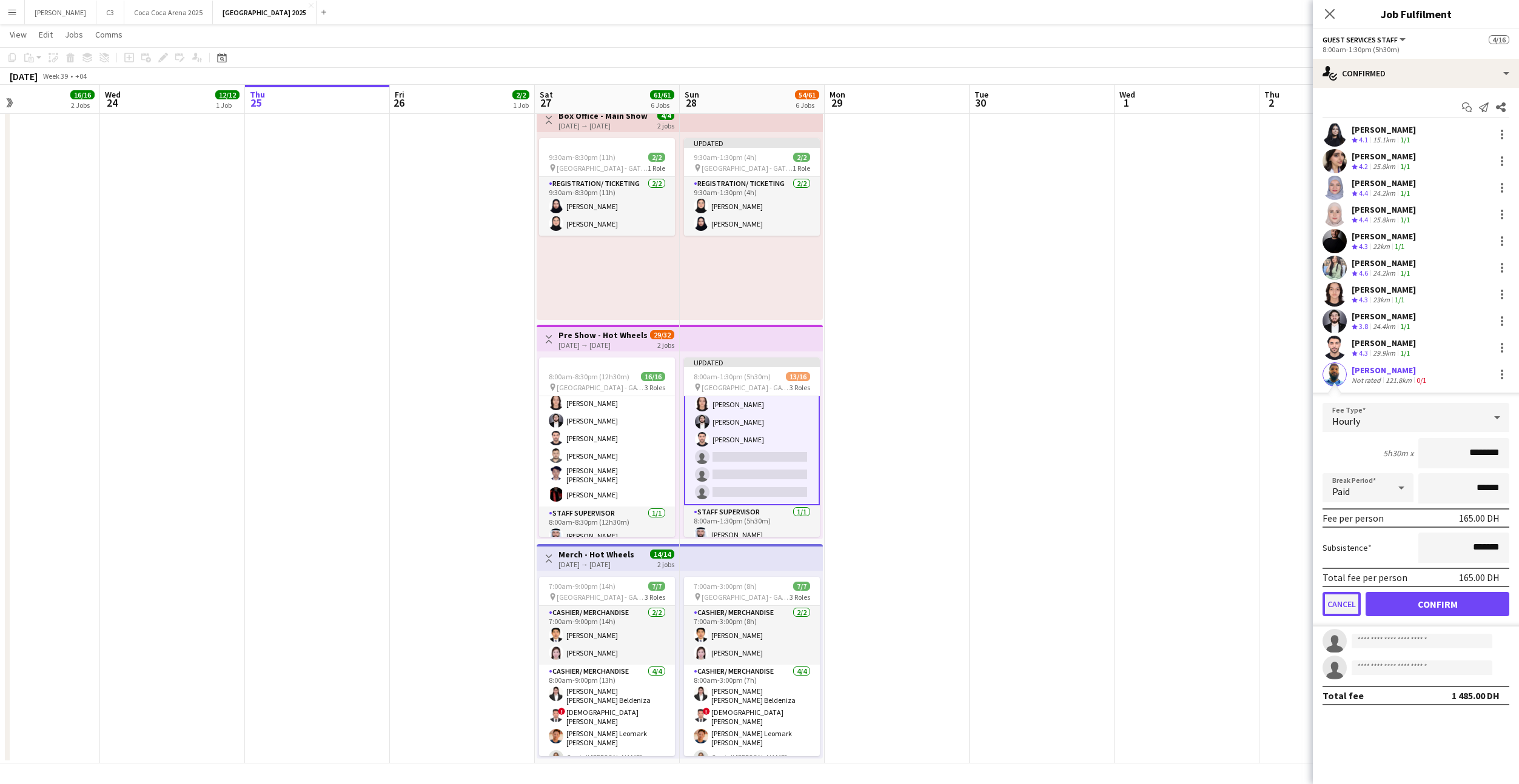
click at [1339, 605] on button "Cancel" at bounding box center [1341, 605] width 38 height 24
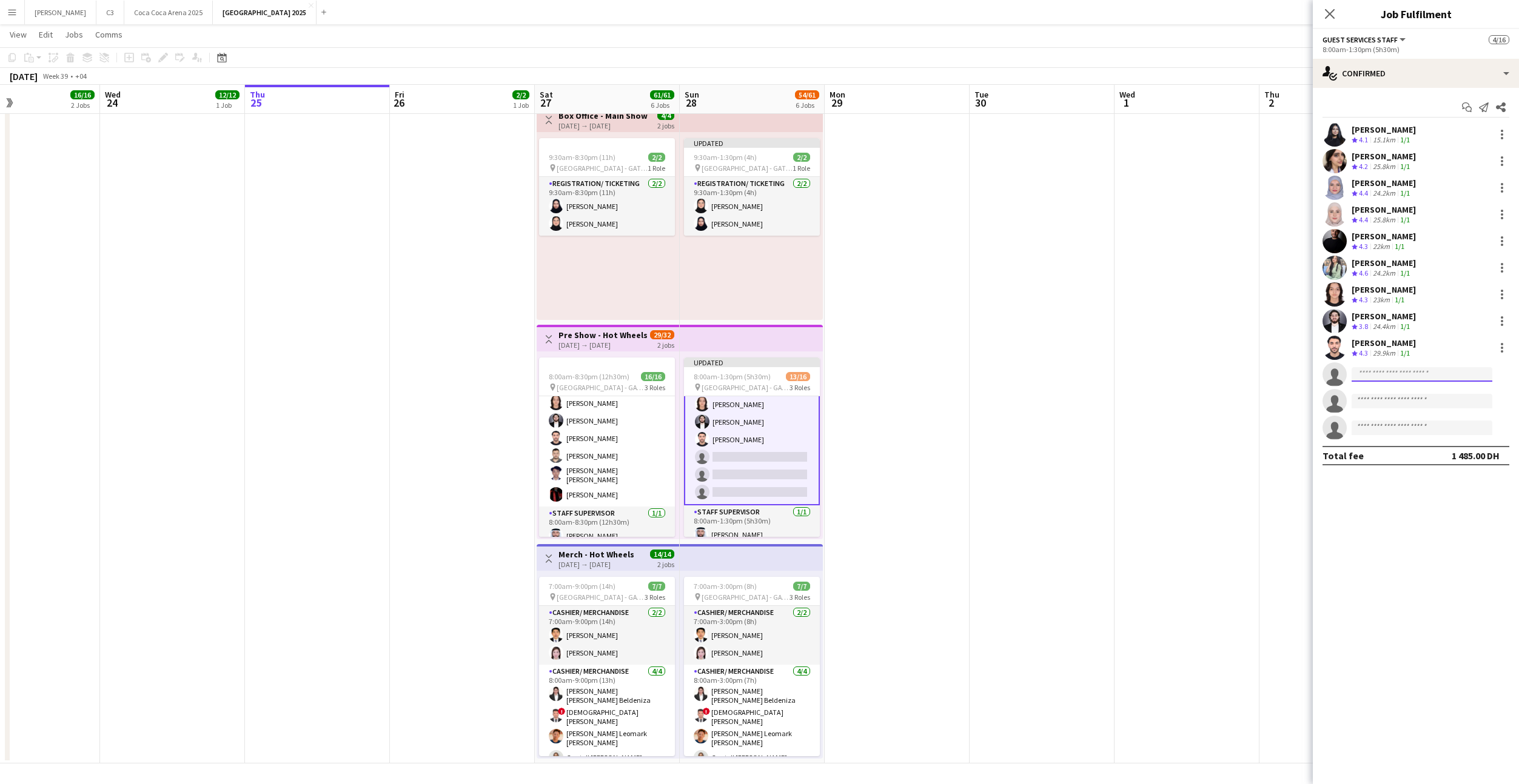
click at [1396, 372] on input at bounding box center [1422, 375] width 141 height 15
type input "**********"
click at [1404, 400] on span "[EMAIL_ADDRESS][DOMAIN_NAME]" at bounding box center [1421, 402] width 121 height 10
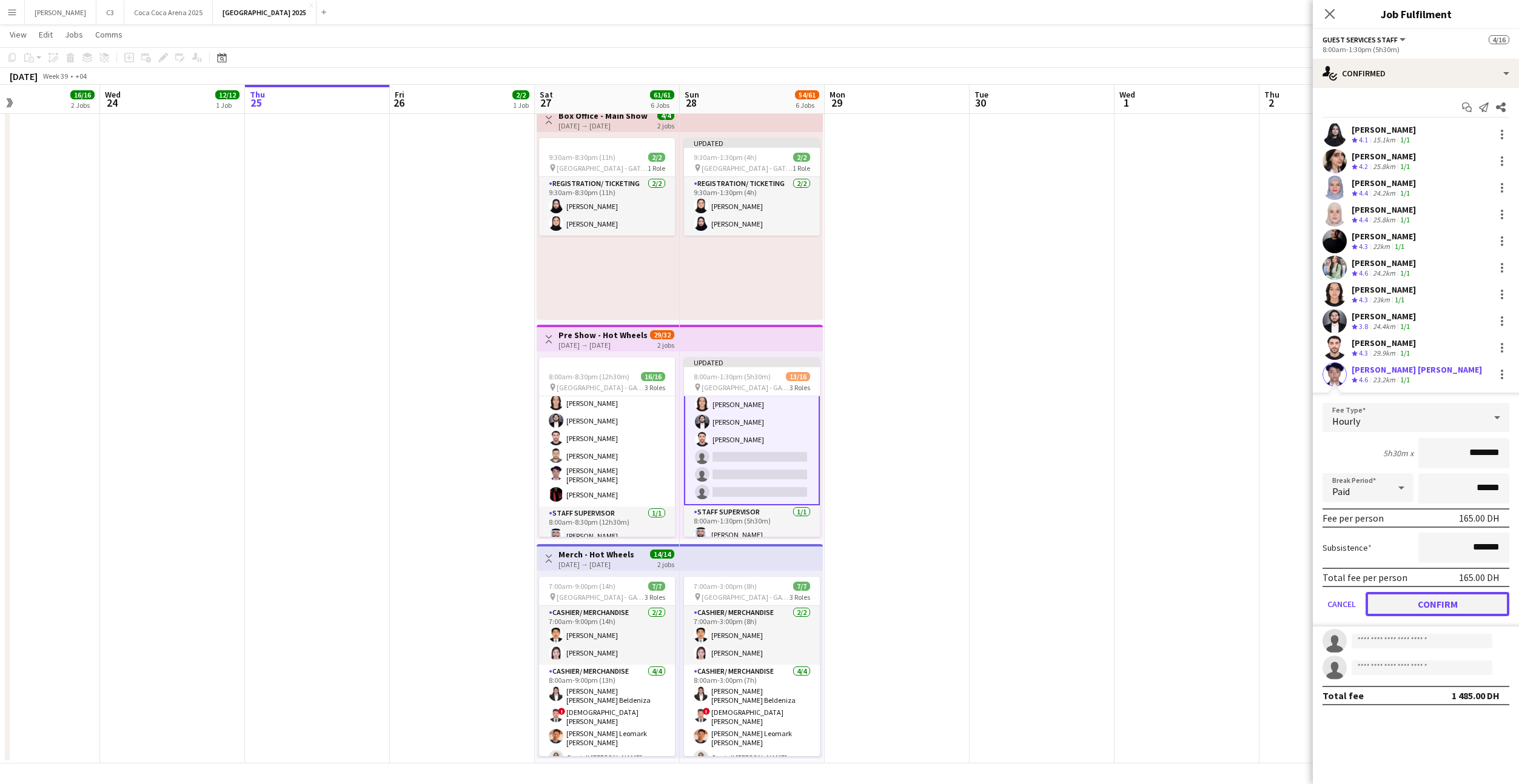
click at [1391, 604] on button "Confirm" at bounding box center [1437, 605] width 144 height 24
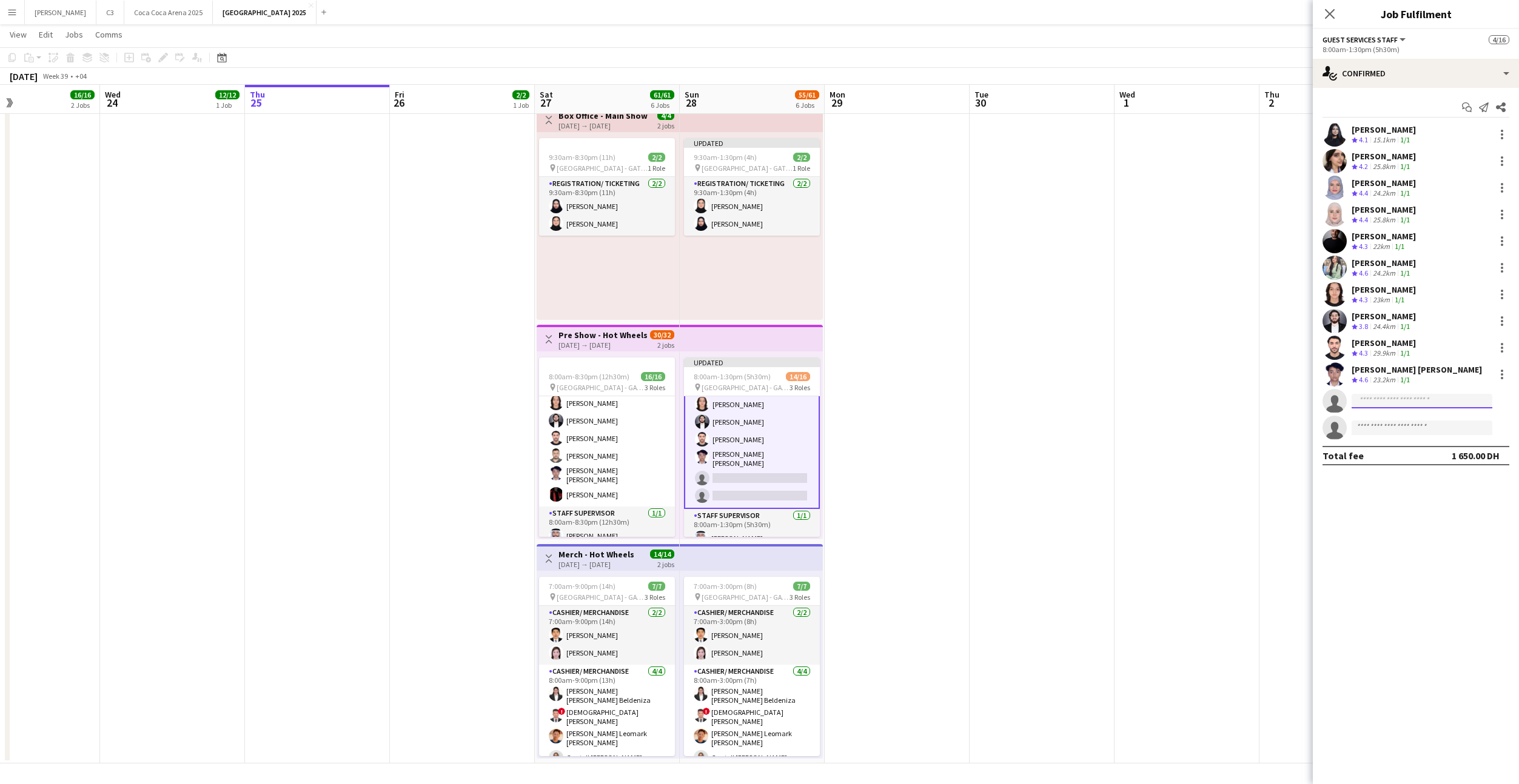
click at [1377, 399] on input at bounding box center [1422, 401] width 141 height 15
type input "*******"
click at [1398, 425] on span "[EMAIL_ADDRESS][DOMAIN_NAME]" at bounding box center [1421, 429] width 121 height 10
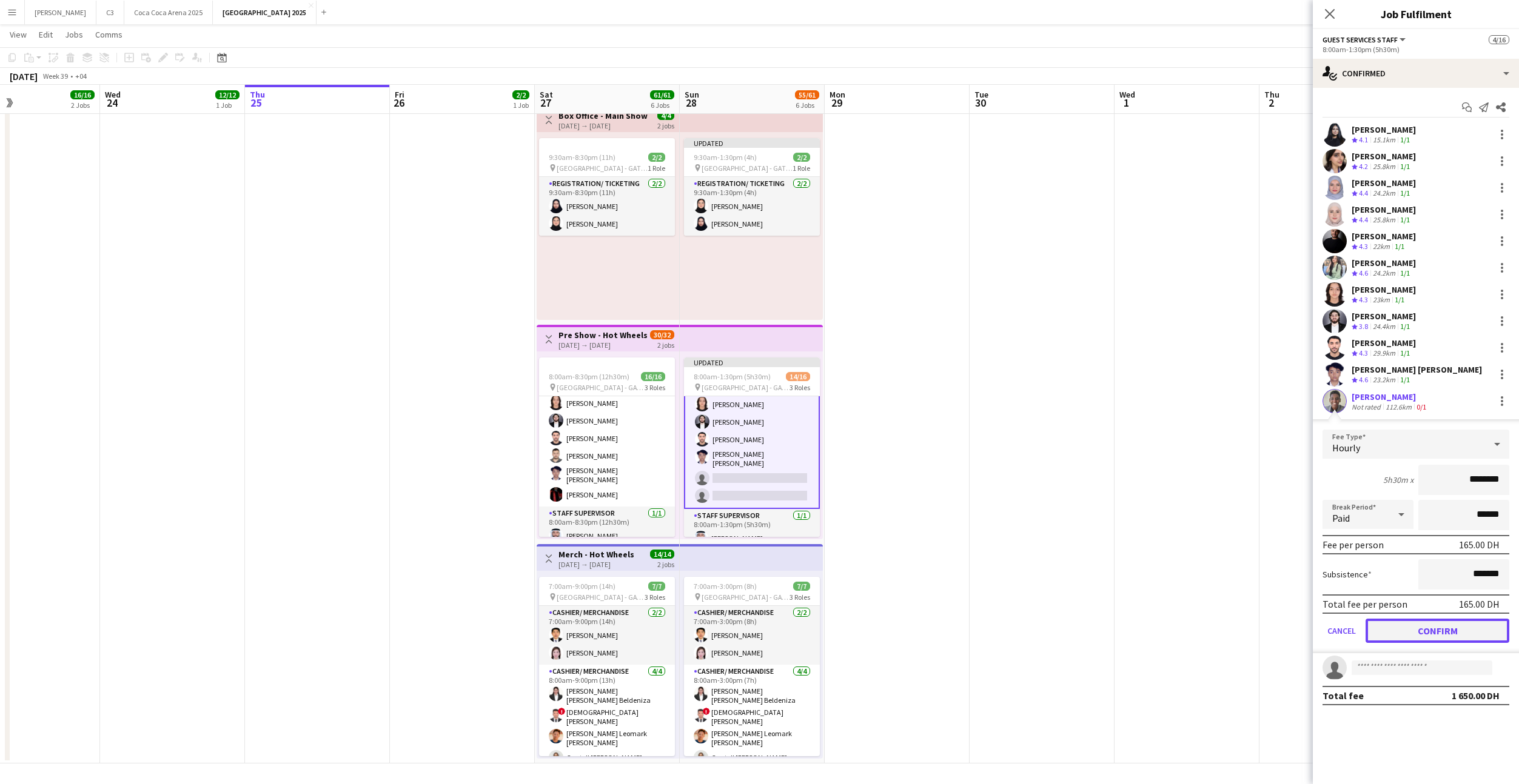
click at [1403, 632] on button "Confirm" at bounding box center [1437, 631] width 144 height 24
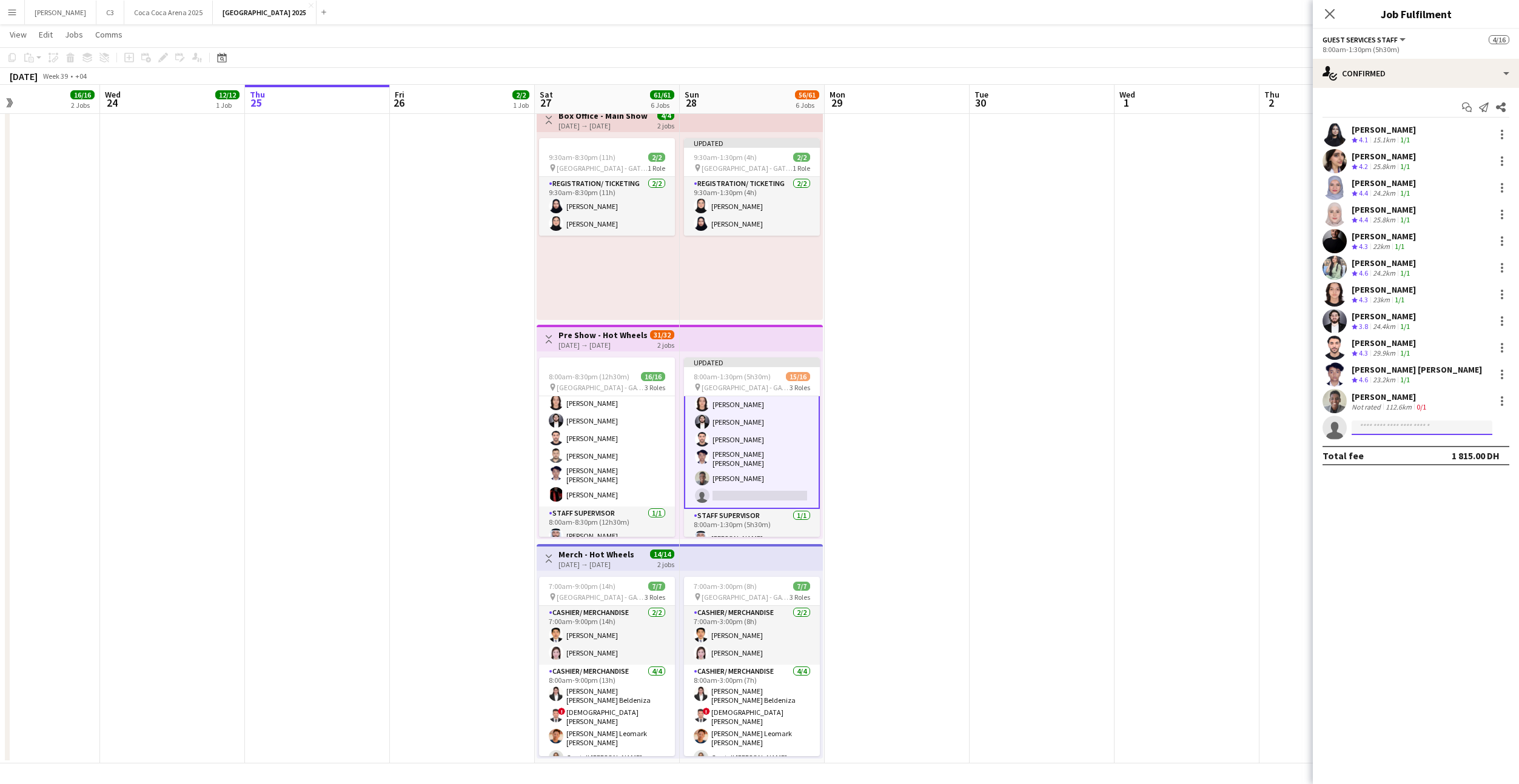
click at [1387, 427] on input at bounding box center [1422, 428] width 141 height 15
type input "******"
click at [1406, 455] on span "[EMAIL_ADDRESS][DOMAIN_NAME]" at bounding box center [1421, 456] width 121 height 10
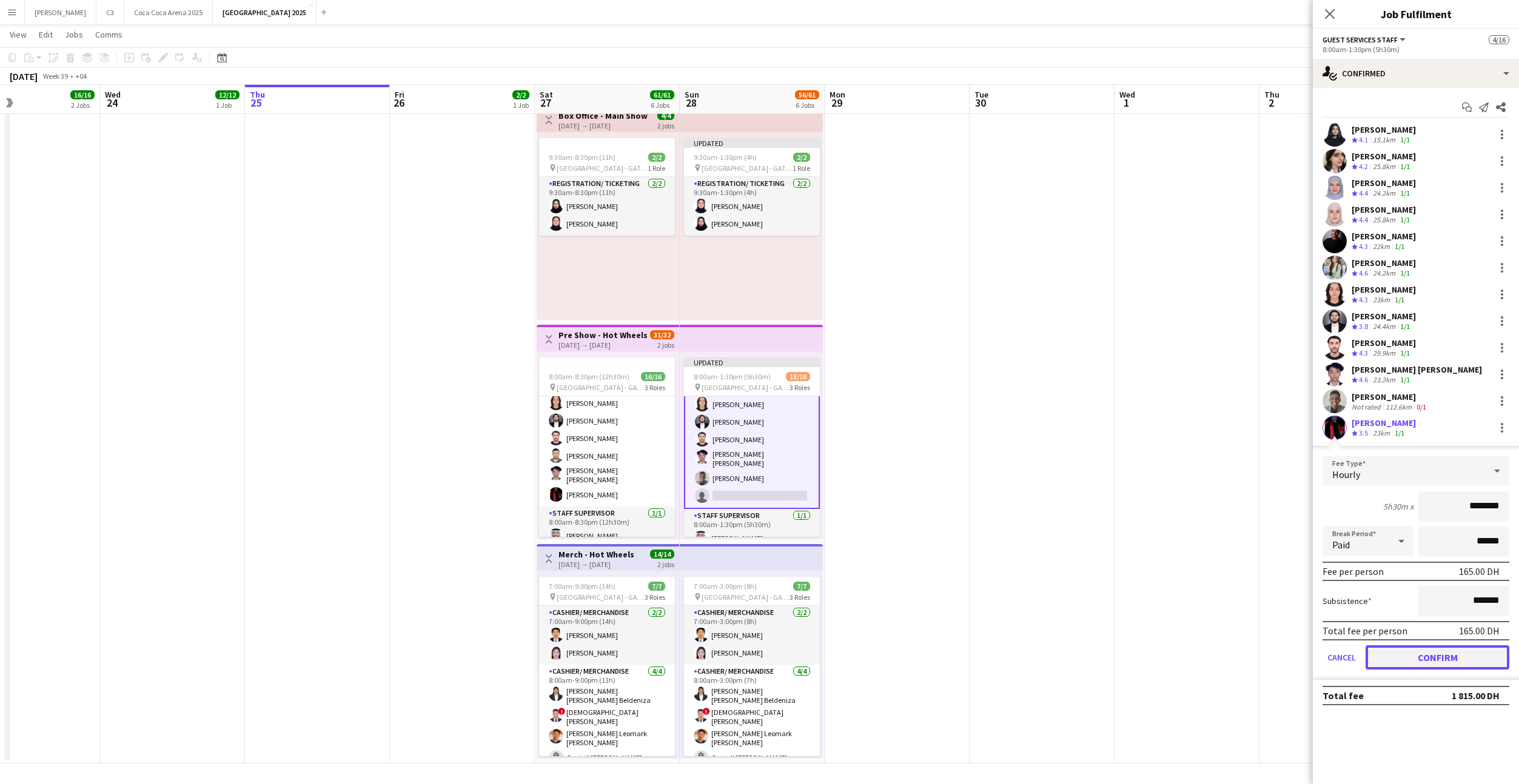
click at [1396, 654] on button "Confirm" at bounding box center [1437, 658] width 144 height 24
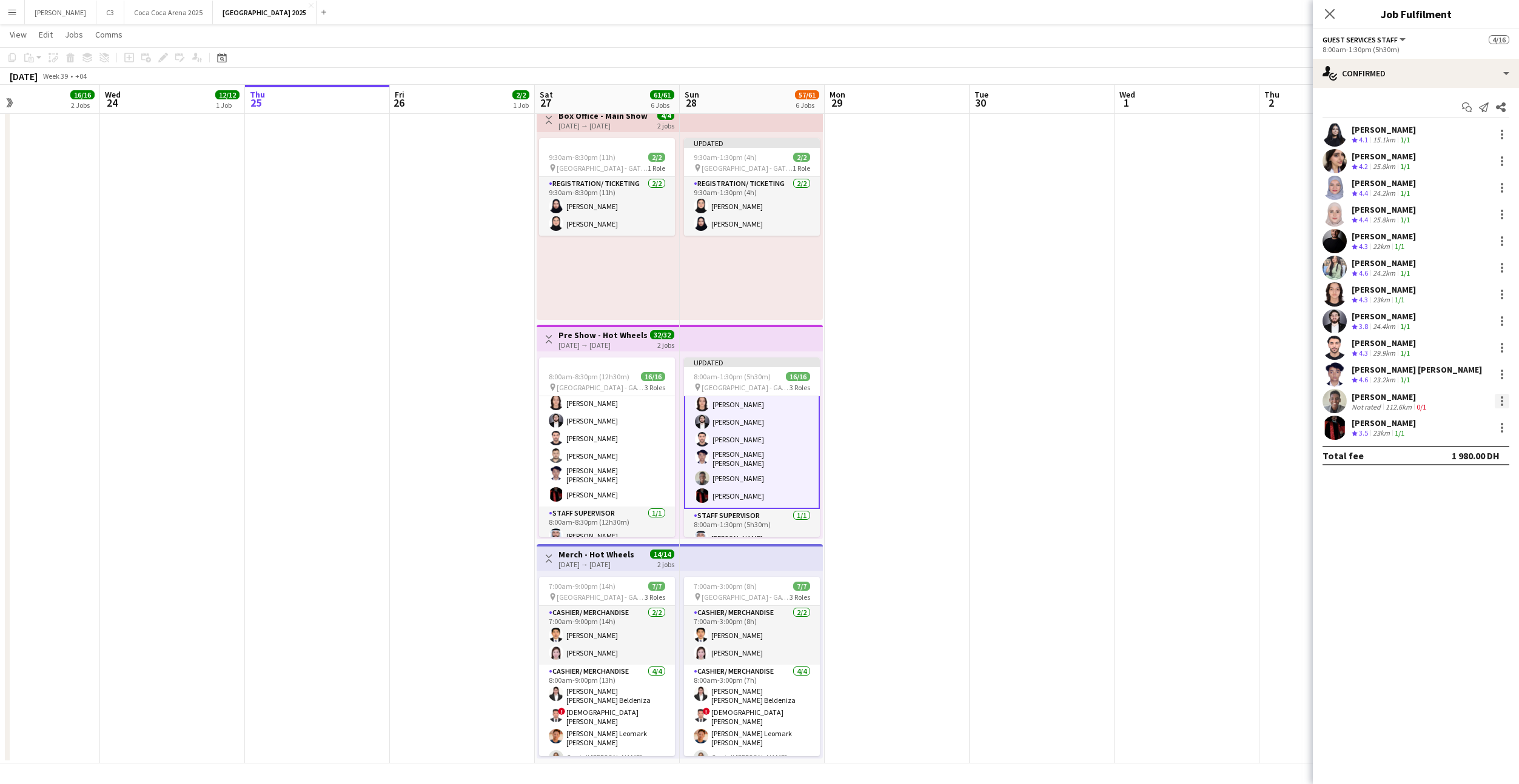
click at [1498, 399] on div at bounding box center [1502, 401] width 15 height 15
click at [1446, 520] on button "Remove" at bounding box center [1462, 511] width 95 height 29
click at [1402, 427] on input at bounding box center [1422, 428] width 141 height 15
type input "**********"
click at [1400, 457] on span "[EMAIL_ADDRESS][DOMAIN_NAME]" at bounding box center [1421, 456] width 121 height 10
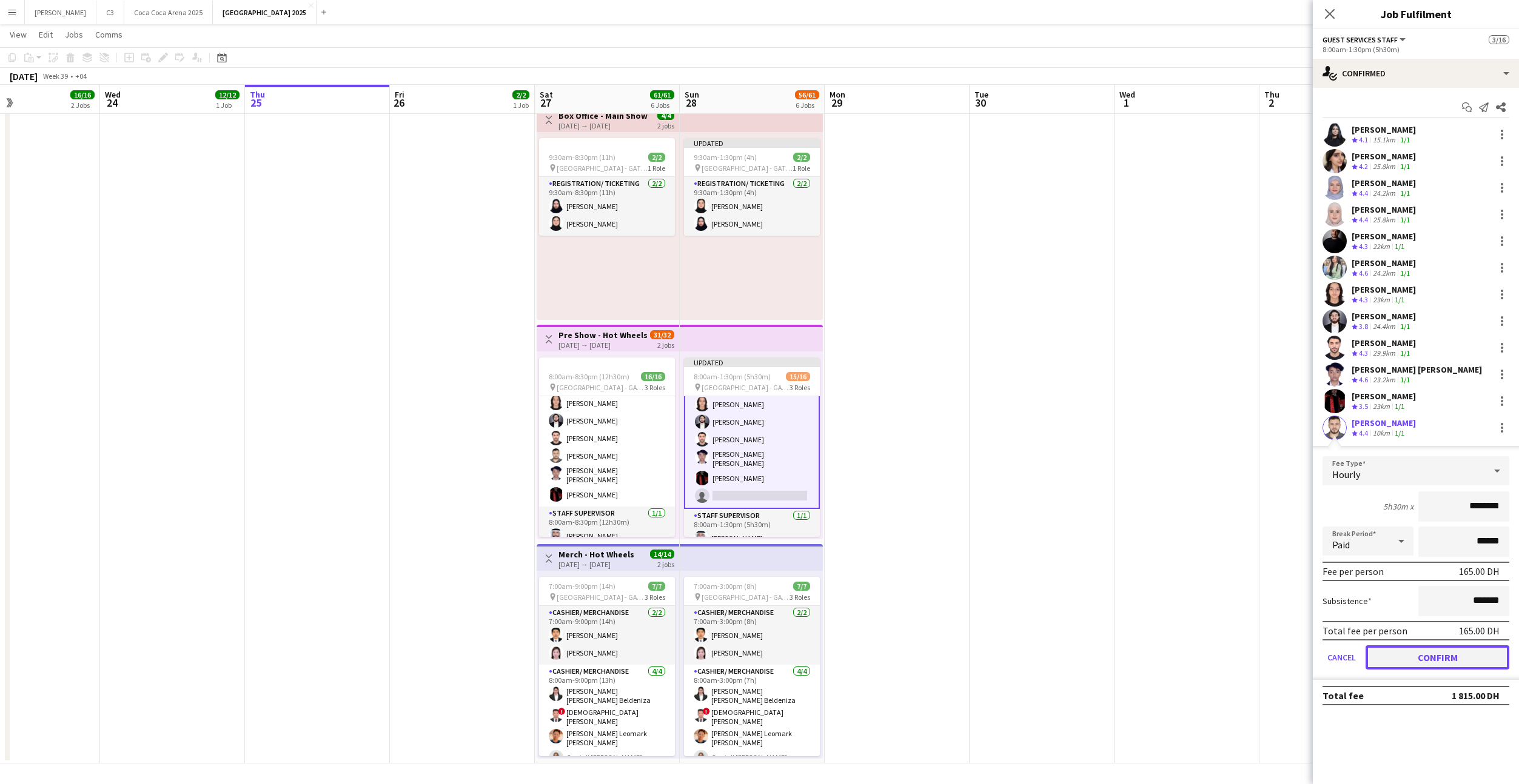
click at [1405, 654] on button "Confirm" at bounding box center [1437, 658] width 144 height 24
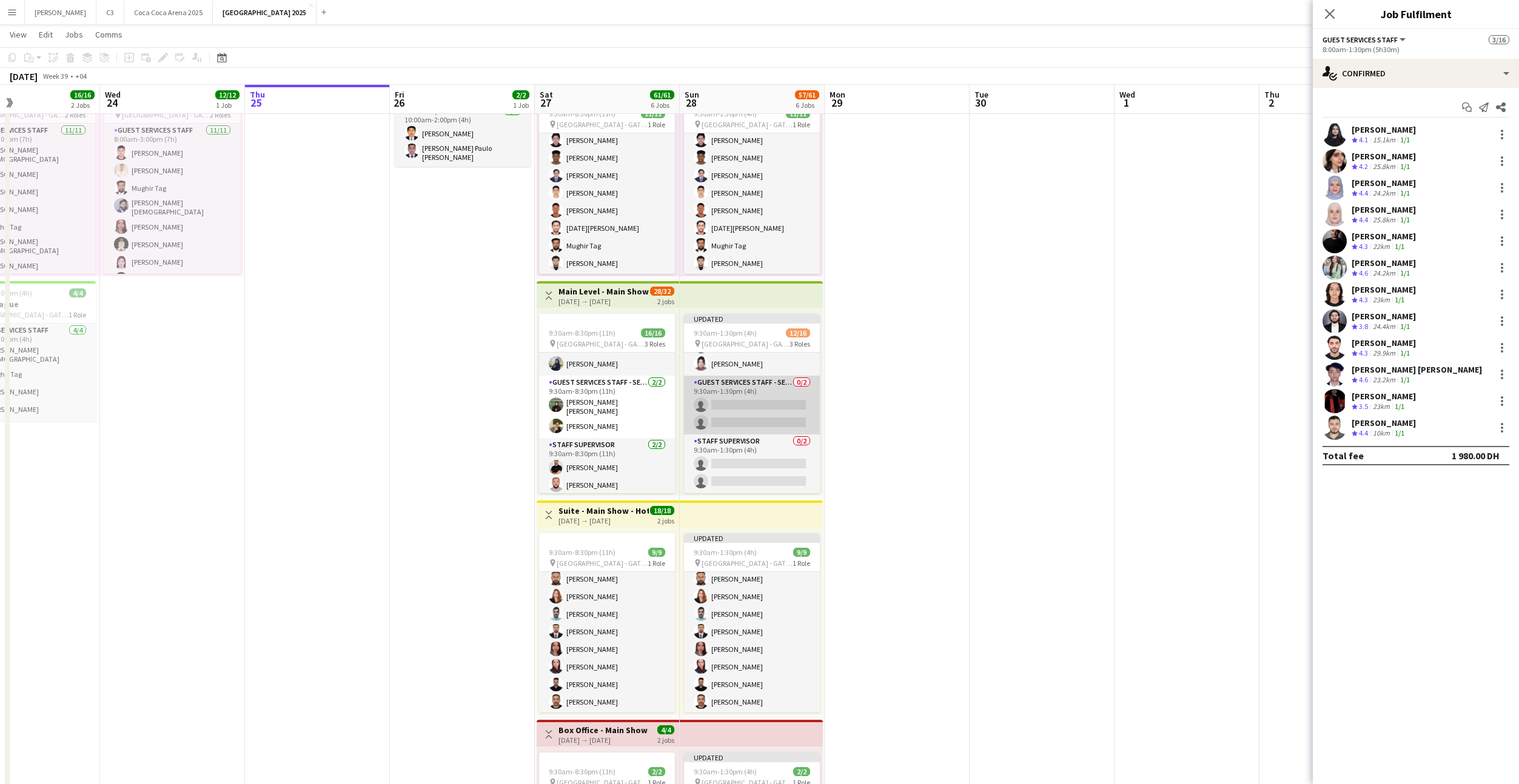
click at [763, 403] on app-card-role "Guest Services Staff - Senior 0/2 9:30am-1:30pm (4h) single-neutral-actions sin…" at bounding box center [752, 405] width 136 height 59
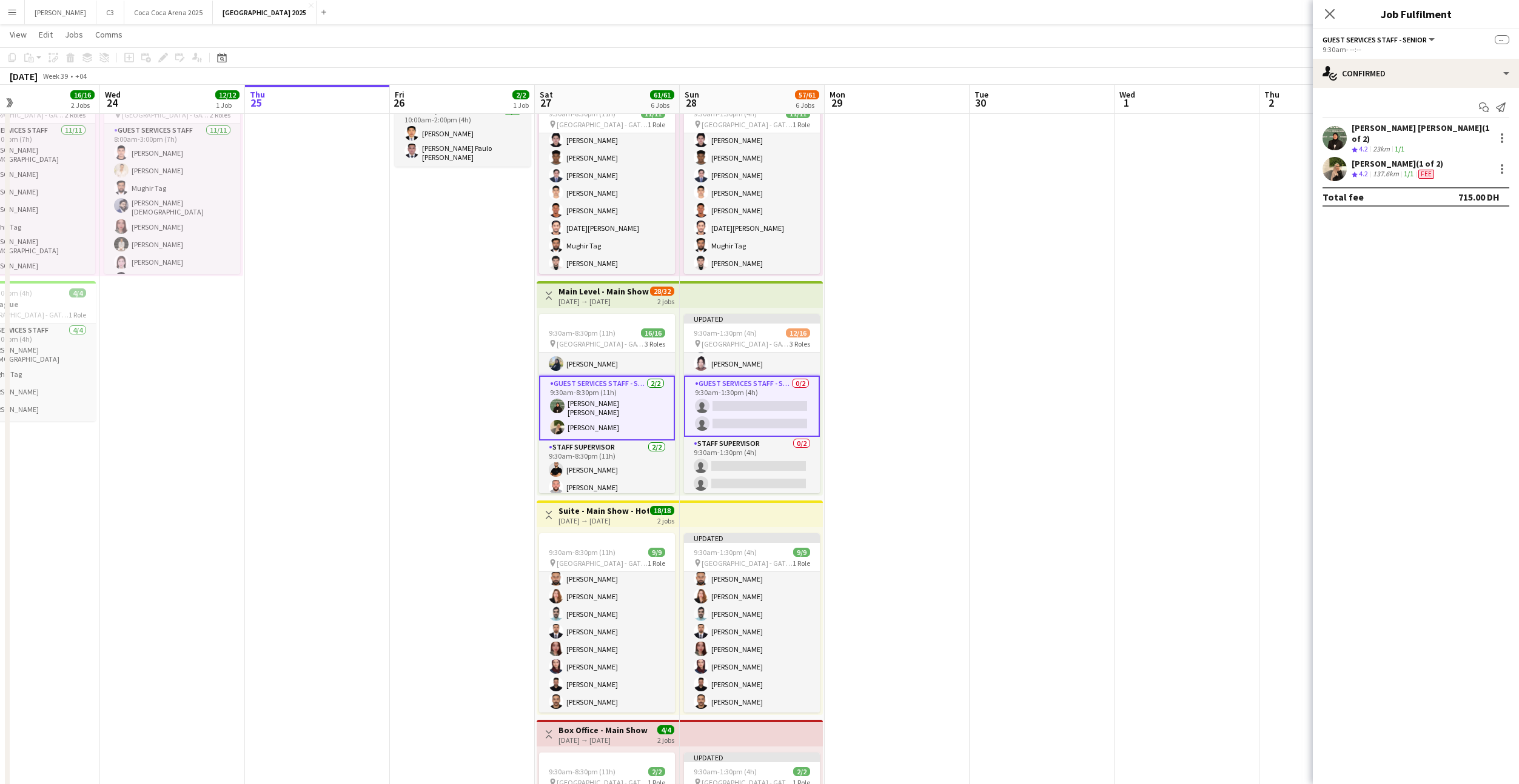
click at [763, 403] on app-card-role "Guest Services Staff - Senior 0/2 9:30am-1:30pm (4h) single-neutral-actions sin…" at bounding box center [752, 406] width 136 height 61
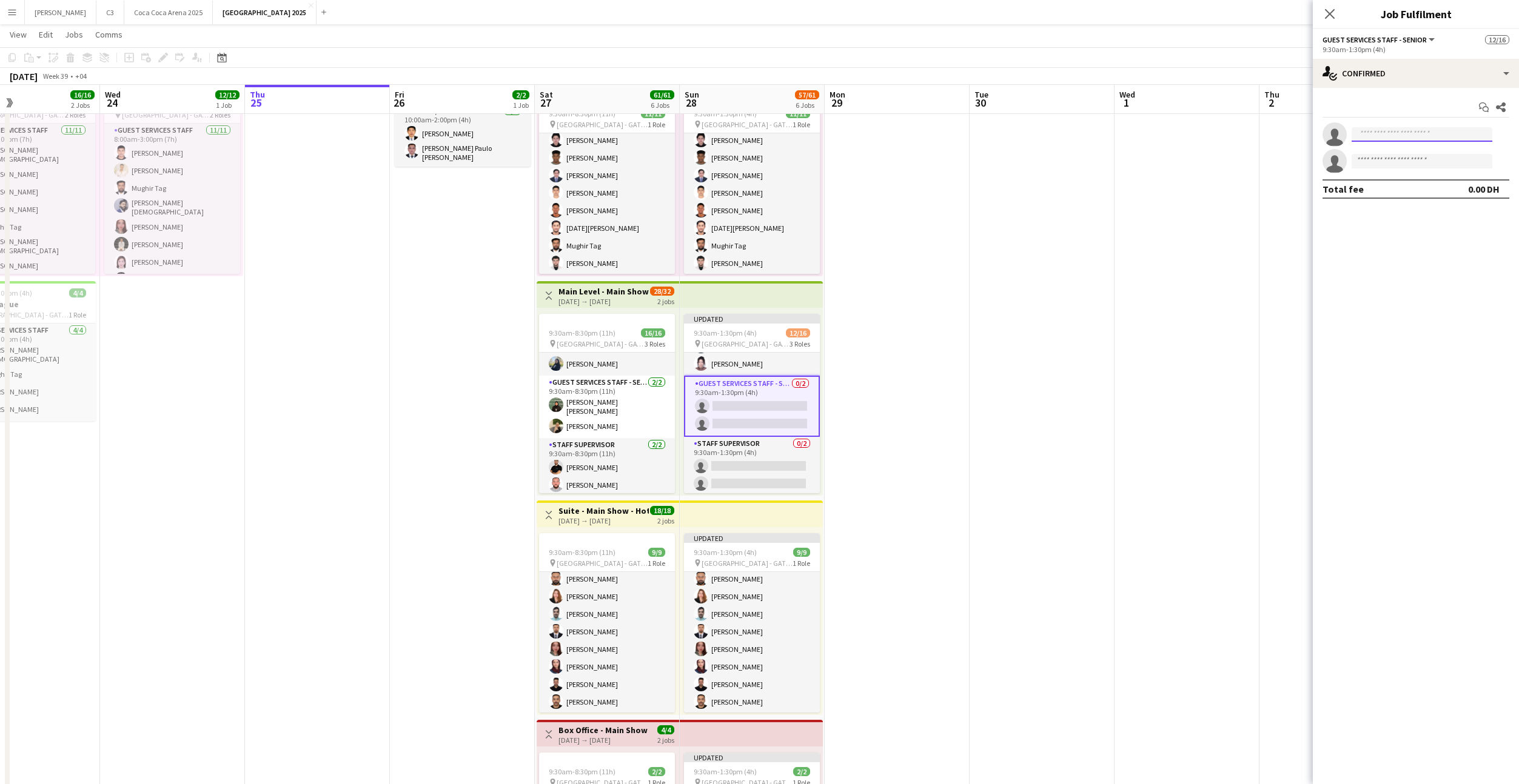
click at [1406, 133] on input at bounding box center [1422, 134] width 141 height 15
type input "****"
click at [1392, 192] on span "[EMAIL_ADDRESS][DOMAIN_NAME]" at bounding box center [1421, 191] width 121 height 10
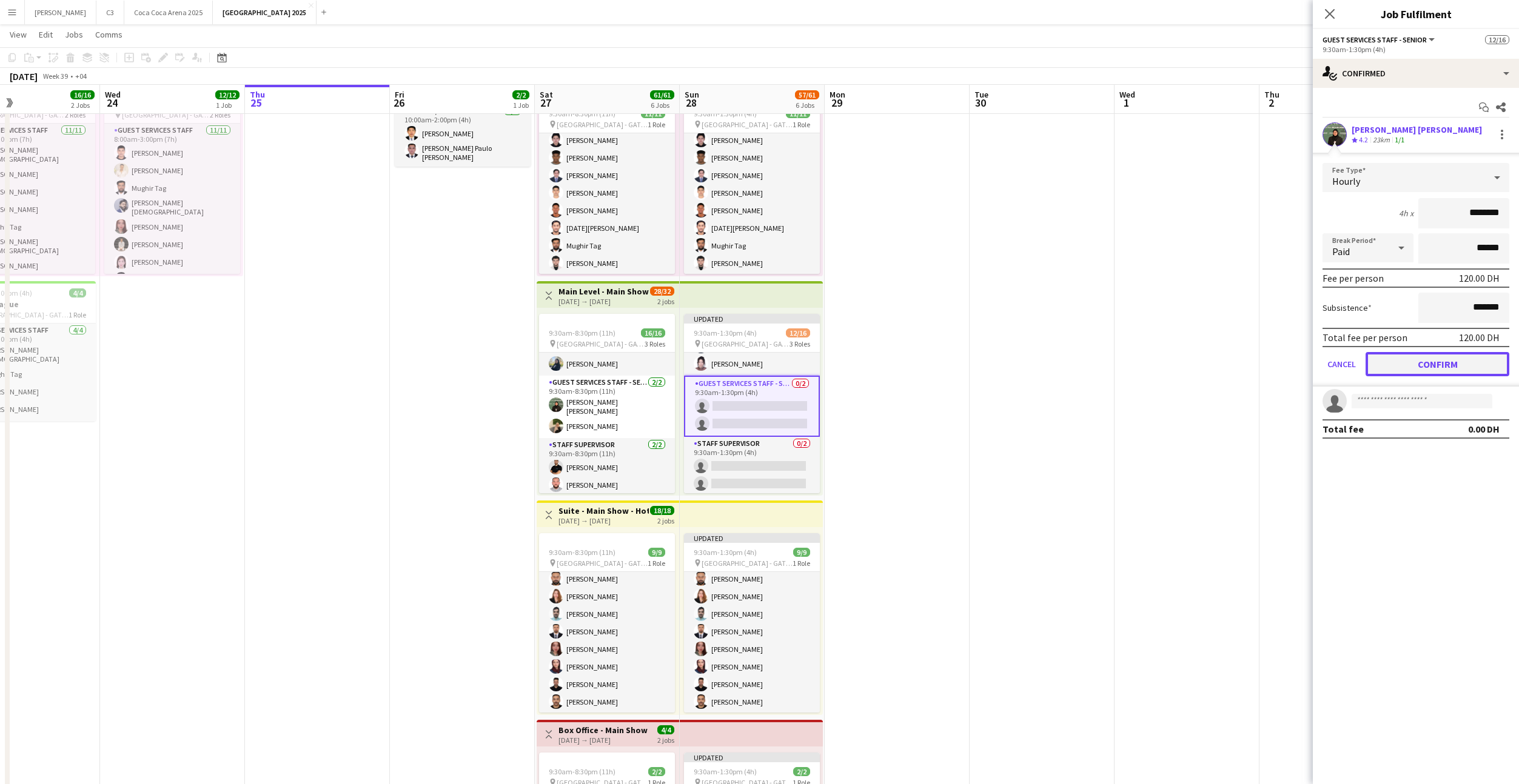
click at [1394, 364] on button "Confirm" at bounding box center [1437, 364] width 144 height 24
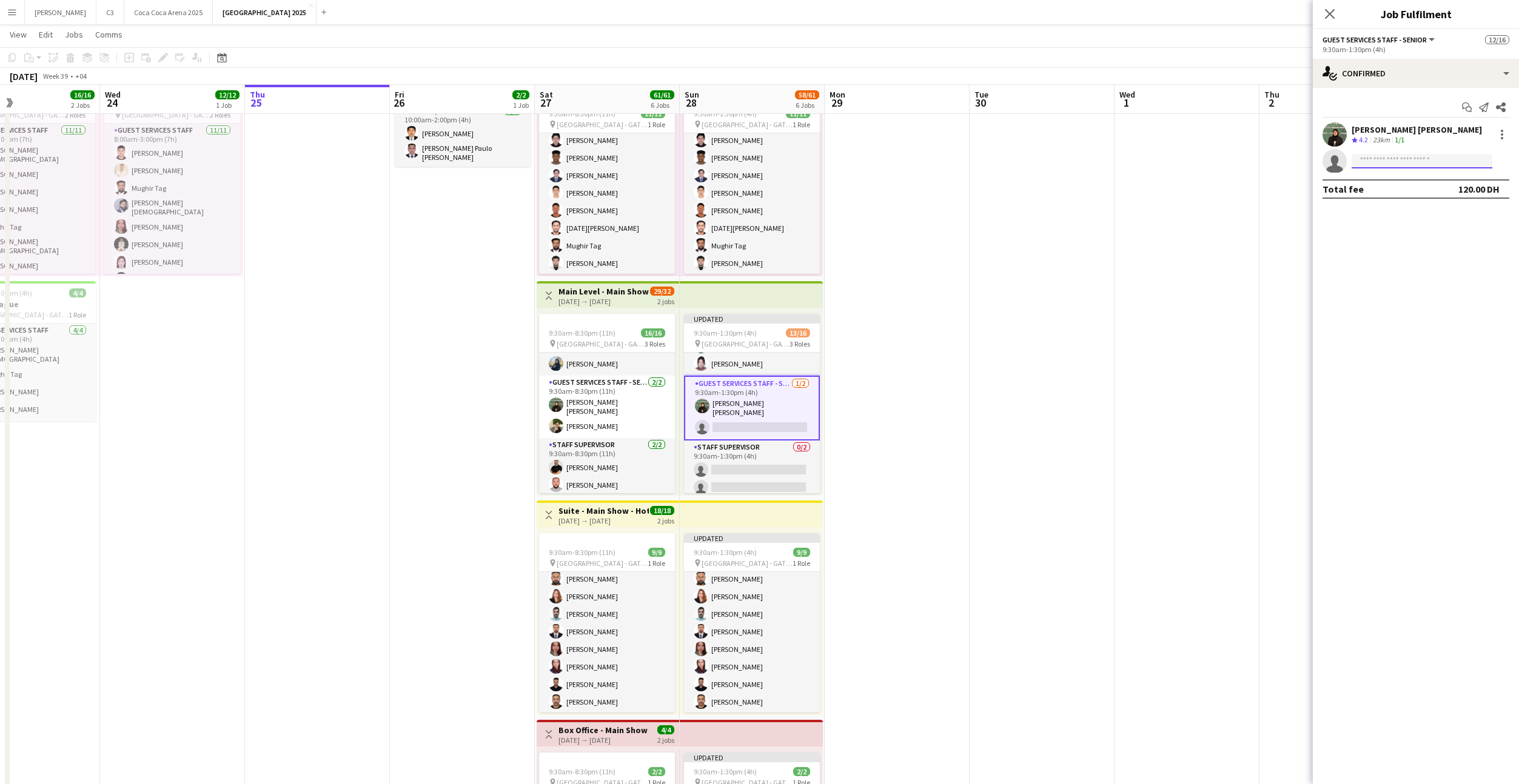
click at [1385, 160] on input at bounding box center [1422, 161] width 141 height 15
type input "*****"
click at [1397, 243] on span "[PERSON_NAME][EMAIL_ADDRESS][PERSON_NAME][DOMAIN_NAME]" at bounding box center [1421, 247] width 121 height 10
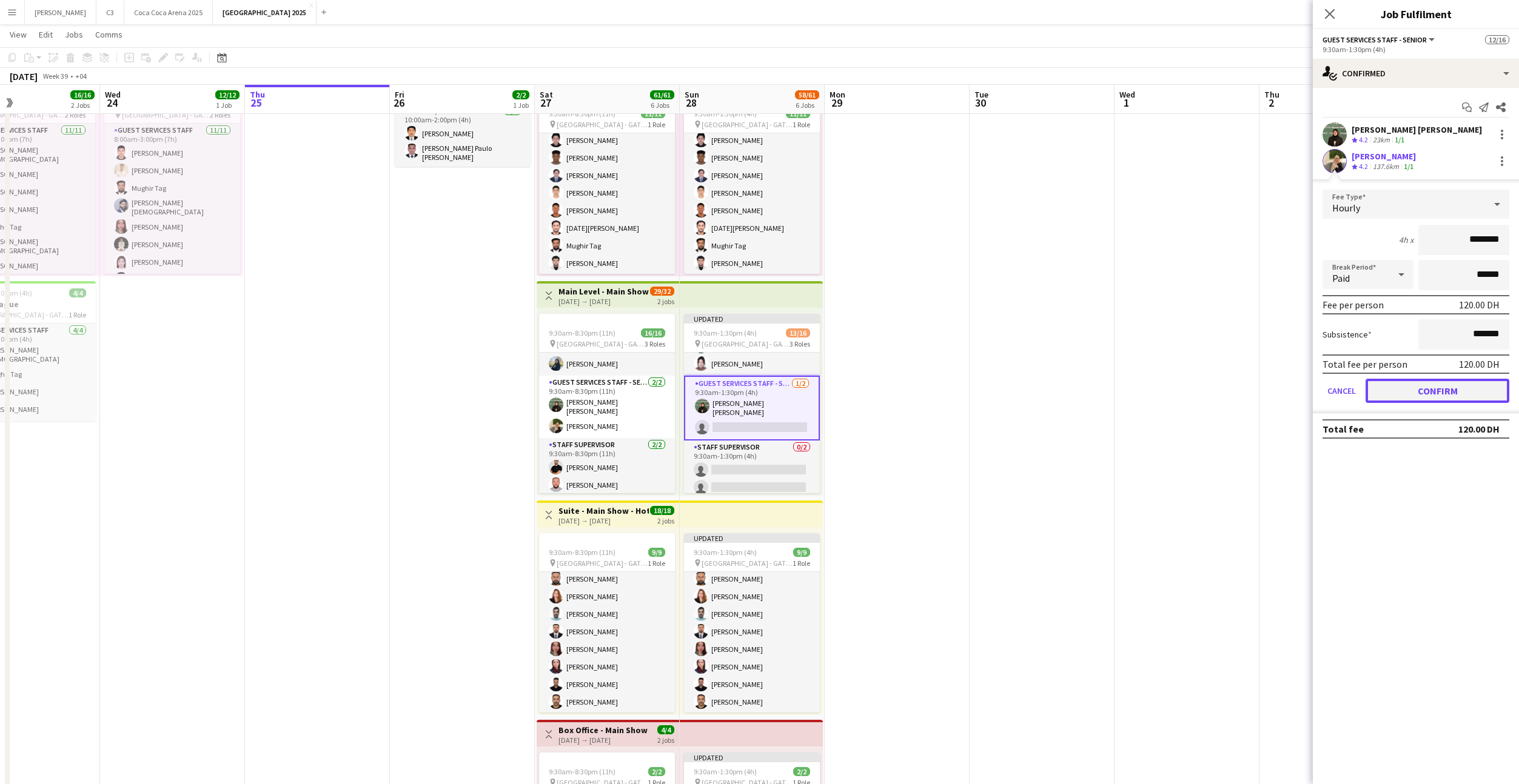
click at [1406, 391] on button "Confirm" at bounding box center [1437, 391] width 144 height 24
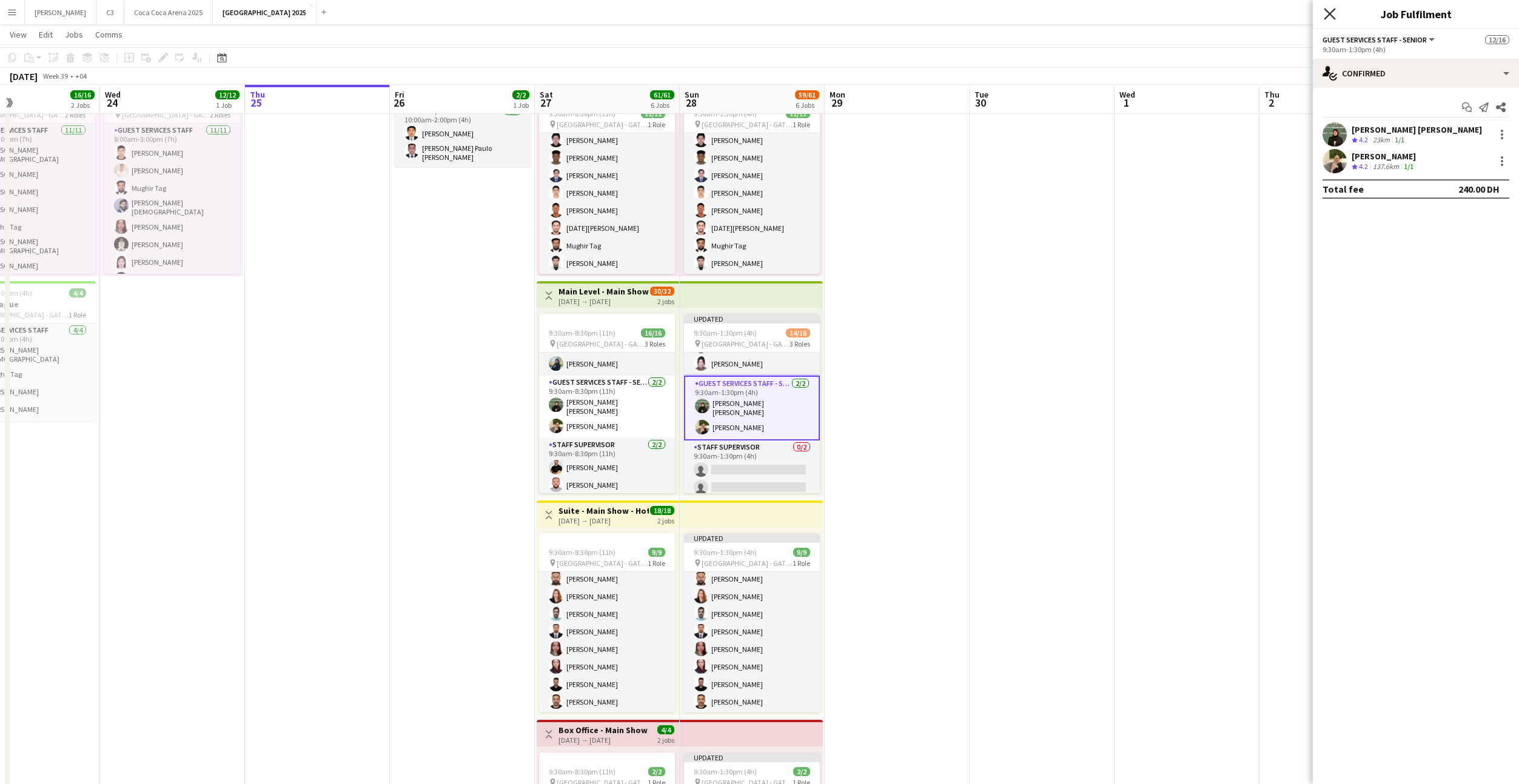
click at [1331, 10] on icon "Close pop-in" at bounding box center [1329, 14] width 11 height 11
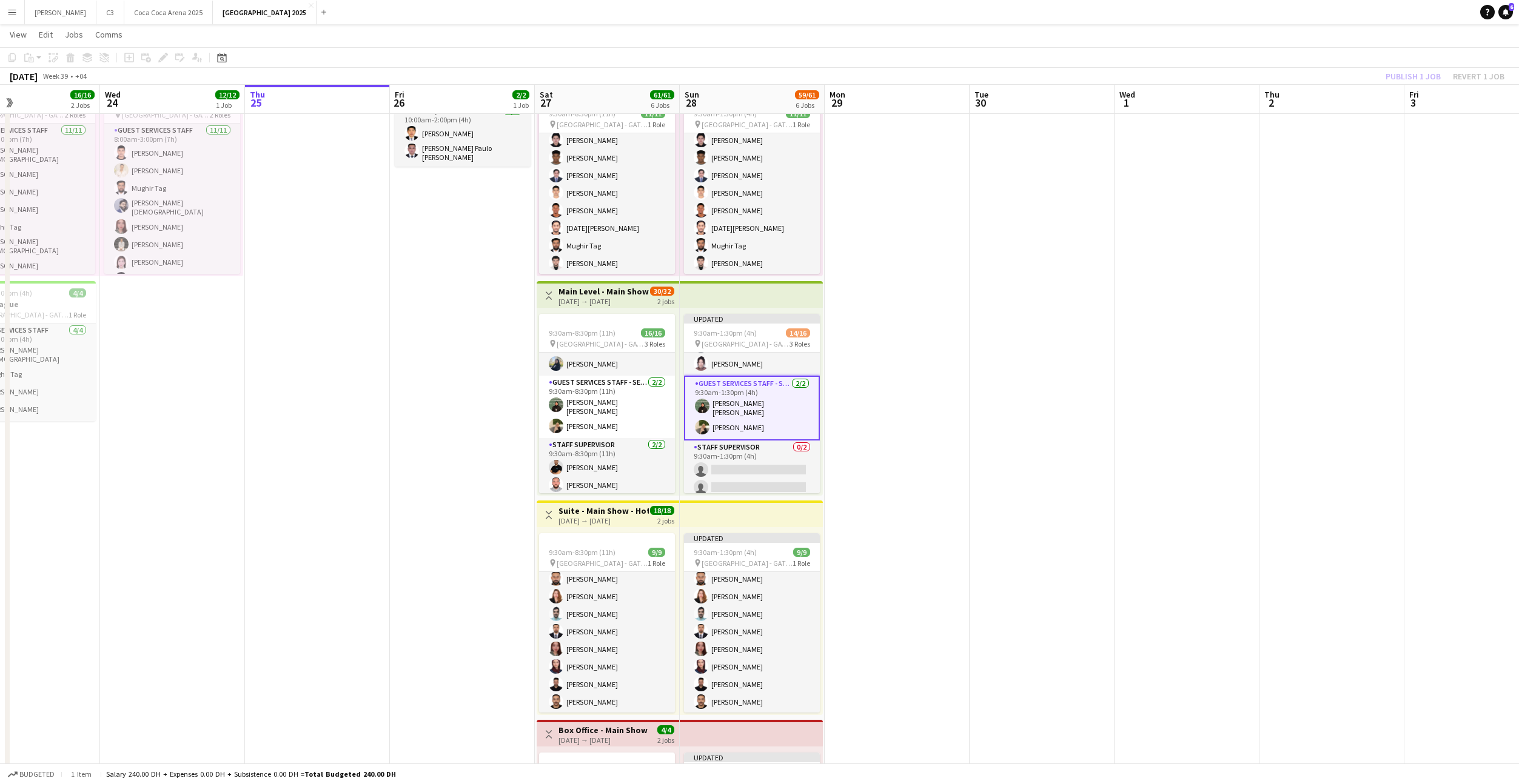
click at [1415, 74] on div "Publish 1 job Revert 1 job" at bounding box center [1444, 76] width 148 height 15
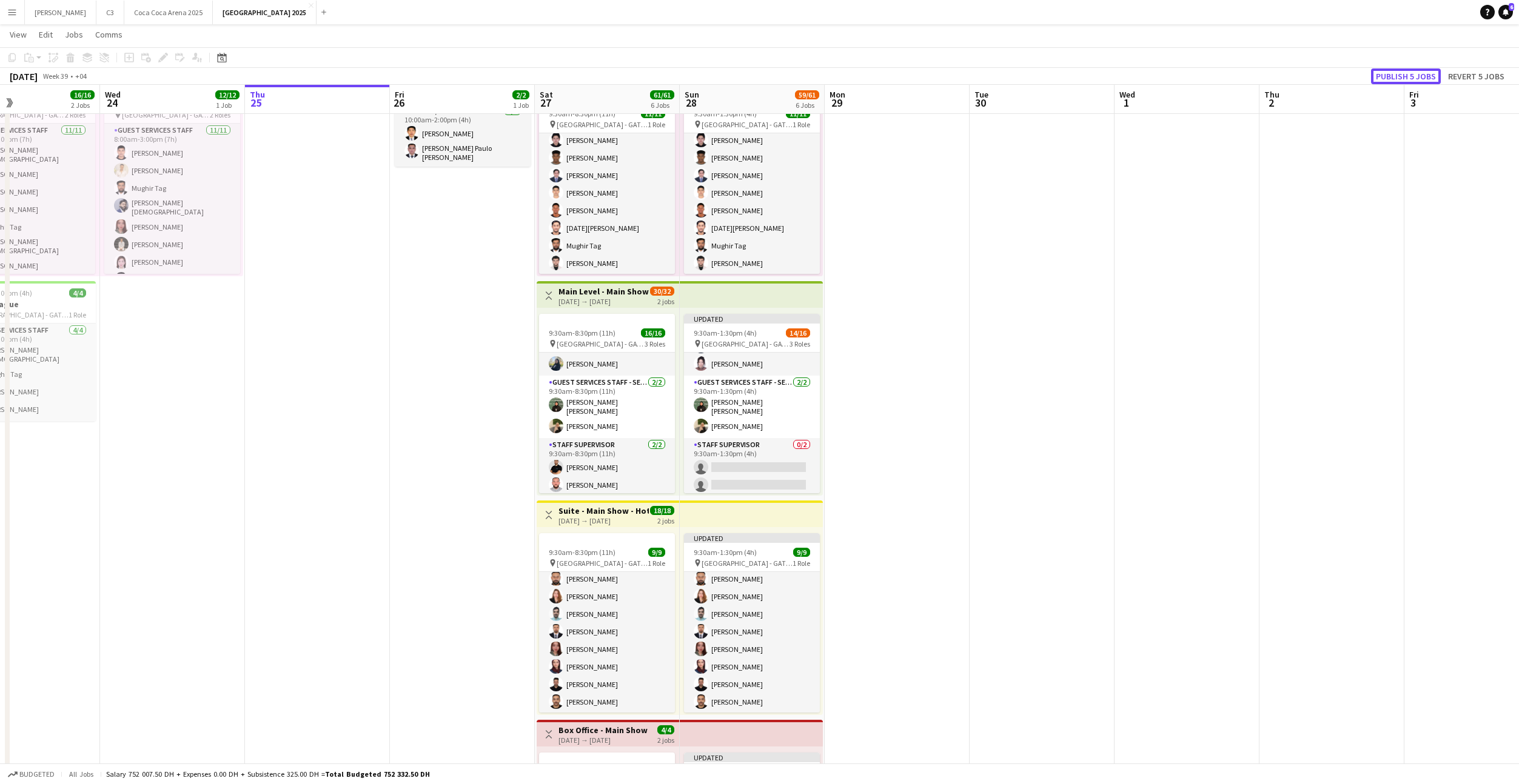
click at [1415, 74] on button "Publish 5 jobs" at bounding box center [1406, 76] width 70 height 15
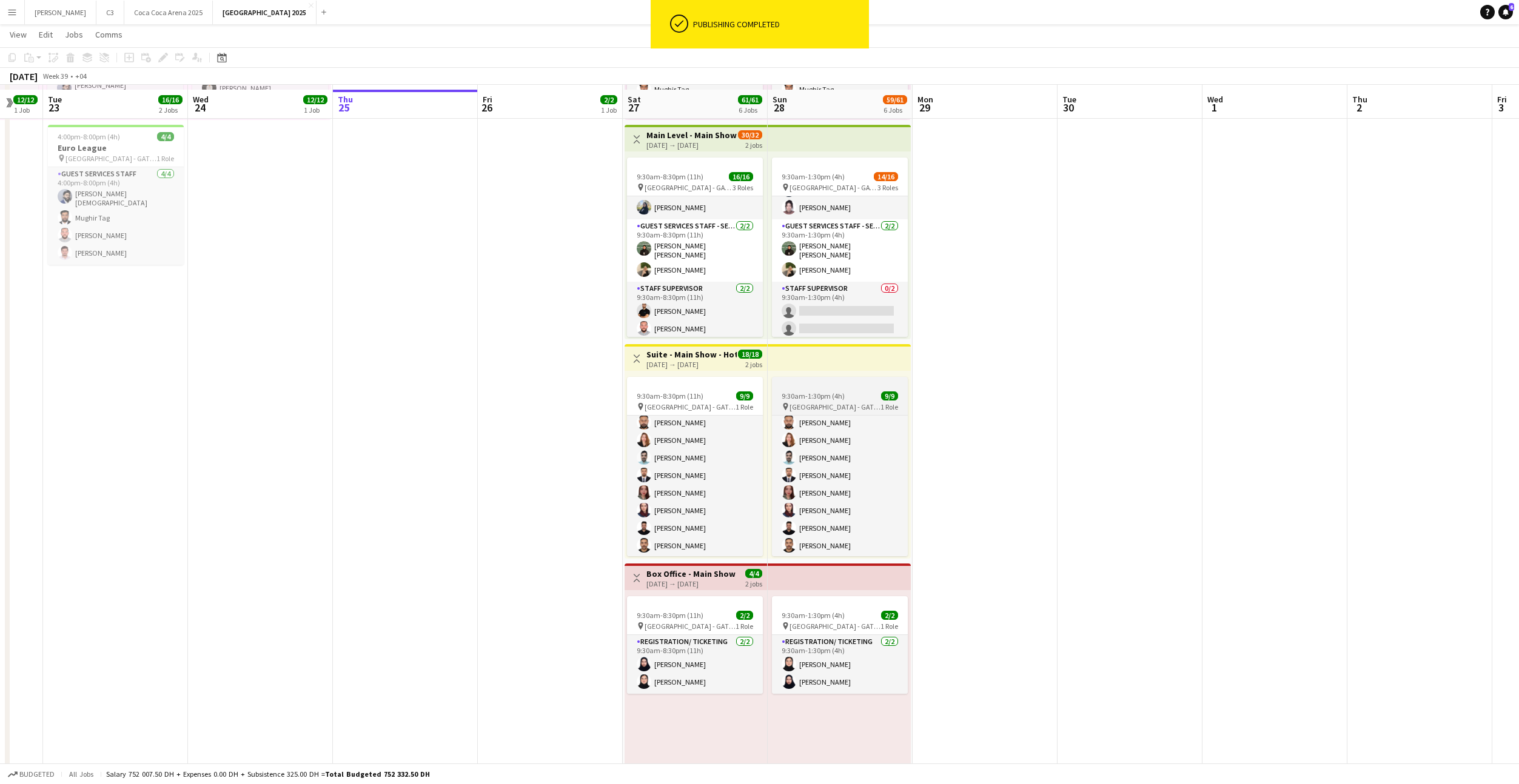
scroll to position [104, 0]
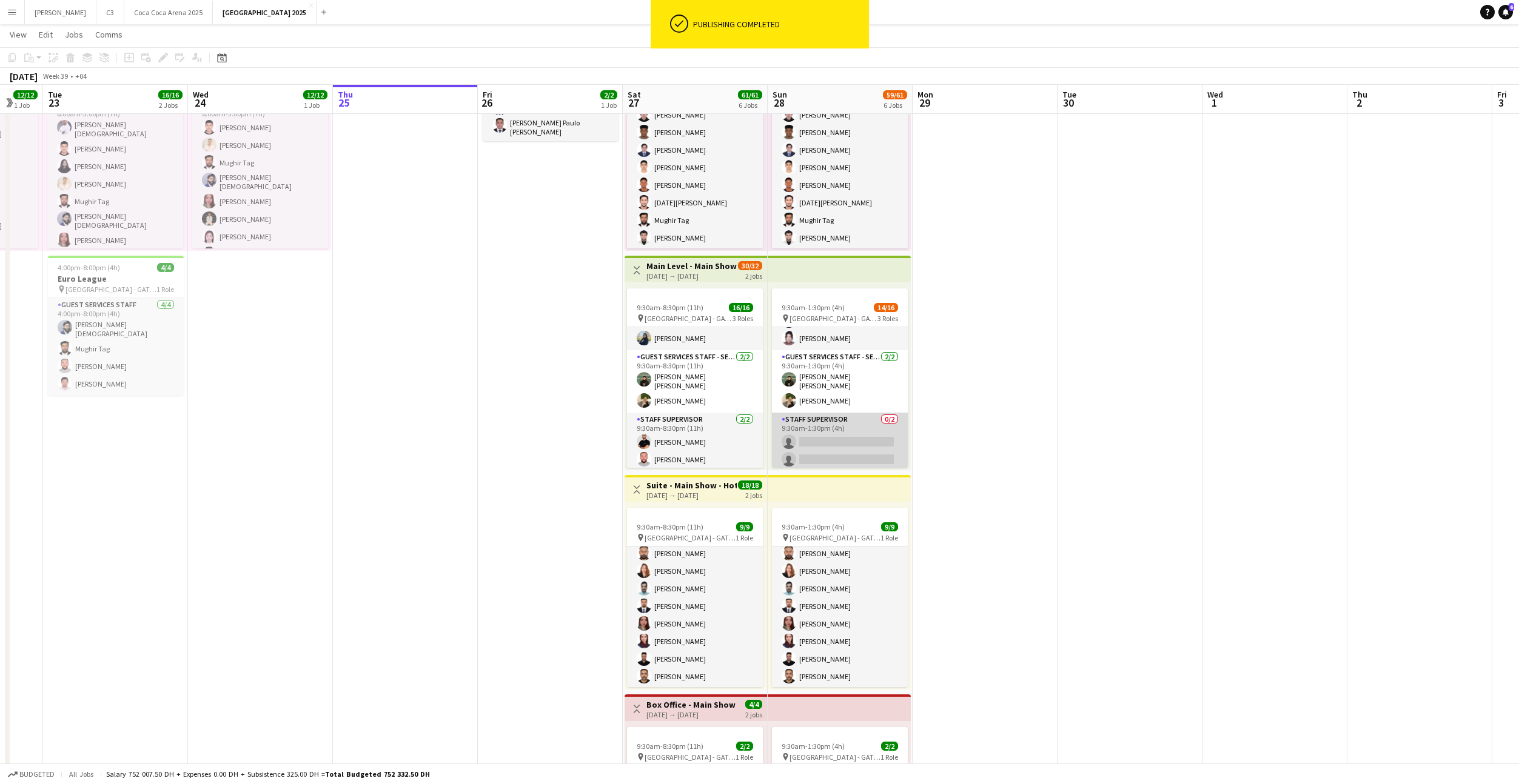
click at [840, 429] on app-card-role "Staff Supervisor 0/2 9:30am-1:30pm (4h) single-neutral-actions single-neutral-a…" at bounding box center [840, 442] width 136 height 59
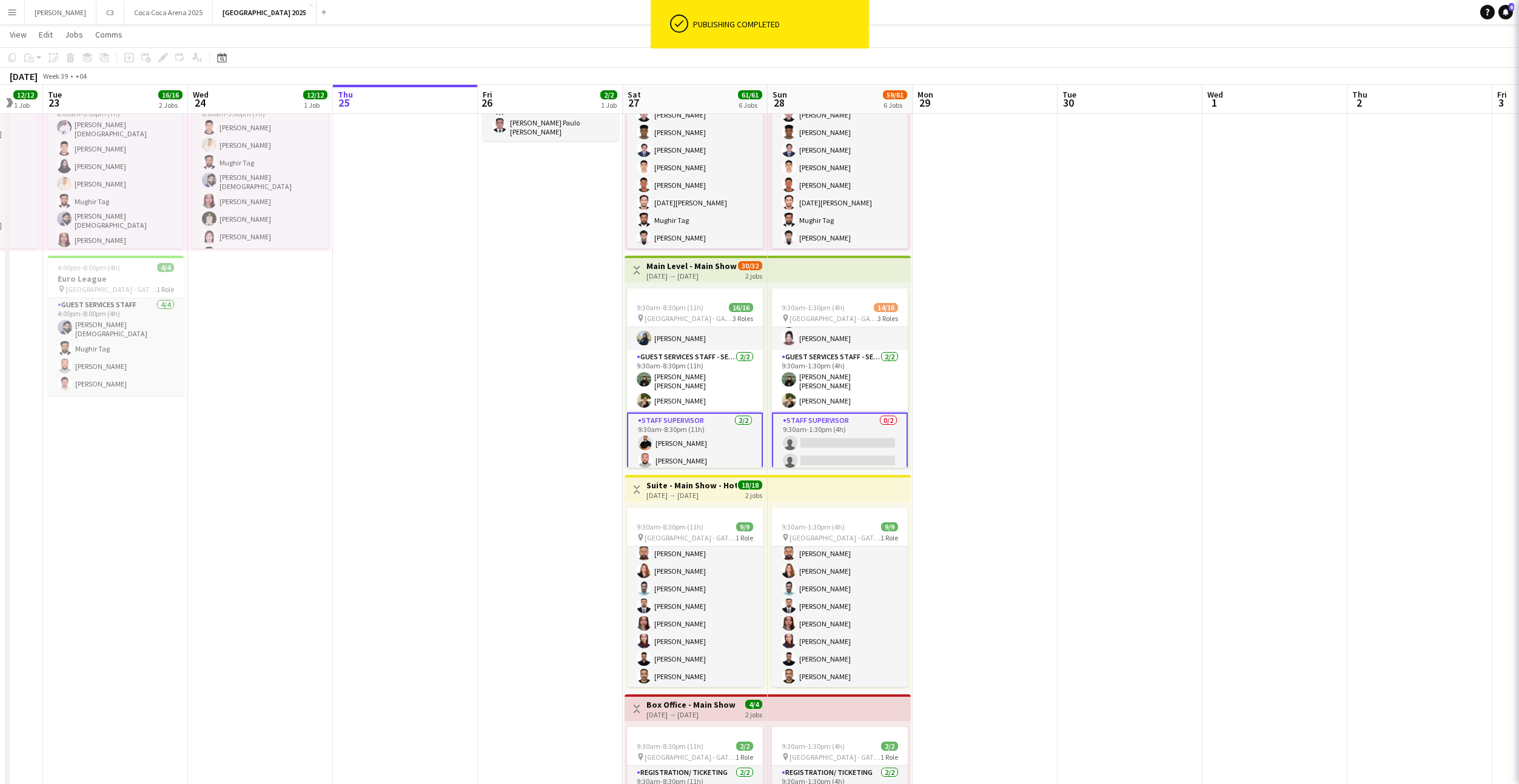
click at [848, 434] on app-card-role "Staff Supervisor 0/2 9:30am-1:30pm (4h) single-neutral-actions single-neutral-a…" at bounding box center [840, 443] width 136 height 61
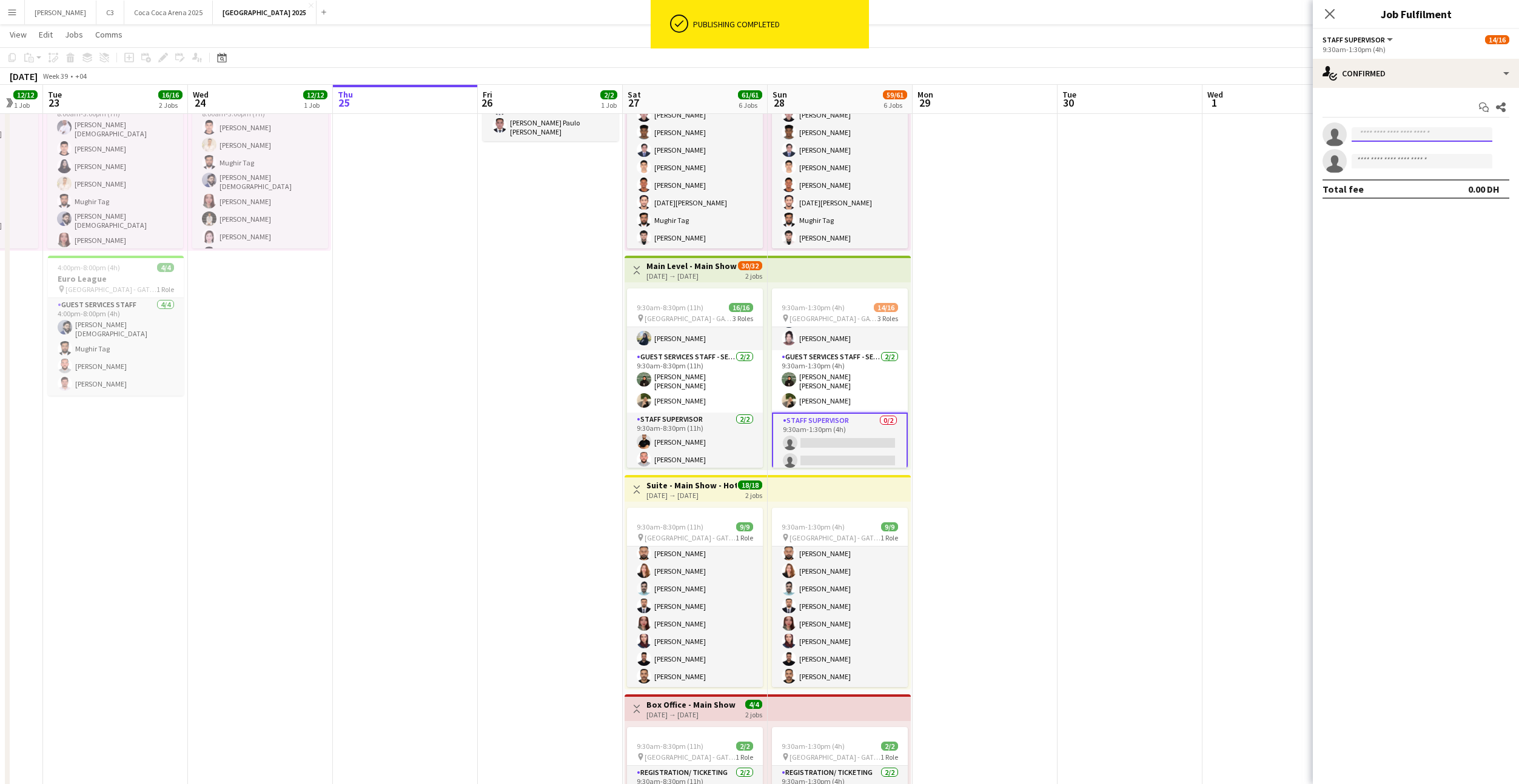
click at [1393, 134] on input at bounding box center [1422, 134] width 141 height 15
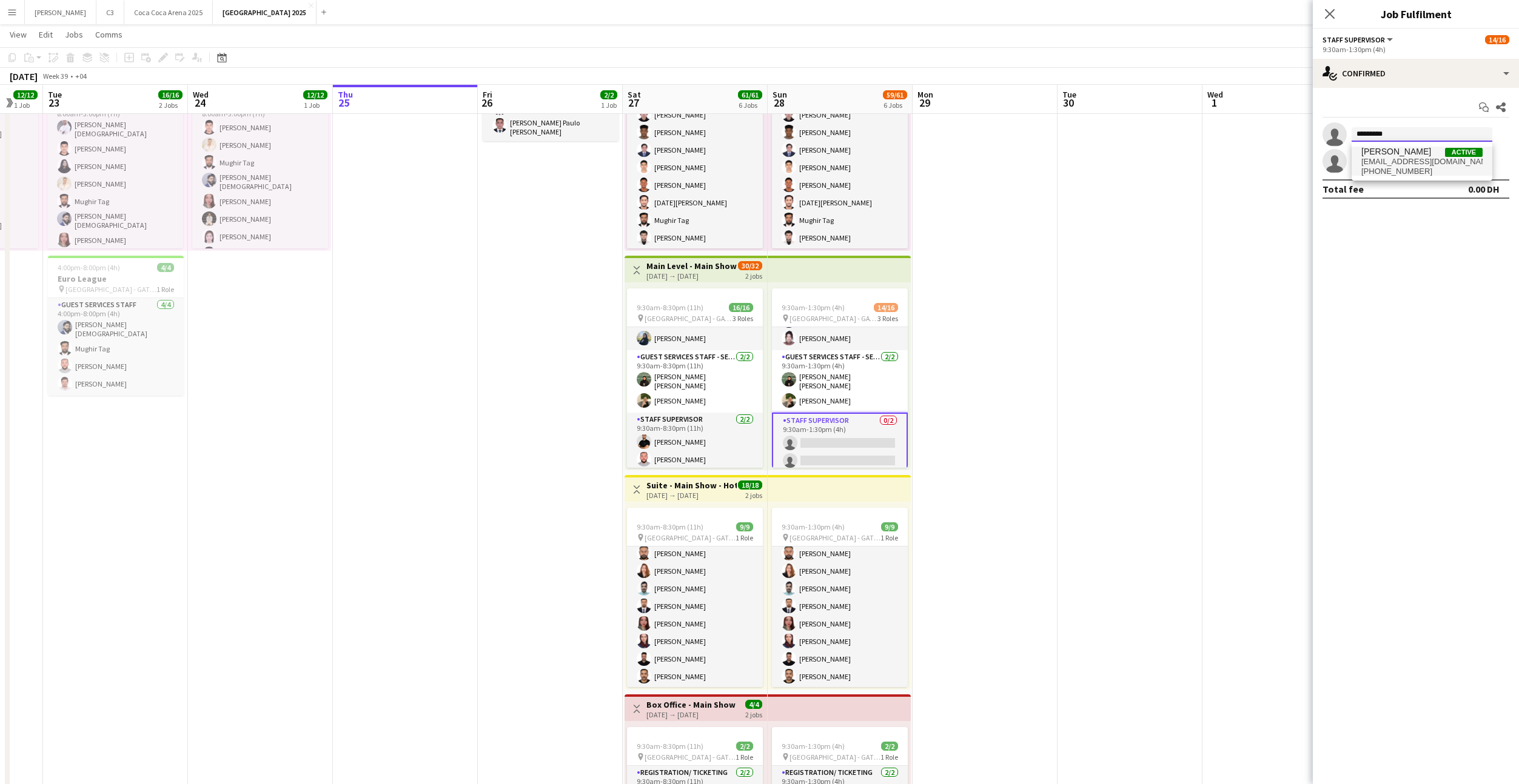
type input "*********"
click at [1407, 162] on span "[EMAIL_ADDRESS][DOMAIN_NAME]" at bounding box center [1421, 162] width 121 height 10
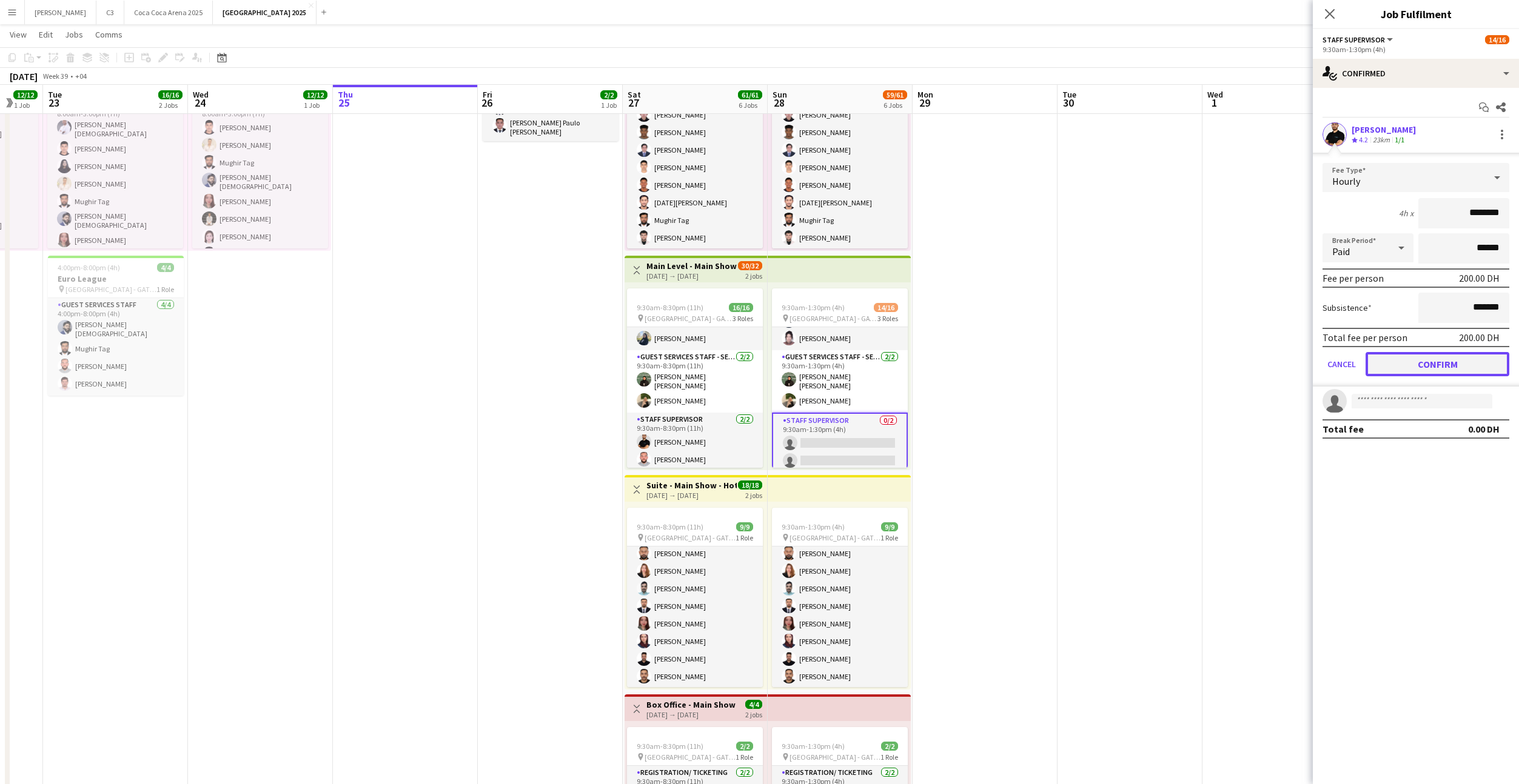
click at [1402, 365] on button "Confirm" at bounding box center [1437, 364] width 144 height 24
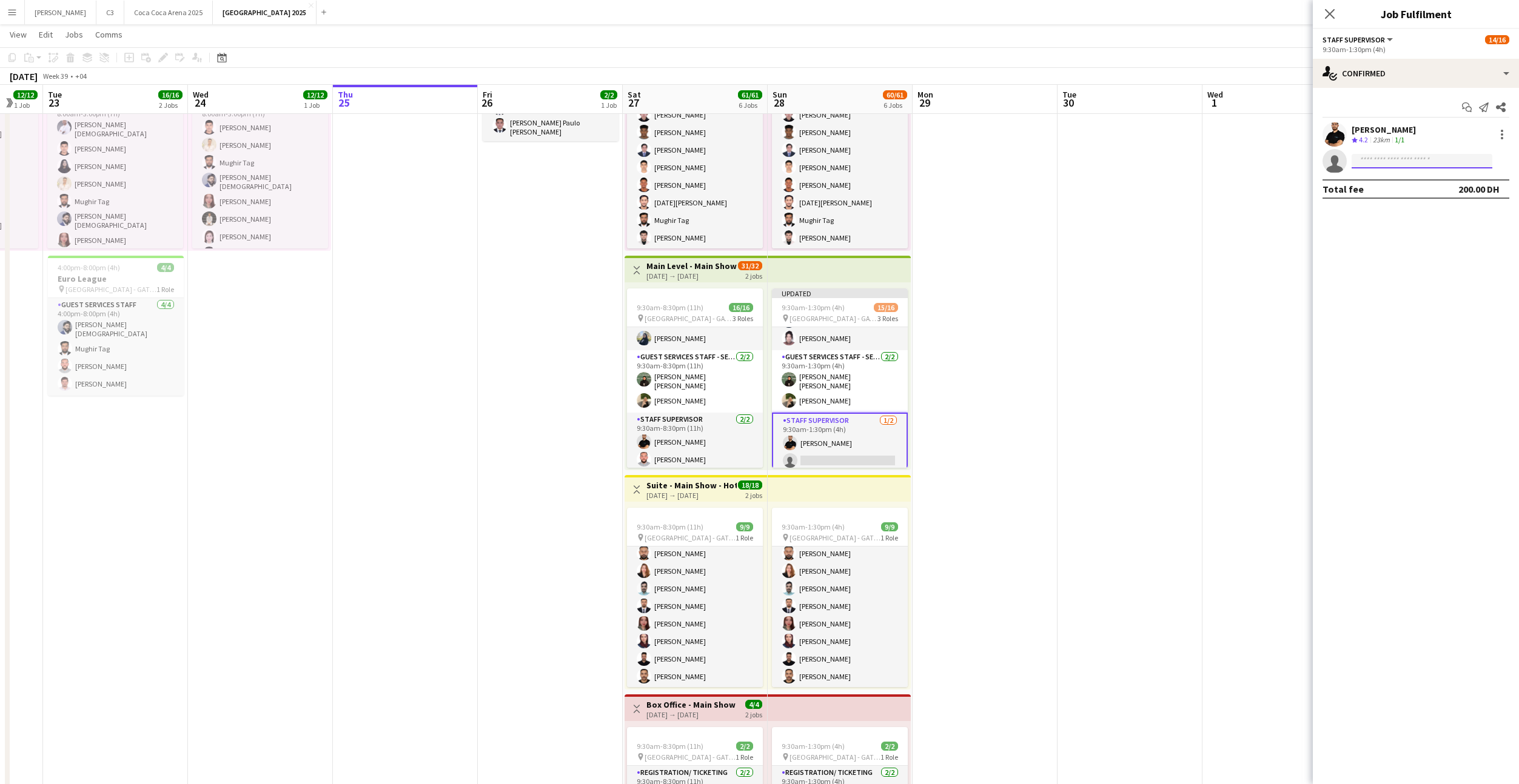
click at [1389, 161] on input at bounding box center [1422, 161] width 141 height 15
type input "*****"
click at [1406, 188] on span "[PERSON_NAME][EMAIL_ADDRESS][DOMAIN_NAME]" at bounding box center [1421, 188] width 121 height 10
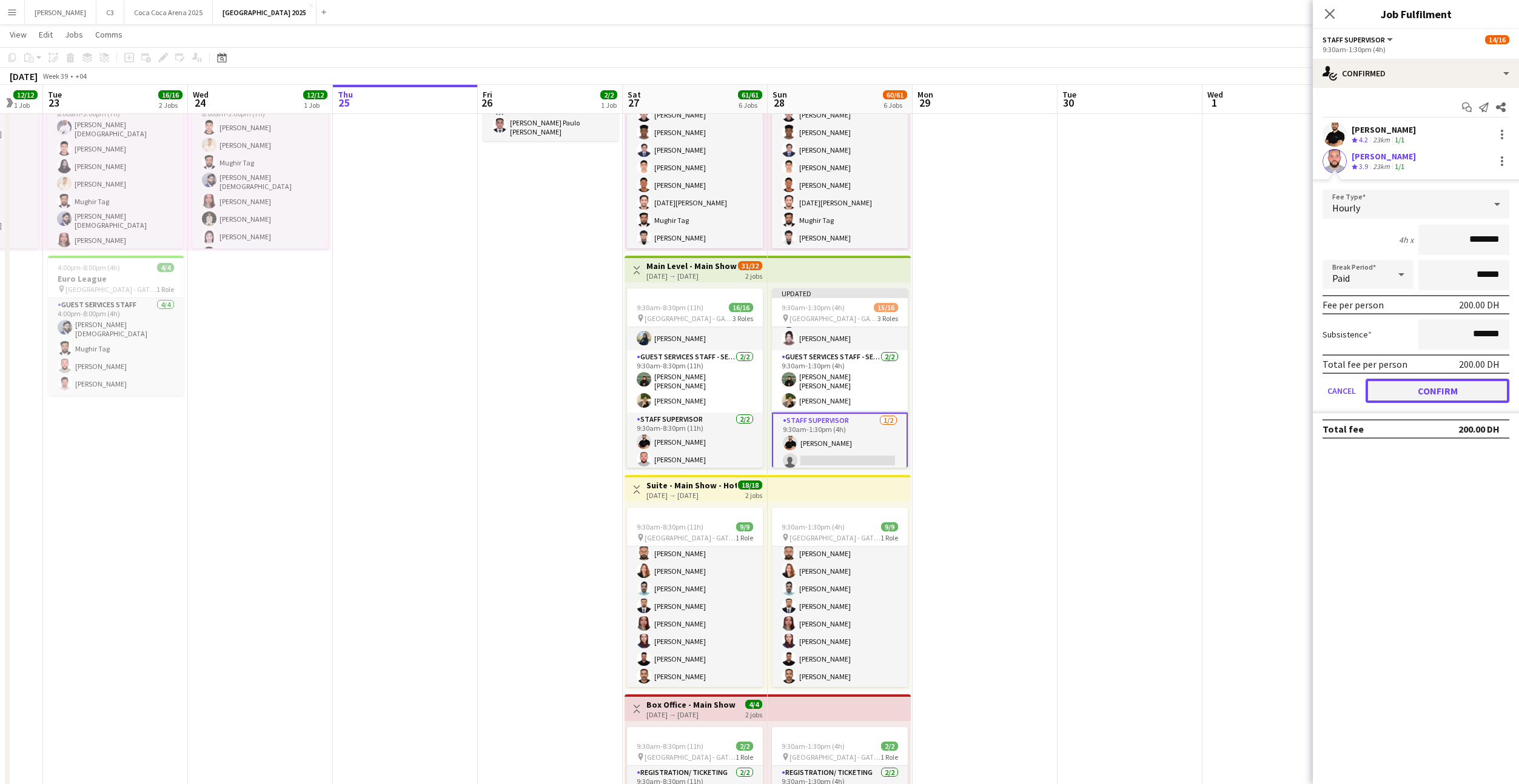
click at [1411, 389] on button "Confirm" at bounding box center [1437, 391] width 144 height 24
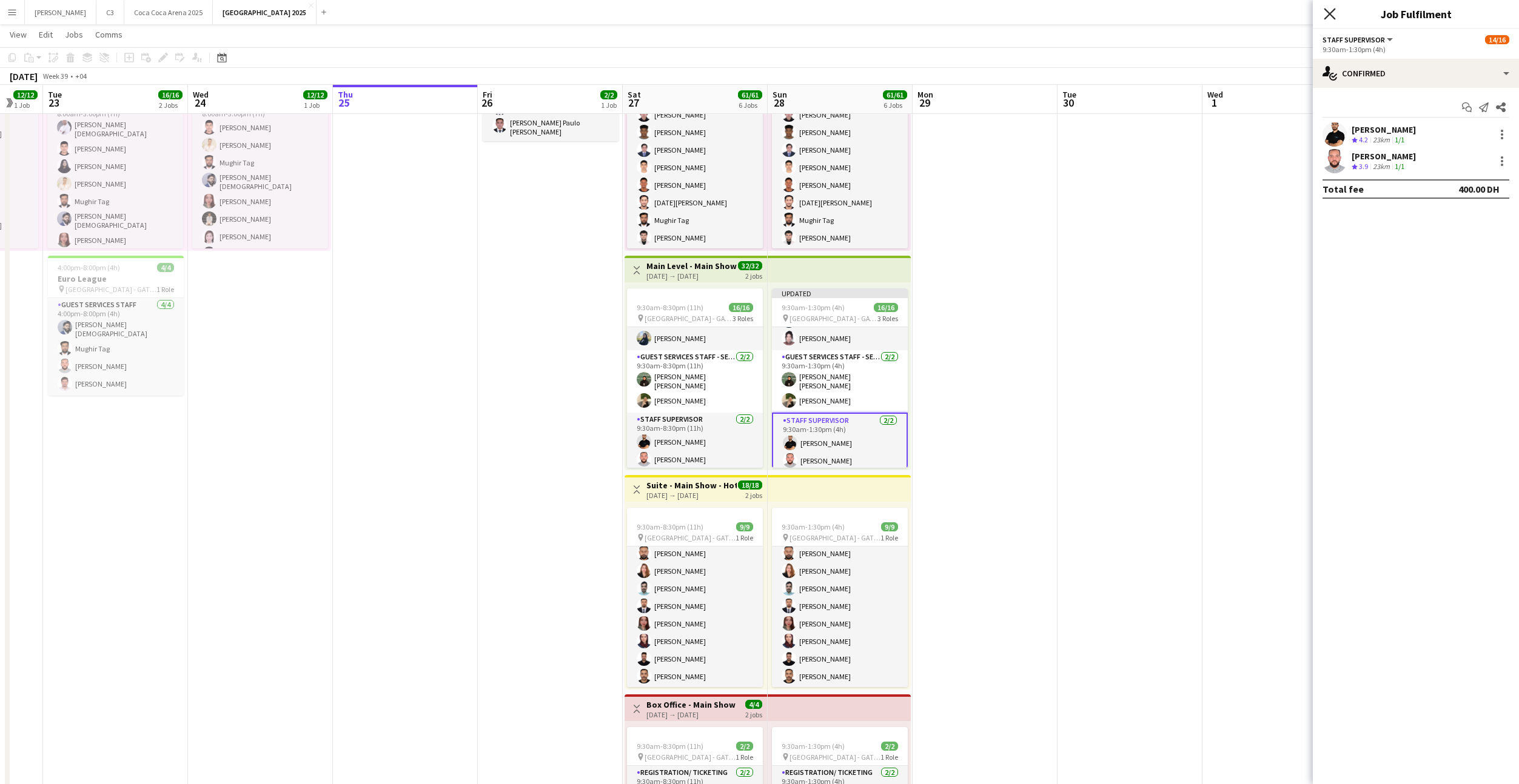
click at [1330, 11] on icon "Close pop-in" at bounding box center [1329, 14] width 11 height 11
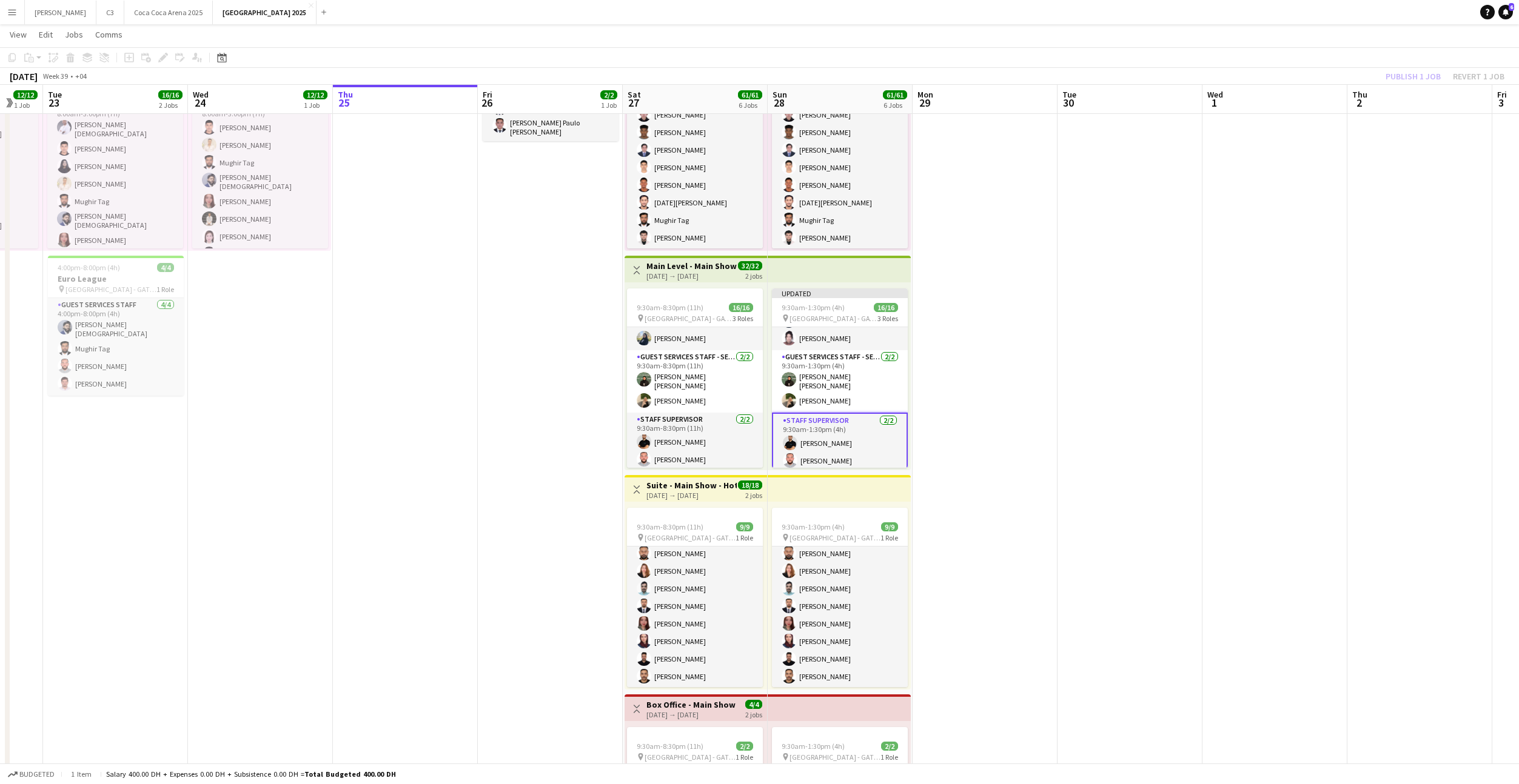
click at [1406, 81] on div "Publish 1 job Revert 1 job" at bounding box center [1444, 76] width 148 height 15
click at [1406, 81] on button "Publish 1 job" at bounding box center [1413, 76] width 65 height 15
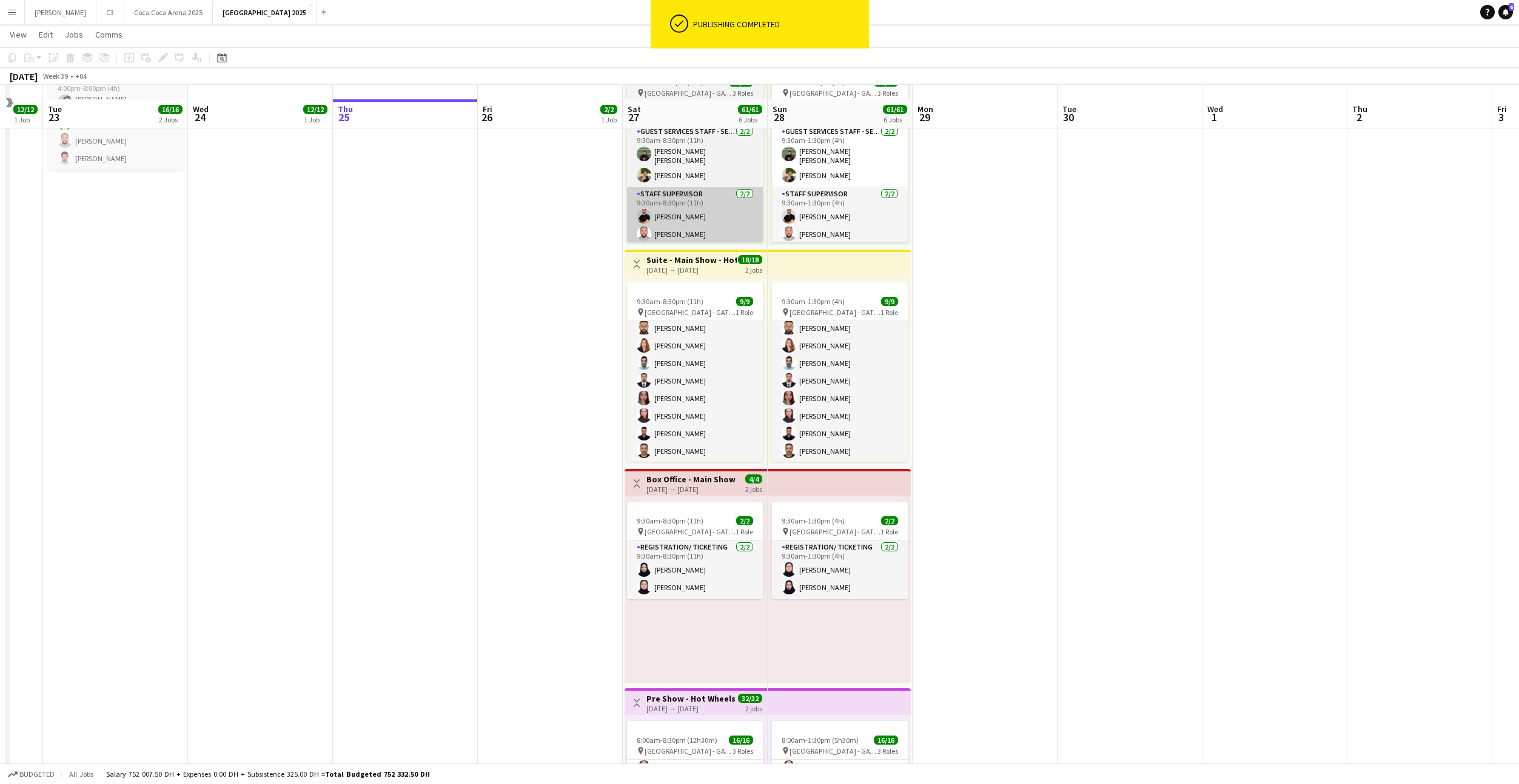
scroll to position [294, 0]
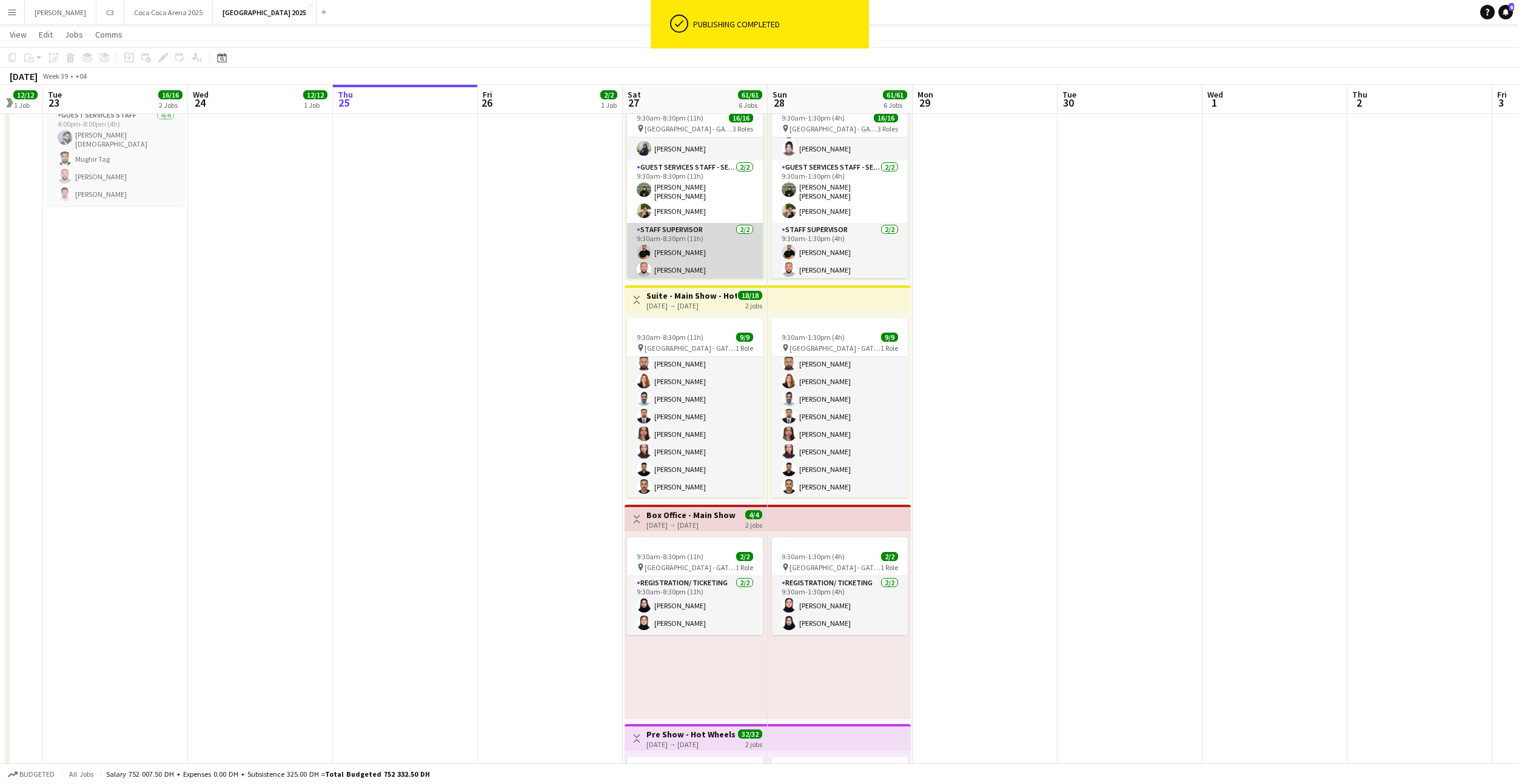
click at [692, 272] on app-card-role "Staff Supervisor [DATE] 9:30am-8:30pm (11h) [PERSON_NAME] [PERSON_NAME]" at bounding box center [695, 253] width 136 height 59
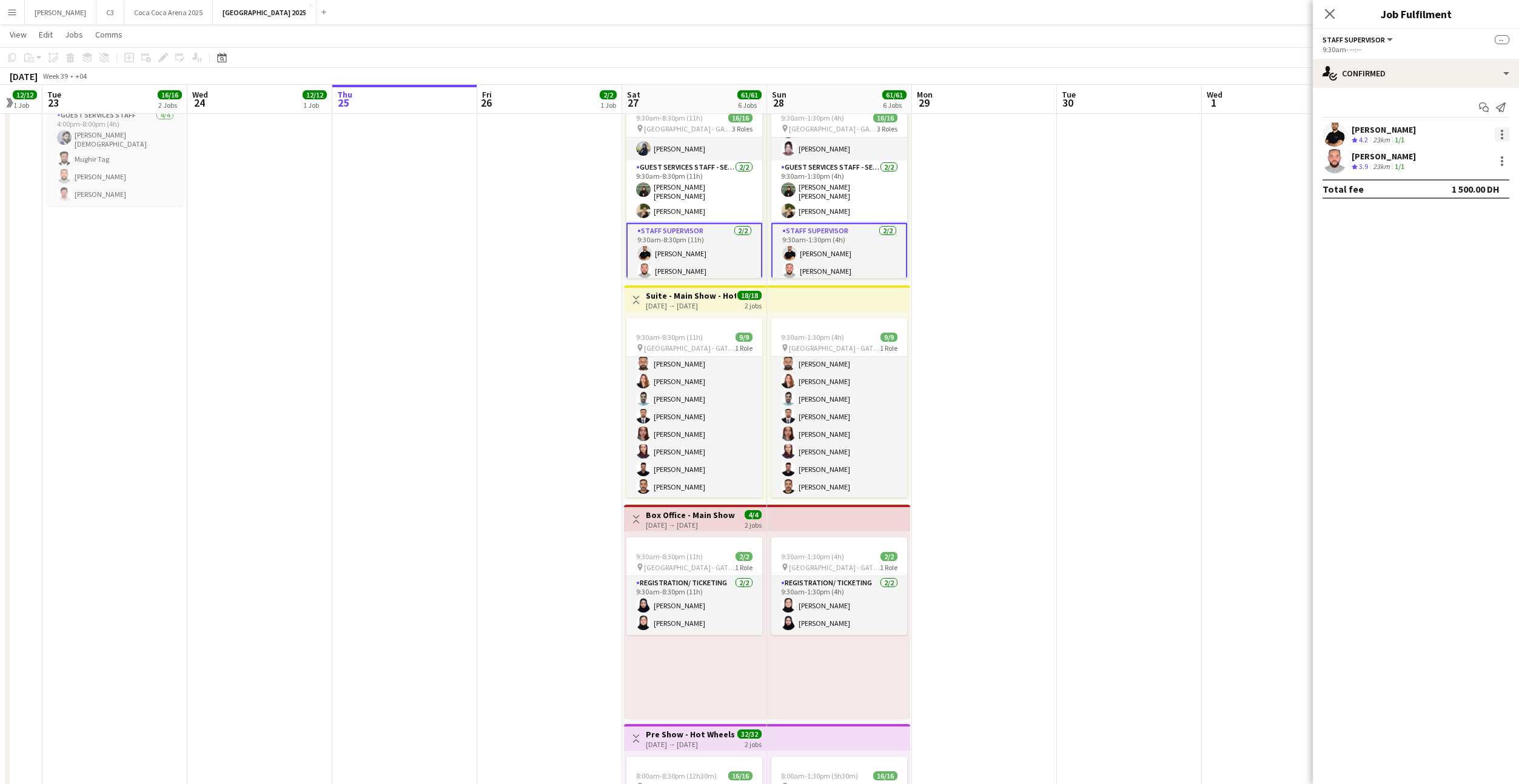
click at [1504, 134] on div at bounding box center [1502, 134] width 15 height 15
click at [1465, 273] on span "Set as supervisor" at bounding box center [1462, 273] width 75 height 11
click at [1501, 209] on div at bounding box center [1502, 210] width 2 height 2
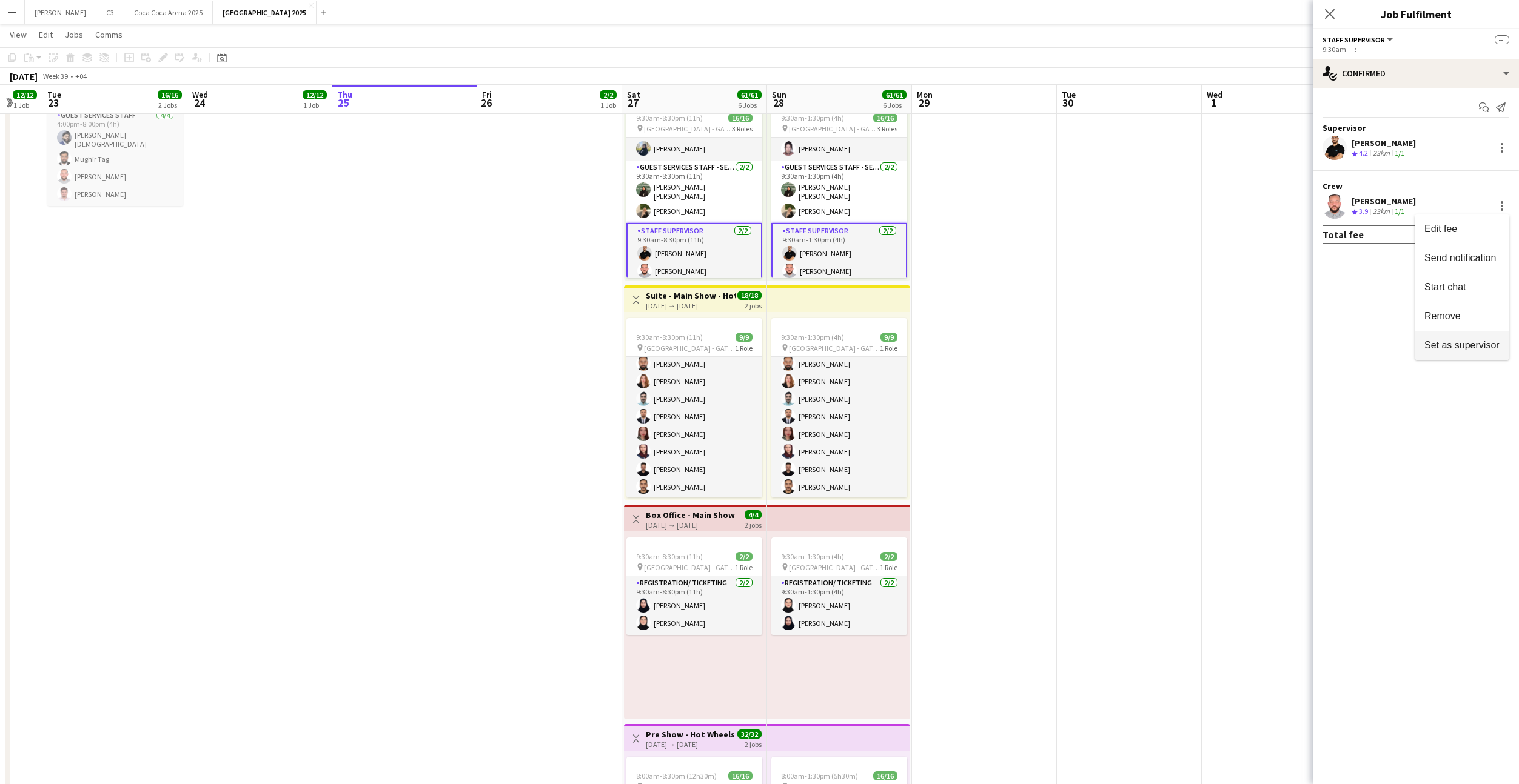
click at [1455, 342] on span "Set as supervisor" at bounding box center [1462, 344] width 75 height 11
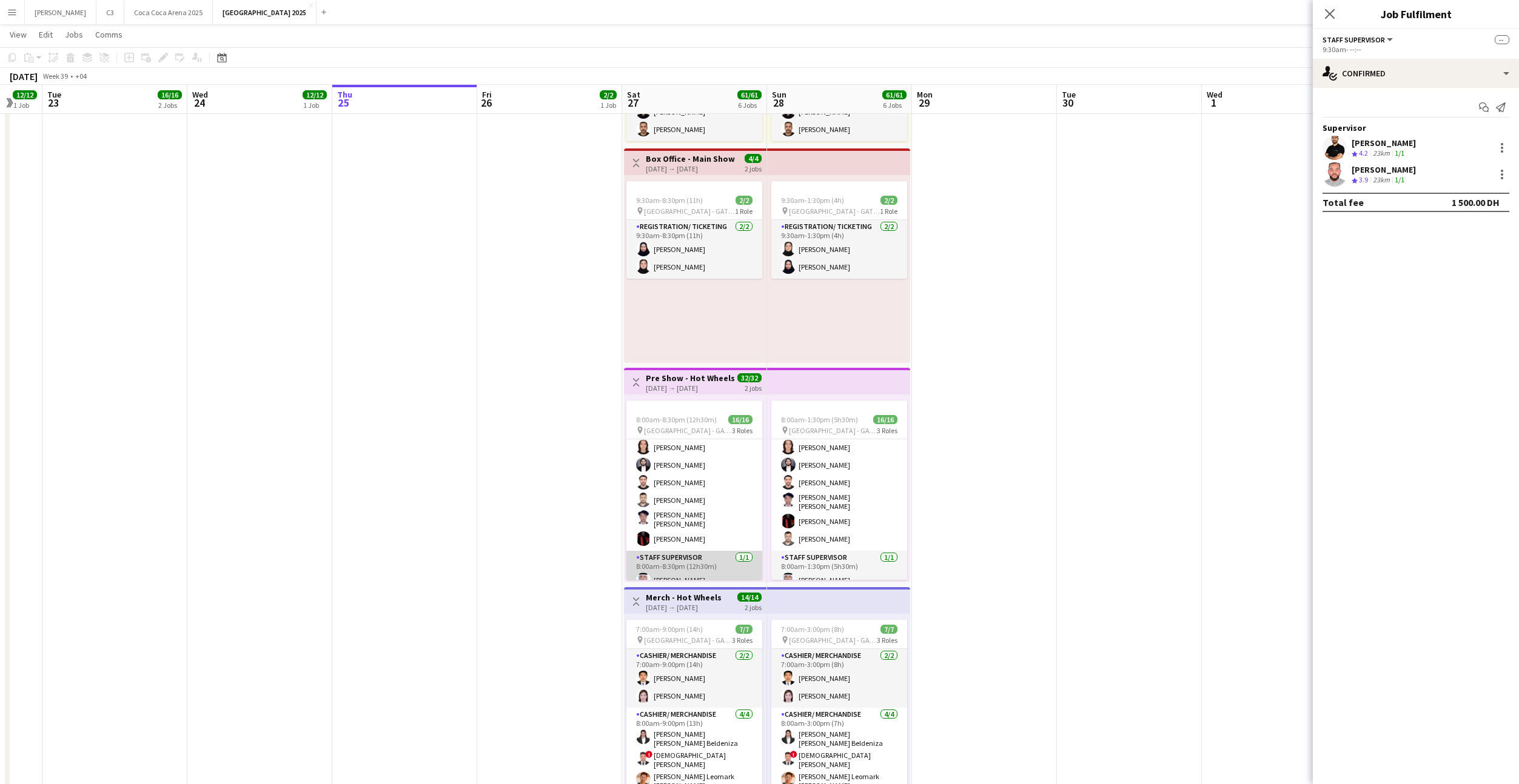
scroll to position [212, 0]
click at [711, 558] on app-card-role "Staff Supervisor [DATE] 8:00am-8:30pm (12h30m) [PERSON_NAME]" at bounding box center [694, 570] width 136 height 42
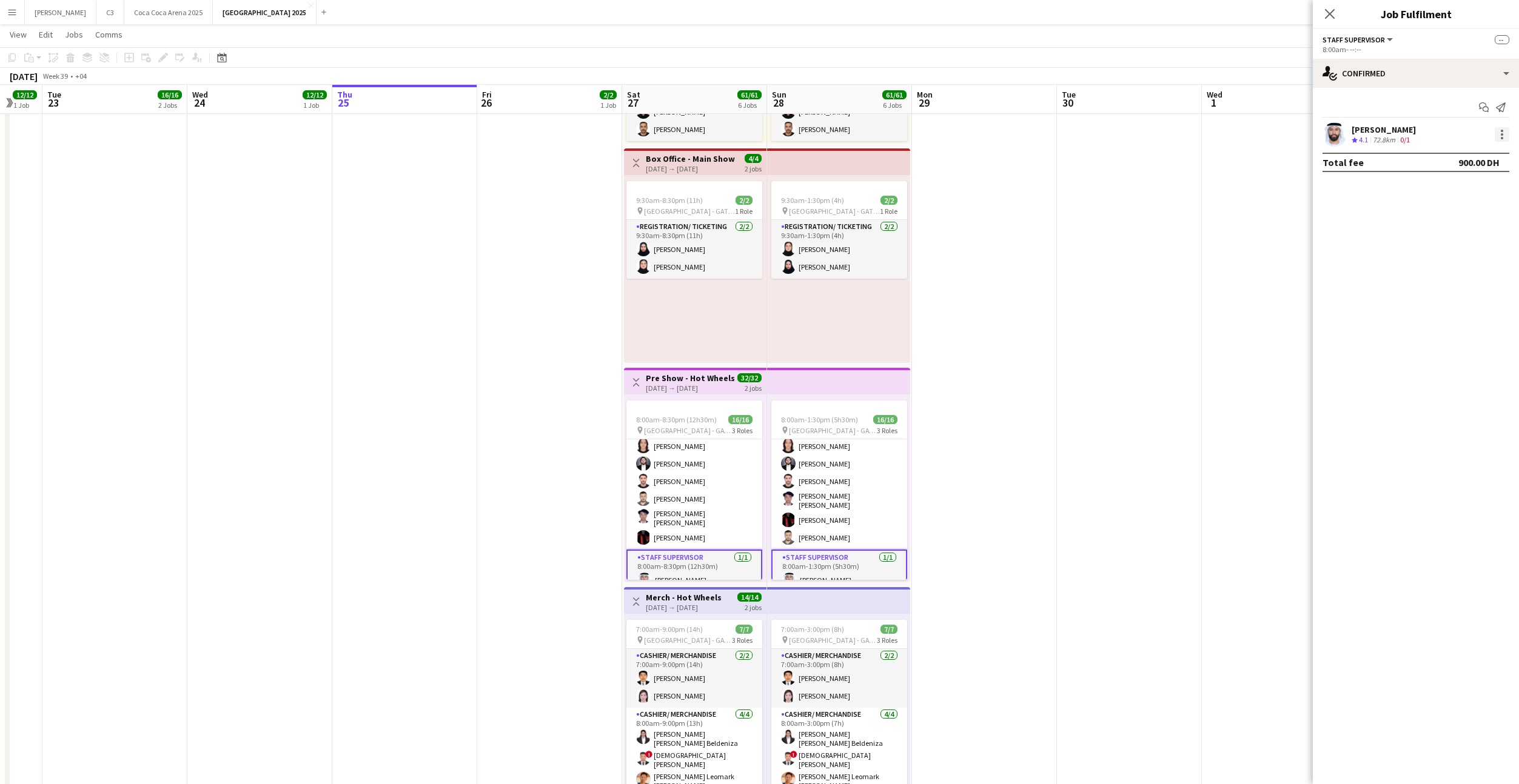
click at [1498, 134] on div at bounding box center [1502, 134] width 15 height 15
click at [1463, 271] on span "Set as supervisor" at bounding box center [1462, 273] width 75 height 11
click at [1326, 11] on icon "Close pop-in" at bounding box center [1329, 14] width 11 height 11
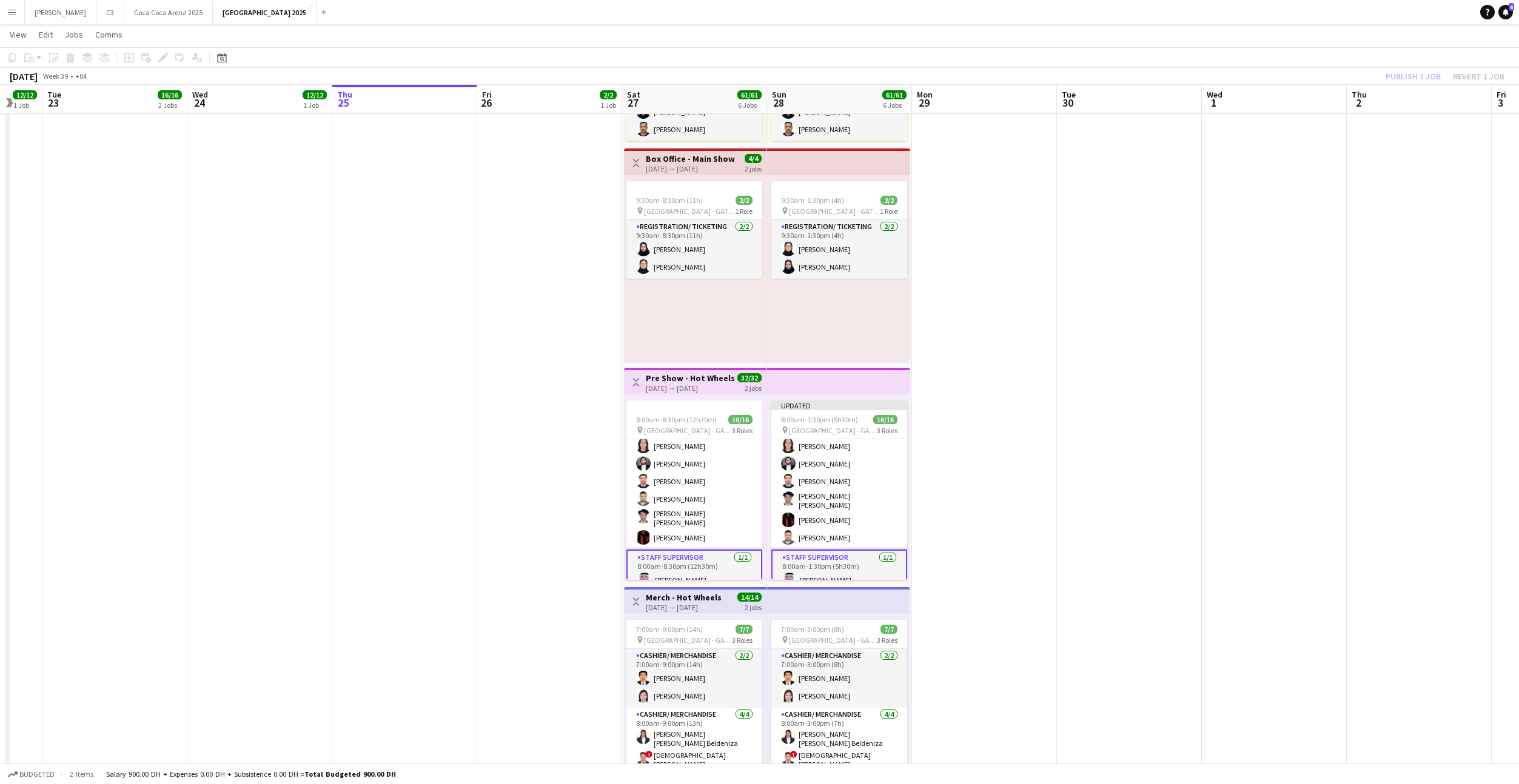
scroll to position [694, 0]
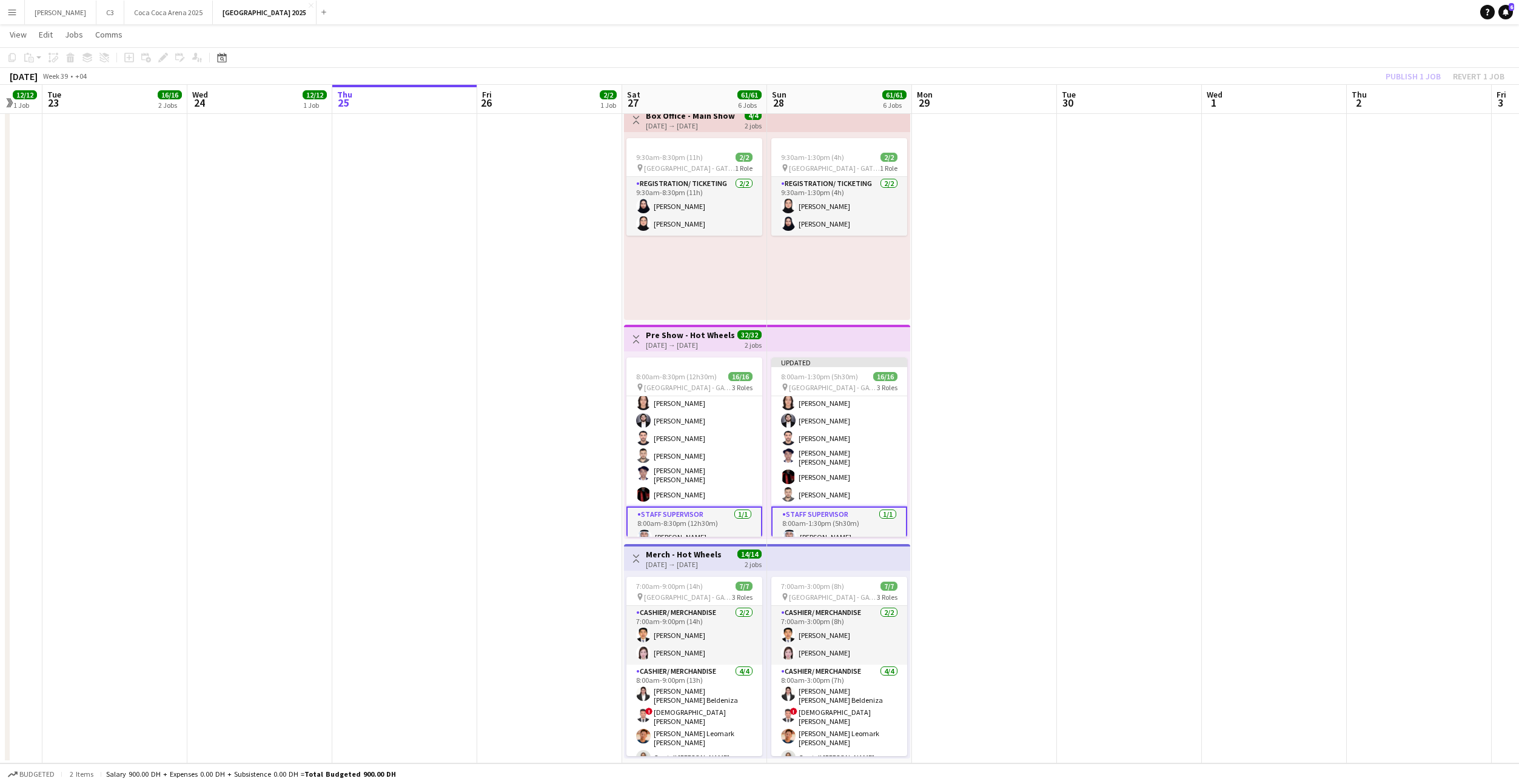
click at [1419, 78] on div "Publish 1 job Revert 1 job" at bounding box center [1444, 76] width 148 height 15
click at [1419, 78] on button "Publish 1 job" at bounding box center [1413, 76] width 65 height 15
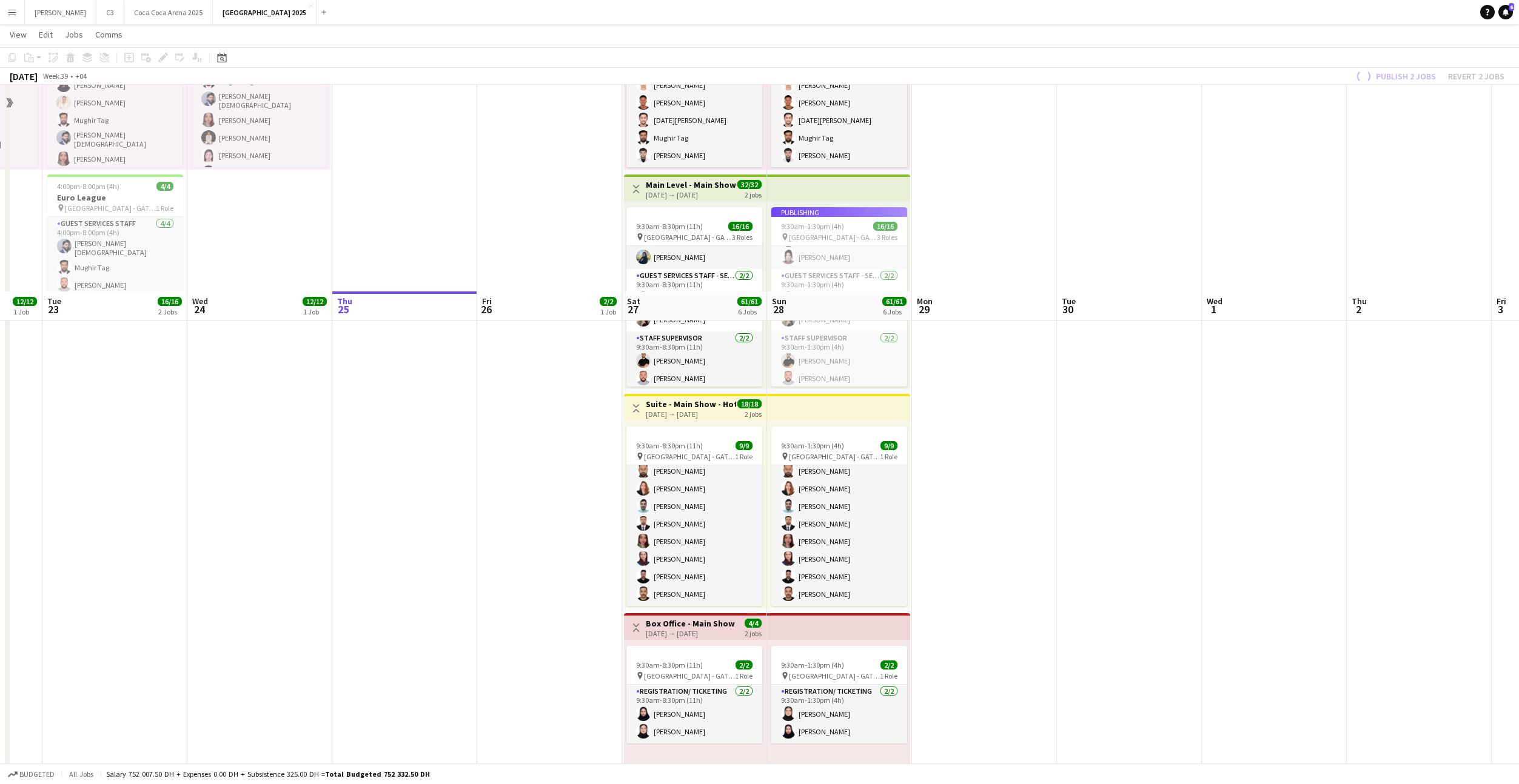
scroll to position [0, 0]
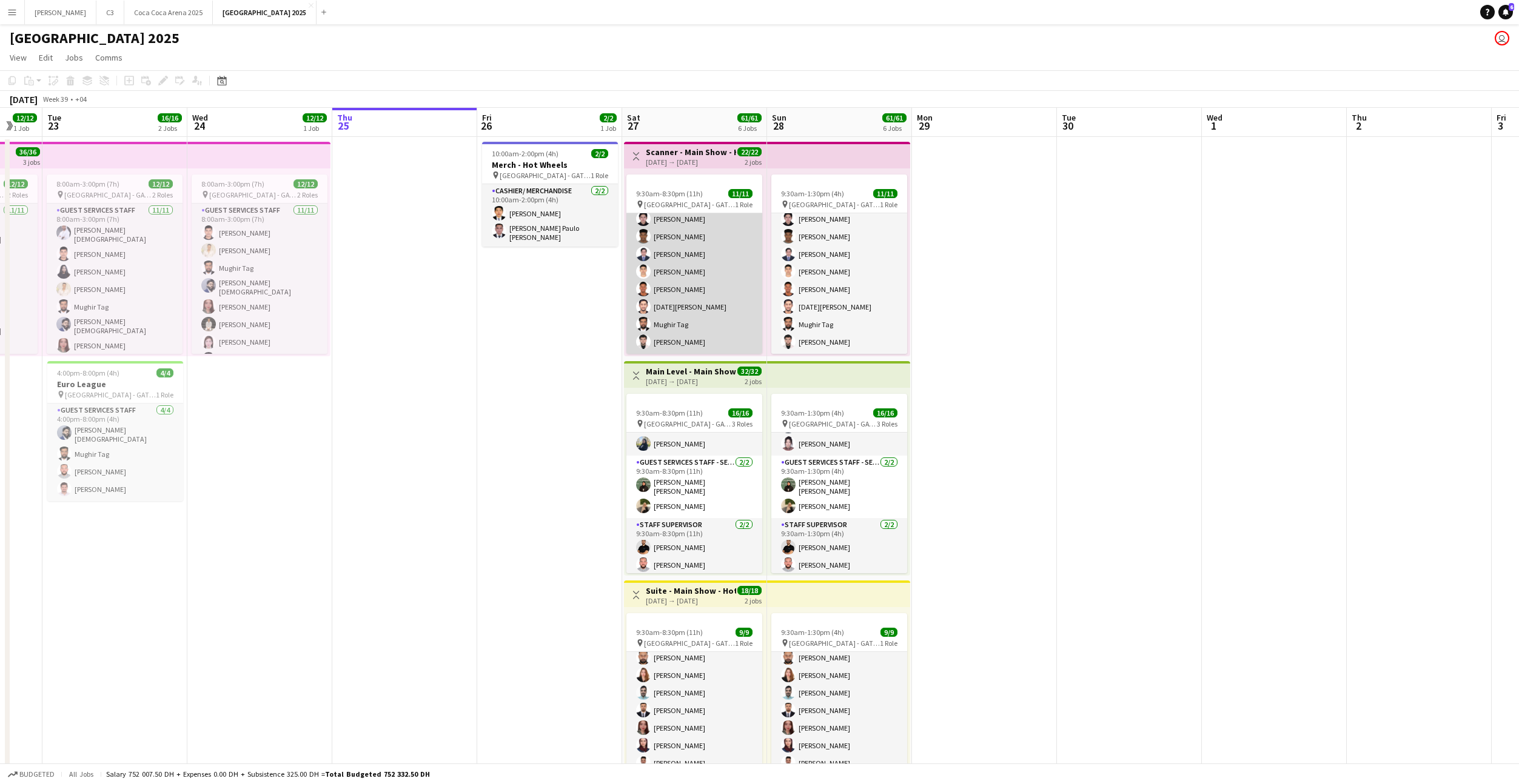
click at [696, 262] on app-card-role "Guest Services Staff [DATE] 9:30am-8:30pm (11h) [PERSON_NAME] [PERSON_NAME] [PE…" at bounding box center [694, 245] width 136 height 217
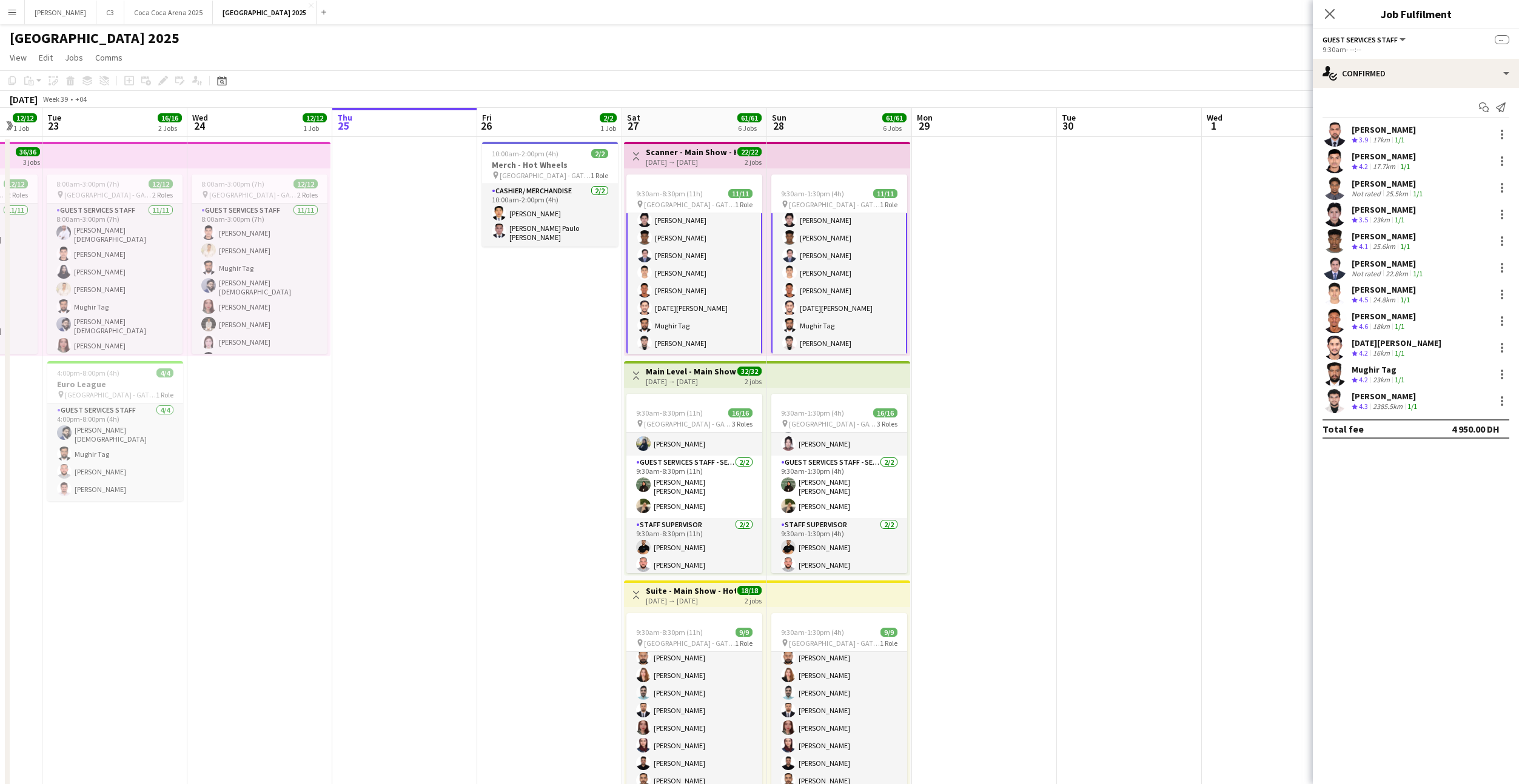
scroll to position [77, 0]
click at [1485, 106] on icon "Start chat" at bounding box center [1484, 108] width 10 height 10
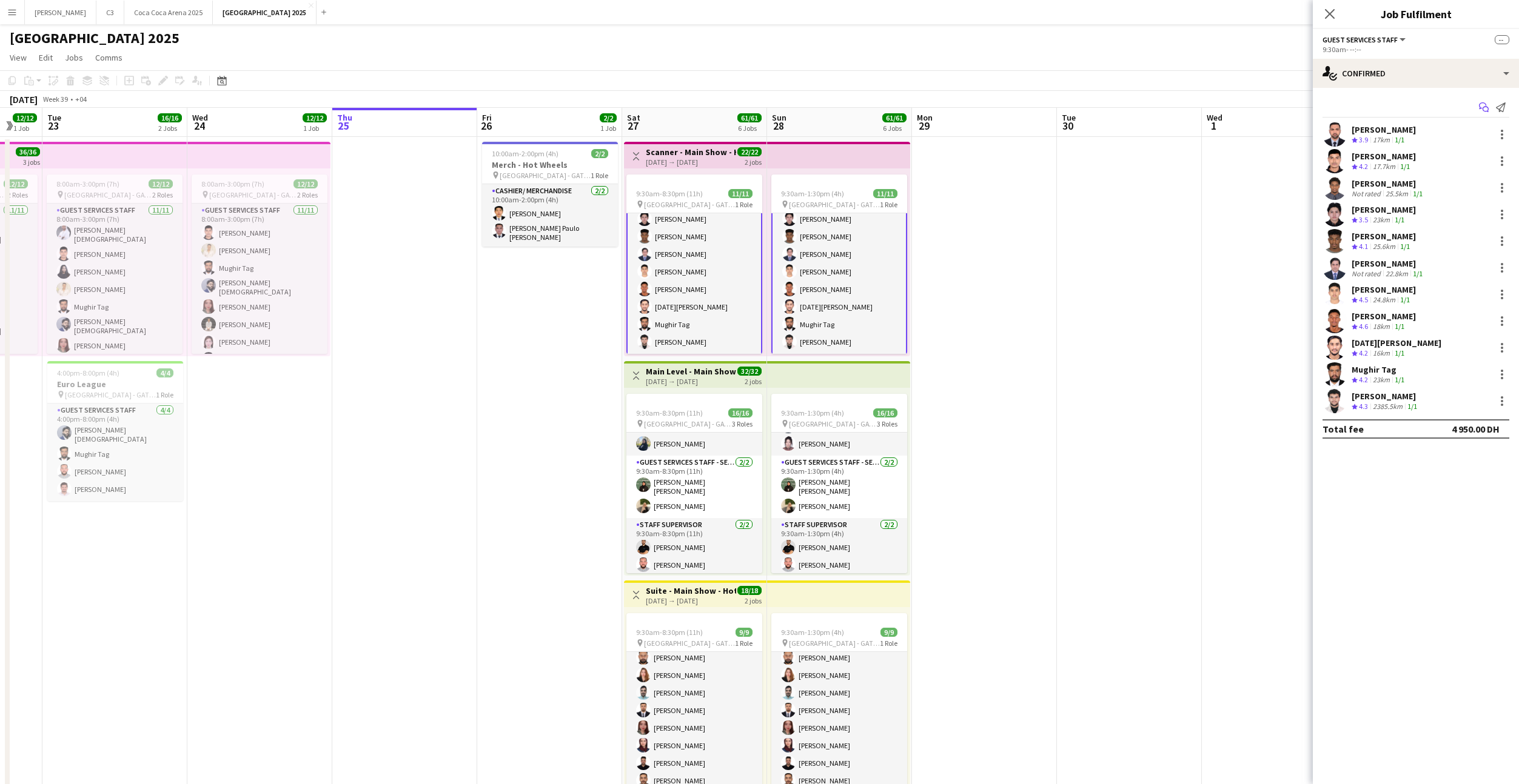
click at [1484, 109] on icon "Start chat" at bounding box center [1484, 108] width 10 height 10
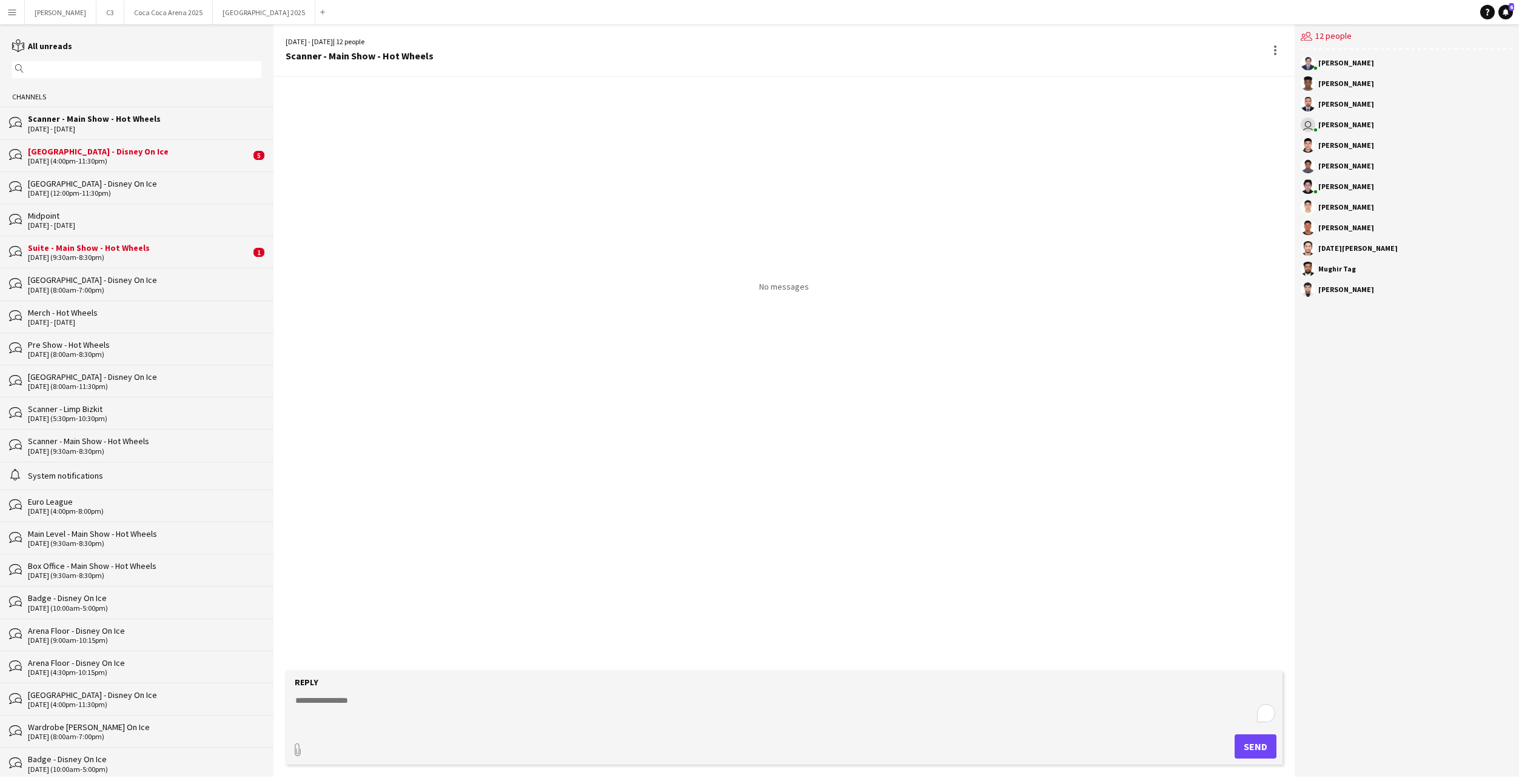
click at [434, 698] on textarea "To enrich screen reader interactions, please activate Accessibility in Grammarl…" at bounding box center [787, 710] width 985 height 32
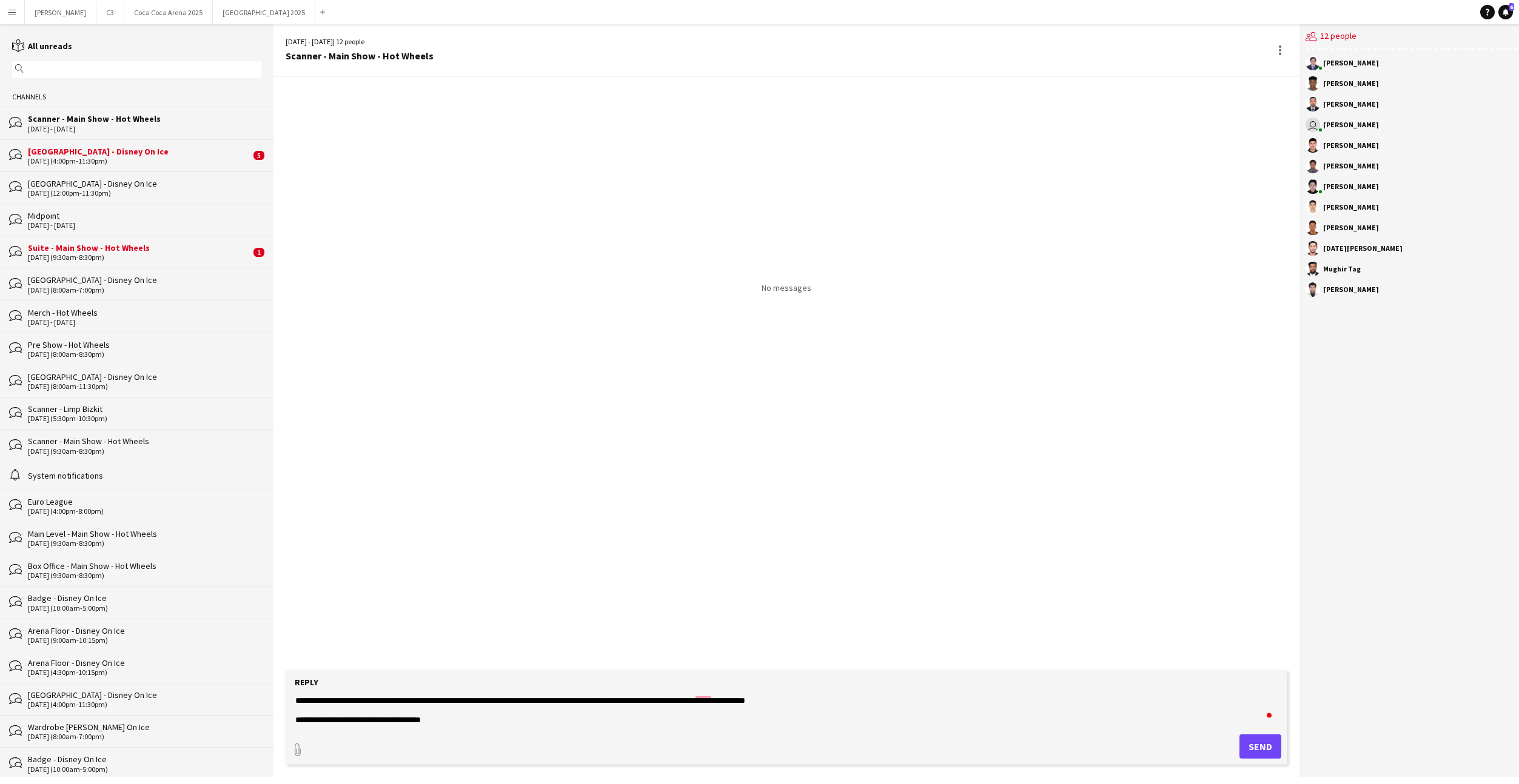
type textarea "**********"
drag, startPoint x: 445, startPoint y: 703, endPoint x: 263, endPoint y: 566, distance: 227.8
click at [263, 566] on div "reading All unreads magnifier Channels bubbles Scanner - Main Show - Hot Wheels…" at bounding box center [759, 401] width 1519 height 753
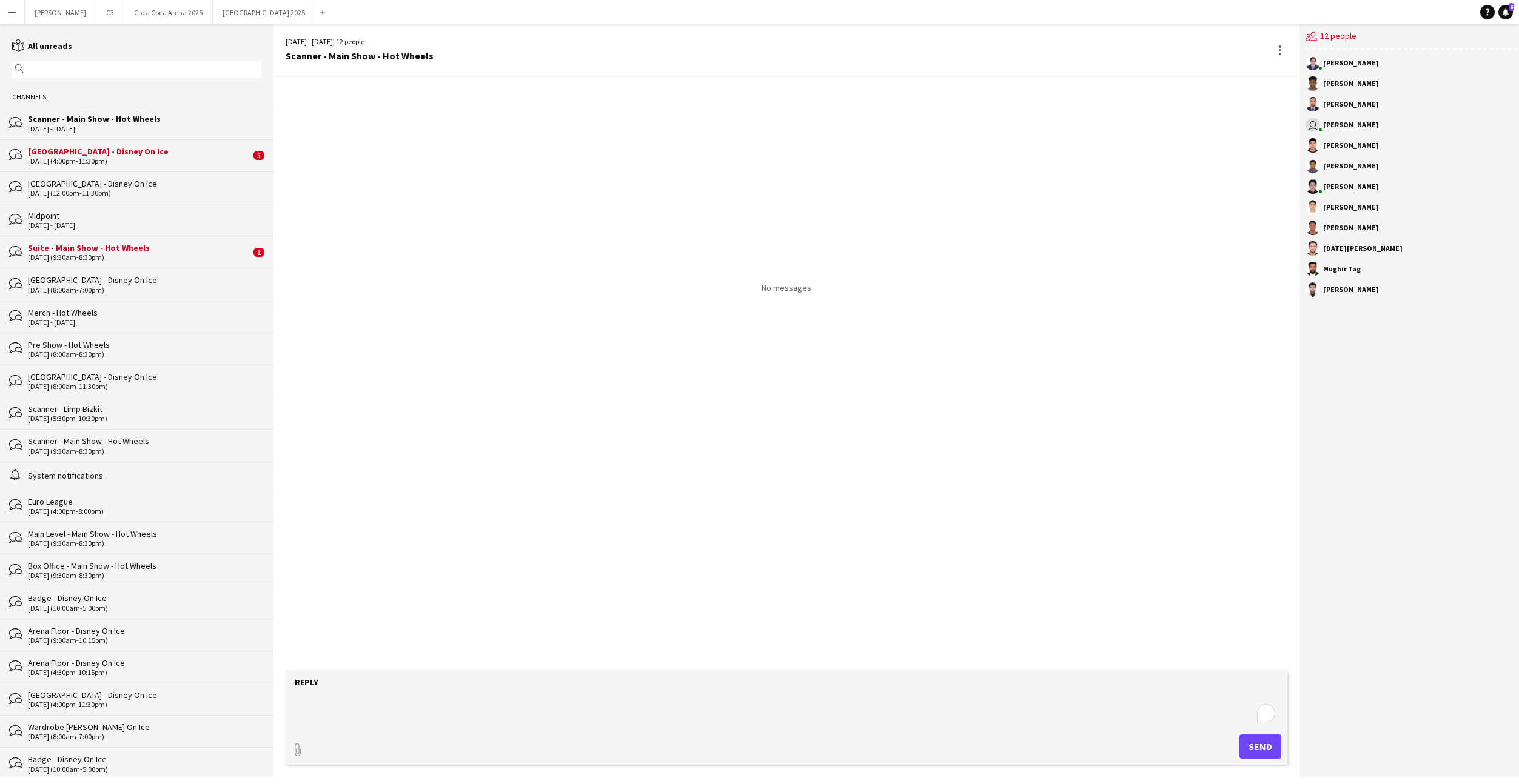
click at [161, 270] on div "bubbles [GEOGRAPHIC_DATA] - Disney On Ice [DATE] (8:00am-7:00pm)" at bounding box center [136, 284] width 273 height 32
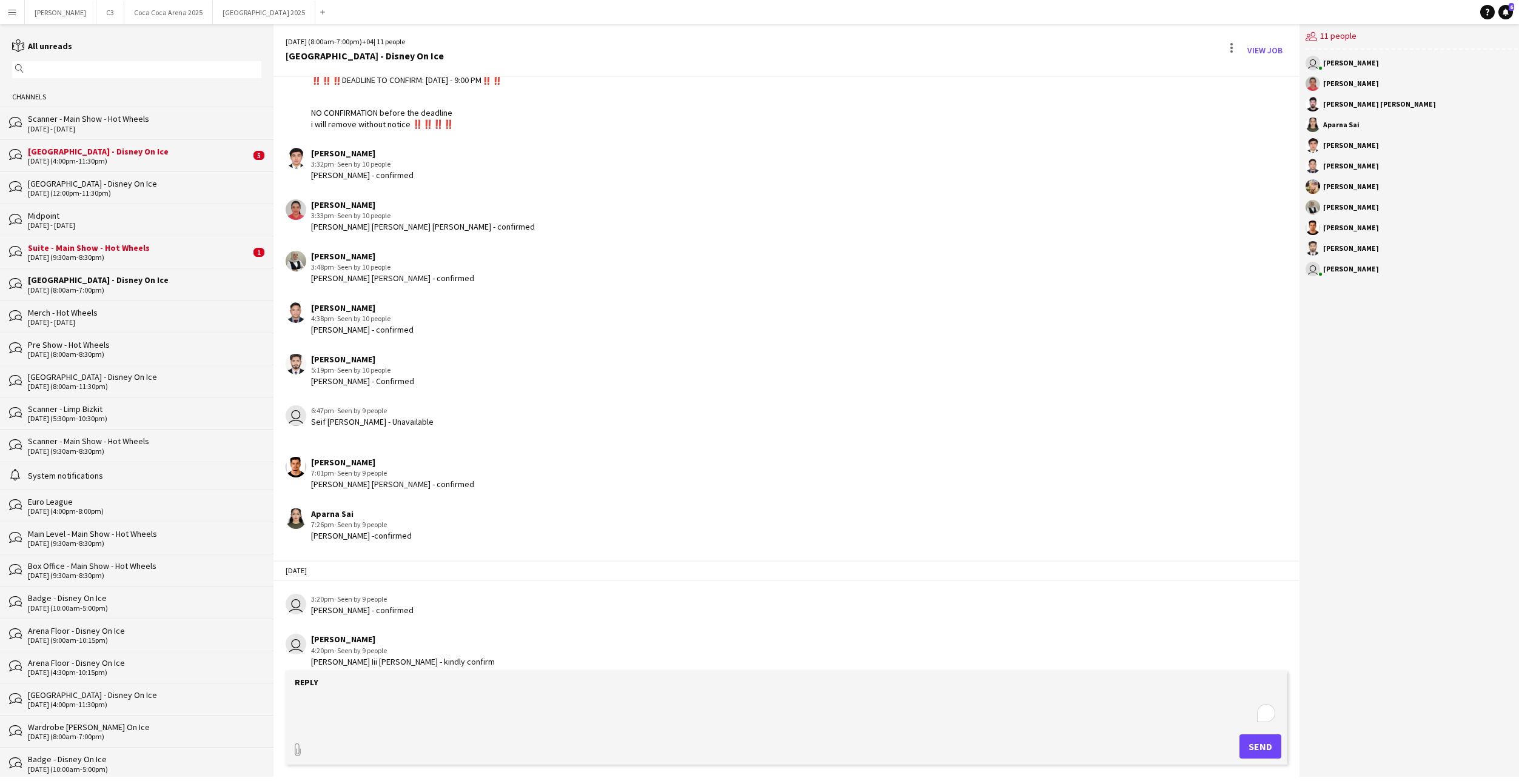
scroll to position [148, 0]
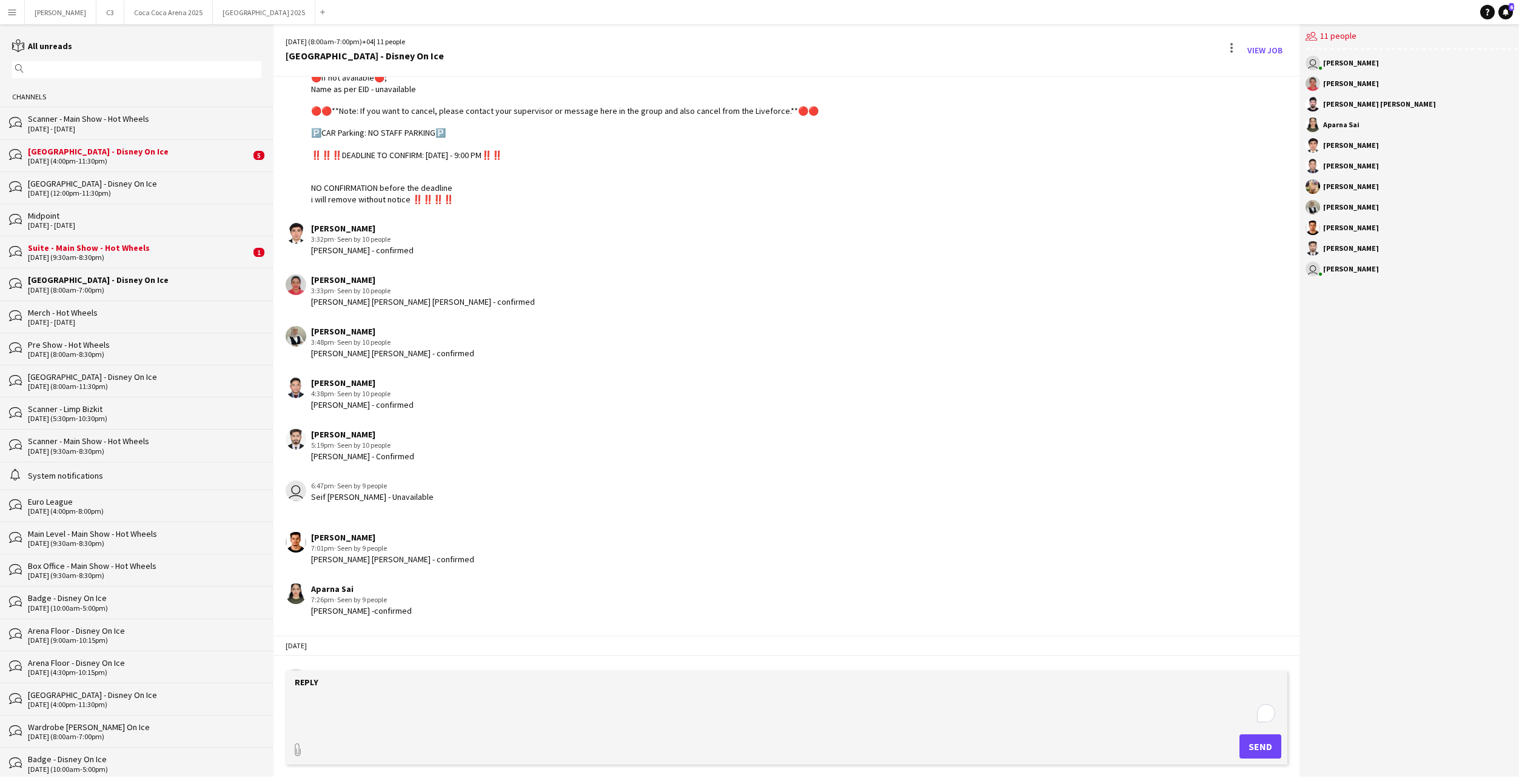
click at [193, 249] on div "Suite - Main Show - Hot Wheels" at bounding box center [139, 247] width 223 height 11
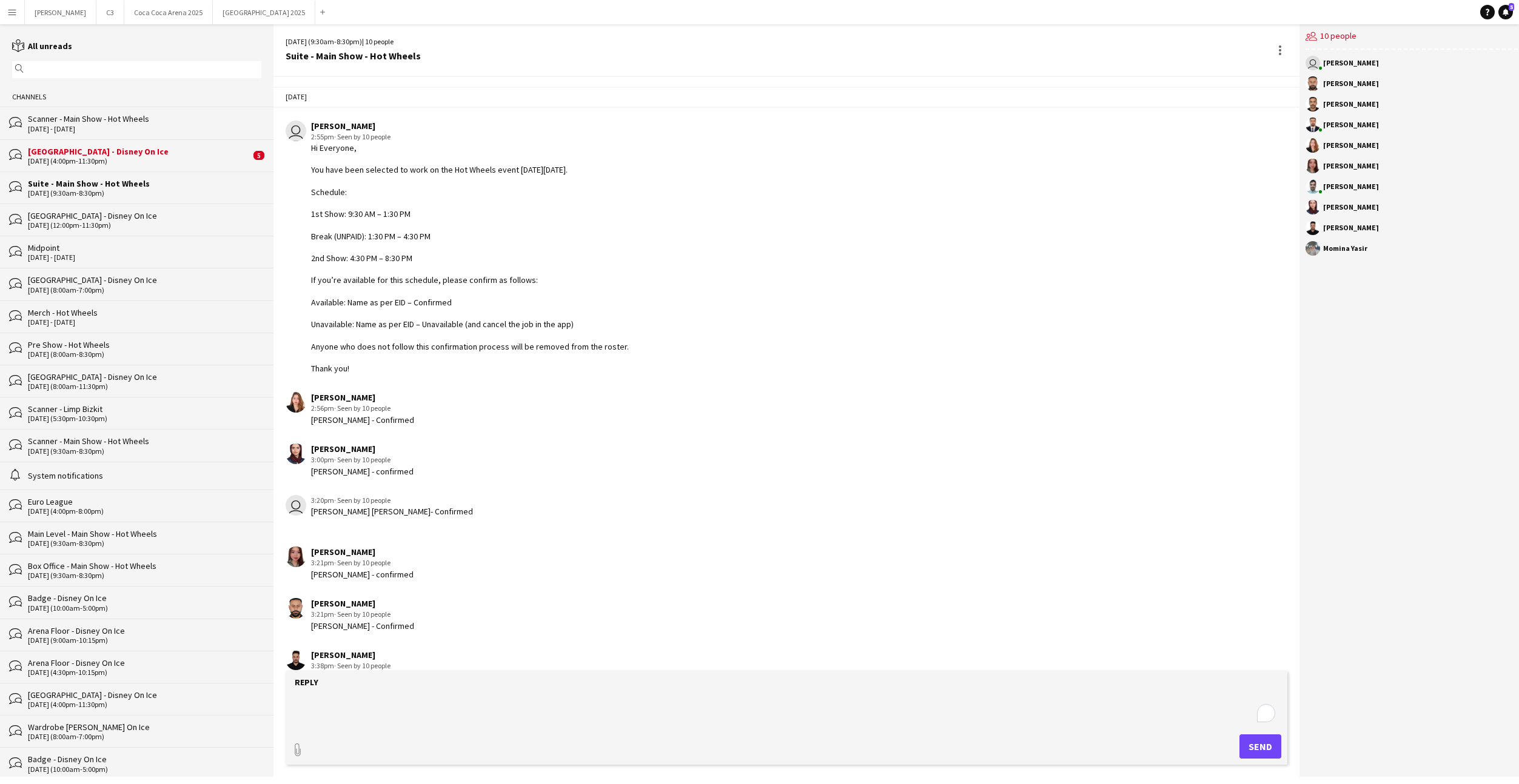
scroll to position [488, 0]
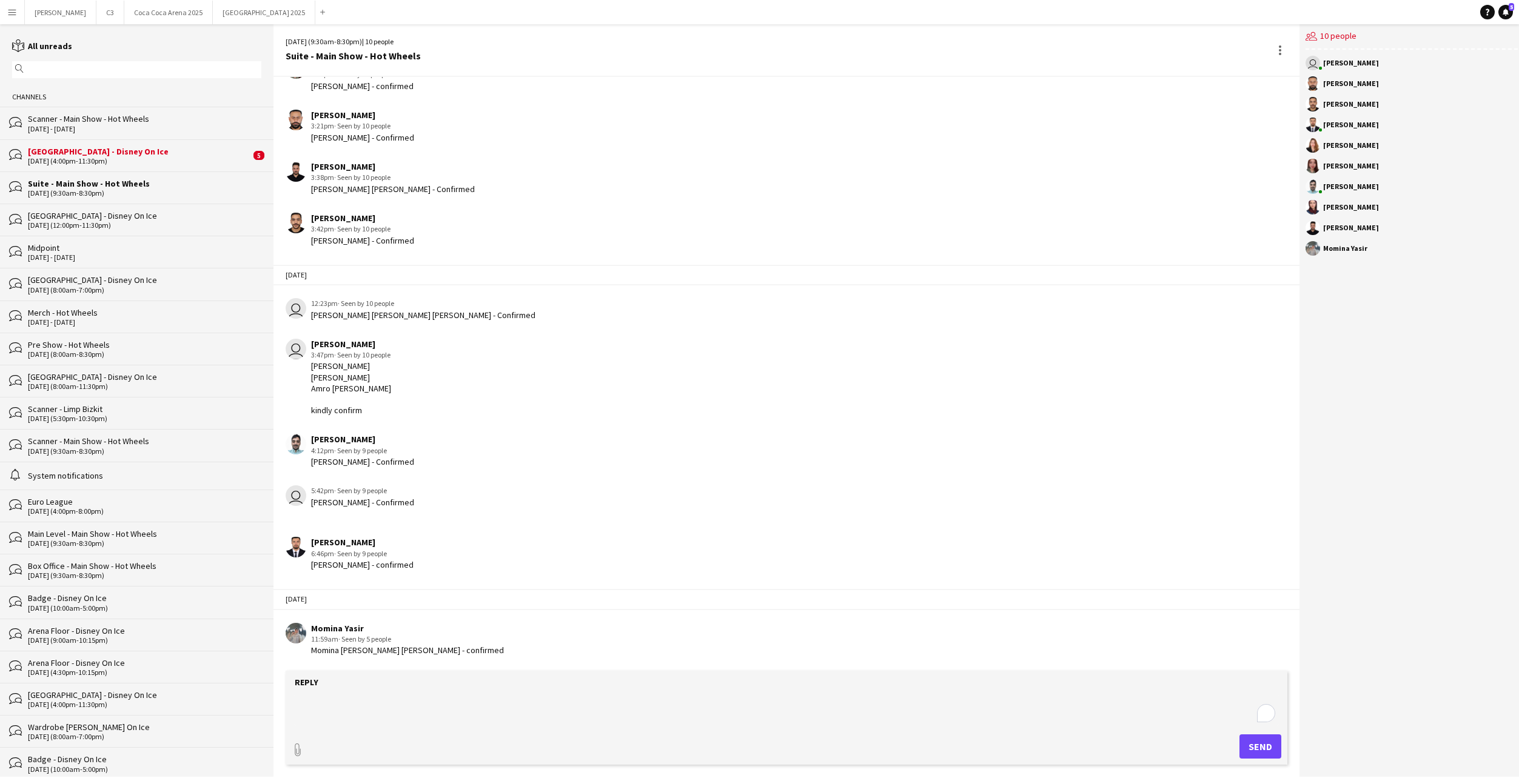
click at [140, 160] on div "[DATE] (4:00pm-11:30pm)" at bounding box center [139, 161] width 223 height 8
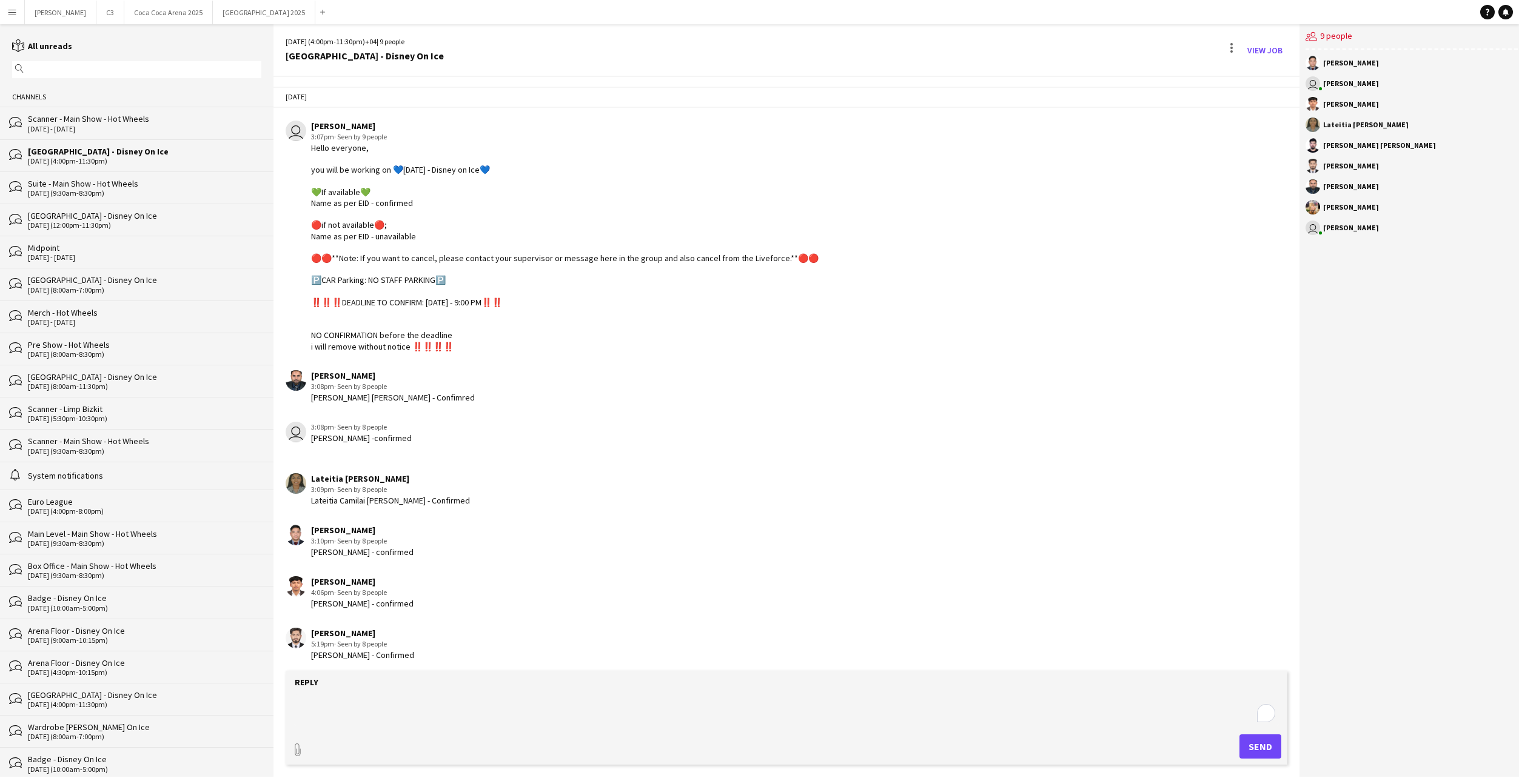
scroll to position [706, 0]
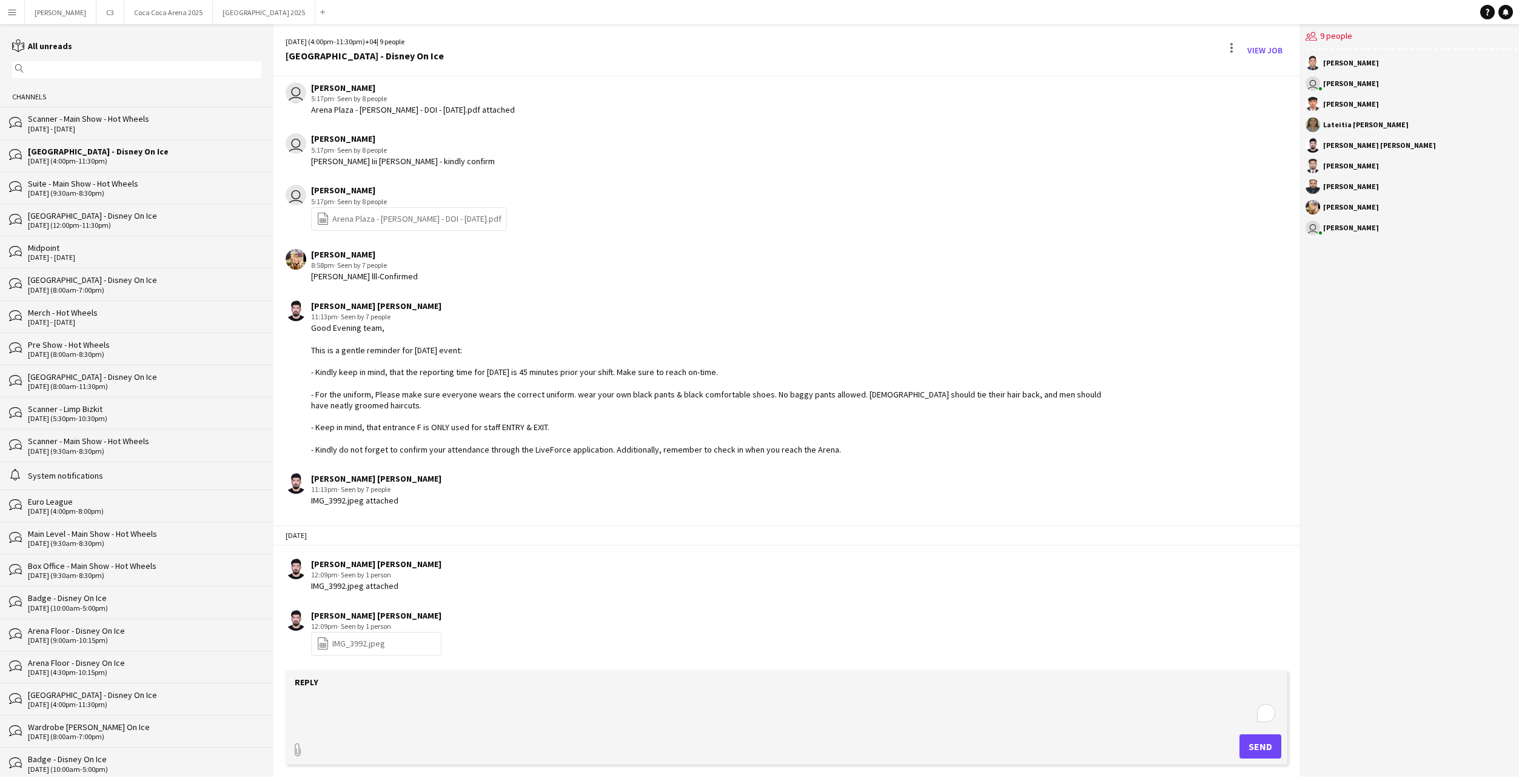
click at [108, 280] on div "[GEOGRAPHIC_DATA] - Disney On Ice" at bounding box center [144, 280] width 233 height 11
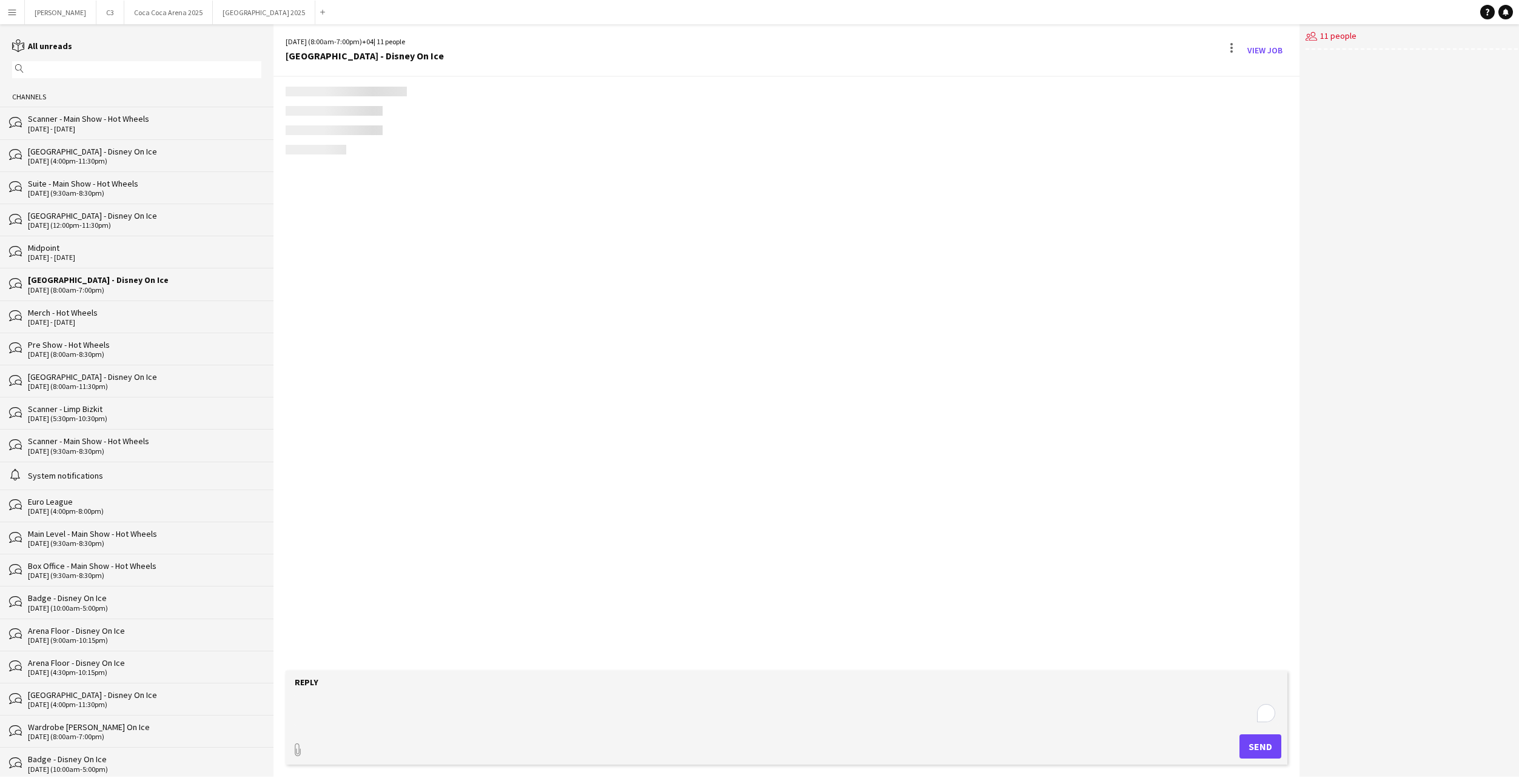
scroll to position [297, 0]
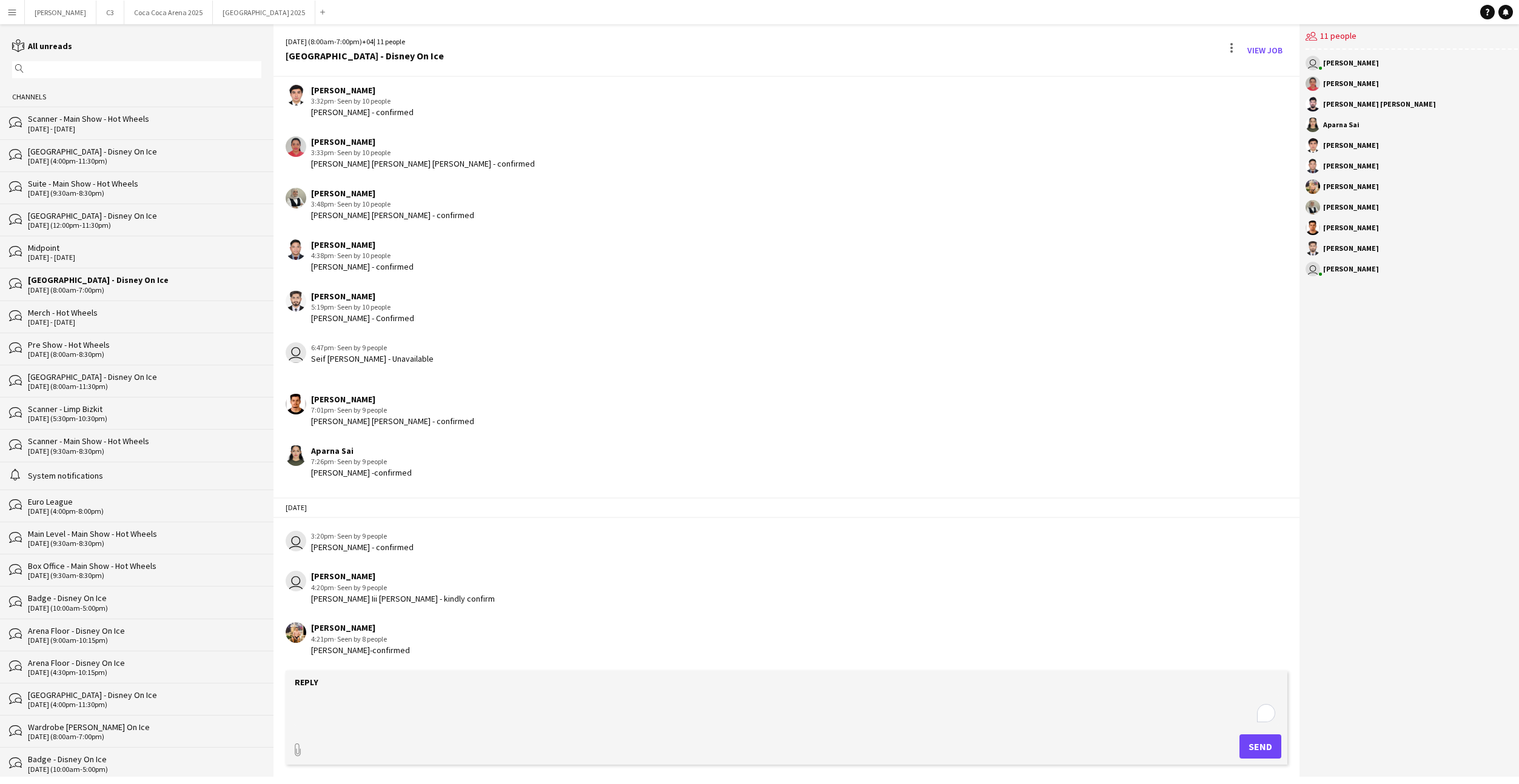
click at [113, 198] on div "bubbles Suite - Main Show - Hot Wheels [DATE] (9:30am-8:30pm)" at bounding box center [136, 187] width 273 height 32
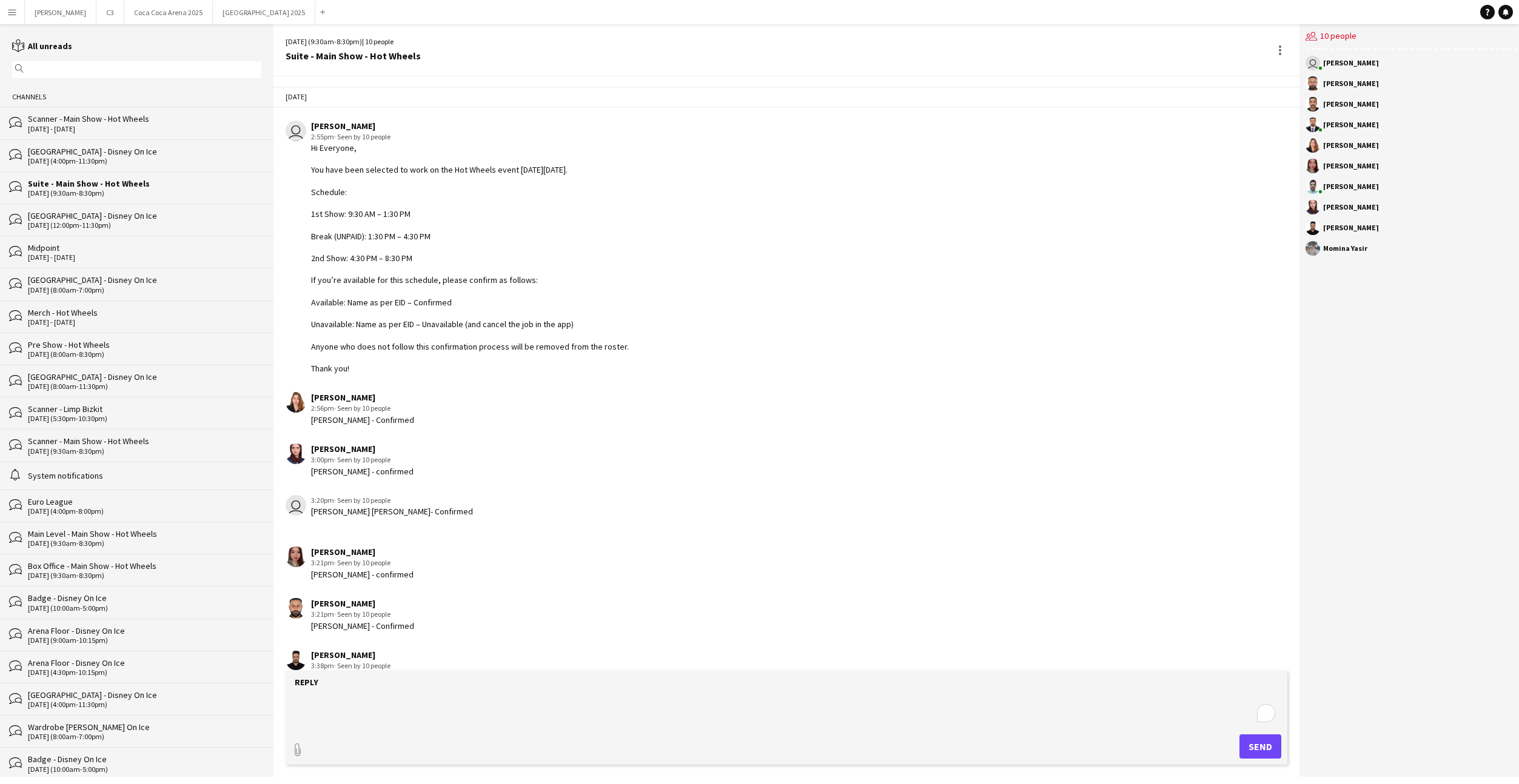
click at [404, 244] on div "Hi Everyone, You have been selected to work on the Hot Wheels event [DATE][DATE…" at bounding box center [470, 258] width 318 height 231
drag, startPoint x: 309, startPoint y: 302, endPoint x: 616, endPoint y: 365, distance: 313.4
click at [616, 365] on div "user [PERSON_NAME] 2:55pm · Seen by 10 people Hi Everyone, You have been select…" at bounding box center [695, 248] width 821 height 254
copy div "Available: Name as per EID – Confirmed Unavailable: Name as per EID – Unavailab…"
click at [504, 680] on div "Reply" at bounding box center [787, 682] width 990 height 11
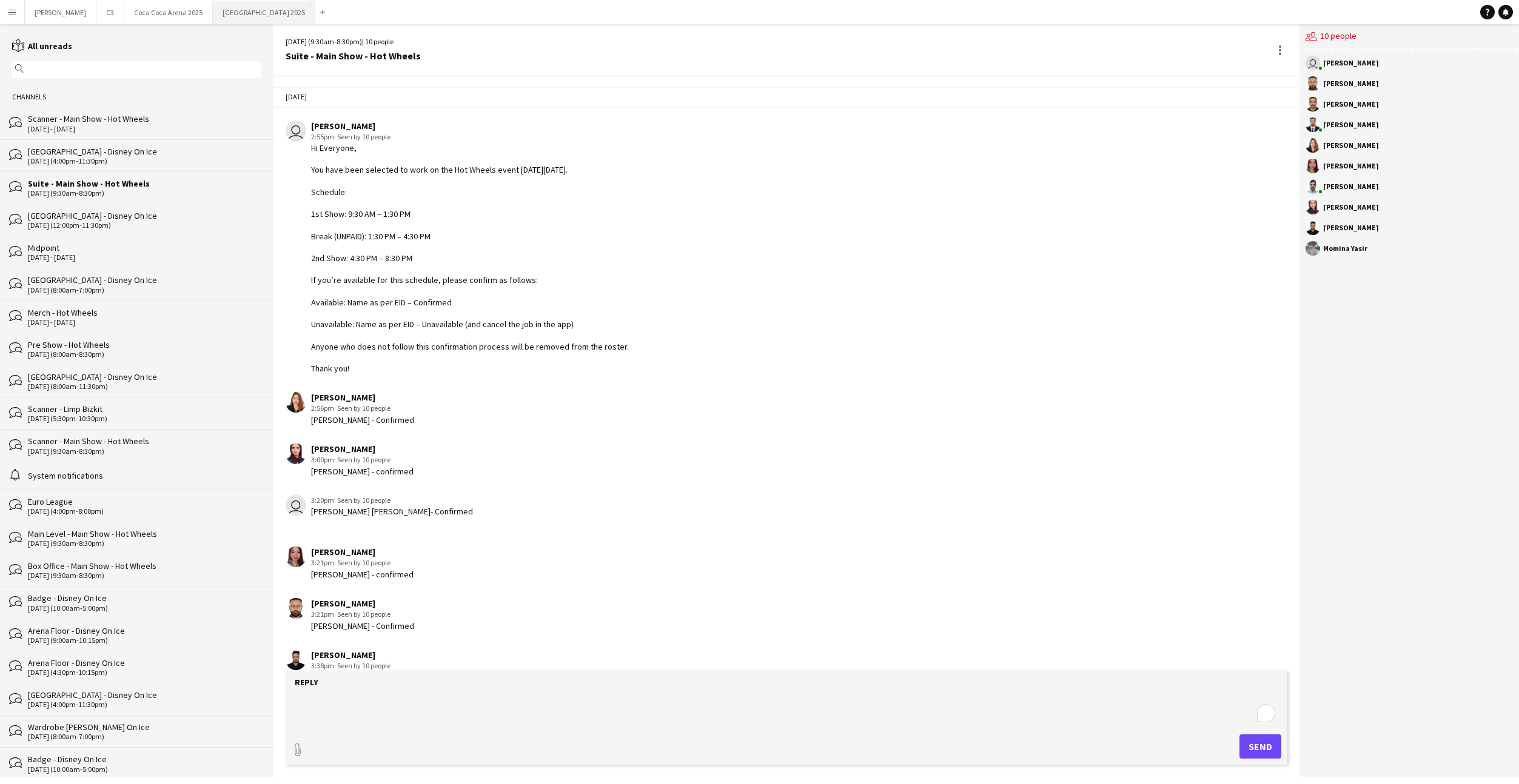
click at [213, 17] on button "[GEOGRAPHIC_DATA] 2025 Close" at bounding box center [264, 12] width 103 height 24
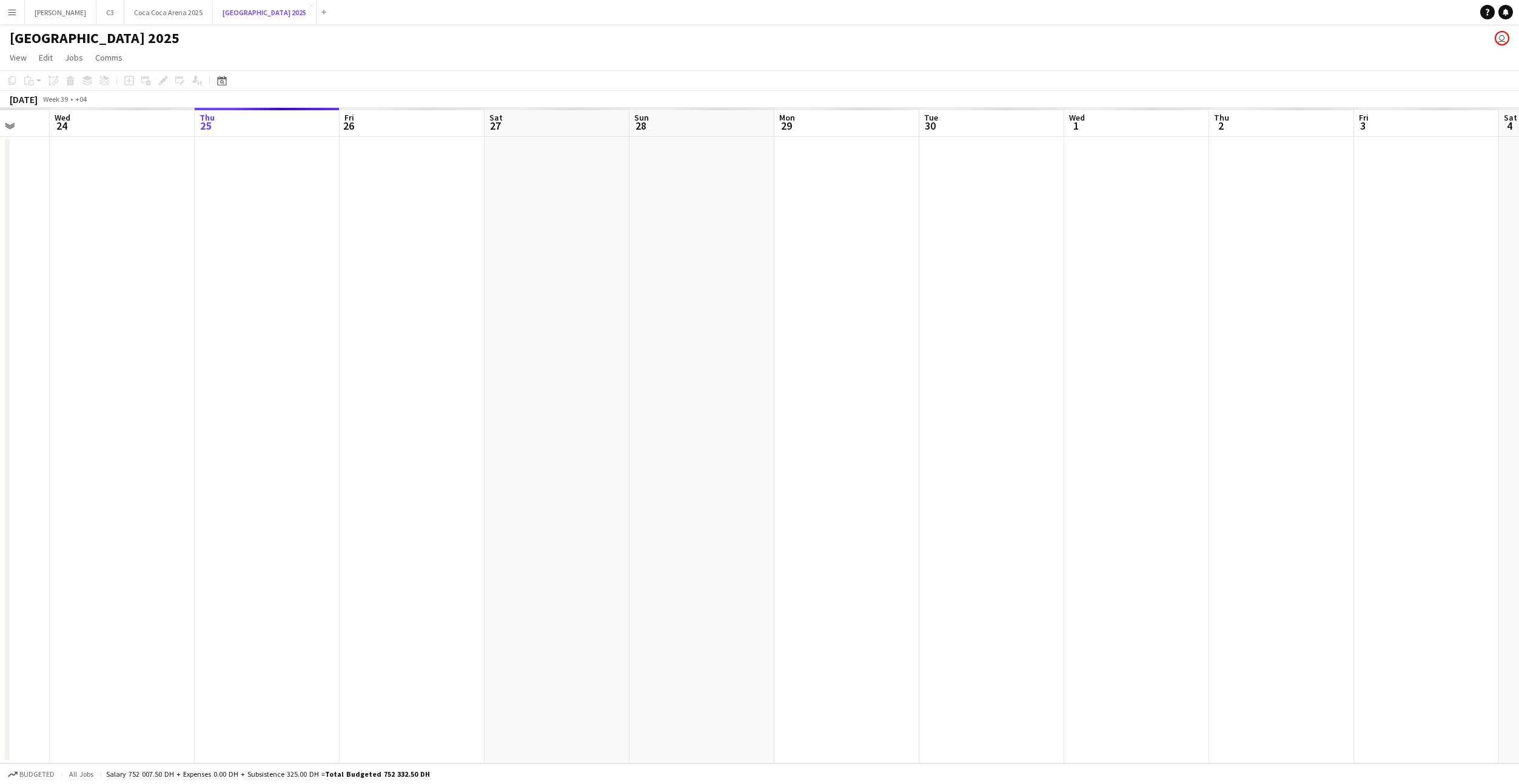
scroll to position [0, 371]
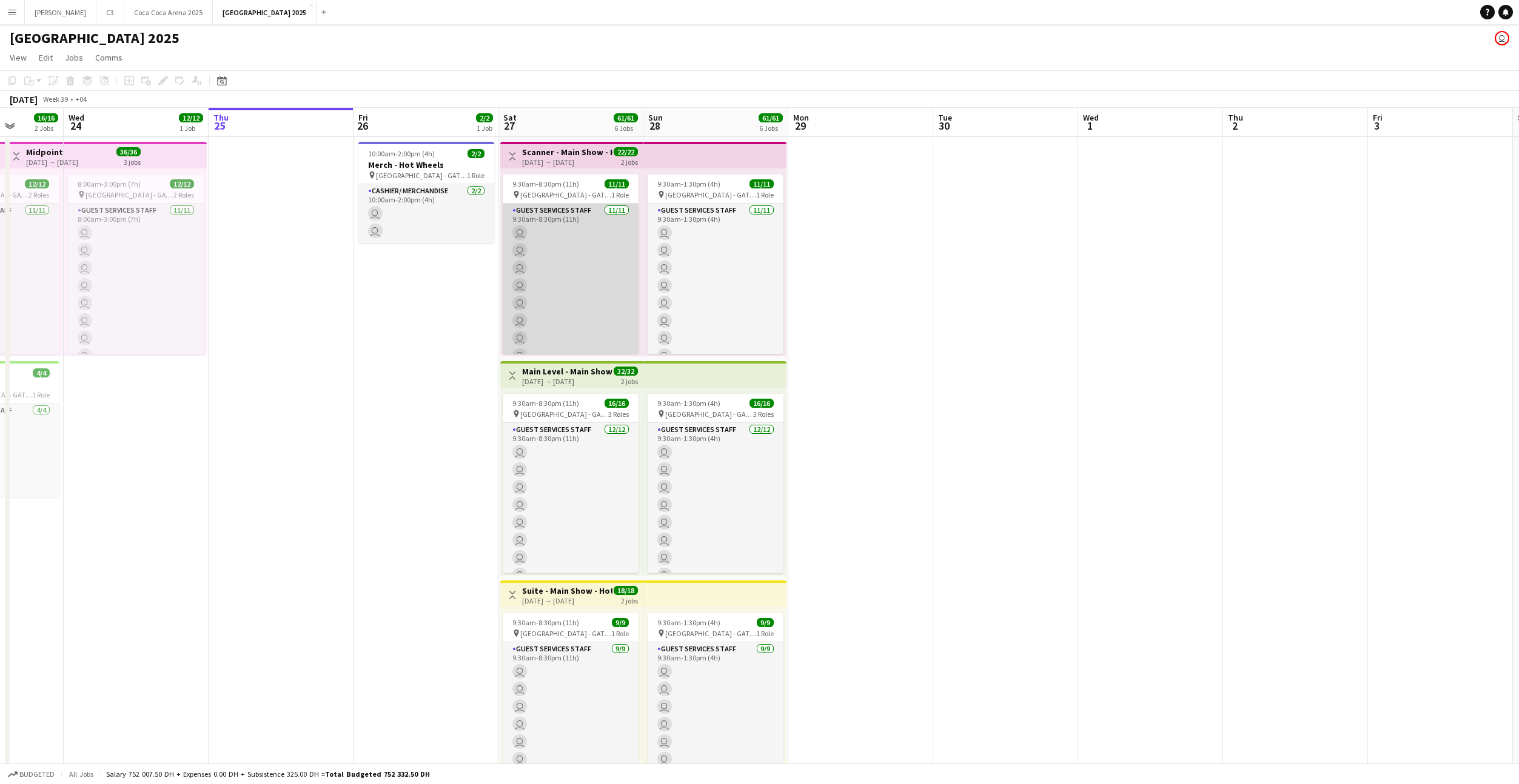
click at [589, 273] on app-card-role "Guest Services Staff [DATE] 9:30am-8:30pm (11h) user user user user user user u…" at bounding box center [570, 312] width 136 height 217
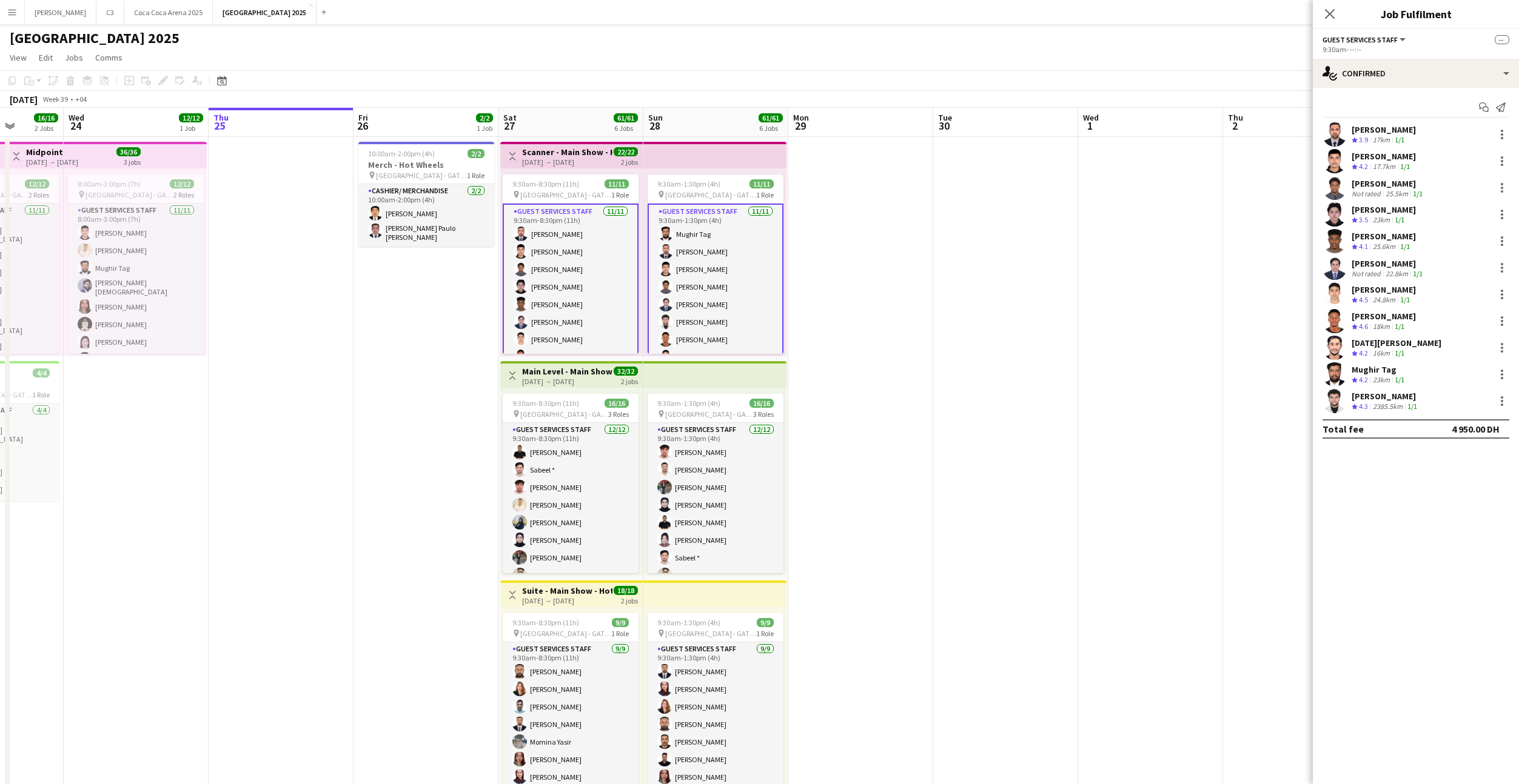
scroll to position [5, 0]
click at [1484, 103] on icon at bounding box center [1482, 106] width 7 height 7
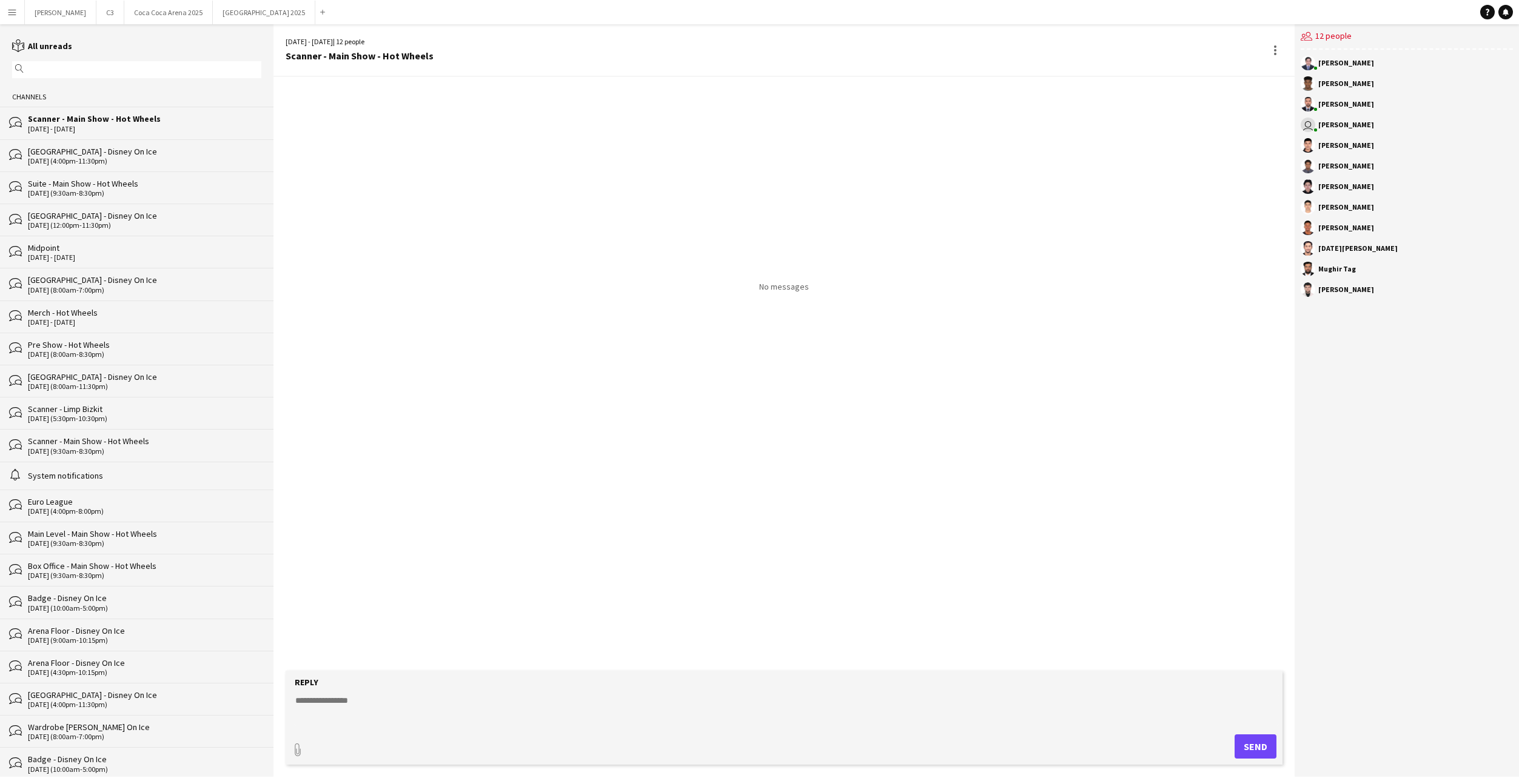
click at [445, 707] on textarea at bounding box center [787, 710] width 985 height 32
paste textarea "**********"
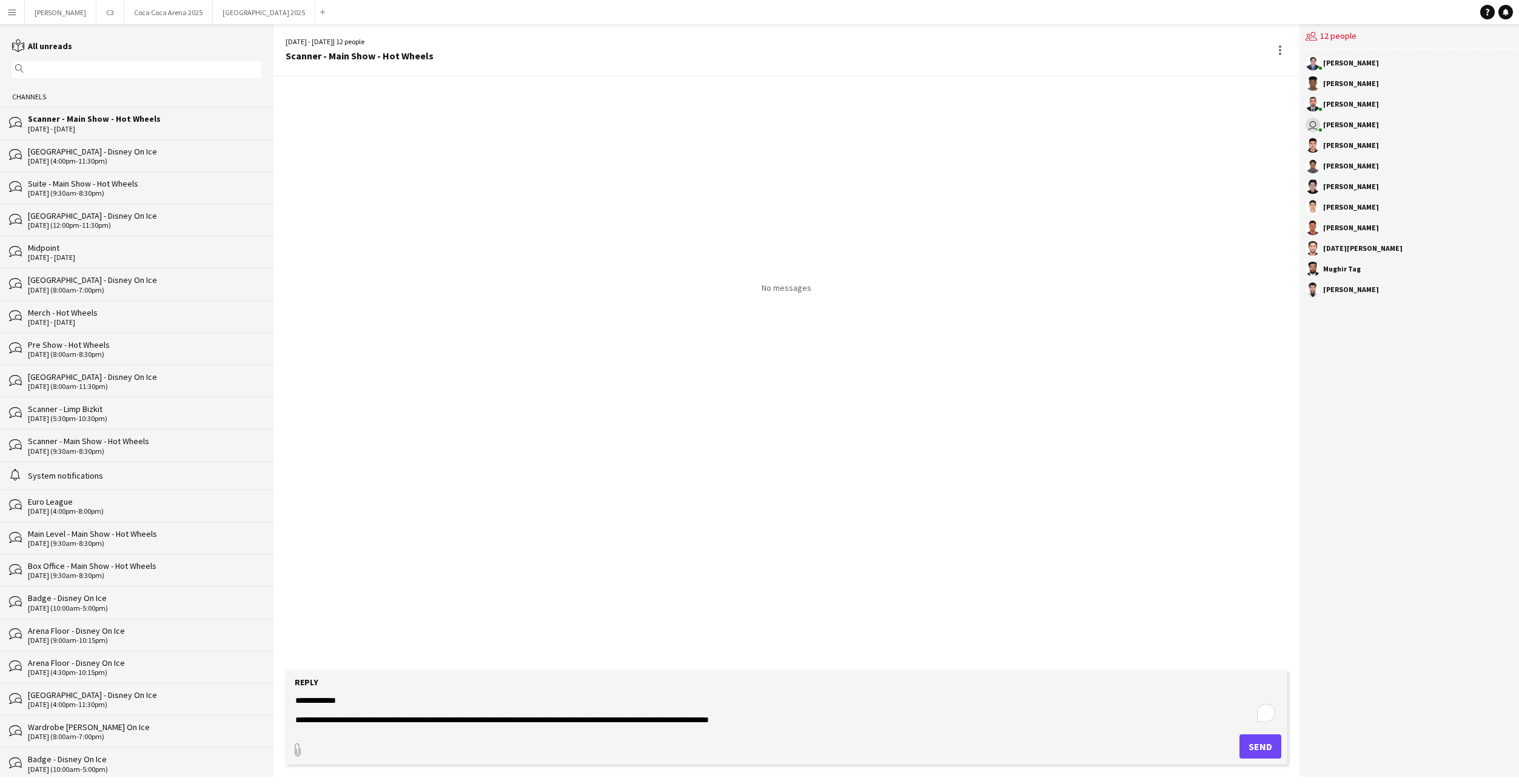
type textarea "**********"
click at [1247, 743] on button "Send" at bounding box center [1260, 747] width 42 height 24
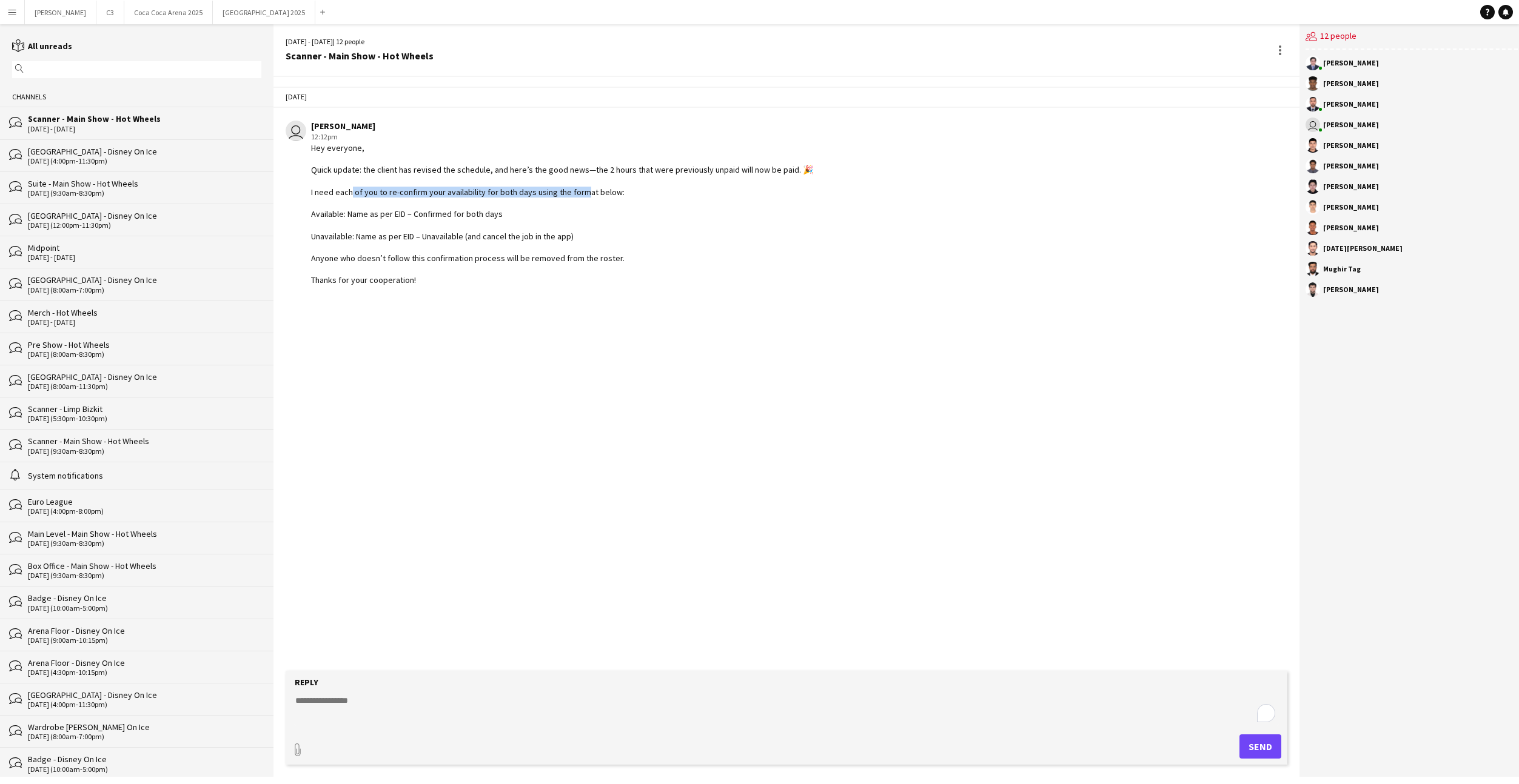
drag, startPoint x: 345, startPoint y: 193, endPoint x: 579, endPoint y: 193, distance: 234.0
click at [579, 193] on div "Hey everyone, Quick update: the client has revised the schedule, and here’s the…" at bounding box center [562, 214] width 502 height 143
click at [572, 201] on div "Hey everyone, Quick update: the client has revised the schedule, and here’s the…" at bounding box center [562, 214] width 502 height 143
drag, startPoint x: 340, startPoint y: 259, endPoint x: 573, endPoint y: 252, distance: 233.1
click at [573, 253] on div "Hey everyone, Quick update: the client has revised the schedule, and here’s the…" at bounding box center [562, 214] width 502 height 143
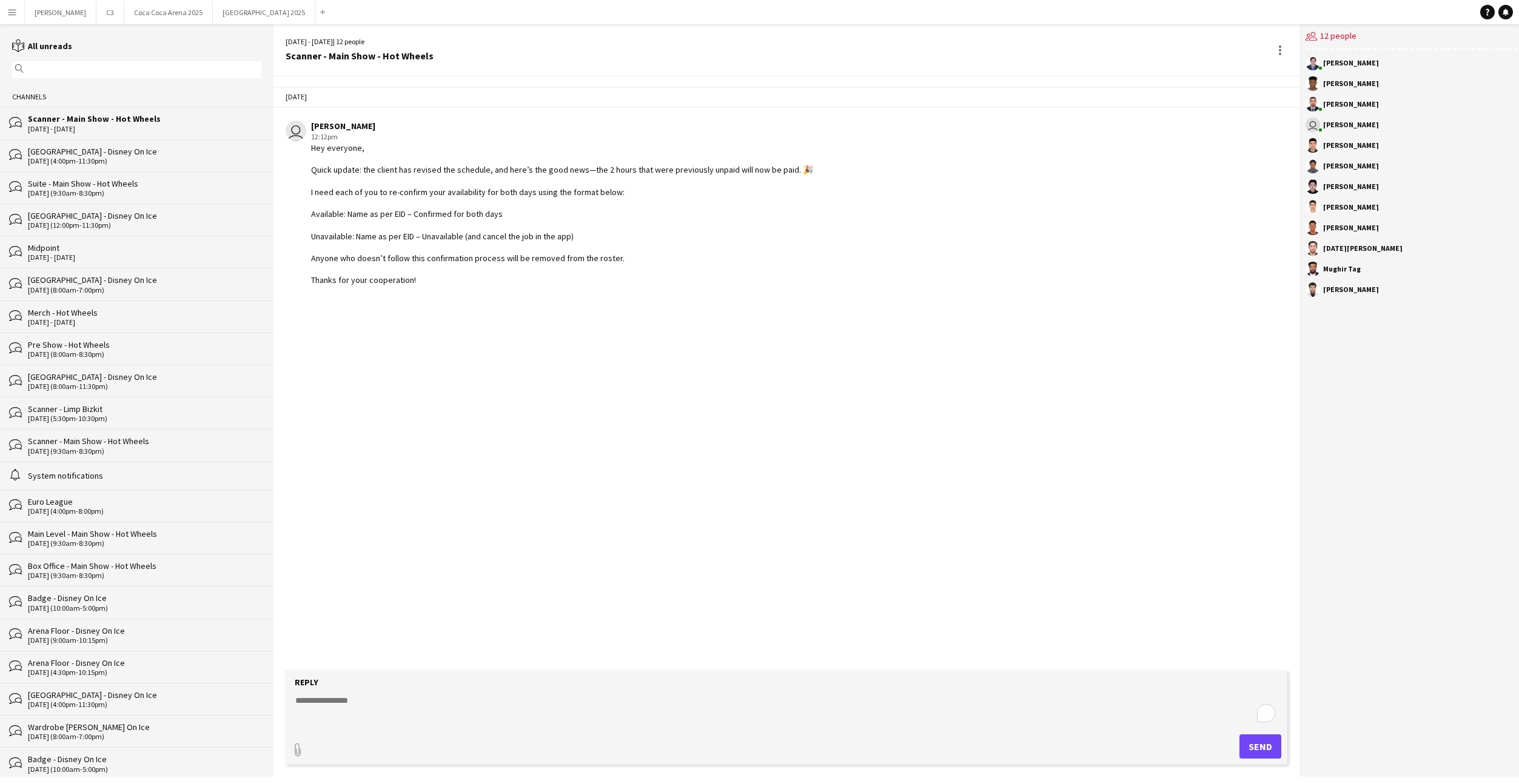
click at [528, 276] on div "Hey everyone, Quick update: the client has revised the schedule, and here’s the…" at bounding box center [562, 214] width 502 height 143
click at [213, 18] on button "[GEOGRAPHIC_DATA] 2025 Close" at bounding box center [264, 12] width 103 height 24
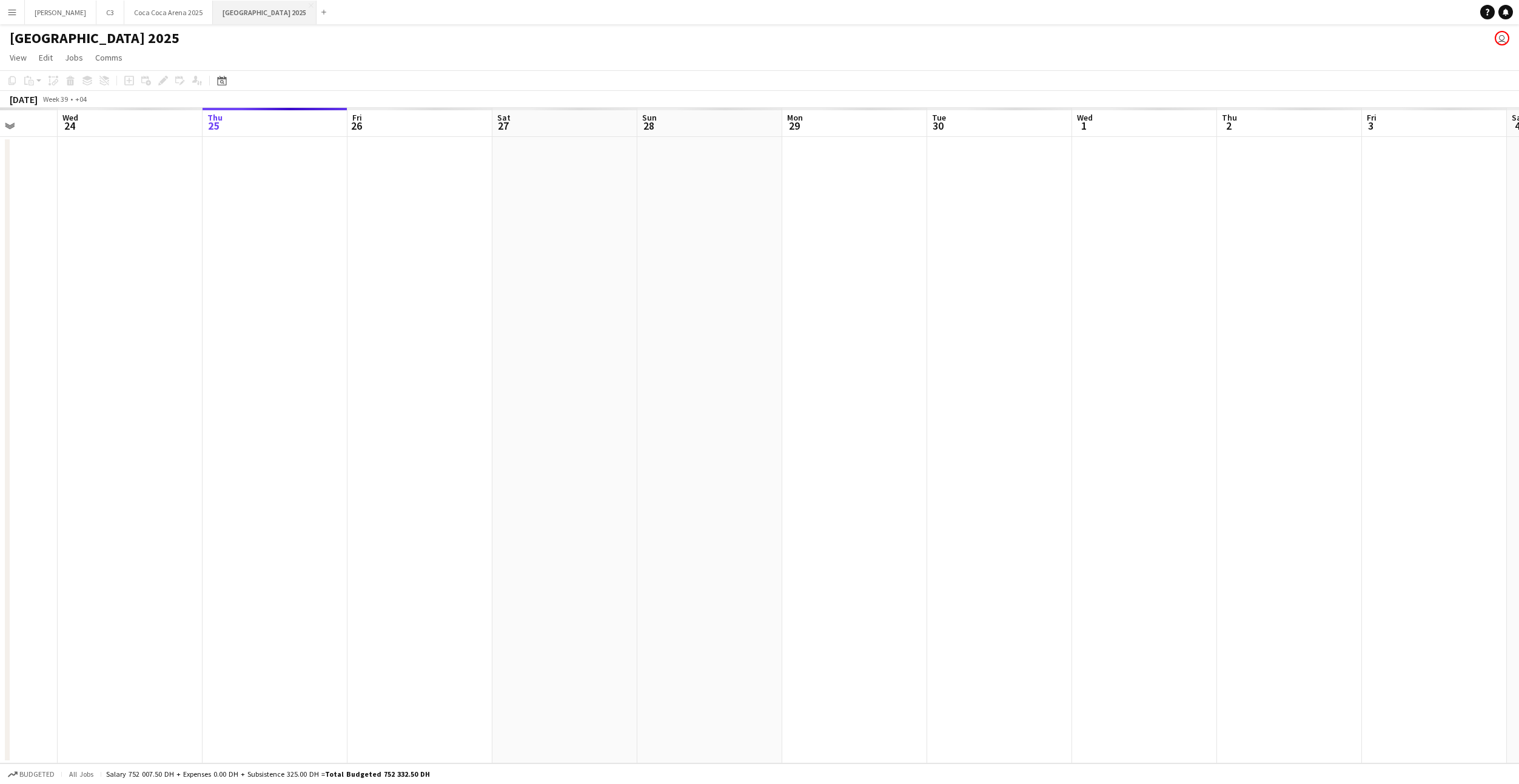
scroll to position [0, 375]
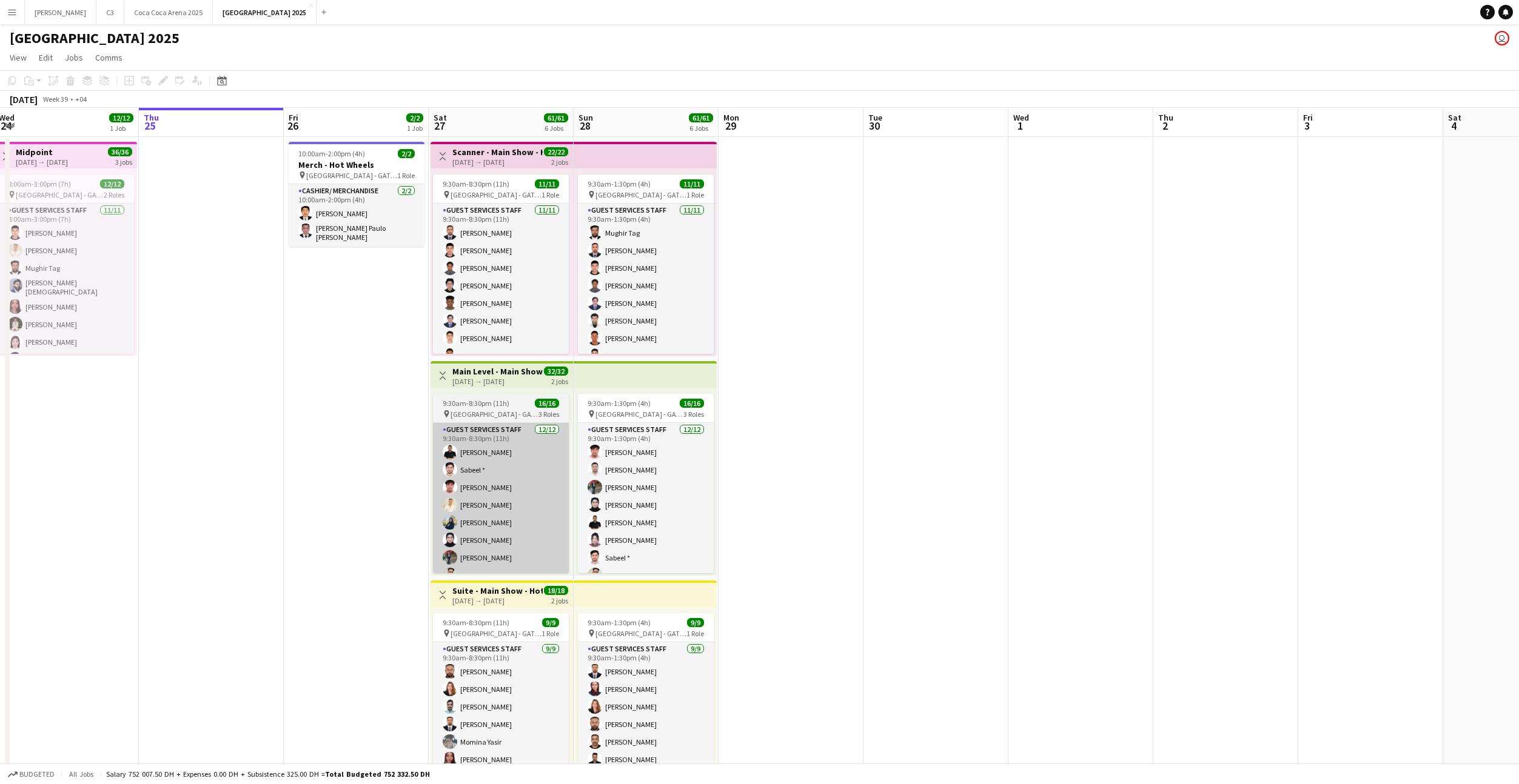
click at [542, 436] on app-card-role "Guest Services Staff [DATE] 9:30am-8:30pm (11h) [PERSON_NAME] * [PERSON_NAME] […" at bounding box center [501, 540] width 136 height 235
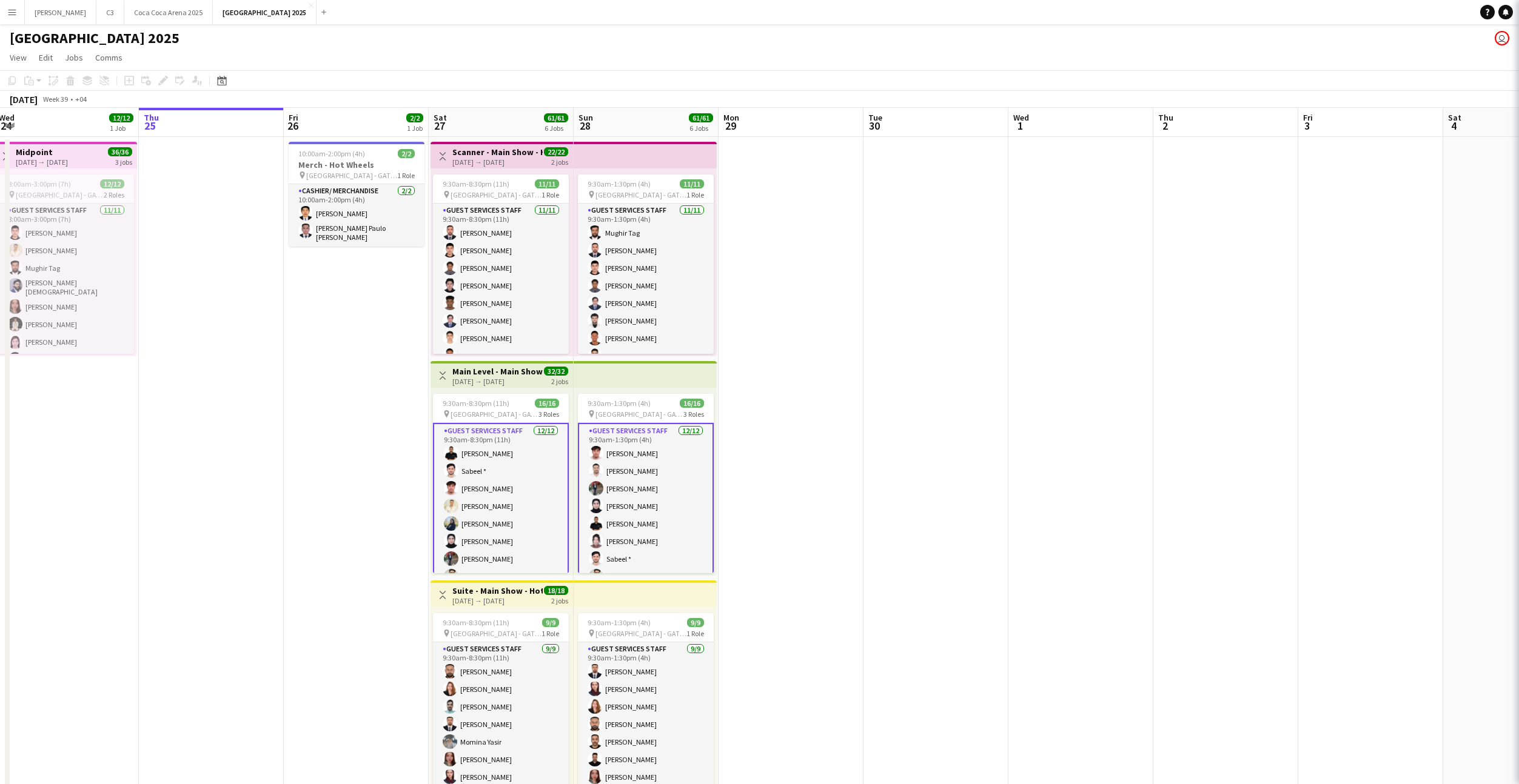
scroll to position [0, 441]
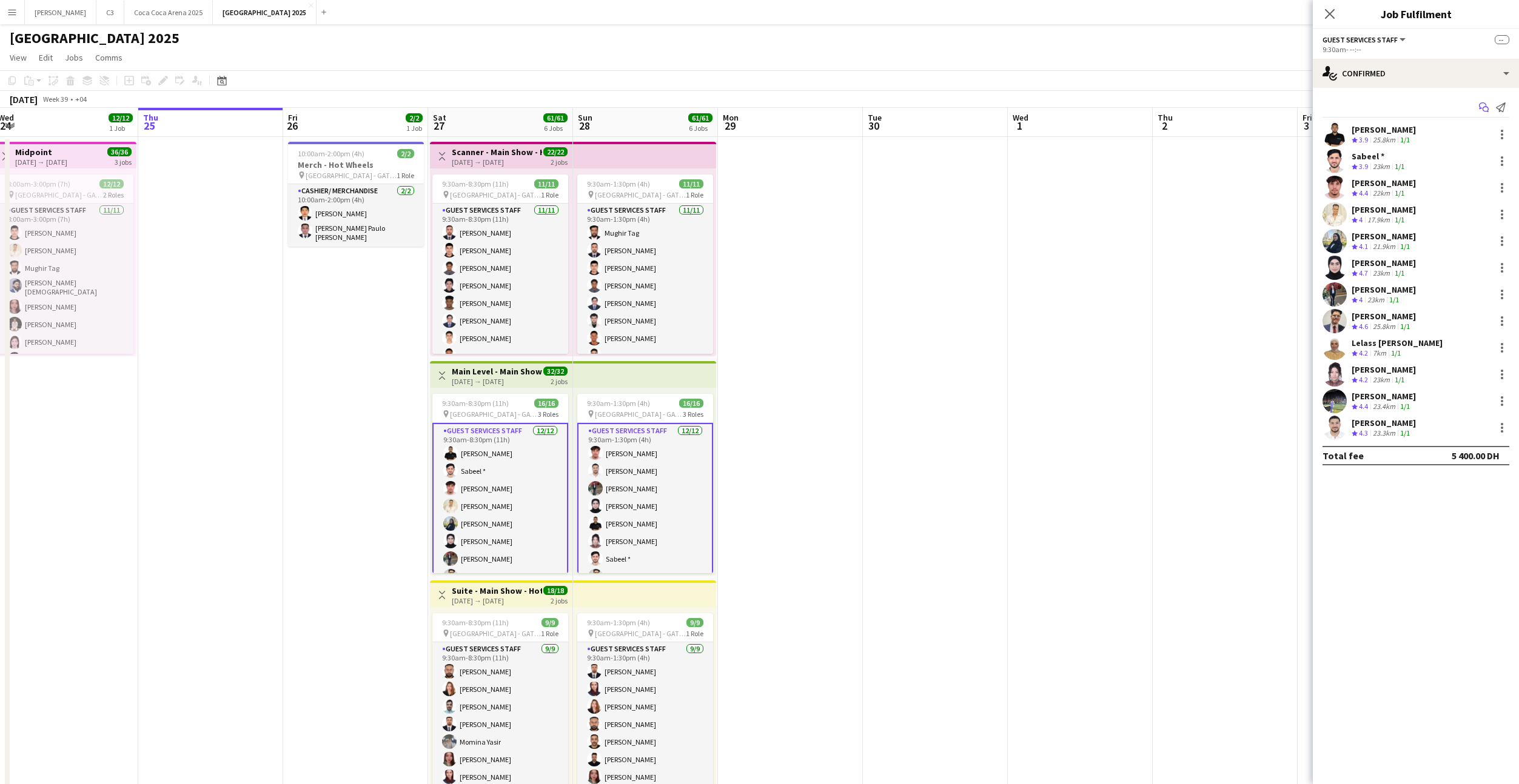
click at [1479, 105] on icon at bounding box center [1482, 106] width 7 height 7
click at [1485, 108] on icon "Start chat" at bounding box center [1484, 108] width 10 height 10
click at [1487, 108] on icon at bounding box center [1485, 109] width 6 height 6
click at [1486, 106] on icon "Start chat" at bounding box center [1484, 108] width 10 height 10
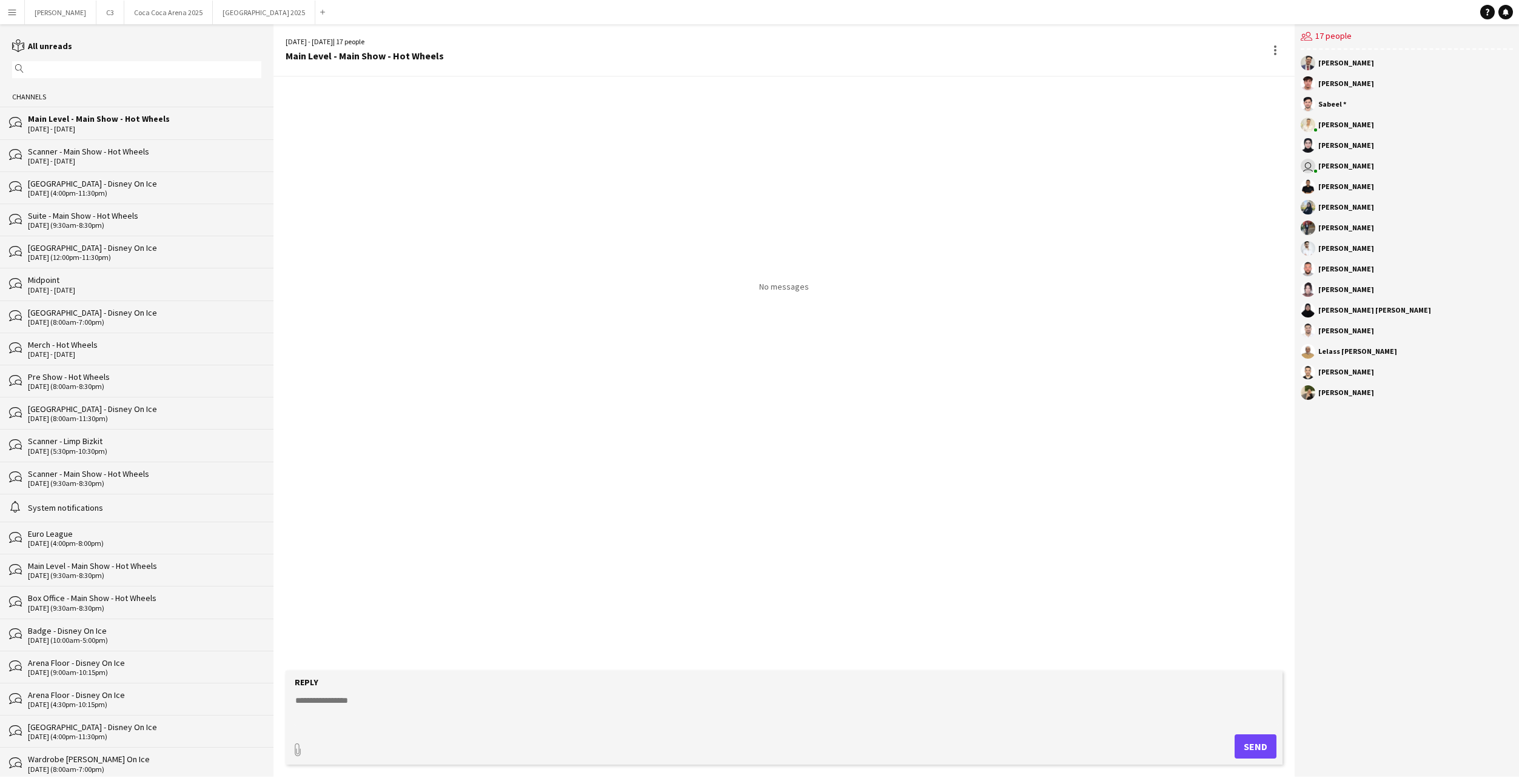
click at [475, 713] on textarea at bounding box center [787, 710] width 985 height 32
paste textarea "**********"
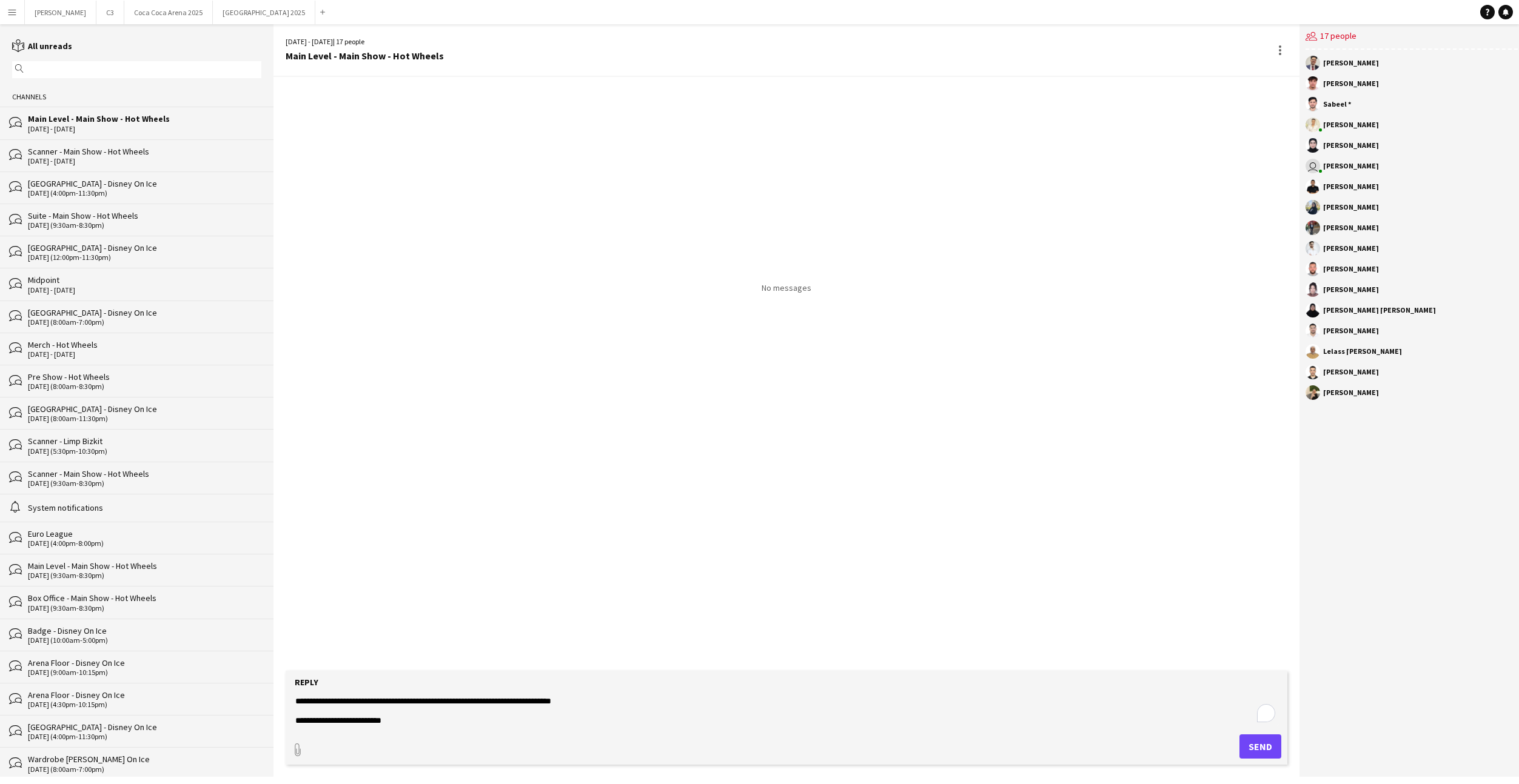
type textarea "**********"
click at [1250, 742] on button "Send" at bounding box center [1260, 747] width 42 height 24
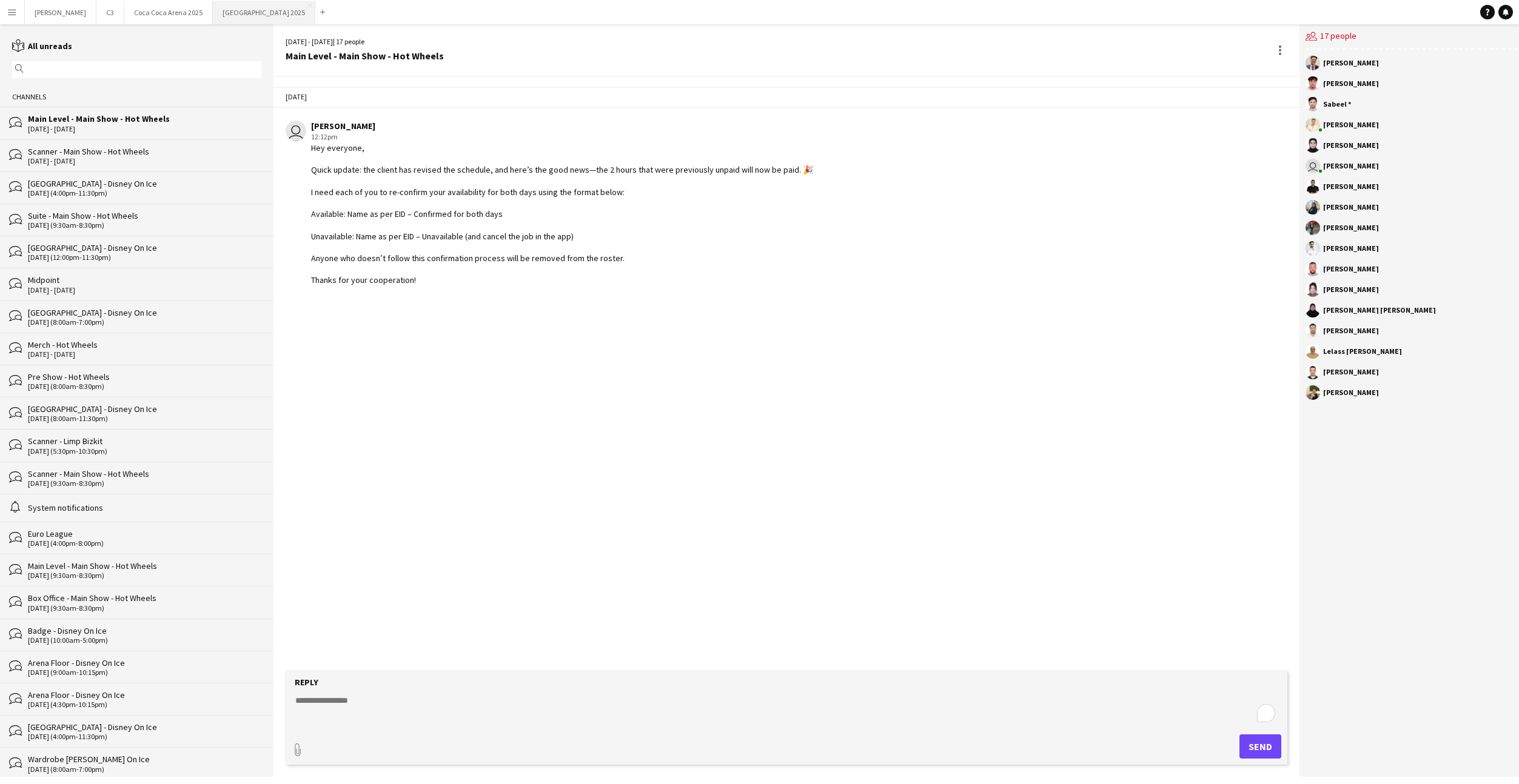
click at [213, 11] on button "[GEOGRAPHIC_DATA] 2025 Close" at bounding box center [264, 12] width 103 height 24
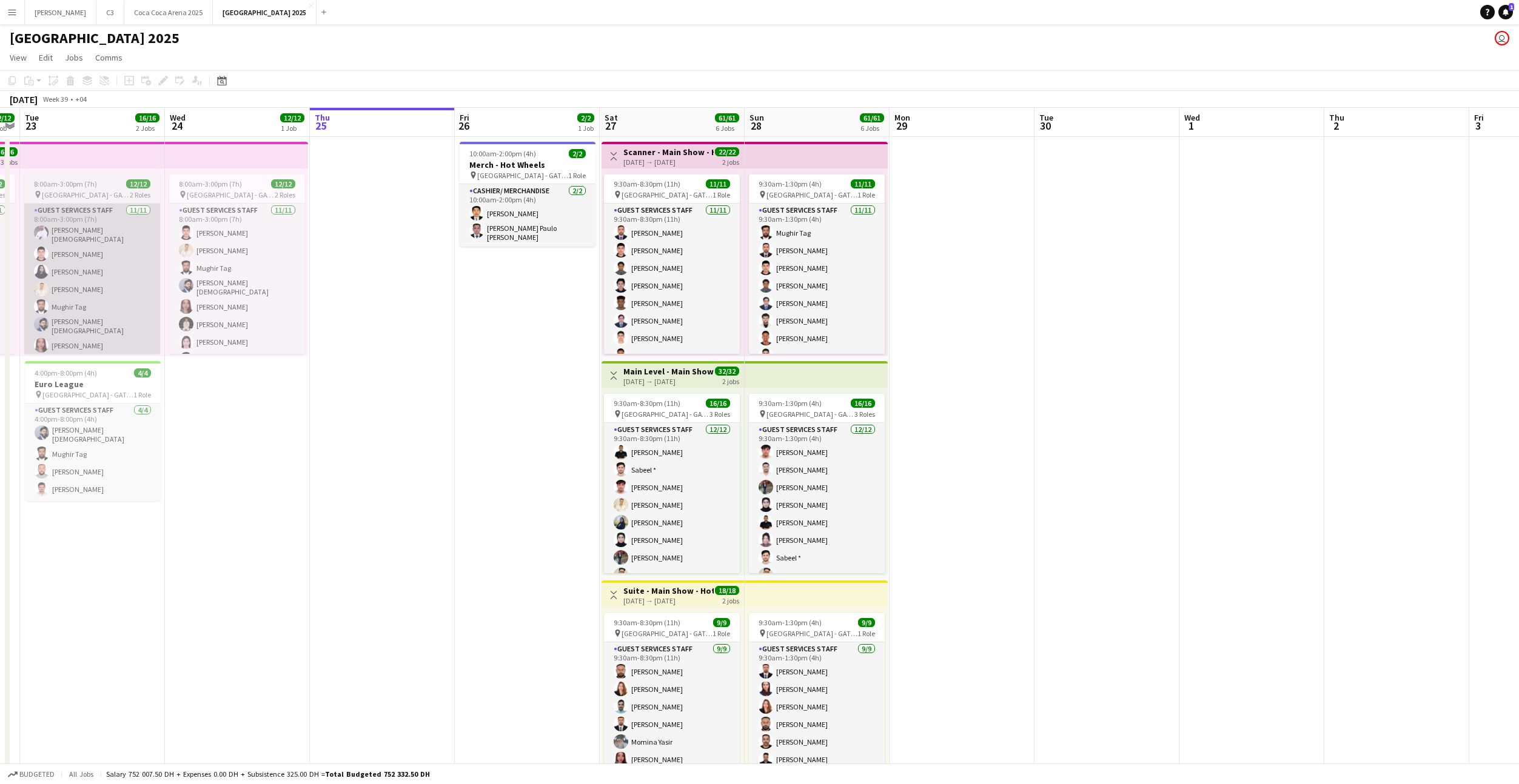
scroll to position [115, 0]
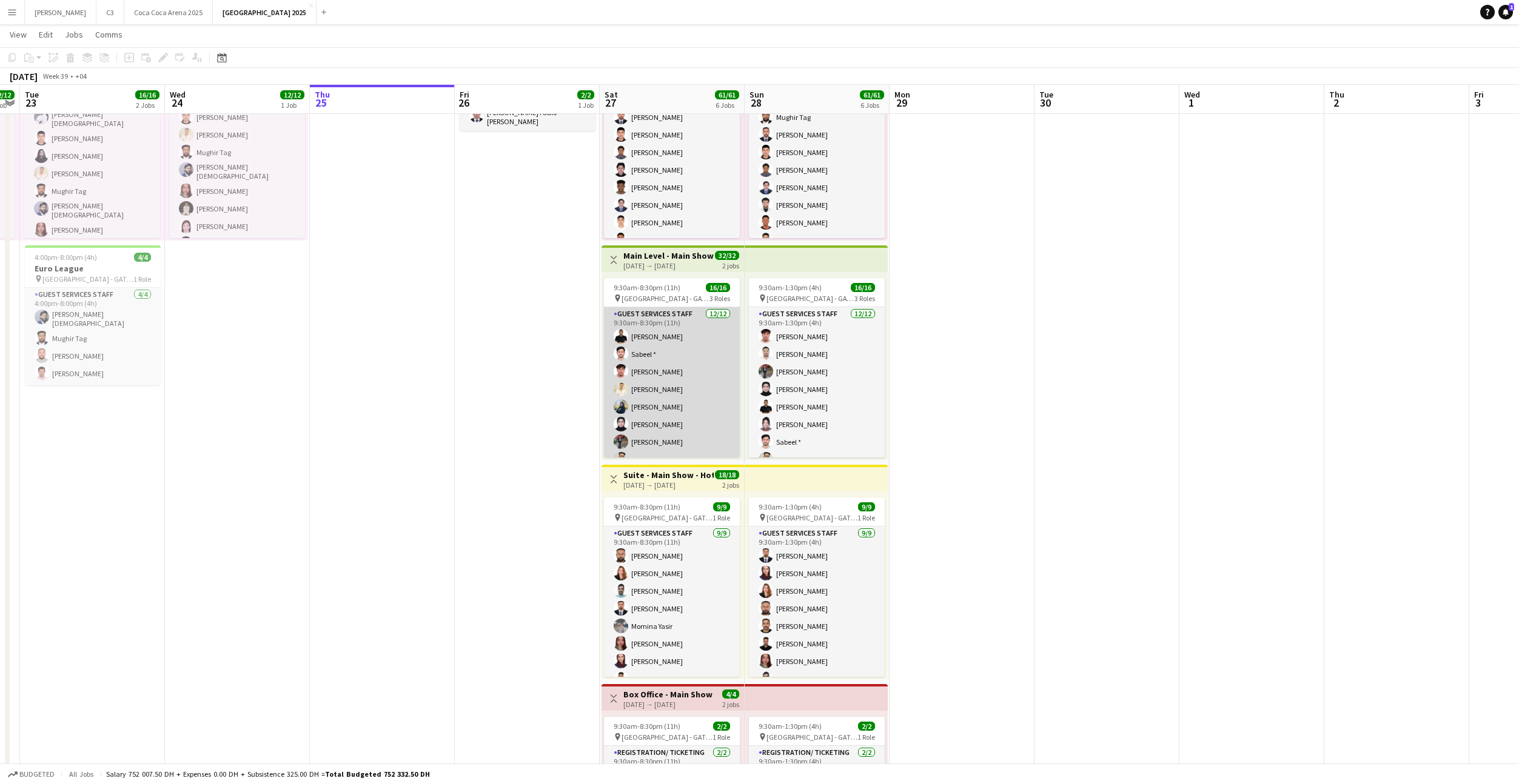
click at [701, 385] on app-card-role "Guest Services Staff [DATE] 9:30am-8:30pm (11h) [PERSON_NAME] * [PERSON_NAME] […" at bounding box center [672, 425] width 136 height 235
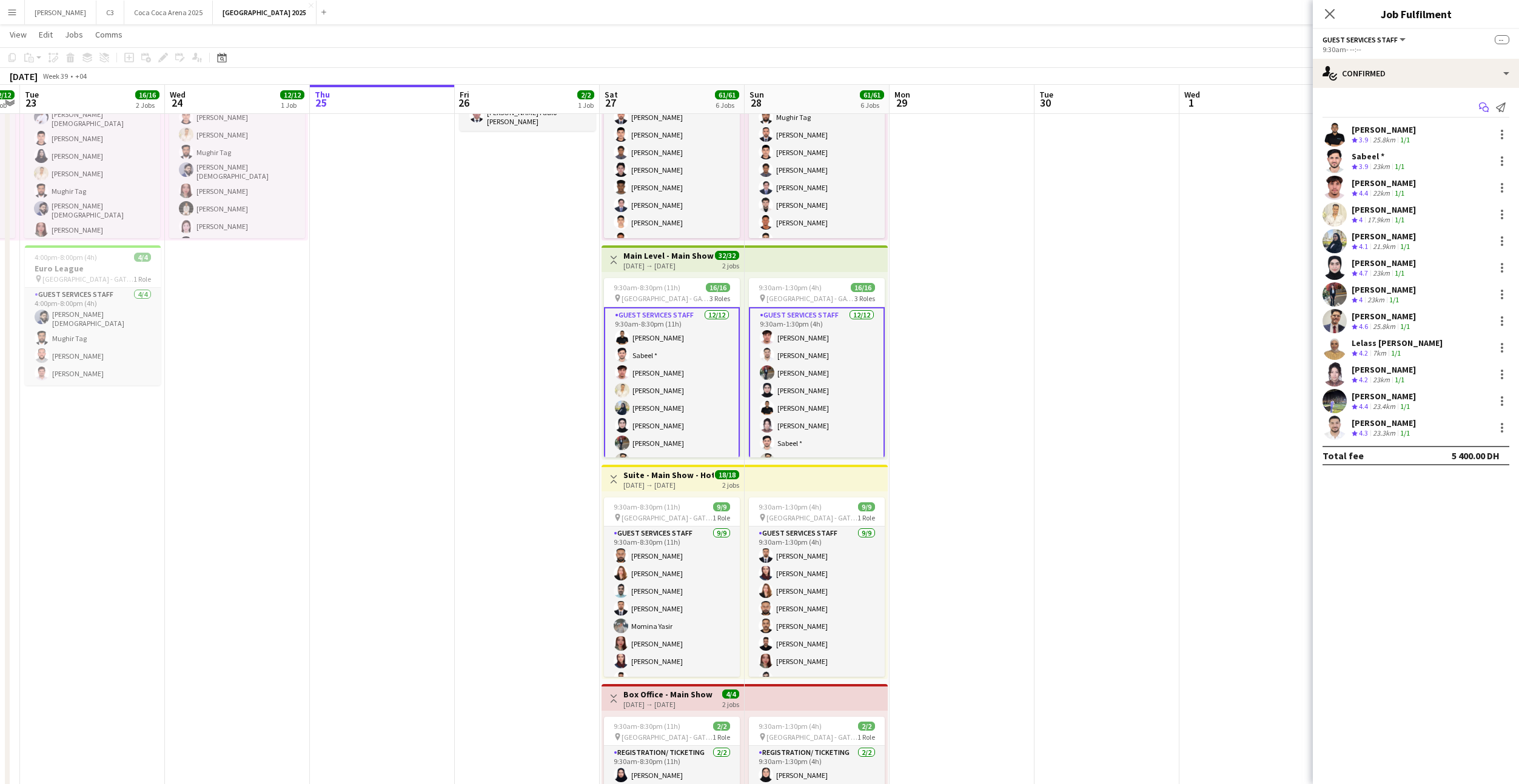
click at [1483, 108] on icon "Start chat" at bounding box center [1484, 108] width 10 height 10
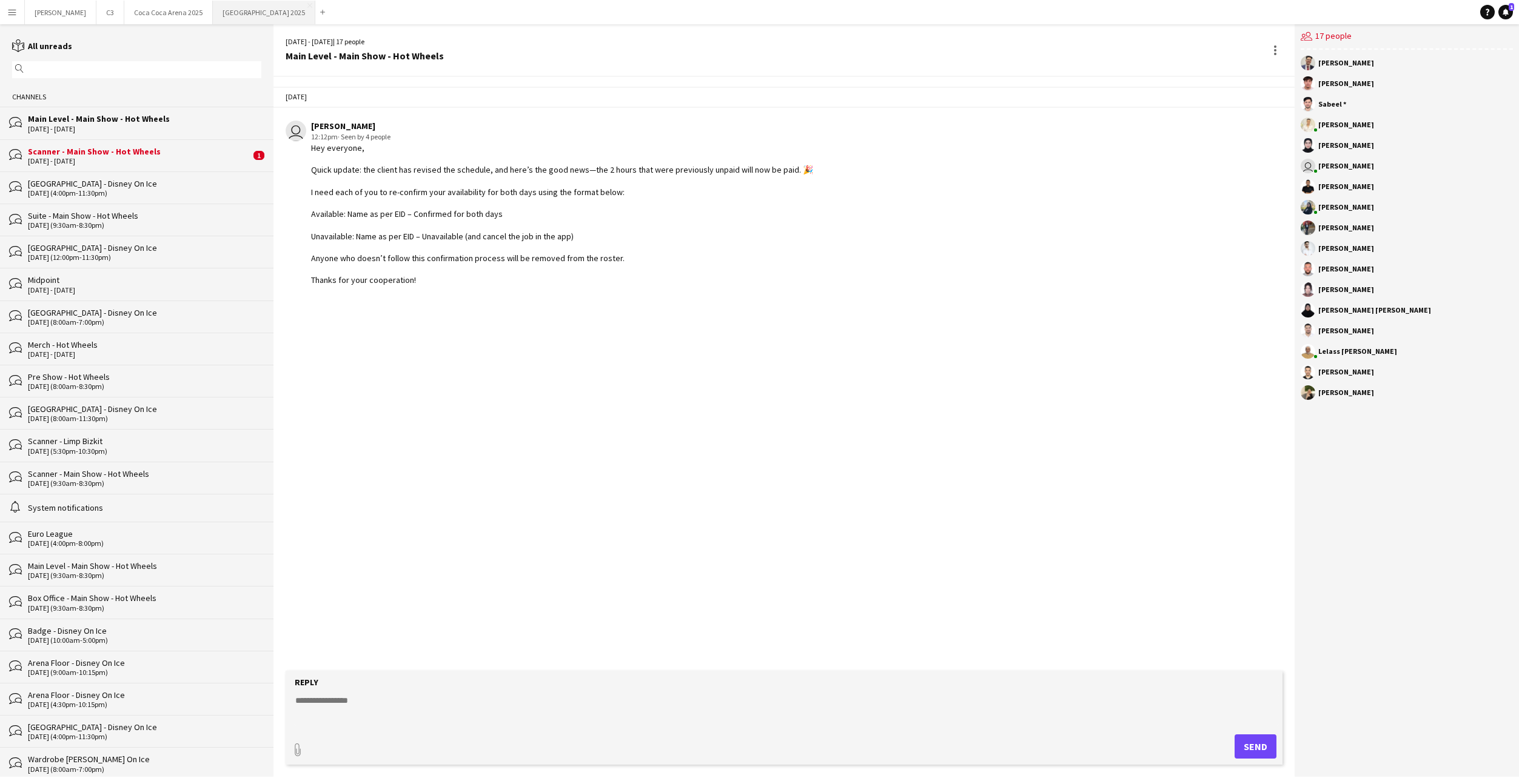
click at [213, 17] on button "[GEOGRAPHIC_DATA] 2025 Close" at bounding box center [264, 12] width 103 height 24
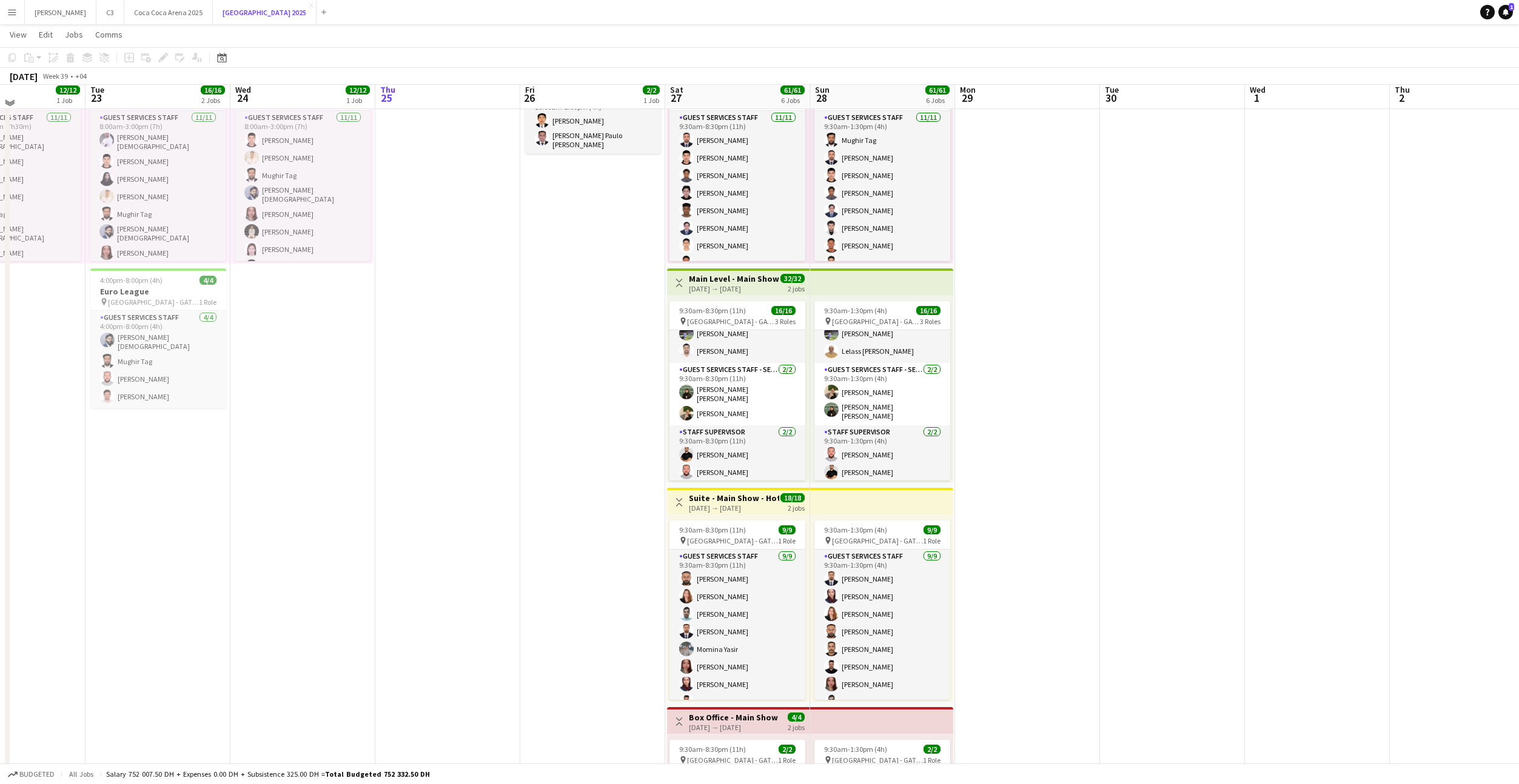
scroll to position [122, 0]
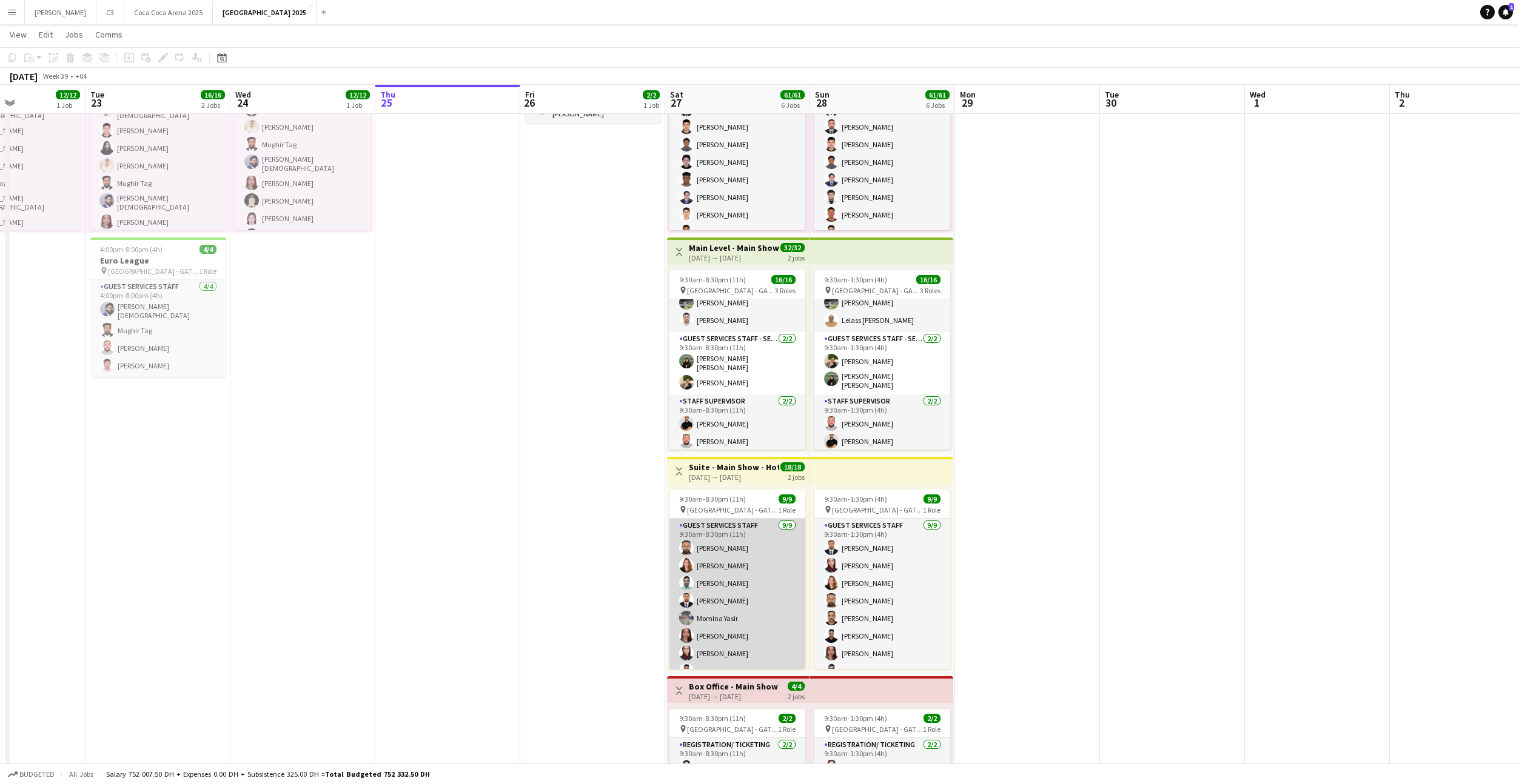
click at [722, 564] on app-card-role "Guest Services Staff [DATE] 9:30am-8:30pm (11h) [PERSON_NAME] [PERSON_NAME] Amr…" at bounding box center [737, 610] width 136 height 182
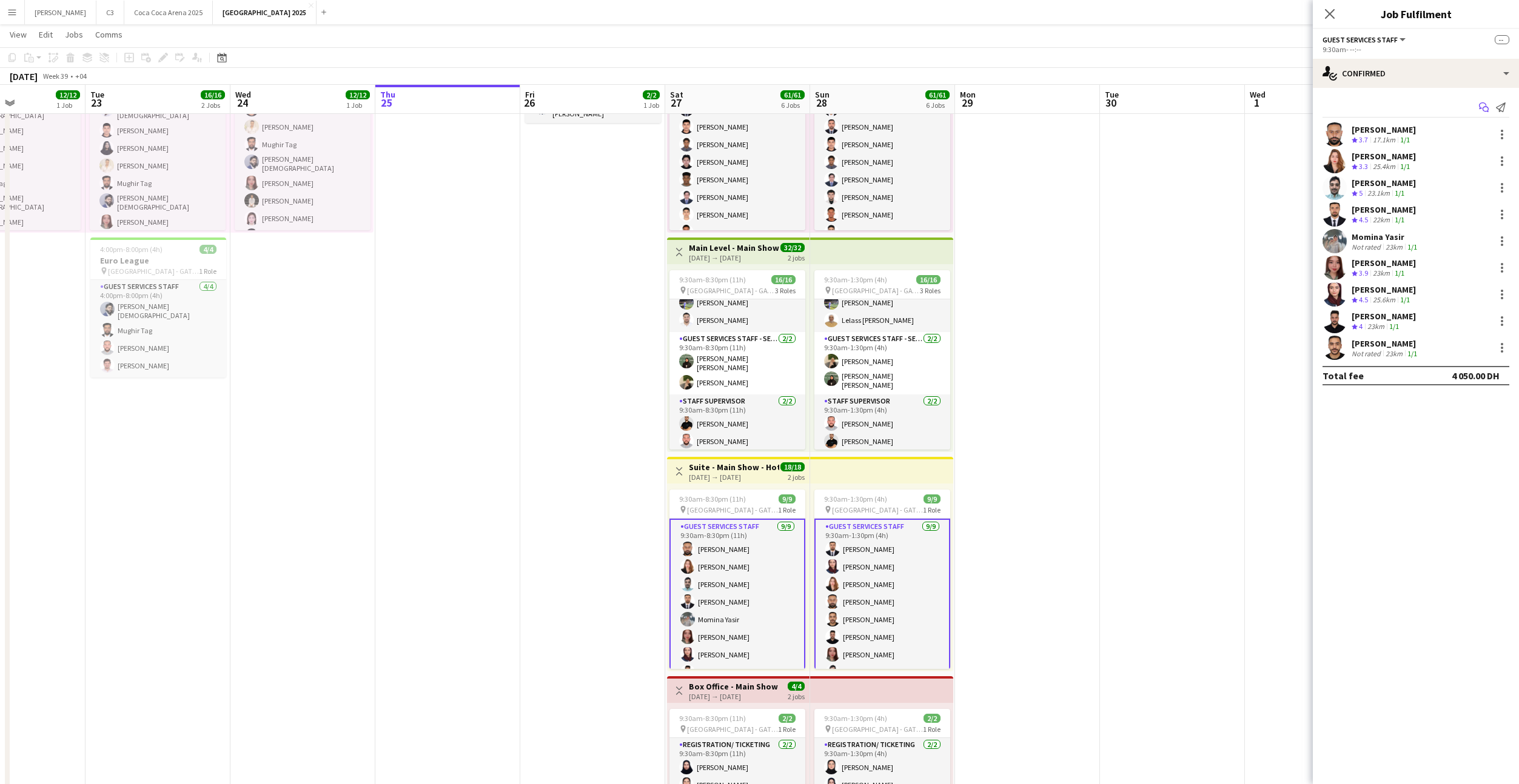
click at [1484, 103] on icon at bounding box center [1482, 106] width 7 height 7
click at [1481, 108] on icon at bounding box center [1482, 106] width 7 height 7
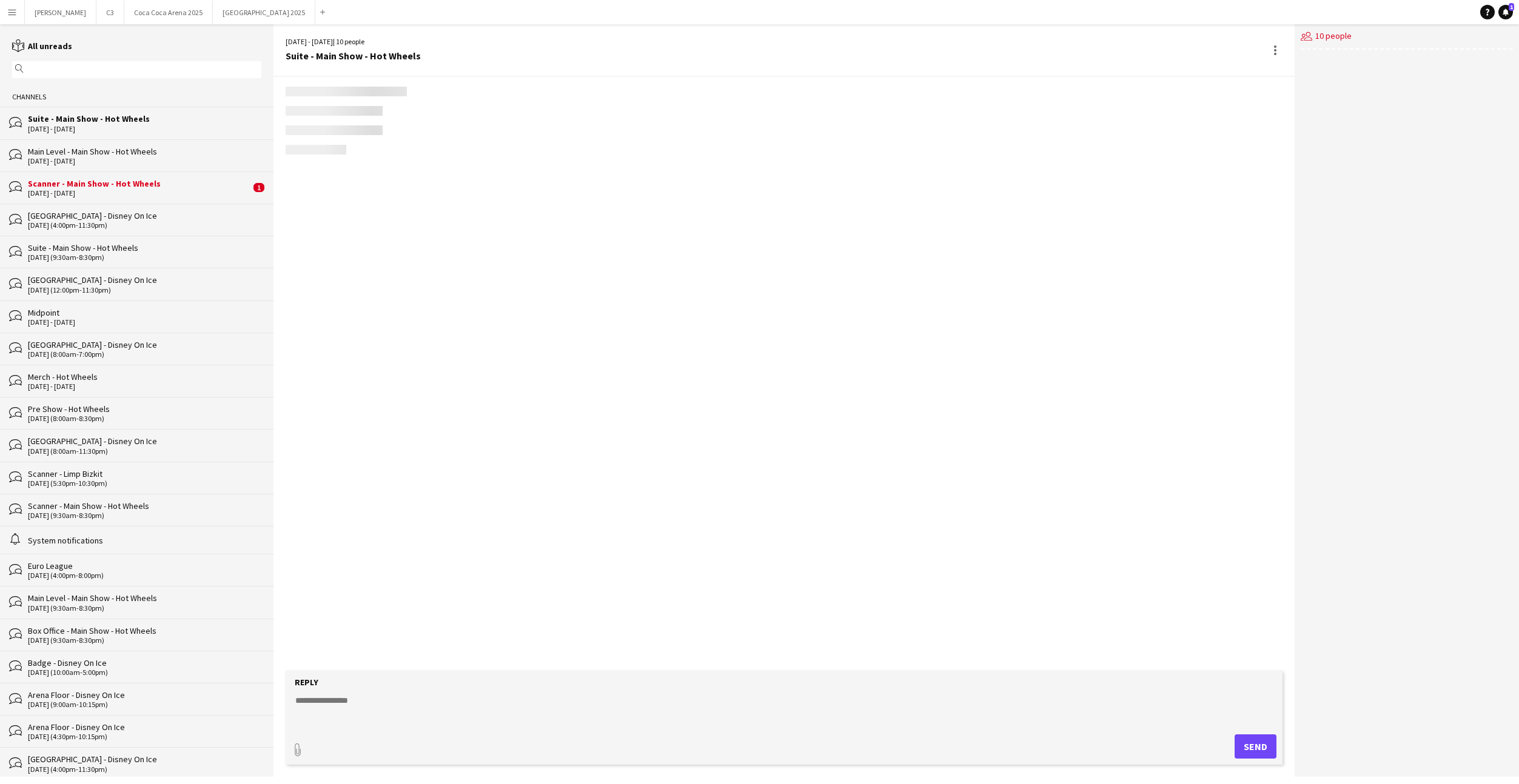
click at [1481, 108] on div "users2 10 people" at bounding box center [1406, 401] width 224 height 753
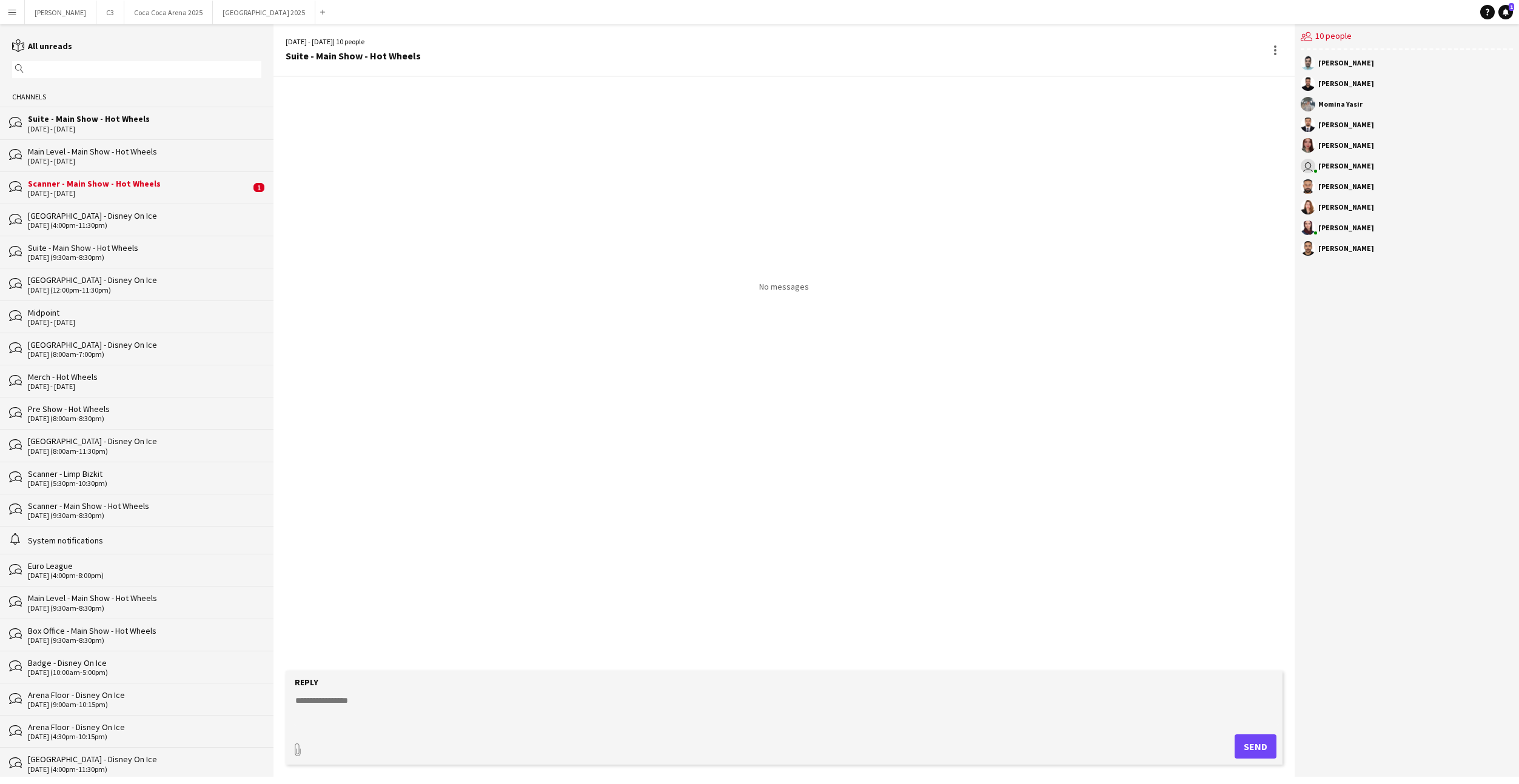
click at [482, 722] on textarea at bounding box center [787, 710] width 985 height 32
paste textarea "**********"
type textarea "**********"
click at [1247, 751] on button "Send" at bounding box center [1260, 747] width 42 height 24
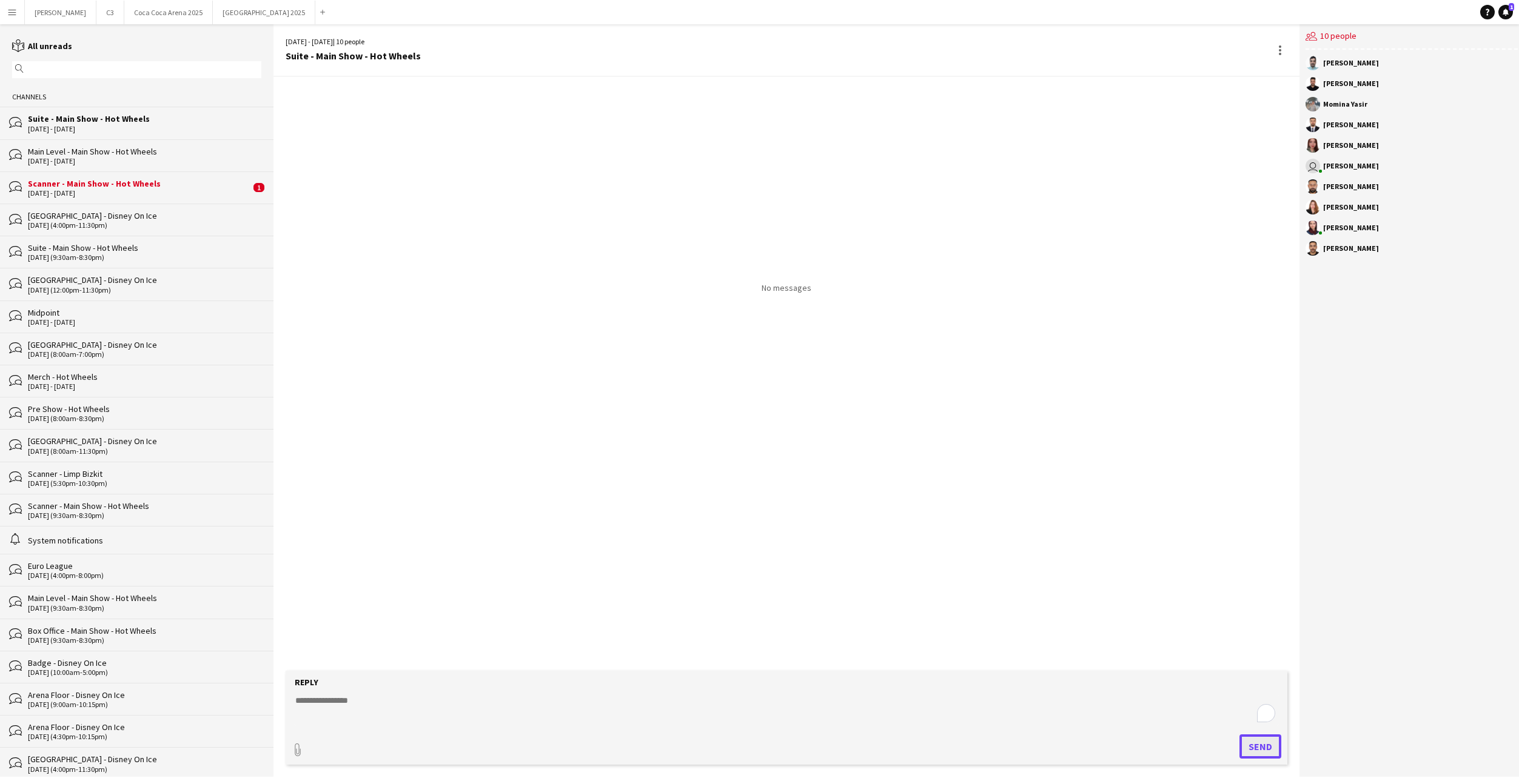
scroll to position [0, 0]
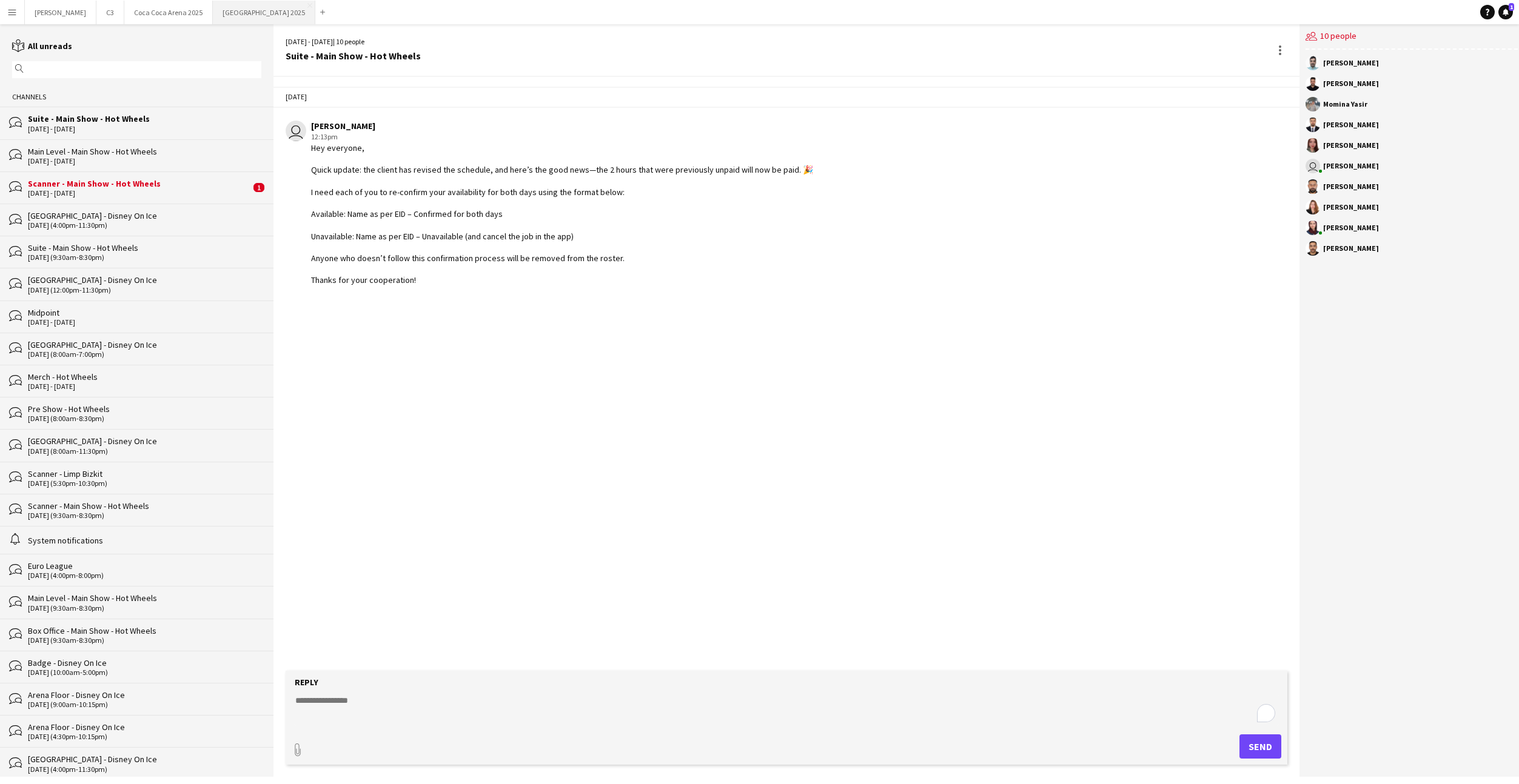
click at [213, 16] on button "[GEOGRAPHIC_DATA] 2025 Close" at bounding box center [264, 12] width 103 height 24
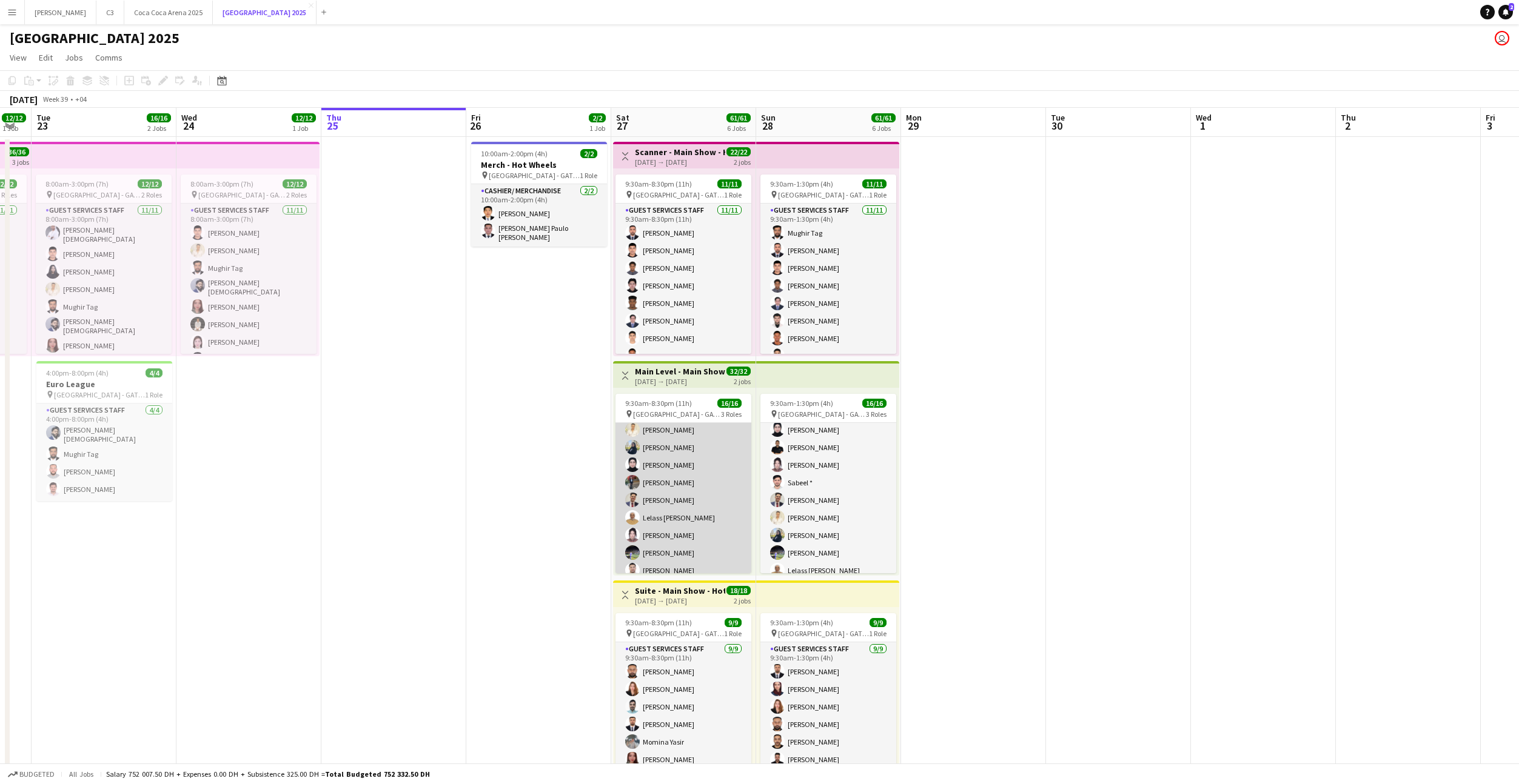
scroll to position [105, 0]
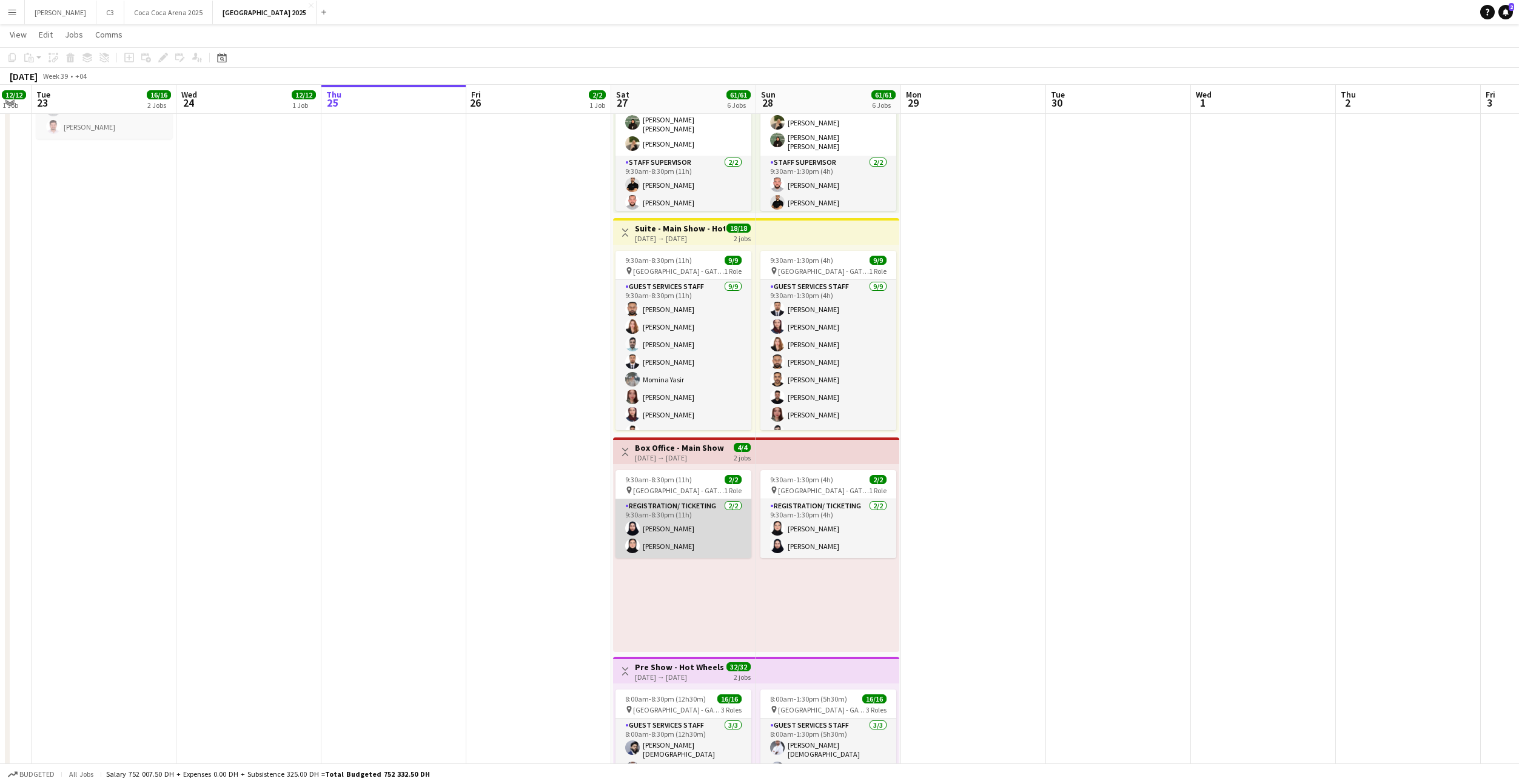
click at [685, 535] on app-card-role "Registration/ Ticketing [DATE] 9:30am-8:30pm (11h) [PERSON_NAME]" at bounding box center [683, 529] width 136 height 59
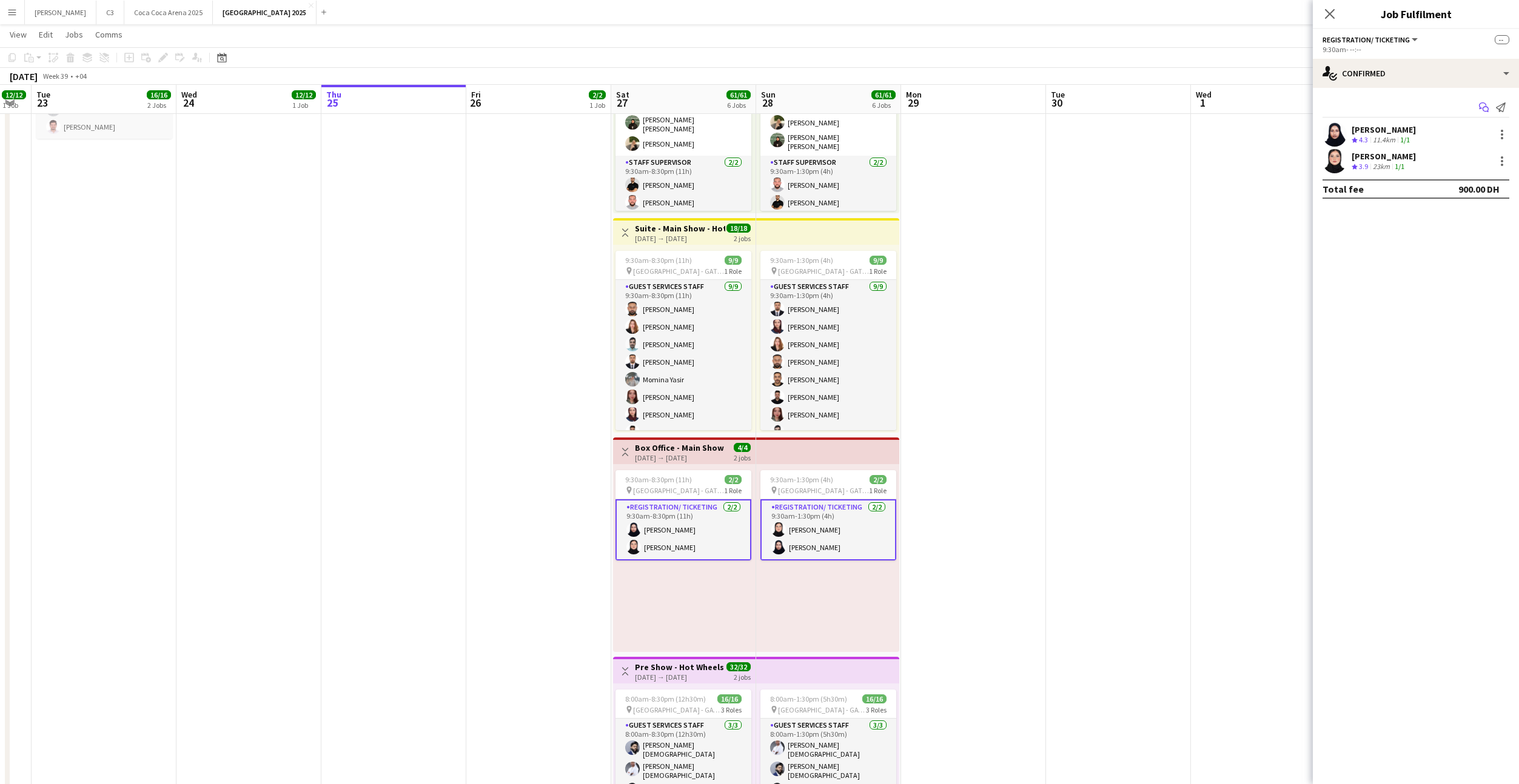
click at [1488, 105] on icon "Start chat" at bounding box center [1484, 108] width 10 height 10
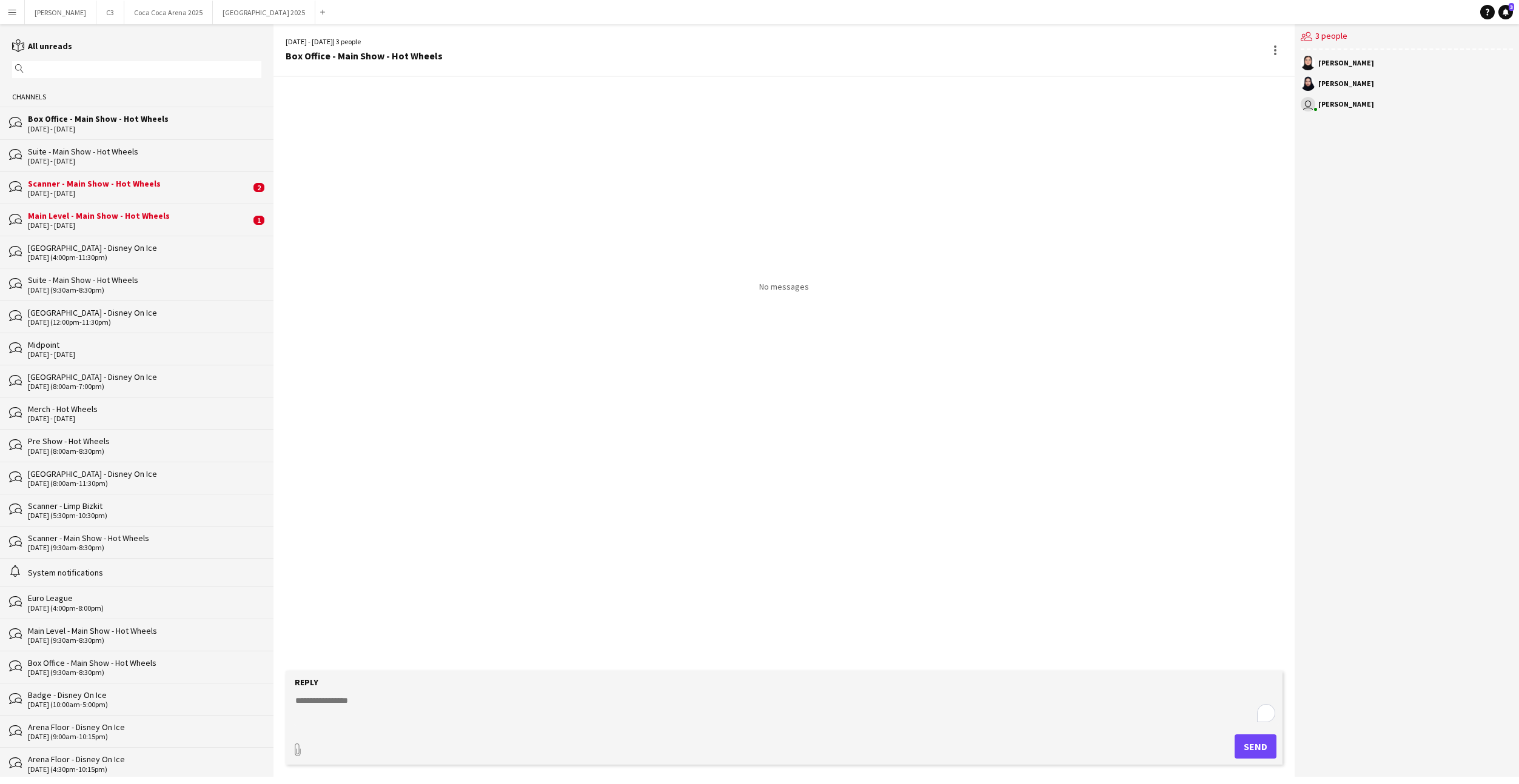
click at [581, 703] on textarea "To enrich screen reader interactions, please activate Accessibility in Grammarl…" at bounding box center [787, 710] width 985 height 32
paste textarea "**********"
type textarea "**********"
click at [1250, 744] on button "Send" at bounding box center [1260, 747] width 42 height 24
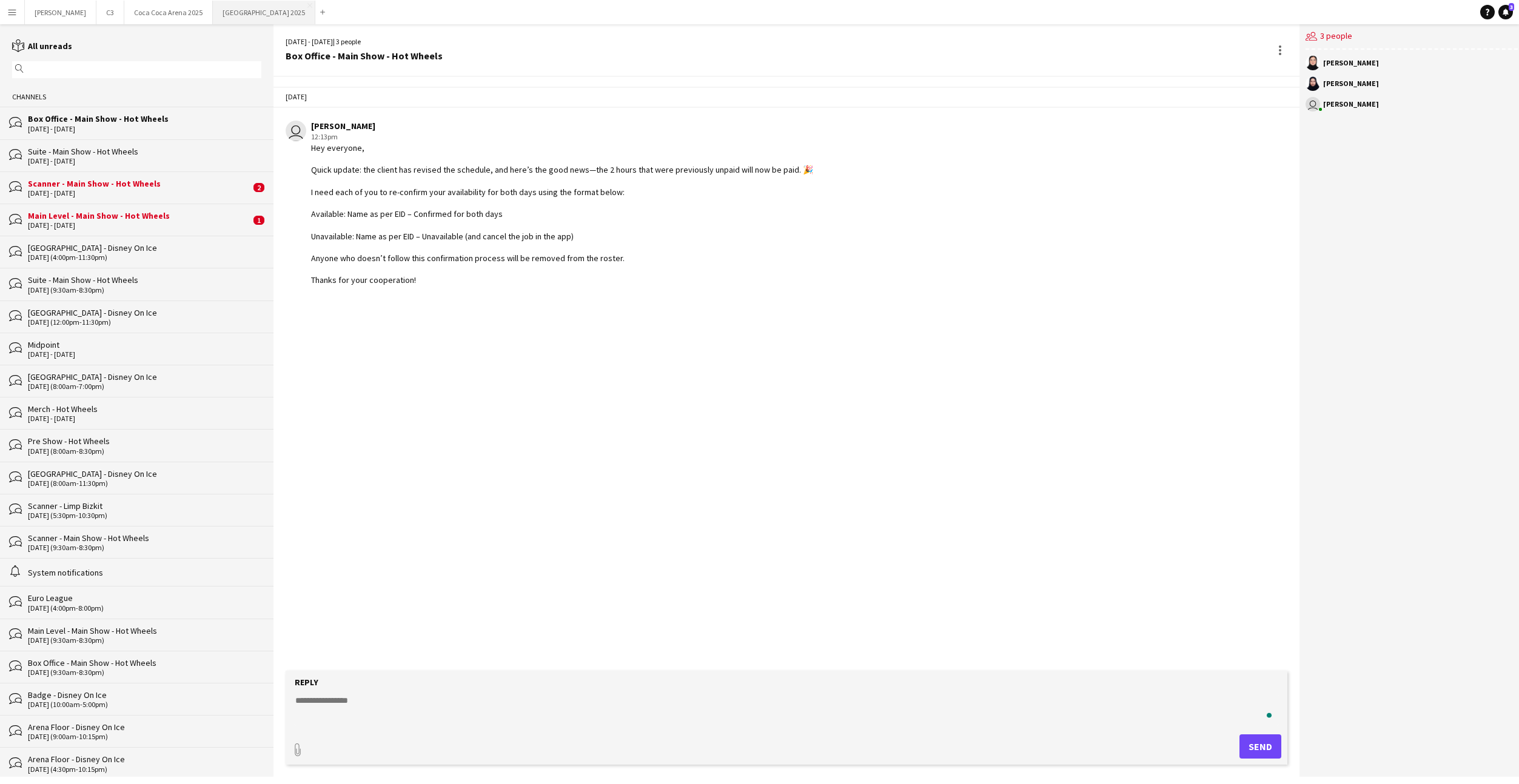
click at [213, 19] on button "[GEOGRAPHIC_DATA] 2025 Close" at bounding box center [264, 12] width 103 height 24
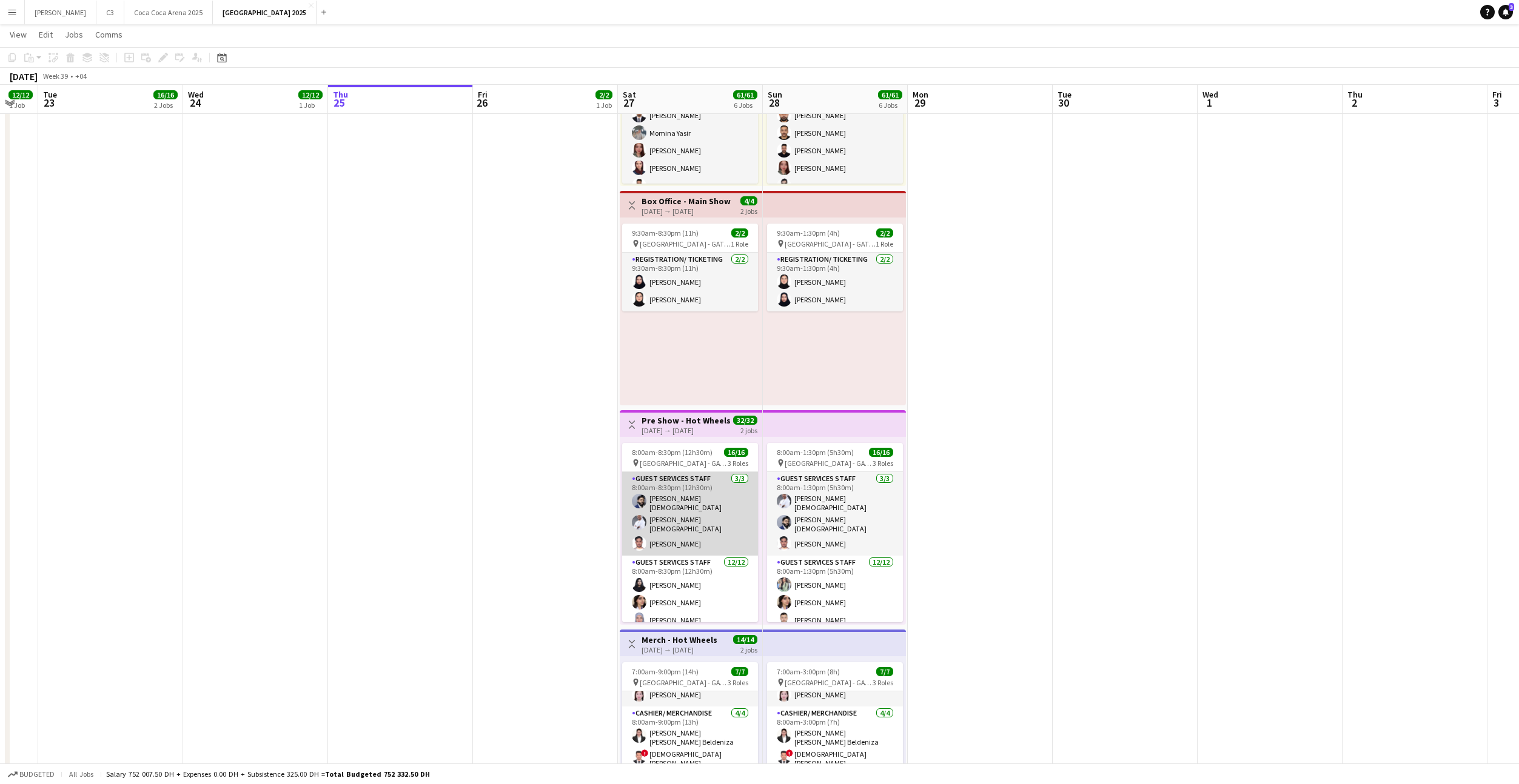
click at [710, 505] on app-card-role "Guest Services Staff [DATE] 8:00am-8:30pm (12h30m) [PERSON_NAME][DEMOGRAPHIC_DA…" at bounding box center [690, 513] width 136 height 84
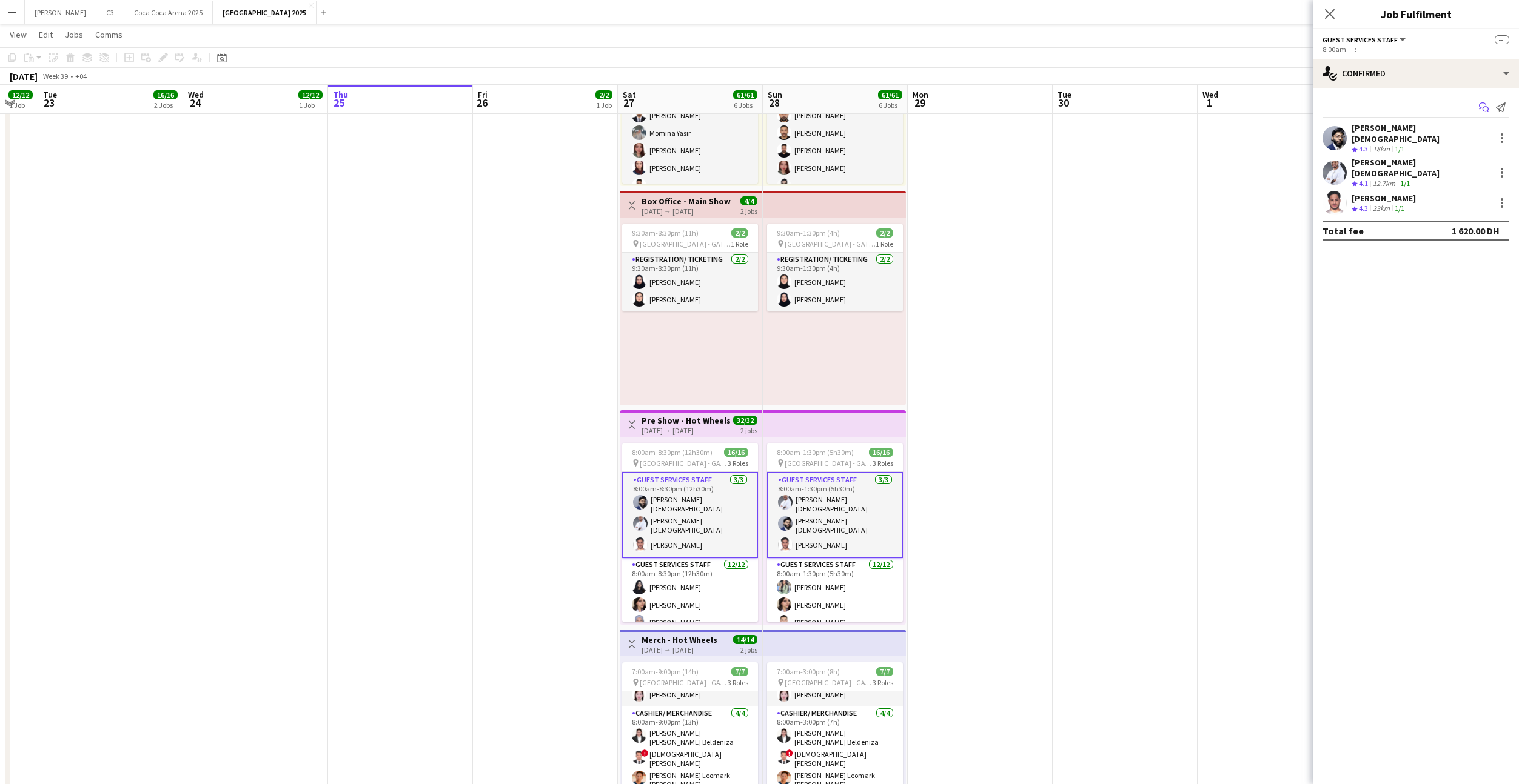
click at [1483, 104] on icon "Start chat" at bounding box center [1484, 108] width 10 height 10
click at [1483, 109] on icon "Start chat" at bounding box center [1484, 108] width 10 height 10
click at [1482, 108] on icon at bounding box center [1485, 109] width 6 height 6
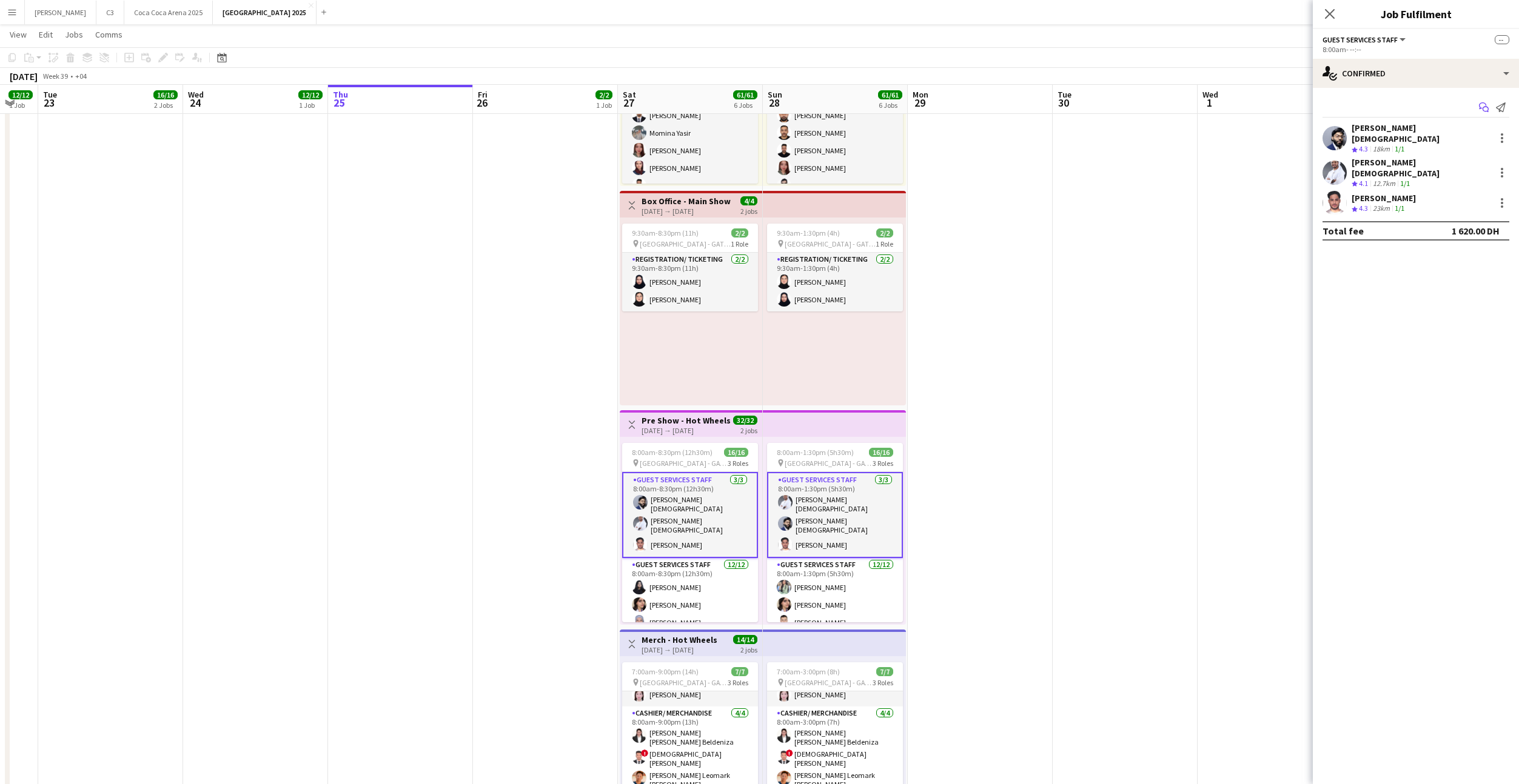
click at [1482, 108] on icon at bounding box center [1485, 109] width 6 height 6
click at [1484, 108] on icon "Start chat" at bounding box center [1484, 108] width 10 height 10
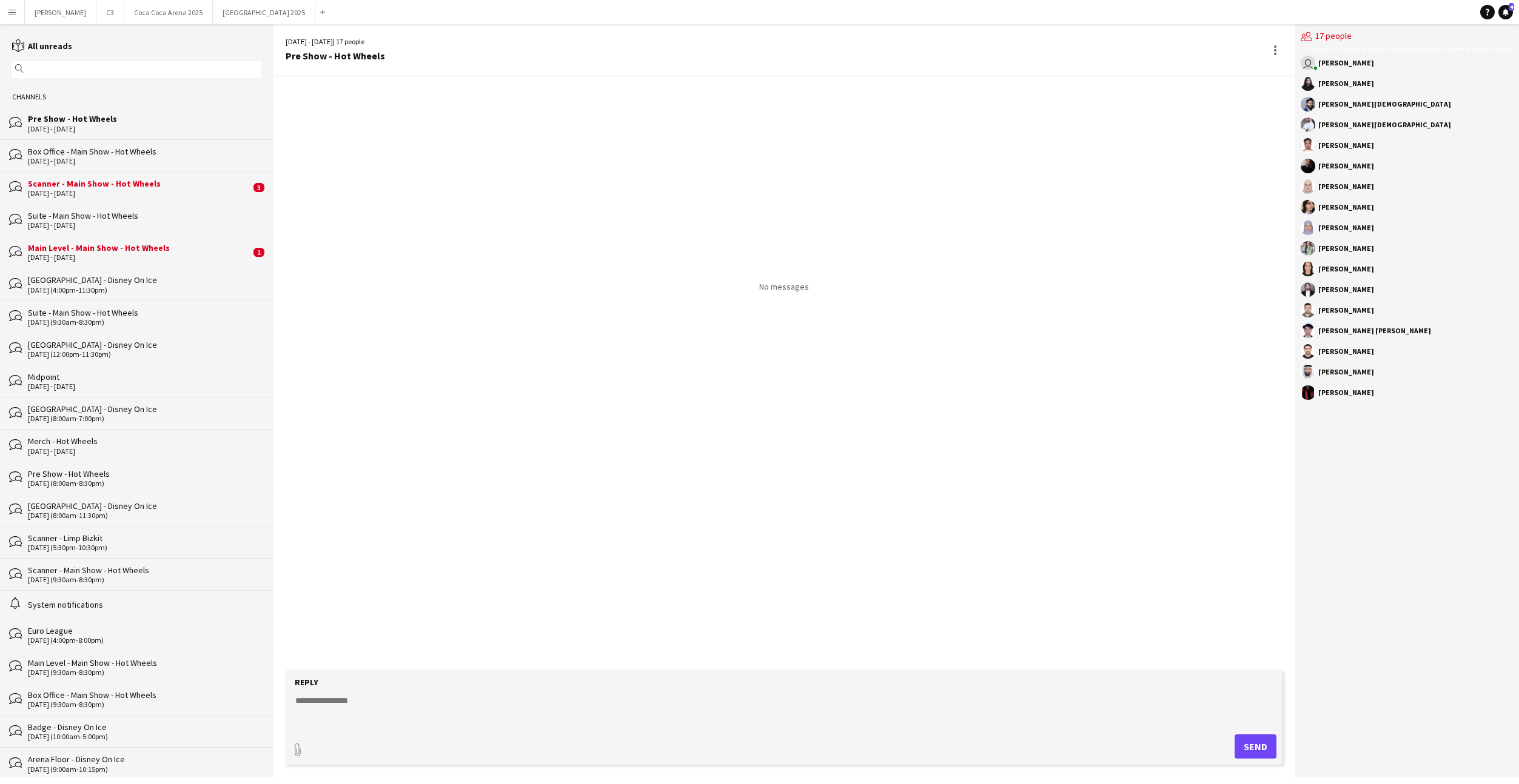
click at [628, 708] on textarea at bounding box center [787, 710] width 985 height 32
paste textarea "**********"
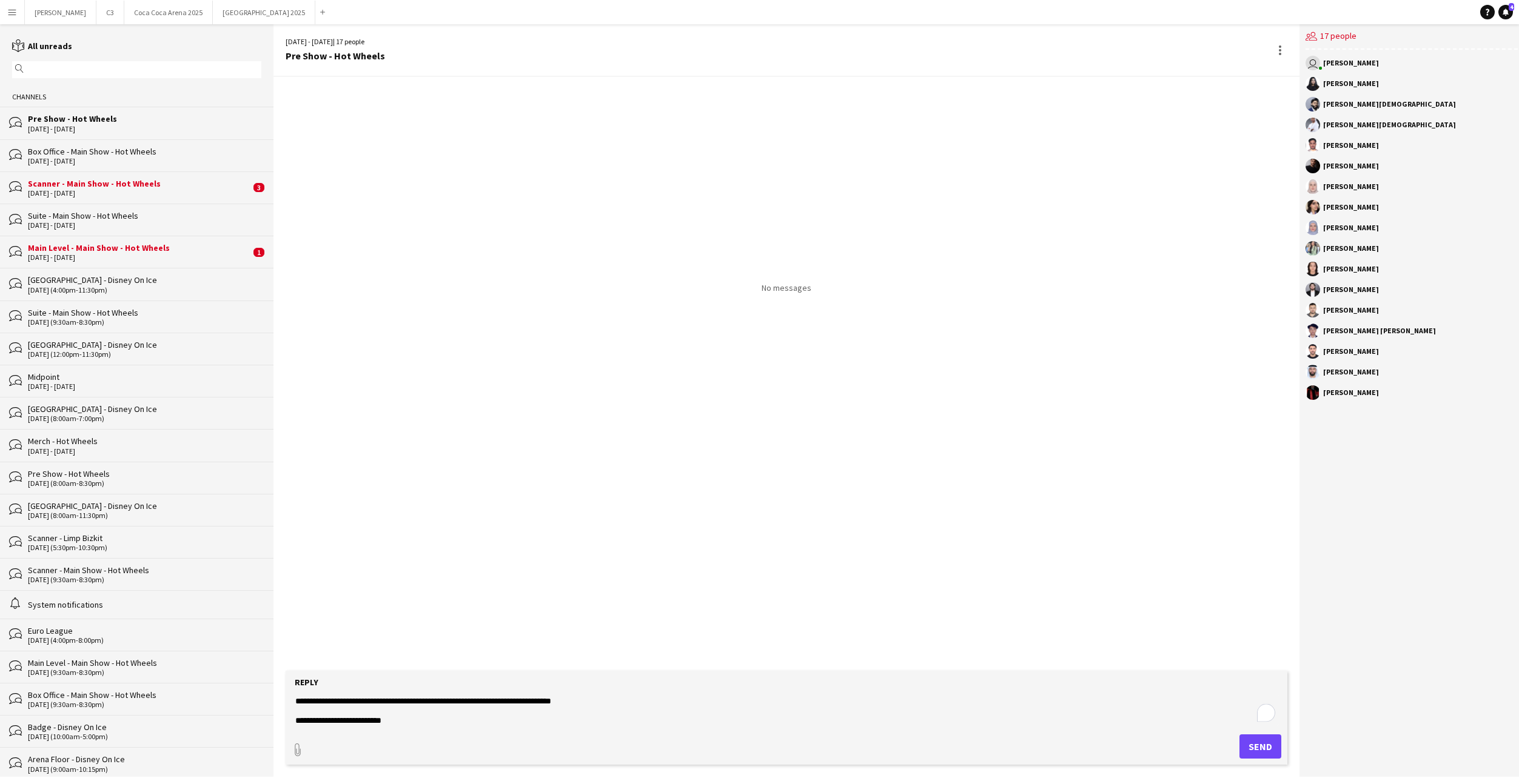
type textarea "**********"
click at [1247, 750] on button "Send" at bounding box center [1260, 747] width 42 height 24
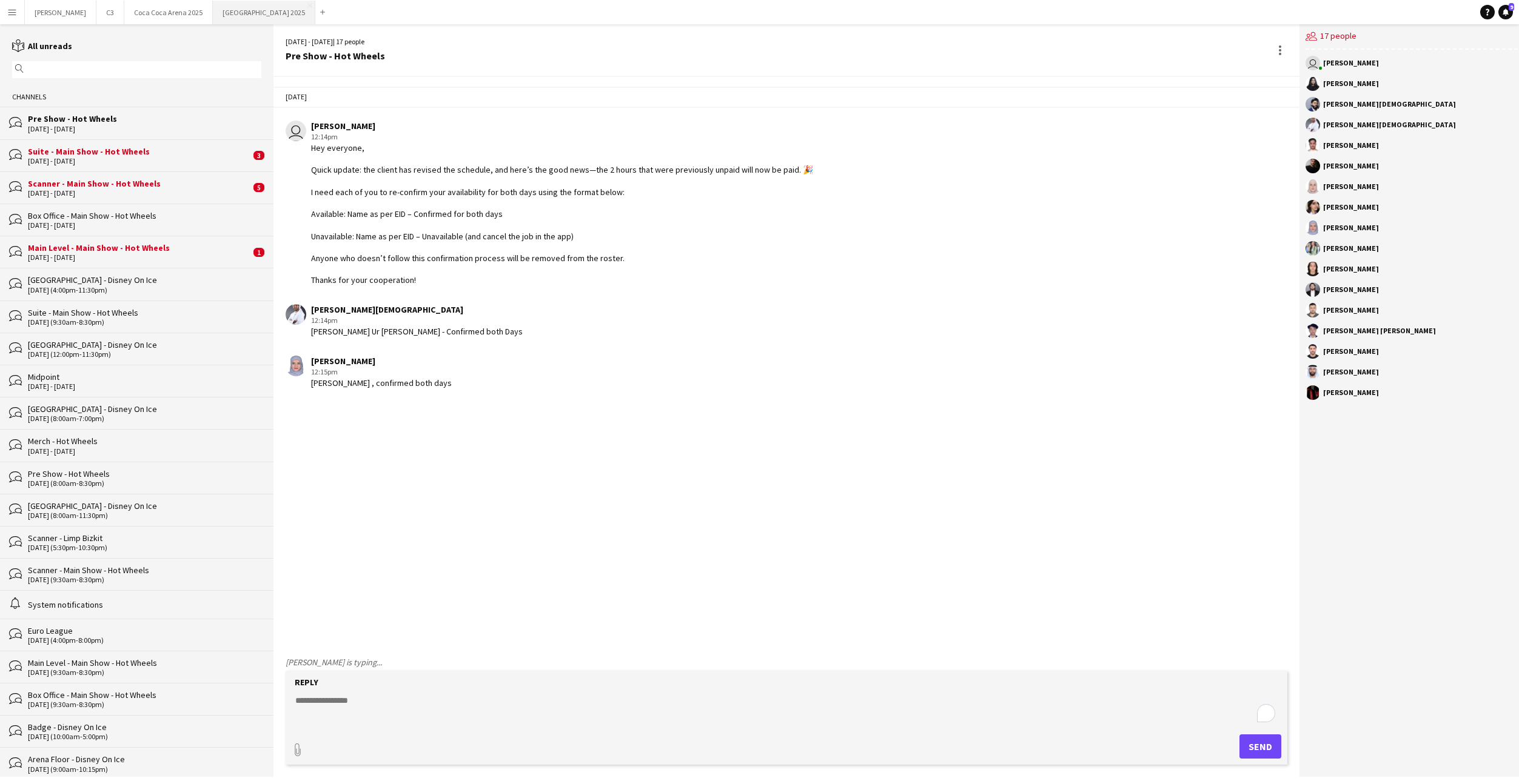
click at [213, 15] on button "[GEOGRAPHIC_DATA] 2025 Close" at bounding box center [264, 12] width 103 height 24
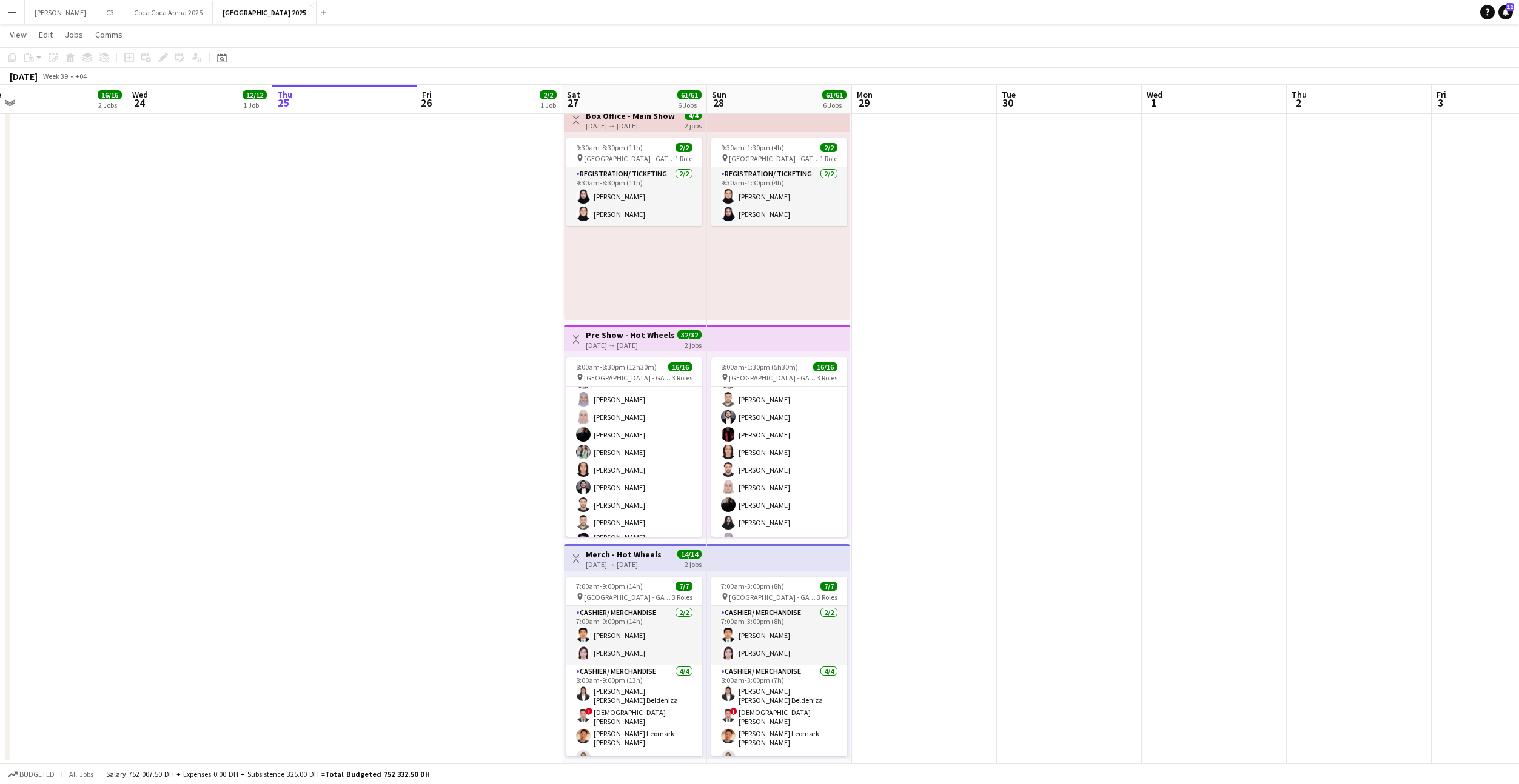
scroll to position [13, 0]
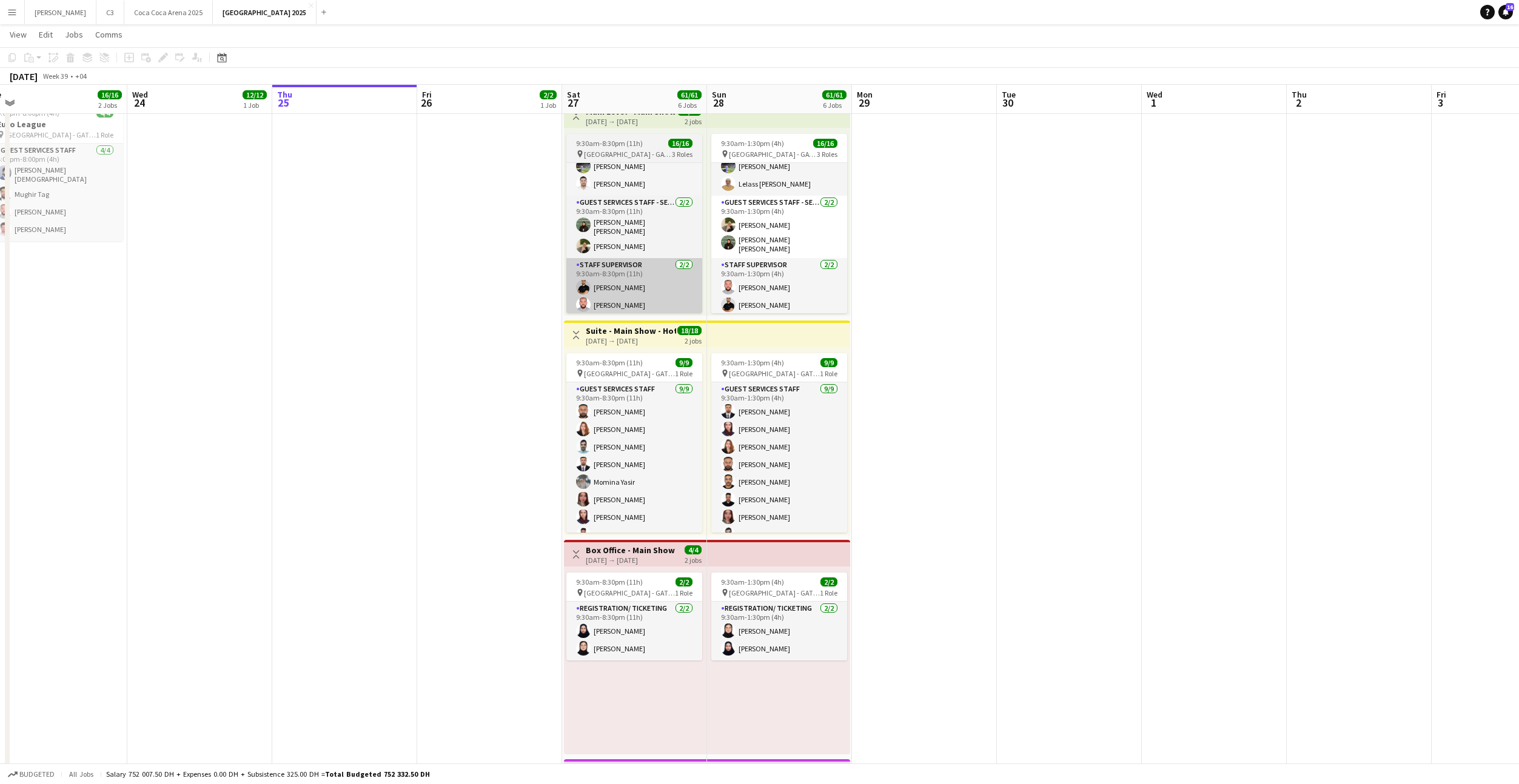
click at [640, 285] on app-card-role "Staff Supervisor [DATE] 9:30am-8:30pm (11h) [PERSON_NAME] [PERSON_NAME]" at bounding box center [634, 288] width 136 height 59
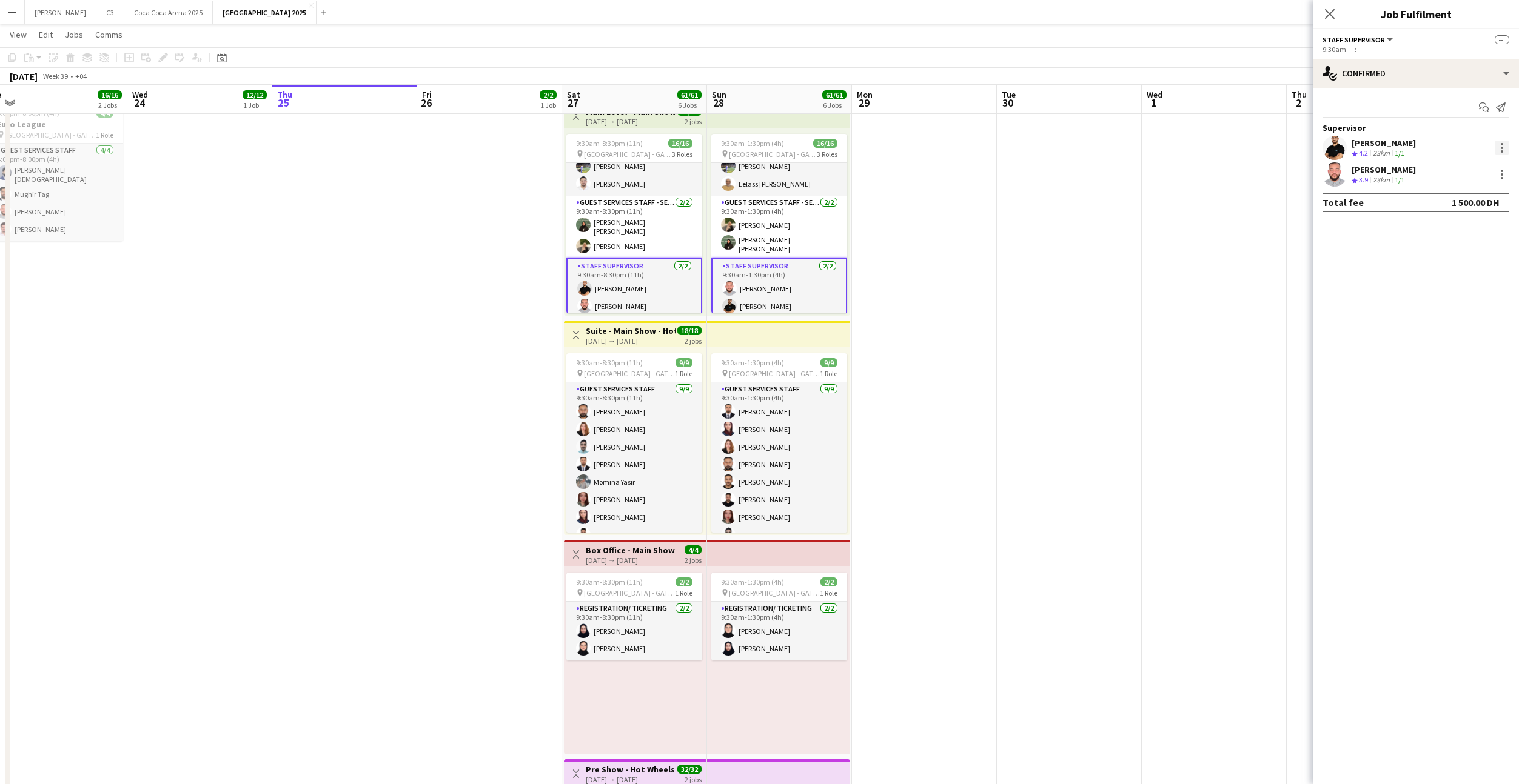
click at [1495, 144] on div at bounding box center [1502, 148] width 15 height 15
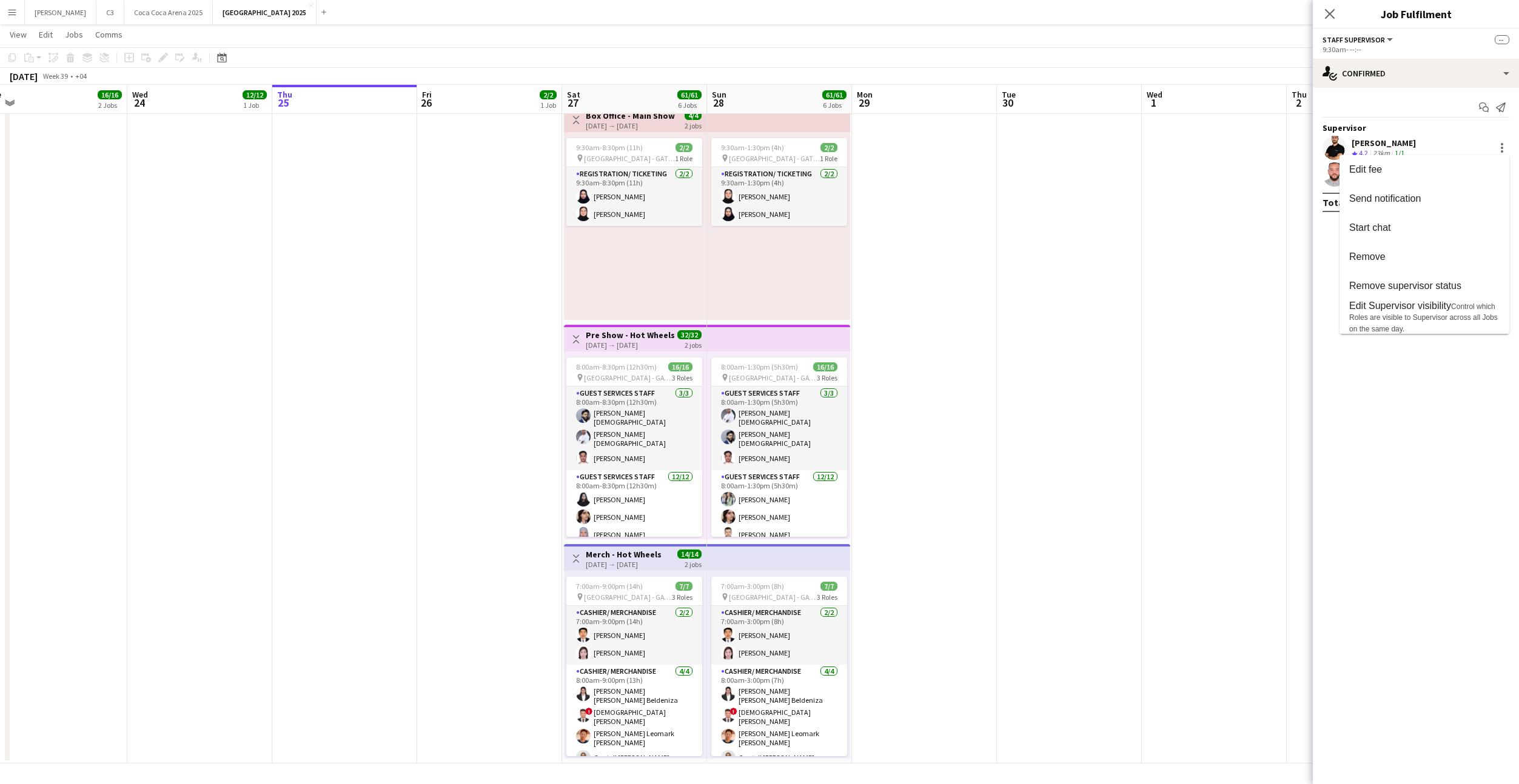
click at [647, 527] on div at bounding box center [759, 392] width 1519 height 784
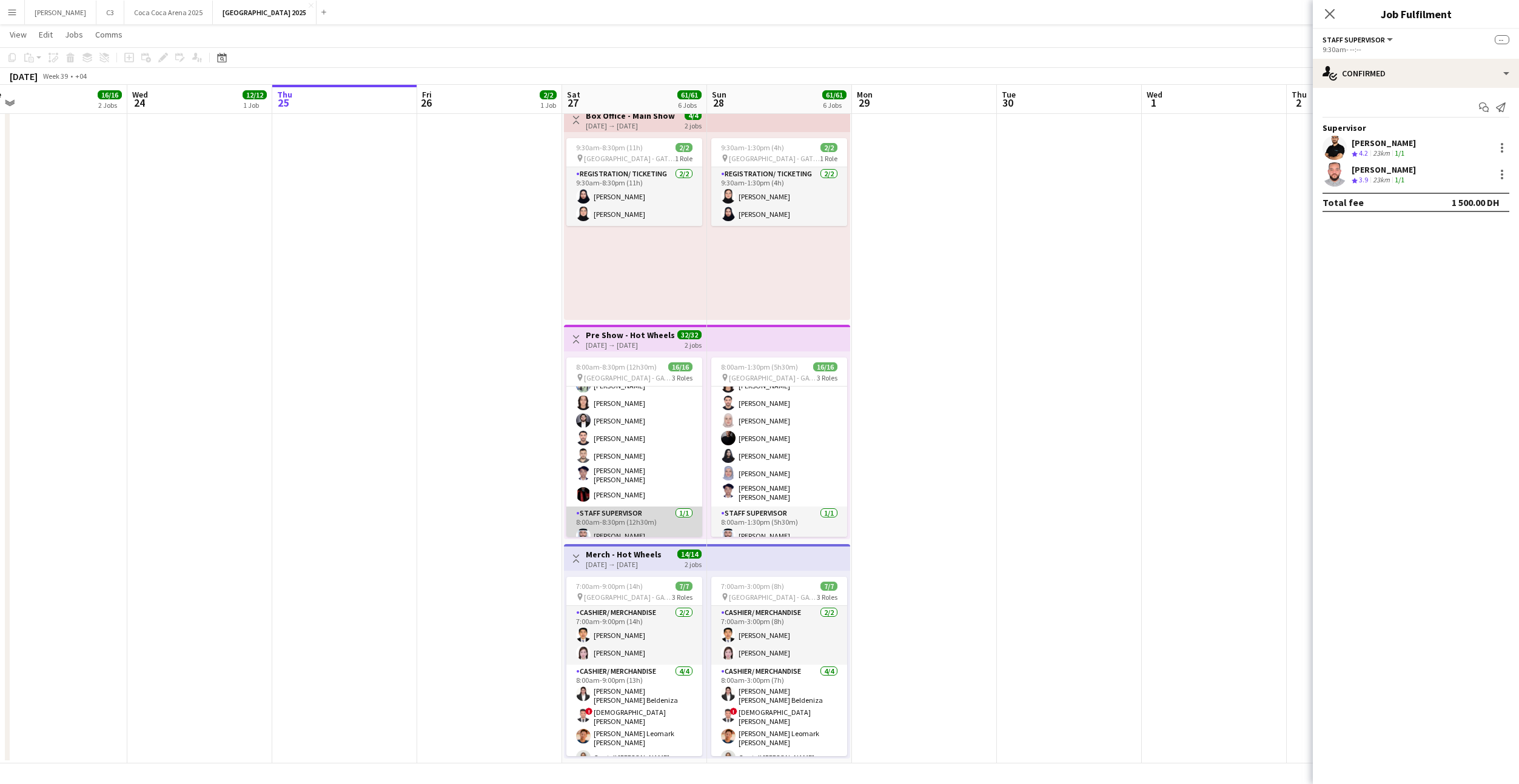
click at [646, 523] on app-card-role "Staff Supervisor [DATE] 8:00am-8:30pm (12h30m) [PERSON_NAME]" at bounding box center [634, 527] width 136 height 42
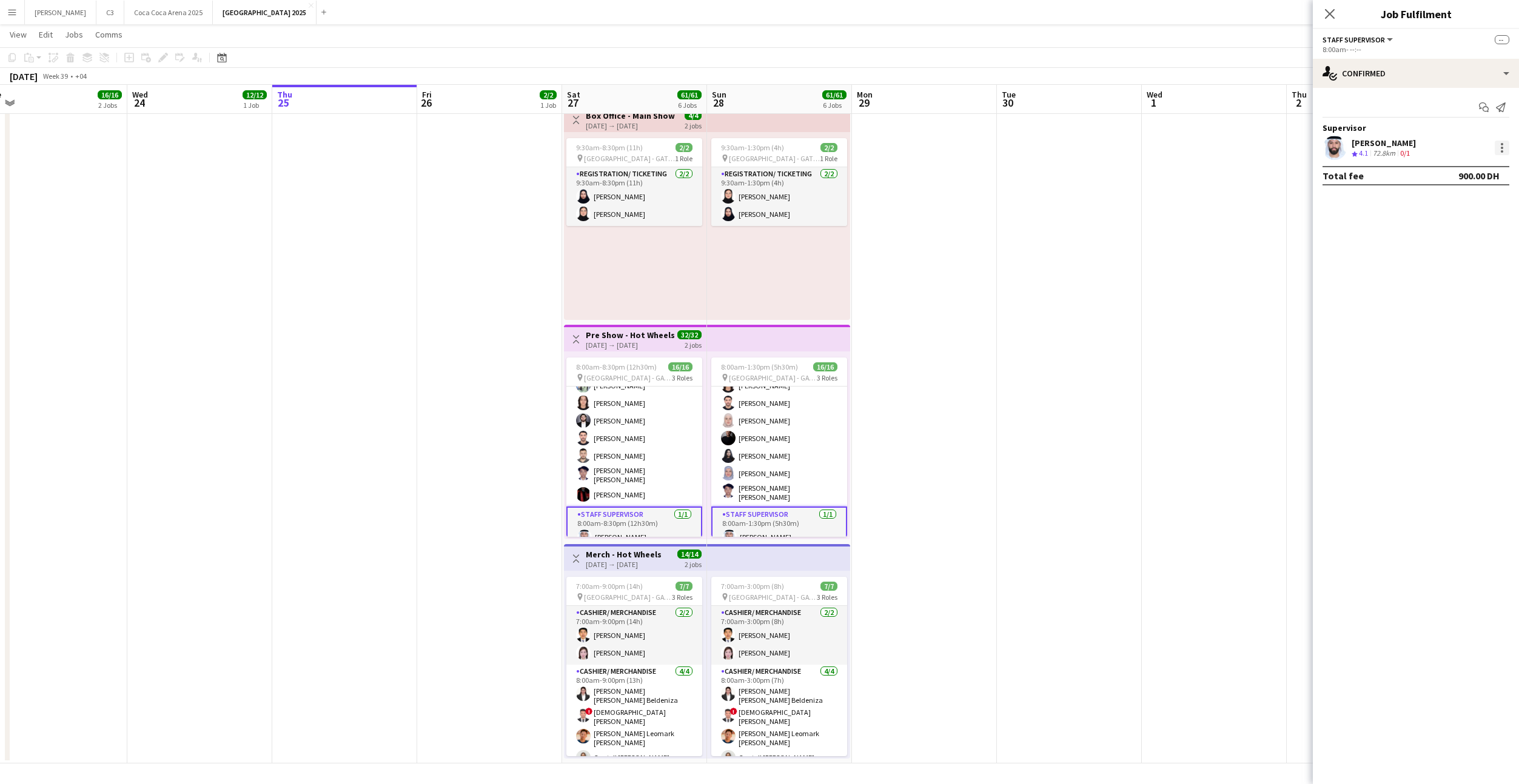
click at [1506, 147] on div at bounding box center [1502, 148] width 15 height 15
click at [1455, 315] on span "Control which Roles are visible to Supervisor across all Jobs on the same day." at bounding box center [1424, 319] width 148 height 31
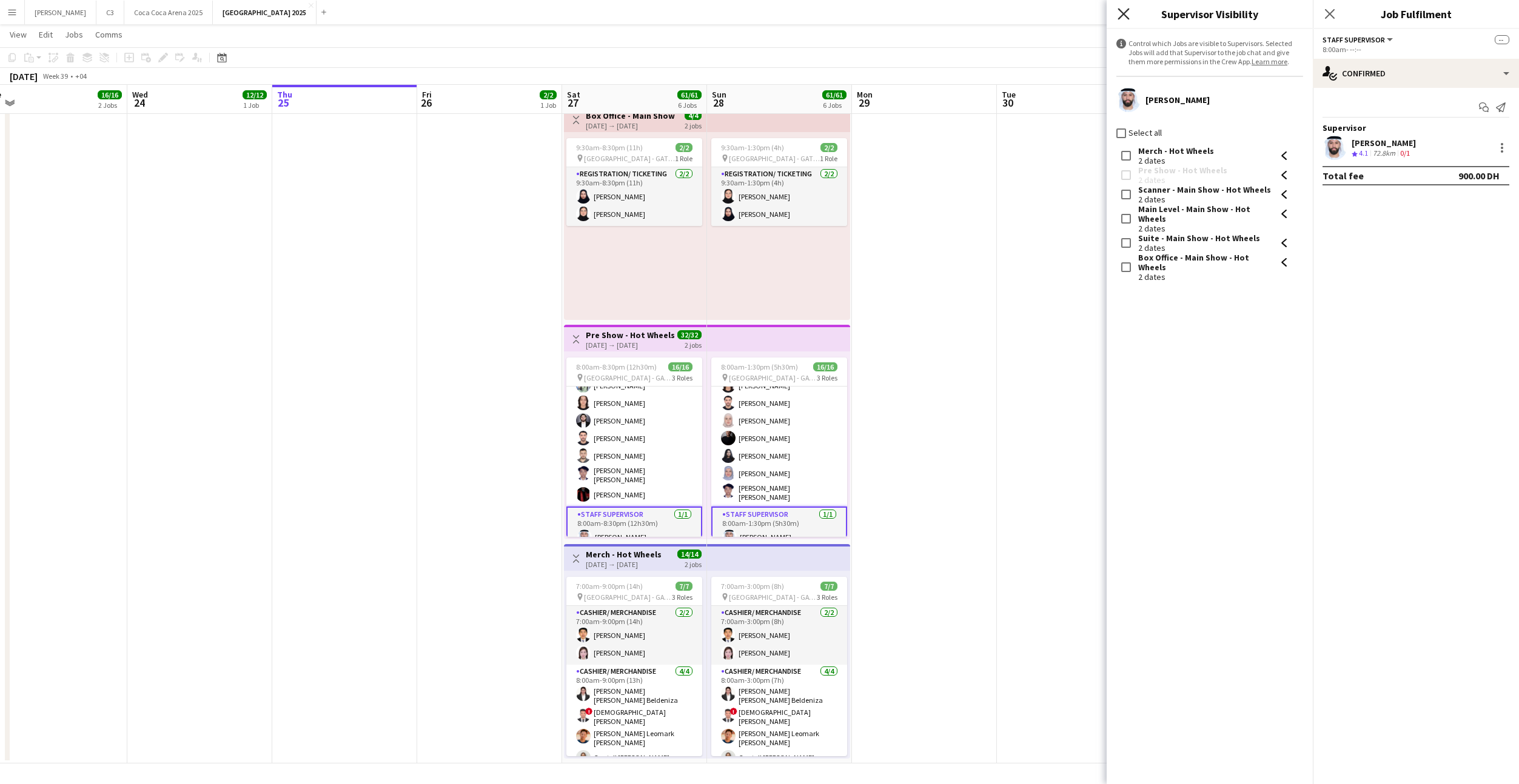
click at [1124, 10] on icon "Close pop-in" at bounding box center [1124, 14] width 11 height 11
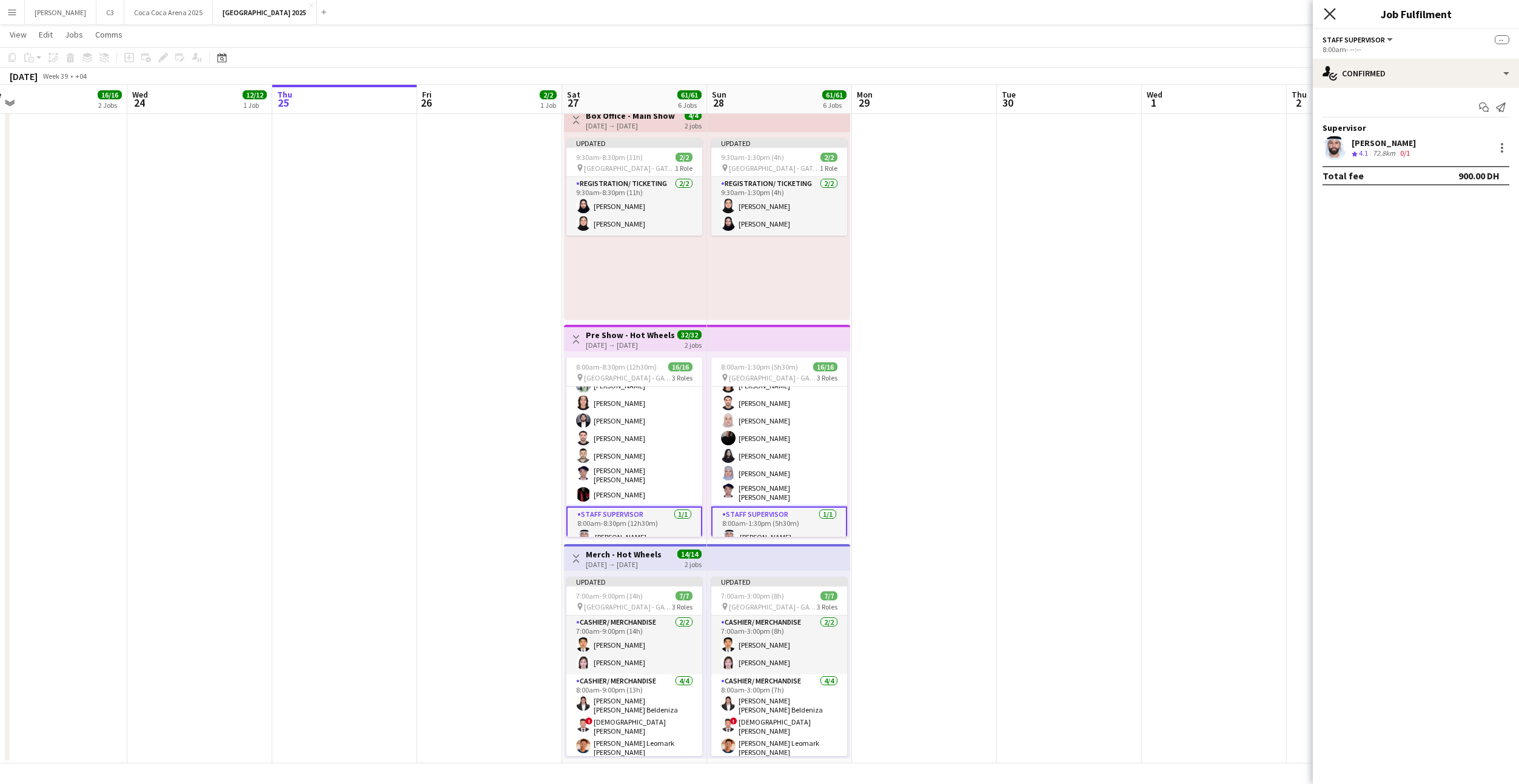
click at [1331, 11] on icon "Close pop-in" at bounding box center [1329, 14] width 11 height 11
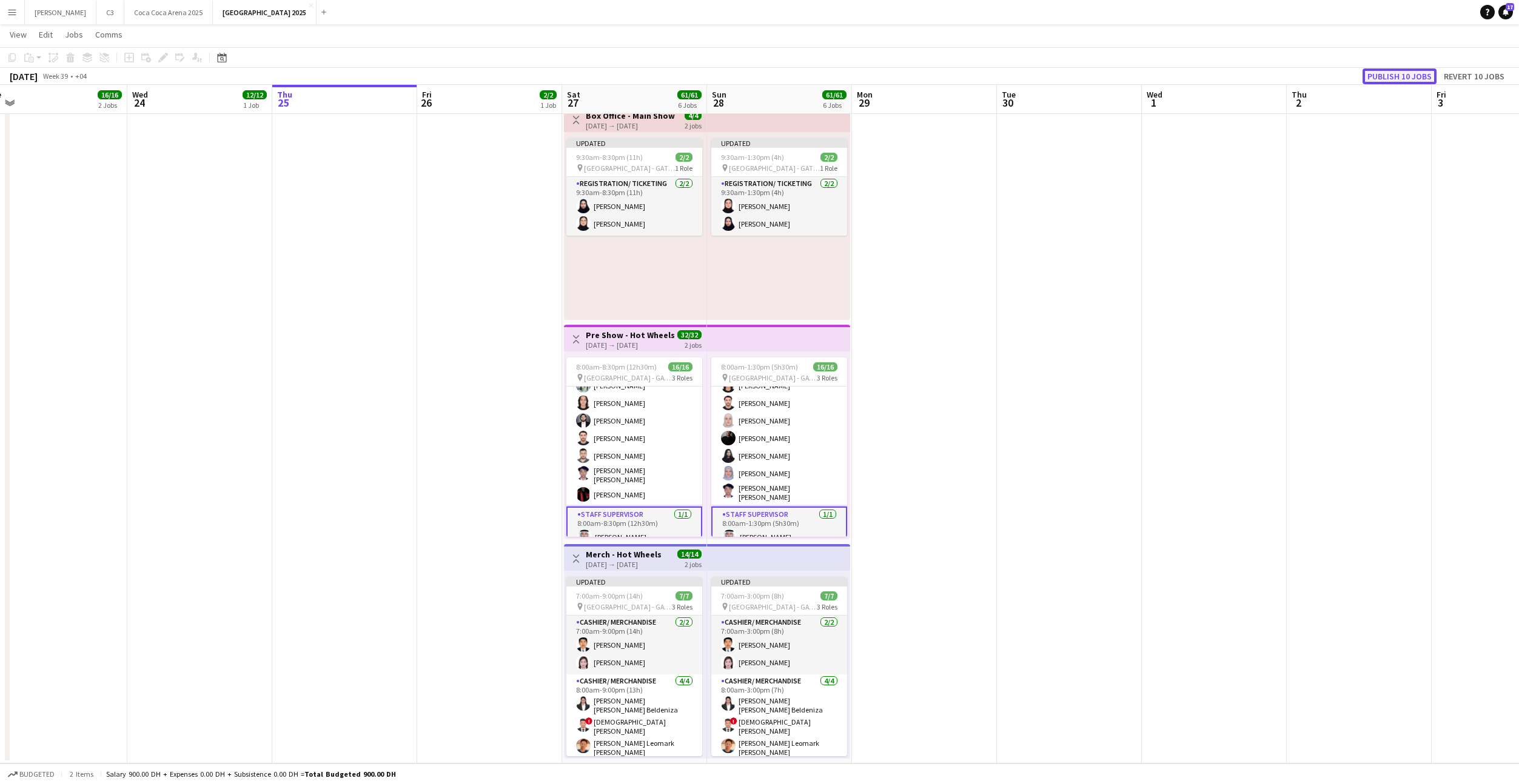
click at [1413, 74] on button "Publish 10 jobs" at bounding box center [1399, 76] width 74 height 15
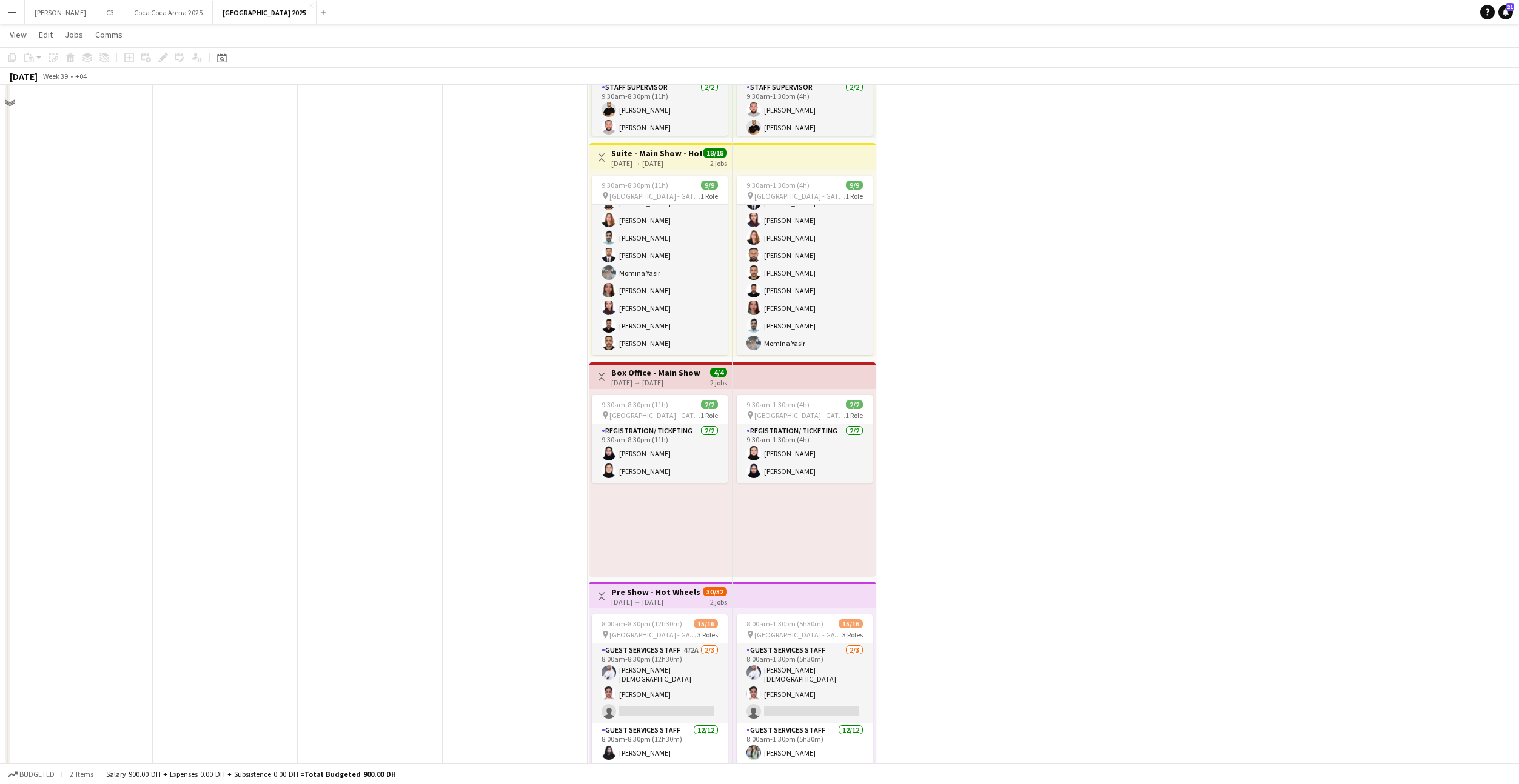
scroll to position [483, 0]
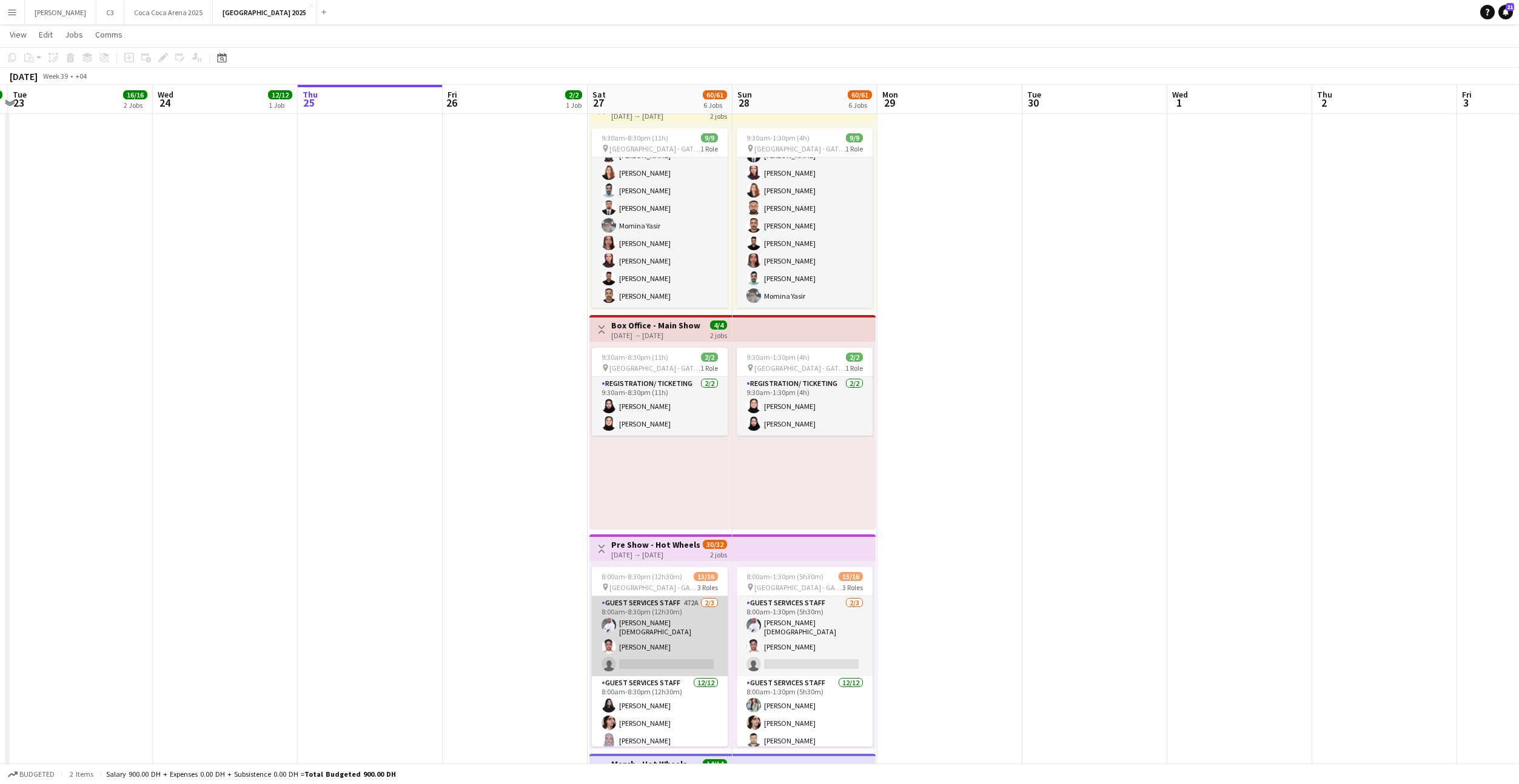
click at [670, 638] on app-card-role "Guest Services Staff 472A [DATE] 8:00am-8:30pm (12h30m) [PERSON_NAME] [PERSON_N…" at bounding box center [660, 636] width 136 height 80
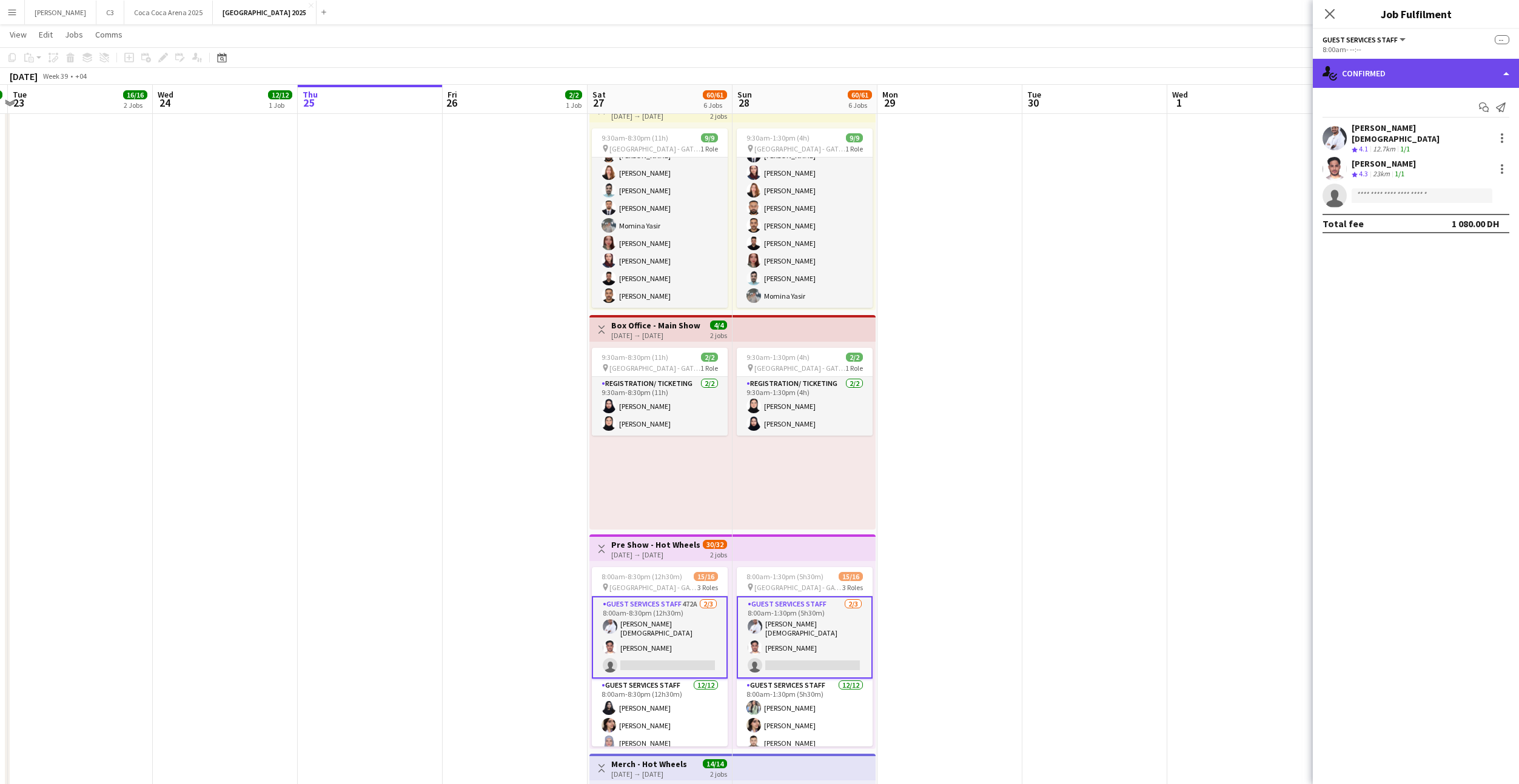
click at [1459, 73] on div "single-neutral-actions-check-2 Confirmed" at bounding box center [1415, 73] width 206 height 29
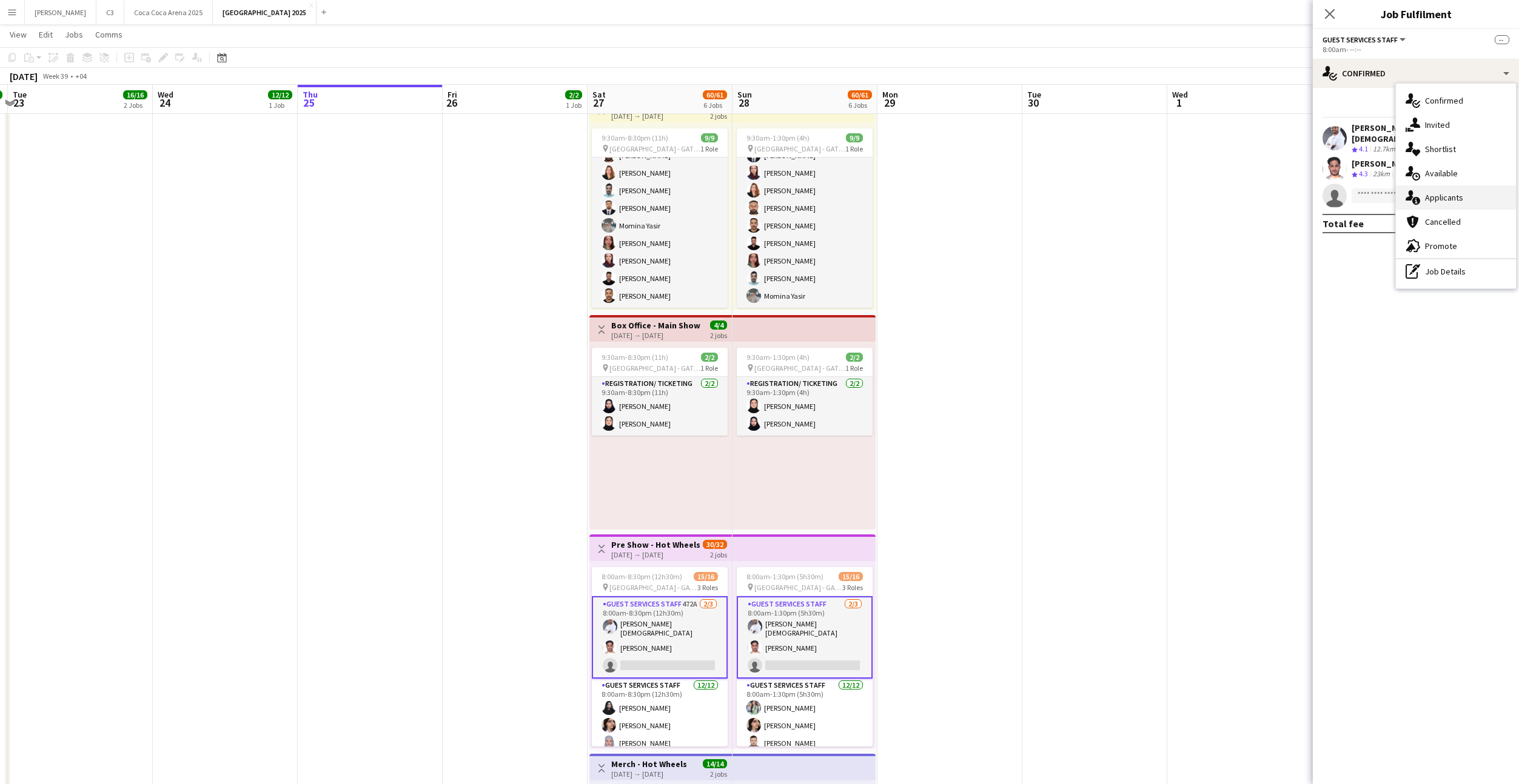
click at [1449, 202] on span "Applicants" at bounding box center [1444, 197] width 38 height 11
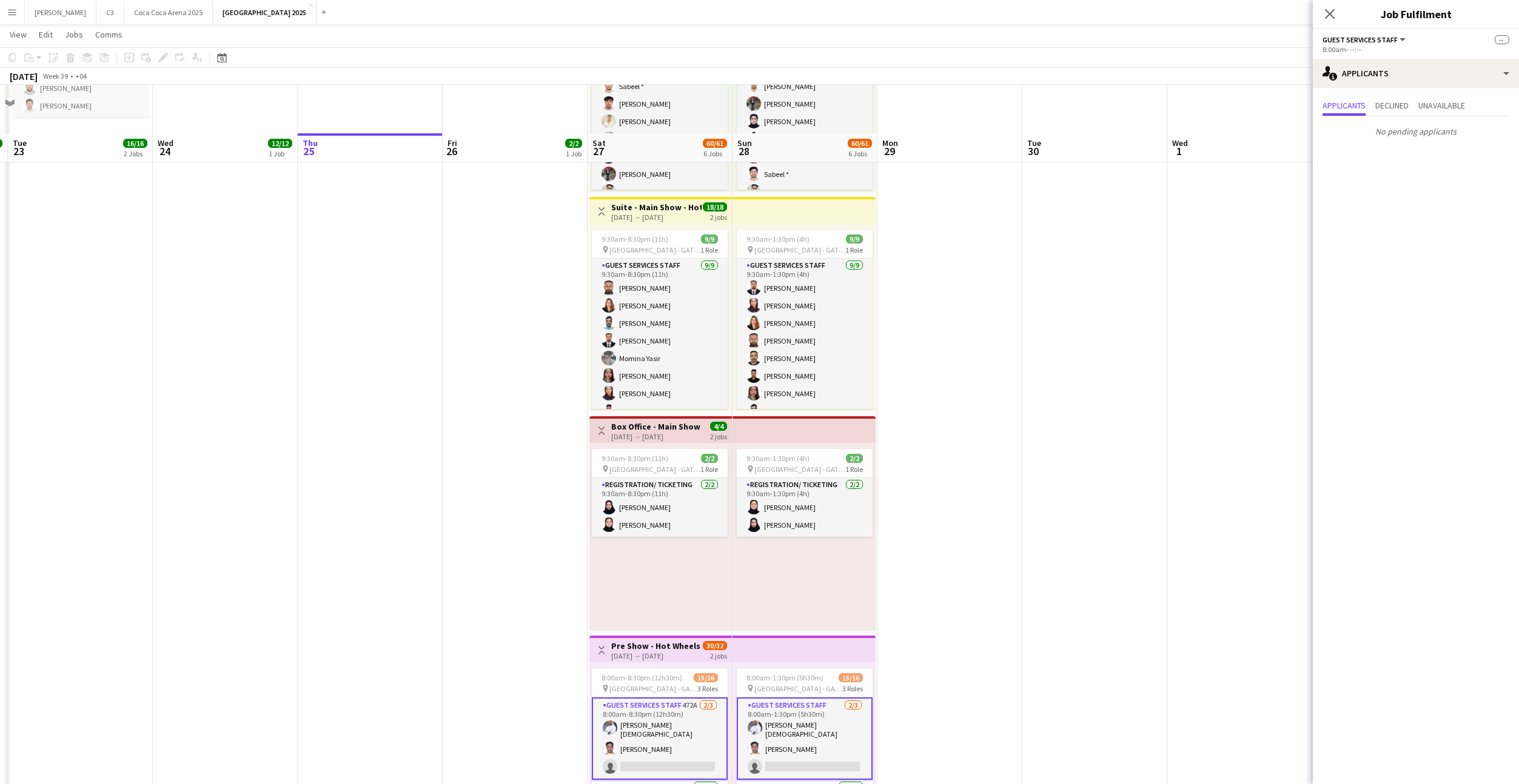
scroll to position [431, 0]
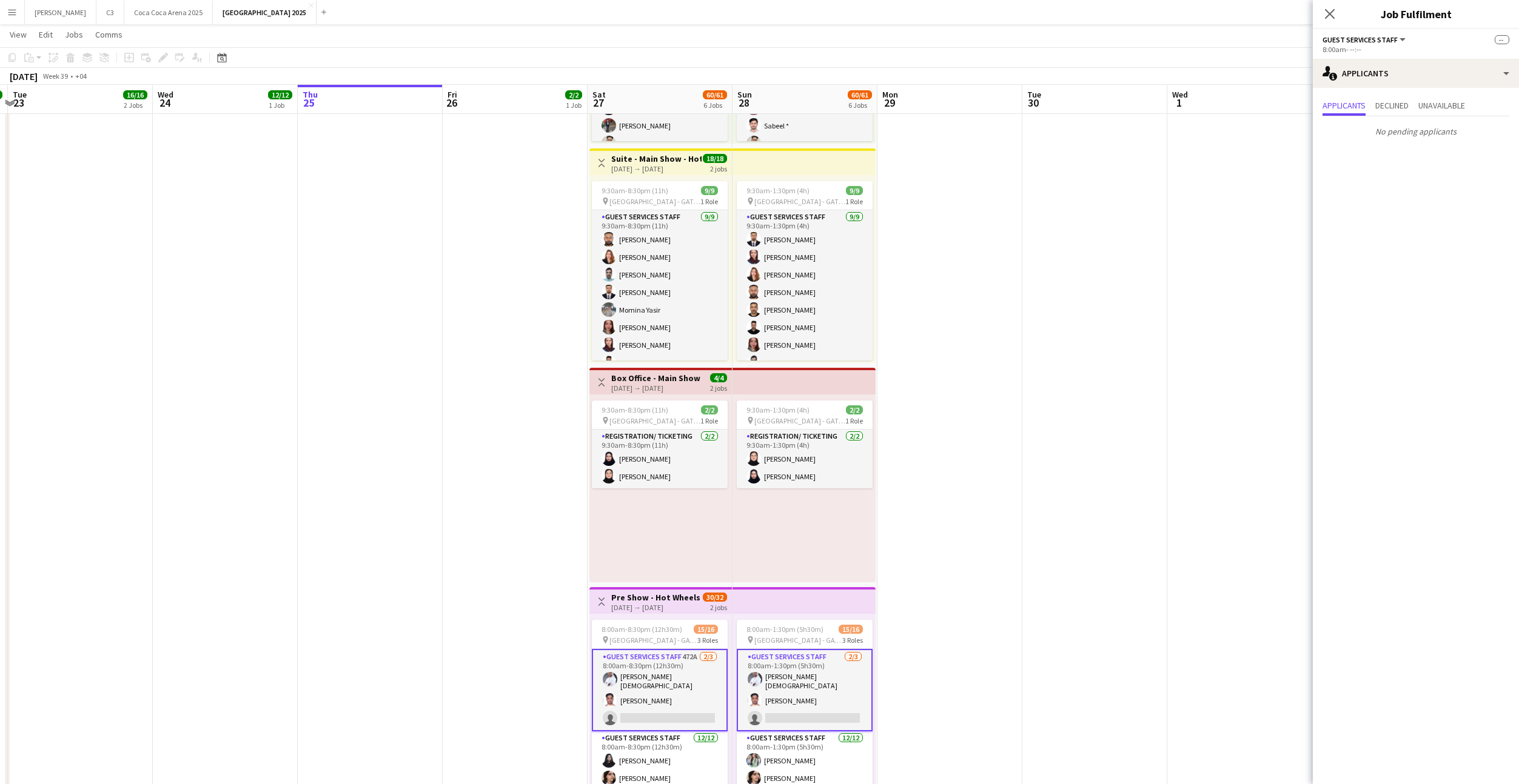
click at [666, 692] on app-card-role "Guest Services Staff 472A [DATE] 8:00am-8:30pm (12h30m) [PERSON_NAME] [PERSON_N…" at bounding box center [660, 689] width 136 height 82
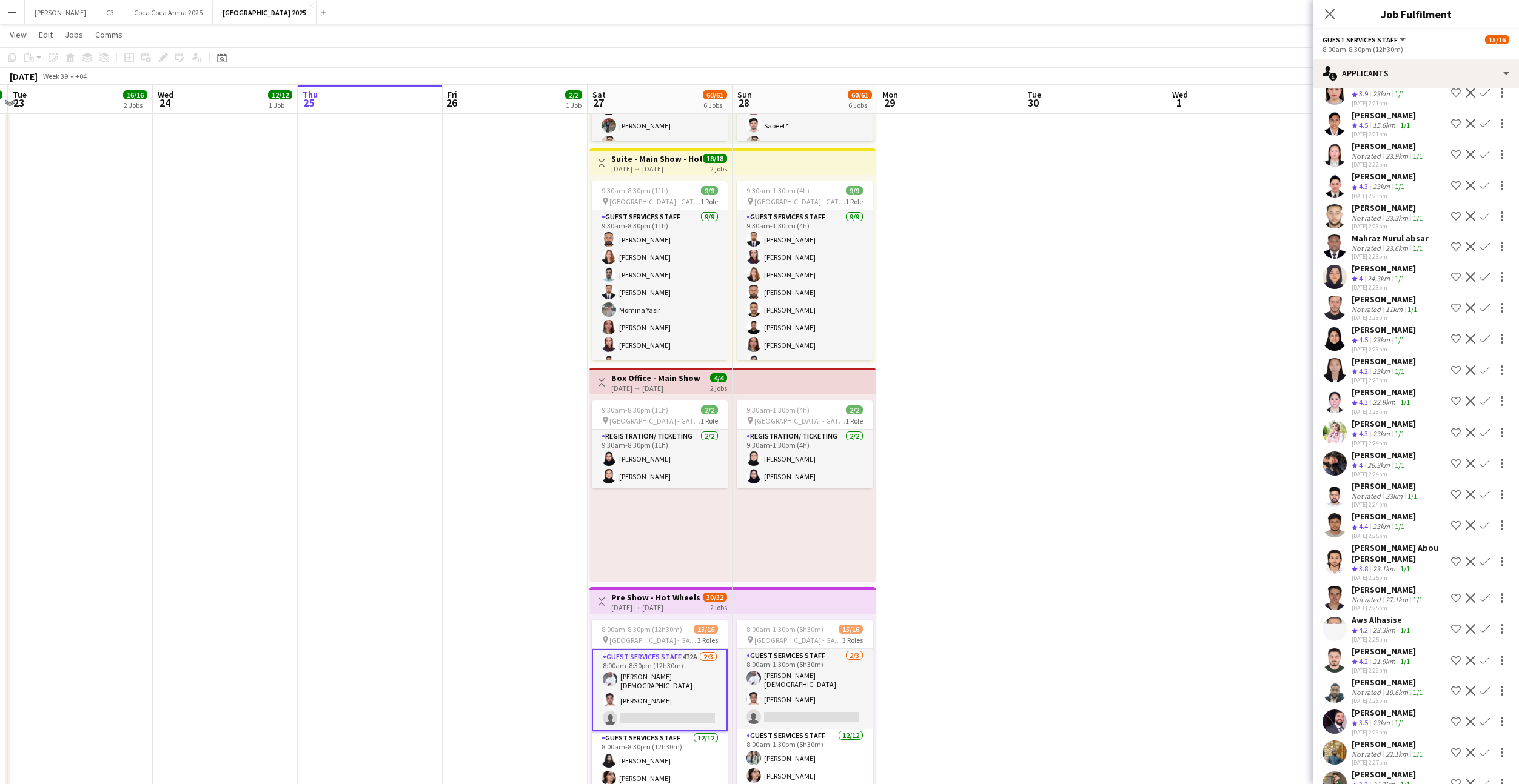
scroll to position [1585, 0]
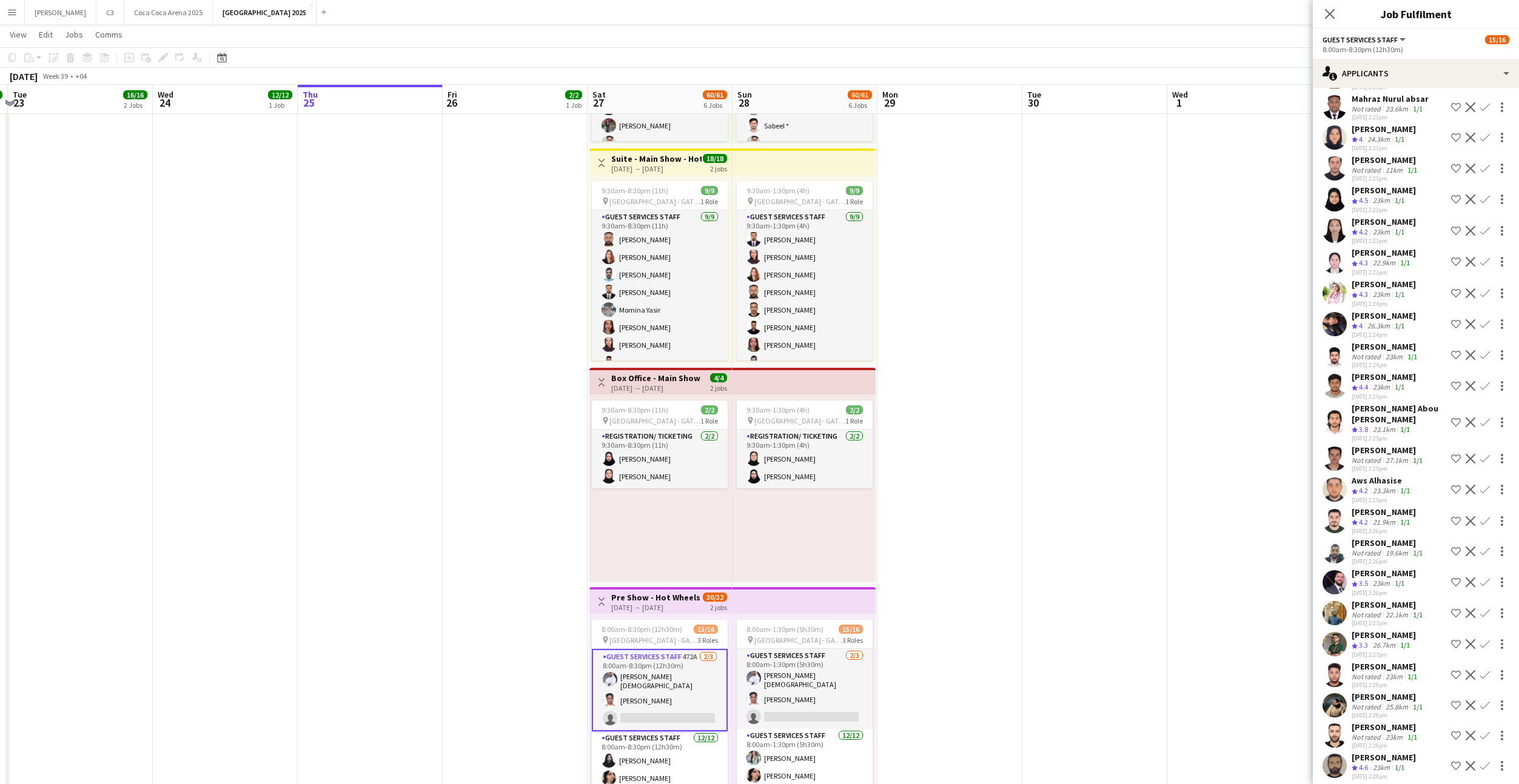
click at [1484, 381] on app-icon "Confirm" at bounding box center [1485, 386] width 10 height 10
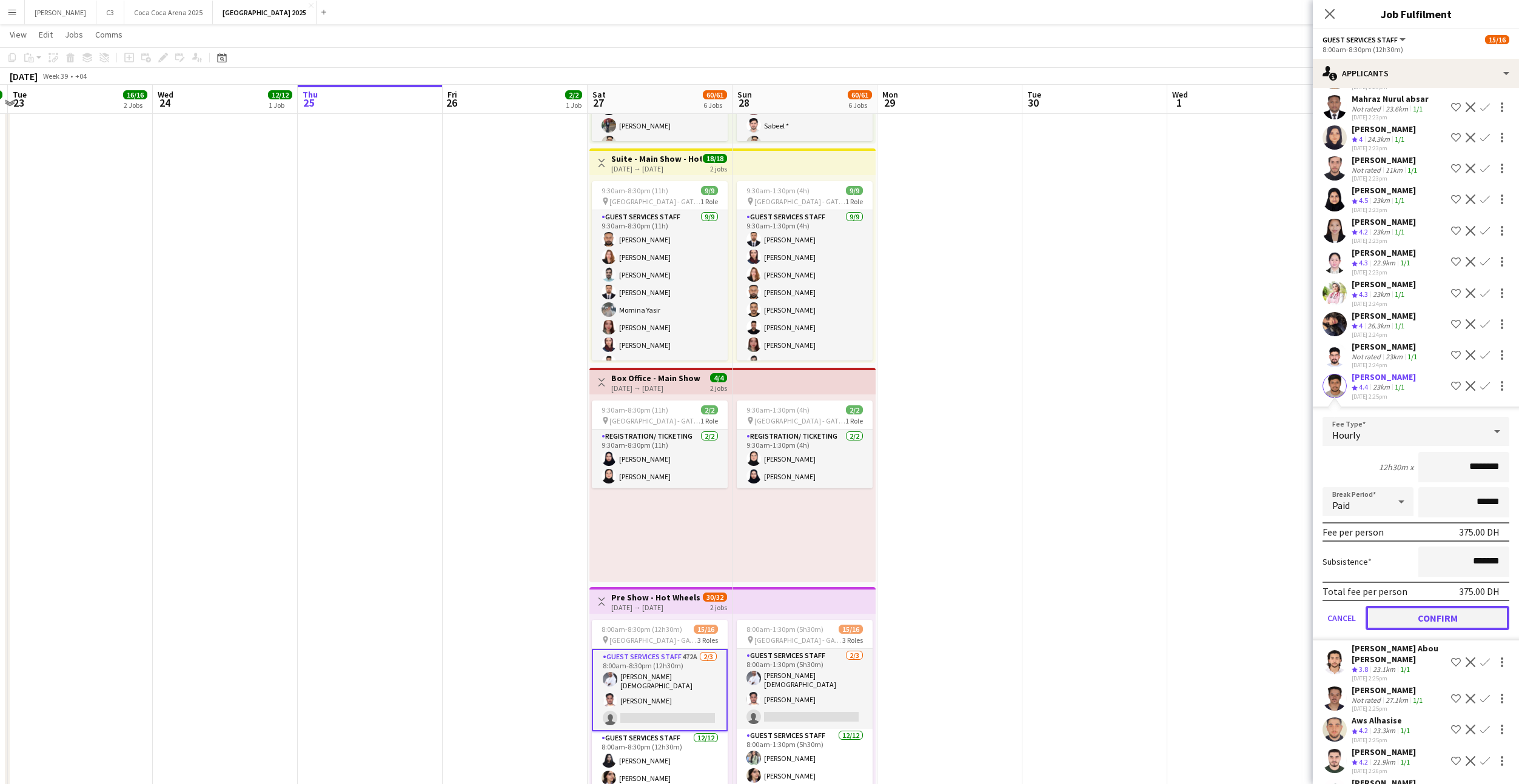
click at [1413, 606] on button "Confirm" at bounding box center [1437, 619] width 144 height 24
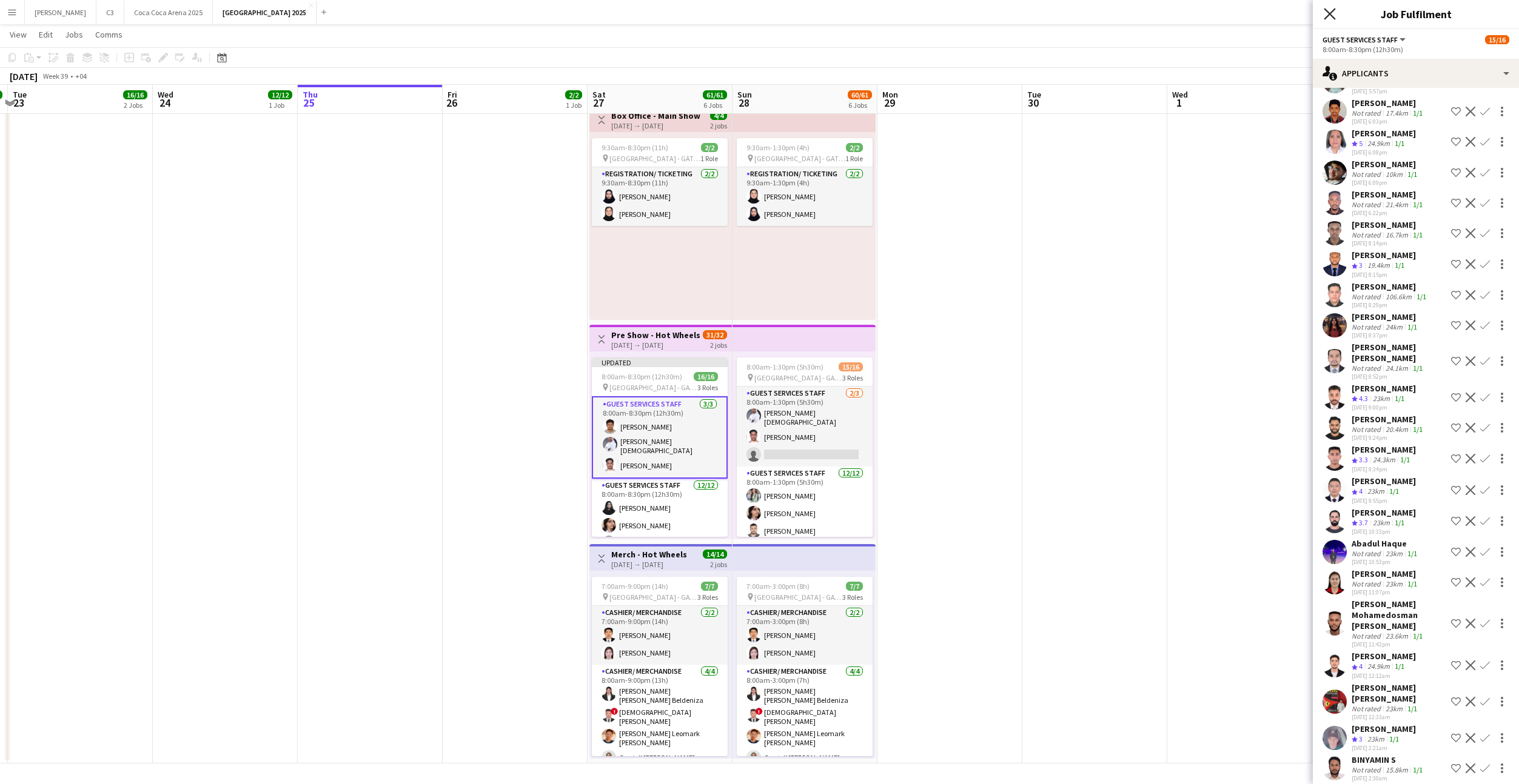
click at [1332, 12] on icon at bounding box center [1329, 14] width 11 height 11
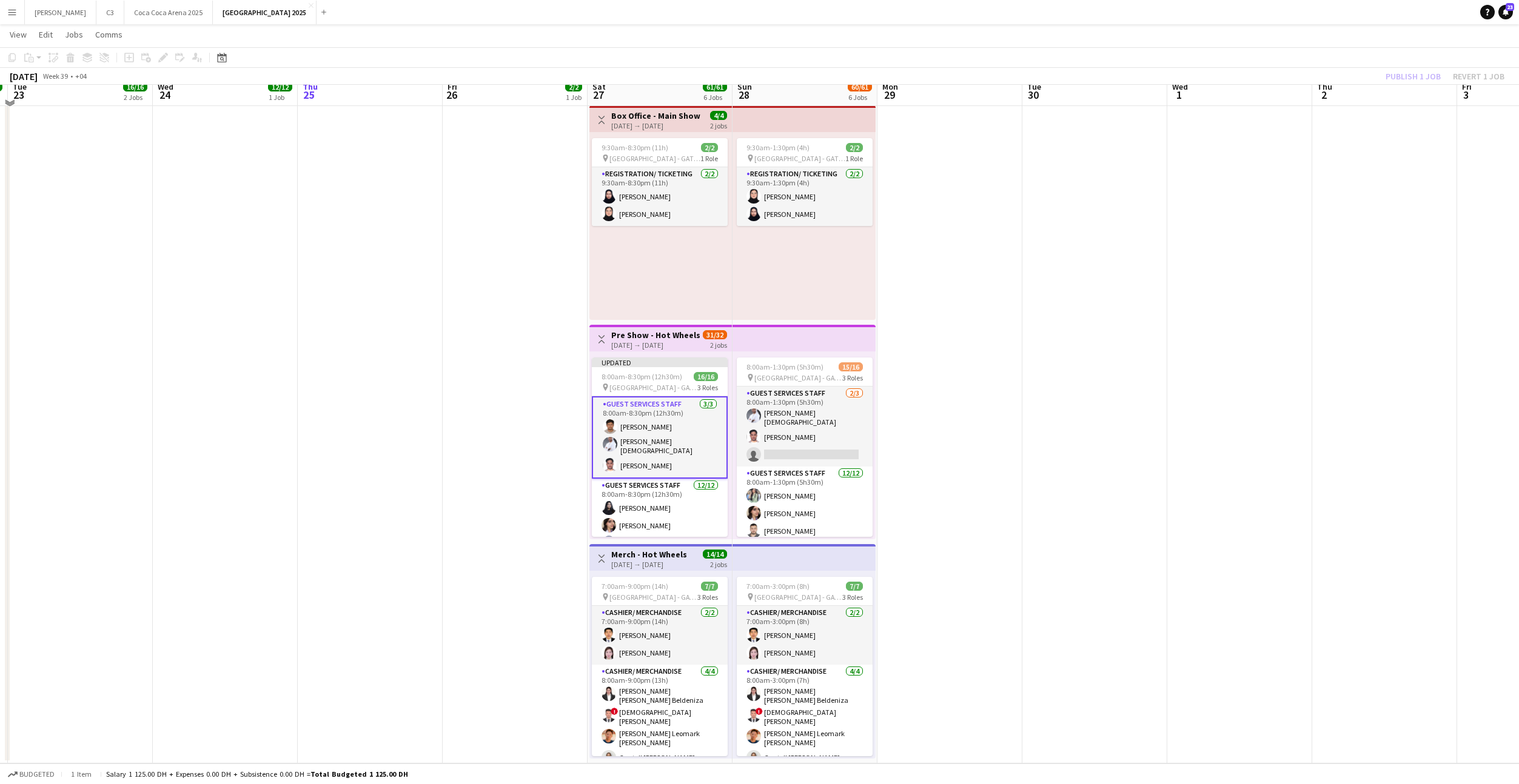
scroll to position [684, 0]
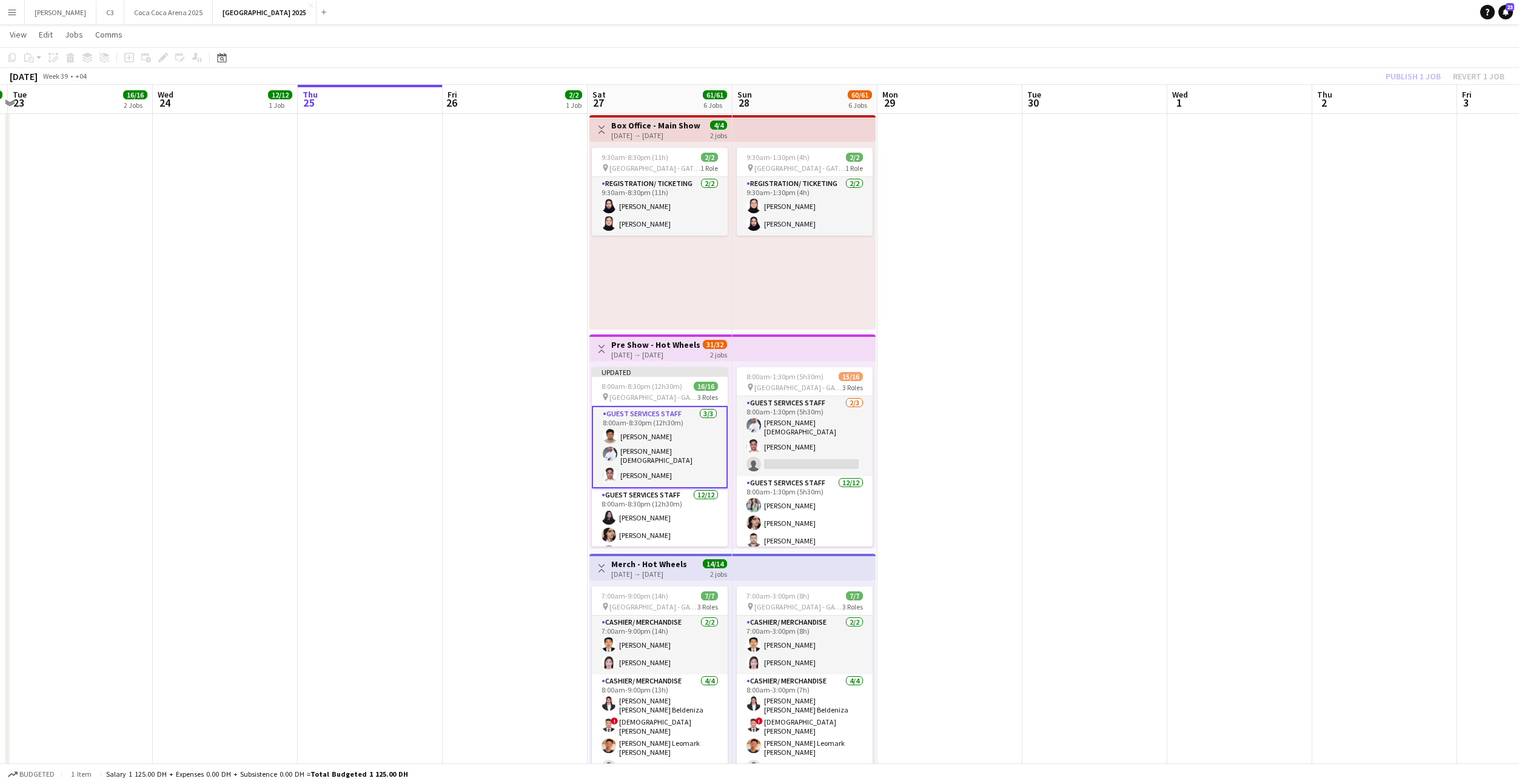
click at [675, 460] on app-card-role "Guest Services Staff [DATE] 8:00am-8:30pm (12h30m) [PERSON_NAME] [PERSON_NAME] …" at bounding box center [660, 447] width 136 height 82
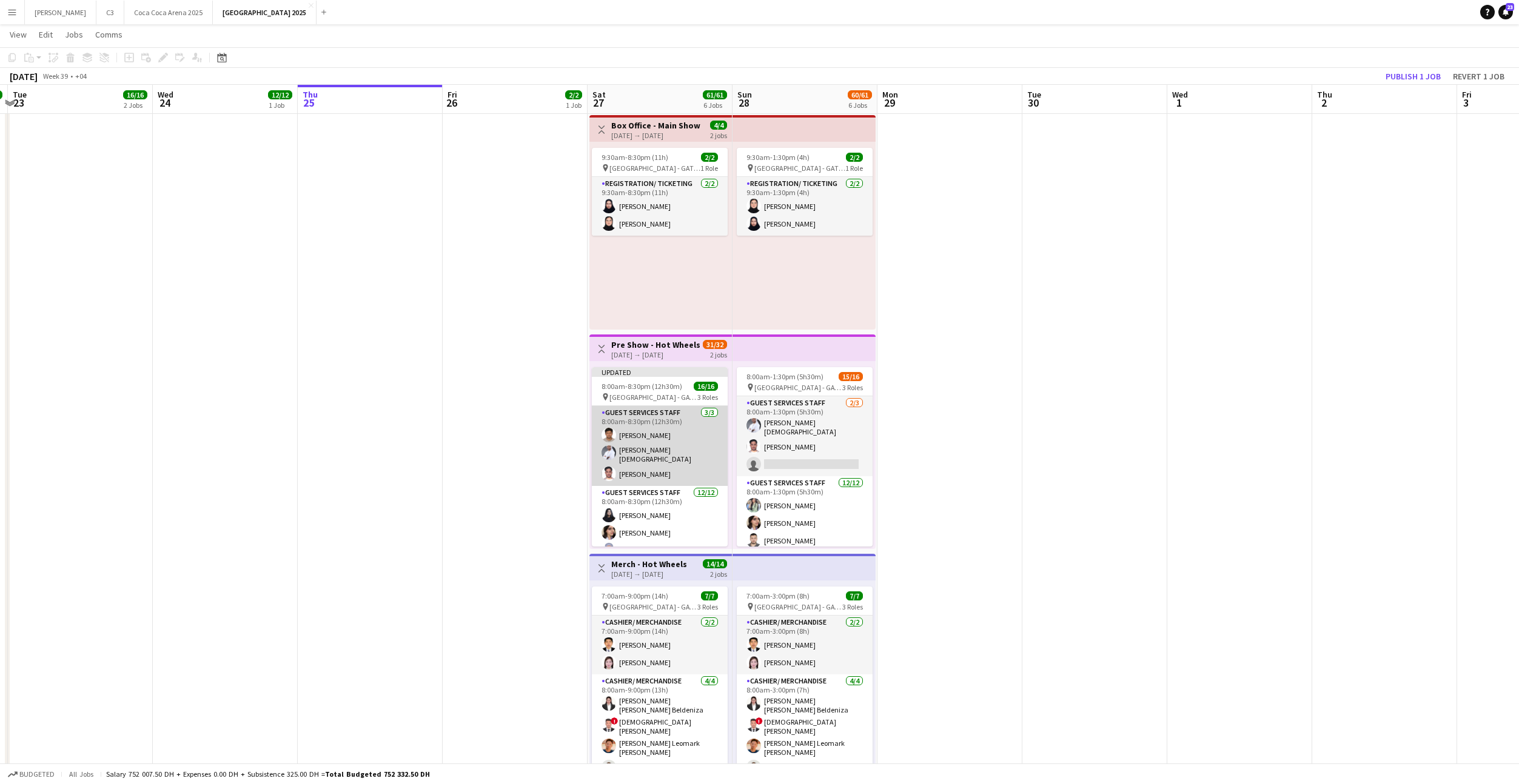
click at [686, 454] on app-card-role "Guest Services Staff [DATE] 8:00am-8:30pm (12h30m) [PERSON_NAME] [PERSON_NAME] …" at bounding box center [660, 446] width 136 height 80
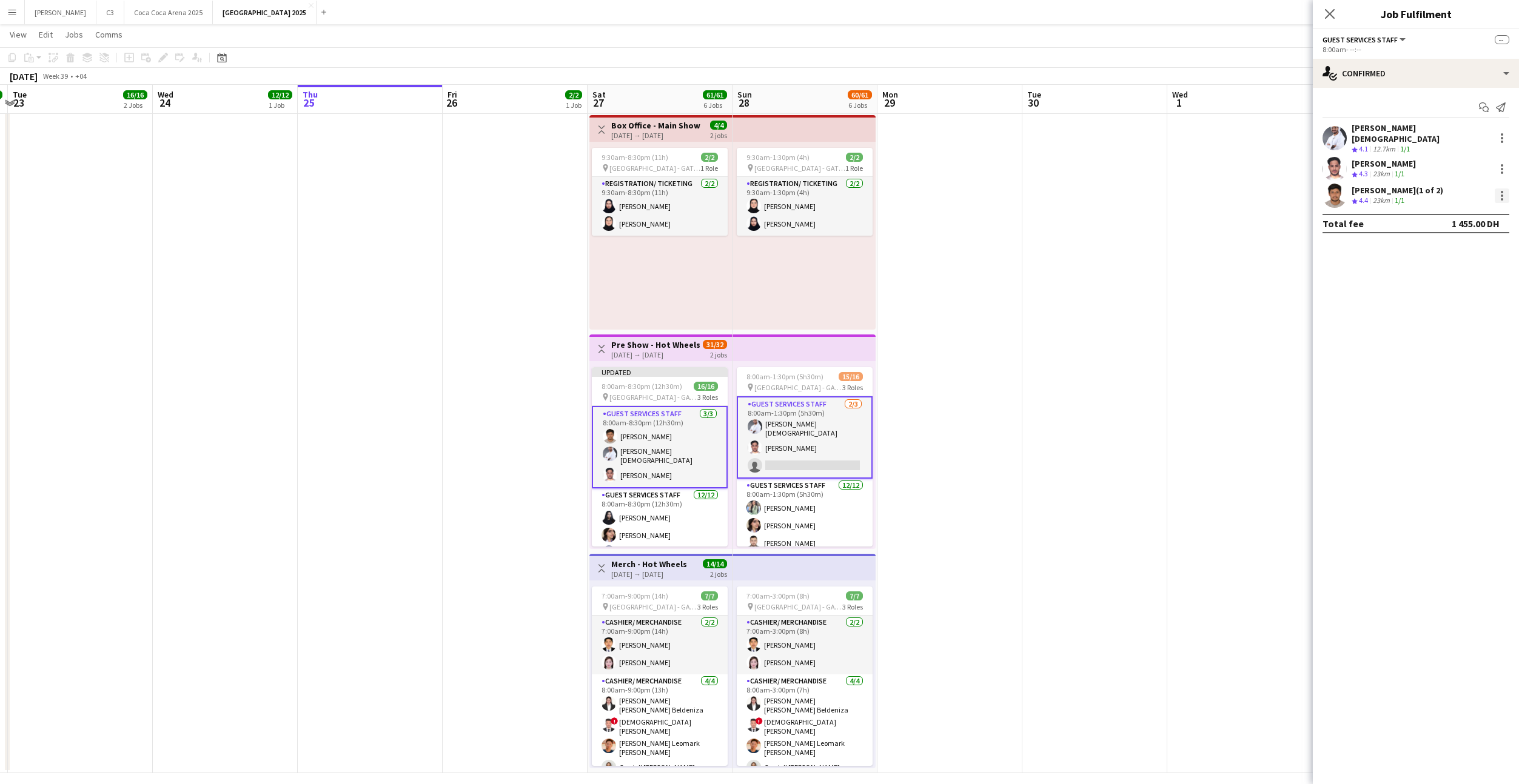
click at [1499, 188] on div at bounding box center [1502, 196] width 15 height 15
click at [1459, 300] on span "Remove" at bounding box center [1442, 297] width 37 height 11
click at [1375, 191] on input at bounding box center [1422, 196] width 141 height 15
click at [1392, 190] on input "********" at bounding box center [1422, 196] width 141 height 15
type input "********"
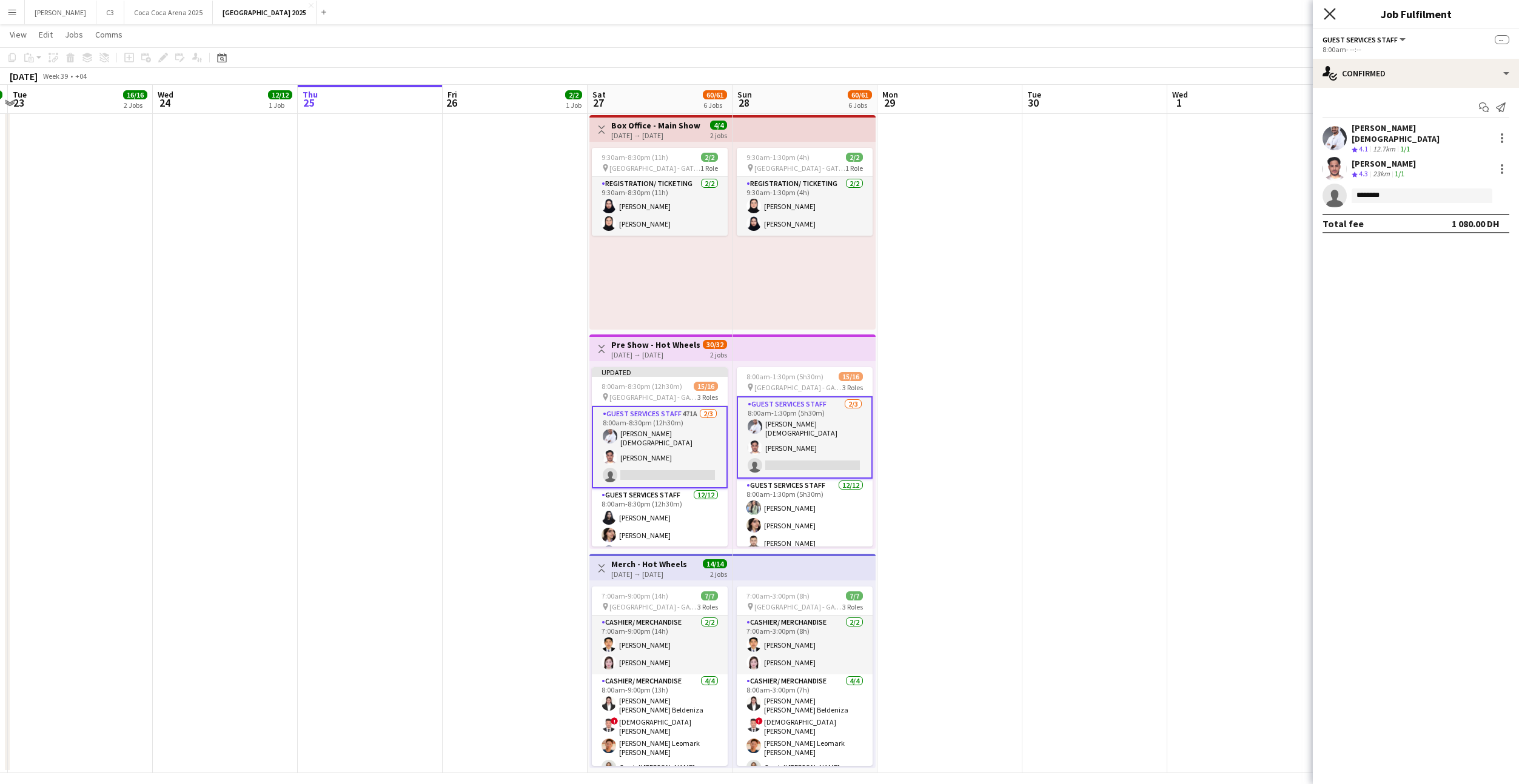
click at [1325, 11] on icon "Close pop-in" at bounding box center [1329, 14] width 11 height 11
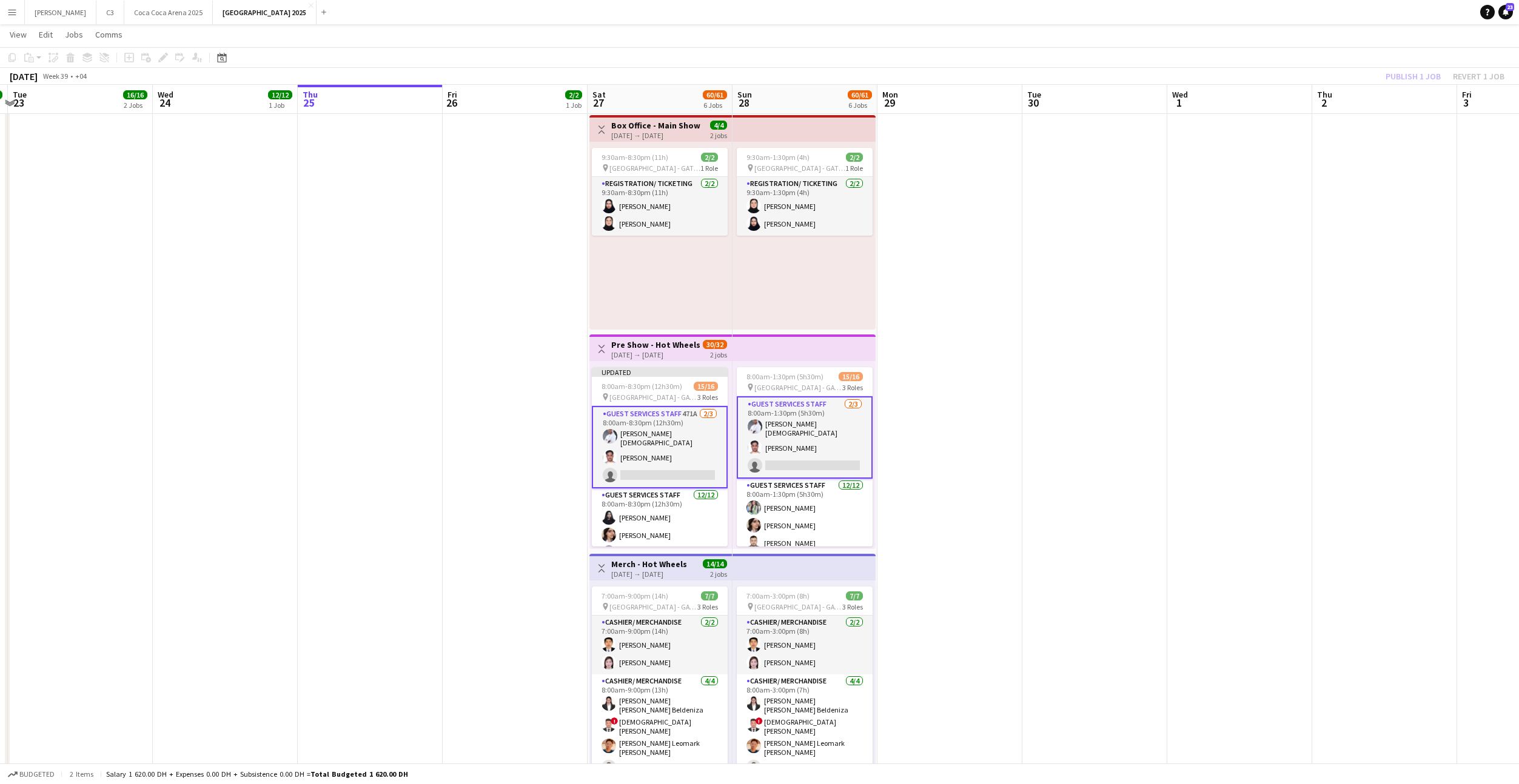
click at [1410, 81] on div "Publish 1 job Revert 1 job" at bounding box center [1444, 76] width 148 height 15
click at [1410, 81] on button "Publish 1 job" at bounding box center [1413, 76] width 65 height 15
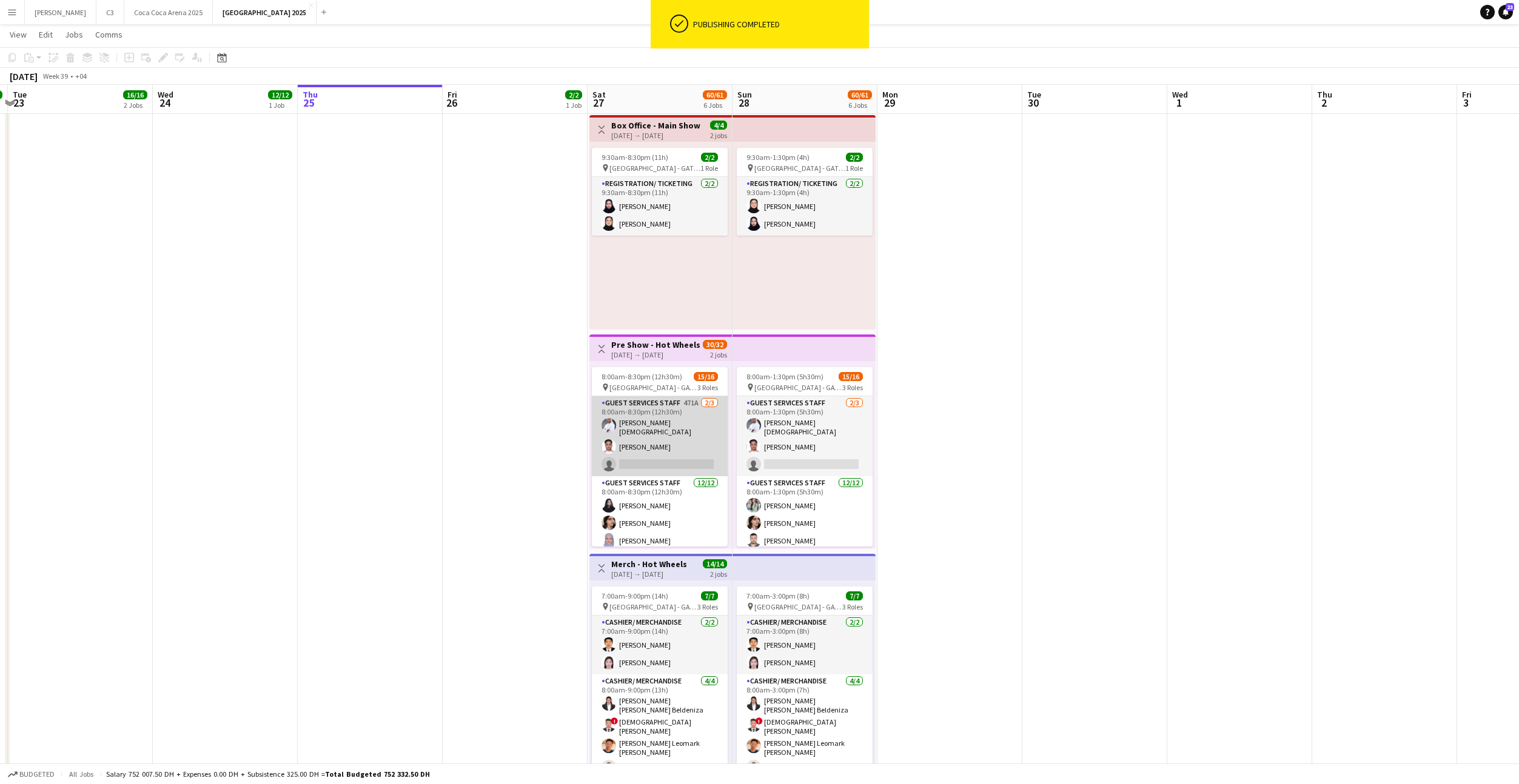
click at [667, 456] on app-card-role "Guest Services Staff 471A [DATE] 8:00am-8:30pm (12h30m) [PERSON_NAME] [PERSON_N…" at bounding box center [660, 436] width 136 height 80
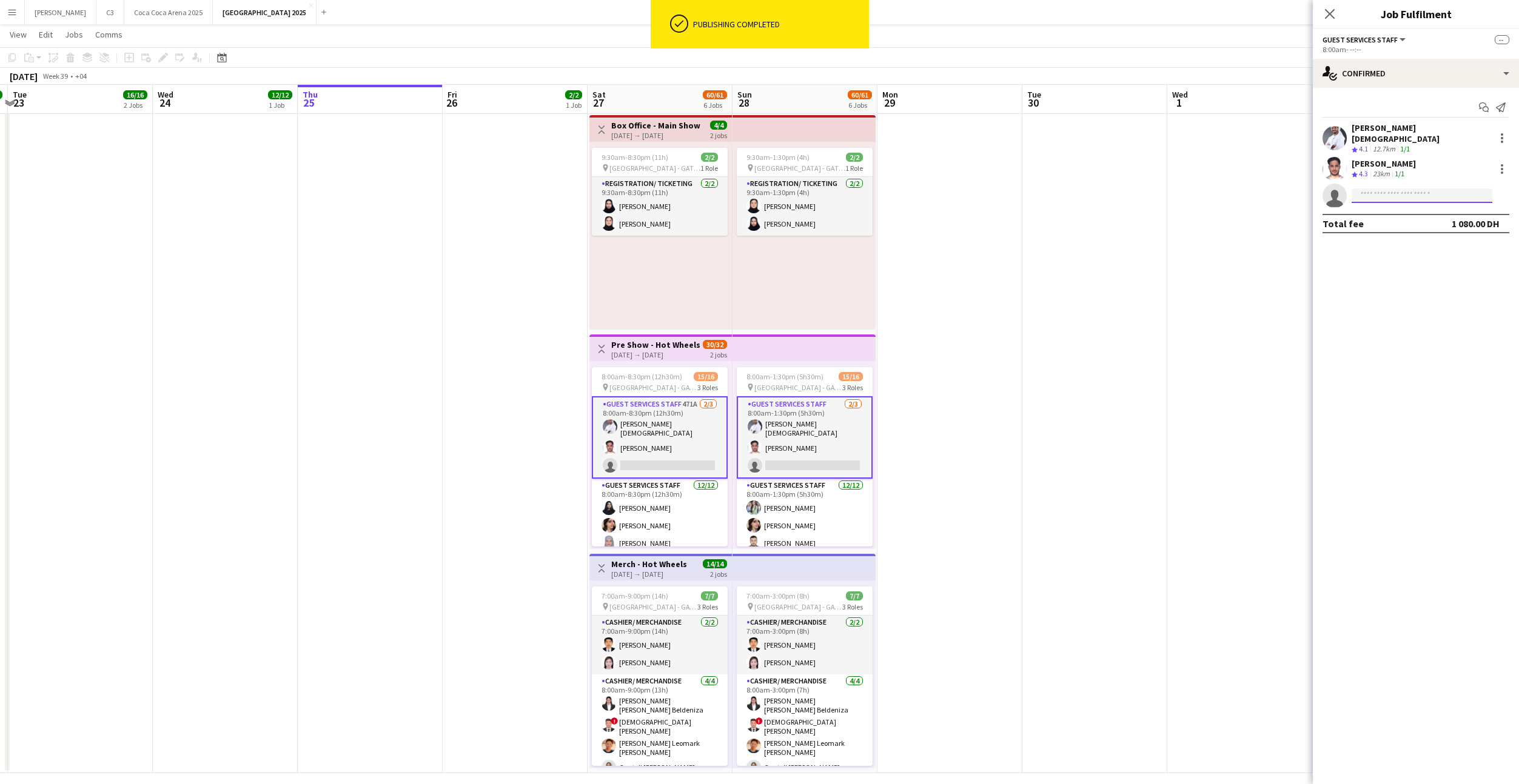
click at [1400, 188] on input at bounding box center [1422, 196] width 141 height 15
type input "*"
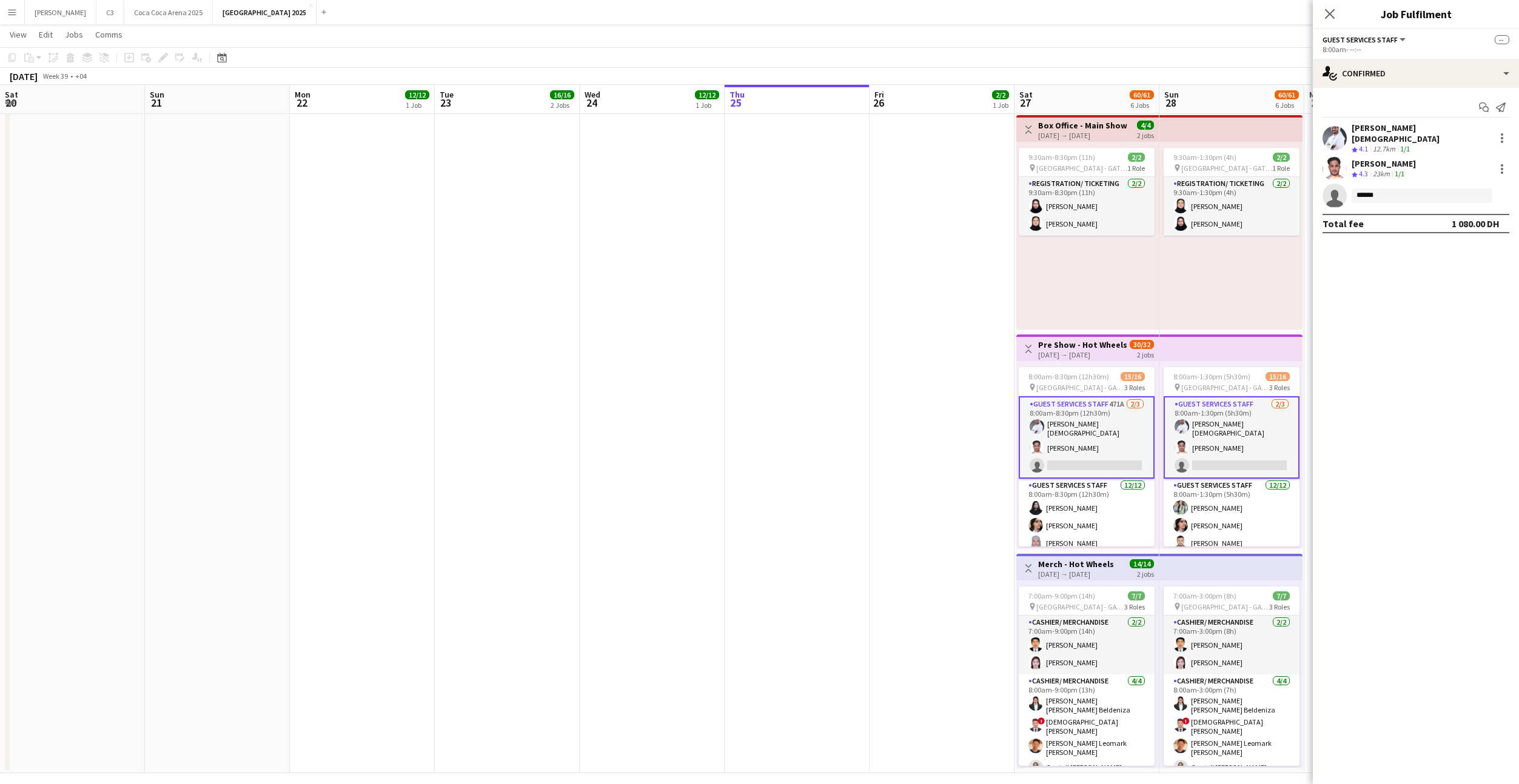
scroll to position [0, 427]
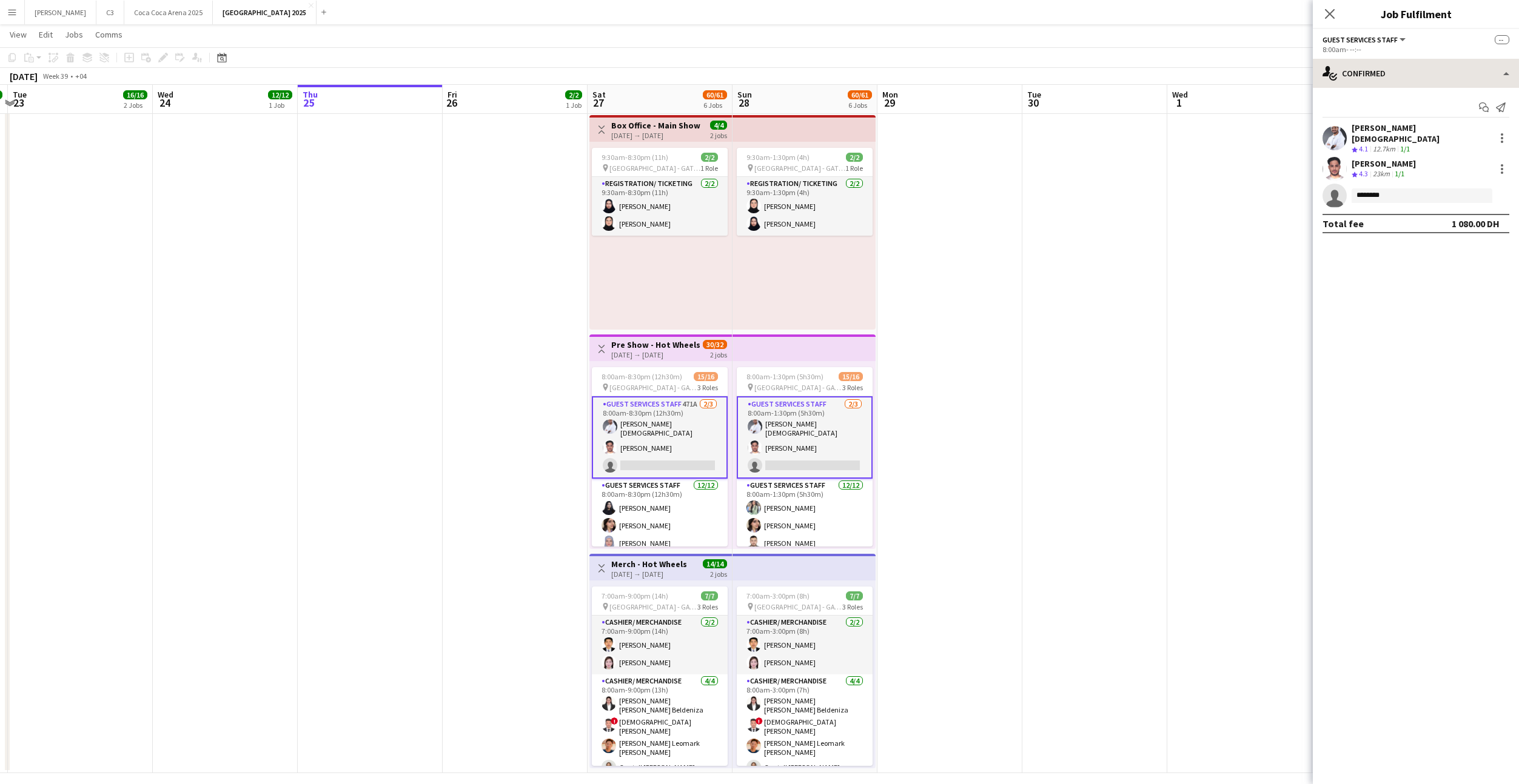
type input "********"
click at [1389, 72] on div "single-neutral-actions-check-2 Confirmed" at bounding box center [1415, 73] width 206 height 29
click at [1436, 196] on span "Applicants" at bounding box center [1444, 197] width 38 height 11
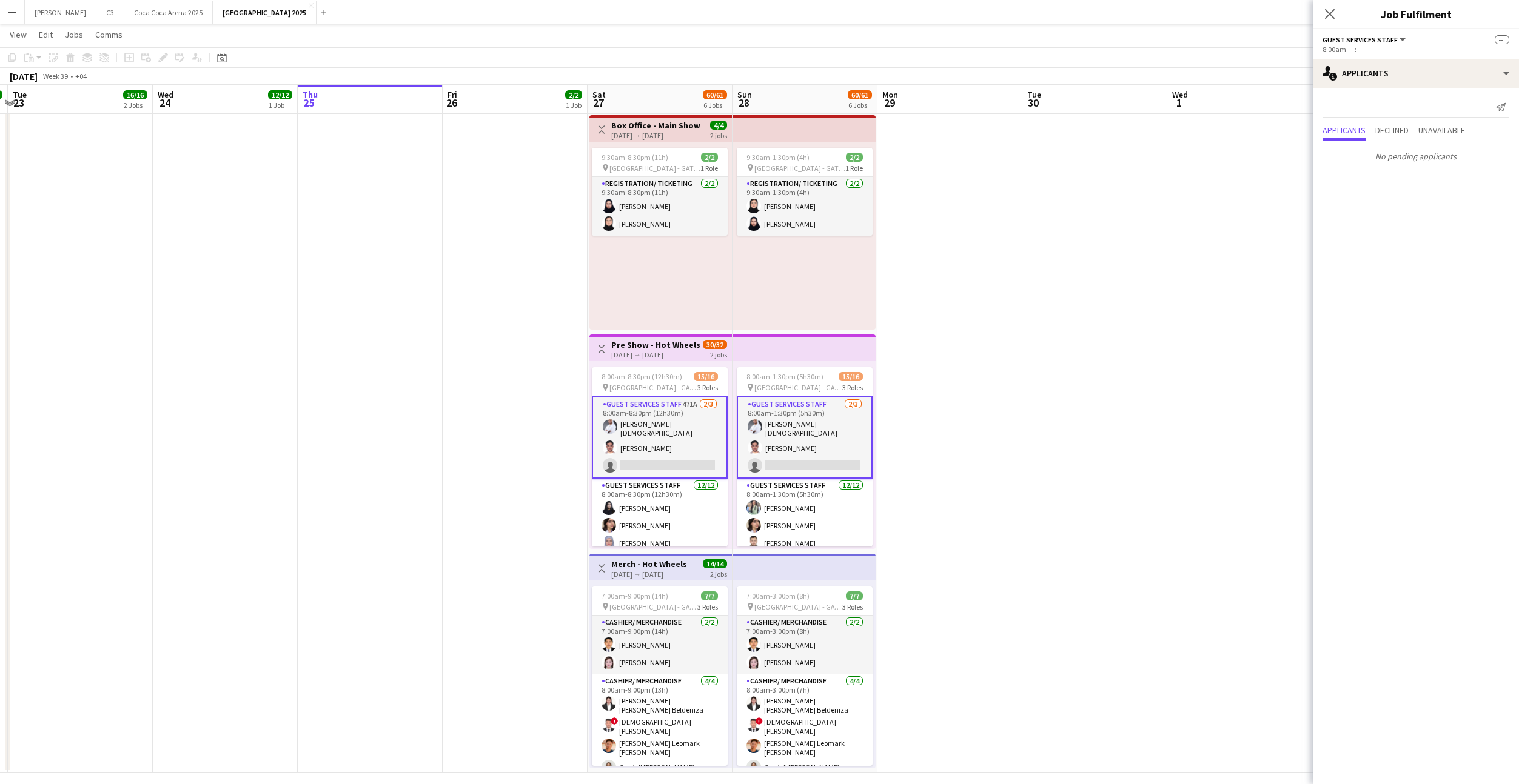
scroll to position [694, 0]
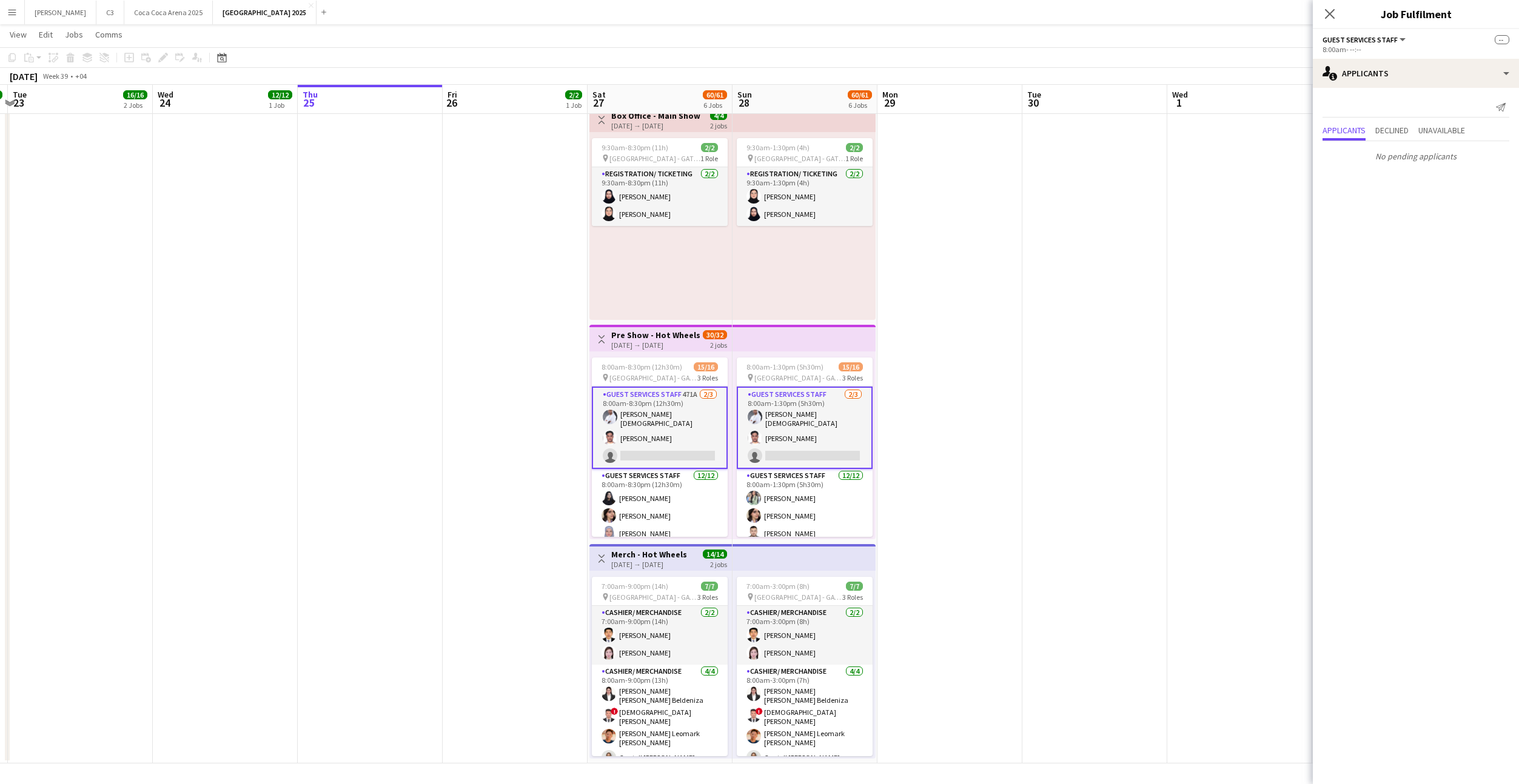
click at [680, 427] on app-card-role "Guest Services Staff 471A [DATE] 8:00am-8:30pm (12h30m) [PERSON_NAME] [PERSON_N…" at bounding box center [660, 427] width 136 height 82
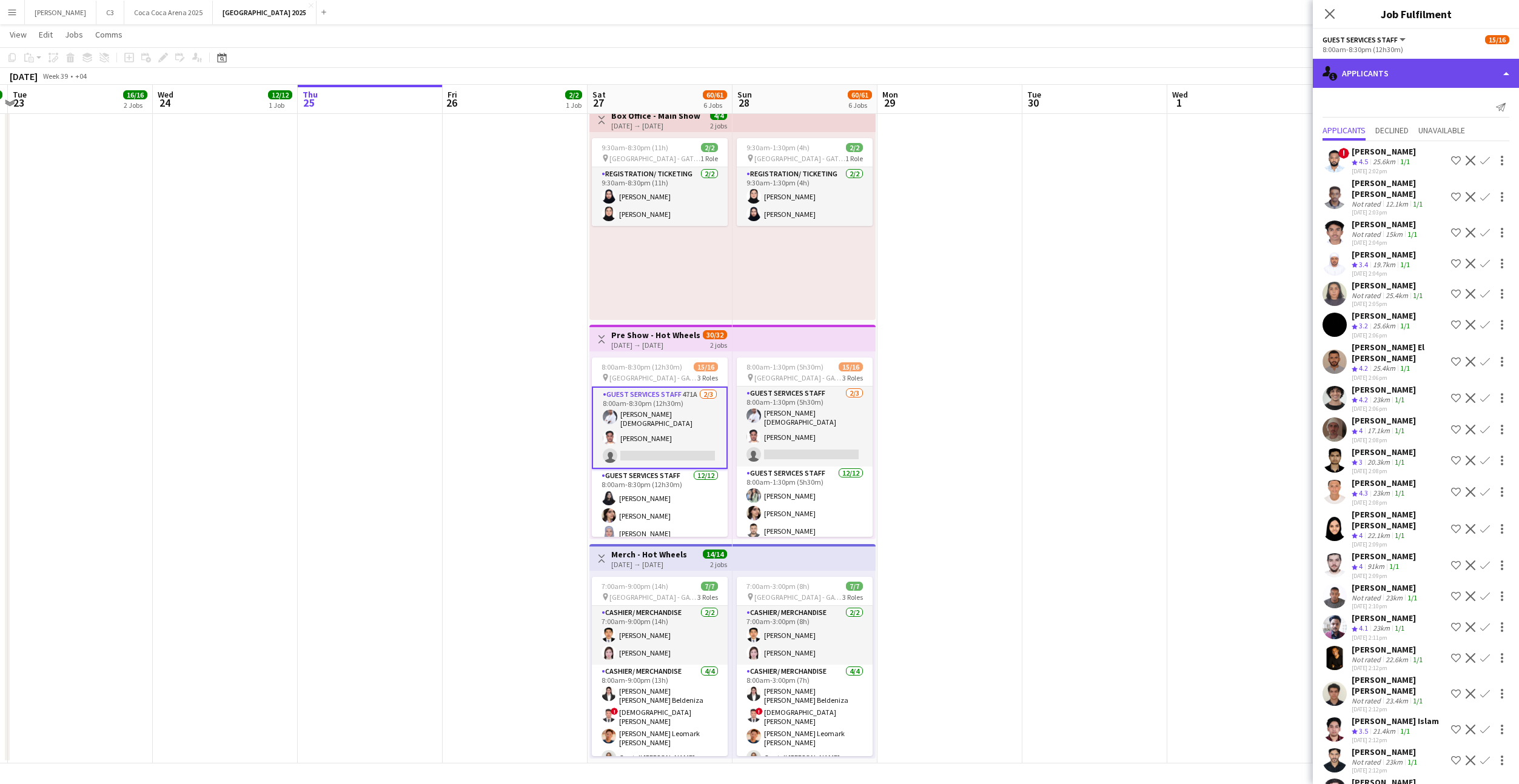
click at [1402, 76] on div "single-neutral-actions-information Applicants" at bounding box center [1415, 73] width 206 height 29
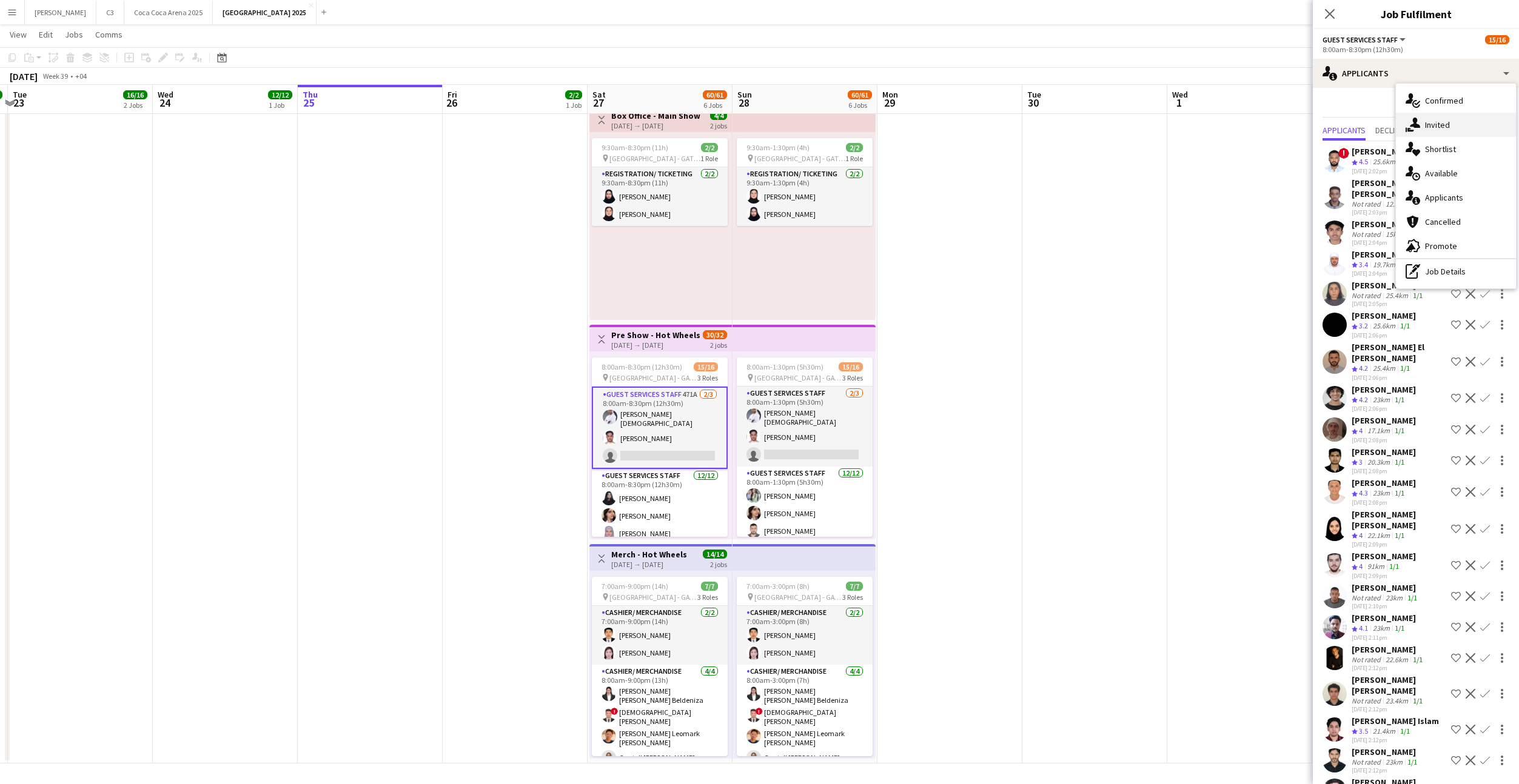
click at [1442, 117] on div "single-neutral-actions-share-1 Invited" at bounding box center [1455, 125] width 120 height 24
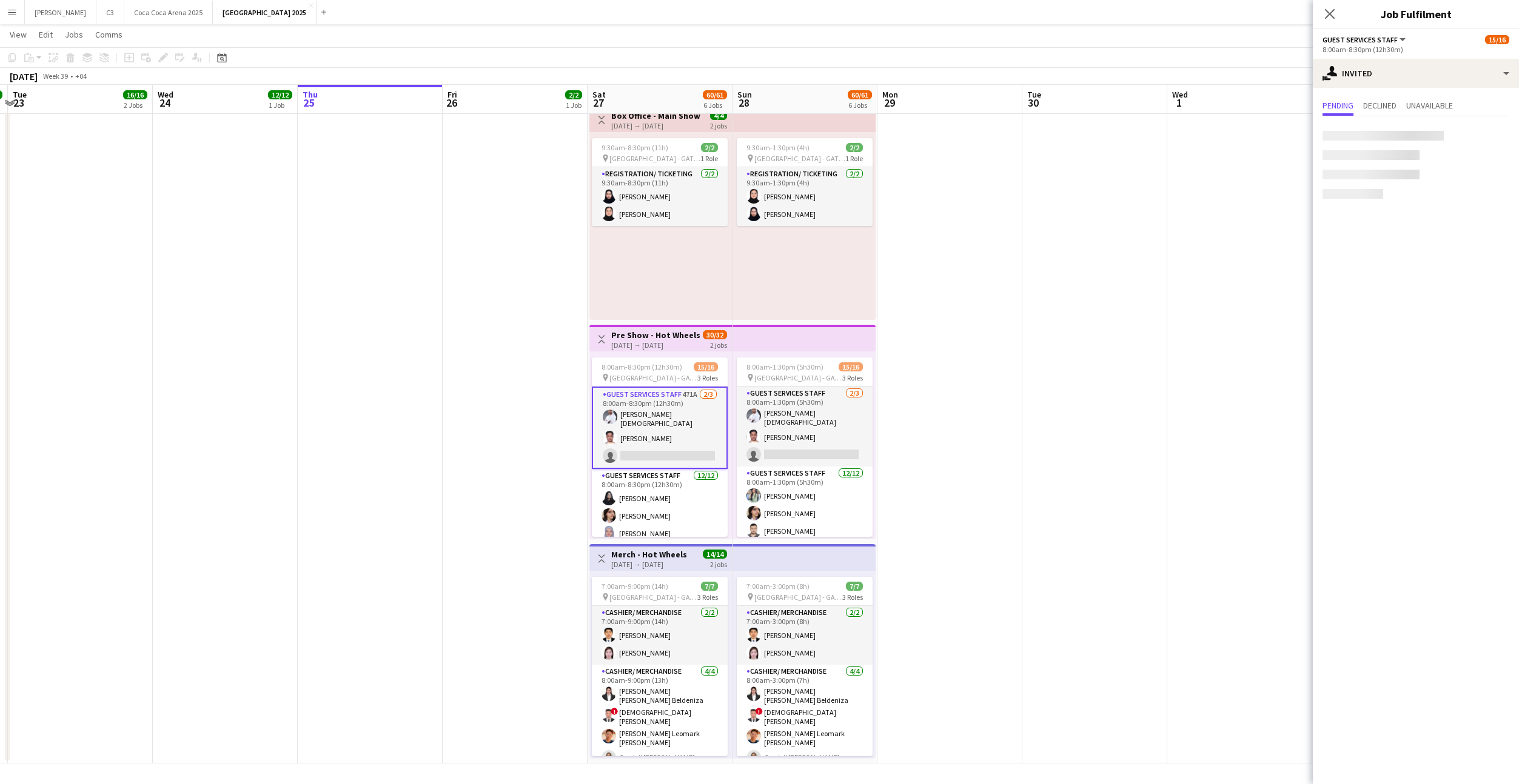
click at [1423, 53] on div "8:00am-8:30pm (12h30m)" at bounding box center [1415, 49] width 187 height 9
click at [1423, 86] on div "single-neutral-actions-share-1 Invited" at bounding box center [1415, 73] width 206 height 29
click at [1436, 96] on span "Confirmed" at bounding box center [1444, 100] width 38 height 11
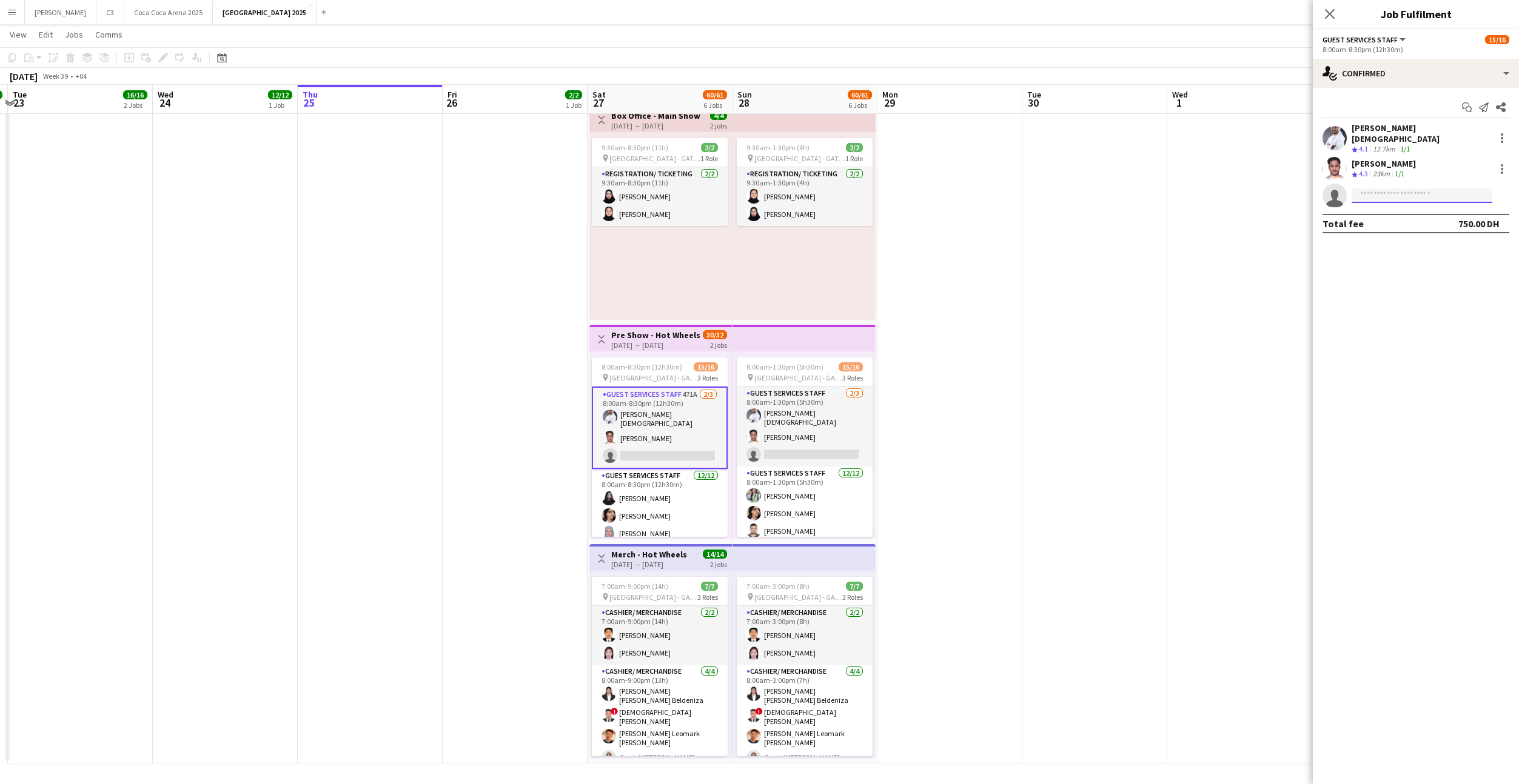
click at [1402, 188] on input at bounding box center [1422, 196] width 141 height 15
click at [1394, 190] on input "********" at bounding box center [1422, 196] width 141 height 15
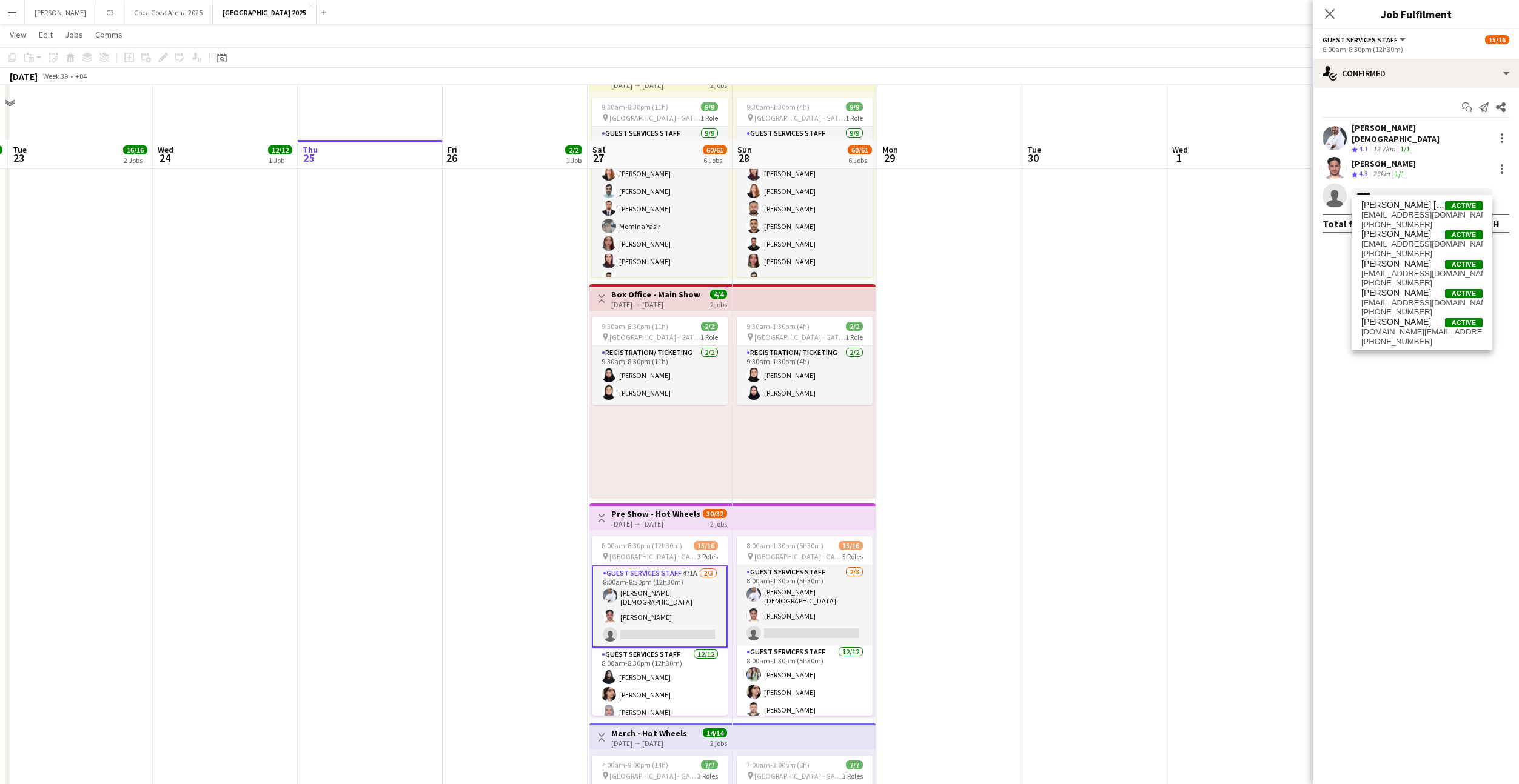
scroll to position [496, 0]
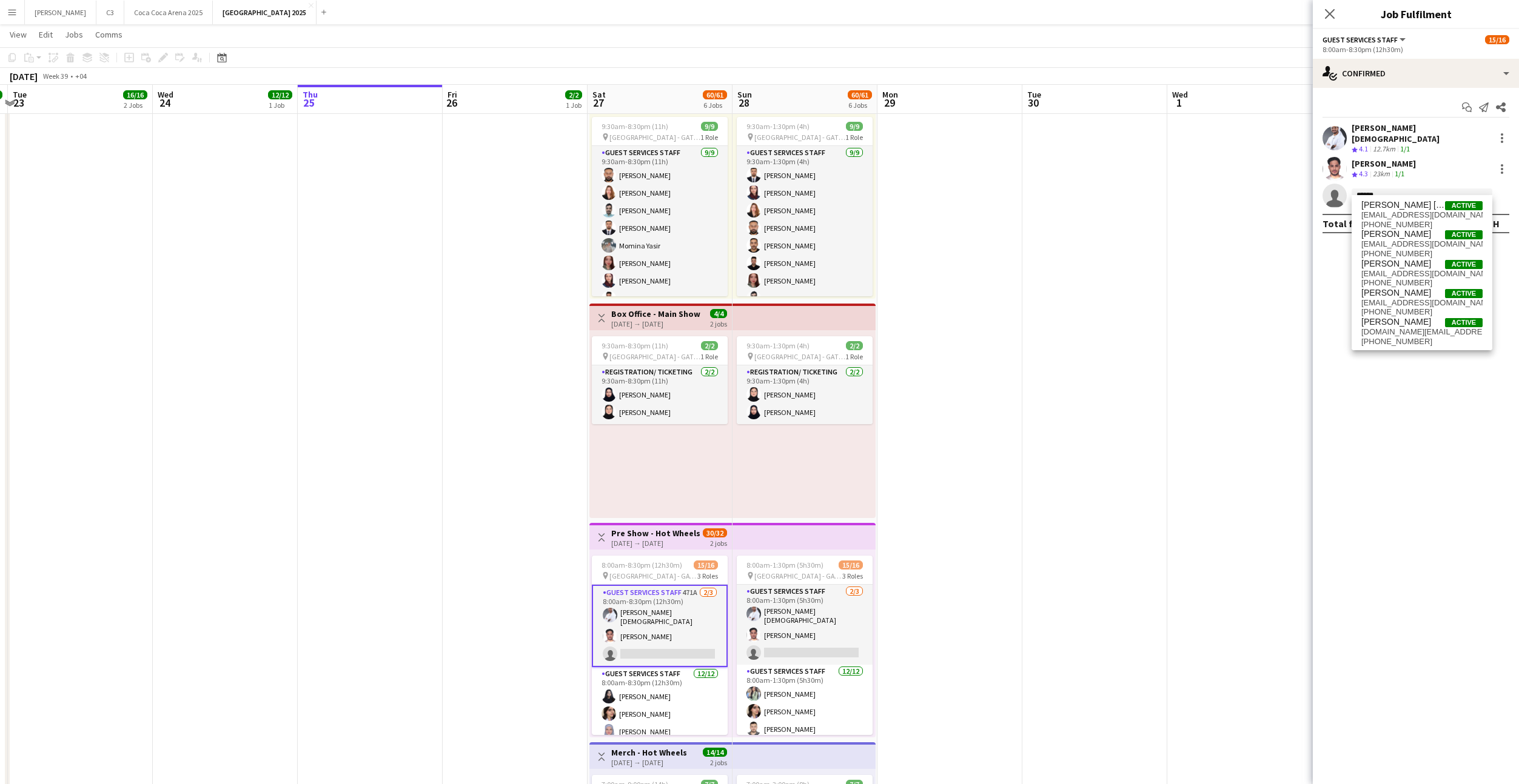
type input "*******"
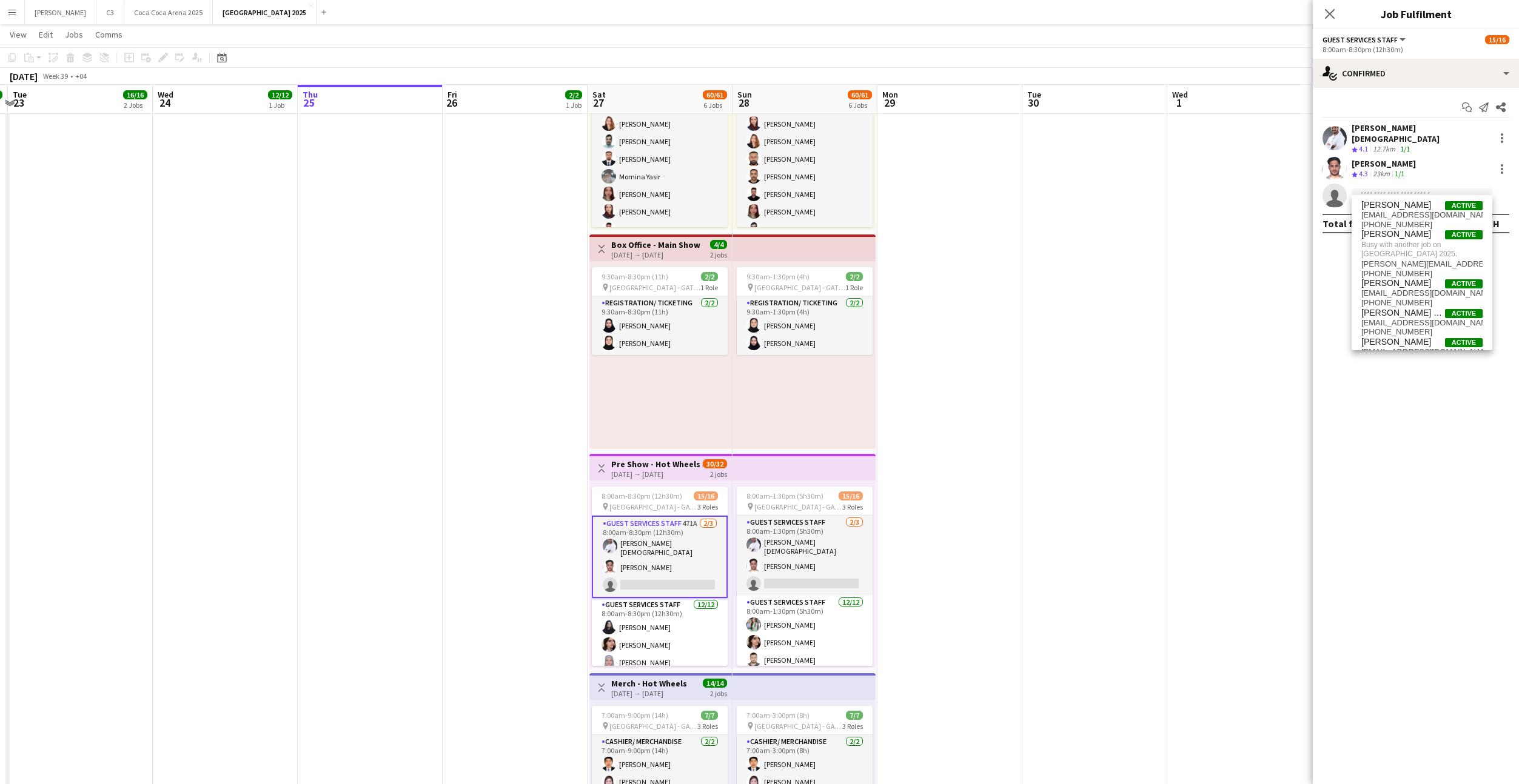
scroll to position [576, 0]
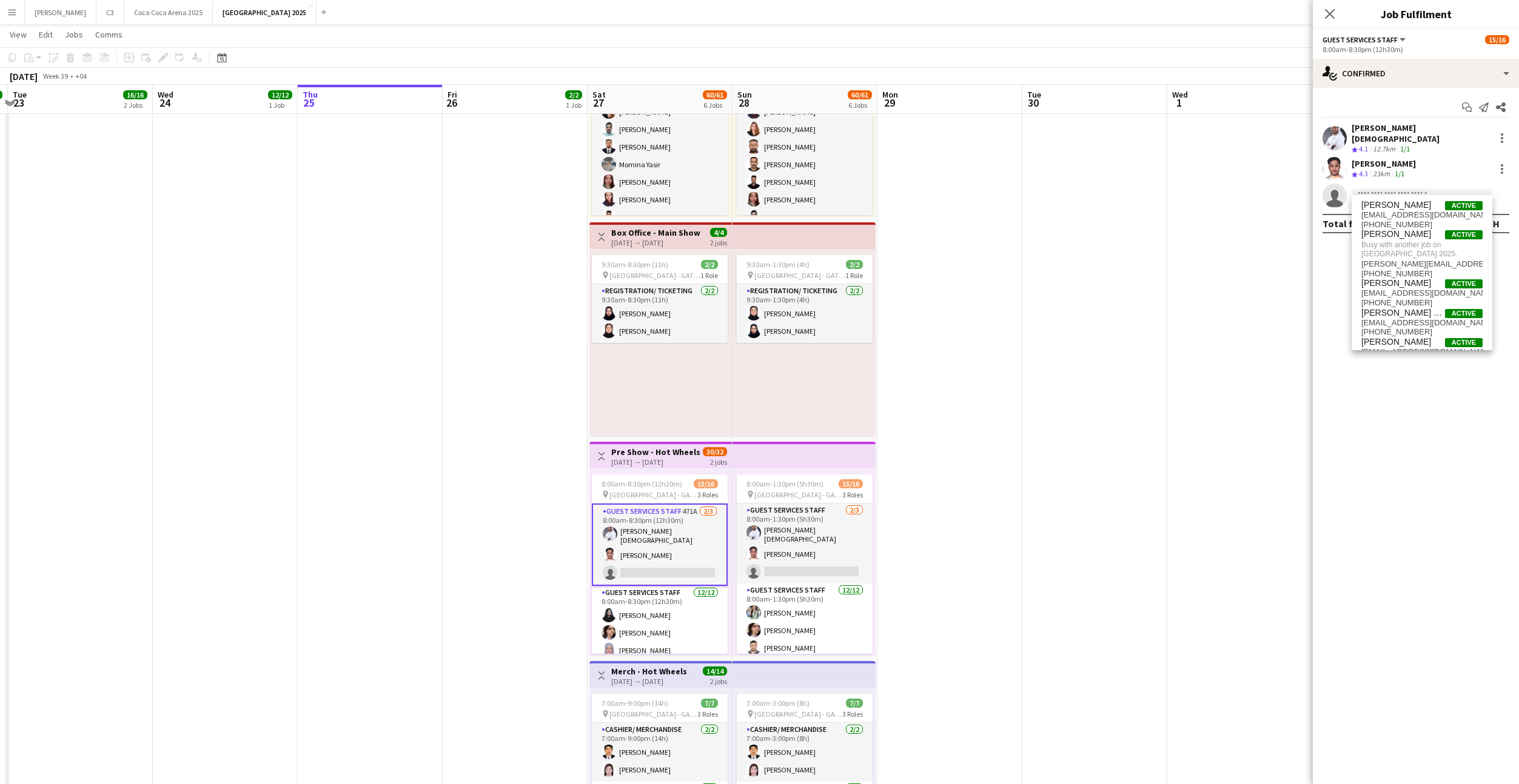
click at [1437, 91] on div "Start chat Send notification Share Khalil rehman Muhammad Crew rating 4.1 12.7k…" at bounding box center [1415, 165] width 206 height 155
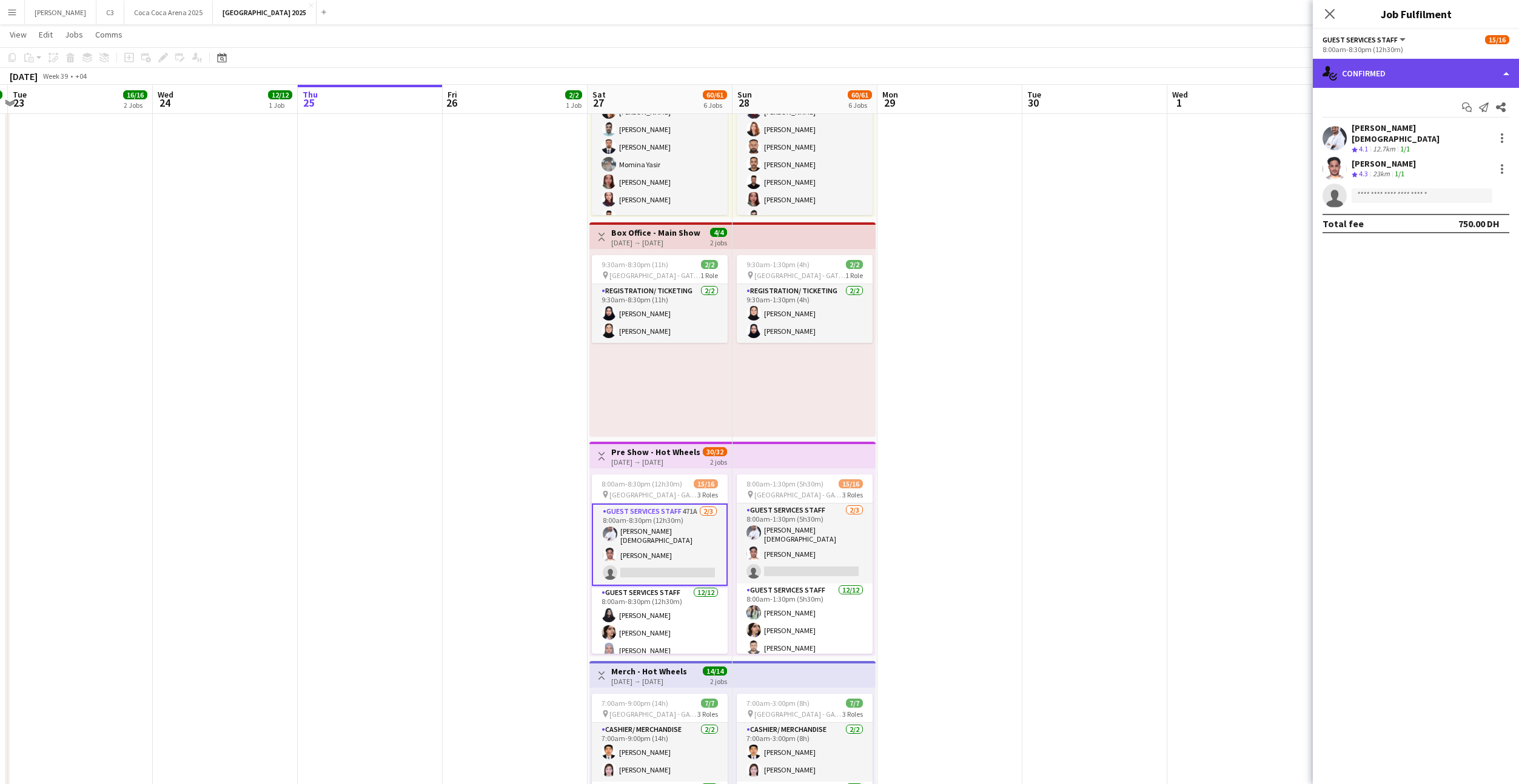
click at [1421, 61] on div "single-neutral-actions-check-2 Confirmed" at bounding box center [1415, 73] width 206 height 29
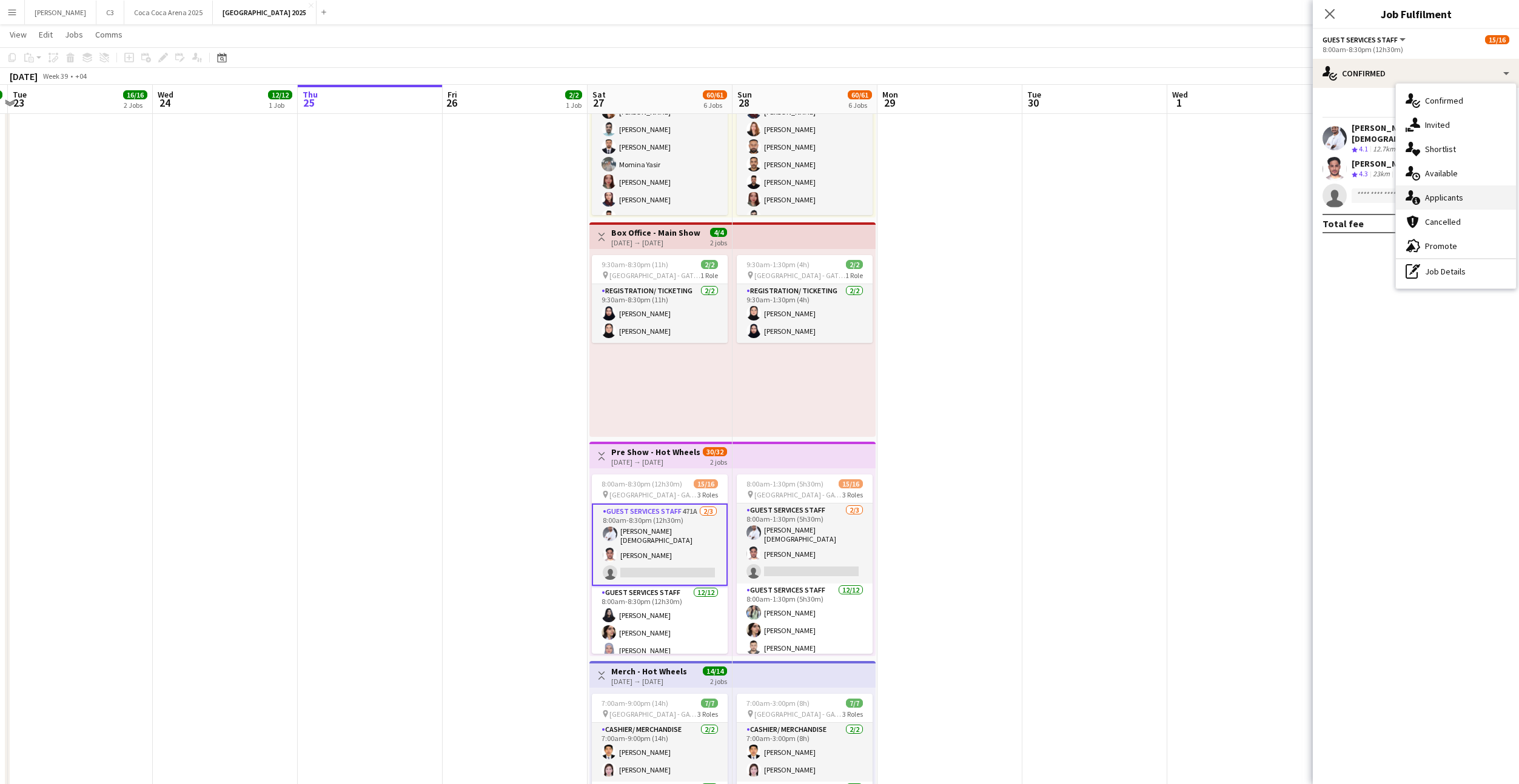
click at [1455, 195] on span "Applicants" at bounding box center [1444, 197] width 38 height 11
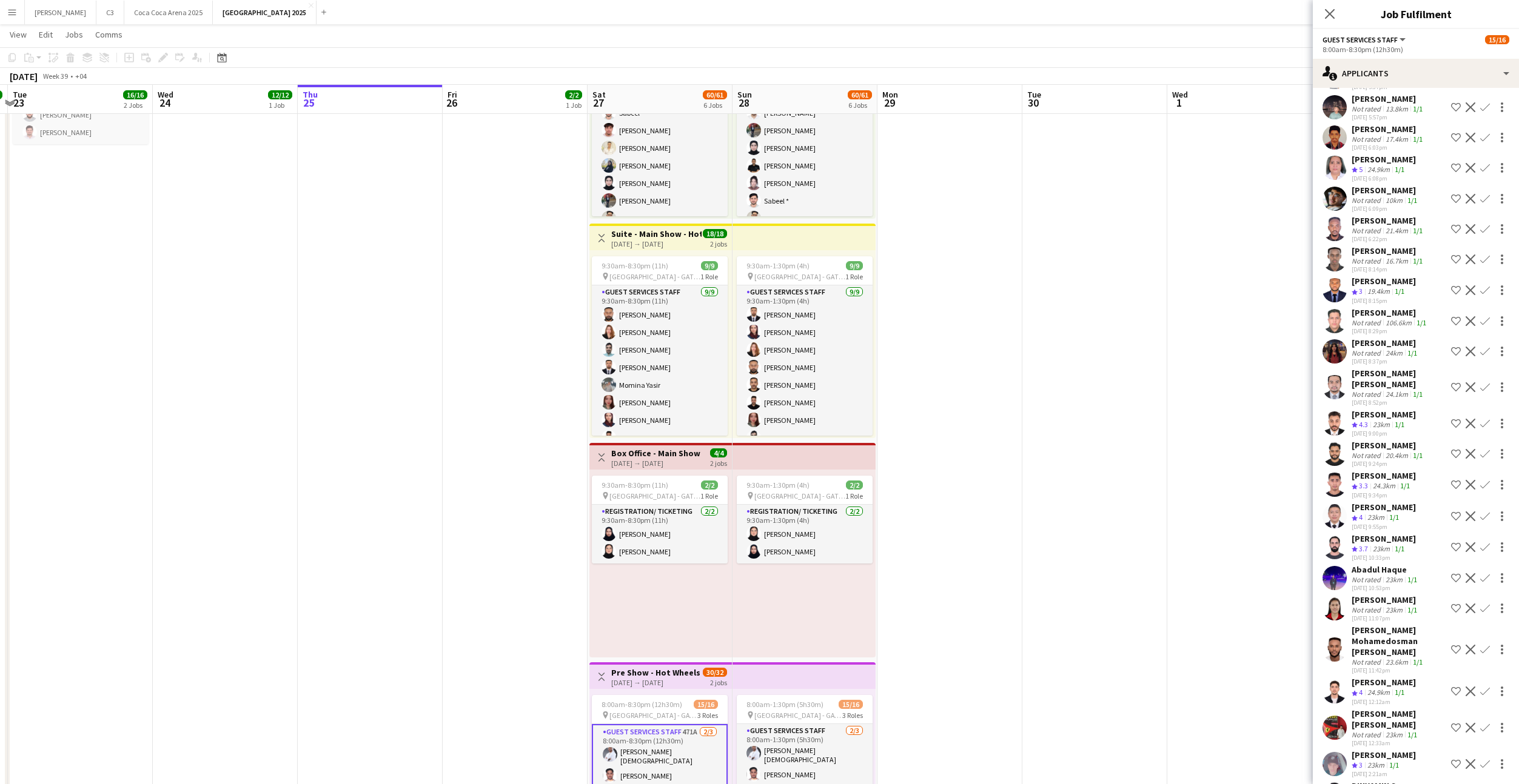
scroll to position [13349, 0]
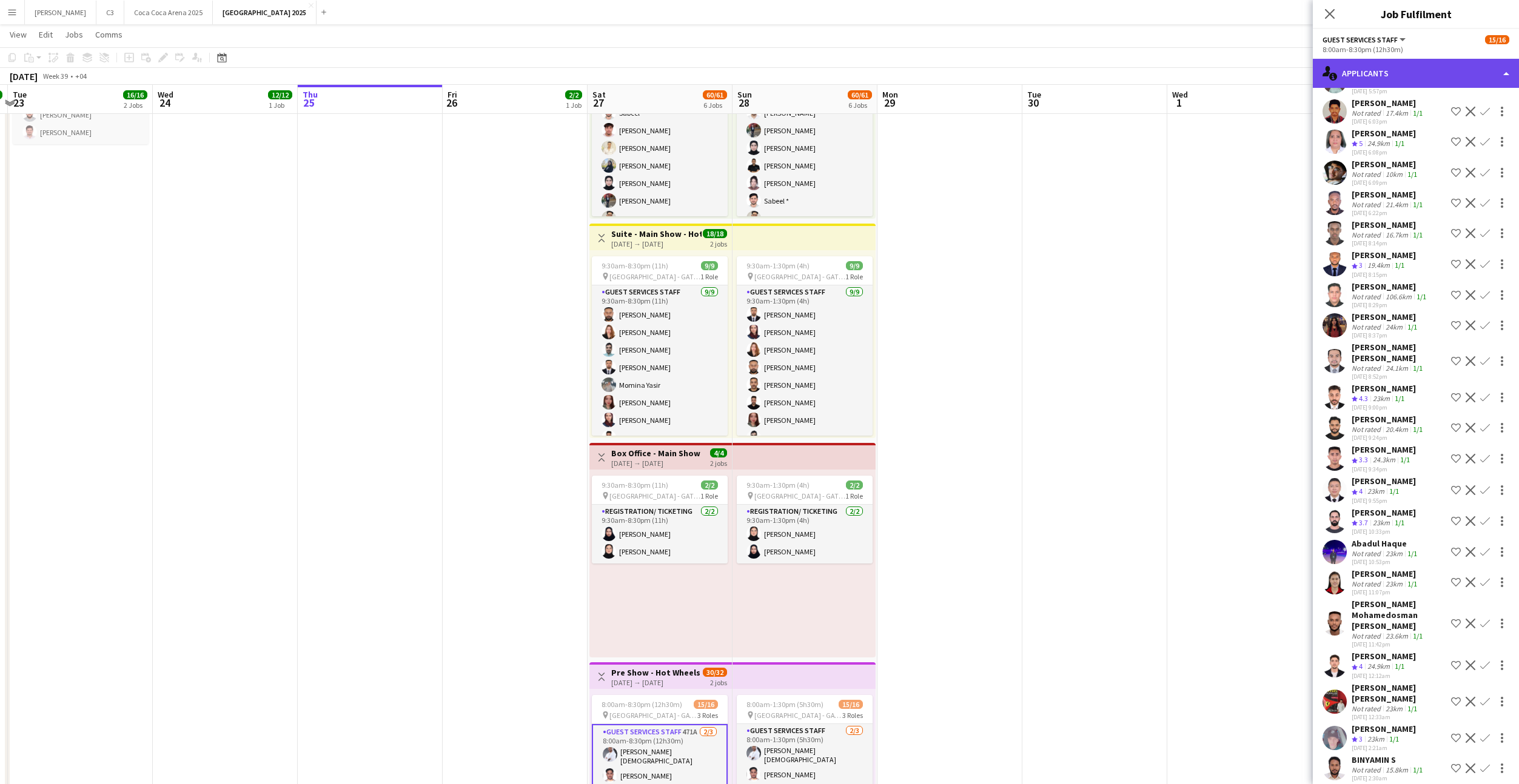
click at [1388, 68] on div "single-neutral-actions-information Applicants" at bounding box center [1415, 73] width 206 height 29
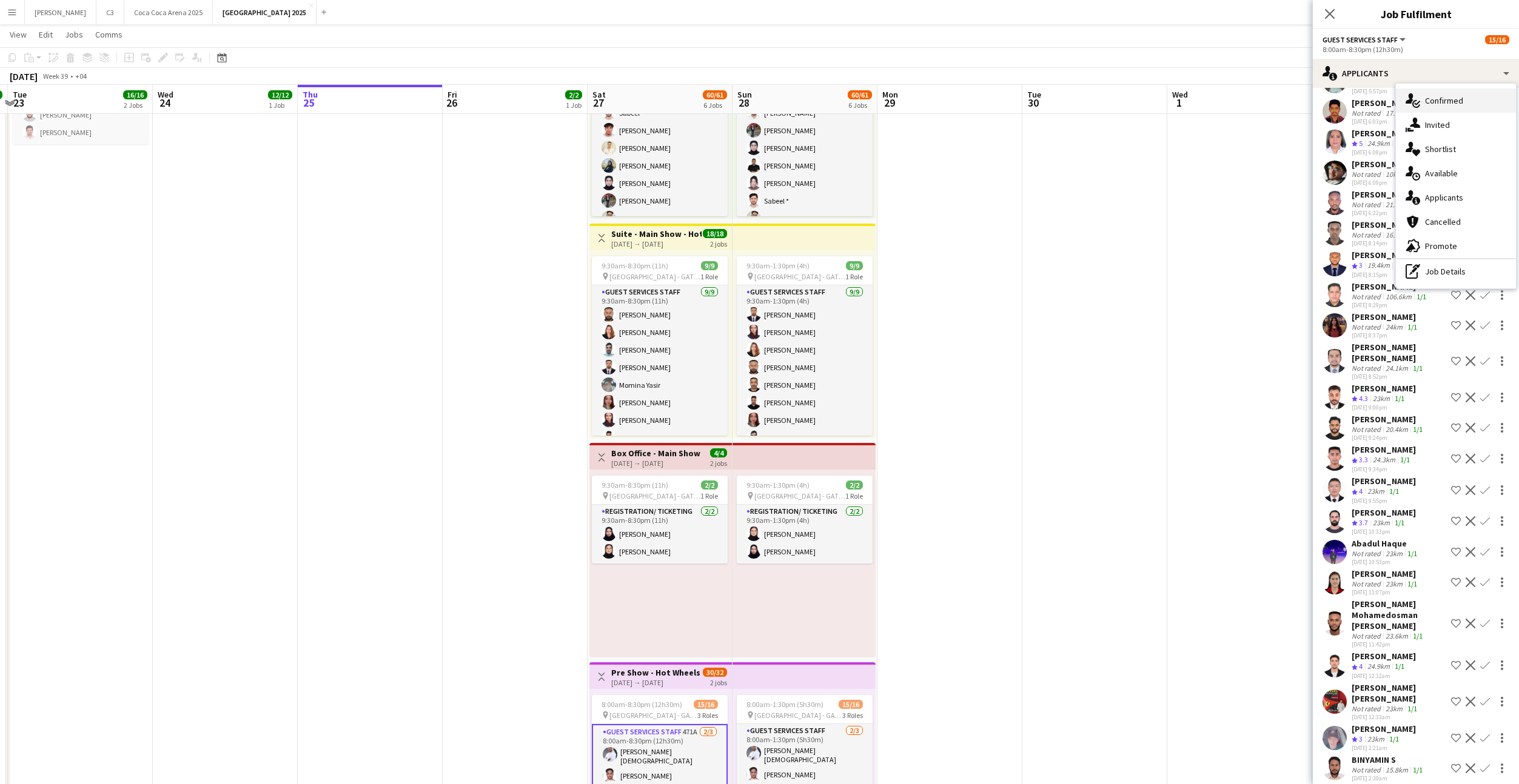
click at [1416, 90] on div "single-neutral-actions-check-2 Confirmed" at bounding box center [1455, 101] width 120 height 24
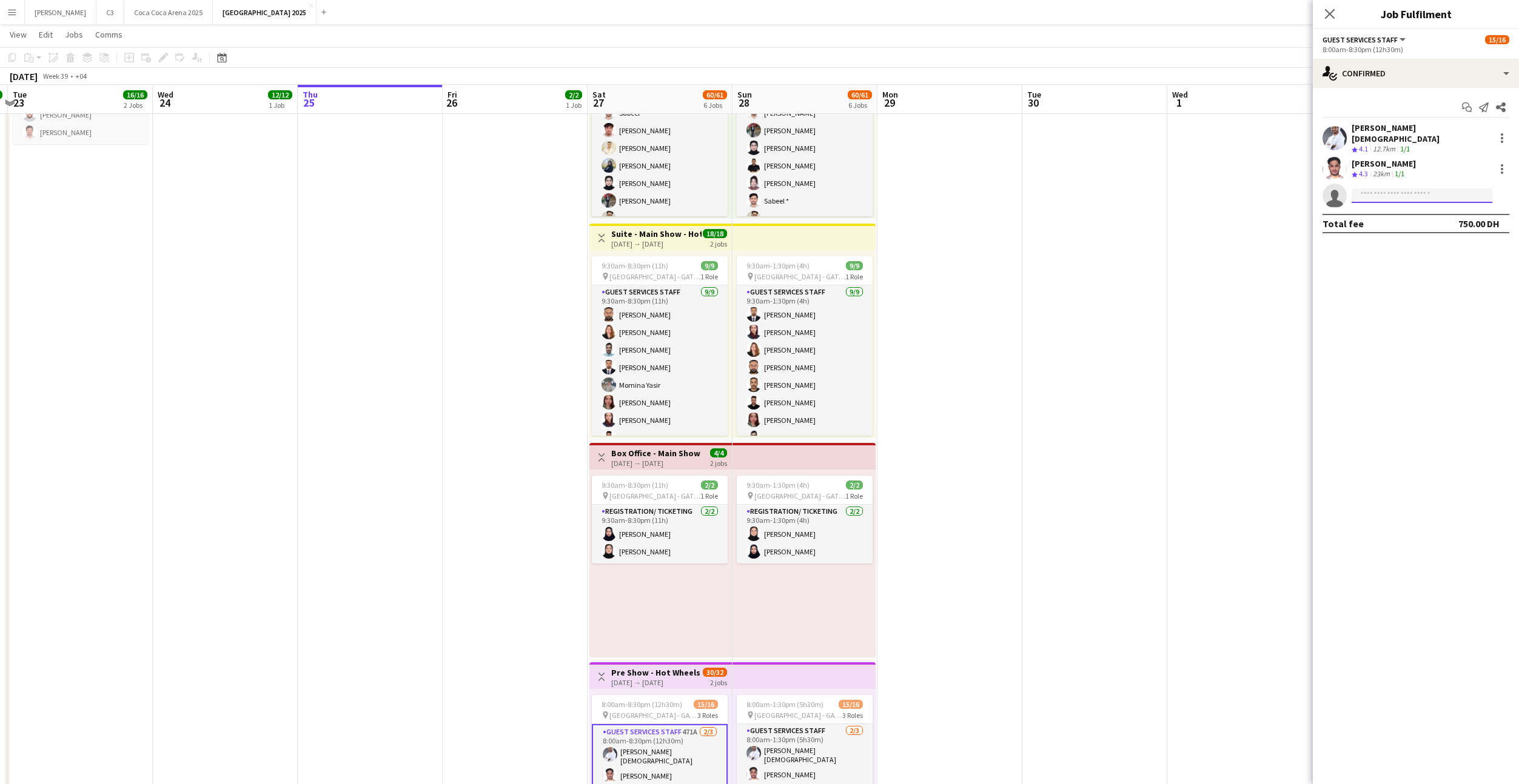
click at [1393, 188] on input at bounding box center [1422, 196] width 141 height 15
type input "**********"
click at [1396, 216] on span "ahmedayman20031@hotmail.com" at bounding box center [1421, 215] width 121 height 10
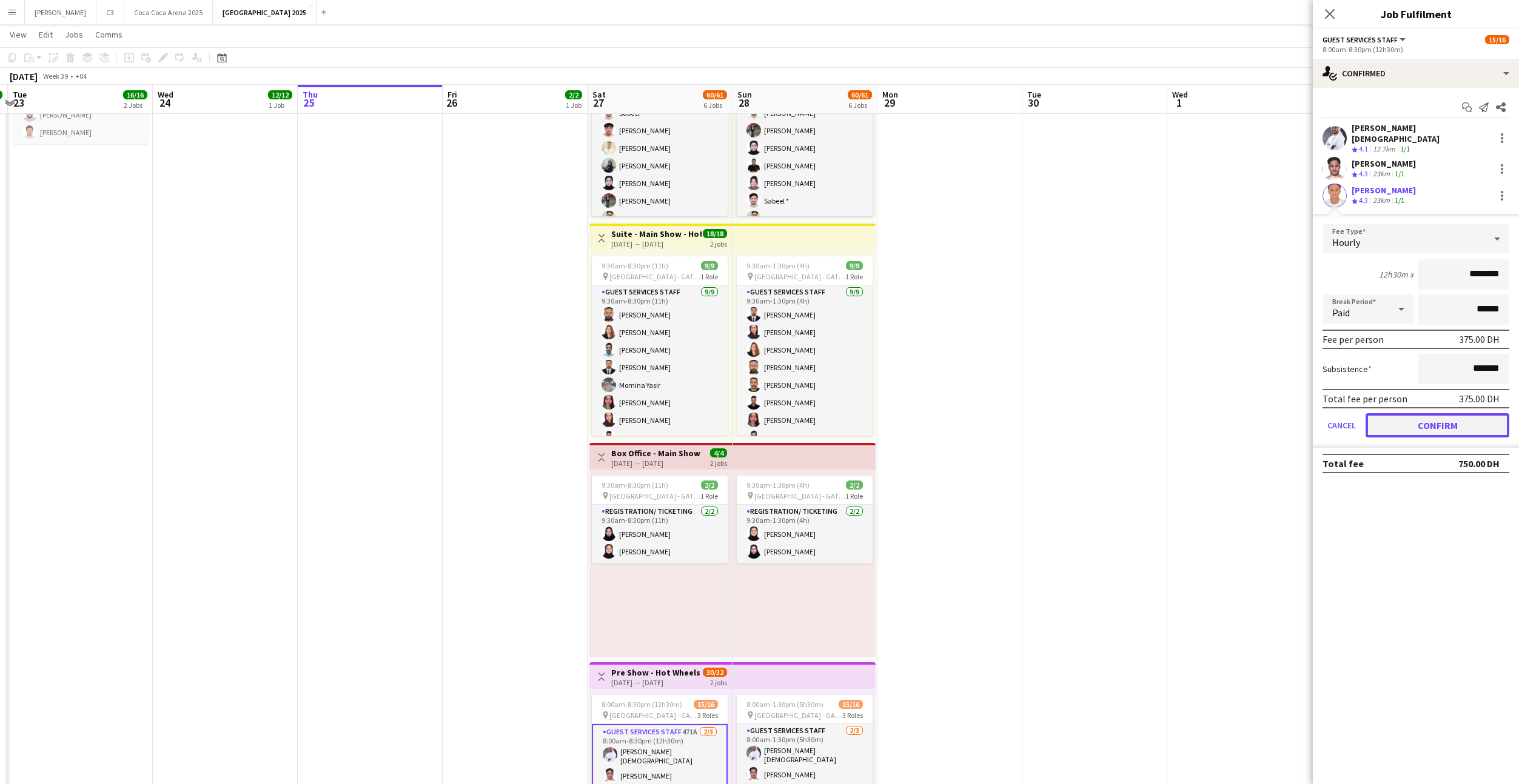
click at [1413, 421] on button "Confirm" at bounding box center [1437, 425] width 144 height 24
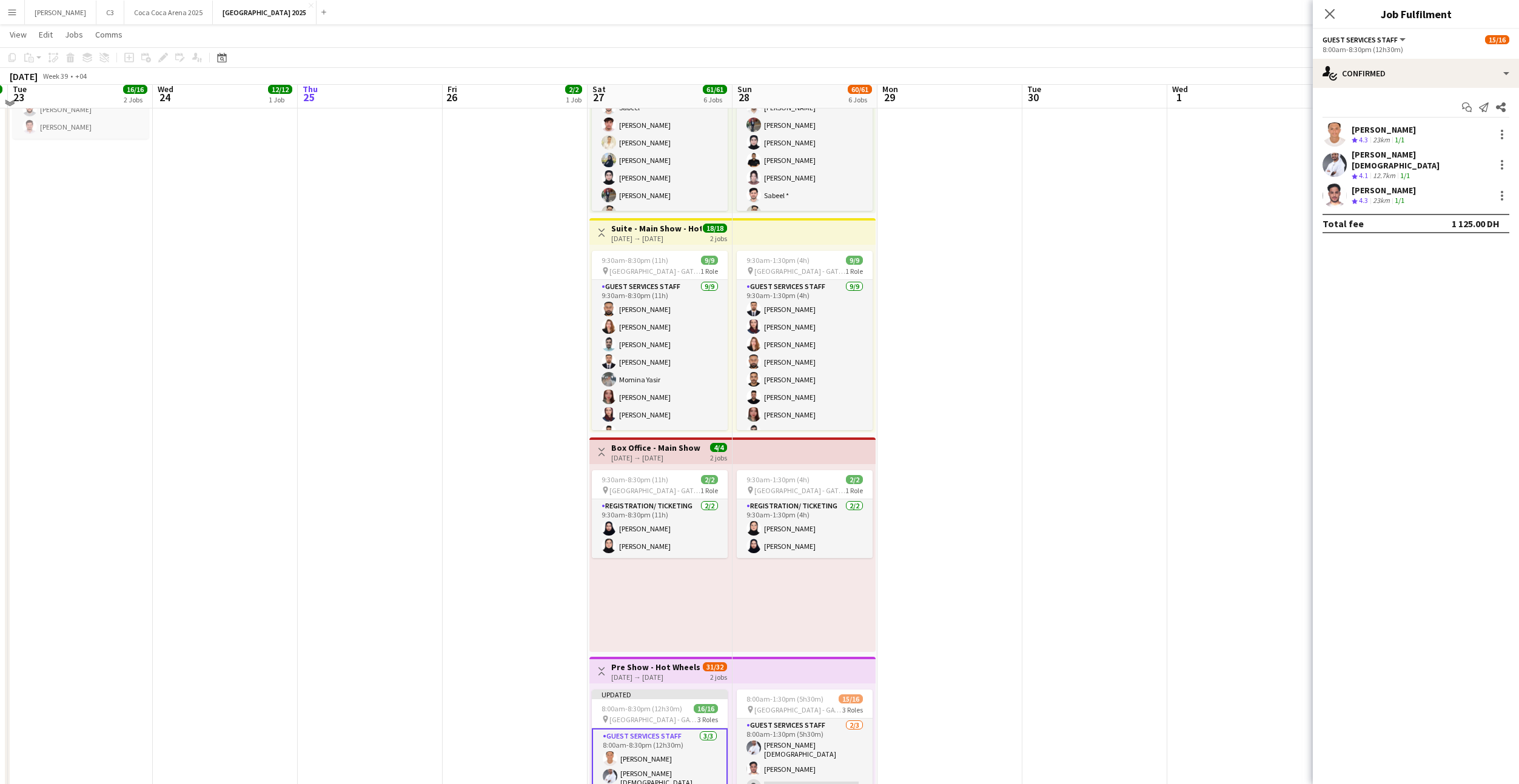
scroll to position [559, 0]
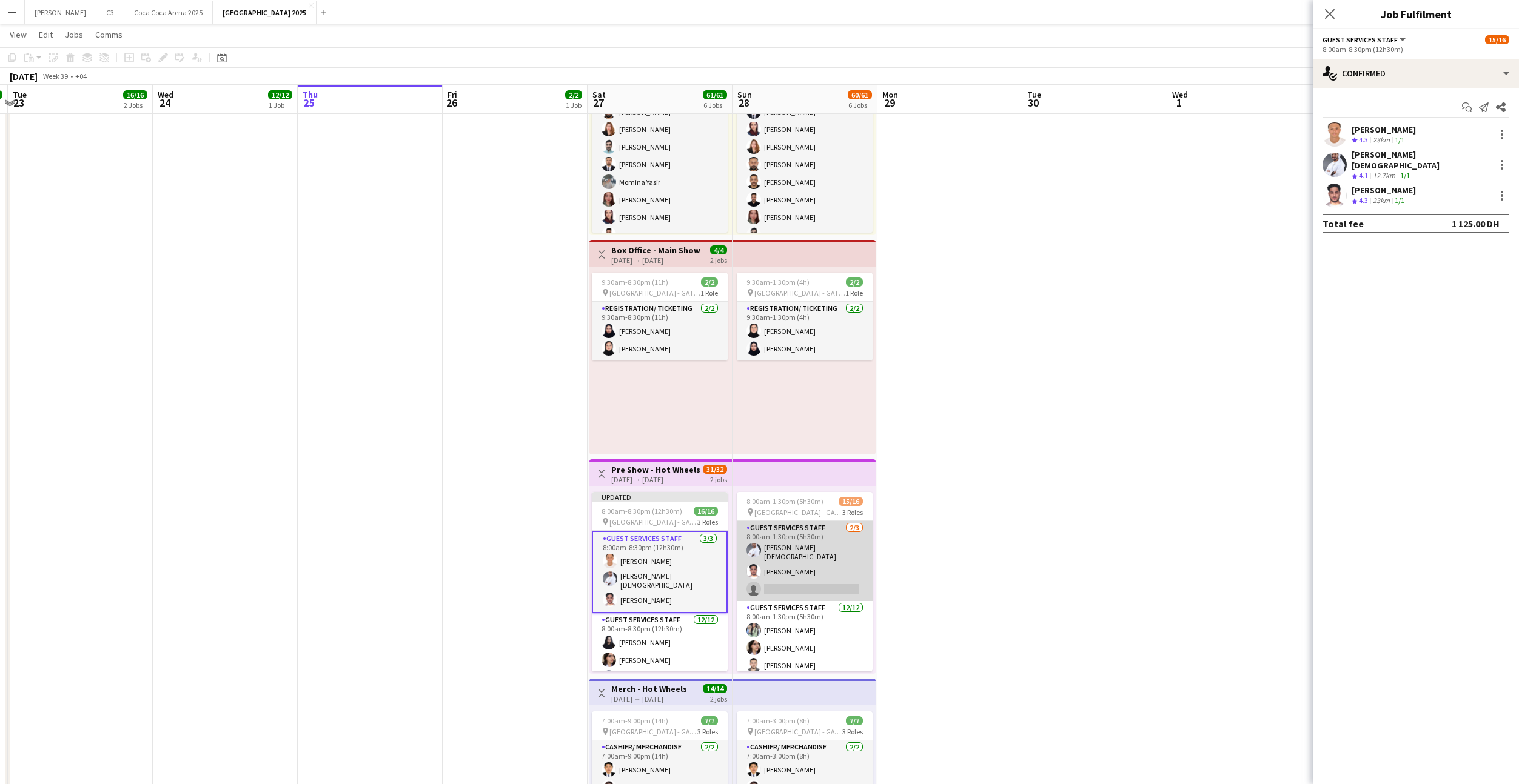
click at [812, 575] on app-card-role "Guest Services Staff 2/3 8:00am-1:30pm (5h30m) Khalil rehman Muhammad Mahmoud A…" at bounding box center [805, 562] width 136 height 80
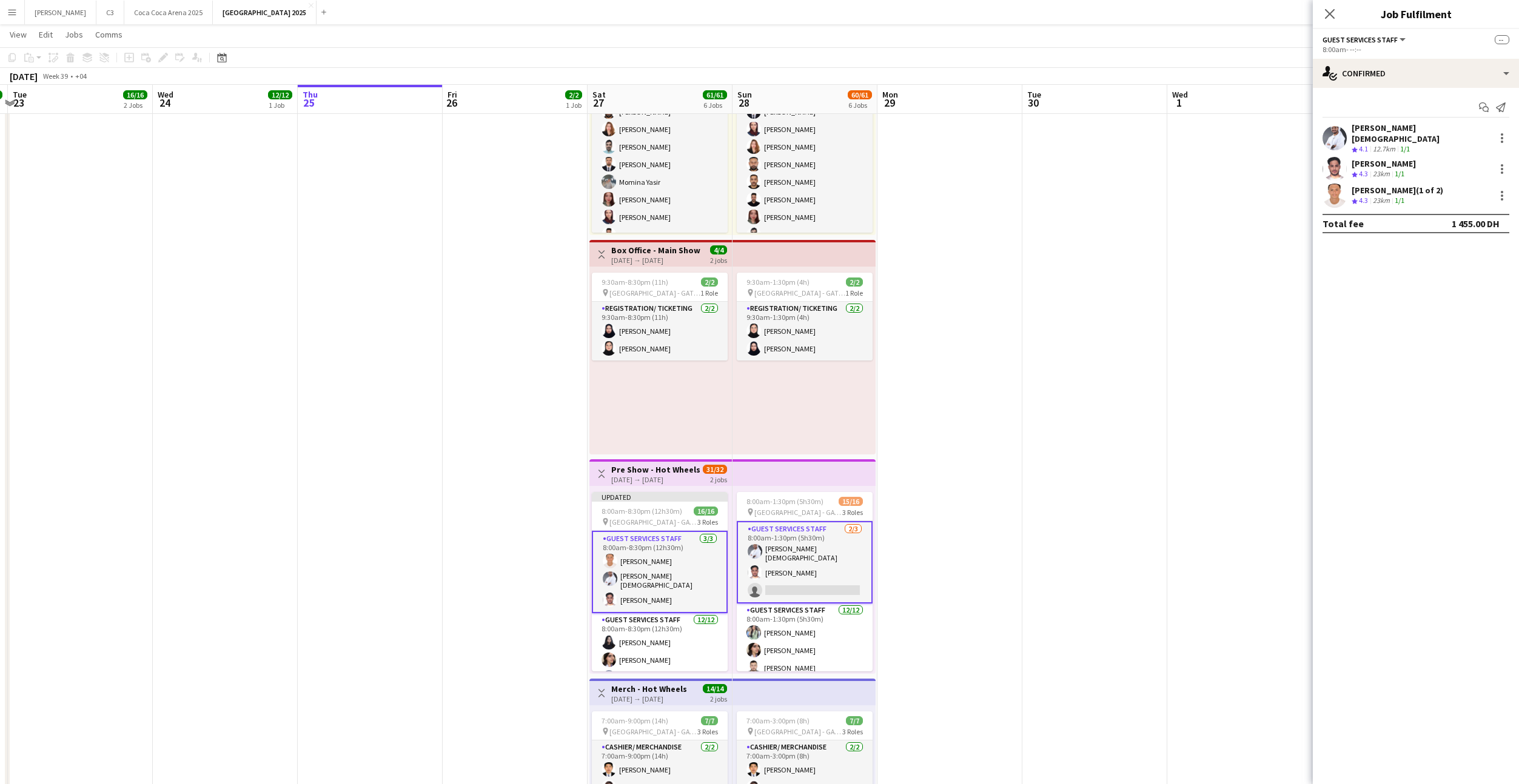
click at [826, 574] on app-card-role "Guest Services Staff 2/3 8:00am-1:30pm (5h30m) Khalil rehman Muhammad Mahmoud A…" at bounding box center [805, 562] width 136 height 82
click at [1407, 188] on input at bounding box center [1422, 196] width 141 height 15
type input "**********"
click at [1408, 217] on span "ahmedayman20031@hotmail.com" at bounding box center [1421, 215] width 121 height 10
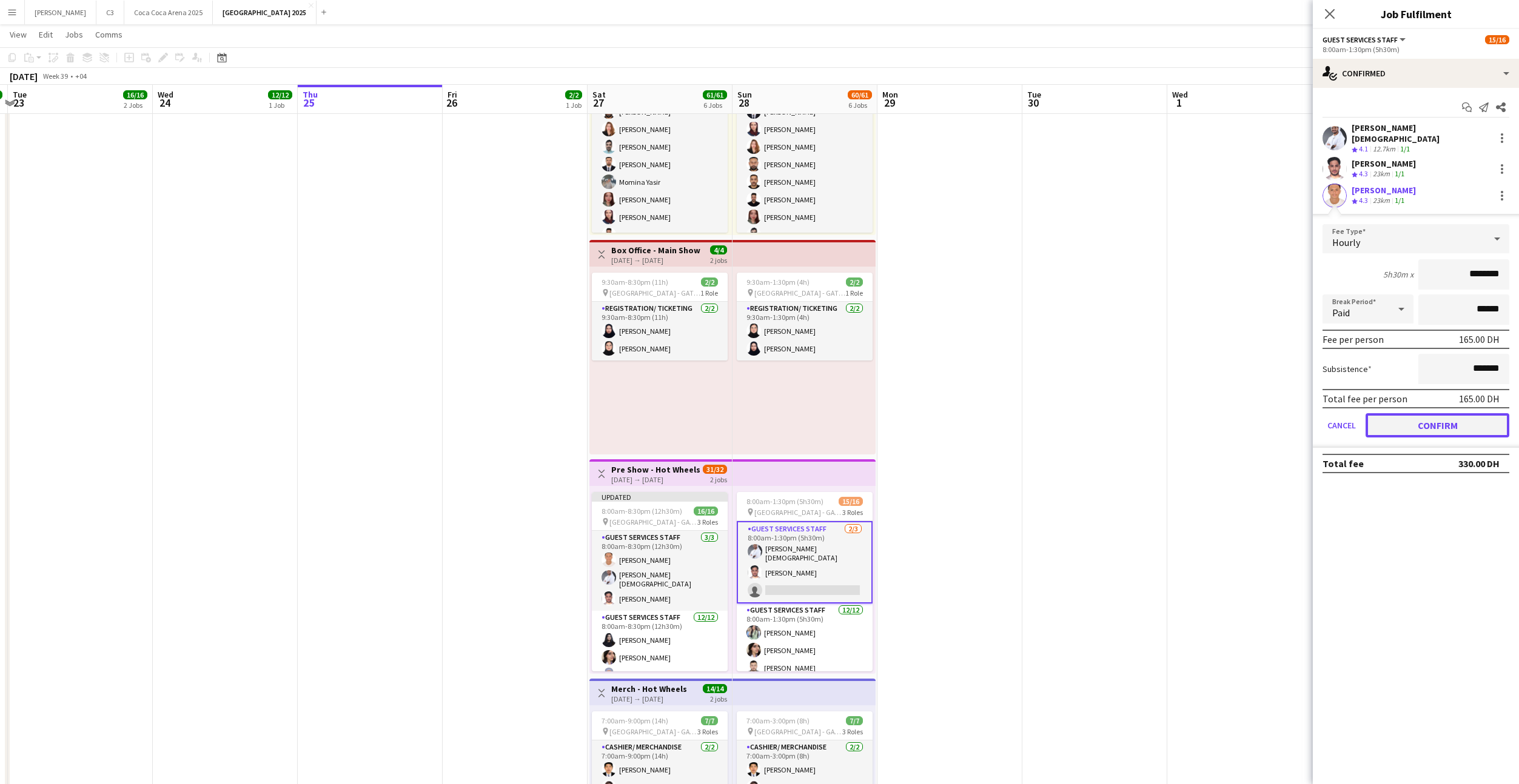
click at [1406, 415] on button "Confirm" at bounding box center [1437, 425] width 144 height 24
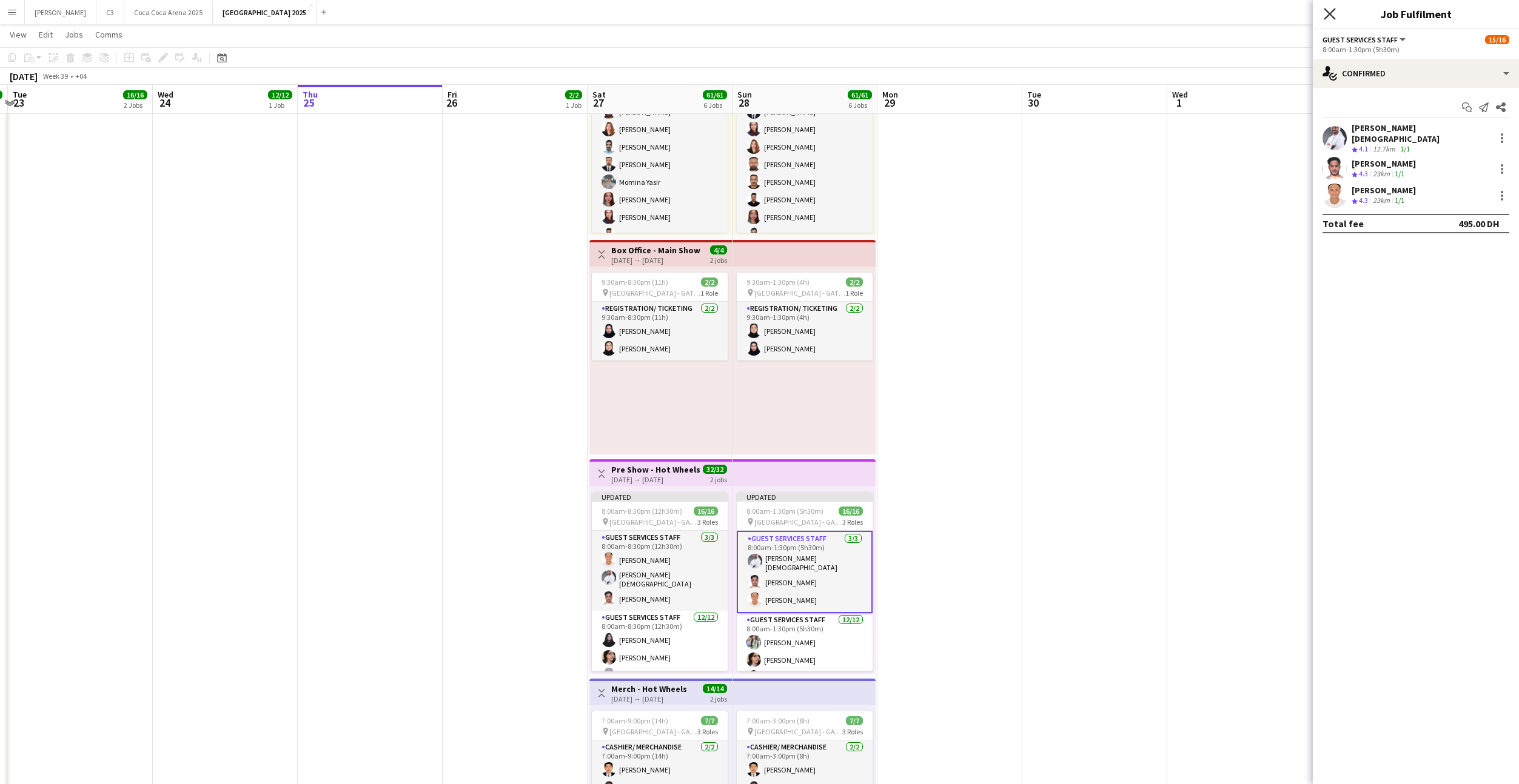
click at [1330, 14] on icon at bounding box center [1329, 14] width 11 height 11
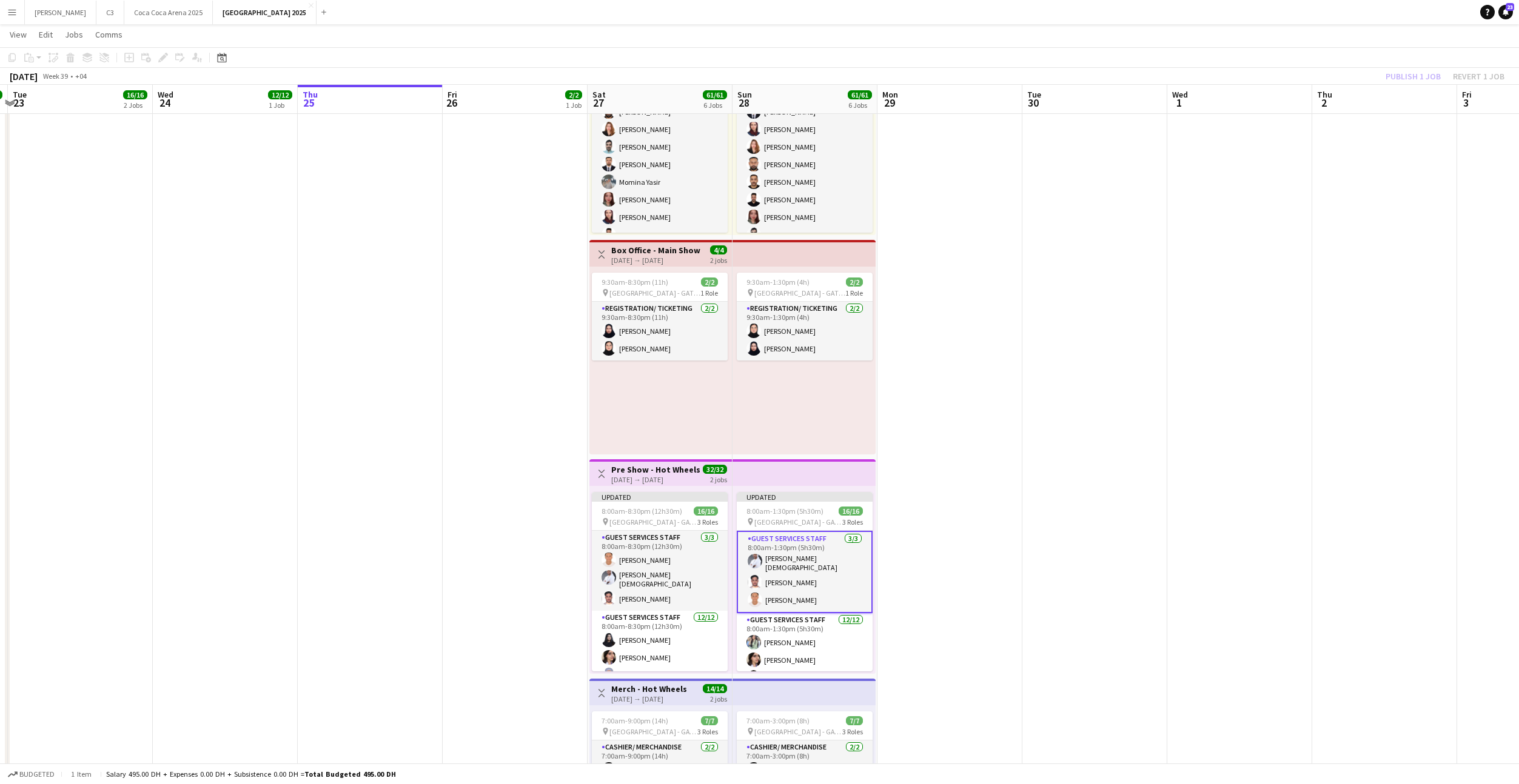
click at [1420, 71] on div "Publish 1 job Revert 1 job" at bounding box center [1444, 76] width 148 height 15
click at [1420, 71] on button "Publish 2 jobs" at bounding box center [1406, 76] width 70 height 15
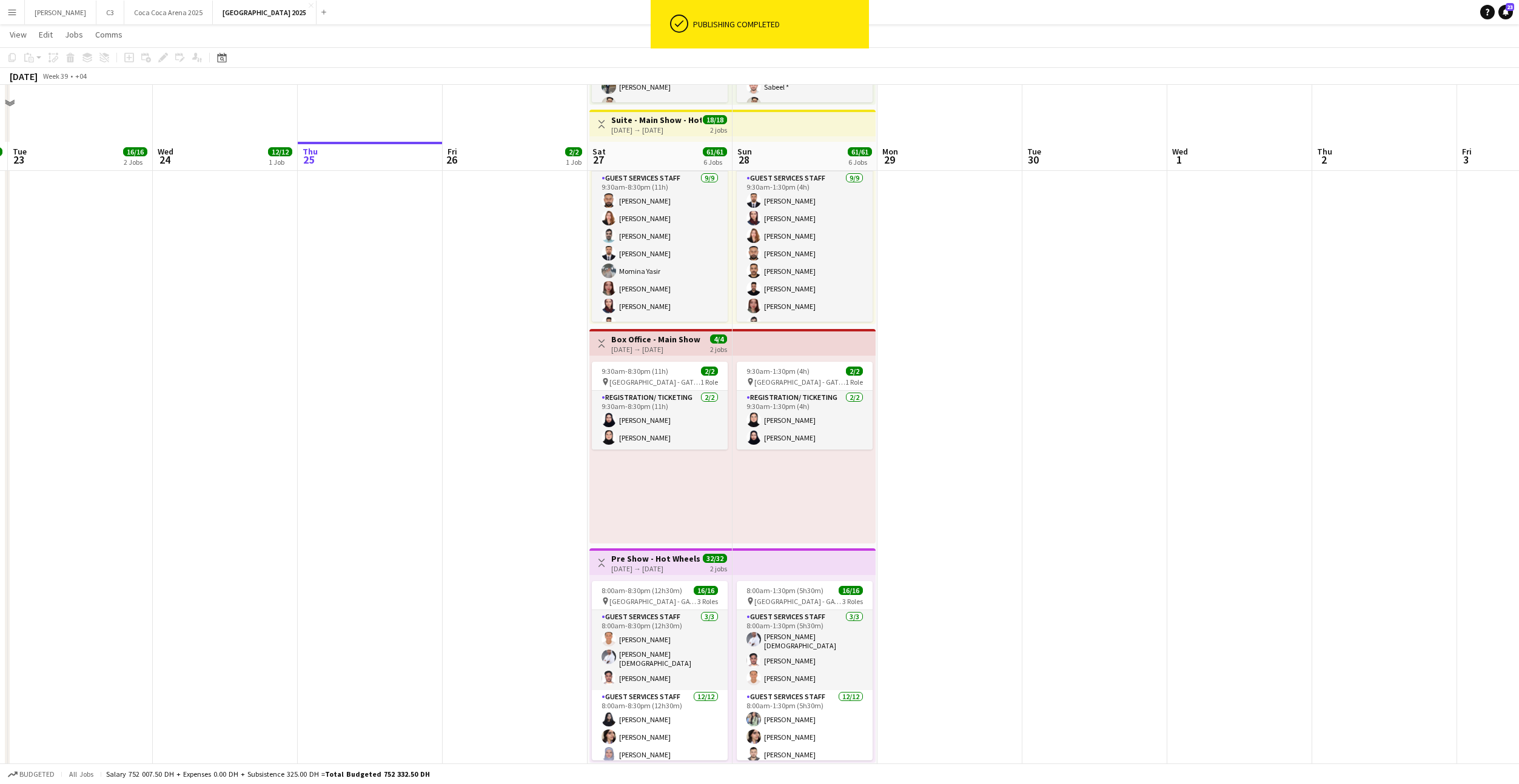
scroll to position [462, 0]
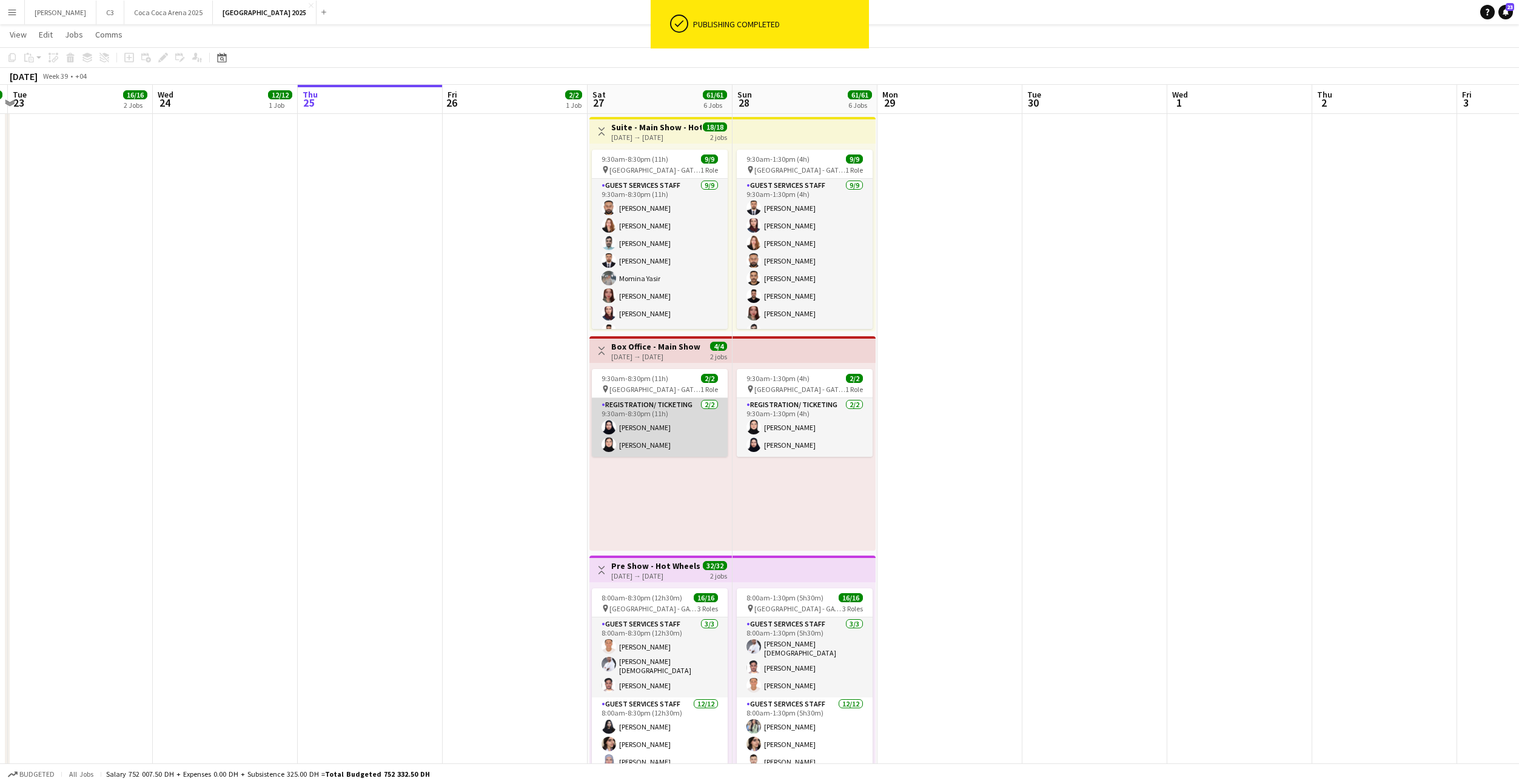
click at [649, 425] on app-card-role "Registration/ Ticketing [DATE] 9:30am-8:30pm (11h) [PERSON_NAME]" at bounding box center [660, 428] width 136 height 59
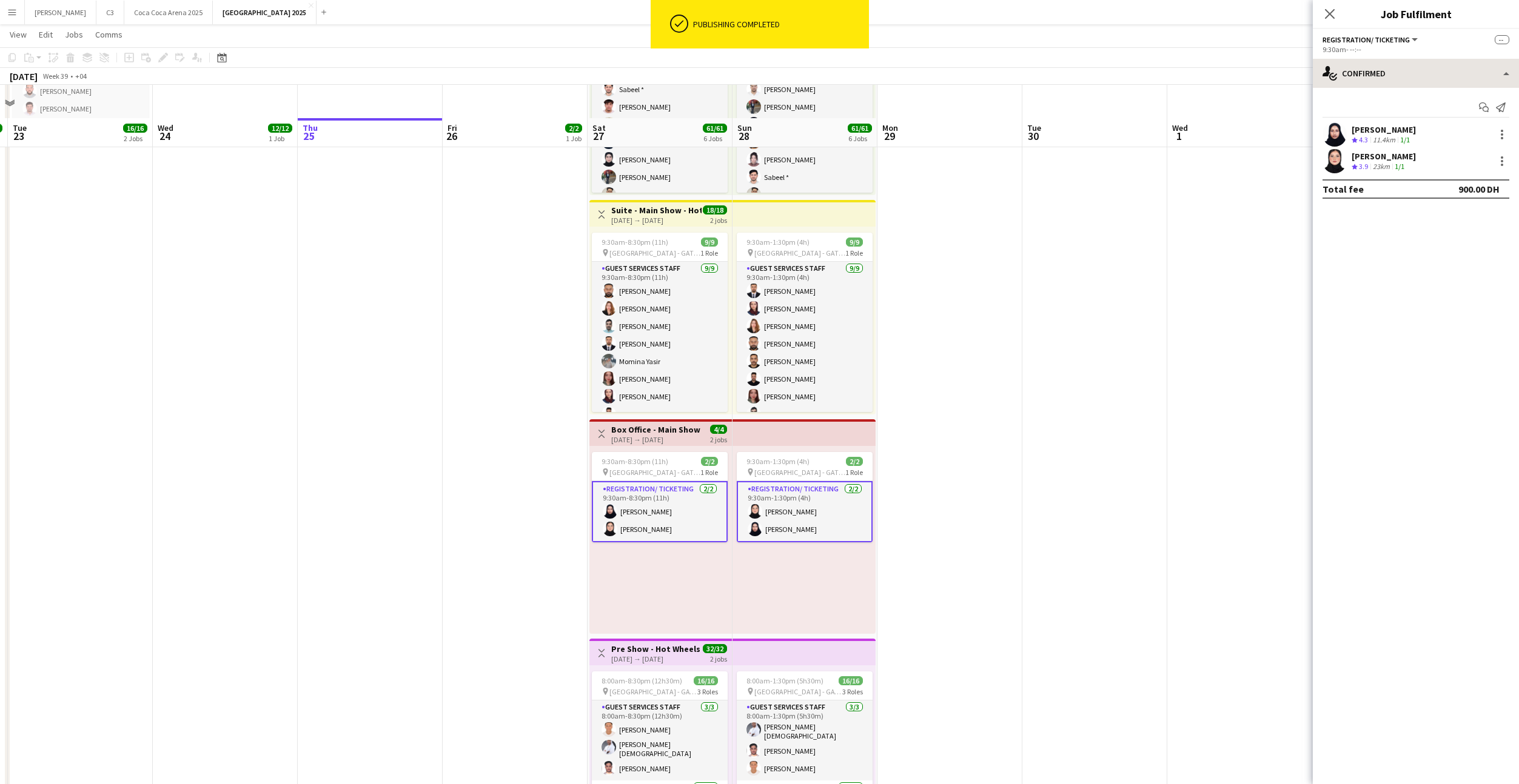
scroll to position [333, 0]
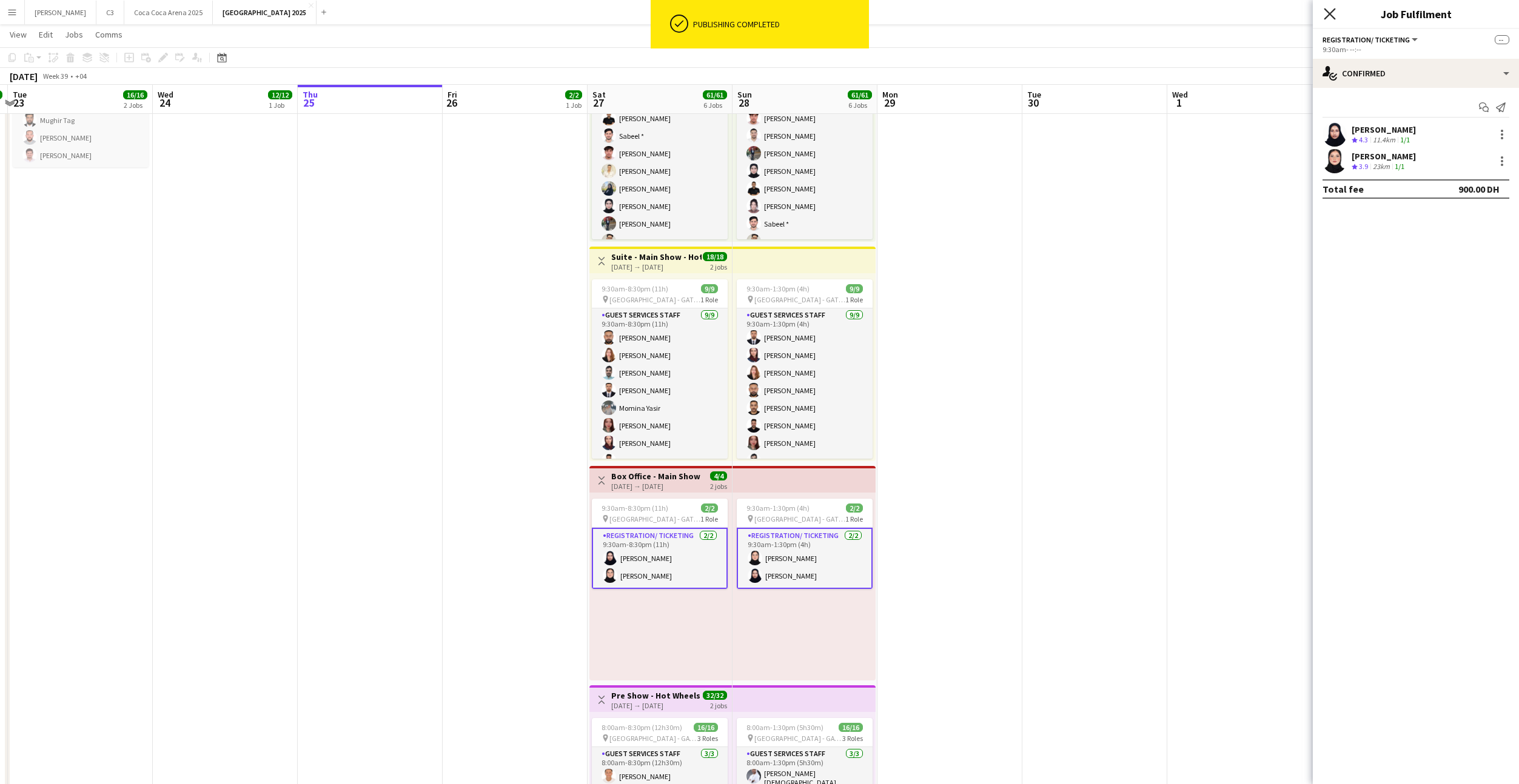
click at [1332, 17] on icon at bounding box center [1329, 14] width 11 height 11
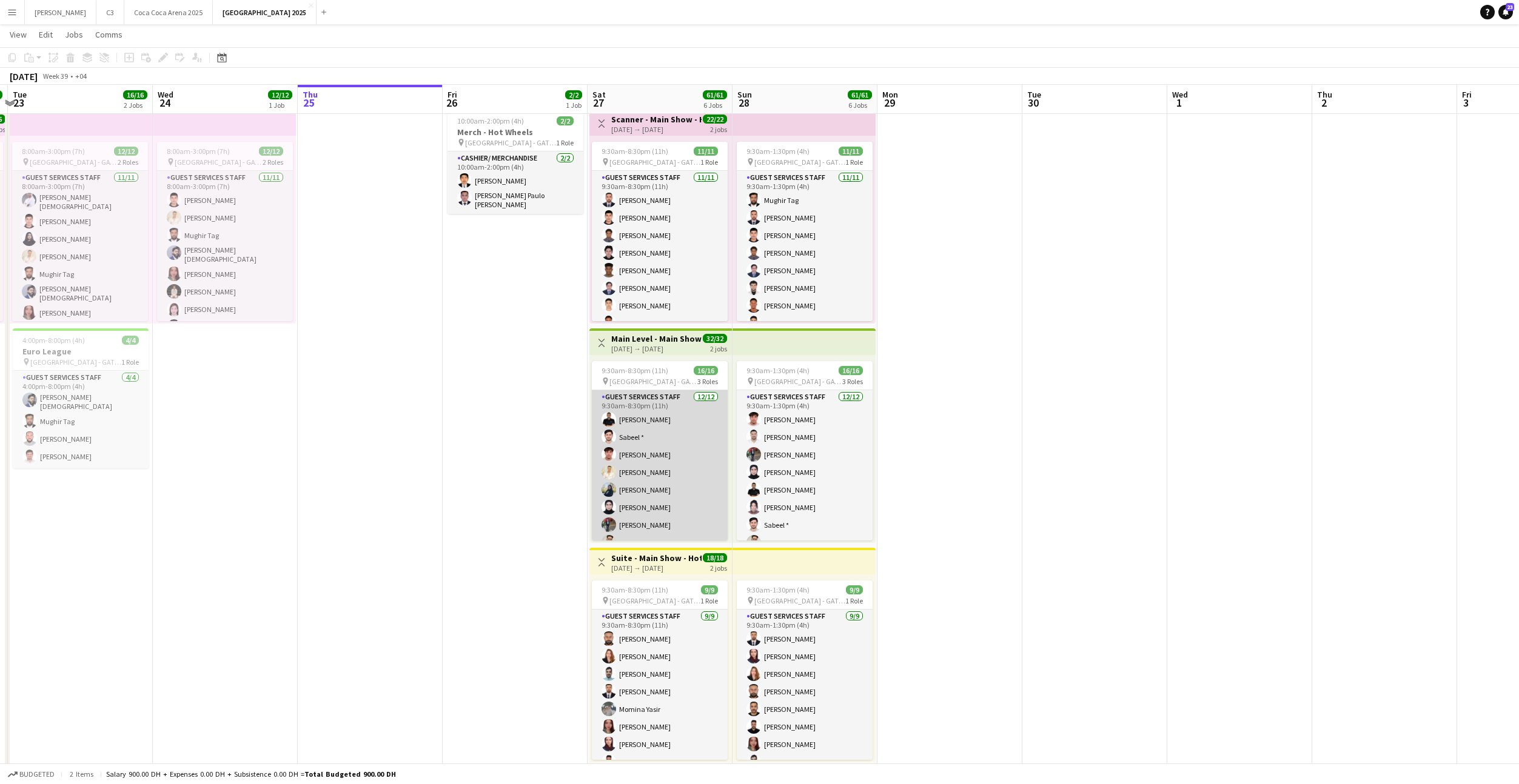
scroll to position [202, 0]
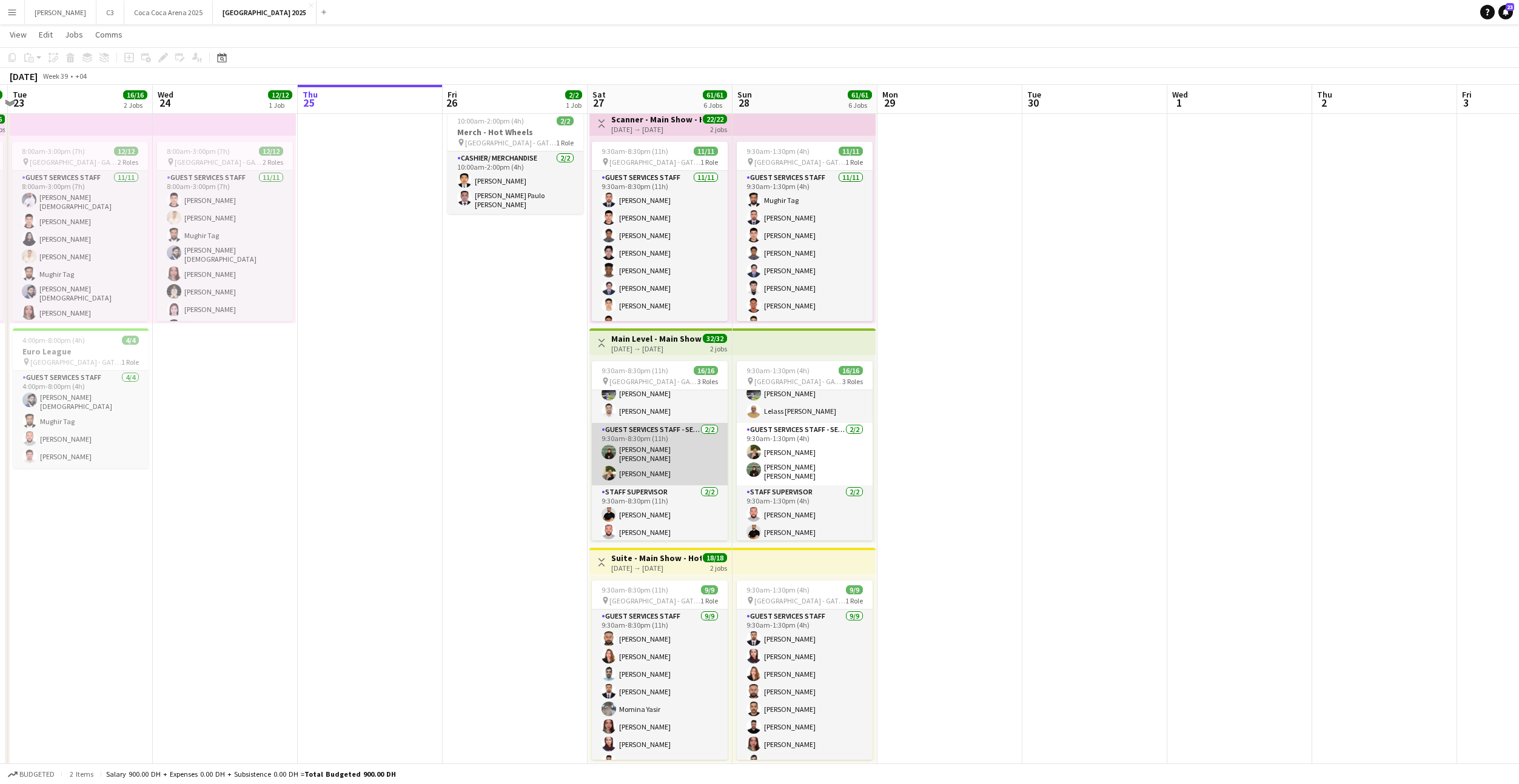
click at [673, 460] on app-card-role "Guest Services Staff - Senior 2/2 9:30am-8:30pm (11h) Afia Anjum Sharin Randa S…" at bounding box center [660, 454] width 136 height 63
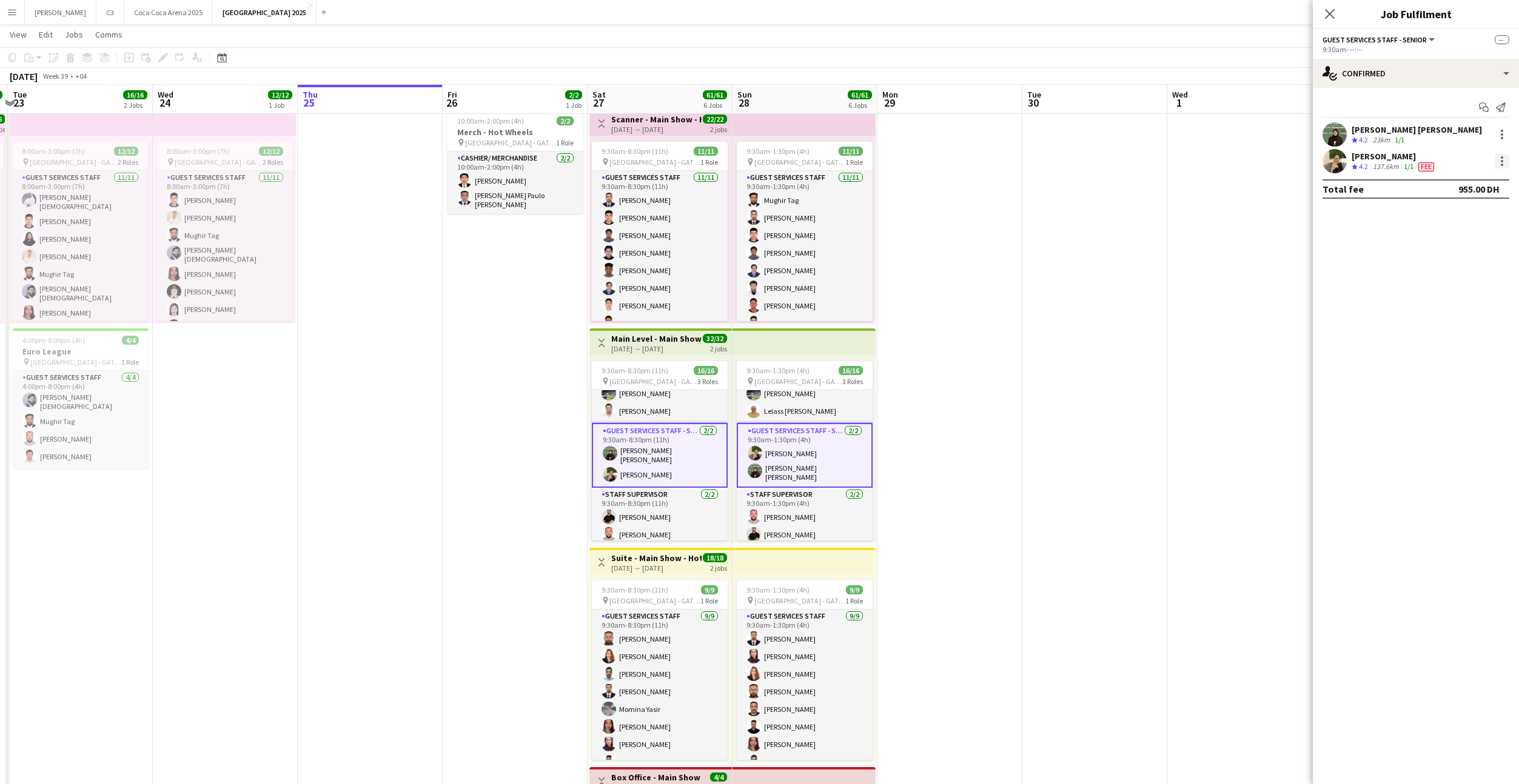
click at [1504, 160] on div at bounding box center [1502, 161] width 15 height 15
click at [1486, 179] on span "Edit fee" at bounding box center [1462, 183] width 75 height 11
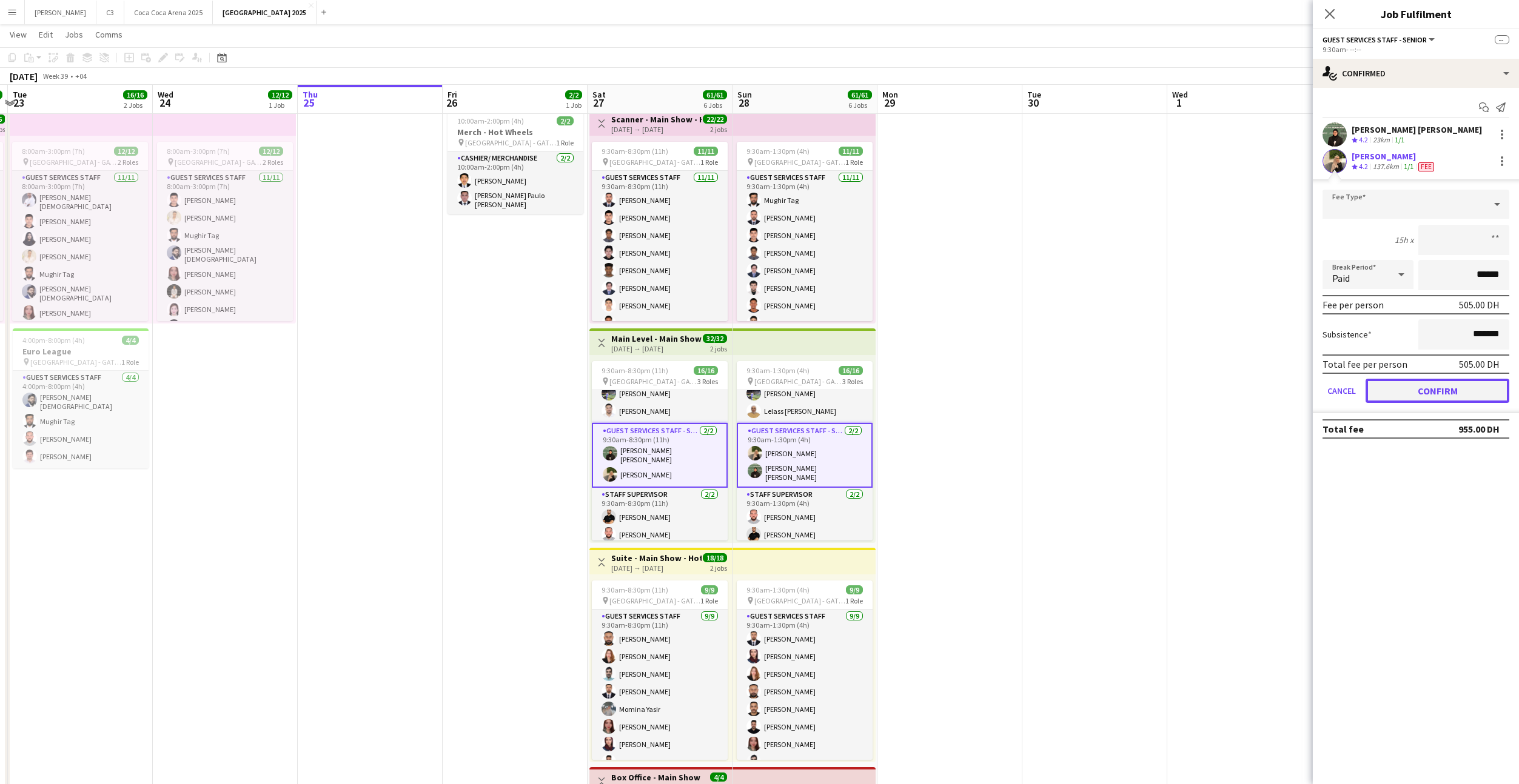
click at [1434, 389] on button "Confirm" at bounding box center [1437, 391] width 144 height 24
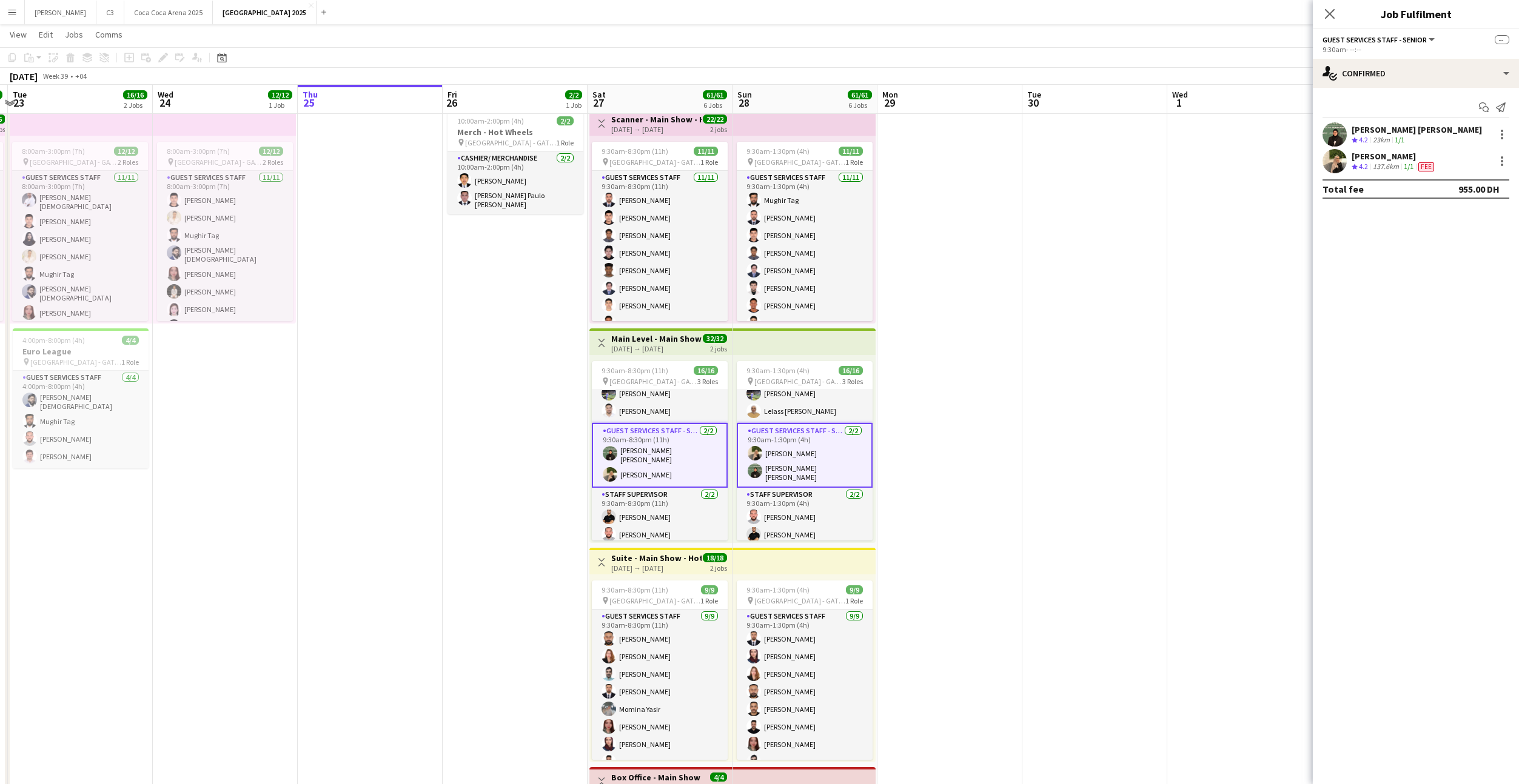
click at [684, 478] on app-card-role "Guest Services Staff - Senior 2/2 9:30am-8:30pm (11h) Afia Anjum Sharin Randa S…" at bounding box center [660, 456] width 136 height 65
click at [1500, 159] on div at bounding box center [1502, 161] width 15 height 15
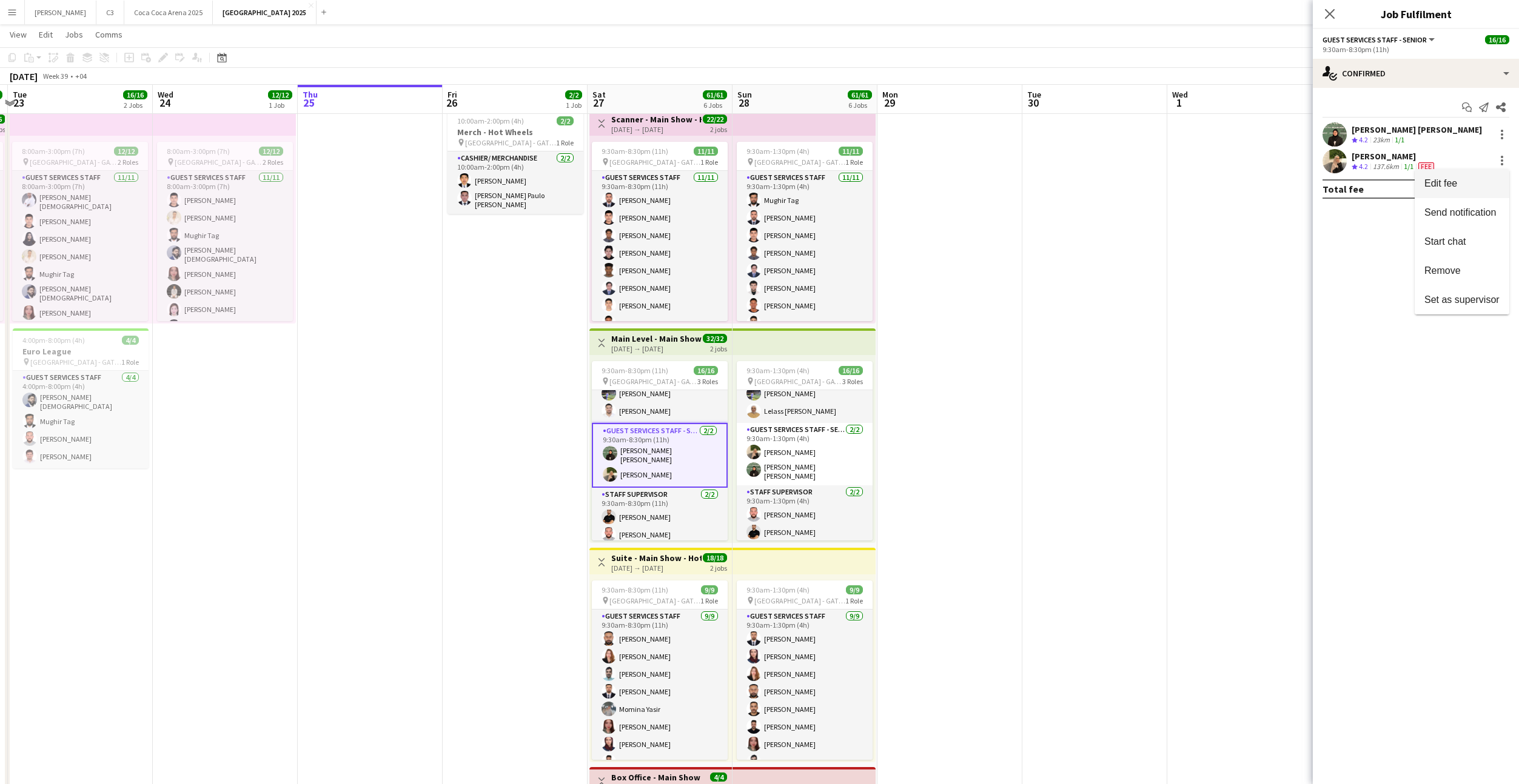
click at [1480, 190] on button "Edit fee" at bounding box center [1462, 183] width 95 height 29
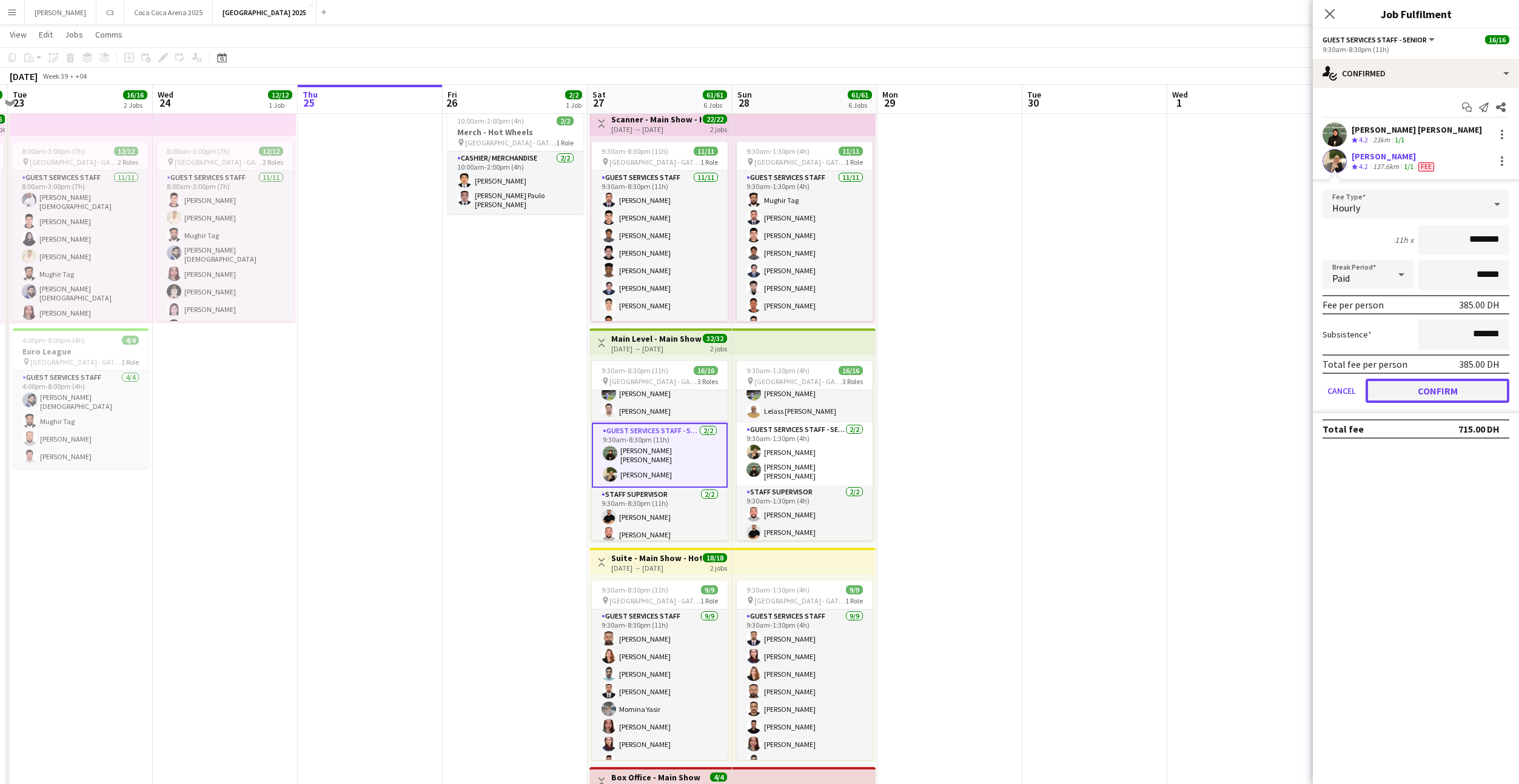
click at [1442, 392] on button "Confirm" at bounding box center [1437, 391] width 144 height 24
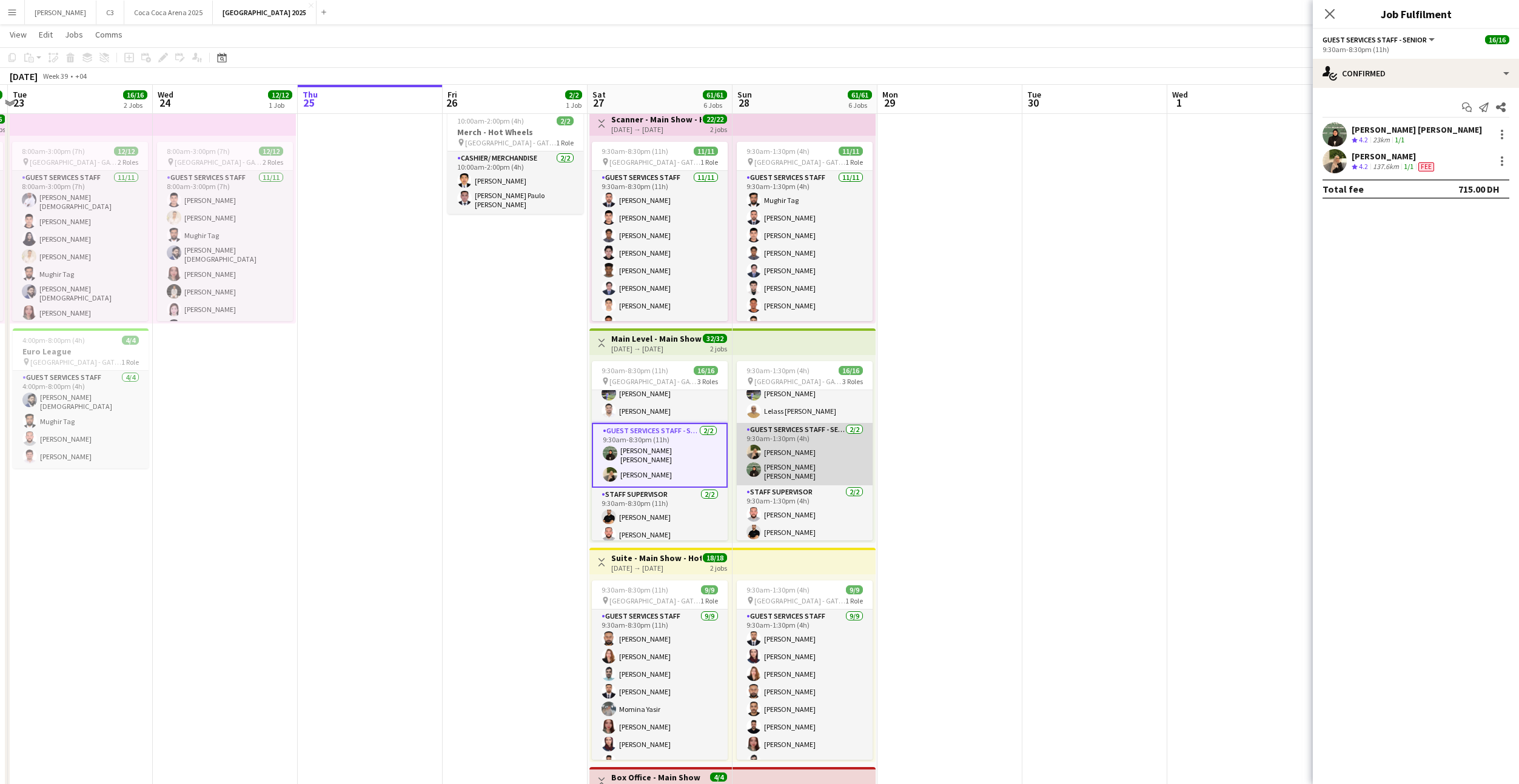
click at [820, 463] on app-card-role "Guest Services Staff - Senior 2/2 9:30am-1:30pm (4h) Randa Soufi Afia Anjum Sha…" at bounding box center [805, 454] width 136 height 63
click at [827, 459] on app-card-role "Guest Services Staff - Senior 2/2 9:30am-1:30pm (4h) Randa Soufi Afia Anjum Sha…" at bounding box center [805, 456] width 136 height 65
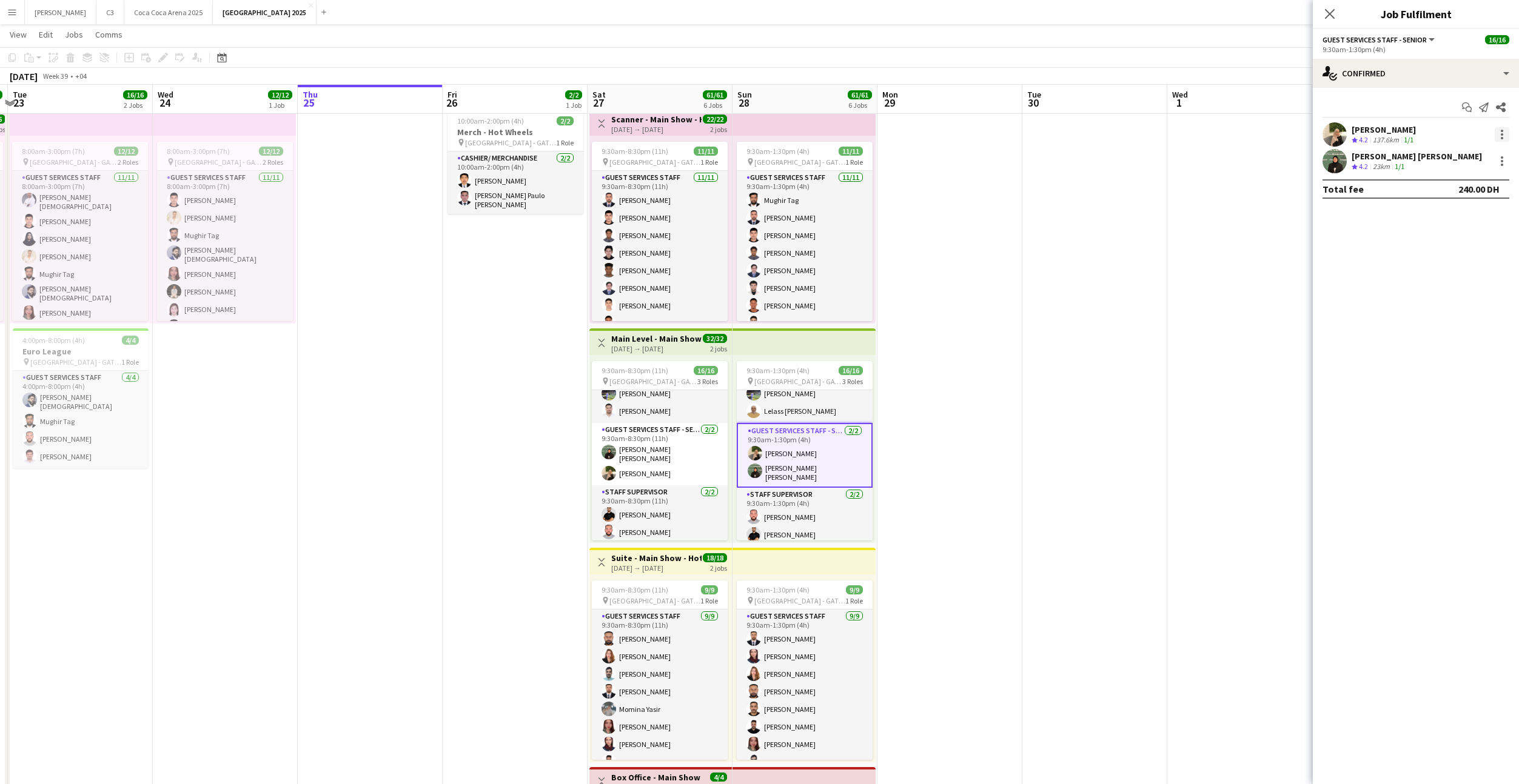
click at [1499, 134] on div at bounding box center [1502, 134] width 15 height 15
click at [1467, 163] on button "Edit fee" at bounding box center [1462, 157] width 95 height 29
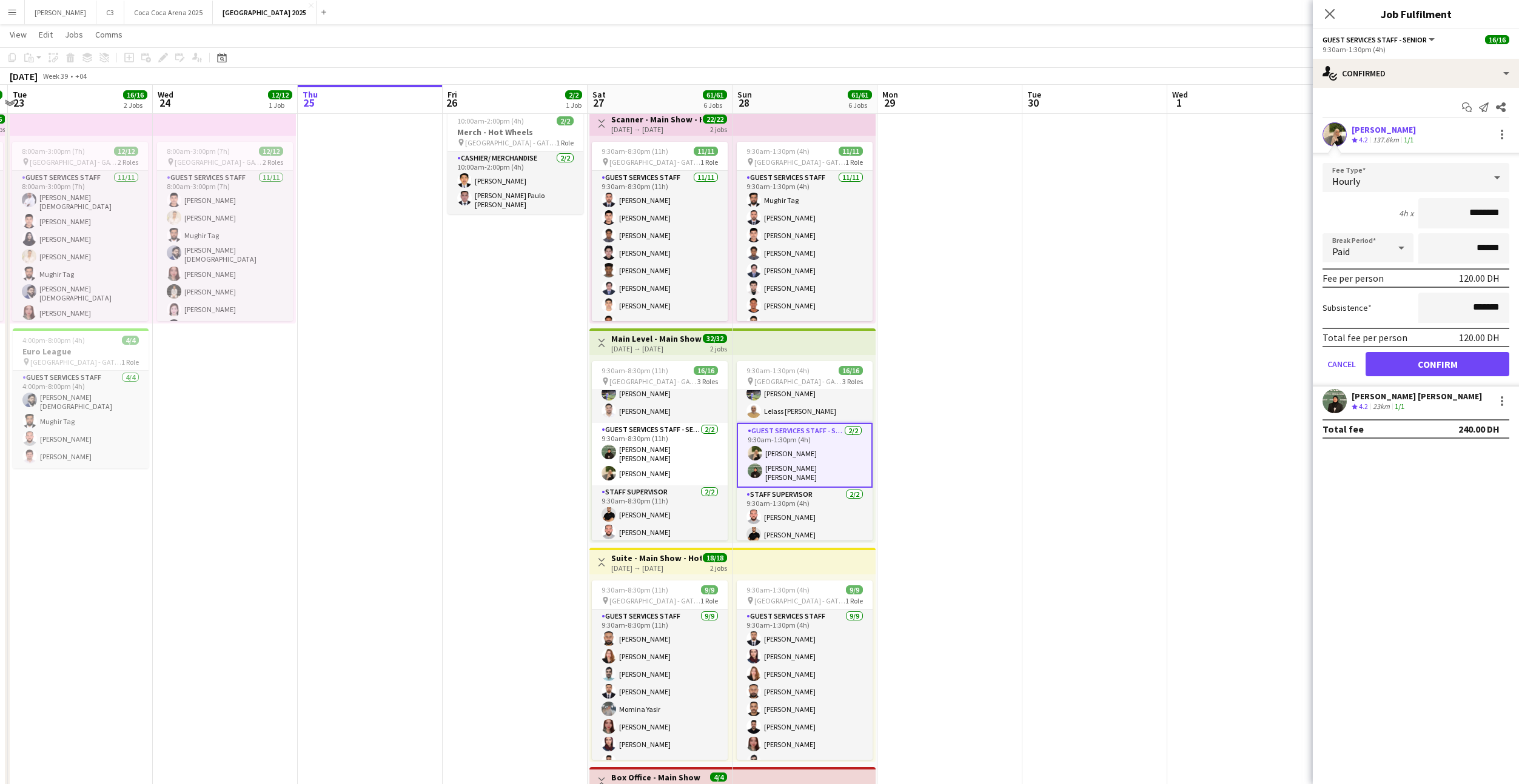
click at [1455, 210] on input "********" at bounding box center [1464, 213] width 91 height 30
type input "*****"
click at [1437, 360] on button "Confirm" at bounding box center [1437, 364] width 144 height 24
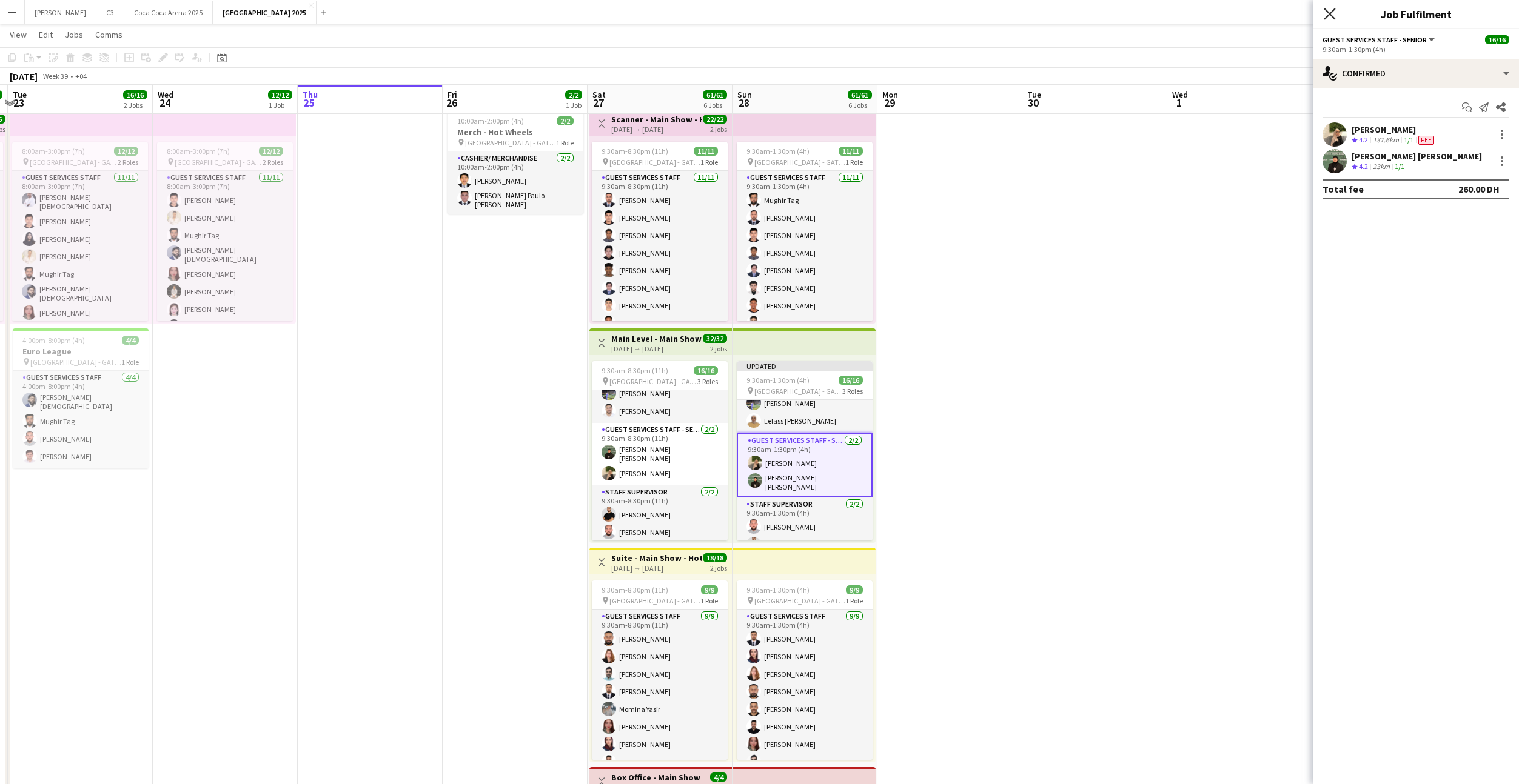
click at [1333, 18] on icon "Close pop-in" at bounding box center [1329, 14] width 11 height 11
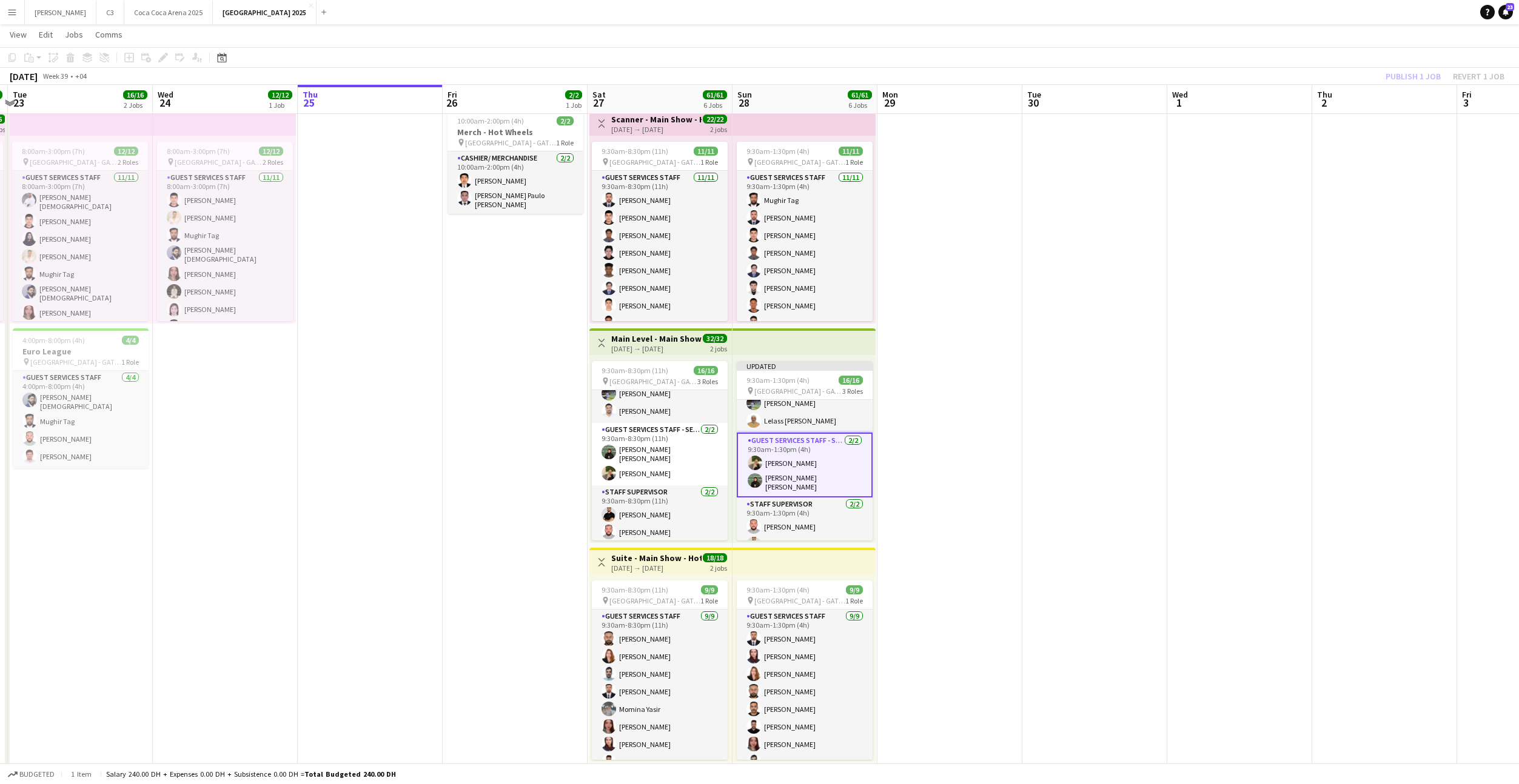
click at [1425, 73] on div "Publish 1 job Revert 1 job" at bounding box center [1444, 76] width 148 height 15
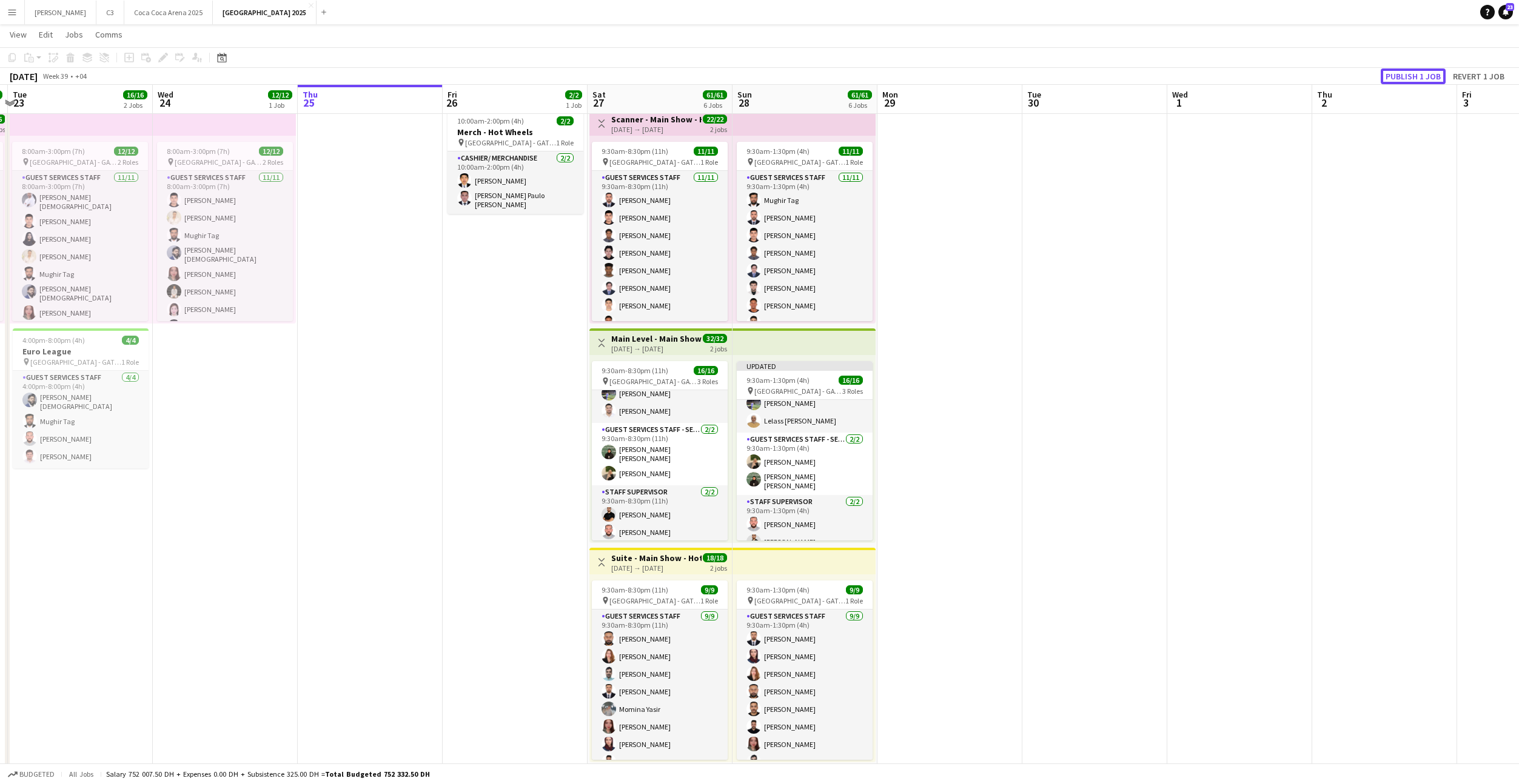
click at [1425, 73] on button "Publish 1 job" at bounding box center [1413, 76] width 65 height 15
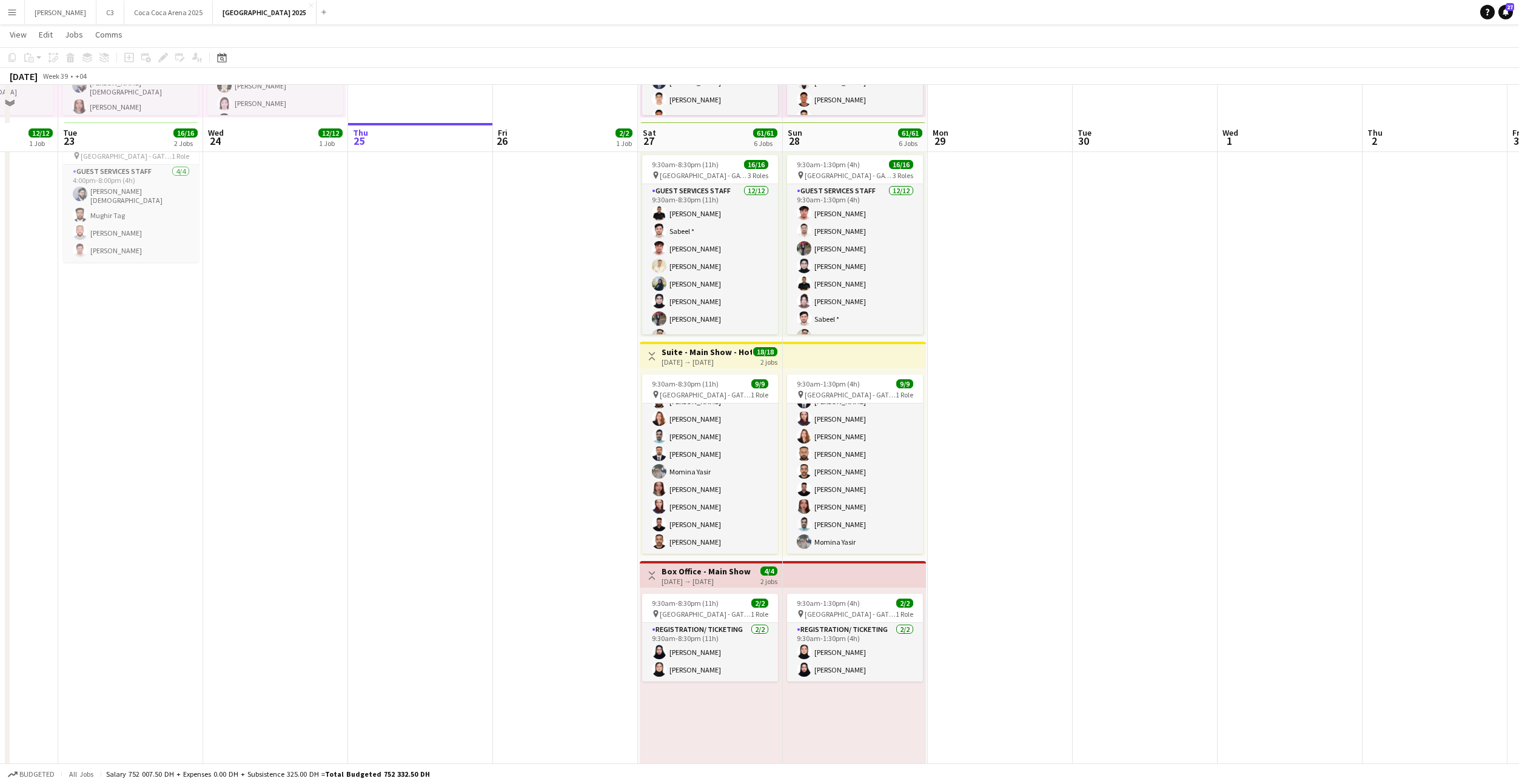
scroll to position [0, 0]
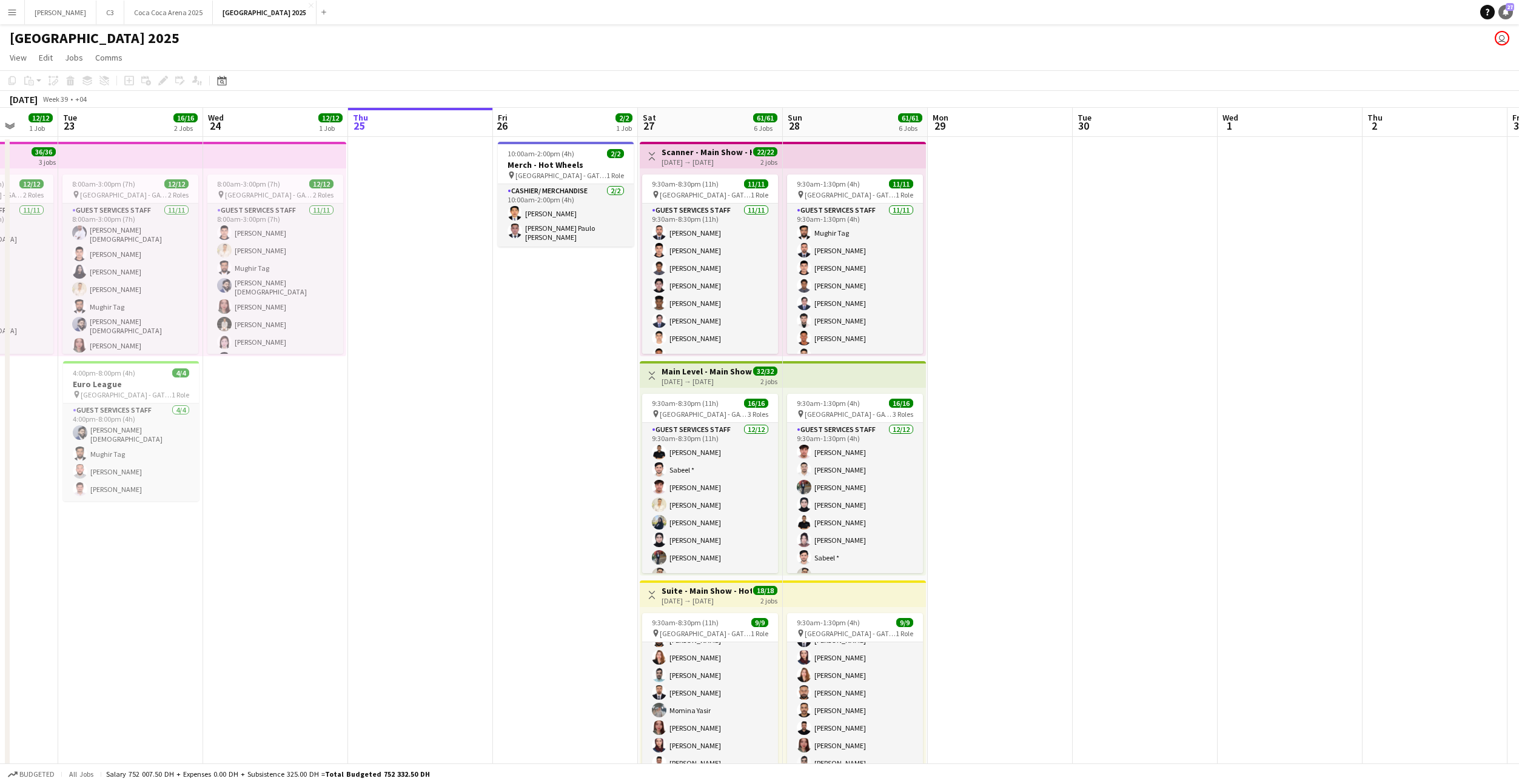
click at [1509, 13] on link "Notifications 27" at bounding box center [1506, 12] width 15 height 15
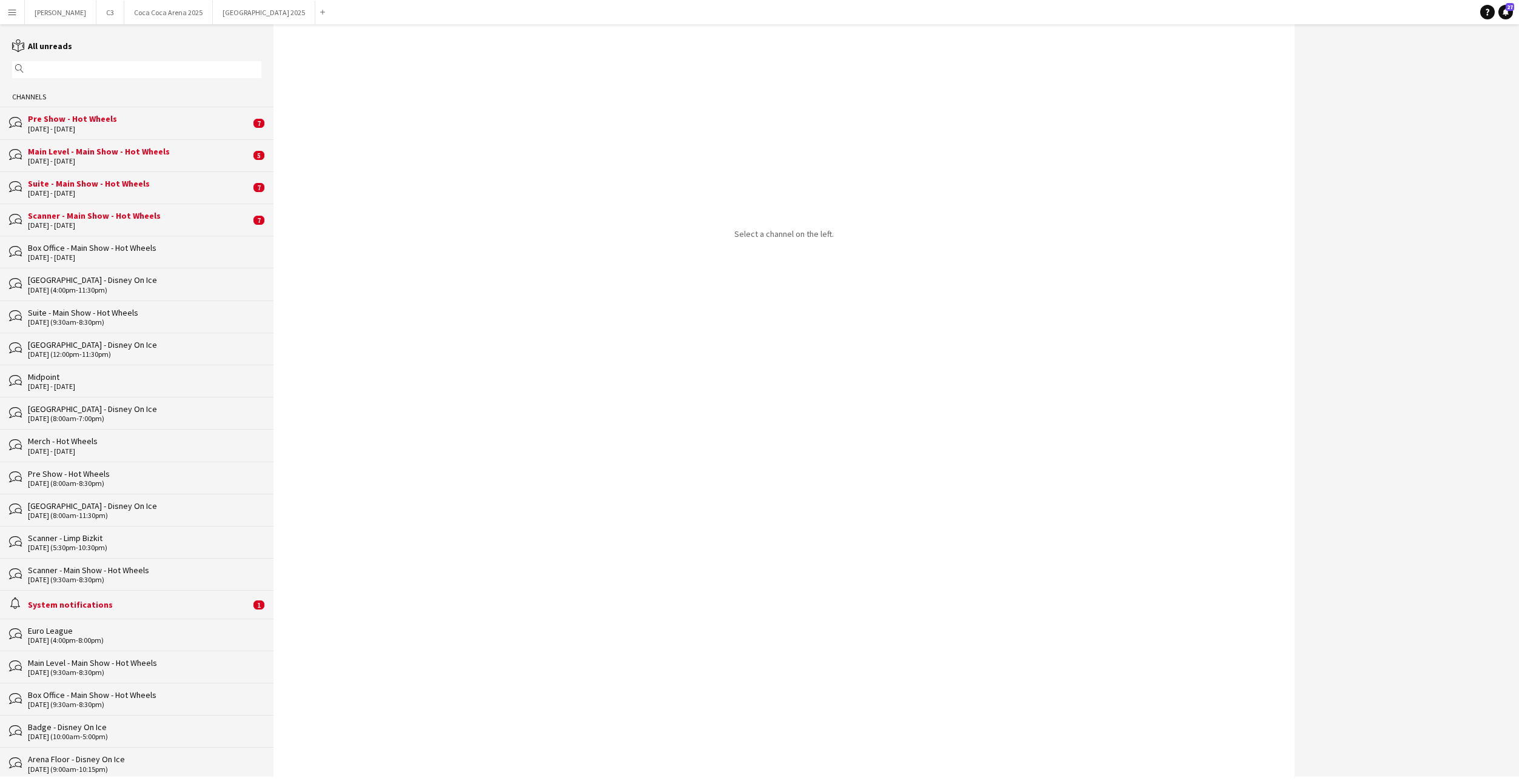
click at [186, 614] on div "alarm System notifications 1" at bounding box center [136, 604] width 273 height 28
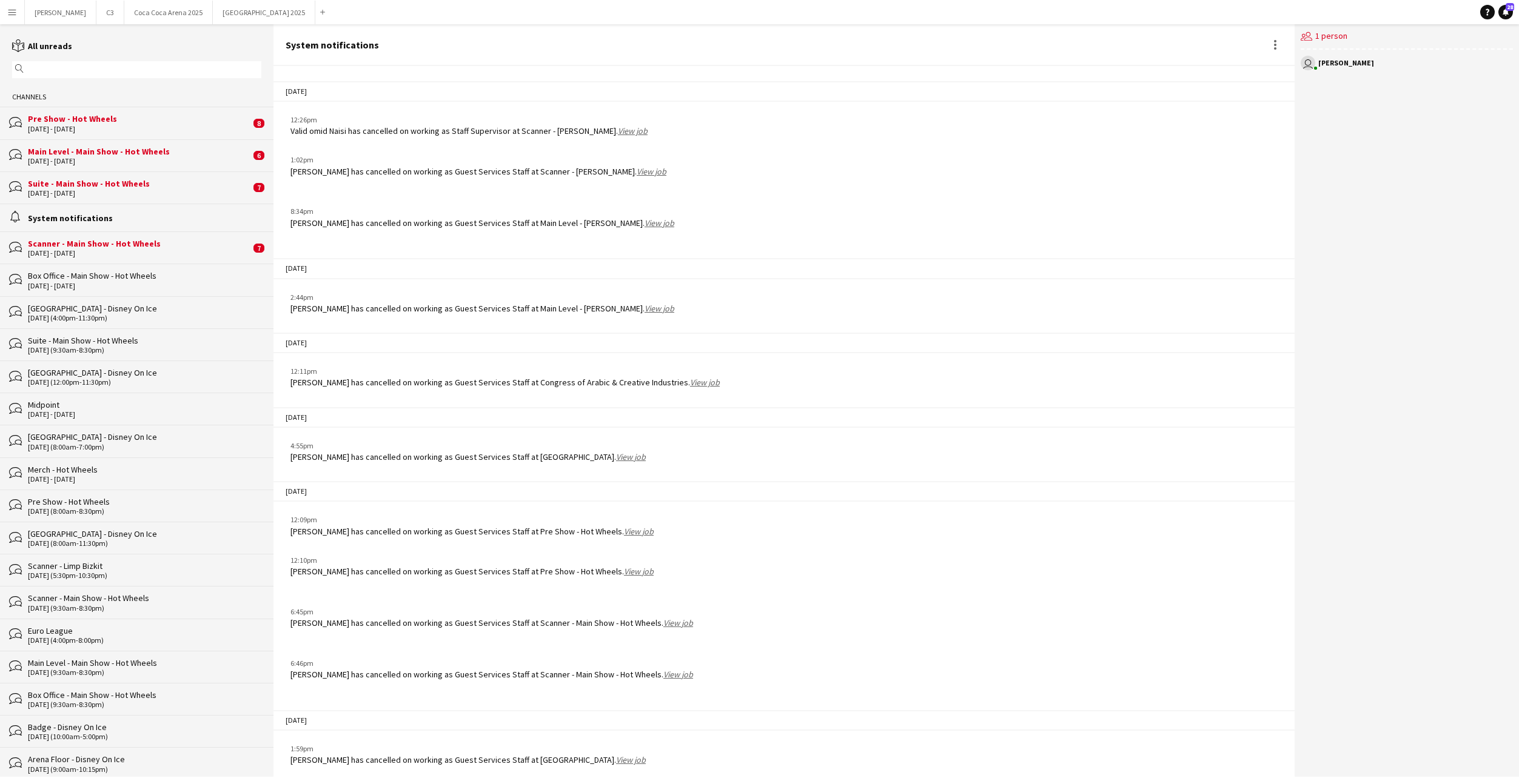
scroll to position [1112, 0]
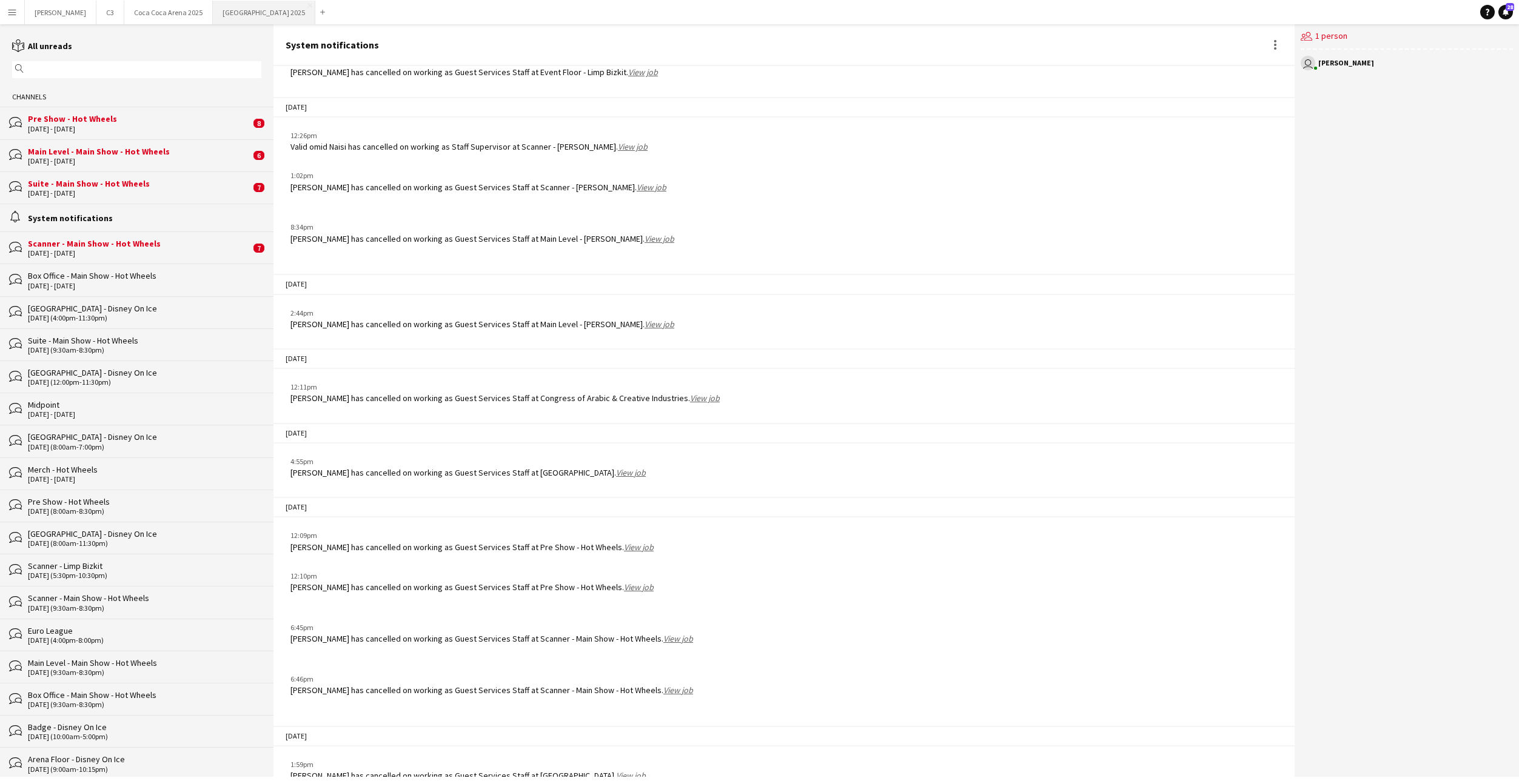
click at [213, 12] on button "[GEOGRAPHIC_DATA] 2025 Close" at bounding box center [264, 12] width 103 height 24
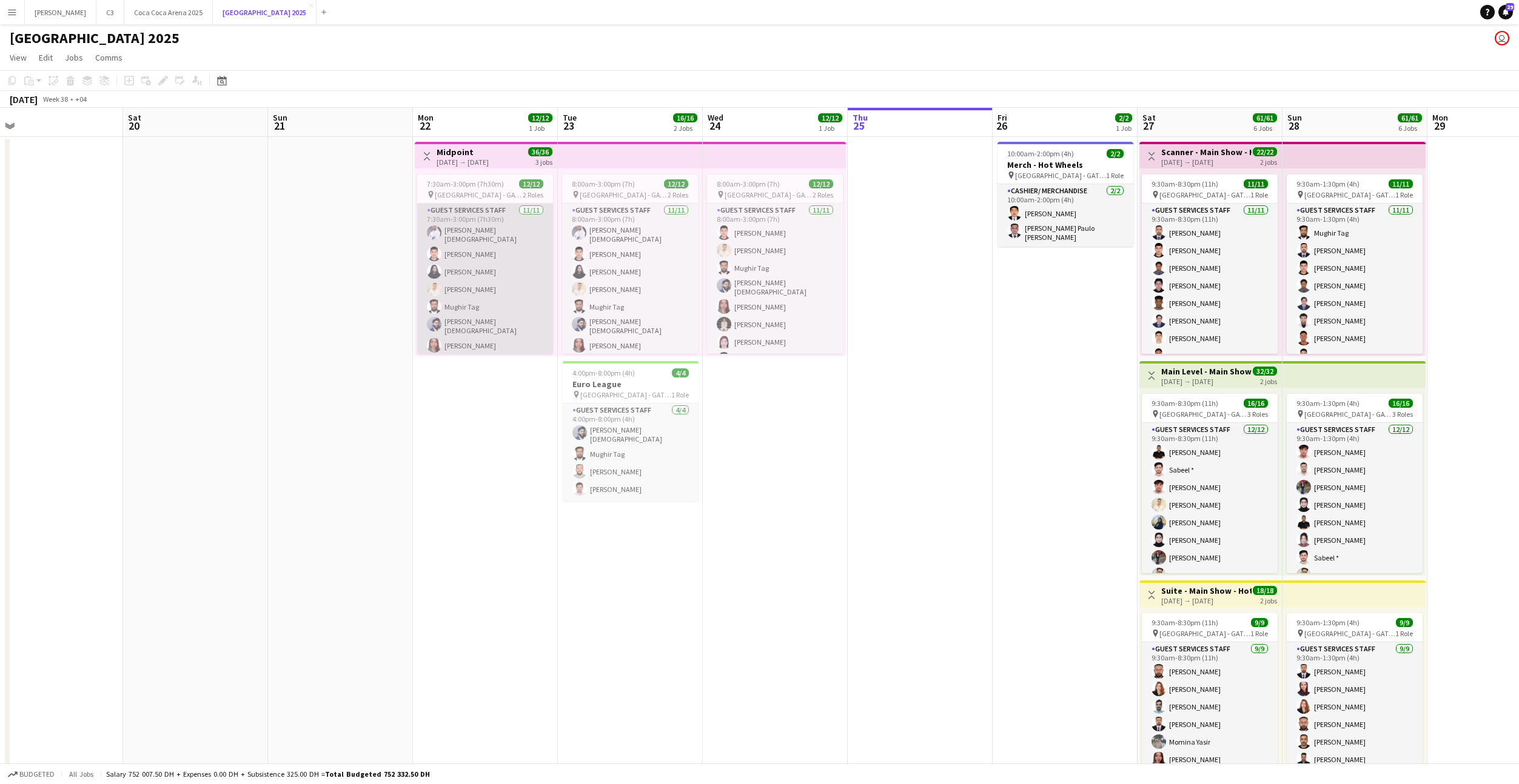
scroll to position [0, 457]
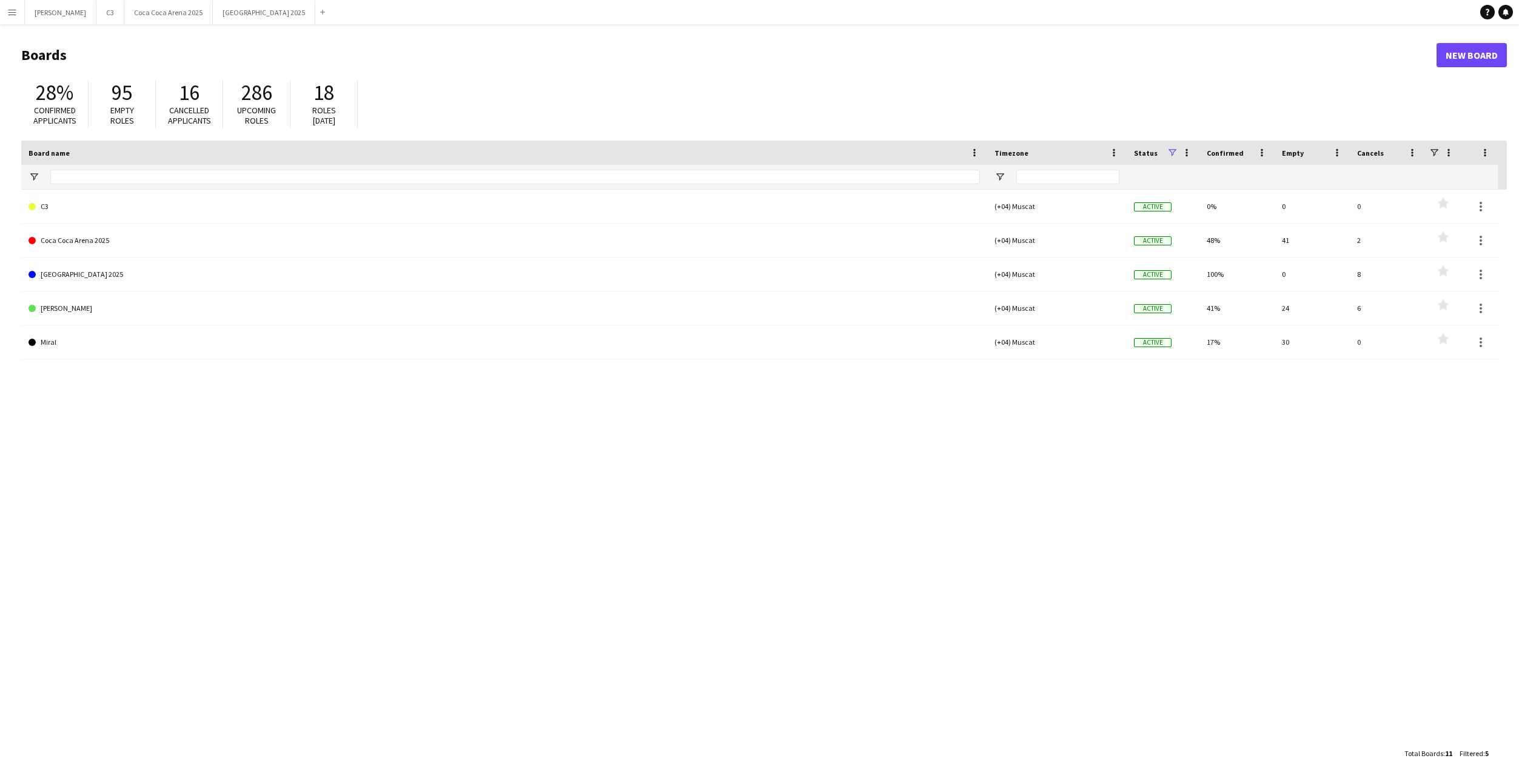
click at [3, 9] on button "Menu" at bounding box center [12, 12] width 24 height 24
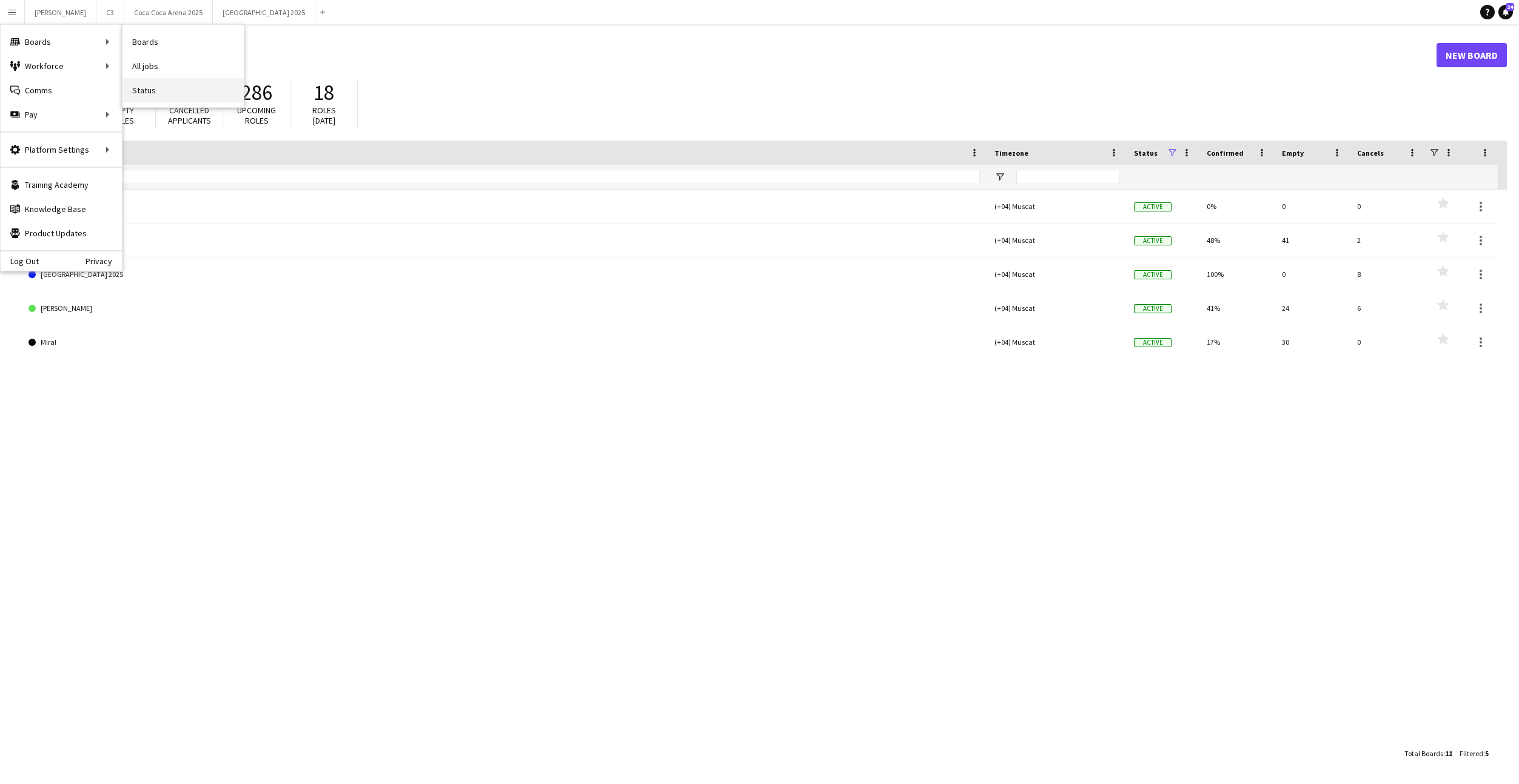
click at [162, 86] on link "Status" at bounding box center [183, 90] width 121 height 24
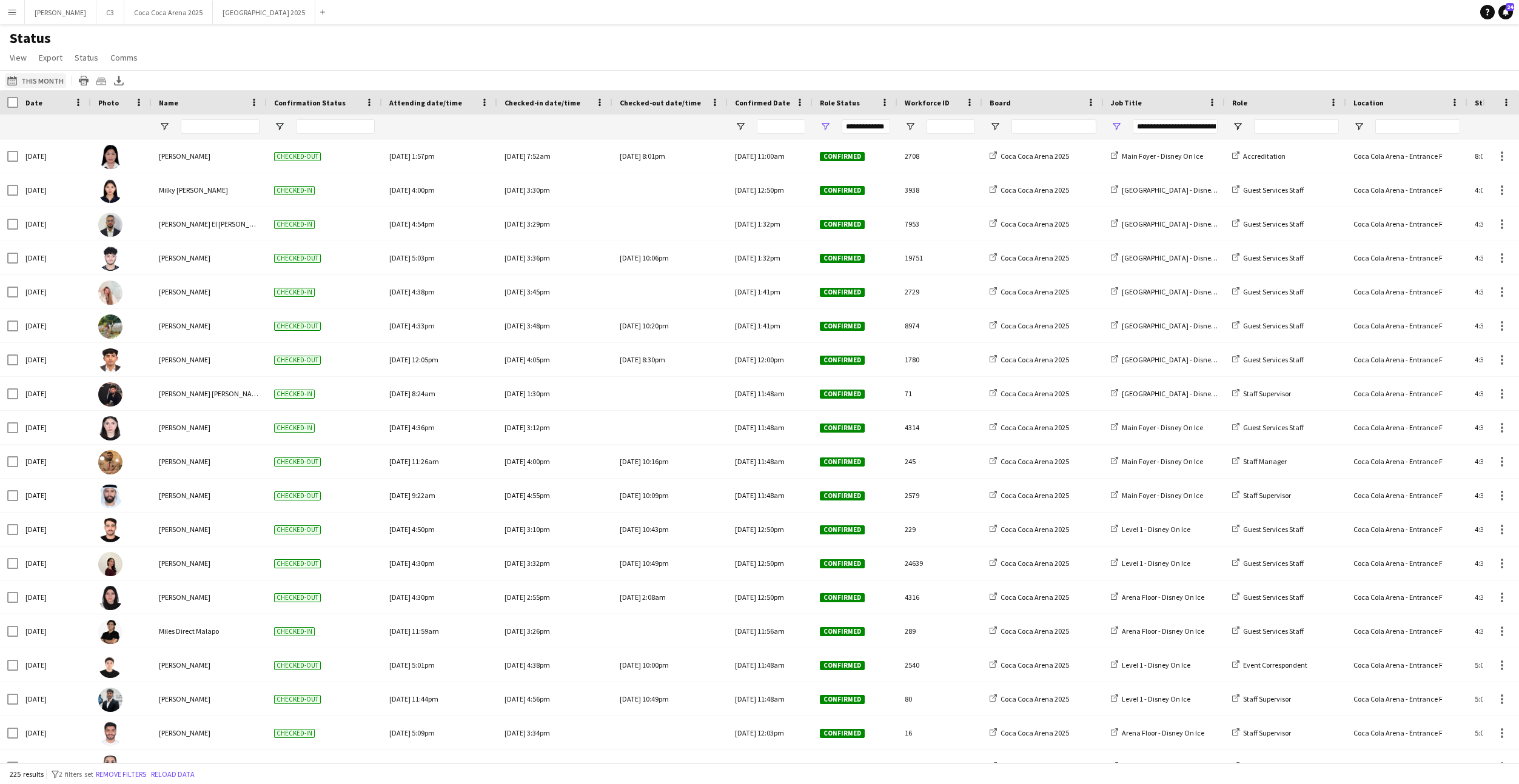
click at [51, 84] on button "25-09-2025 to 01-10-2025 This Month" at bounding box center [35, 81] width 61 height 15
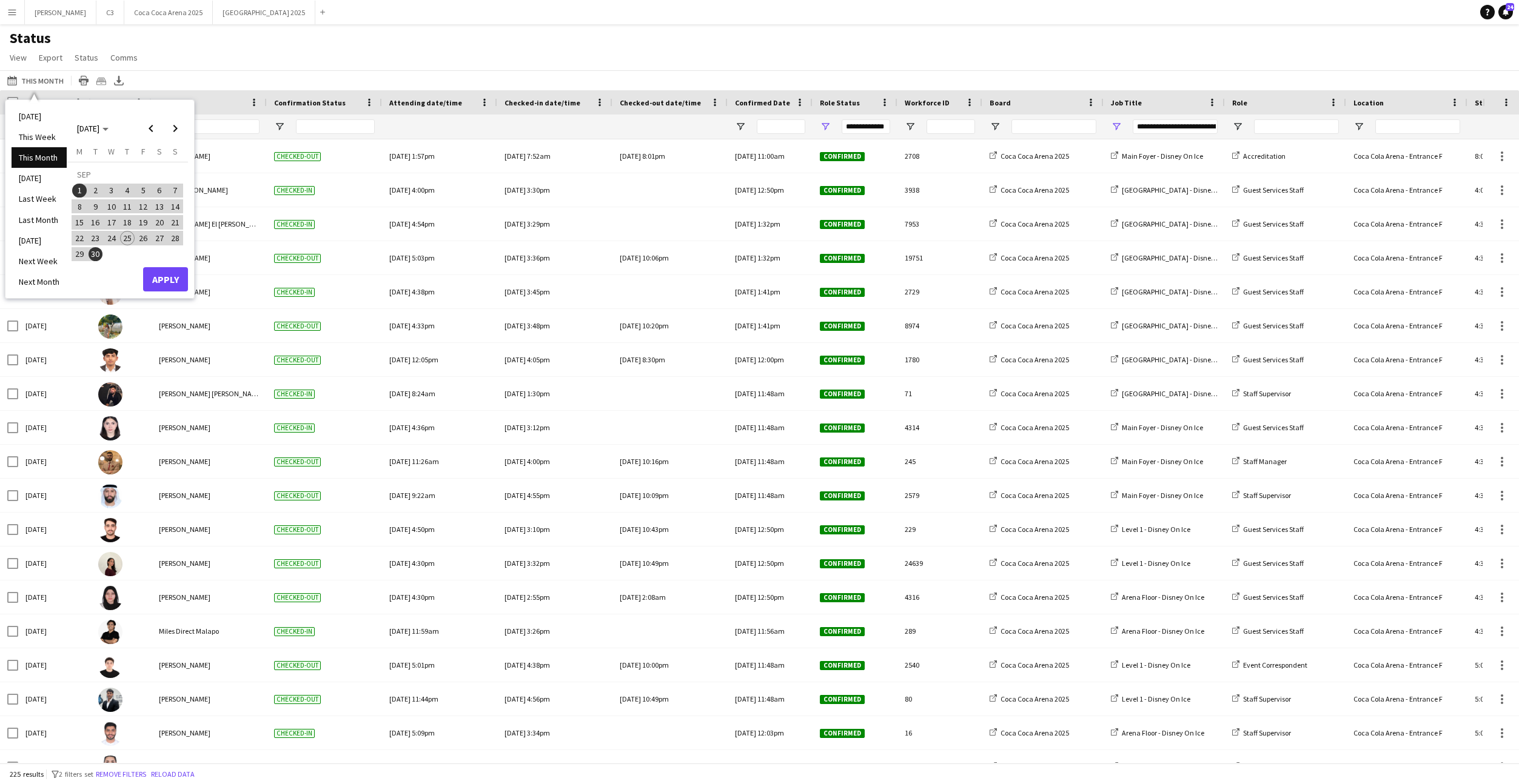
click at [157, 236] on span "27" at bounding box center [160, 238] width 15 height 15
click at [174, 237] on span "28" at bounding box center [175, 238] width 15 height 15
click at [172, 279] on button "Apply" at bounding box center [166, 280] width 45 height 24
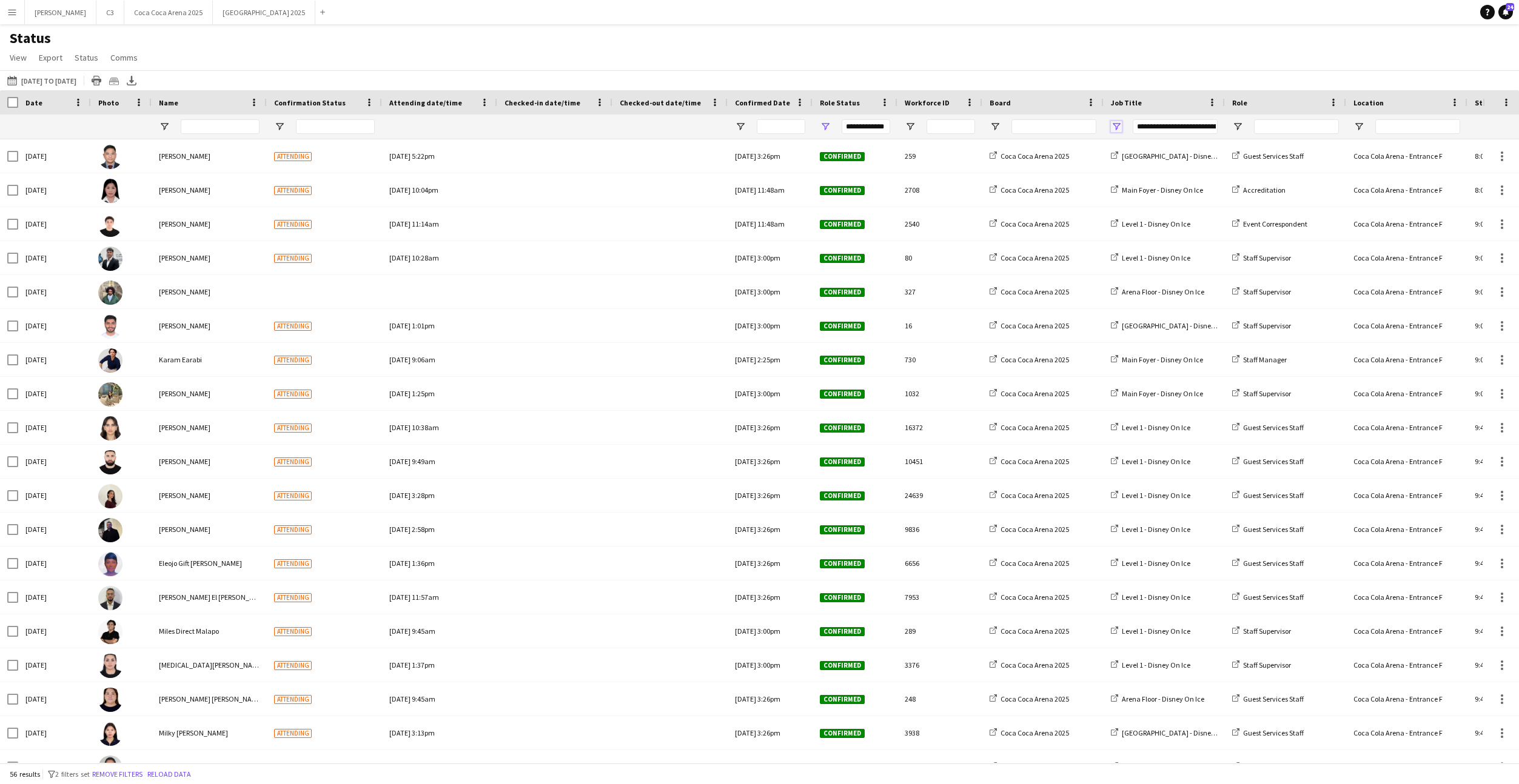
click at [1115, 129] on span "Open Filter Menu" at bounding box center [1115, 126] width 11 height 11
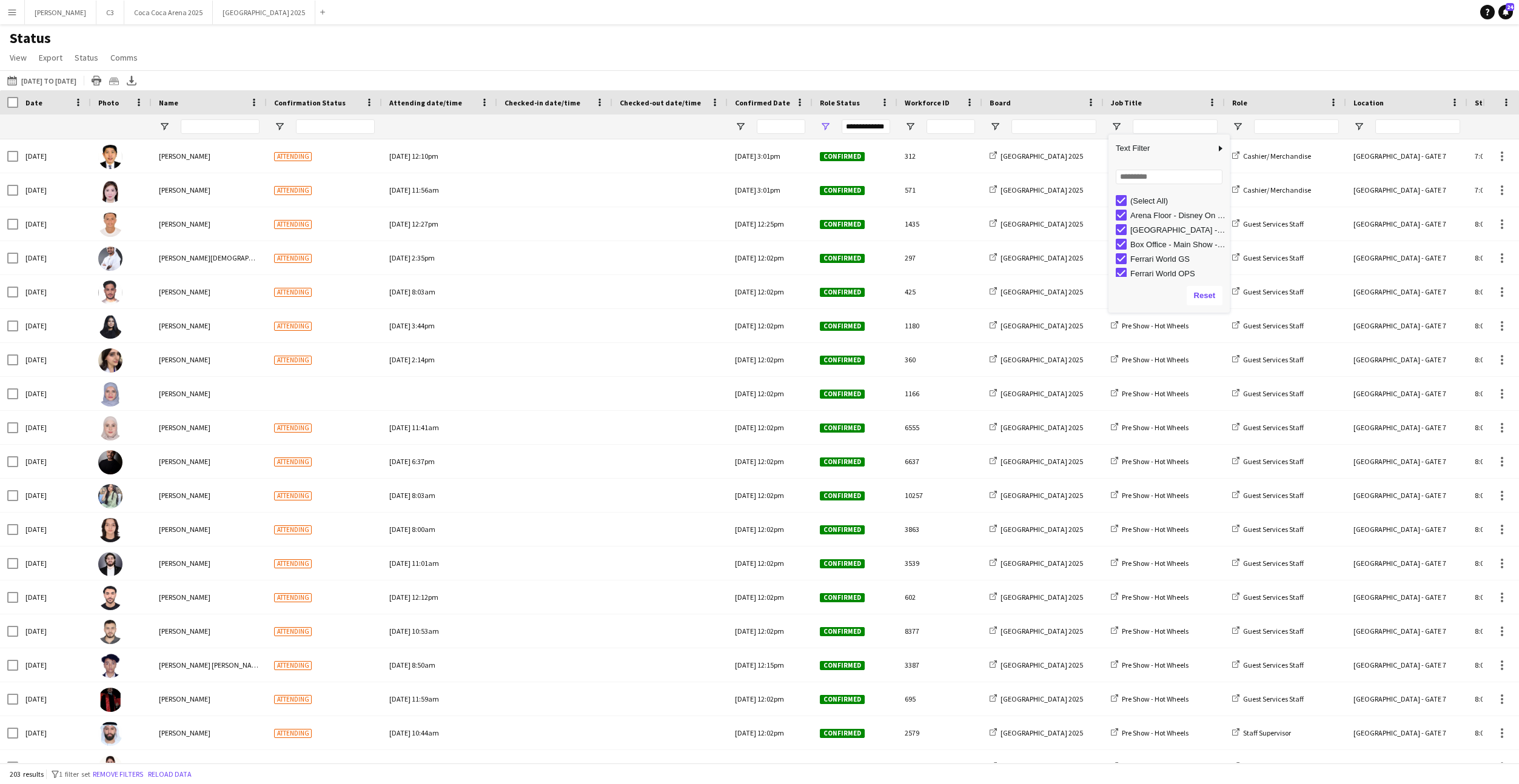
type input "***"
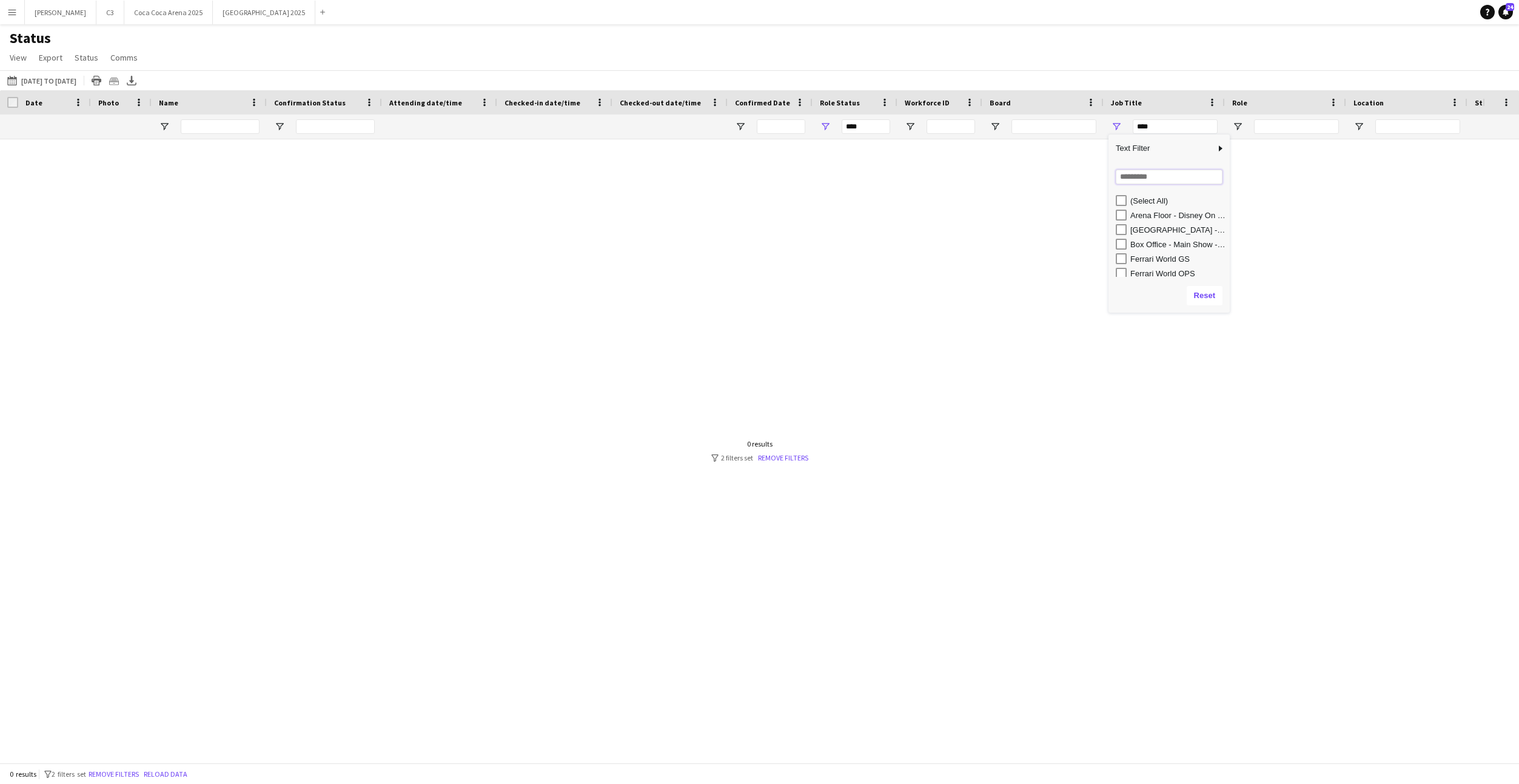
click at [1148, 177] on input "Search filter values" at bounding box center [1168, 177] width 107 height 15
type input "*****"
type input "**********"
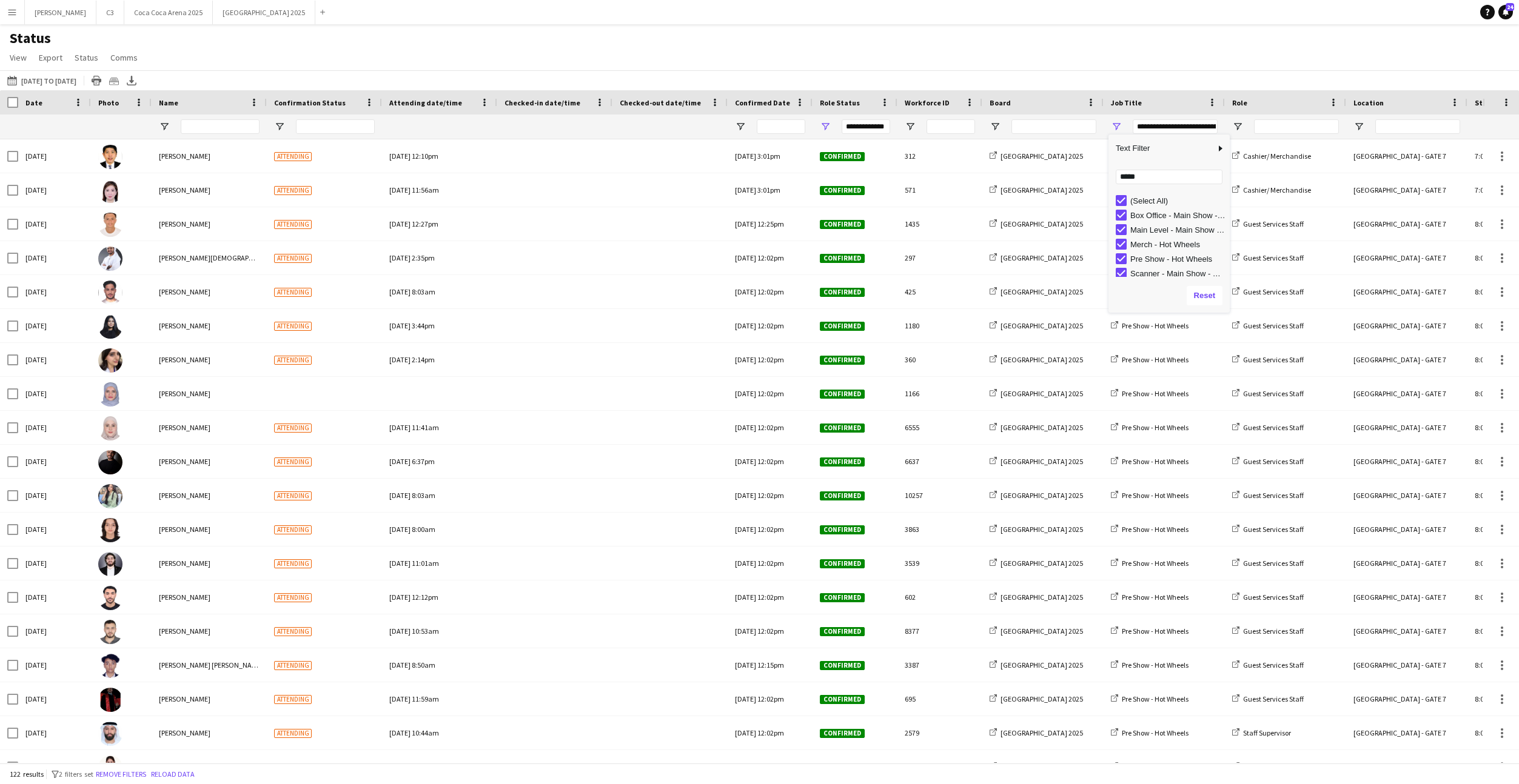
scroll to position [18, 0]
click at [792, 46] on div "Status View Views Default view Attendance Report / F1 Attendance Sheet F1 Group…" at bounding box center [759, 50] width 1519 height 42
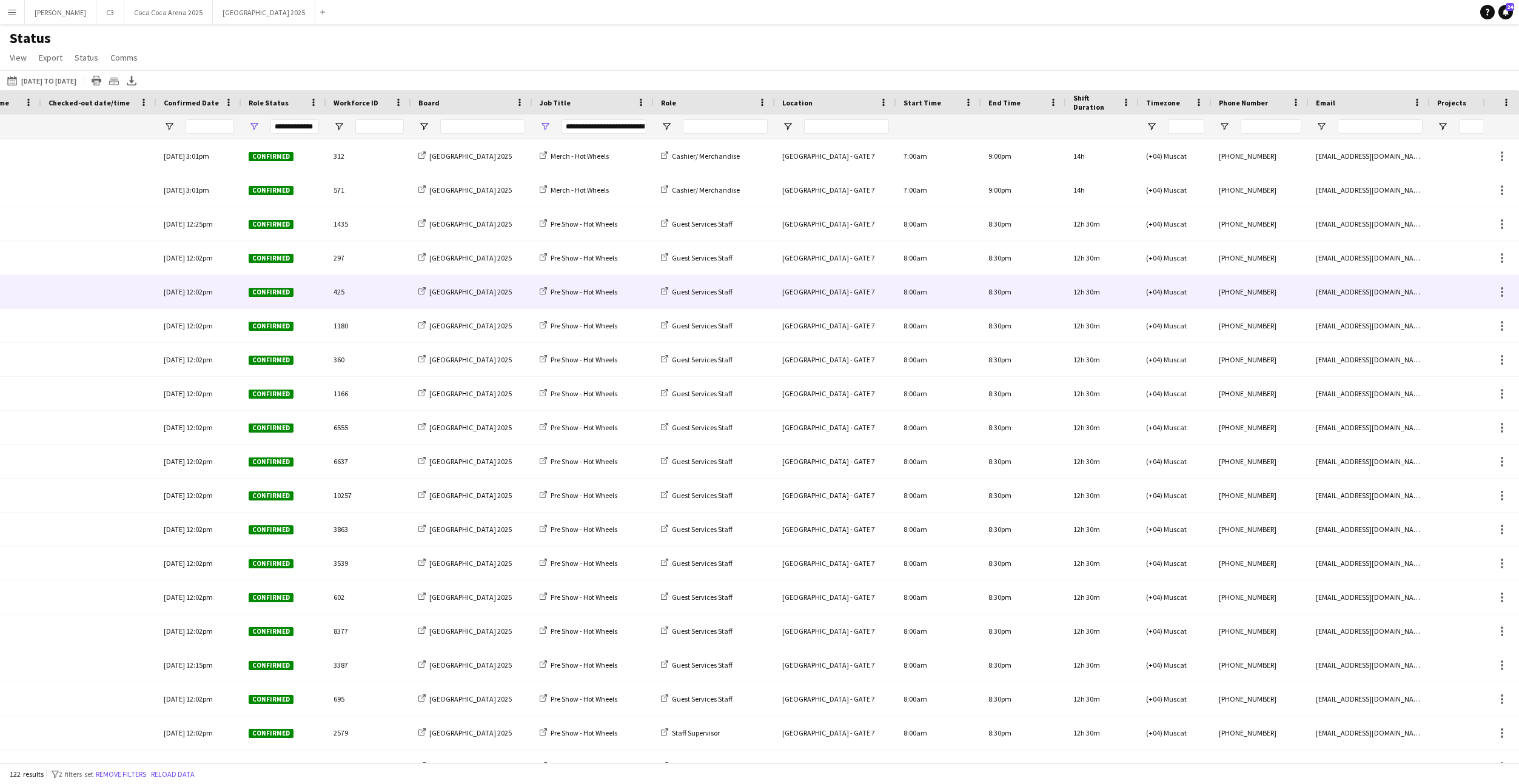
scroll to position [0, 0]
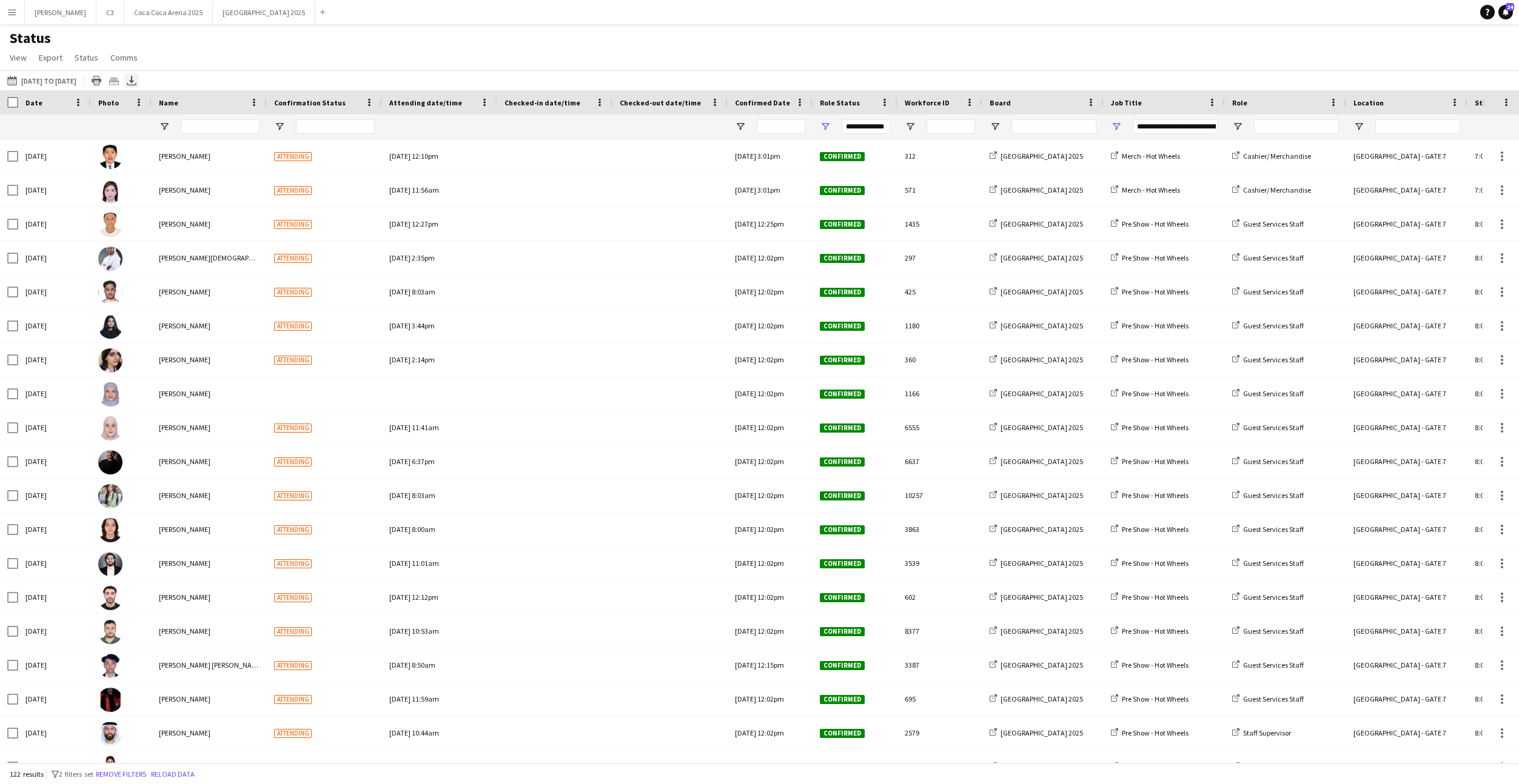
click at [136, 80] on icon "Export XLSX" at bounding box center [131, 81] width 10 height 10
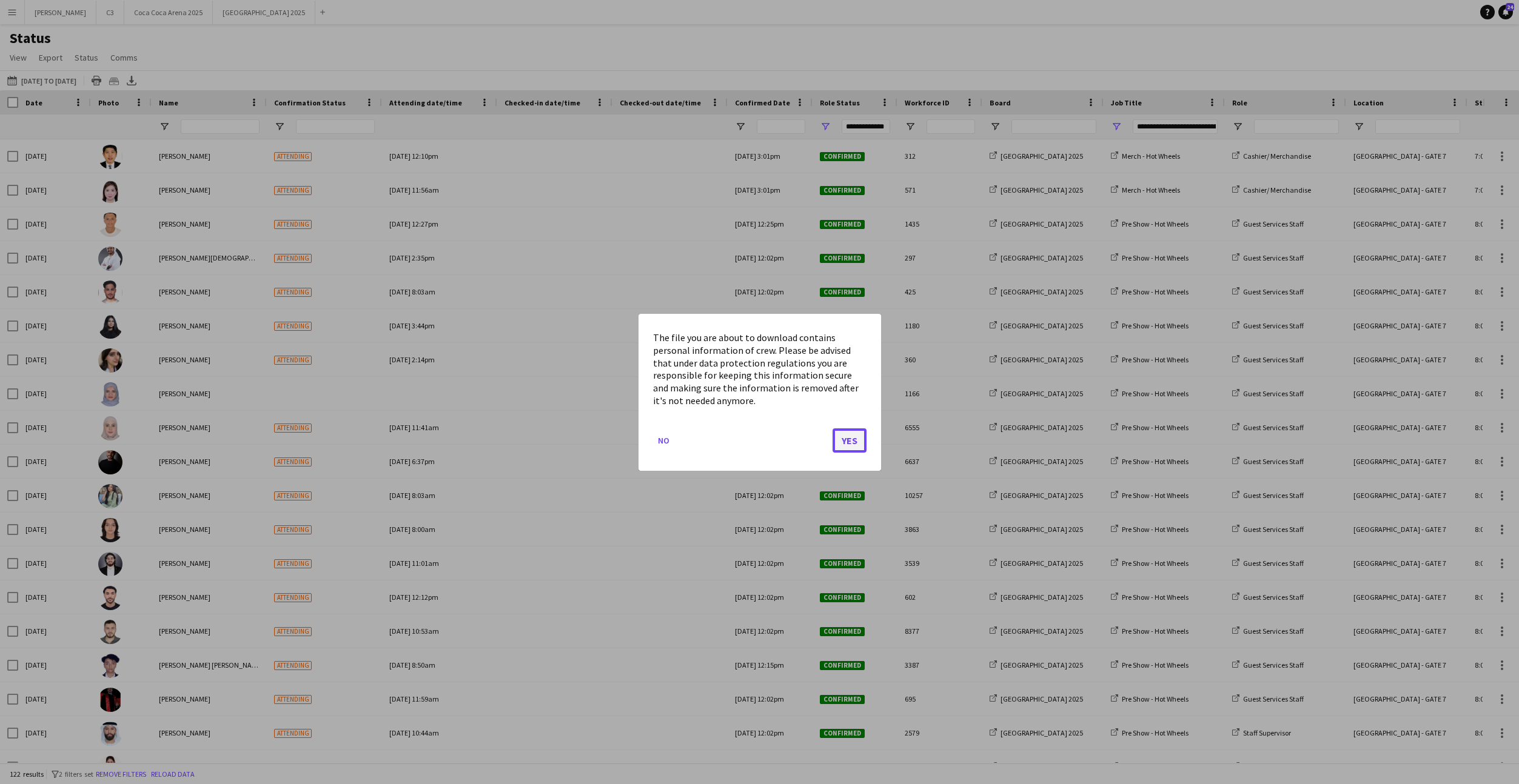
click at [851, 435] on button "Yes" at bounding box center [850, 440] width 34 height 24
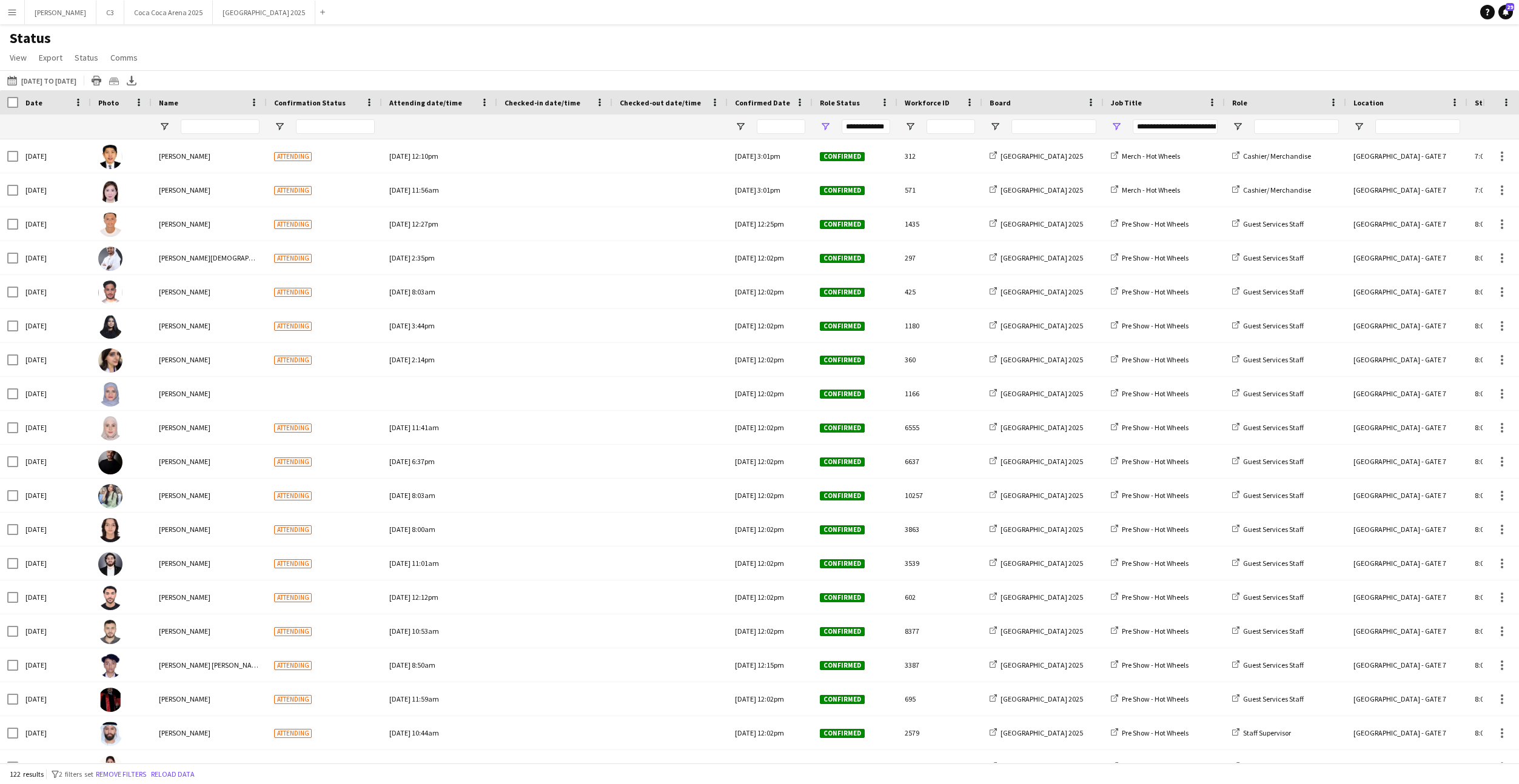
click at [7, 18] on button "Menu" at bounding box center [12, 12] width 24 height 24
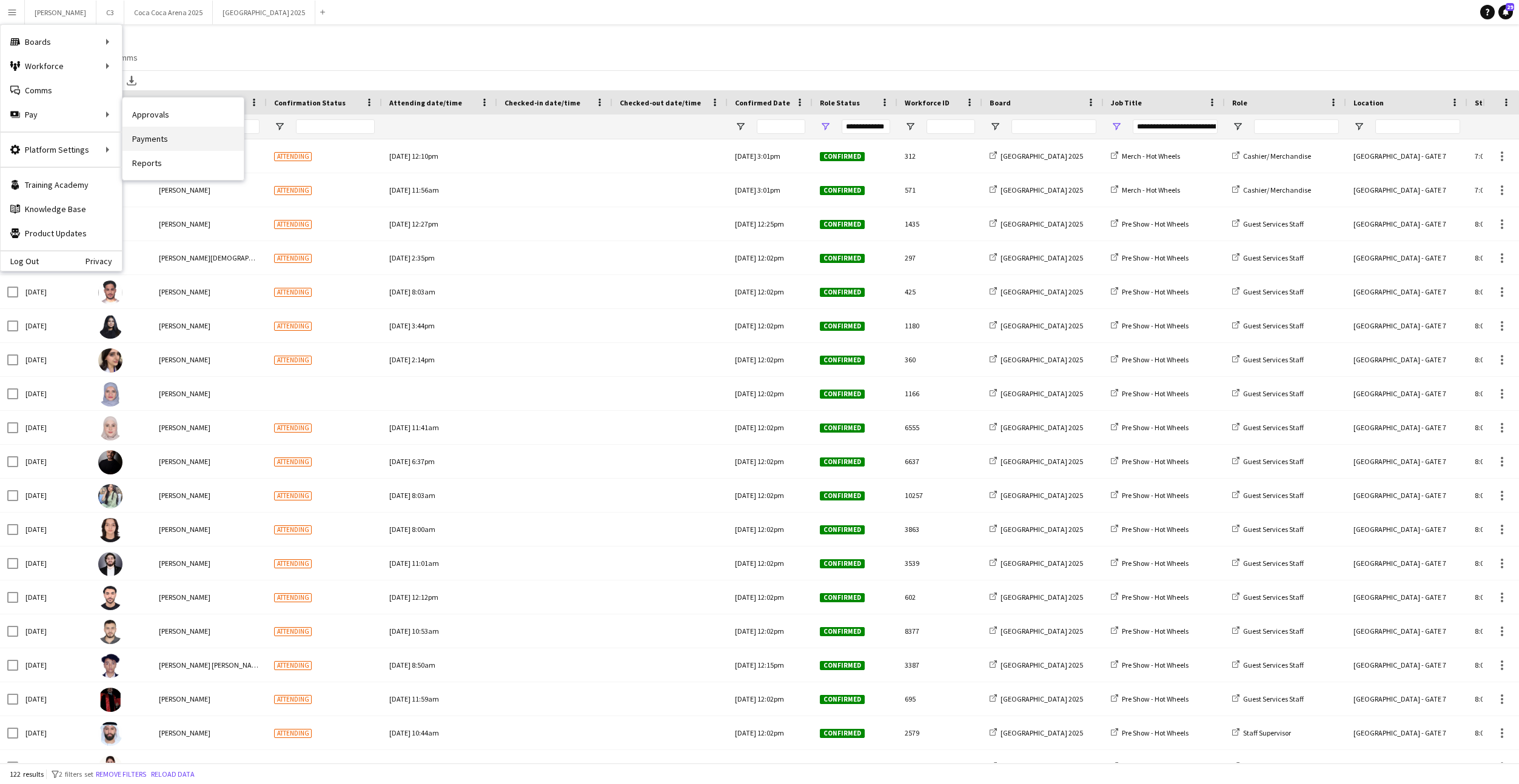
click at [176, 133] on link "Payments" at bounding box center [183, 139] width 121 height 24
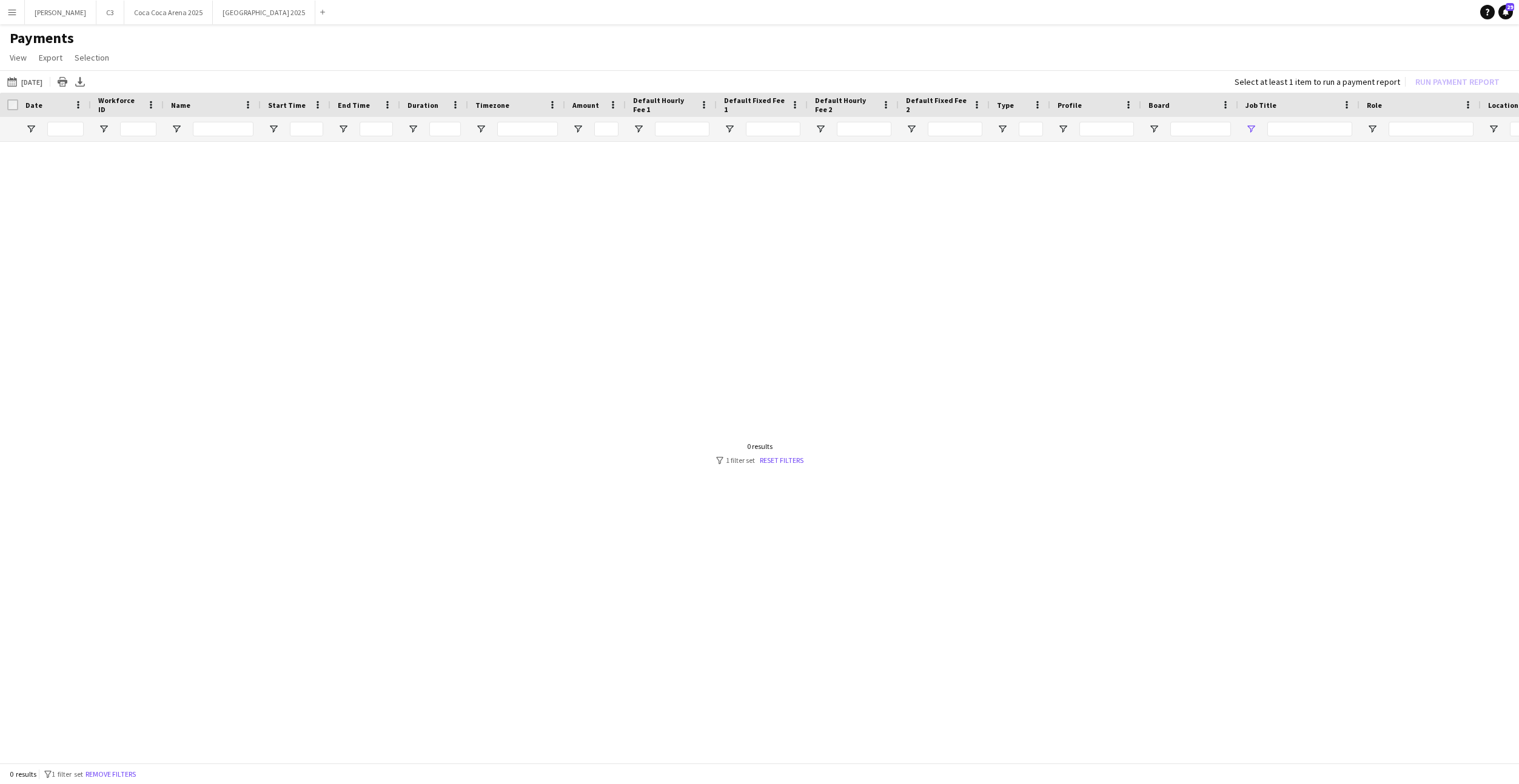
type input "***"
click at [15, 7] on app-icon "Menu" at bounding box center [12, 12] width 10 height 10
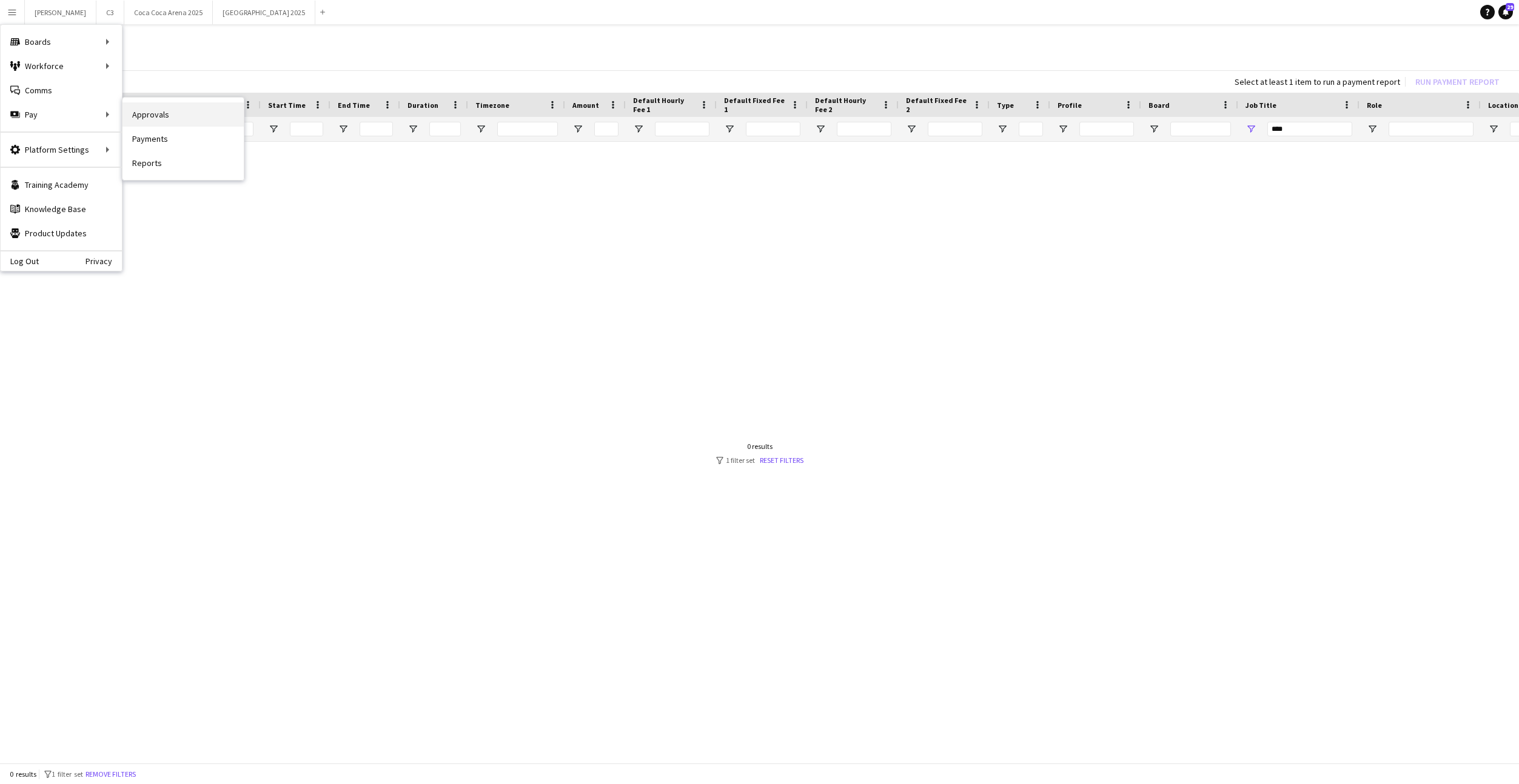
click at [170, 115] on link "Approvals" at bounding box center [183, 115] width 121 height 24
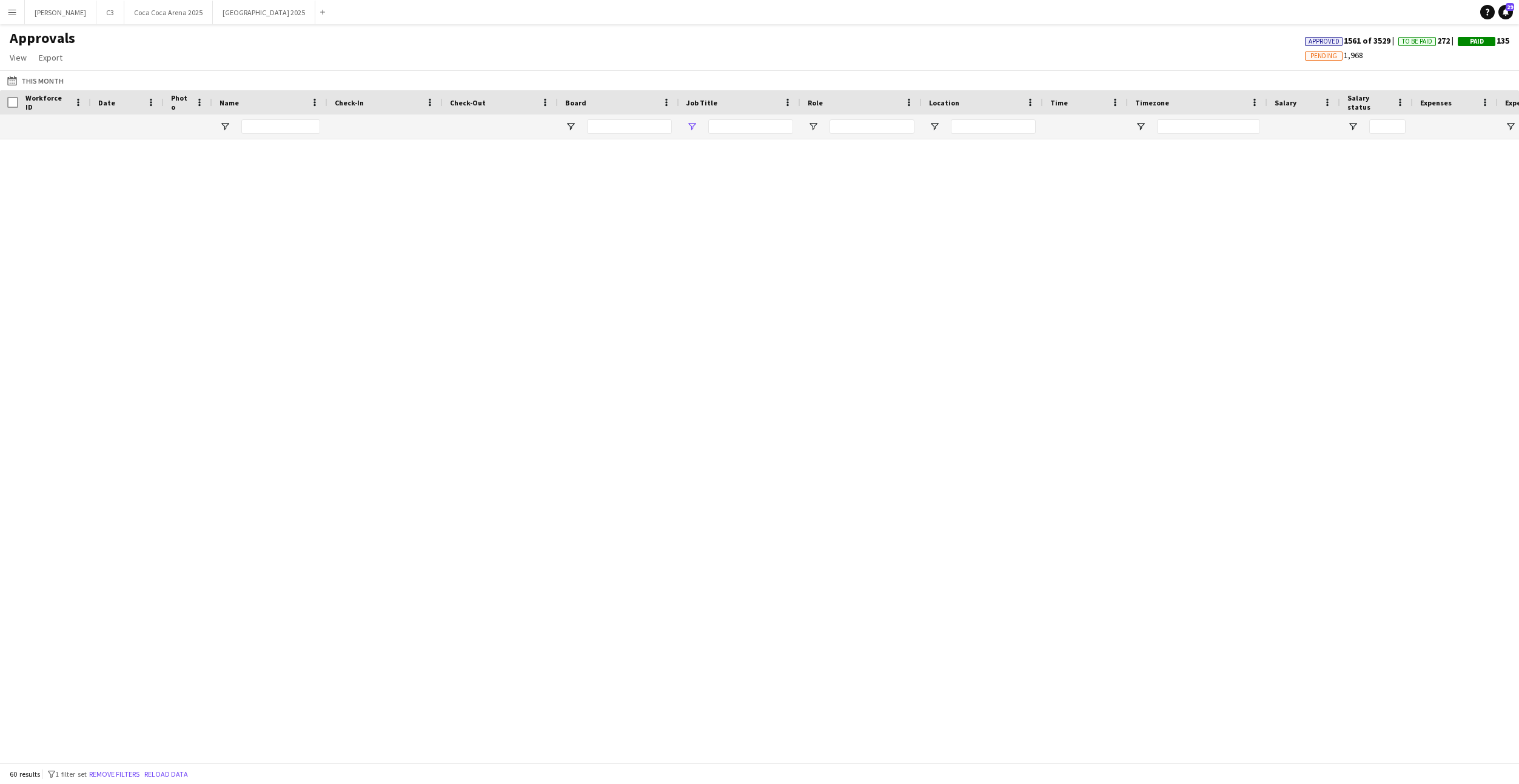
type input "**********"
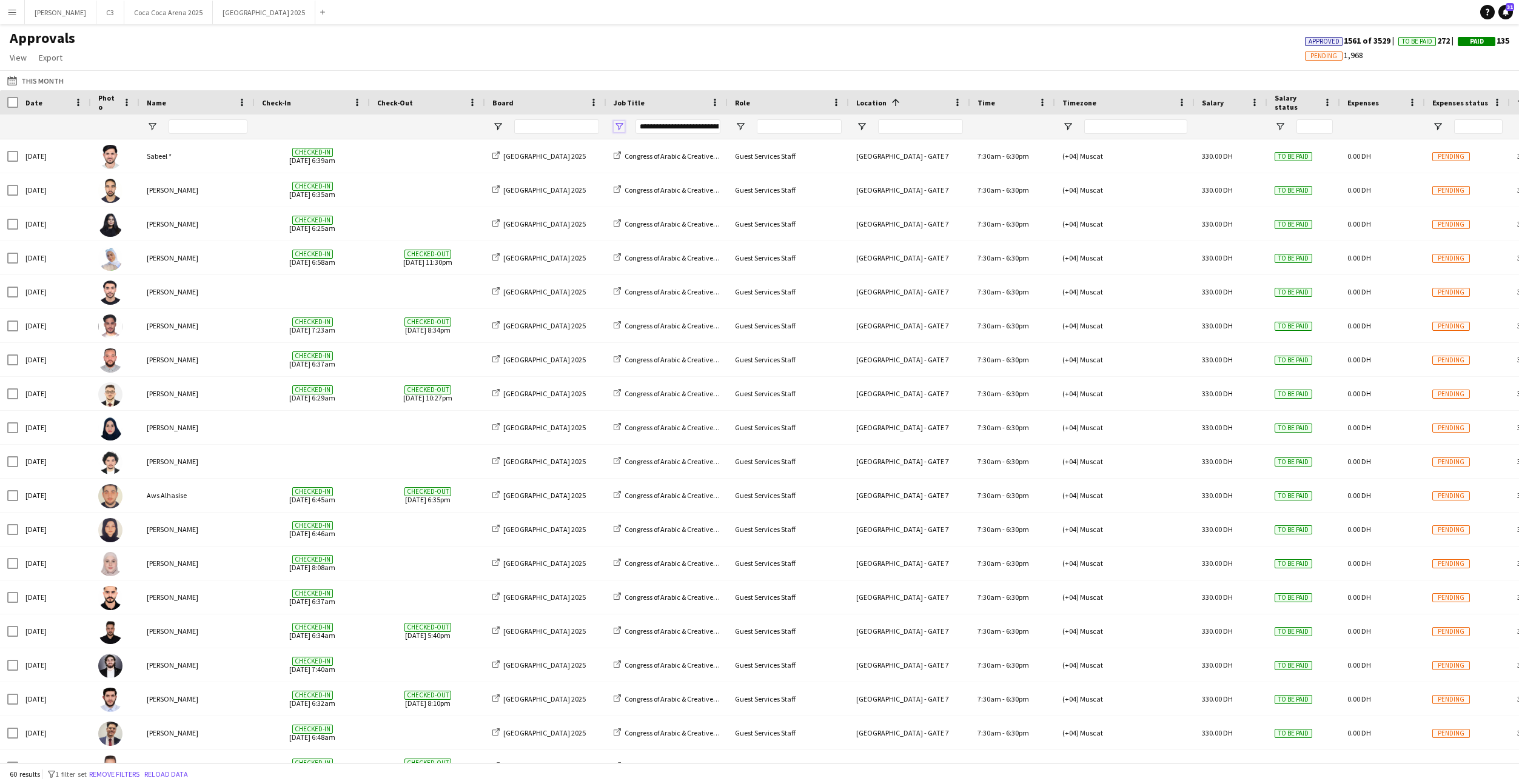
click at [618, 122] on span "Open Filter Menu" at bounding box center [619, 126] width 11 height 11
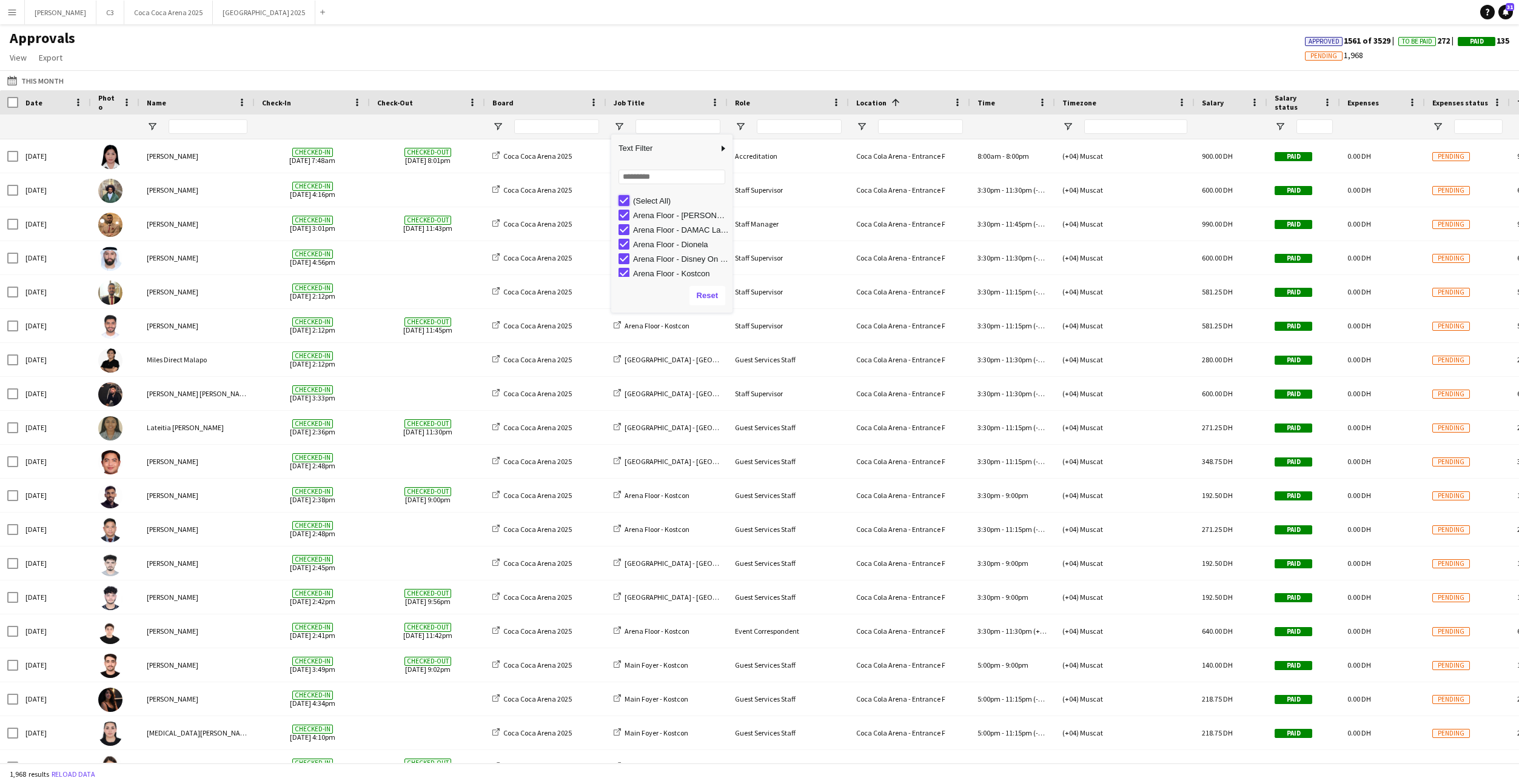
type input "***"
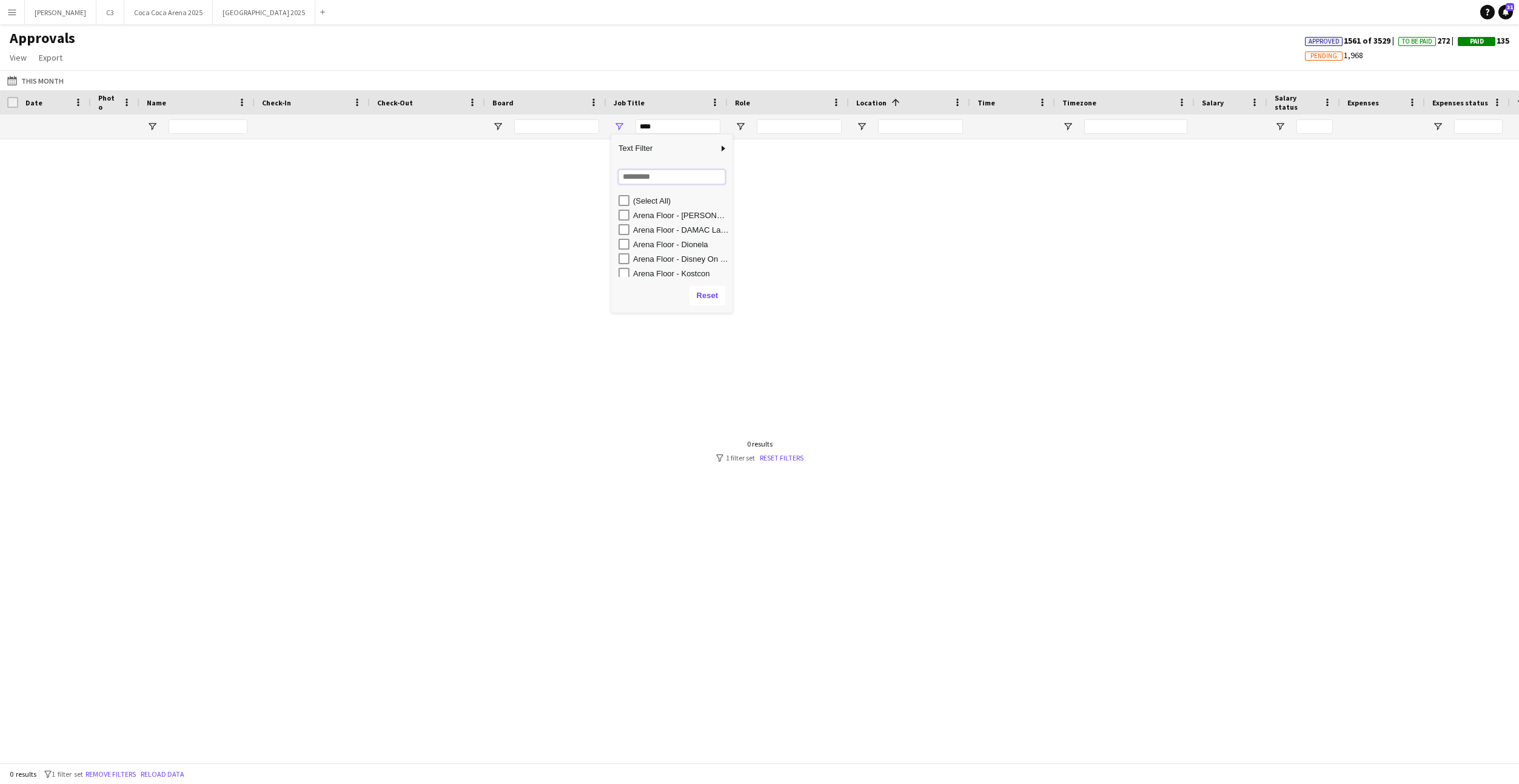
click at [654, 176] on input "Search filter values" at bounding box center [672, 177] width 107 height 15
type input "***"
type input "**********"
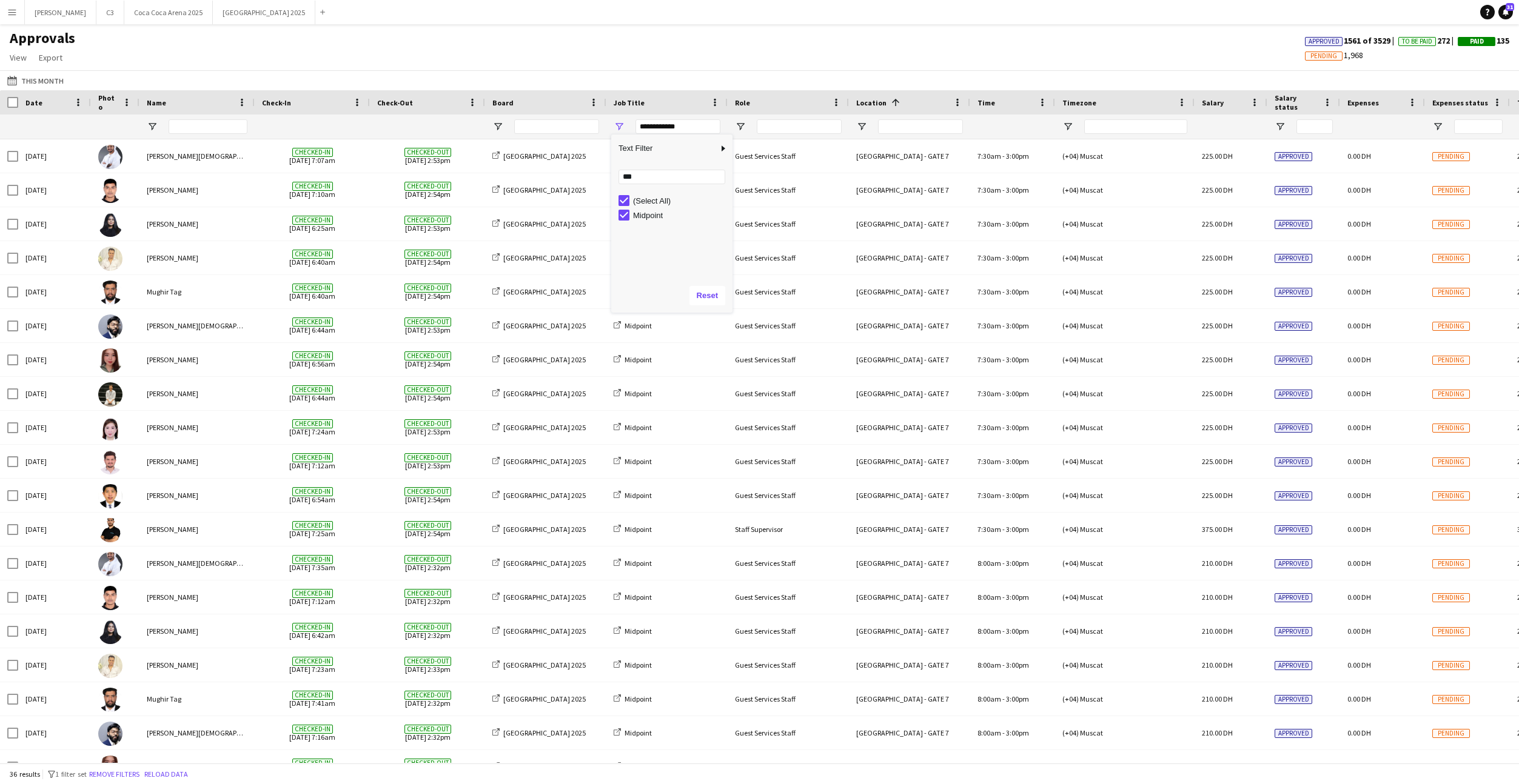
click at [636, 59] on div "Approvals View Customise view Customise filters Reset Filters Reset View Reset …" at bounding box center [759, 50] width 1519 height 42
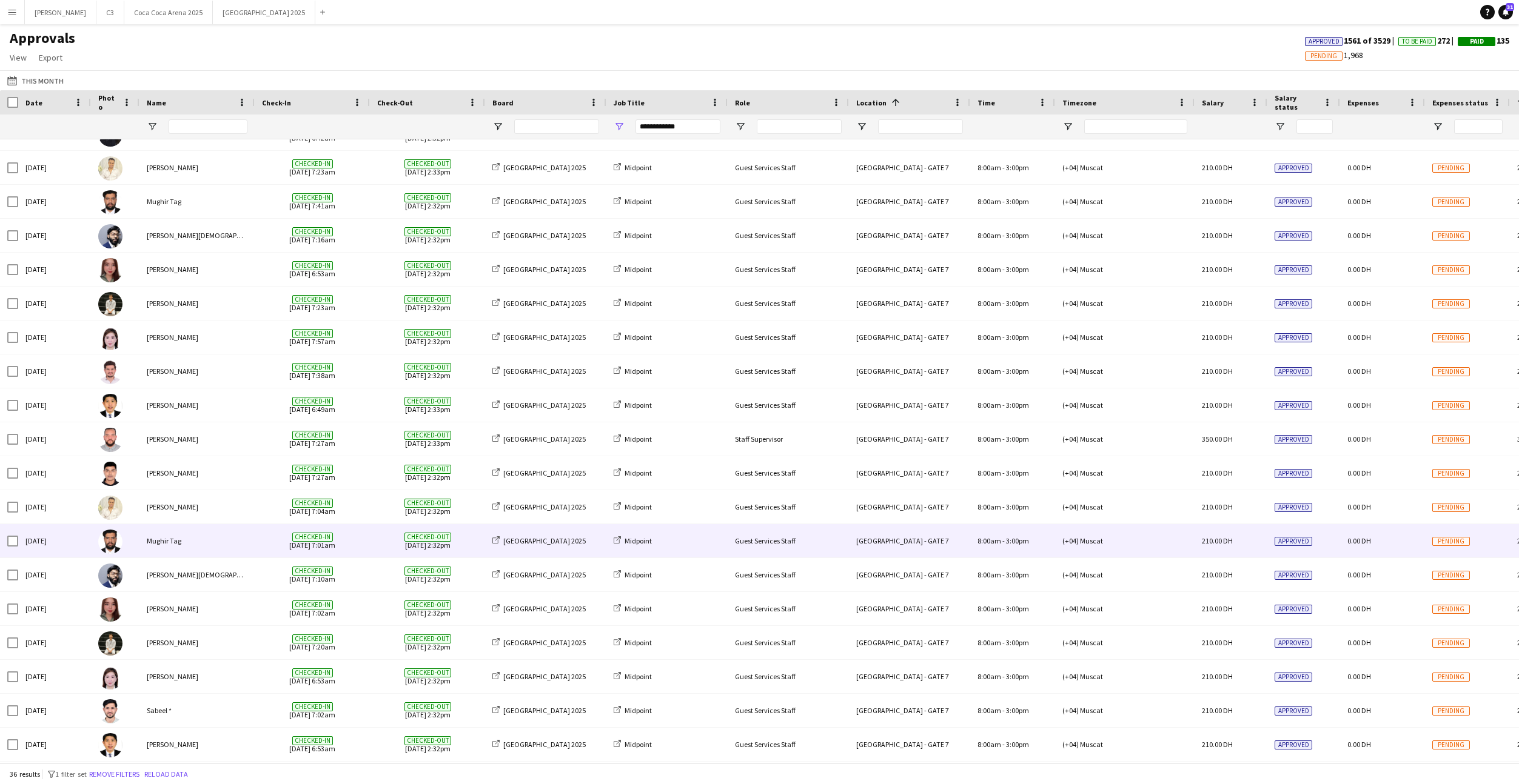
scroll to position [494, 0]
